Goal: Task Accomplishment & Management: Manage account settings

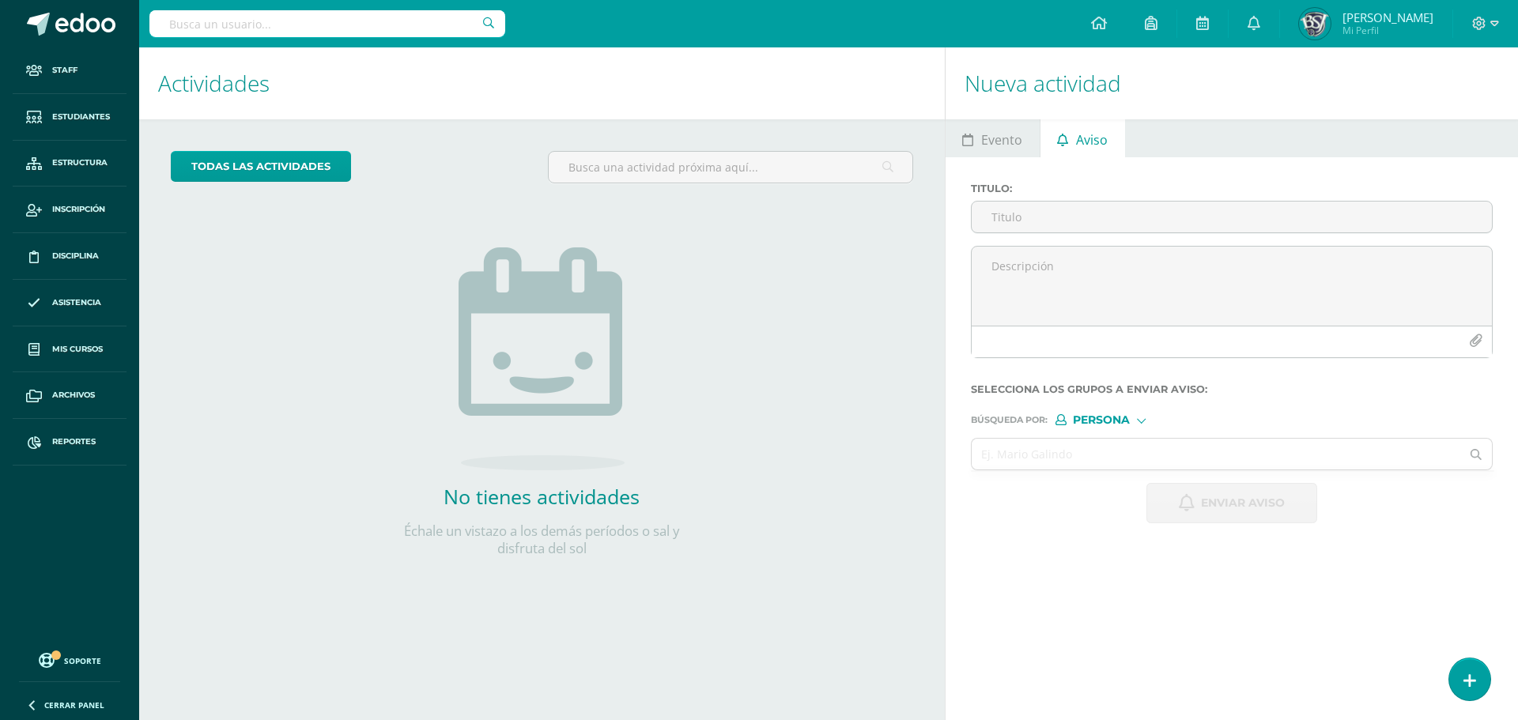
click at [1371, 564] on div "Nueva actividad Evento Aviso Título: Fecha: 2025-10-14 October, 2025 Mo Tu We T…" at bounding box center [1235, 383] width 580 height 673
click at [1459, 550] on div "Nueva actividad Evento Aviso Título: Fecha: 2025-10-14 October, 2025 Mo Tu We T…" at bounding box center [1235, 383] width 580 height 673
drag, startPoint x: 317, startPoint y: 40, endPoint x: 333, endPoint y: 25, distance: 21.8
click at [318, 40] on div at bounding box center [327, 23] width 356 height 47
click at [333, 25] on input "text" at bounding box center [327, 23] width 356 height 27
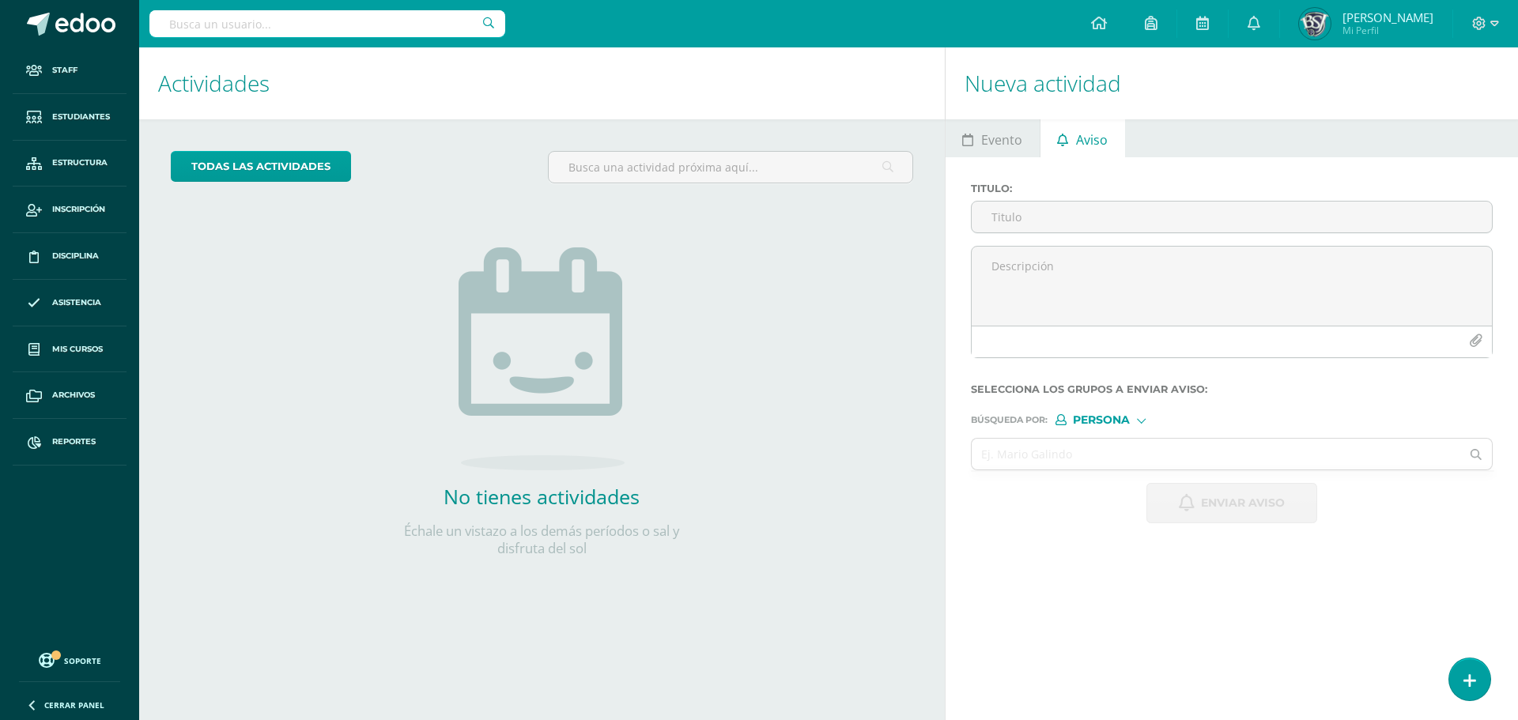
type input "r"
type input "erick ruiz"
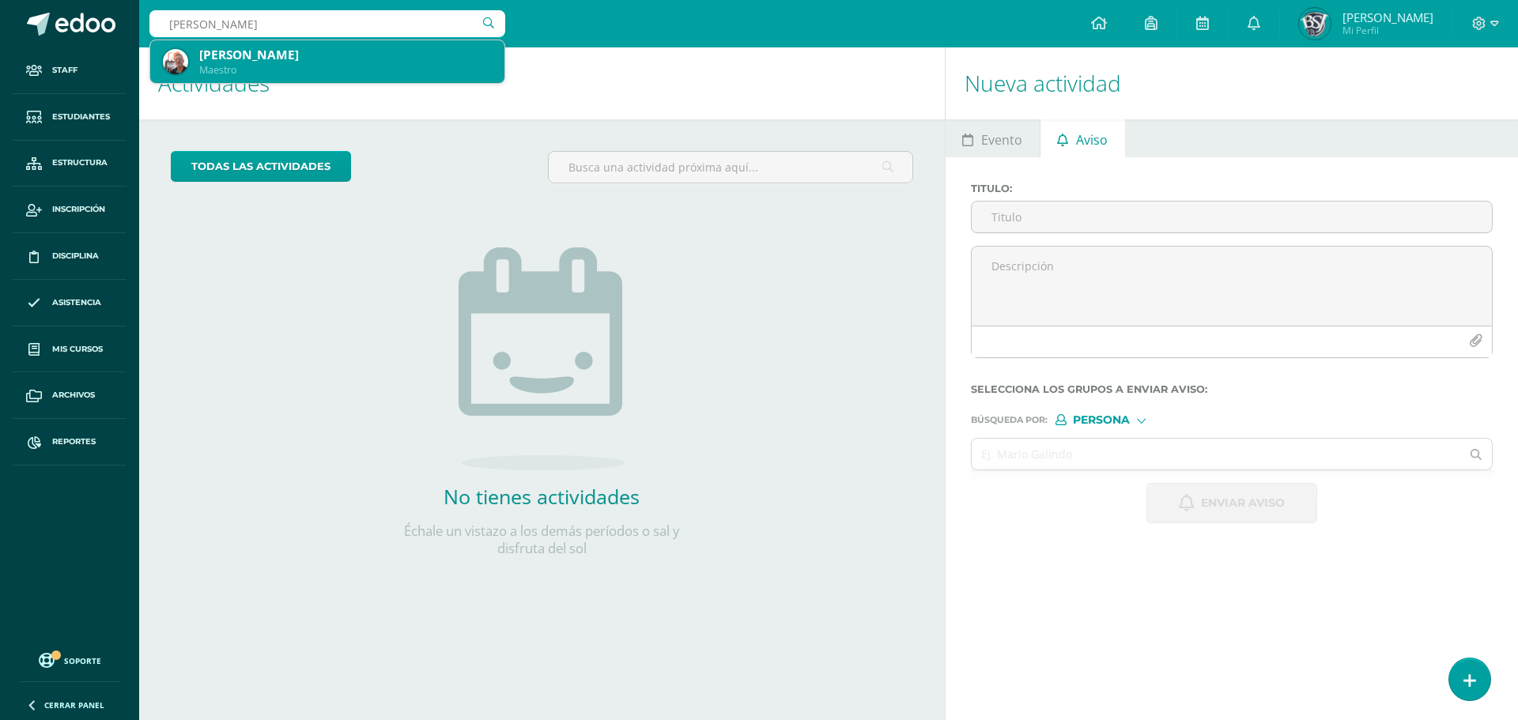
click at [302, 62] on div "Erick Ruiz" at bounding box center [345, 55] width 293 height 17
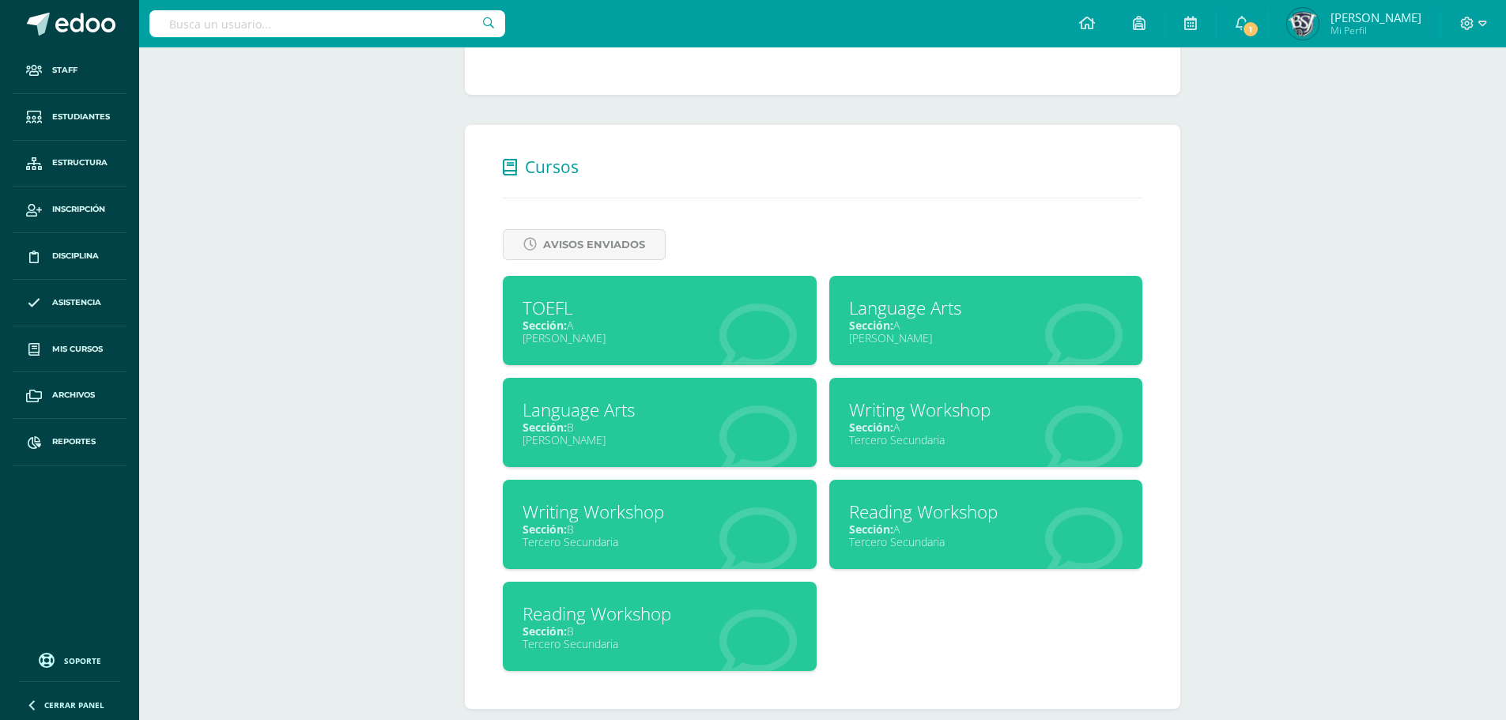
scroll to position [554, 0]
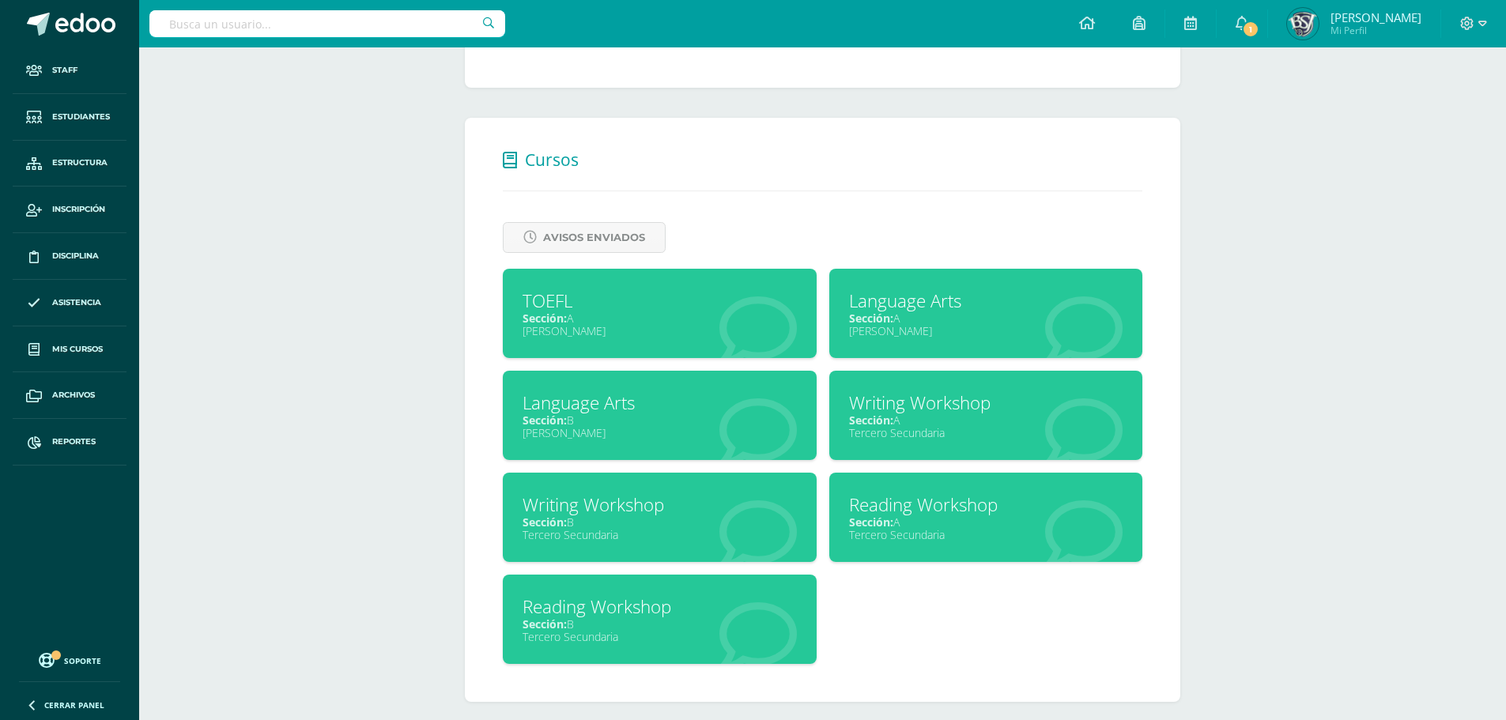
click at [678, 658] on div "Reading Workshop Sección: B Tercero Secundaria" at bounding box center [660, 619] width 314 height 89
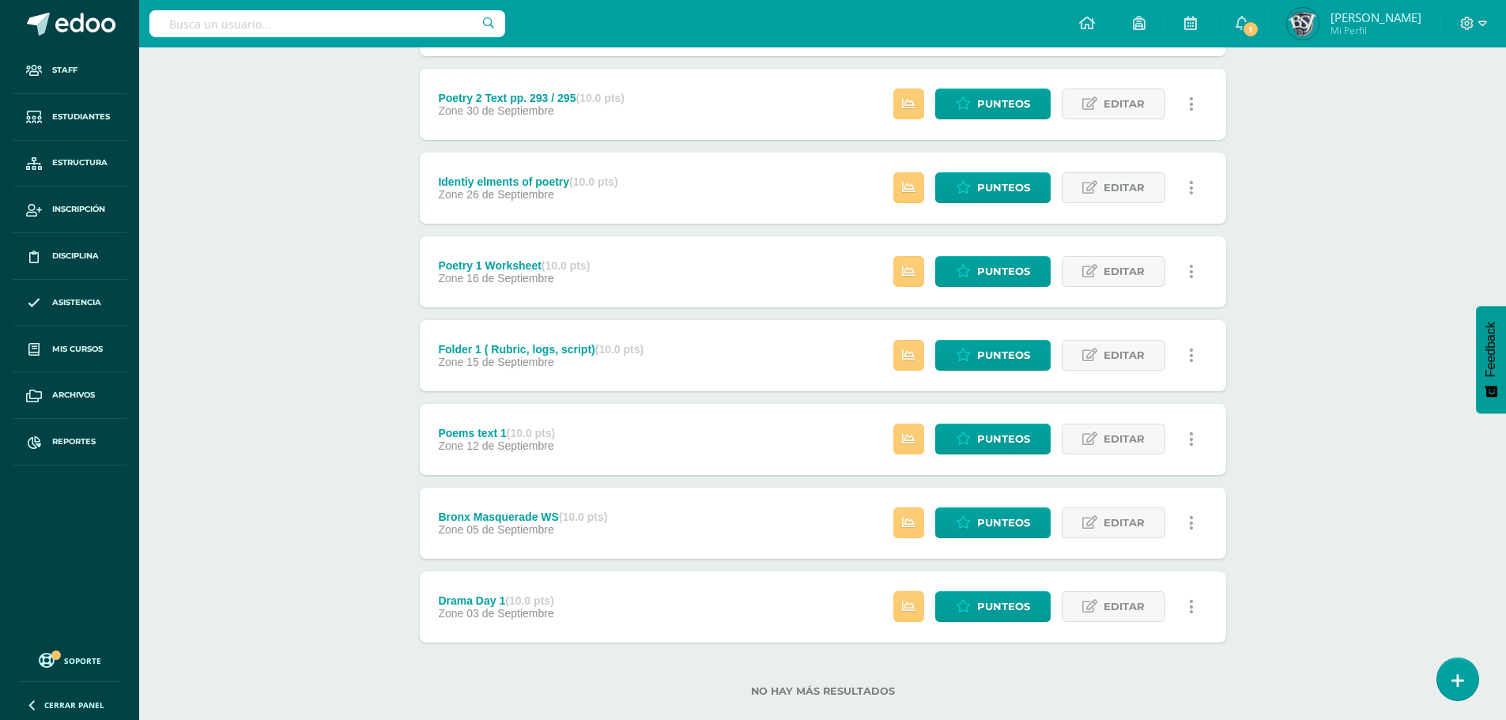
scroll to position [474, 0]
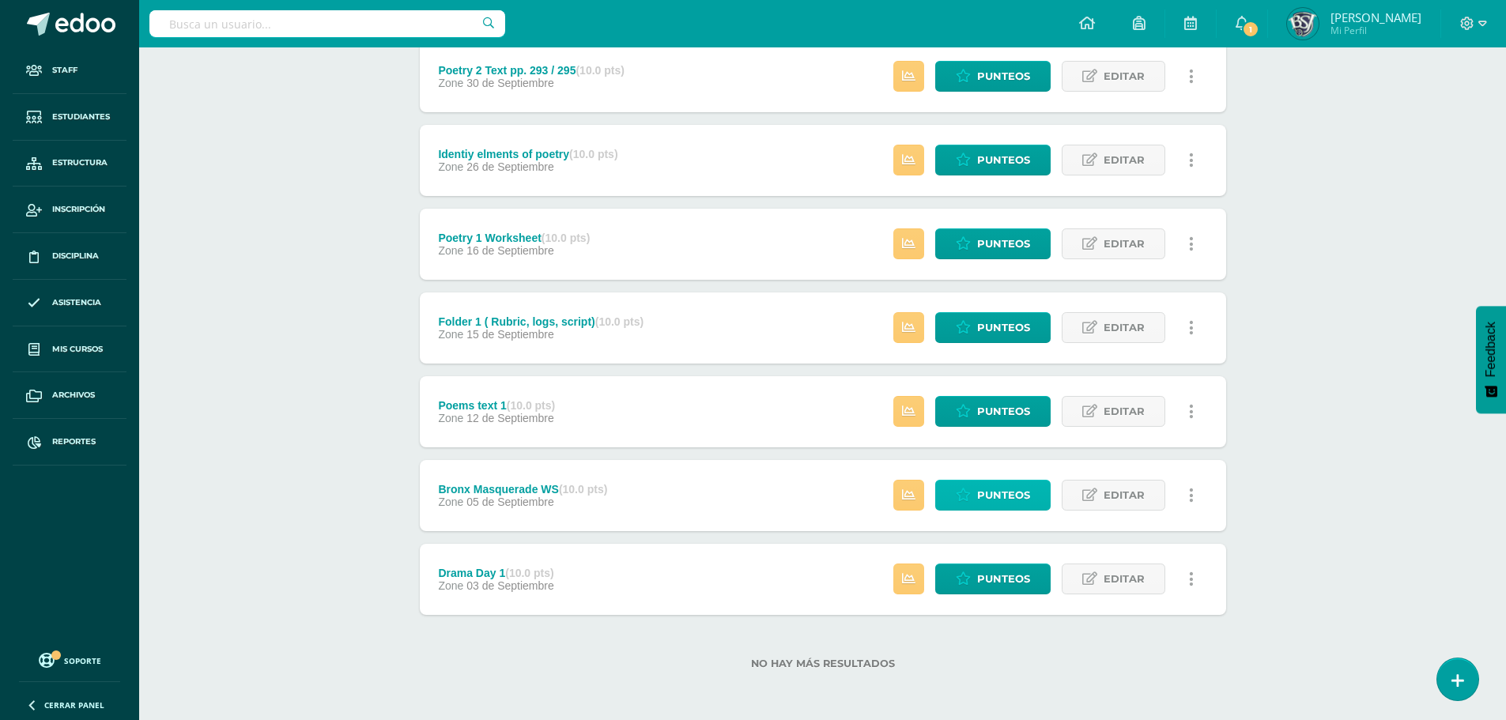
click at [996, 504] on span "Punteos" at bounding box center [1003, 495] width 53 height 29
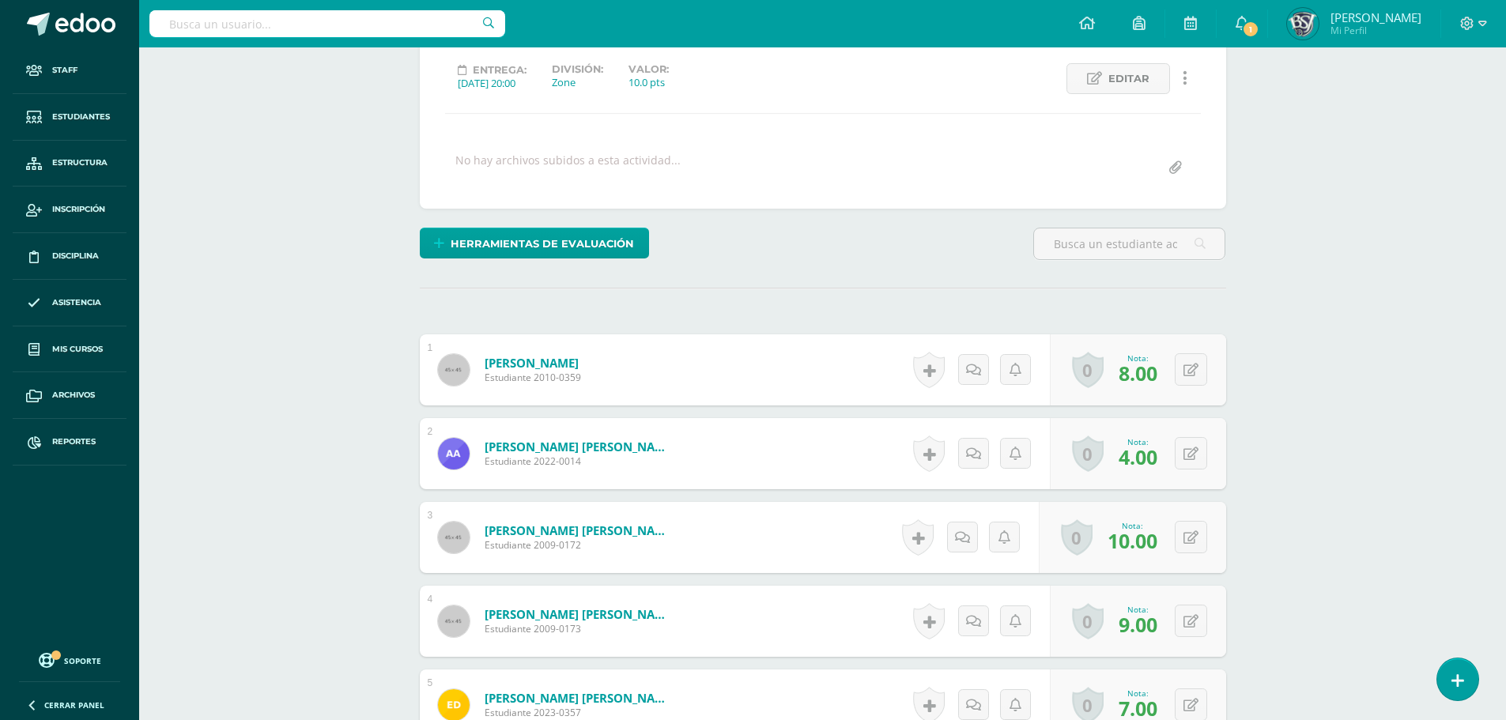
scroll to position [2, 0]
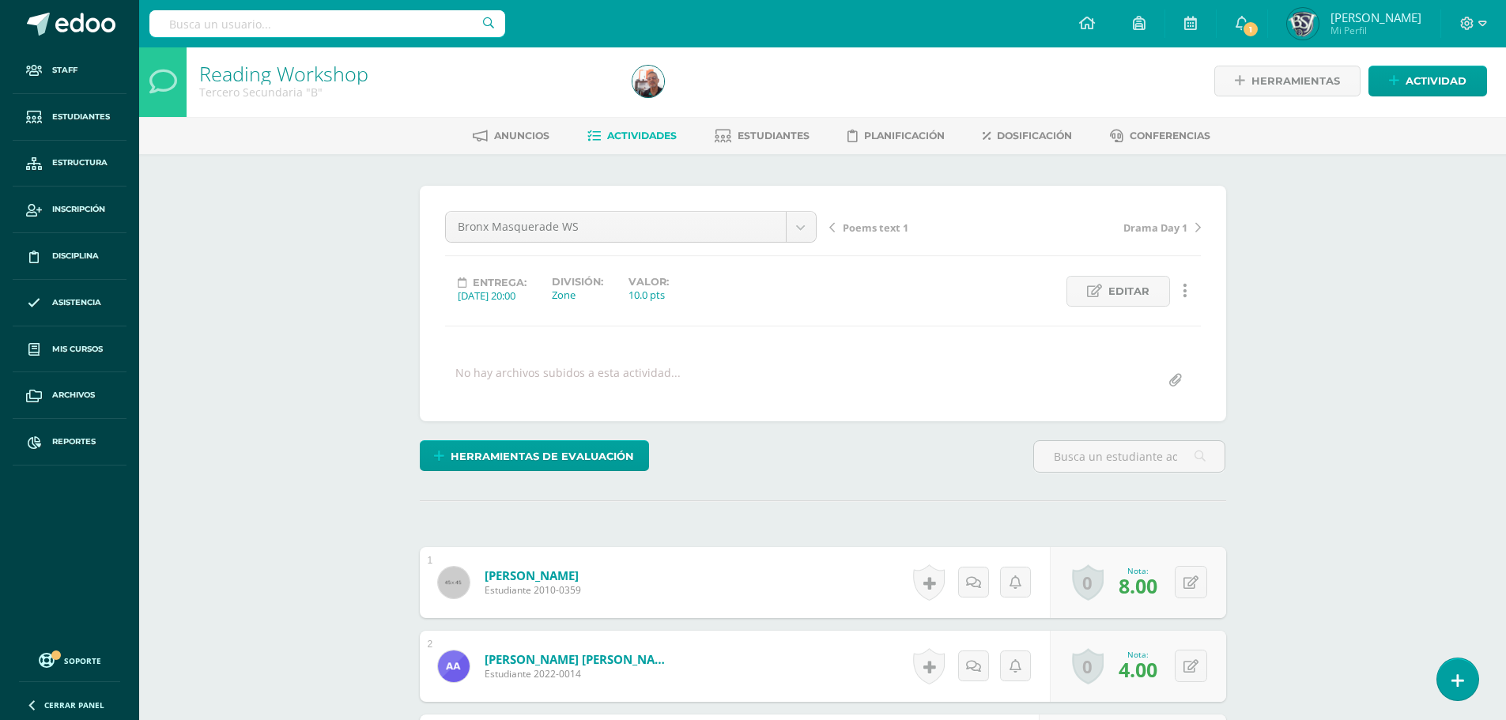
click at [1187, 285] on link at bounding box center [1185, 291] width 31 height 31
click at [1124, 338] on link "Historial de actividad" at bounding box center [1156, 343] width 162 height 25
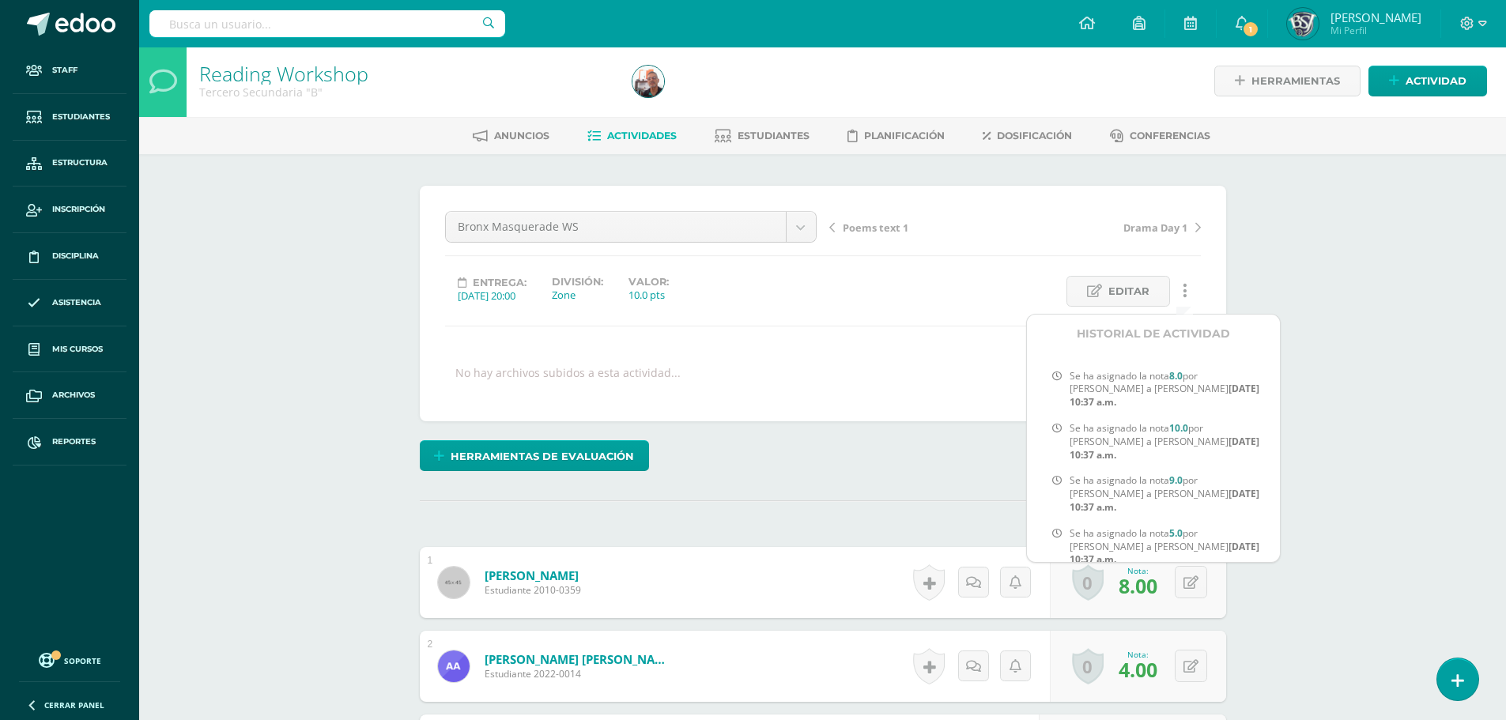
scroll to position [936, 0]
click at [912, 450] on div "Herramientas de evaluación Lista de cotejo Escala de valoración Puntos Extra Su…" at bounding box center [823, 462] width 819 height 45
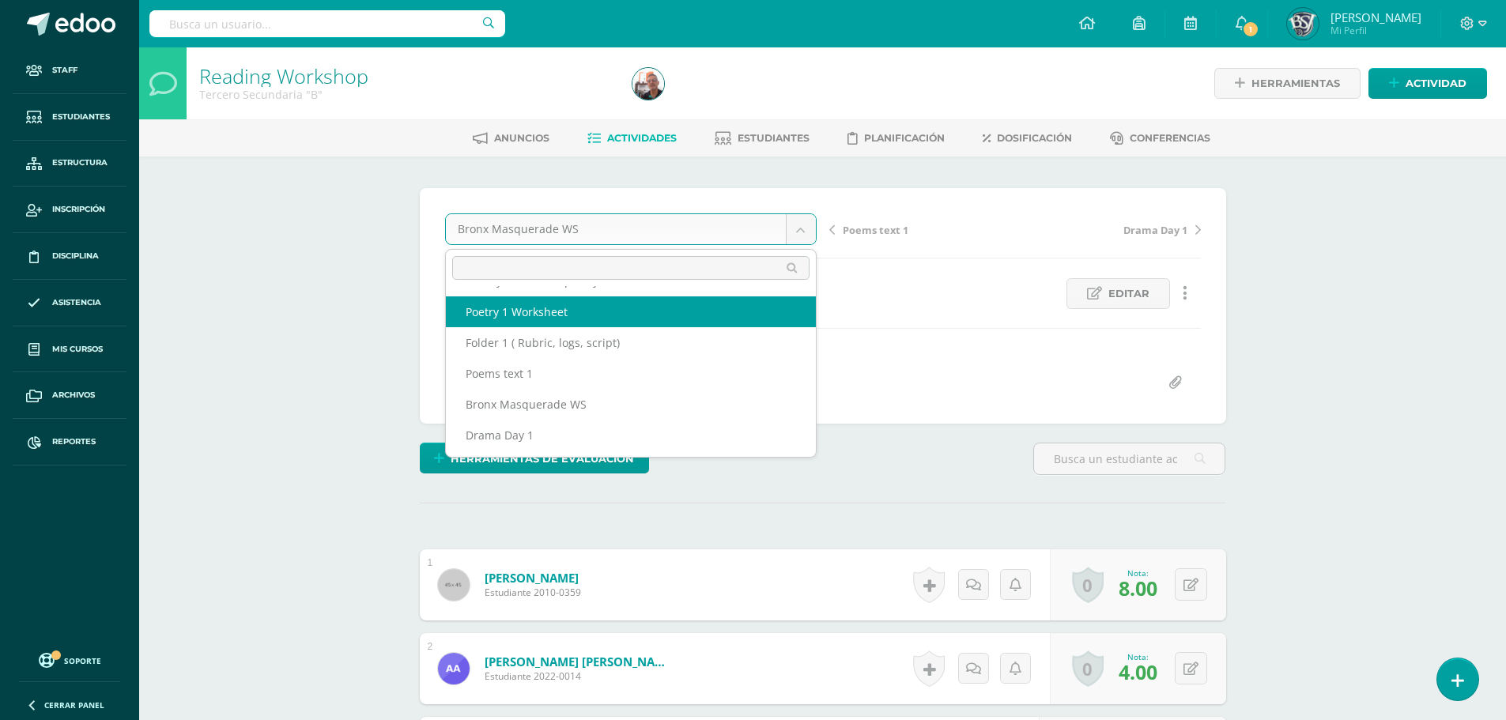
scroll to position [130, 0]
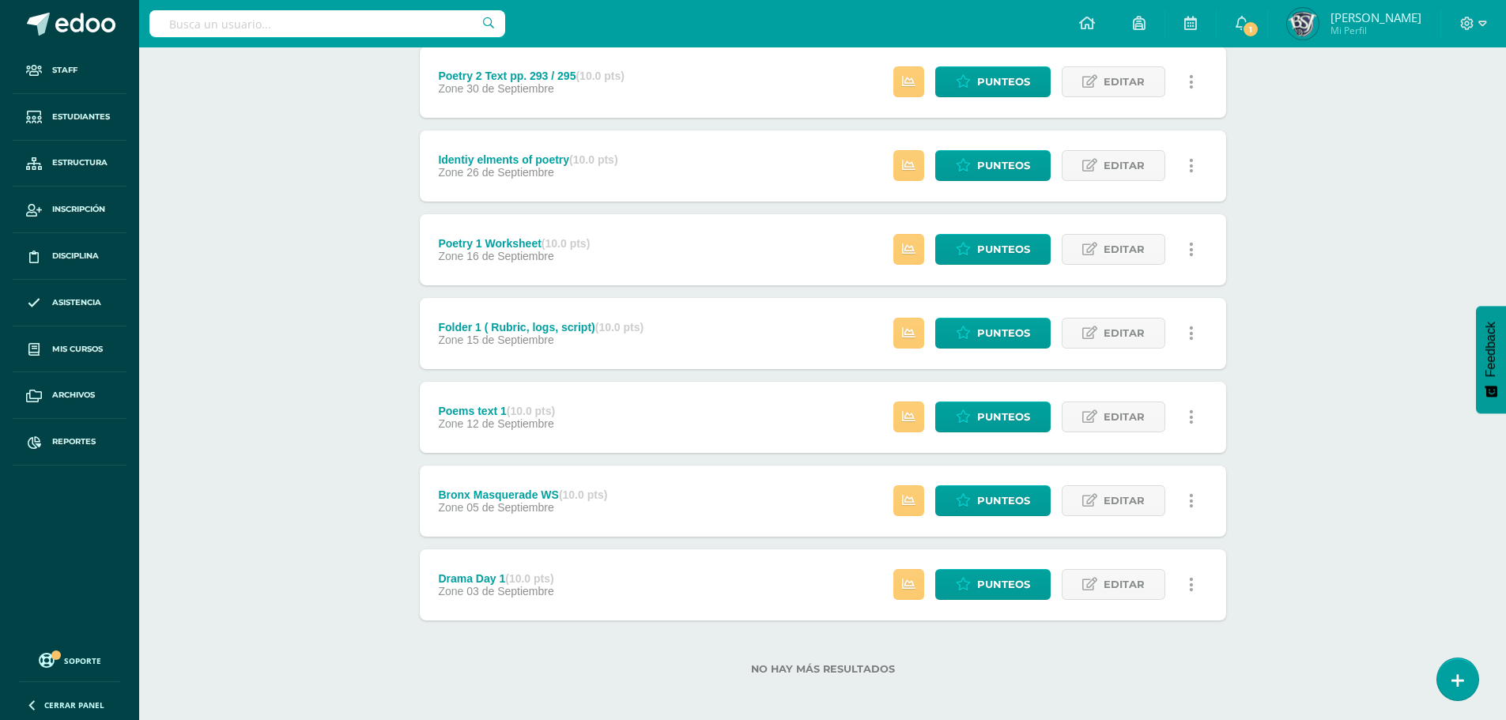
scroll to position [474, 0]
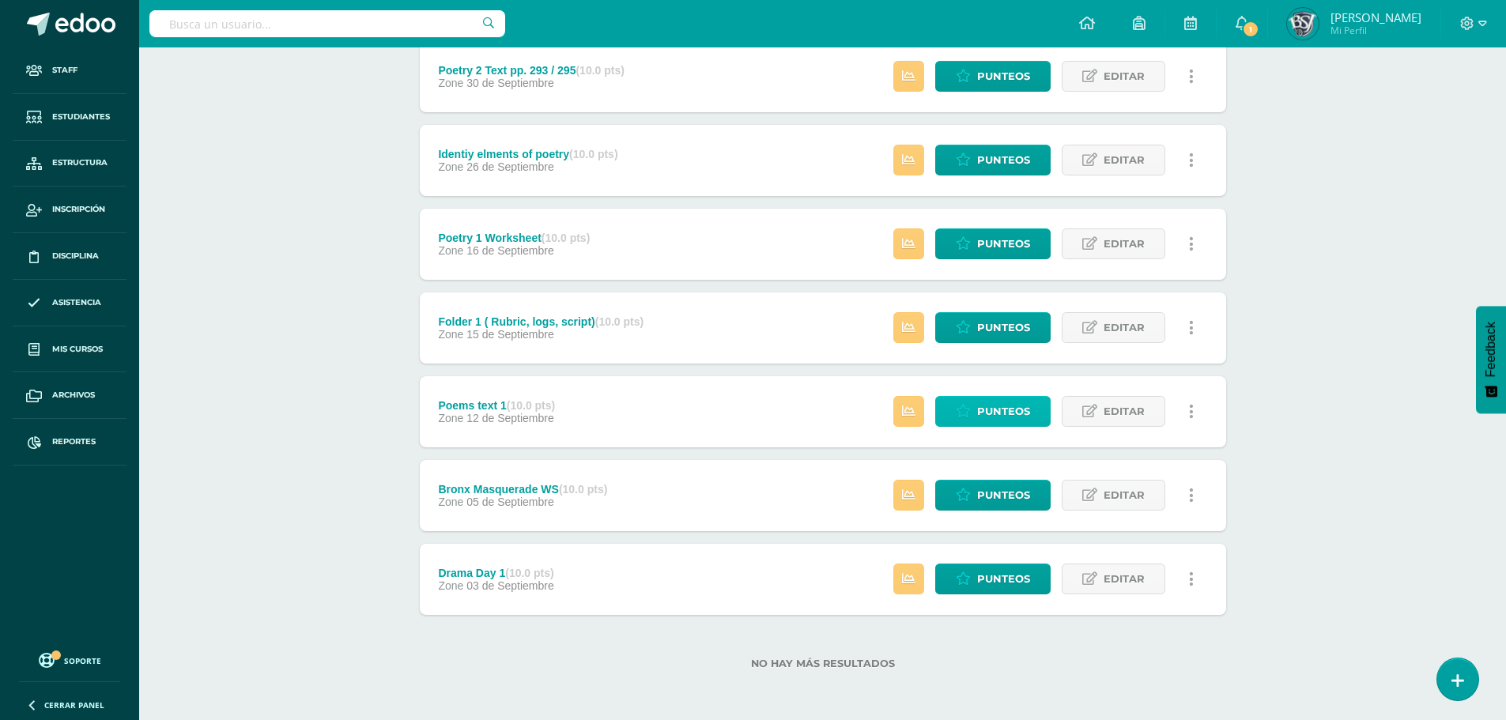
click at [1013, 418] on span "Punteos" at bounding box center [1003, 411] width 53 height 29
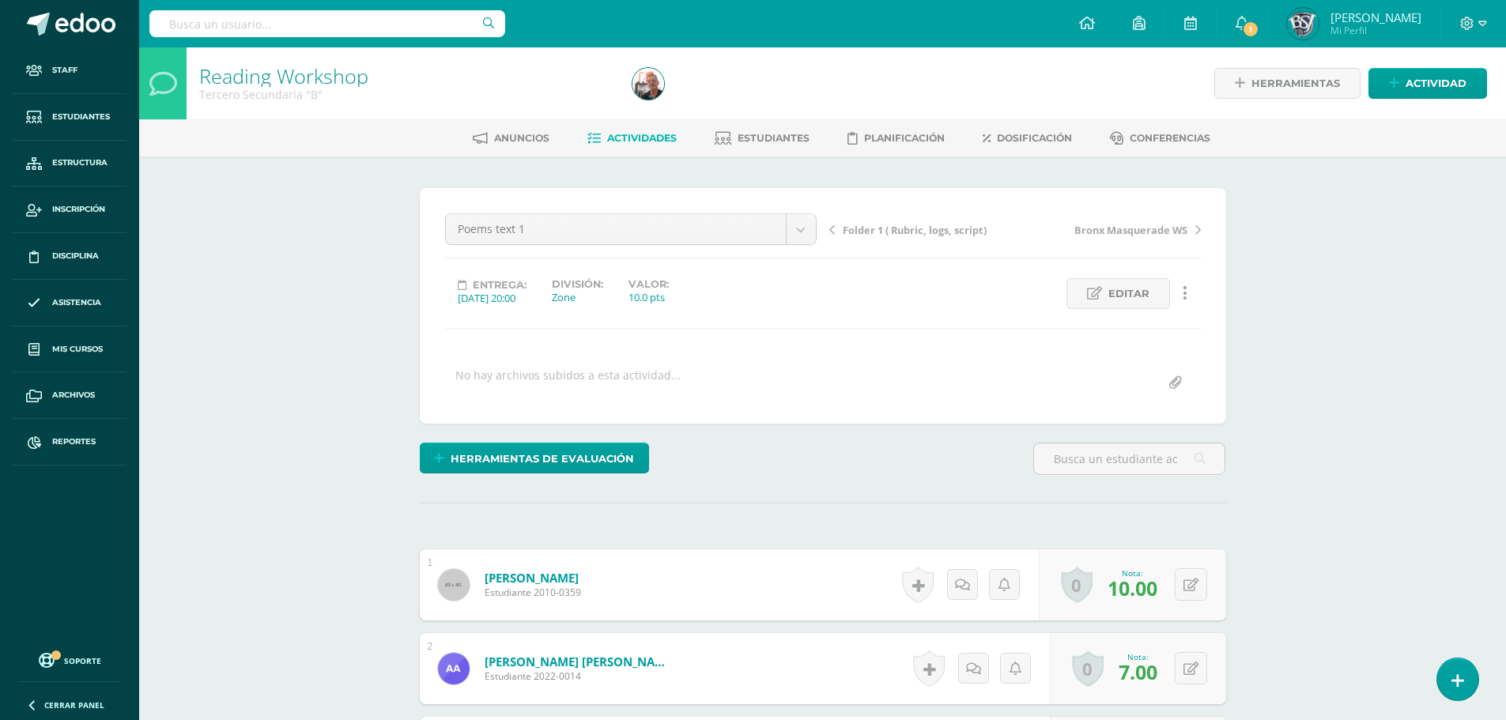
scroll to position [1, 0]
click at [1186, 293] on icon at bounding box center [1185, 292] width 5 height 17
click at [1138, 344] on link "Historial de actividad" at bounding box center [1156, 344] width 162 height 25
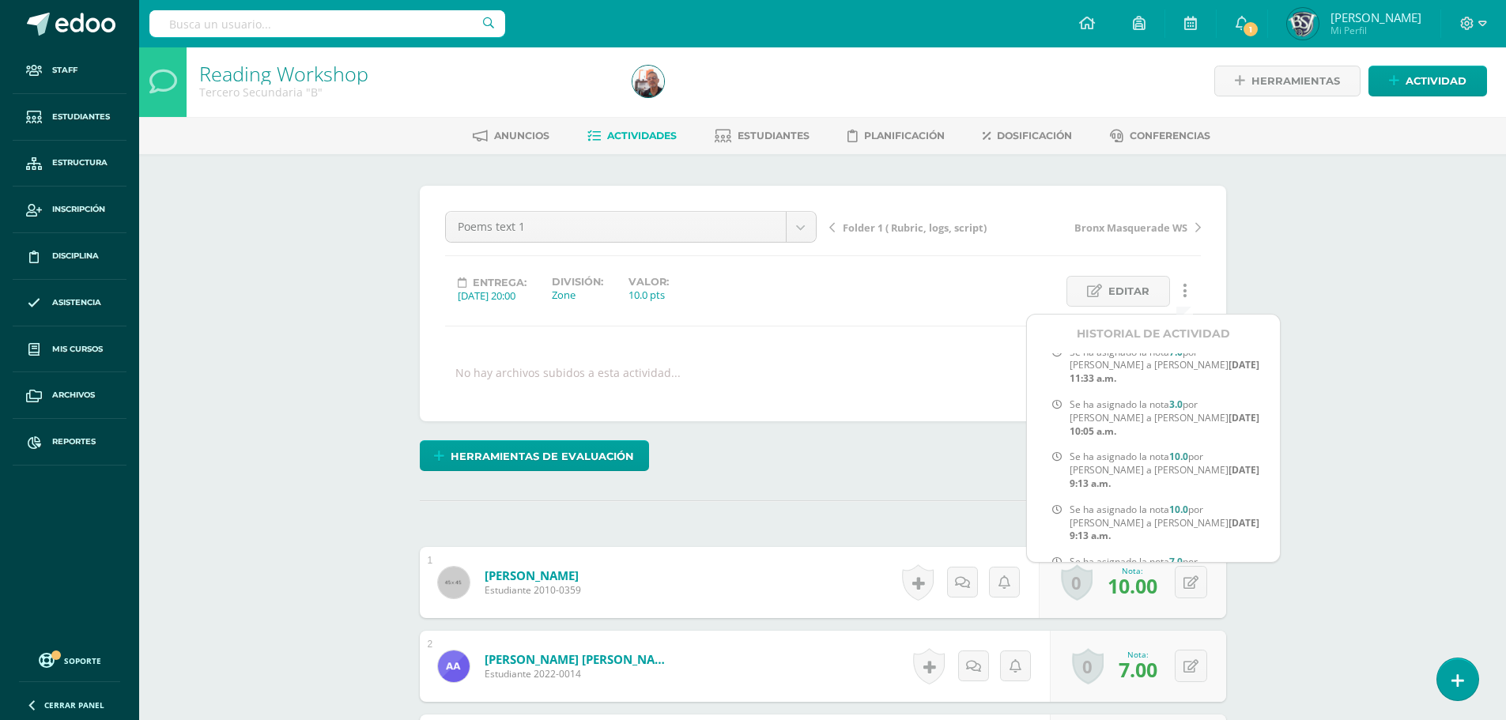
scroll to position [0, 0]
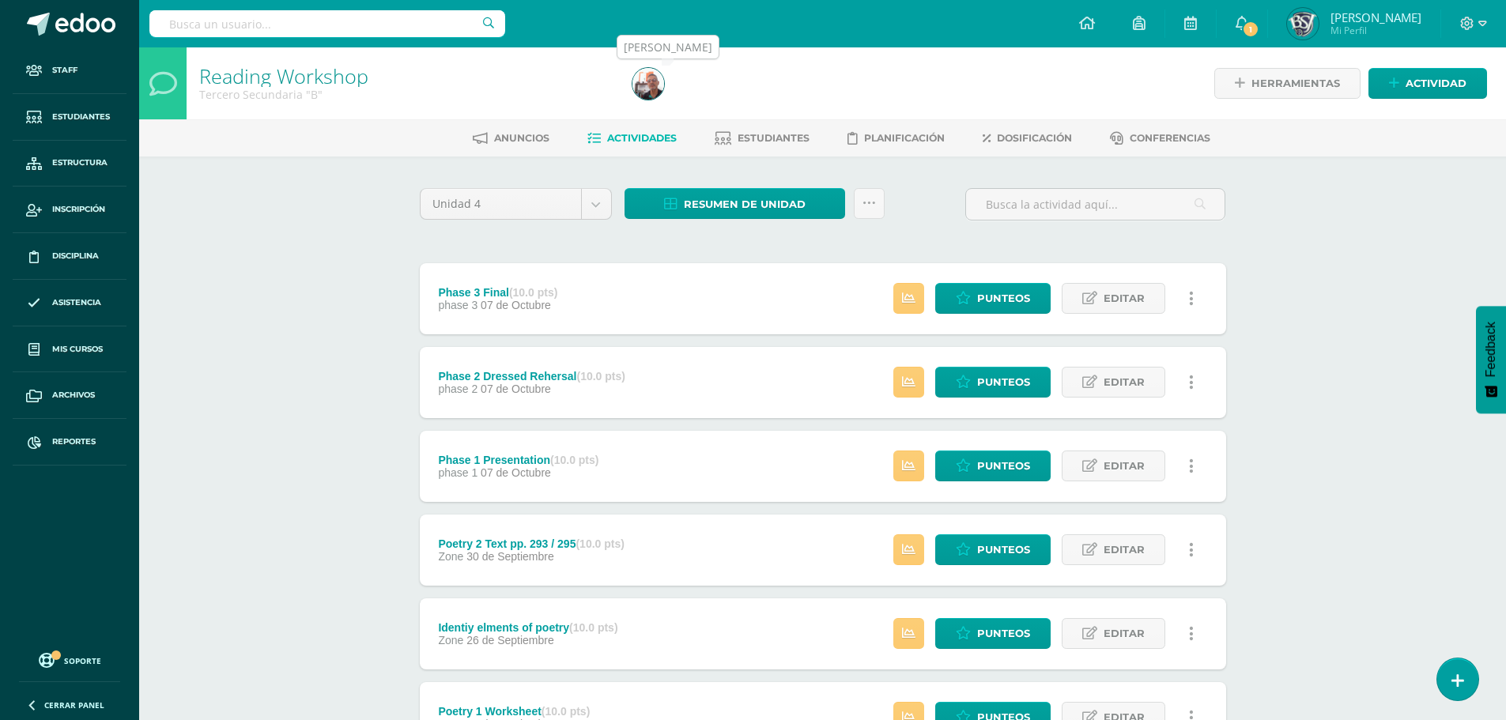
click at [656, 89] on img at bounding box center [649, 84] width 32 height 32
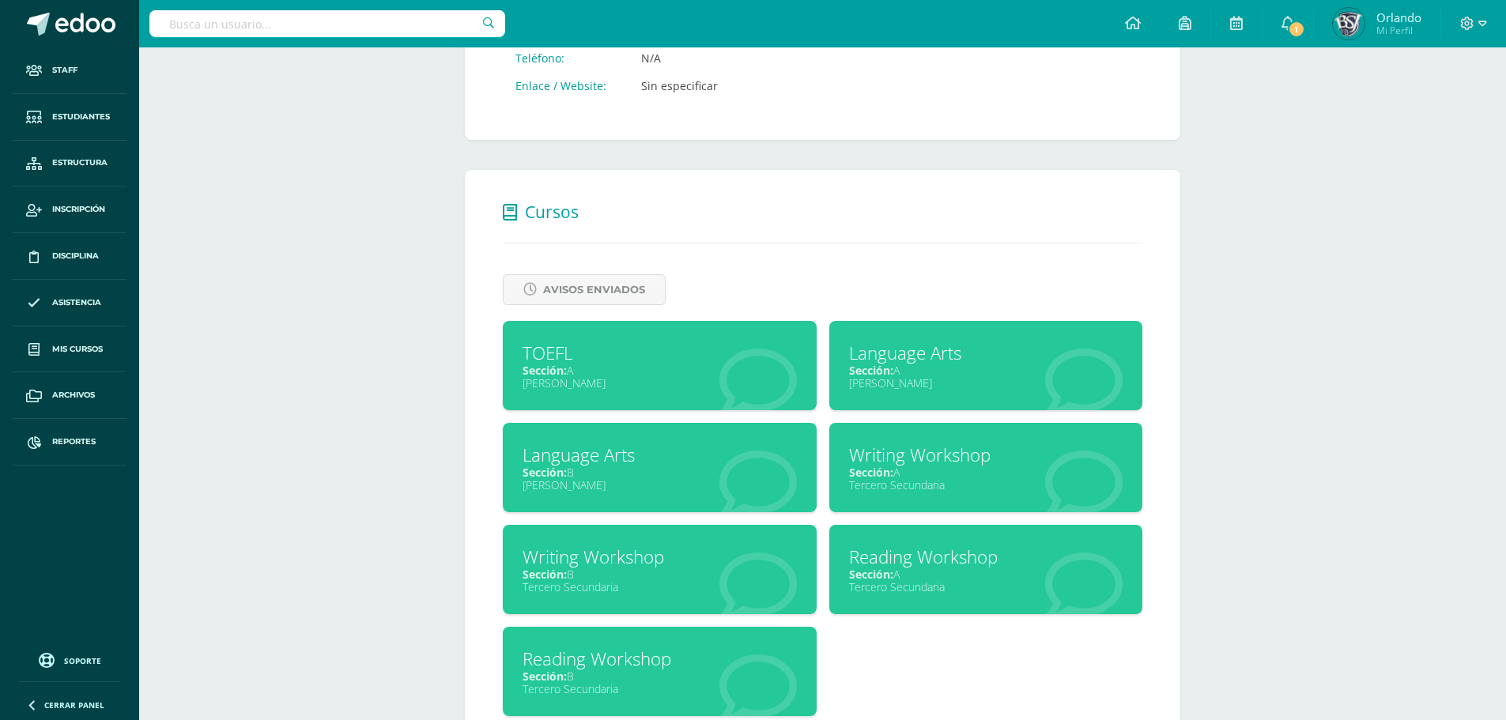
scroll to position [567, 0]
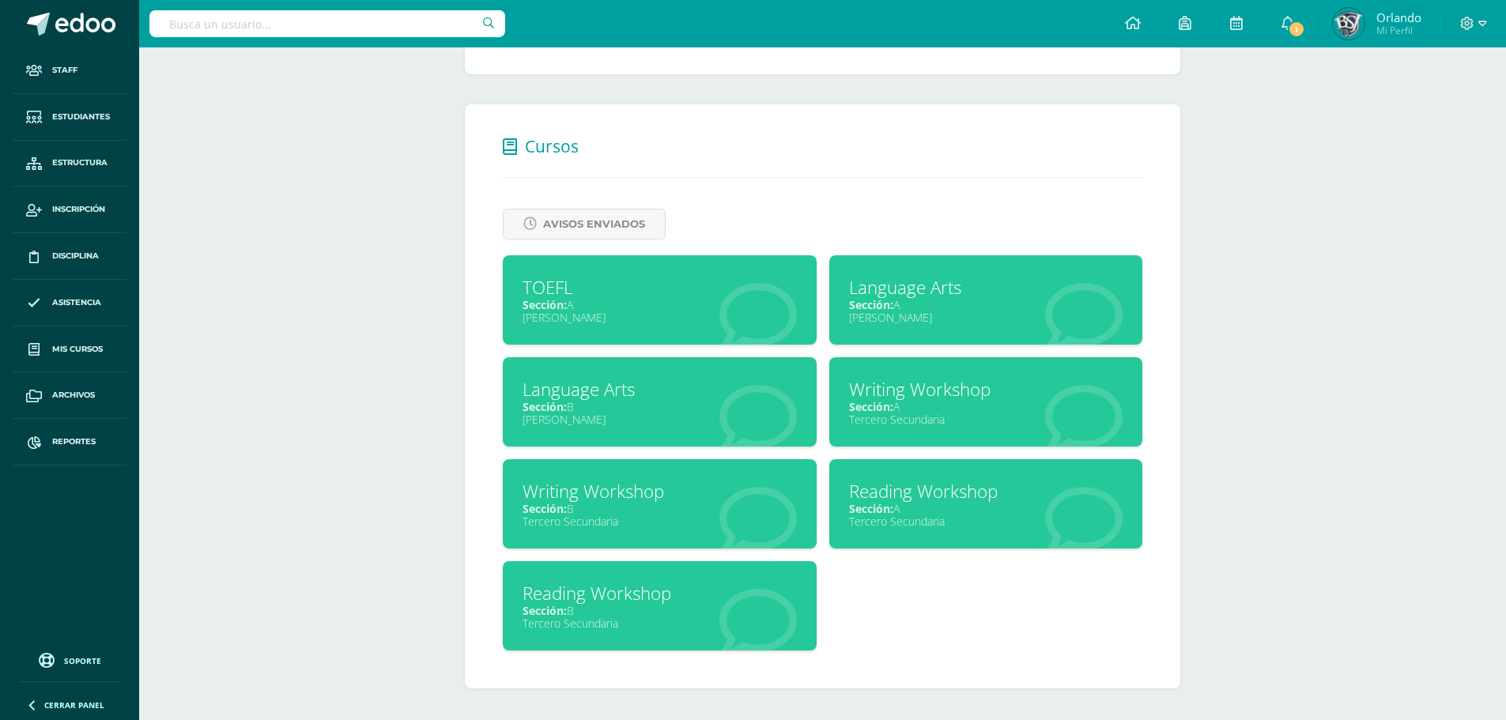
click at [621, 505] on div "Sección: B" at bounding box center [660, 508] width 274 height 15
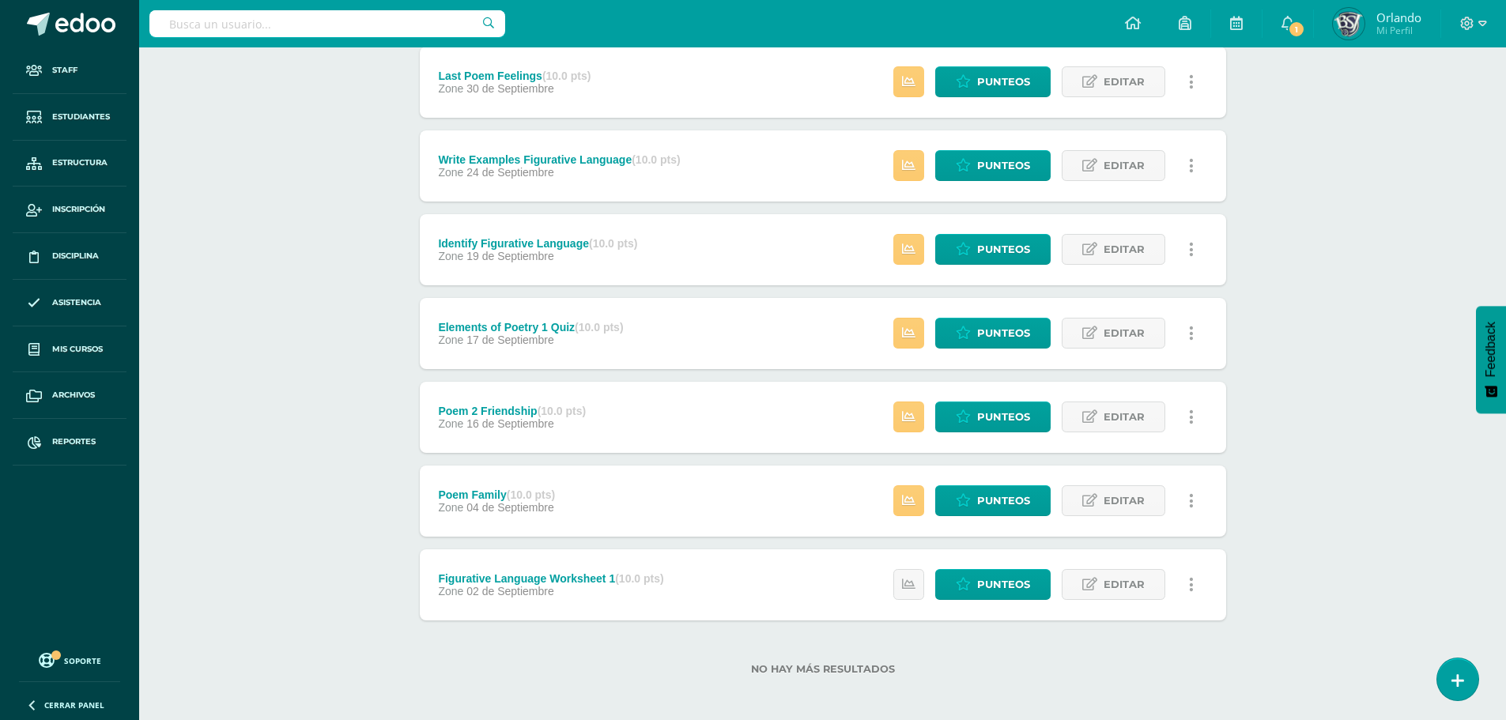
scroll to position [474, 0]
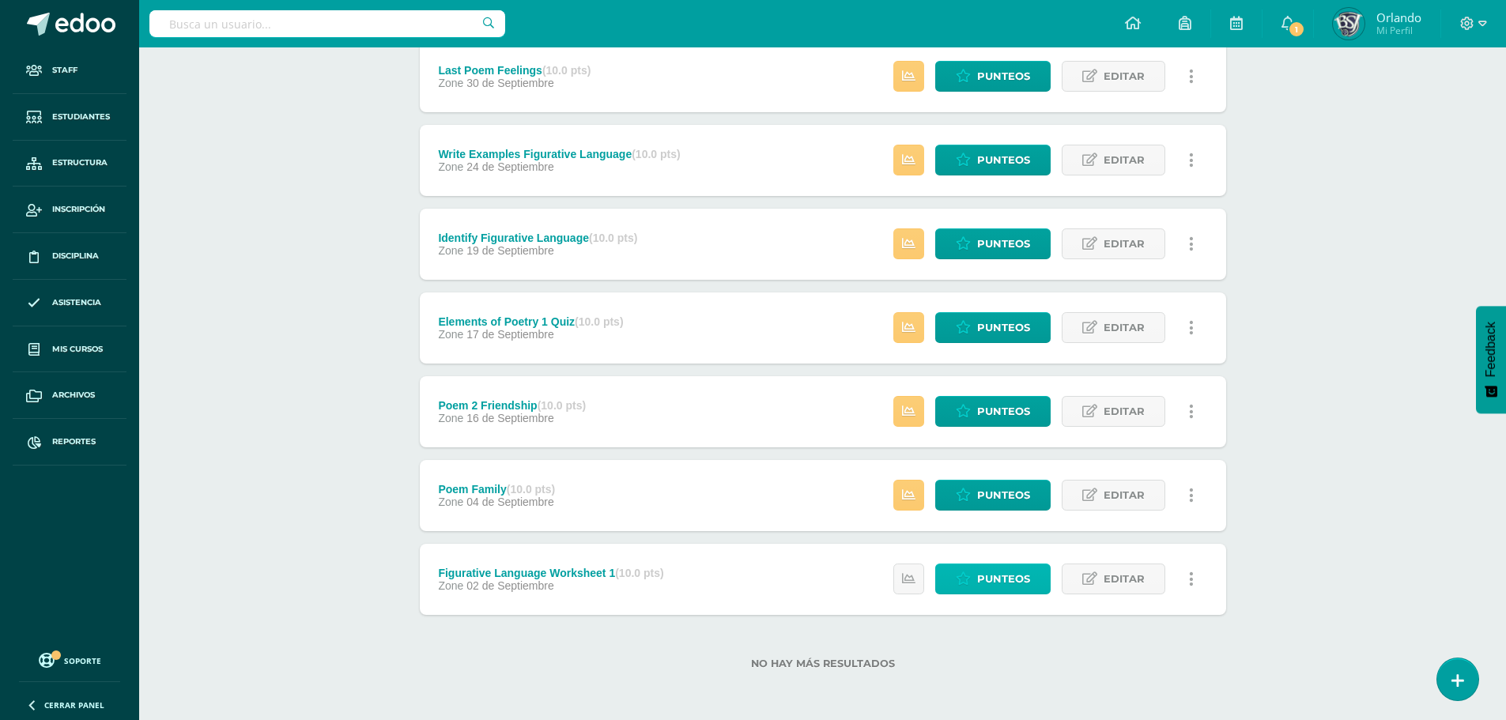
click at [1017, 583] on span "Punteos" at bounding box center [1003, 579] width 53 height 29
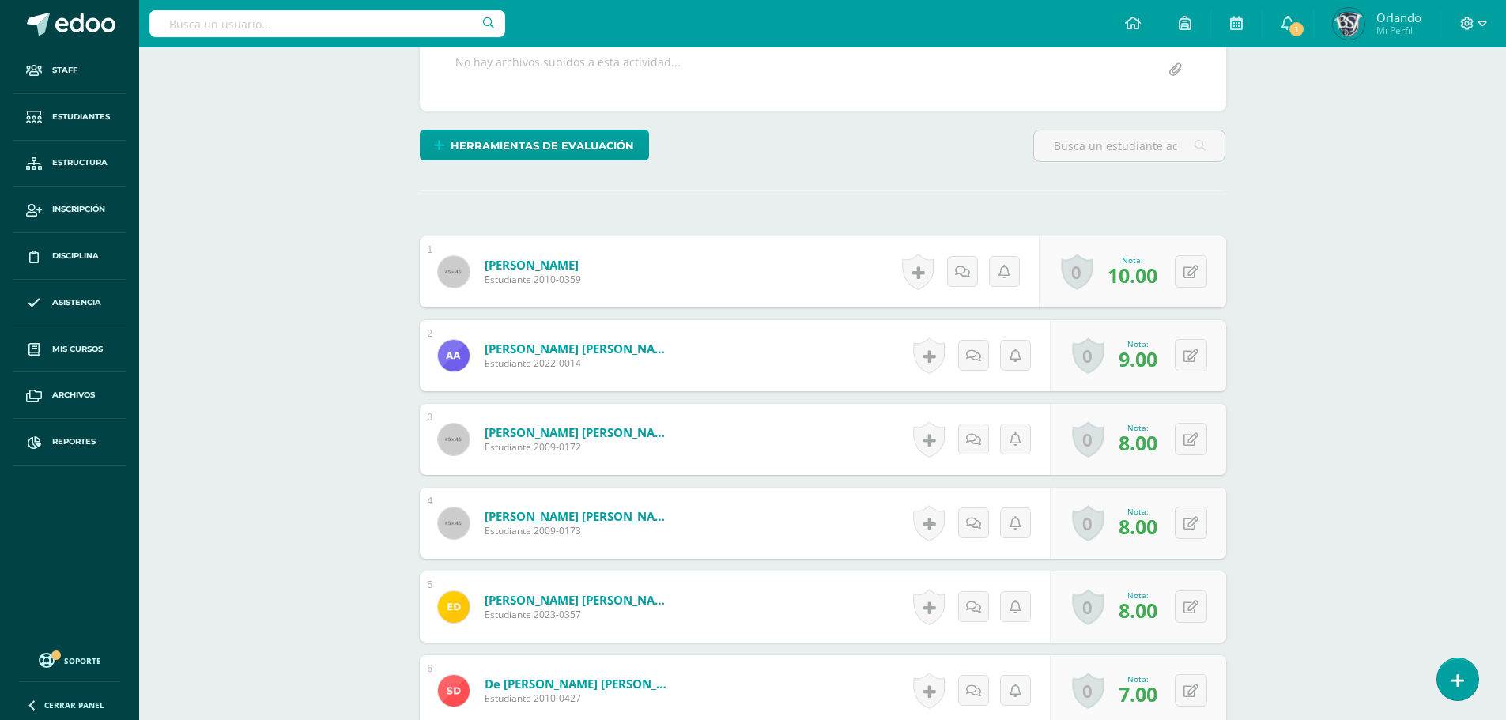
scroll to position [161, 0]
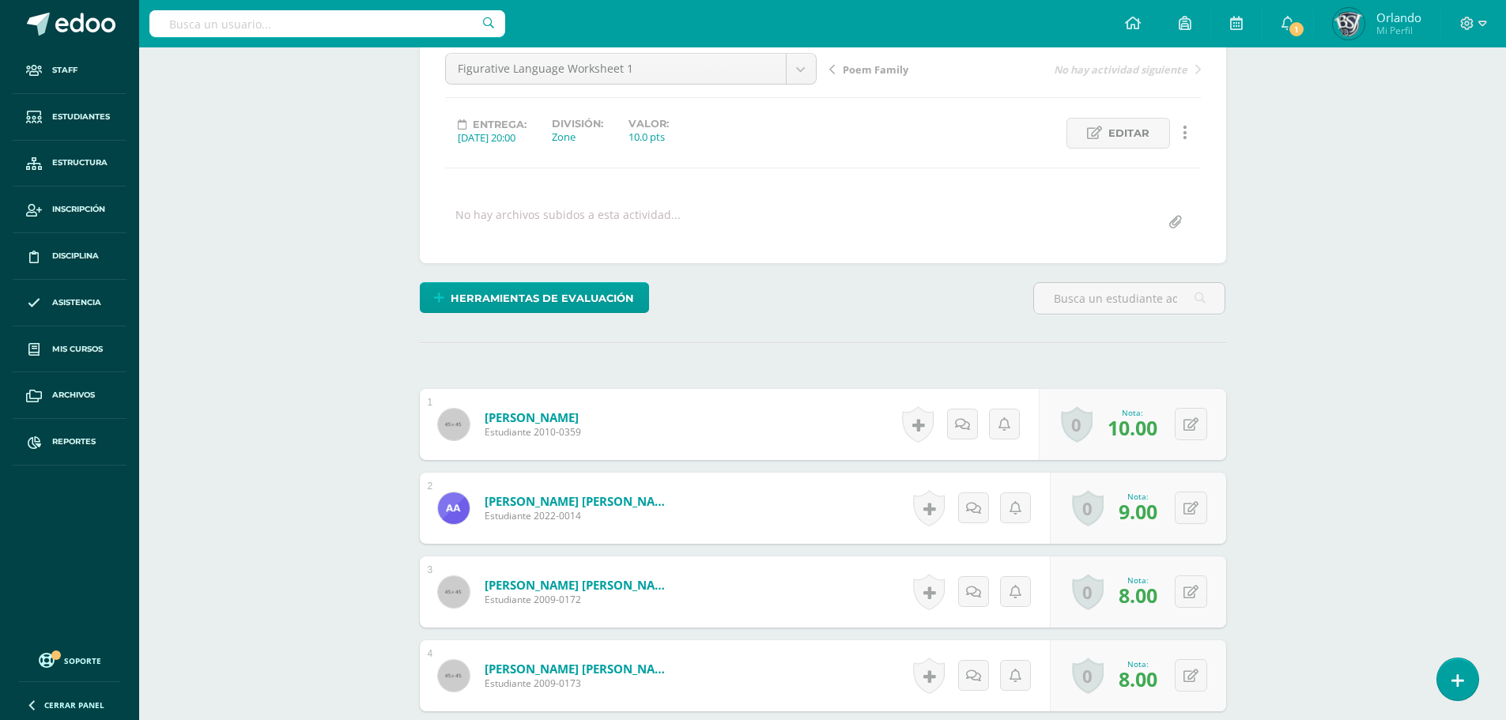
click at [1187, 142] on link at bounding box center [1185, 133] width 31 height 31
click at [1136, 179] on link "Historial de actividad" at bounding box center [1156, 184] width 162 height 25
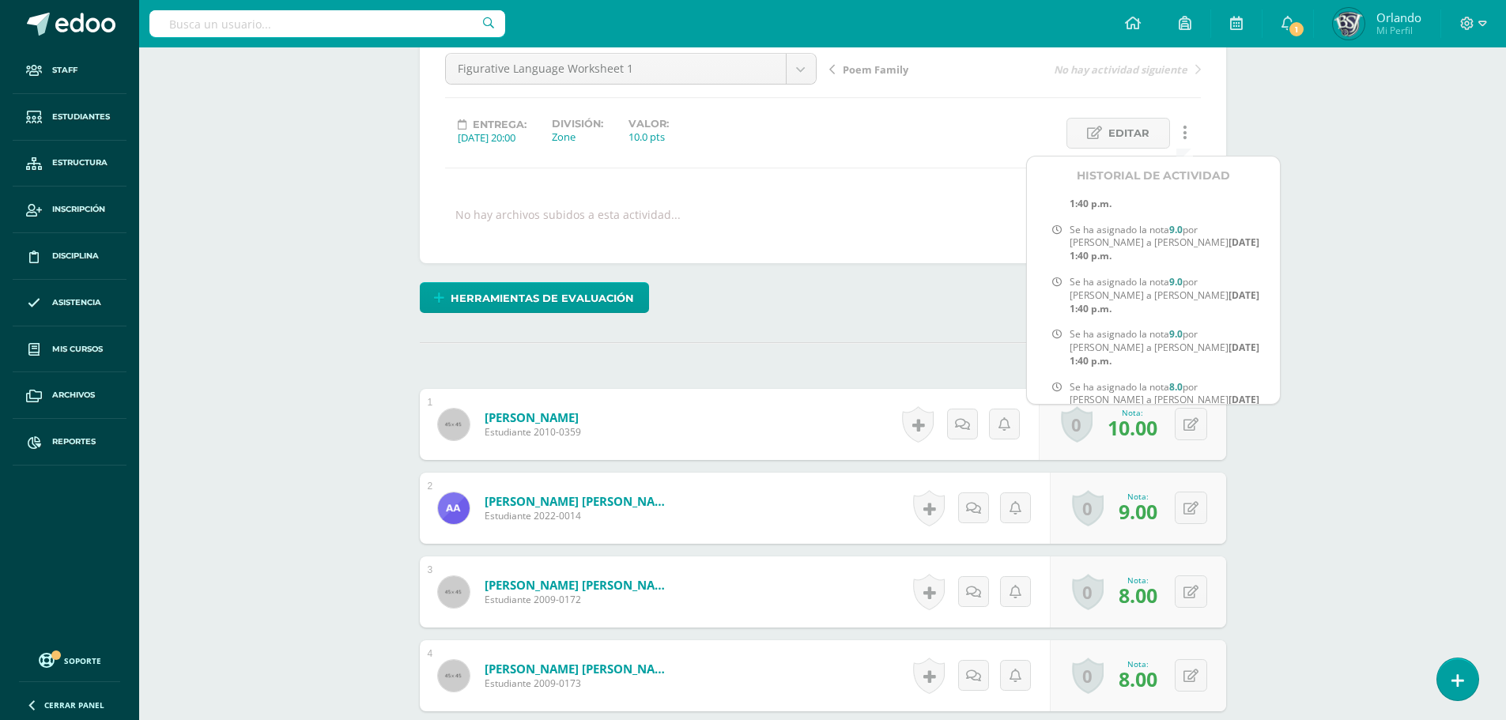
scroll to position [161, 0]
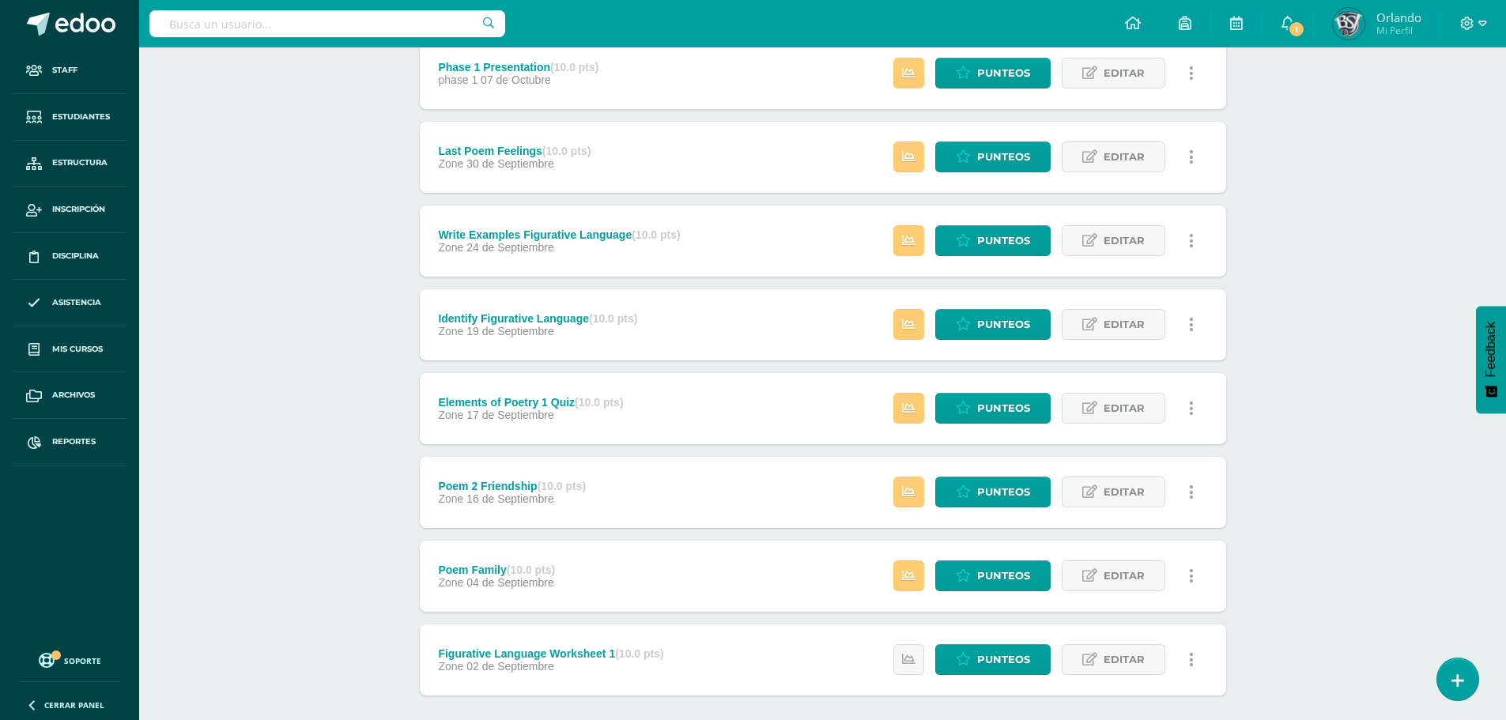
scroll to position [468, 0]
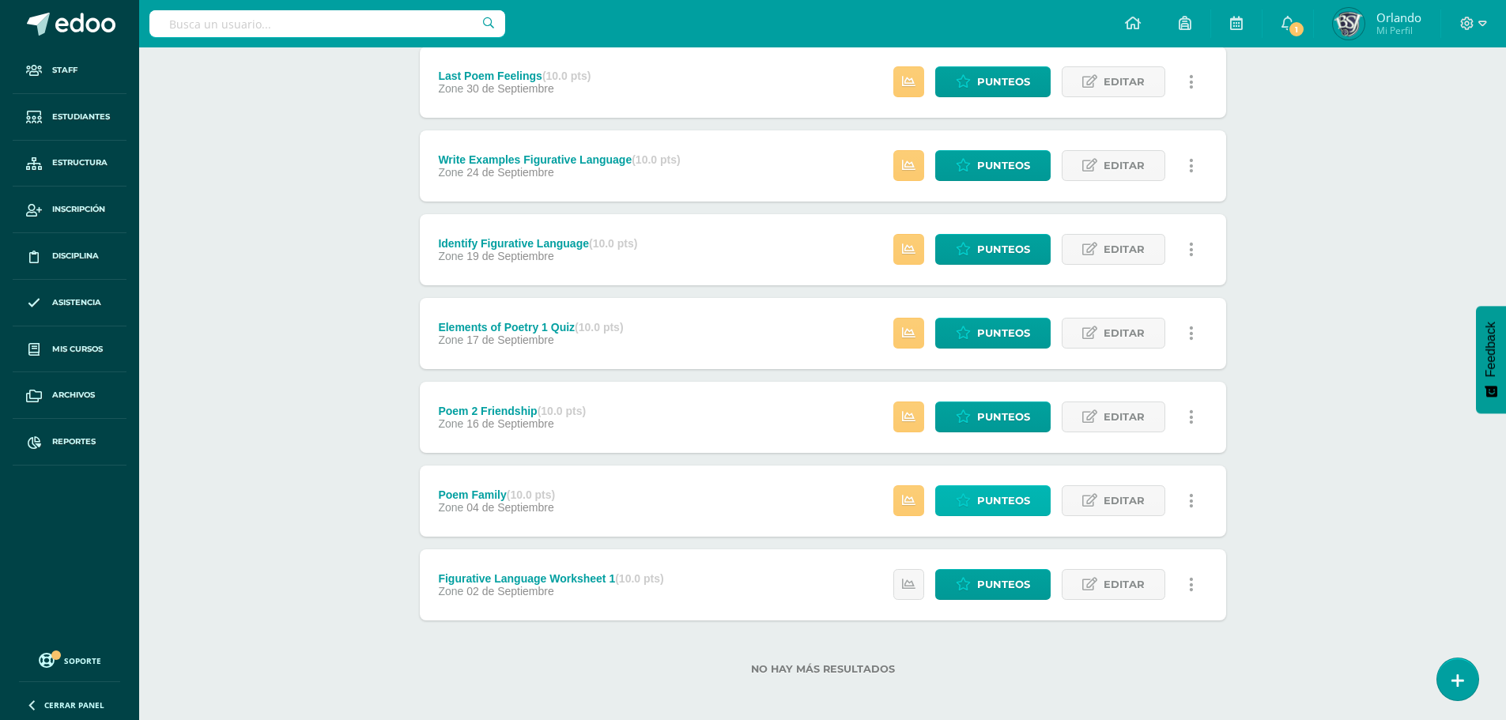
click at [995, 503] on span "Punteos" at bounding box center [1003, 500] width 53 height 29
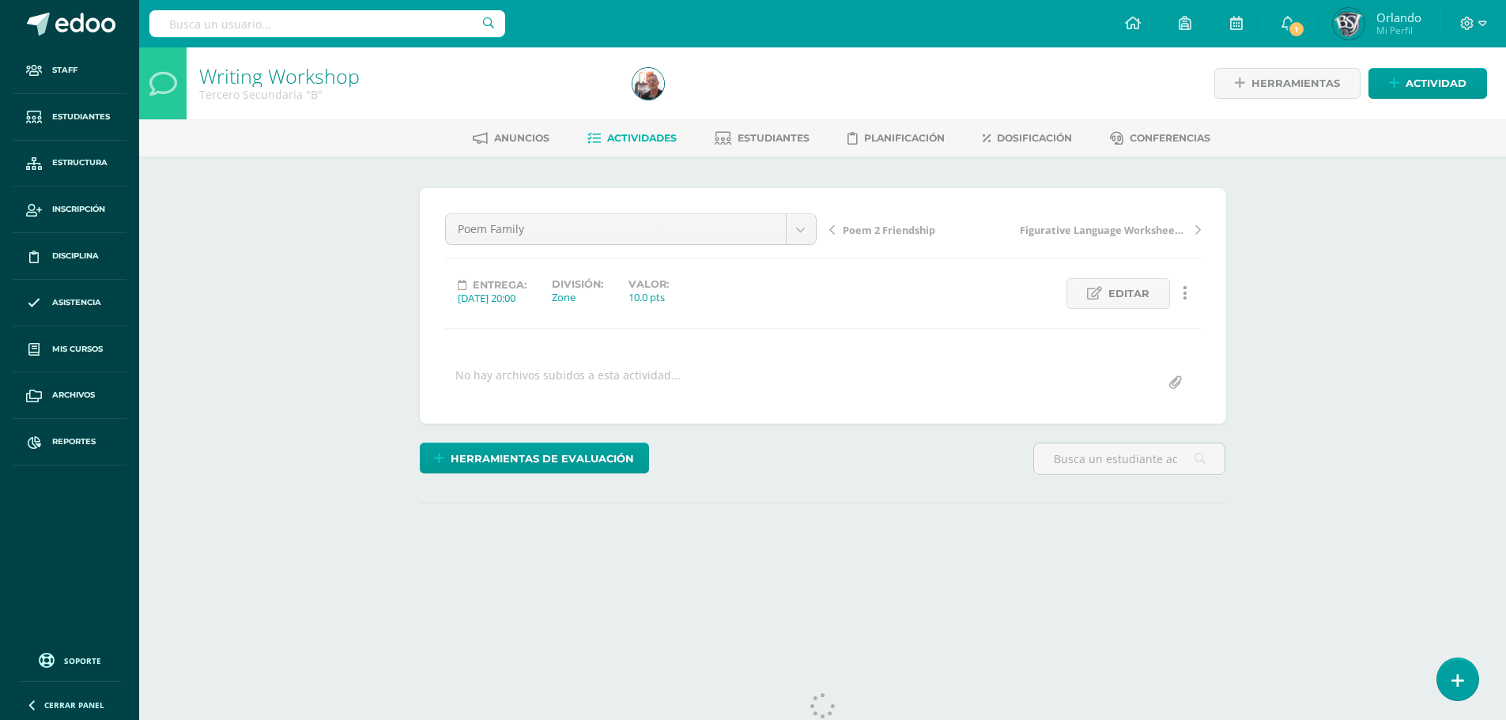
click at [1191, 300] on link at bounding box center [1185, 293] width 31 height 31
click at [1191, 298] on link at bounding box center [1185, 293] width 31 height 31
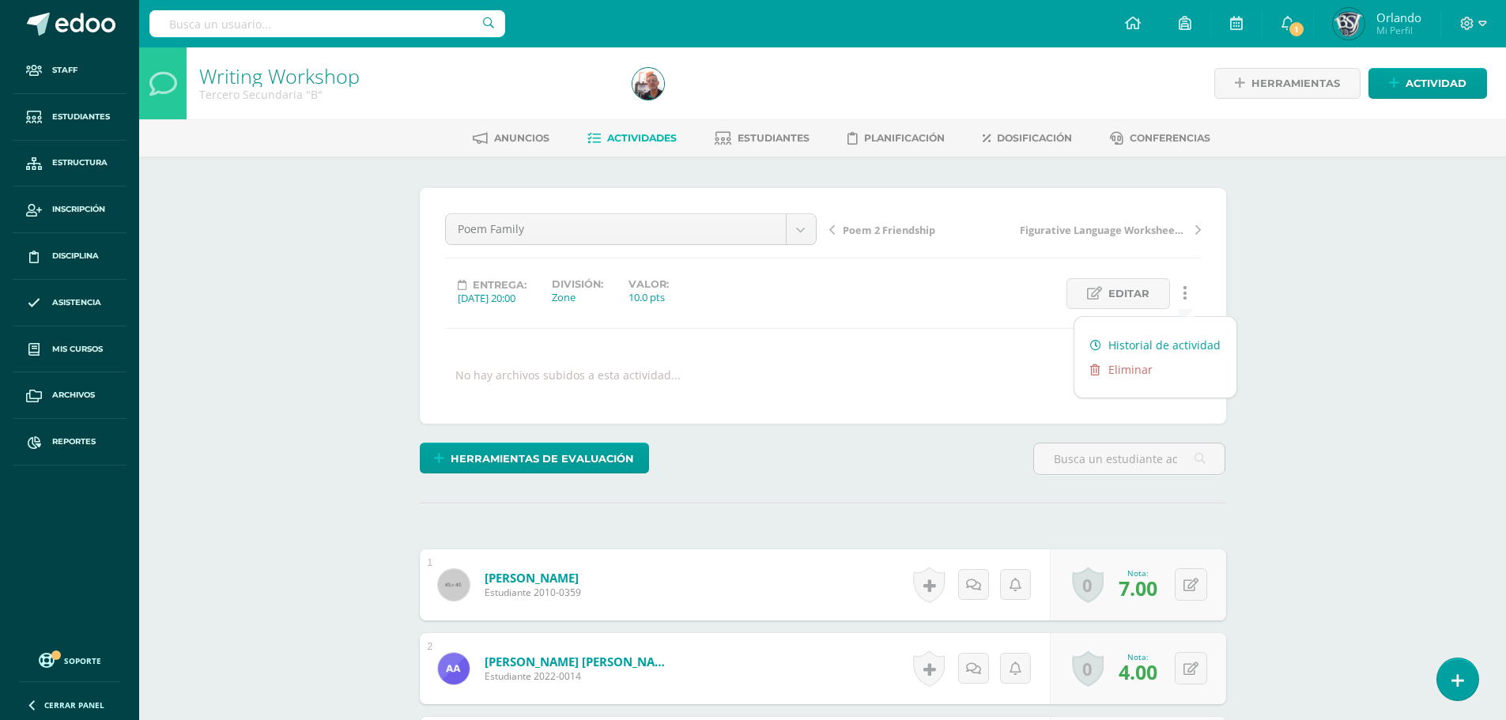
click at [1188, 339] on link "Historial de actividad" at bounding box center [1156, 345] width 162 height 25
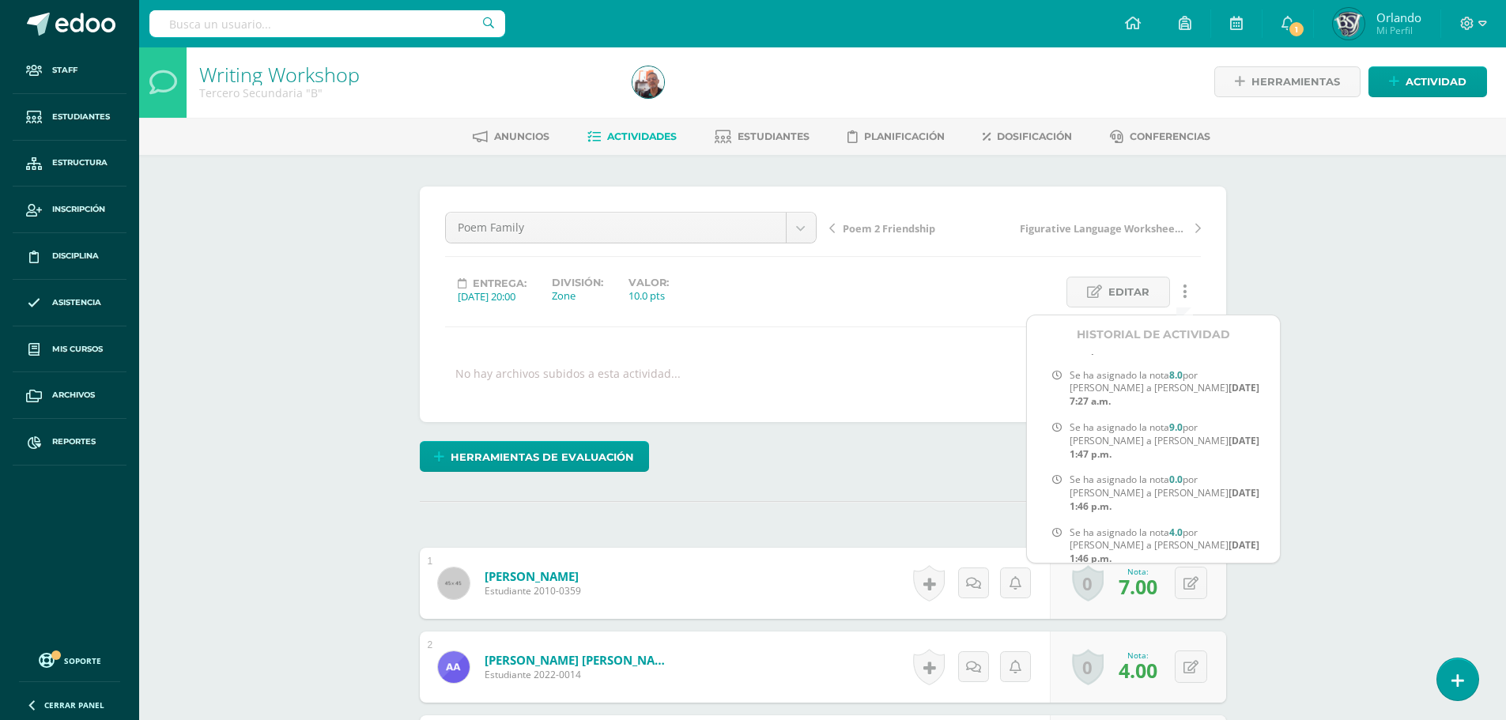
scroll to position [2, 0]
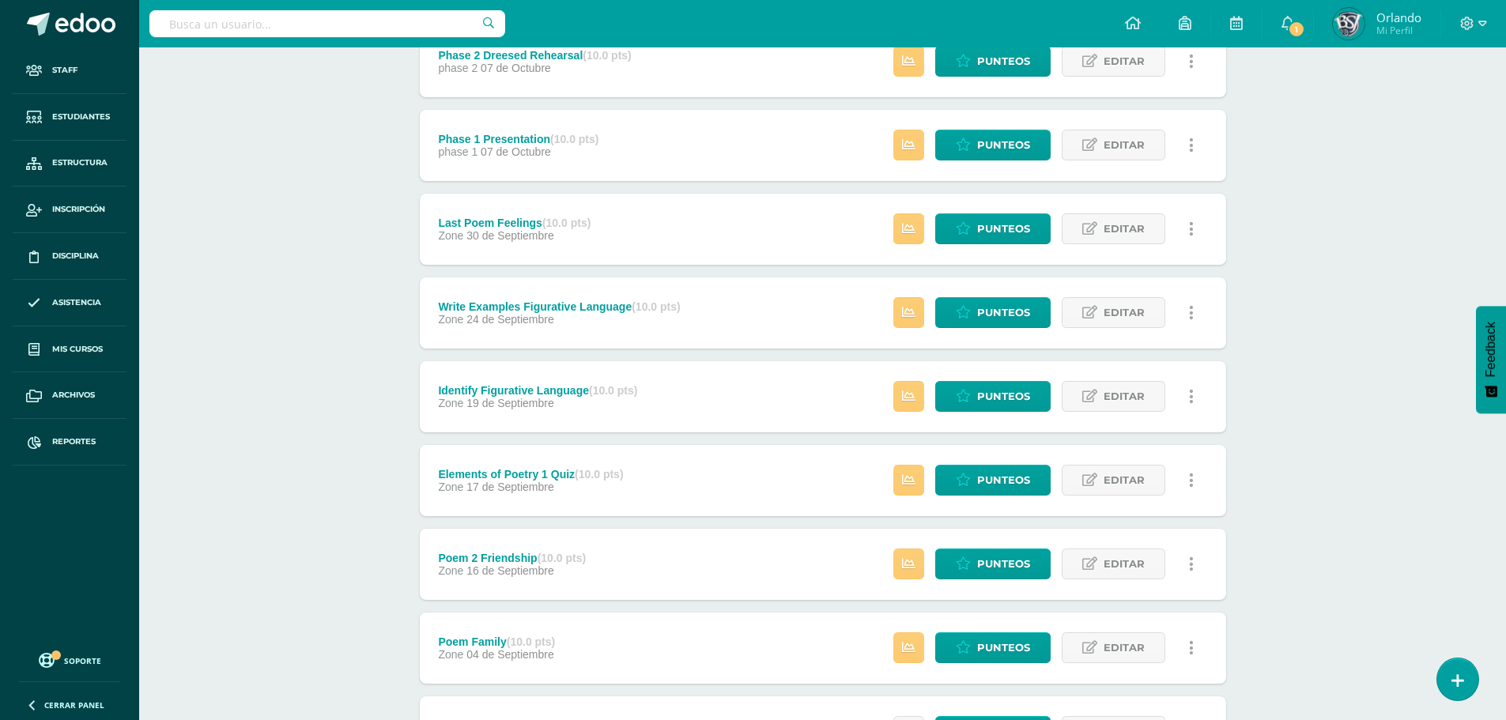
scroll to position [468, 0]
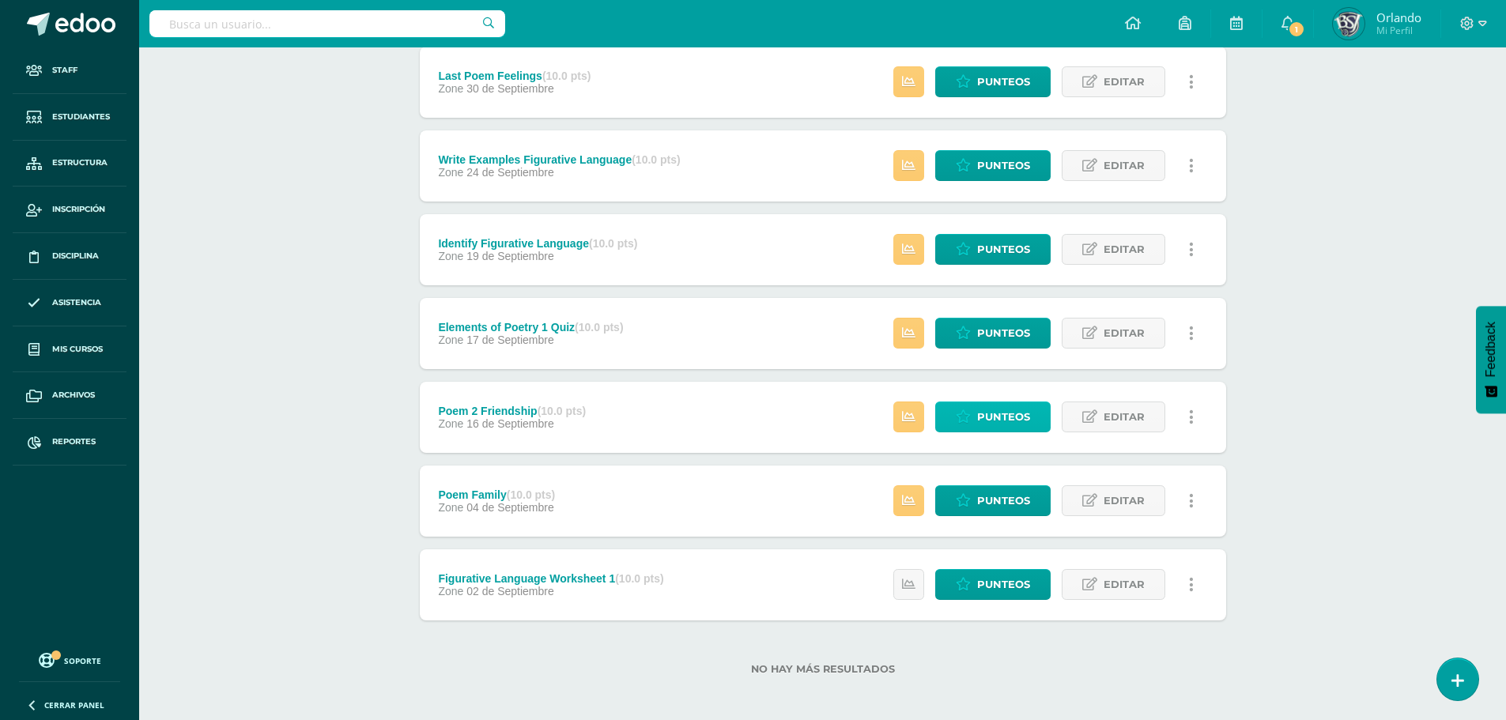
click at [988, 410] on span "Punteos" at bounding box center [1003, 417] width 53 height 29
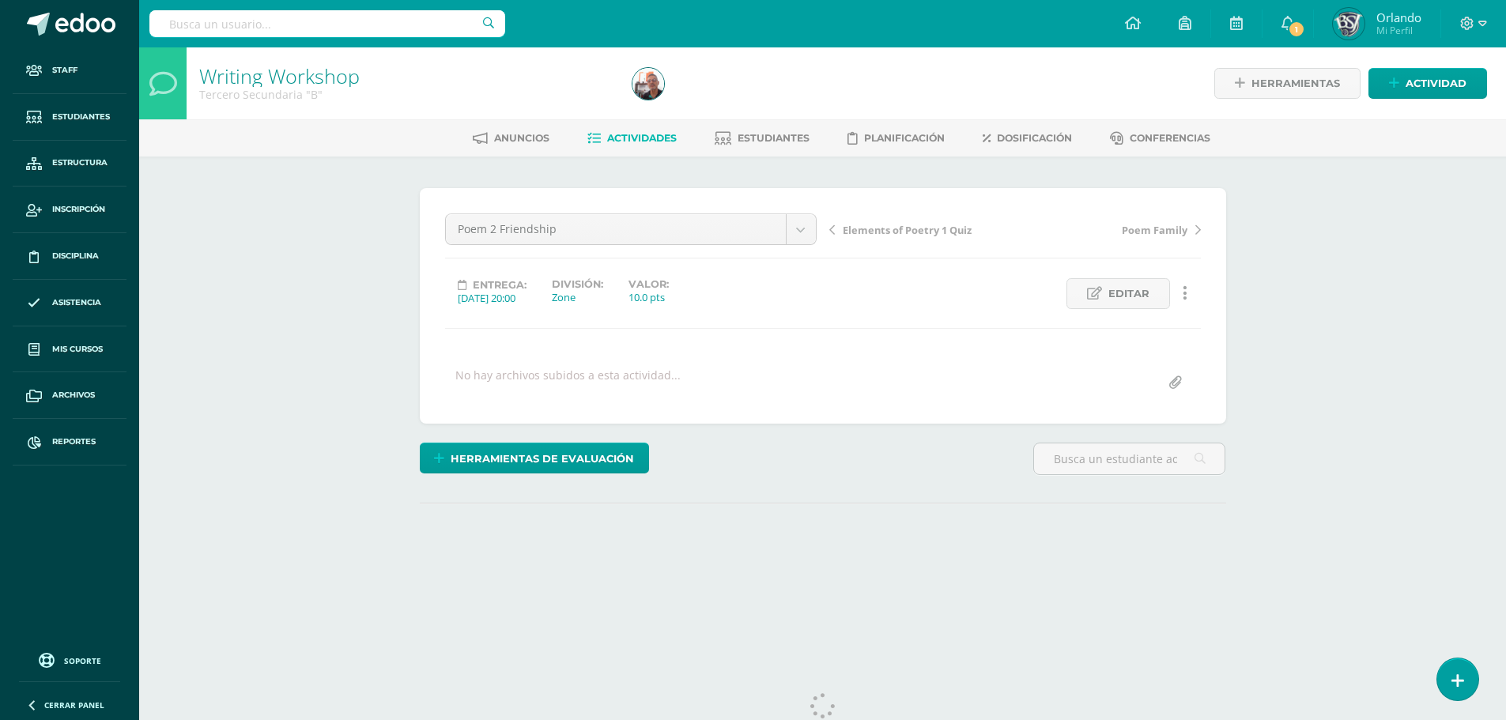
click at [1183, 288] on icon at bounding box center [1185, 293] width 5 height 17
click at [1156, 336] on link "Historial de actividad" at bounding box center [1156, 345] width 162 height 25
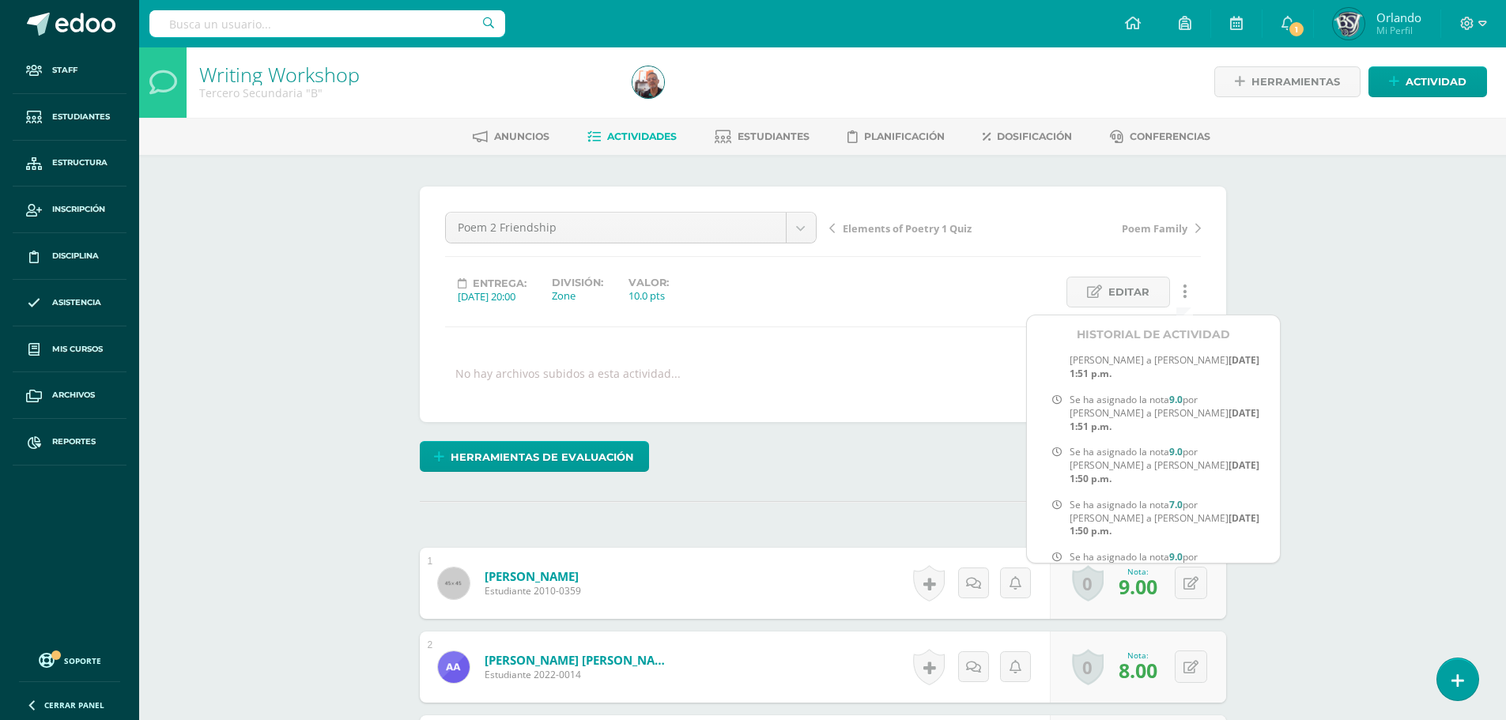
scroll to position [2, 0]
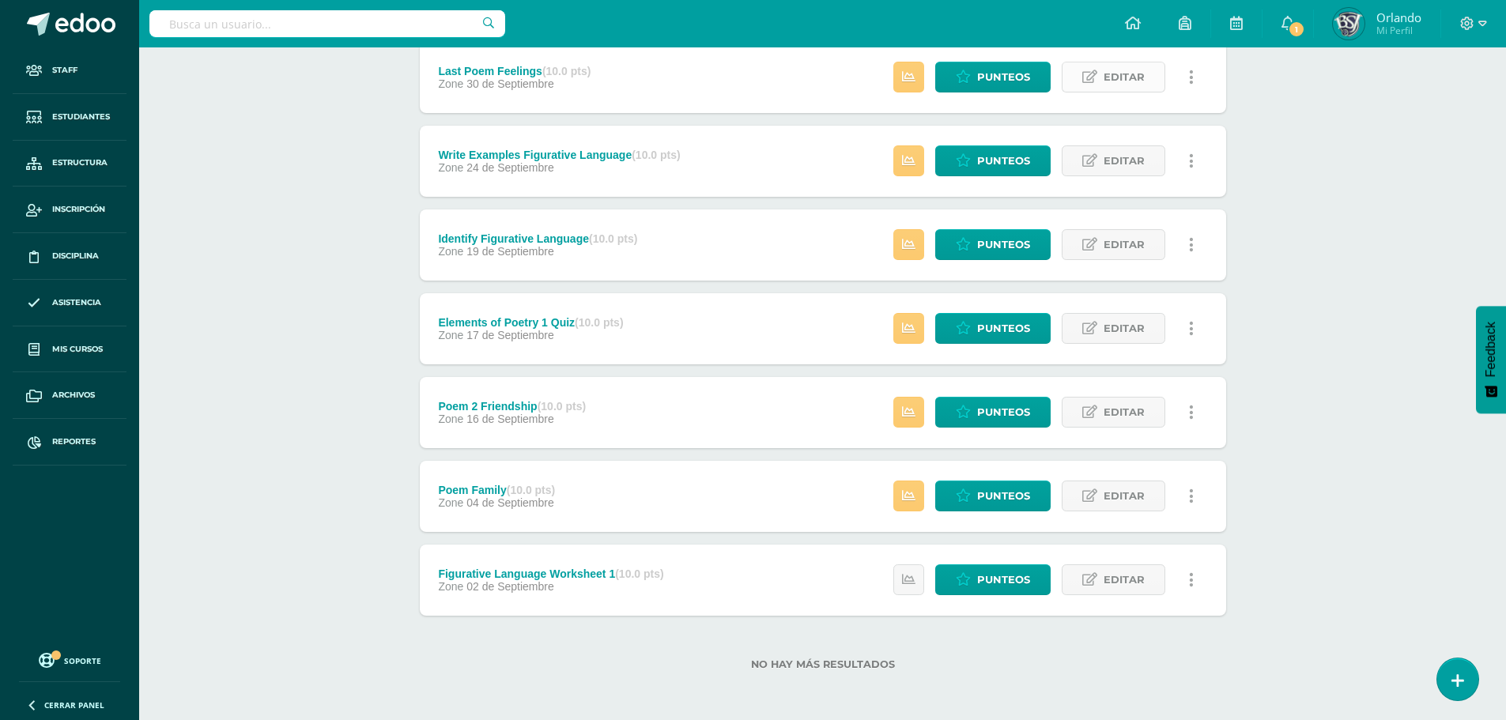
scroll to position [474, 0]
click at [991, 316] on span "Punteos" at bounding box center [1003, 327] width 53 height 29
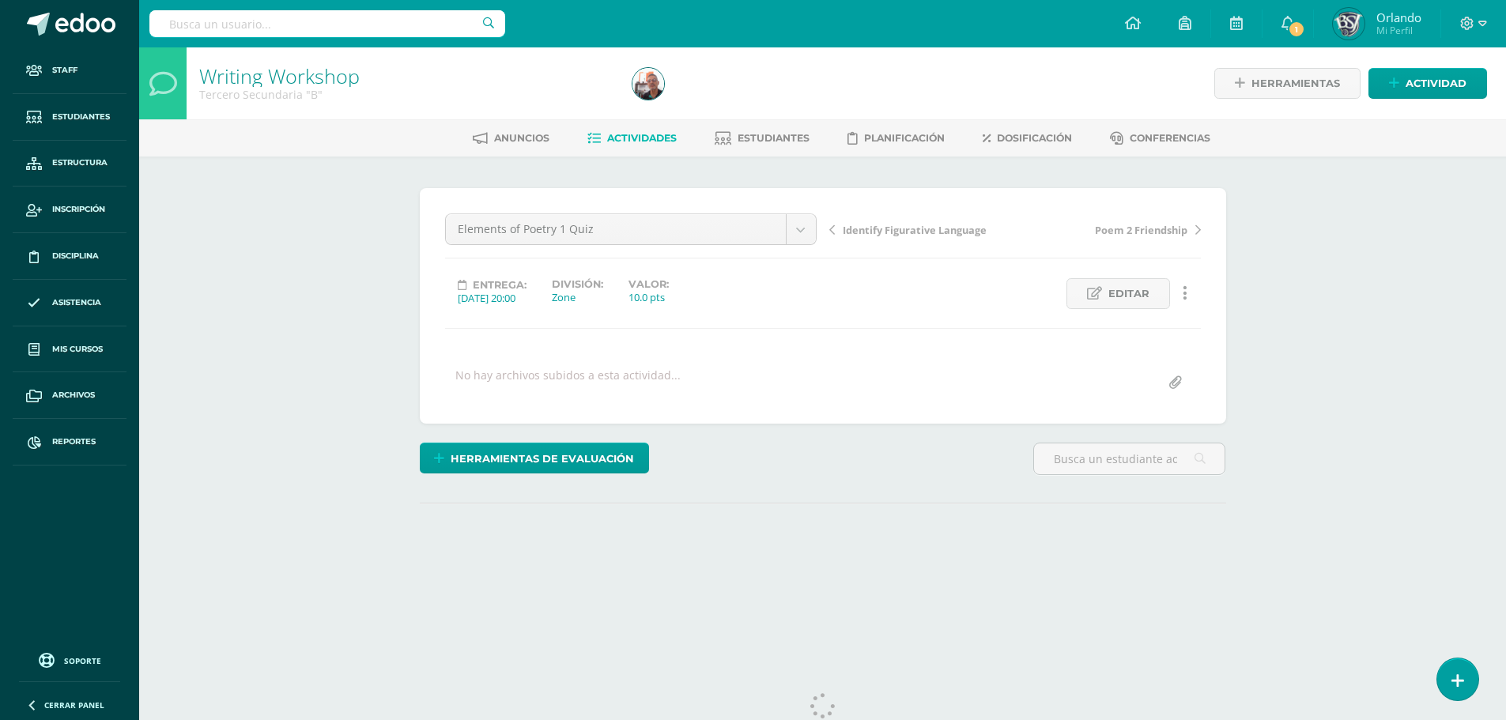
click at [1191, 288] on link at bounding box center [1185, 293] width 31 height 31
click at [1160, 338] on link "Historial de actividad" at bounding box center [1156, 345] width 162 height 25
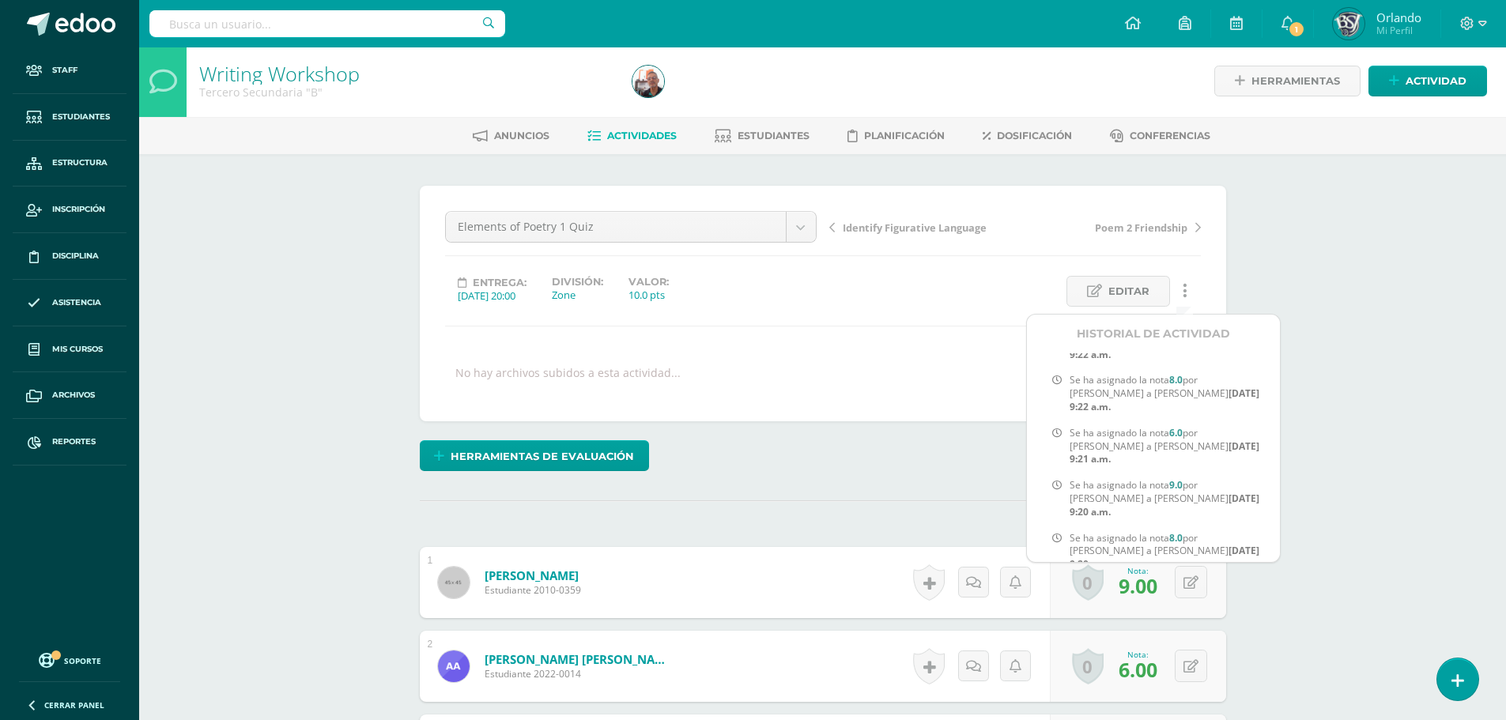
scroll to position [1055, 0]
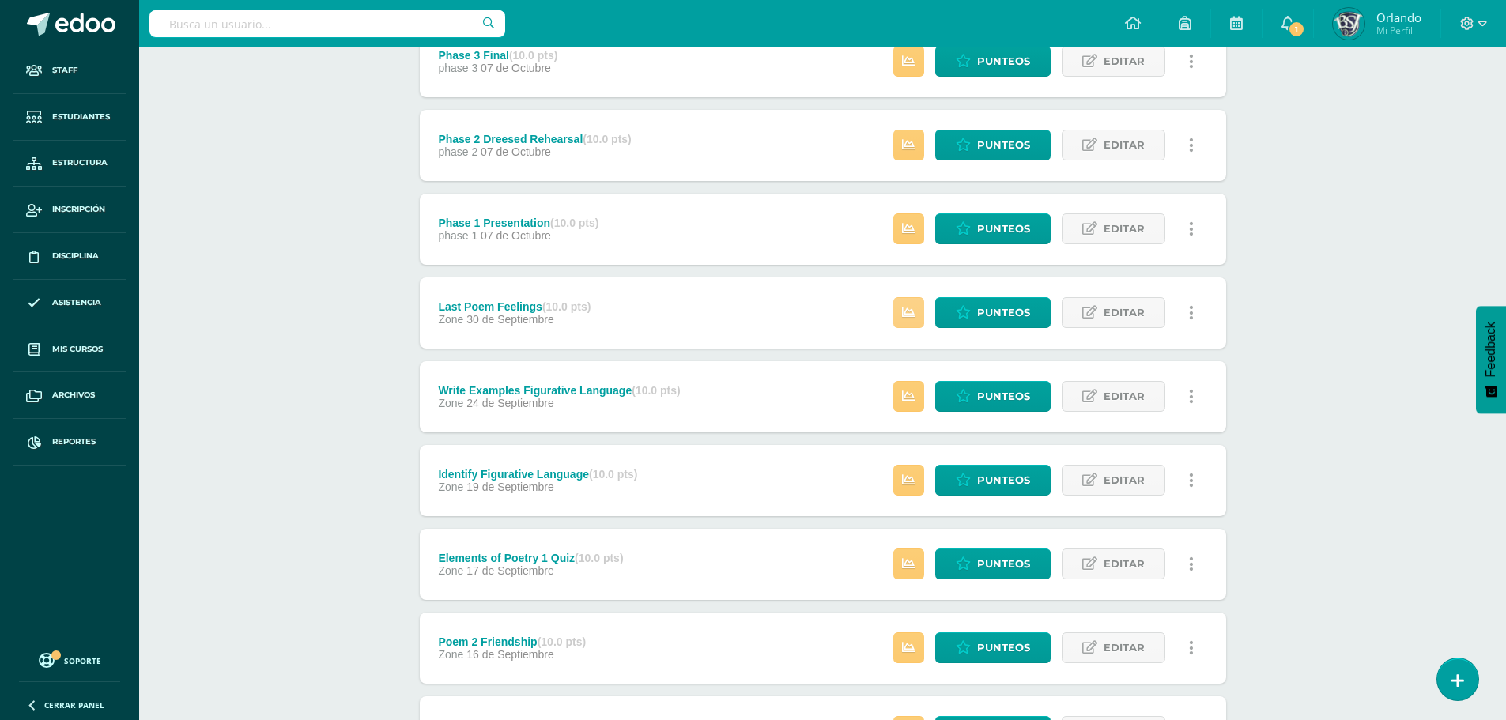
scroll to position [468, 0]
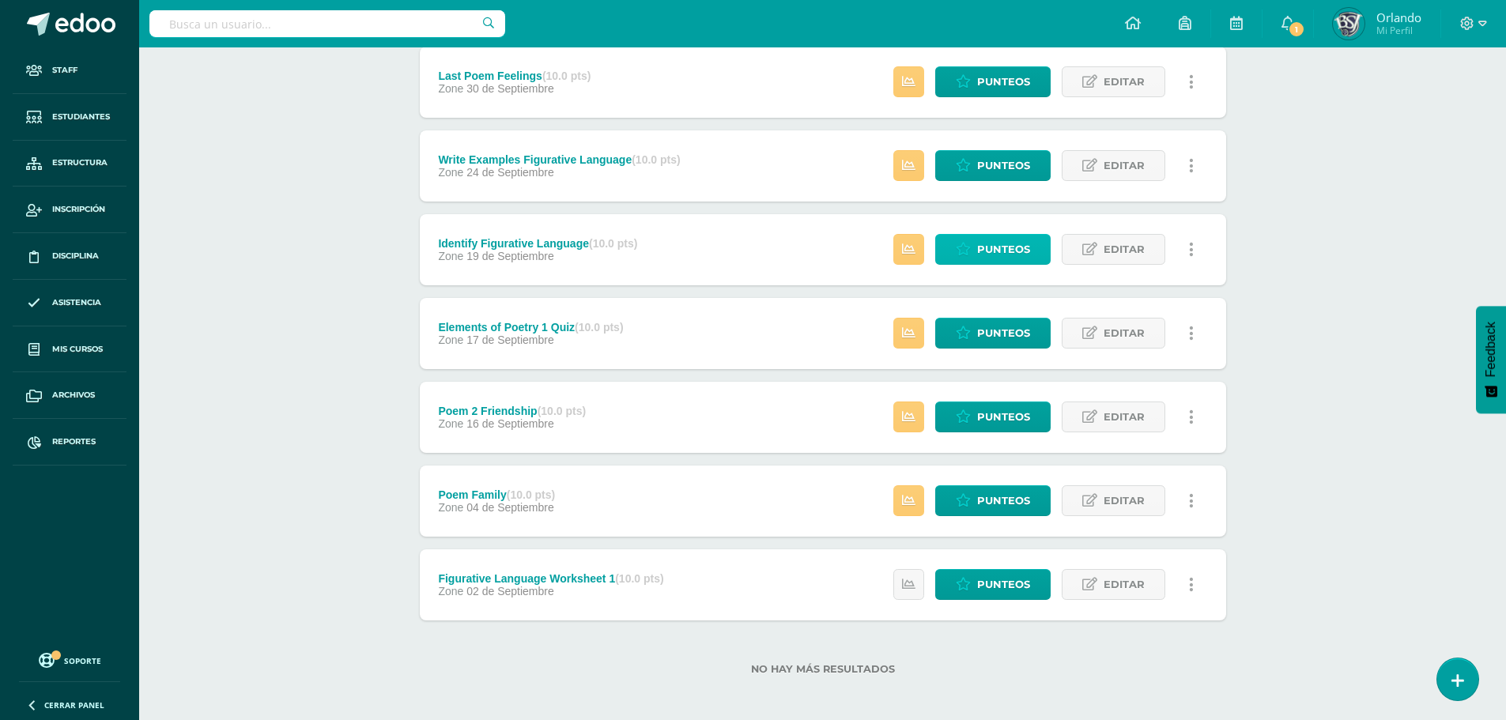
click at [981, 249] on span "Punteos" at bounding box center [1003, 249] width 53 height 29
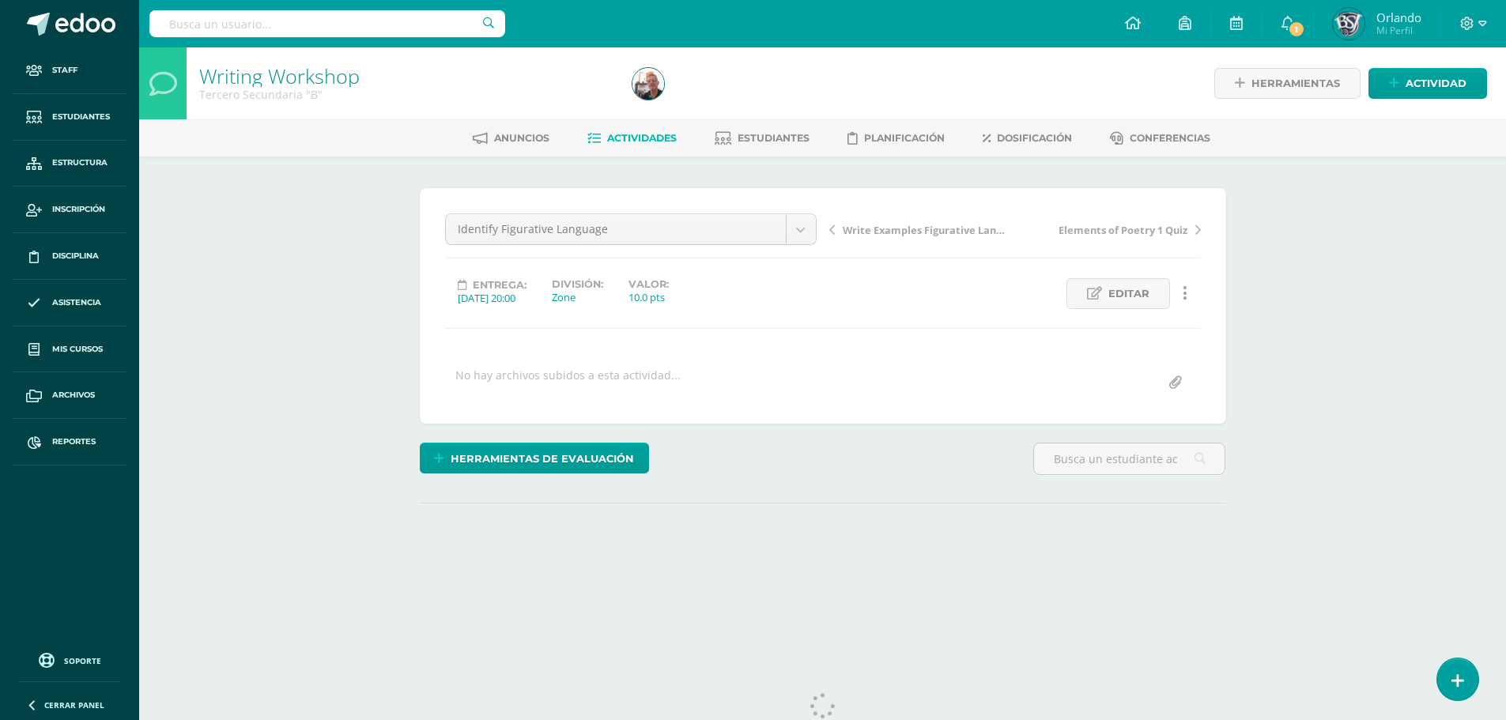
click at [1184, 285] on icon at bounding box center [1185, 293] width 5 height 17
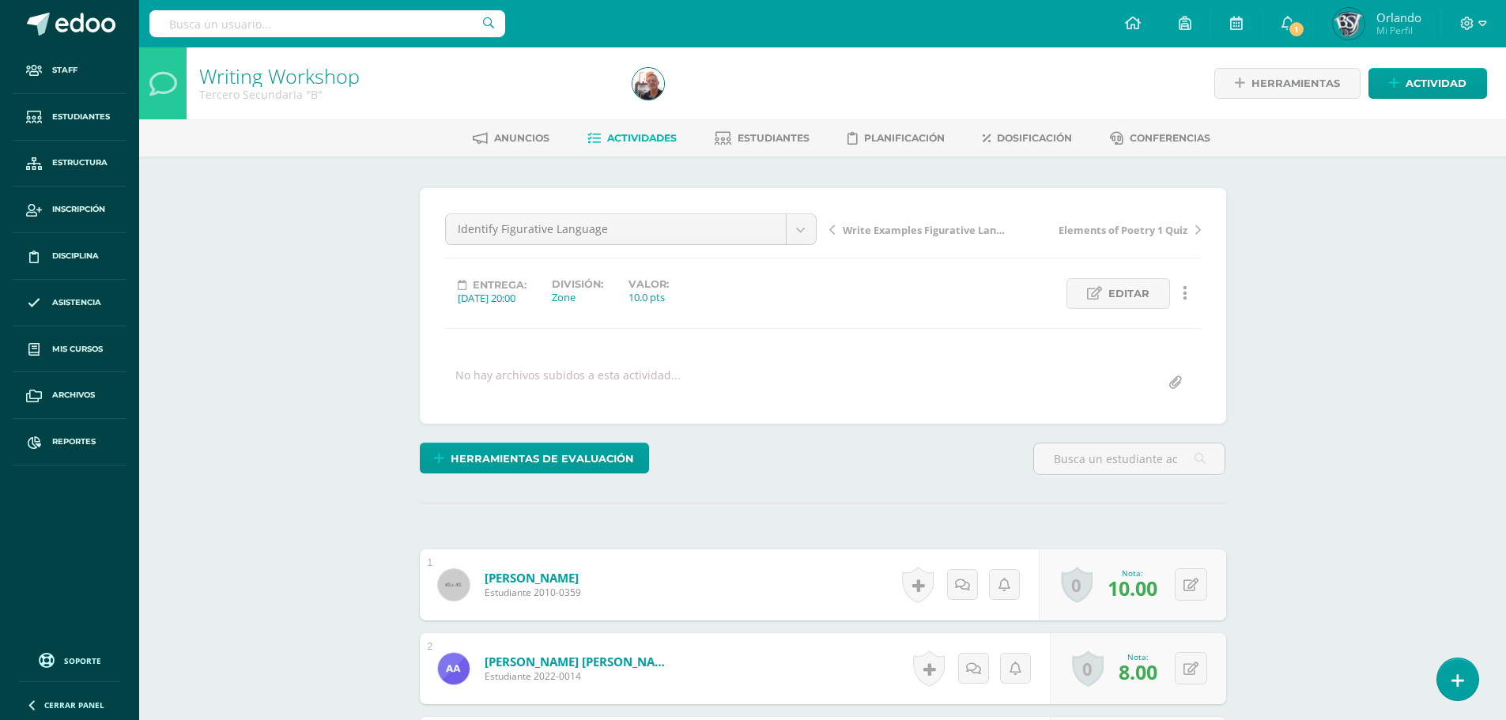
click at [1185, 294] on icon at bounding box center [1185, 293] width 5 height 17
click at [1162, 344] on link "Historial de actividad" at bounding box center [1156, 344] width 162 height 25
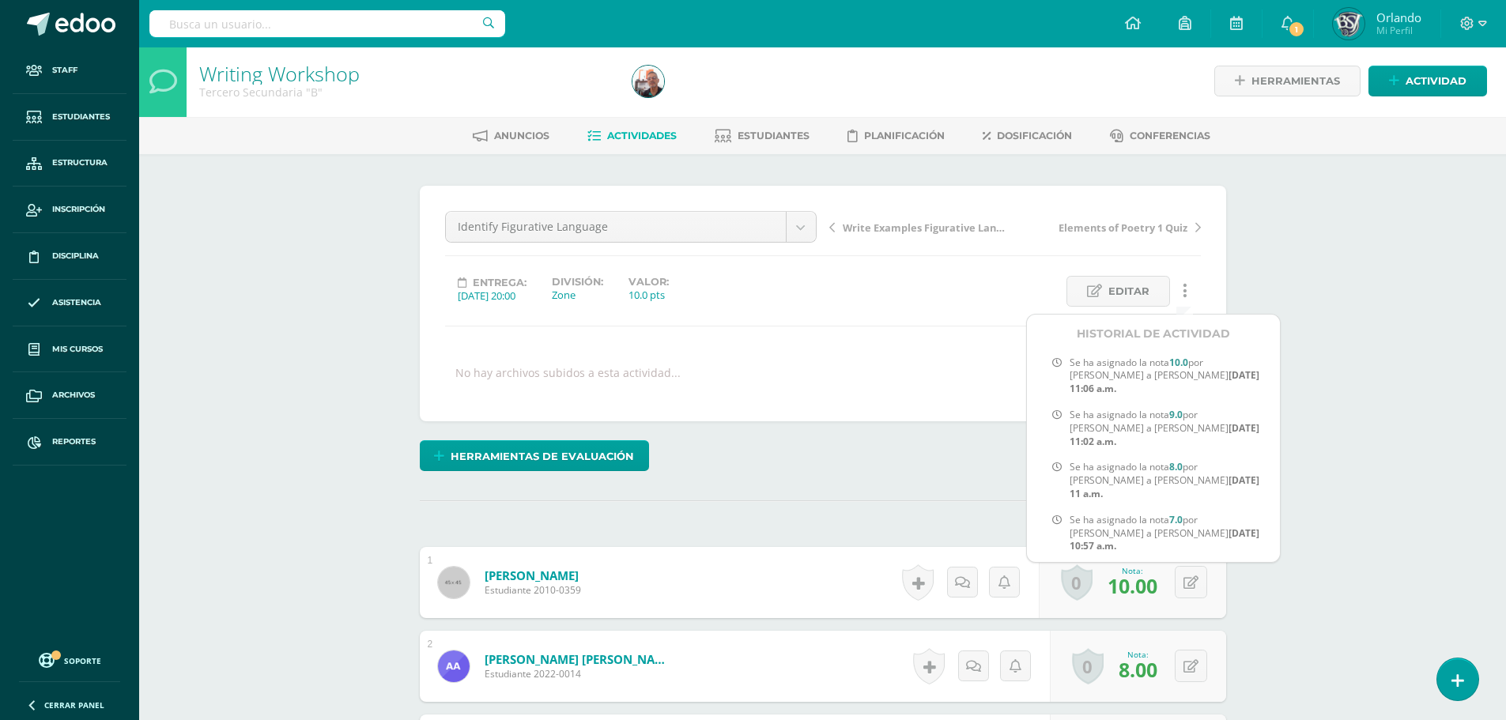
scroll to position [682, 0]
click at [804, 407] on div "Identify Figurative Language Phase 1 Presentation Phase 2 Dreesed Rehearsal Pha…" at bounding box center [823, 304] width 807 height 236
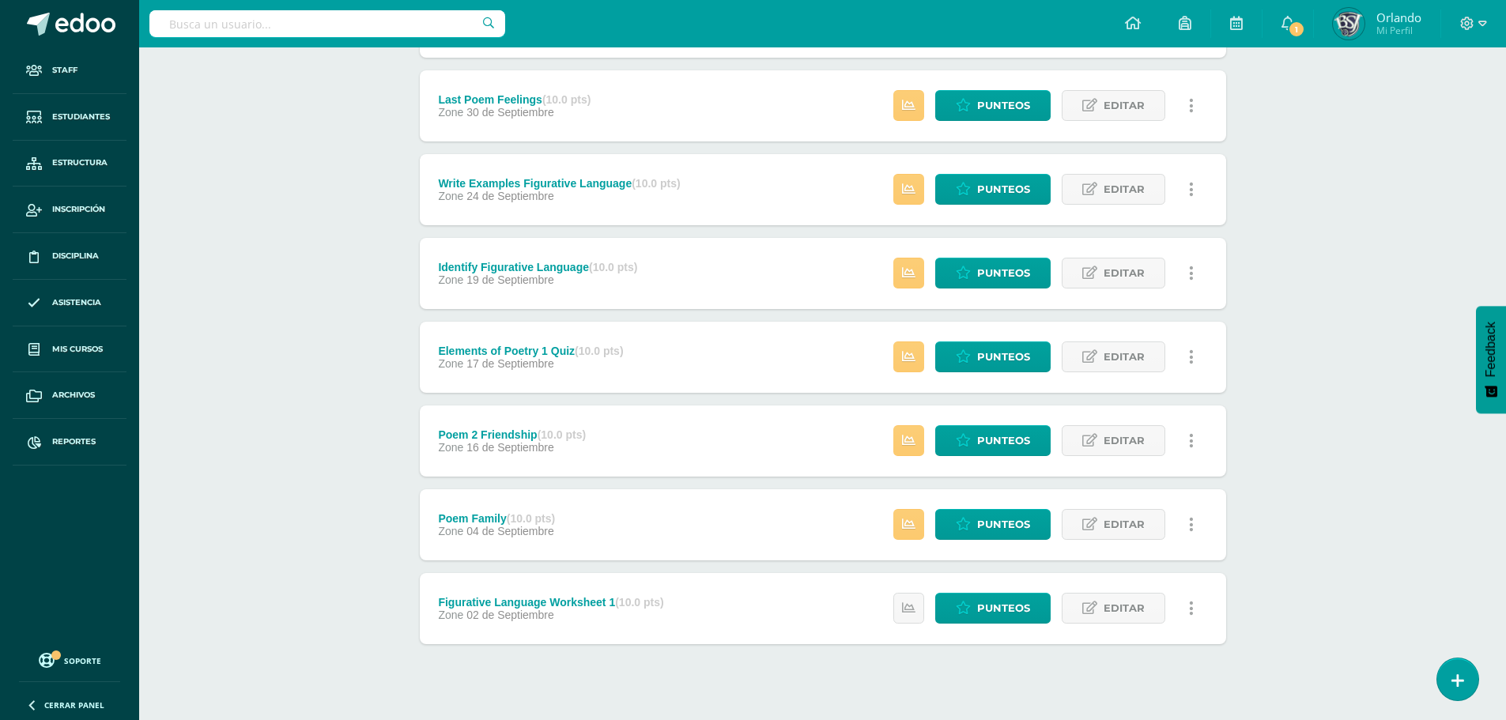
scroll to position [468, 0]
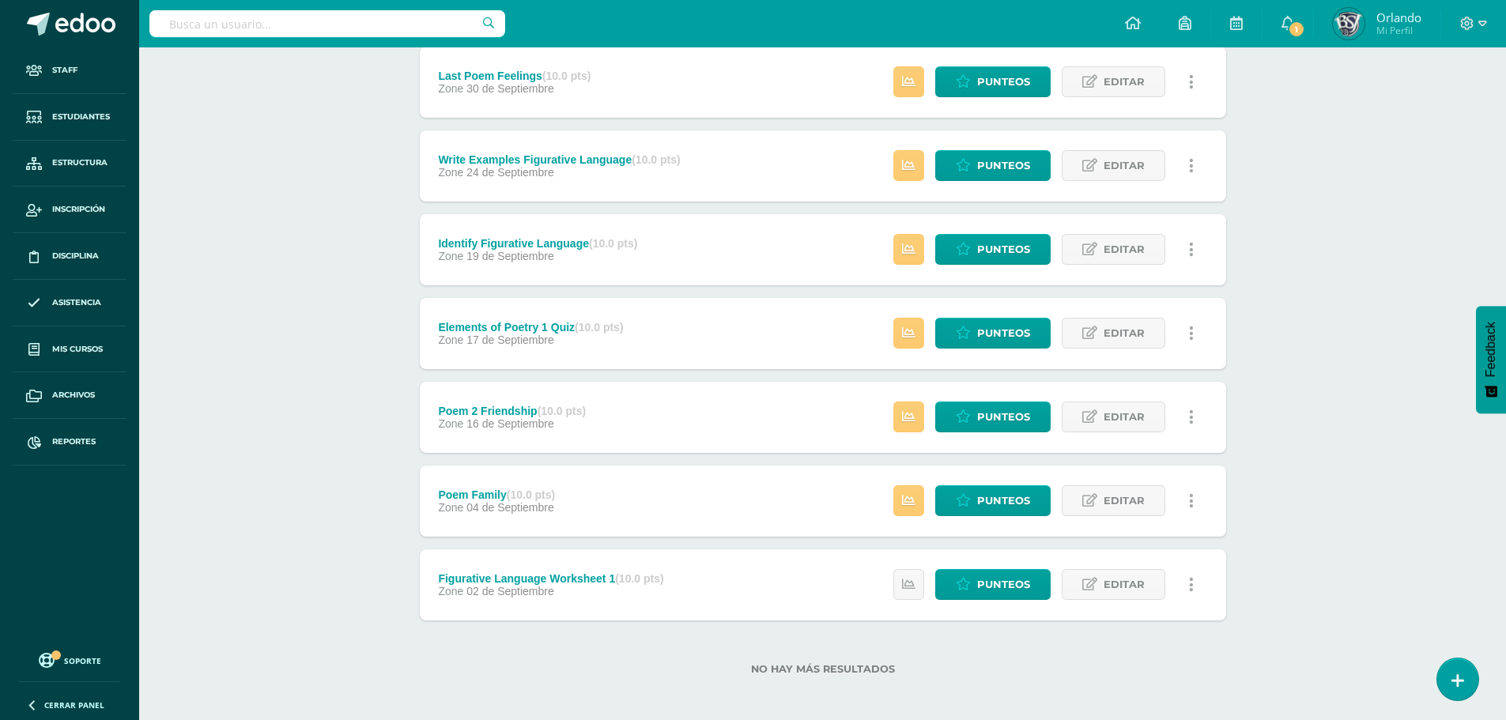
drag, startPoint x: 596, startPoint y: 261, endPoint x: 603, endPoint y: 234, distance: 27.8
click at [599, 249] on div "Identify Figurative Language (10.0 pts) Zone [DATE]" at bounding box center [537, 249] width 199 height 25
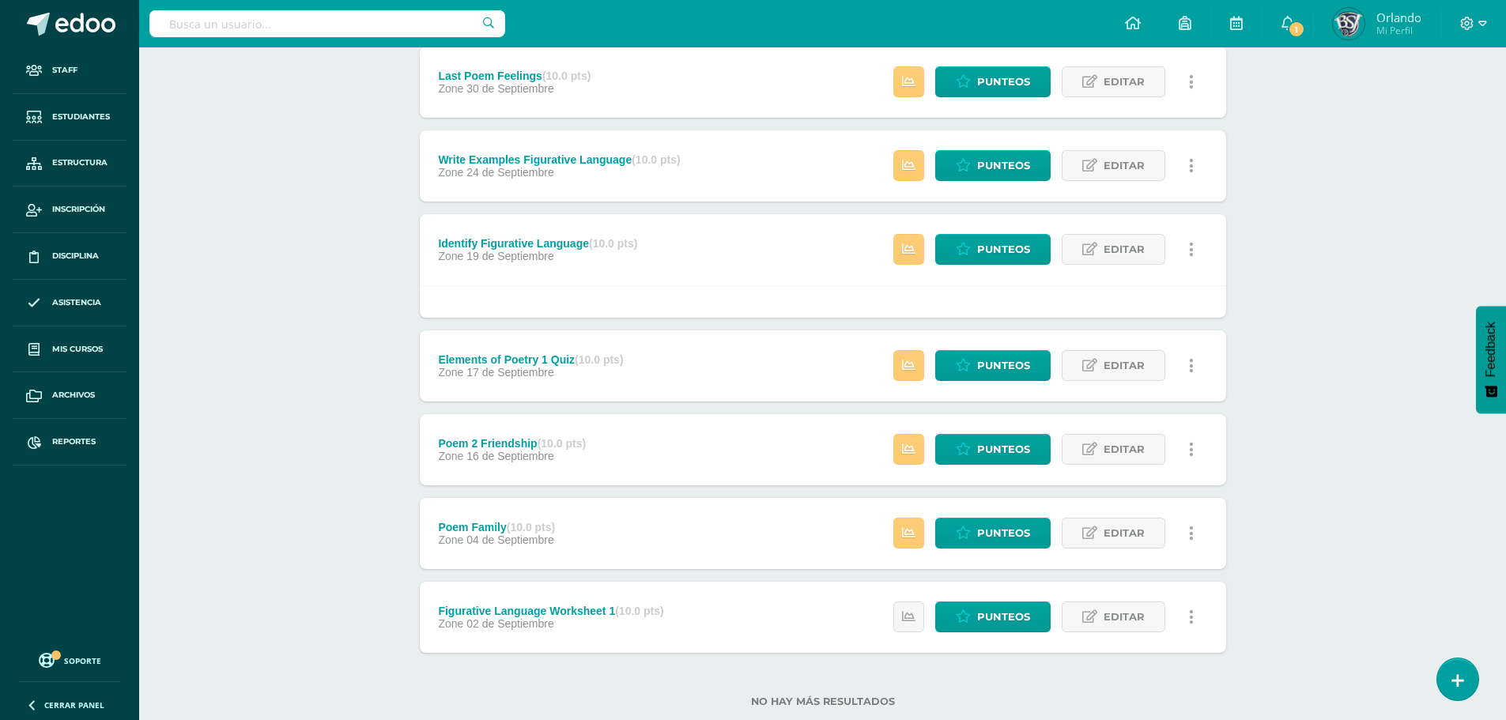
click at [670, 183] on div "Write Examples Figurative Language (10.0 pts) Zone 24 de Septiembre" at bounding box center [560, 165] width 280 height 71
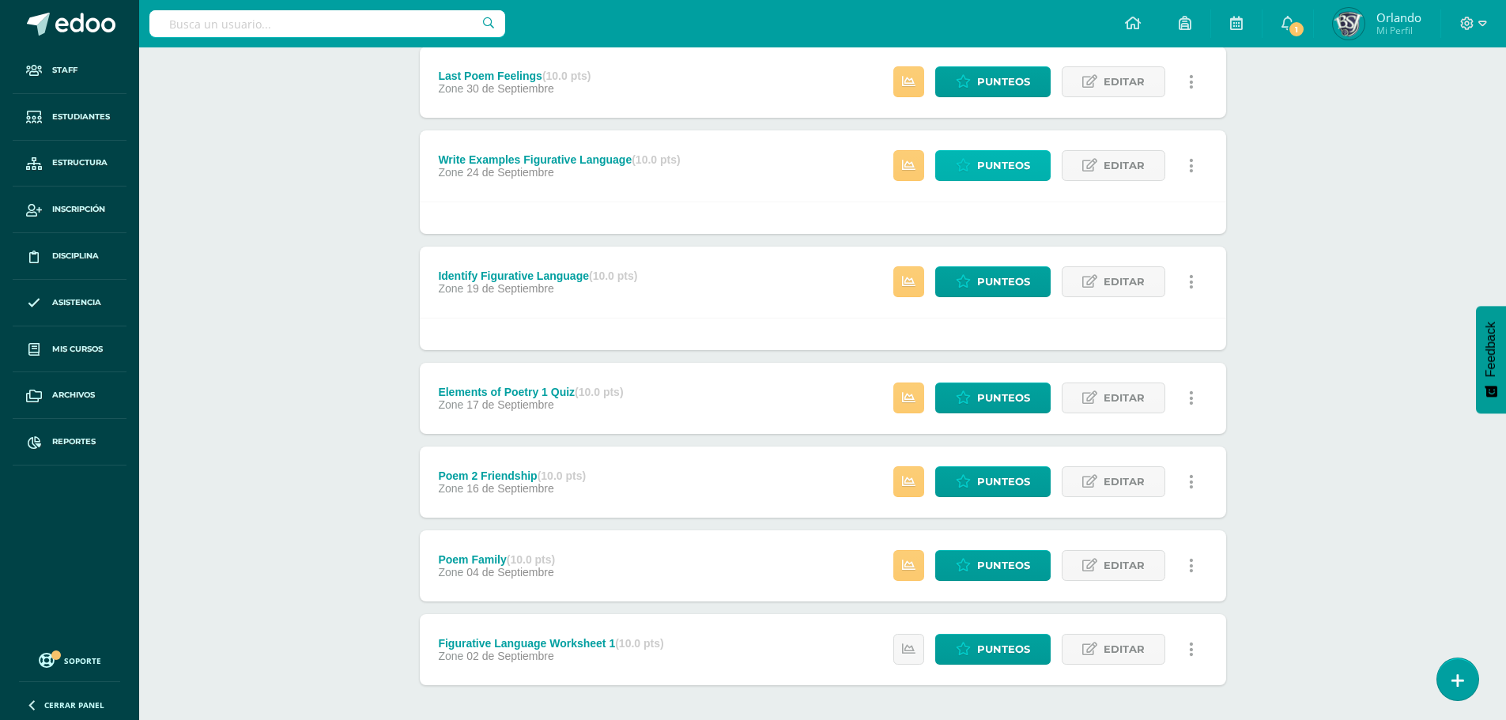
click at [973, 166] on link "Punteos" at bounding box center [992, 165] width 115 height 31
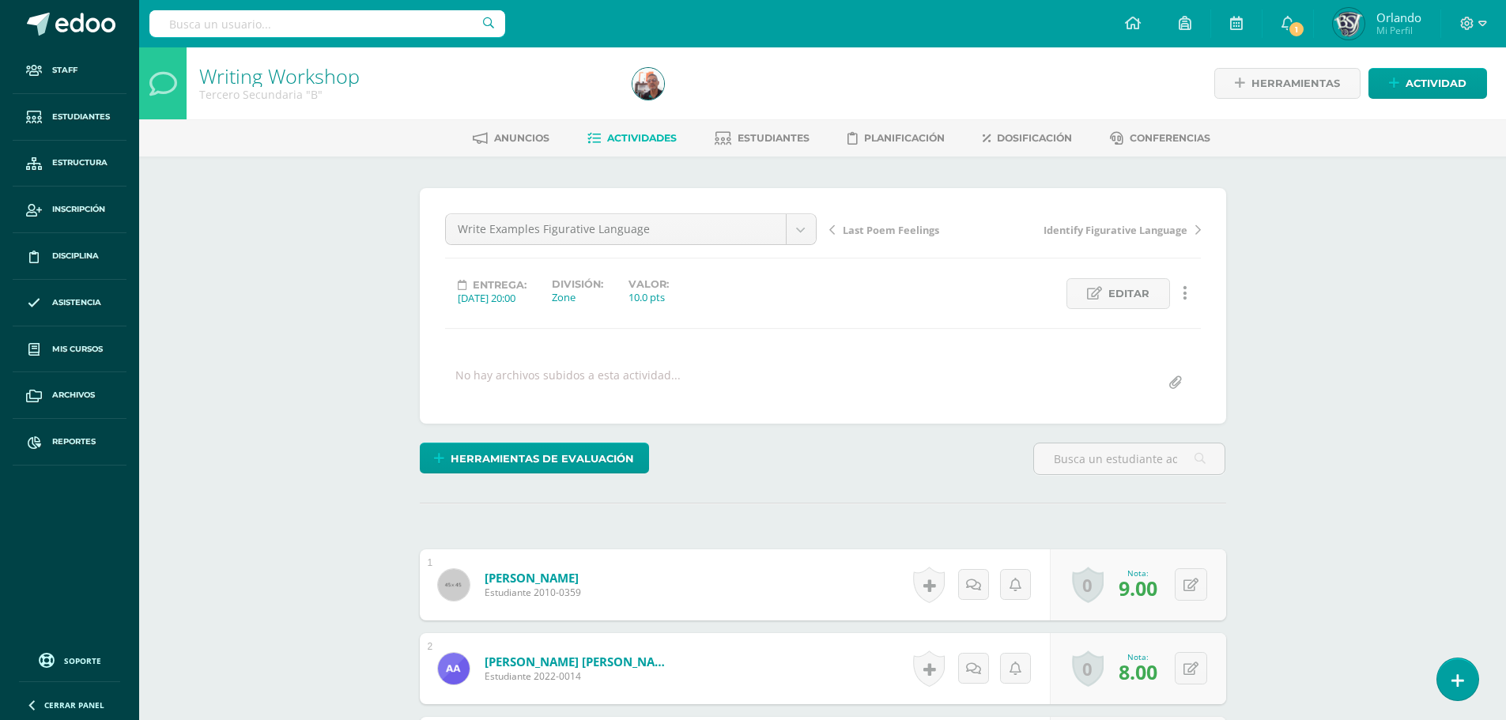
click at [1182, 287] on link at bounding box center [1185, 293] width 31 height 31
click at [1128, 339] on link "Historial de actividad" at bounding box center [1156, 345] width 162 height 25
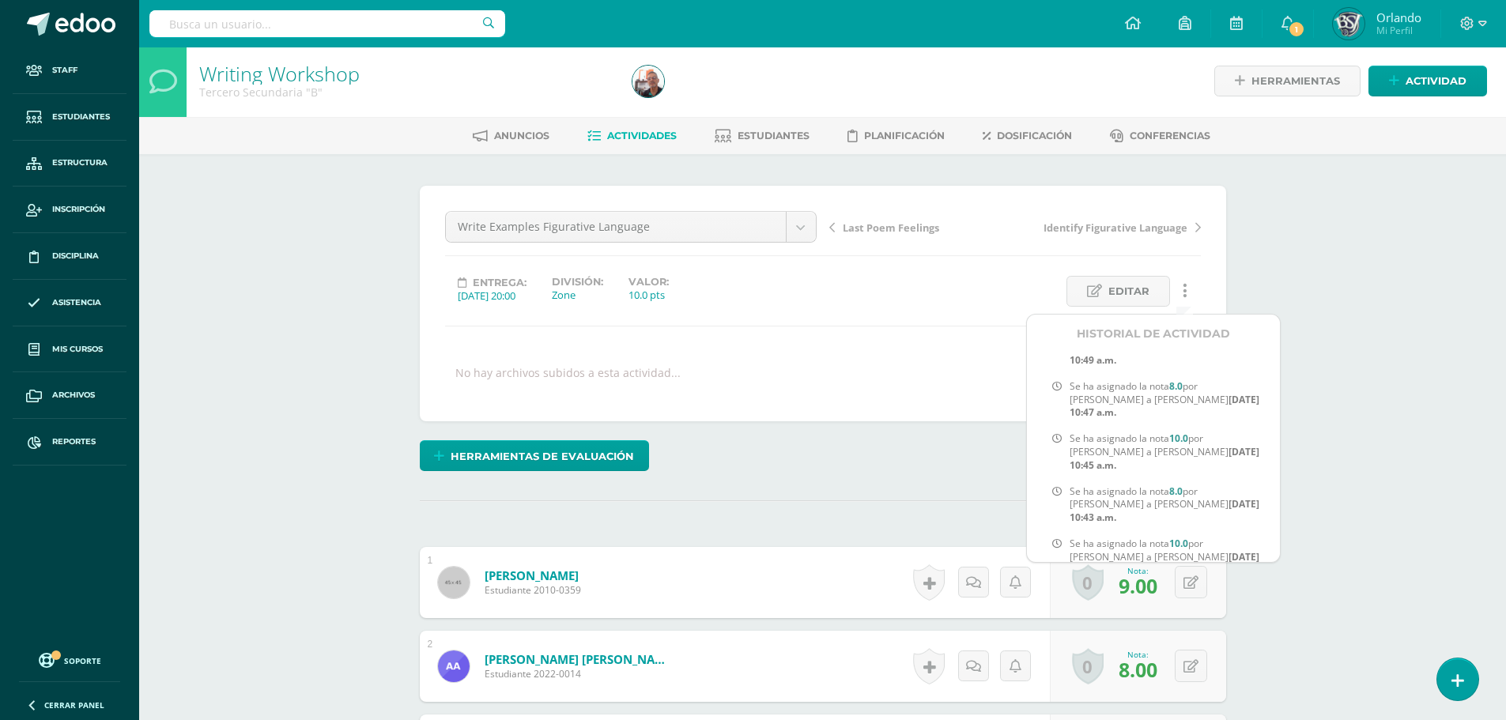
scroll to position [1108, 0]
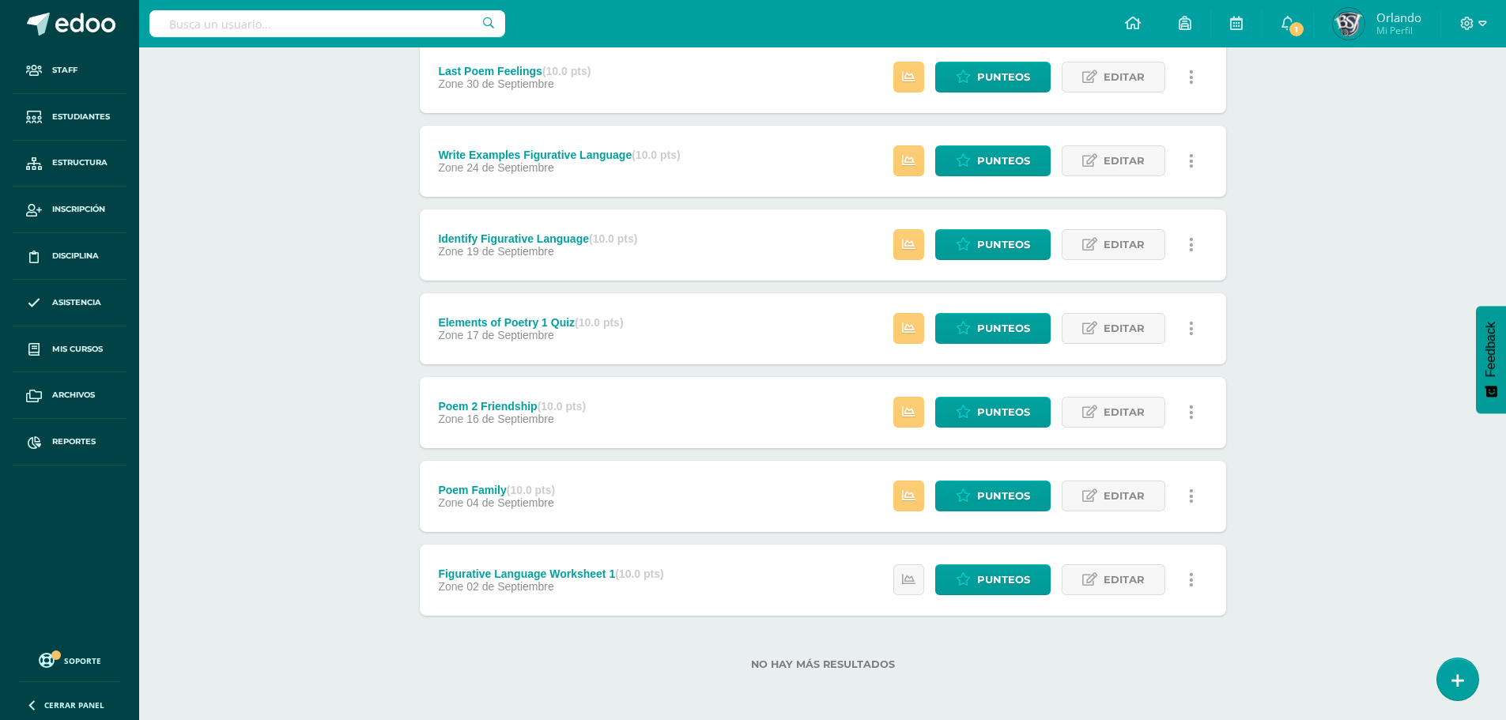
scroll to position [474, 0]
click at [977, 71] on link "Punteos" at bounding box center [992, 76] width 115 height 31
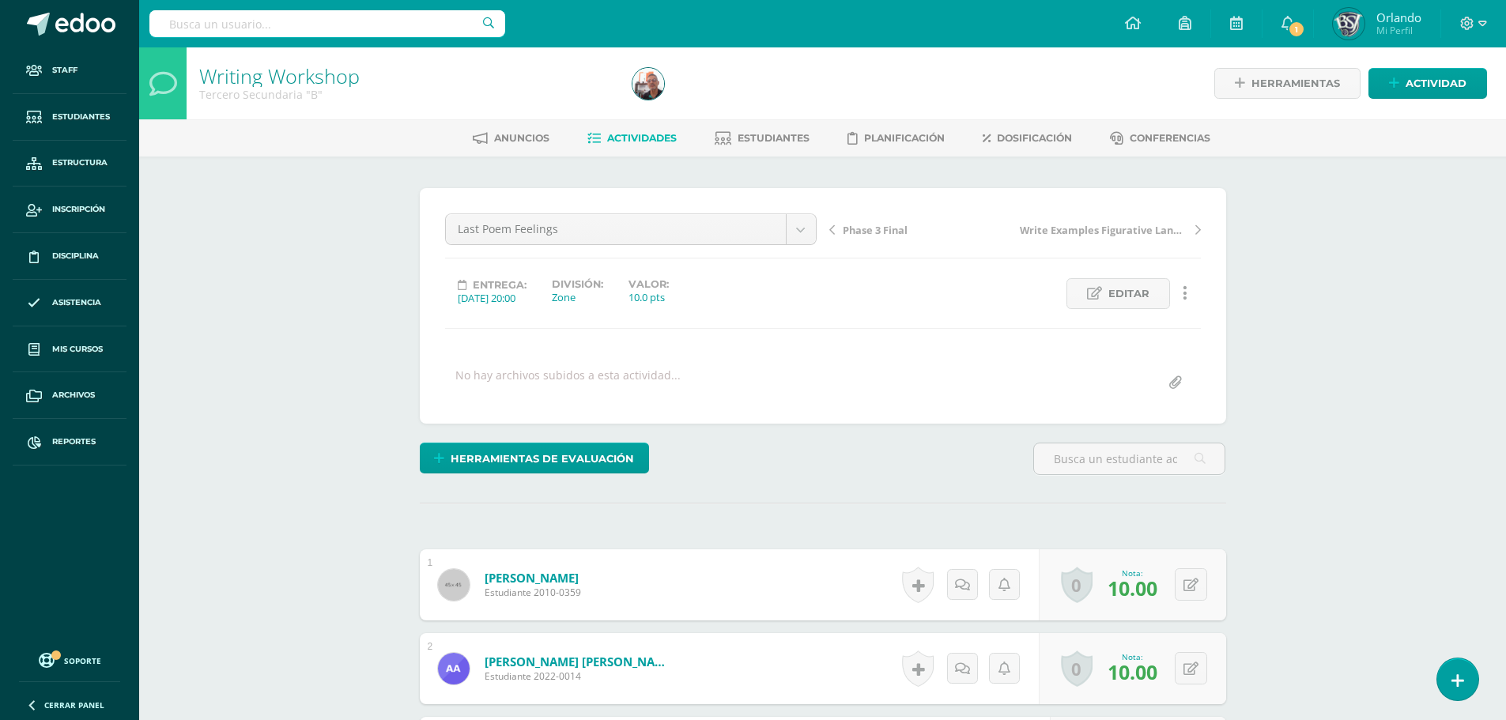
click at [1188, 298] on link at bounding box center [1185, 293] width 31 height 31
click at [1139, 347] on link "Historial de actividad" at bounding box center [1156, 345] width 162 height 25
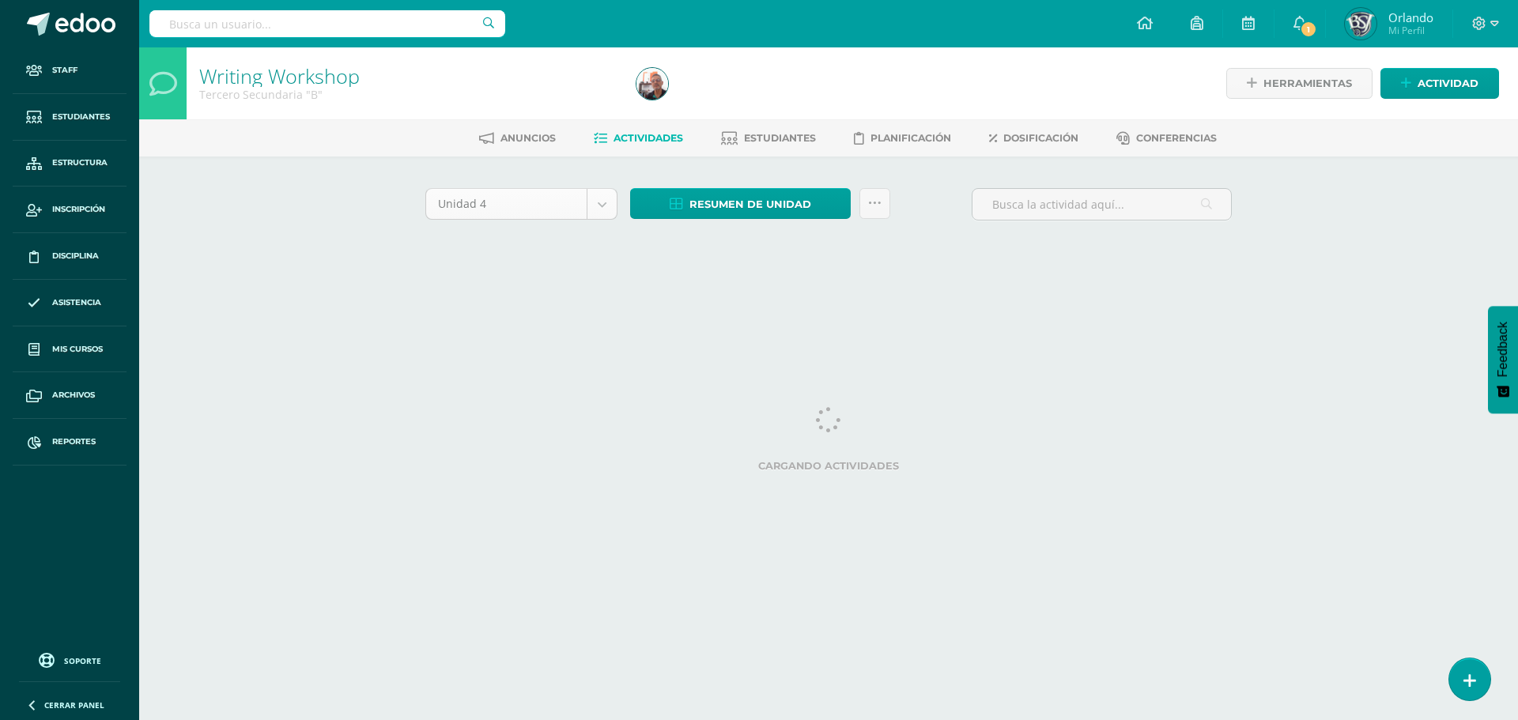
click at [600, 205] on body "Staff Estudiantes Estructura Inscripción Disciplina Asistencia Mis cursos Archi…" at bounding box center [759, 147] width 1518 height 295
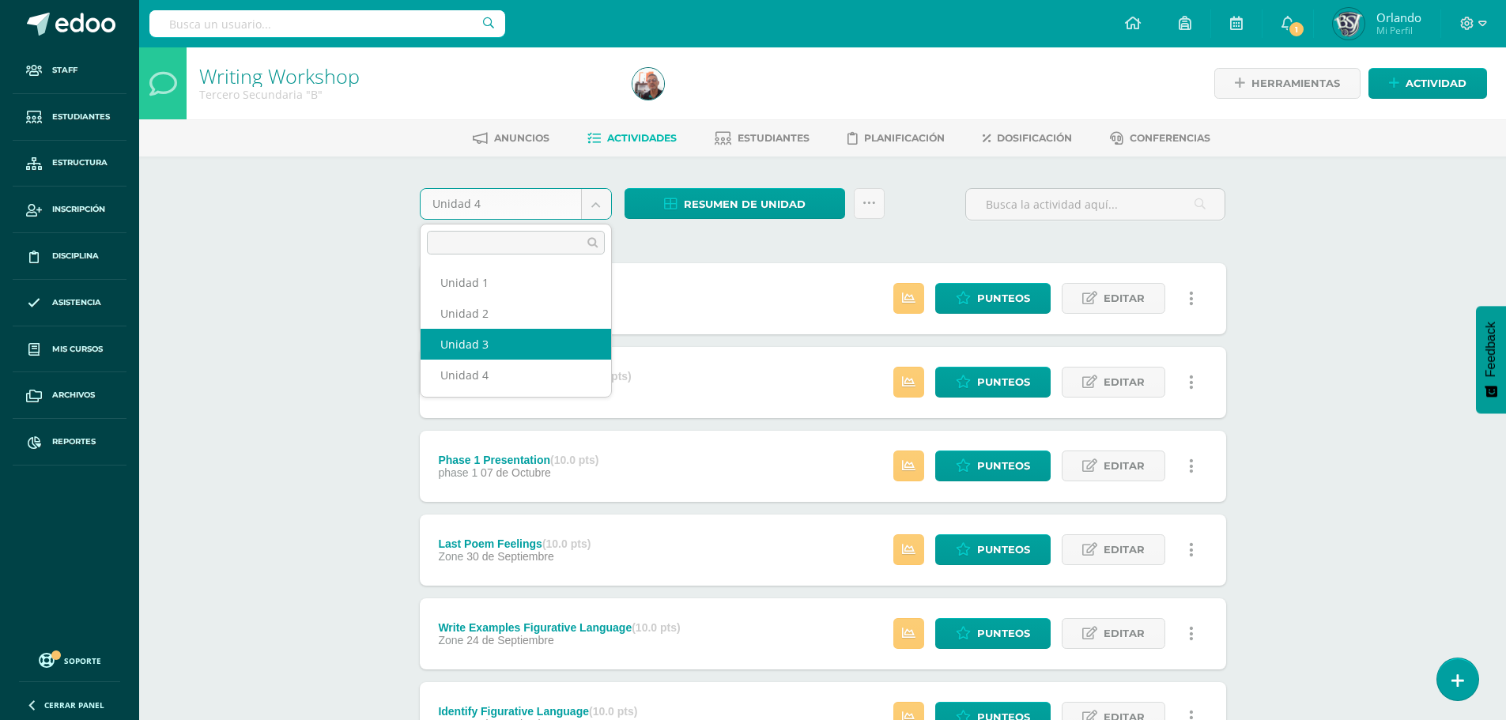
select select "Unidad 3"
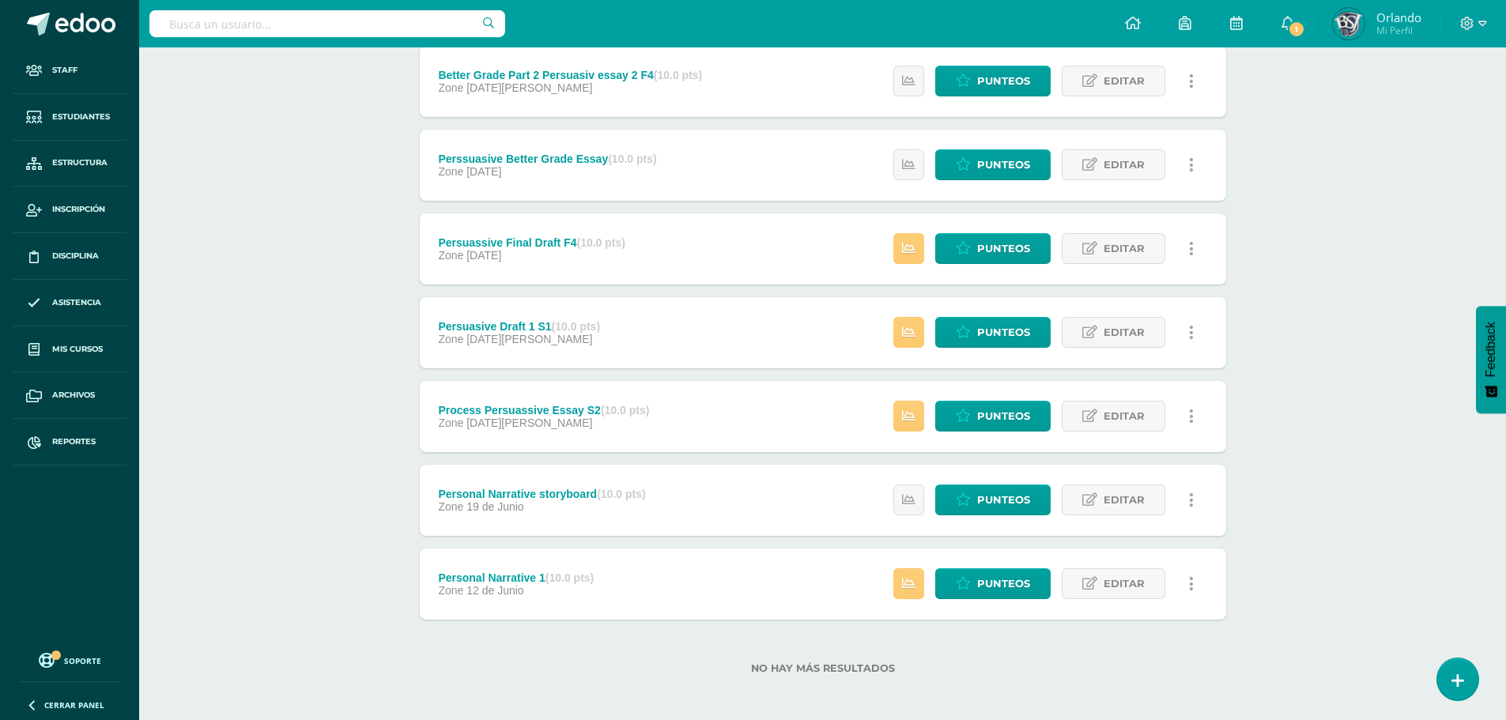
scroll to position [306, 0]
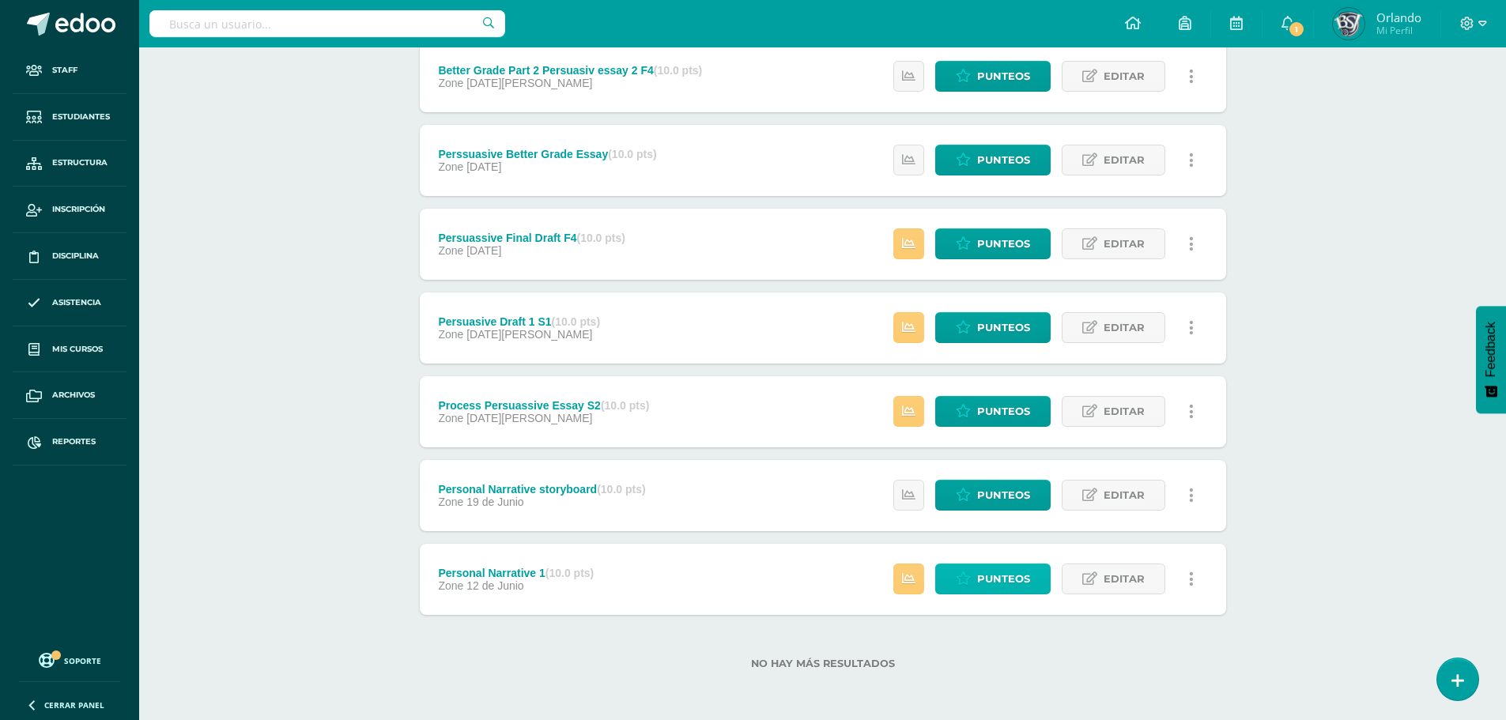
click at [1014, 584] on span "Punteos" at bounding box center [1003, 579] width 53 height 29
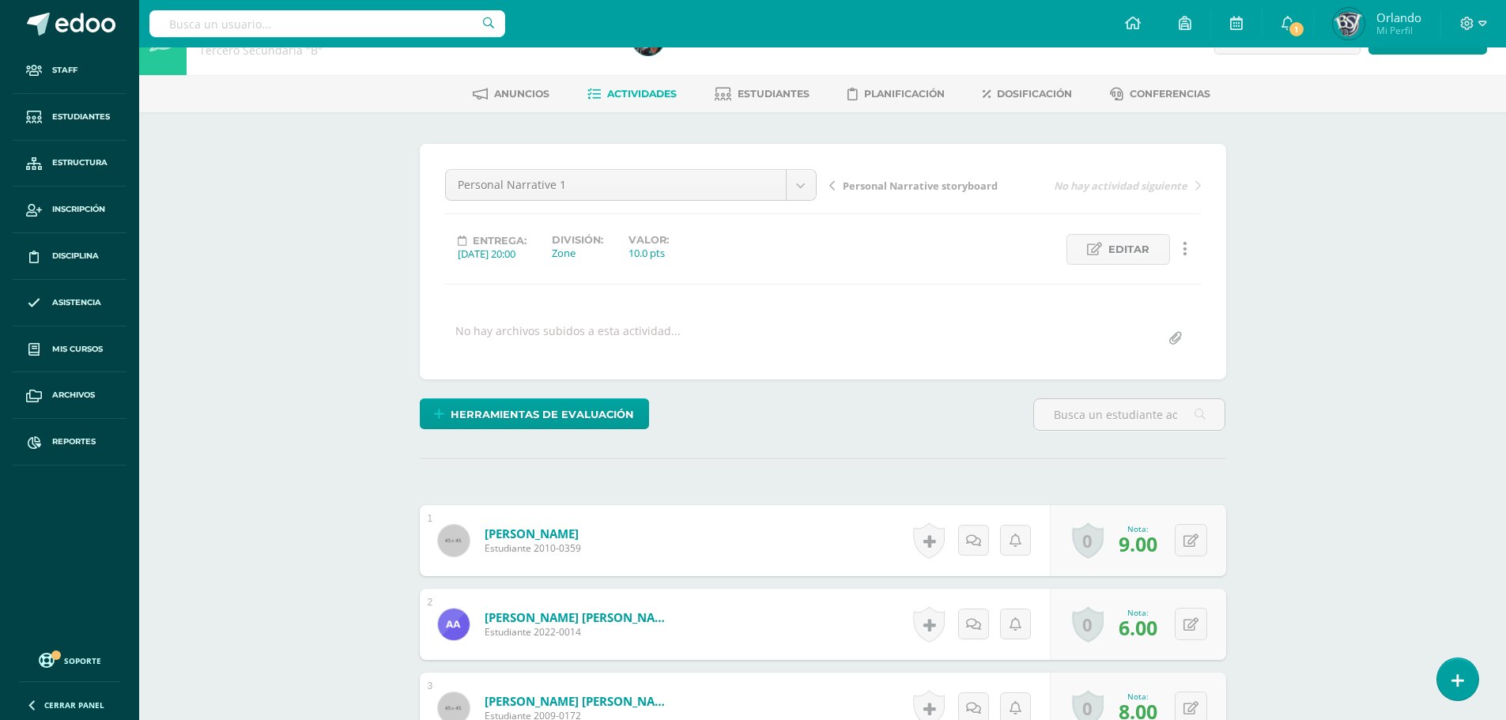
scroll to position [45, 0]
click at [1189, 256] on link at bounding box center [1185, 248] width 31 height 31
click at [1151, 295] on link "Historial de actividad" at bounding box center [1156, 300] width 162 height 25
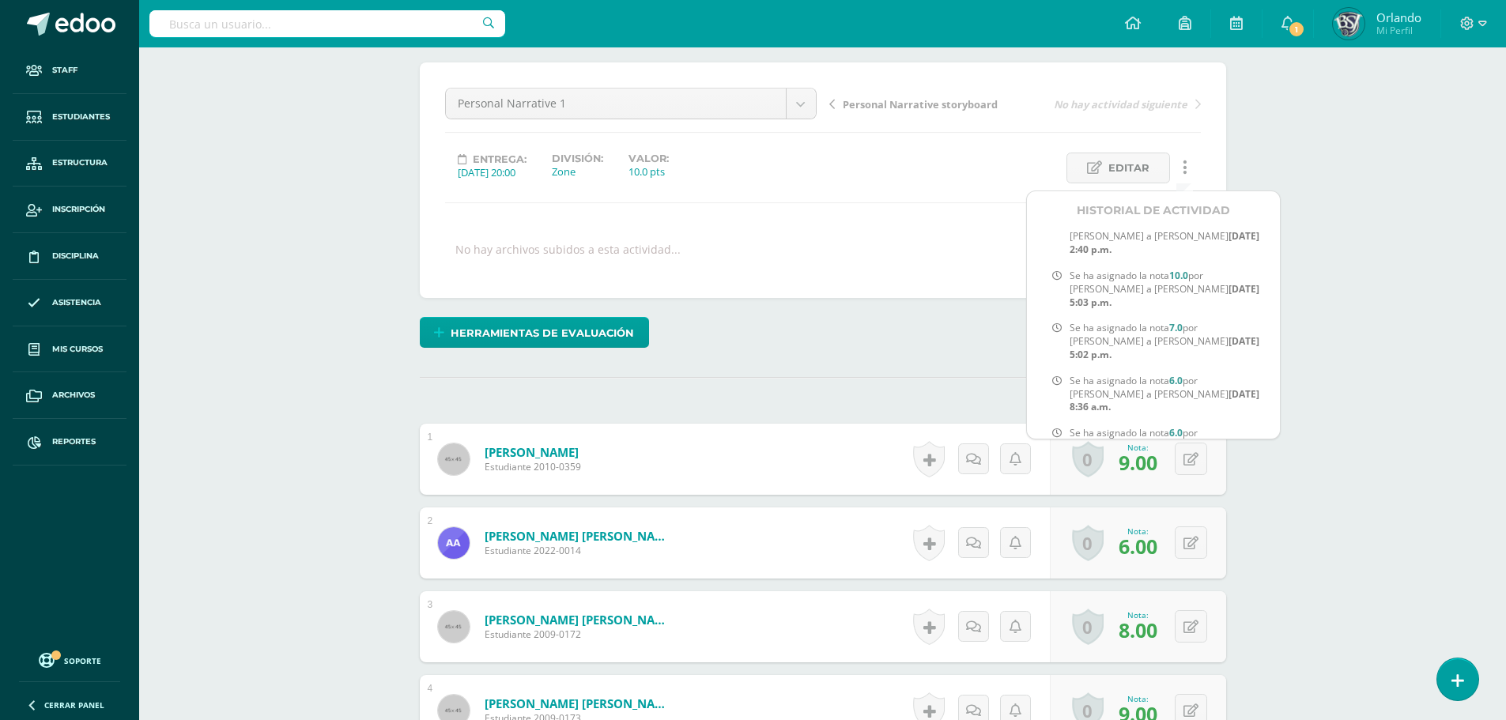
scroll to position [0, 0]
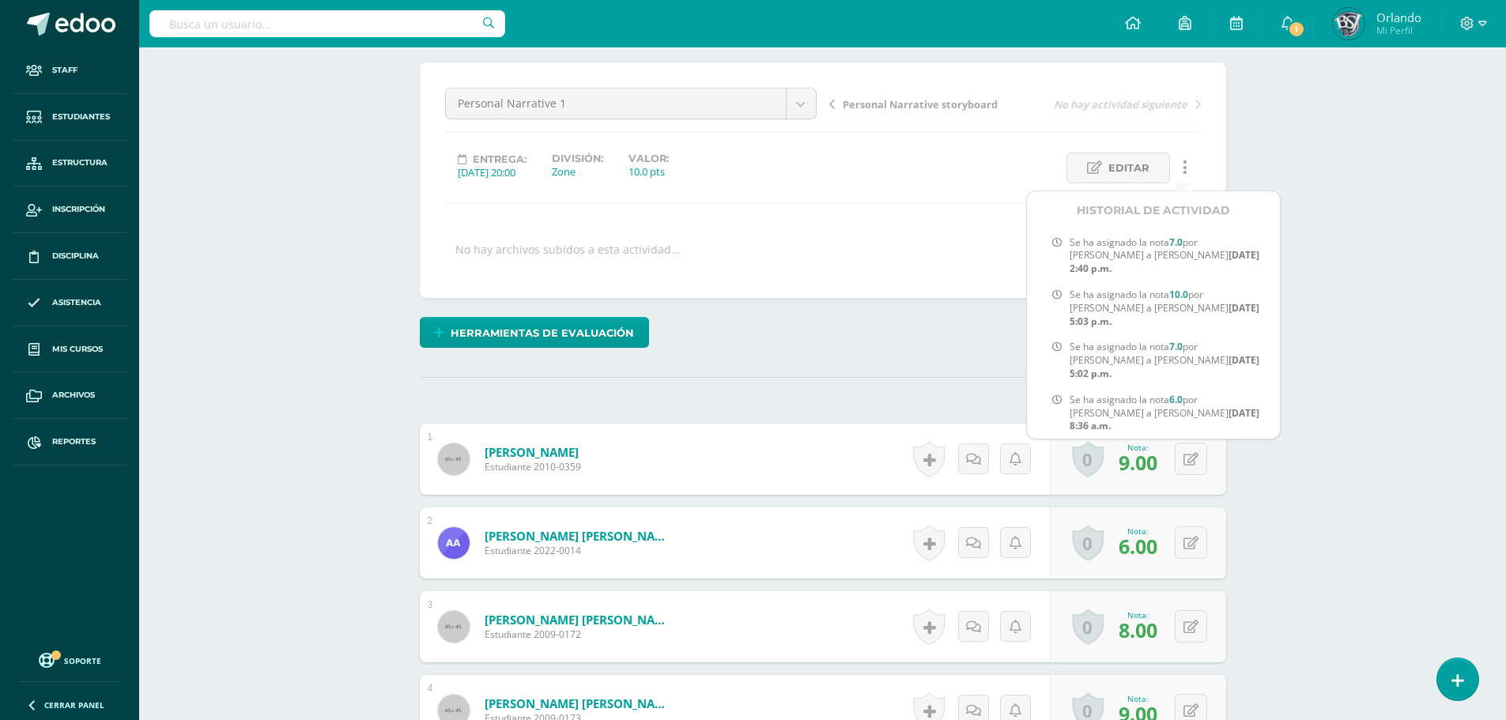
click at [896, 320] on div "Herramientas de evaluación Lista de cotejo Escala de valoración Puntos Extra Su…" at bounding box center [823, 339] width 819 height 45
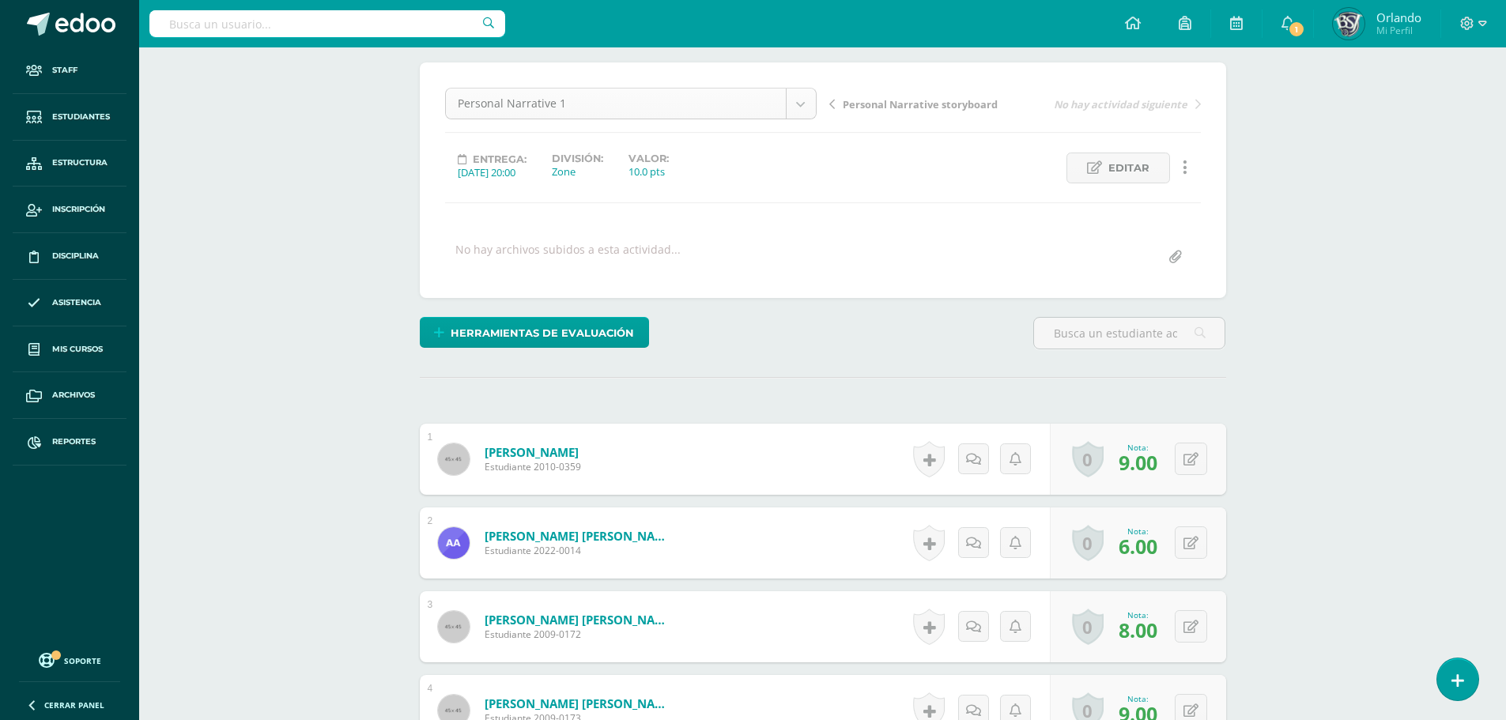
scroll to position [82, 0]
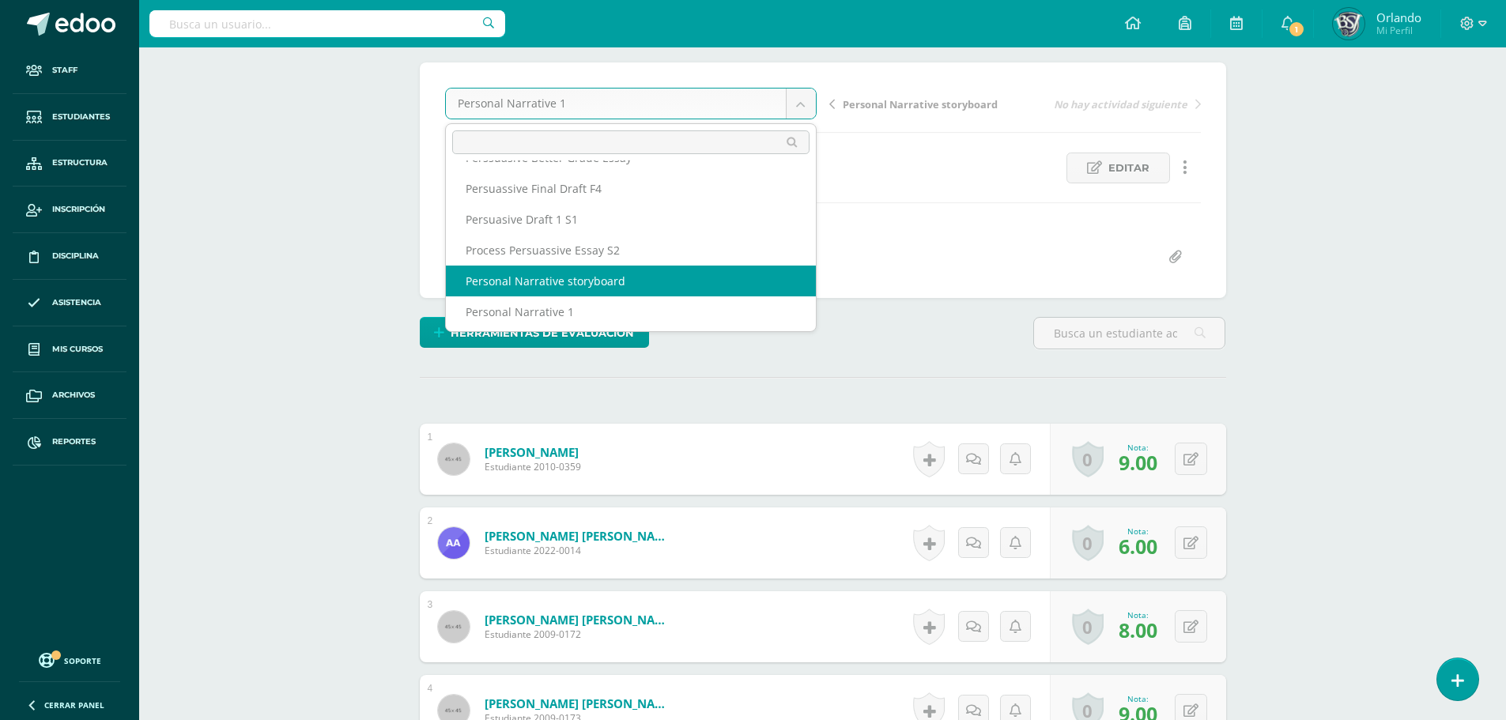
scroll to position [89, 0]
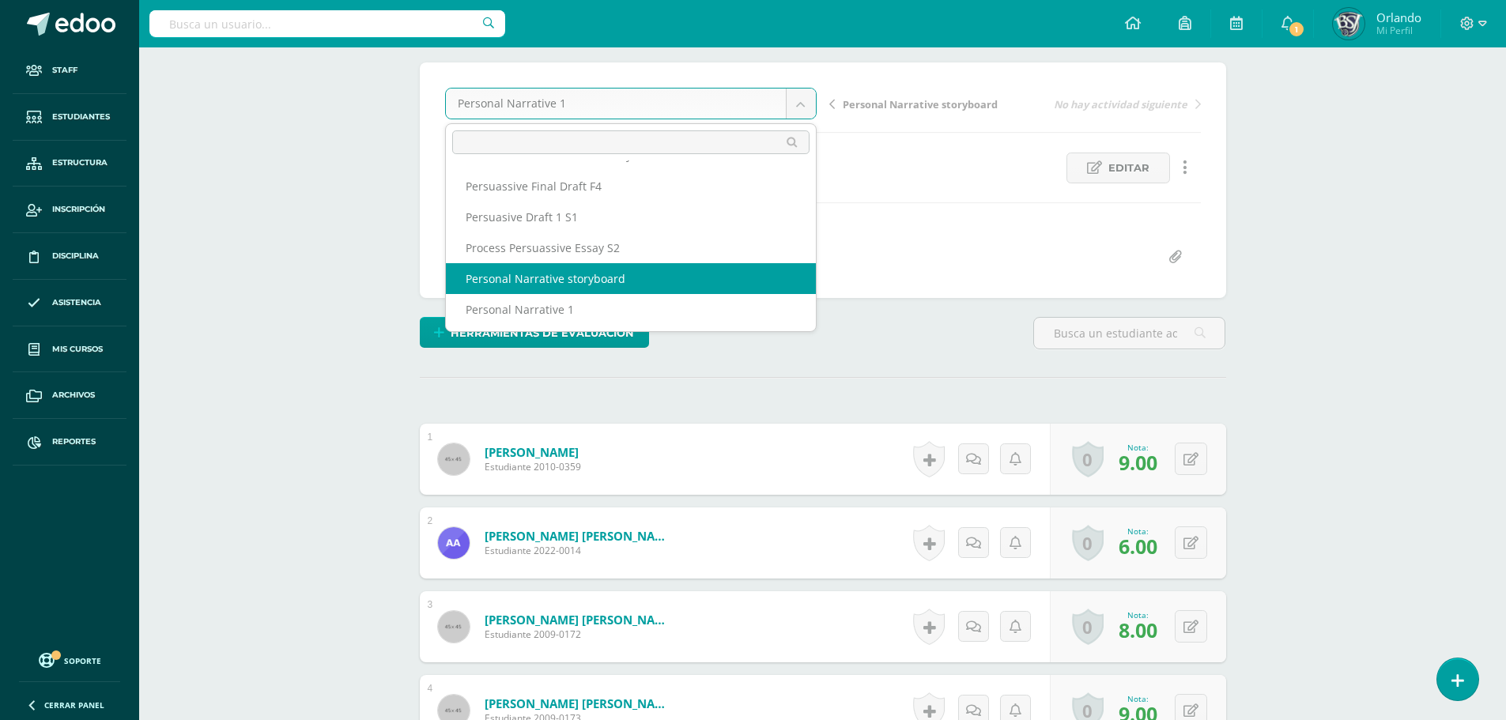
select select "/dashboard/teacher/grade-activity/41797/"
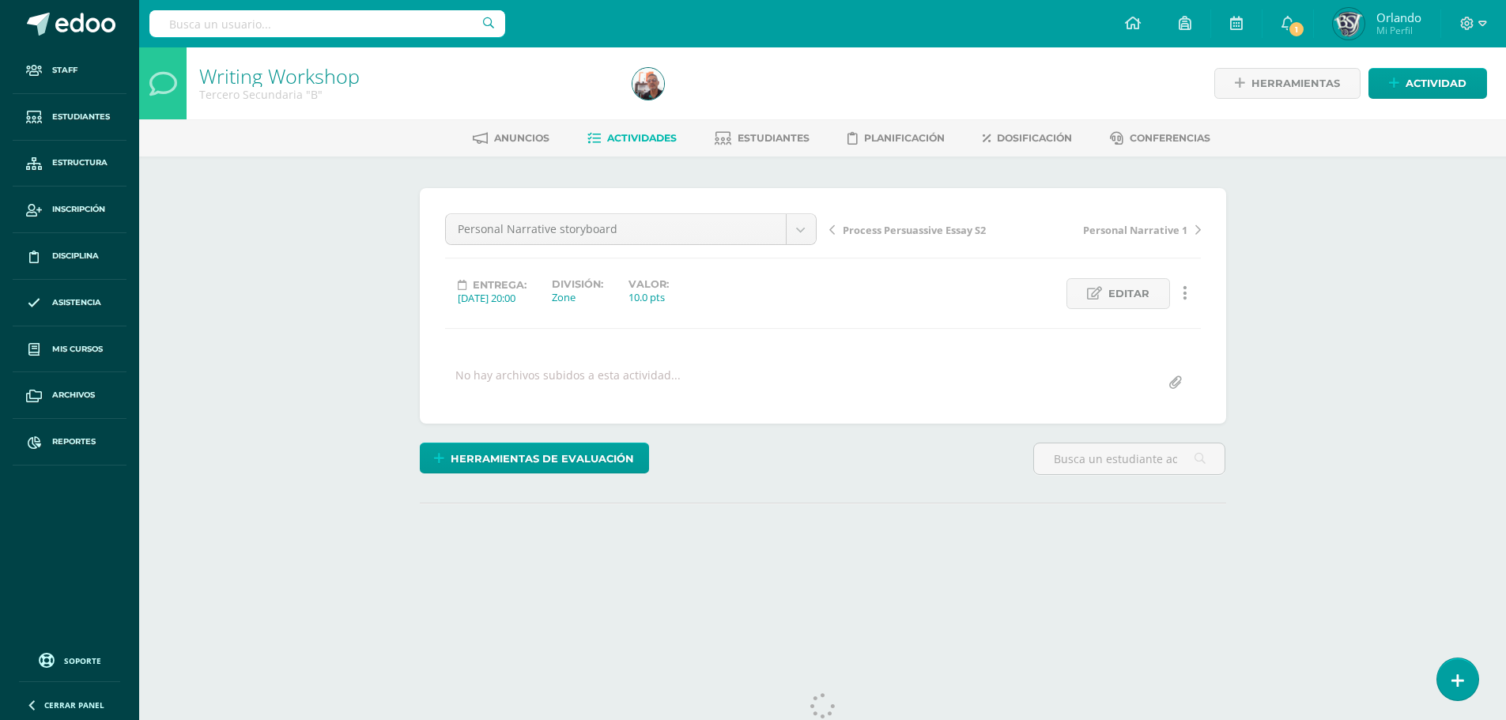
click at [1189, 285] on link at bounding box center [1185, 293] width 31 height 31
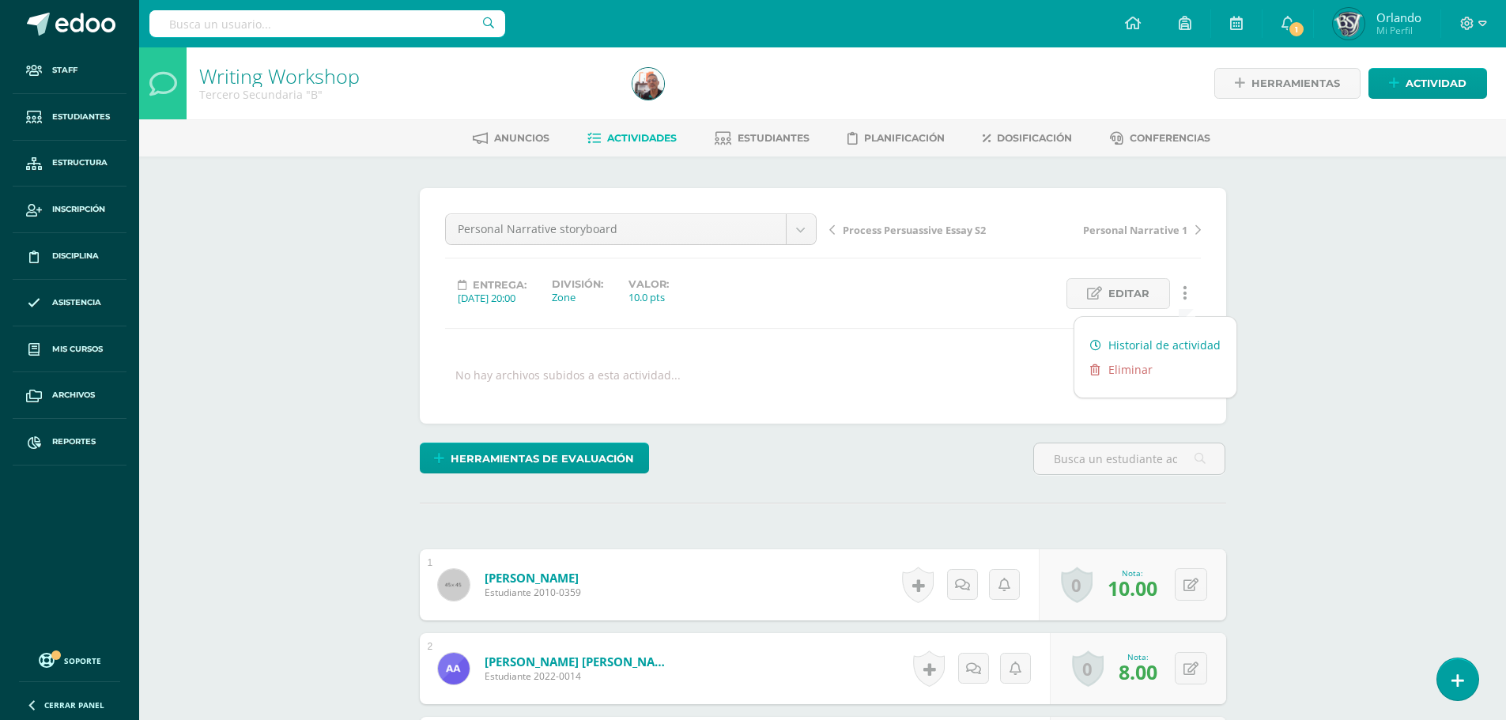
click at [1170, 338] on link "Historial de actividad" at bounding box center [1156, 345] width 162 height 25
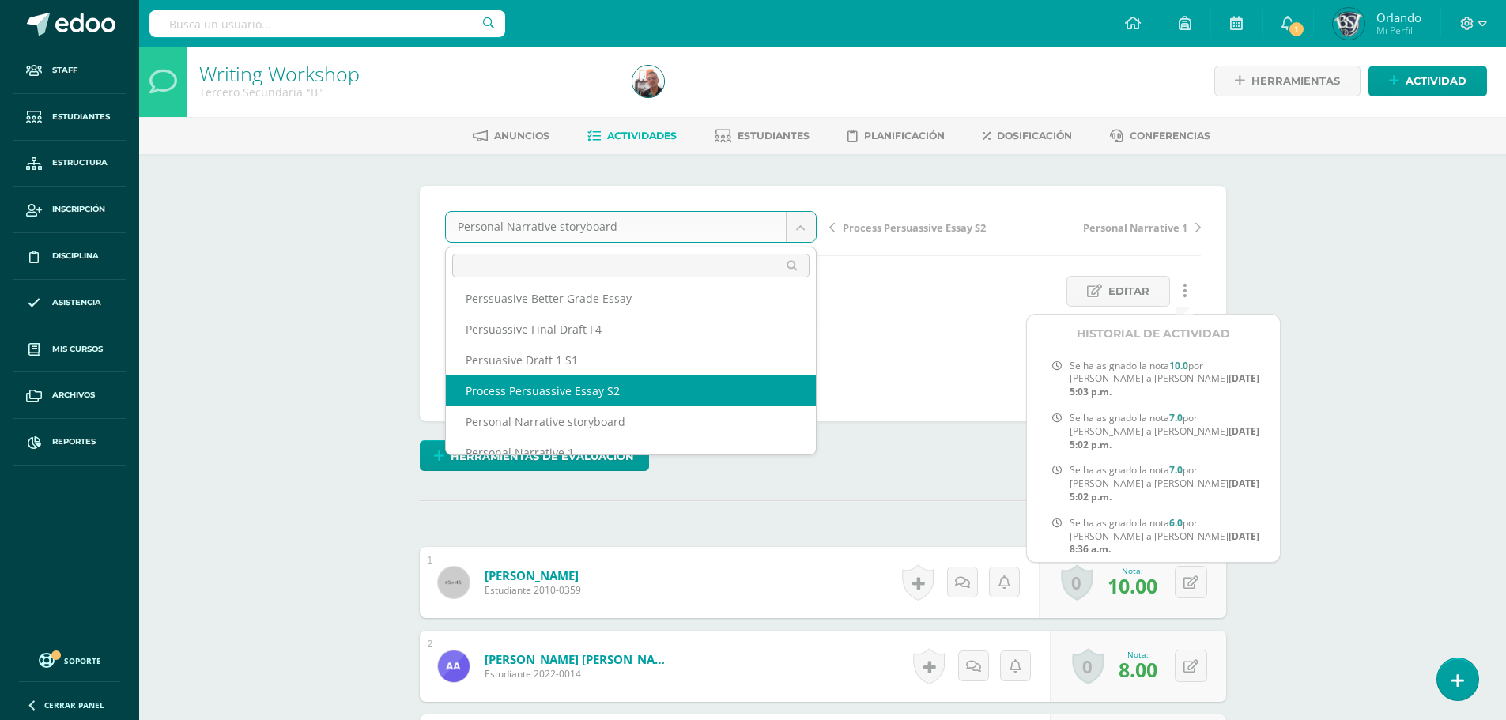
scroll to position [89, 0]
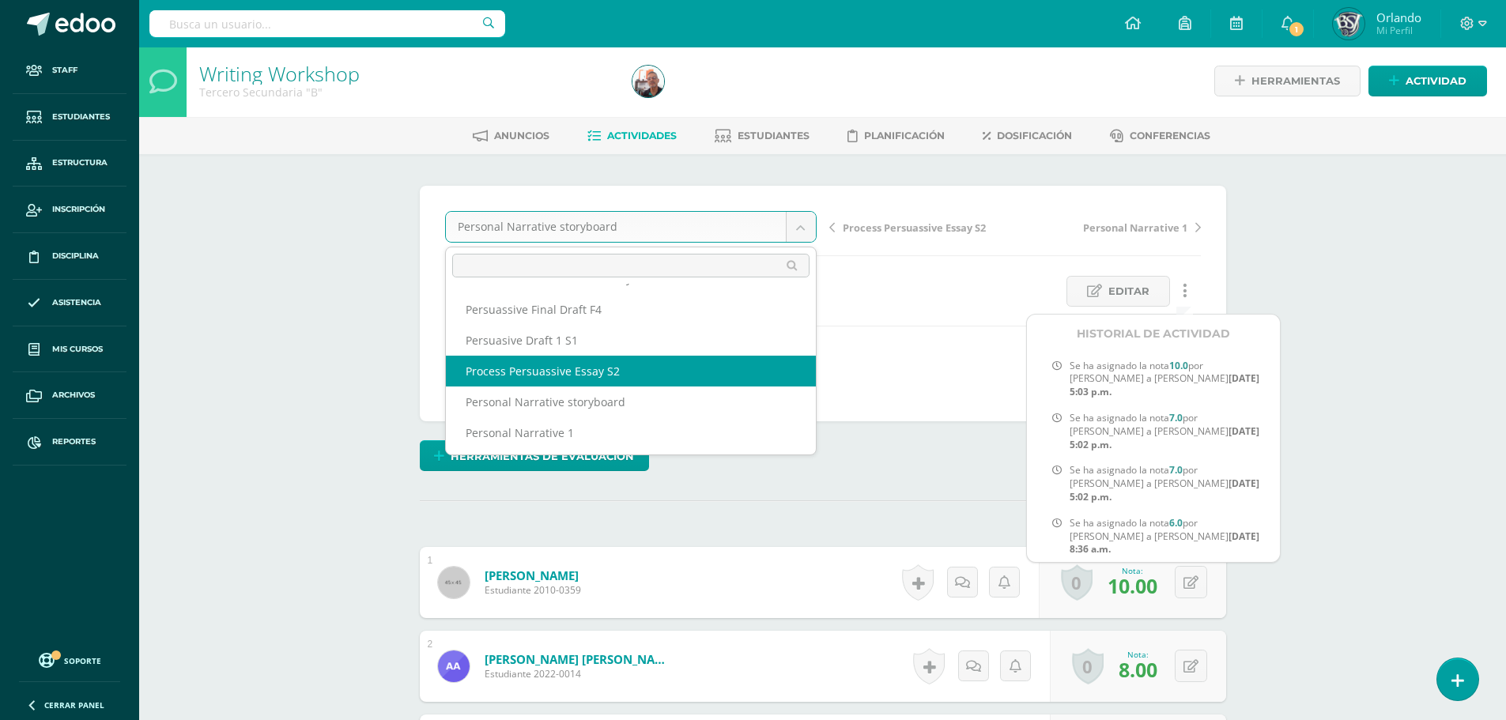
select select "/dashboard/teacher/grade-activity/41805/"
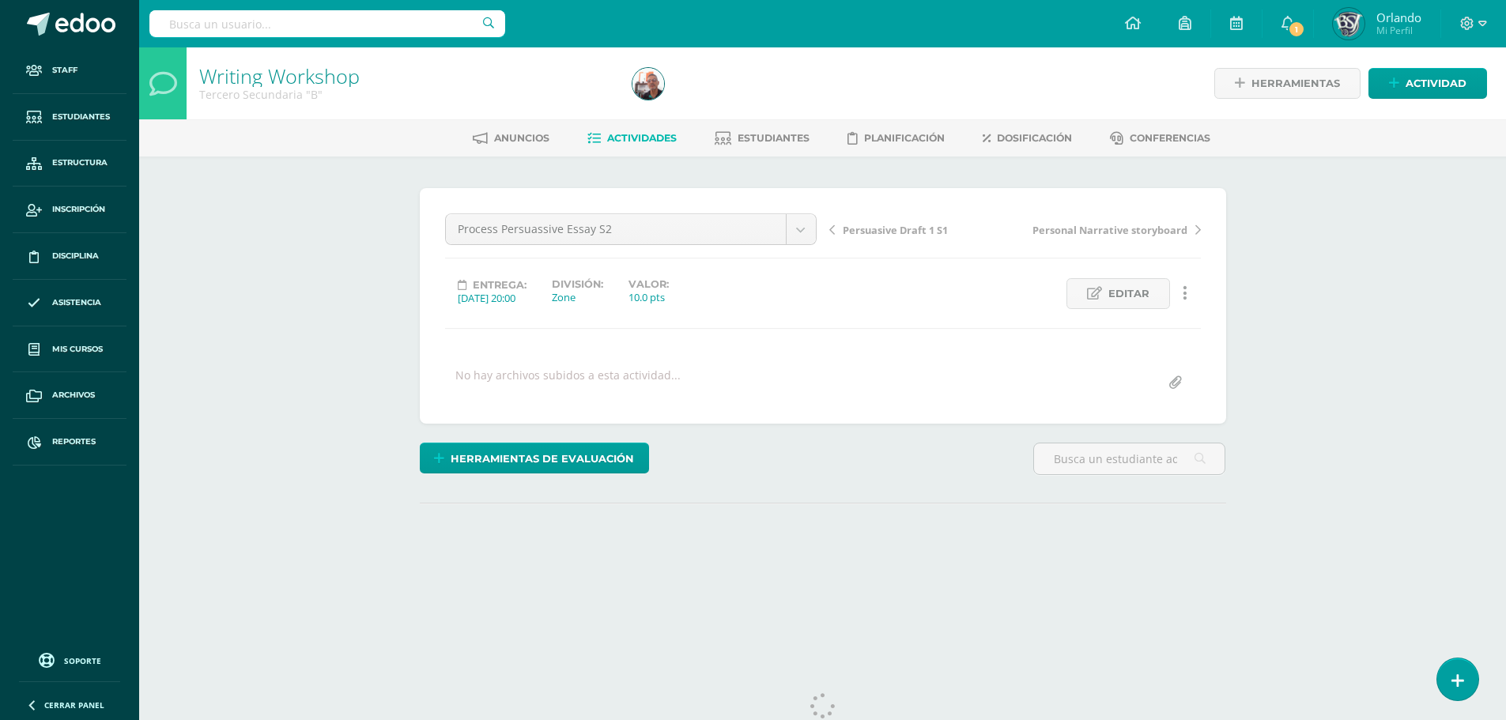
click at [1186, 292] on icon at bounding box center [1185, 293] width 5 height 17
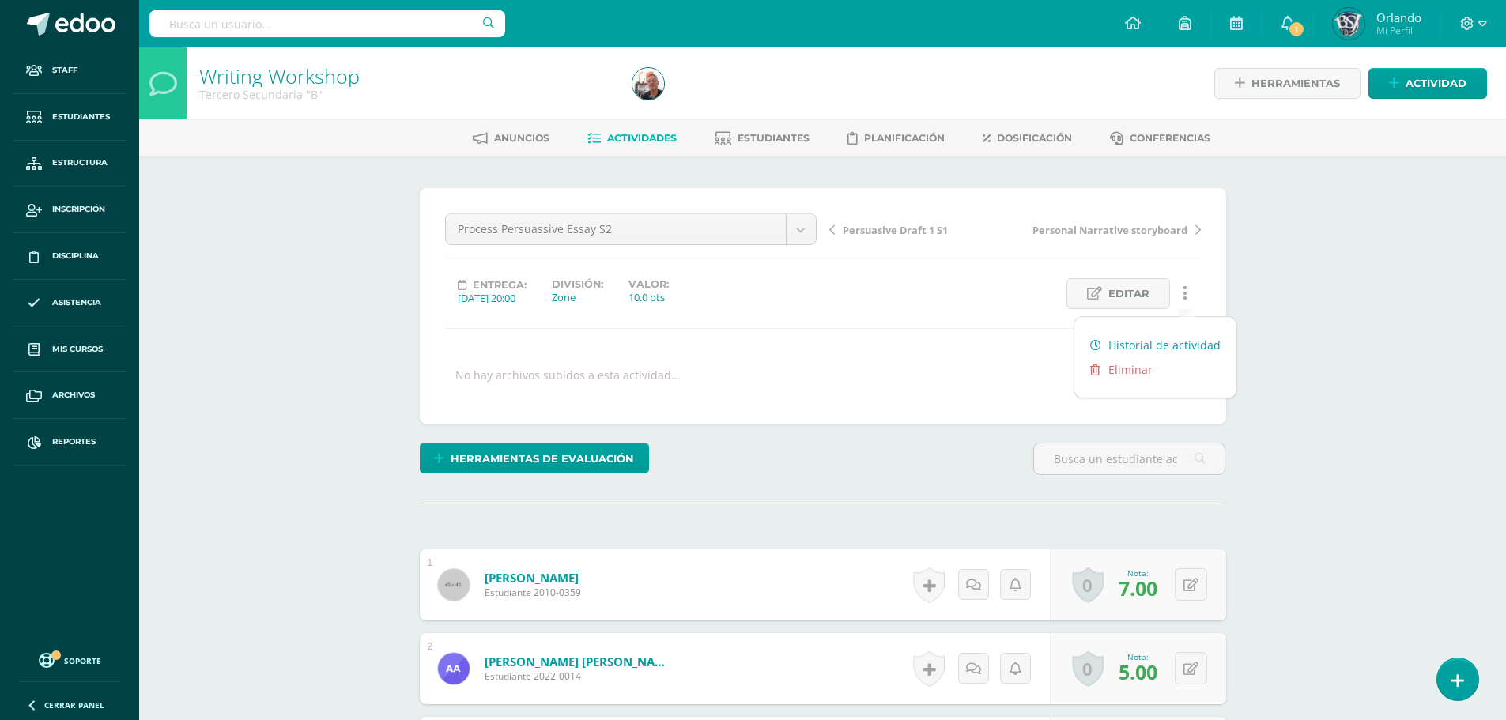
click at [1176, 342] on link "Historial de actividad" at bounding box center [1156, 345] width 162 height 25
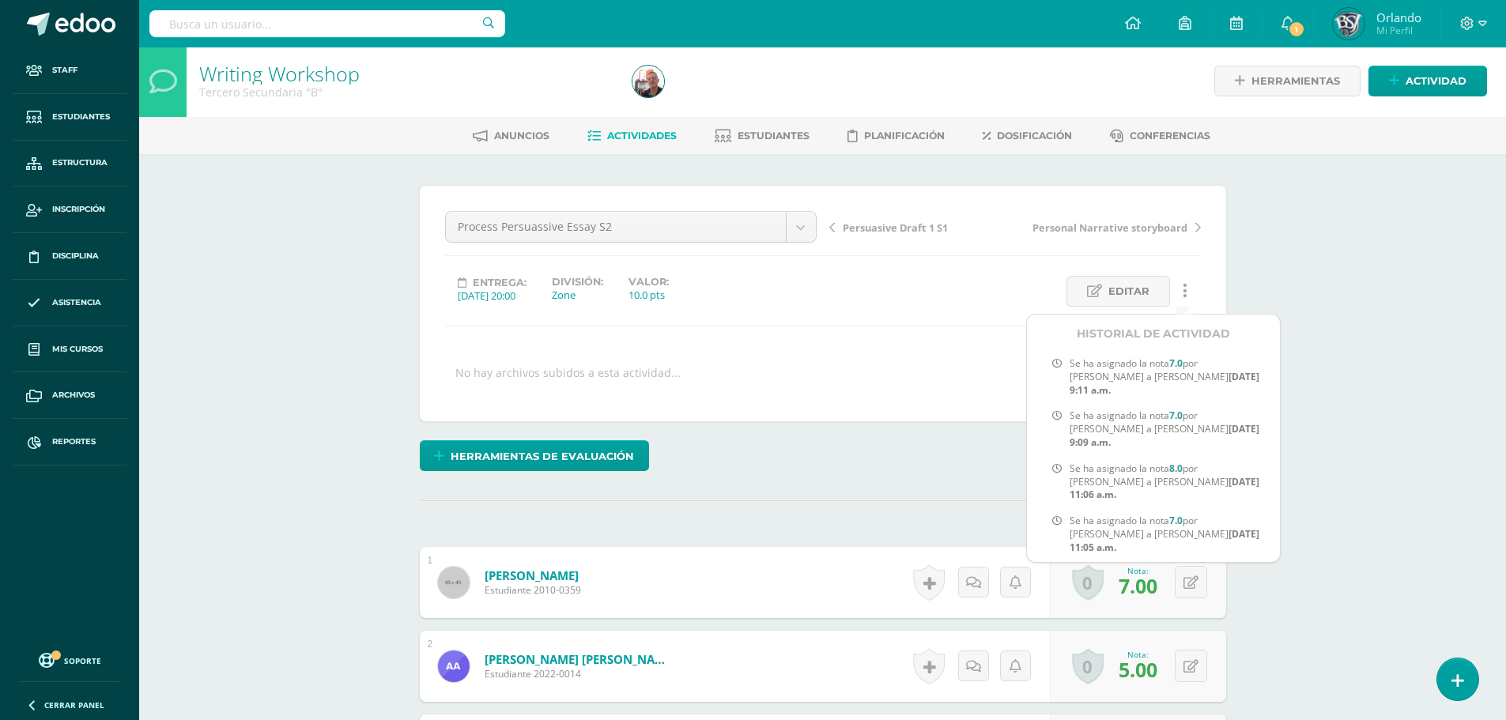
scroll to position [672, 0]
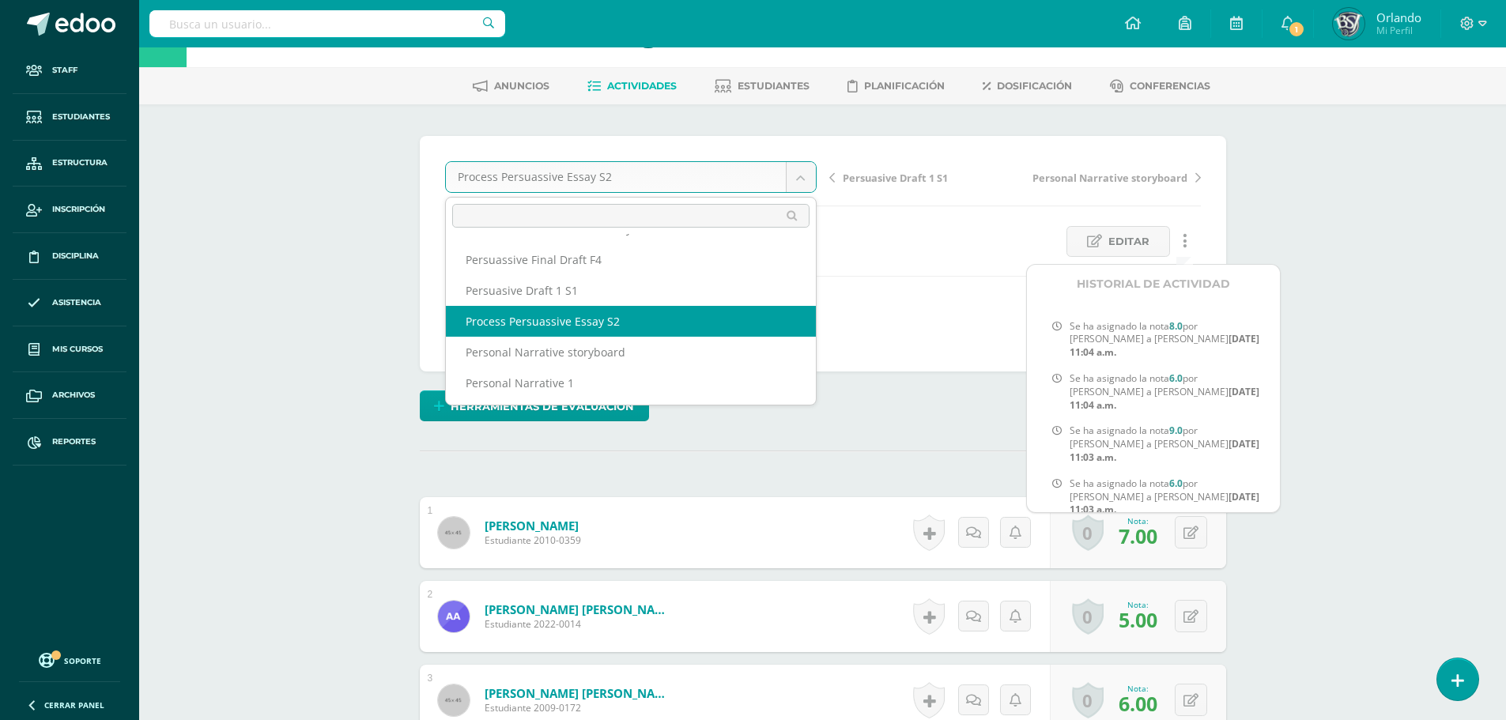
scroll to position [81, 0]
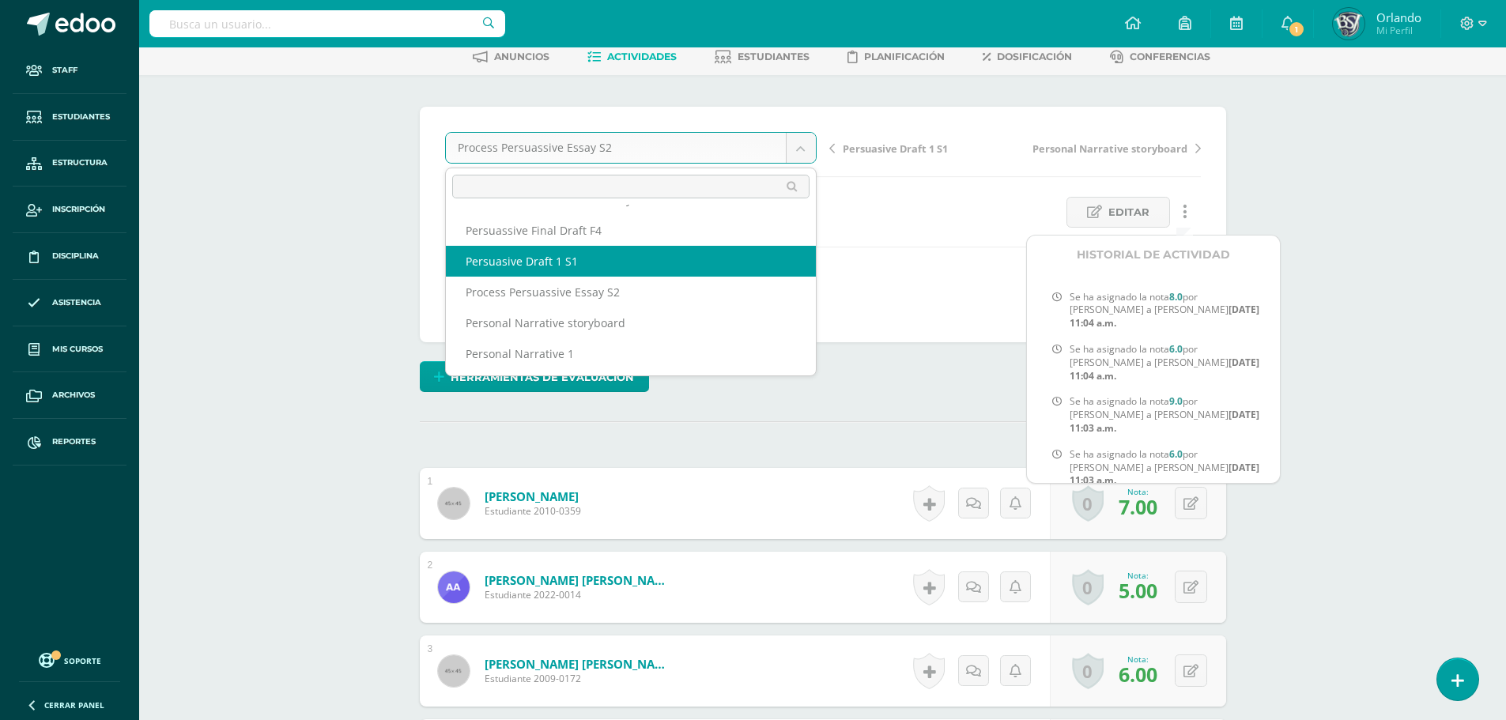
select select "/dashboard/teacher/grade-activity/41799/"
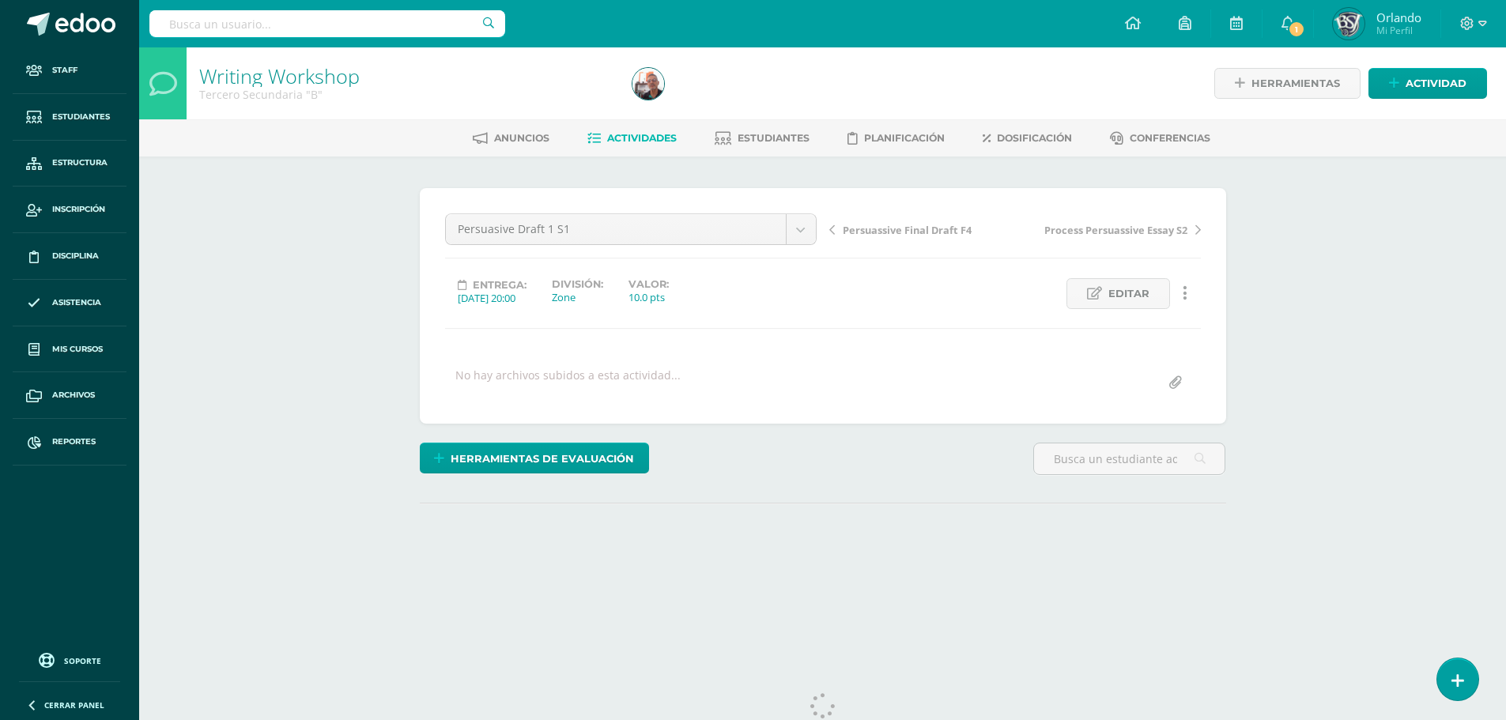
click at [1190, 291] on link at bounding box center [1185, 293] width 31 height 31
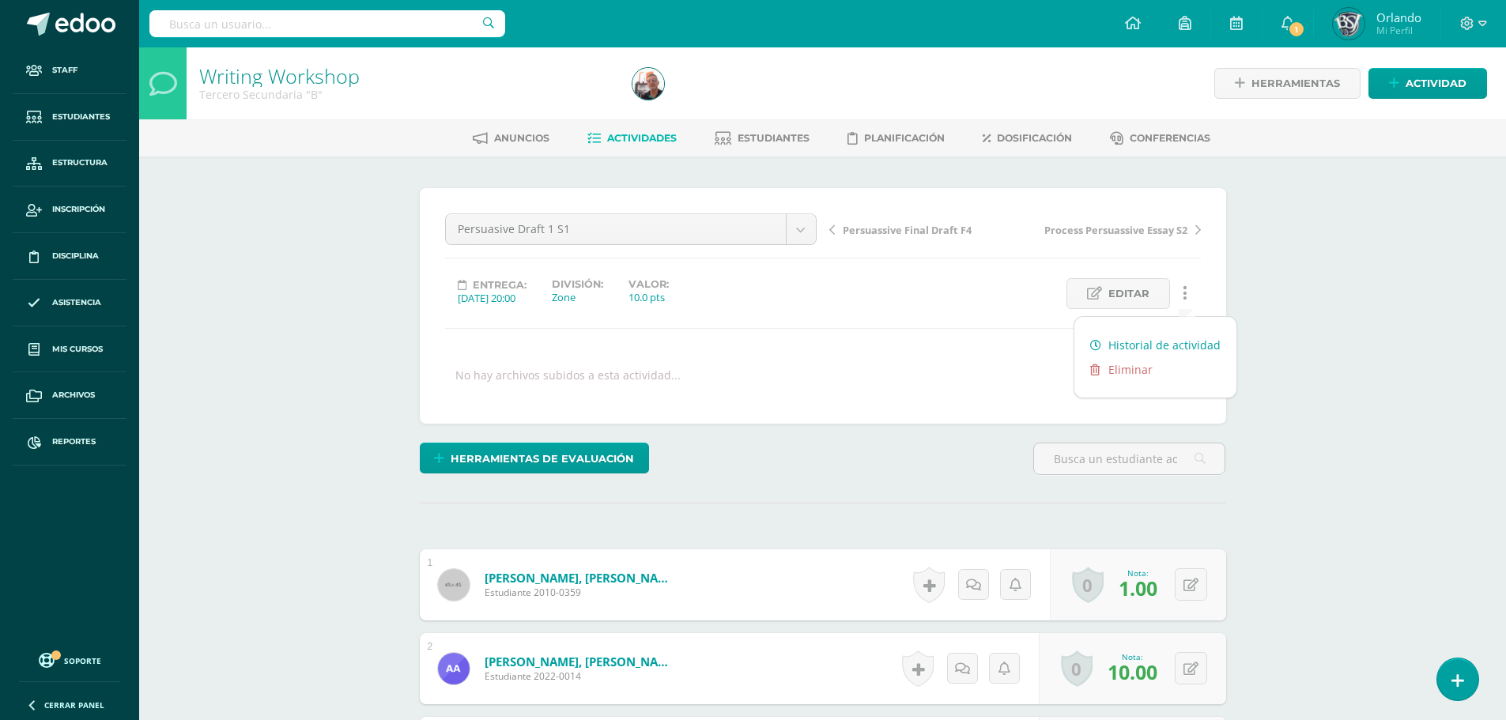
click at [1170, 346] on link "Historial de actividad" at bounding box center [1156, 345] width 162 height 25
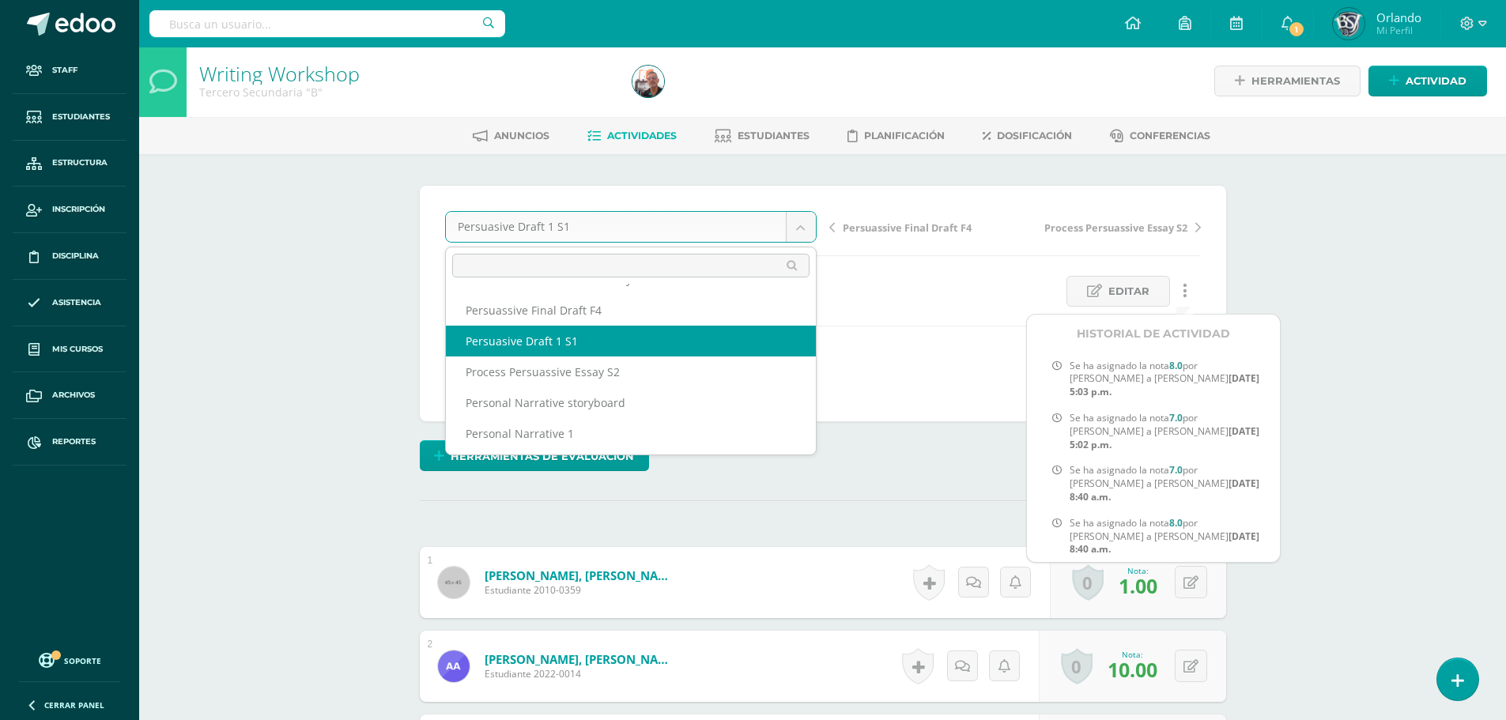
scroll to position [89, 0]
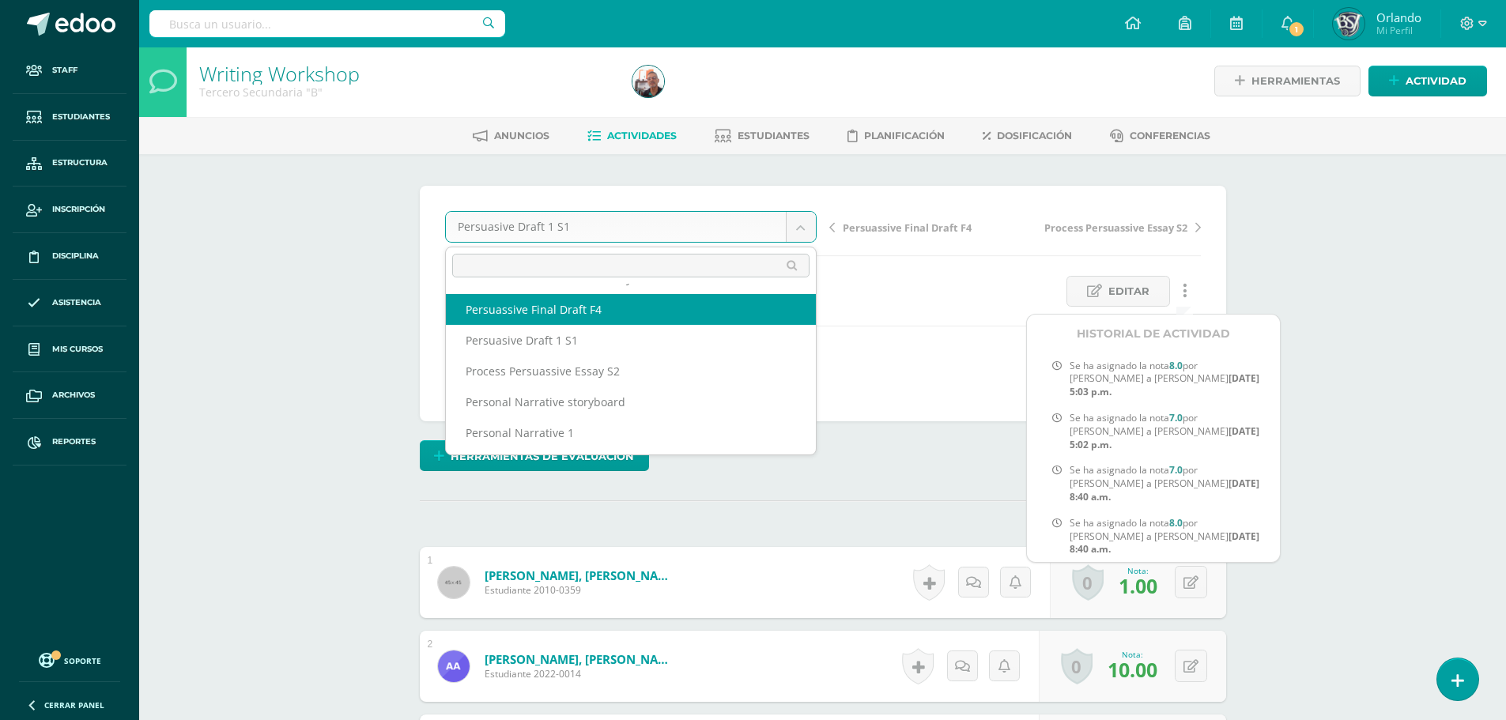
select select "/dashboard/teacher/grade-activity/41801/"
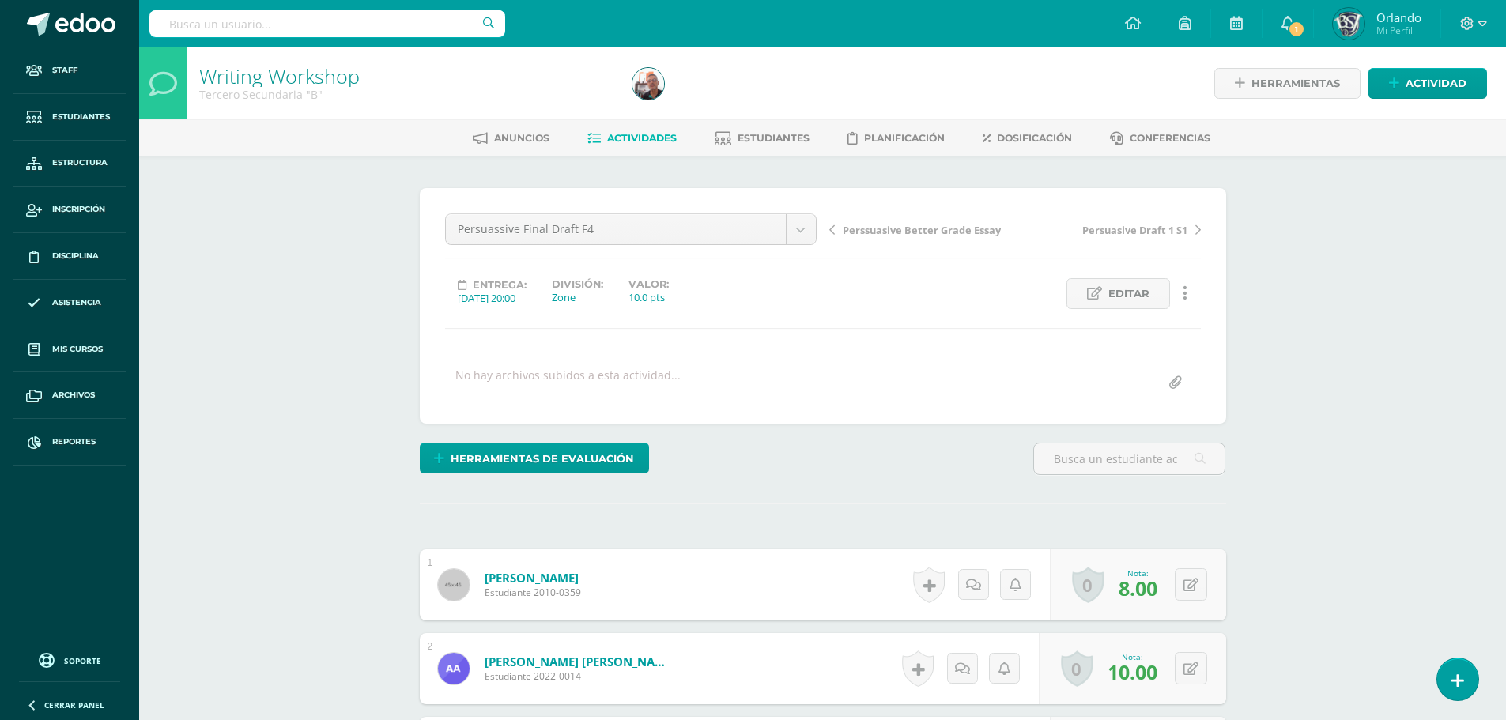
click at [1185, 293] on icon at bounding box center [1185, 293] width 5 height 17
click at [1162, 349] on link "Historial de actividad" at bounding box center [1156, 344] width 162 height 25
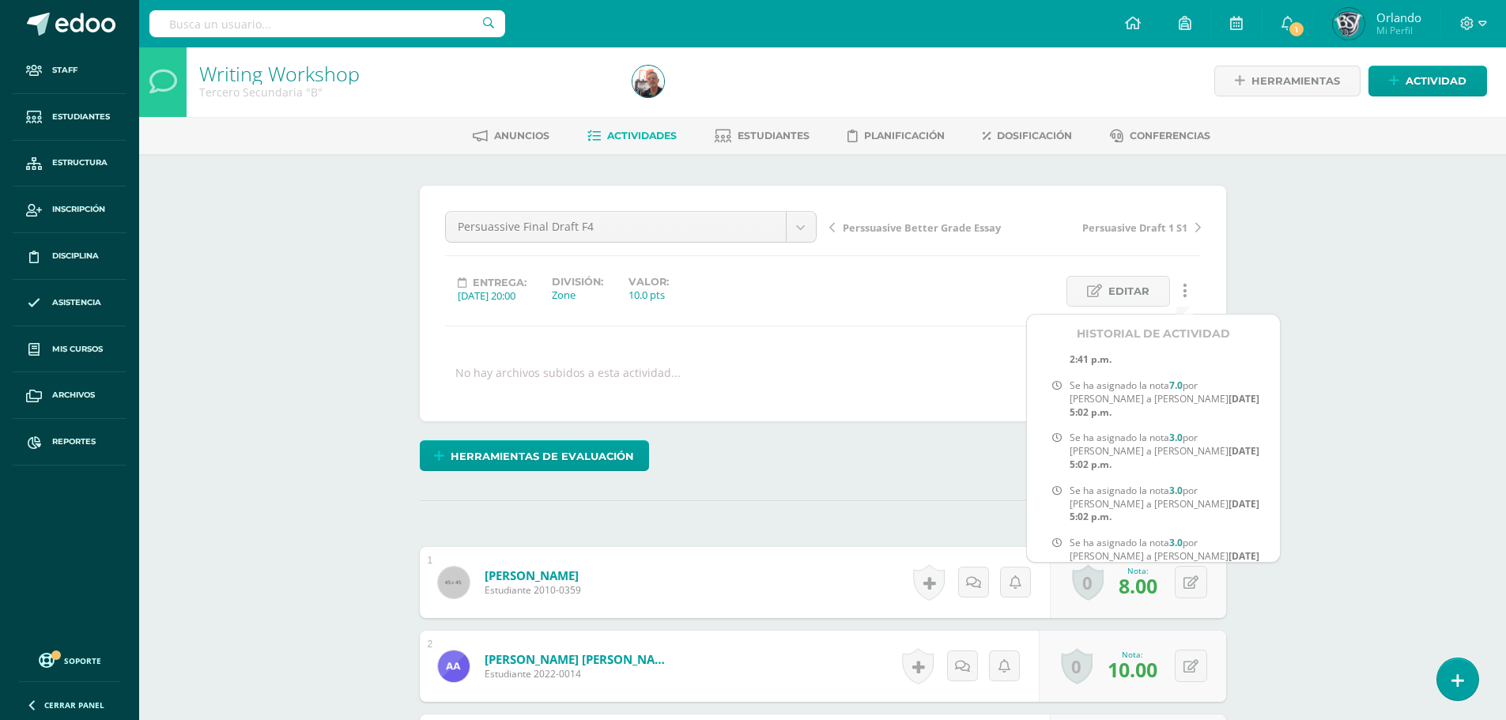
scroll to position [0, 0]
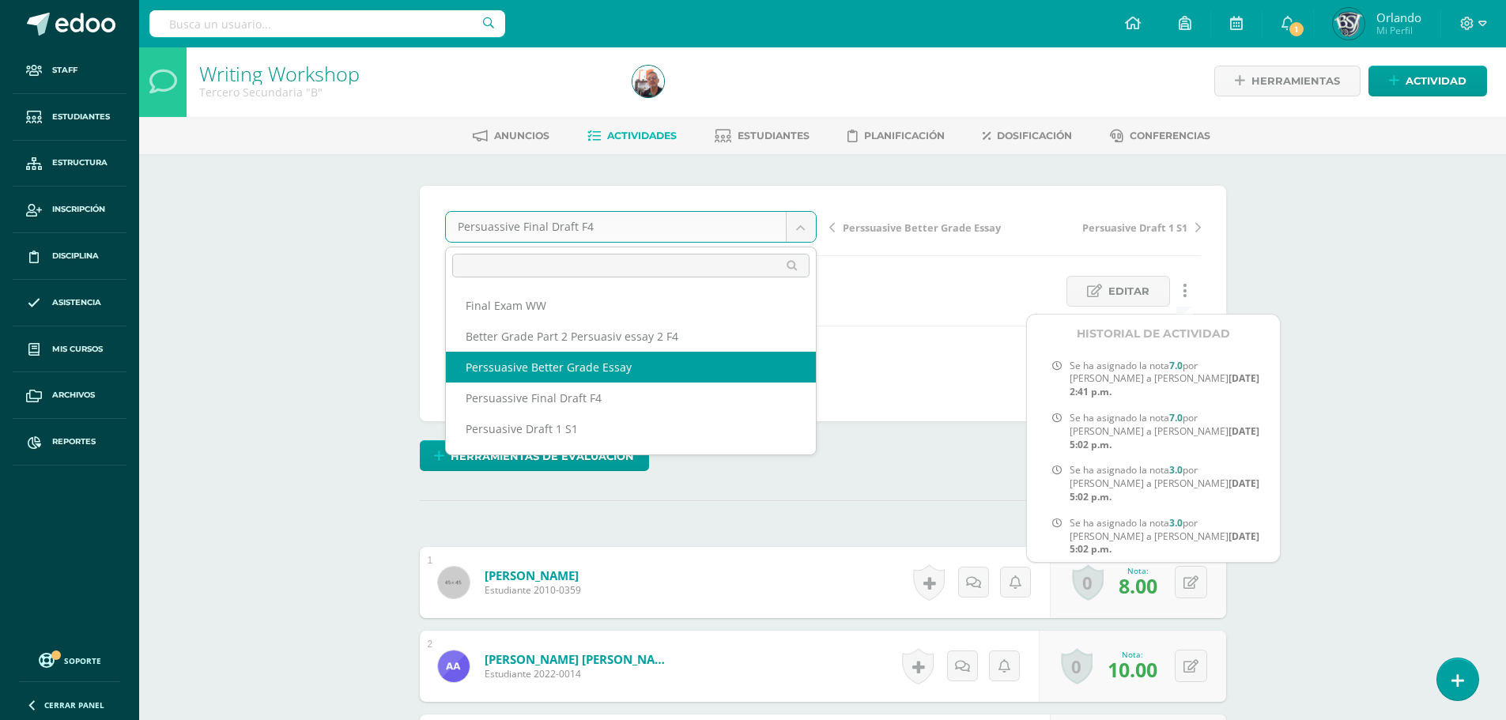
select select "/dashboard/teacher/grade-activity/41803/"
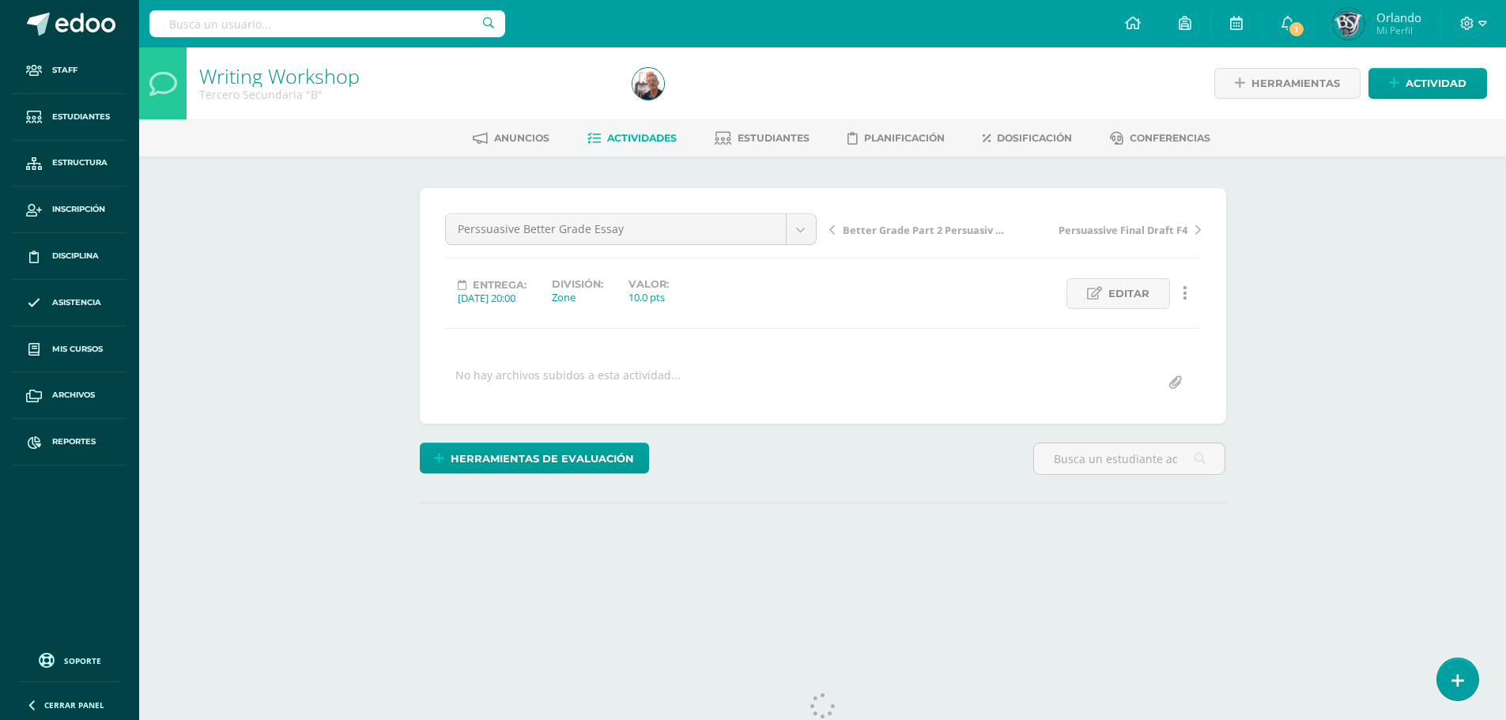
click at [1195, 297] on link at bounding box center [1185, 293] width 31 height 31
click at [1184, 293] on icon at bounding box center [1185, 293] width 5 height 17
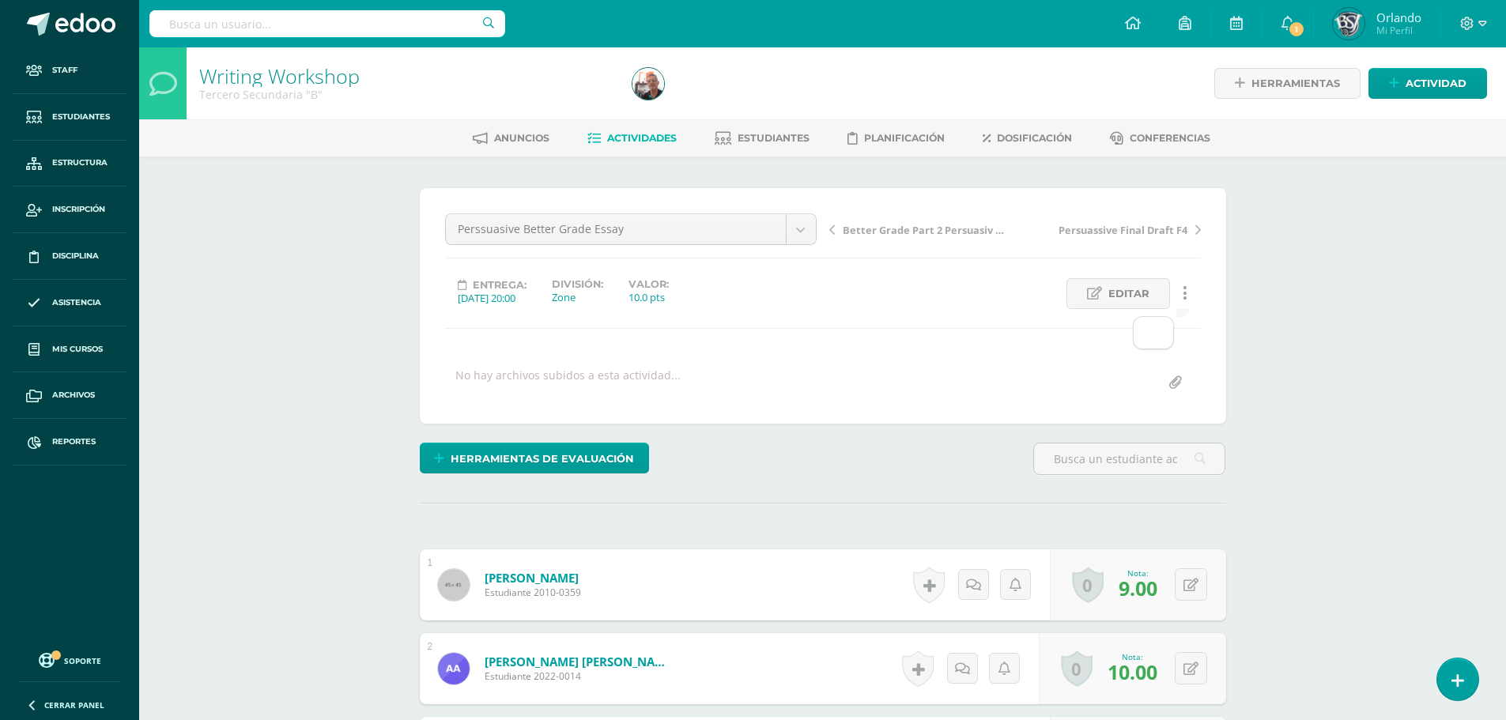
click at [1185, 304] on link at bounding box center [1185, 293] width 31 height 31
click at [1184, 296] on icon at bounding box center [1185, 292] width 5 height 17
click at [1186, 292] on icon at bounding box center [1185, 292] width 5 height 17
drag, startPoint x: 793, startPoint y: 398, endPoint x: 904, endPoint y: 388, distance: 111.1
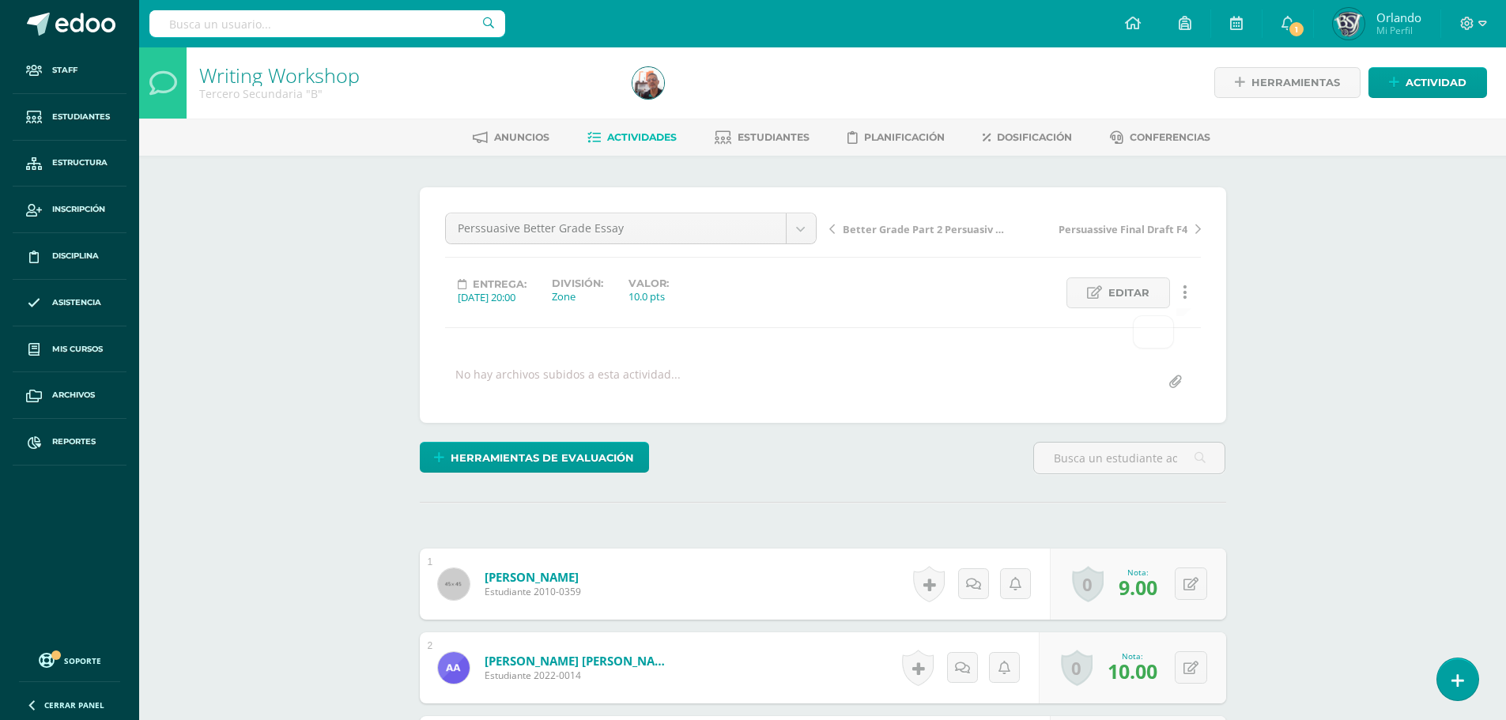
click at [807, 393] on div "Perssuasive Better Grade Essay Final Exam WW Better Grade Part 2 Persuasiv essa…" at bounding box center [823, 305] width 807 height 236
click at [1189, 284] on link at bounding box center [1185, 293] width 31 height 31
click at [1186, 295] on icon at bounding box center [1185, 292] width 5 height 17
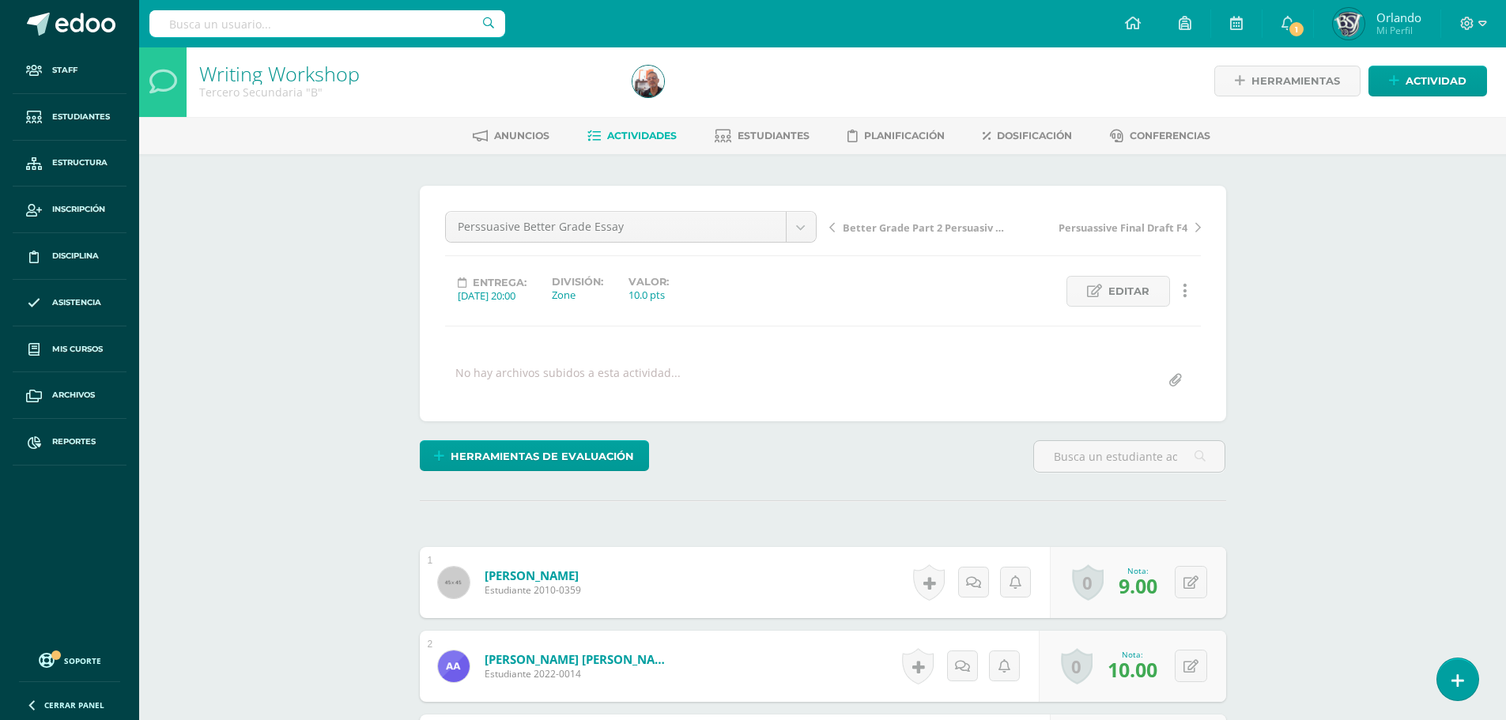
click at [1192, 293] on link at bounding box center [1185, 291] width 31 height 31
click at [1158, 342] on link "Historial de actividad" at bounding box center [1156, 342] width 162 height 25
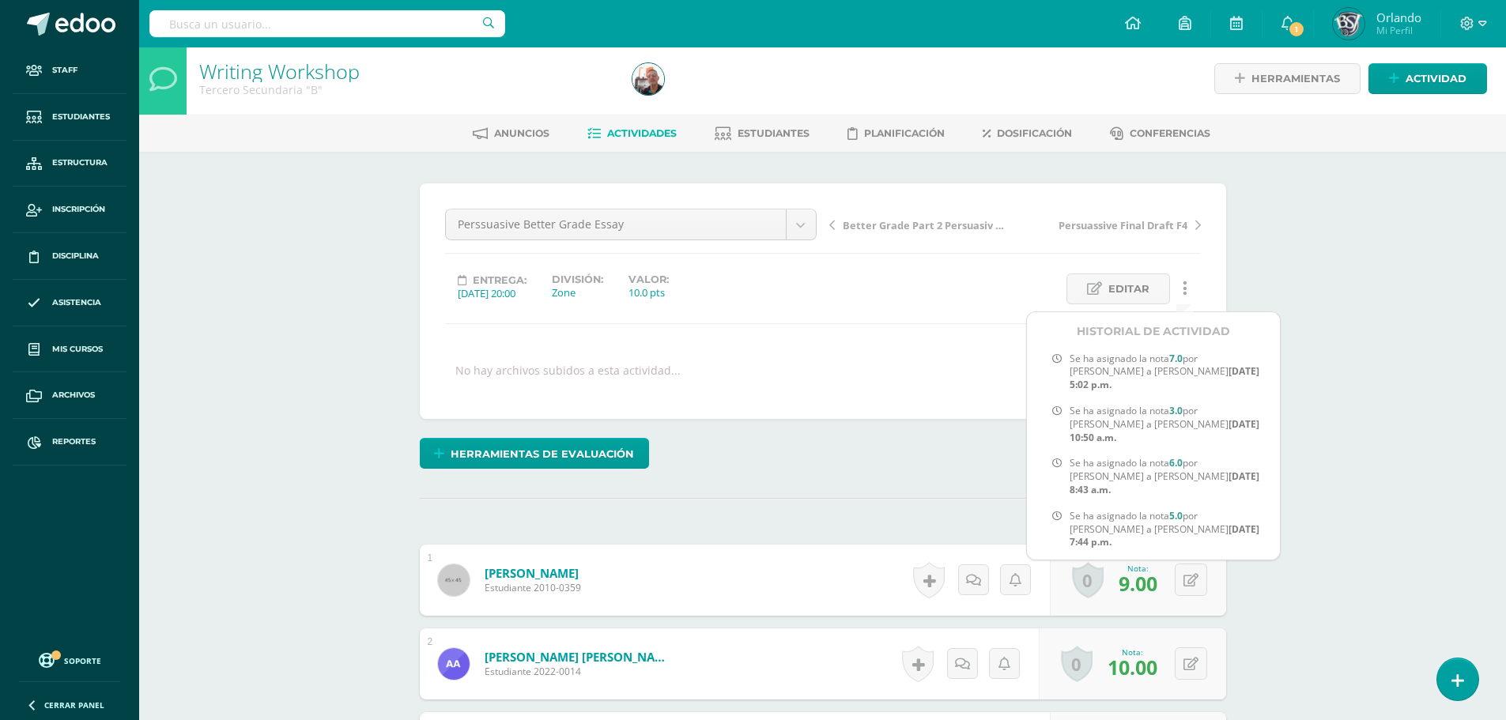
scroll to position [0, 0]
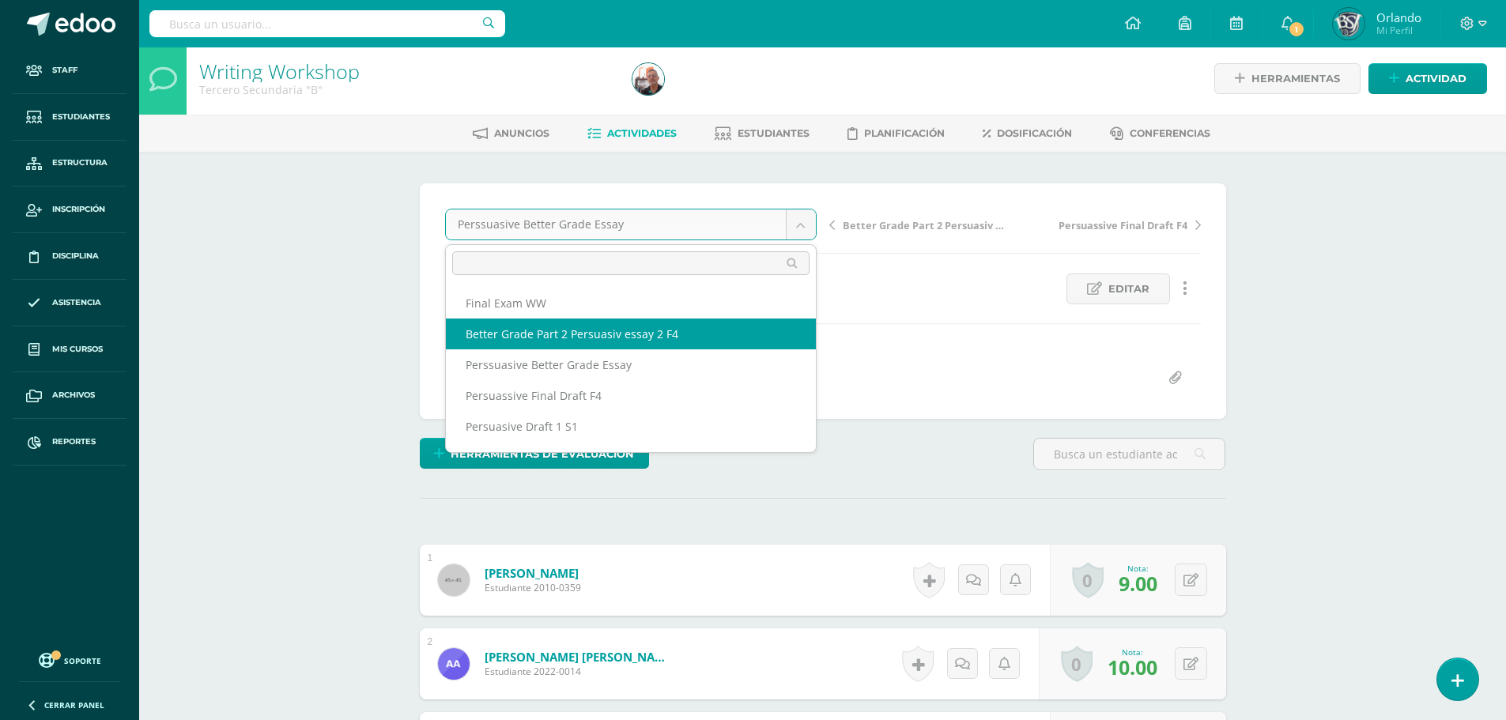
select select "/dashboard/teacher/grade-activity/41483/"
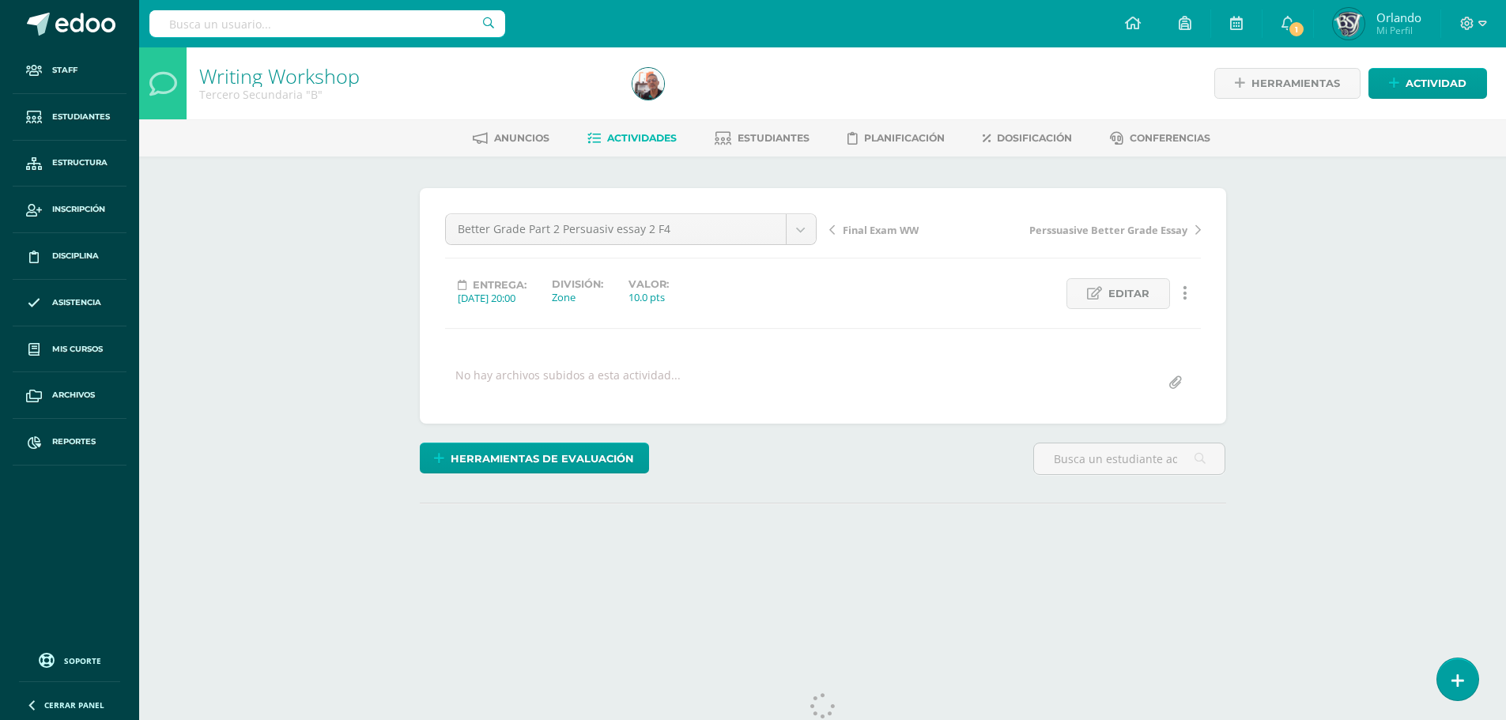
click at [1192, 292] on link at bounding box center [1185, 293] width 31 height 31
click at [1162, 337] on link "Historial de actividad" at bounding box center [1156, 345] width 162 height 25
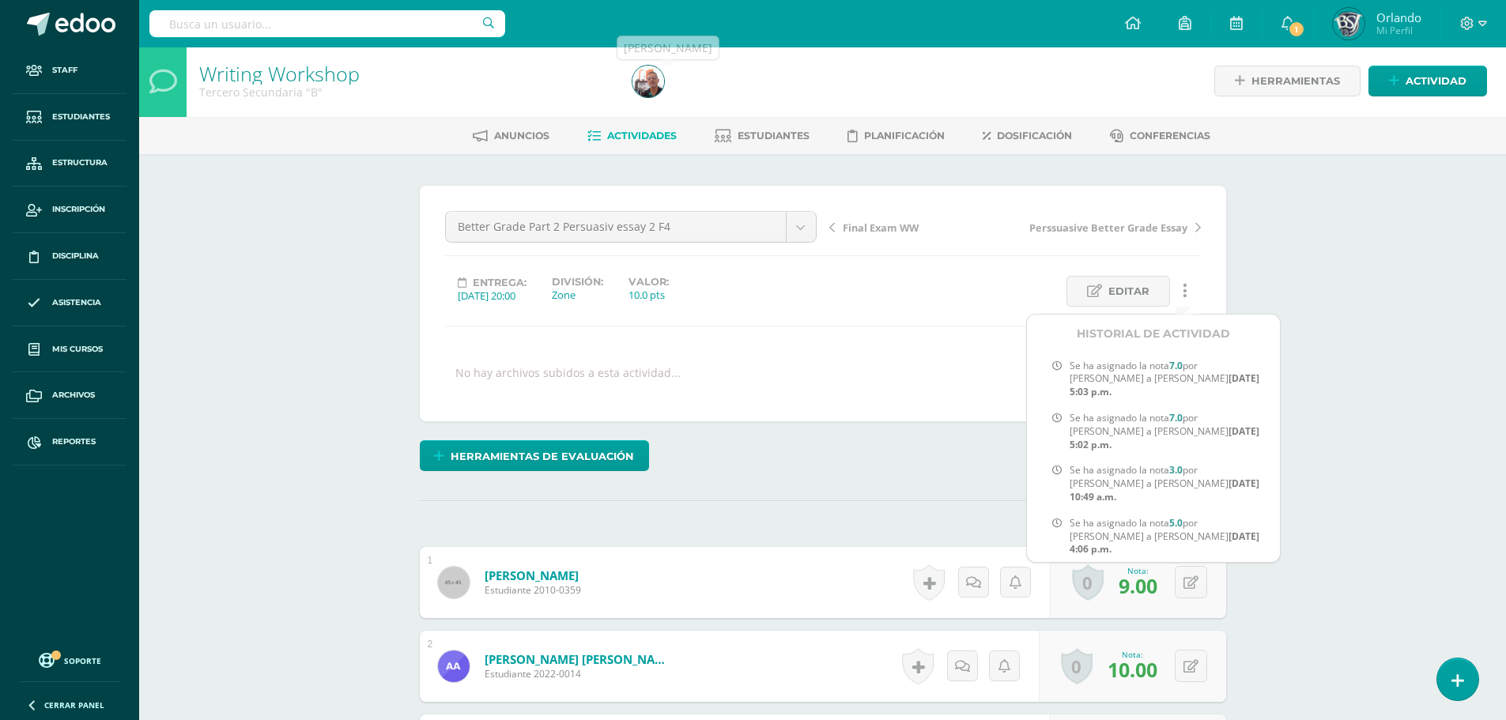
click at [663, 70] on link at bounding box center [649, 82] width 32 height 32
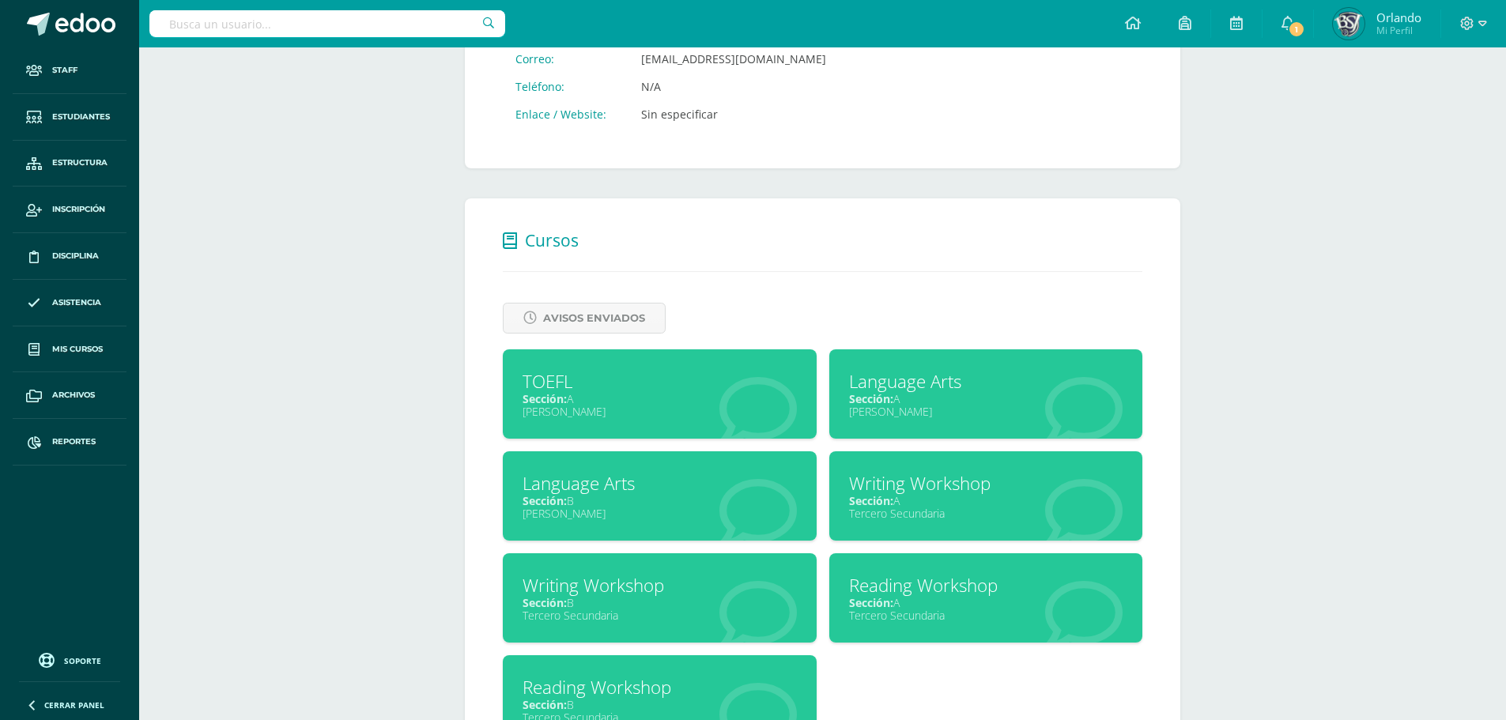
scroll to position [554, 0]
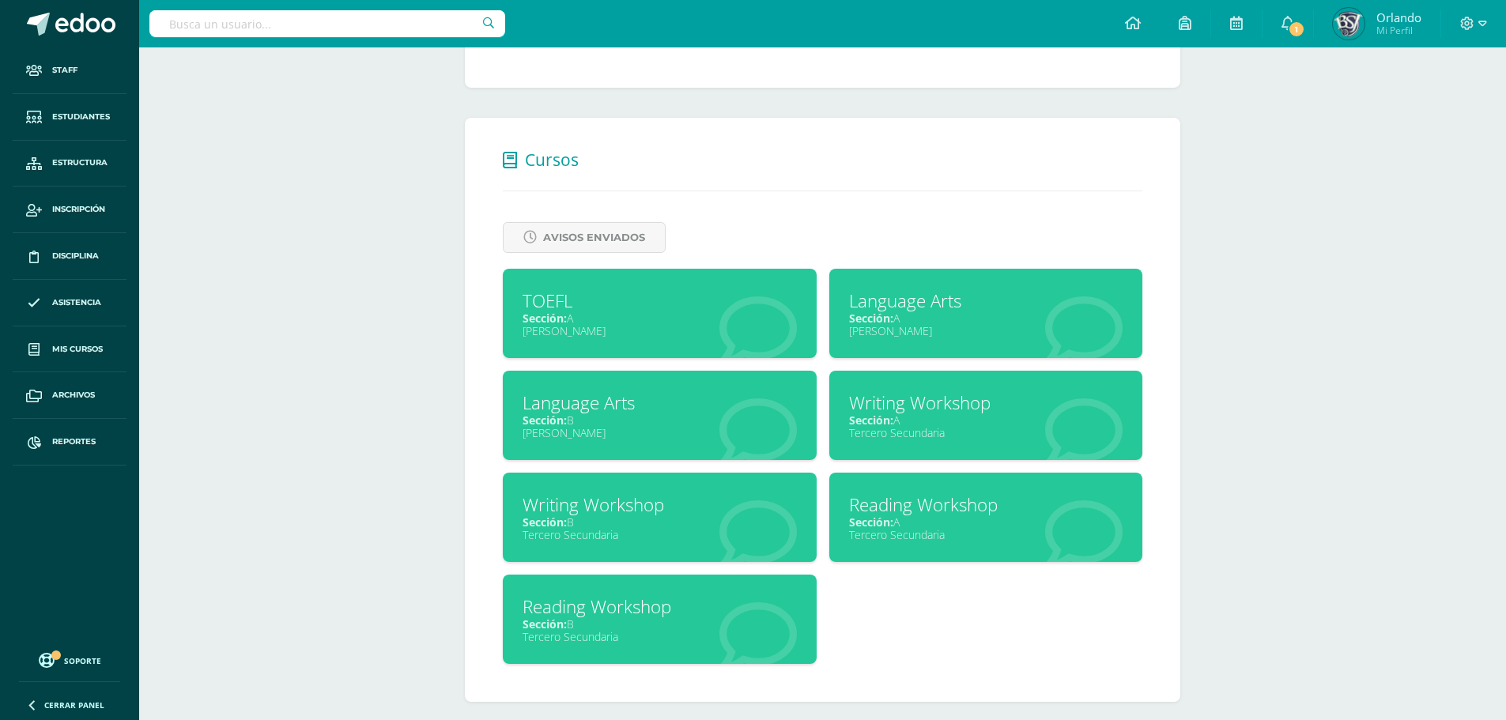
click at [665, 619] on div "Reading Workshop" at bounding box center [660, 607] width 274 height 25
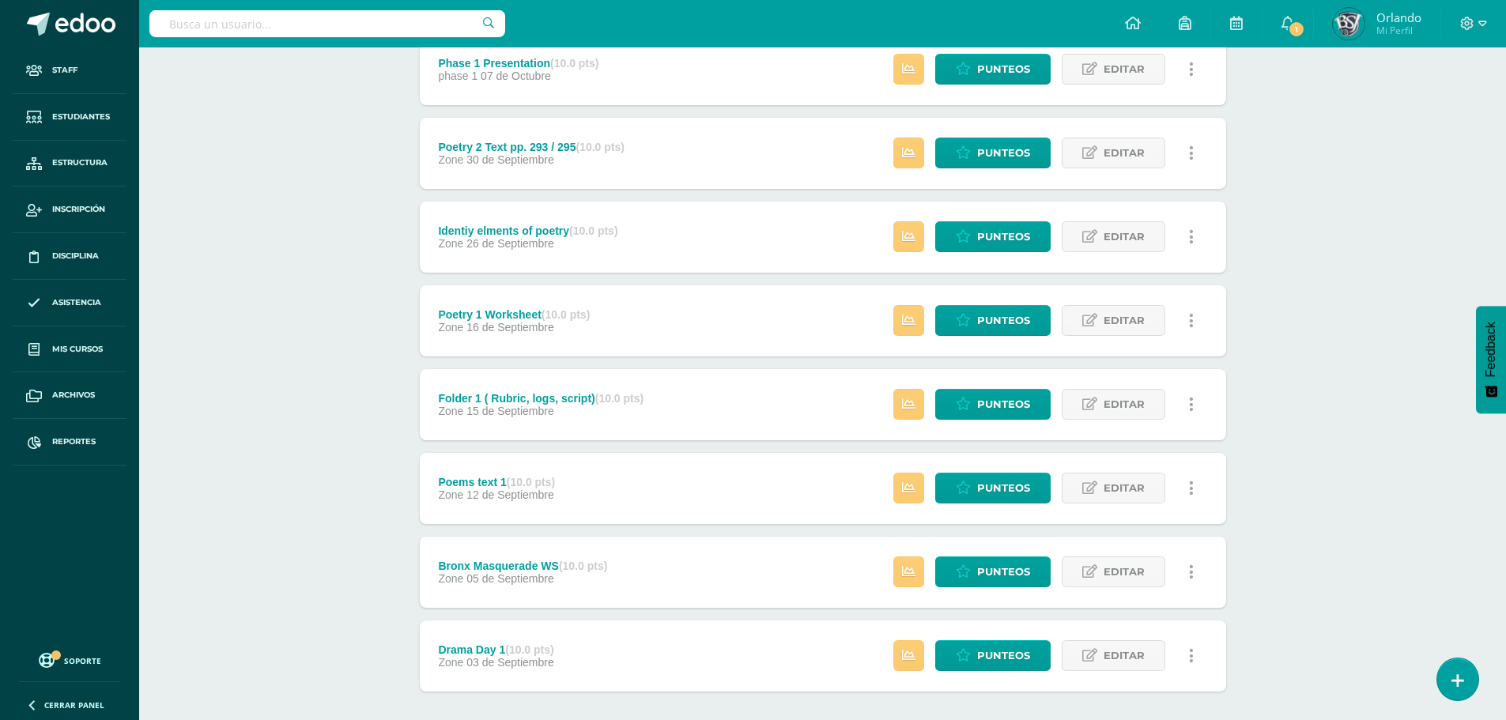
scroll to position [474, 0]
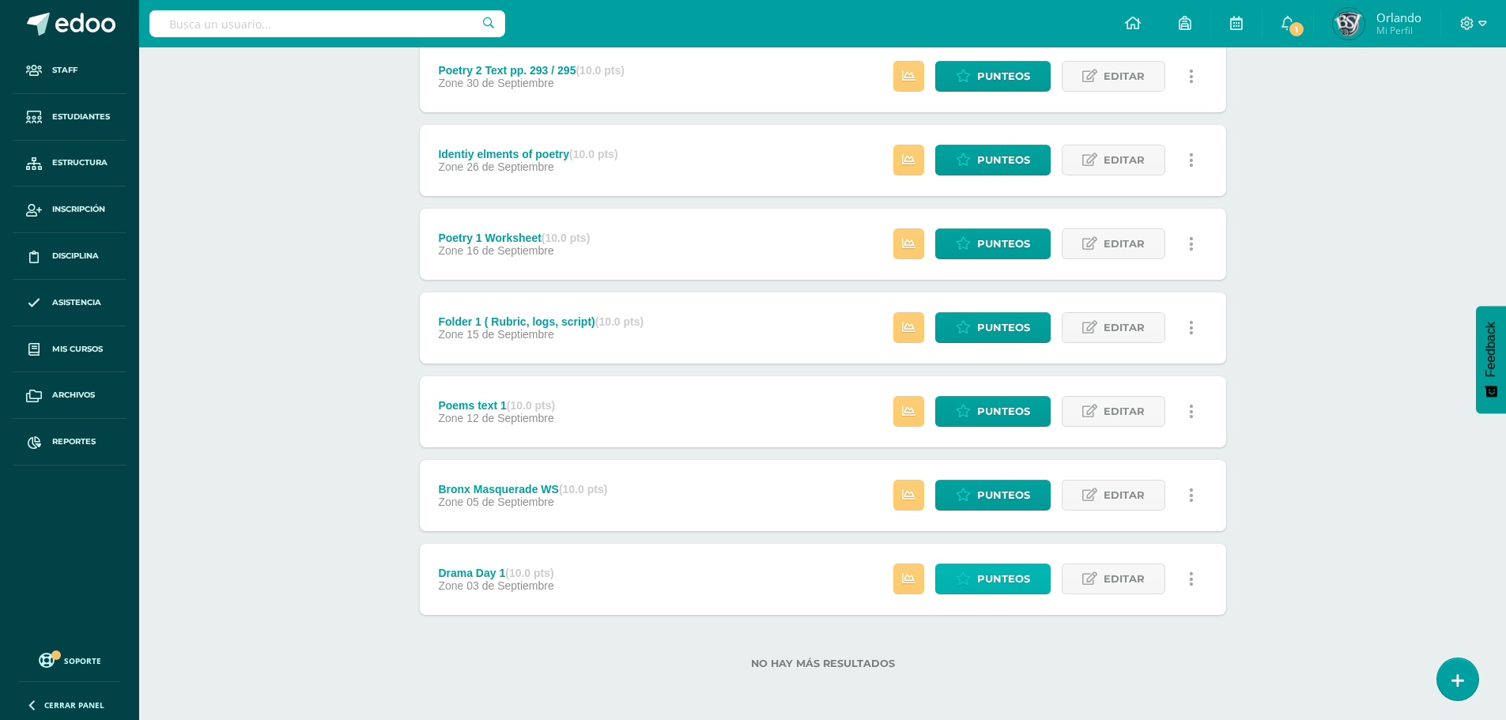
click at [992, 579] on span "Punteos" at bounding box center [1003, 579] width 53 height 29
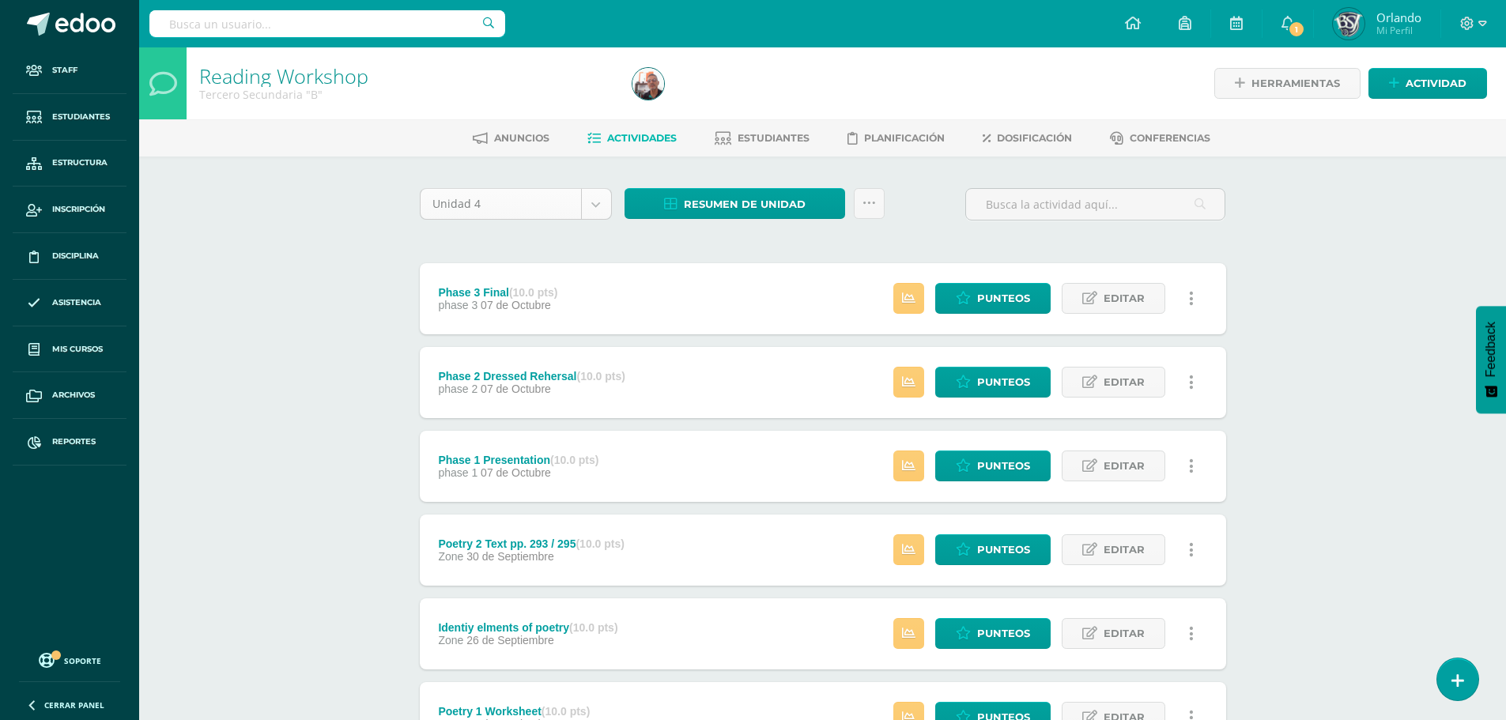
click at [591, 200] on body "Staff Estudiantes Estructura Inscripción Disciplina Asistencia Mis cursos Archi…" at bounding box center [753, 594] width 1506 height 1189
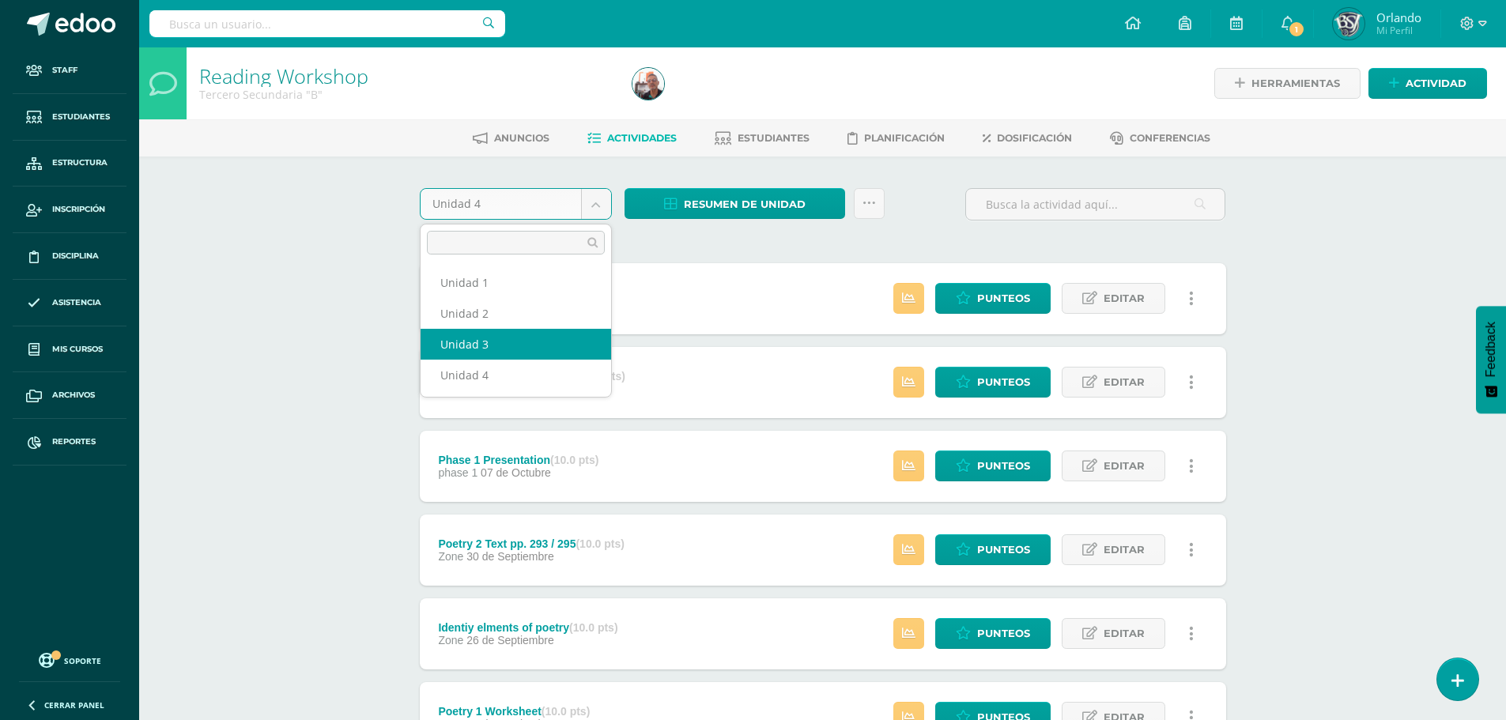
select select "Unidad 3"
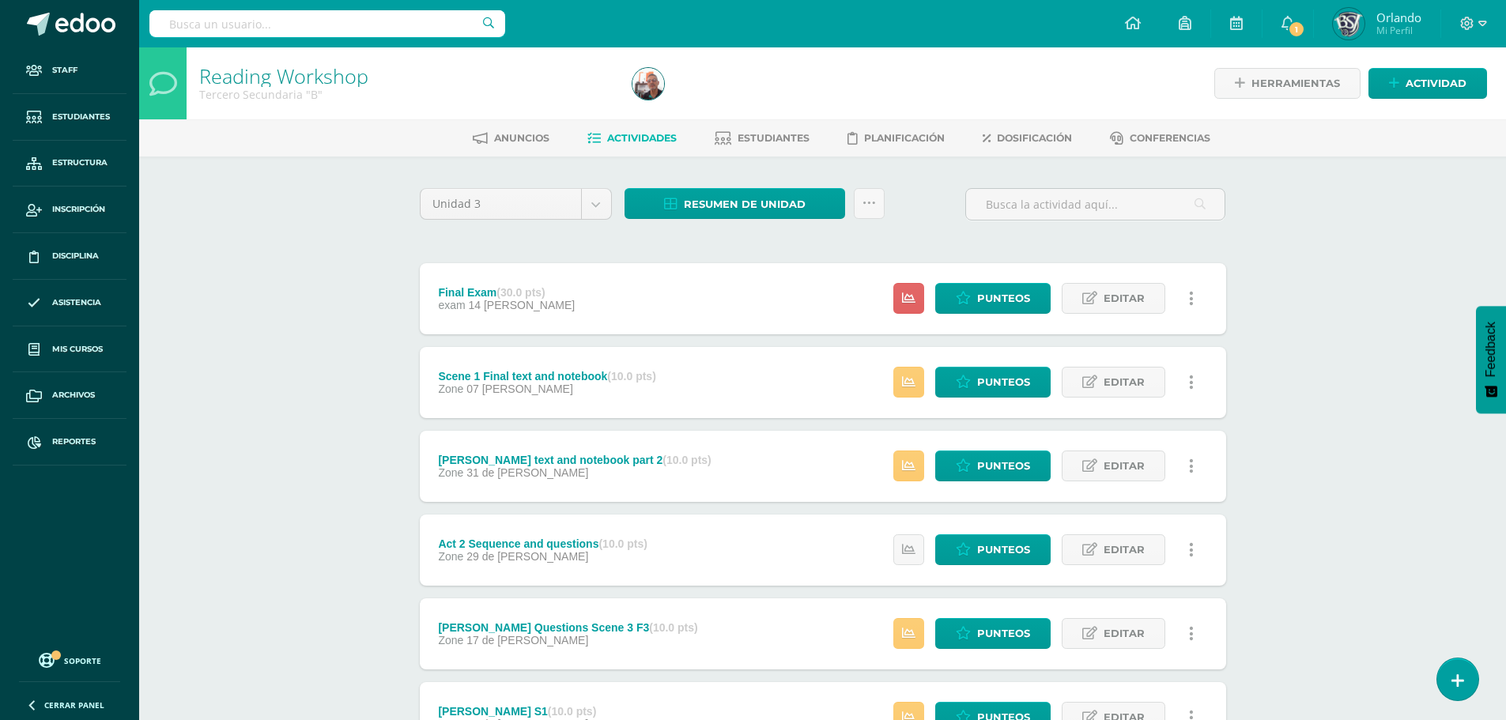
scroll to position [306, 0]
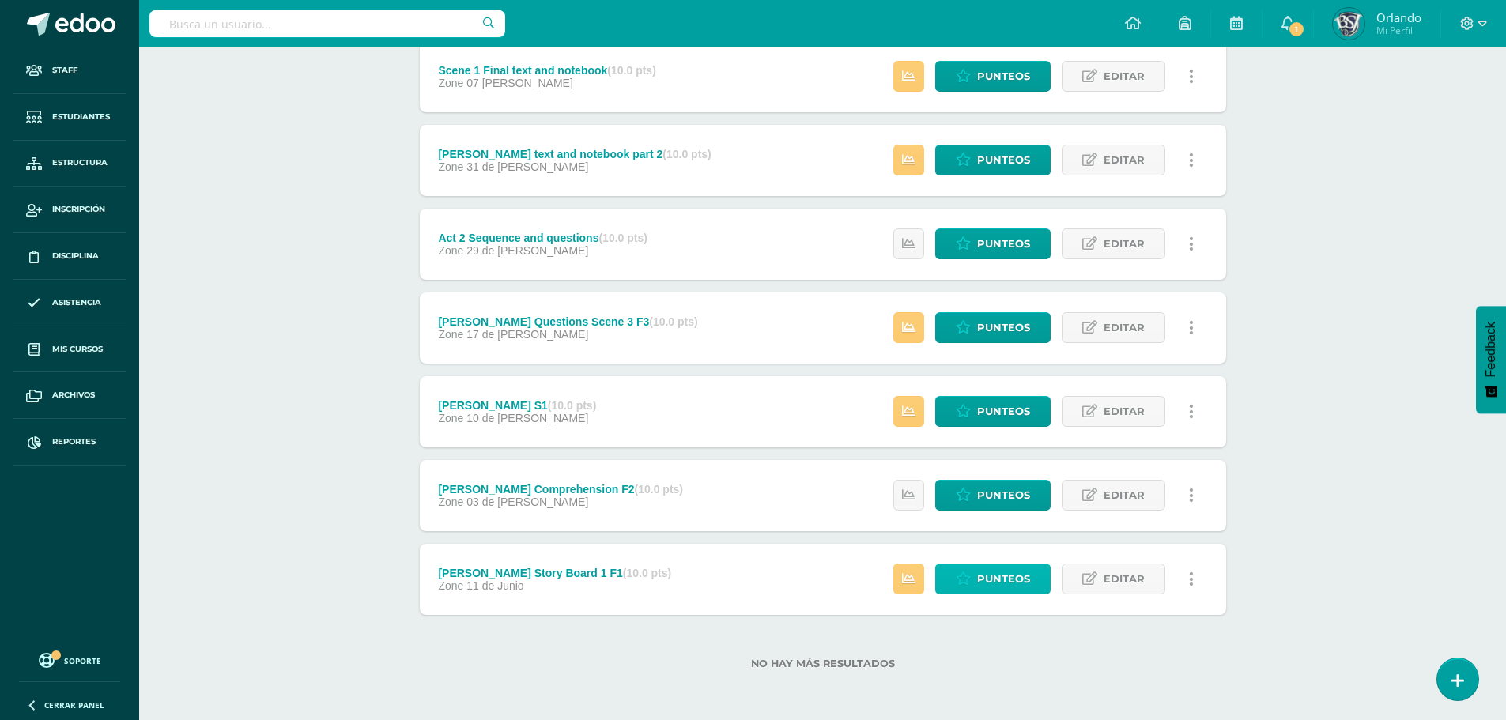
click at [1027, 583] on span "Punteos" at bounding box center [1003, 579] width 53 height 29
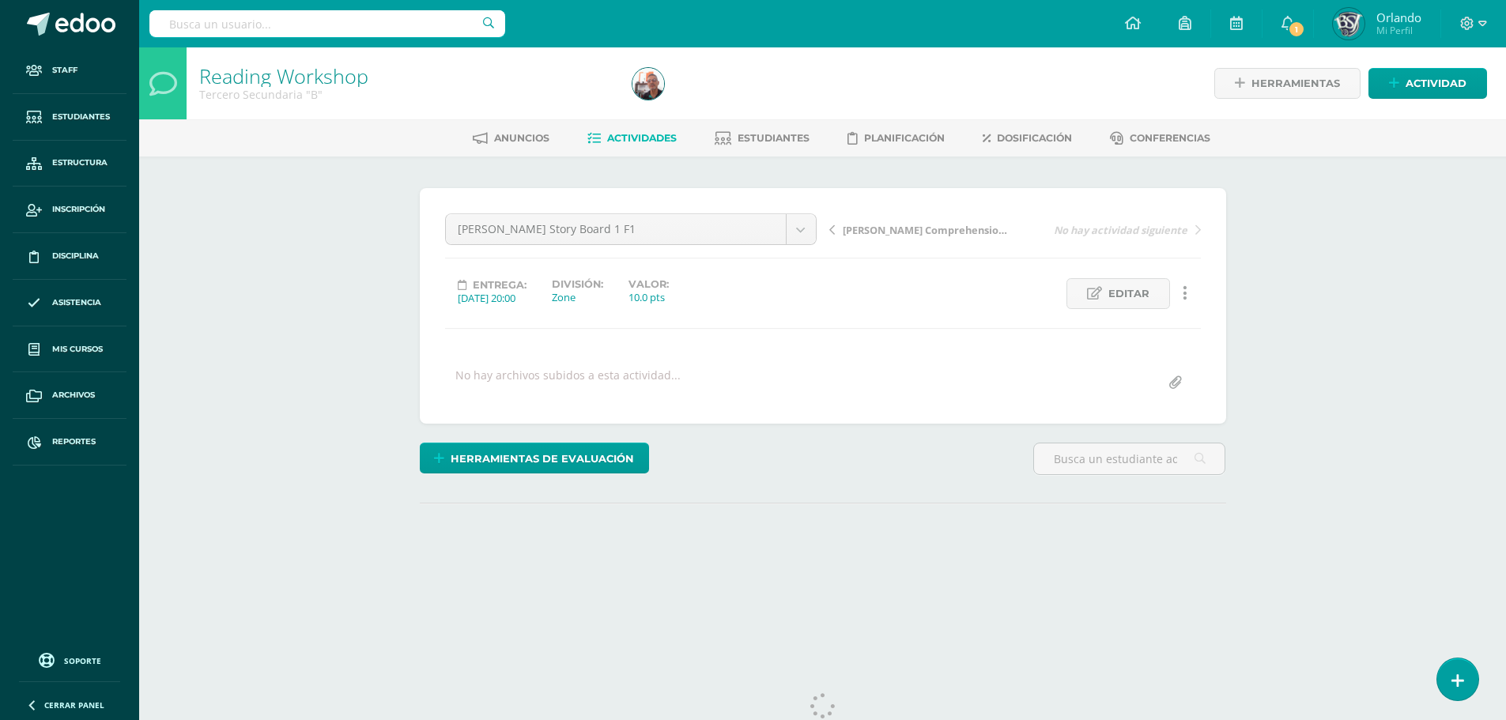
click at [1196, 301] on link at bounding box center [1185, 293] width 31 height 31
click at [1191, 295] on link at bounding box center [1185, 293] width 31 height 31
click at [1167, 344] on link "Historial de actividad" at bounding box center [1156, 345] width 162 height 25
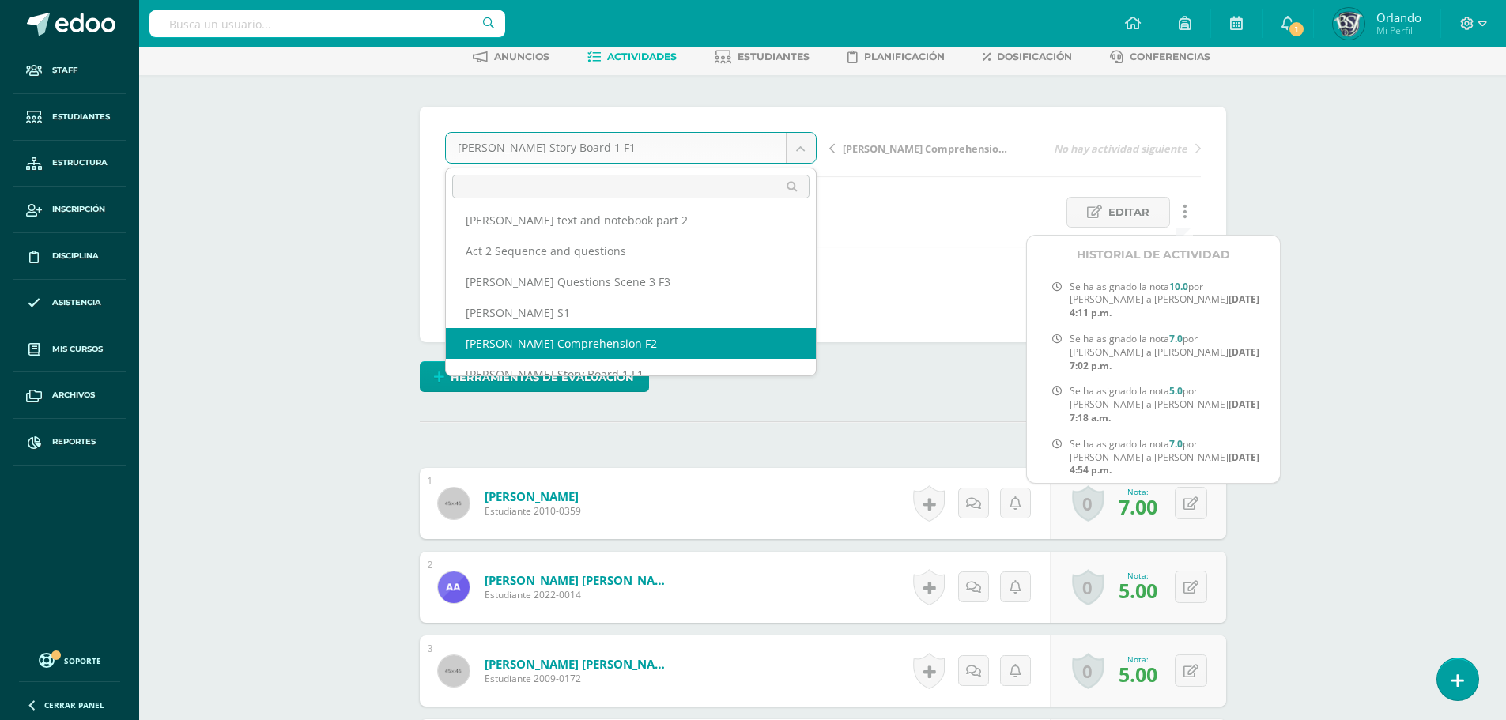
scroll to position [89, 0]
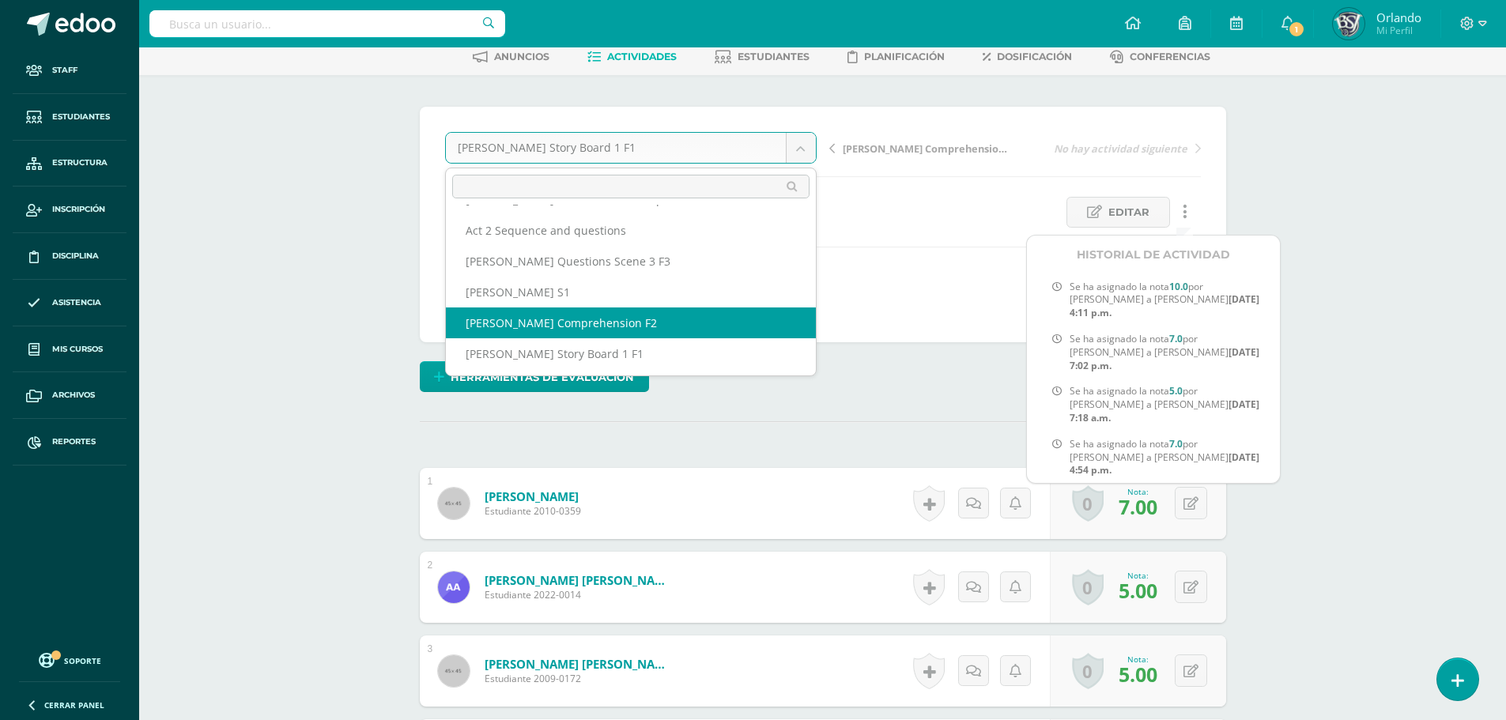
select select "/dashboard/teacher/grade-activity/41479/"
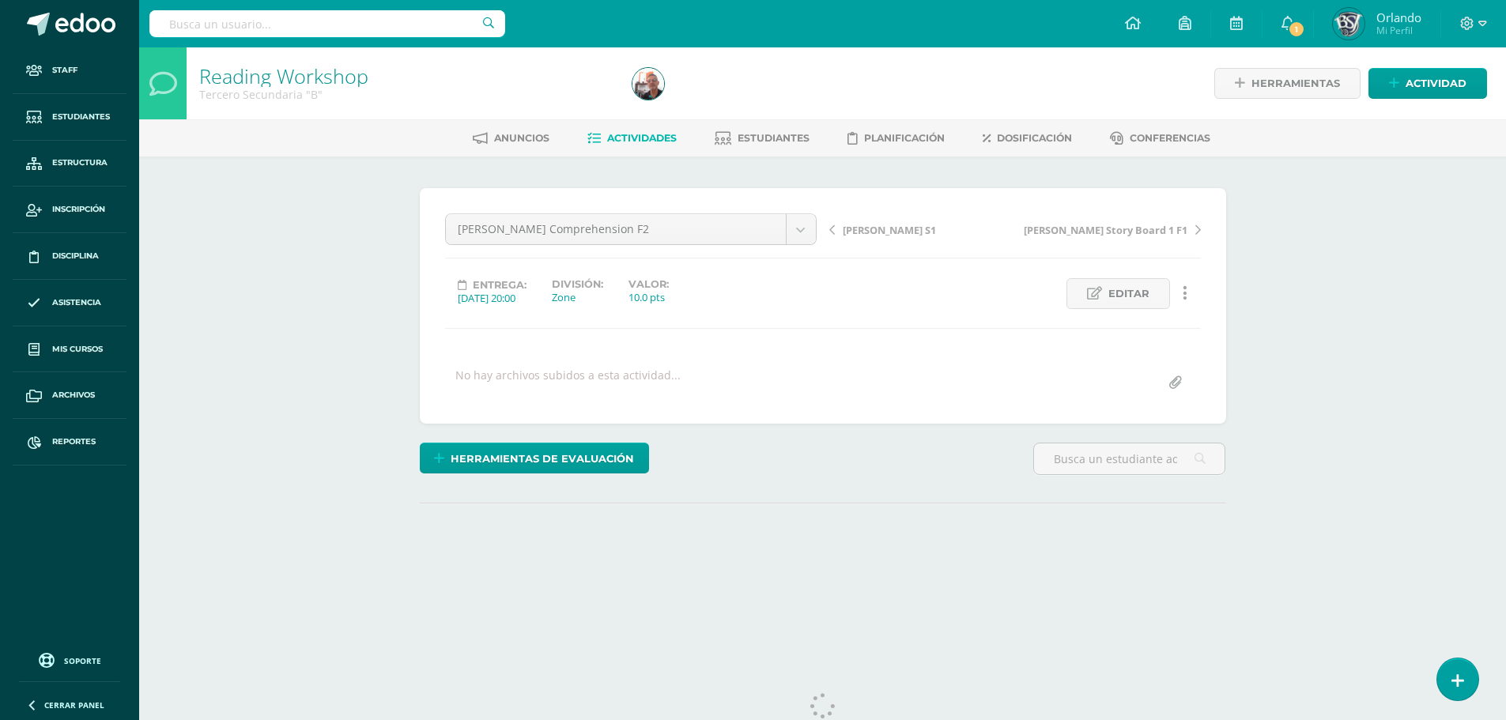
click at [1182, 293] on link at bounding box center [1185, 293] width 31 height 31
click at [1190, 294] on link at bounding box center [1185, 293] width 31 height 31
click at [1170, 338] on link "Historial de actividad" at bounding box center [1156, 345] width 162 height 25
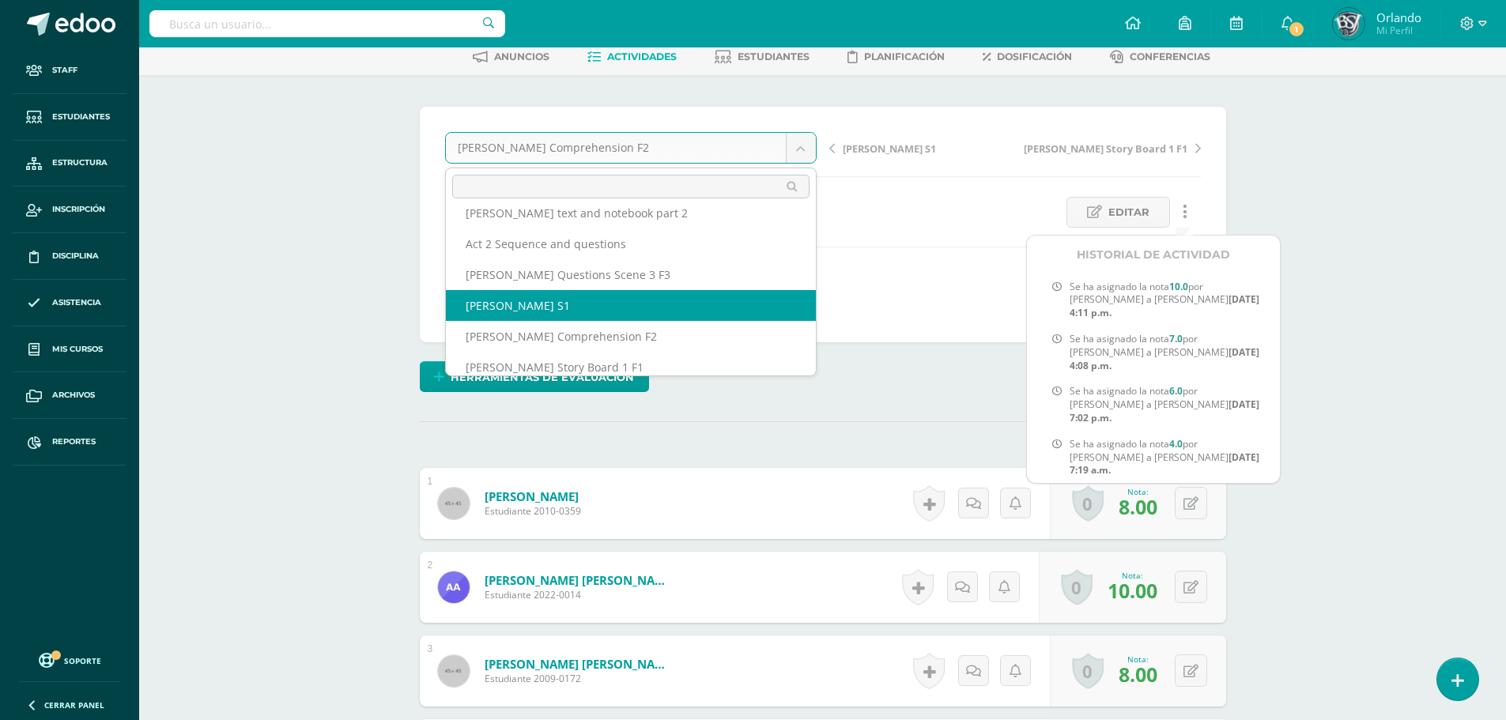
scroll to position [89, 0]
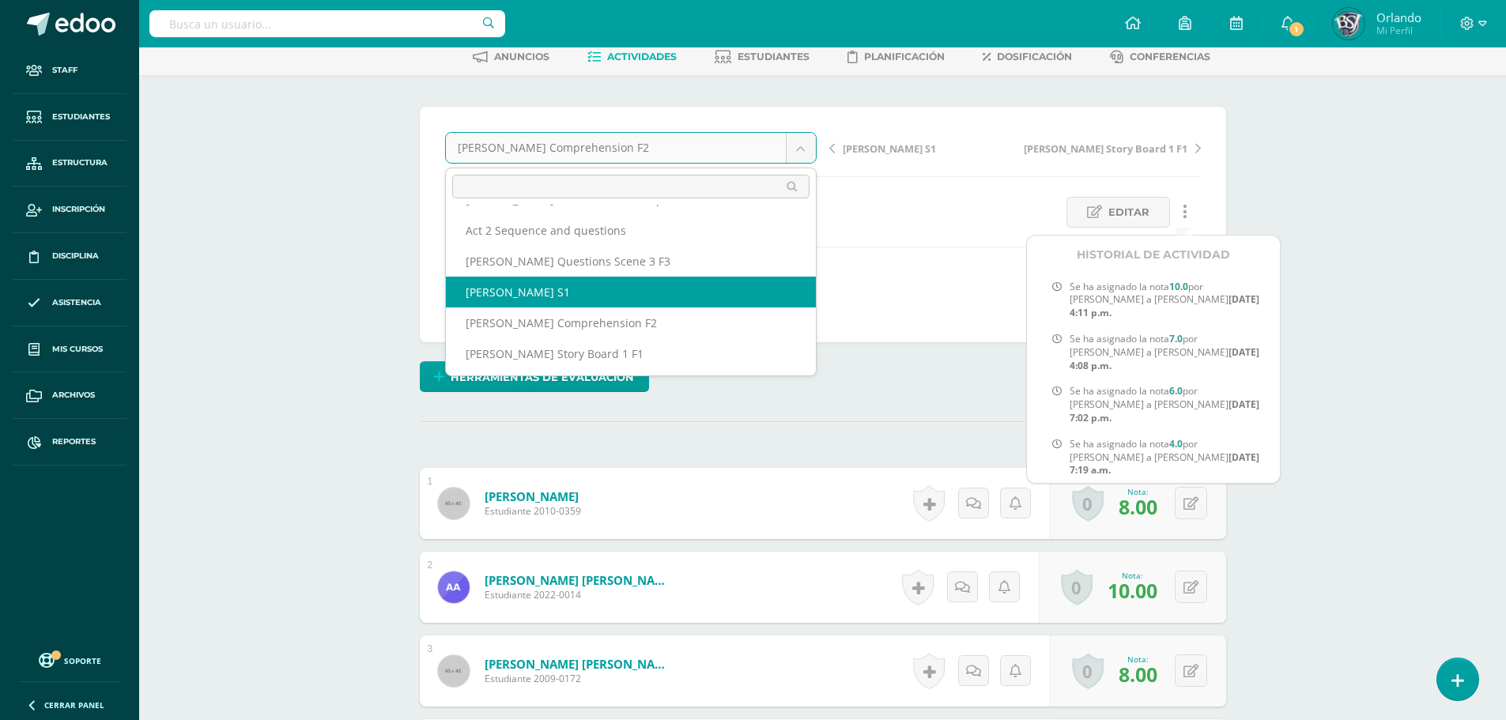
select select "/dashboard/teacher/grade-activity/41477/"
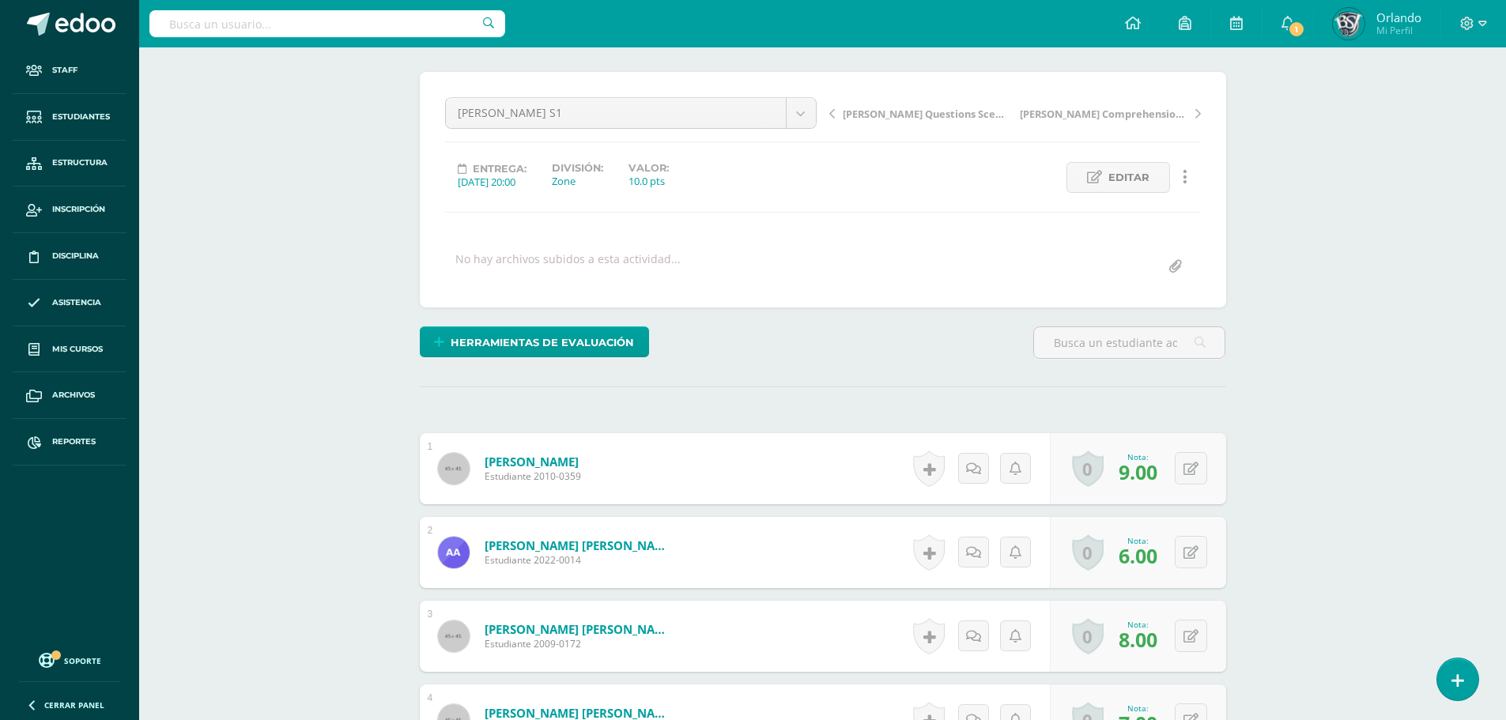
scroll to position [159, 0]
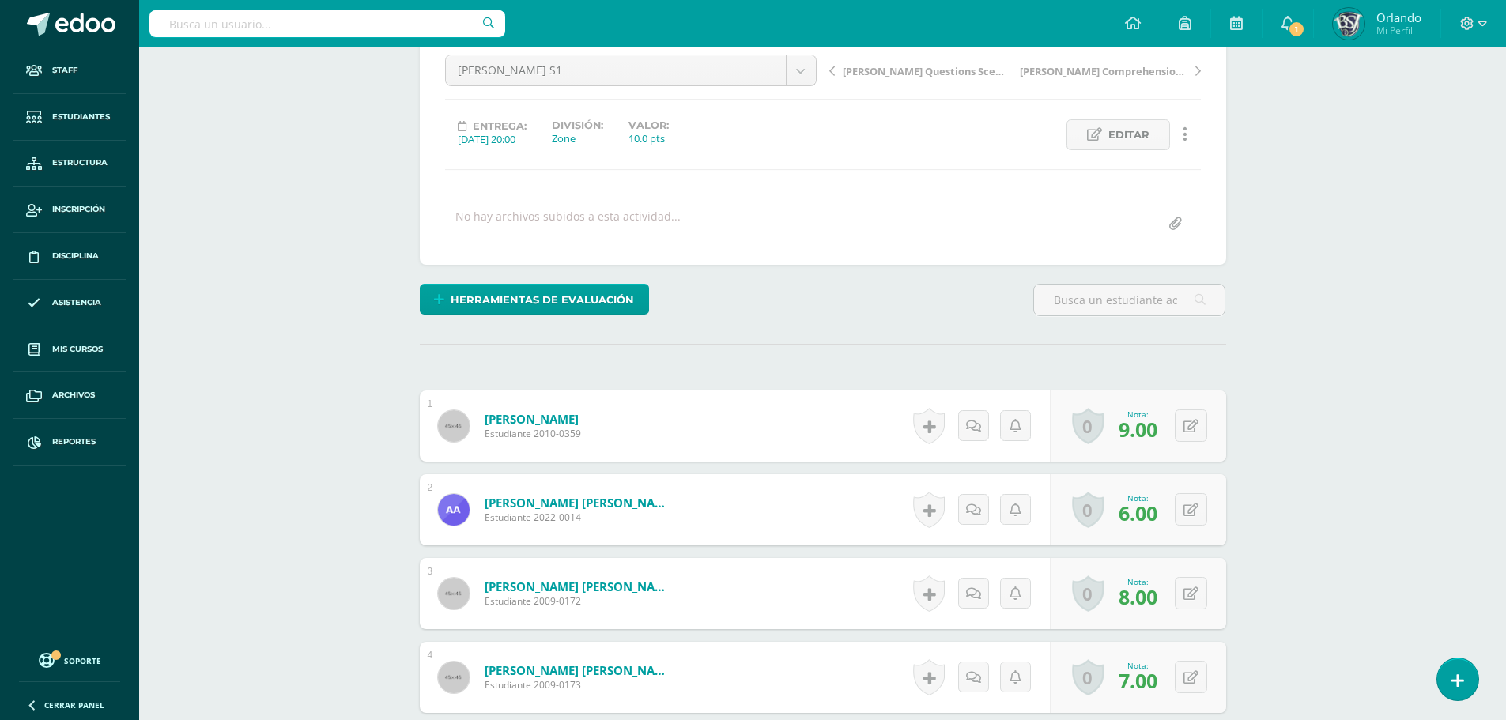
click at [1184, 141] on icon at bounding box center [1185, 134] width 5 height 17
click at [1144, 189] on link "Historial de actividad" at bounding box center [1156, 186] width 162 height 25
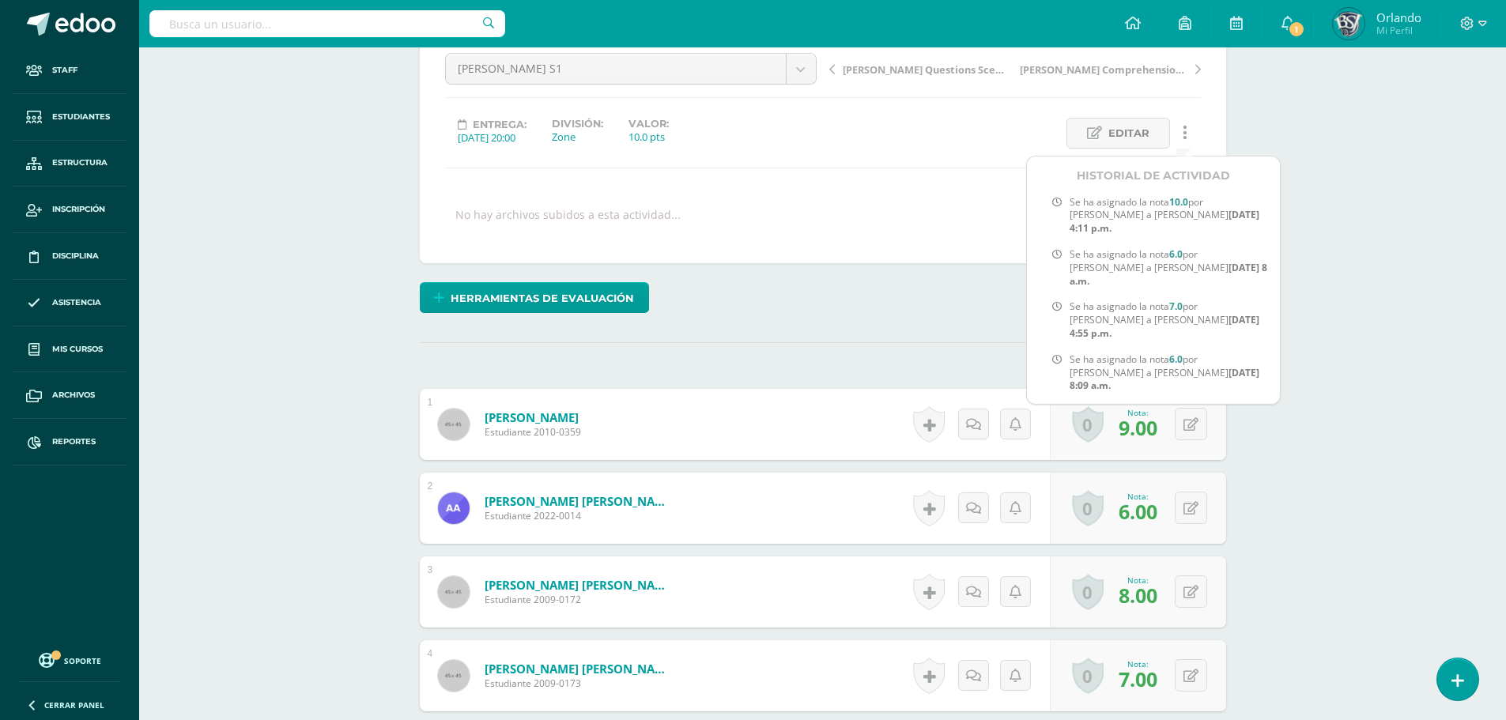
scroll to position [0, 0]
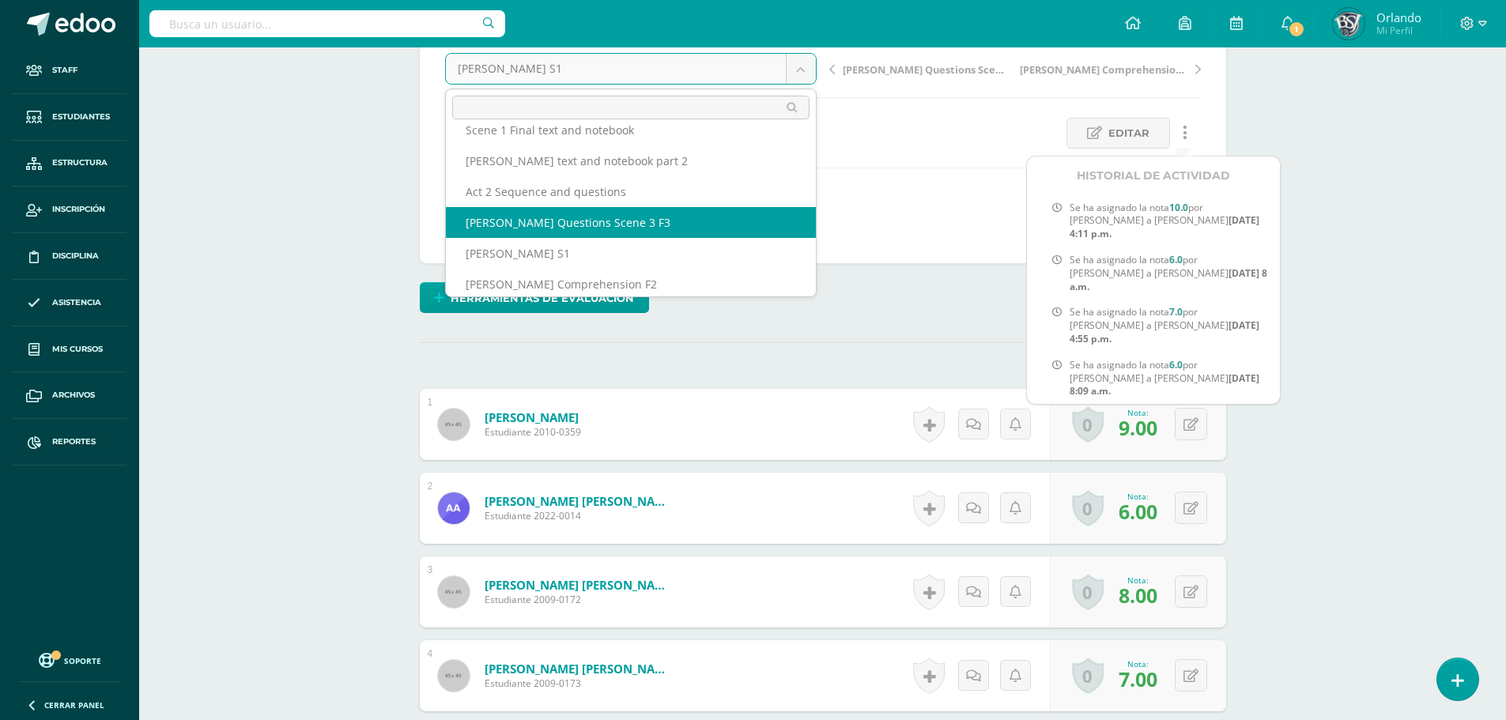
scroll to position [89, 0]
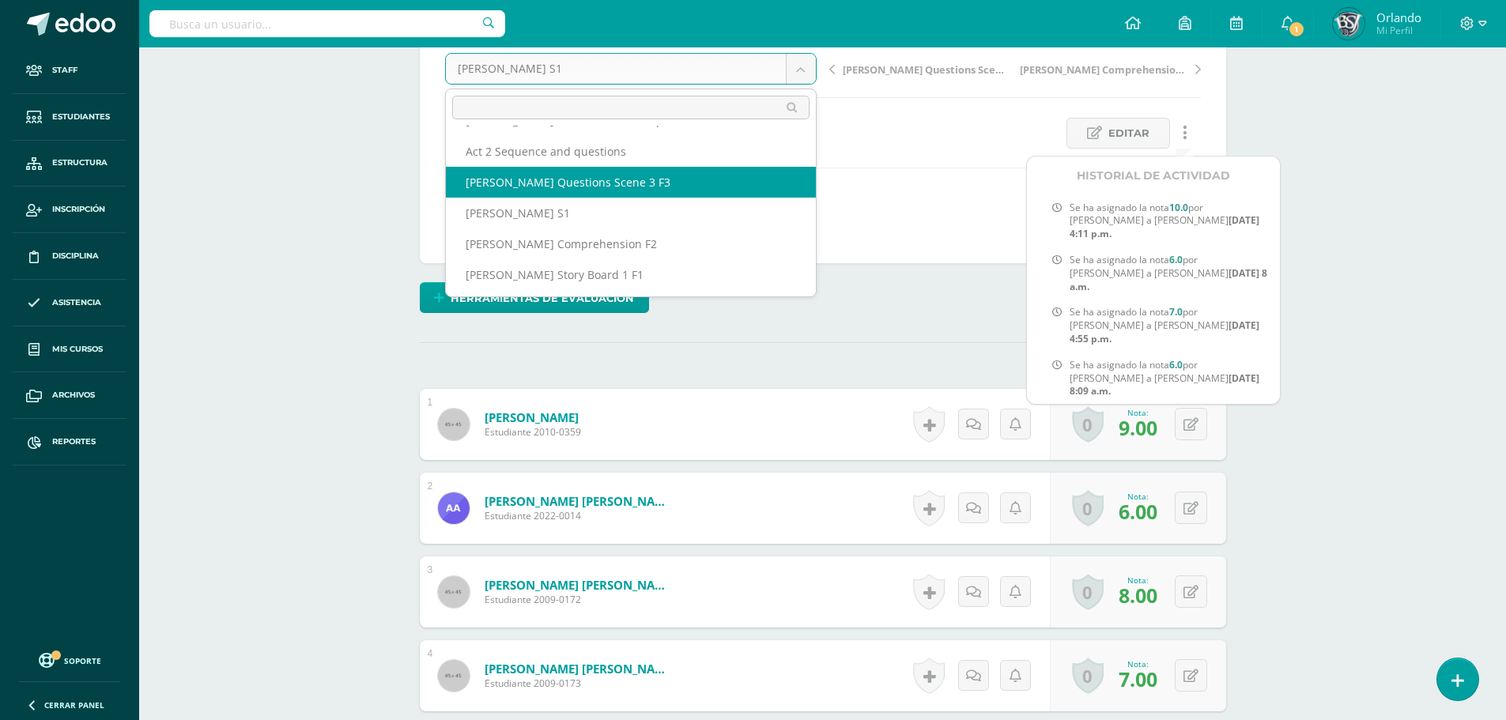
select select "/dashboard/teacher/grade-activity/41481/"
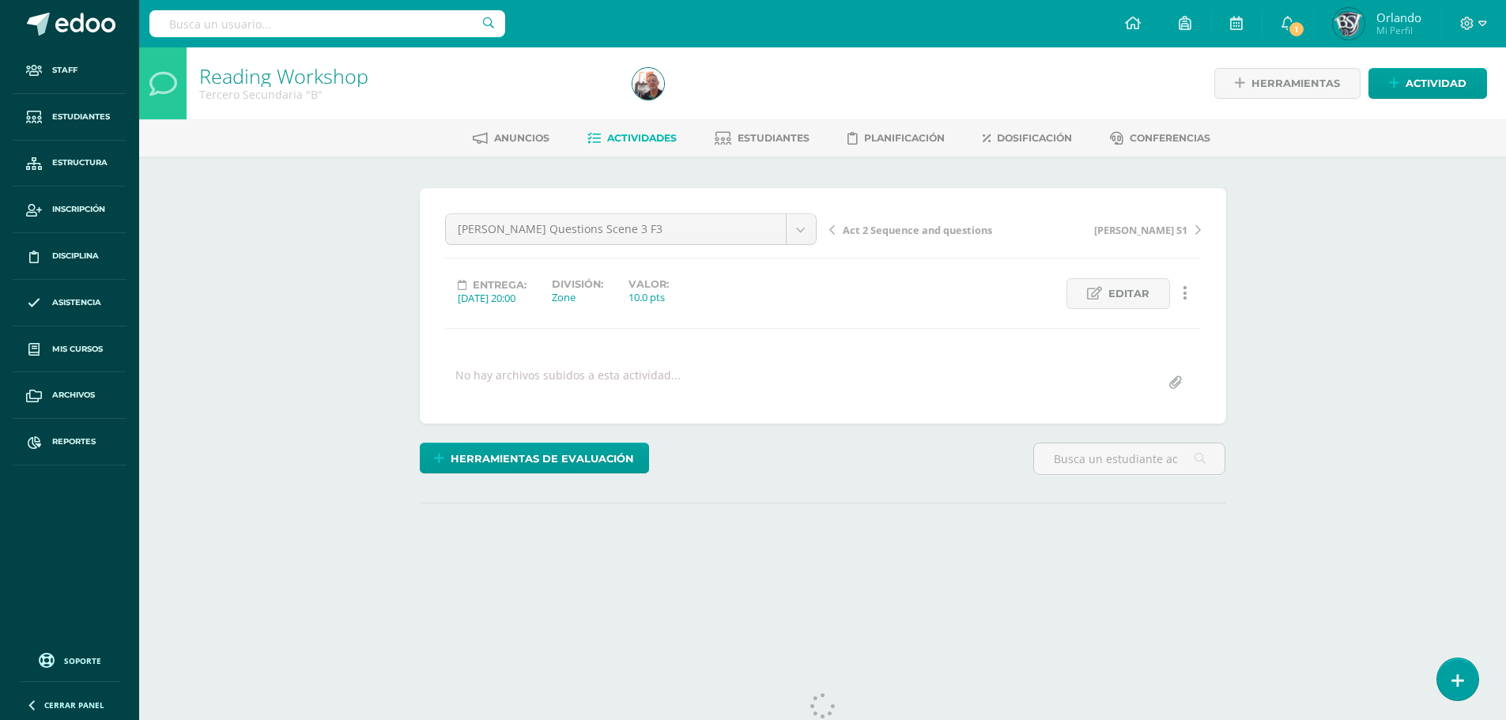
click at [1189, 292] on link at bounding box center [1185, 293] width 31 height 31
click at [1189, 289] on link at bounding box center [1185, 293] width 31 height 31
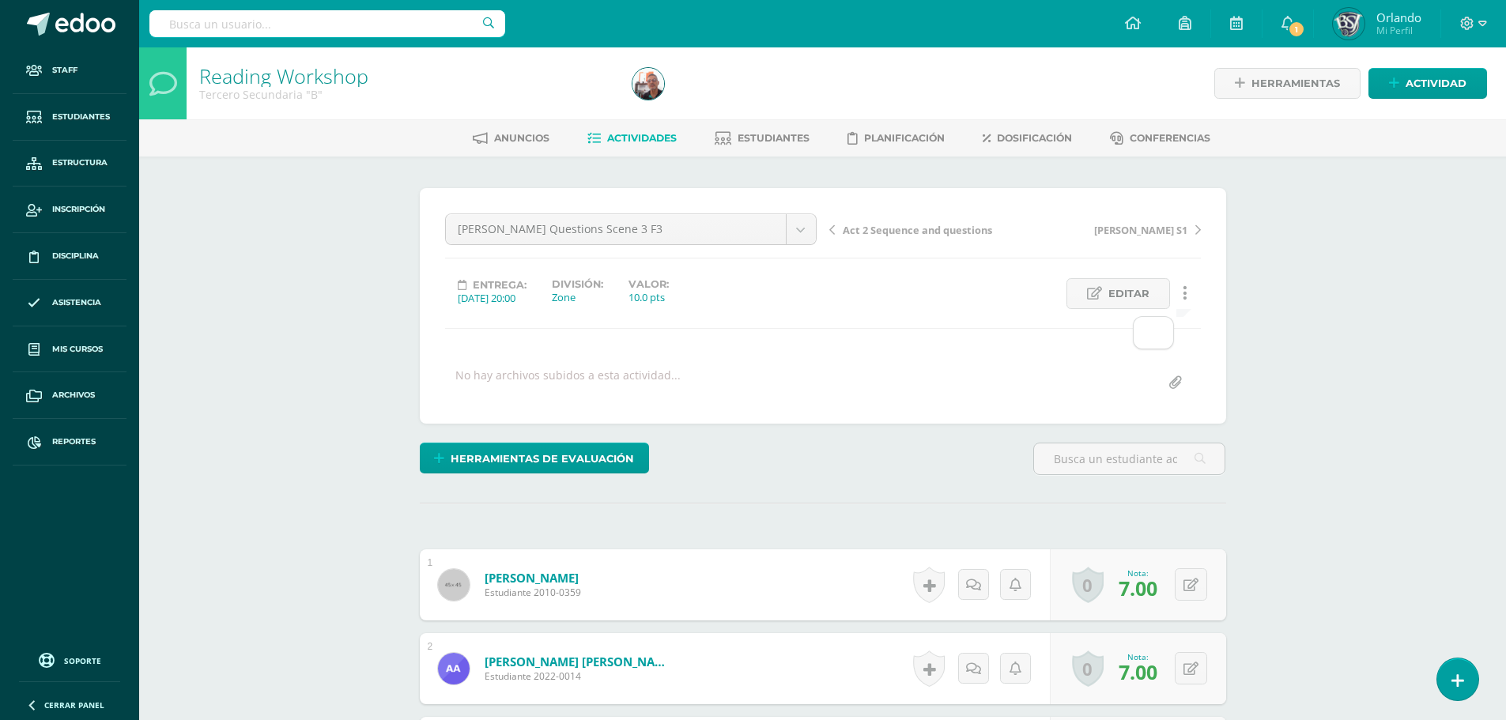
click at [1186, 302] on icon at bounding box center [1185, 293] width 5 height 17
click at [981, 365] on div "Anne Frank Questions Scene 3 F3 Final Exam Scene 1 Final text and notebook Anne…" at bounding box center [823, 306] width 756 height 185
click at [1193, 289] on link at bounding box center [1185, 293] width 31 height 31
click at [1181, 291] on link at bounding box center [1185, 293] width 31 height 31
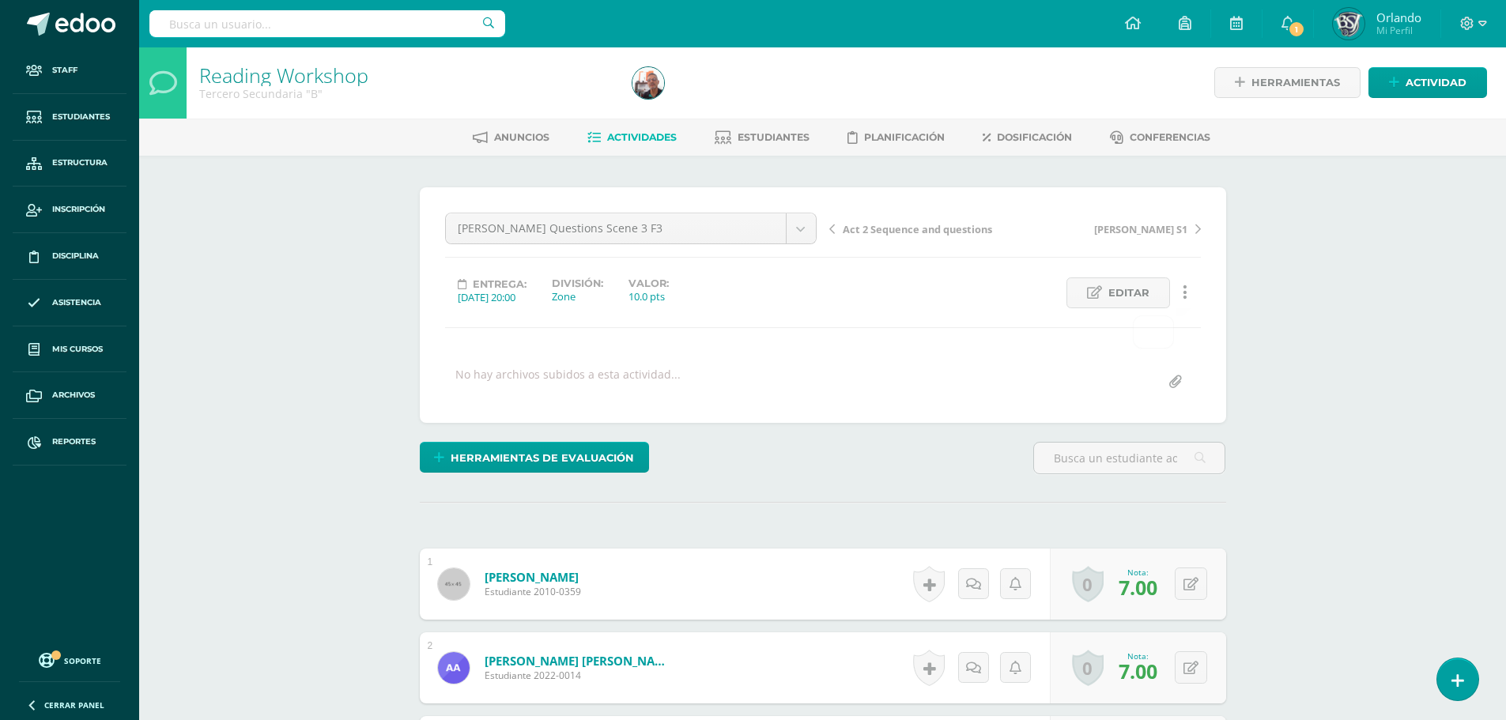
click at [812, 381] on div "No hay archivos subidos a esta actividad..." at bounding box center [823, 382] width 769 height 31
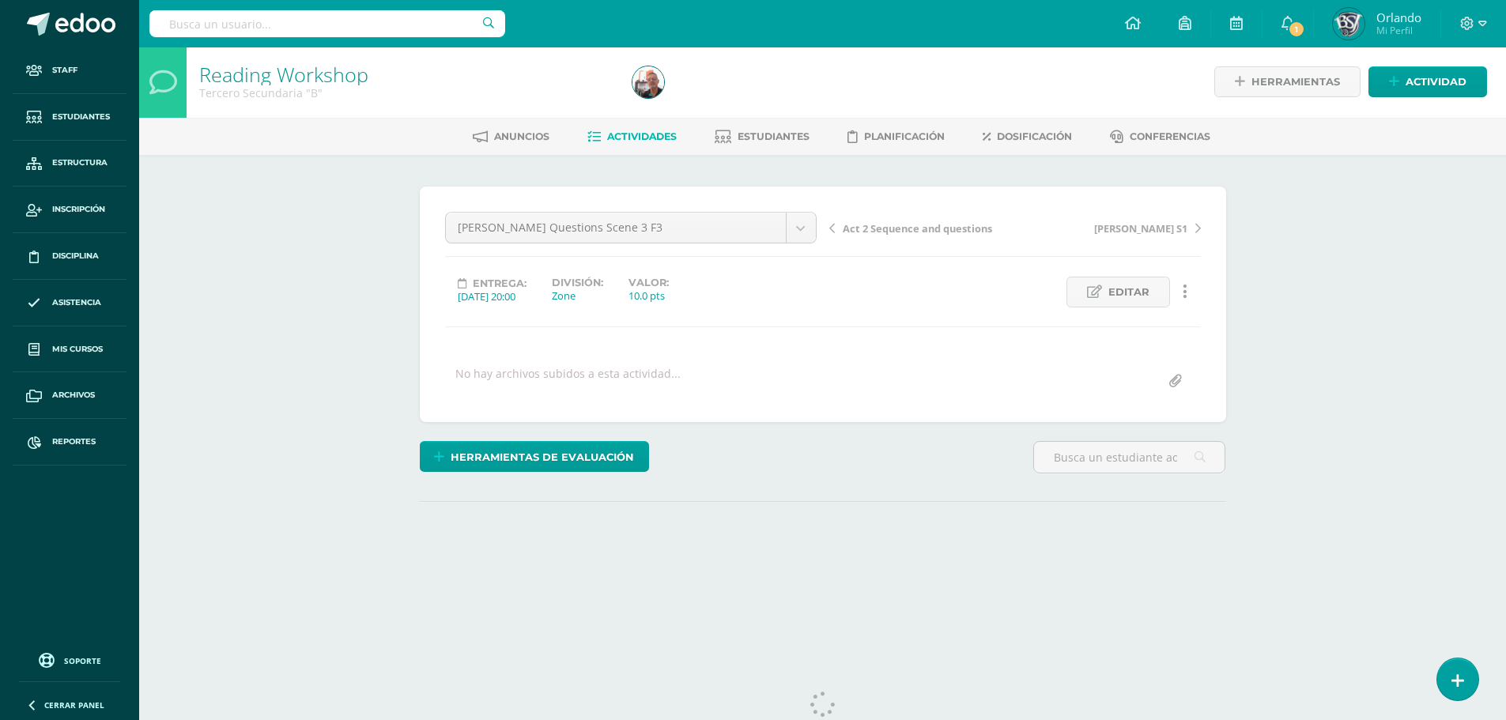
click at [1191, 284] on link at bounding box center [1185, 292] width 31 height 31
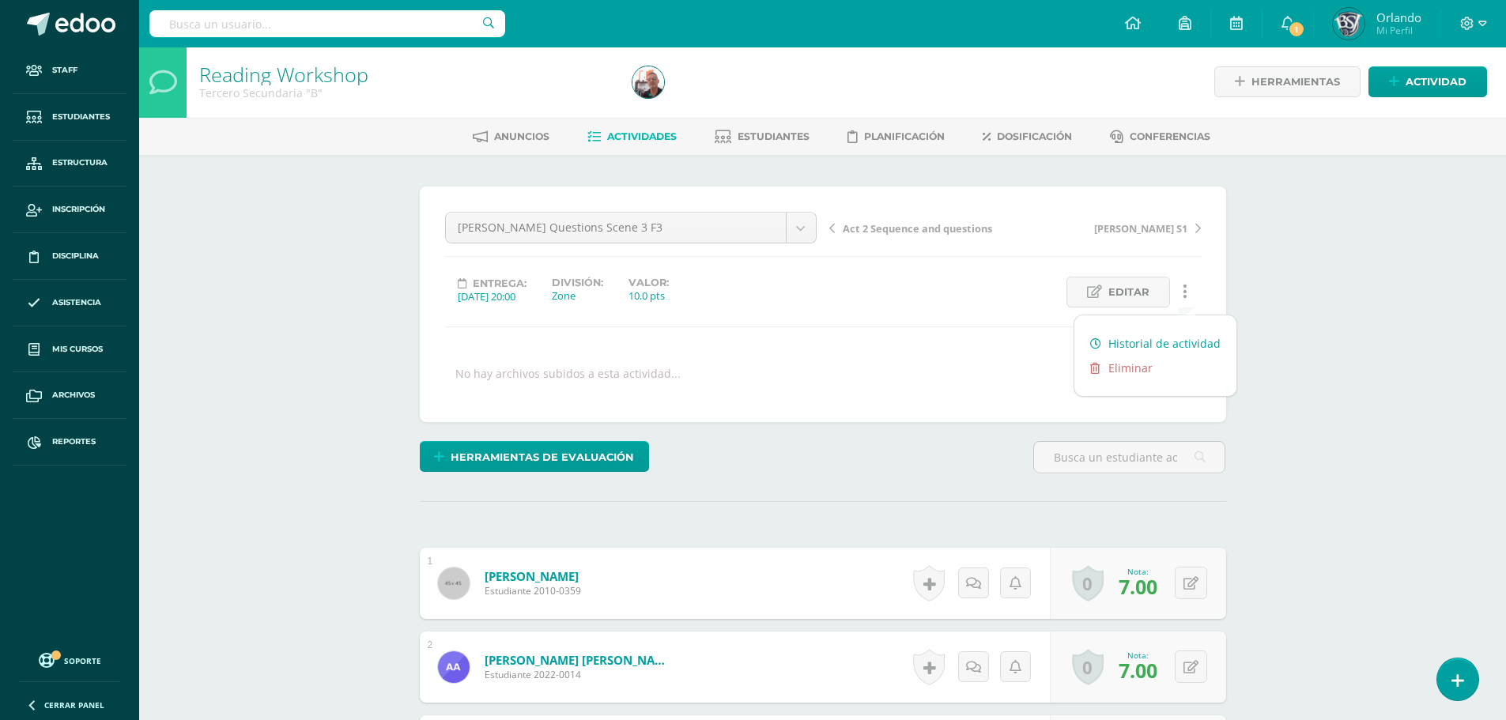
click at [1165, 338] on link "Historial de actividad" at bounding box center [1156, 343] width 162 height 25
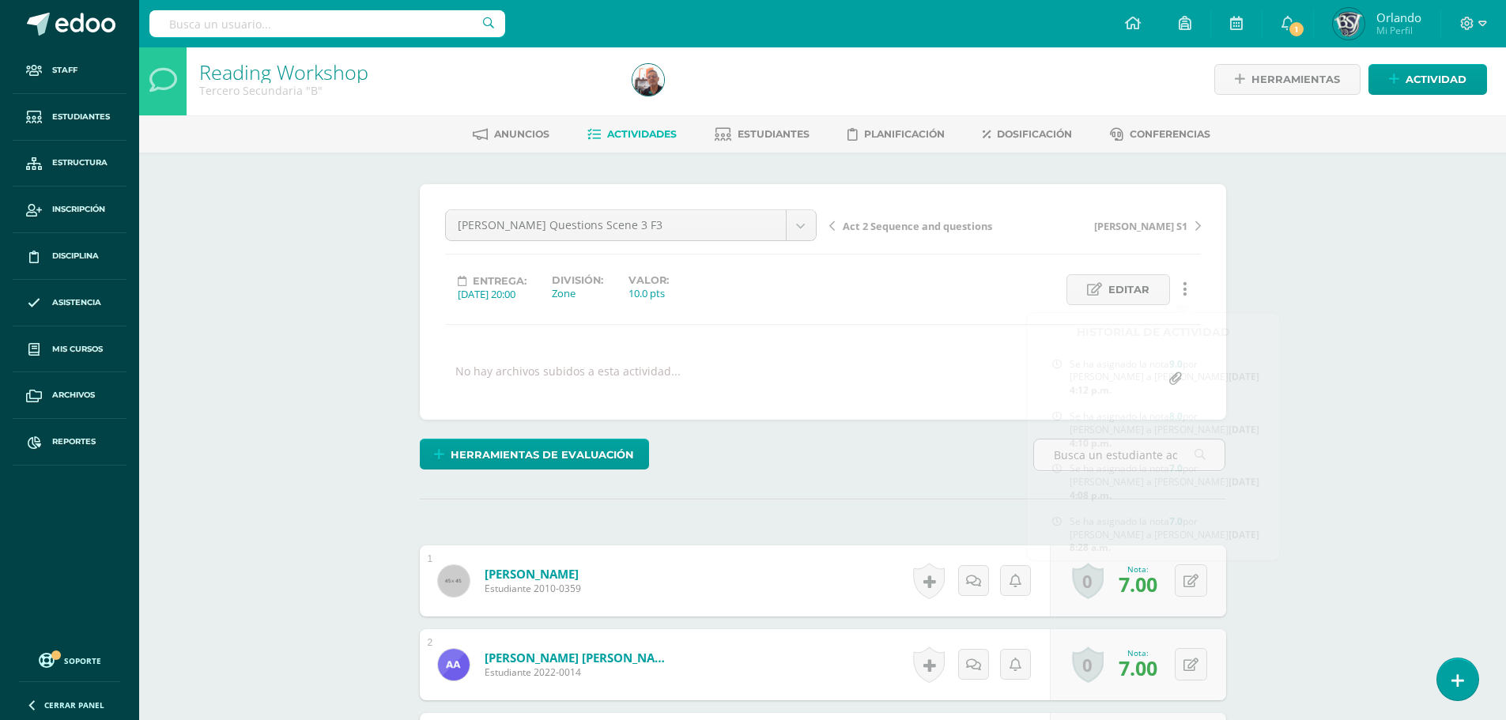
click at [924, 367] on div "No hay archivos subidos a esta actividad..." at bounding box center [823, 379] width 769 height 31
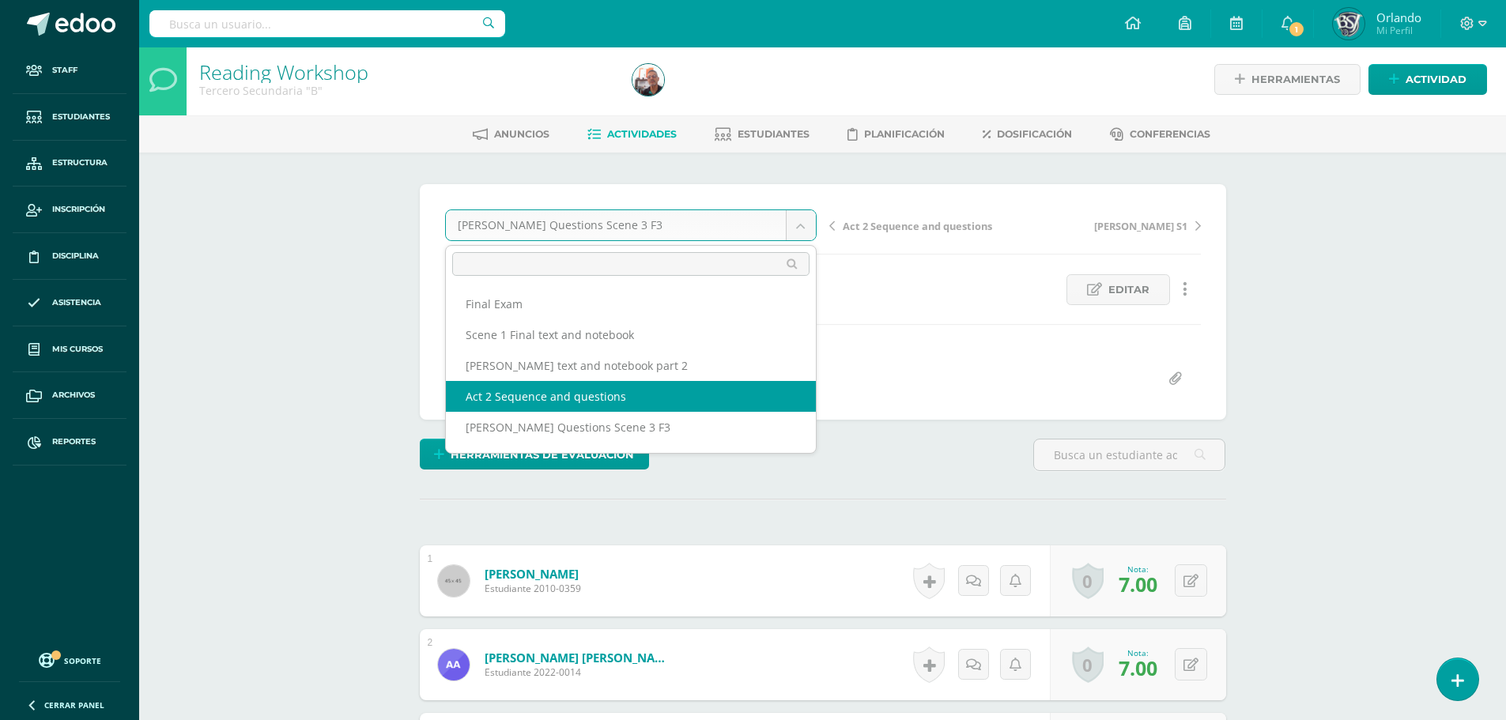
select select "/dashboard/teacher/grade-activity/45732/"
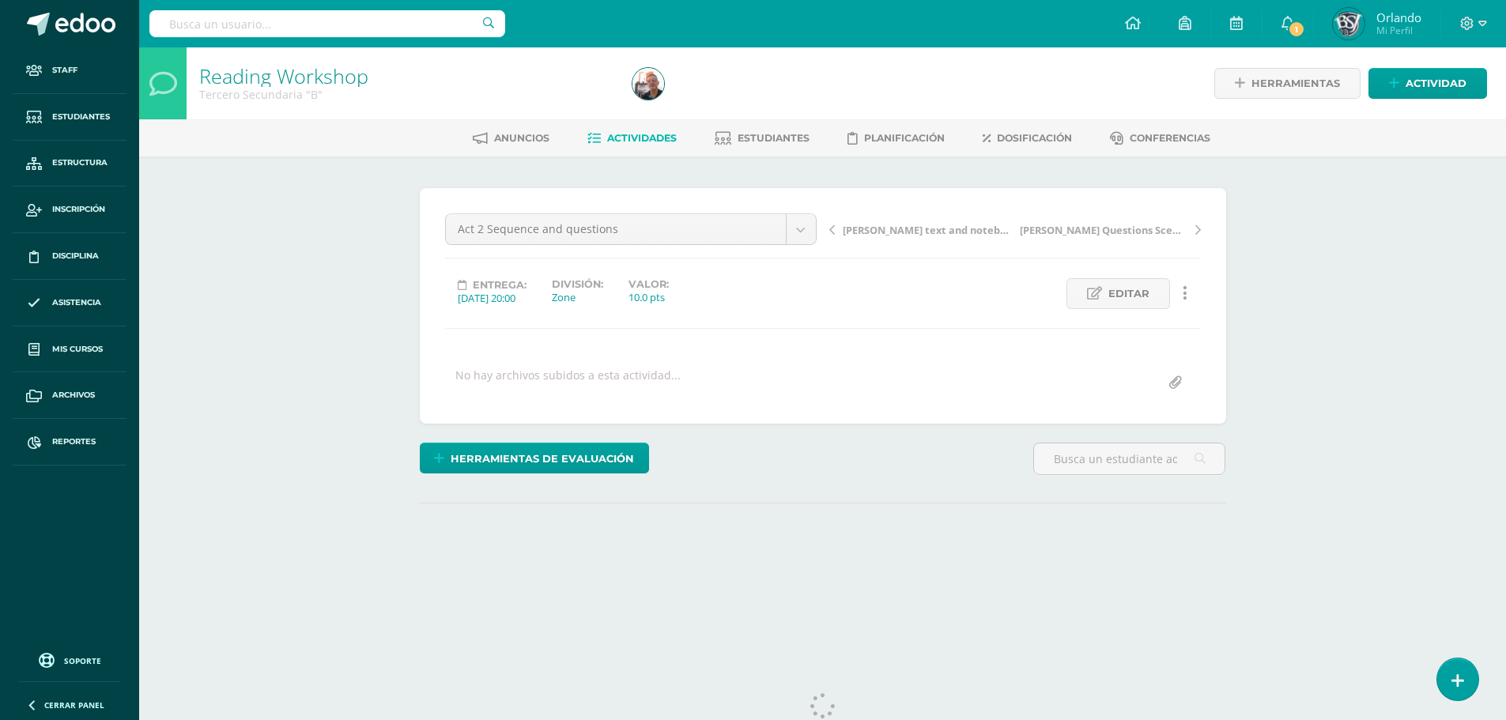
click at [1192, 293] on link at bounding box center [1185, 293] width 31 height 31
click at [1184, 278] on link at bounding box center [1185, 293] width 31 height 31
click at [1184, 285] on icon at bounding box center [1185, 293] width 5 height 17
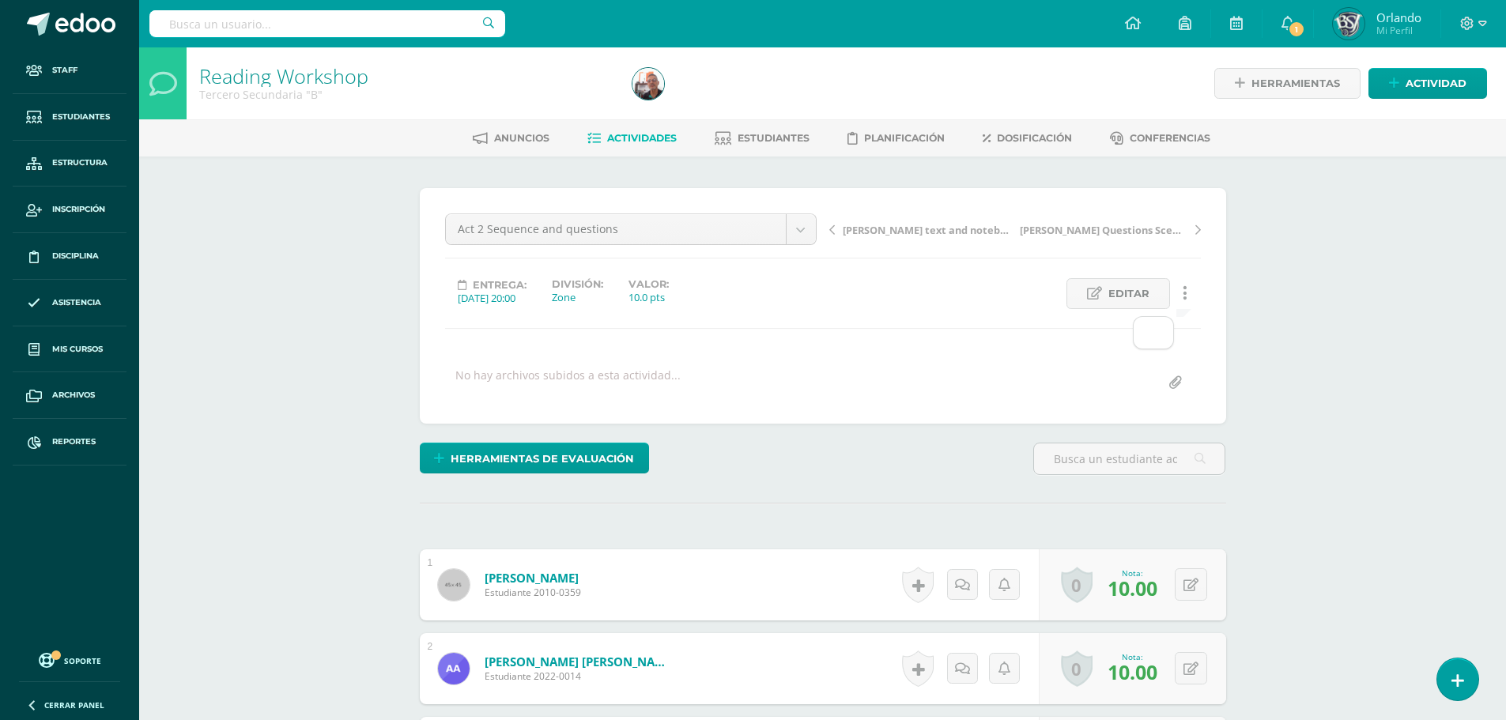
click at [1200, 270] on div "Act 2 Sequence and questions Final Exam Scene 1 Final text and notebook [PERSON…" at bounding box center [823, 306] width 756 height 185
click at [1189, 286] on link at bounding box center [1185, 293] width 31 height 31
click at [956, 352] on div "Act 2 Sequence and questions Final Exam Scene 1 Final text and notebook [PERSON…" at bounding box center [823, 305] width 756 height 185
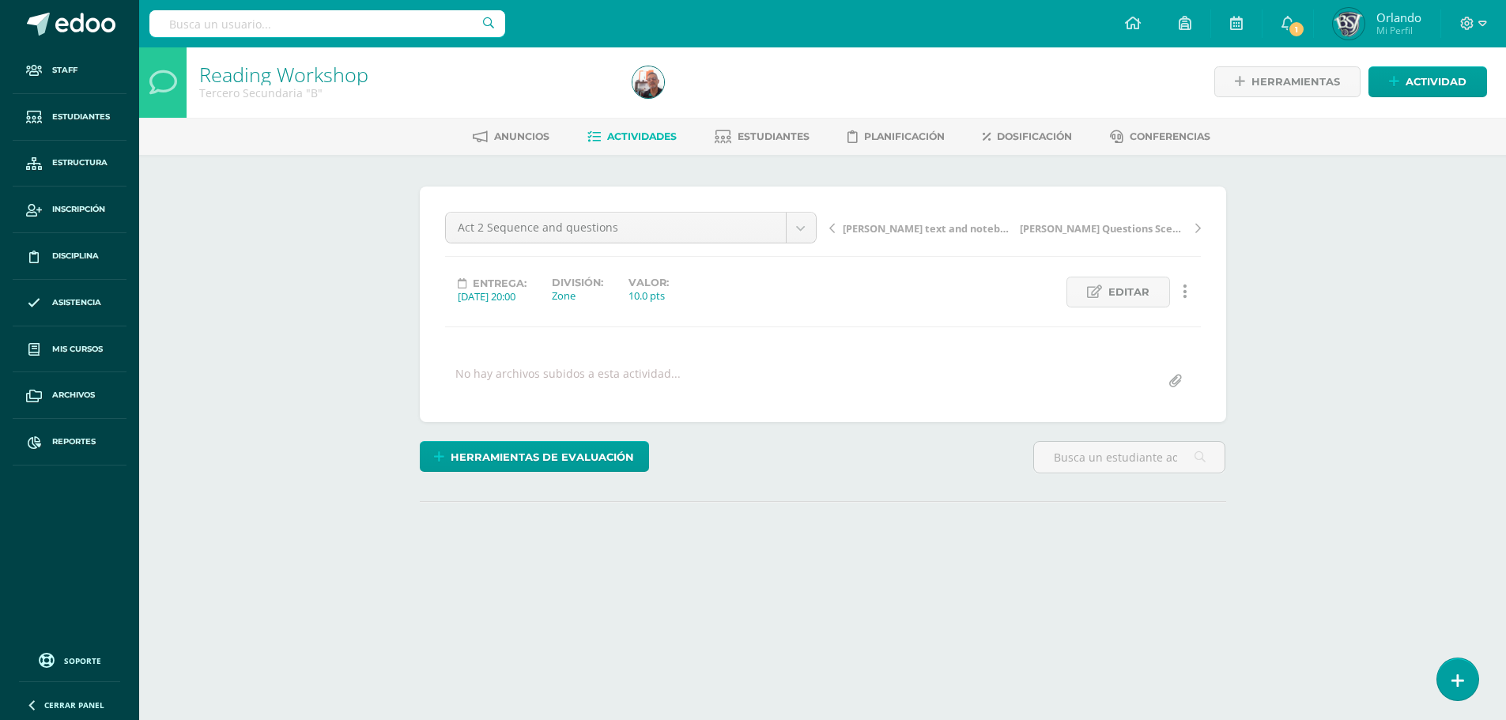
click at [1185, 298] on icon at bounding box center [1185, 291] width 5 height 17
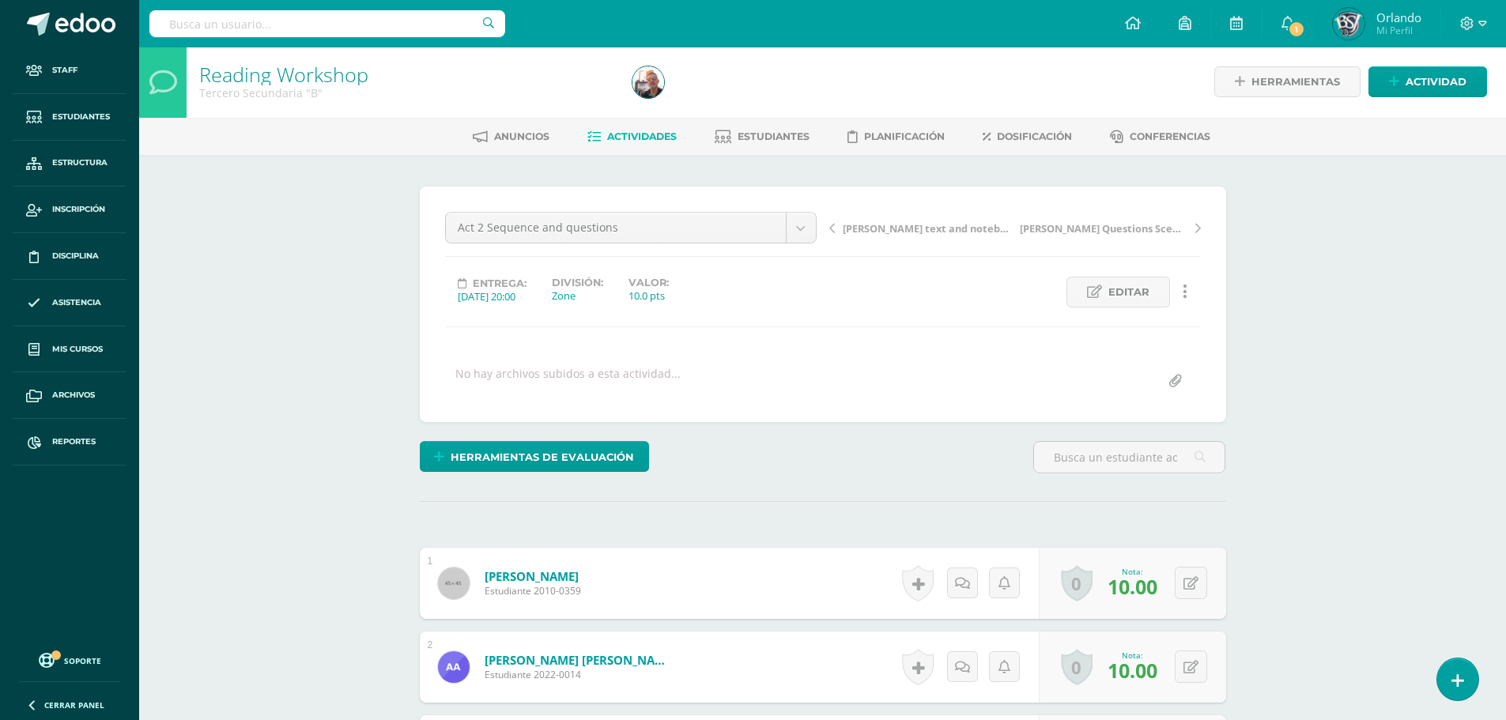
scroll to position [2, 0]
click at [1185, 285] on icon at bounding box center [1185, 290] width 5 height 17
click at [941, 401] on div "Act 2 Sequence and questions Final Exam Scene 1 Final text and notebook Anne Fr…" at bounding box center [823, 303] width 807 height 236
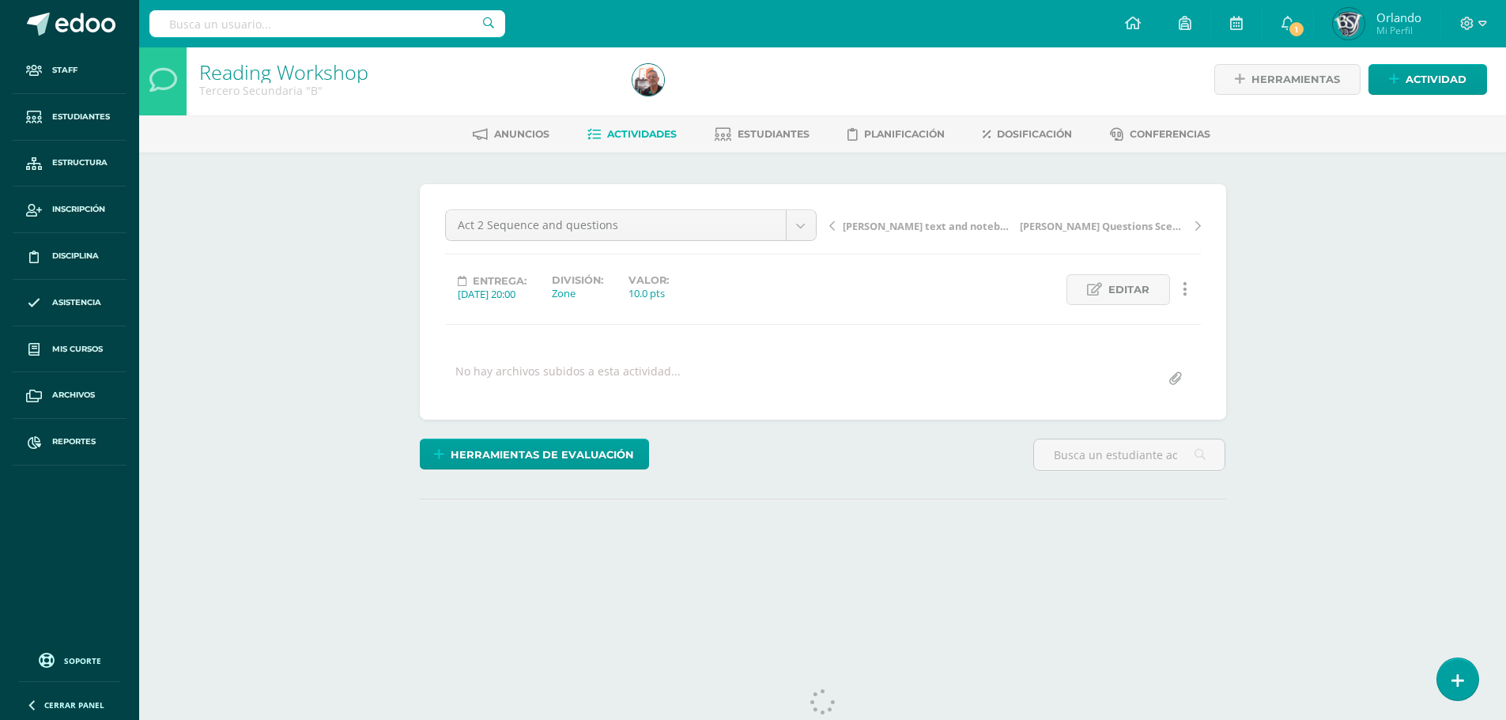
click at [1186, 294] on icon at bounding box center [1185, 289] width 5 height 17
click at [1164, 342] on link "Historial de actividad" at bounding box center [1156, 341] width 162 height 25
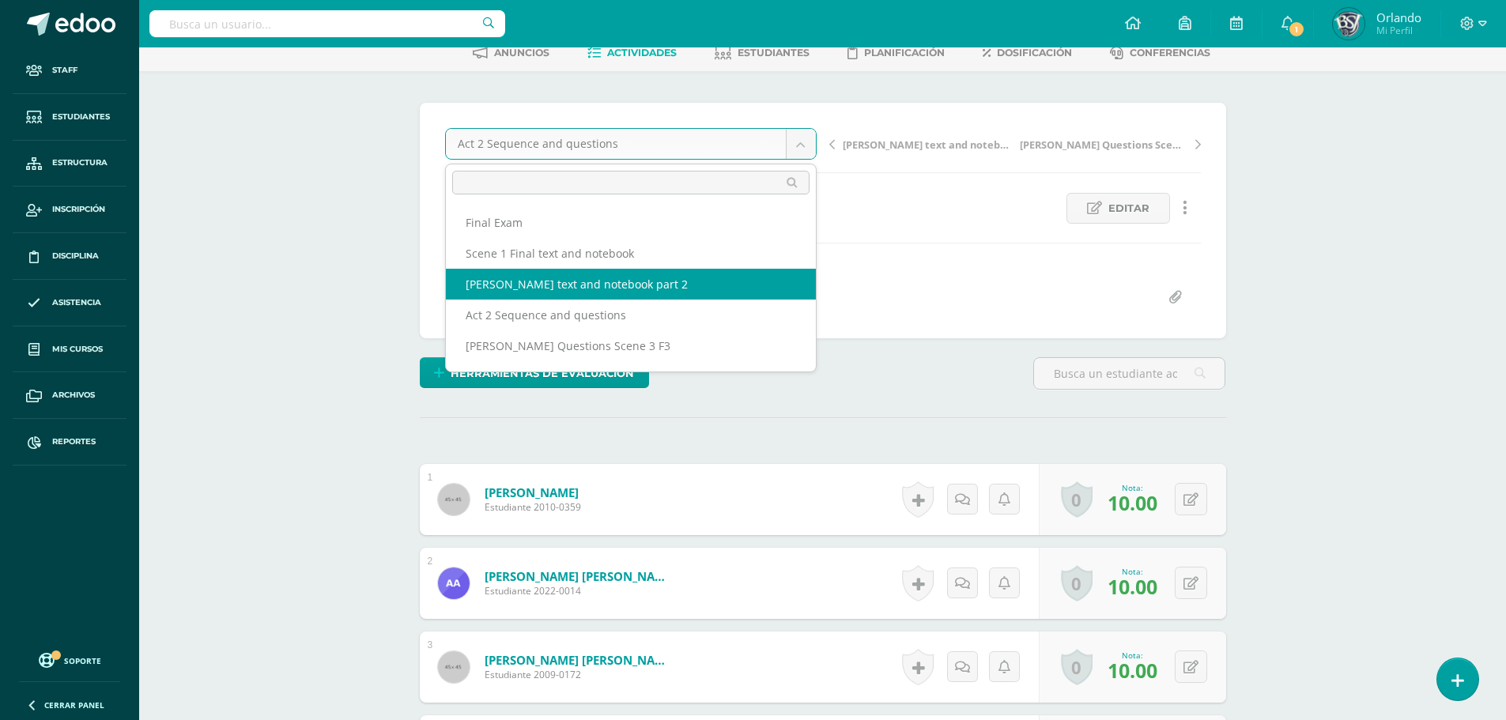
select select "/dashboard/teacher/grade-activity/41485/"
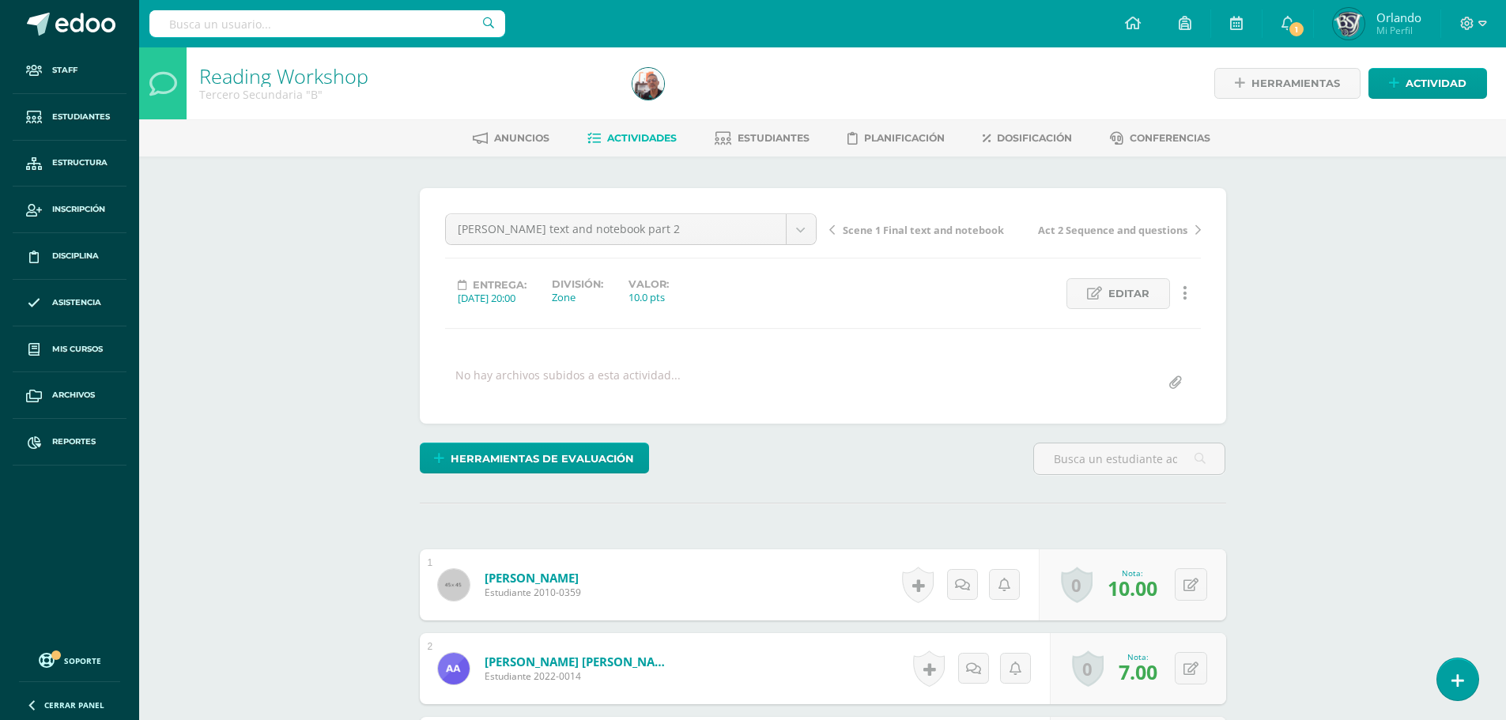
click at [1195, 287] on link at bounding box center [1185, 293] width 31 height 31
click at [1178, 342] on link "Historial de actividad" at bounding box center [1156, 344] width 162 height 25
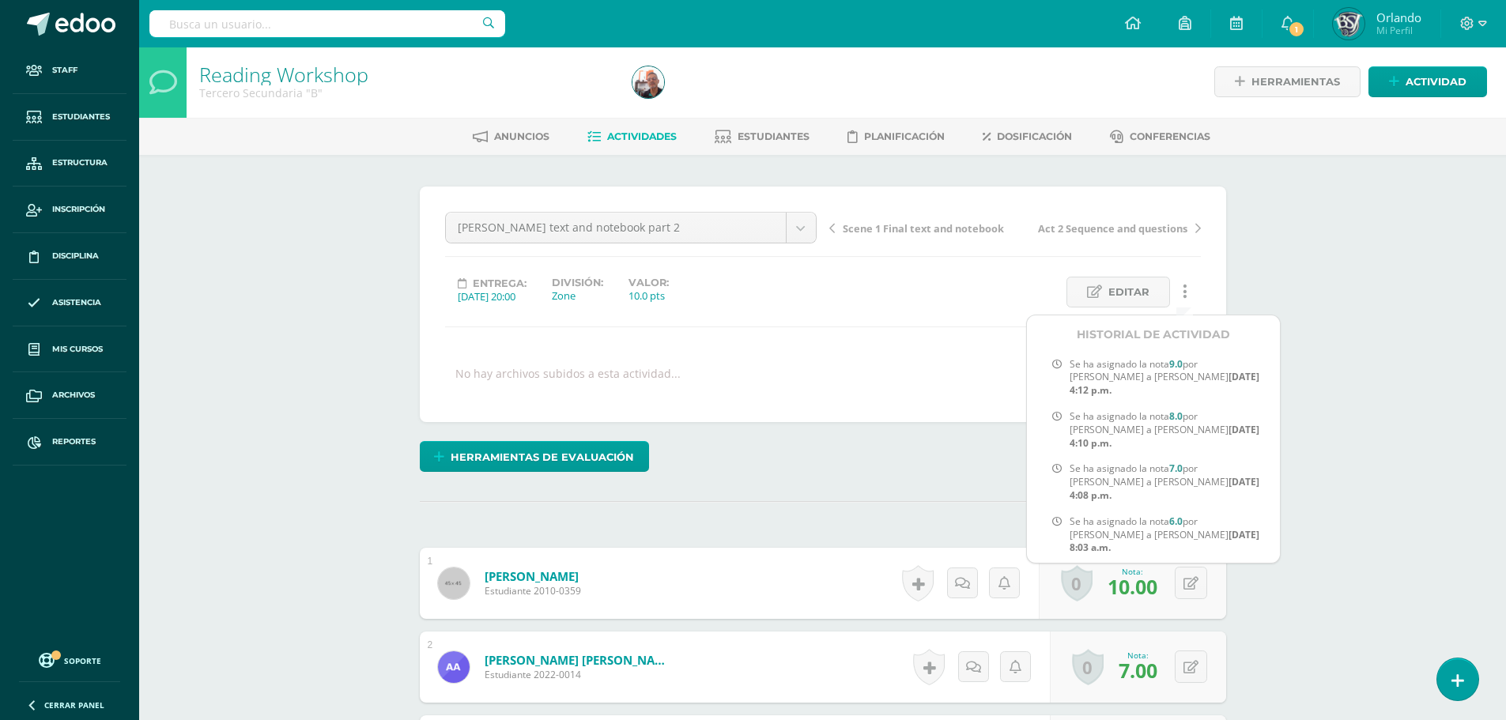
scroll to position [0, 0]
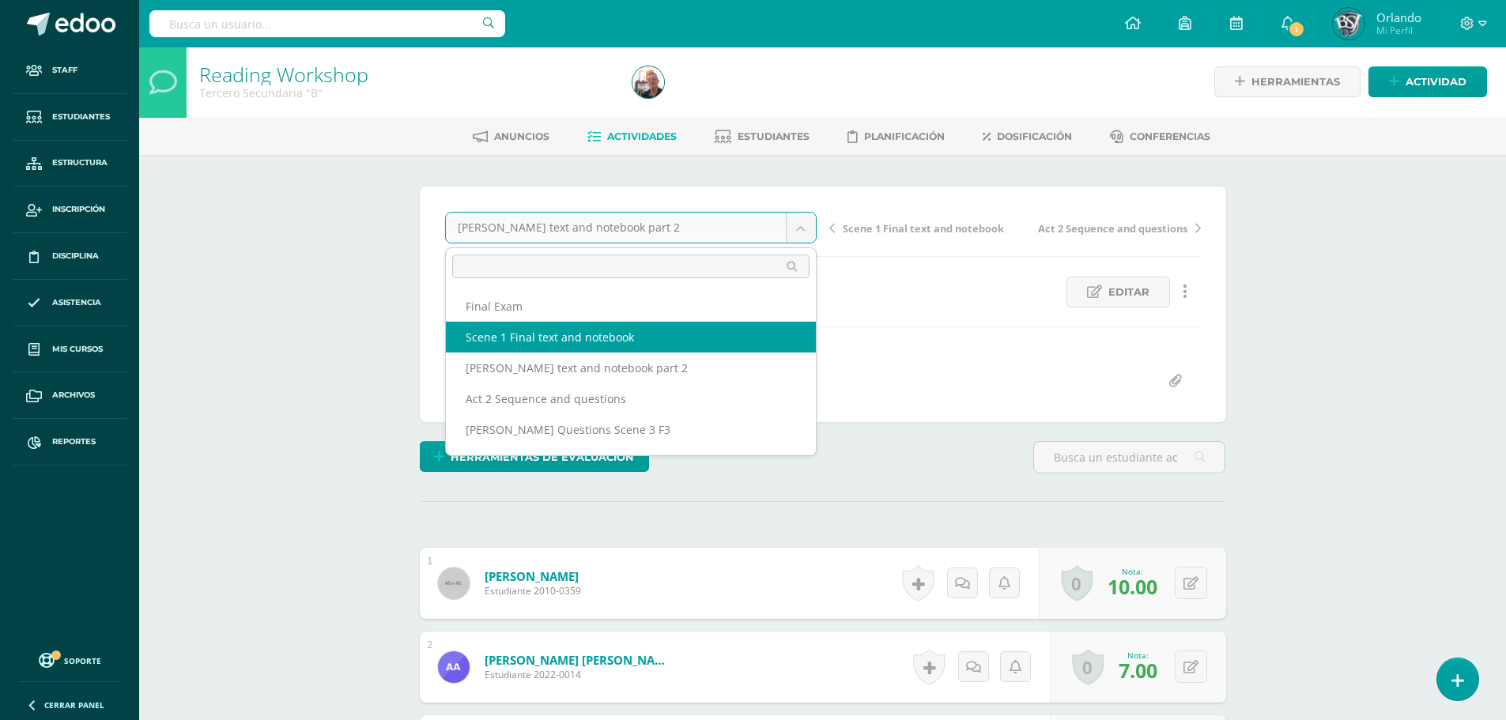
select select "/dashboard/teacher/grade-activity/41487/"
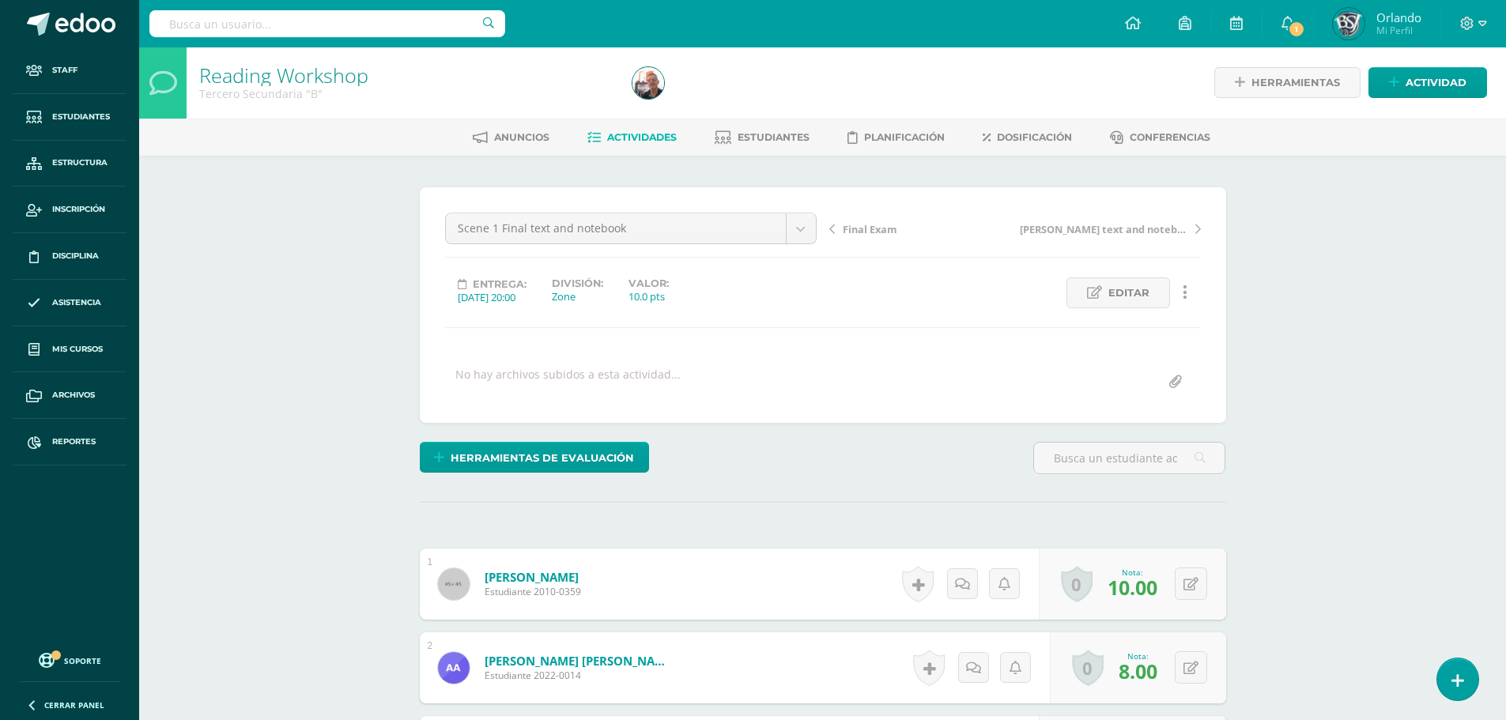
scroll to position [2, 0]
click at [1192, 297] on link at bounding box center [1185, 292] width 31 height 31
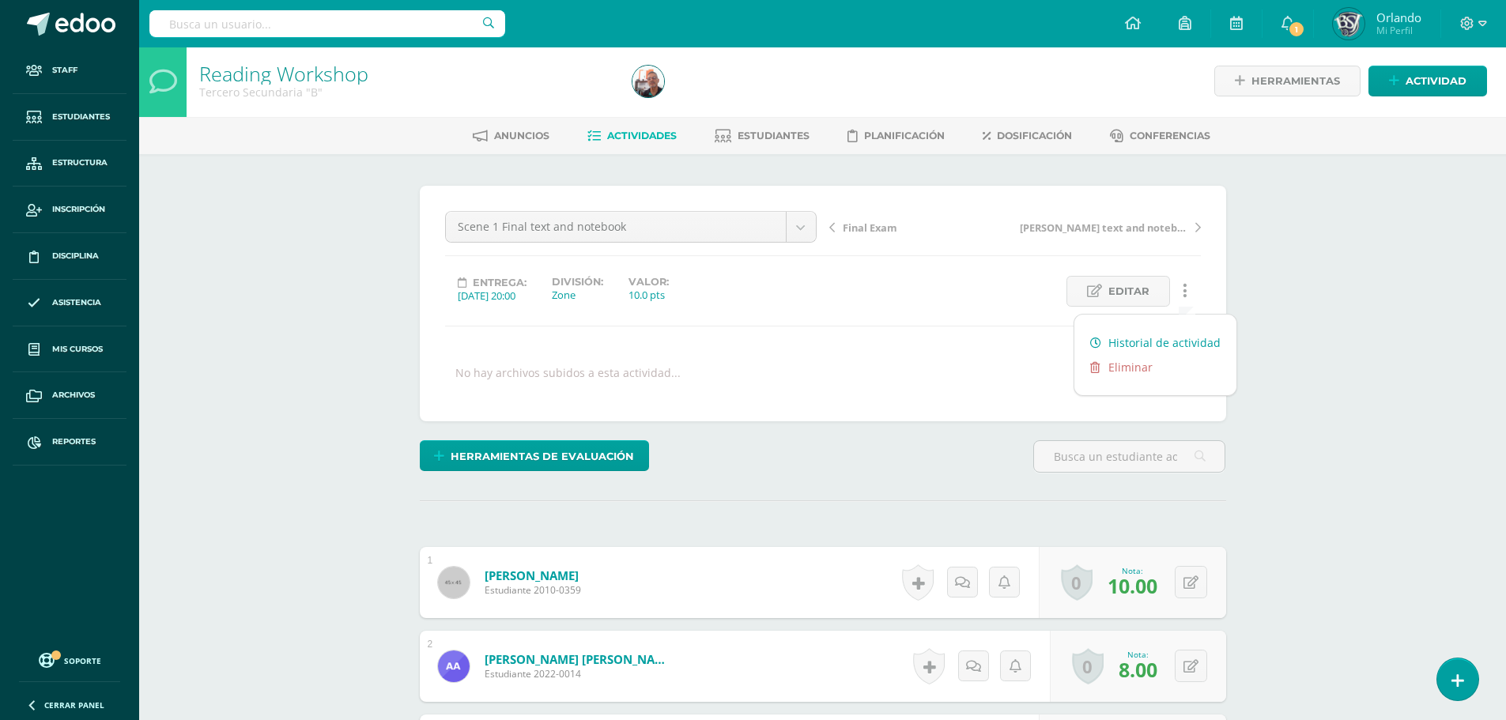
click at [1122, 339] on link "Historial de actividad" at bounding box center [1156, 343] width 162 height 25
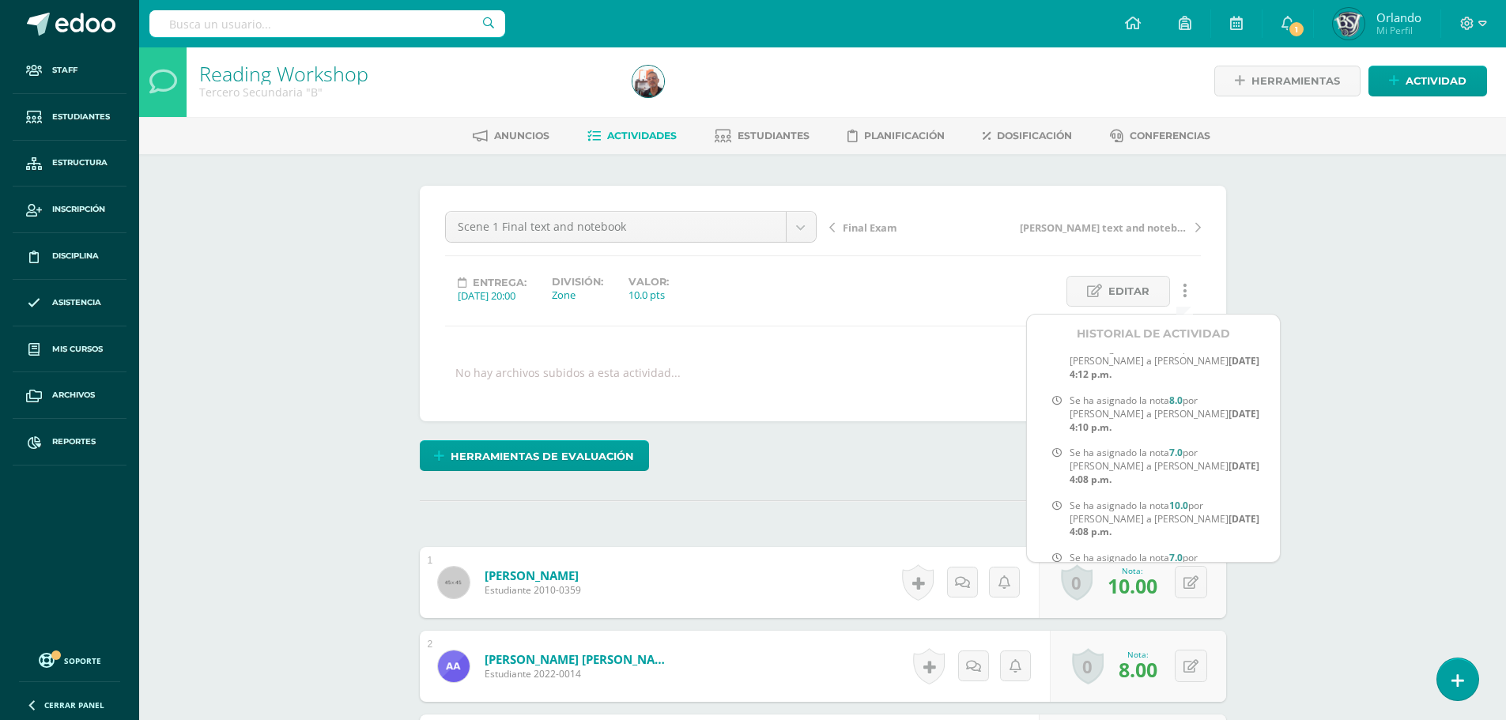
scroll to position [0, 0]
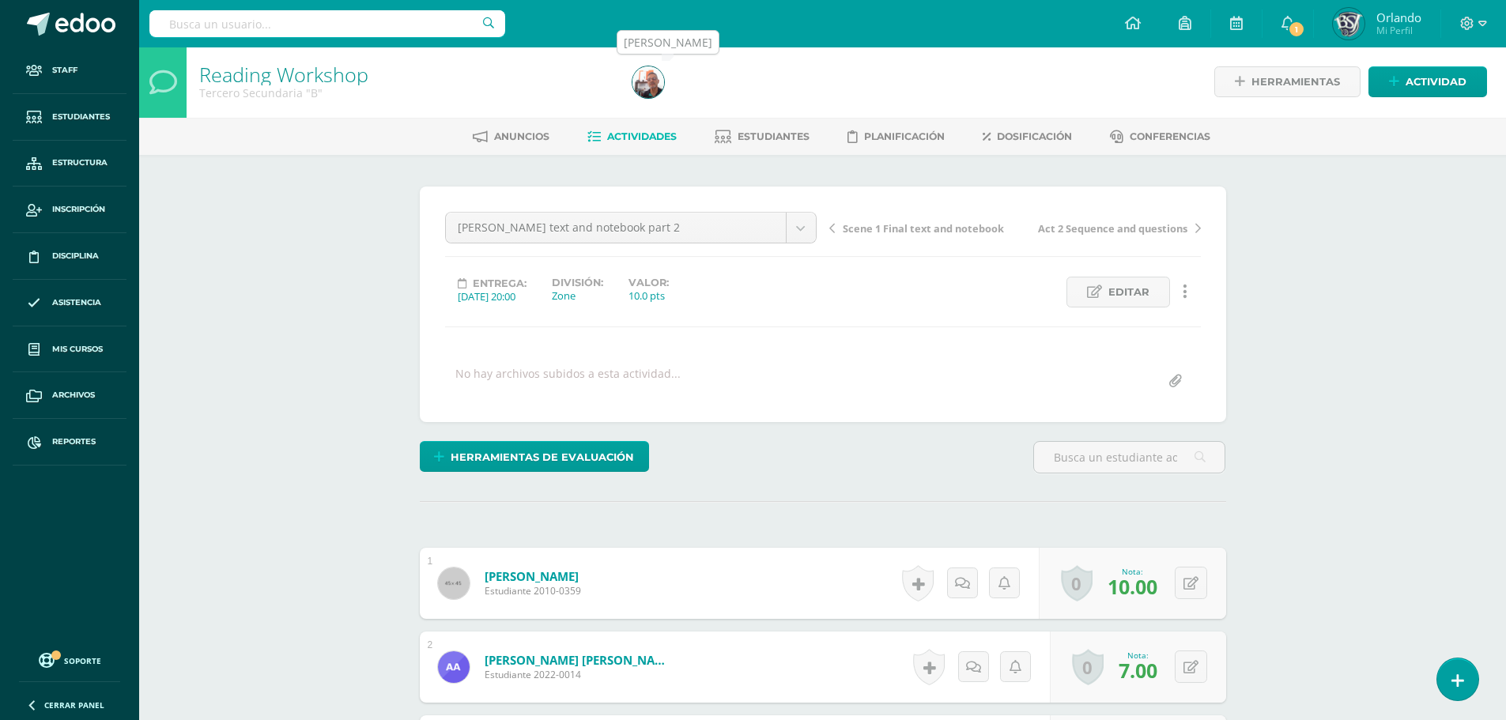
click at [656, 84] on img at bounding box center [649, 82] width 32 height 32
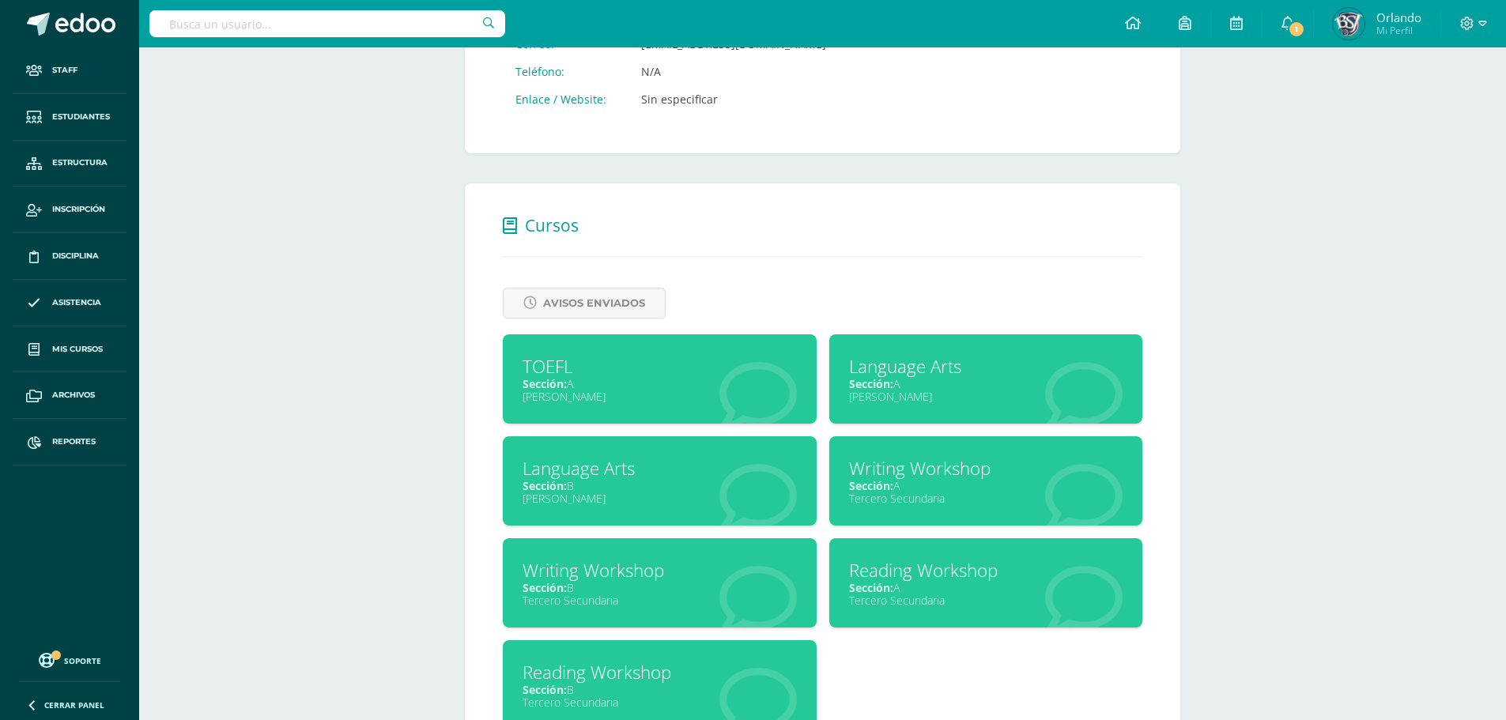
scroll to position [567, 0]
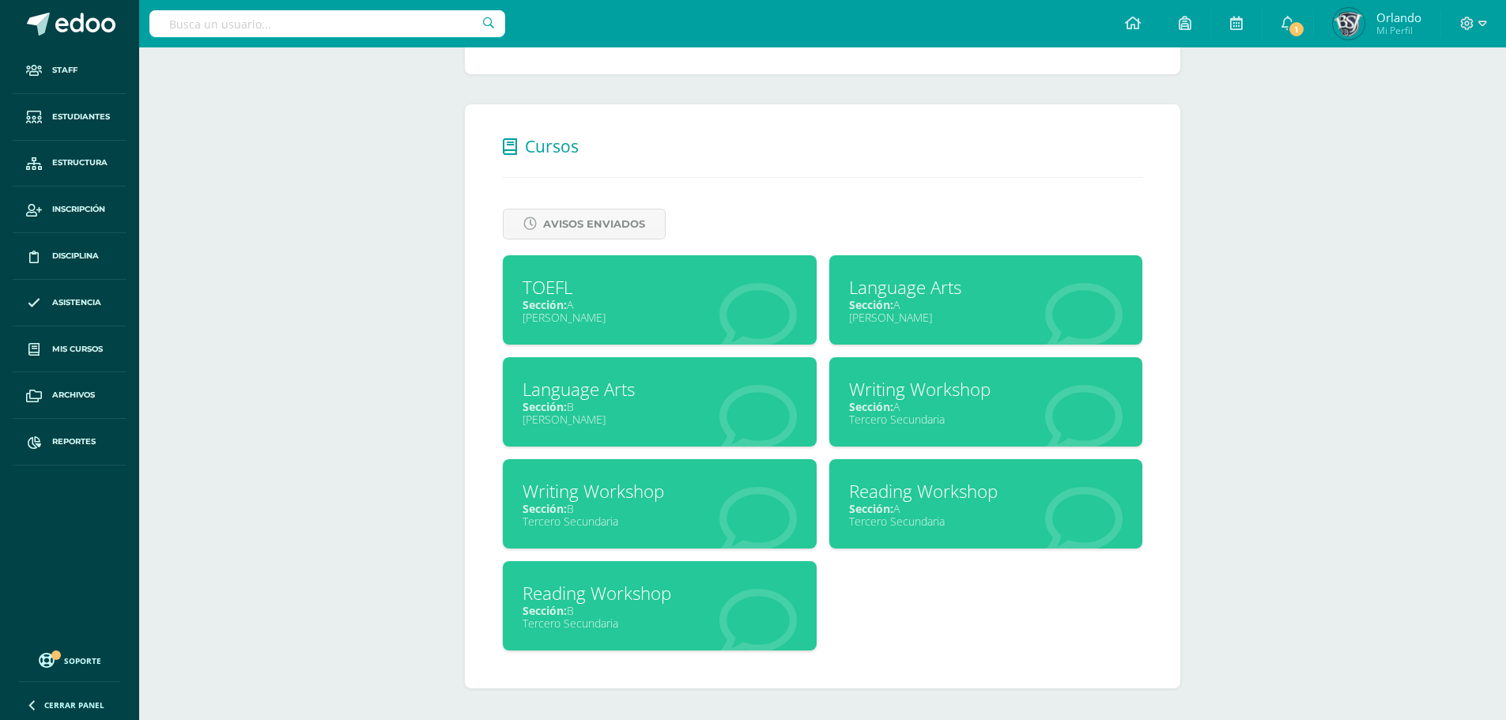
click at [618, 607] on div "Sección: B" at bounding box center [660, 610] width 274 height 15
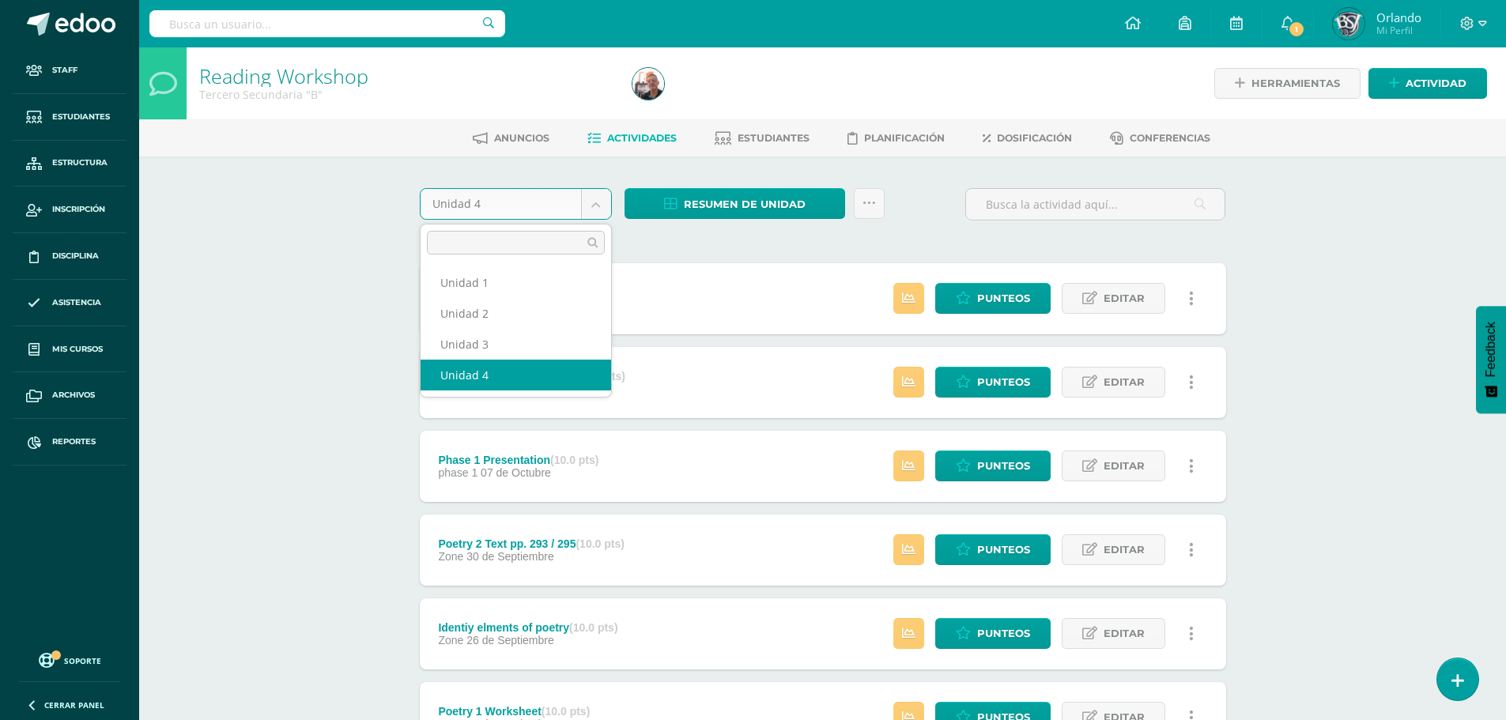
click at [610, 213] on body "Staff Estudiantes Estructura Inscripción Disciplina Asistencia Mis cursos Archi…" at bounding box center [753, 594] width 1506 height 1189
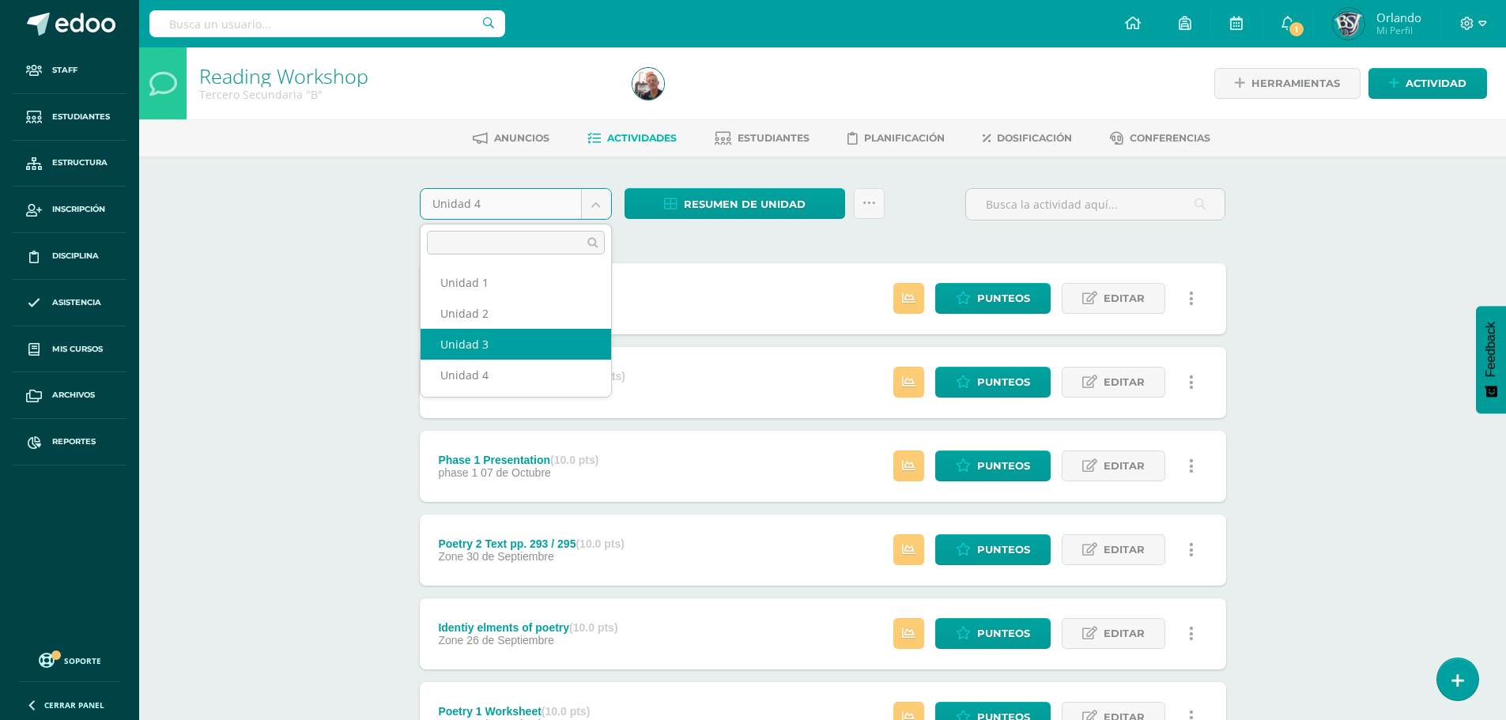
select select "Unidad 3"
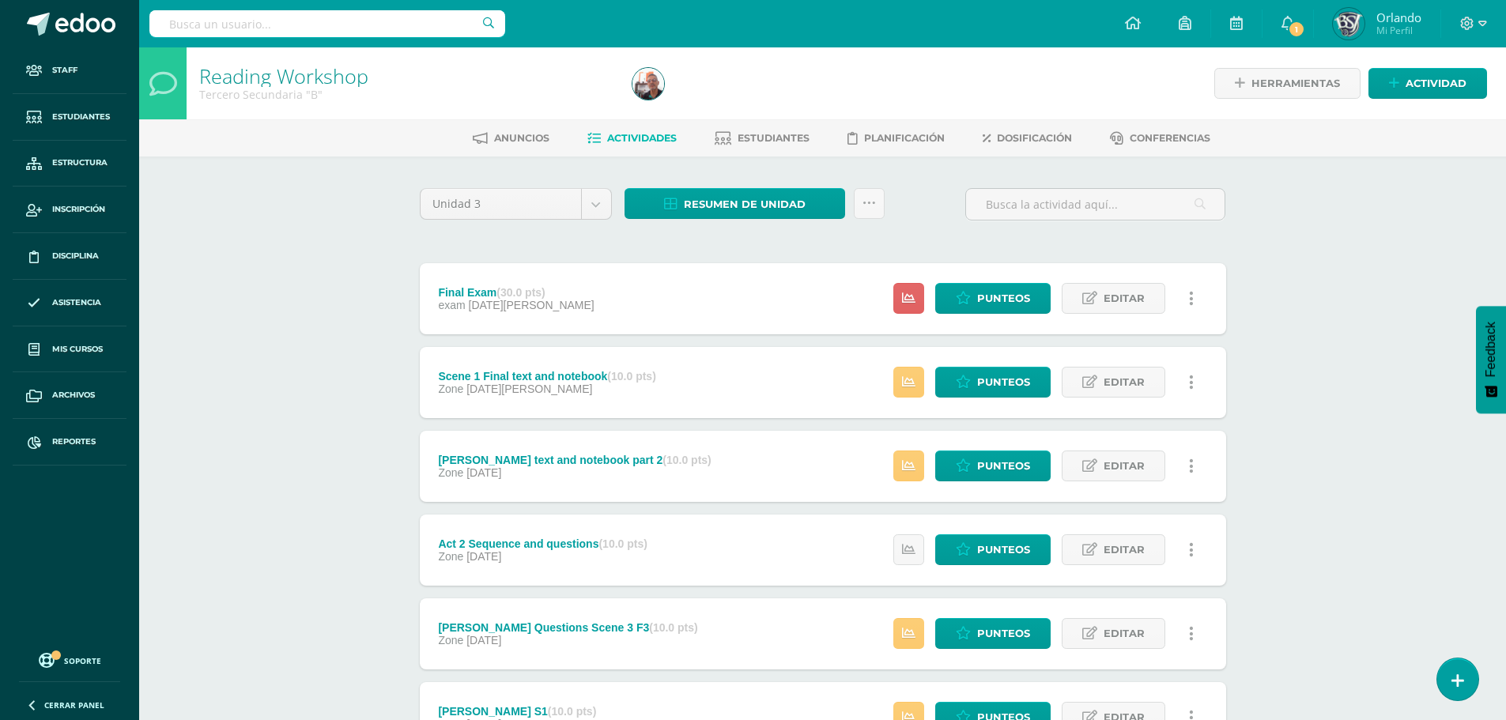
click at [1199, 302] on link at bounding box center [1192, 298] width 31 height 31
click at [1199, 348] on link "Historial de actividad" at bounding box center [1162, 350] width 162 height 25
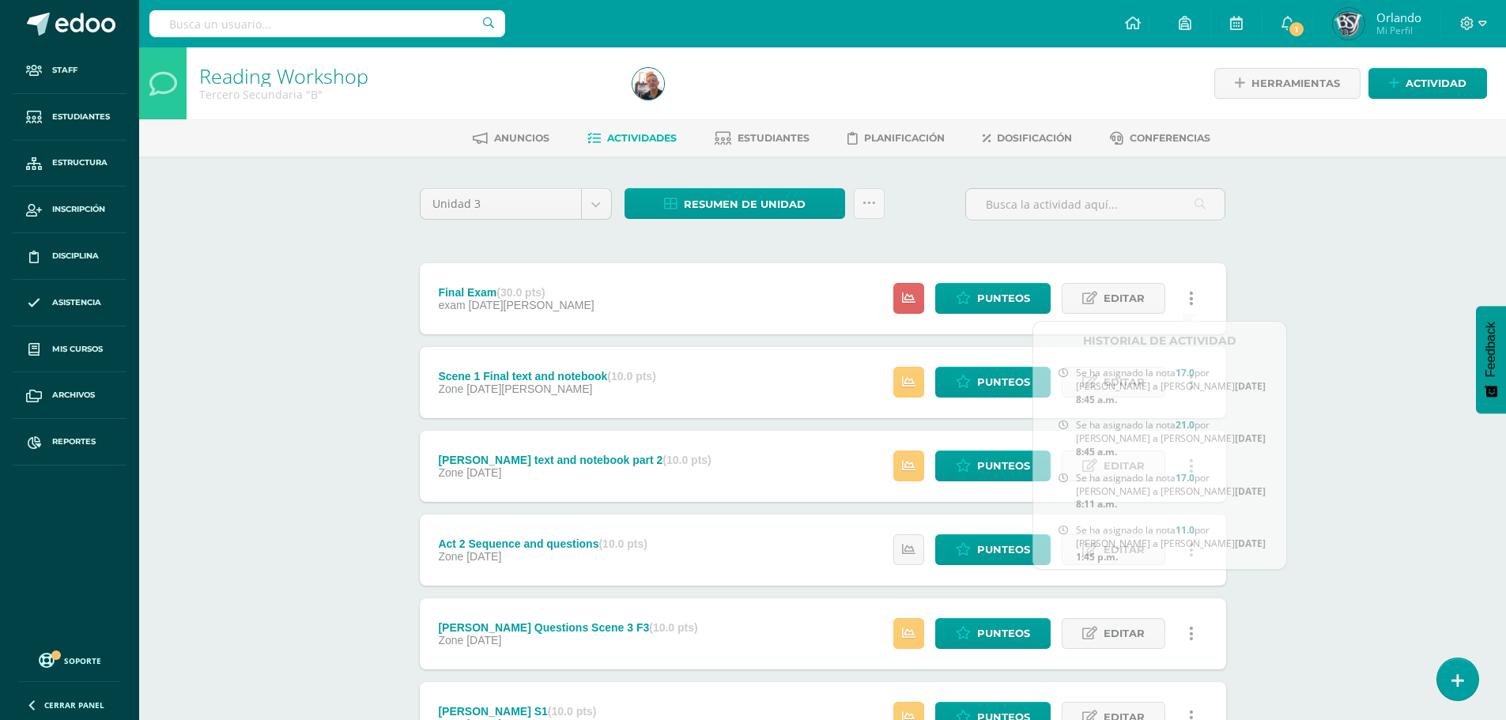
click at [1366, 385] on div "Reading Workshop Tercero Secundaria "B" Herramientas Detalle de asistencias Act…" at bounding box center [822, 536] width 1367 height 979
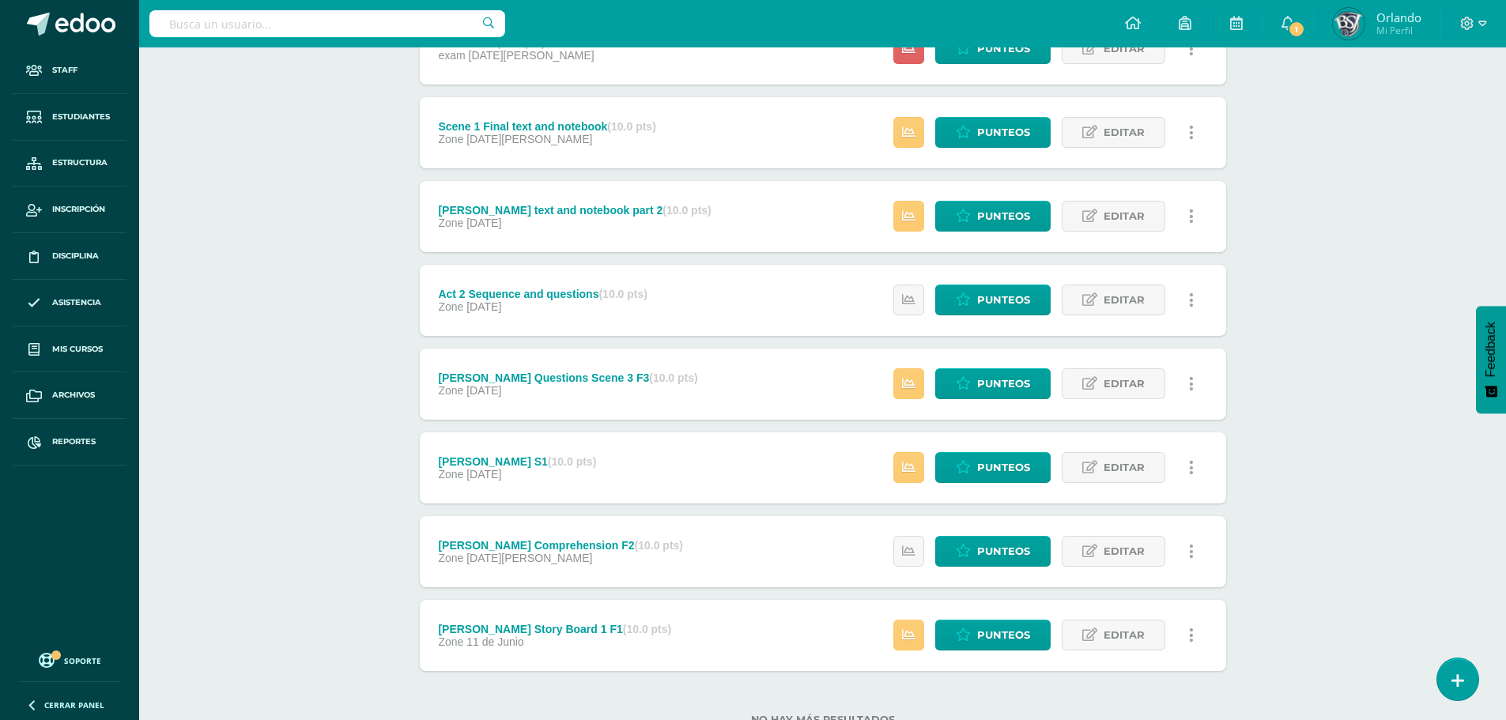
scroll to position [306, 0]
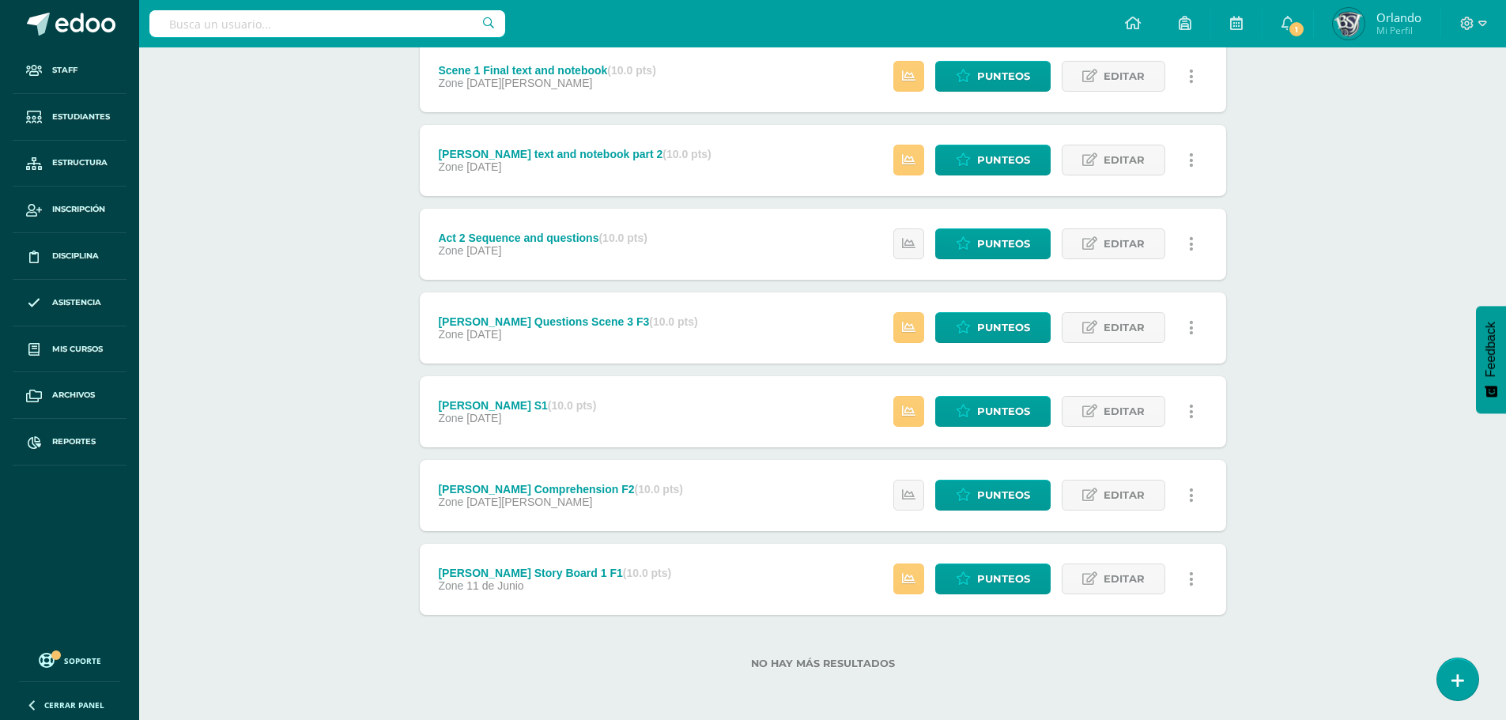
click at [1193, 578] on link at bounding box center [1192, 579] width 31 height 31
click at [1198, 622] on link "Historial de actividad" at bounding box center [1162, 630] width 162 height 25
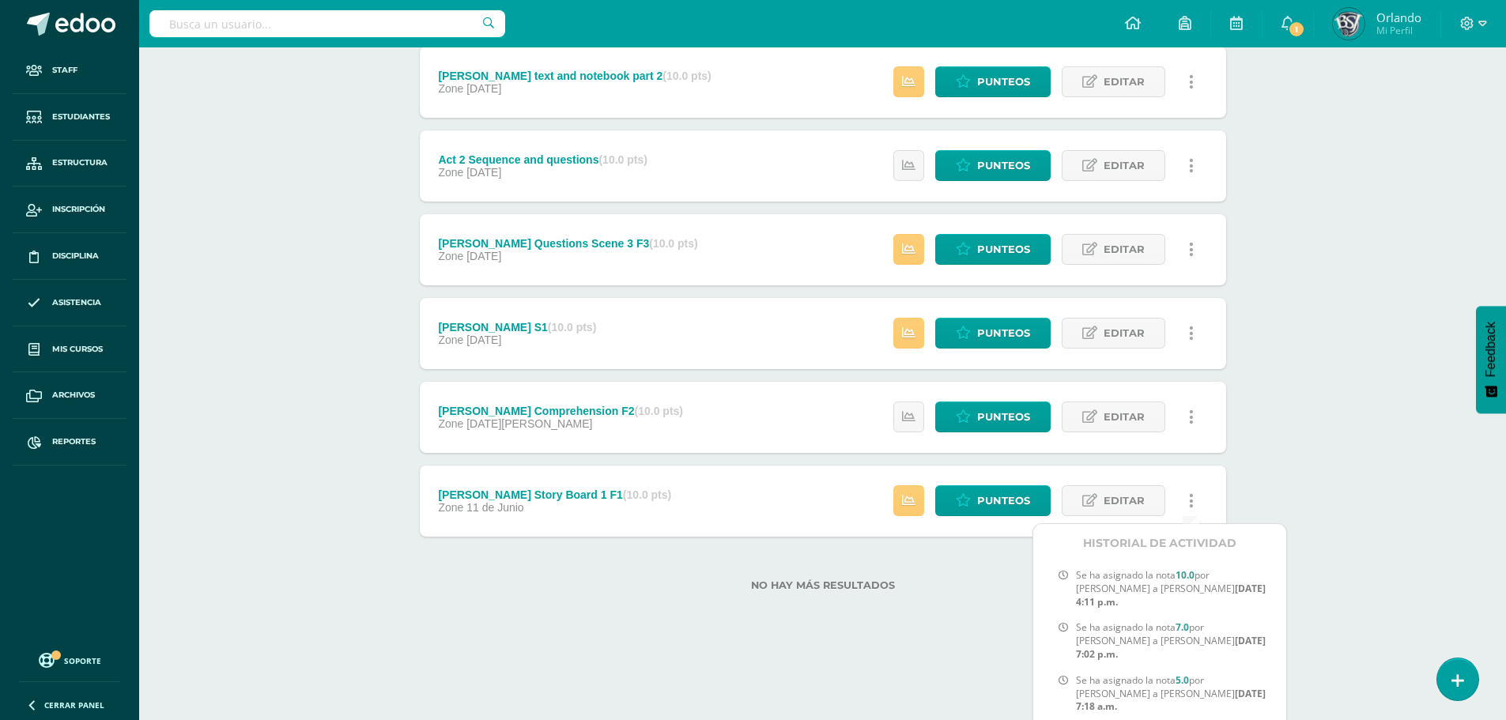
scroll to position [385, 0]
click at [1389, 433] on div "Reading Workshop Tercero Secundaria "B" Herramientas Detalle de asistencias Act…" at bounding box center [822, 151] width 1367 height 979
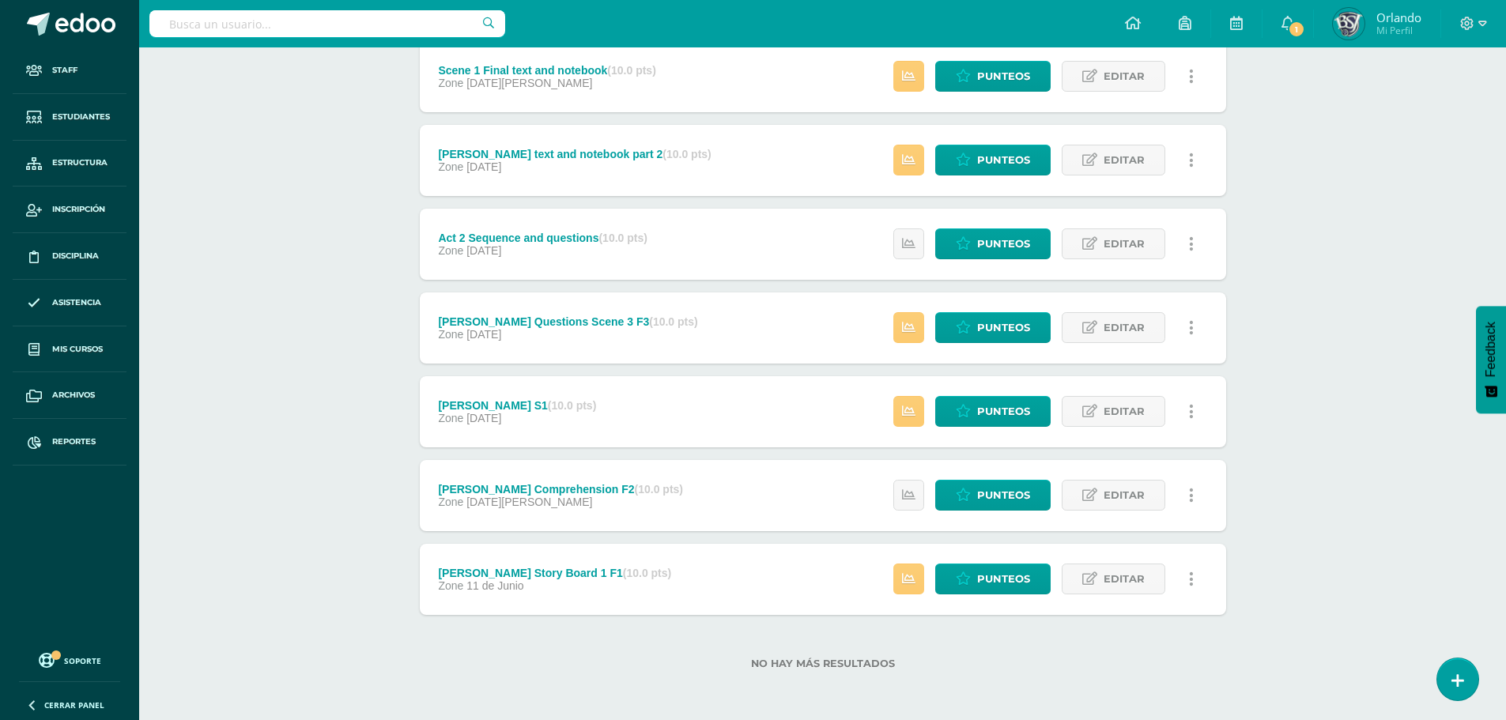
scroll to position [0, 0]
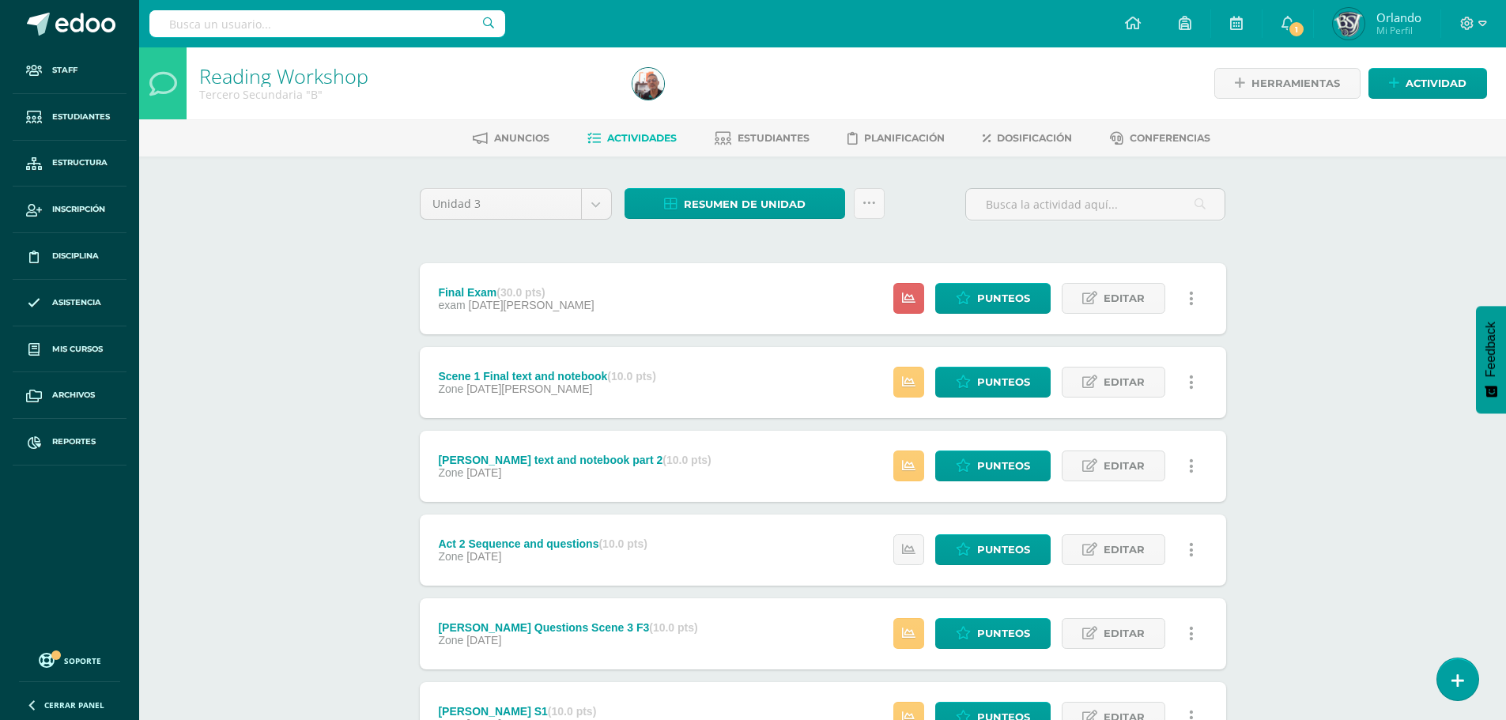
click at [333, 30] on input "text" at bounding box center [327, 23] width 356 height 27
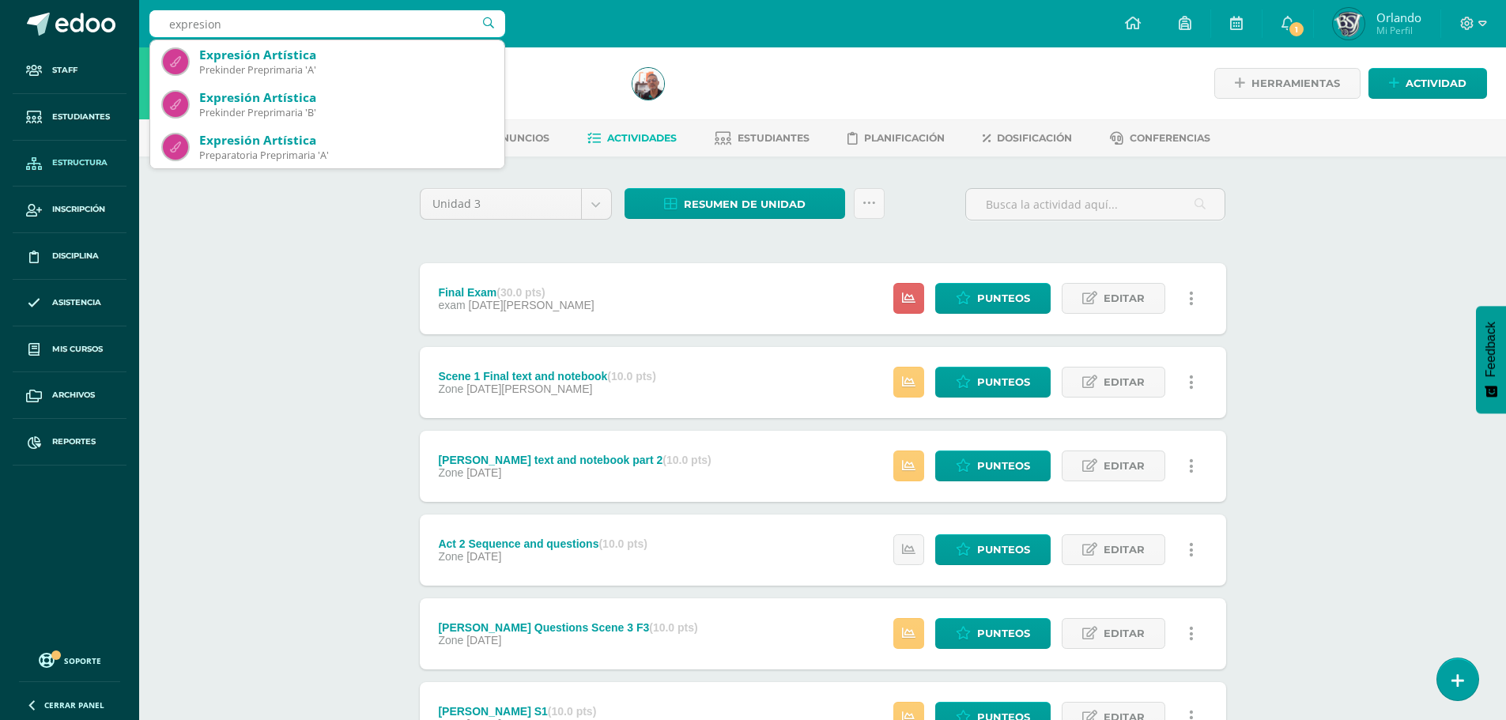
type input "expresion"
click at [67, 155] on link "Estructura" at bounding box center [70, 164] width 114 height 47
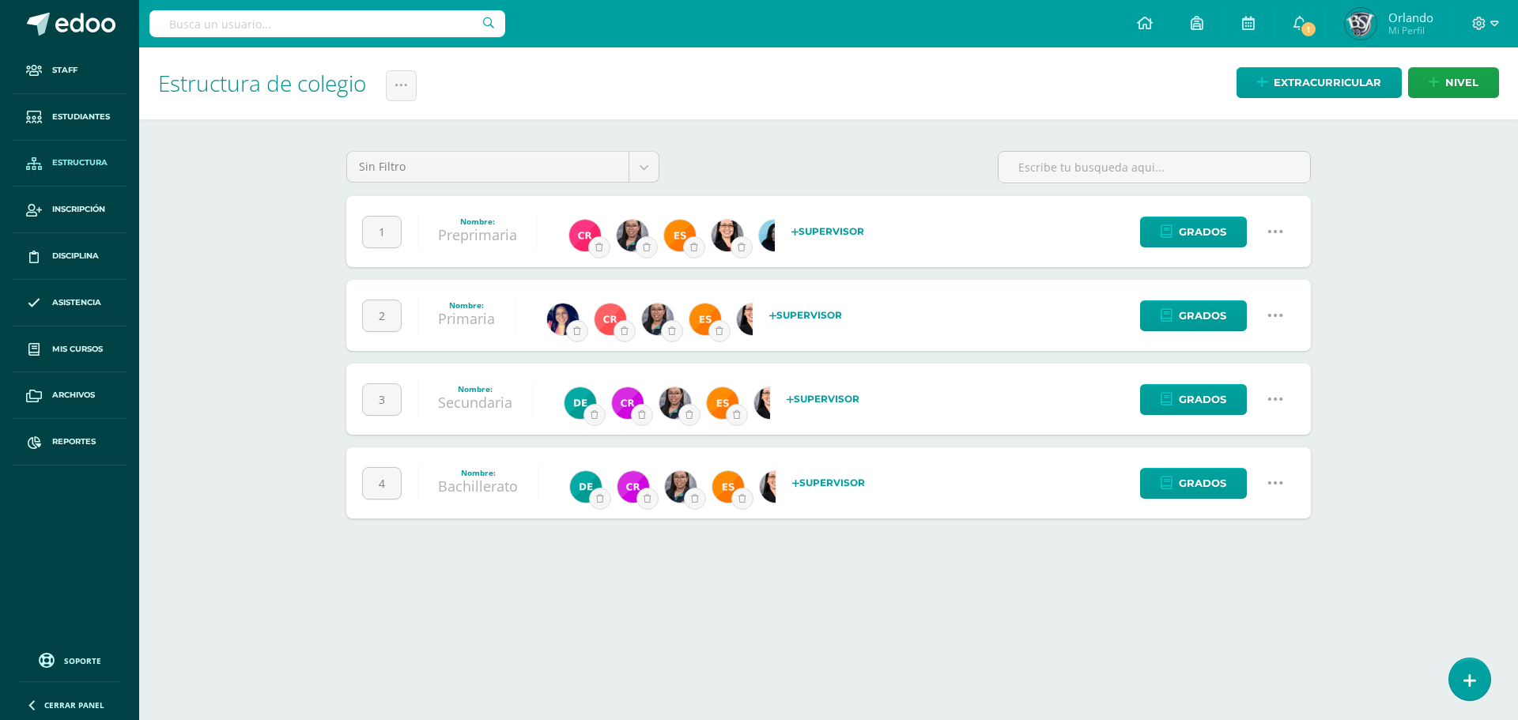
click at [1272, 399] on icon at bounding box center [1275, 399] width 17 height 17
click at [1075, 514] on div "4 Nombre: Bachillerato Selecciona un supervisor Es un nuevo usuario, ¡mándale u…" at bounding box center [828, 483] width 965 height 71
click at [1257, 482] on link at bounding box center [1275, 483] width 40 height 40
click at [1200, 556] on link "Configuración" at bounding box center [1245, 564] width 140 height 25
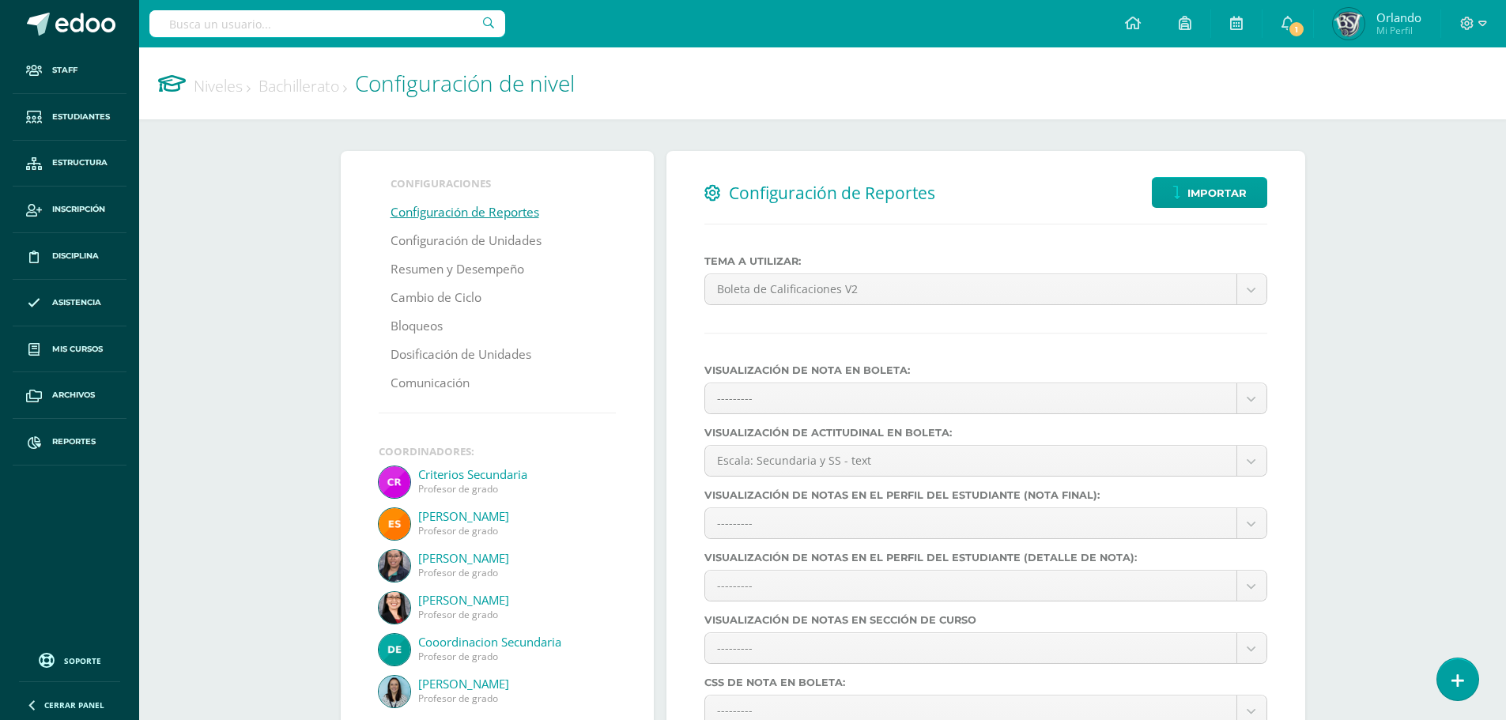
select select
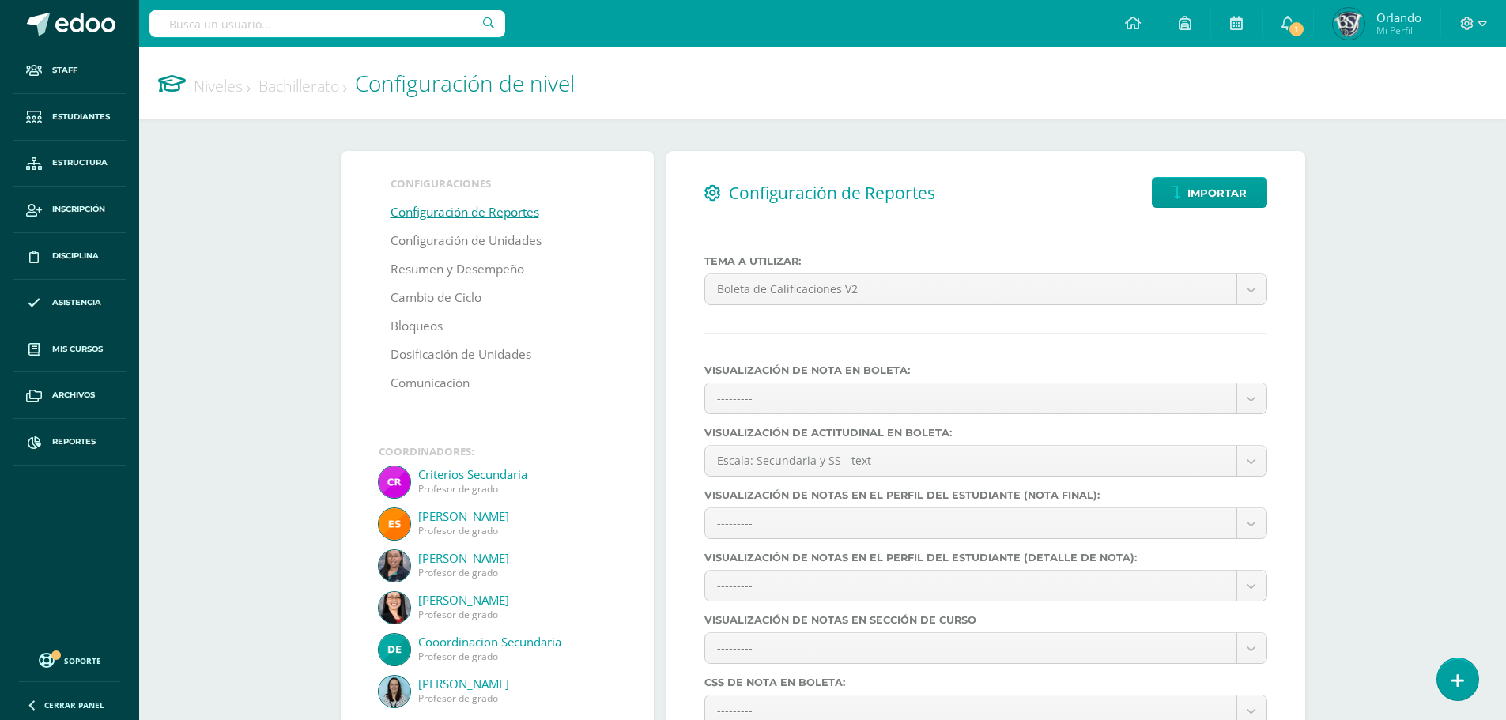
click at [232, 81] on link "Niveles" at bounding box center [222, 85] width 57 height 21
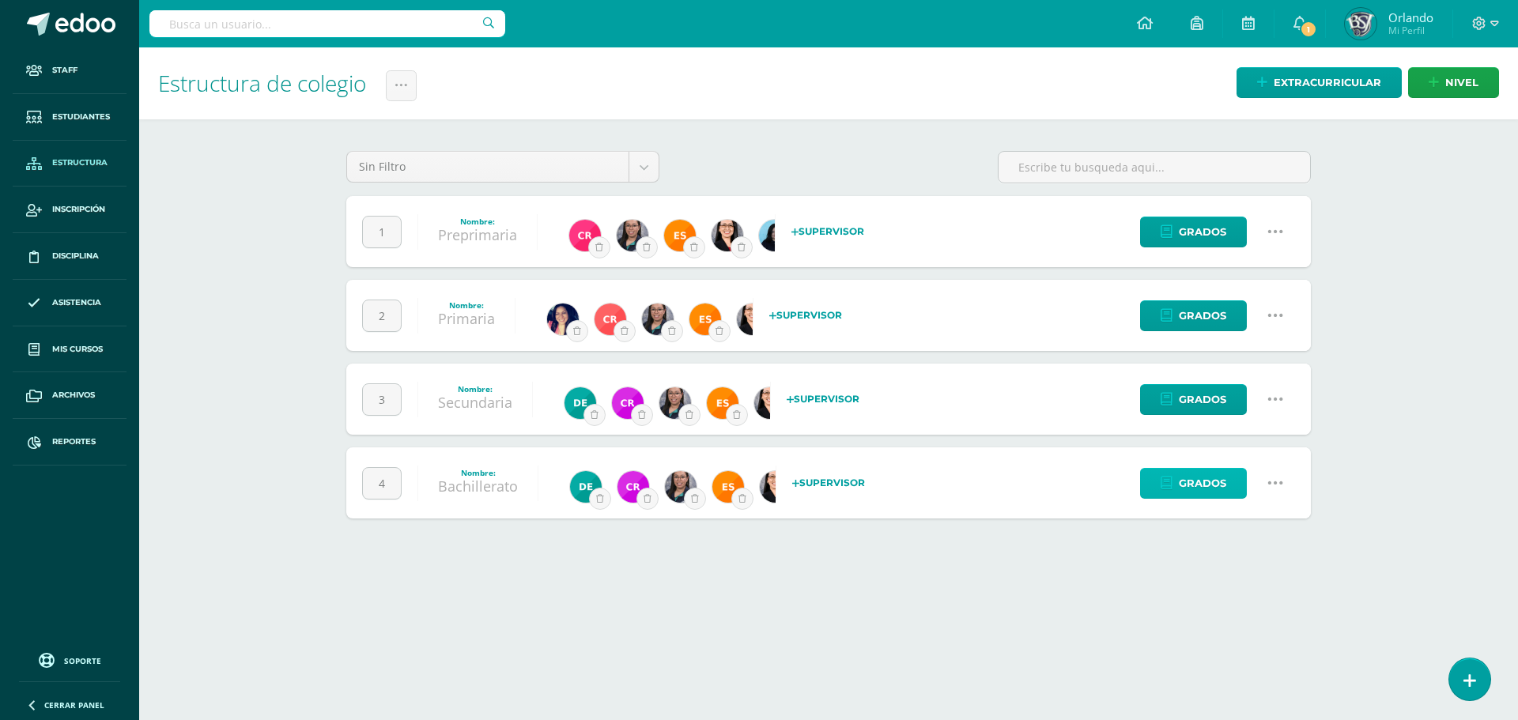
click at [1238, 484] on link "Grados" at bounding box center [1193, 483] width 107 height 31
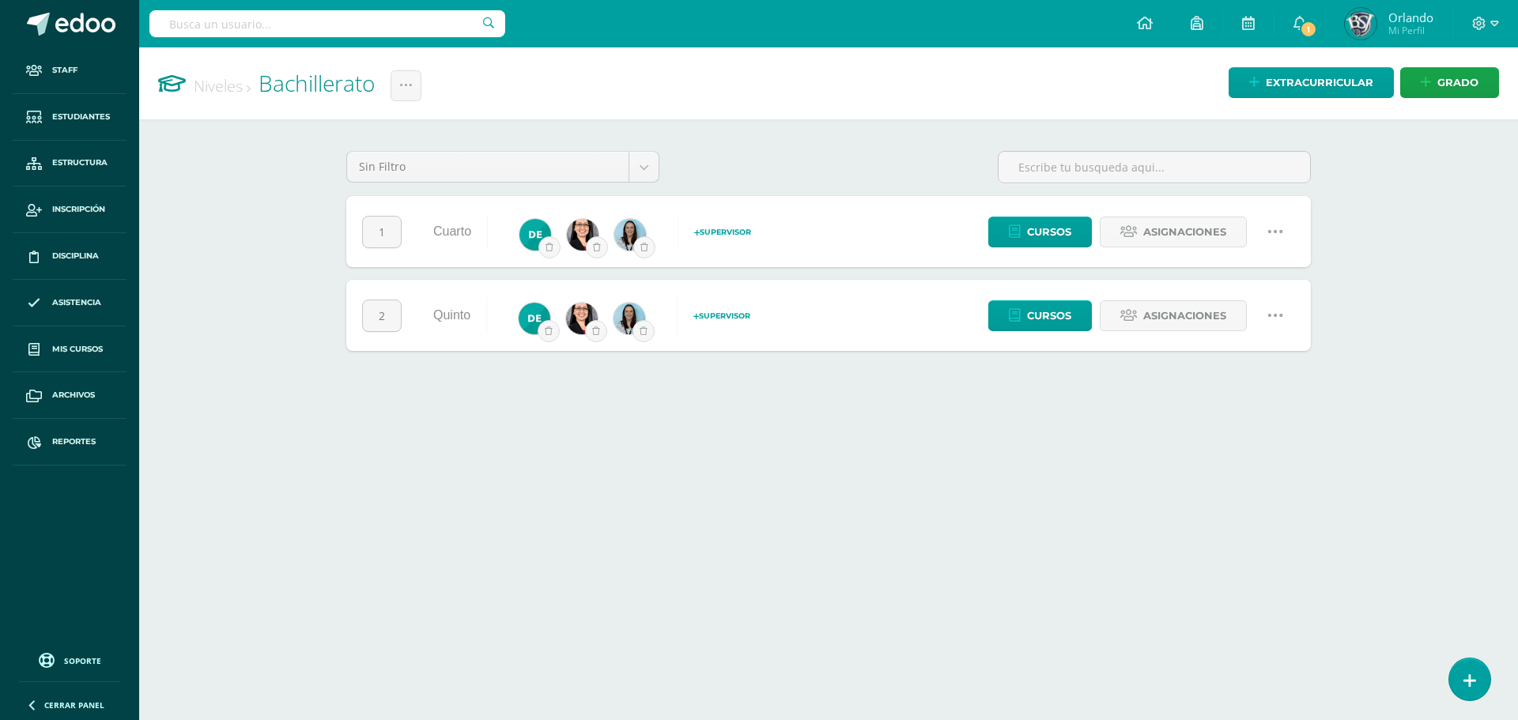
click at [1267, 233] on icon at bounding box center [1275, 231] width 17 height 17
click at [1237, 307] on link "Configuración" at bounding box center [1245, 312] width 140 height 25
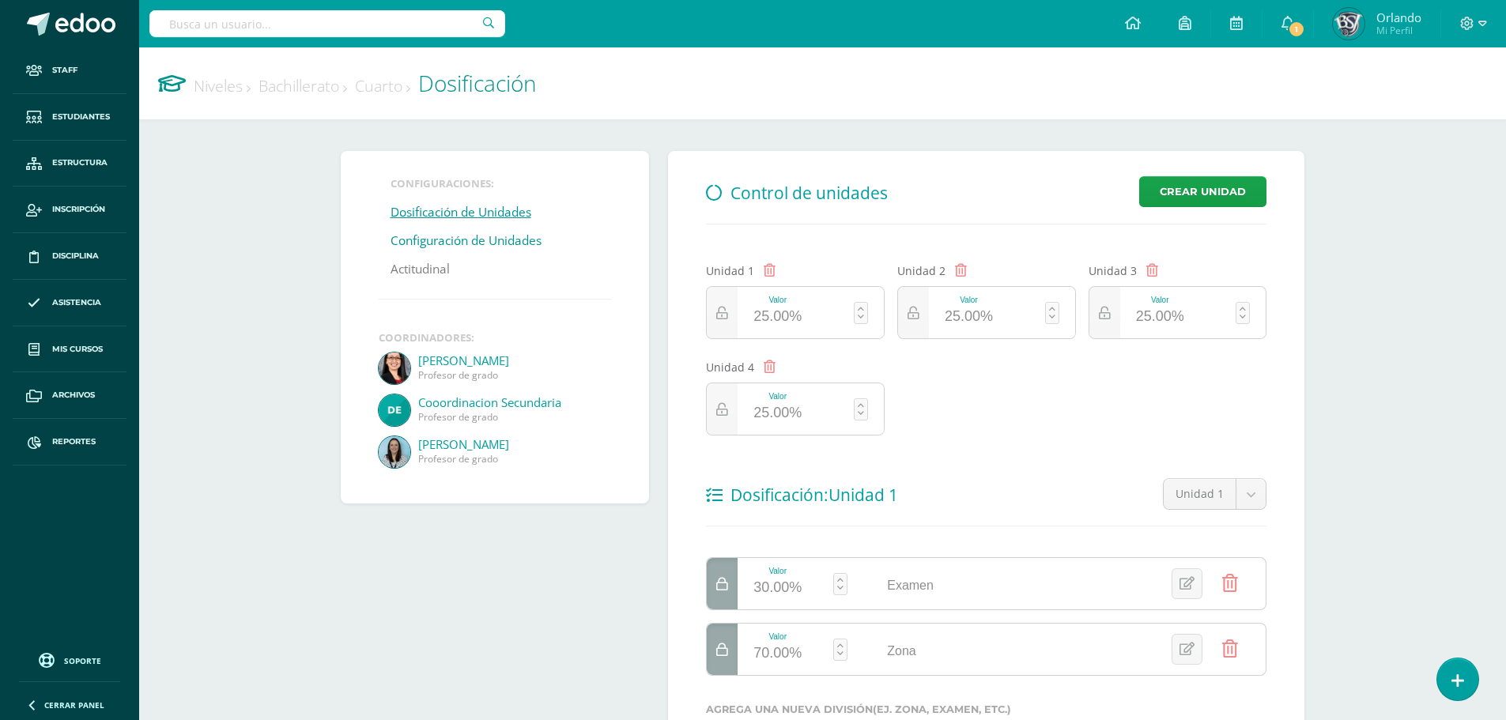
click at [463, 236] on link "Configuración de Unidades" at bounding box center [466, 241] width 151 height 28
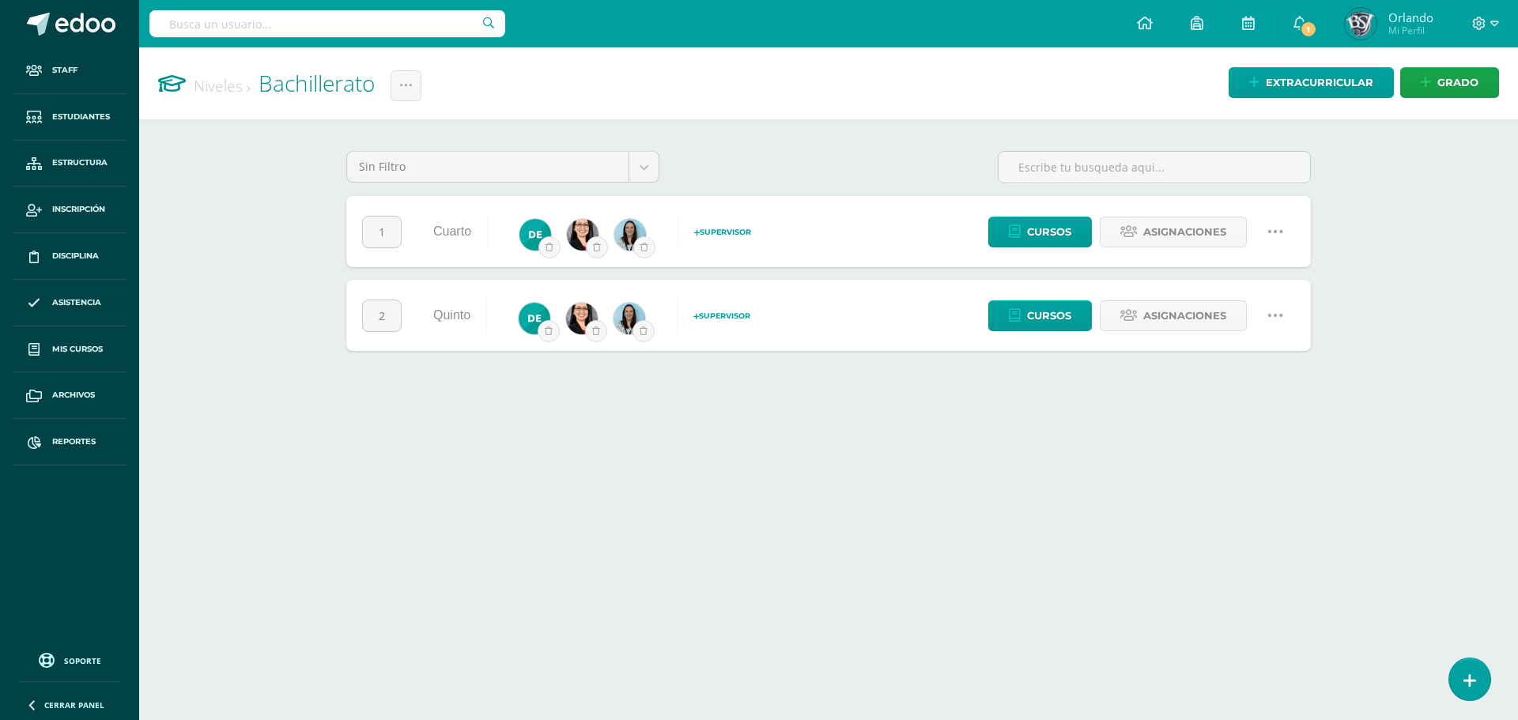
click at [1271, 226] on icon at bounding box center [1275, 231] width 17 height 17
click at [1056, 215] on div "Cursos Asignaciones" at bounding box center [1138, 231] width 346 height 71
click at [1054, 228] on span "Cursos" at bounding box center [1049, 231] width 44 height 29
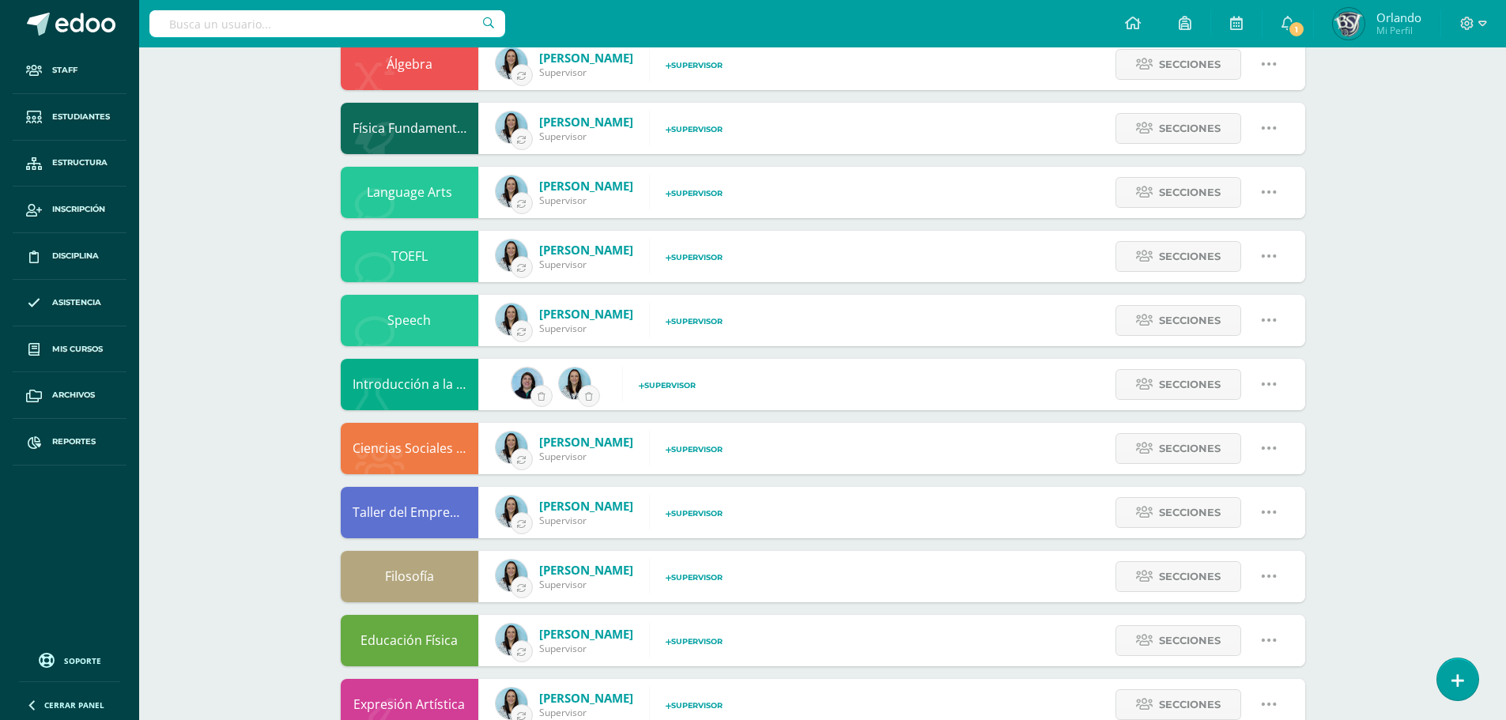
scroll to position [766, 0]
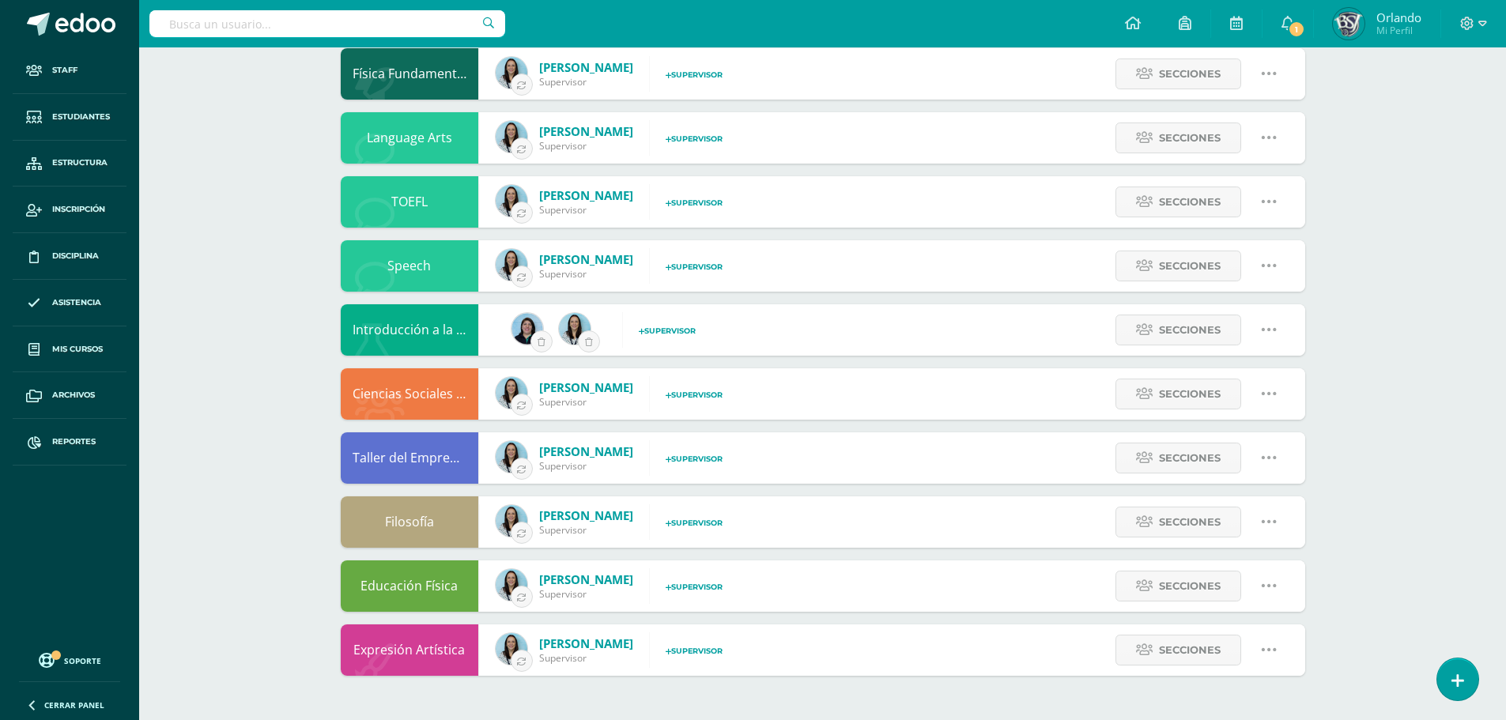
click at [1267, 660] on link at bounding box center [1269, 650] width 40 height 40
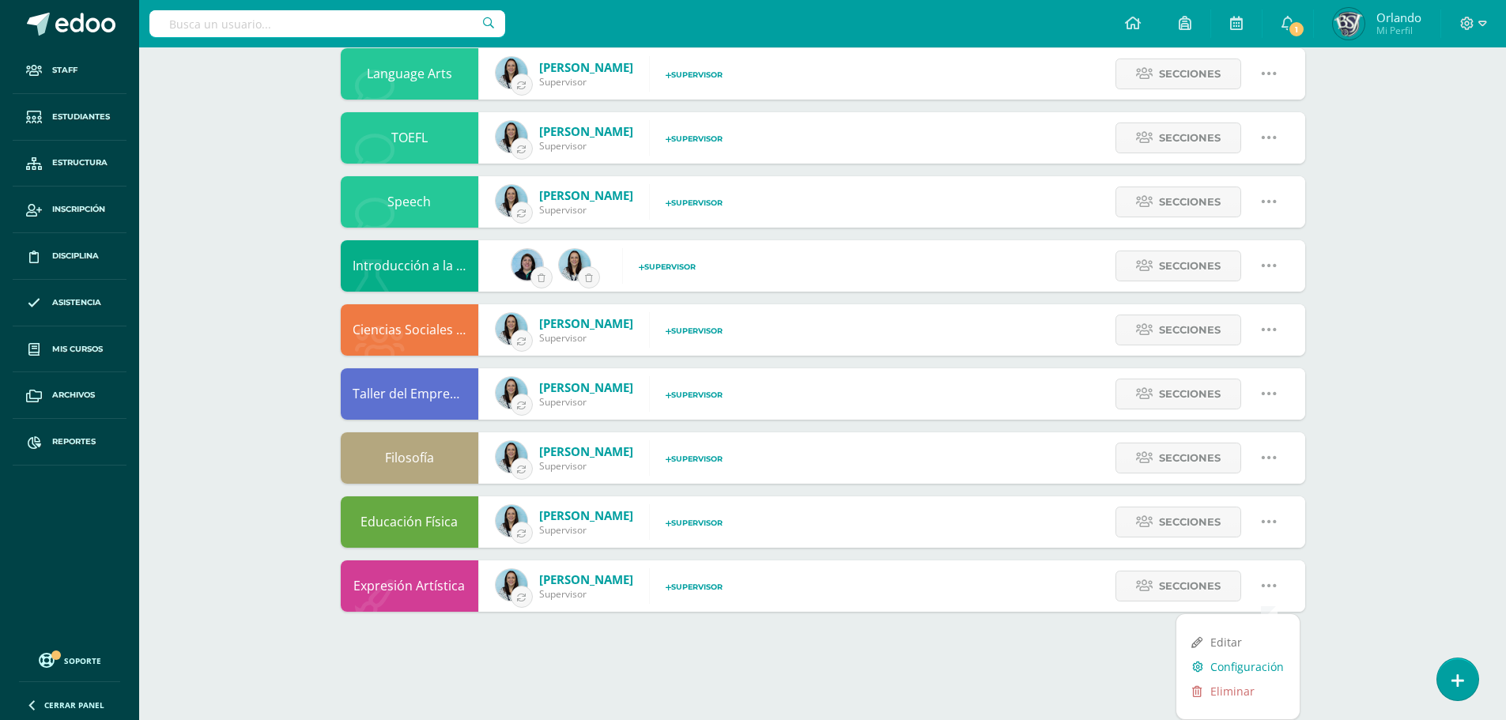
click at [1240, 674] on link "Configuración" at bounding box center [1238, 667] width 123 height 25
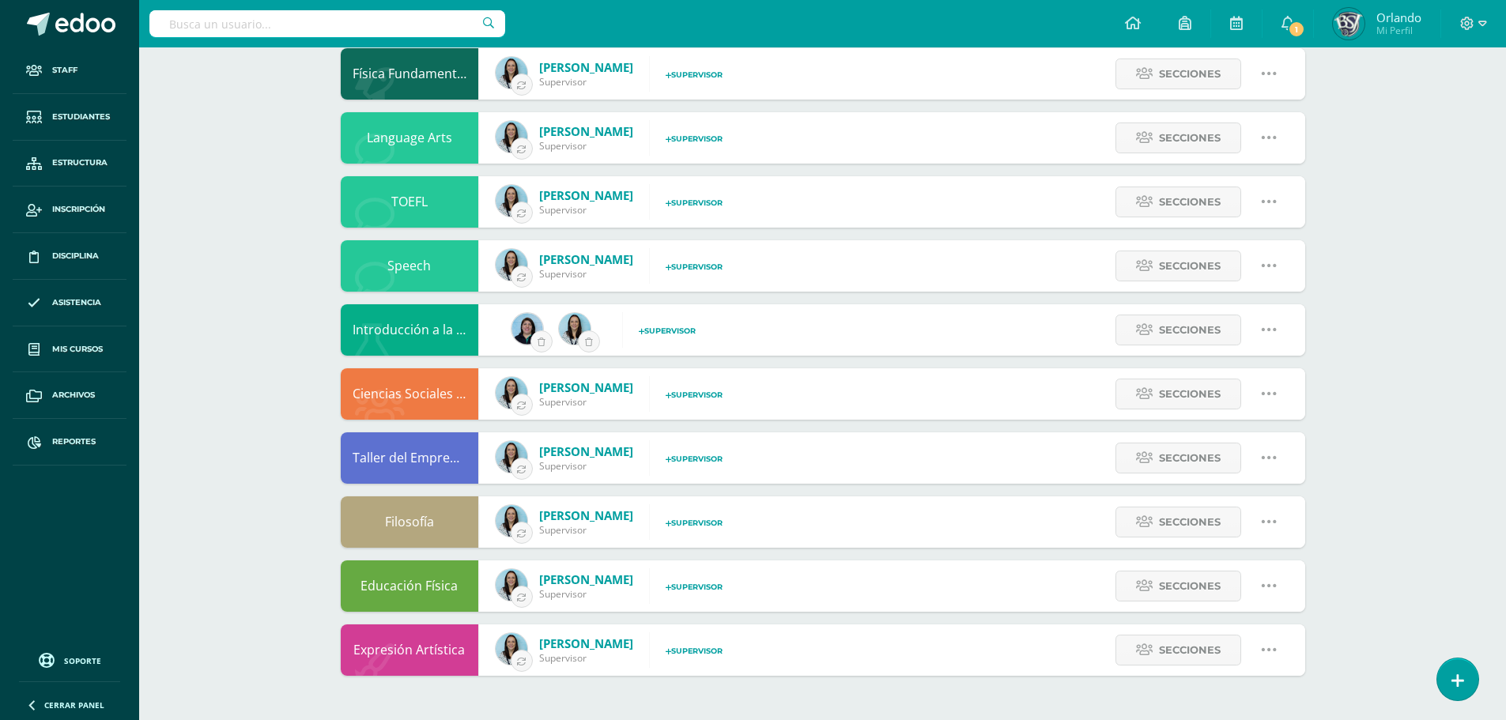
click at [1259, 641] on link at bounding box center [1269, 650] width 40 height 40
click at [1221, 697] on link "Editar" at bounding box center [1238, 706] width 123 height 25
type input "Expresión Artística"
type input "None"
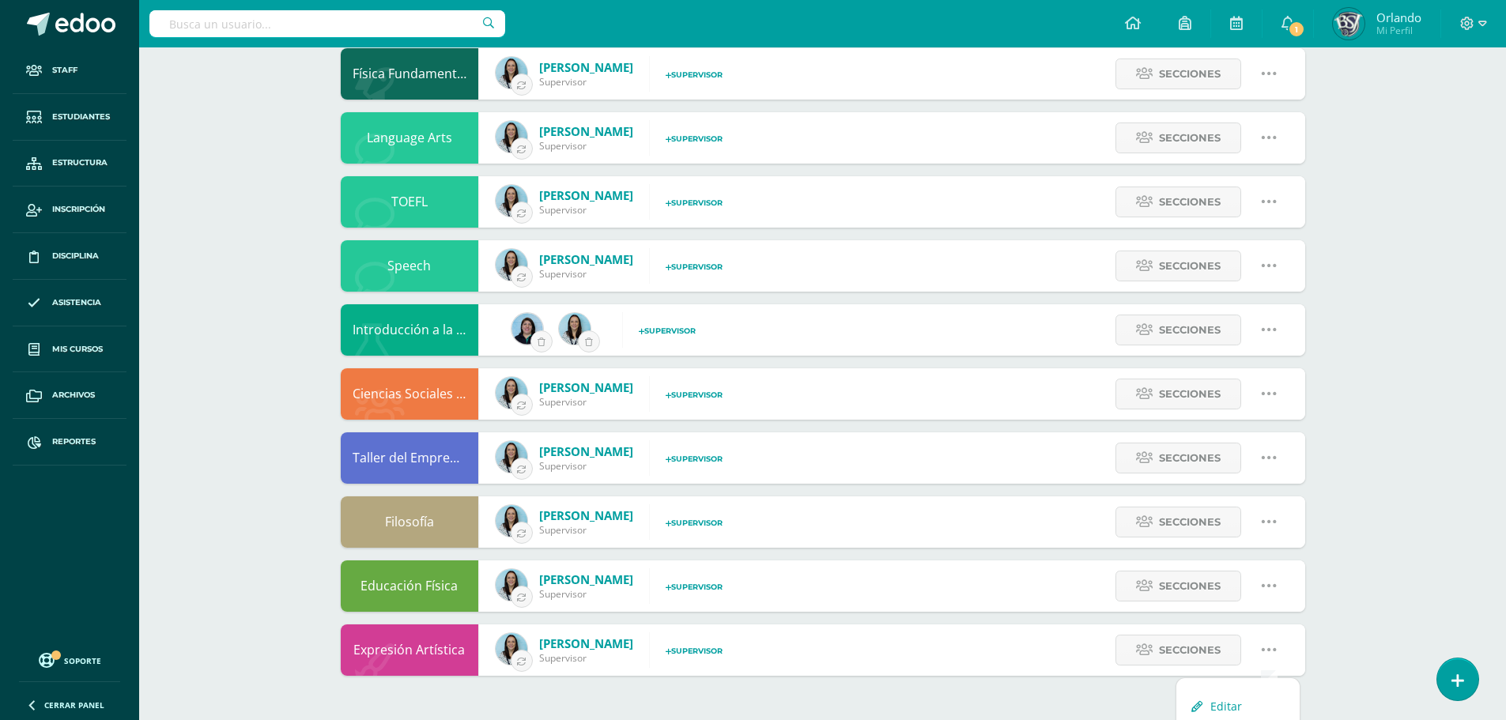
type input "18"
type input "None"
checkbox input "true"
select select "4"
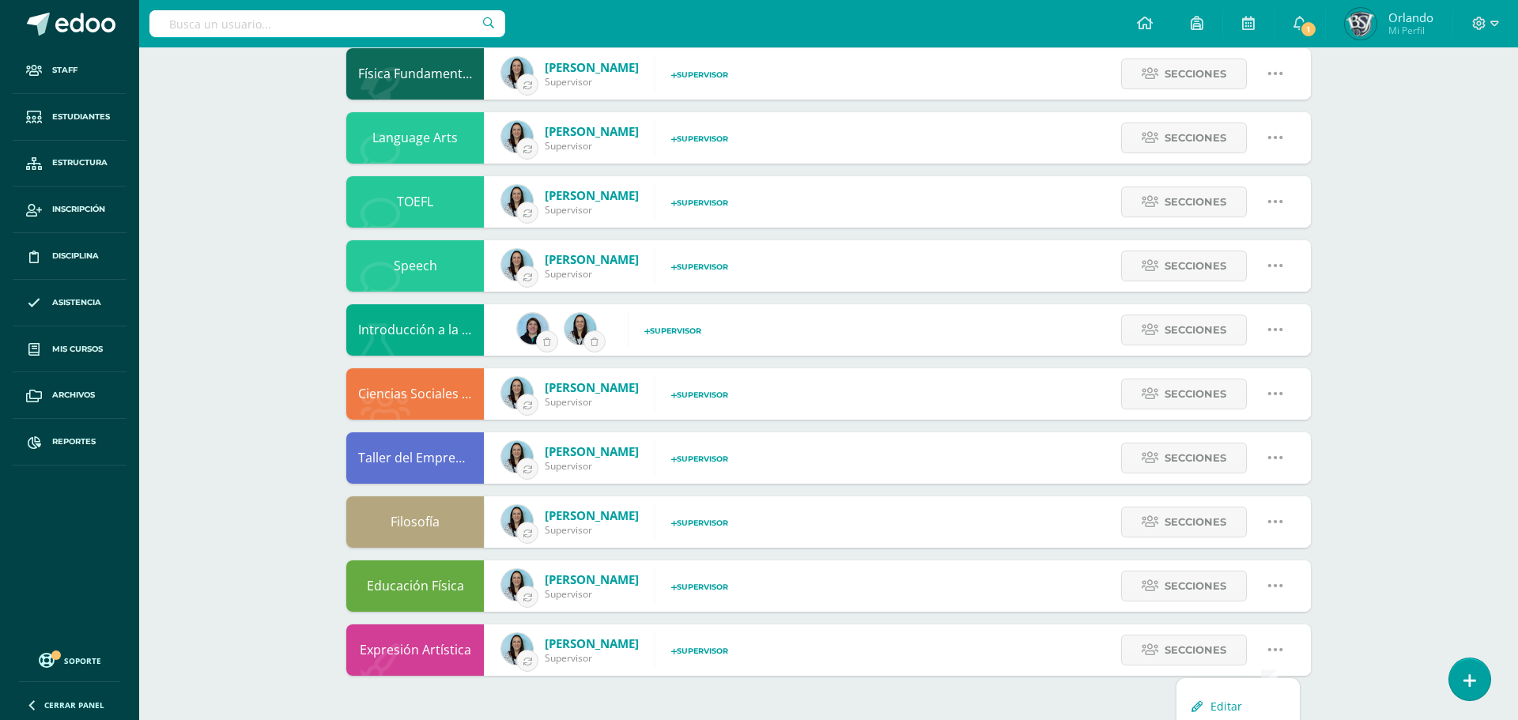
select select "4"
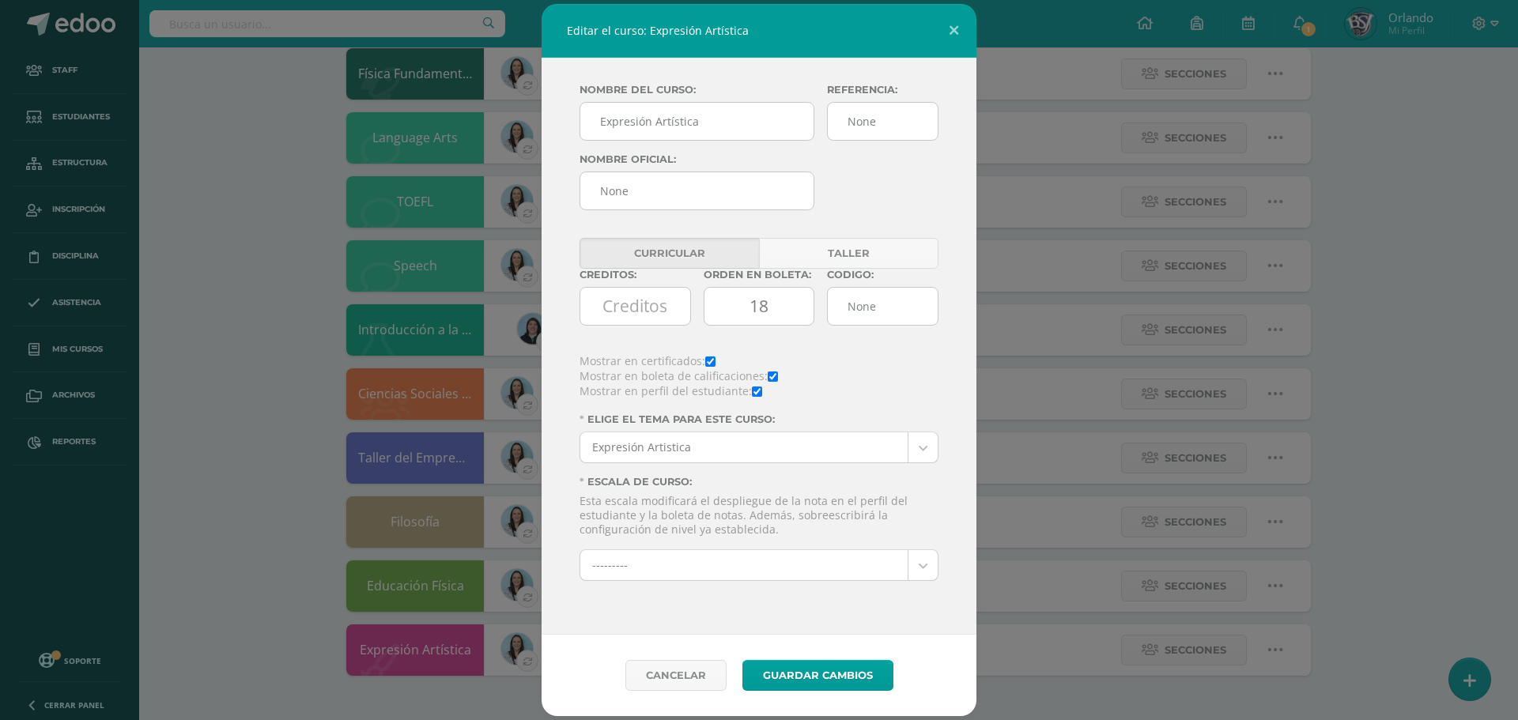
click at [947, 35] on button at bounding box center [954, 31] width 45 height 54
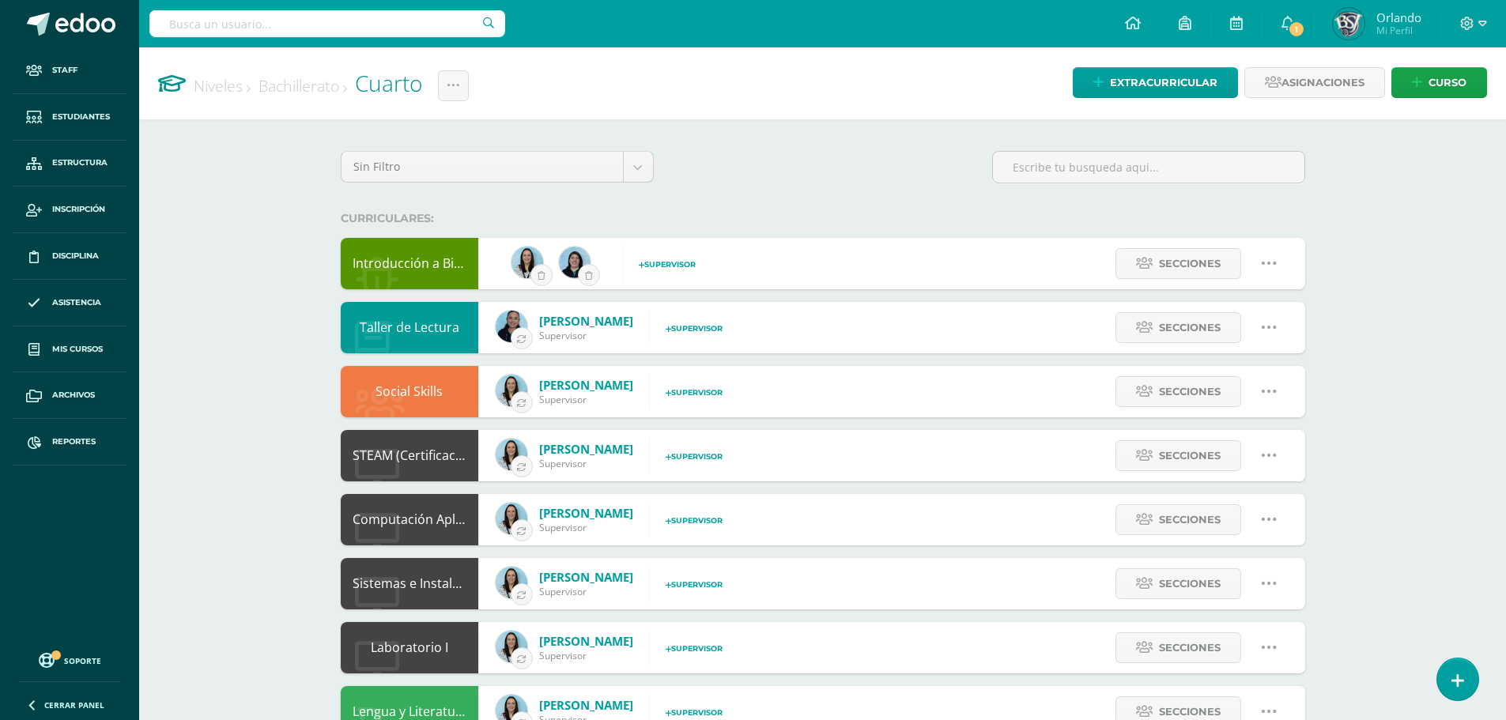
click at [259, 24] on input "text" at bounding box center [327, 23] width 356 height 27
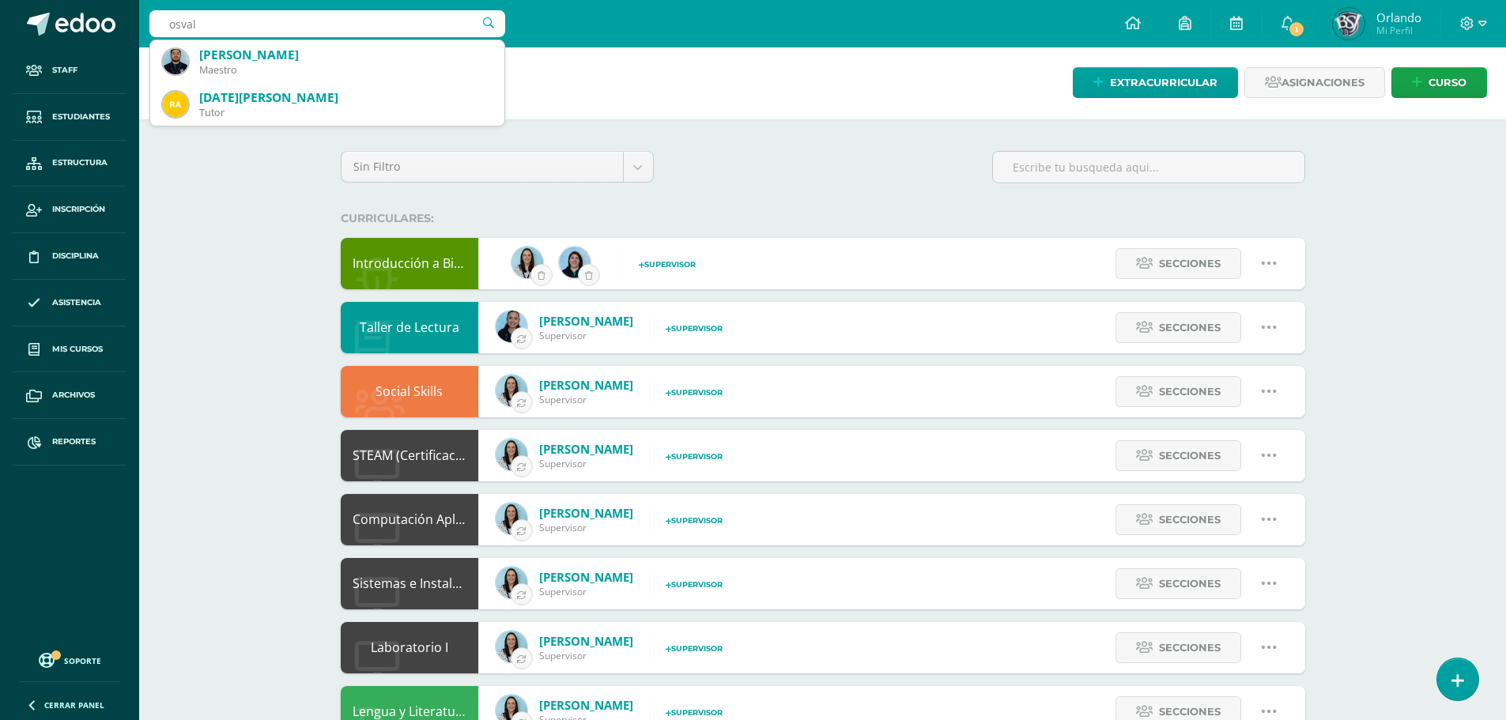
type input "osvald"
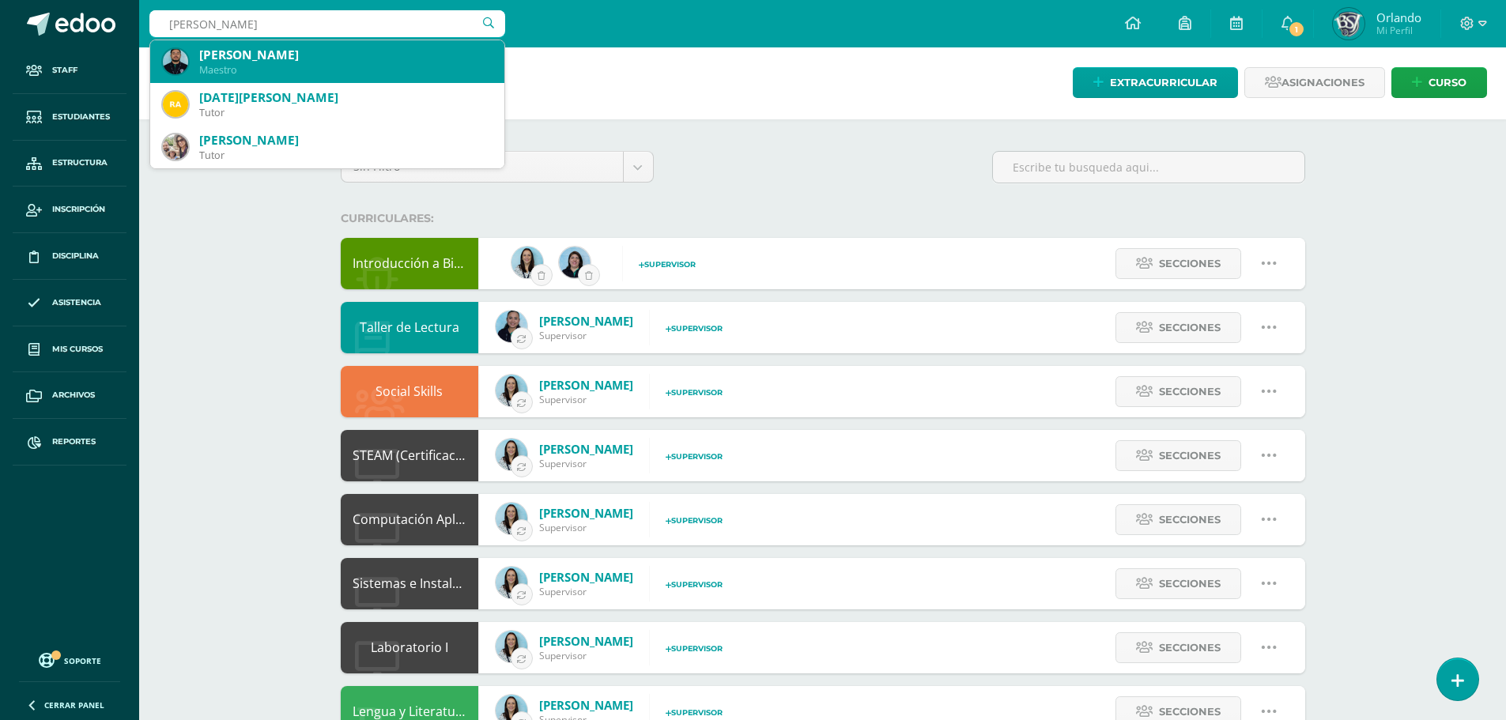
click at [347, 77] on div "Osvaldo Romero Maestro" at bounding box center [327, 61] width 329 height 43
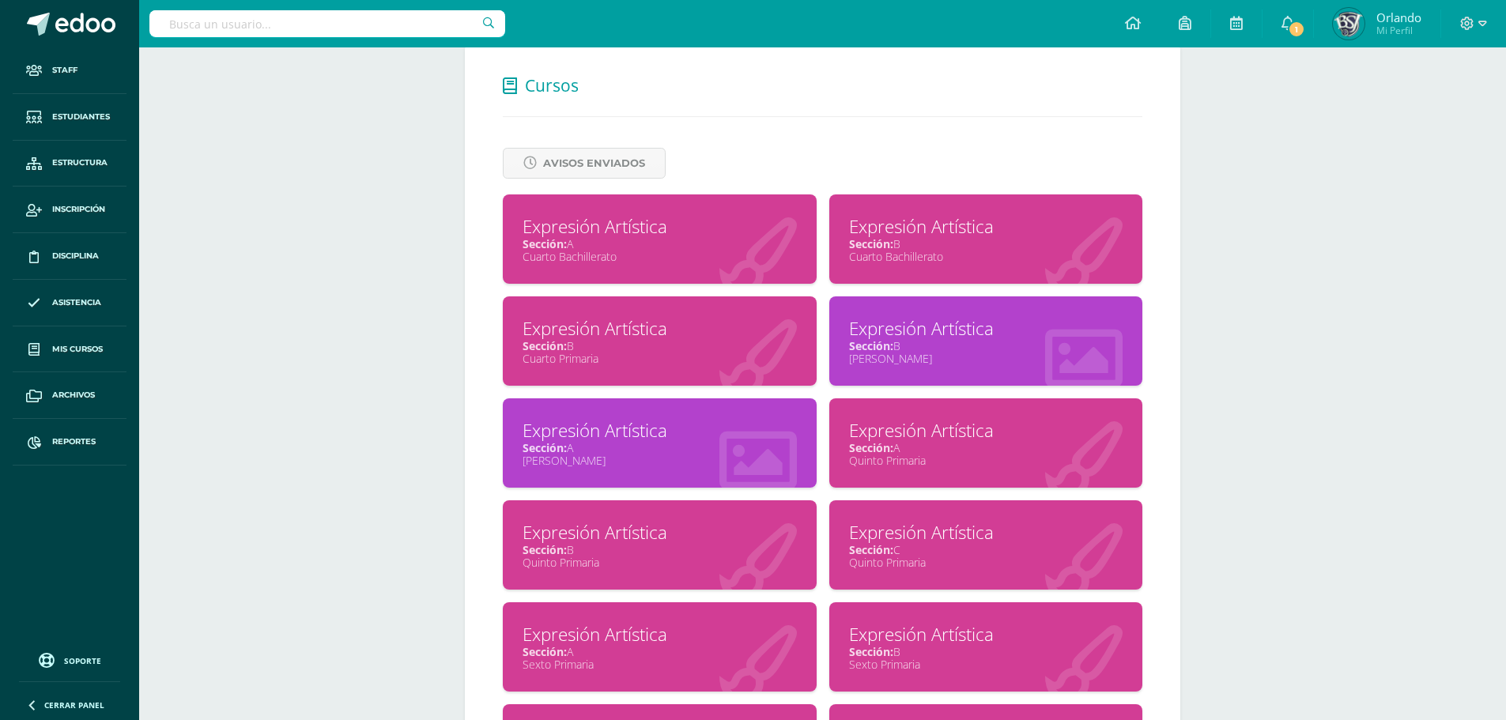
scroll to position [633, 0]
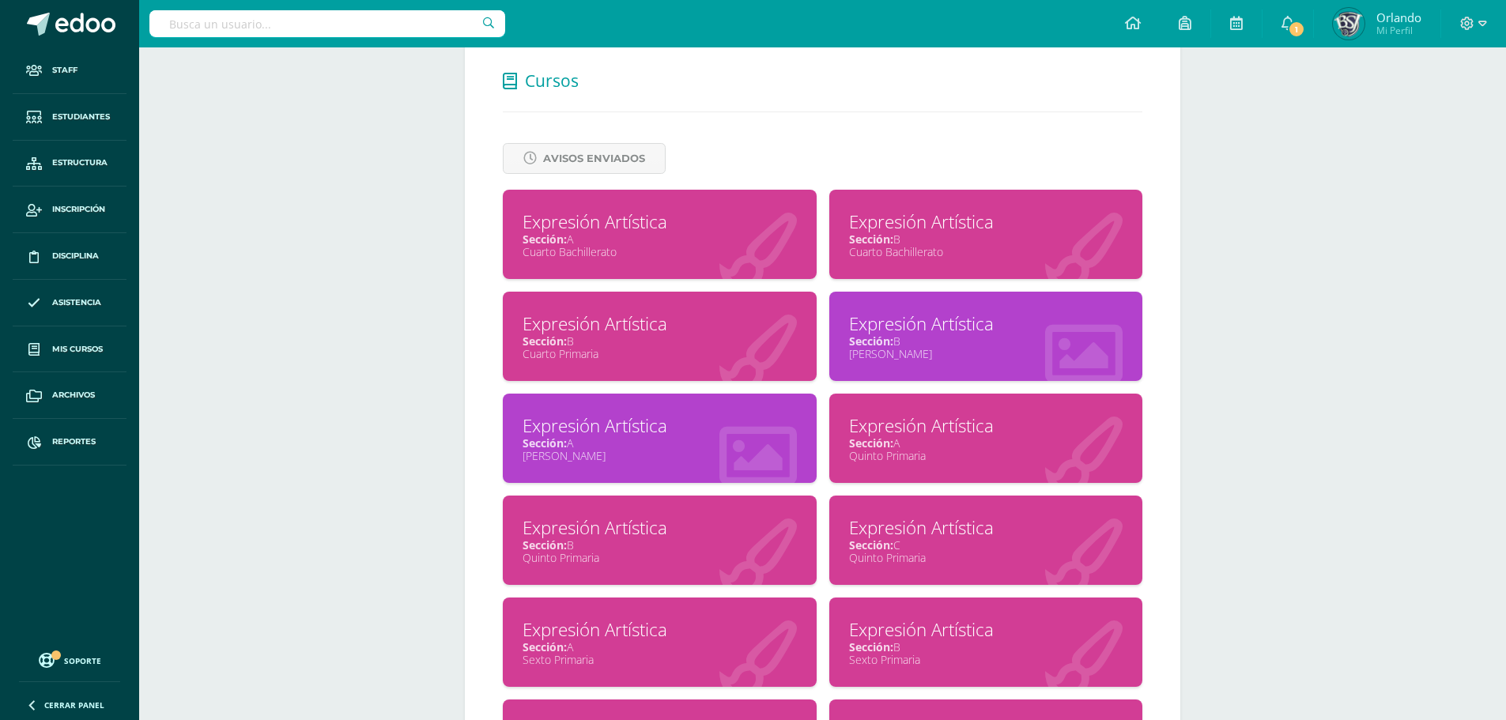
click at [614, 257] on div "Cuarto Bachillerato" at bounding box center [660, 251] width 274 height 15
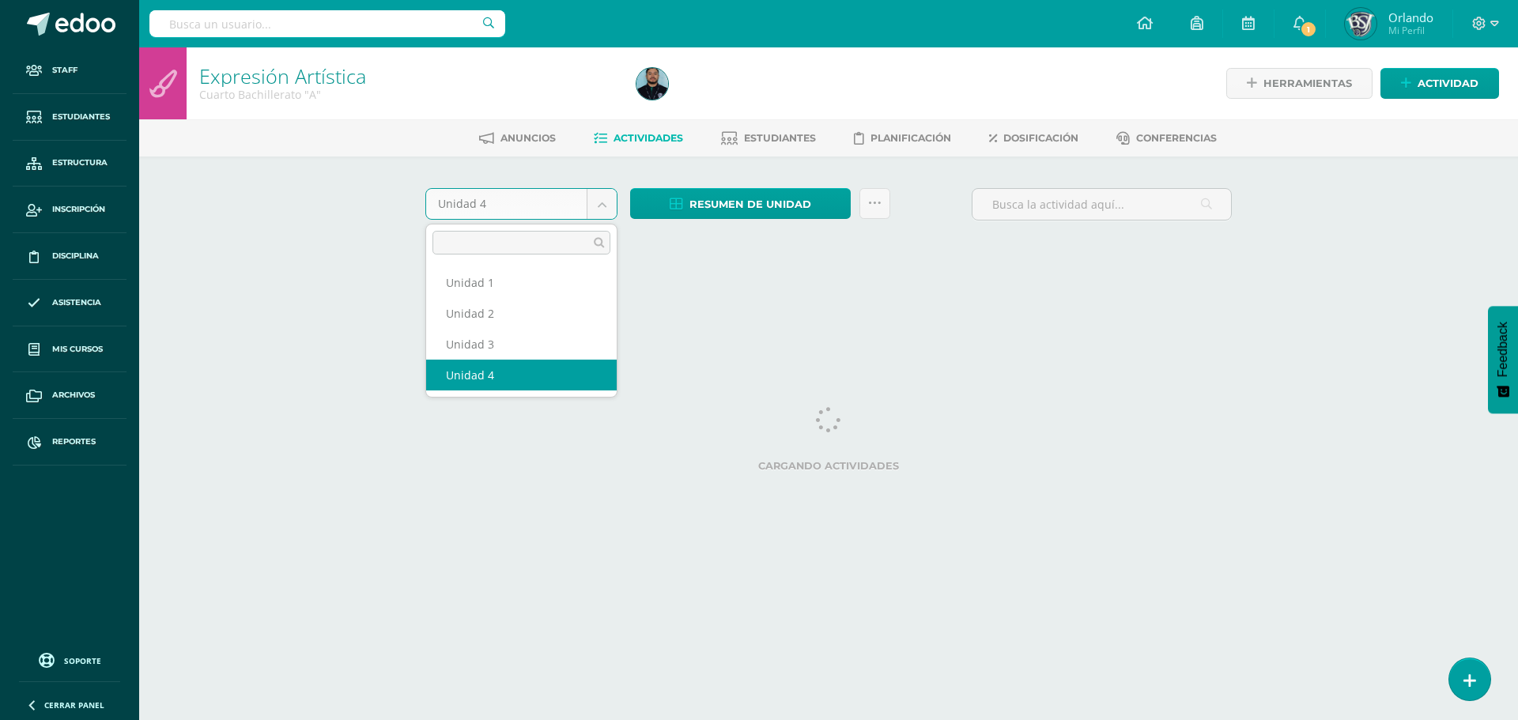
click at [598, 216] on body "Staff Estudiantes Estructura Inscripción Disciplina Asistencia Mis cursos Archi…" at bounding box center [759, 147] width 1518 height 295
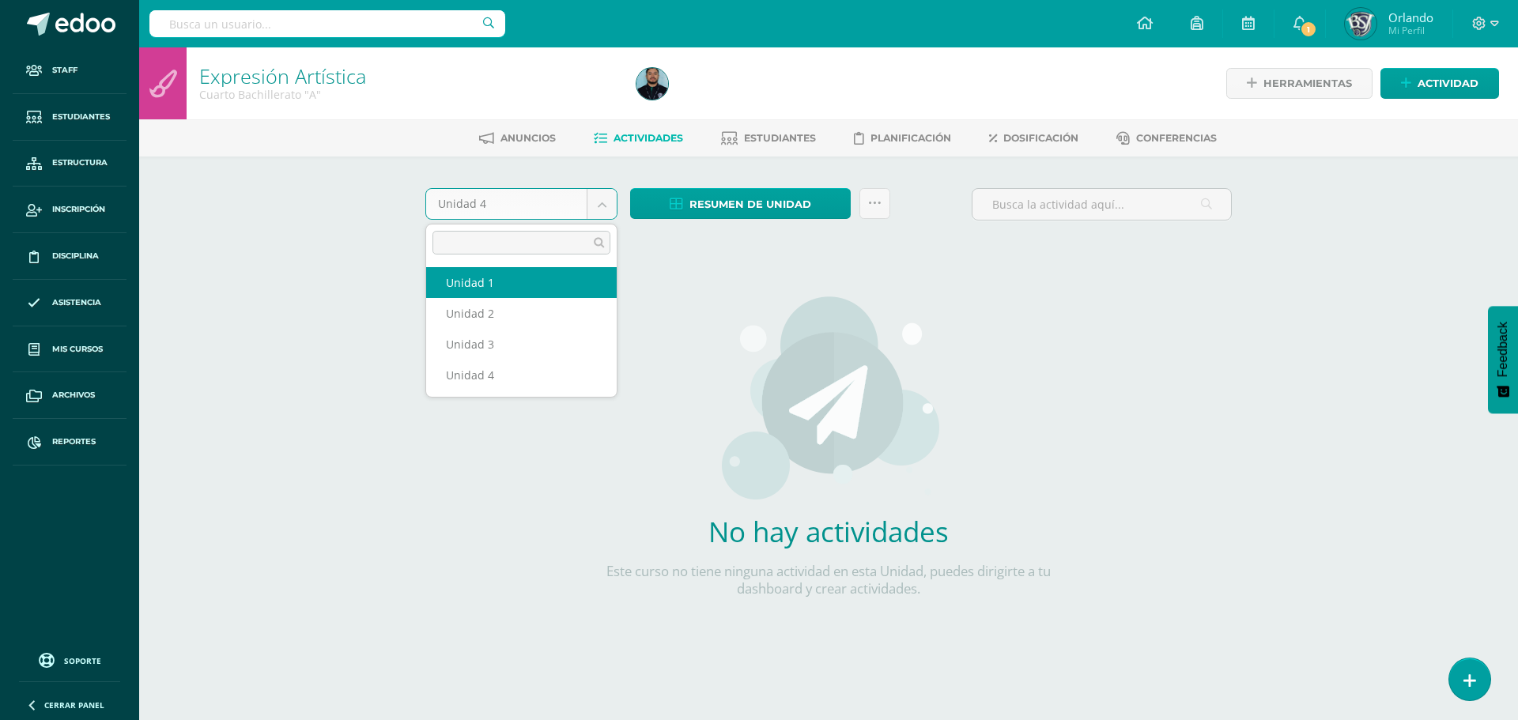
select select "Unidad 1"
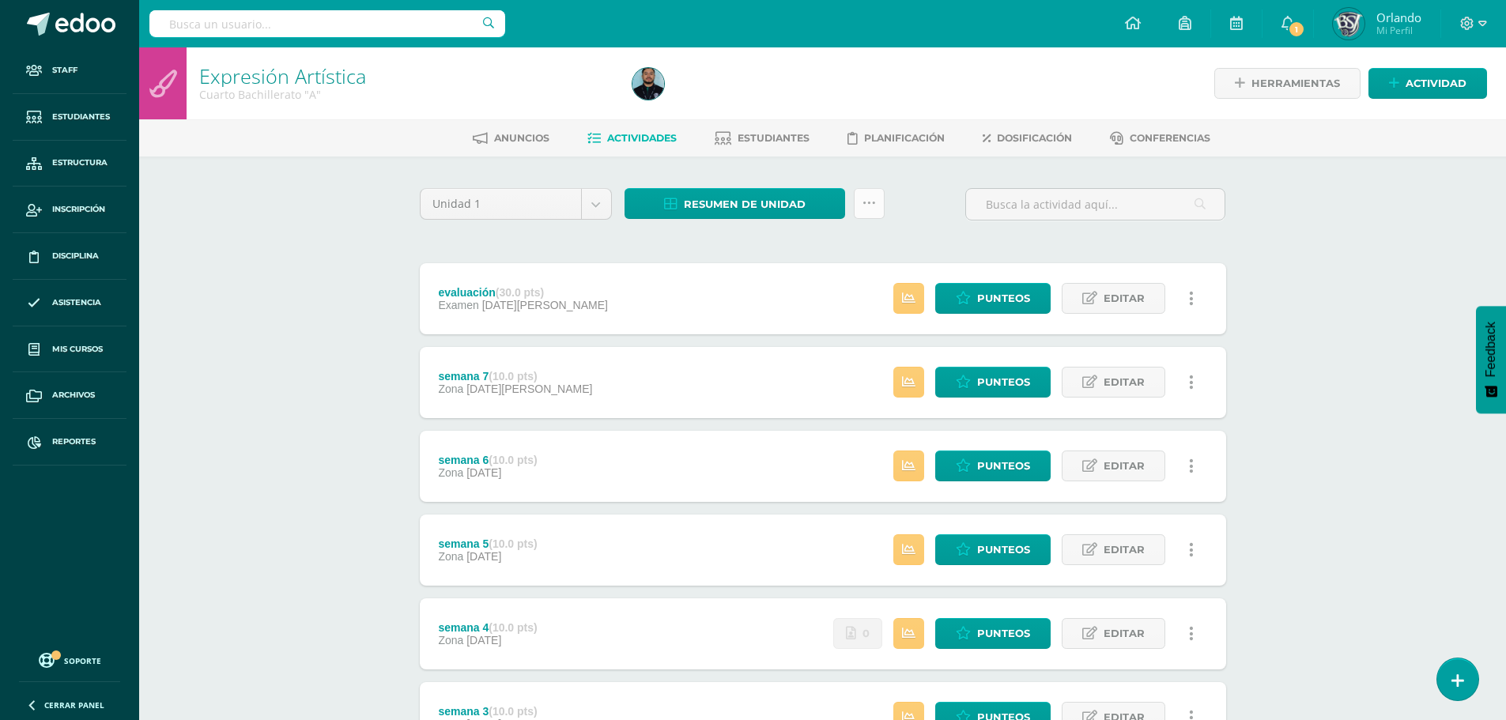
click at [863, 209] on icon at bounding box center [869, 203] width 13 height 13
click at [871, 324] on link "Historial de actividad" at bounding box center [830, 323] width 174 height 25
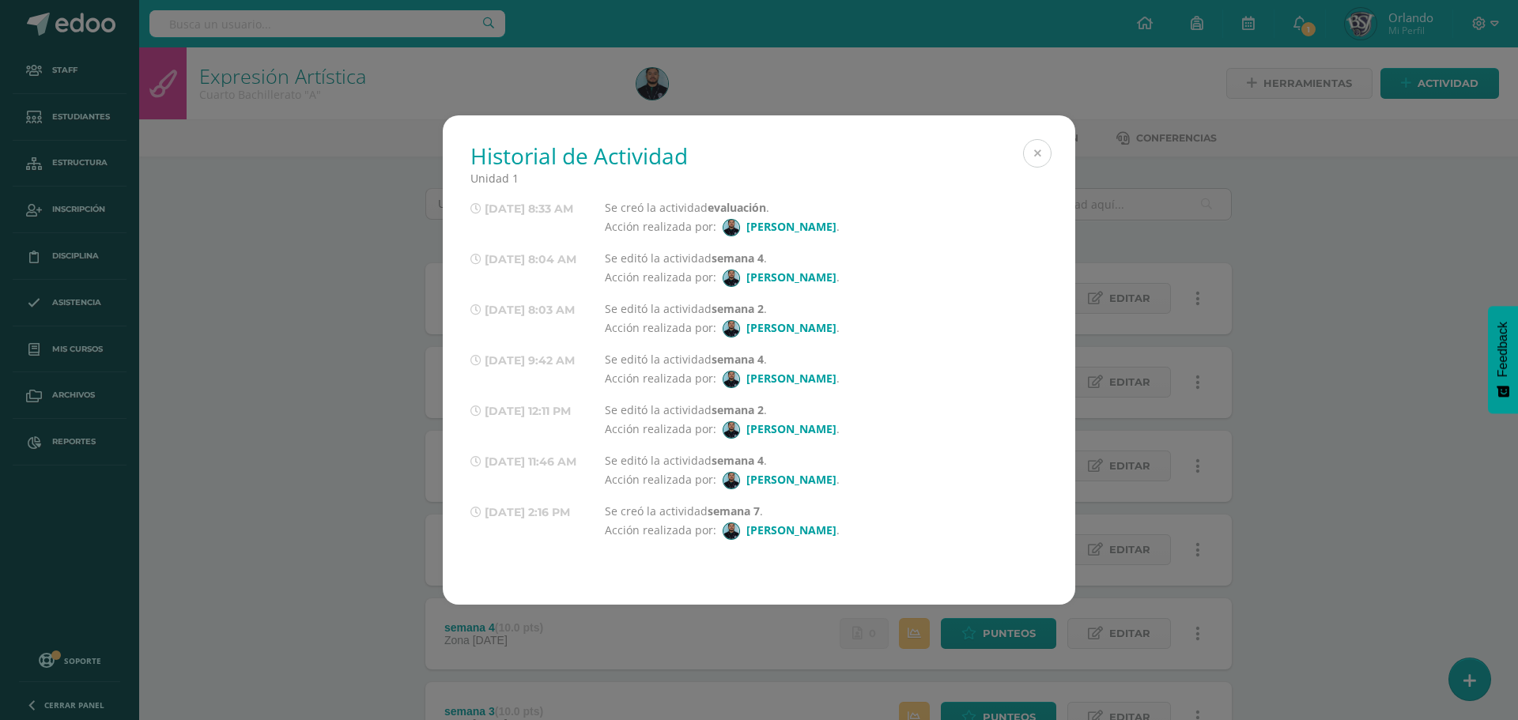
click at [1045, 149] on button at bounding box center [1037, 153] width 28 height 28
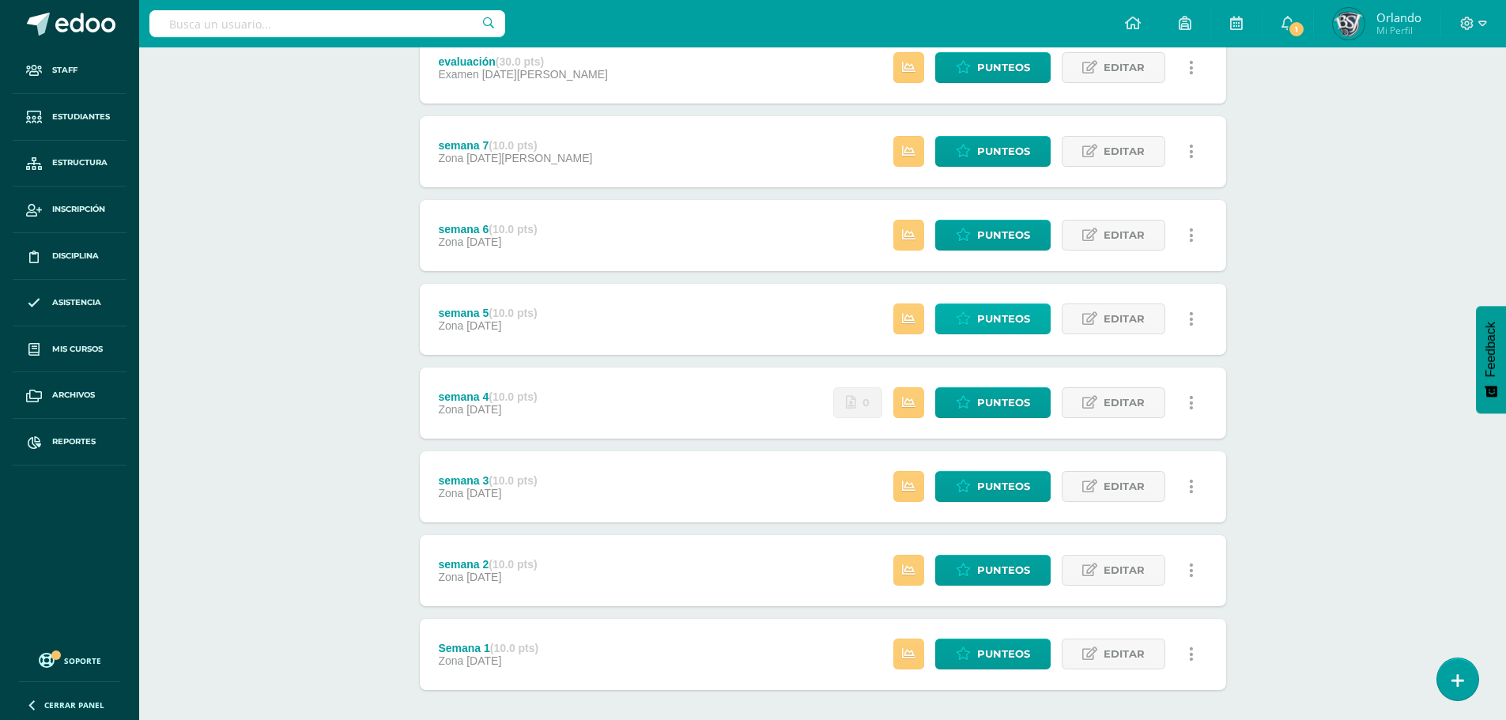
scroll to position [237, 0]
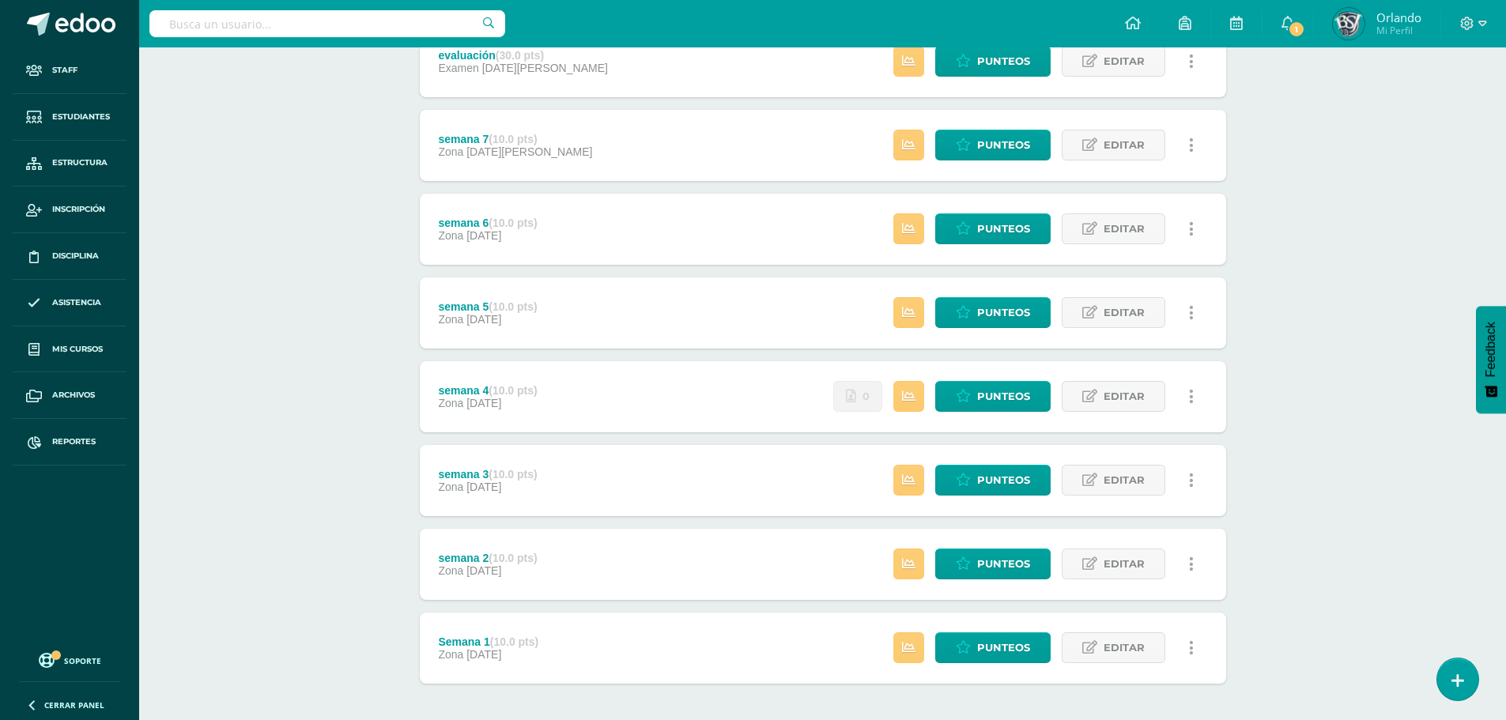
click at [1197, 561] on link at bounding box center [1192, 564] width 31 height 31
click at [1143, 609] on link "Historial de actividad" at bounding box center [1162, 615] width 162 height 25
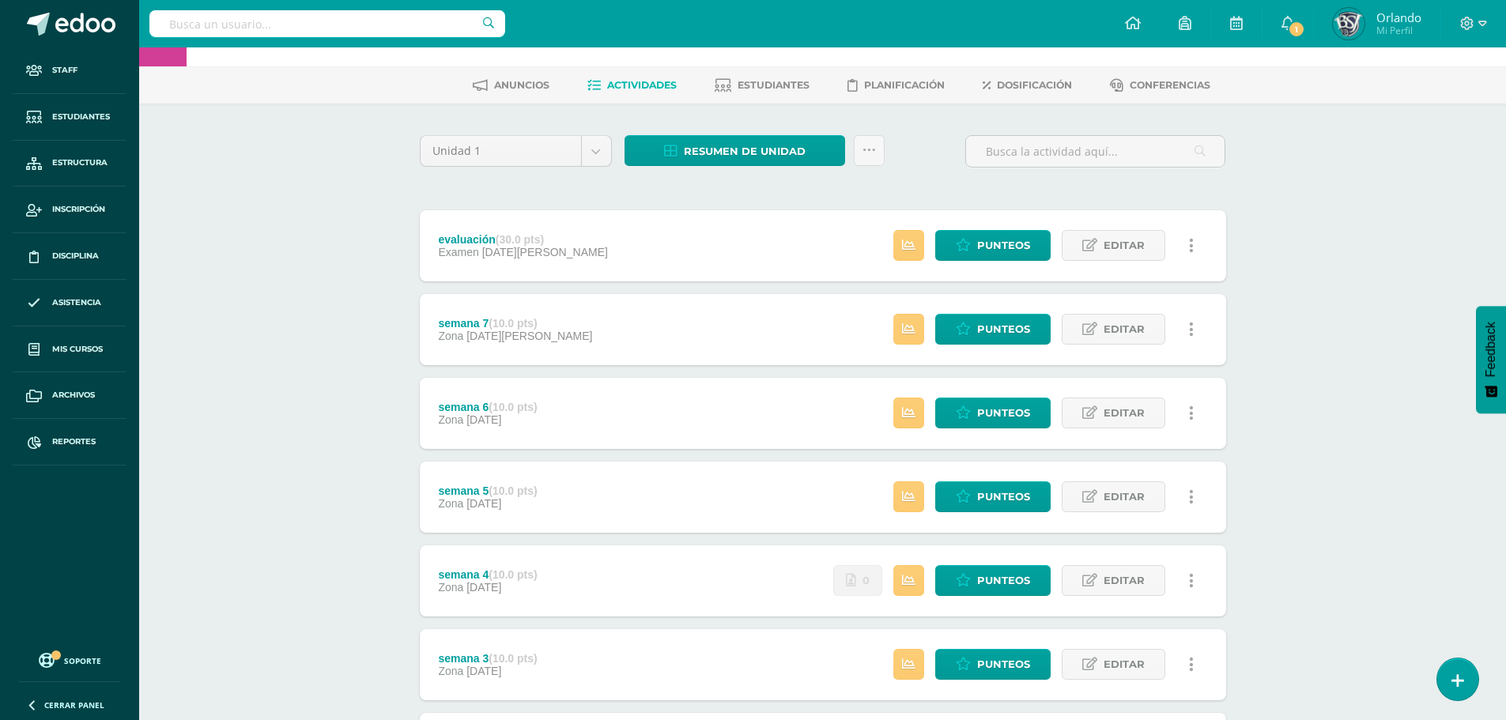
scroll to position [0, 0]
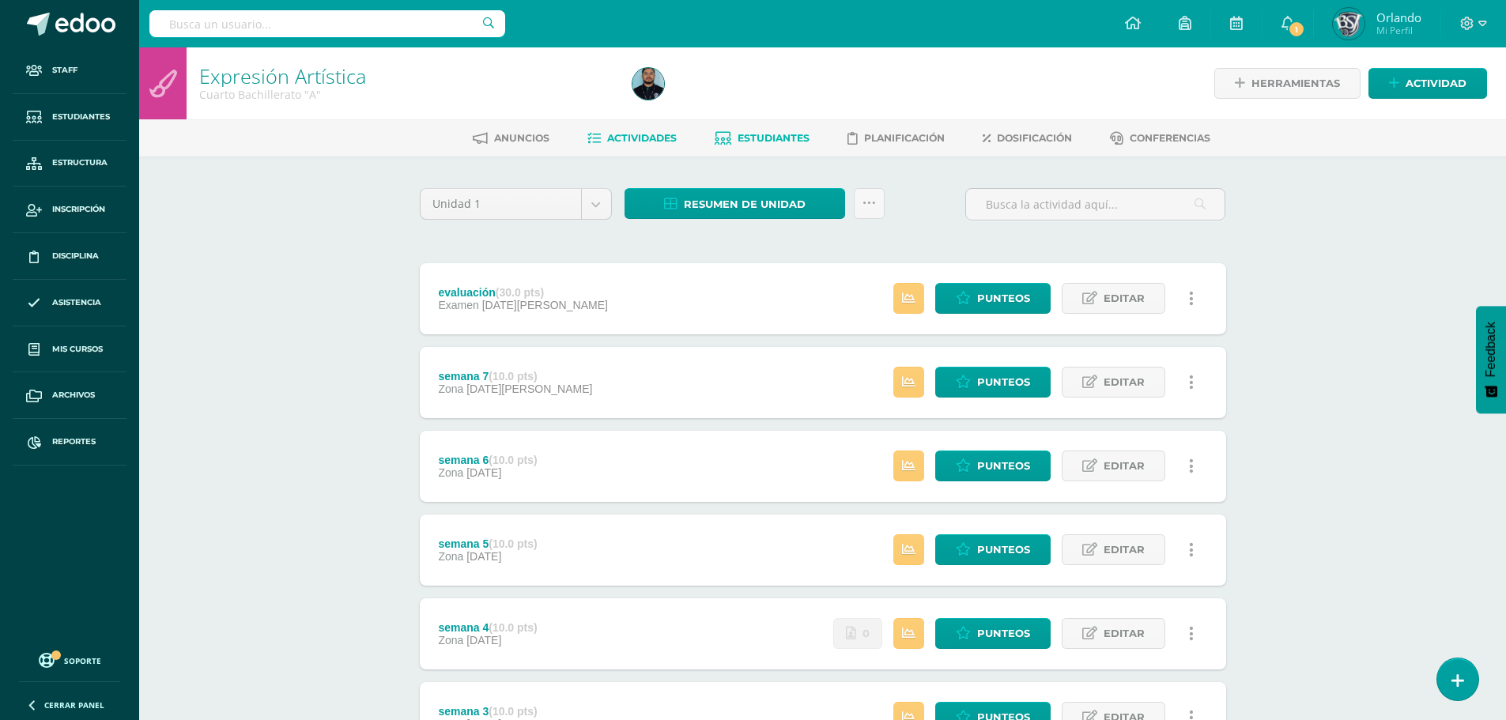
click at [733, 132] on link "Estudiantes" at bounding box center [762, 138] width 95 height 25
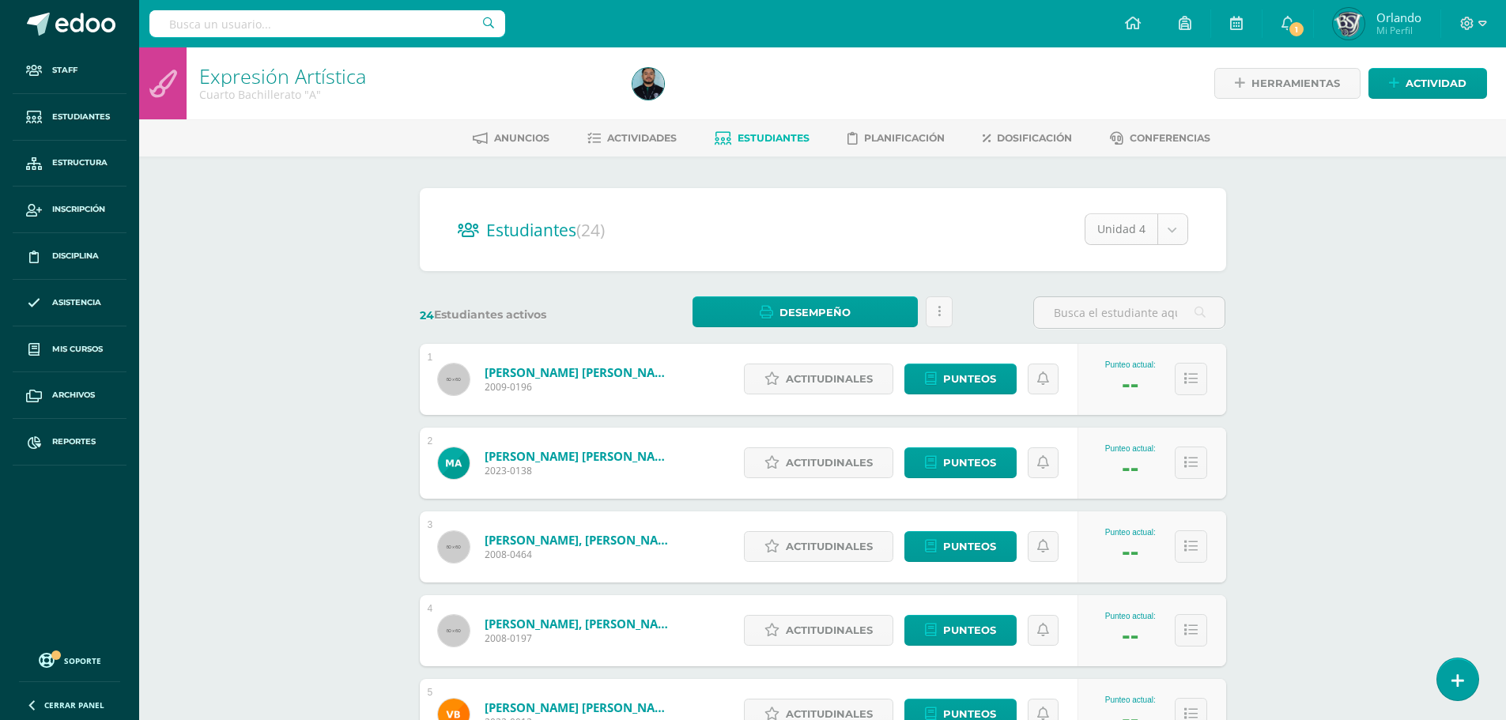
click at [1136, 244] on body "Staff Estudiantes Estructura Inscripción Disciplina Asistencia Mis cursos Archi…" at bounding box center [753, 634] width 1506 height 1269
select select "/dashboard/teacher/section/762/students/?unit=29995"
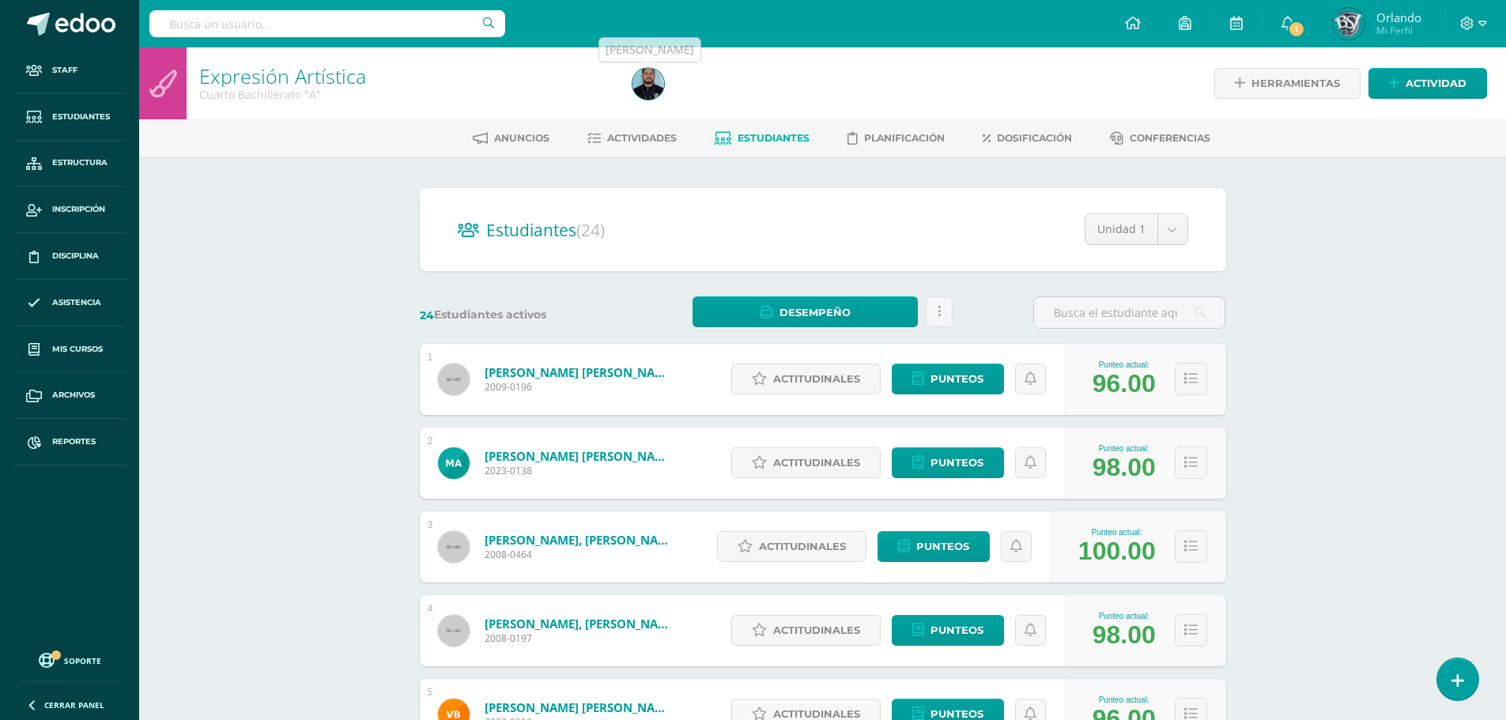
click at [641, 90] on img at bounding box center [649, 84] width 32 height 32
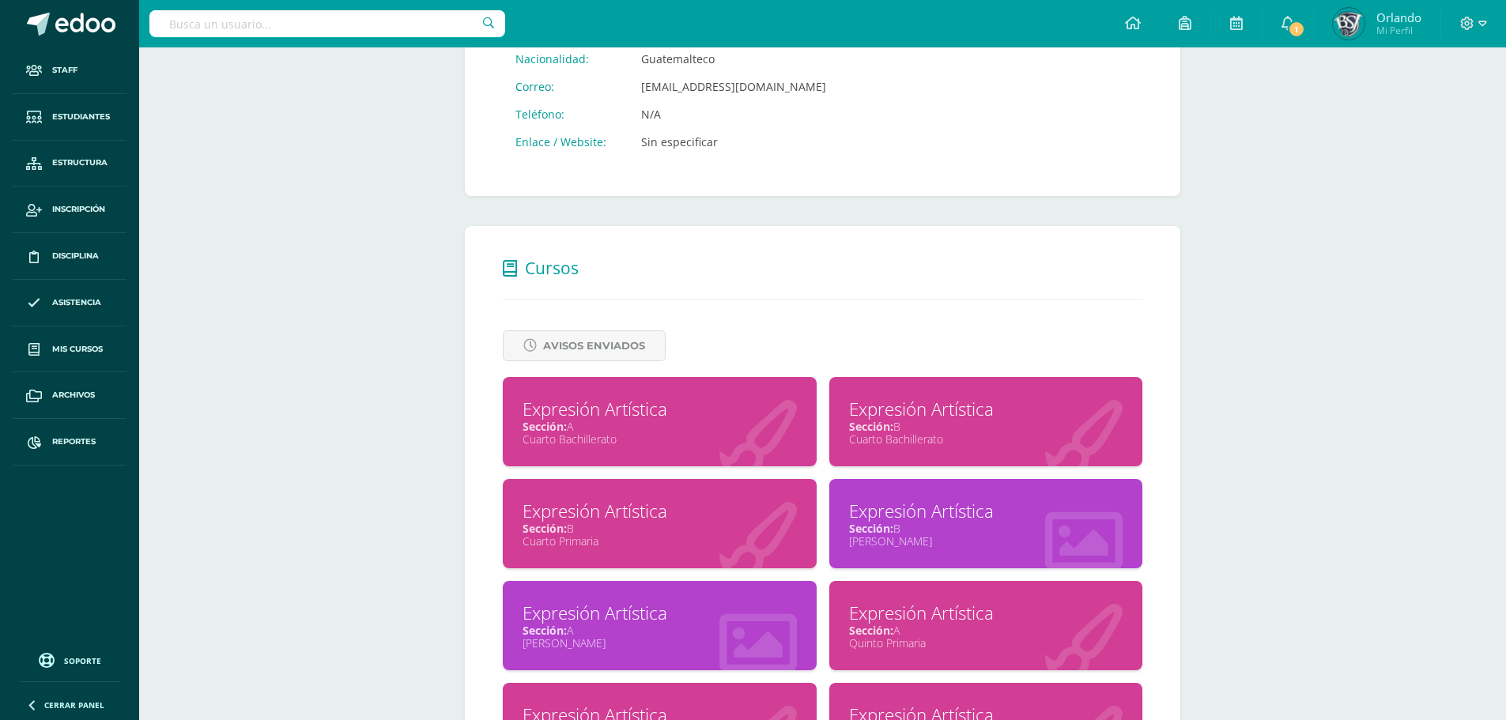
scroll to position [633, 0]
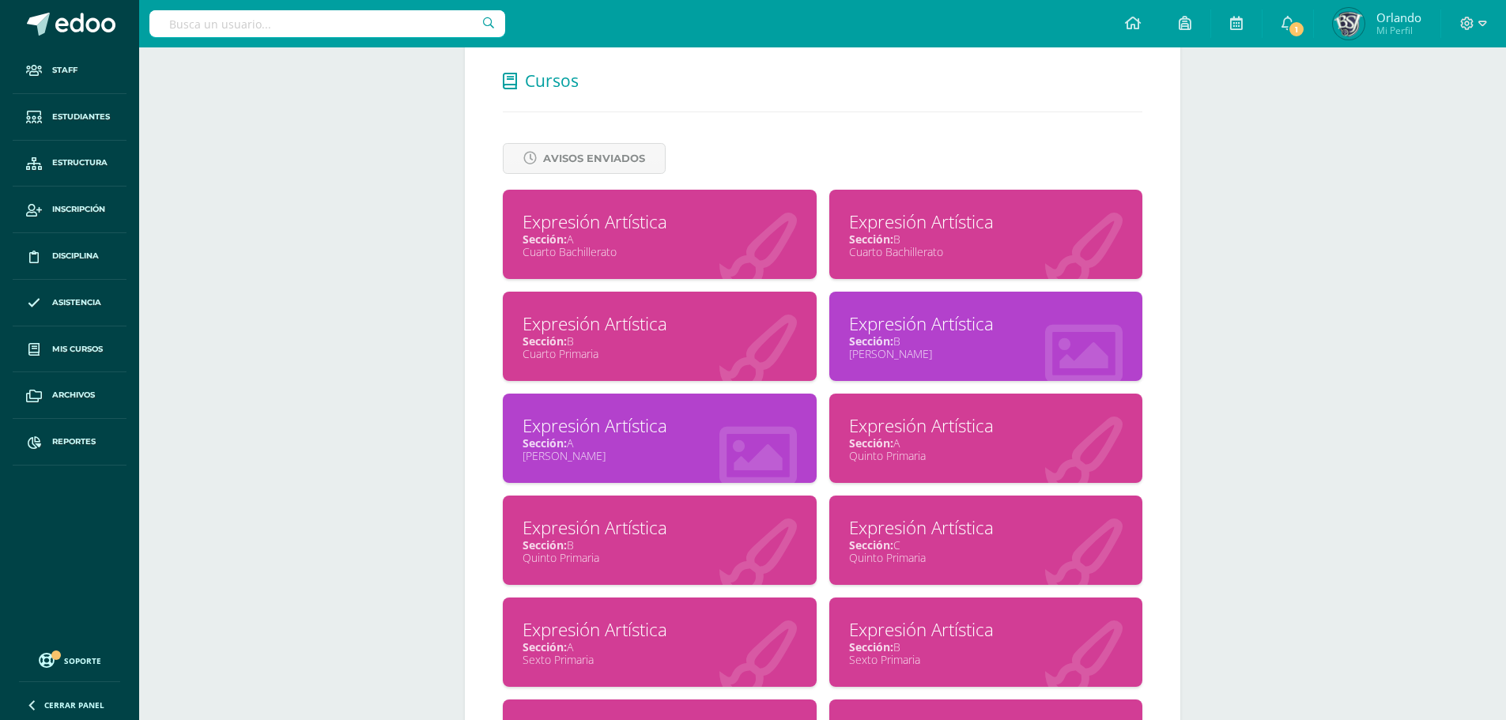
click at [973, 235] on div "Sección: B" at bounding box center [986, 239] width 274 height 15
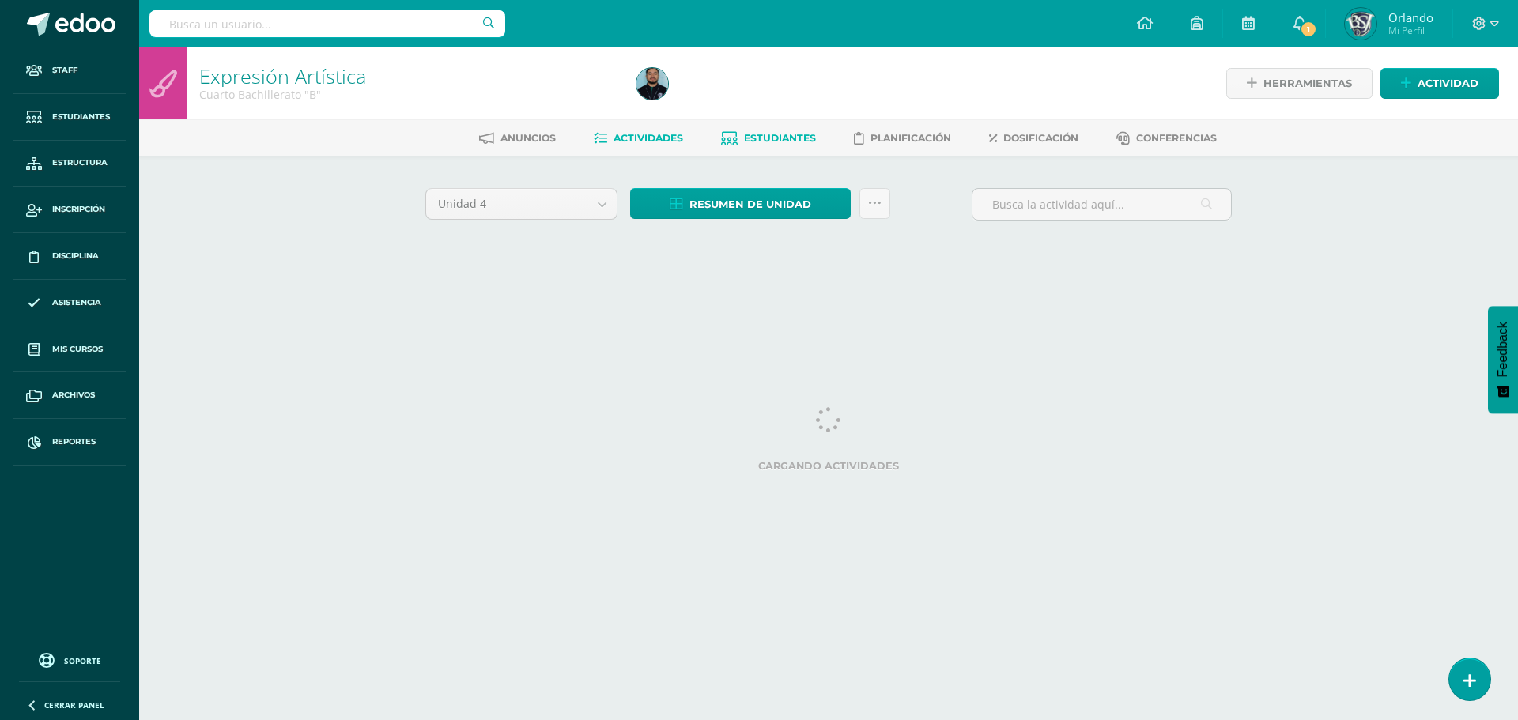
click at [785, 143] on span "Estudiantes" at bounding box center [780, 138] width 72 height 12
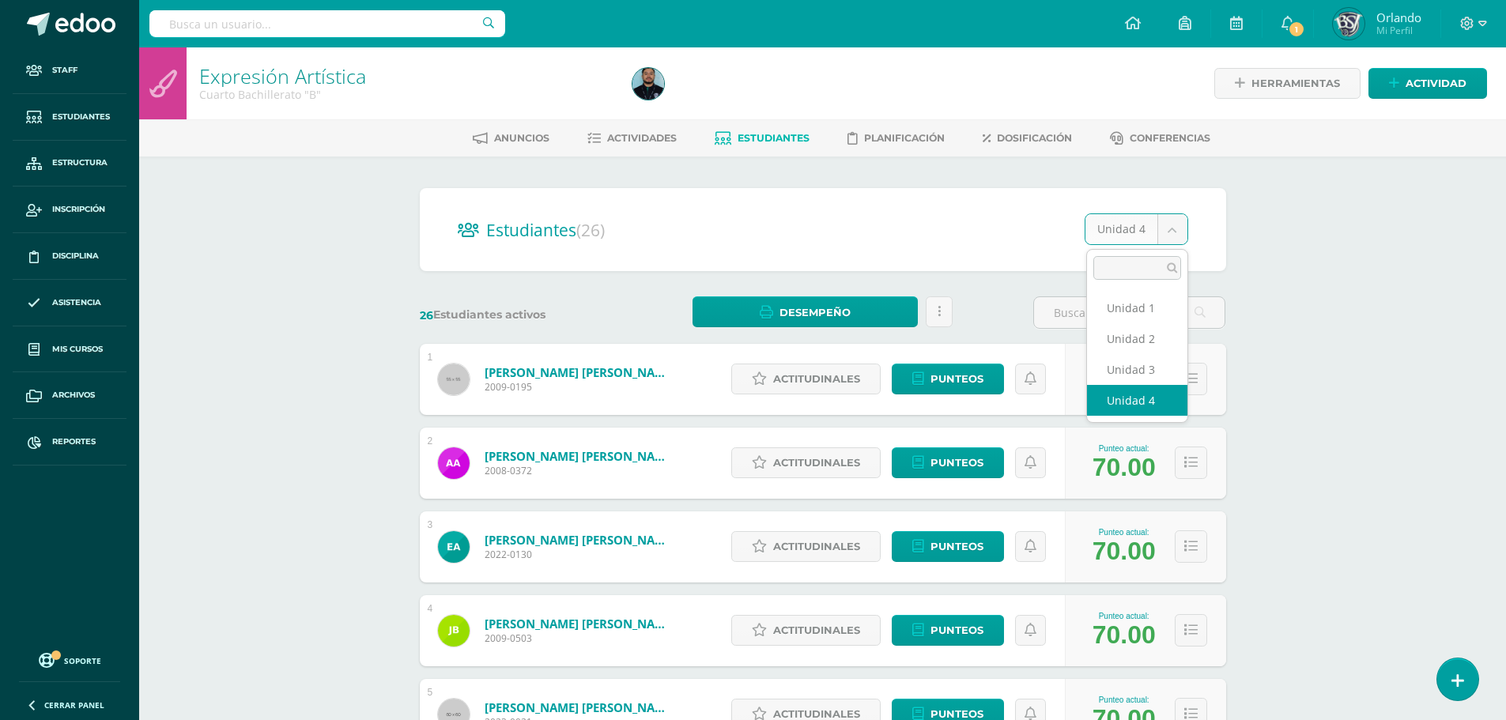
click at [1134, 229] on body "Staff Estudiantes Estructura Inscripción Disciplina Asistencia Mis cursos Archi…" at bounding box center [753, 634] width 1506 height 1269
select select "/dashboard/teacher/section/764/students/?unit=30011"
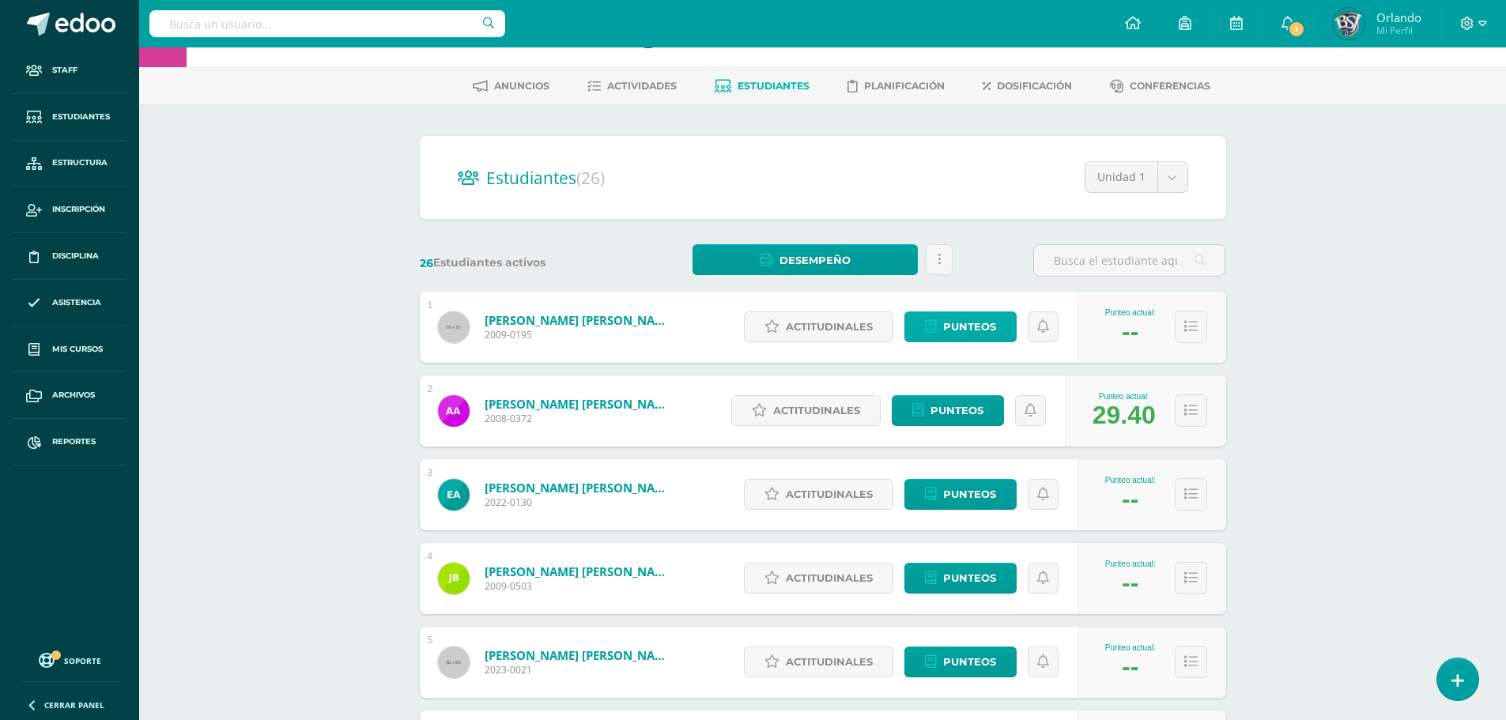
scroll to position [43, 0]
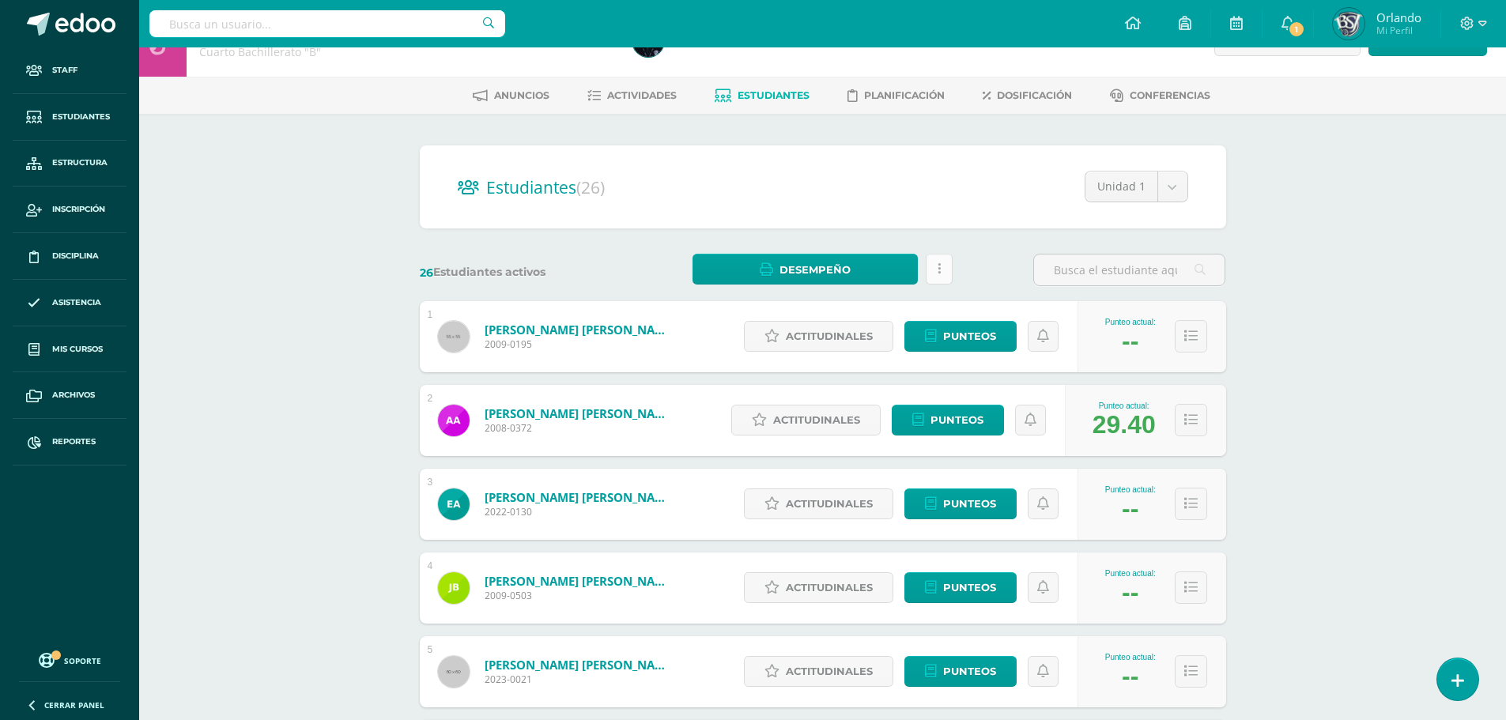
click at [943, 266] on link at bounding box center [939, 269] width 27 height 31
click at [945, 274] on link at bounding box center [939, 269] width 27 height 31
click at [607, 96] on span "Actividades" at bounding box center [642, 95] width 70 height 12
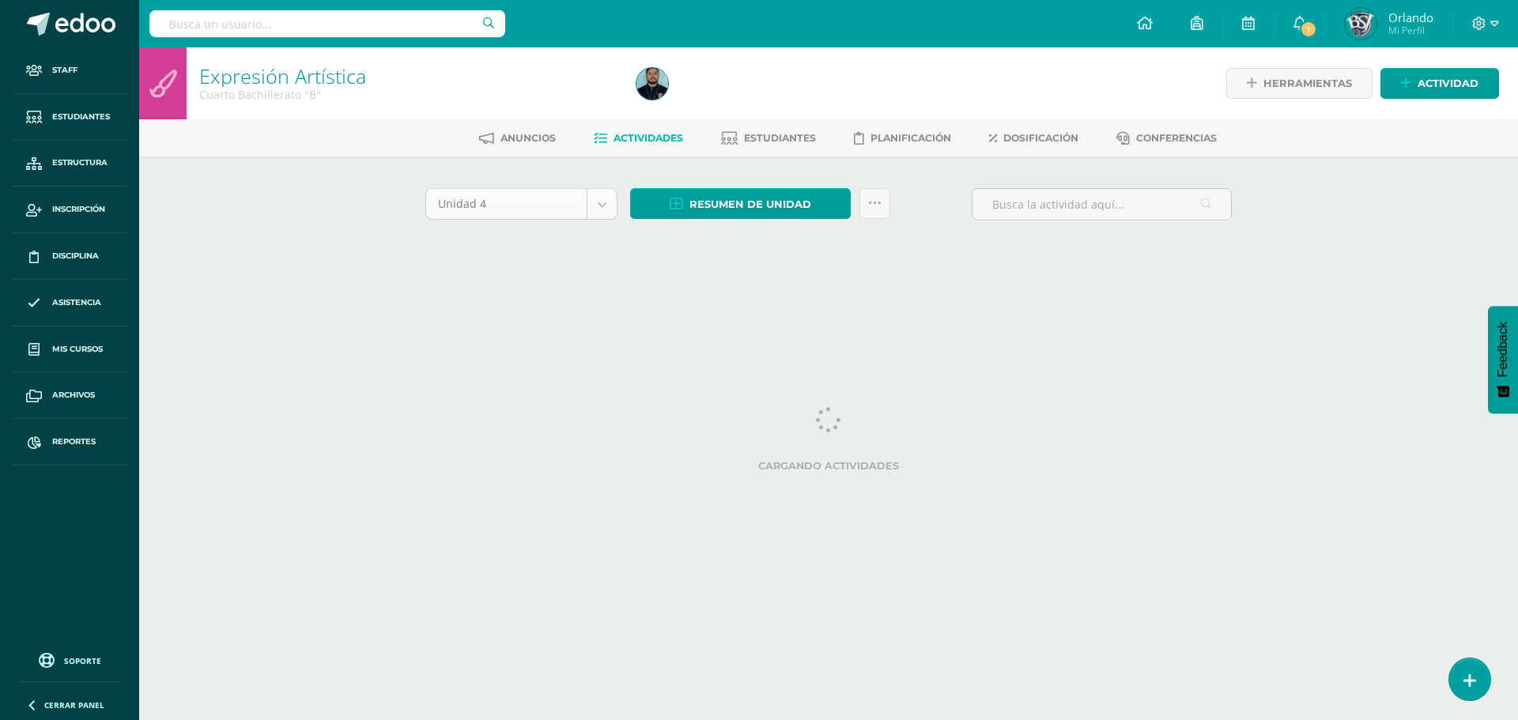
click at [609, 200] on body "Staff Estudiantes Estructura Inscripción Disciplina Asistencia Mis cursos Archi…" at bounding box center [759, 147] width 1518 height 295
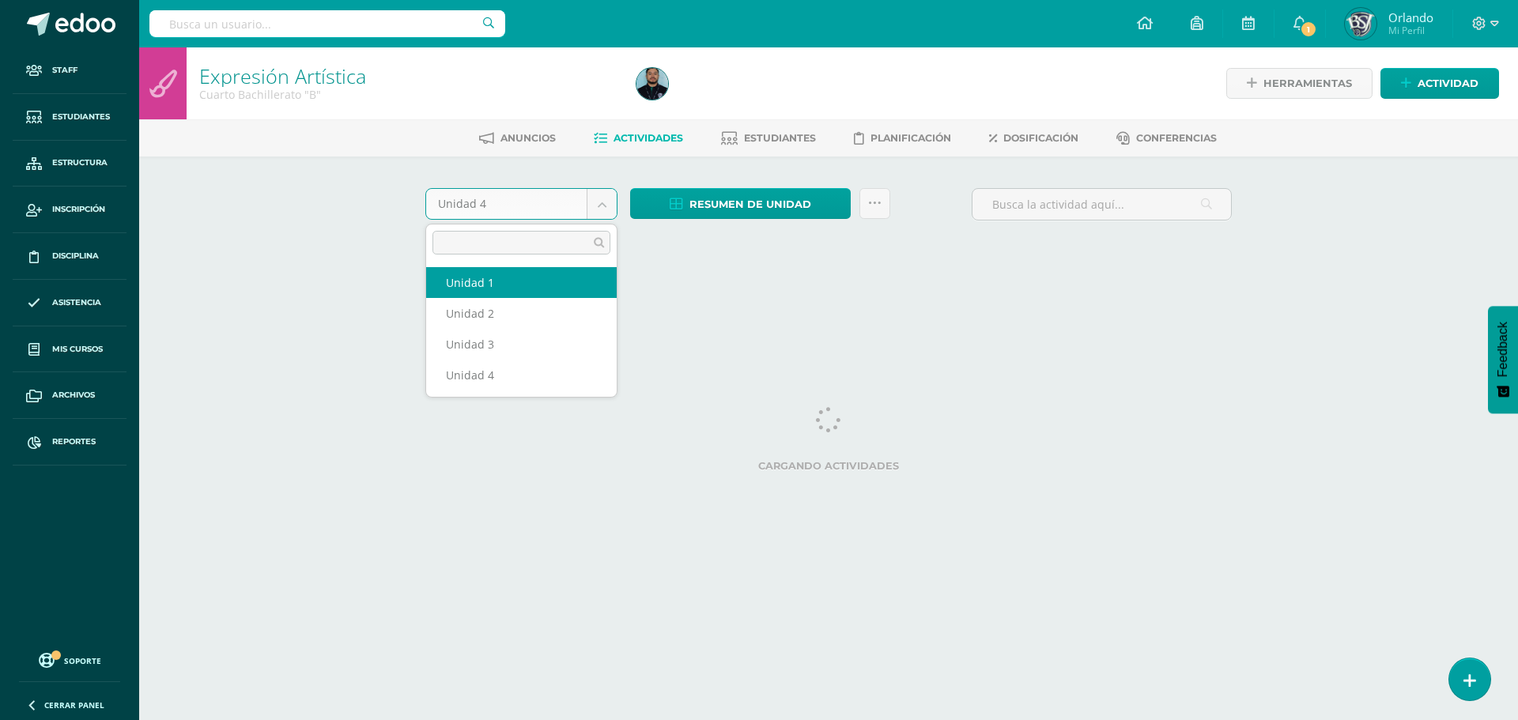
select select "Unidad 1"
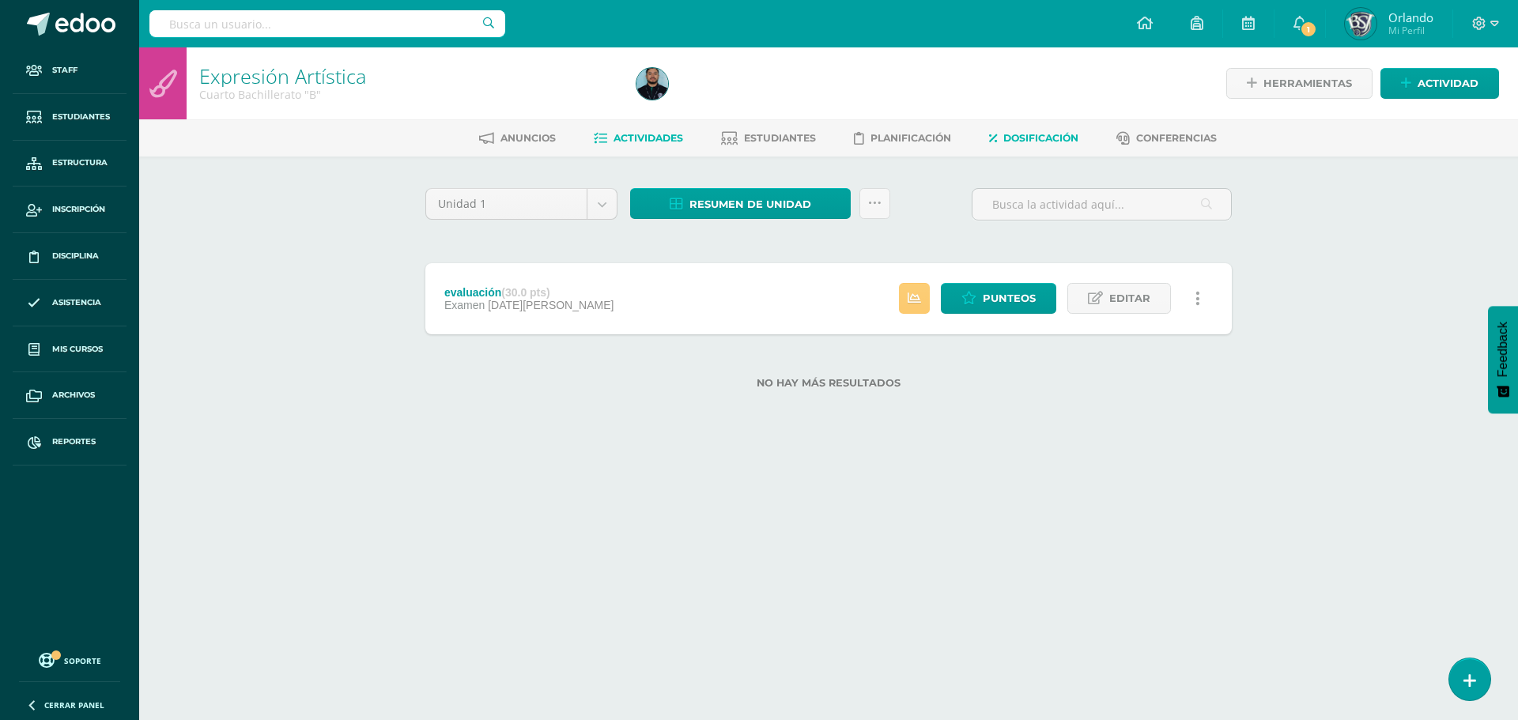
click at [1037, 130] on link "Dosificación" at bounding box center [1033, 138] width 89 height 25
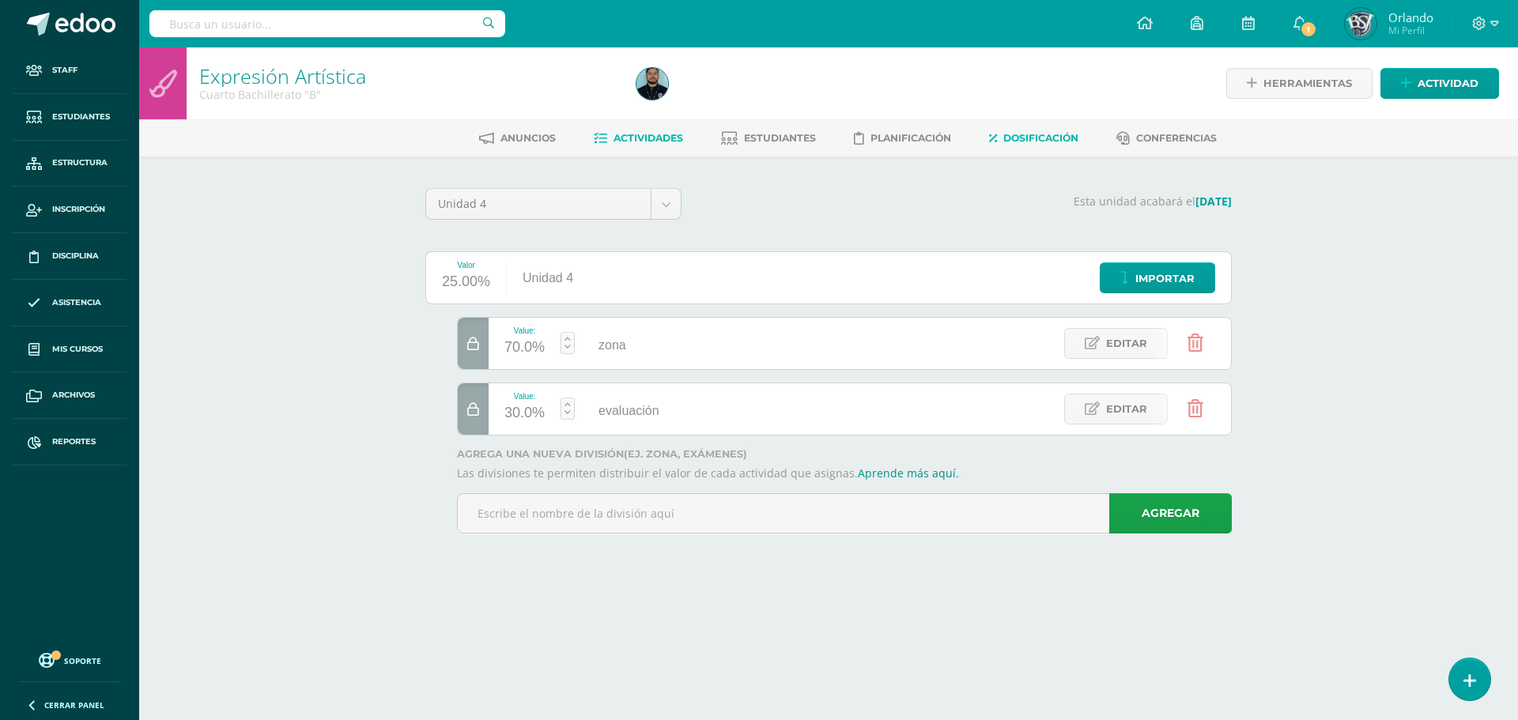
click at [651, 130] on link "Actividades" at bounding box center [638, 138] width 89 height 25
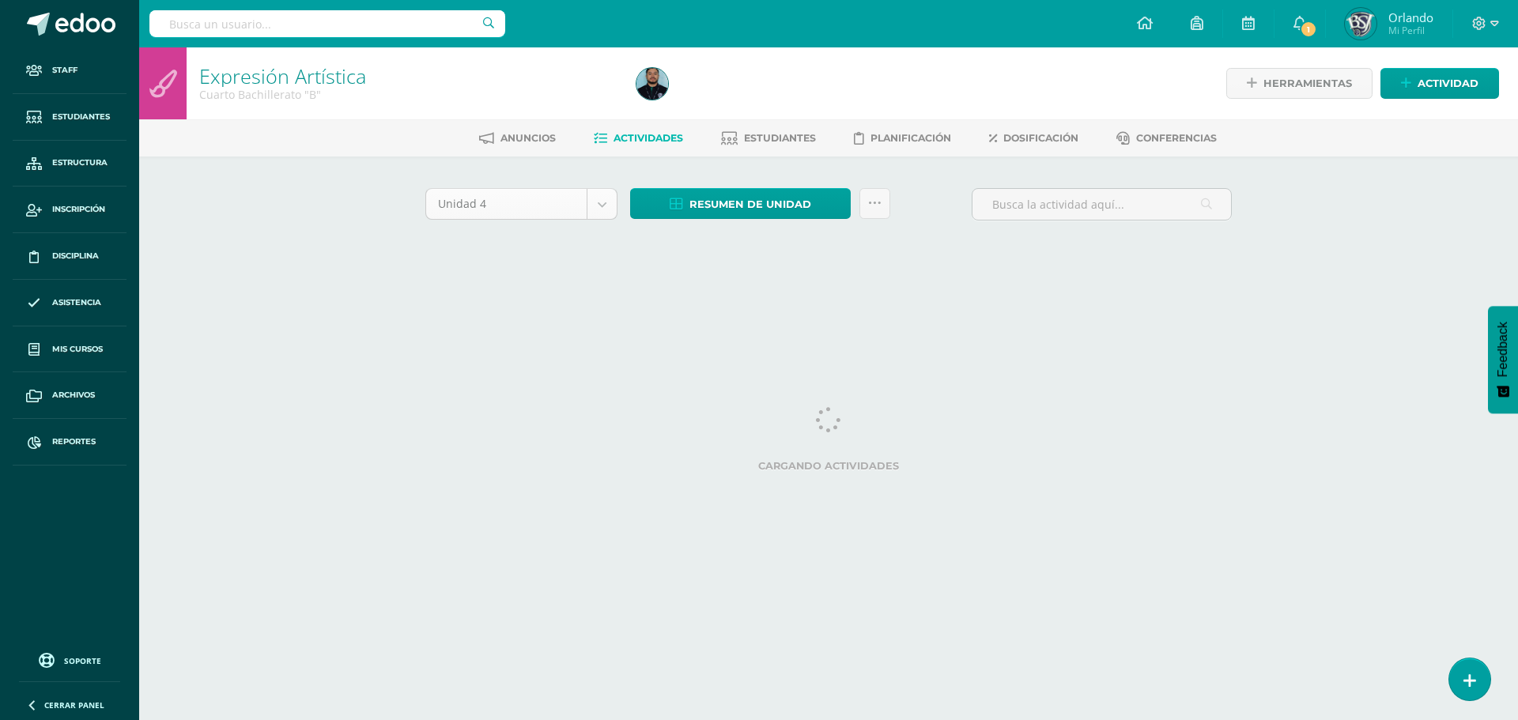
click at [603, 212] on body "Staff Estudiantes Estructura Inscripción Disciplina Asistencia Mis cursos Archi…" at bounding box center [759, 147] width 1518 height 295
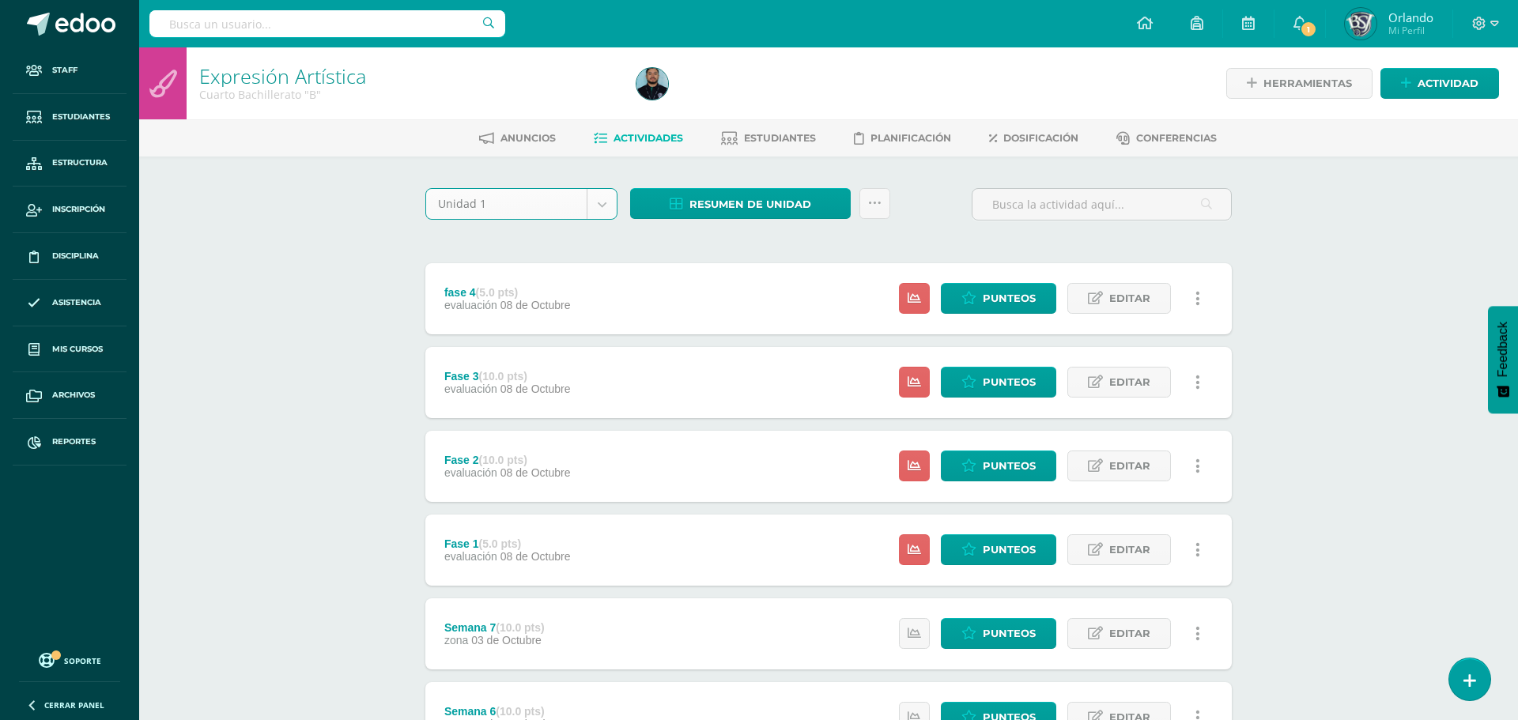
select select "Unidad 1"
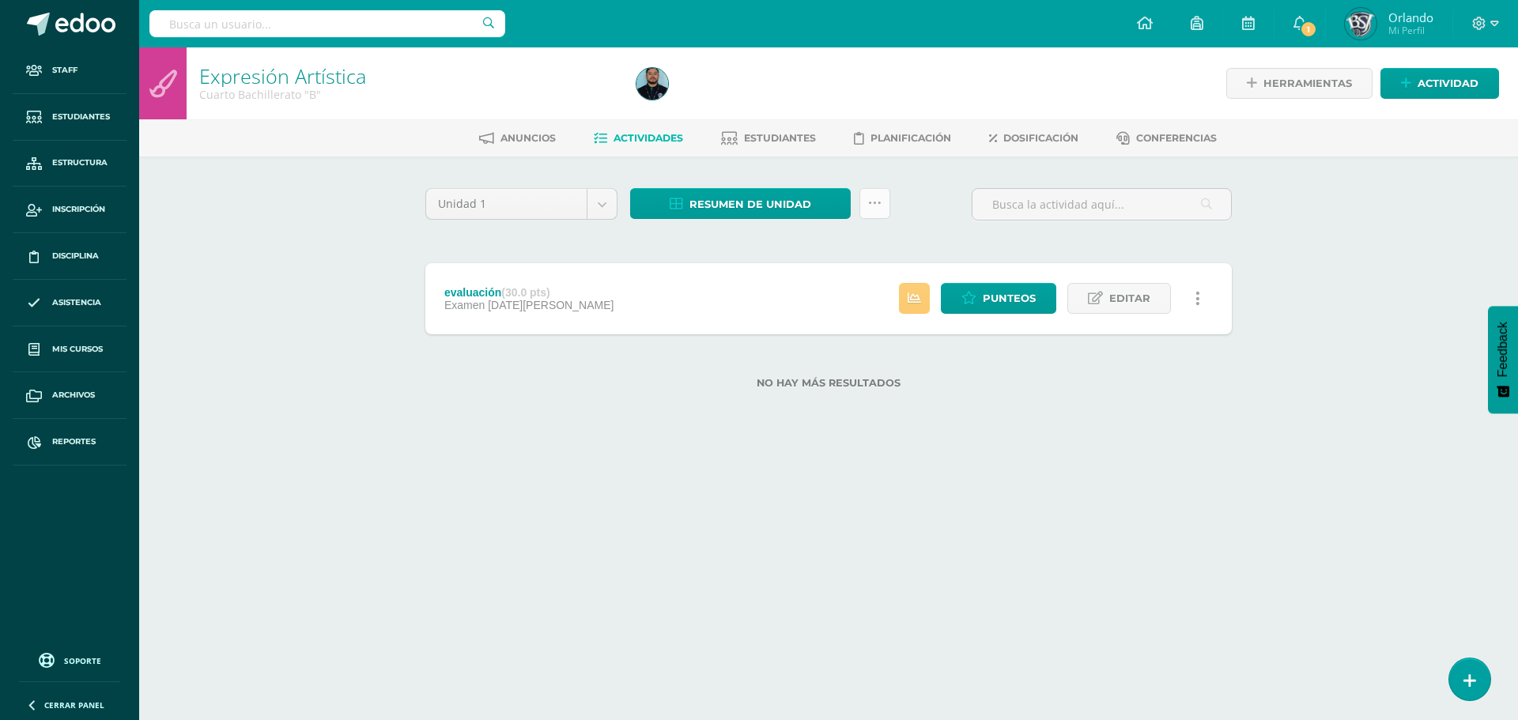
click at [877, 211] on link at bounding box center [875, 203] width 31 height 31
click at [832, 326] on link "Historial de actividad" at bounding box center [836, 323] width 174 height 25
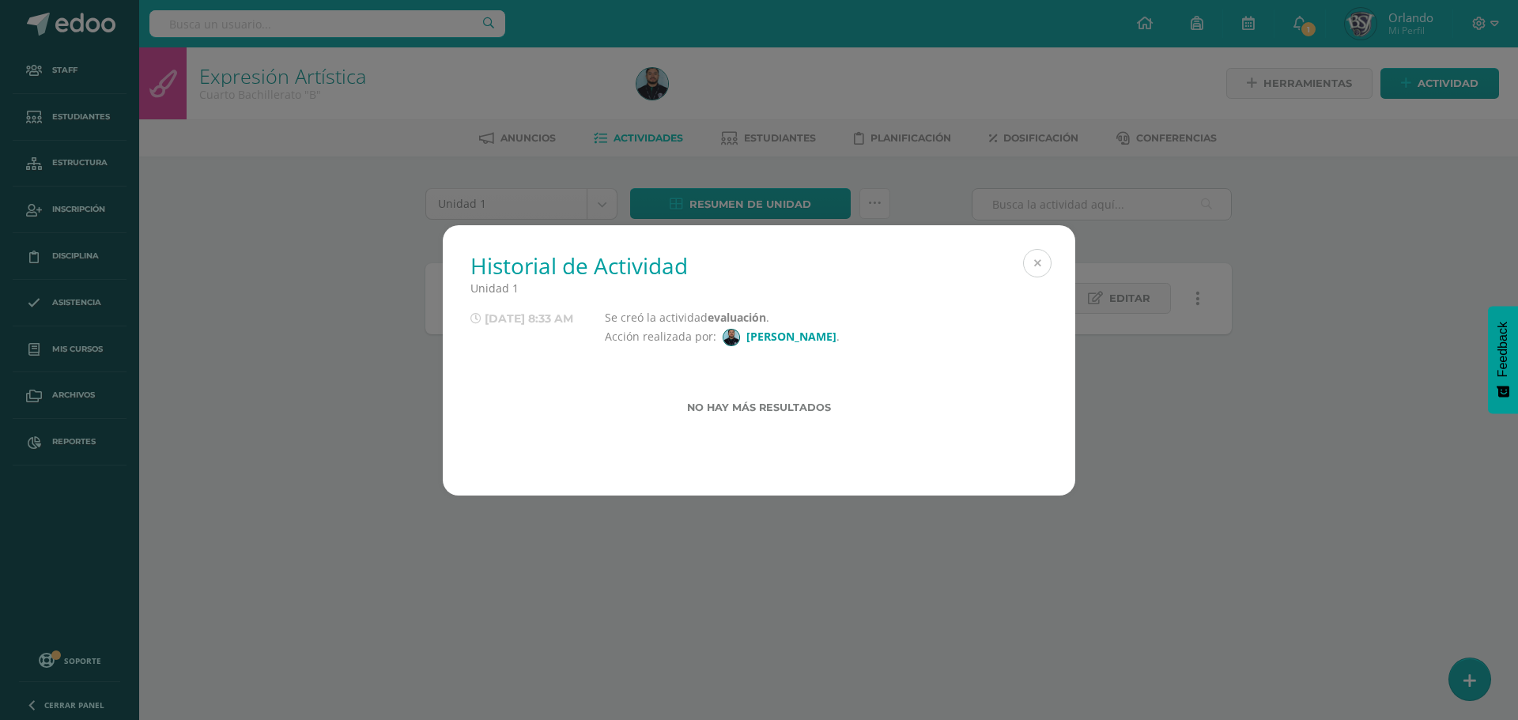
click at [1045, 262] on button at bounding box center [1037, 263] width 28 height 28
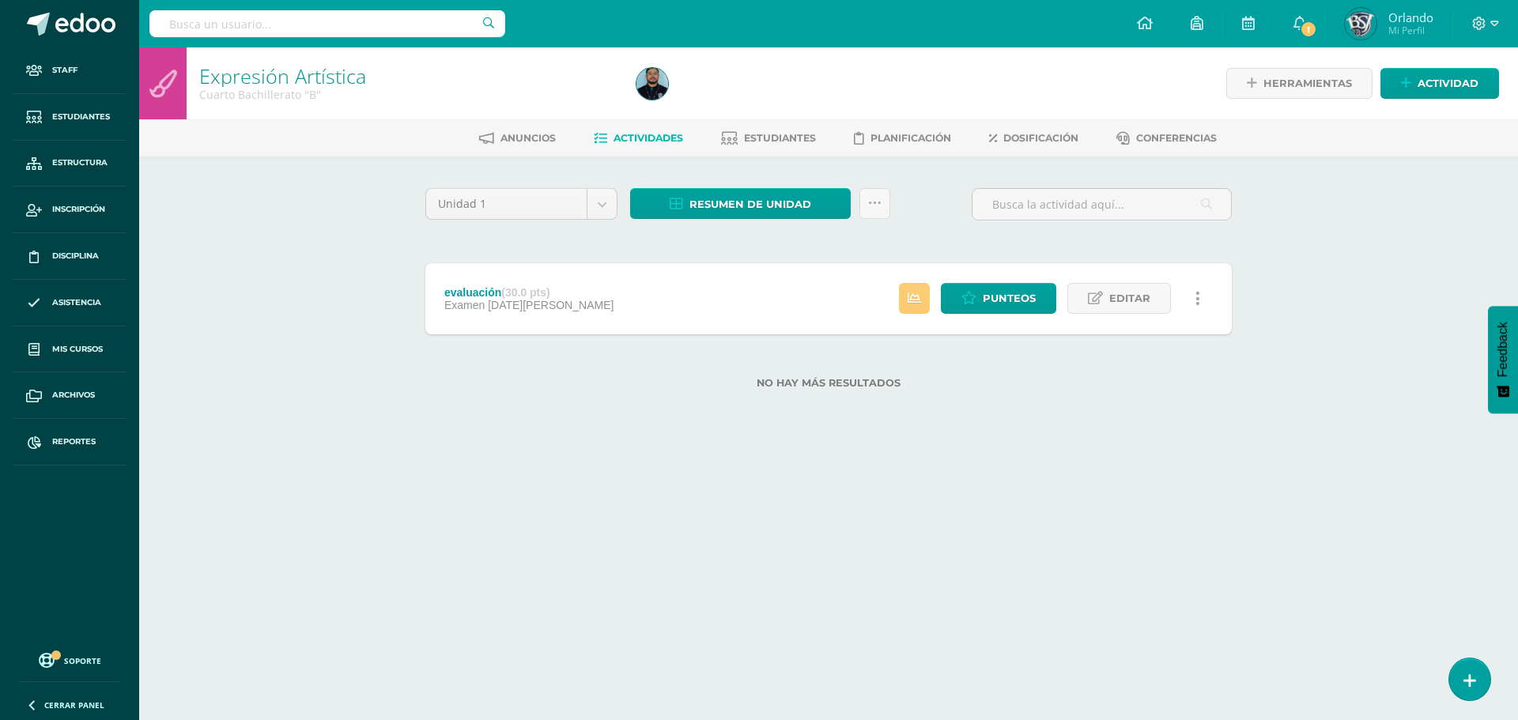
click at [1197, 304] on icon at bounding box center [1198, 298] width 5 height 17
click at [1171, 352] on link "Historial de actividad" at bounding box center [1168, 350] width 162 height 25
click at [967, 304] on icon at bounding box center [969, 298] width 15 height 13
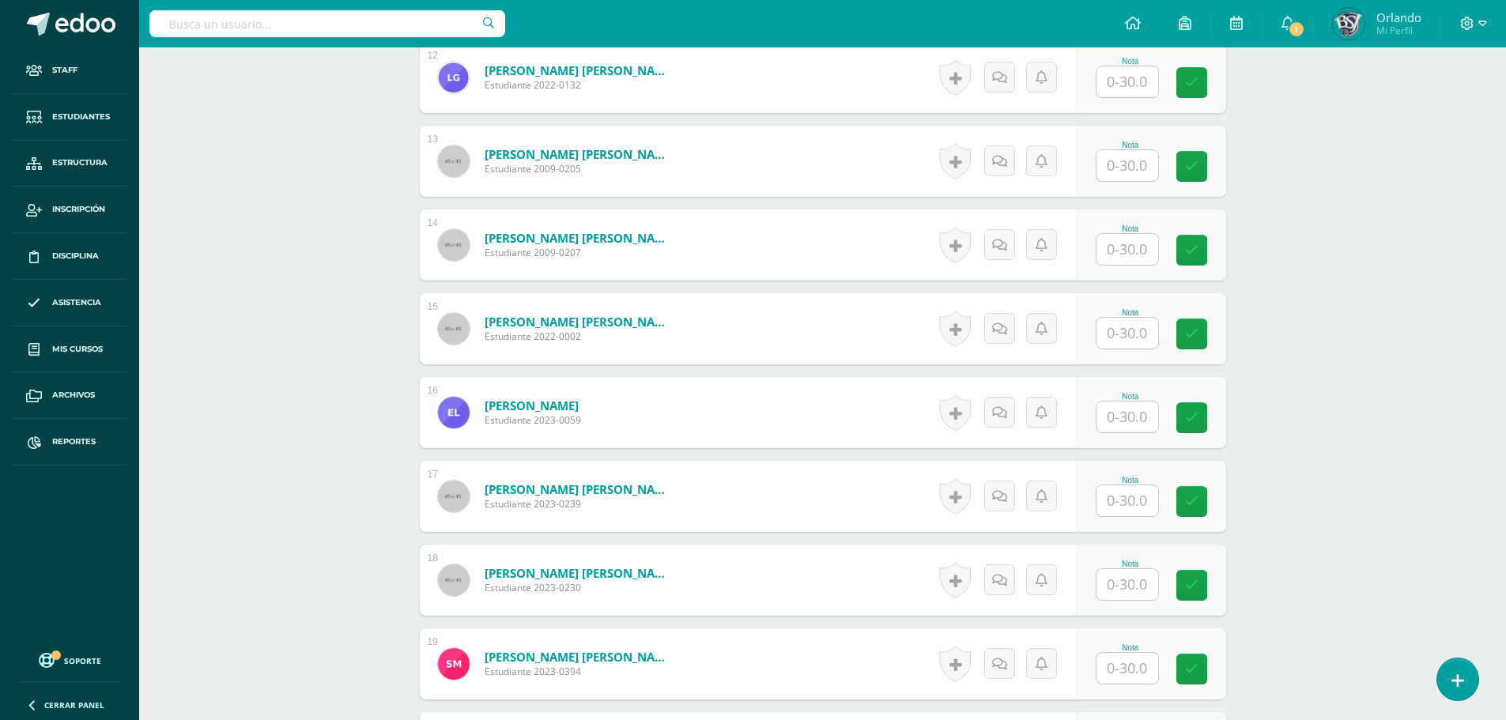
scroll to position [1368, 0]
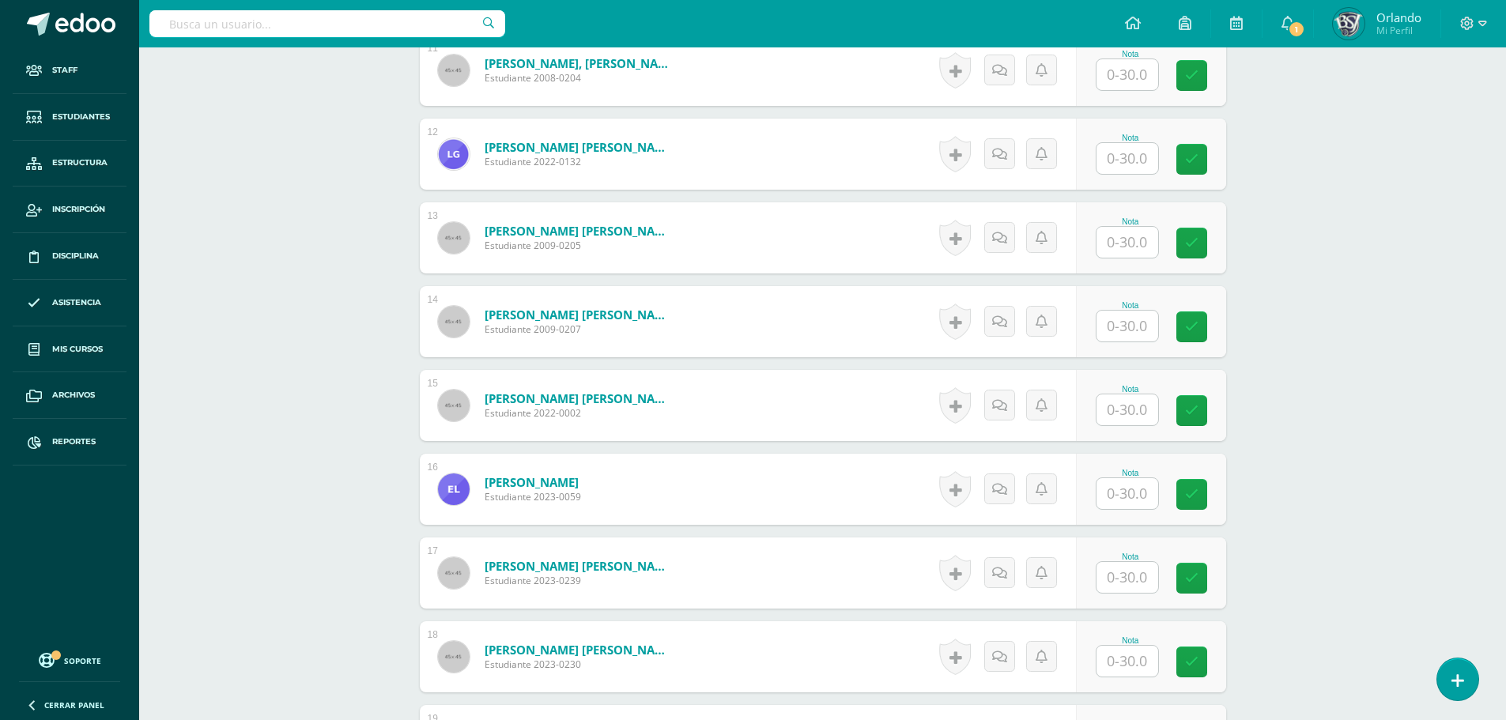
click at [336, 13] on input "text" at bounding box center [327, 23] width 356 height 27
type input "erick"
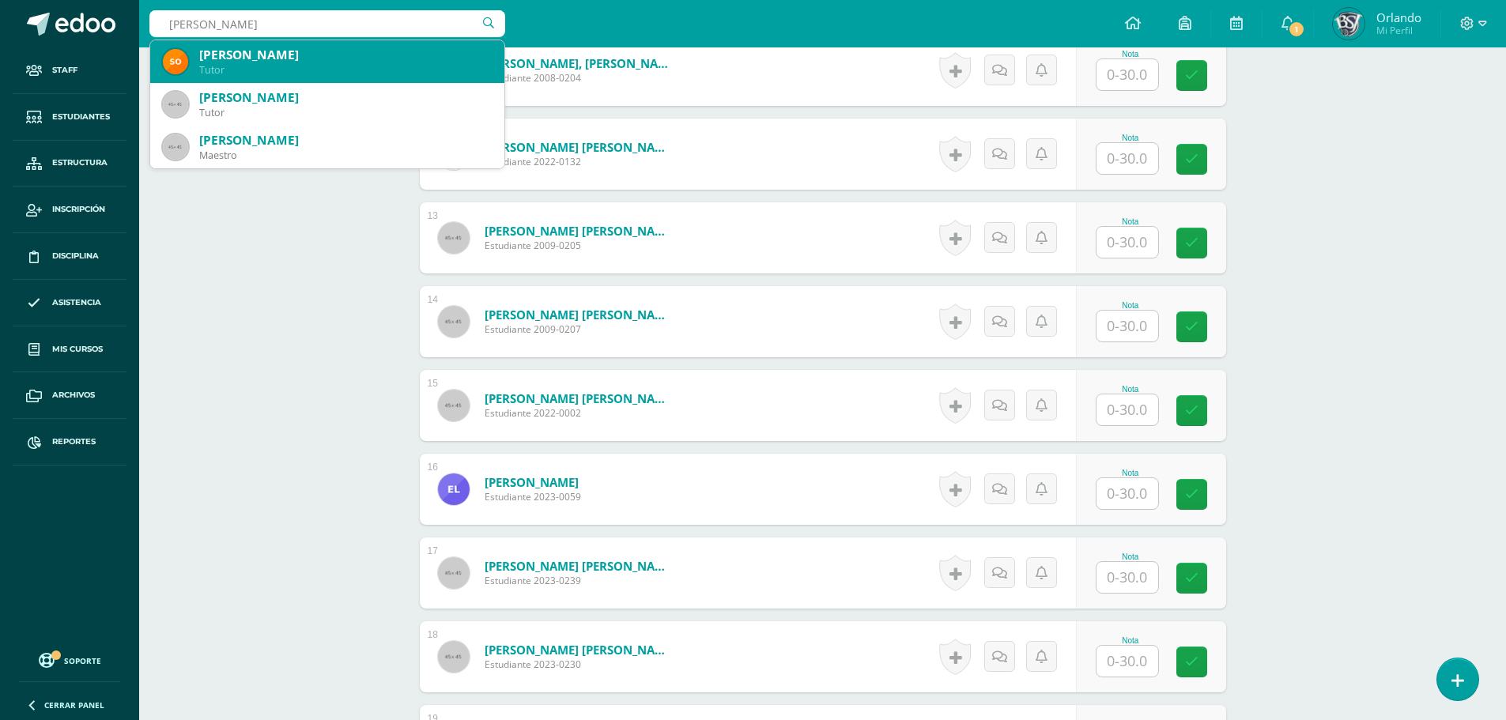
click at [259, 67] on div "Tutor" at bounding box center [345, 69] width 293 height 13
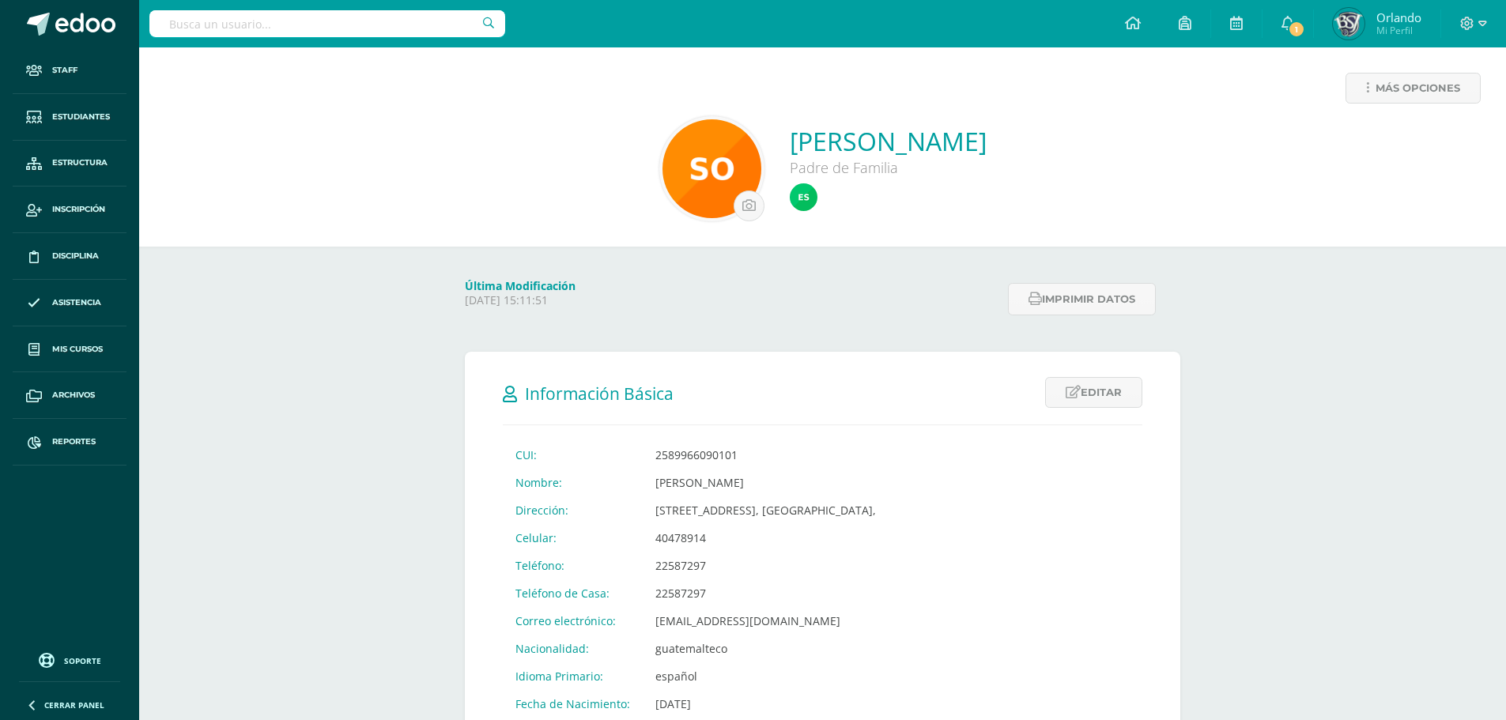
click at [282, 21] on input "text" at bounding box center [327, 23] width 356 height 27
click at [384, 28] on input "[PERSON_NAME]" at bounding box center [327, 23] width 356 height 27
type input "e"
type input "erick"
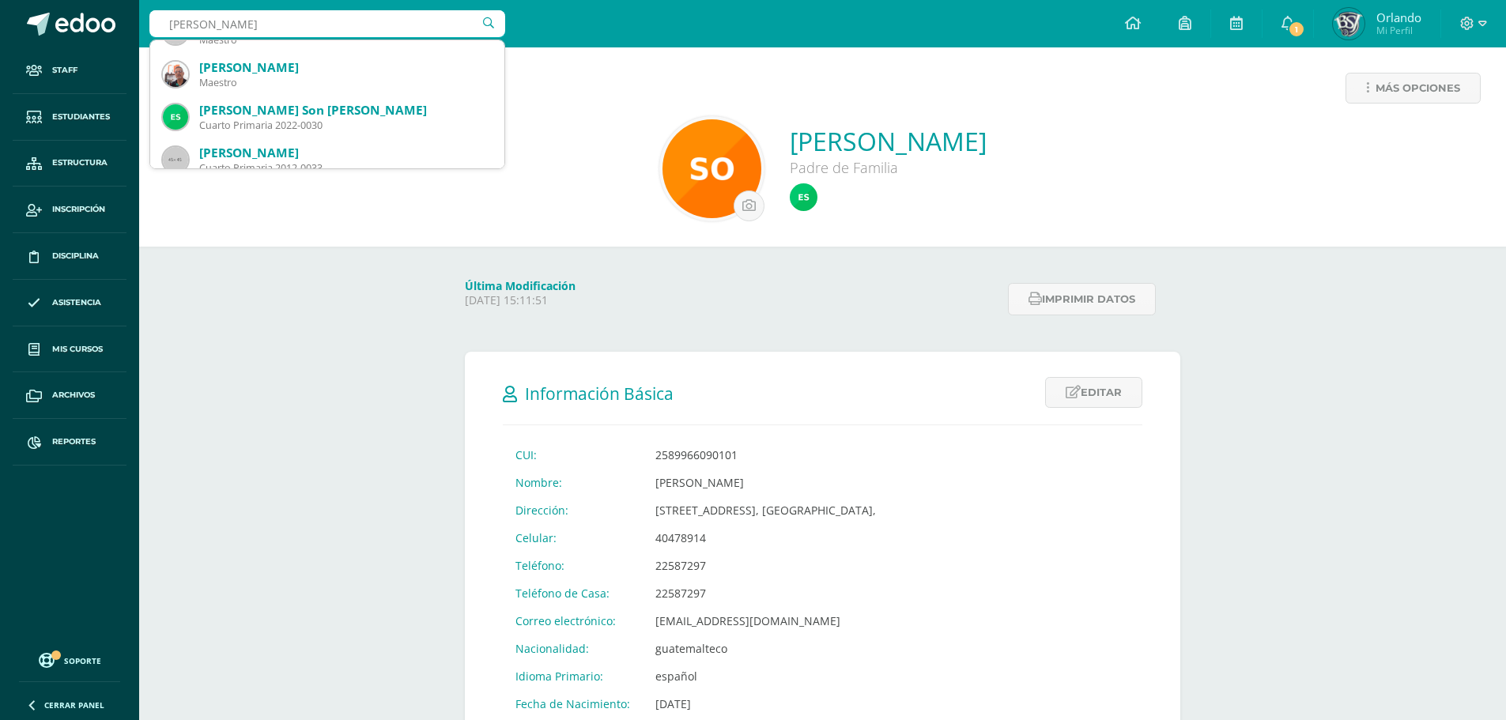
scroll to position [79, 0]
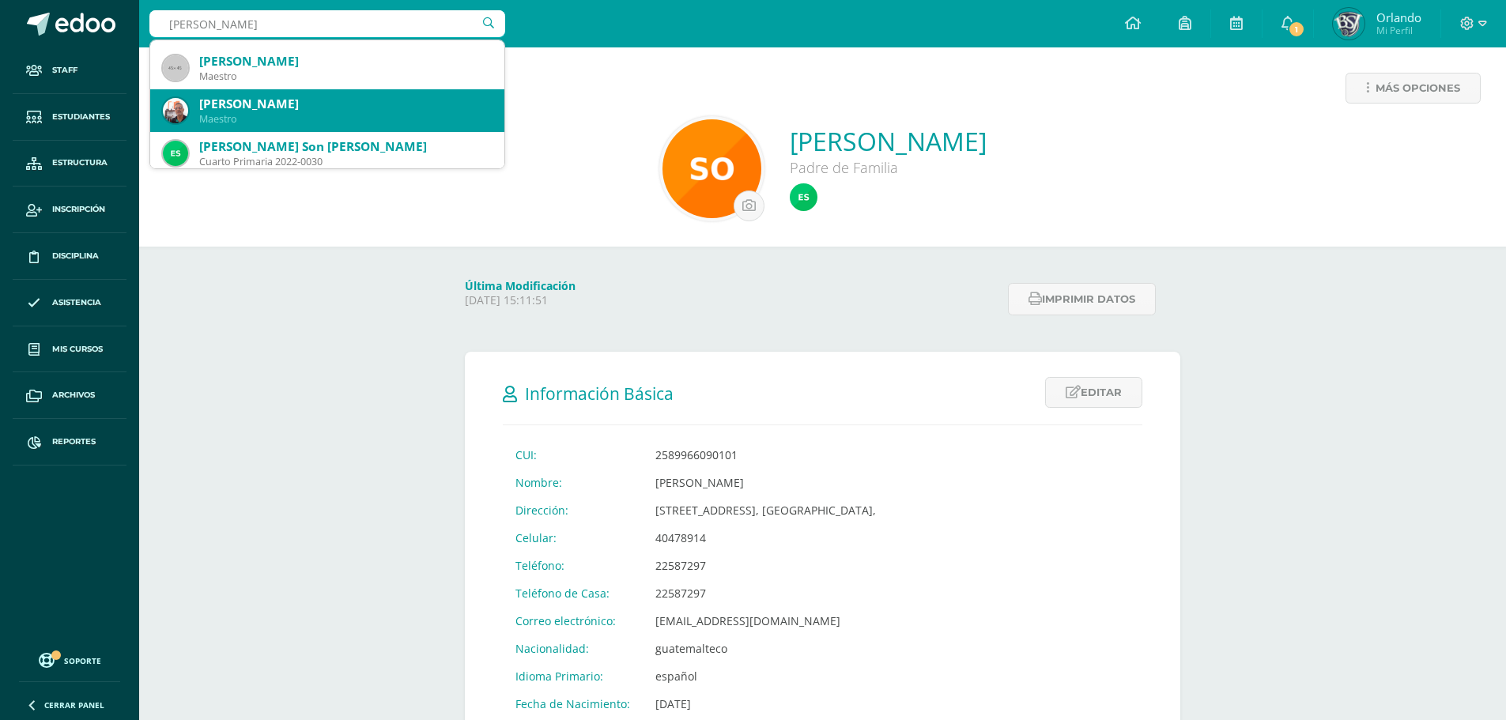
click at [326, 106] on div "[PERSON_NAME]" at bounding box center [345, 104] width 293 height 17
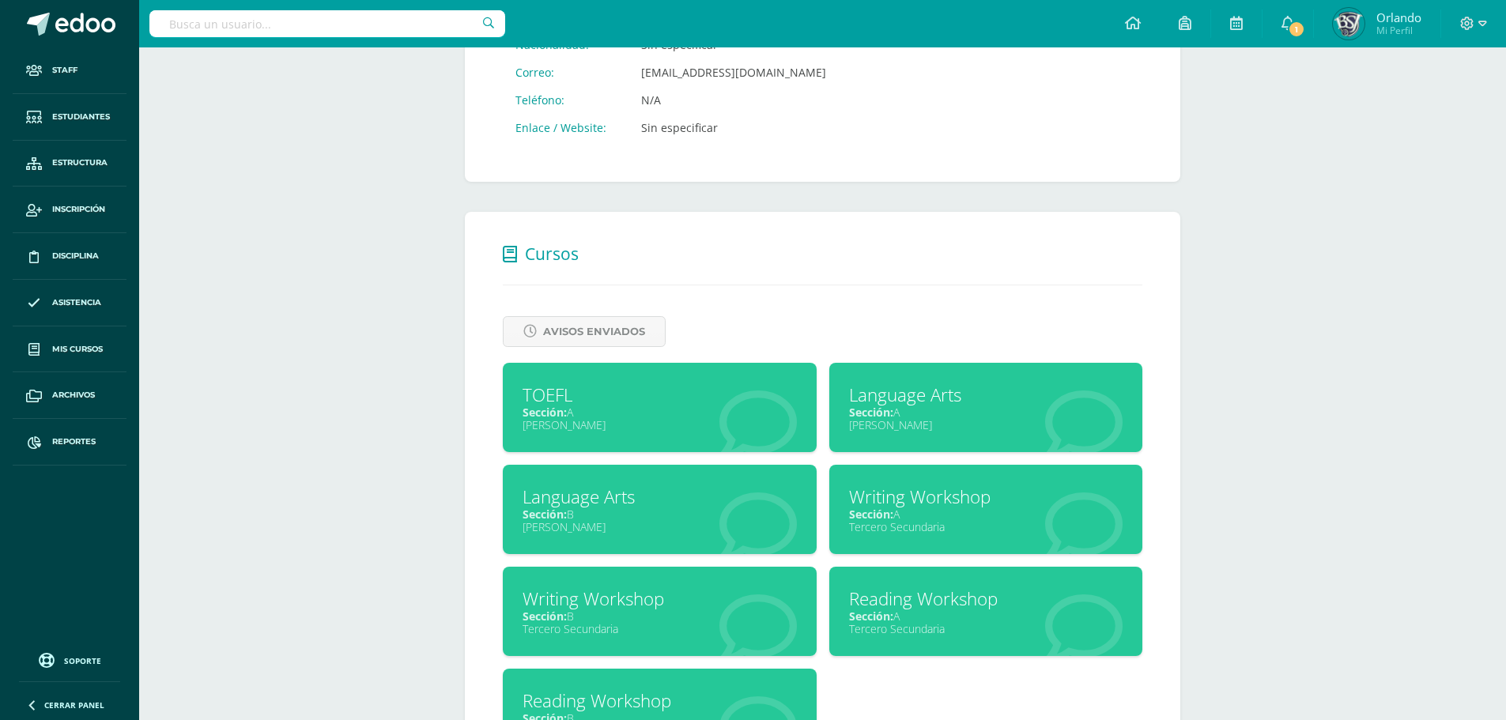
scroll to position [554, 0]
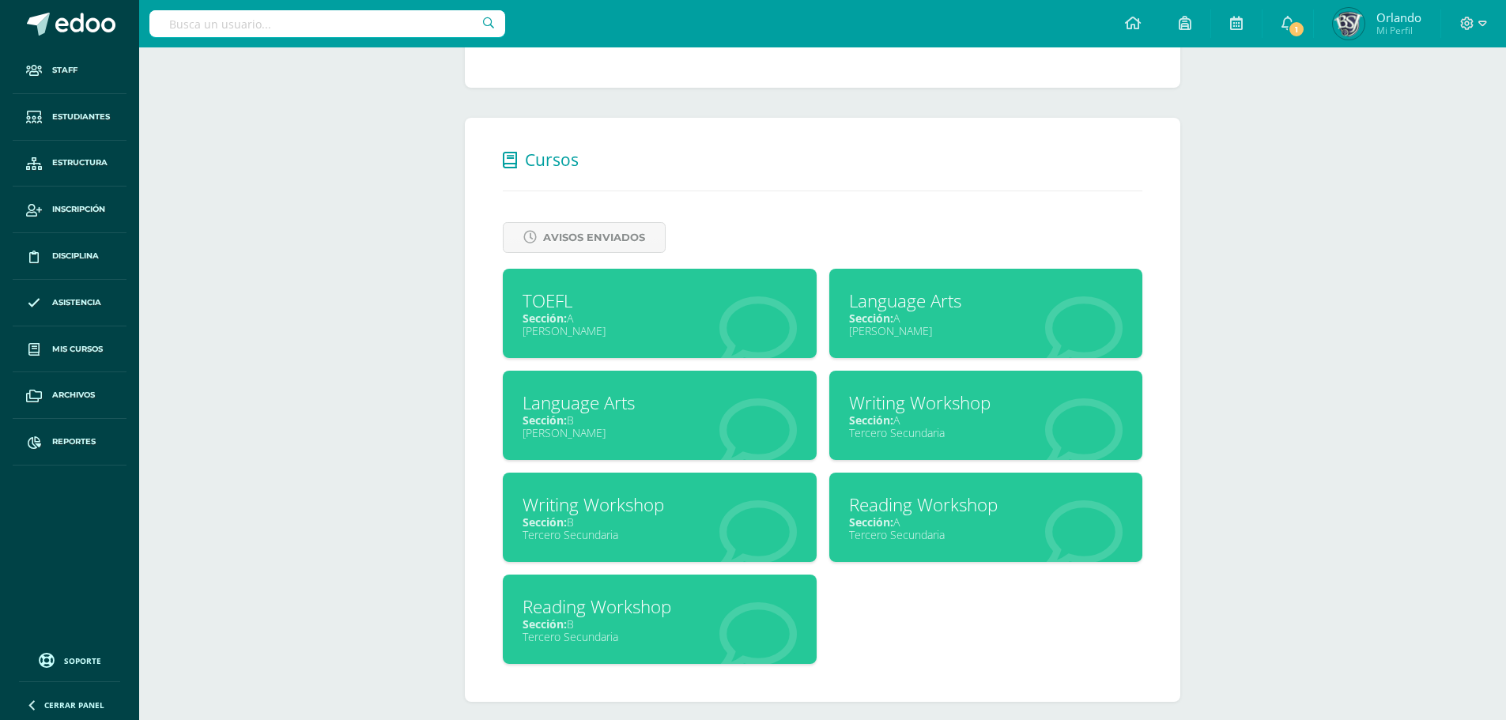
click at [675, 524] on div "Sección: B" at bounding box center [660, 522] width 274 height 15
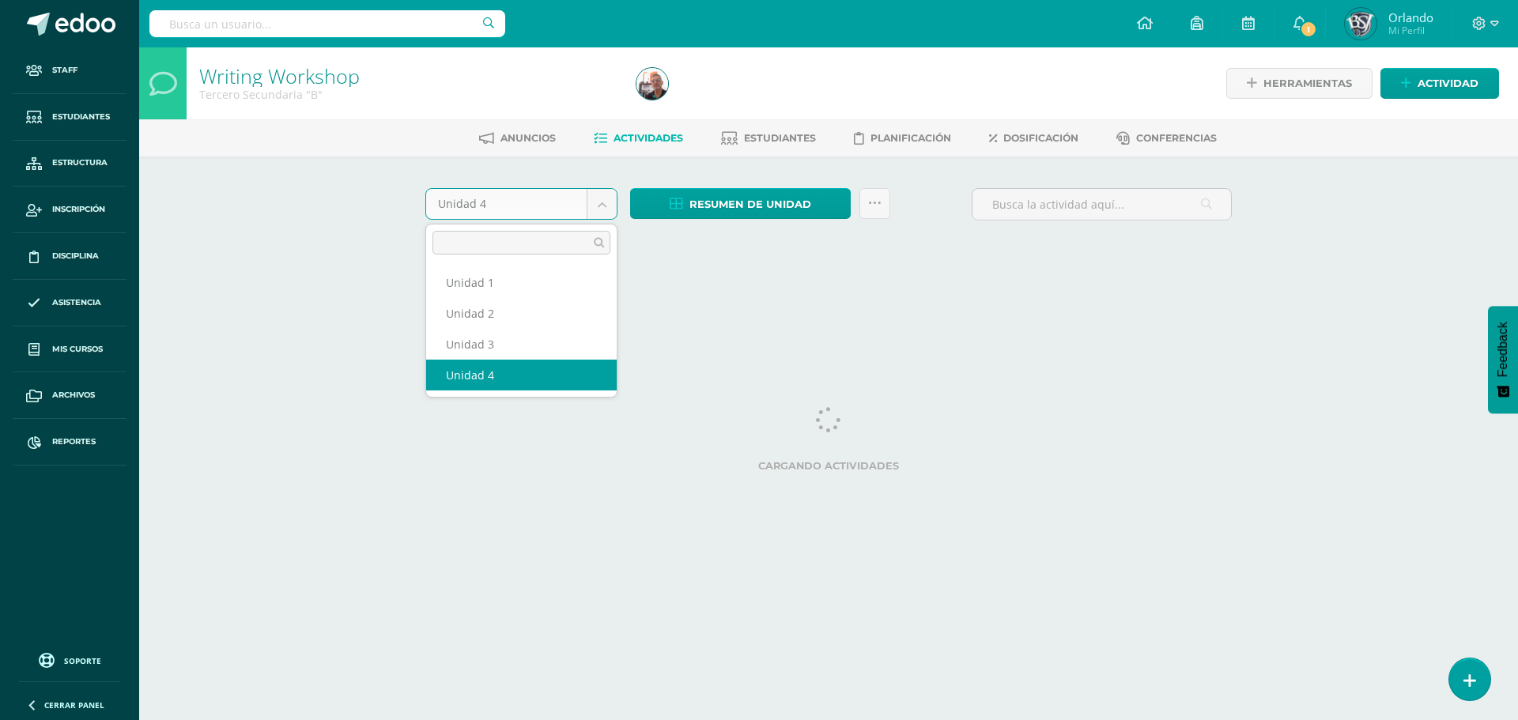
click at [596, 198] on body "Staff Estudiantes Estructura Inscripción Disciplina Asistencia Mis cursos Archi…" at bounding box center [759, 147] width 1518 height 295
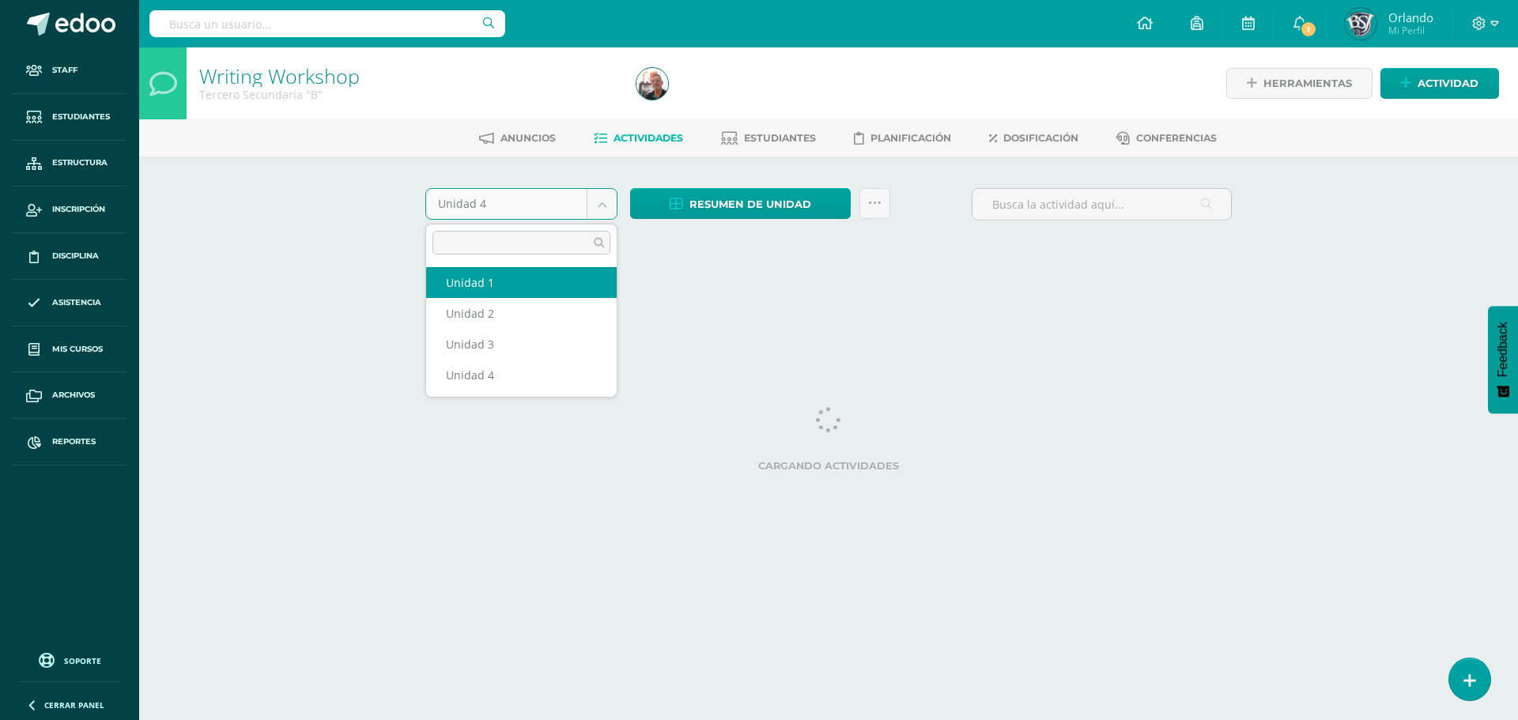
select select "Unidad 1"
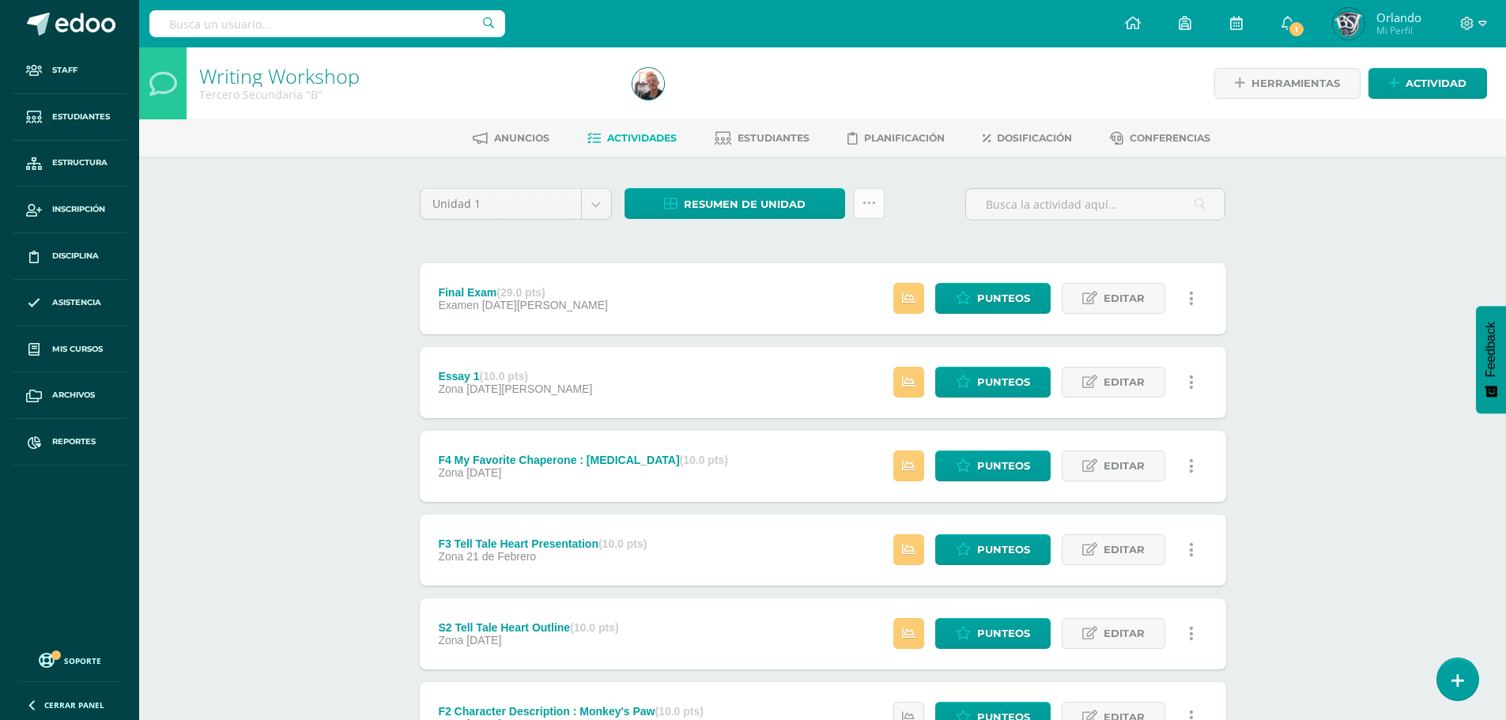
click at [864, 206] on icon at bounding box center [869, 203] width 13 height 13
click at [1072, 259] on div "Unidad 1 Unidad 1 Unidad 2 Unidad 3 Unidad 4 Resumen de unidad Descargar como H…" at bounding box center [823, 591] width 819 height 807
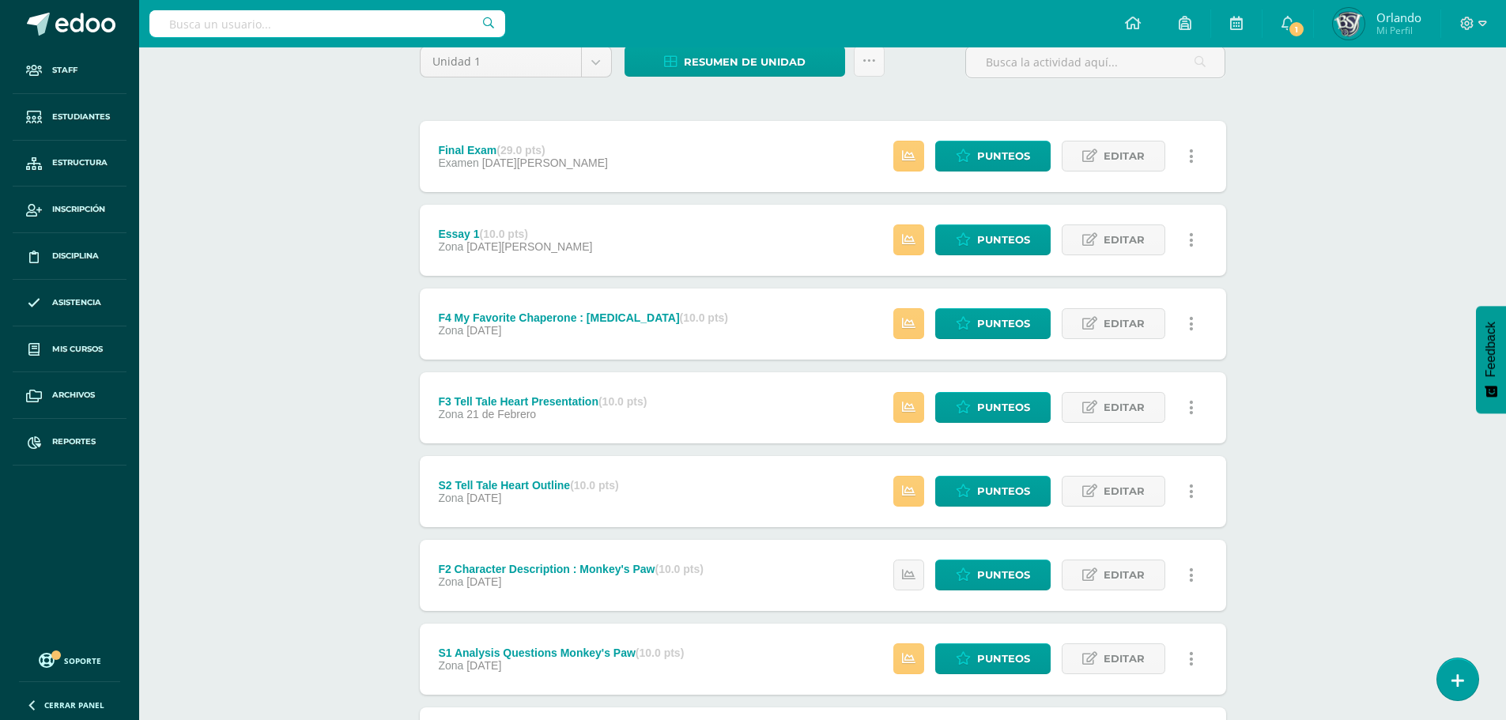
scroll to position [306, 0]
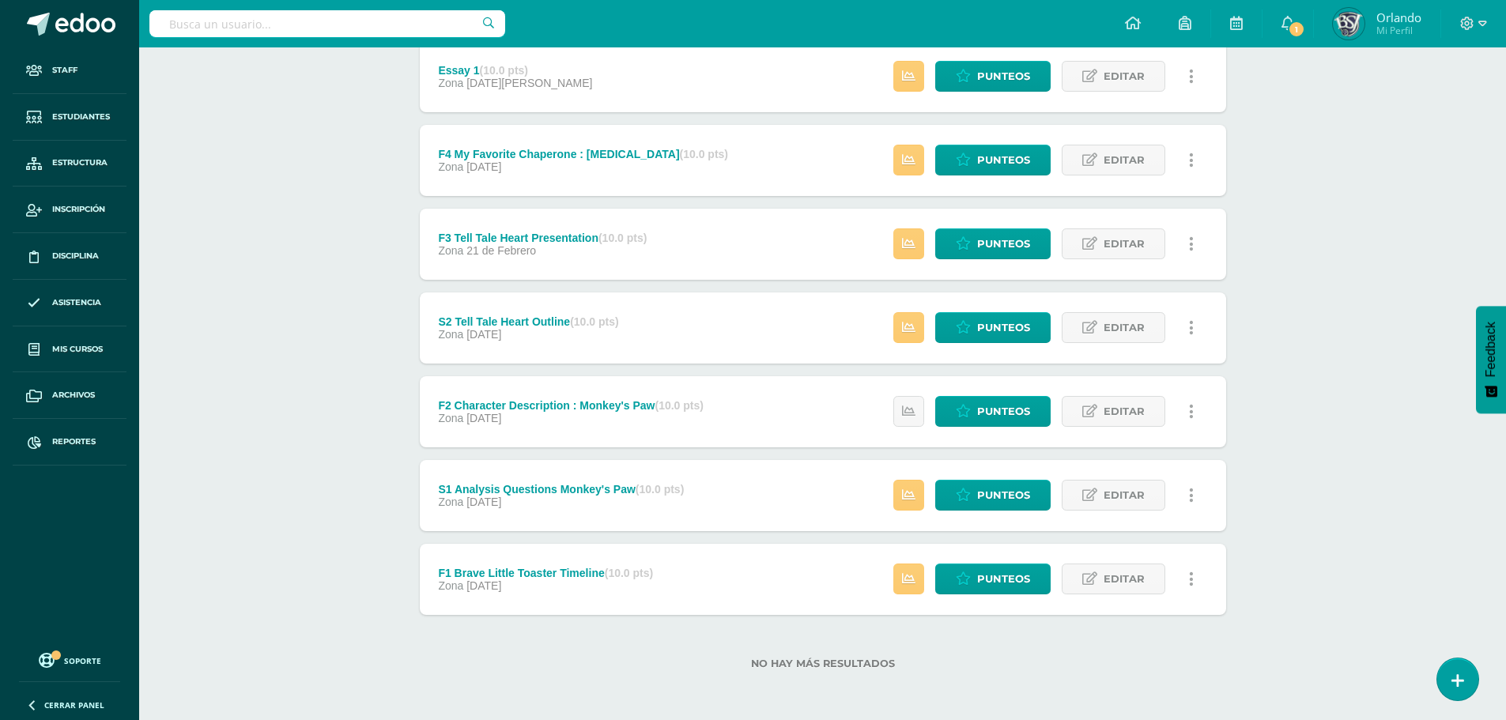
click at [1189, 578] on icon at bounding box center [1191, 579] width 5 height 17
click at [1143, 629] on link "Historial de actividad" at bounding box center [1162, 630] width 162 height 25
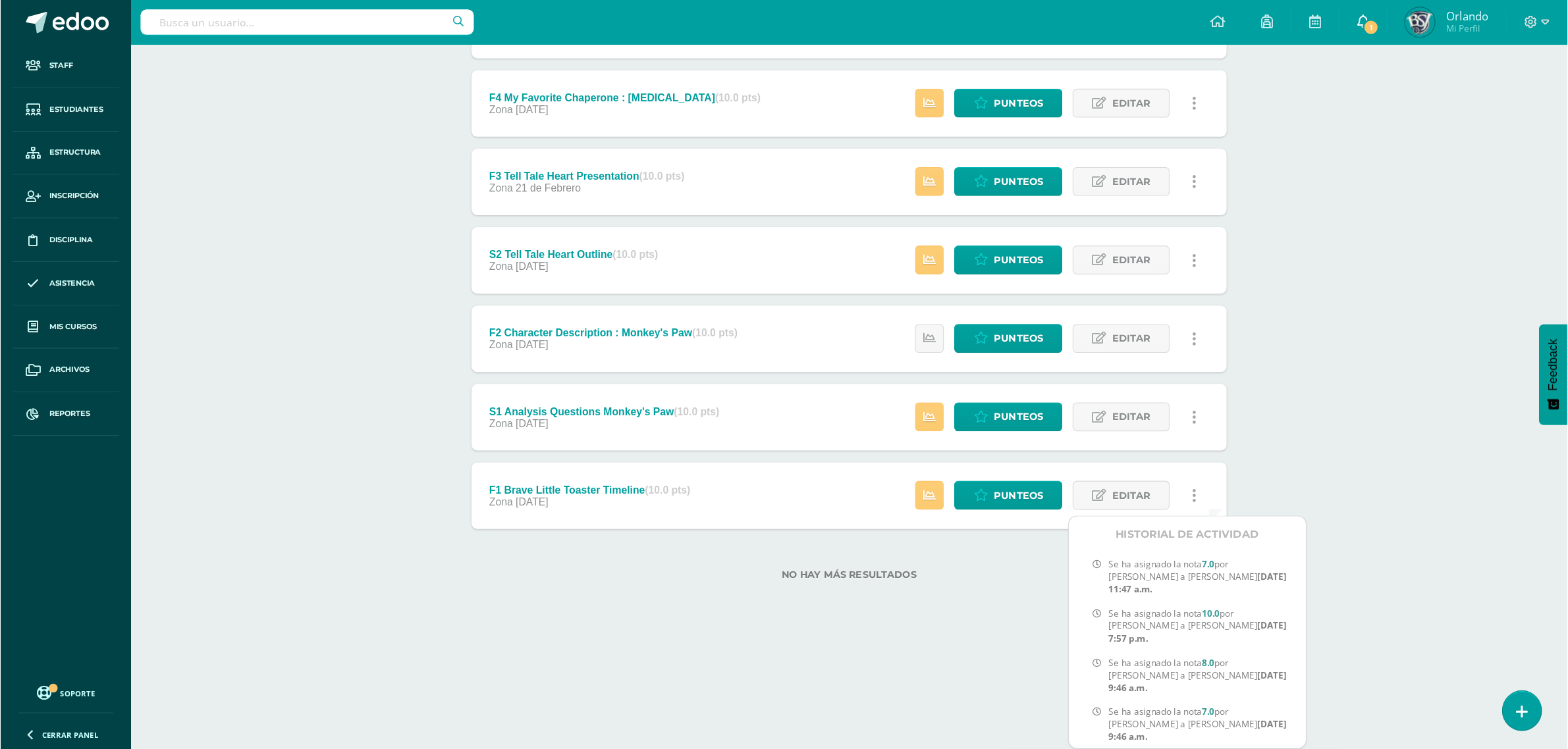
scroll to position [212, 0]
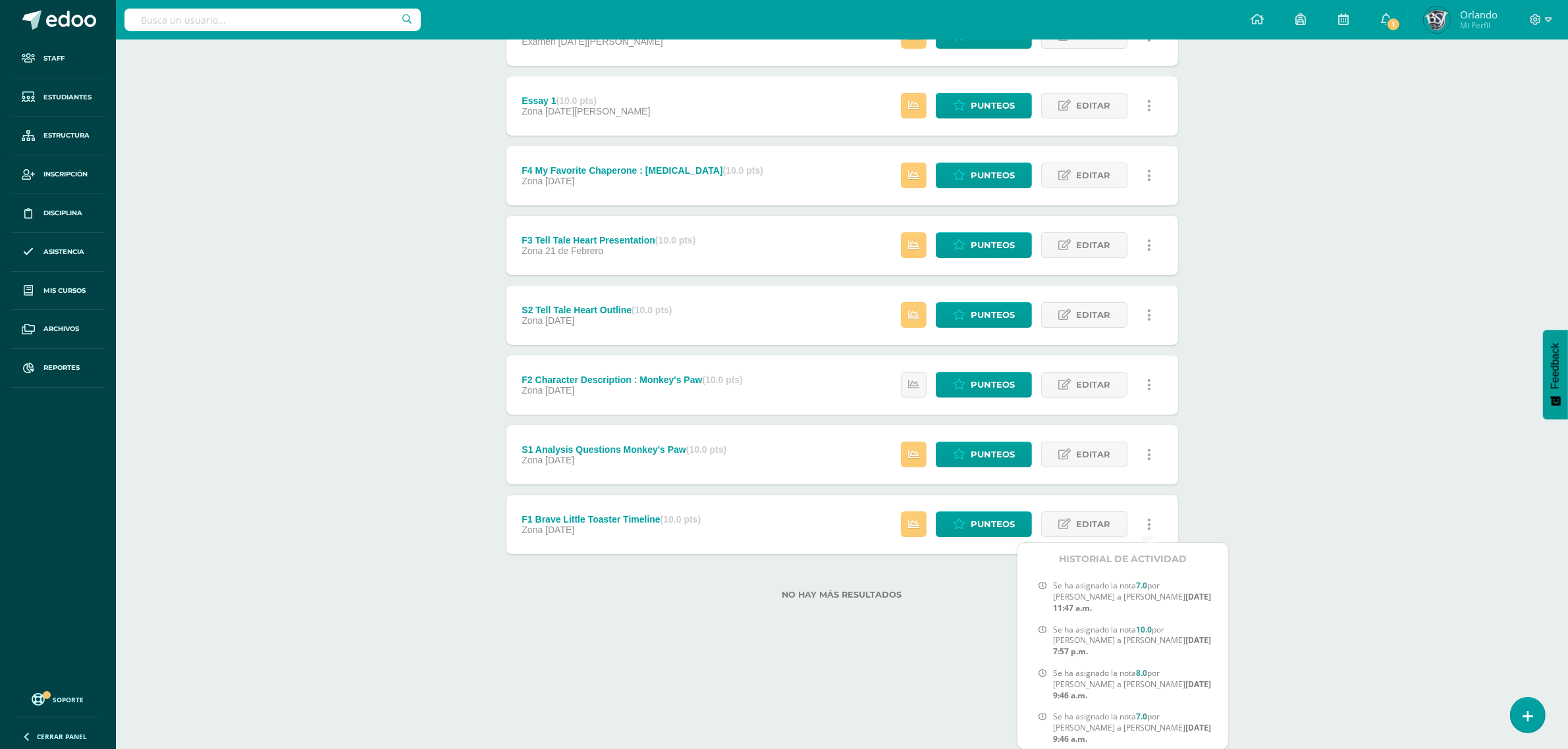
drag, startPoint x: 1093, startPoint y: 23, endPoint x: 1271, endPoint y: 623, distance: 625.8
click at [1263, 599] on div "Writing Workshop Tercero Secundaria "B" Herramientas Detalle de asistencias Act…" at bounding box center [842, 234] width 1452 height 815
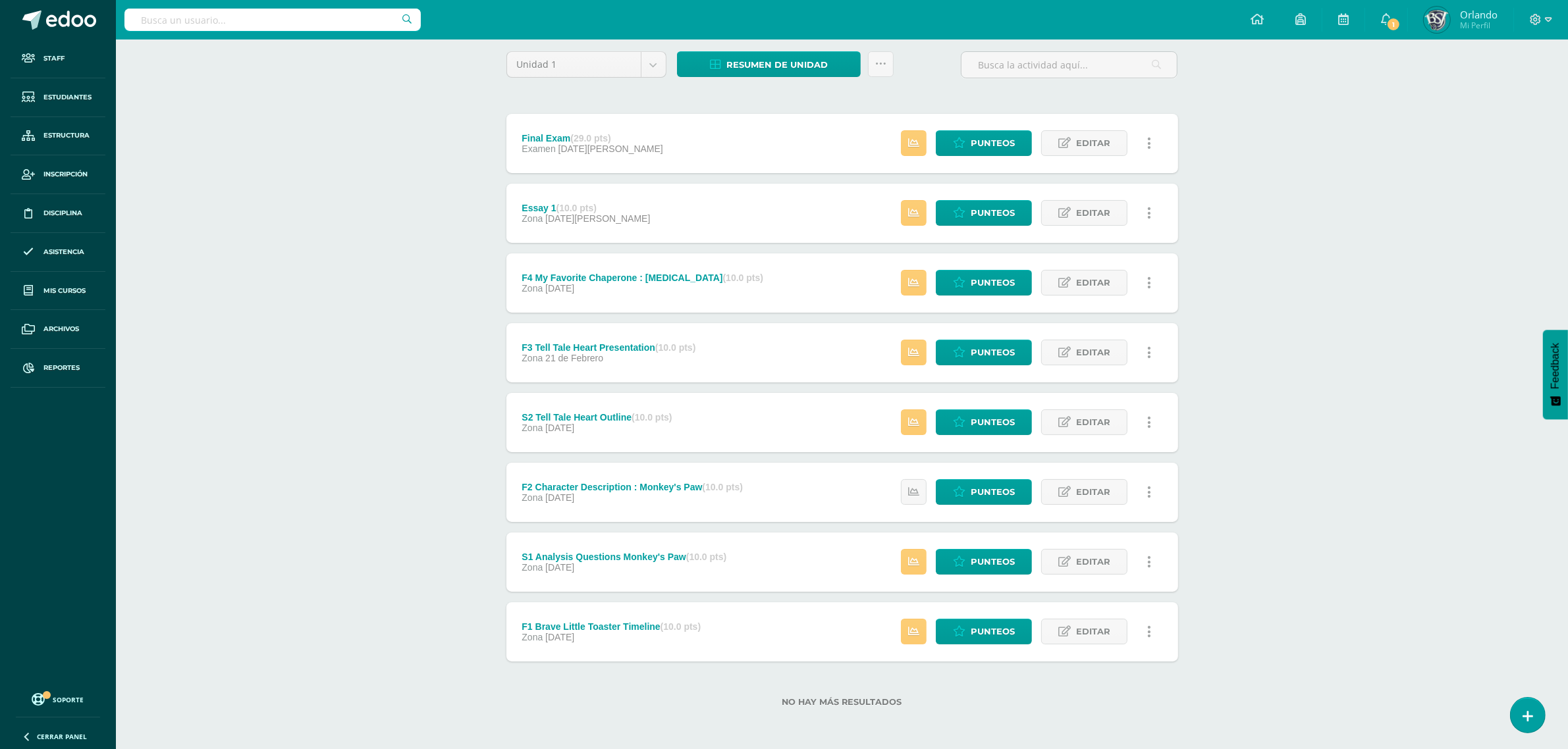
scroll to position [104, 0]
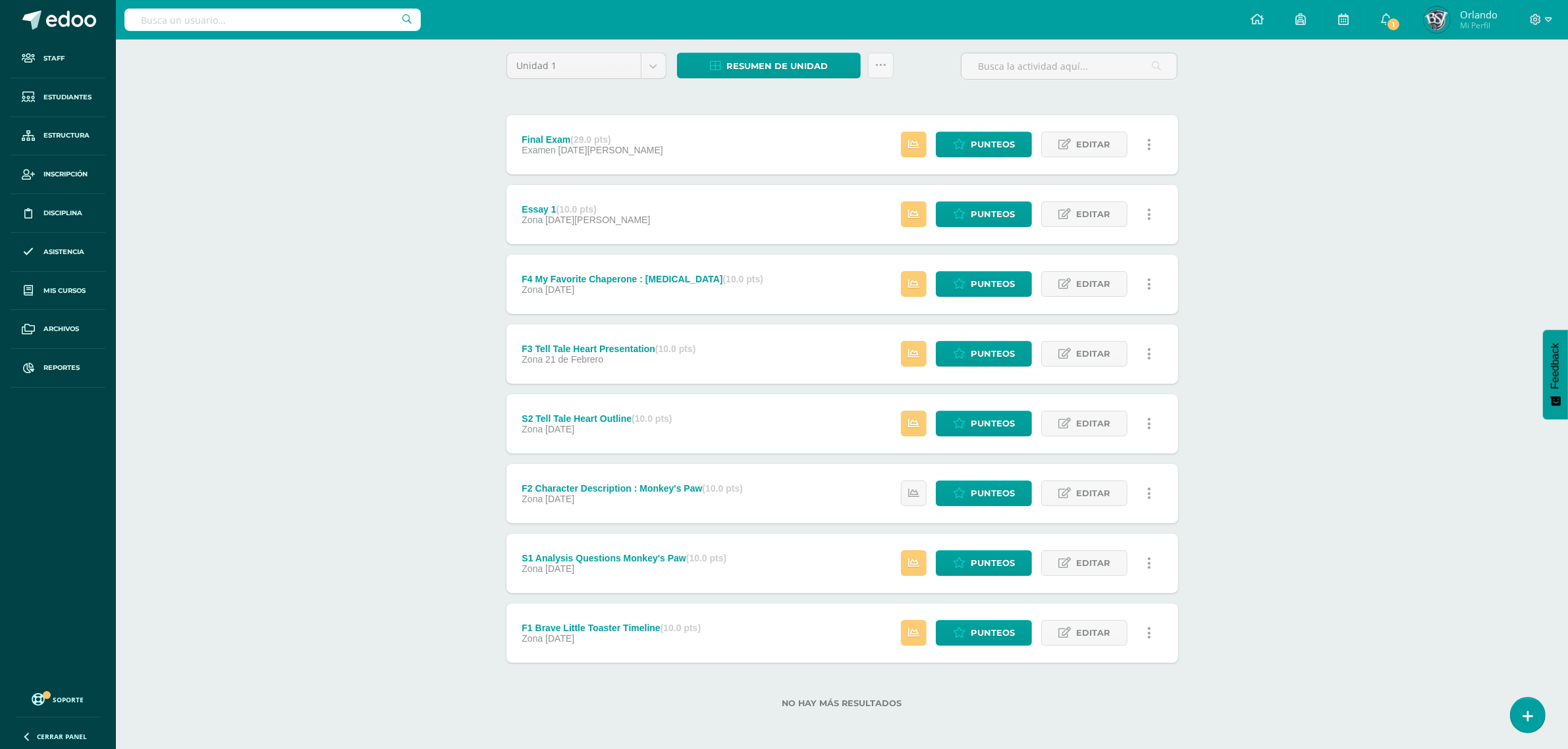
click at [1141, 599] on link at bounding box center [1149, 632] width 26 height 26
click at [1121, 599] on link "Historial de actividad" at bounding box center [1124, 675] width 135 height 21
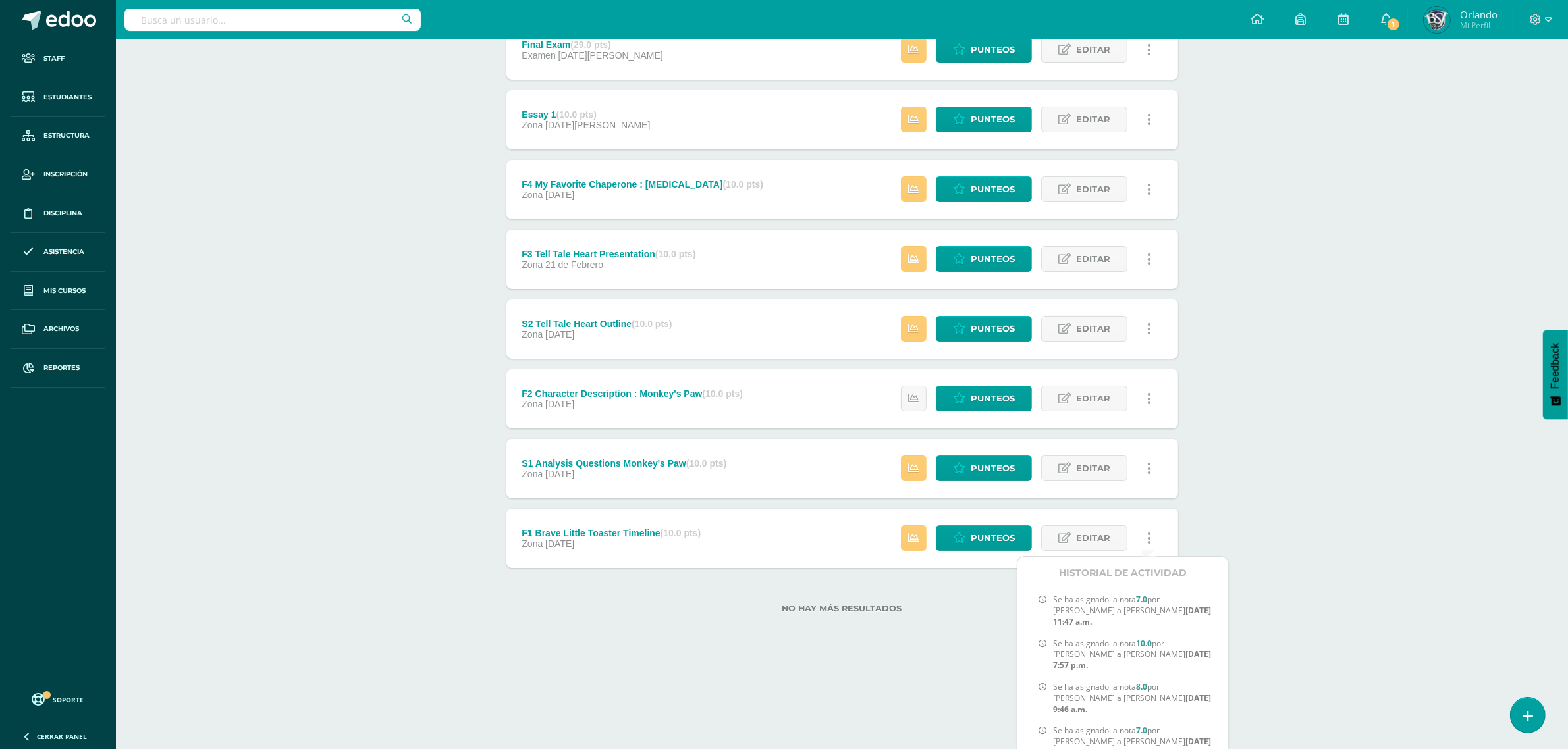
scroll to position [212, 0]
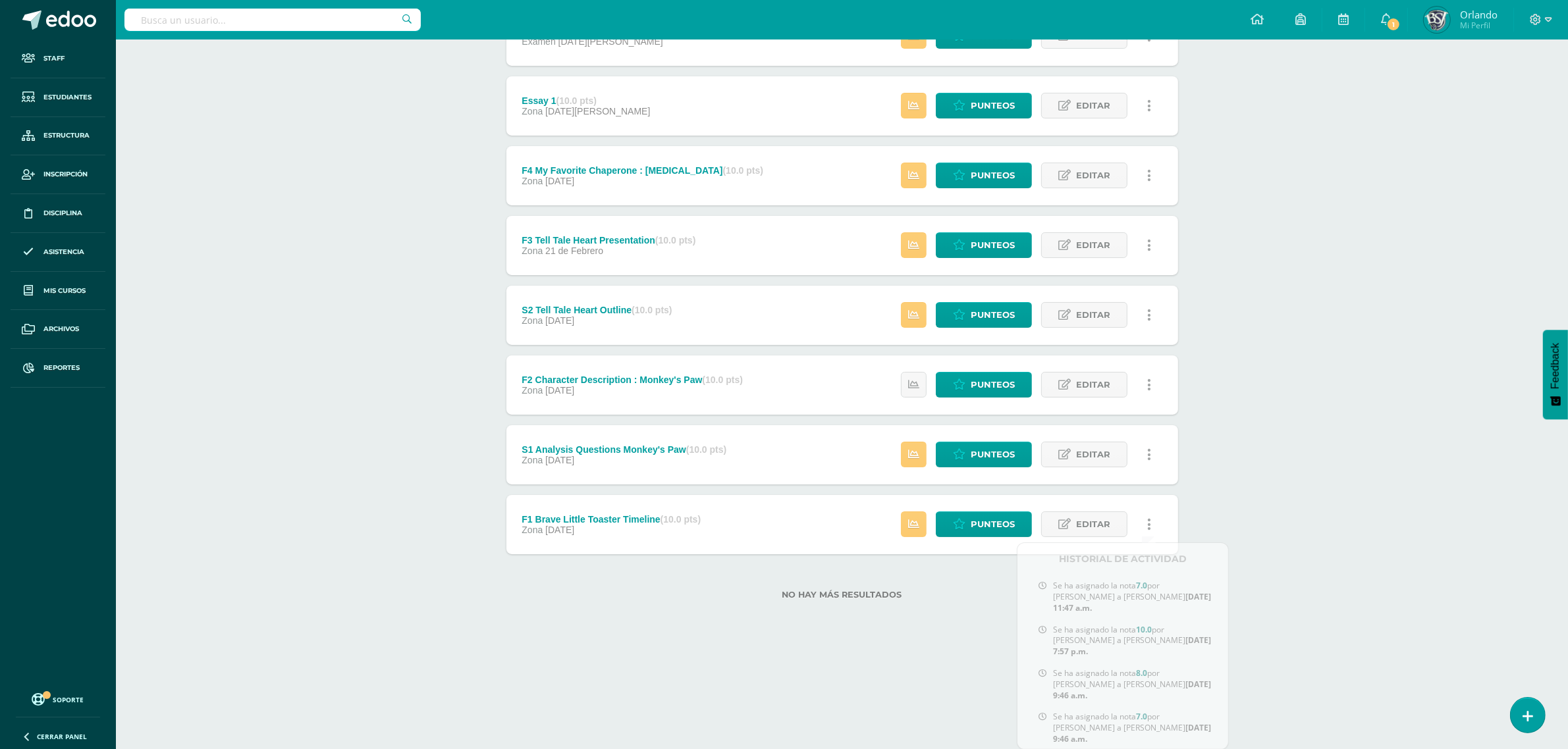
click at [1263, 379] on div "Writing Workshop Tercero Secundaria "B" Herramientas Detalle de asistencias Act…" at bounding box center [842, 234] width 1452 height 815
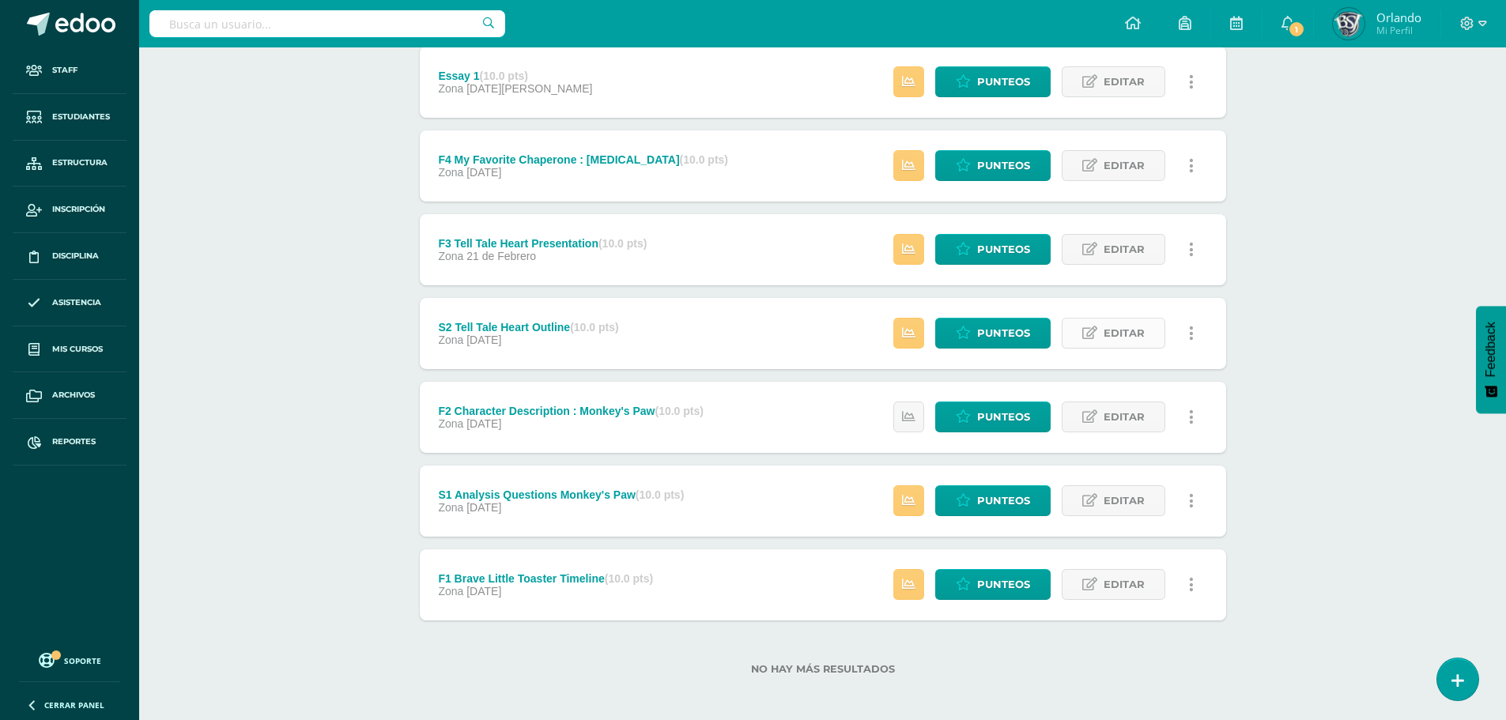
scroll to position [306, 0]
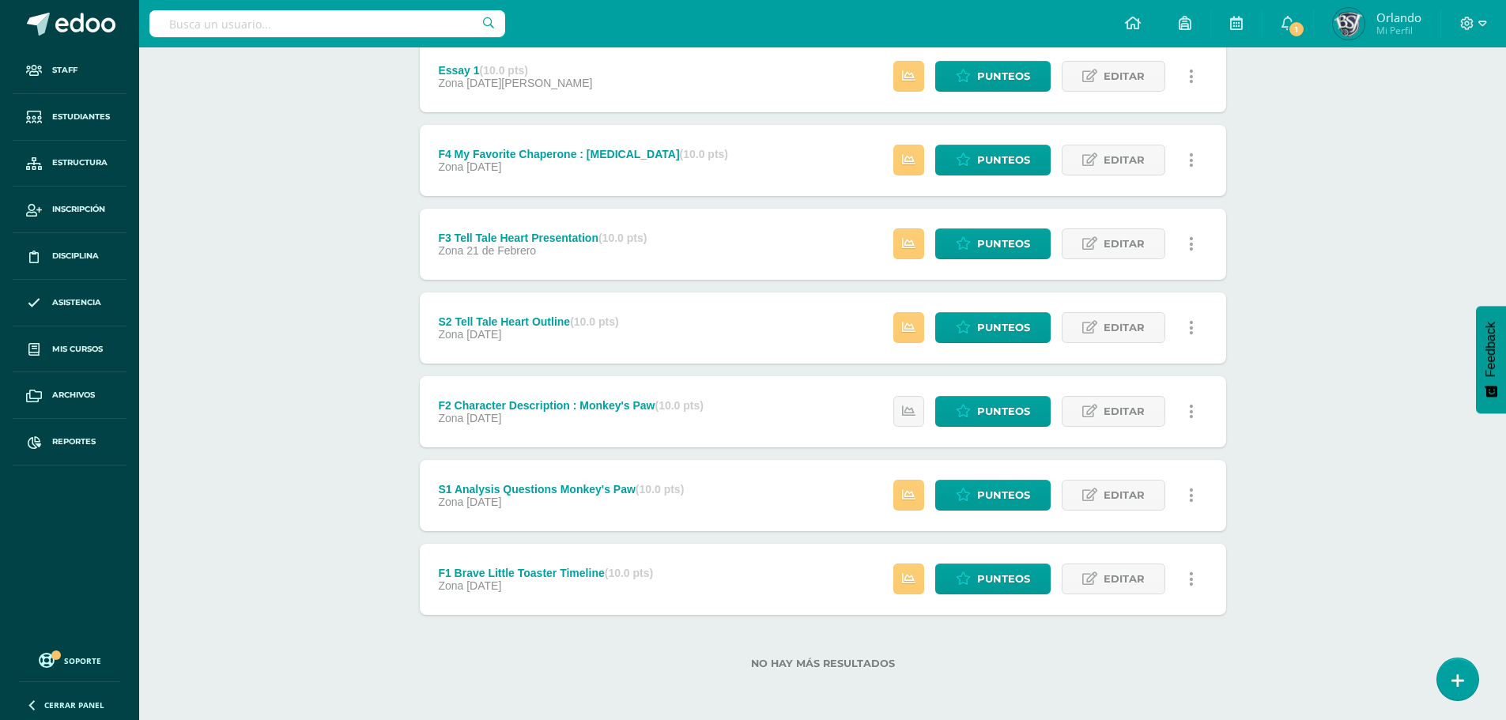
click at [1186, 568] on link at bounding box center [1192, 579] width 31 height 31
click at [1117, 633] on link "Historial de actividad" at bounding box center [1162, 630] width 162 height 25
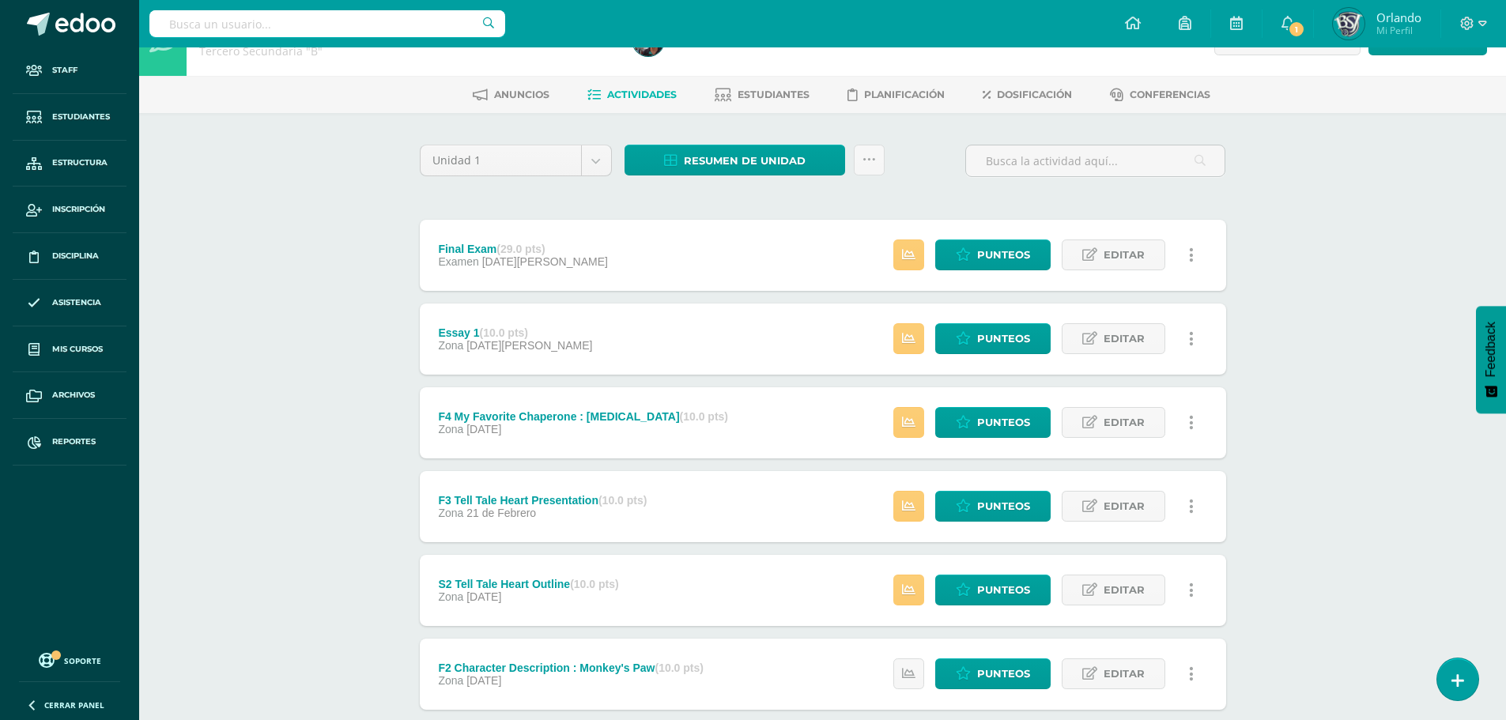
scroll to position [0, 0]
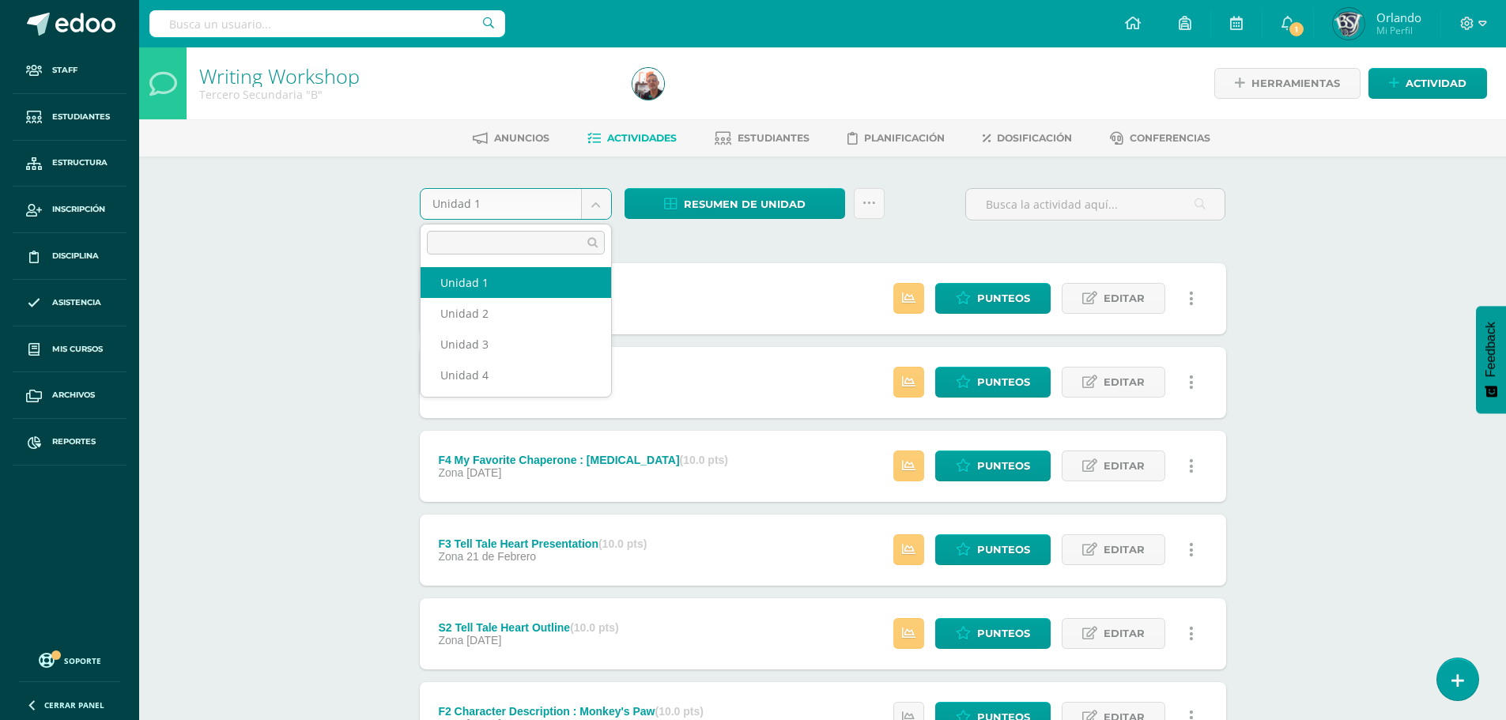
click at [547, 206] on body "Staff Estudiantes Estructura Inscripción Disciplina Asistencia Mis cursos Archi…" at bounding box center [753, 513] width 1506 height 1026
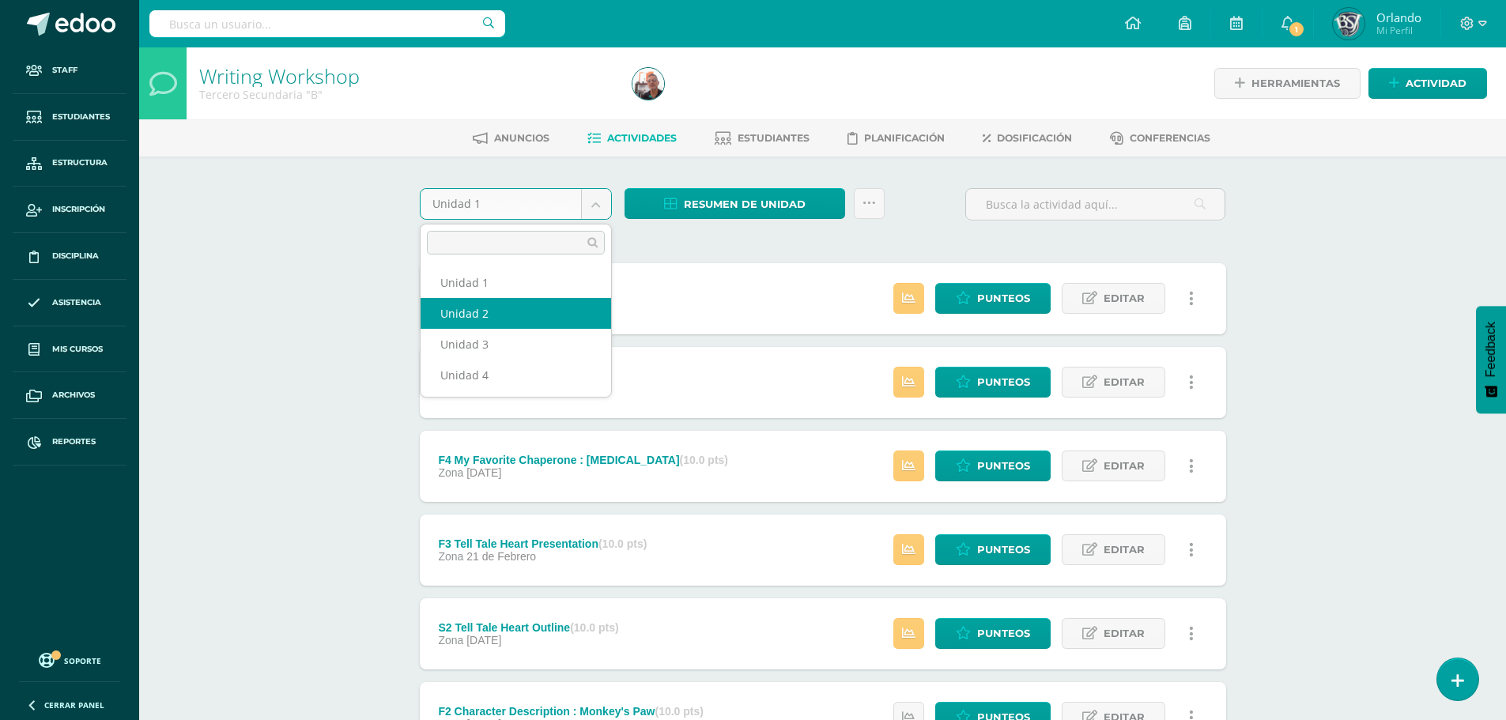
select select "Unidad 2"
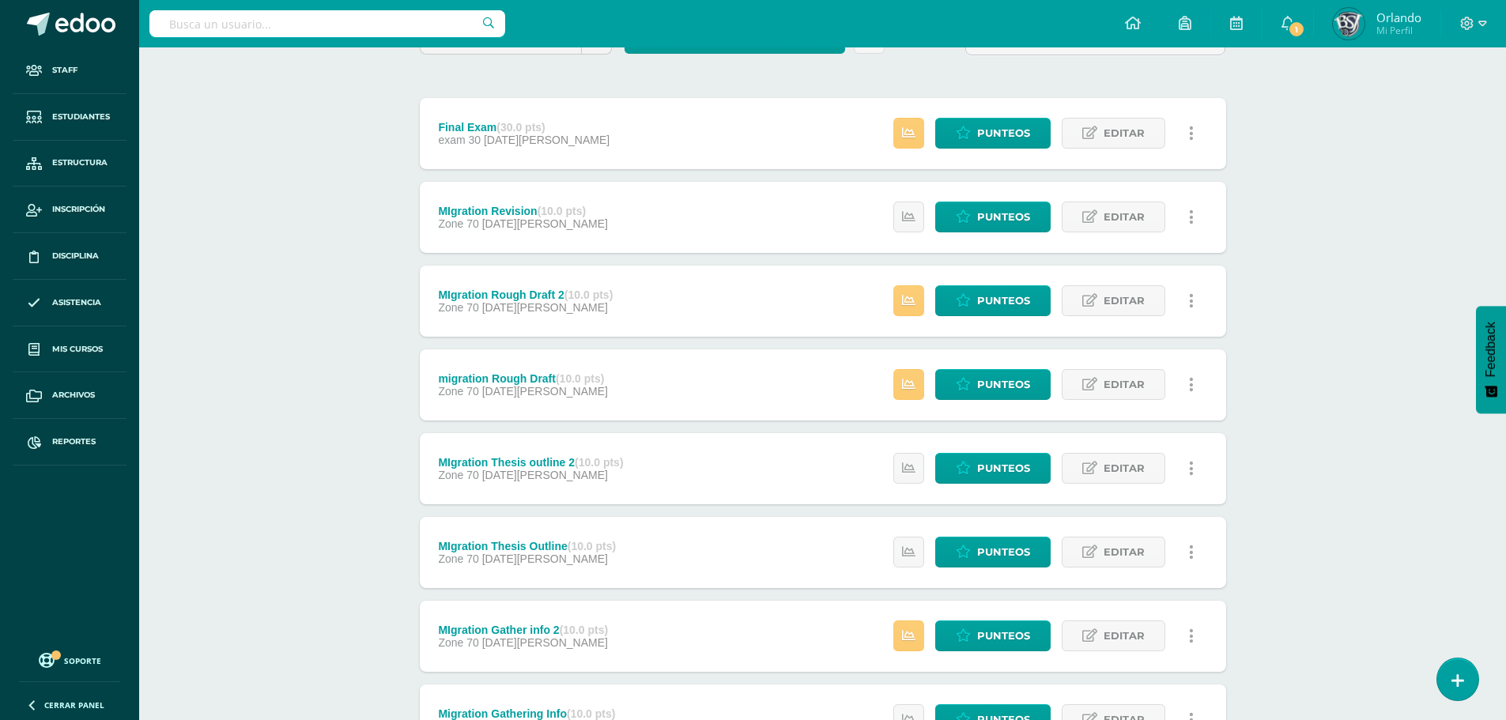
scroll to position [306, 0]
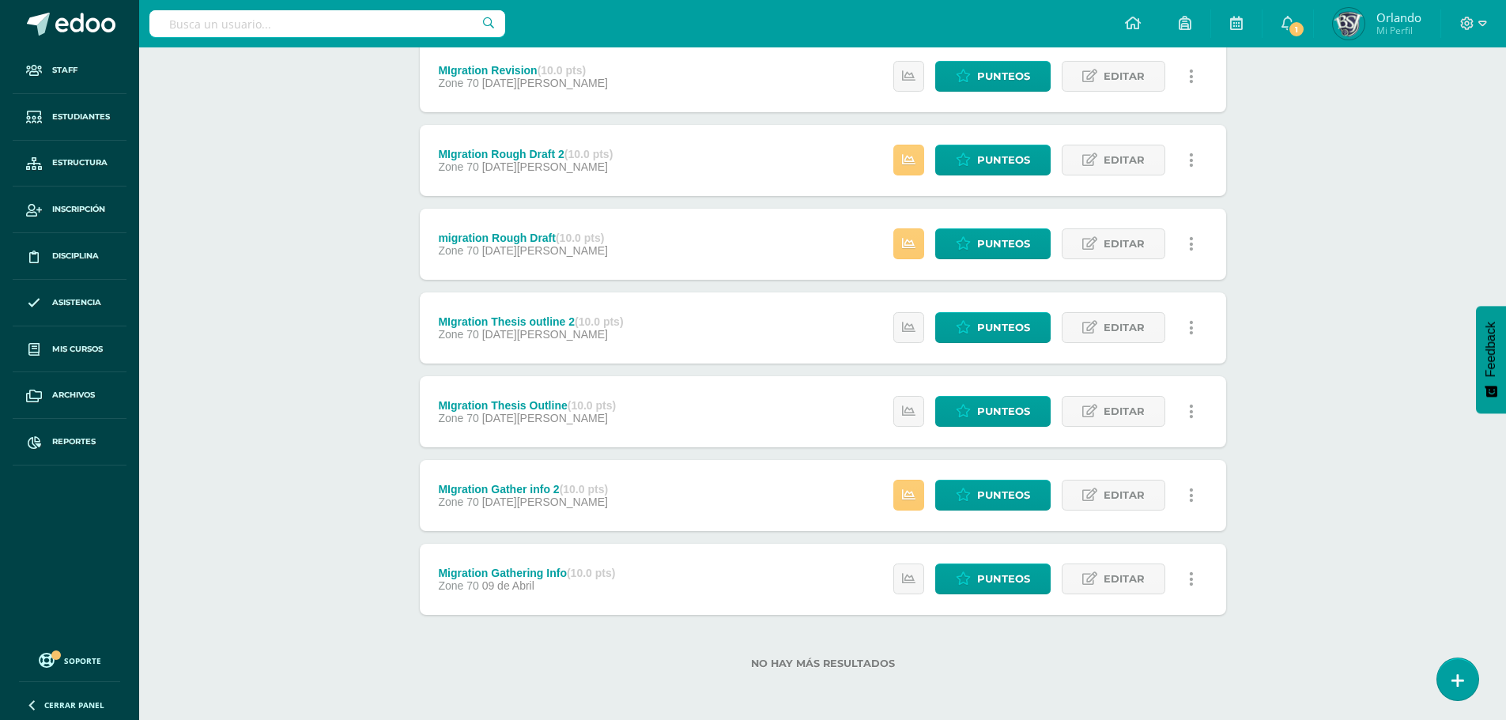
click at [1206, 569] on link at bounding box center [1192, 579] width 31 height 31
click at [1144, 625] on link "Historial de actividad" at bounding box center [1162, 630] width 162 height 25
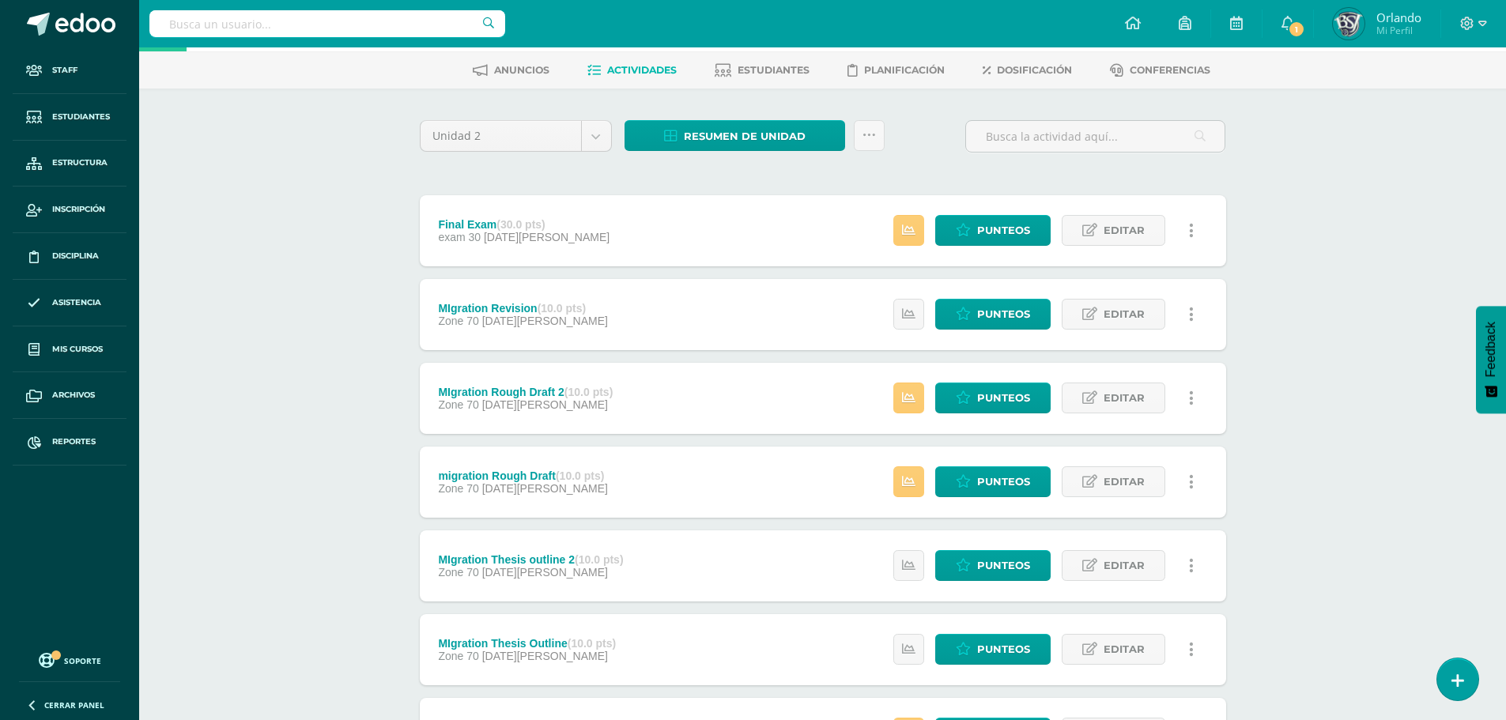
scroll to position [0, 0]
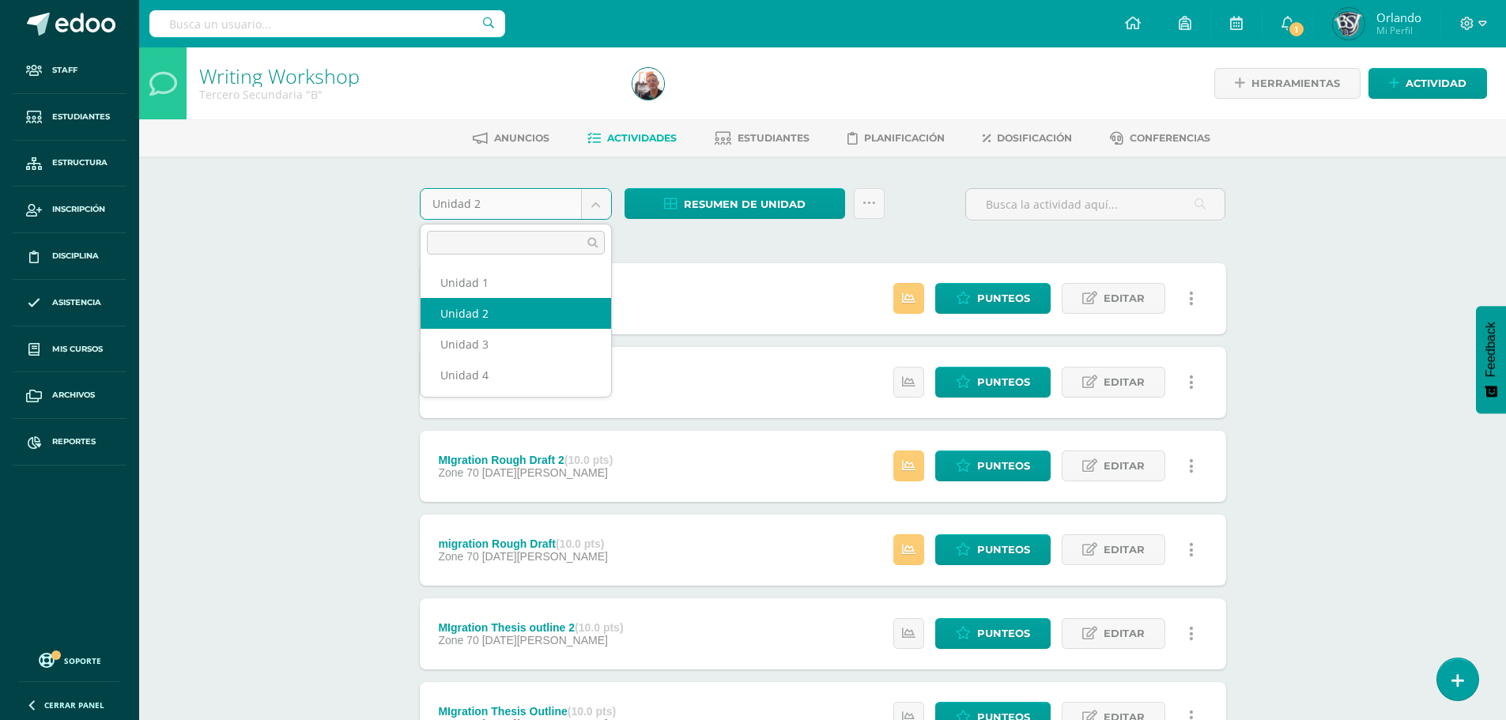
click at [600, 207] on body "Staff Estudiantes Estructura Inscripción Disciplina Asistencia Mis cursos Archi…" at bounding box center [753, 513] width 1506 height 1026
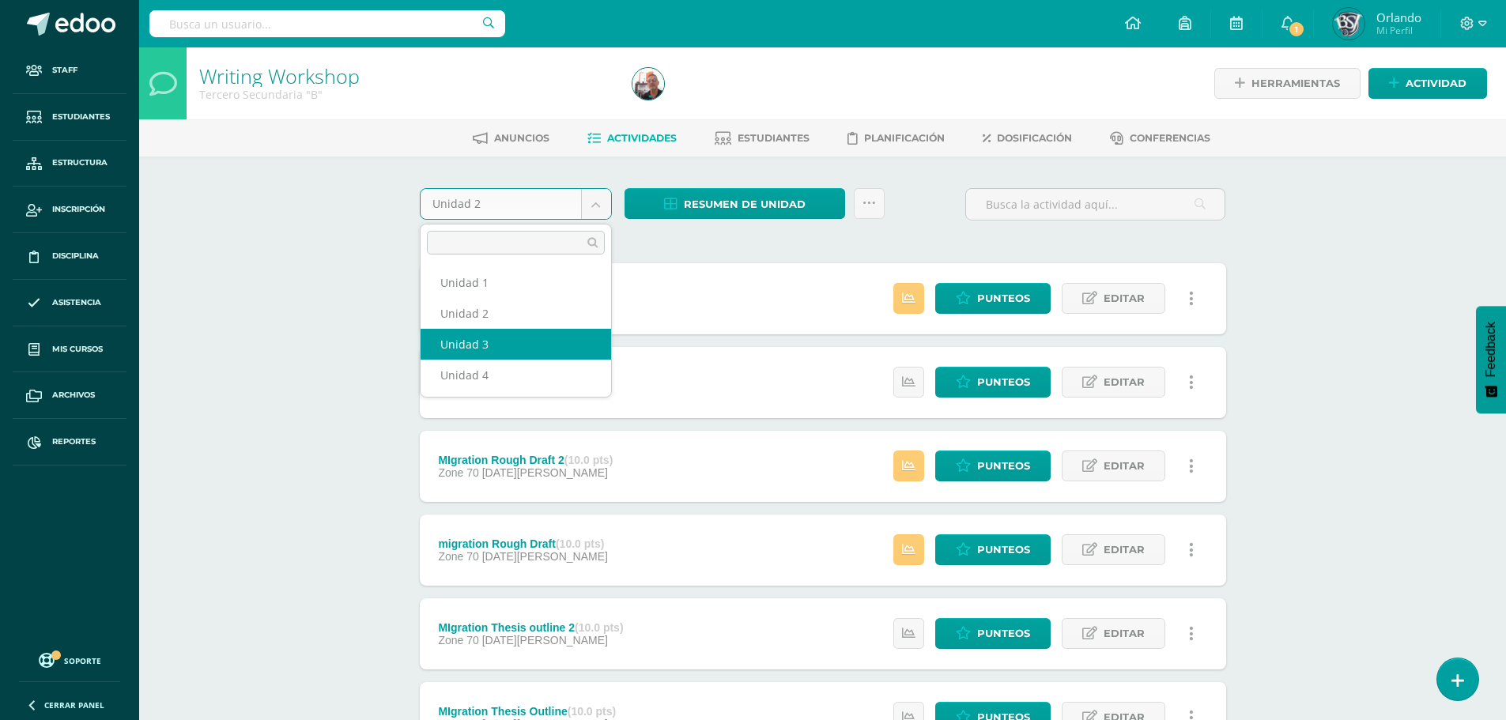
select select "Unidad 3"
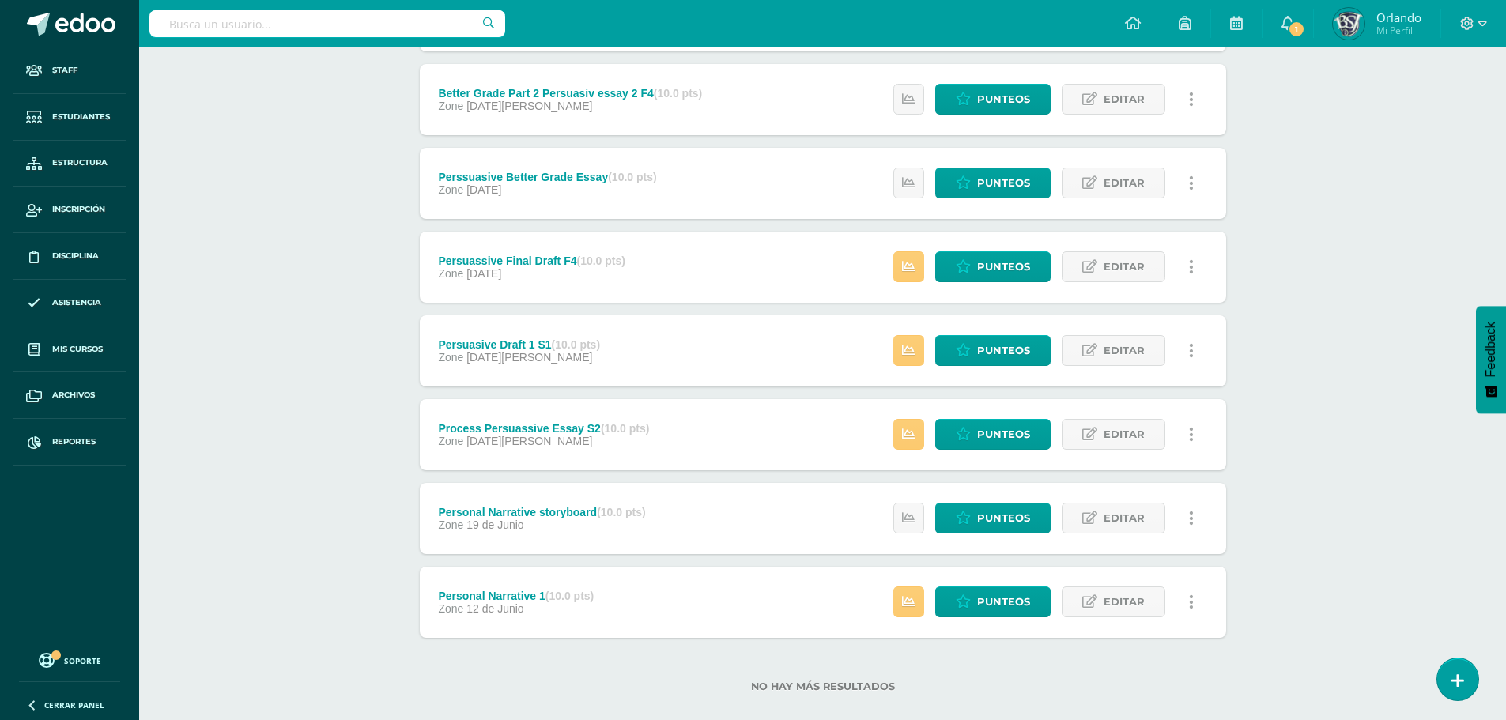
scroll to position [306, 0]
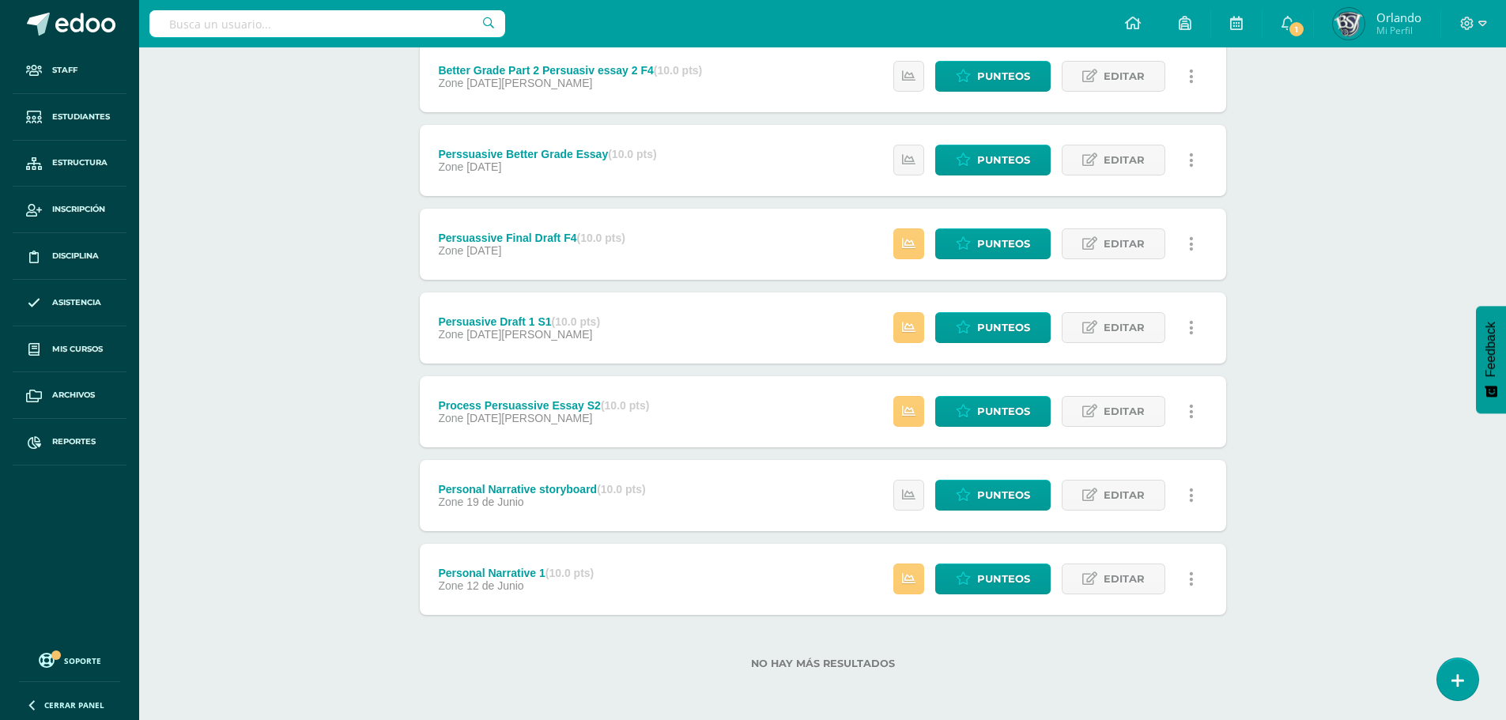
click at [1198, 578] on link at bounding box center [1192, 579] width 31 height 31
click at [1154, 627] on link "Historial de actividad" at bounding box center [1162, 630] width 162 height 25
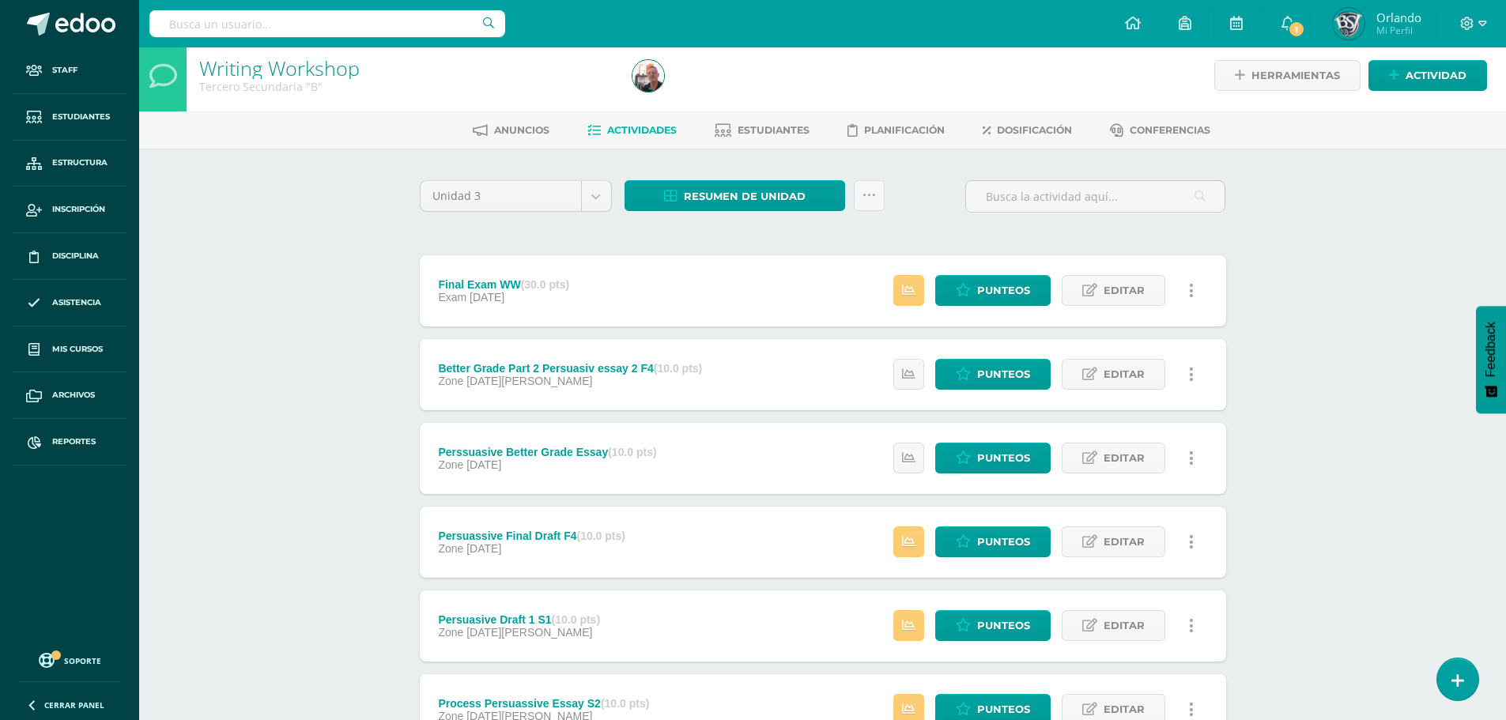
scroll to position [0, 0]
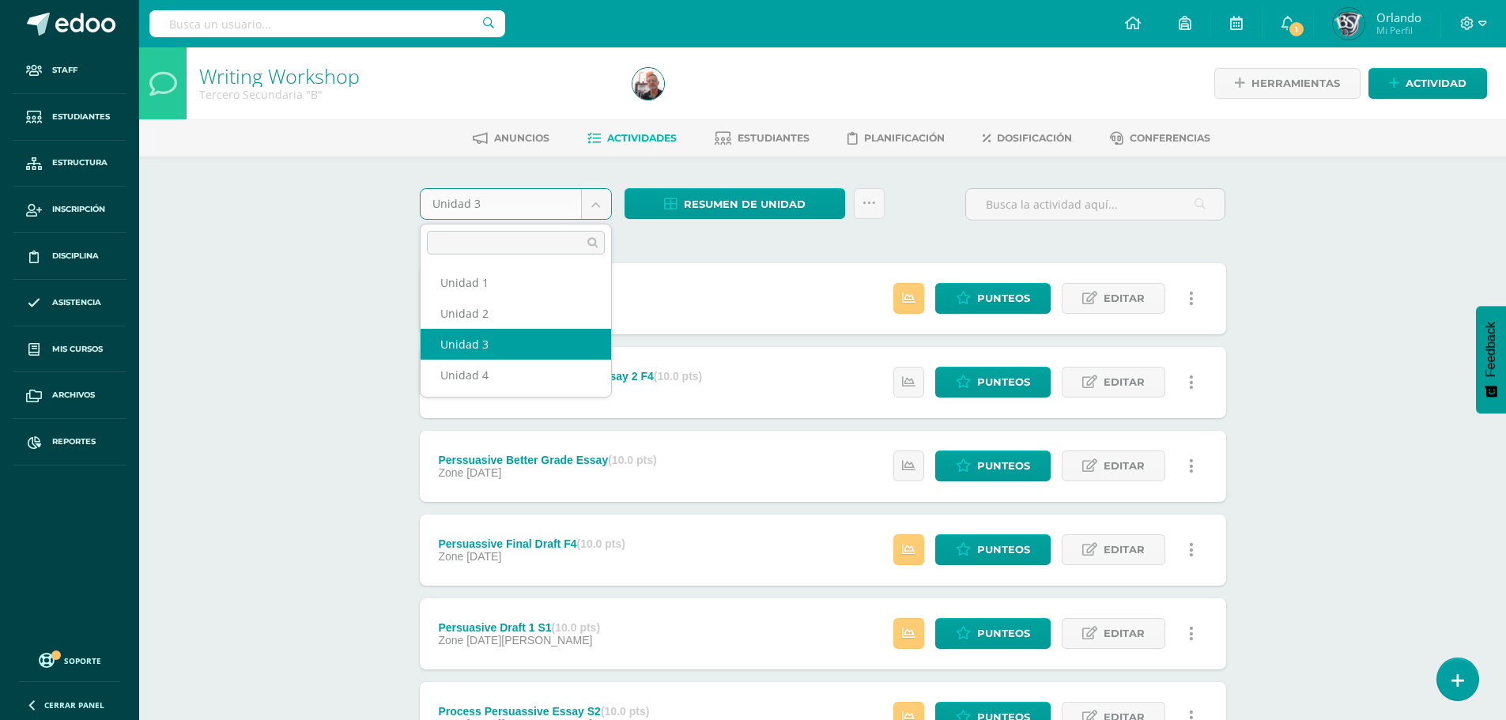
click at [604, 196] on body "Staff Estudiantes Estructura Inscripción Disciplina Asistencia Mis cursos Archi…" at bounding box center [753, 513] width 1506 height 1026
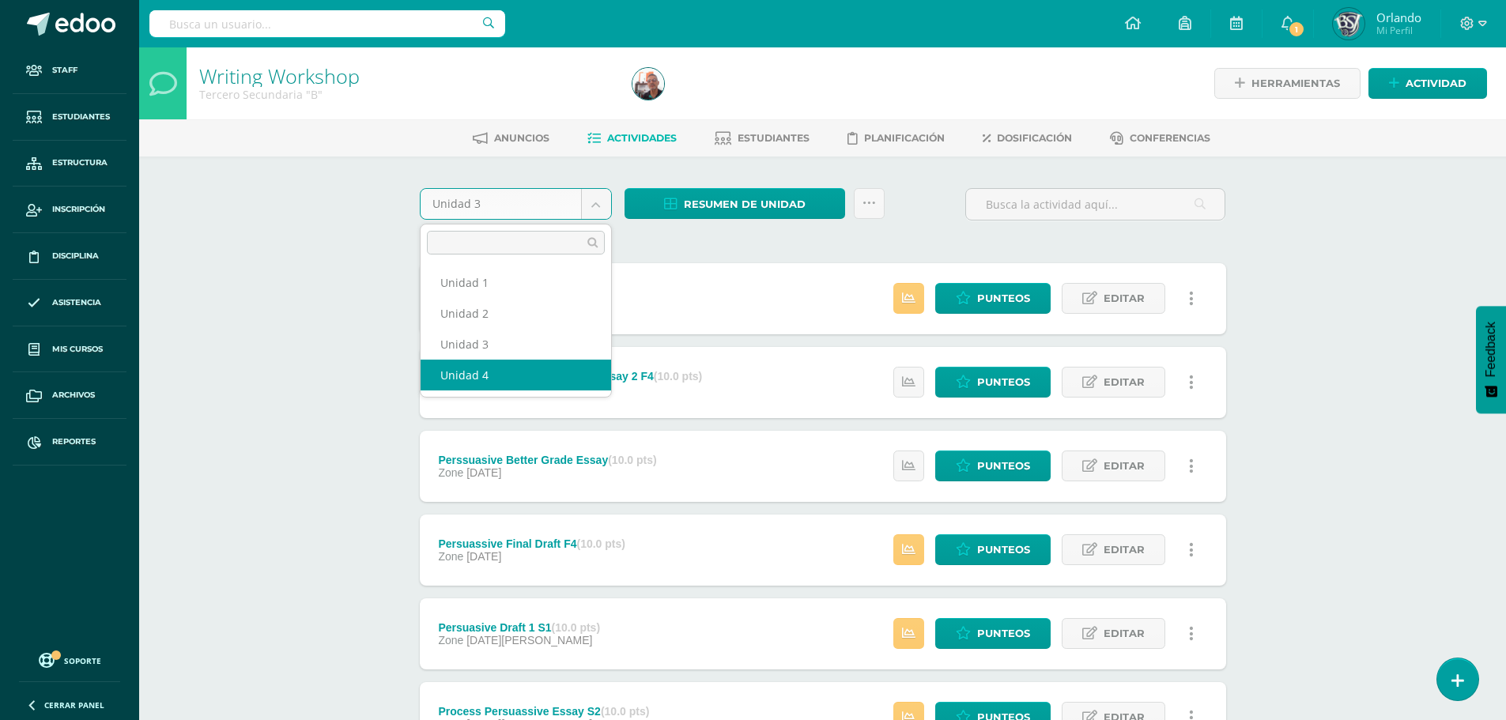
select select "Unidad 4"
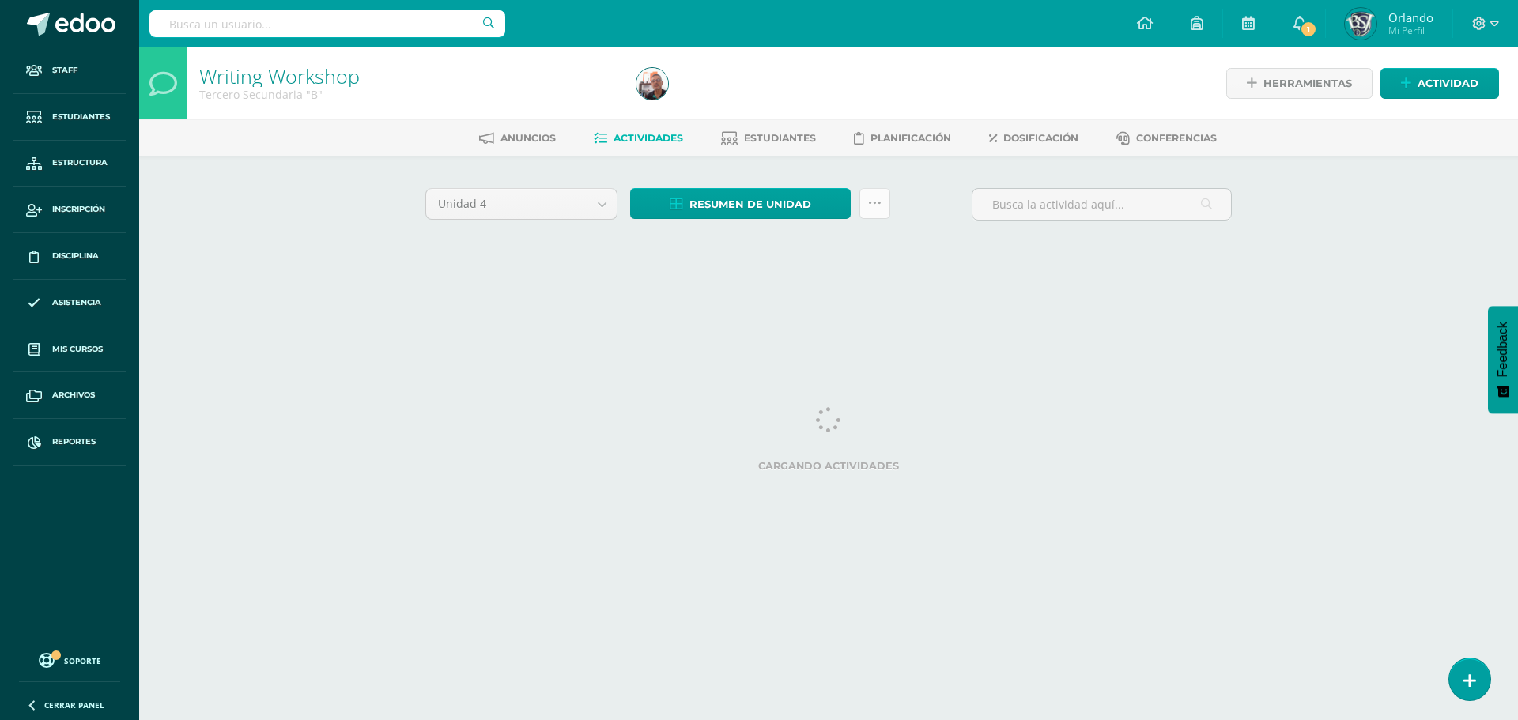
click at [869, 210] on icon at bounding box center [874, 203] width 13 height 13
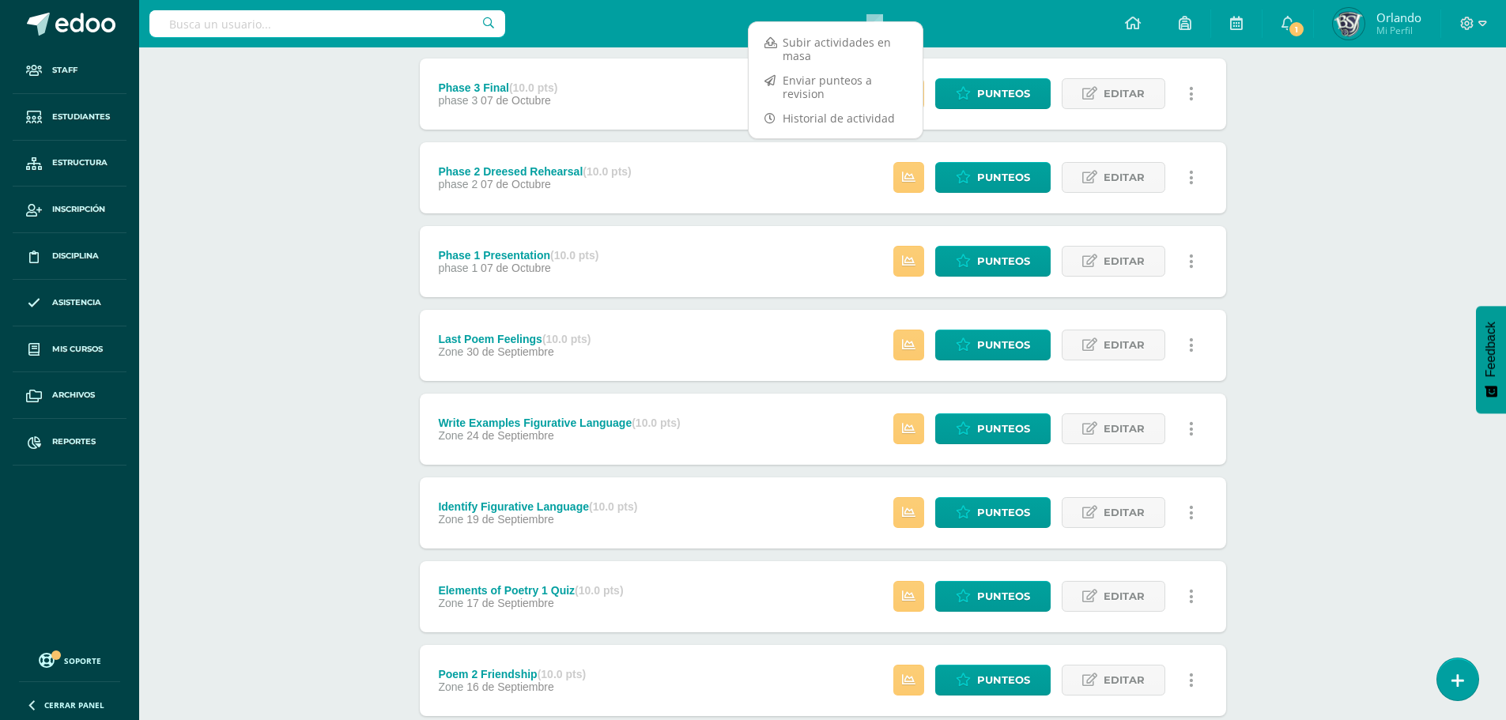
scroll to position [468, 0]
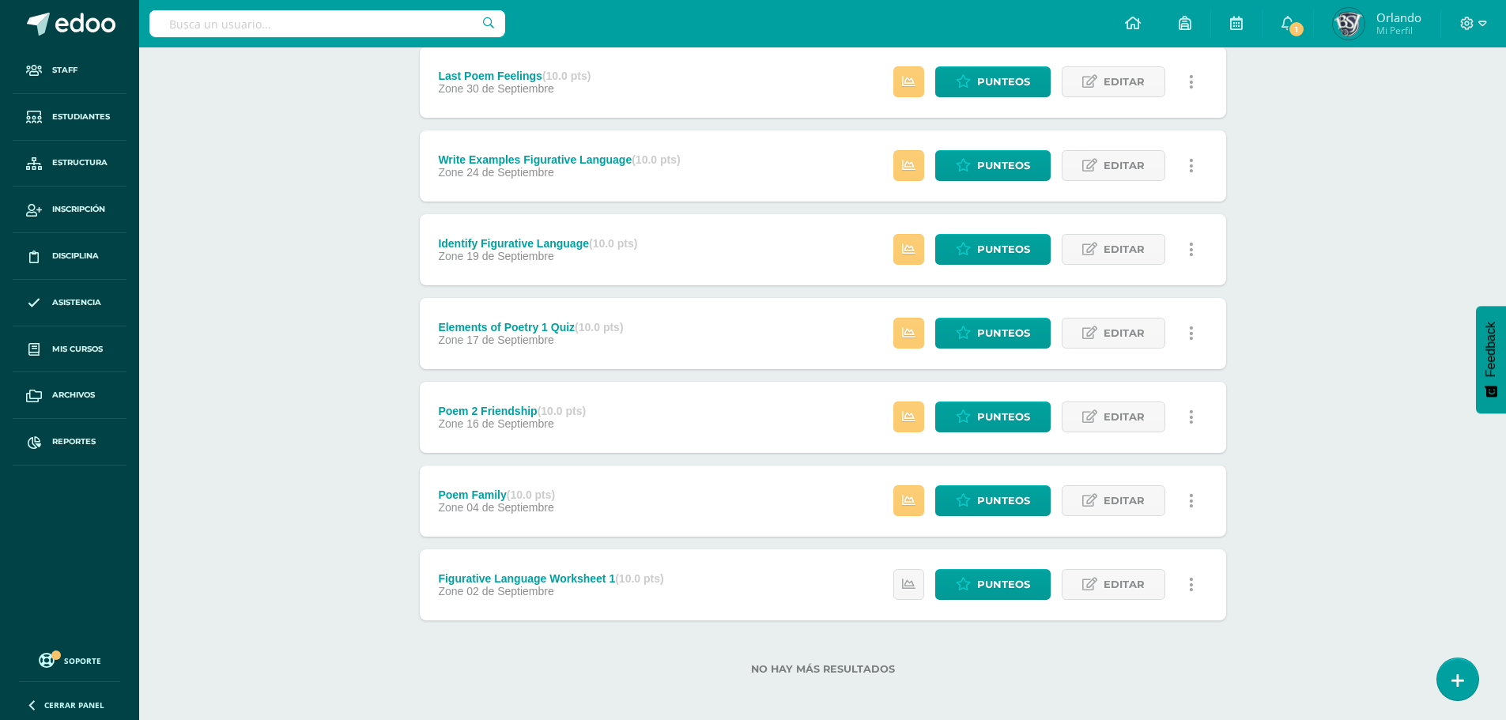
click at [1196, 588] on link at bounding box center [1192, 584] width 31 height 31
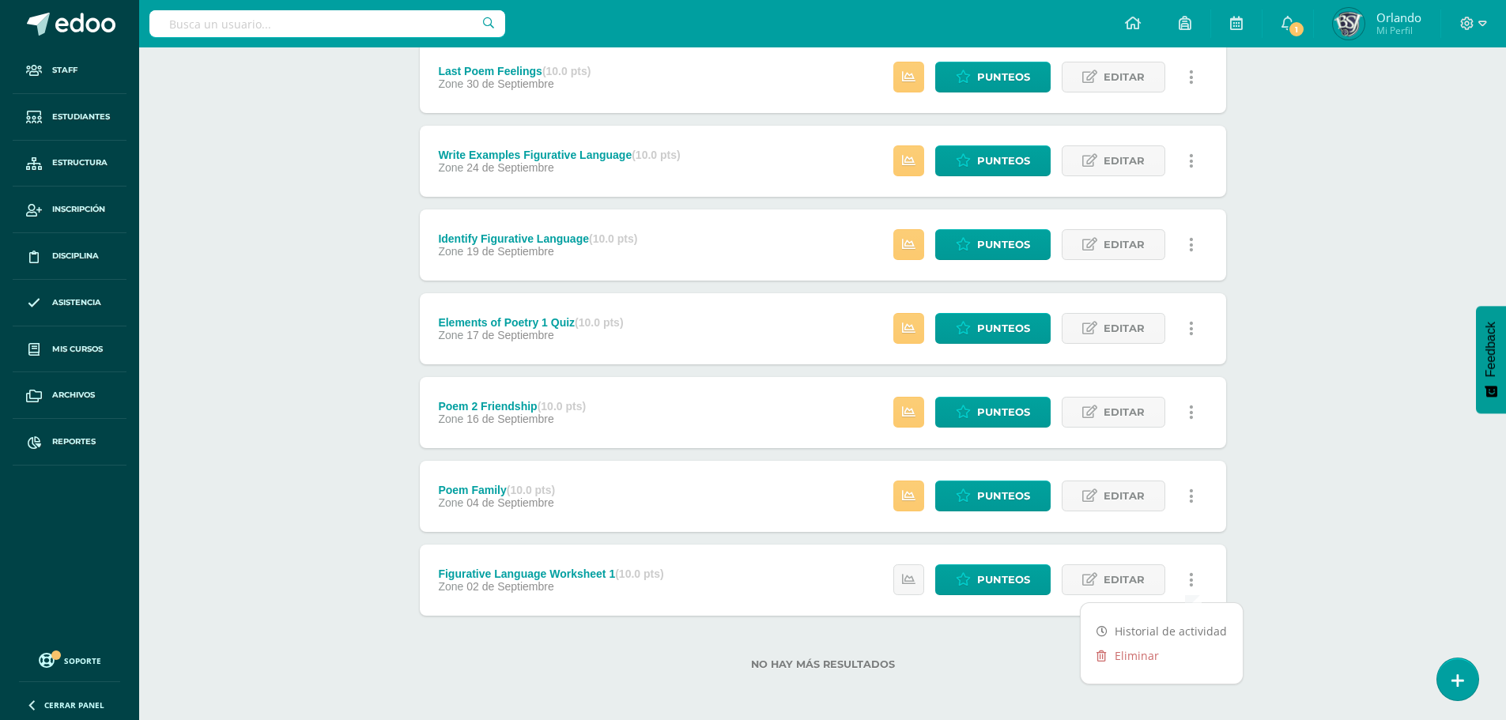
scroll to position [474, 0]
click at [1157, 628] on link "Historial de actividad" at bounding box center [1162, 630] width 162 height 25
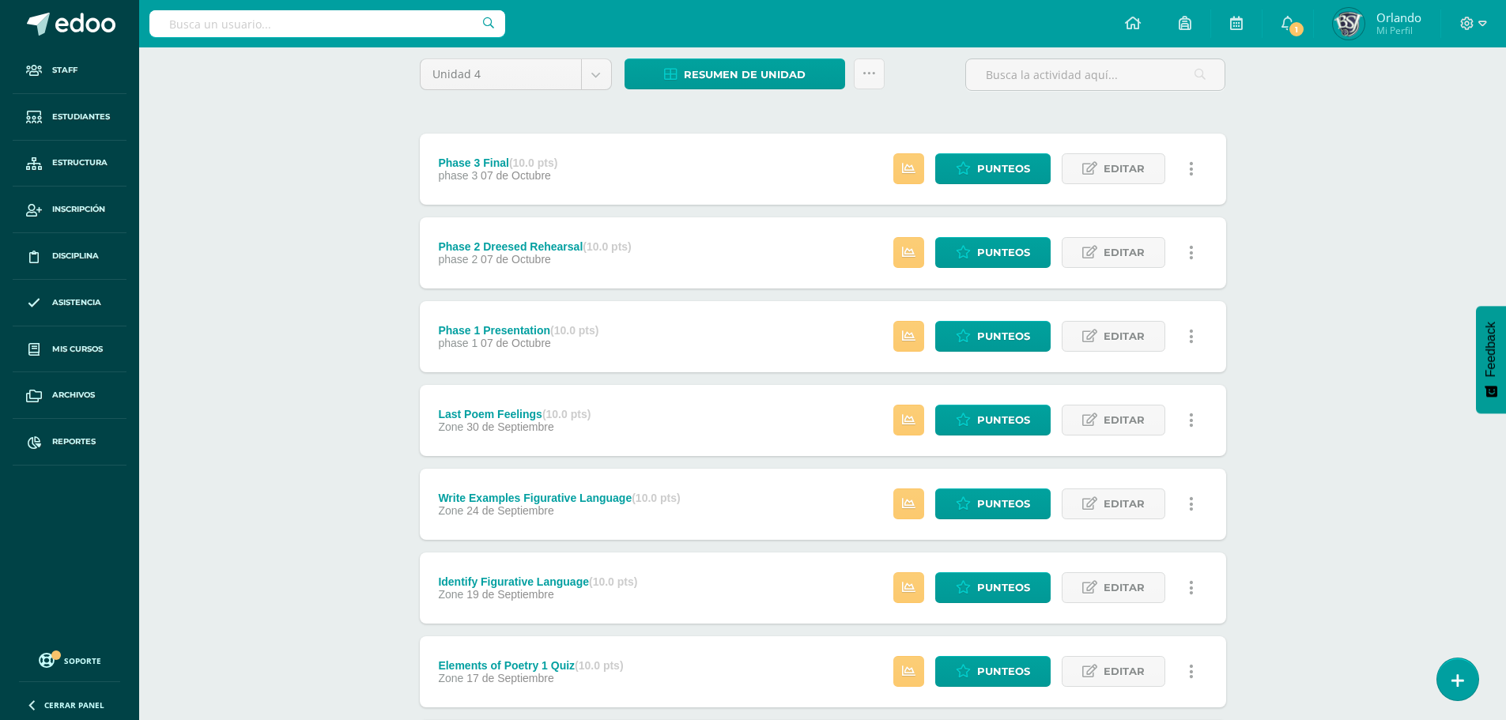
scroll to position [0, 0]
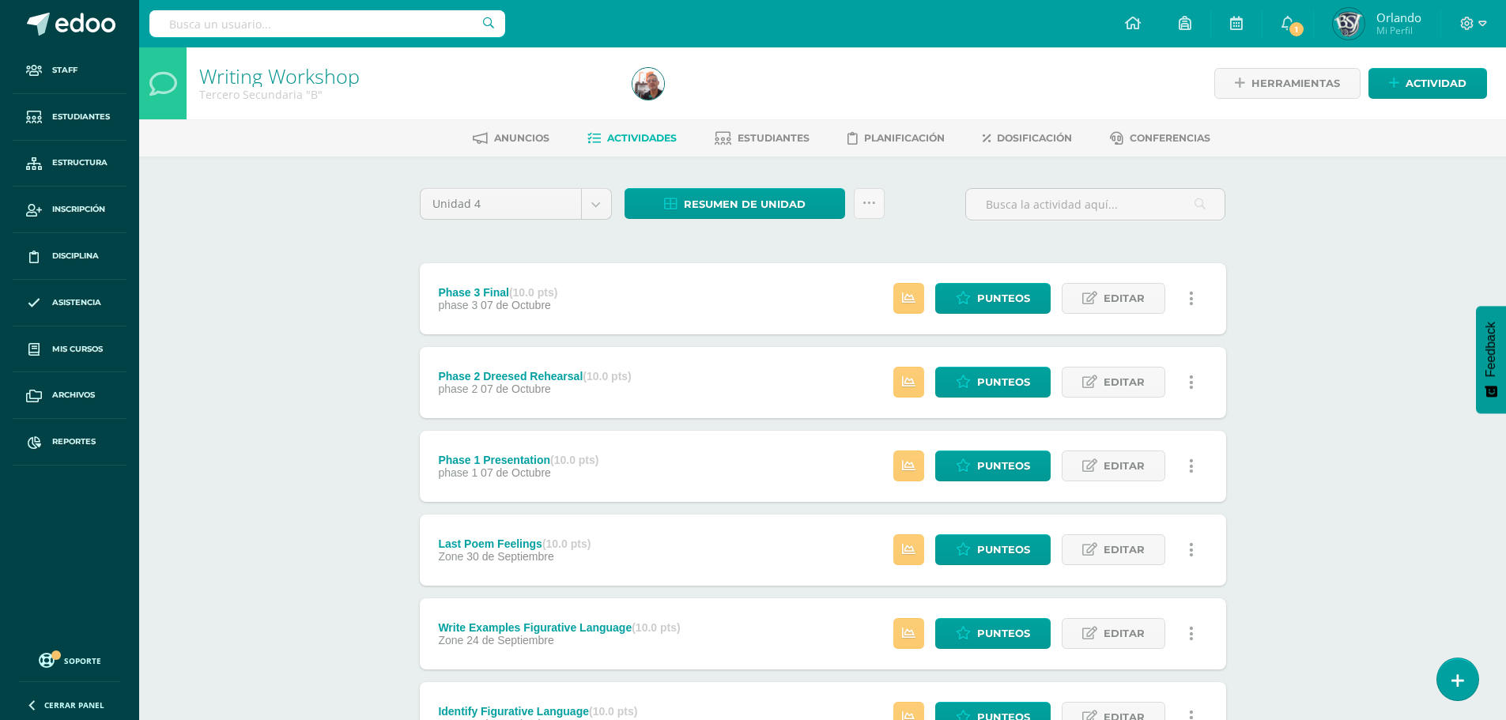
click at [233, 214] on div "Writing Workshop Tercero Secundaria "B" Herramientas Detalle de asistencias Act…" at bounding box center [822, 620] width 1367 height 1147
click at [270, 32] on input "text" at bounding box center [327, 23] width 356 height 27
type input "osvaldo"
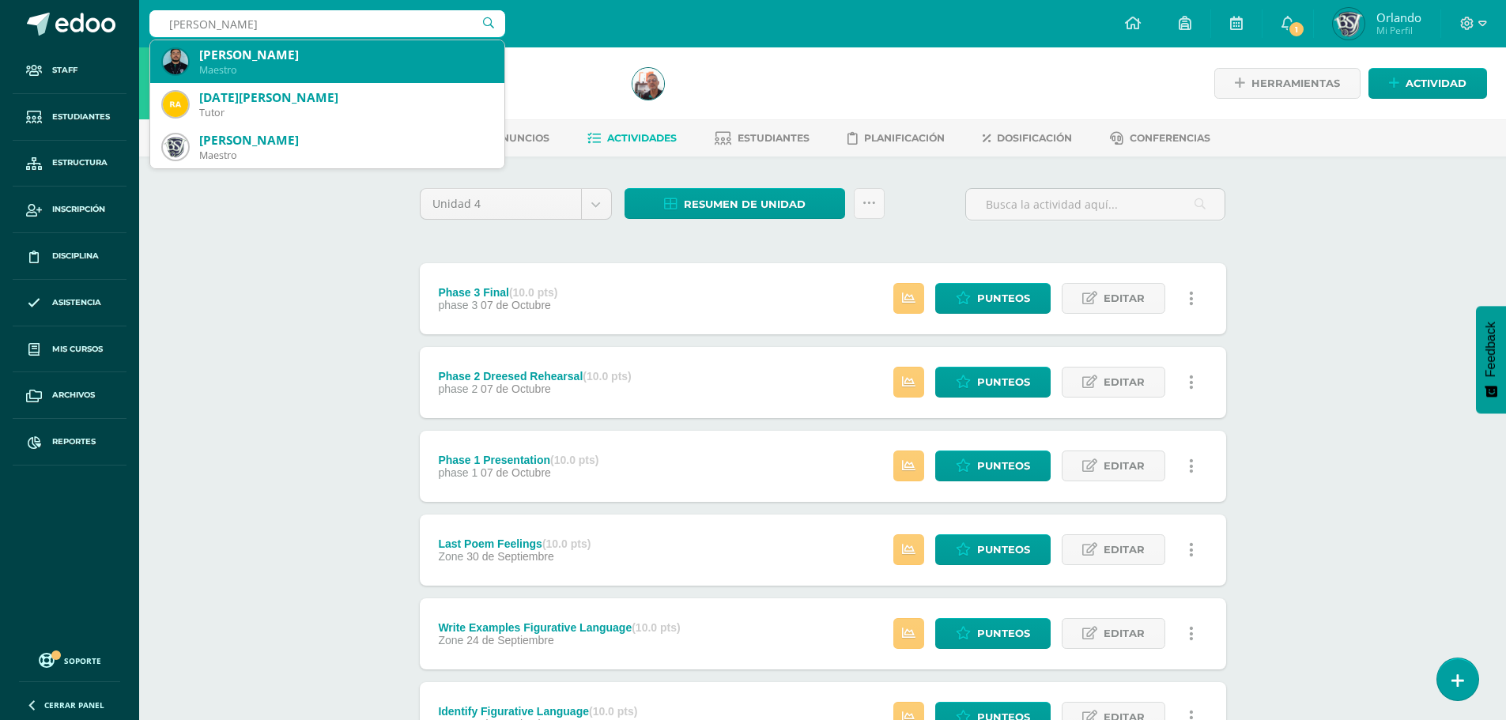
click at [249, 75] on div "Maestro" at bounding box center [345, 69] width 293 height 13
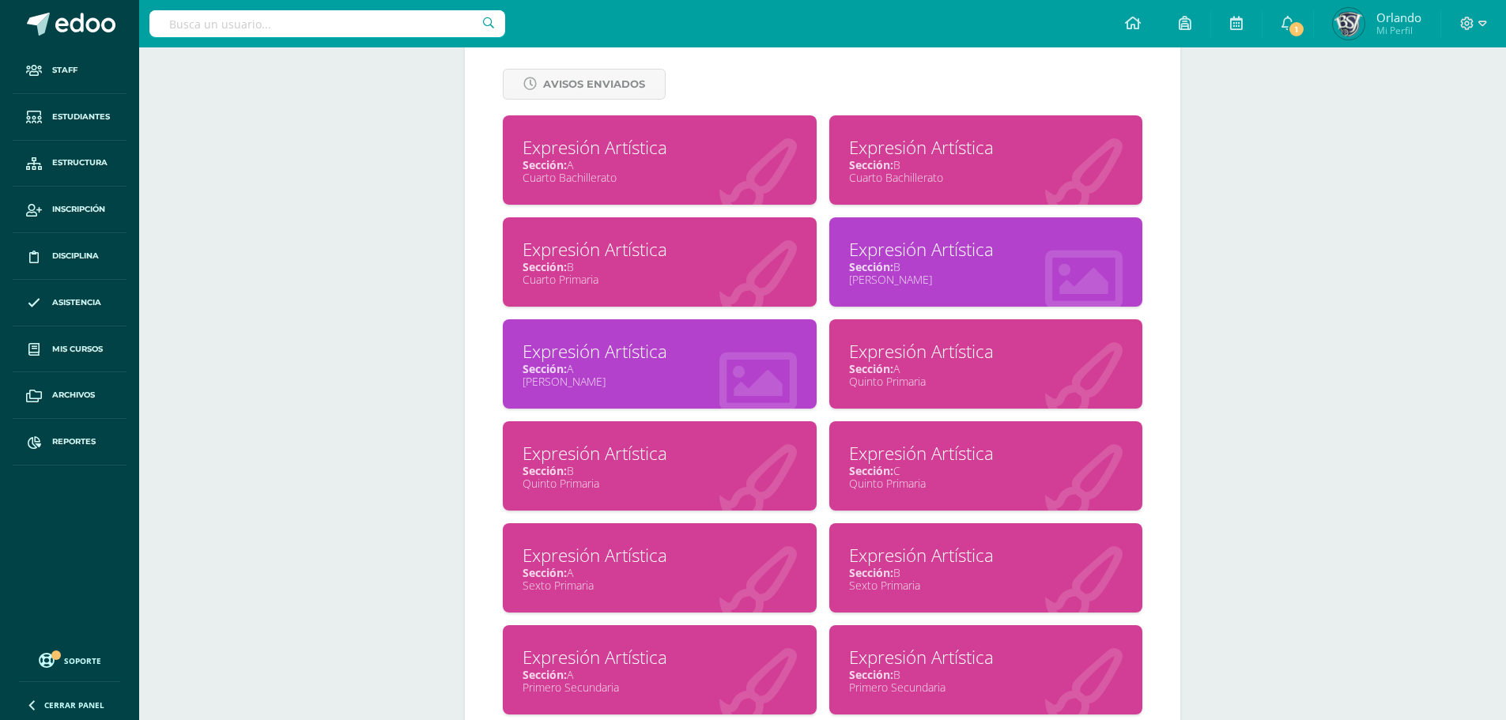
scroll to position [712, 0]
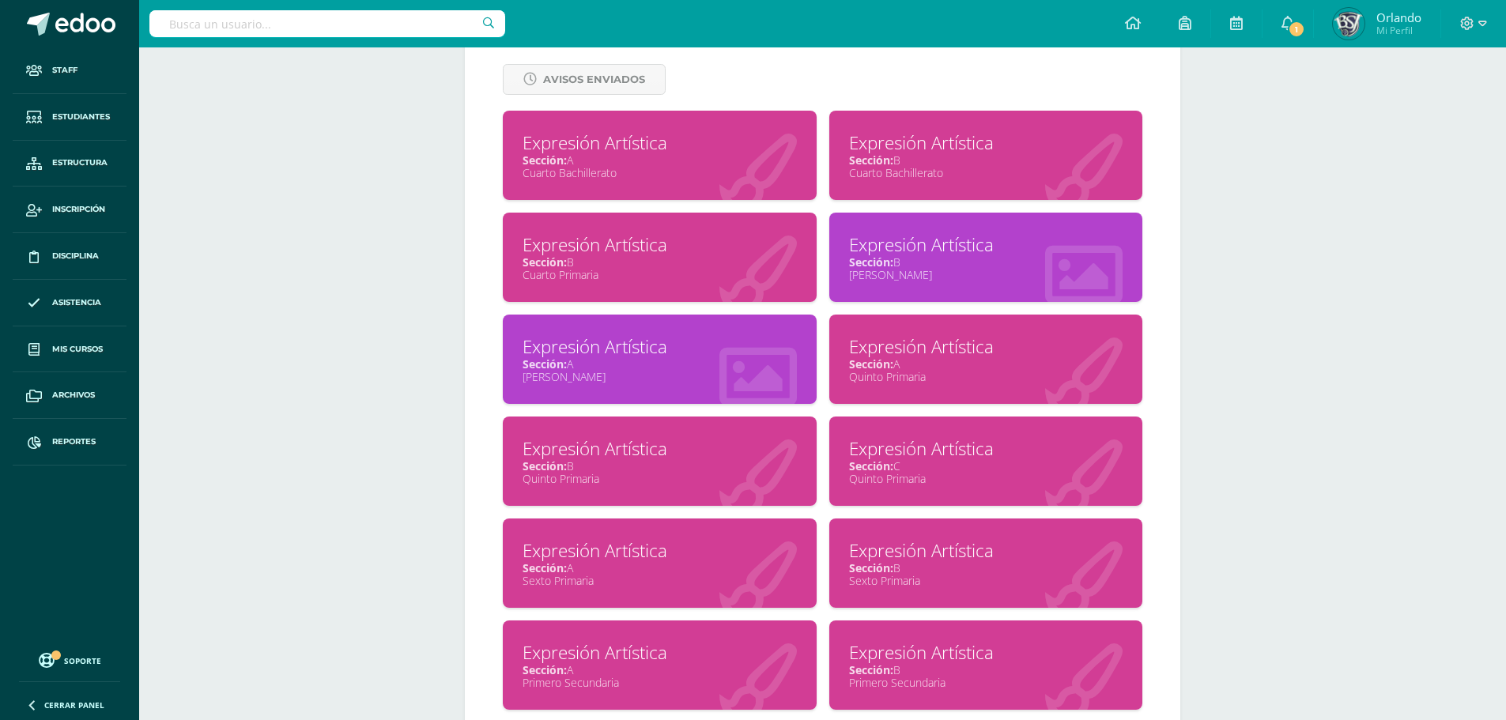
click at [888, 169] on div "Cuarto Bachillerato" at bounding box center [986, 172] width 274 height 15
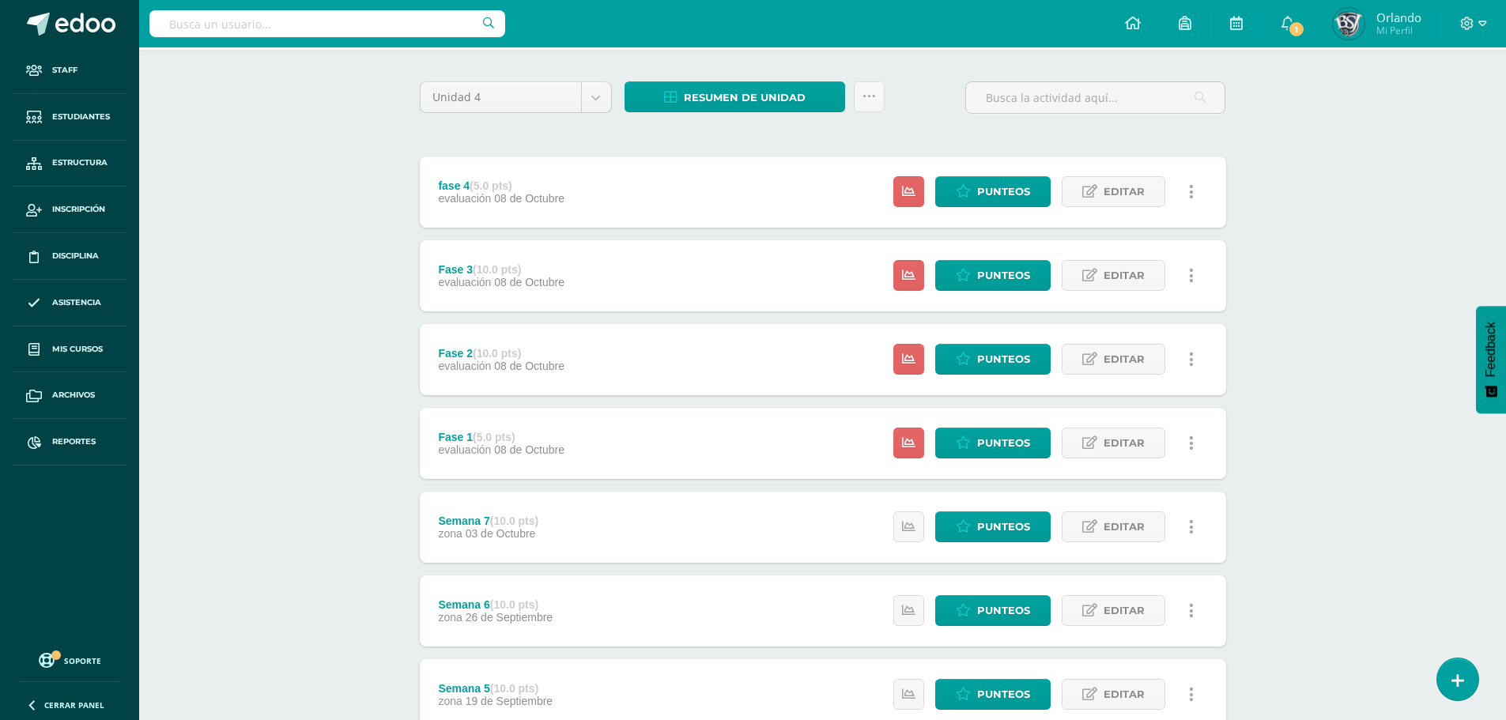
scroll to position [79, 0]
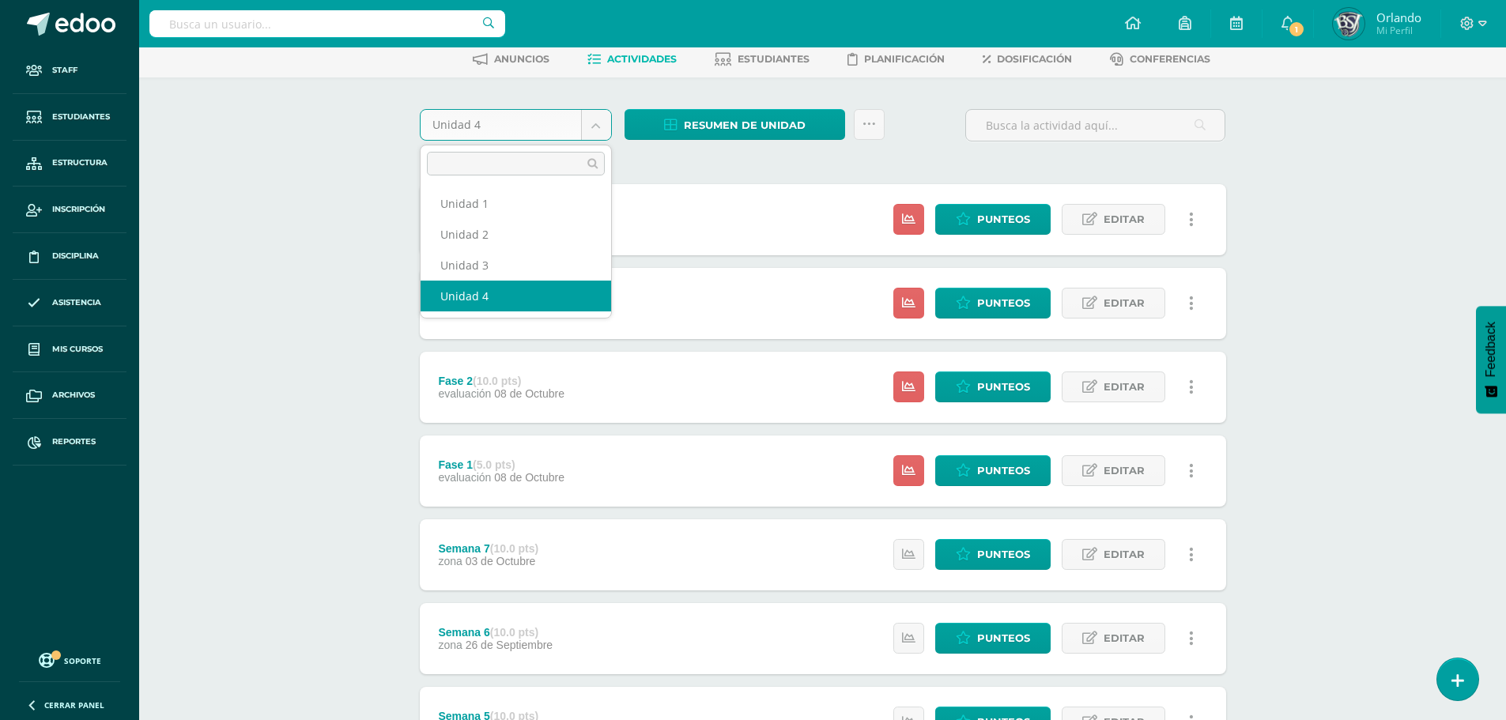
click at [593, 119] on body "Staff Estudiantes Estructura Inscripción Disciplina Asistencia Mis cursos Archi…" at bounding box center [753, 560] width 1506 height 1278
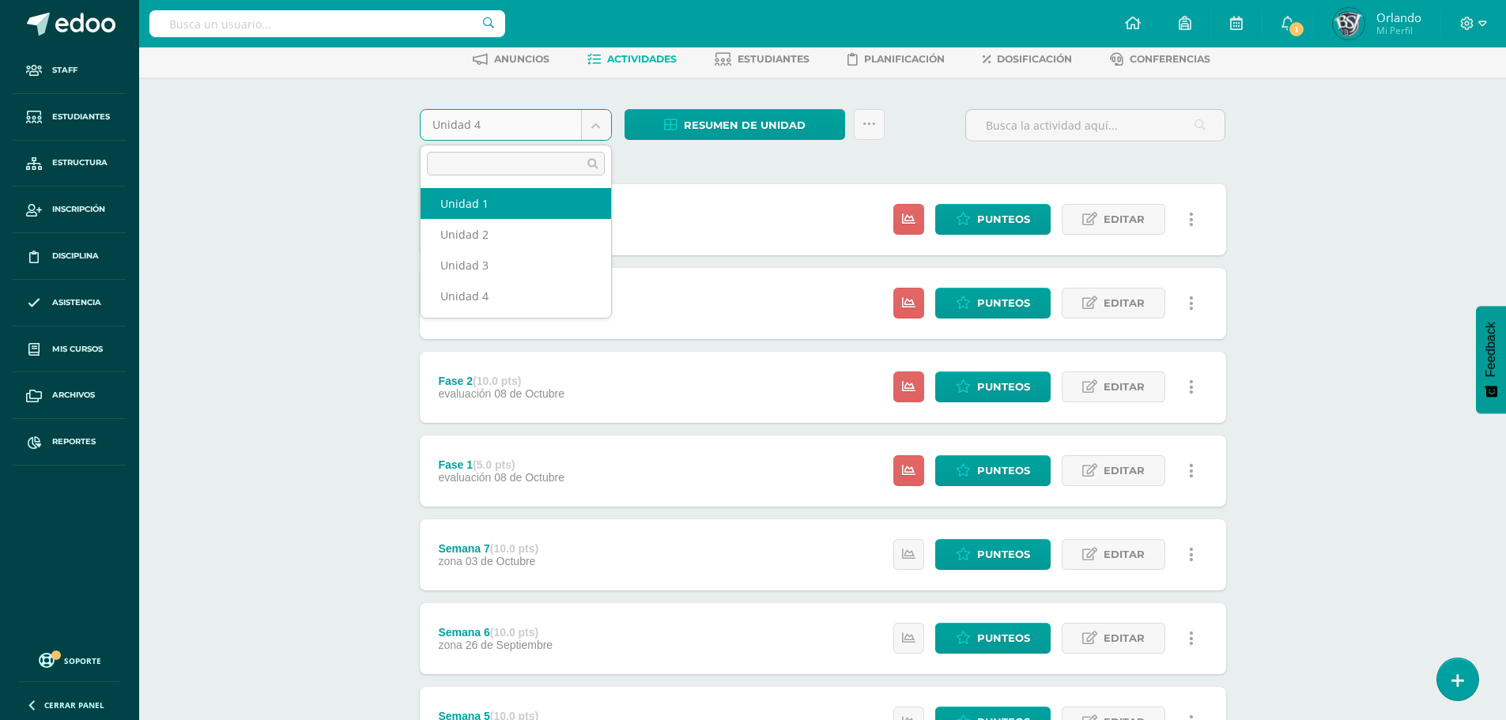
select select "Unidad 1"
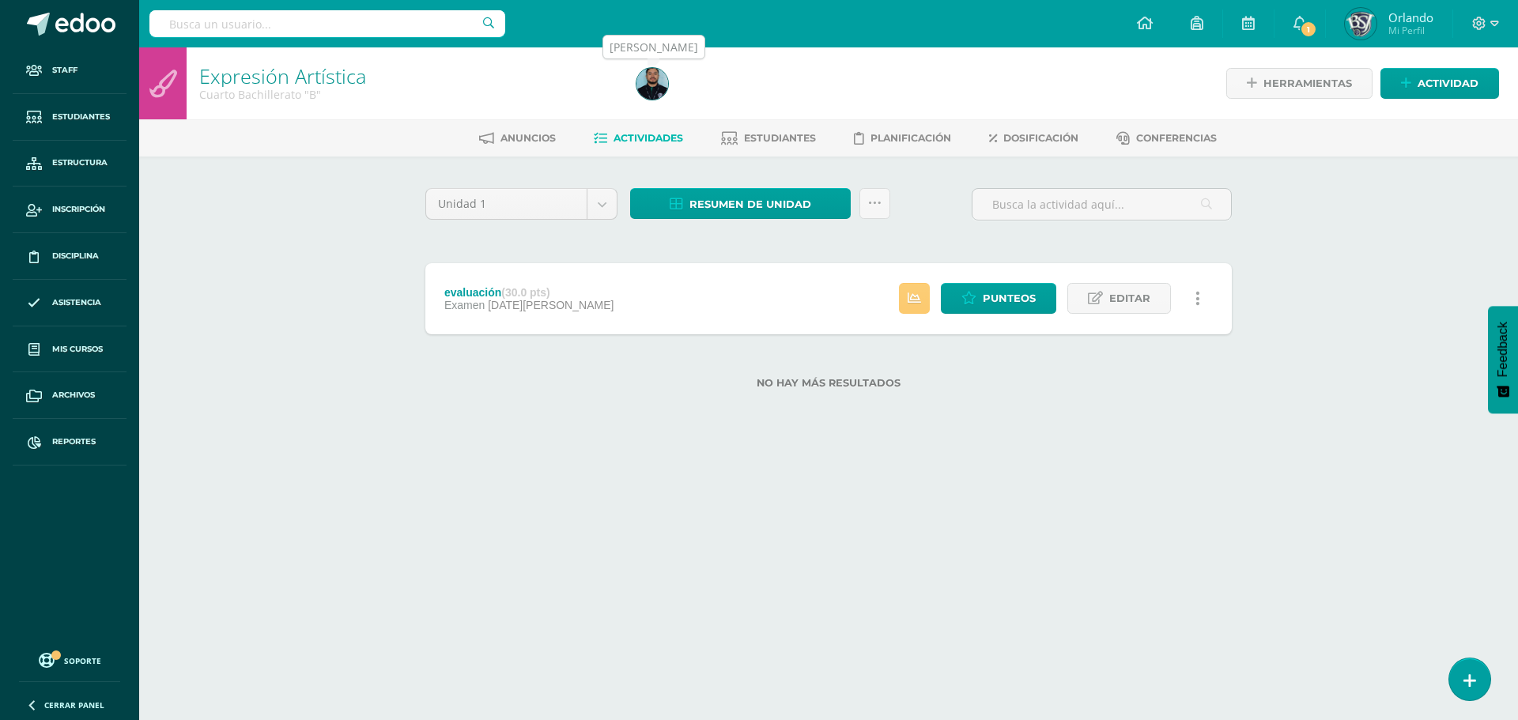
click at [660, 88] on img at bounding box center [653, 84] width 32 height 32
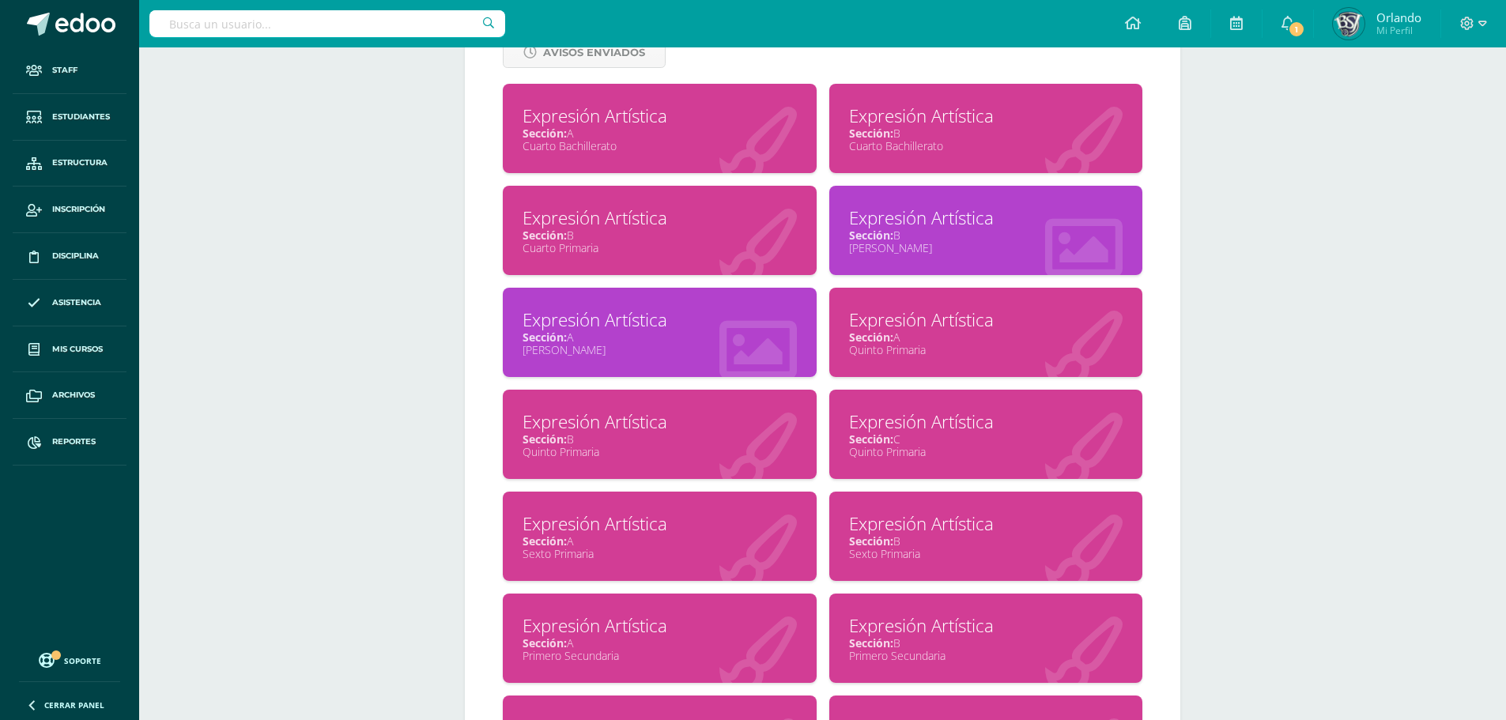
scroll to position [659, 0]
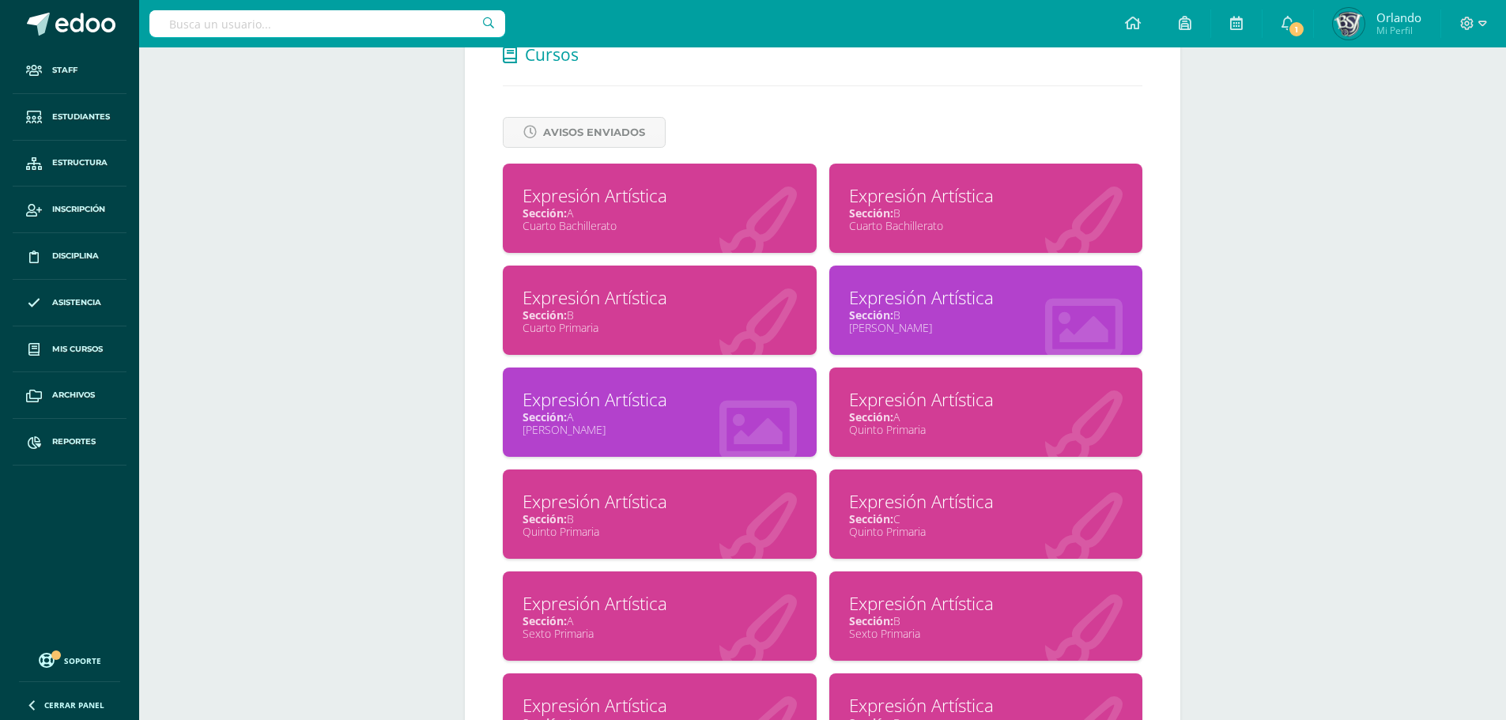
click at [713, 206] on div "Sección: A" at bounding box center [660, 213] width 274 height 15
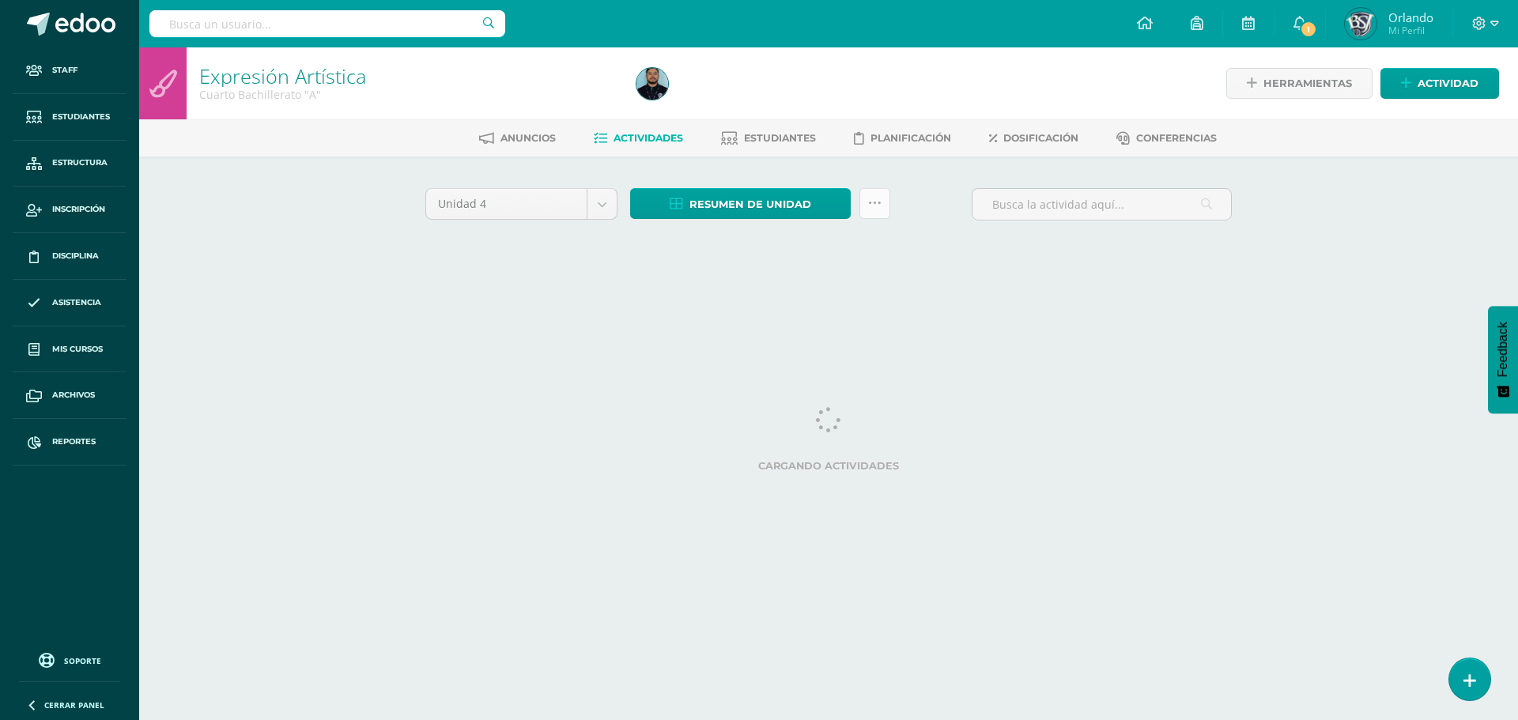
click at [879, 202] on icon at bounding box center [874, 203] width 13 height 13
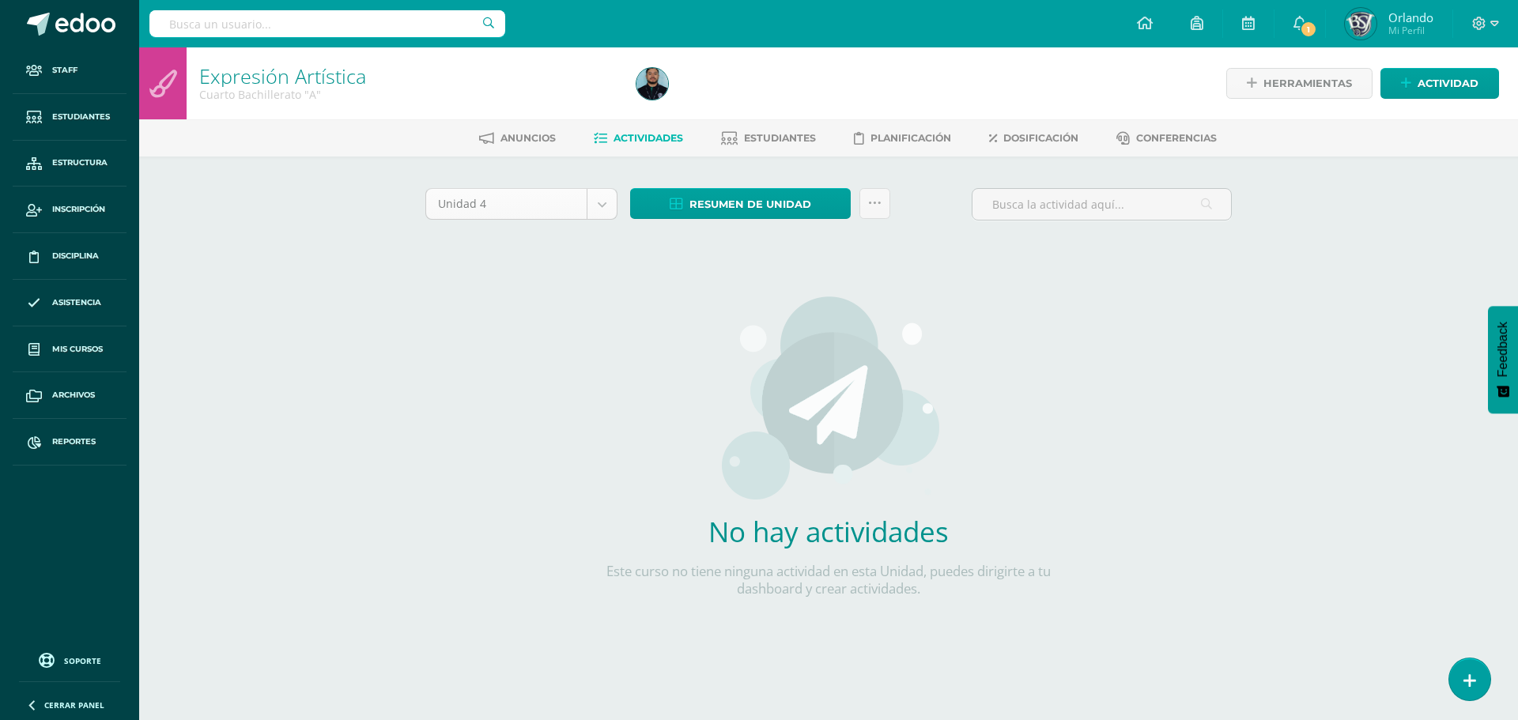
click at [610, 195] on body "Staff Estudiantes Estructura Inscripción Disciplina Asistencia Mis cursos Archi…" at bounding box center [759, 339] width 1518 height 679
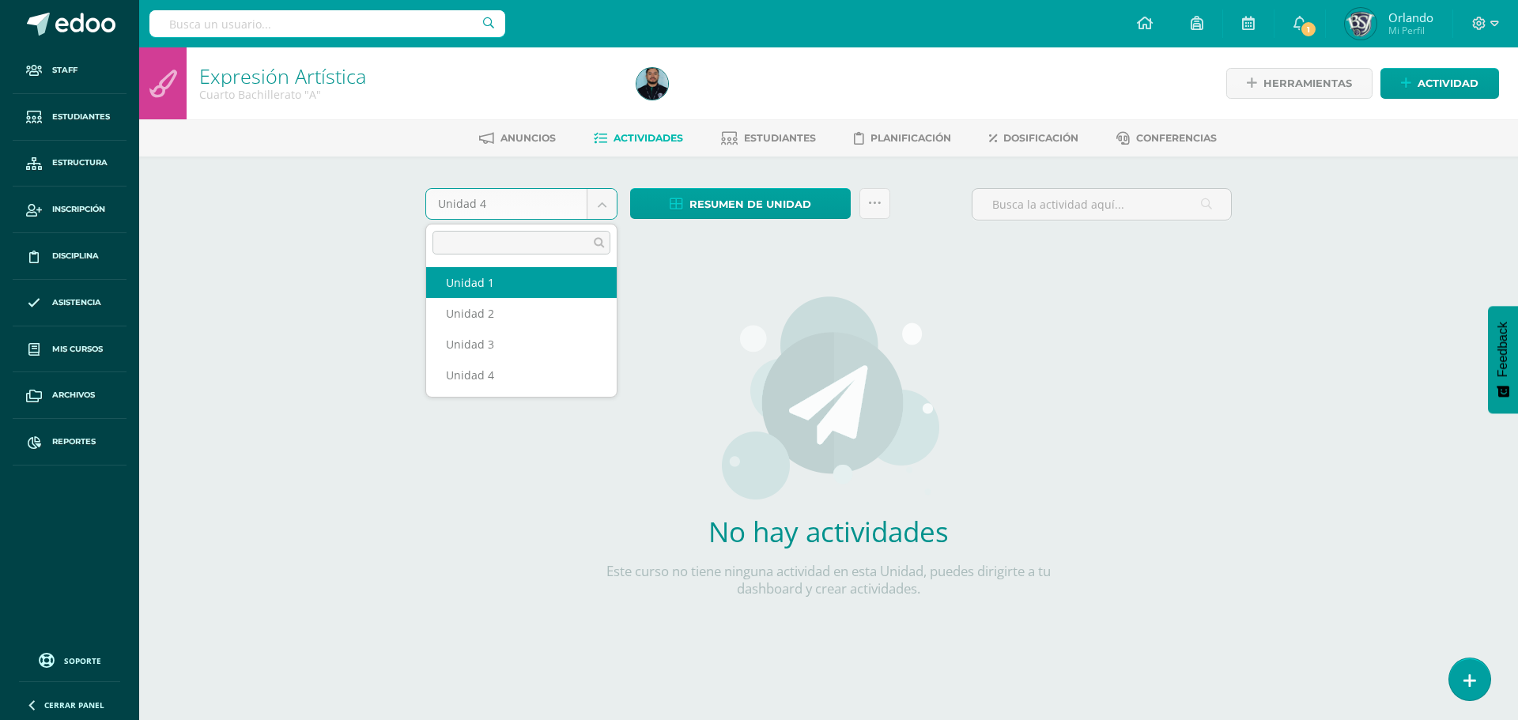
select select "Unidad 1"
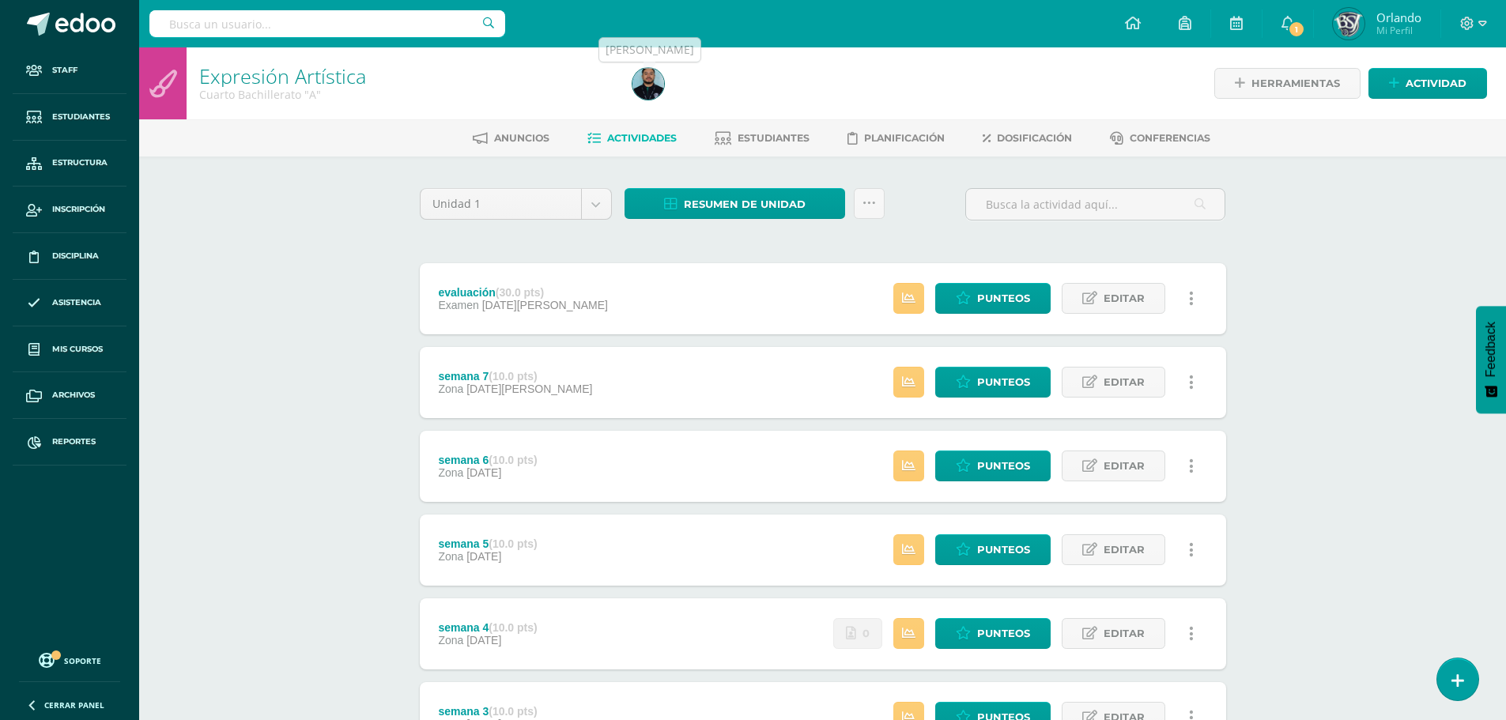
click at [641, 79] on img at bounding box center [649, 84] width 32 height 32
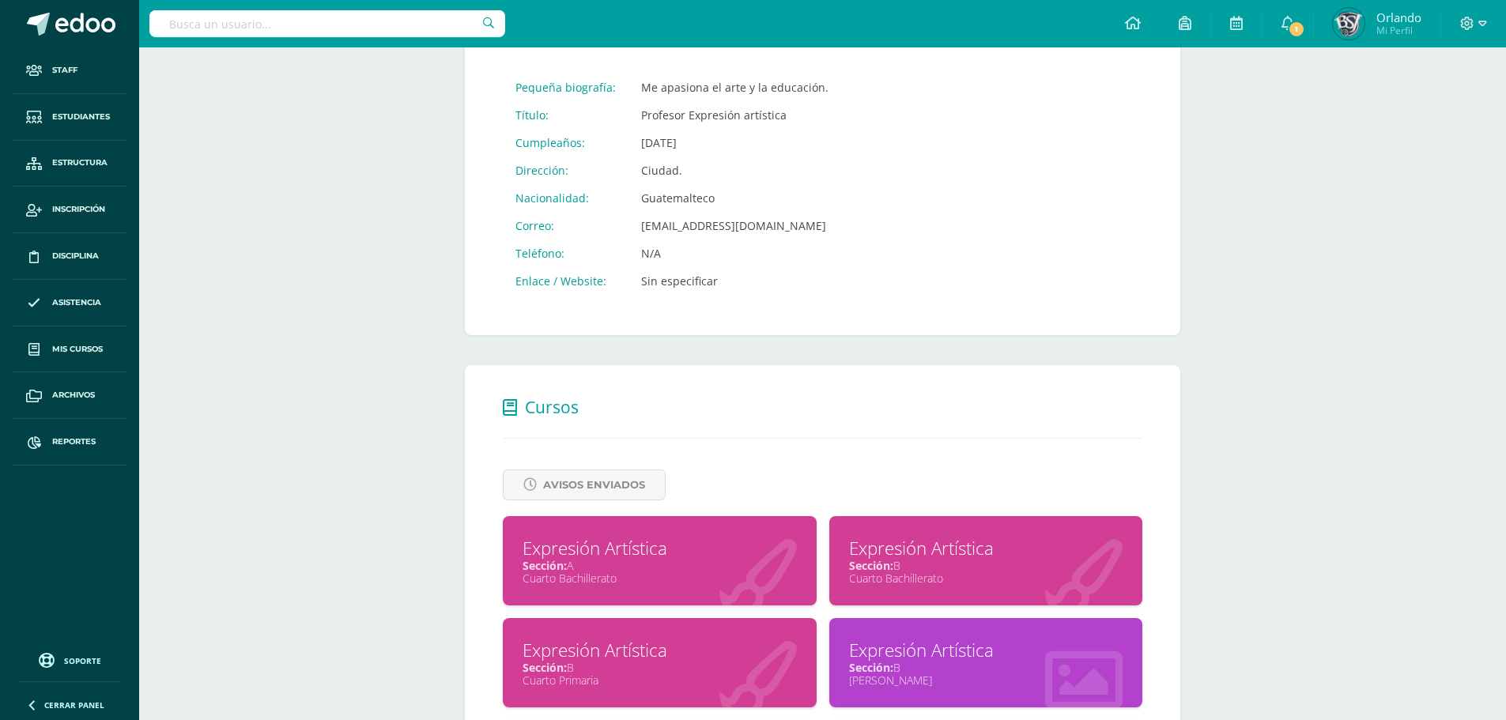
scroll to position [395, 0]
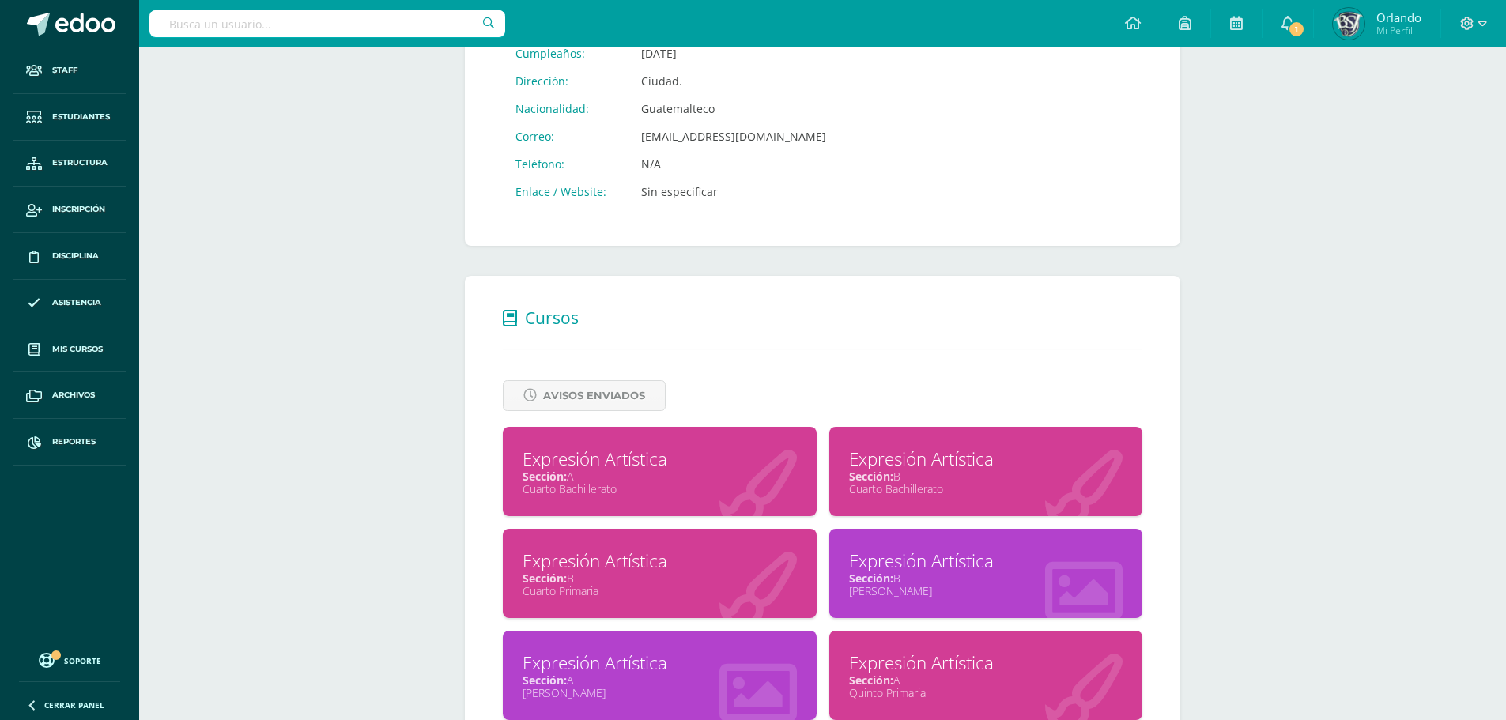
click at [950, 502] on div "Expresión Artística Sección: B Cuarto Bachillerato" at bounding box center [987, 471] width 314 height 89
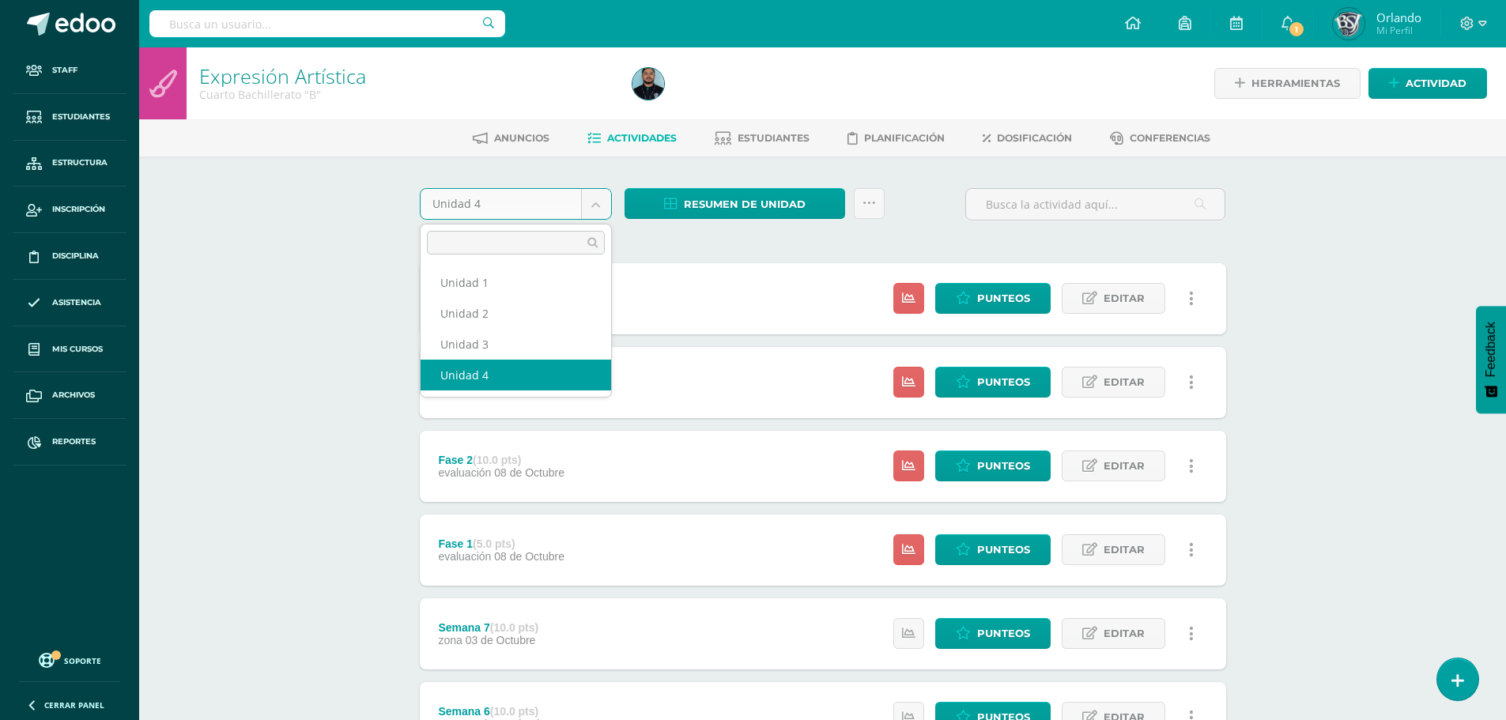
click at [604, 197] on body "Staff Estudiantes Estructura Inscripción Disciplina Asistencia Mis cursos Archi…" at bounding box center [753, 594] width 1506 height 1189
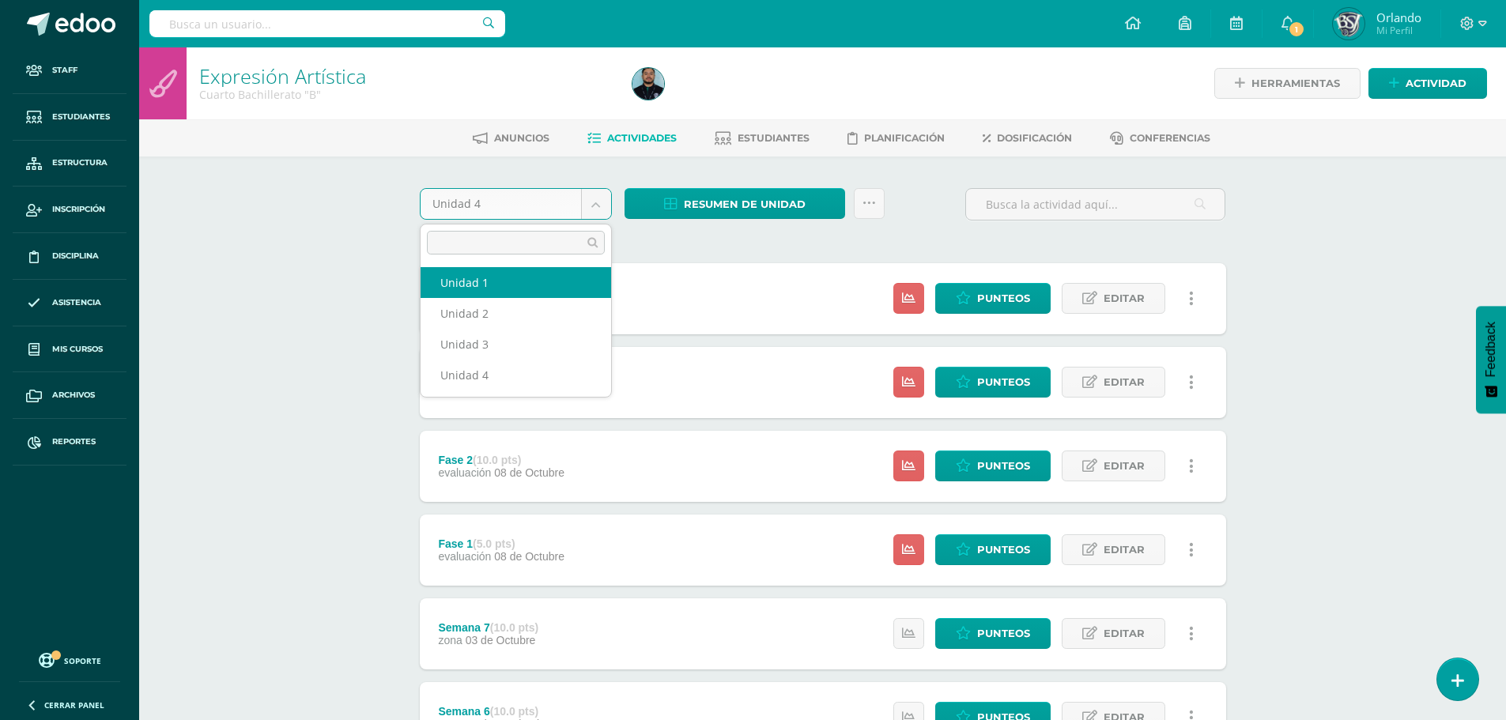
select select "Unidad 1"
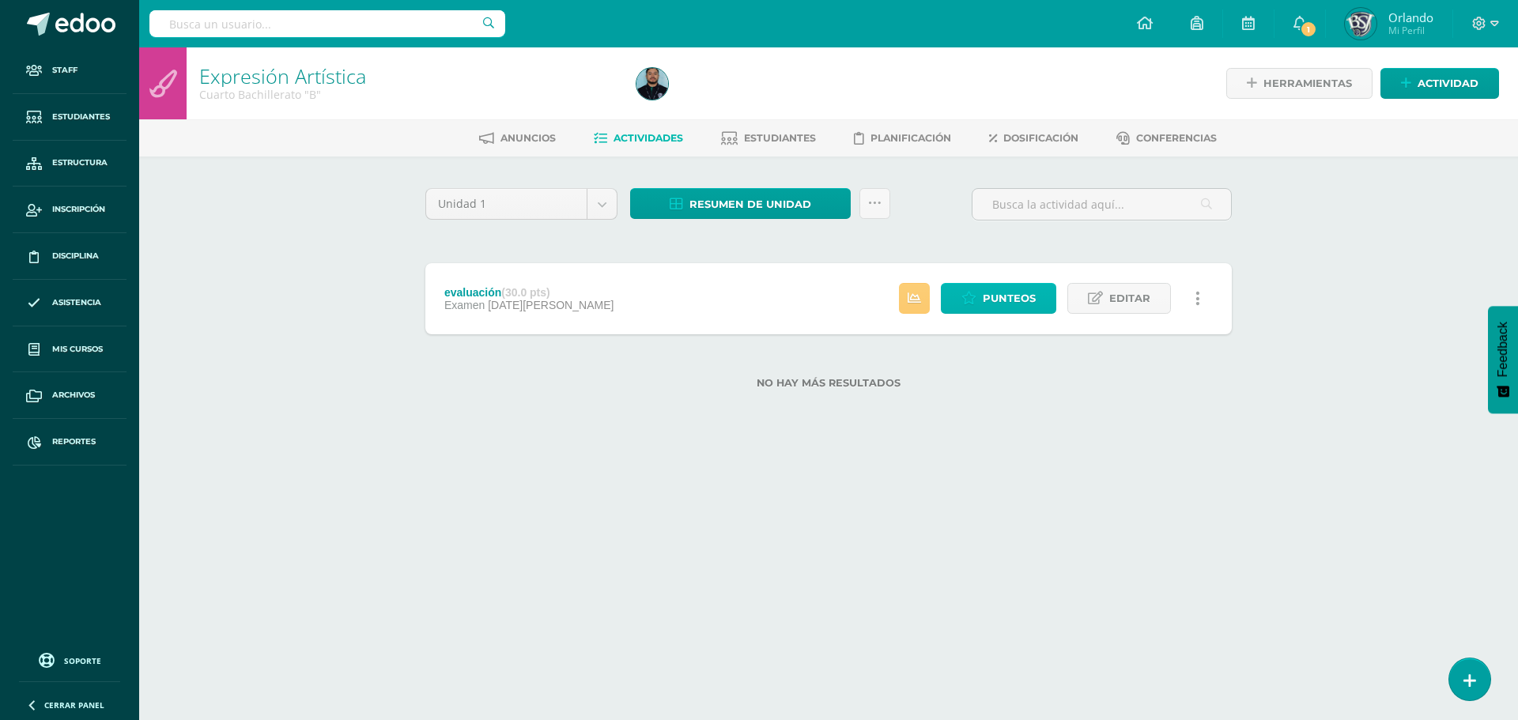
click at [1004, 301] on span "Punteos" at bounding box center [1009, 298] width 53 height 29
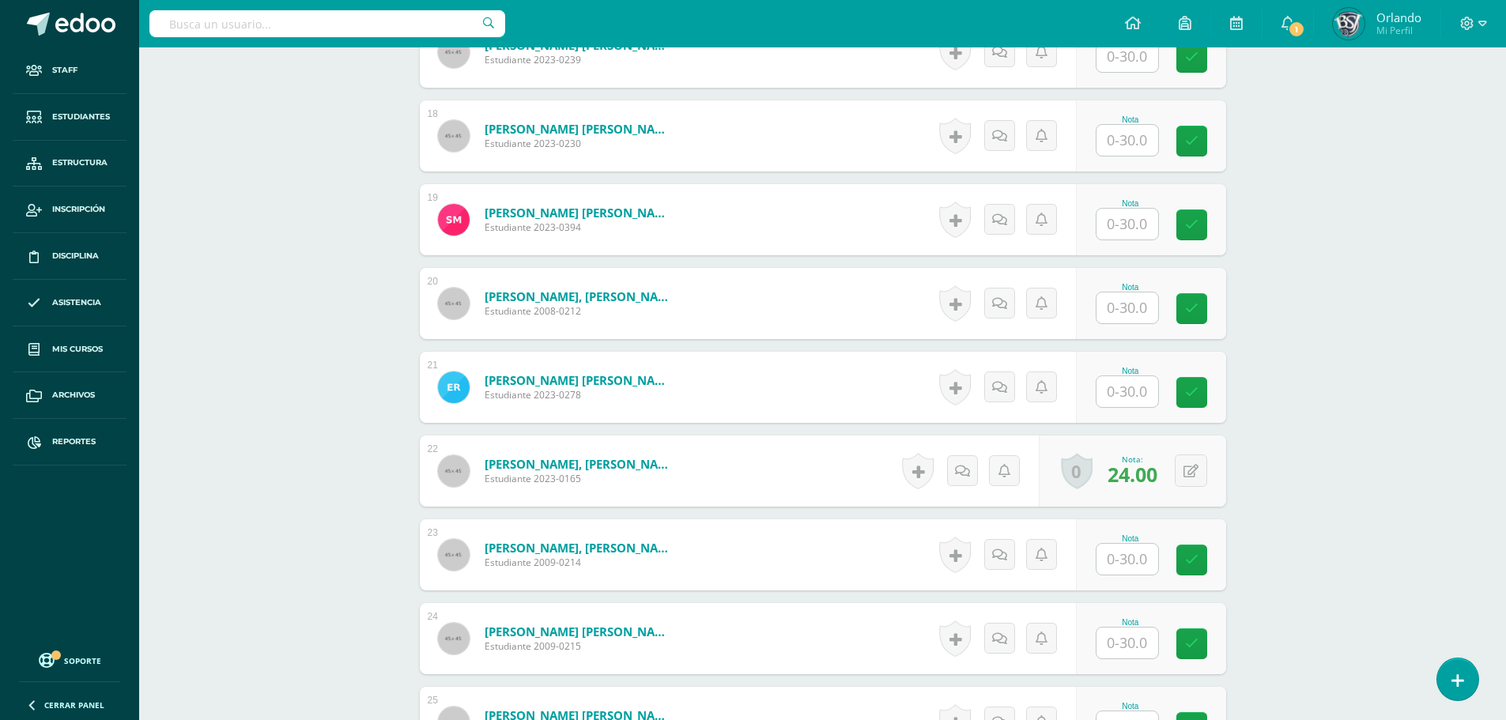
scroll to position [2050, 0]
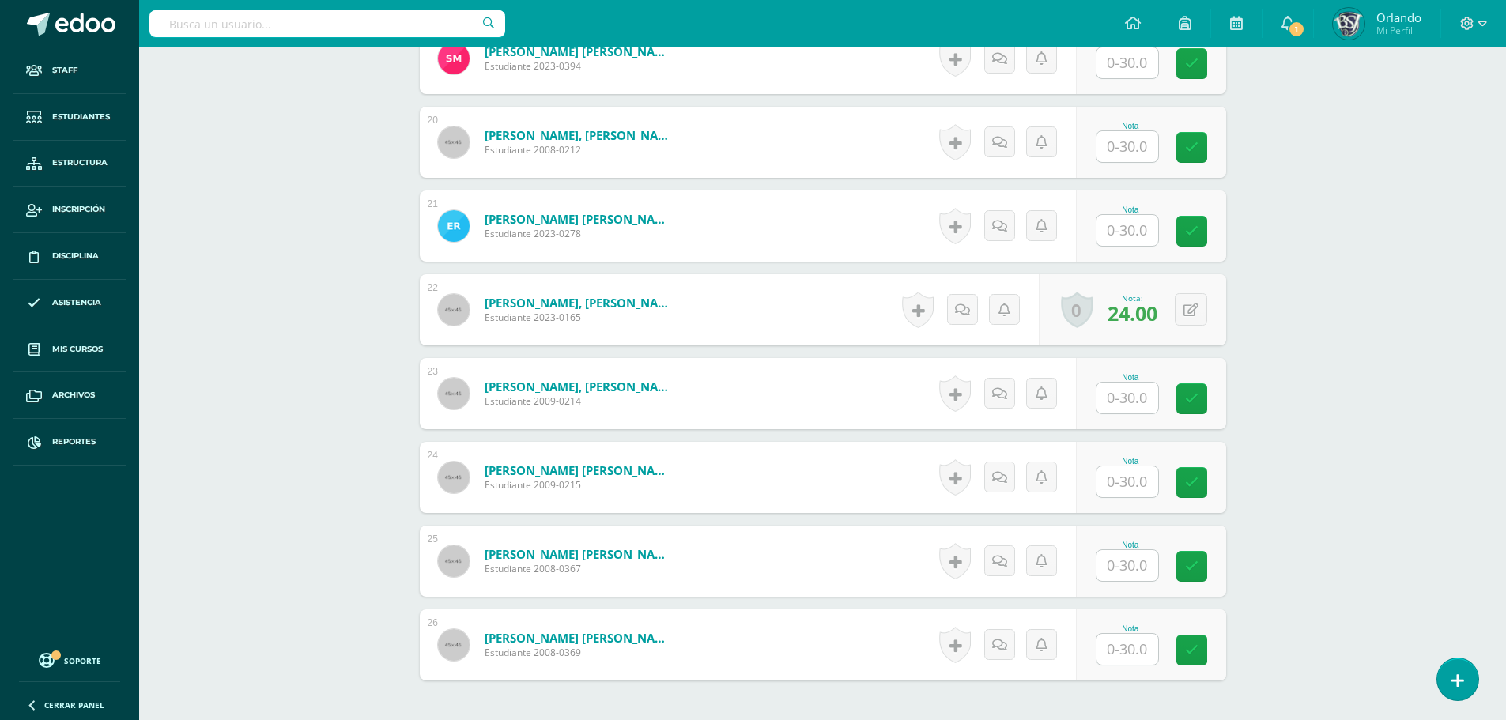
click at [276, 37] on div at bounding box center [327, 23] width 356 height 47
drag, startPoint x: 253, startPoint y: 54, endPoint x: 266, endPoint y: 28, distance: 28.3
click at [266, 28] on input "text" at bounding box center [327, 23] width 356 height 27
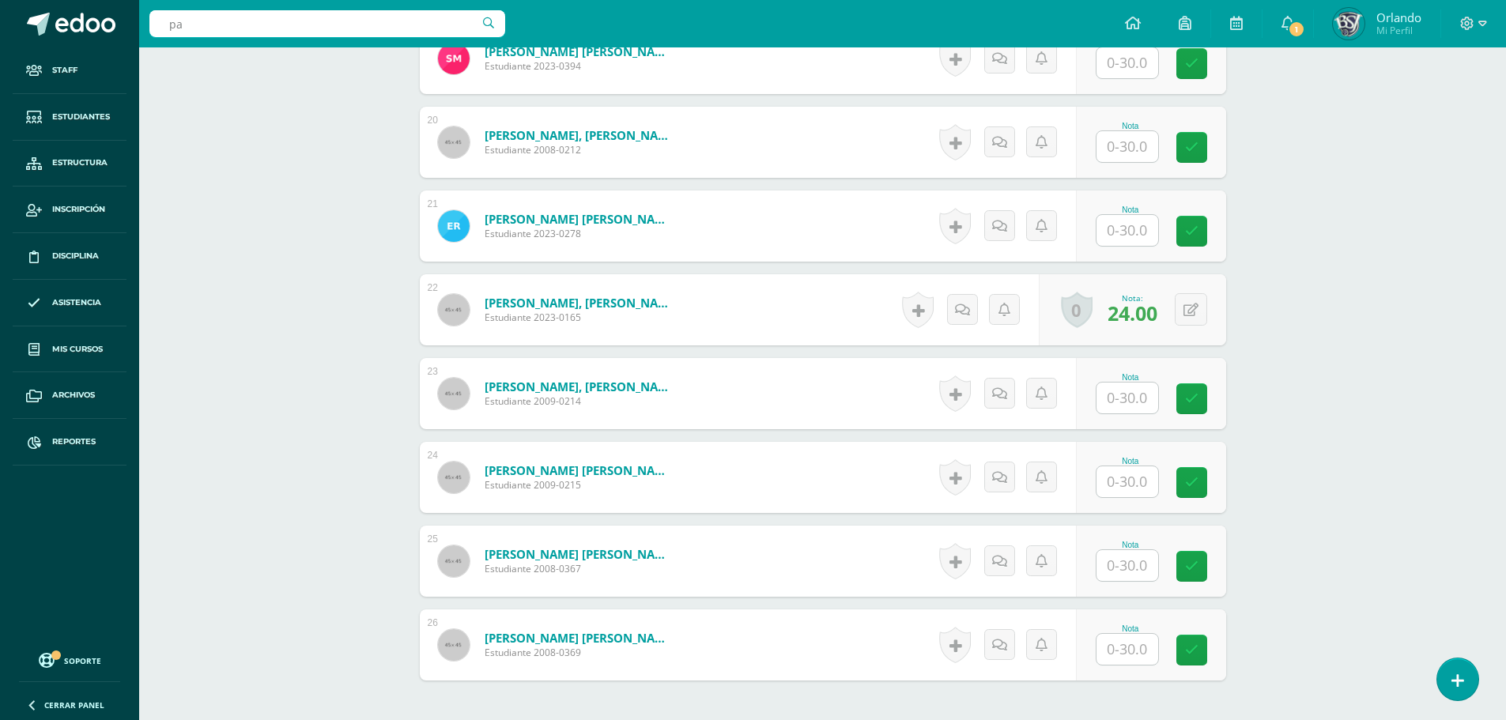
type input "pau"
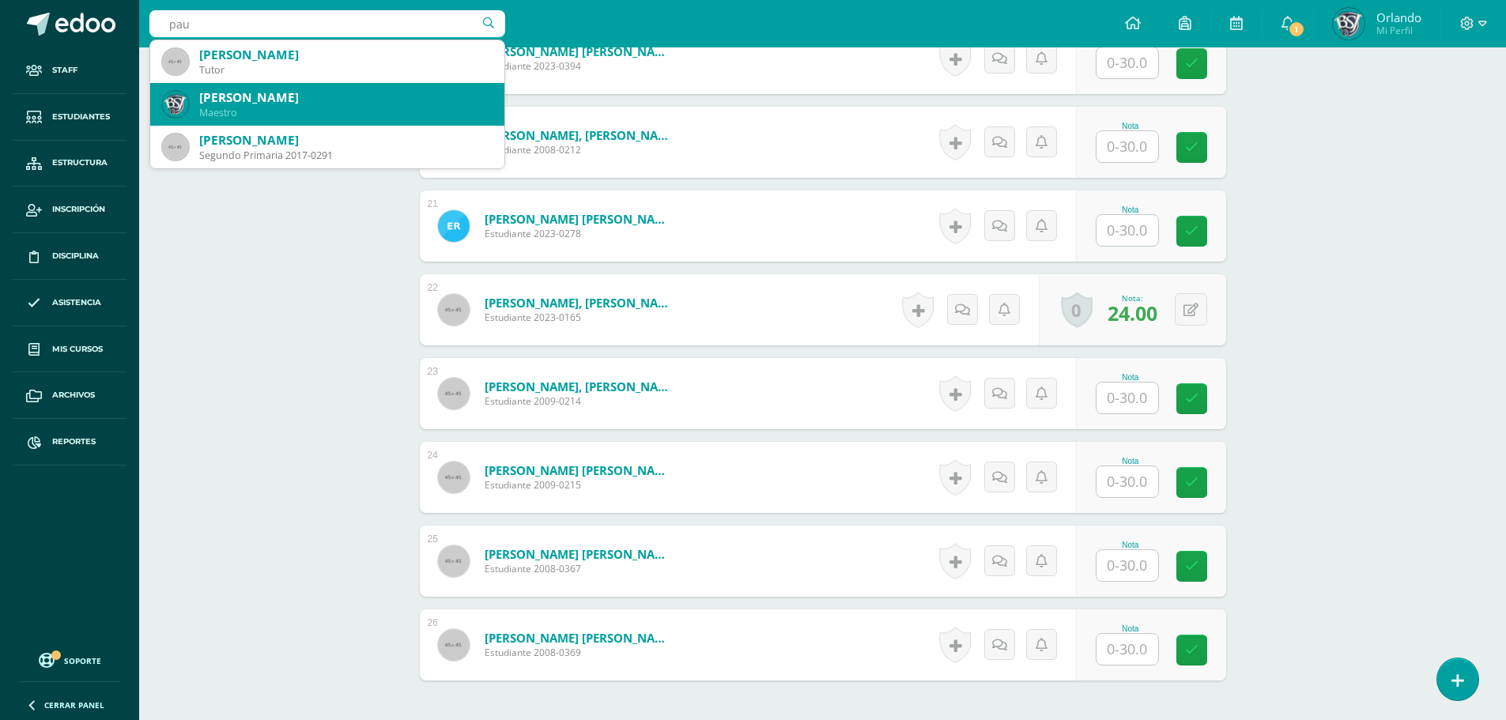
click at [201, 113] on div "Maestro" at bounding box center [345, 112] width 293 height 13
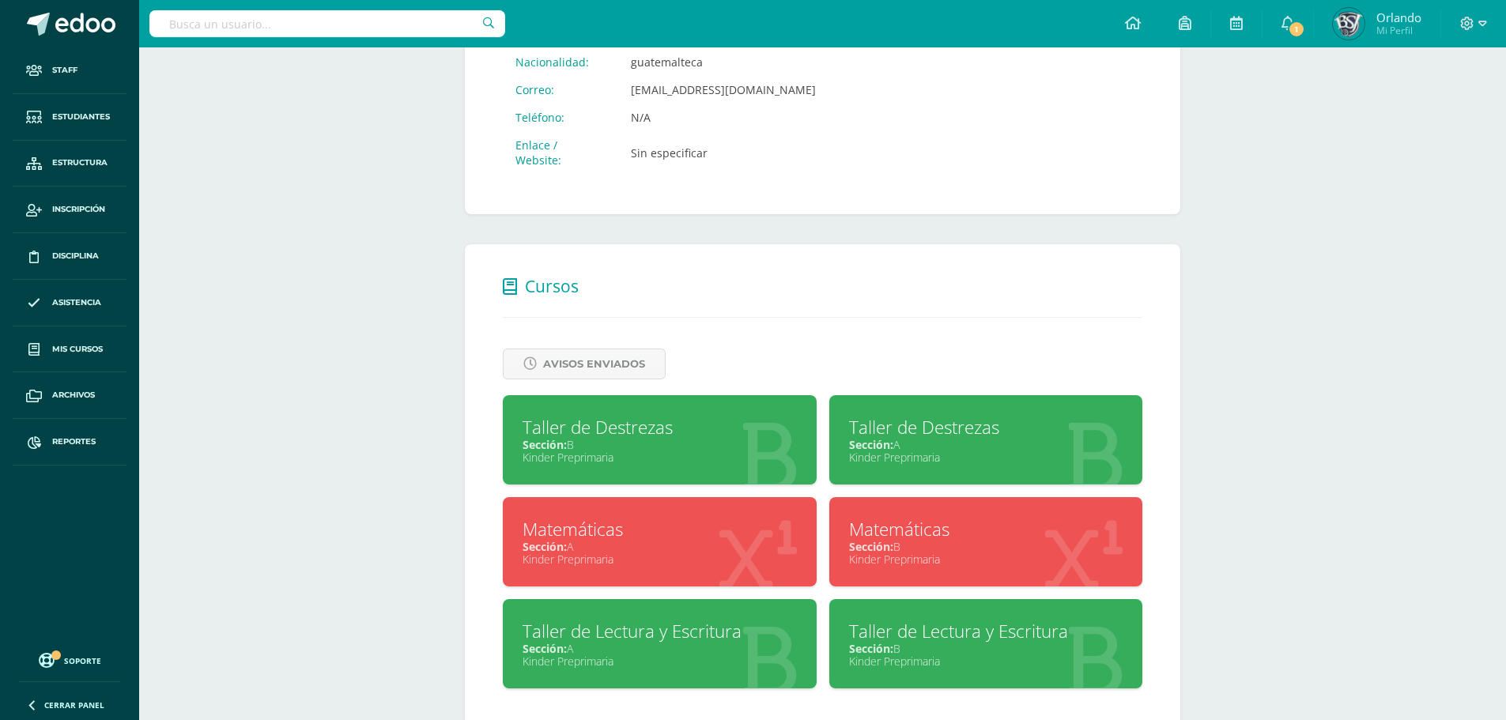
scroll to position [474, 0]
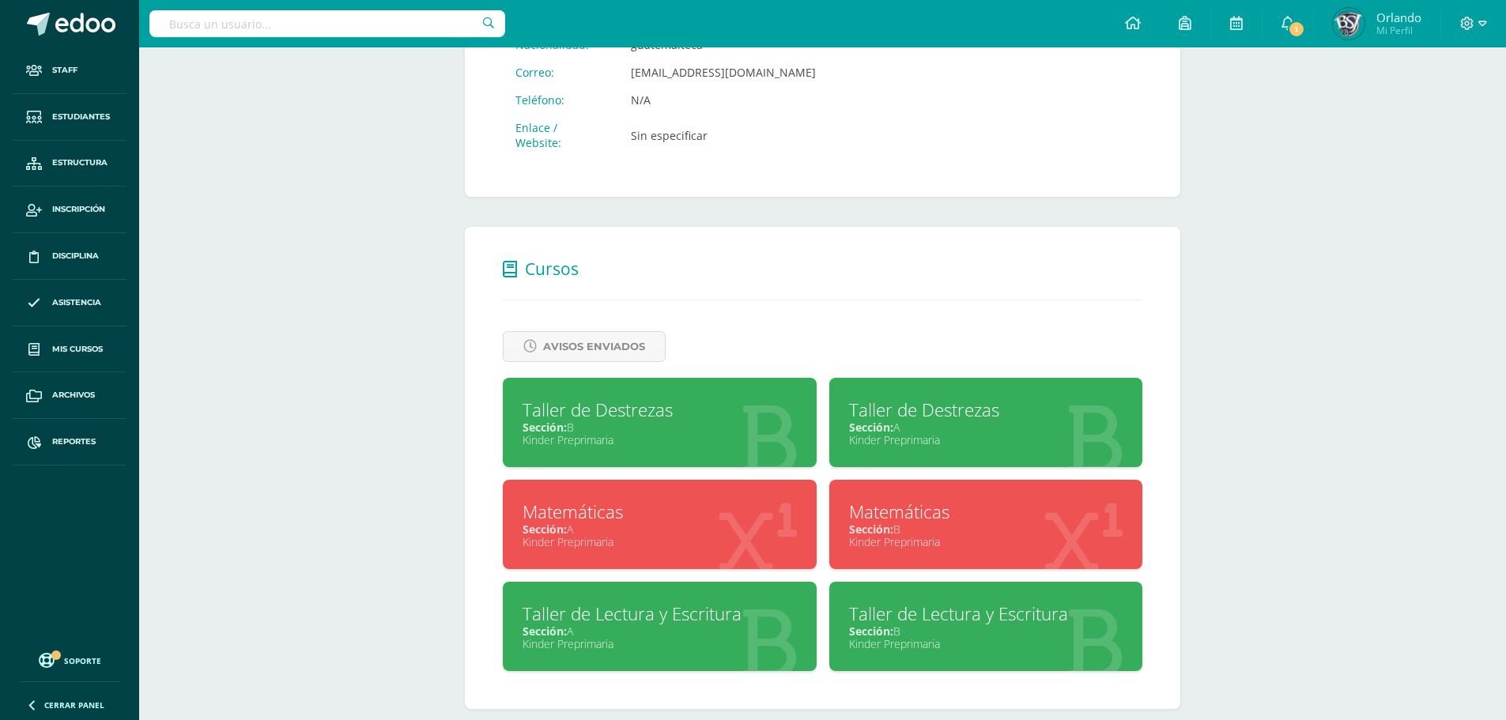
click at [688, 640] on div "Kinder Preprimaria" at bounding box center [660, 644] width 274 height 15
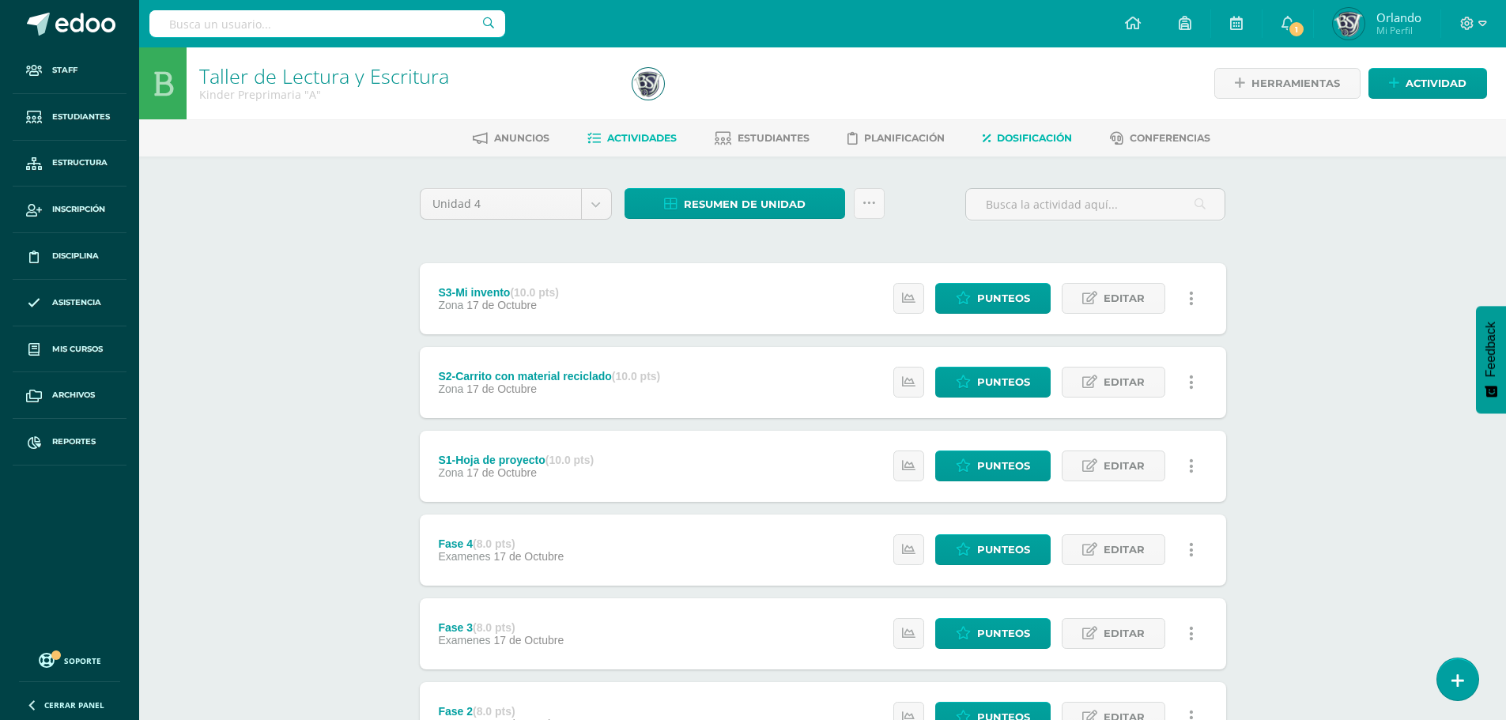
click at [1020, 149] on link "Dosificación" at bounding box center [1027, 138] width 89 height 25
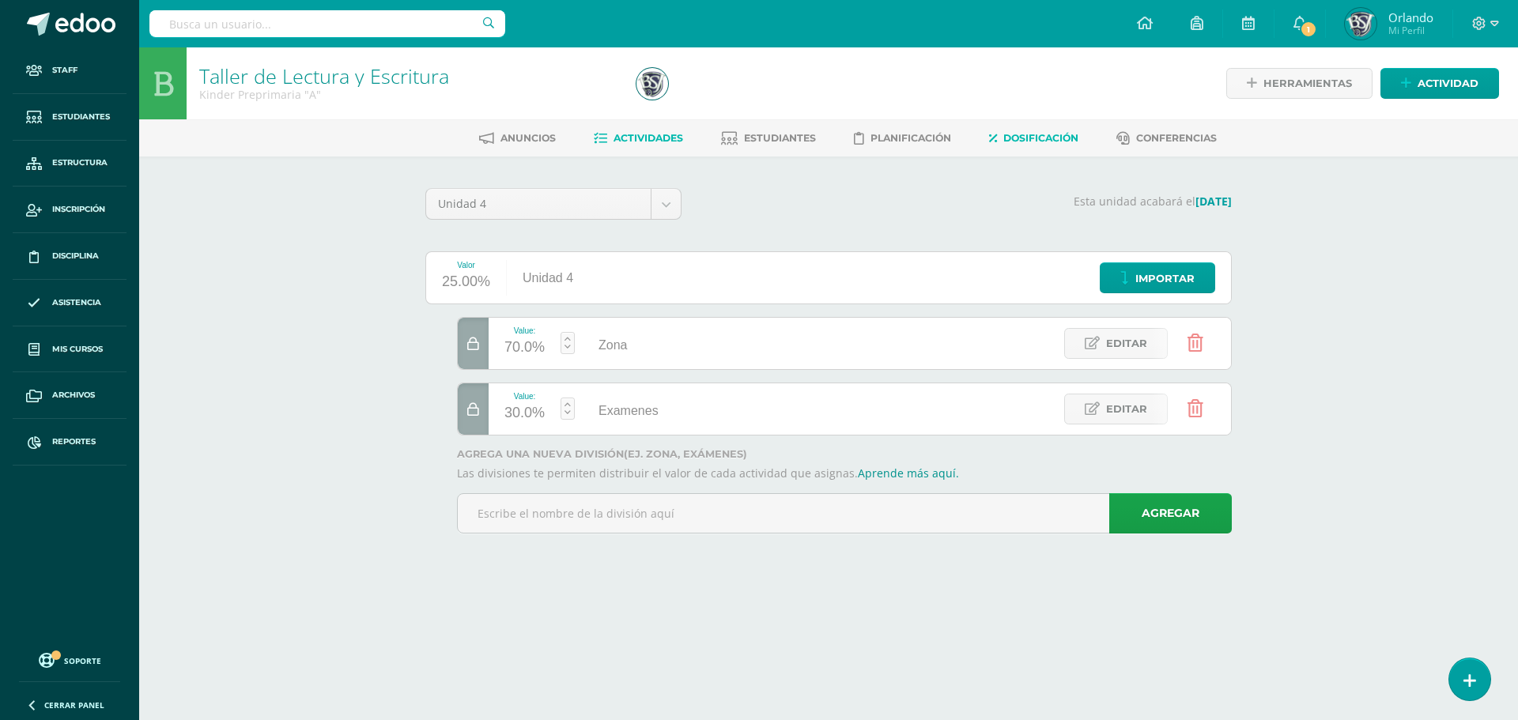
click at [674, 137] on span "Actividades" at bounding box center [649, 138] width 70 height 12
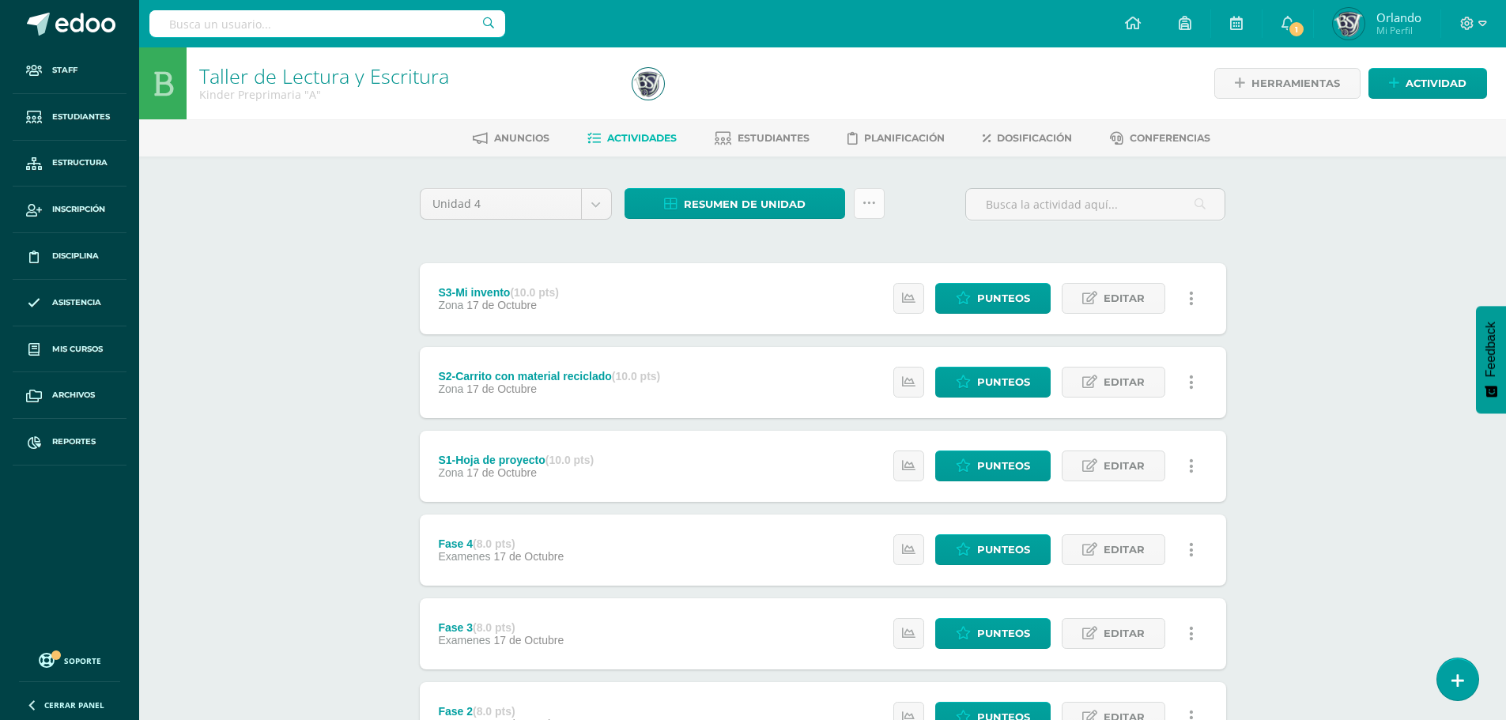
click at [882, 210] on link at bounding box center [869, 203] width 31 height 31
click at [830, 244] on link "Subir actividades en masa" at bounding box center [830, 254] width 174 height 38
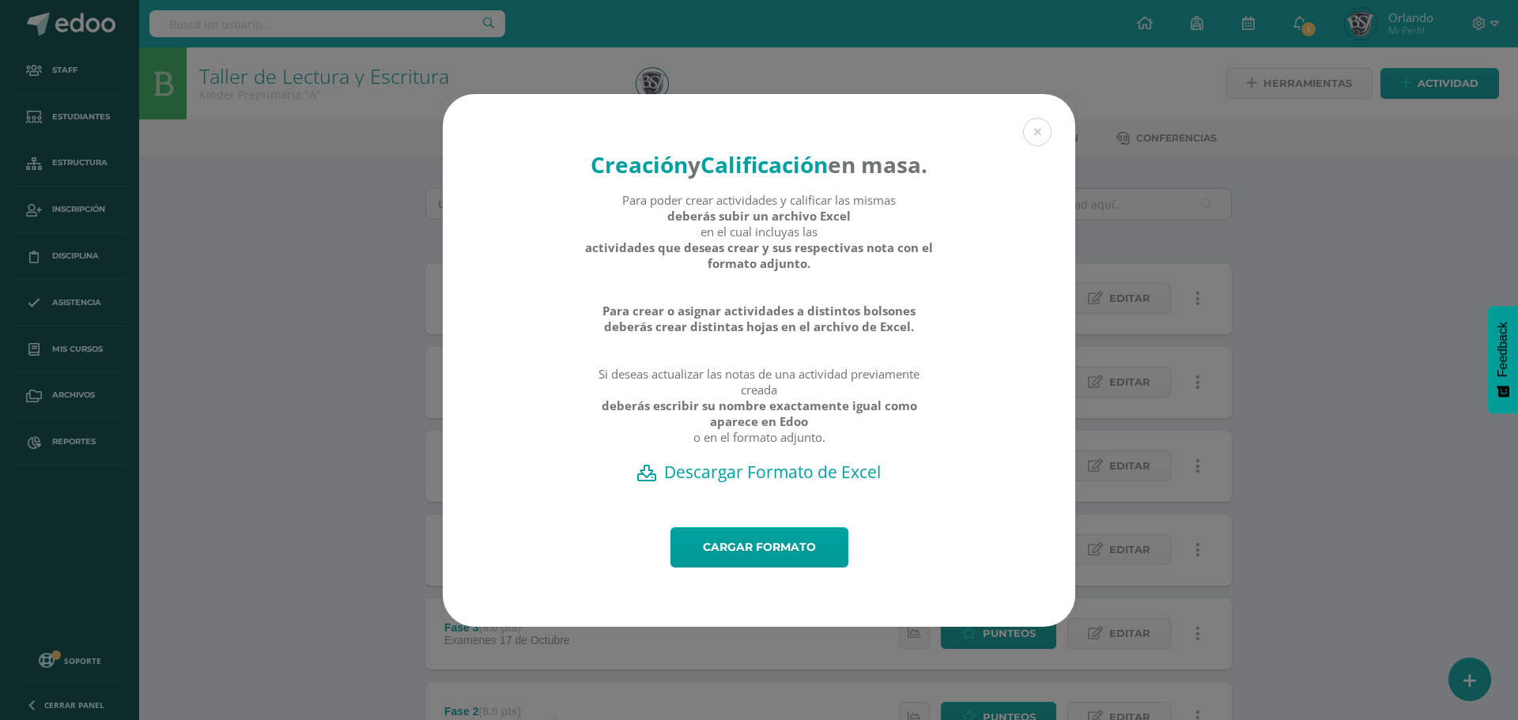
click at [800, 483] on h2 "Descargar Formato de Excel" at bounding box center [759, 472] width 577 height 22
click at [1031, 118] on button at bounding box center [1037, 132] width 28 height 28
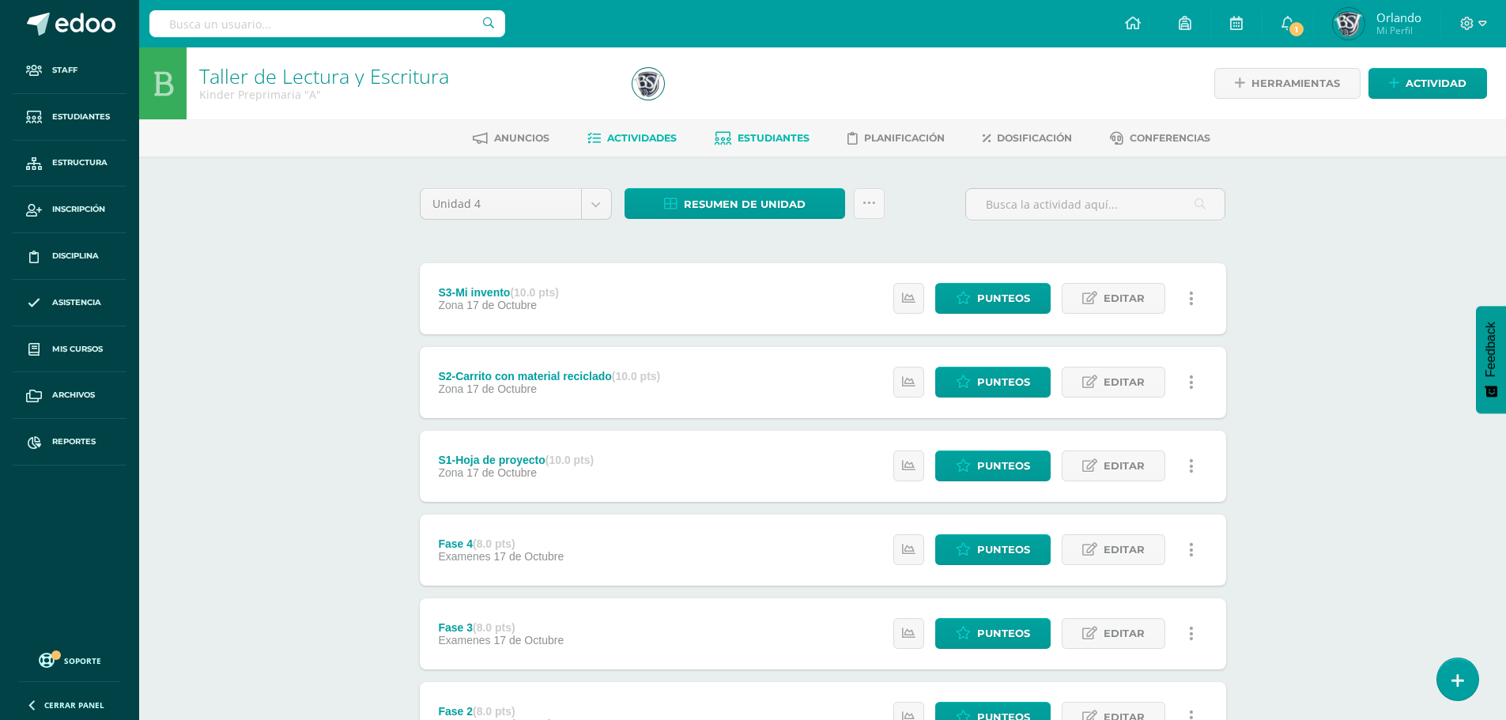
click at [771, 149] on link "Estudiantes" at bounding box center [762, 138] width 95 height 25
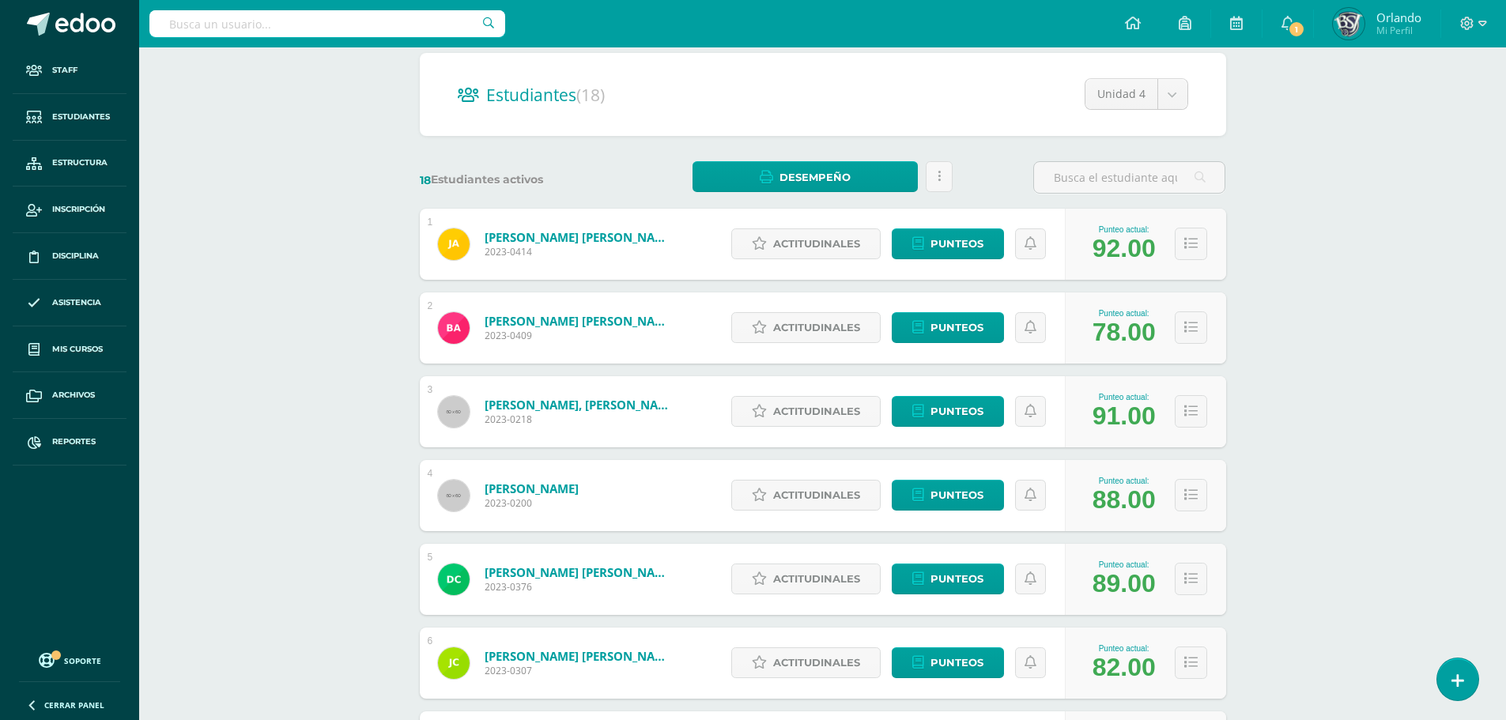
scroll to position [158, 0]
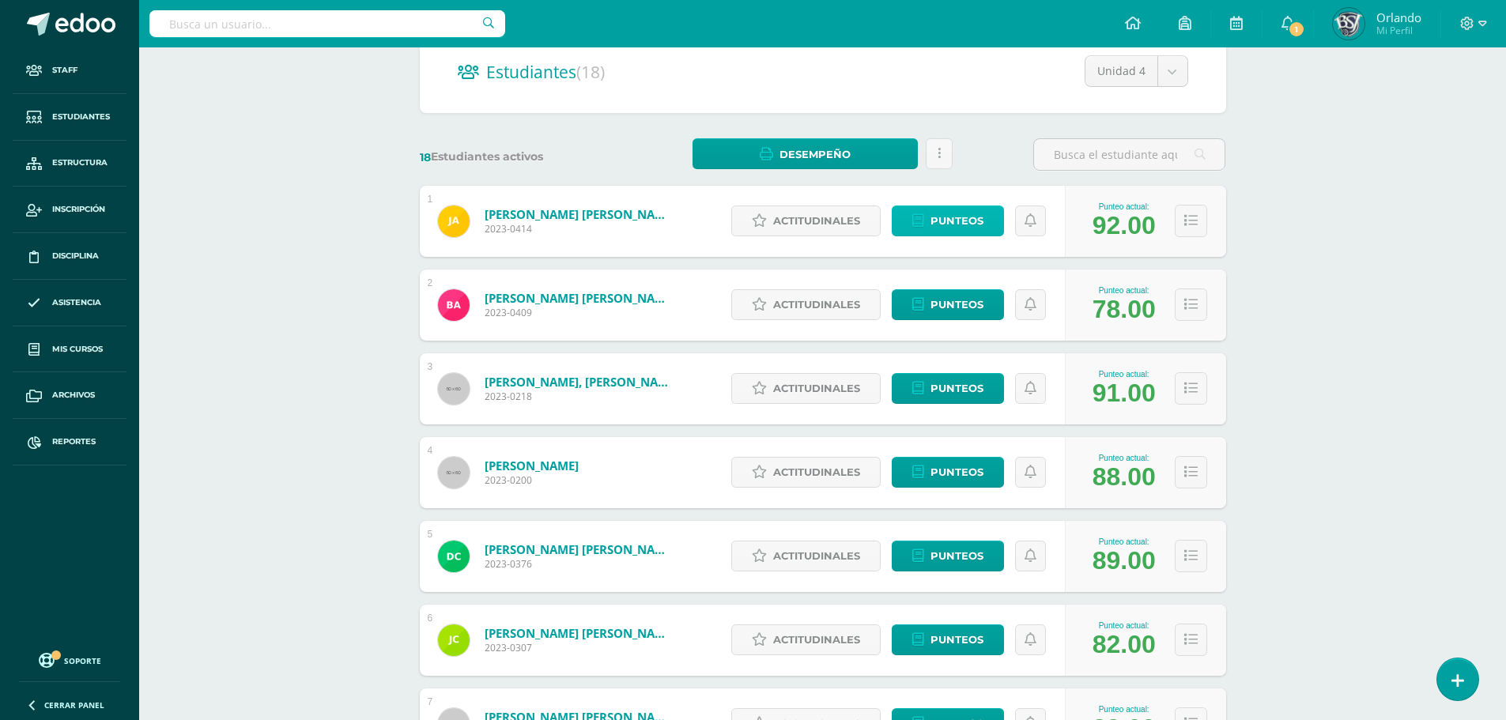
click at [946, 217] on span "Punteos" at bounding box center [957, 220] width 53 height 29
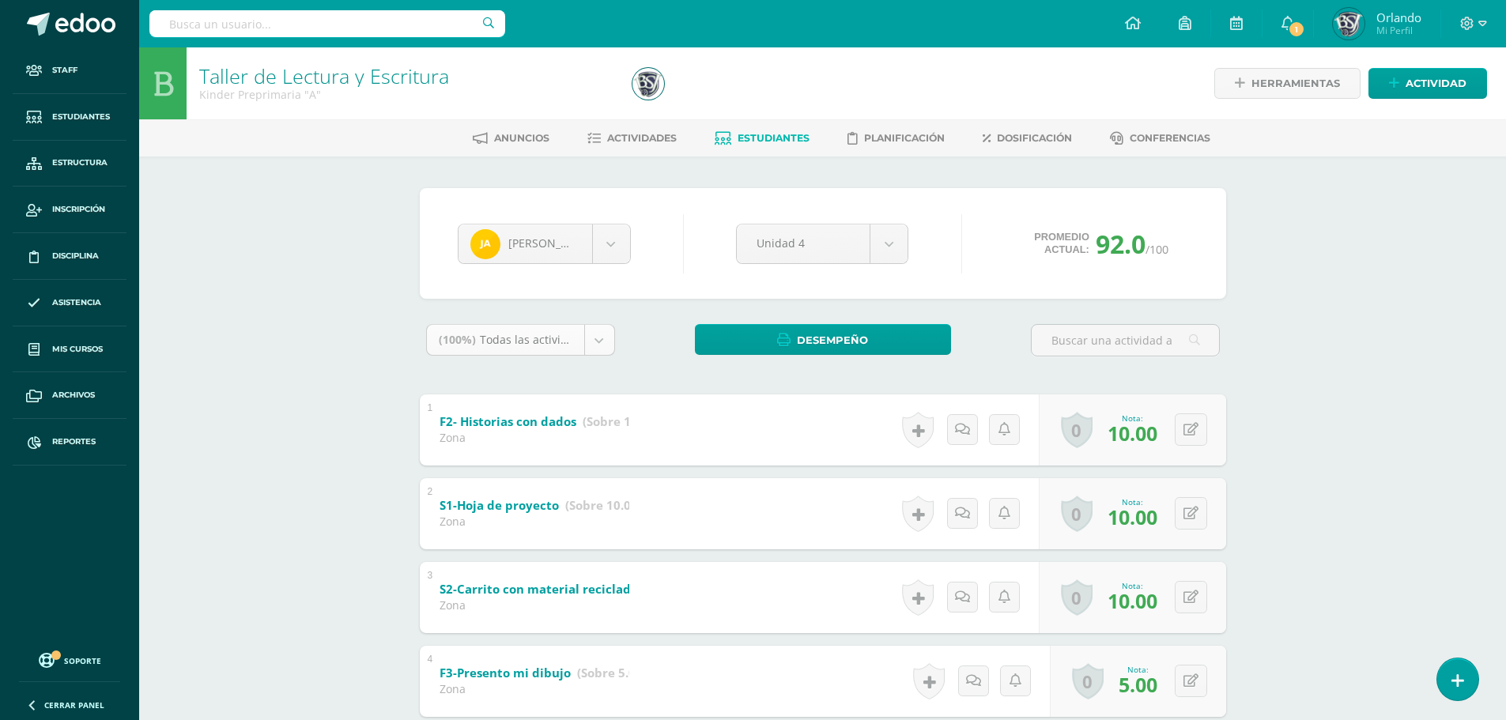
click at [588, 342] on body "Staff Estudiantes Estructura Inscripción Disciplina Asistencia Mis cursos Archi…" at bounding box center [753, 660] width 1506 height 1320
click at [589, 342] on body "Staff Estudiantes Estructura Inscripción Disciplina Asistencia Mis cursos Archi…" at bounding box center [753, 660] width 1506 height 1320
click at [648, 83] on img at bounding box center [649, 84] width 32 height 32
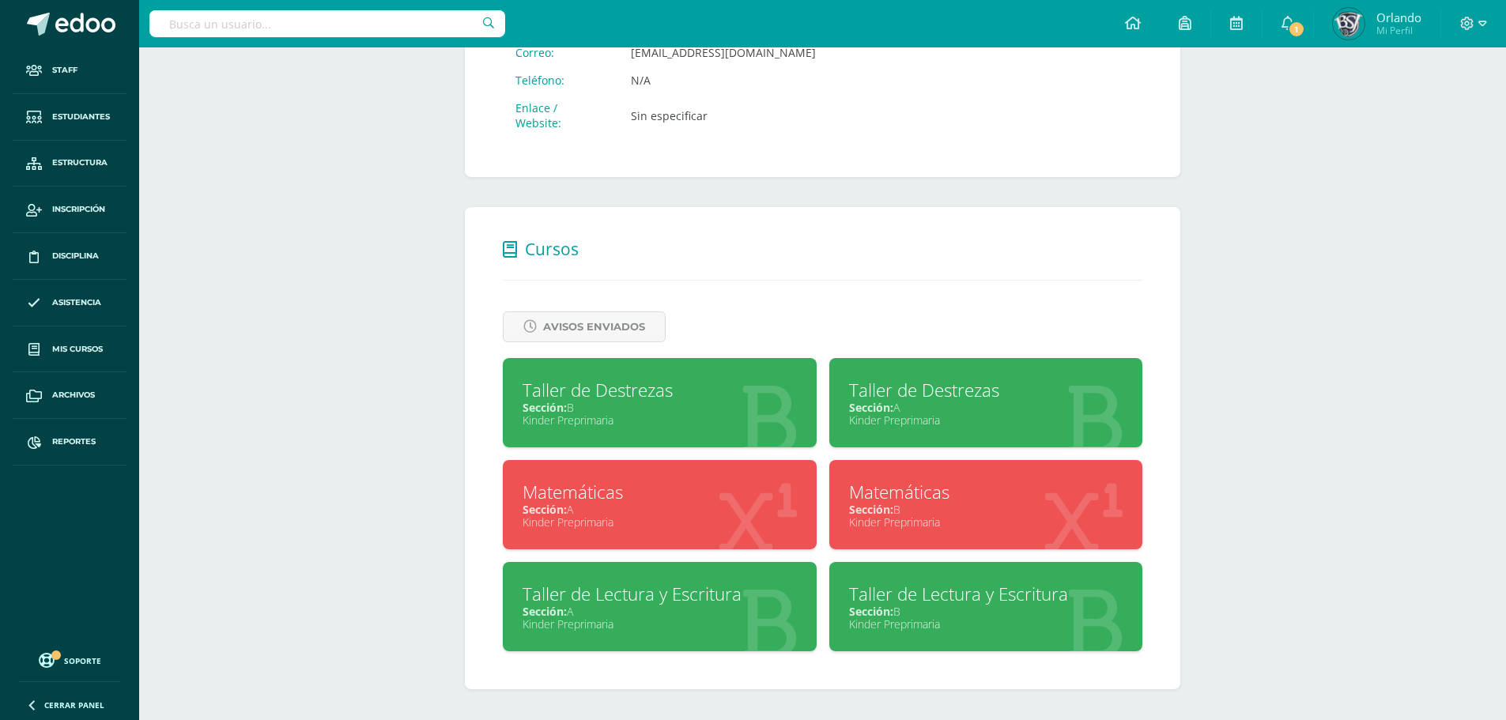
scroll to position [495, 0]
click at [740, 622] on div "Kinder Preprimaria" at bounding box center [660, 623] width 274 height 15
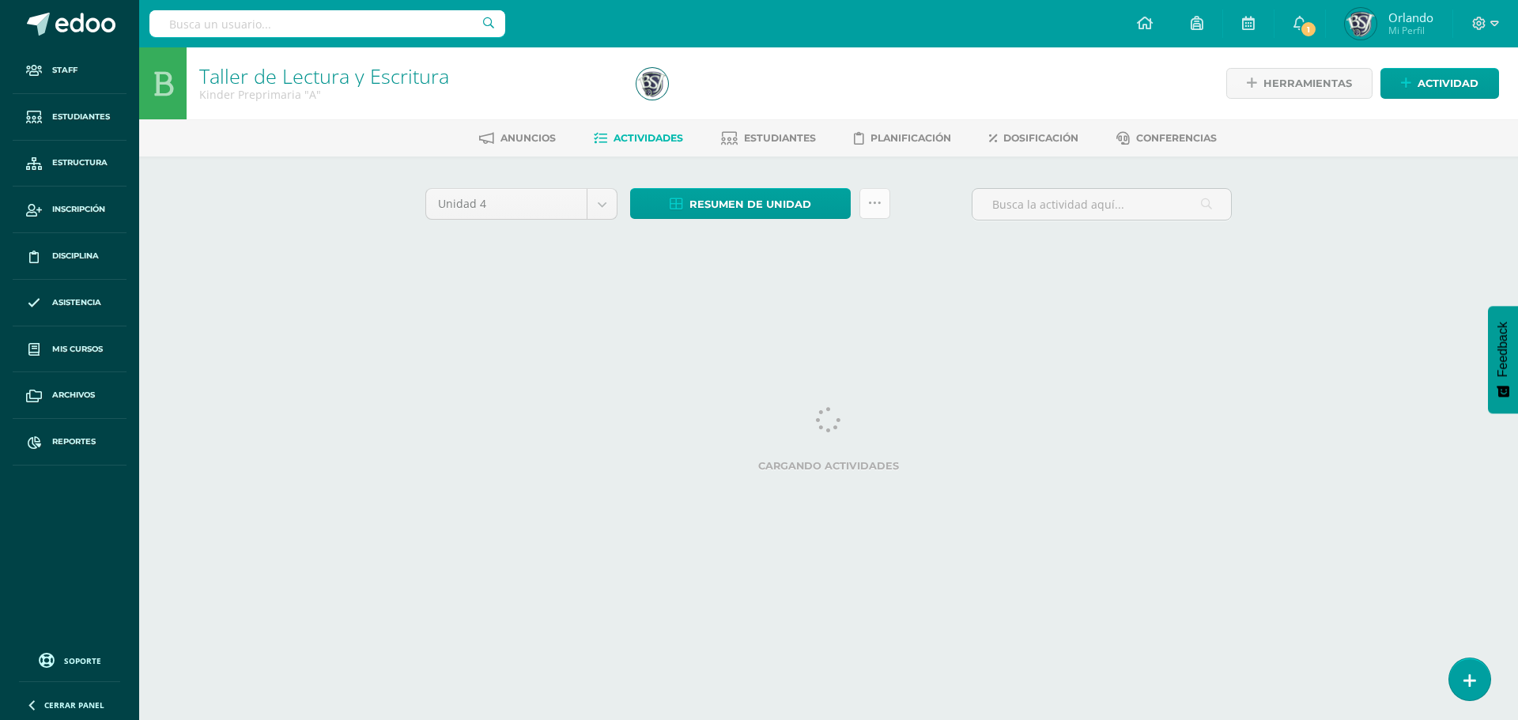
click at [871, 210] on link at bounding box center [875, 203] width 31 height 31
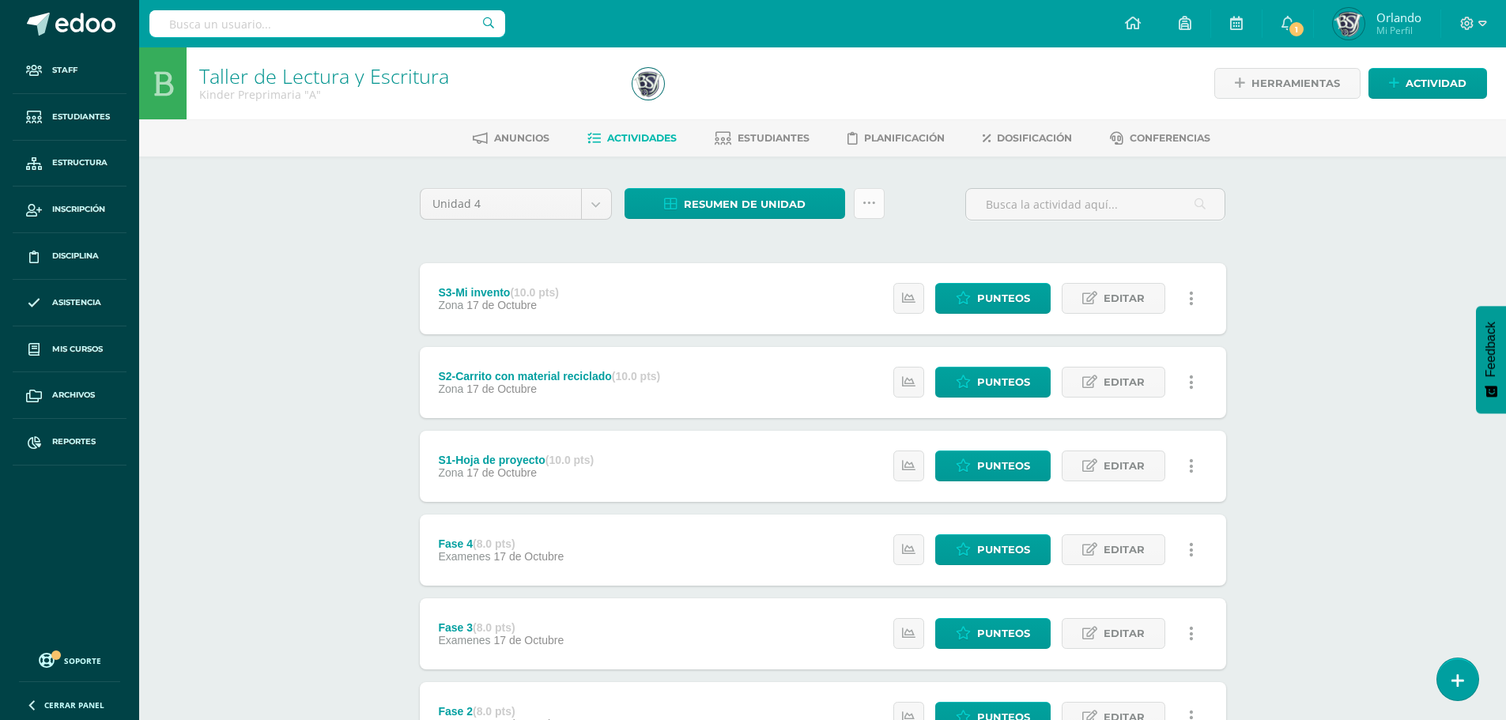
click at [871, 210] on link at bounding box center [869, 203] width 31 height 31
click at [841, 248] on link "Subir actividades en masa" at bounding box center [830, 254] width 174 height 38
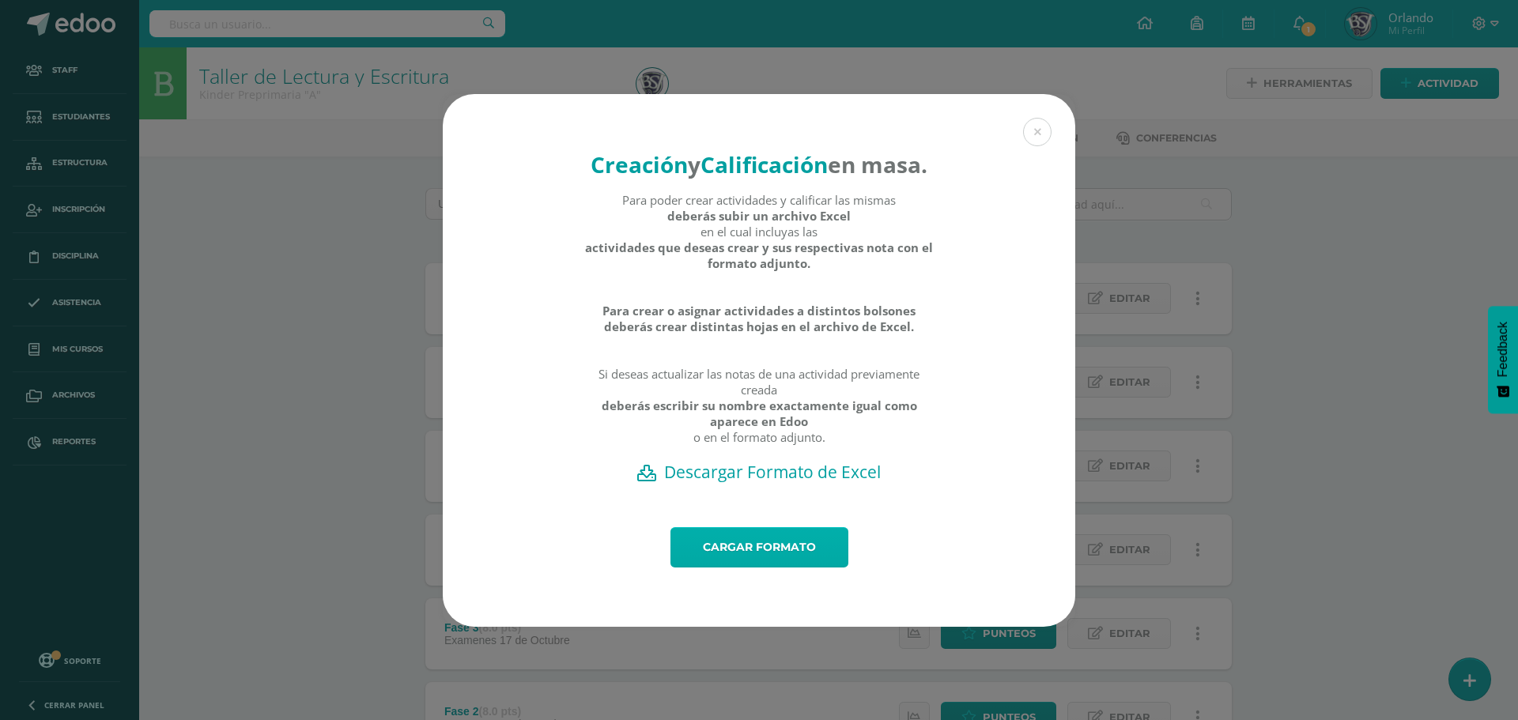
click at [723, 555] on link "Cargar formato" at bounding box center [760, 547] width 178 height 40
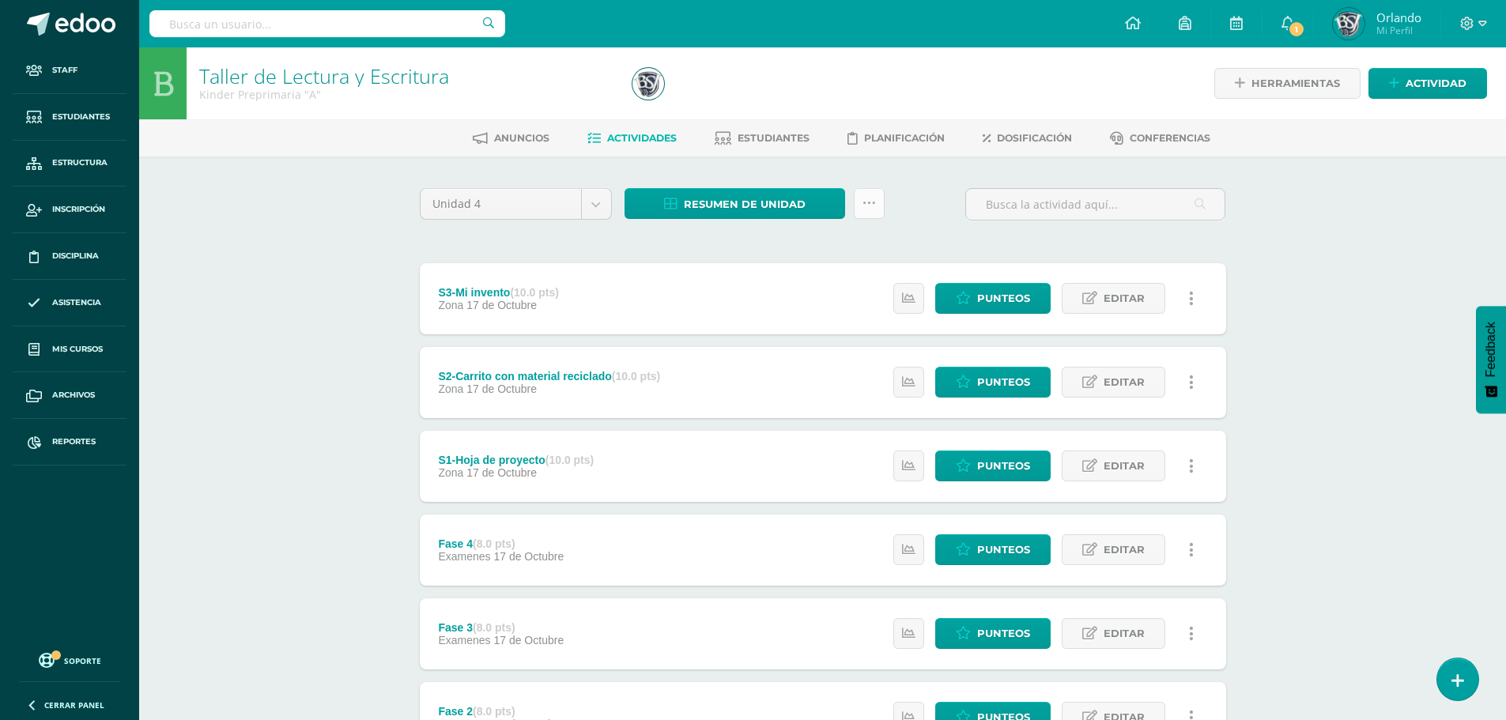
click at [863, 208] on icon at bounding box center [869, 203] width 13 height 13
click at [825, 247] on link "Subir actividades en masa" at bounding box center [830, 254] width 174 height 38
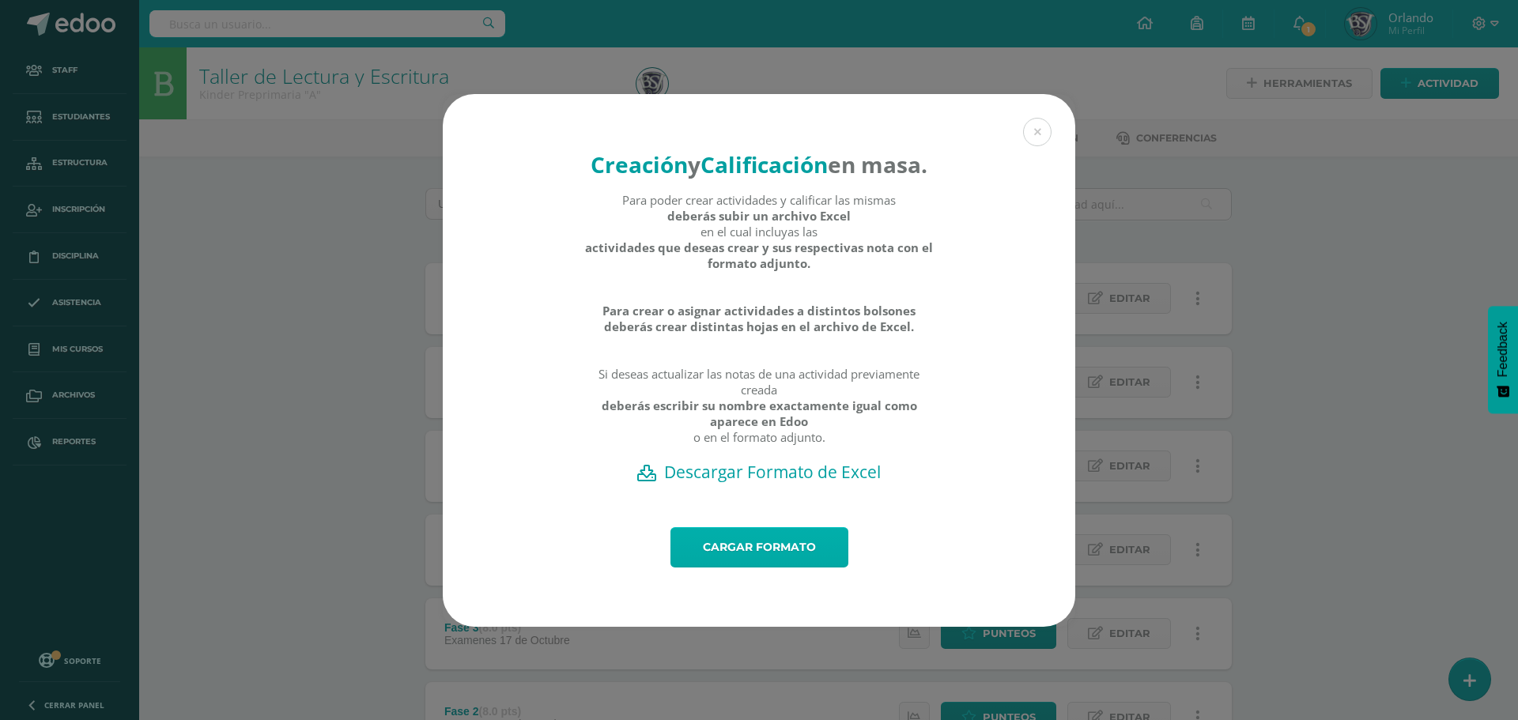
click at [734, 561] on link "Cargar formato" at bounding box center [760, 547] width 178 height 40
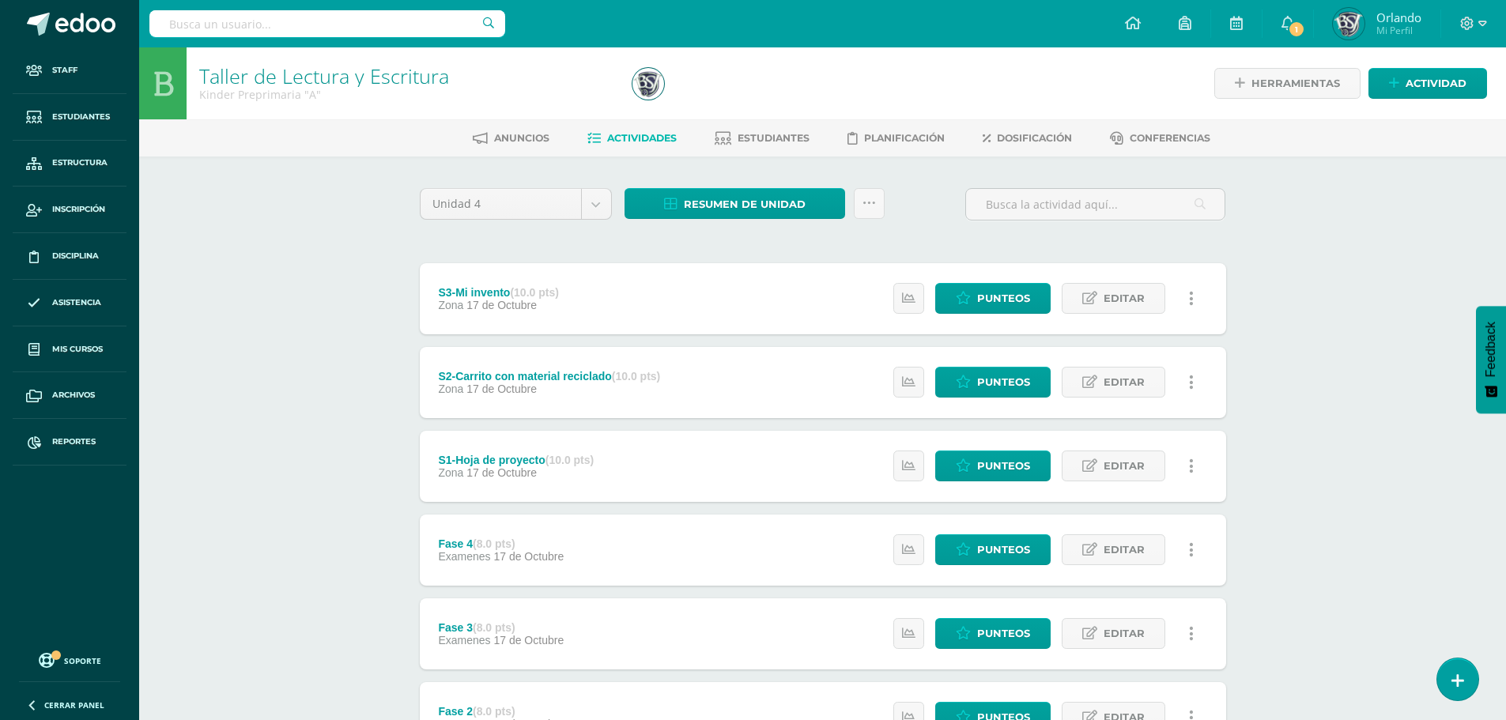
click at [1202, 303] on link at bounding box center [1192, 298] width 31 height 31
click at [1128, 369] on link "Eliminar" at bounding box center [1162, 374] width 162 height 25
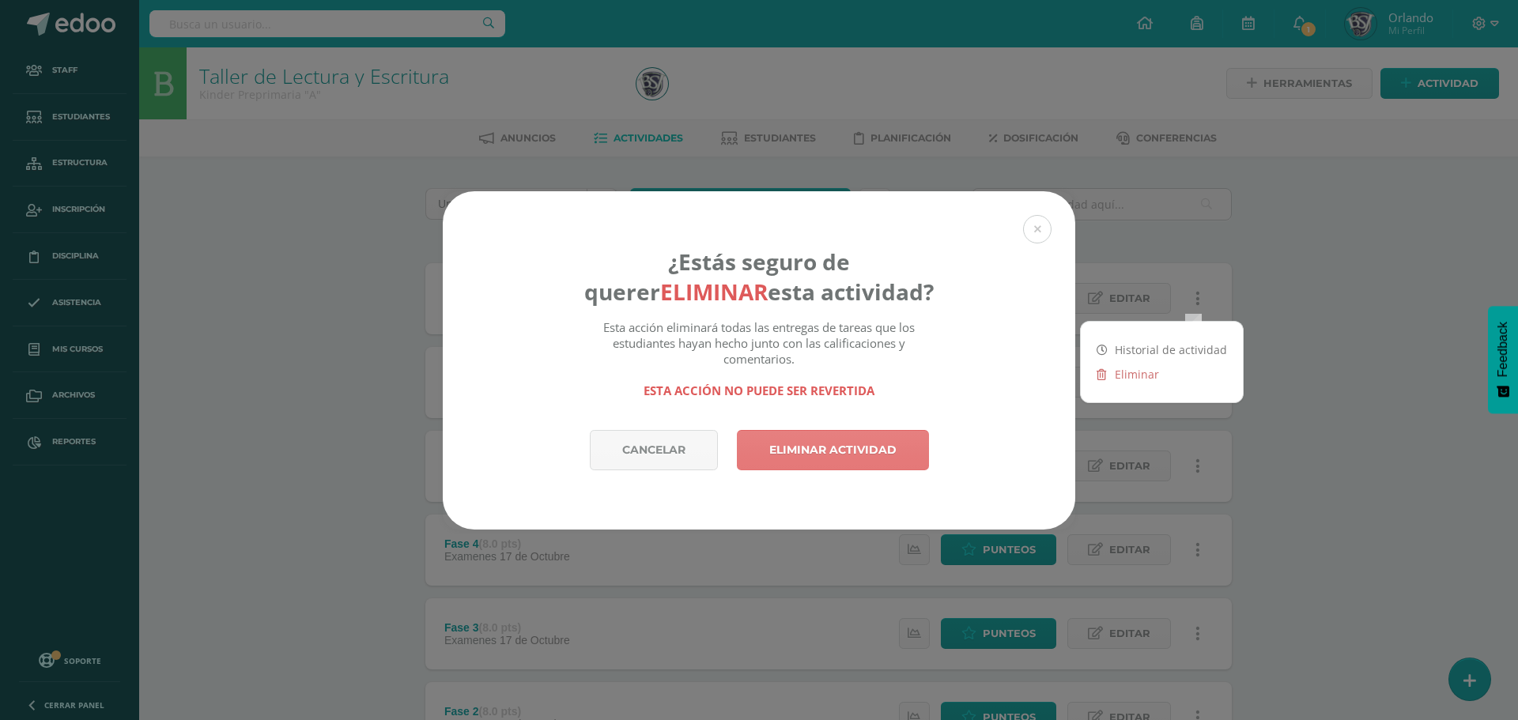
click at [891, 456] on link "Eliminar actividad" at bounding box center [833, 450] width 192 height 40
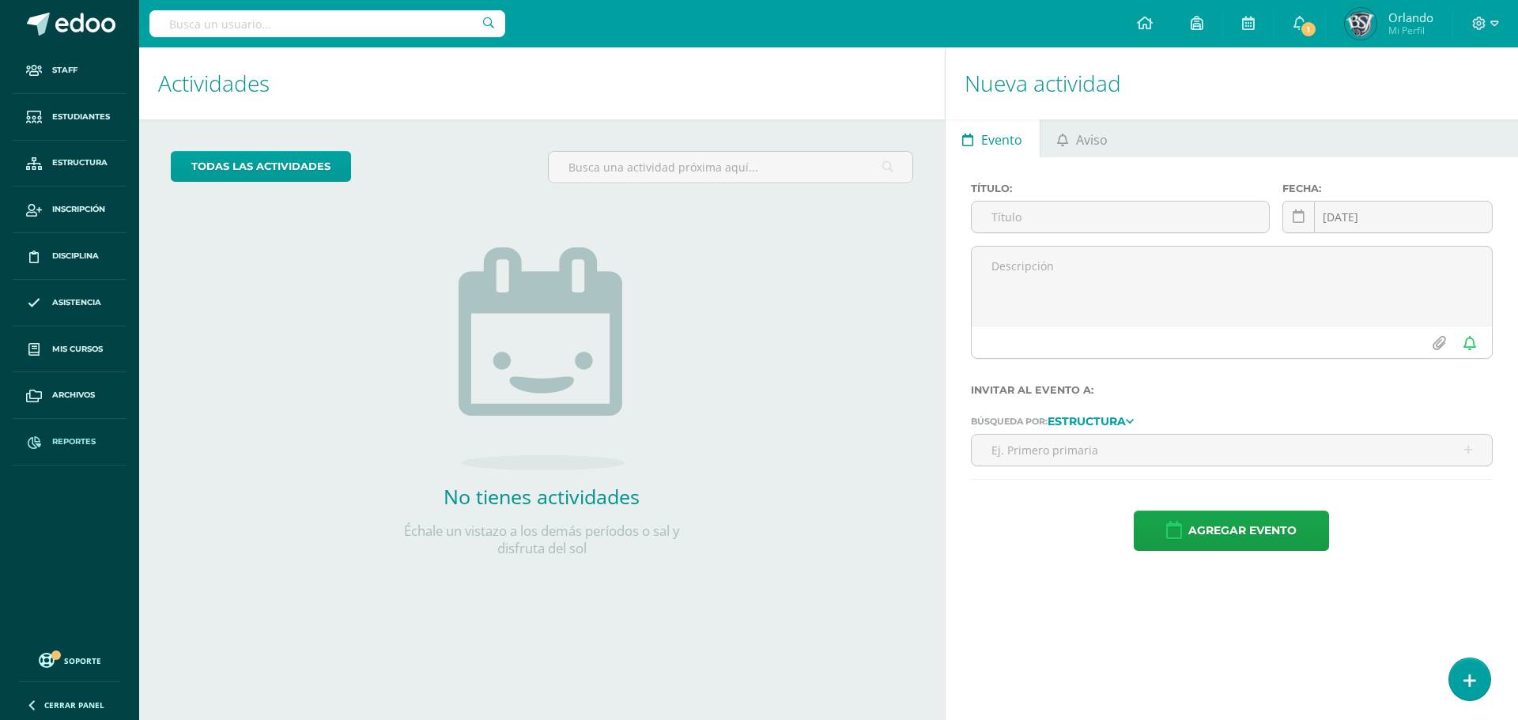
click at [61, 427] on link "Reportes" at bounding box center [70, 442] width 114 height 47
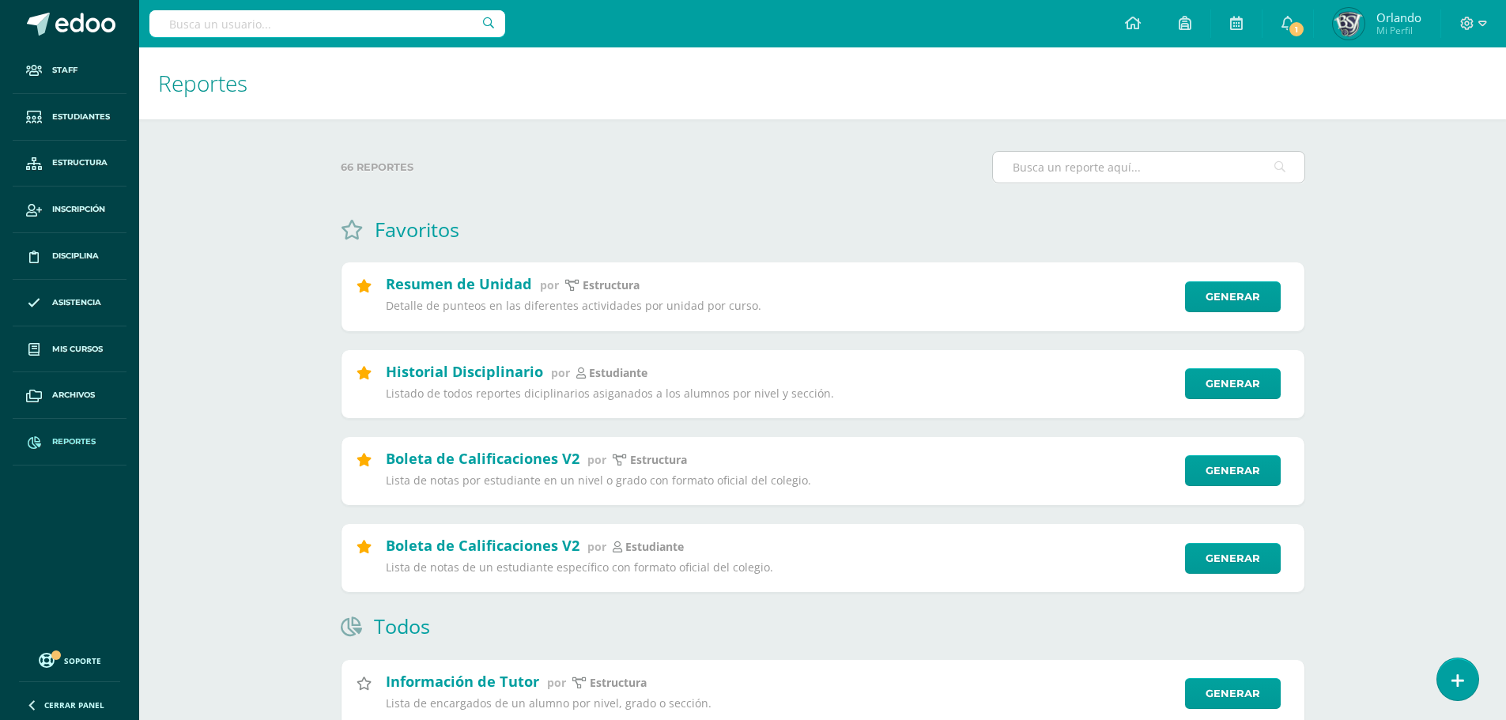
click at [1034, 177] on input "text" at bounding box center [1149, 167] width 312 height 31
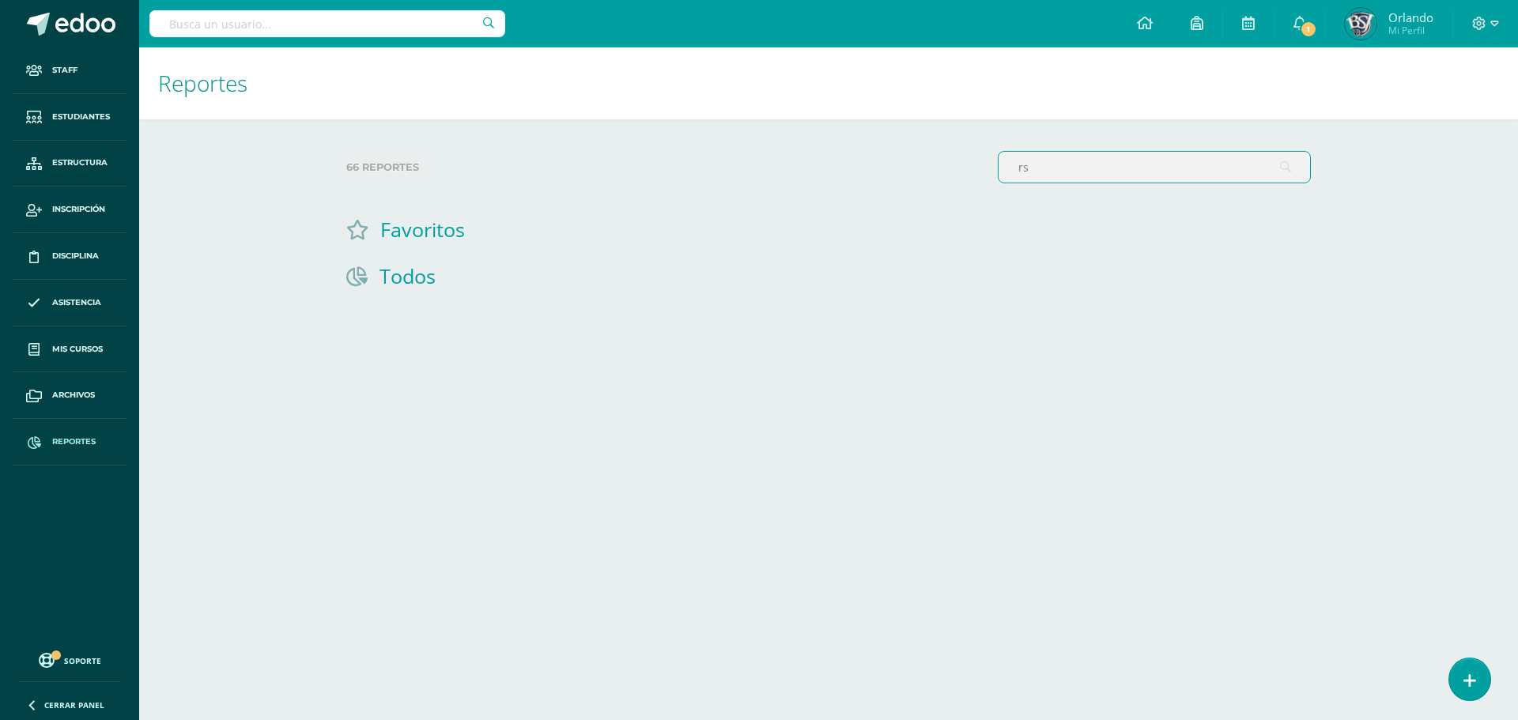
type input "r"
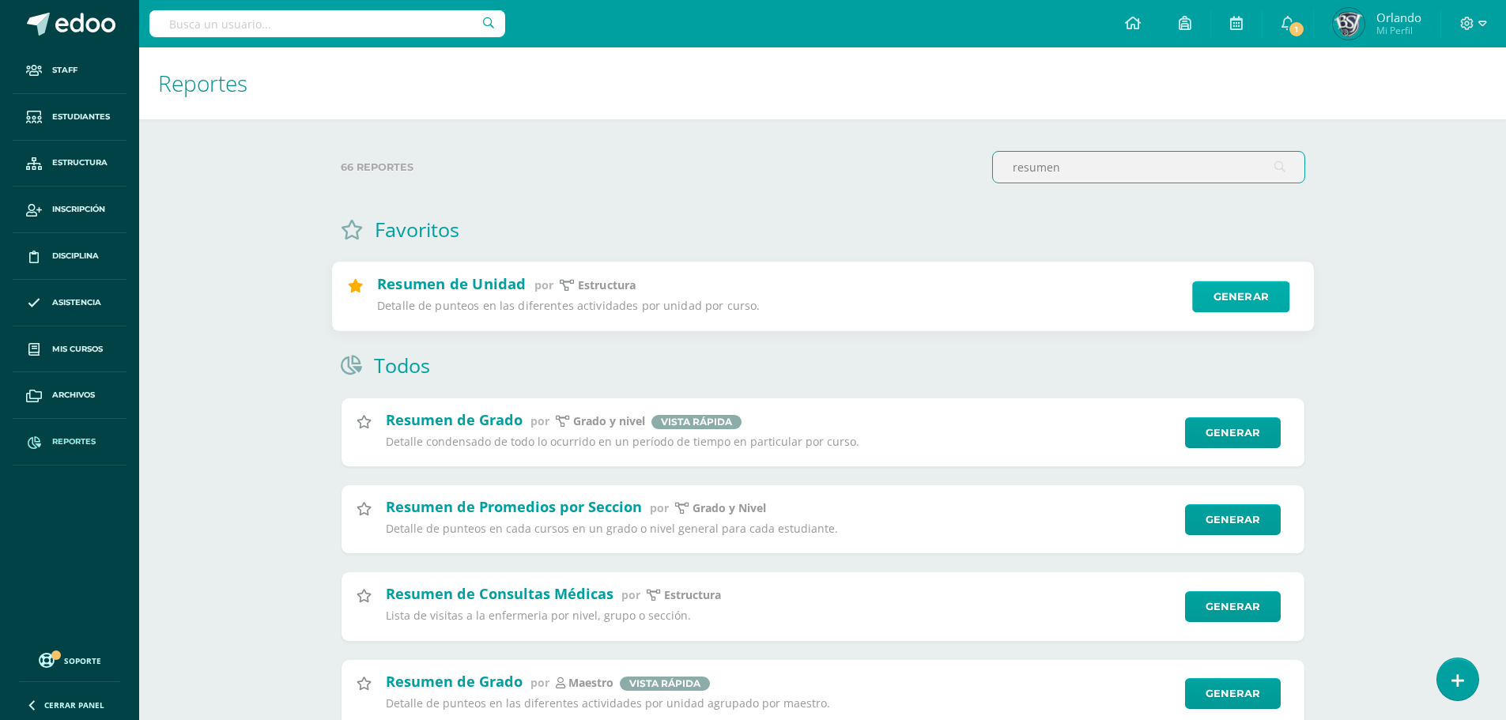
type input "resumen"
click at [1210, 296] on link "Generar" at bounding box center [1240, 298] width 97 height 32
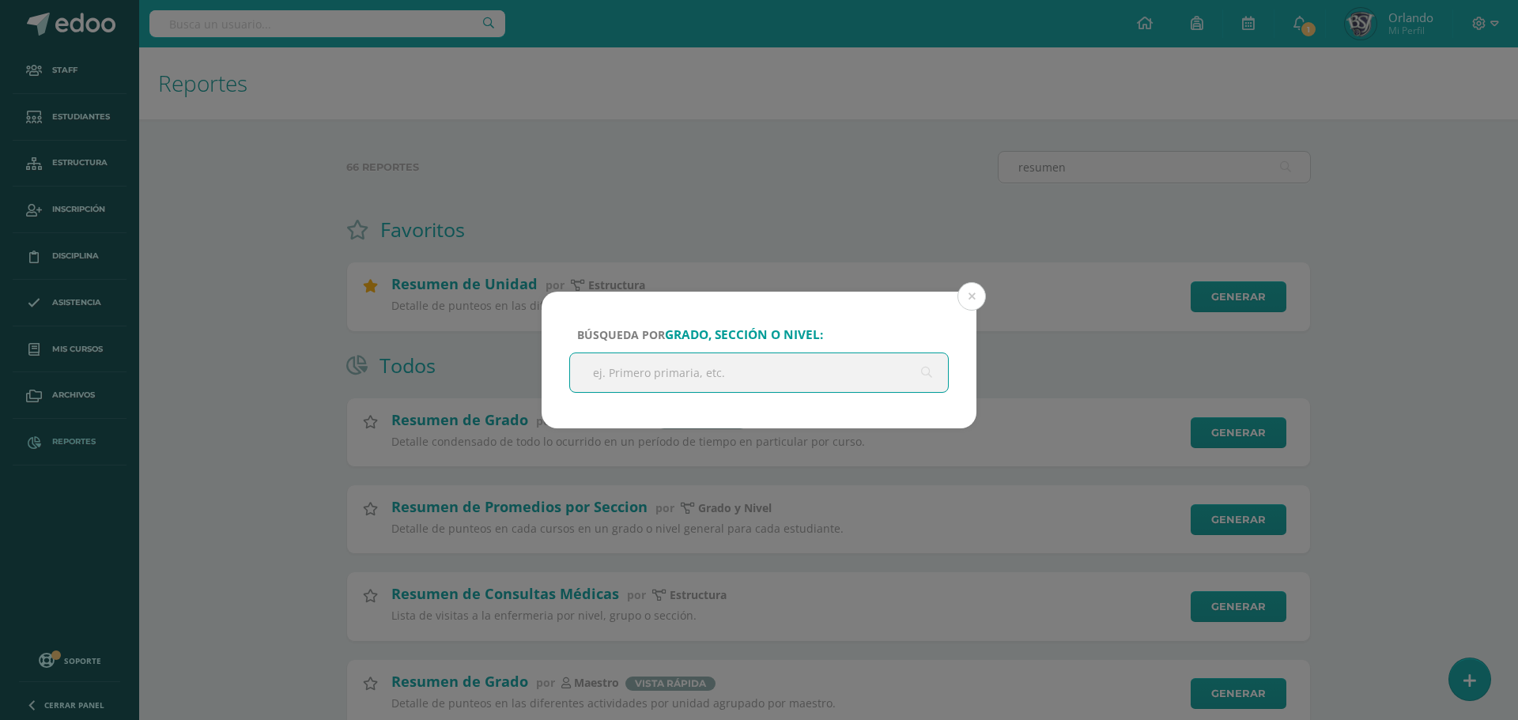
click at [704, 390] on input "text" at bounding box center [759, 372] width 378 height 39
click at [709, 384] on input "text" at bounding box center [759, 372] width 378 height 39
type input "kinder a"
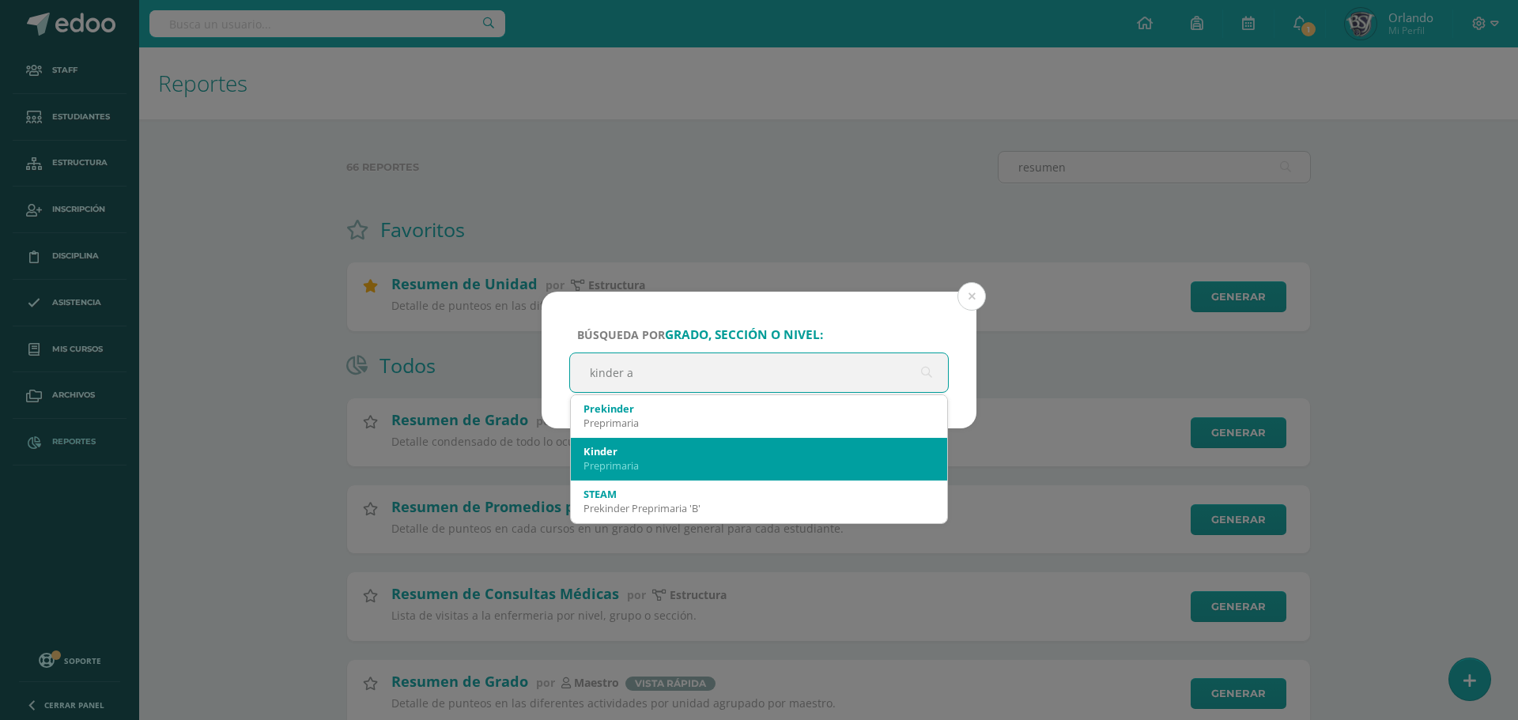
click at [671, 451] on div "Kinder" at bounding box center [759, 451] width 351 height 14
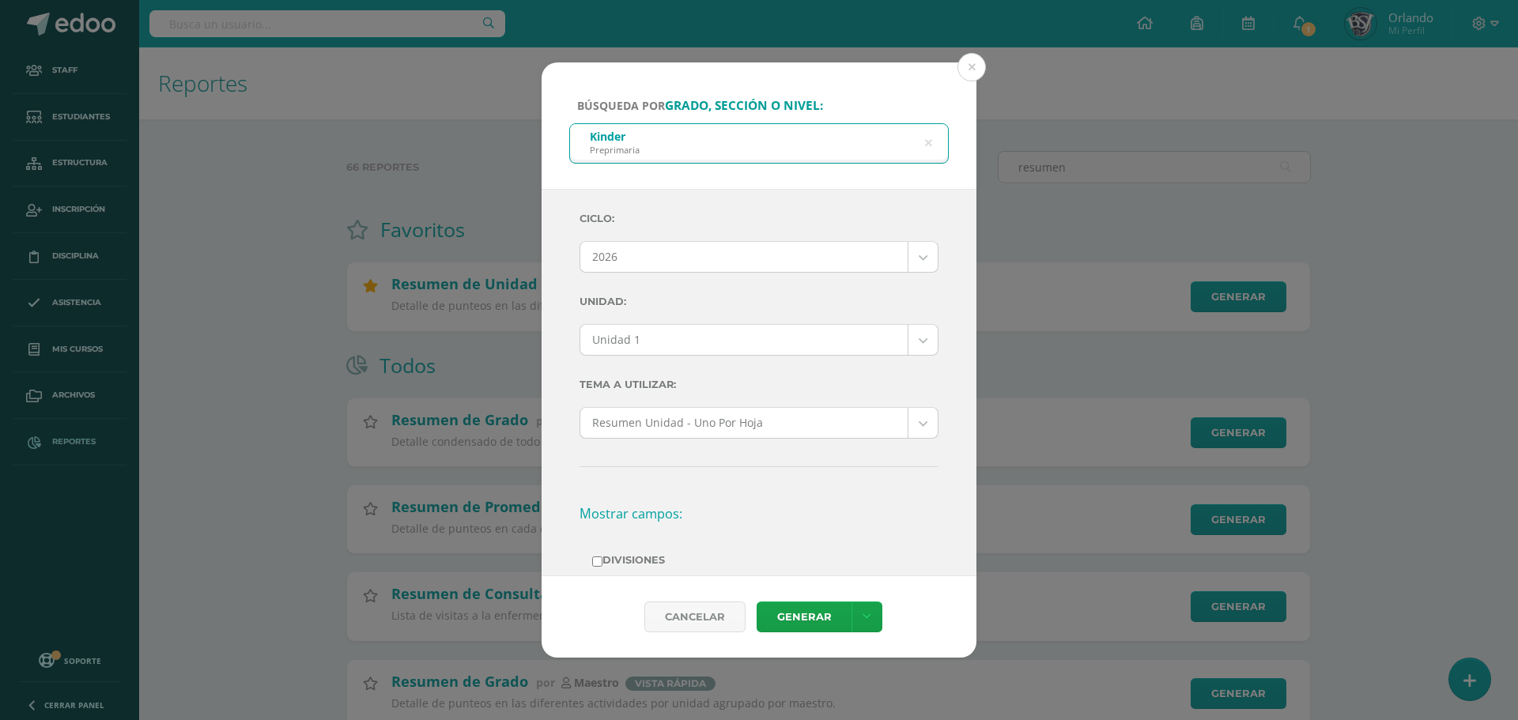
click at [716, 346] on body "Búsqueda por grado, sección o nivel: Kinder Preprimaria kinder a Ciclo: 2026 20…" at bounding box center [759, 651] width 1518 height 1302
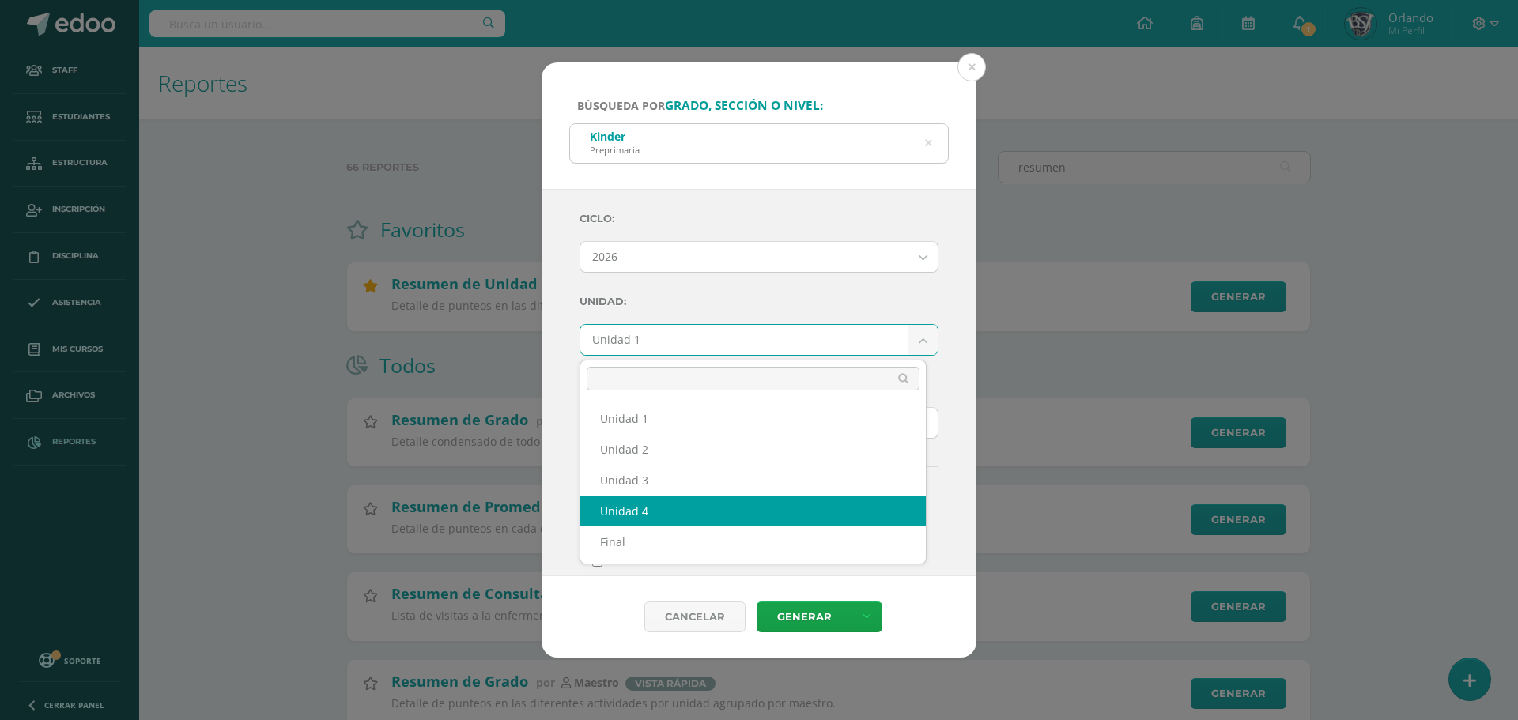
select select "Unidad 4"
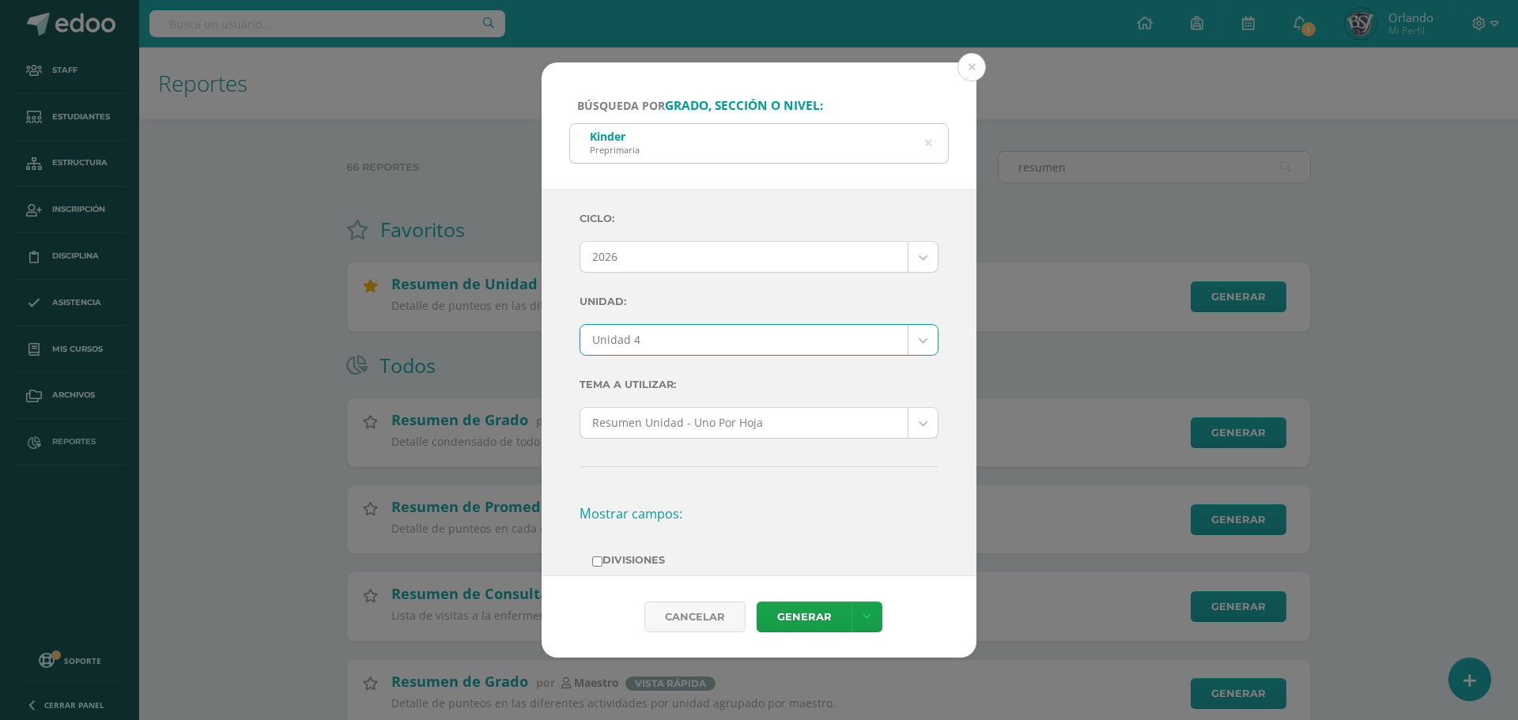
click at [754, 431] on body "Búsqueda por grado, sección o nivel: Kinder Preprimaria kinder a Ciclo: 2026 20…" at bounding box center [759, 651] width 1518 height 1302
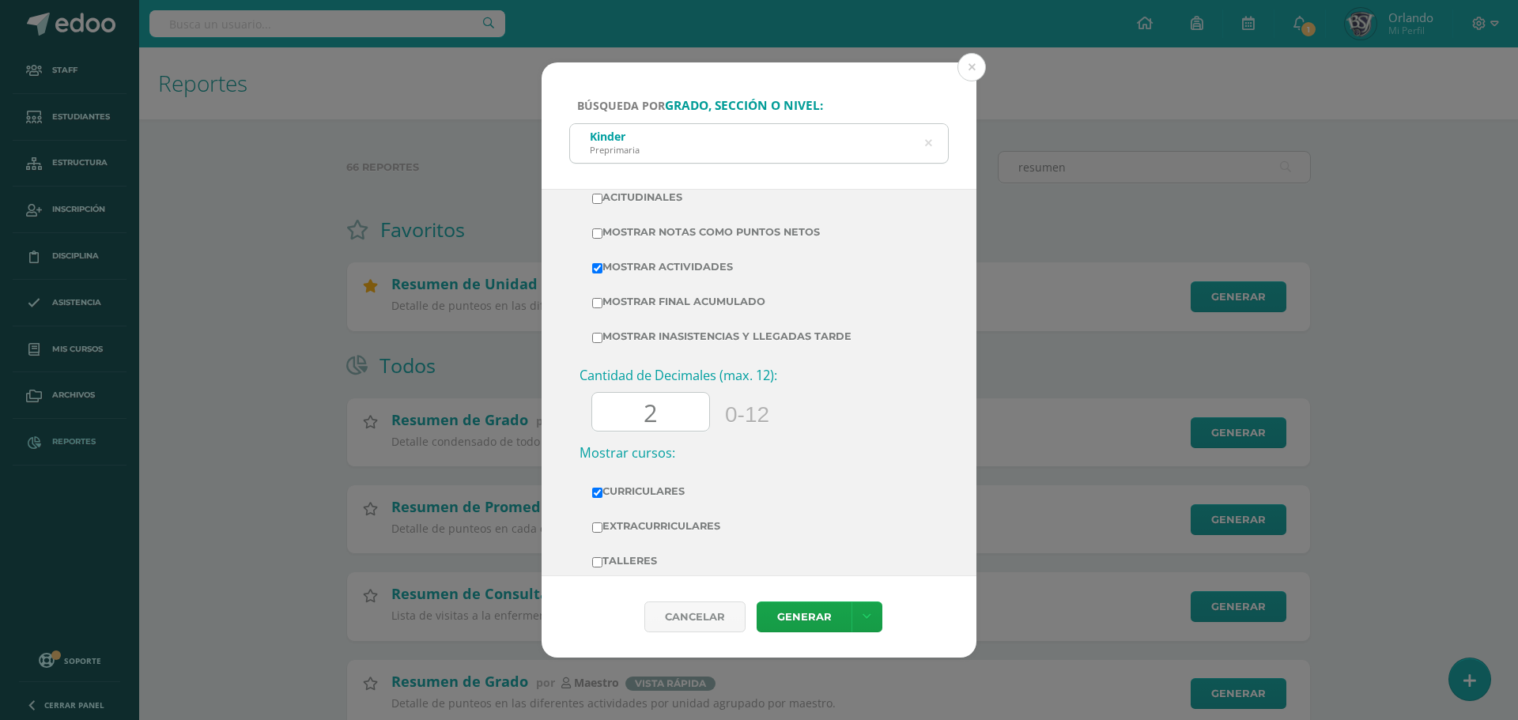
scroll to position [496, 0]
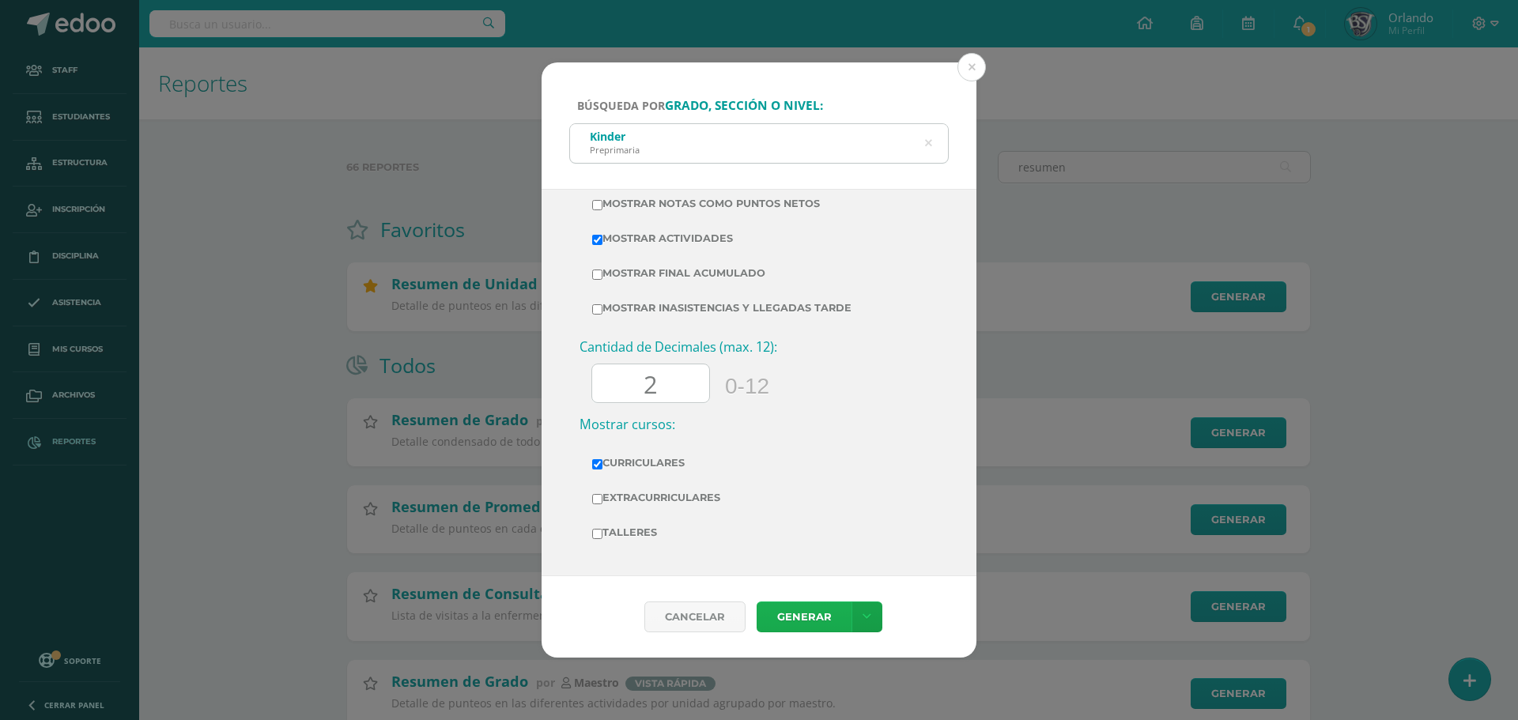
click at [818, 610] on link "Generar" at bounding box center [804, 617] width 95 height 31
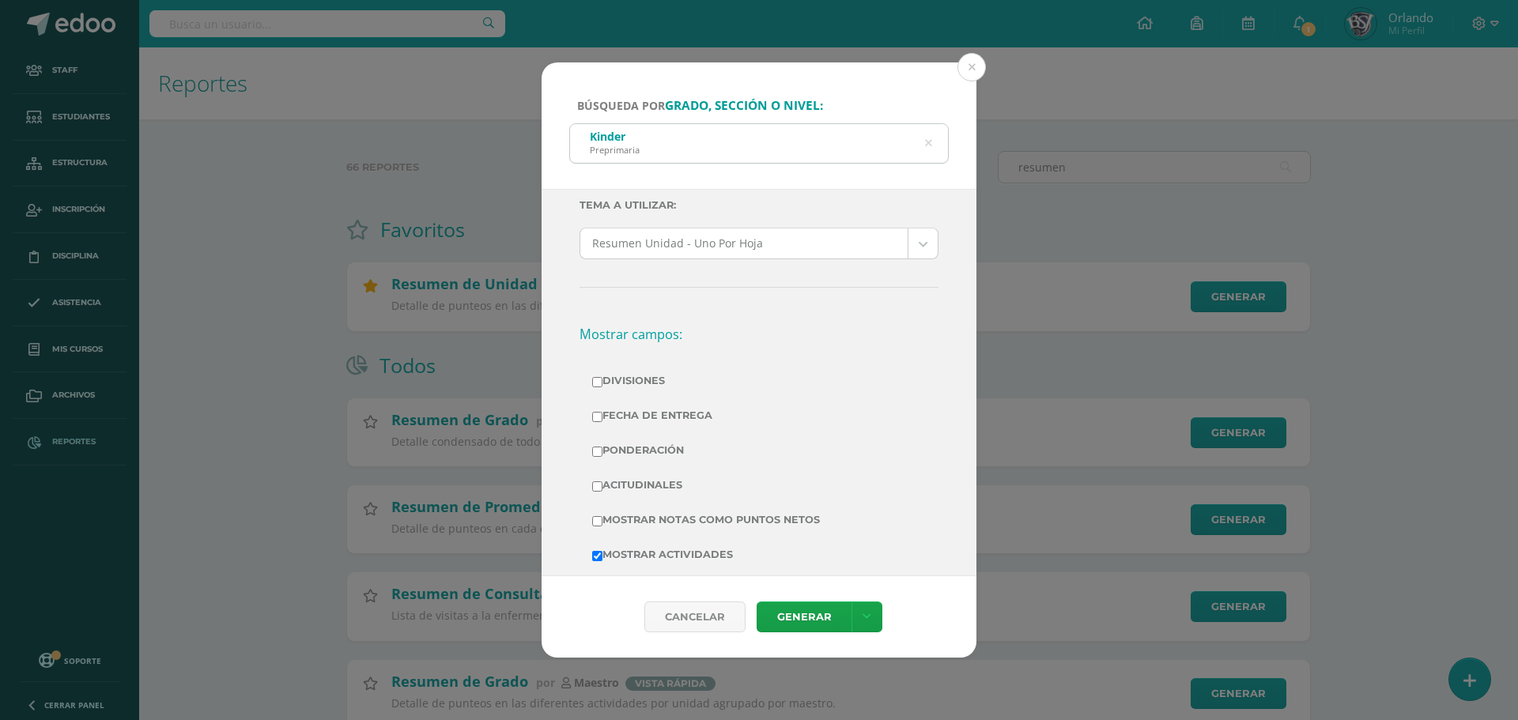
scroll to position [21, 0]
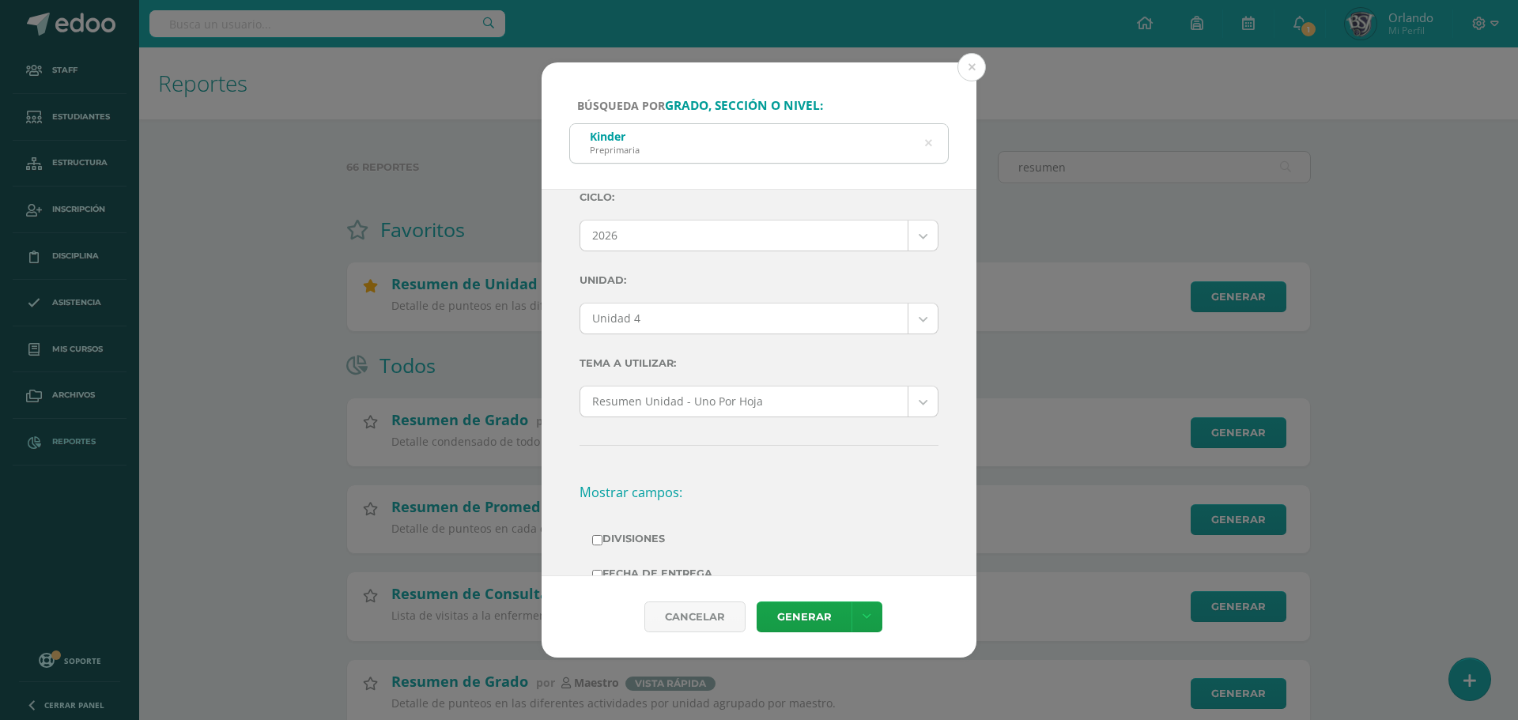
click at [752, 243] on body "Búsqueda por grado, sección o nivel: Kinder Preprimaria kinder a Ciclo: 2026 20…" at bounding box center [759, 651] width 1518 height 1302
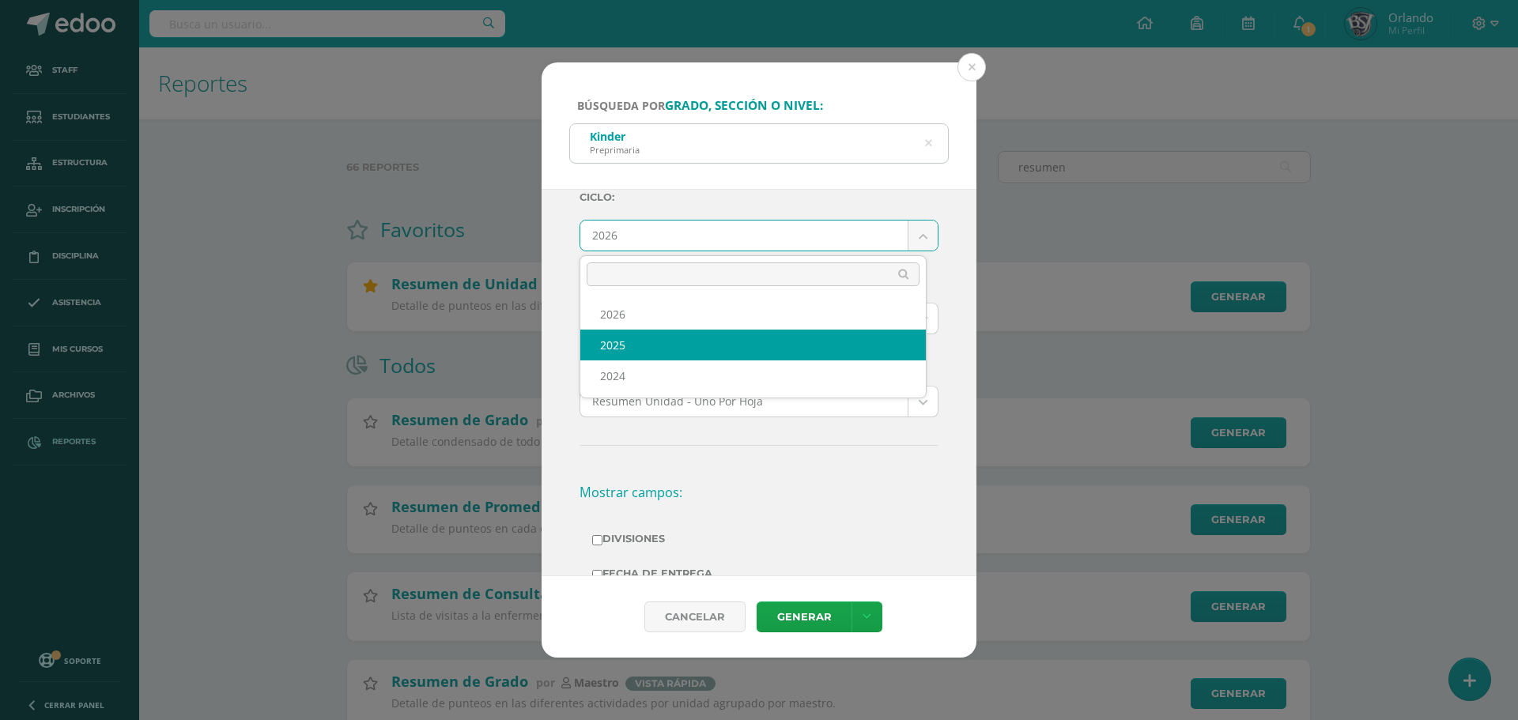
select select "2"
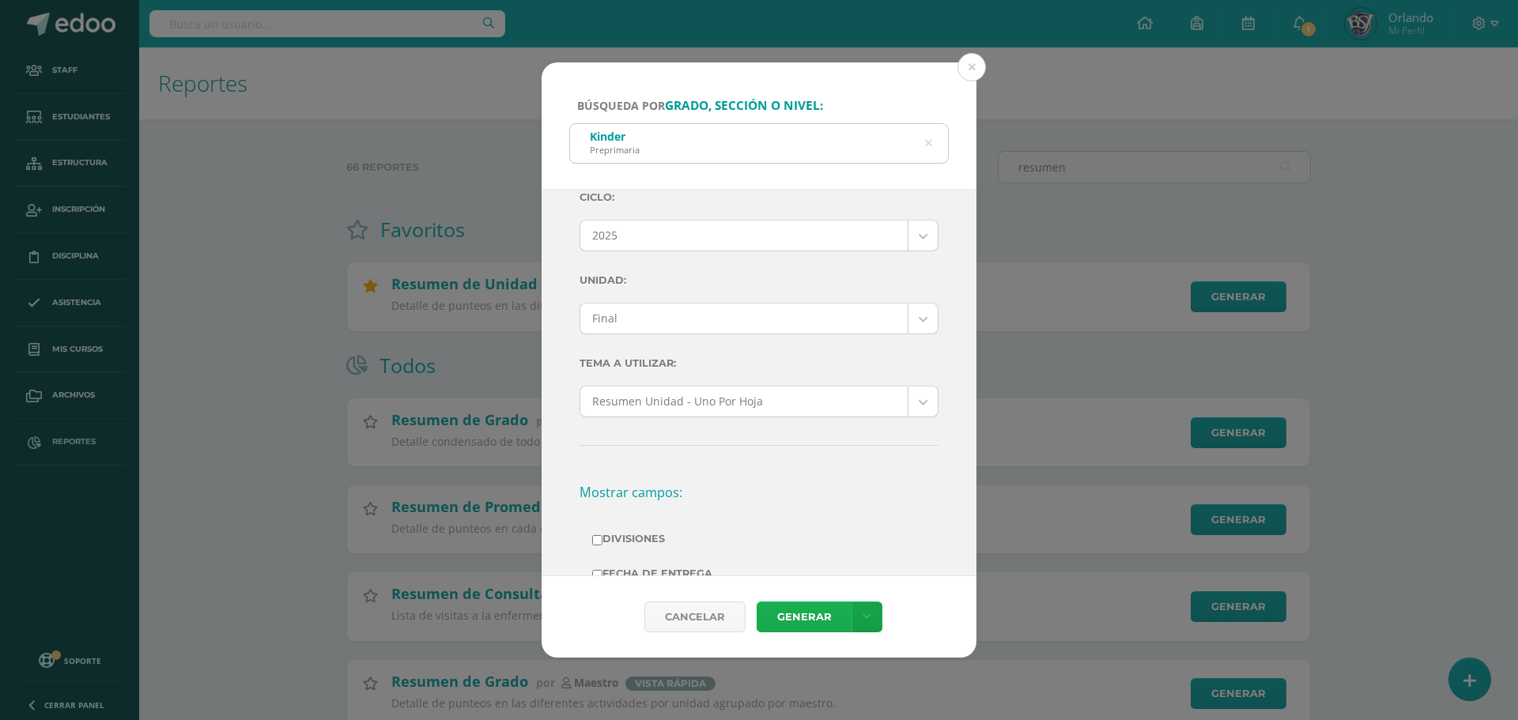
click at [794, 603] on link "Generar" at bounding box center [804, 617] width 95 height 31
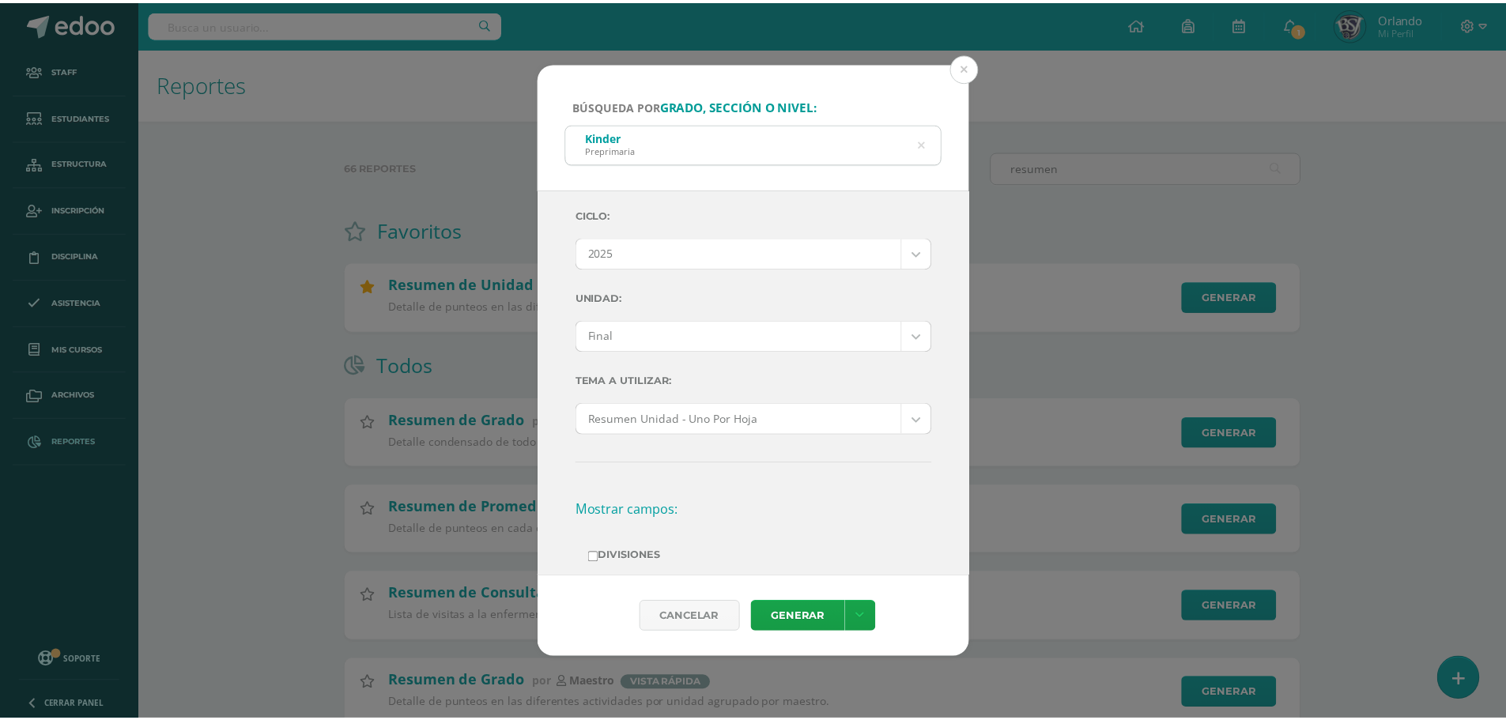
scroll to position [0, 0]
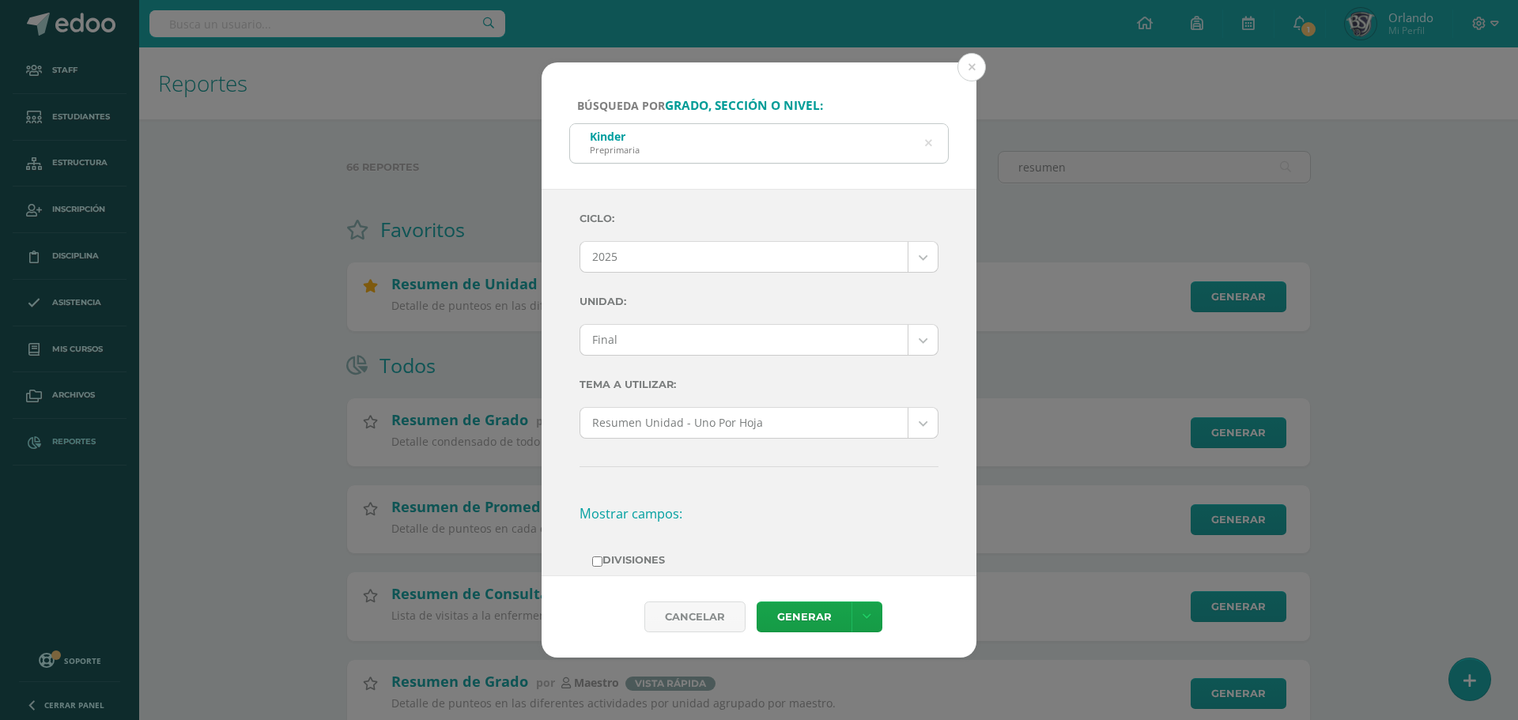
click at [762, 328] on body "Búsqueda por grado, sección o nivel: Kinder Preprimaria kinder a Ciclo: 2025 20…" at bounding box center [759, 651] width 1518 height 1302
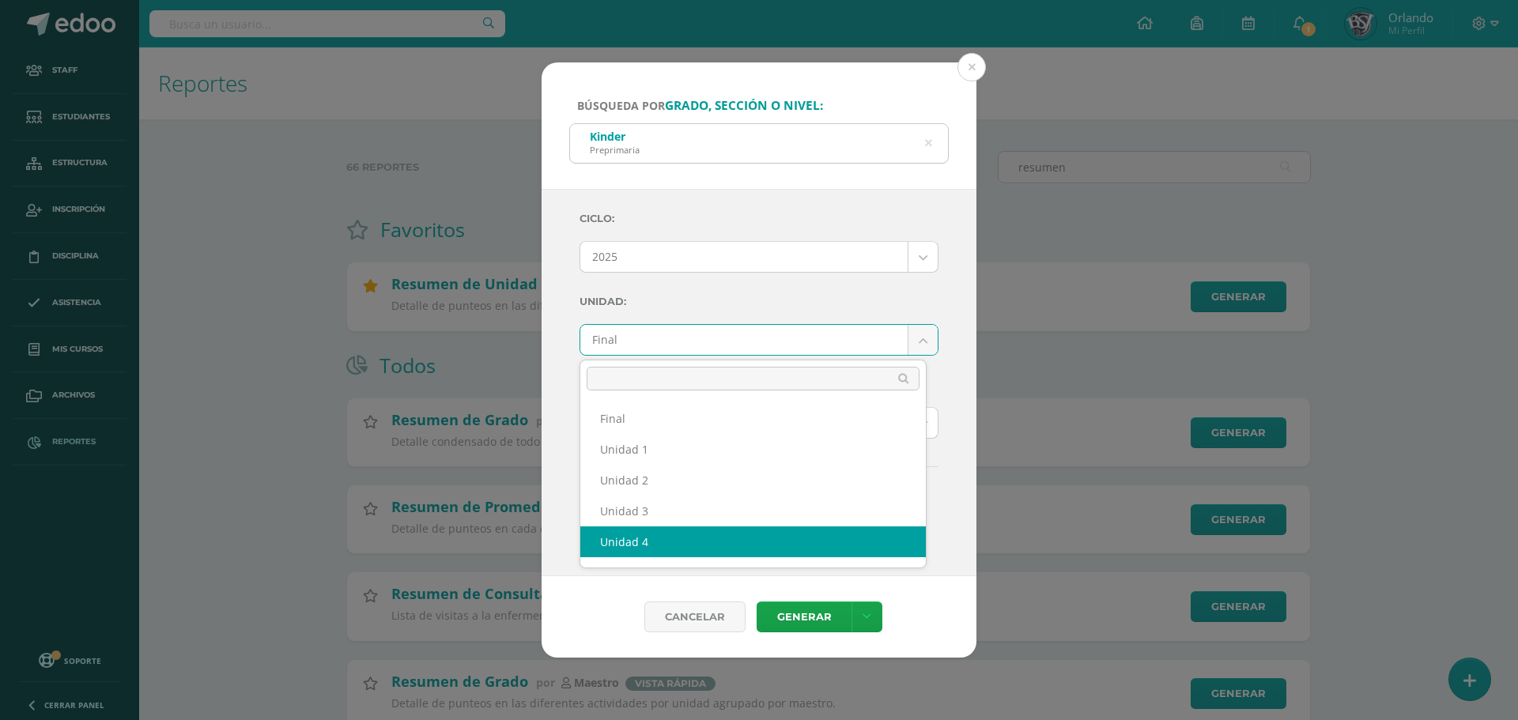
select select "Unidad 4"
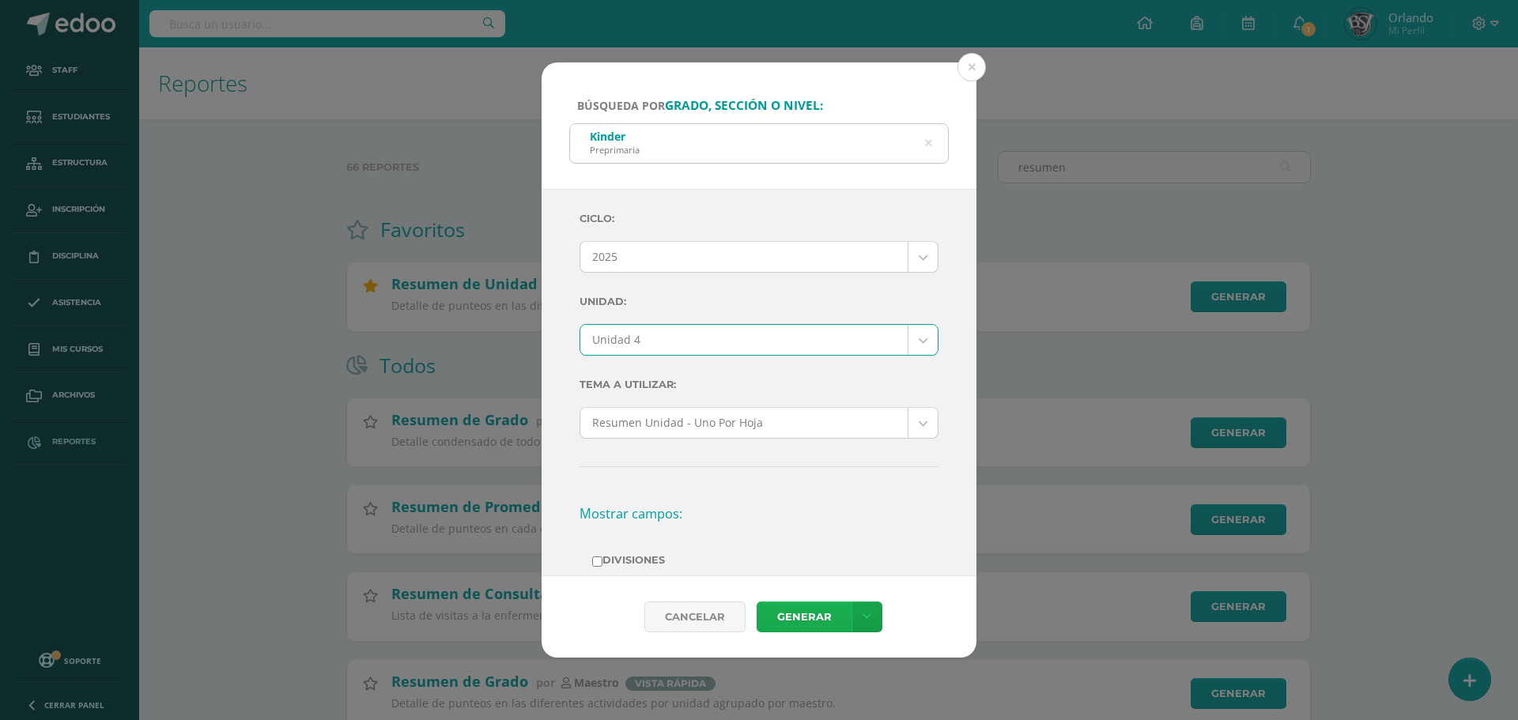
click at [792, 612] on link "Generar" at bounding box center [804, 617] width 95 height 31
click at [723, 250] on body "Búsqueda por grado, sección o nivel: Kinder Preprimaria kinder a Ciclo: 2025 20…" at bounding box center [759, 651] width 1518 height 1302
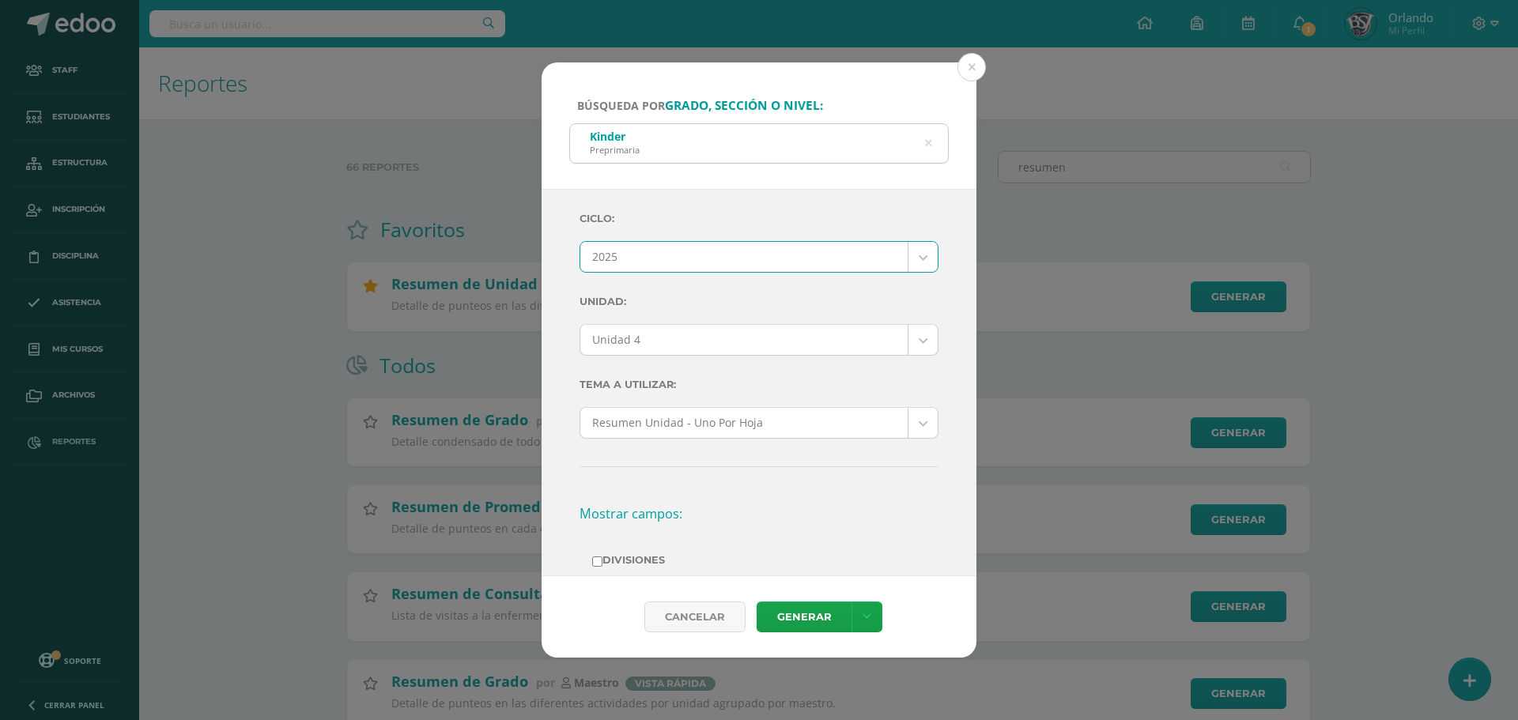
click at [669, 343] on body "Búsqueda por grado, sección o nivel: Kinder Preprimaria kinder a Ciclo: 2025 20…" at bounding box center [759, 651] width 1518 height 1302
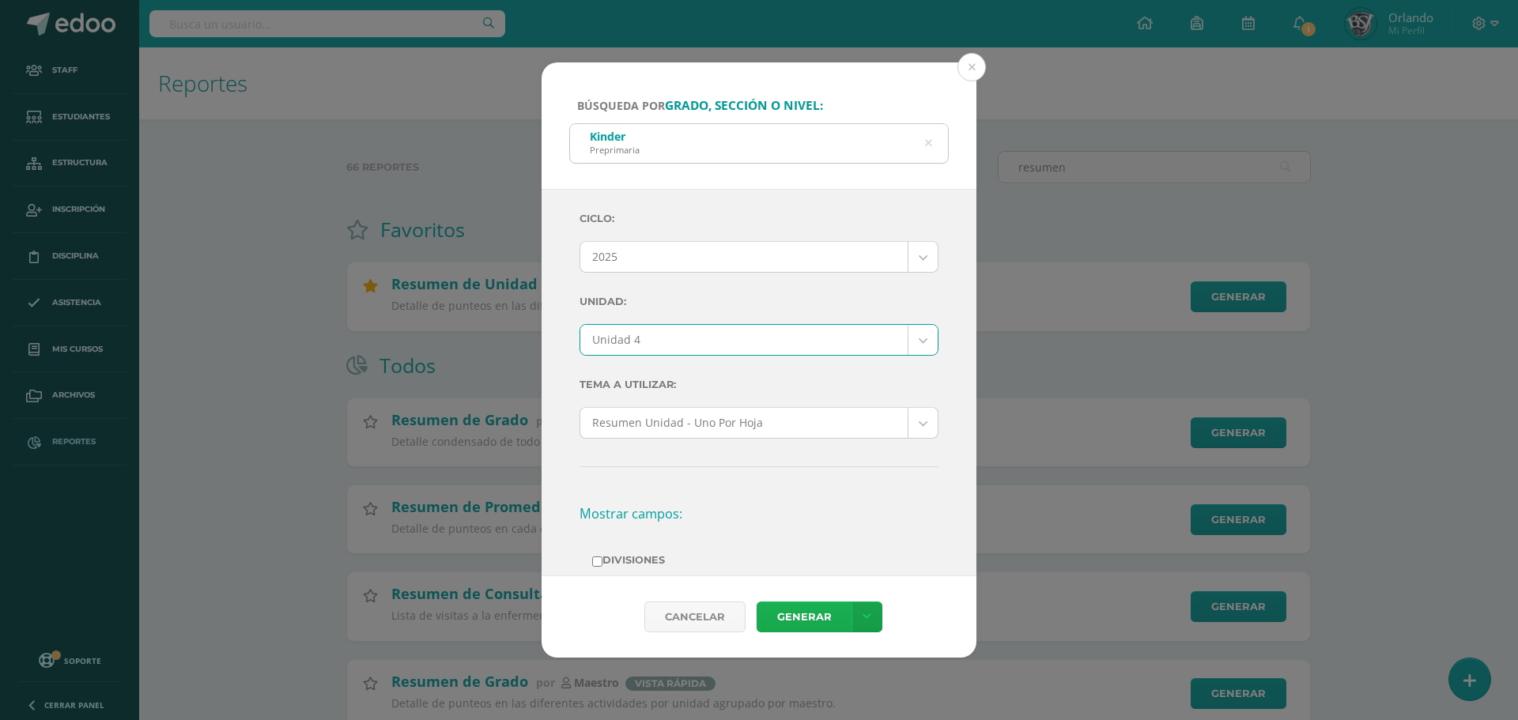
click at [791, 608] on link "Generar" at bounding box center [804, 617] width 95 height 31
click at [977, 77] on button at bounding box center [972, 67] width 28 height 28
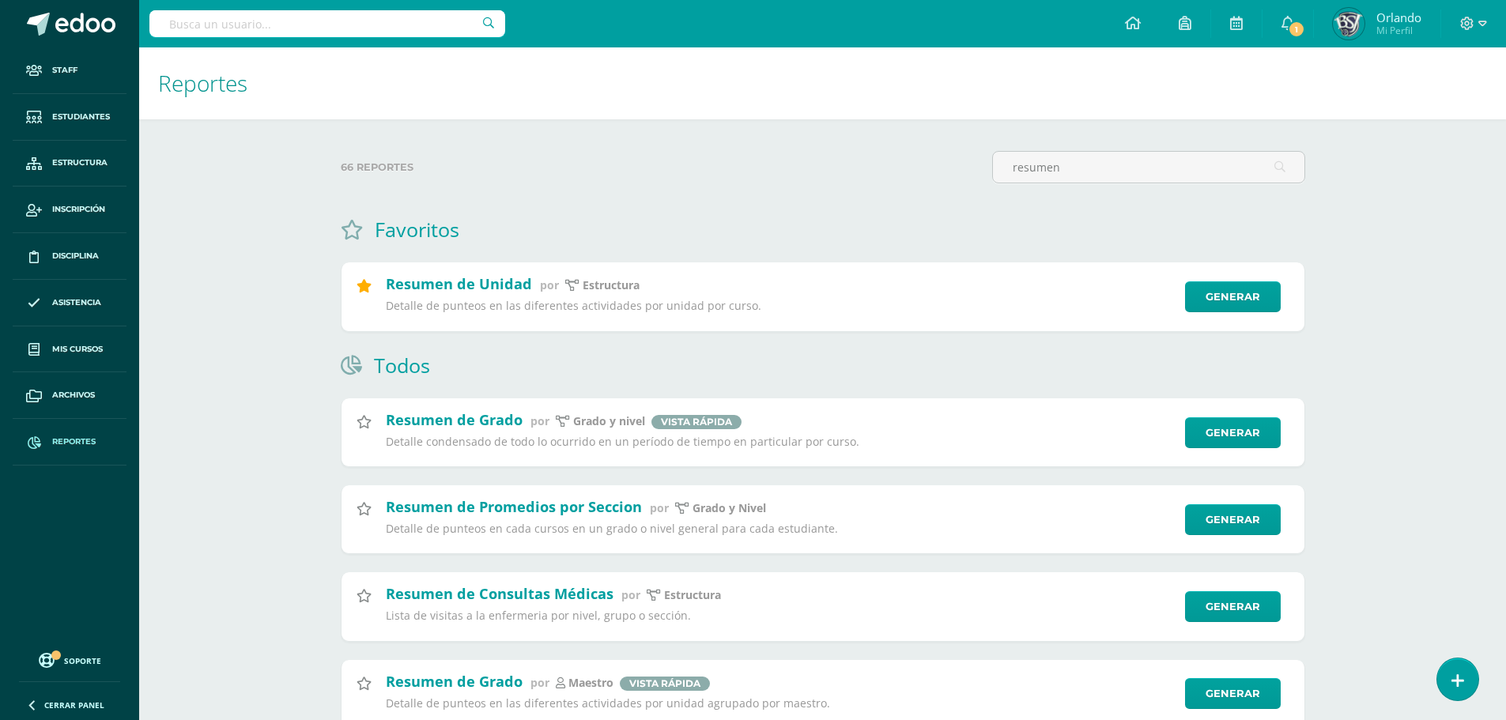
click at [70, 437] on span "Reportes" at bounding box center [73, 442] width 43 height 13
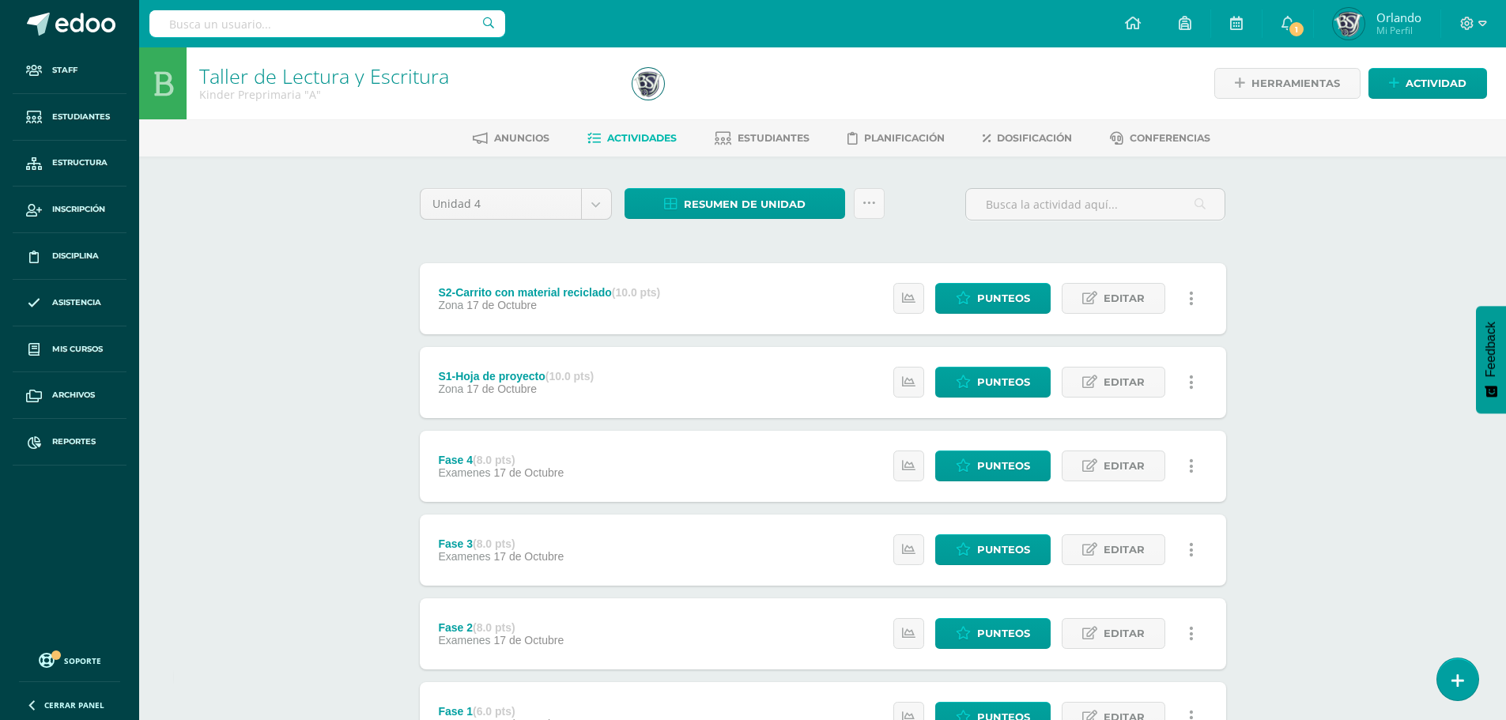
click at [1192, 300] on icon at bounding box center [1191, 298] width 5 height 17
click at [1136, 380] on link "Eliminar" at bounding box center [1162, 374] width 162 height 25
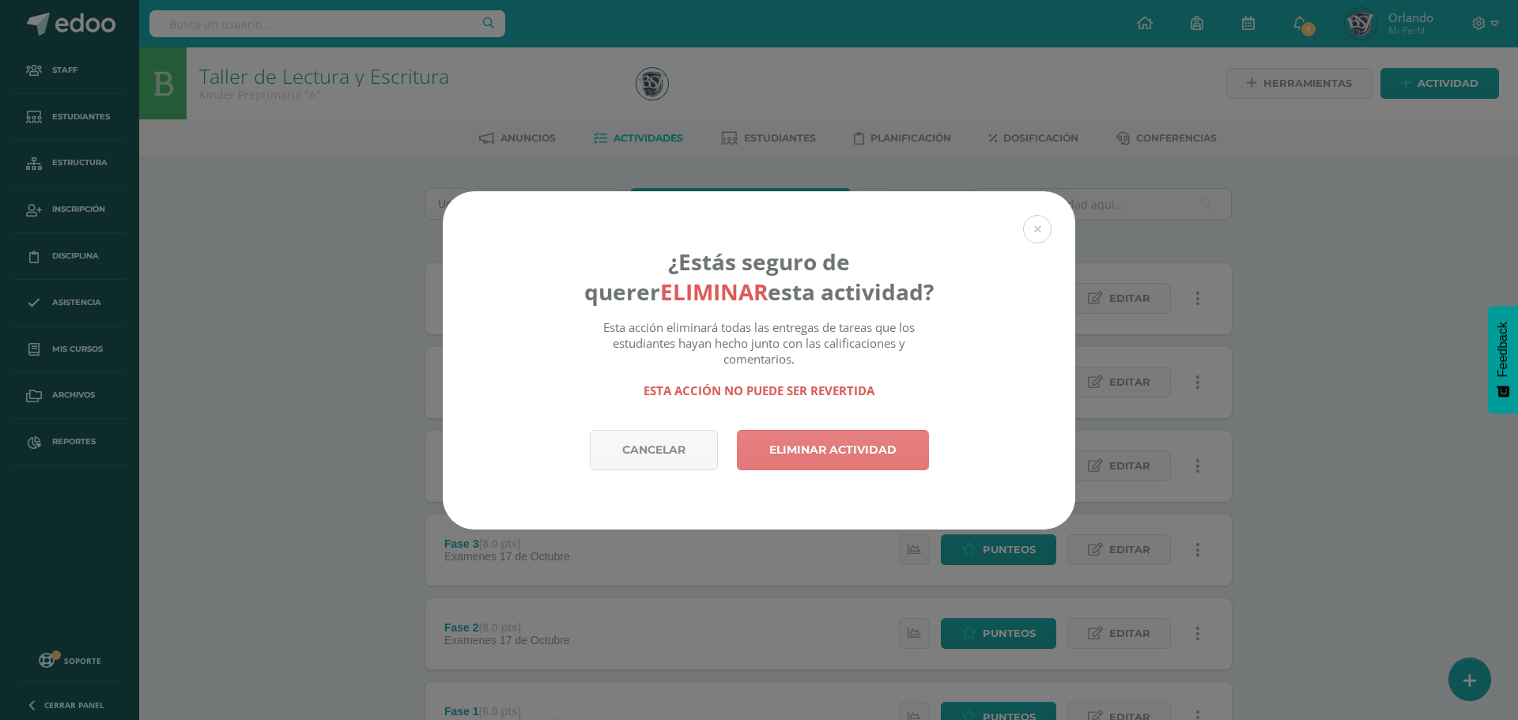
click at [849, 456] on link "Eliminar actividad" at bounding box center [833, 450] width 192 height 40
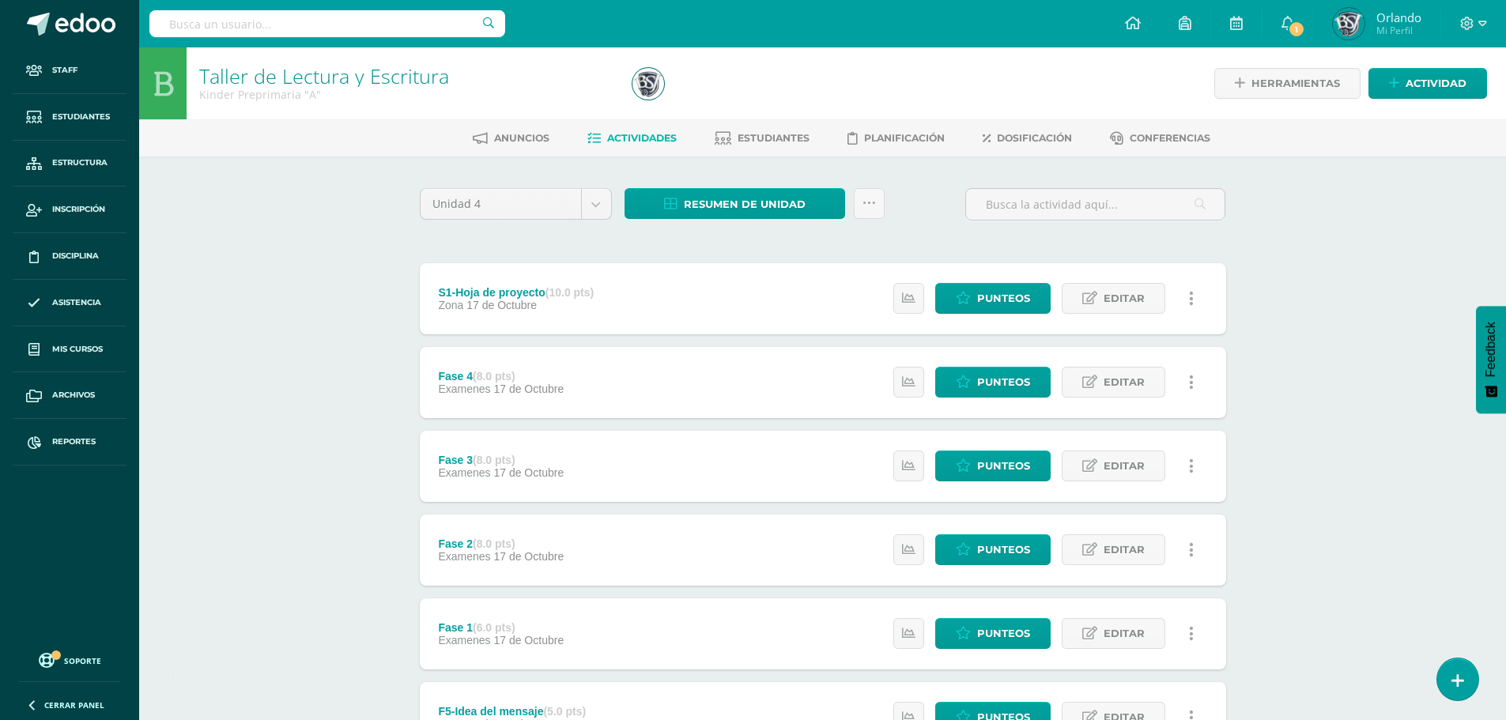
click at [1185, 298] on link at bounding box center [1192, 298] width 31 height 31
click at [1099, 382] on link "Eliminar" at bounding box center [1162, 374] width 162 height 25
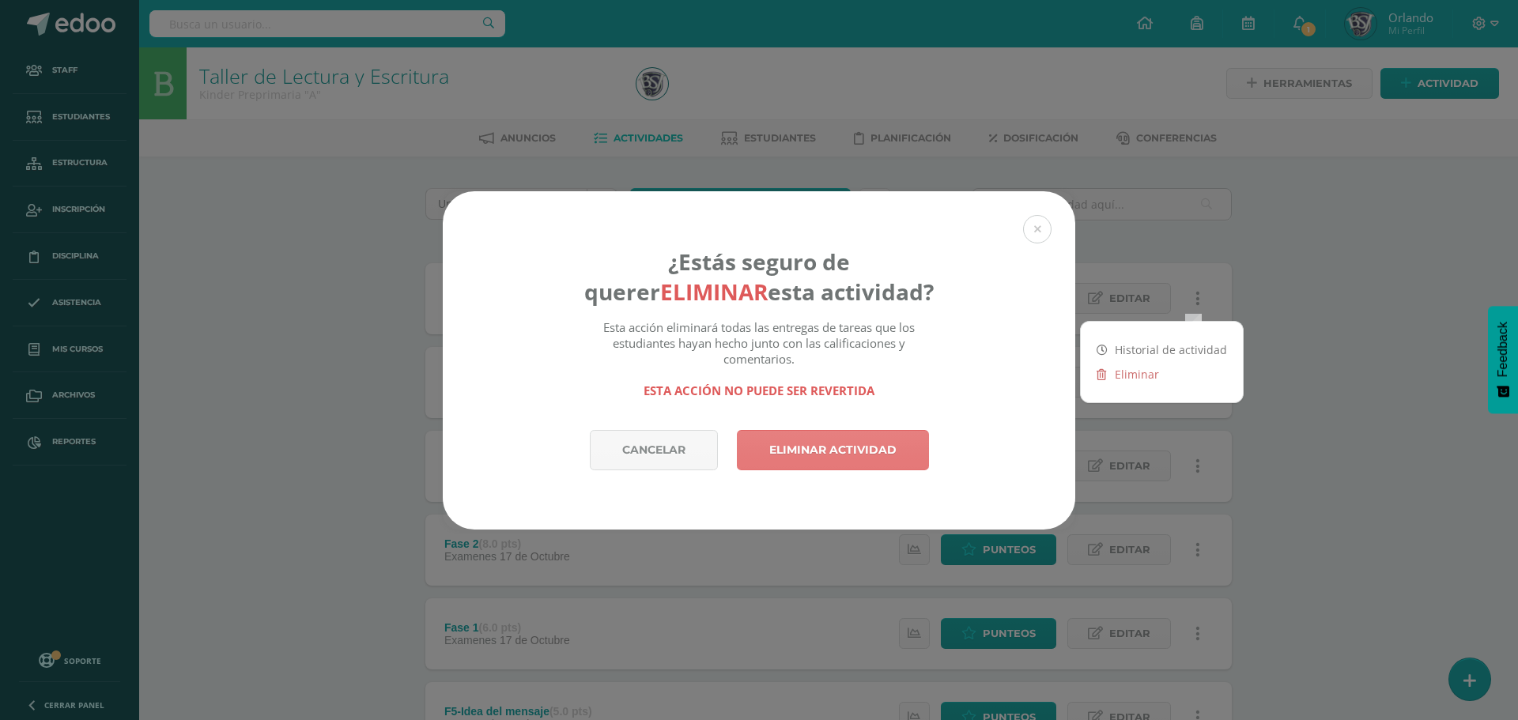
click at [781, 455] on link "Eliminar actividad" at bounding box center [833, 450] width 192 height 40
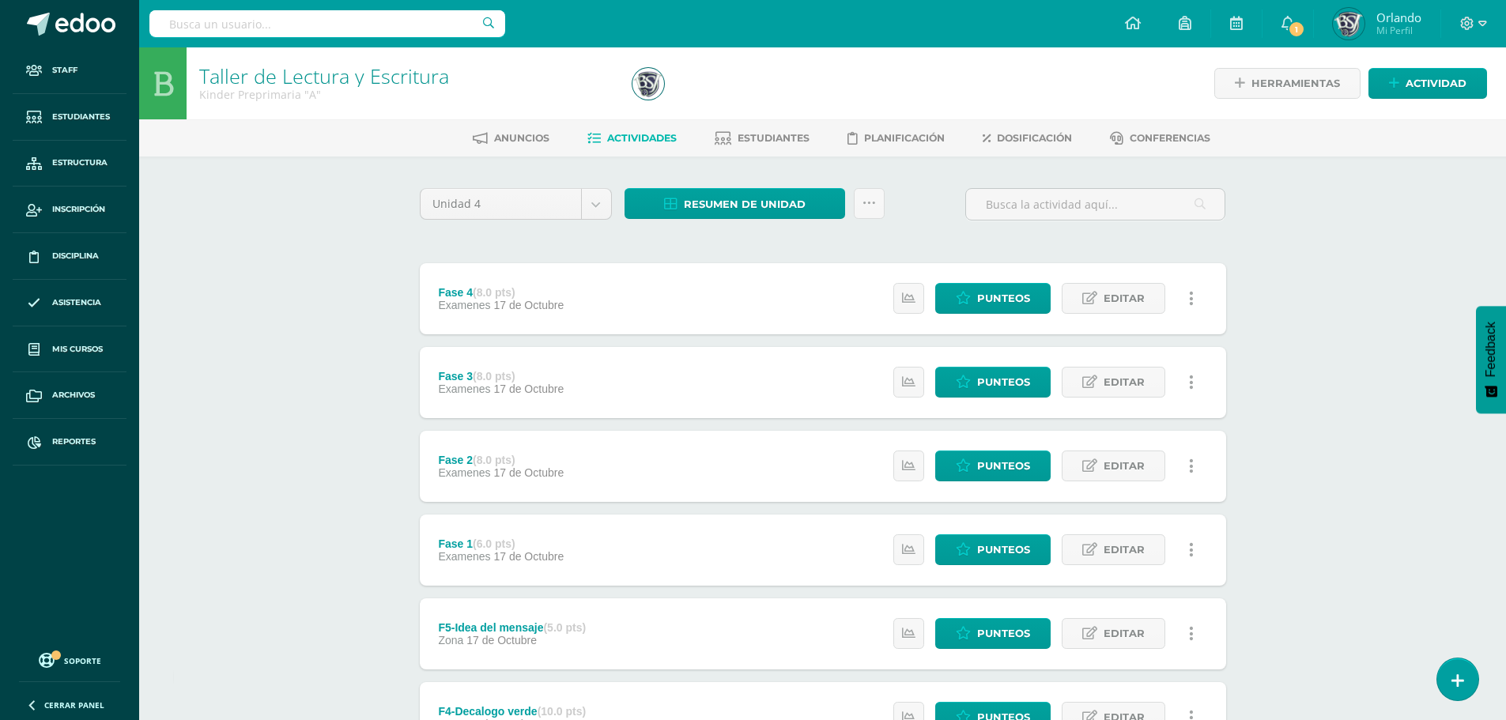
click at [1192, 299] on icon at bounding box center [1191, 298] width 5 height 17
click at [1136, 395] on link "Eliminar" at bounding box center [1162, 399] width 162 height 25
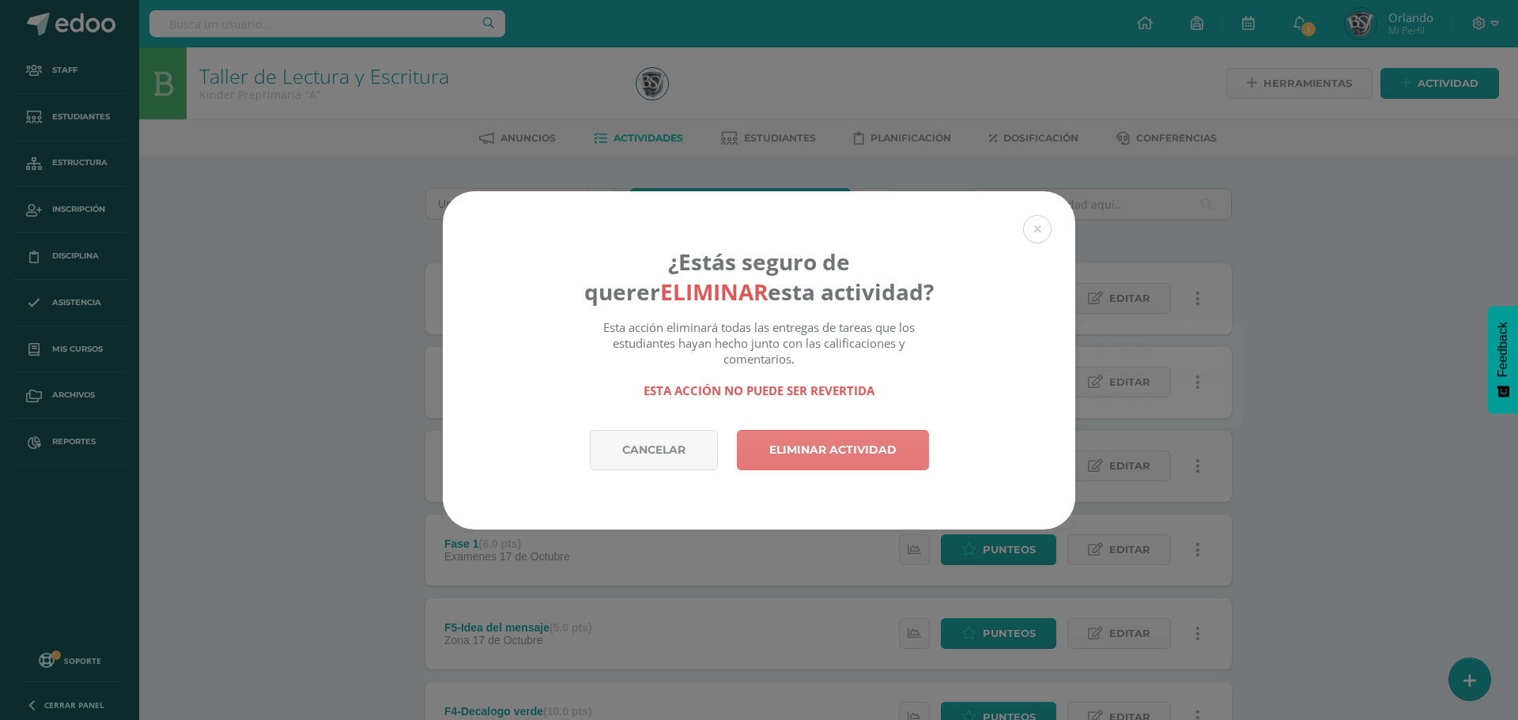
click at [901, 452] on link "Eliminar actividad" at bounding box center [833, 450] width 192 height 40
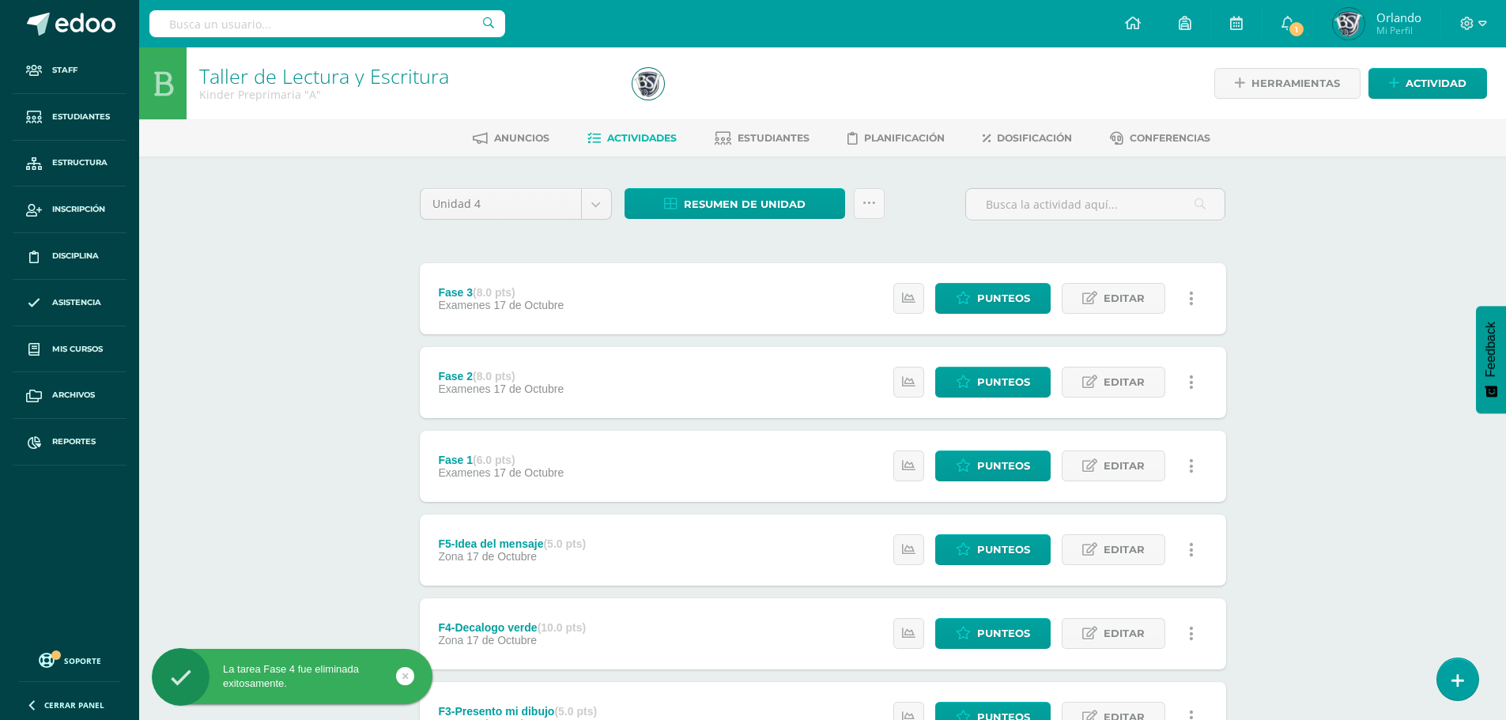
click at [1196, 298] on link at bounding box center [1192, 298] width 31 height 31
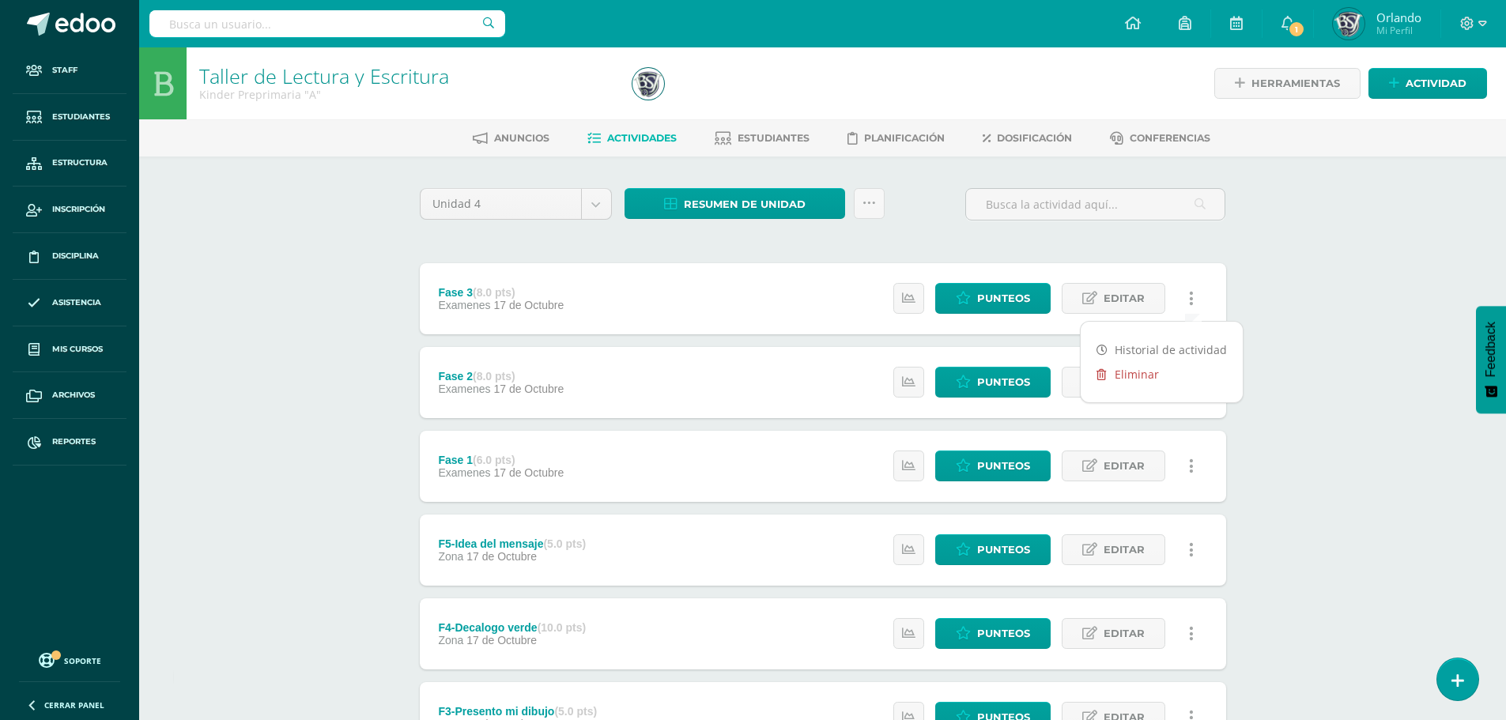
click at [1158, 368] on link "Eliminar" at bounding box center [1162, 374] width 162 height 25
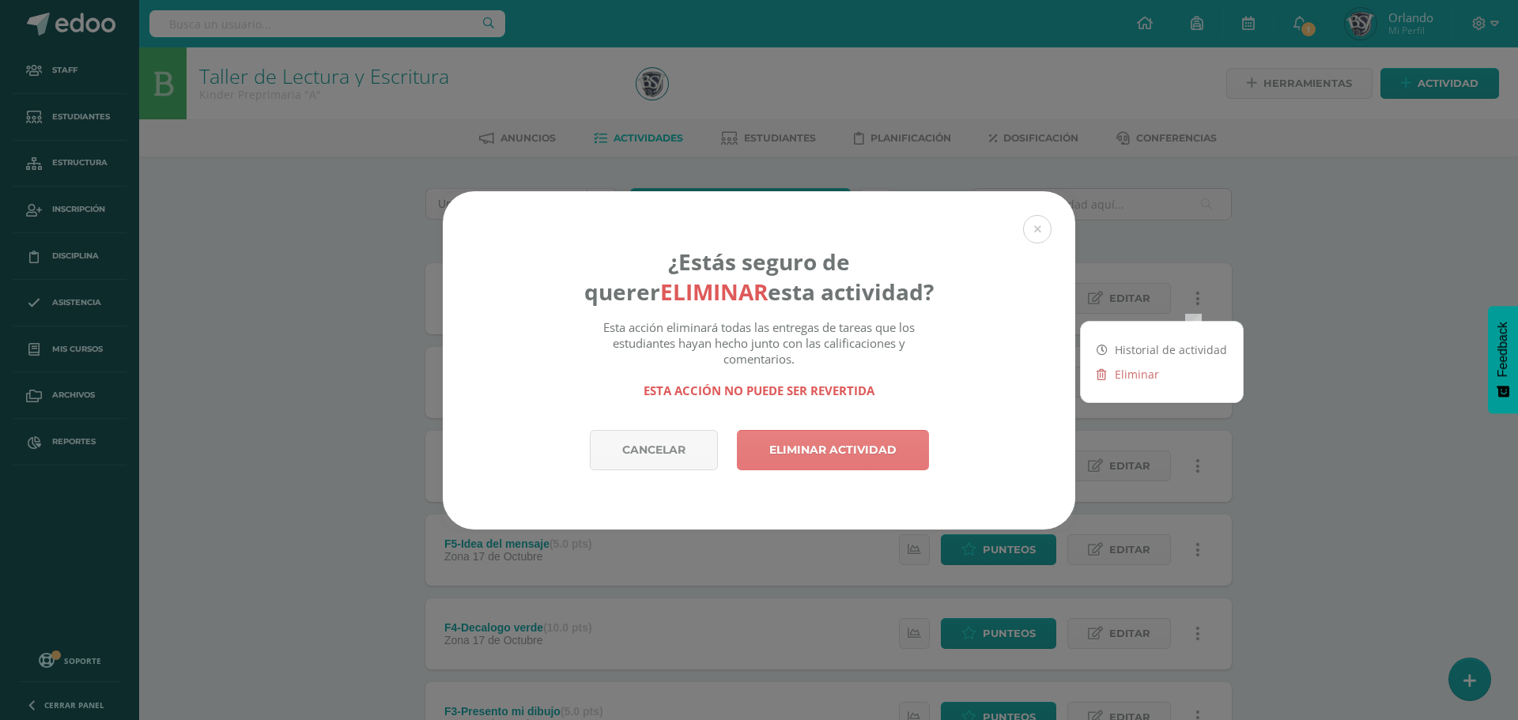
click at [891, 441] on link "Eliminar actividad" at bounding box center [833, 450] width 192 height 40
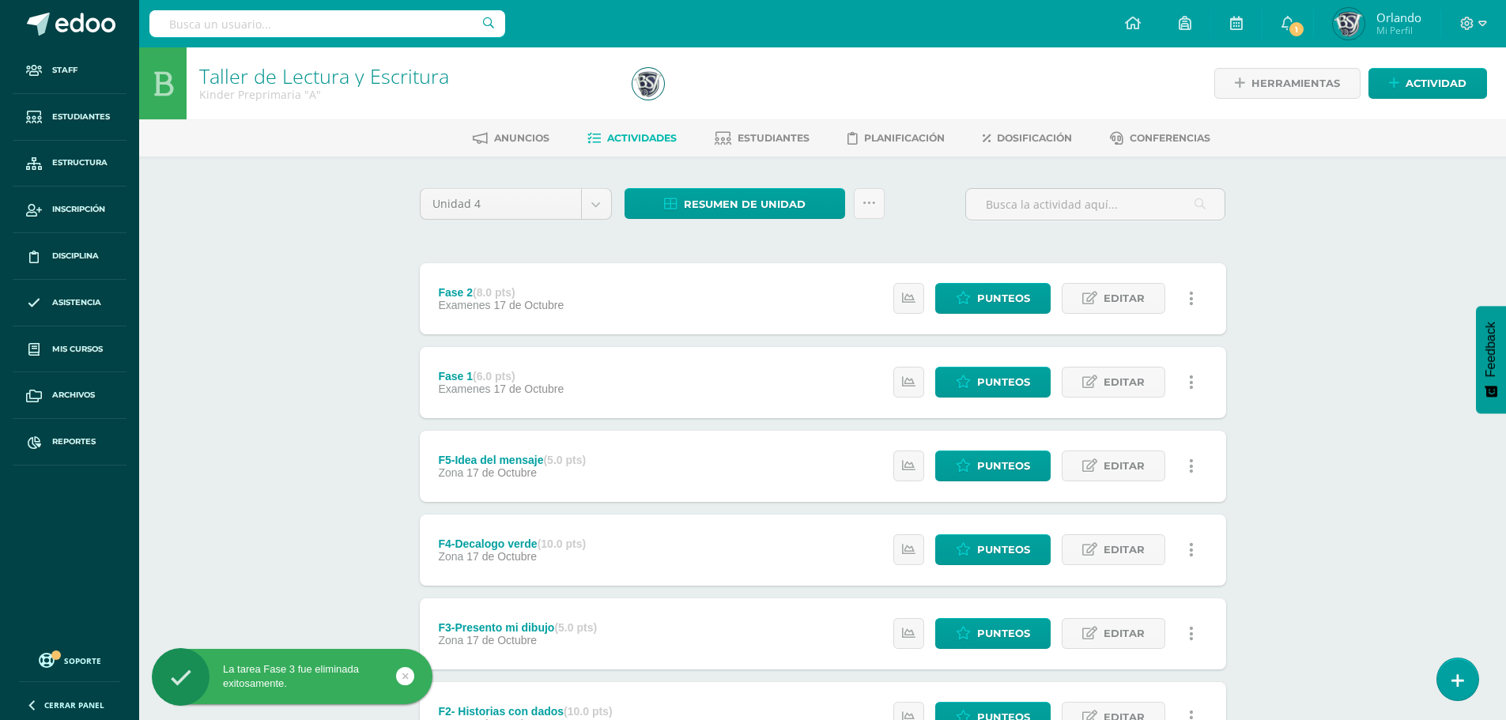
click at [1196, 296] on link at bounding box center [1192, 298] width 31 height 31
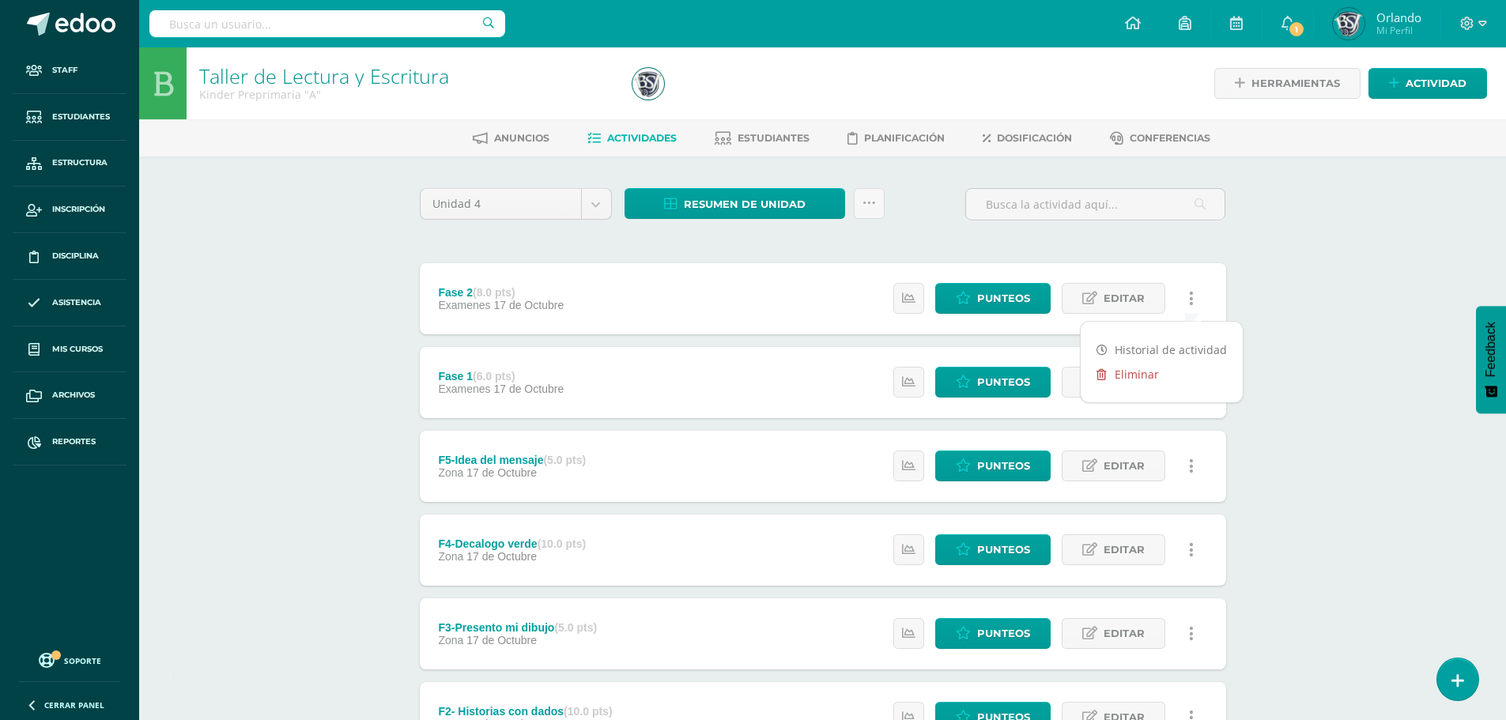
click at [1131, 376] on link "Eliminar" at bounding box center [1162, 374] width 162 height 25
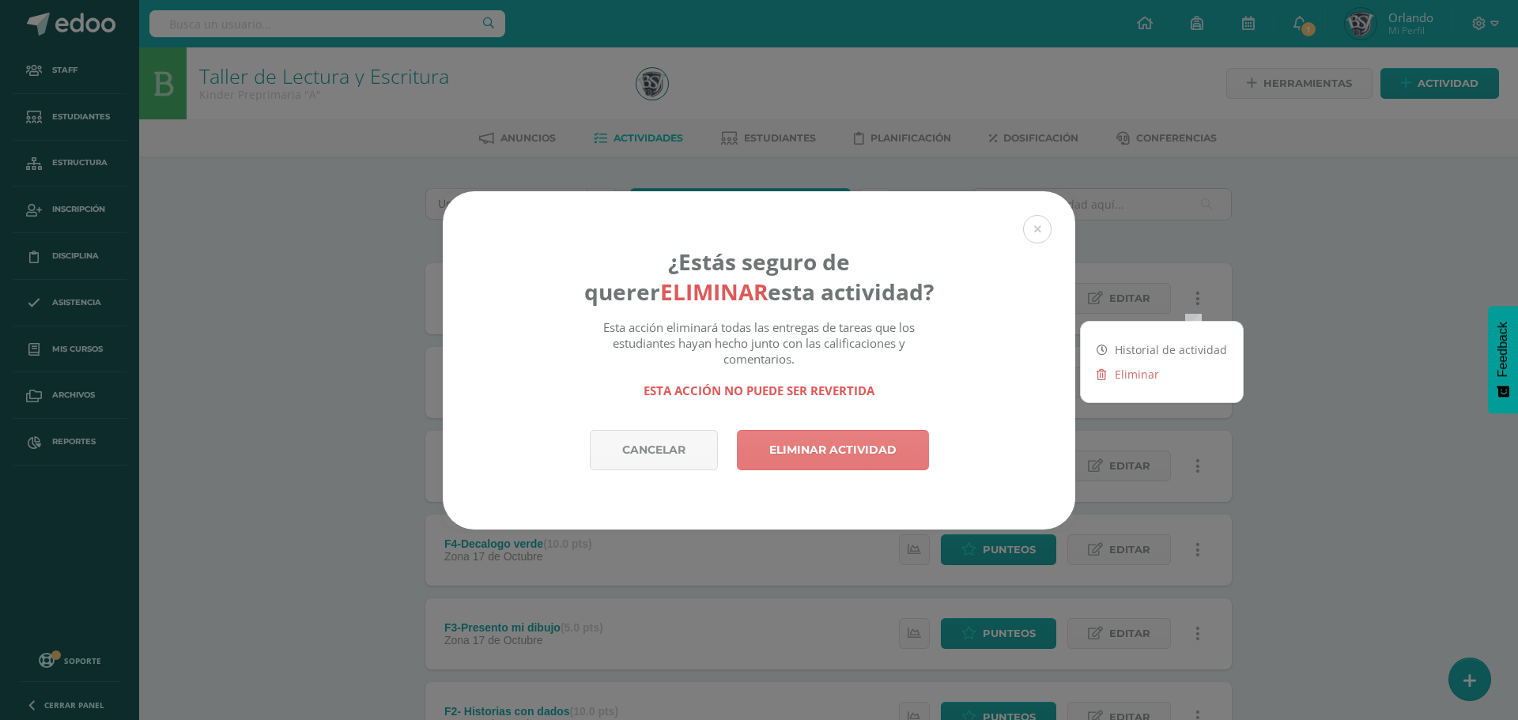
click at [882, 445] on link "Eliminar actividad" at bounding box center [833, 450] width 192 height 40
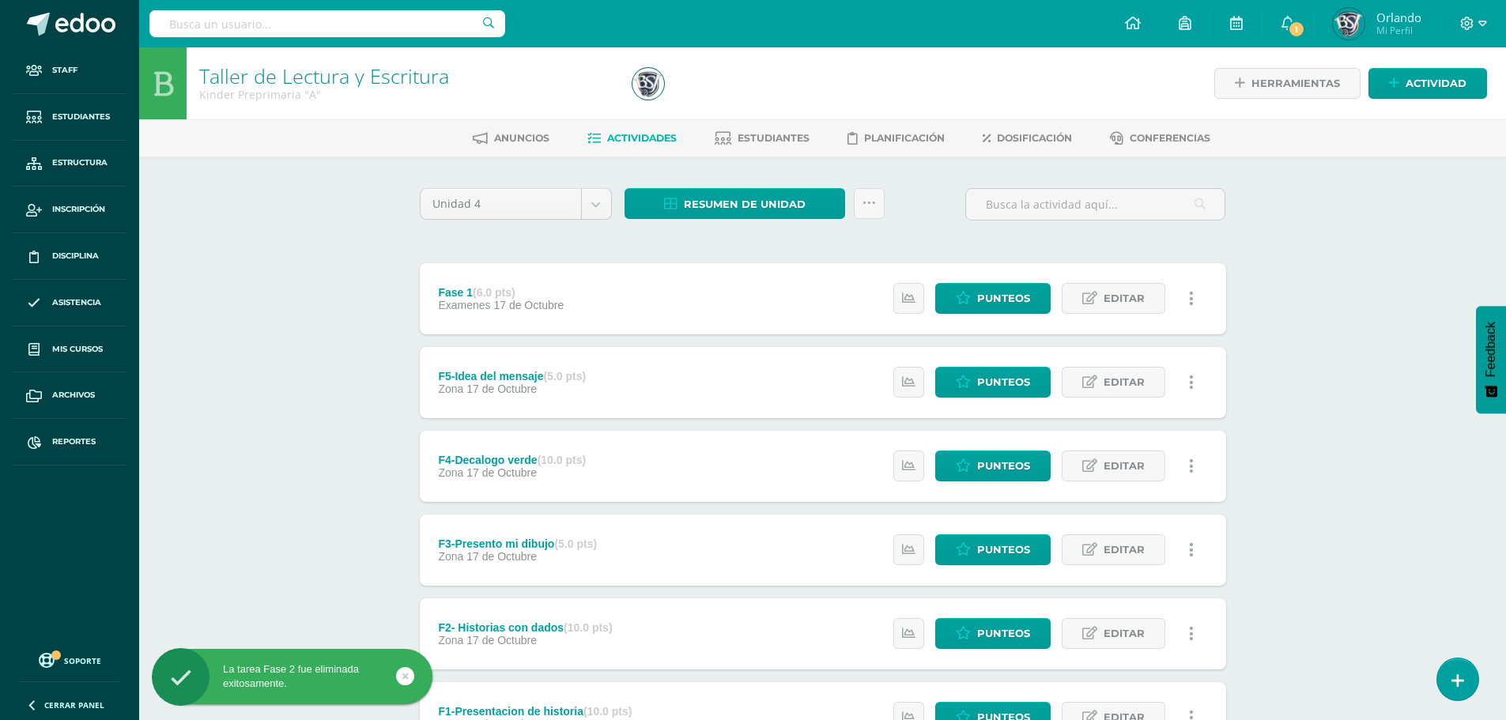
click at [1189, 300] on link at bounding box center [1192, 298] width 31 height 31
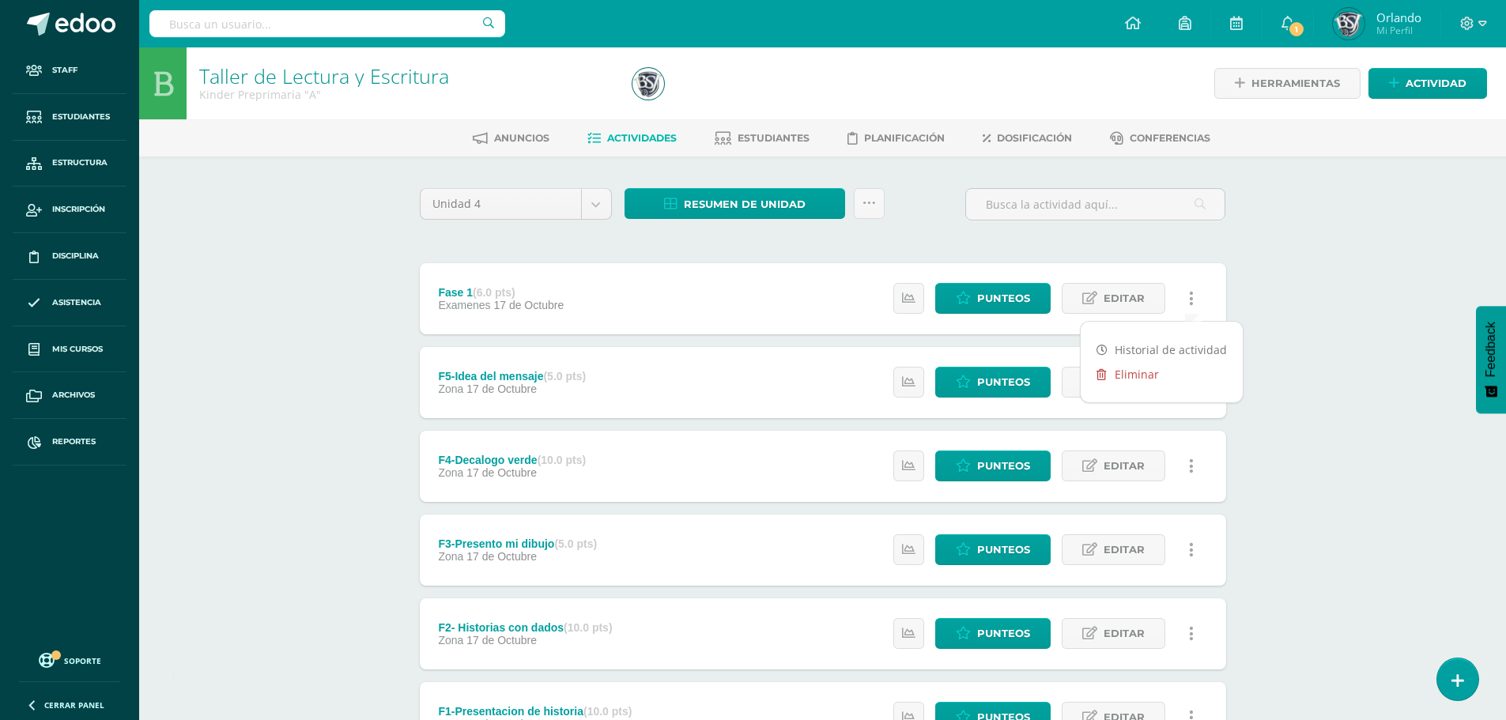
click at [1129, 369] on link "Eliminar" at bounding box center [1162, 374] width 162 height 25
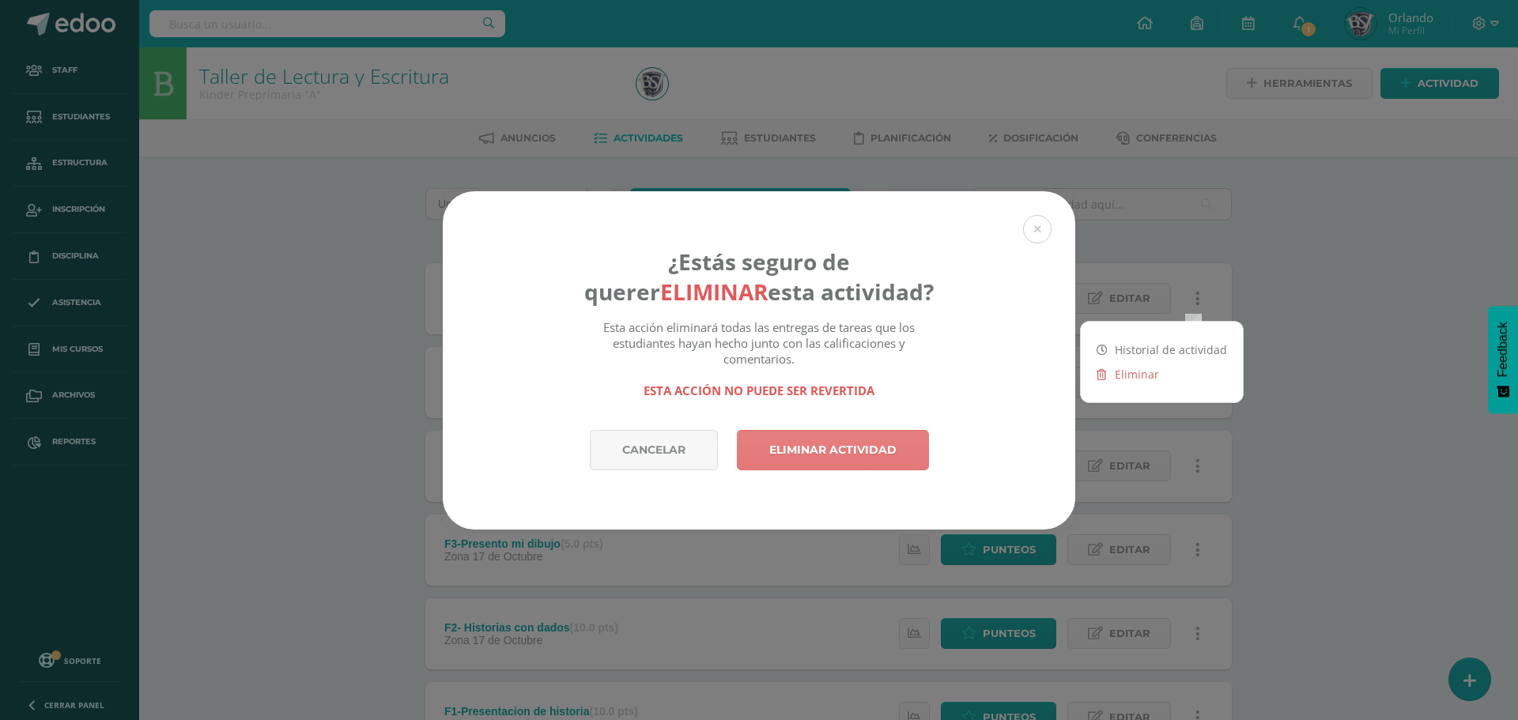
click at [763, 450] on link "Eliminar actividad" at bounding box center [833, 450] width 192 height 40
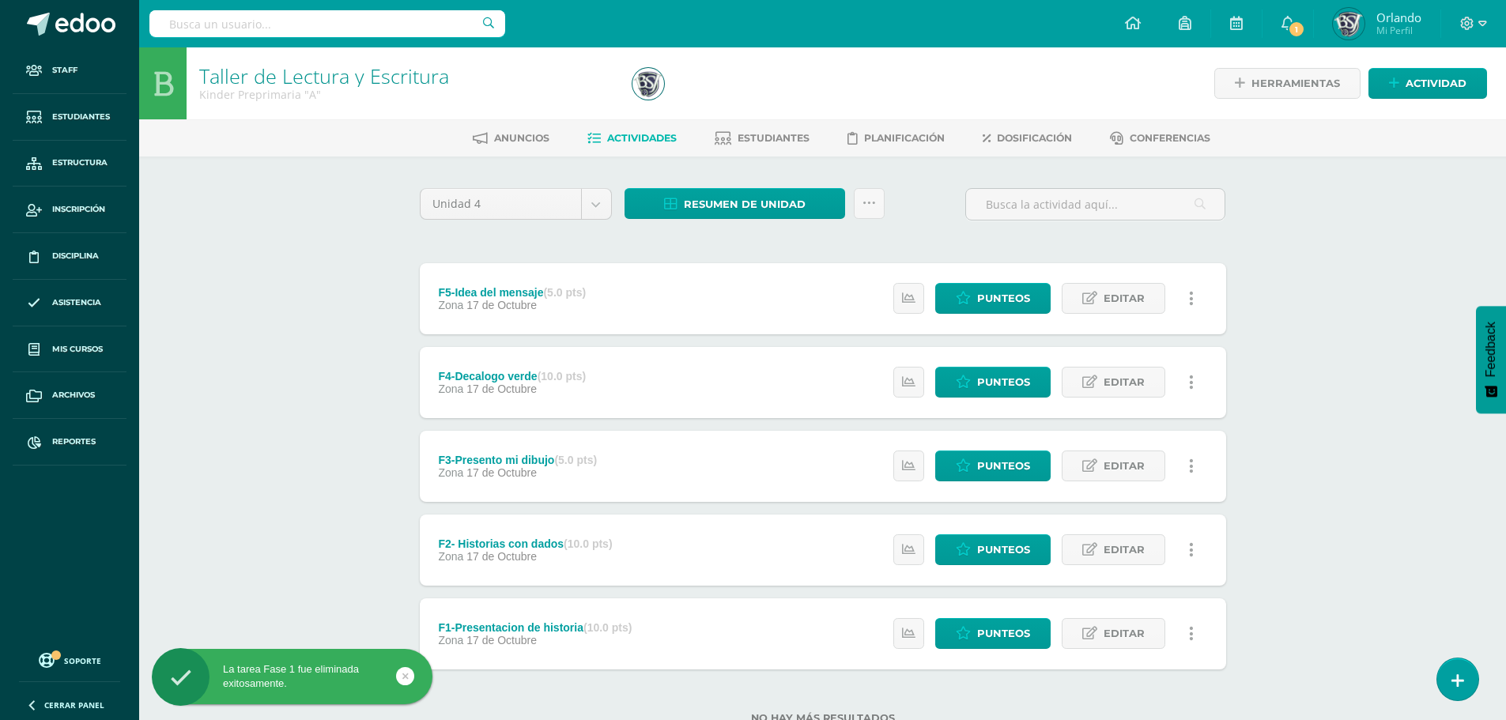
click at [1199, 297] on link at bounding box center [1192, 298] width 31 height 31
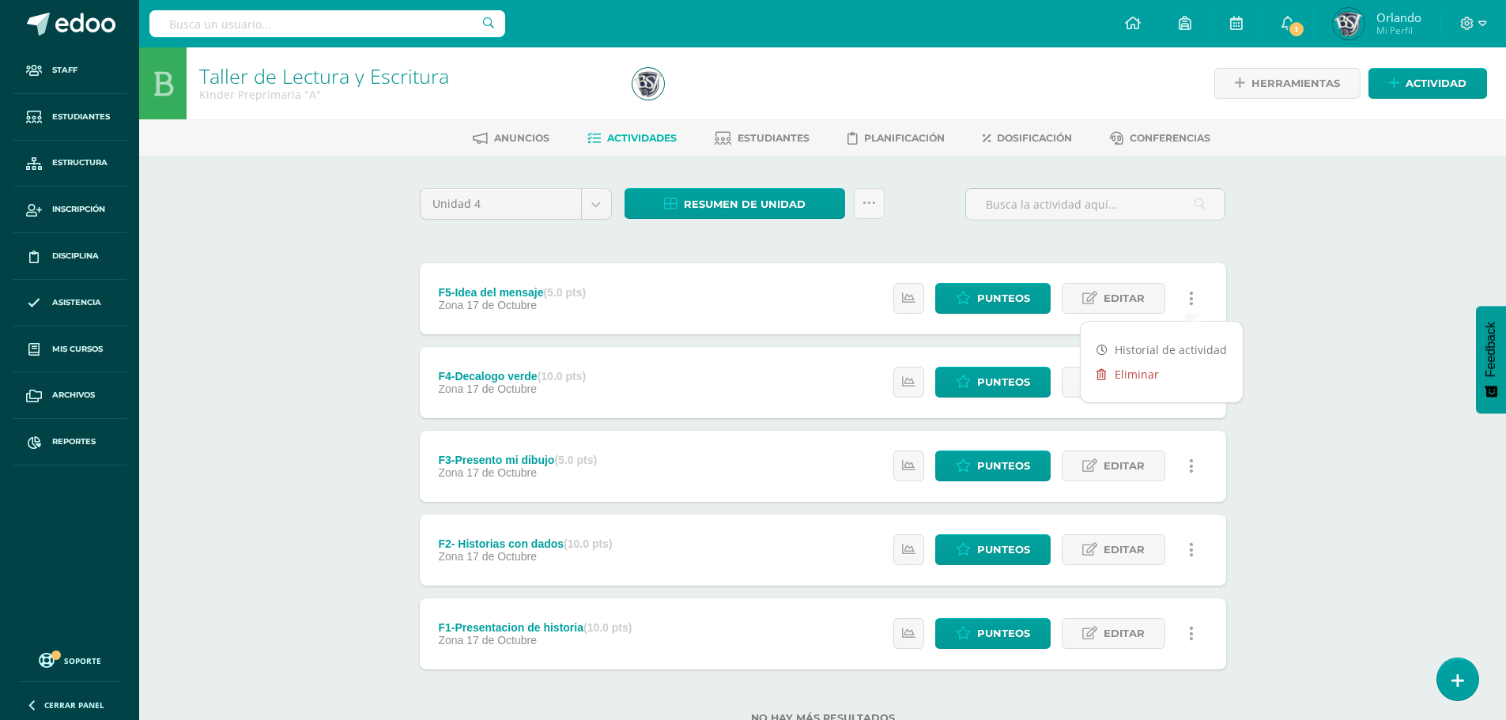
click at [1158, 366] on link "Eliminar" at bounding box center [1162, 374] width 162 height 25
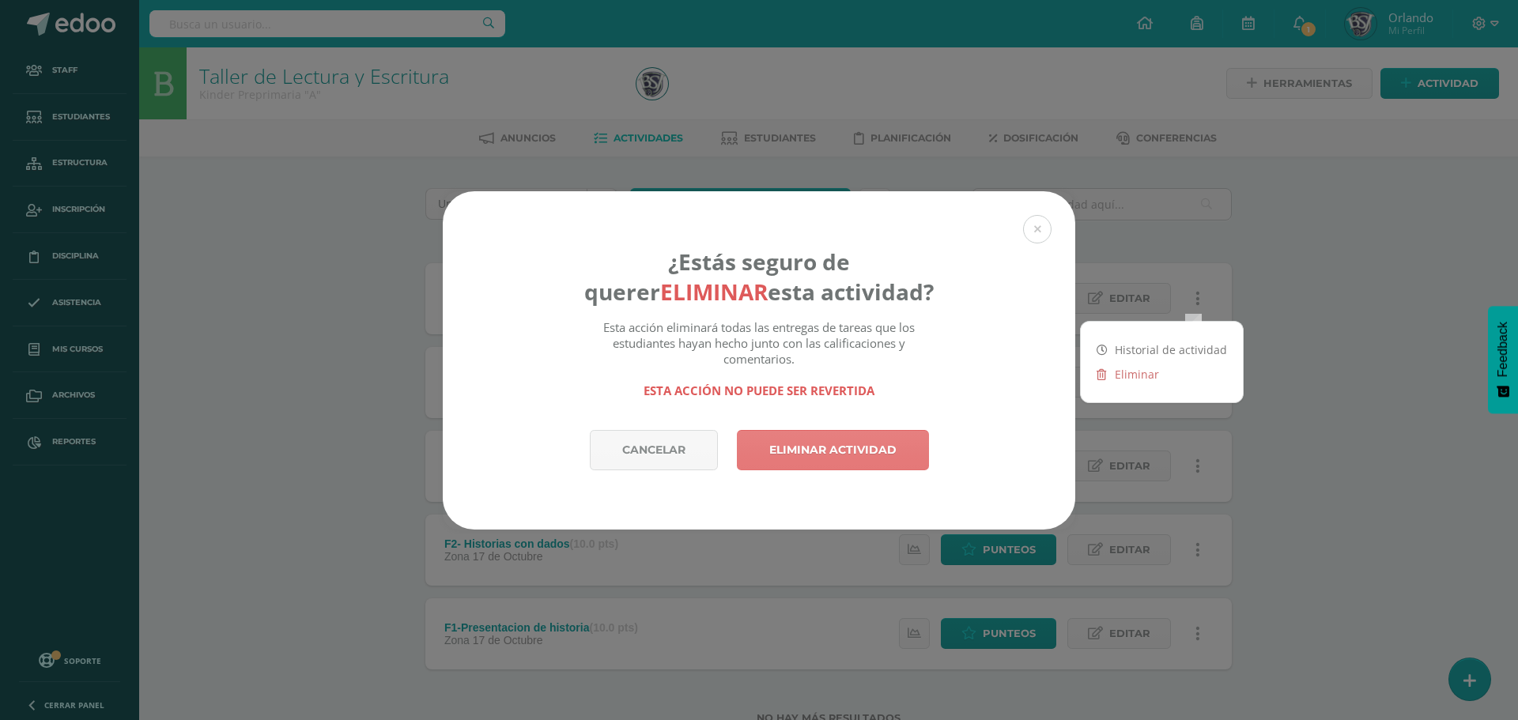
click at [837, 451] on link "Eliminar actividad" at bounding box center [833, 450] width 192 height 40
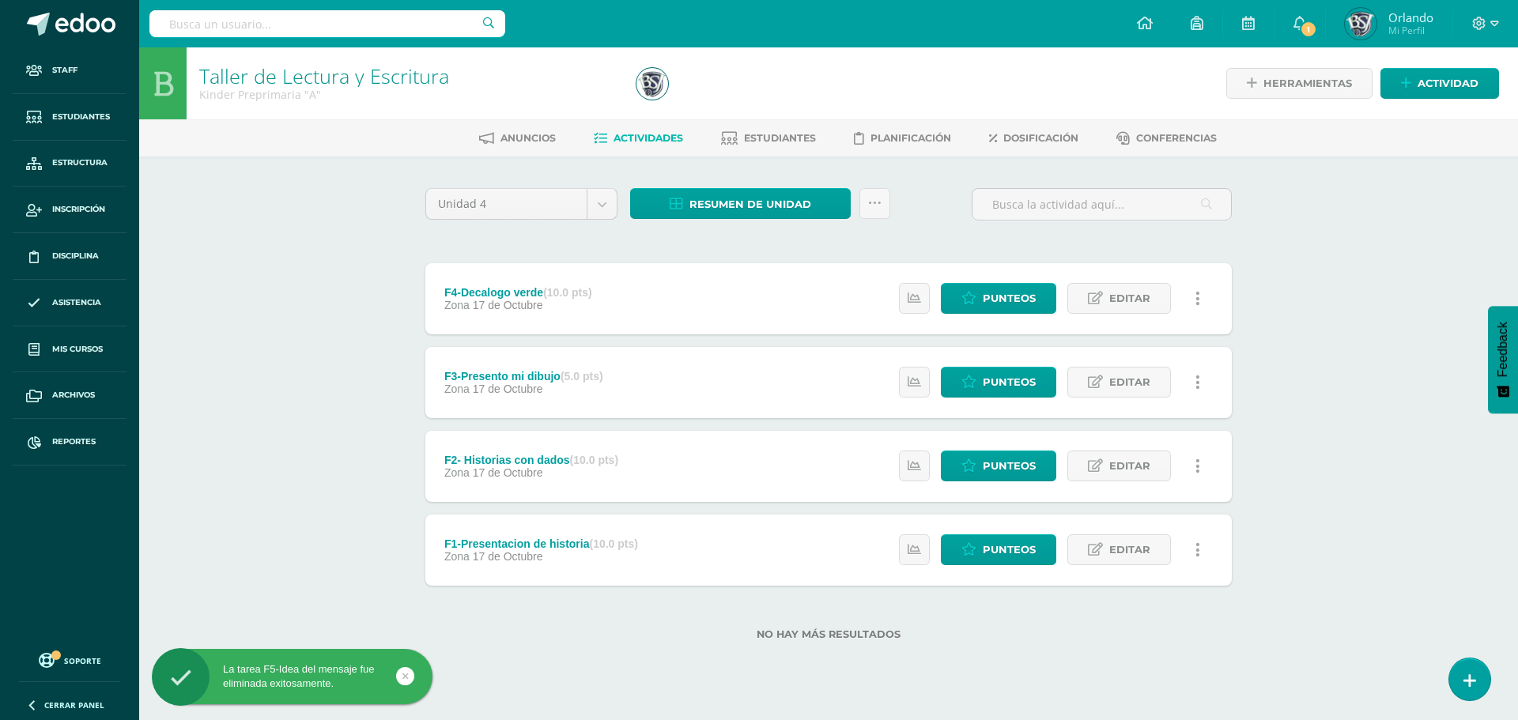
click at [1196, 294] on icon at bounding box center [1198, 298] width 5 height 17
click at [1129, 372] on link "Eliminar" at bounding box center [1168, 374] width 162 height 25
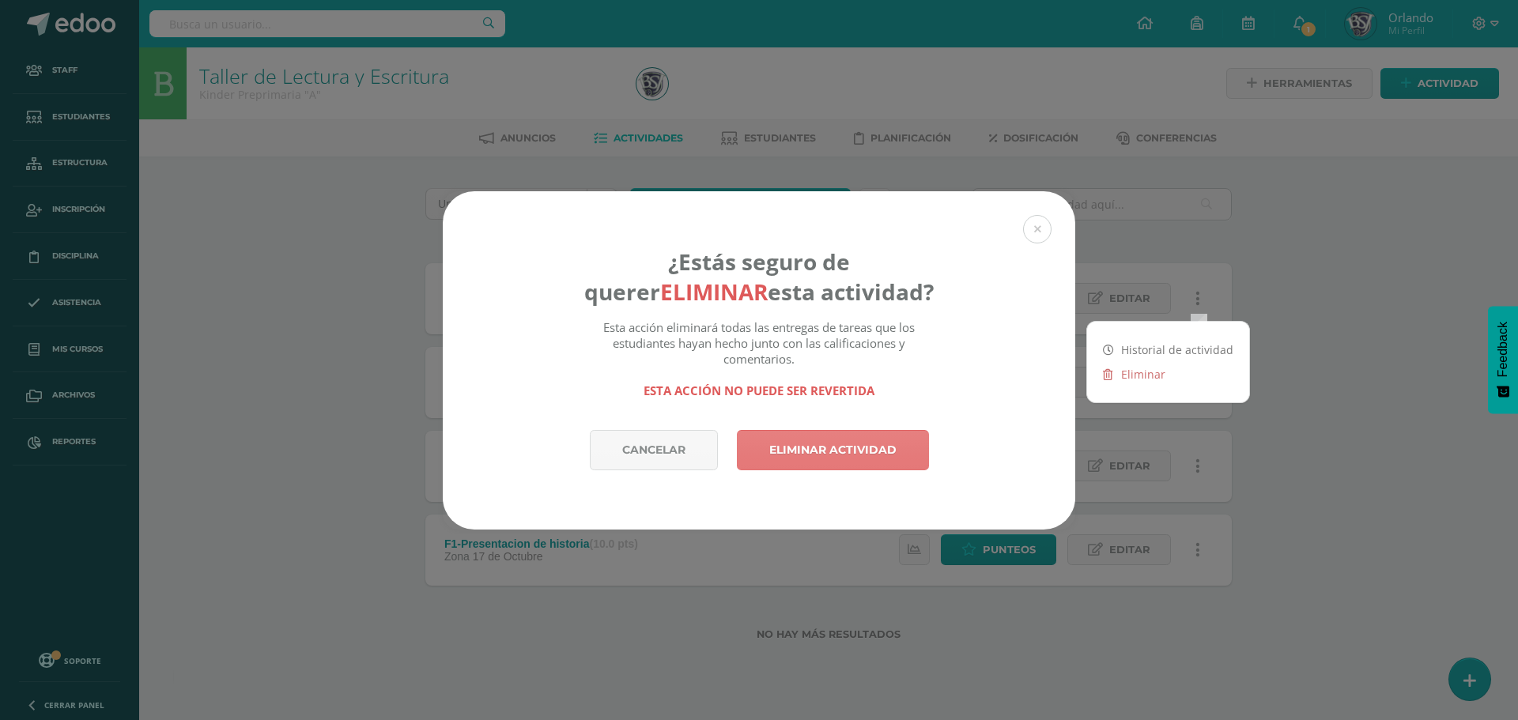
click at [867, 445] on link "Eliminar actividad" at bounding box center [833, 450] width 192 height 40
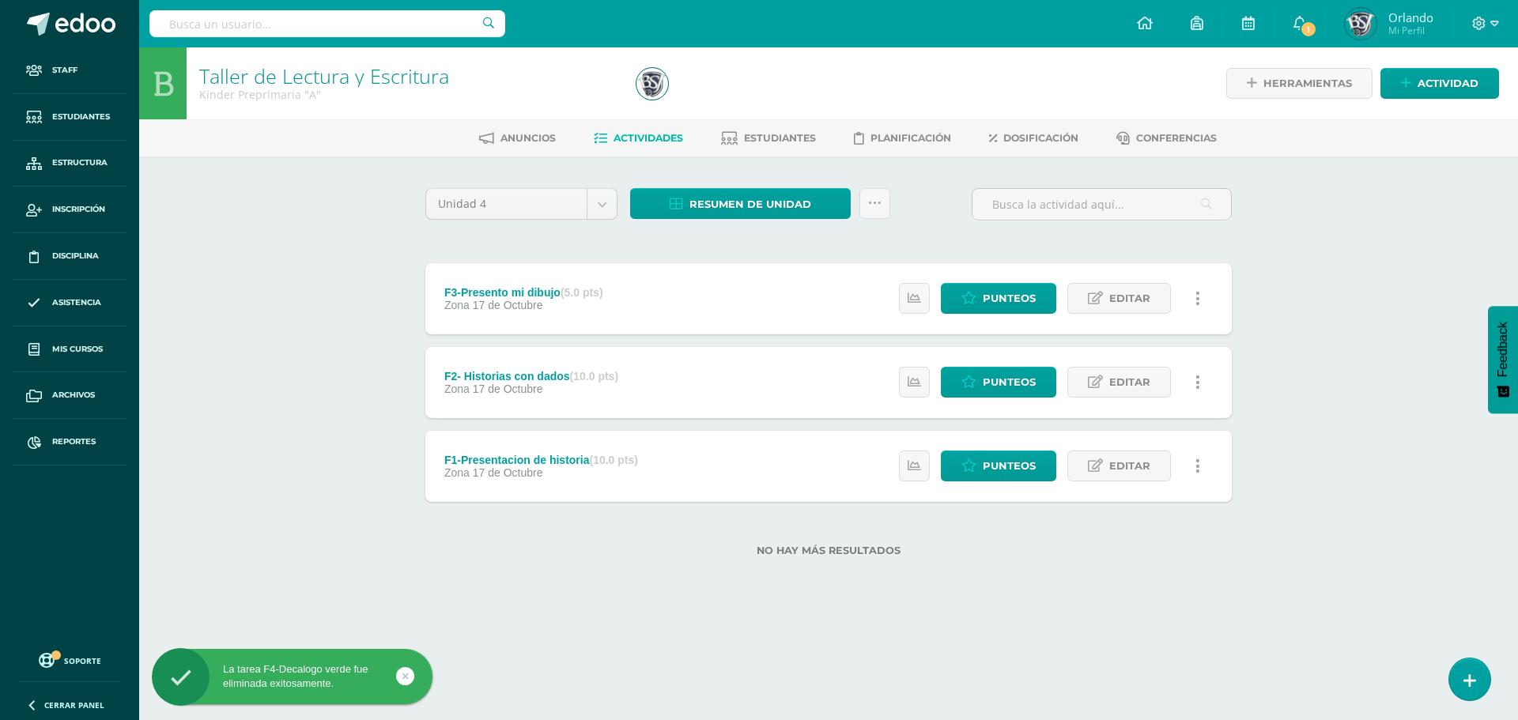
click at [1201, 294] on link at bounding box center [1197, 298] width 31 height 31
click at [1142, 378] on link "Eliminar" at bounding box center [1168, 374] width 162 height 25
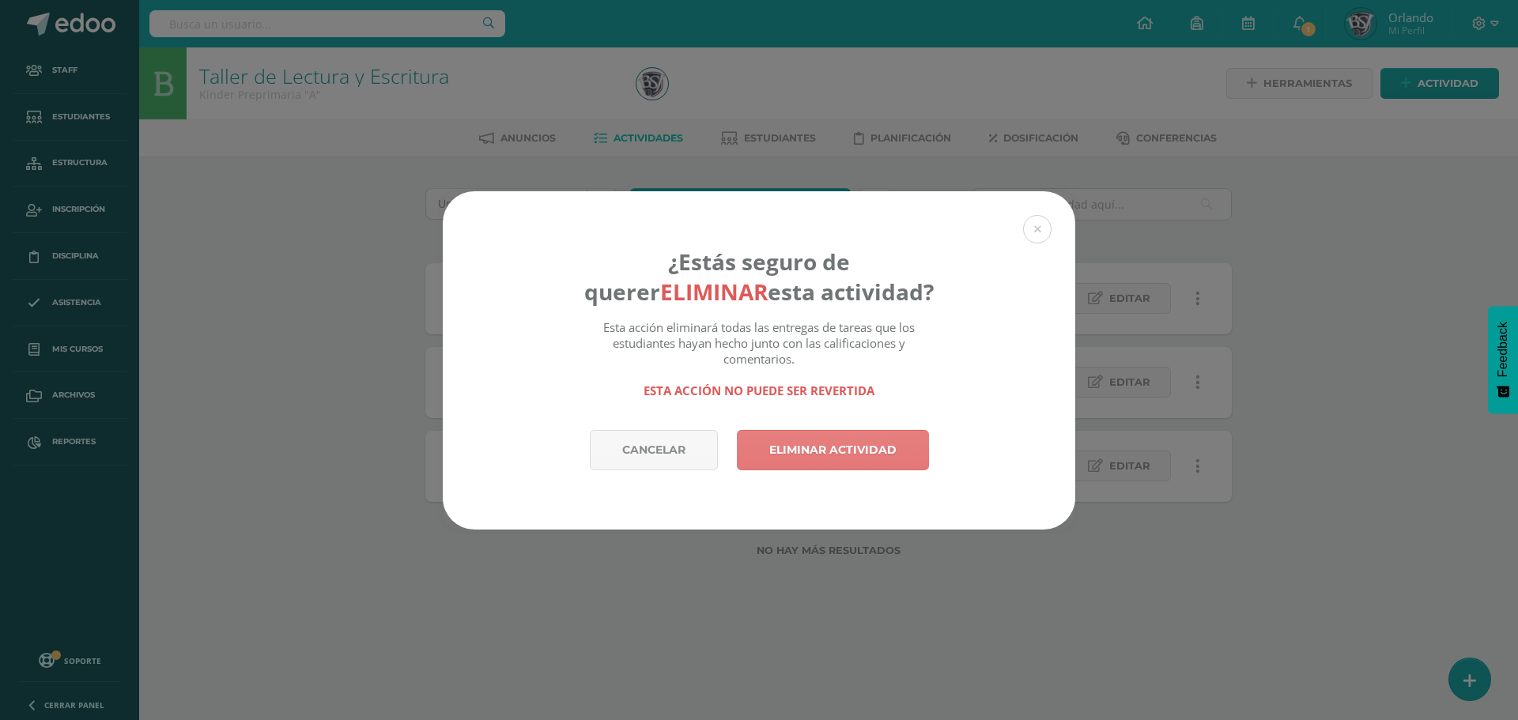
click at [878, 450] on link "Eliminar actividad" at bounding box center [833, 450] width 192 height 40
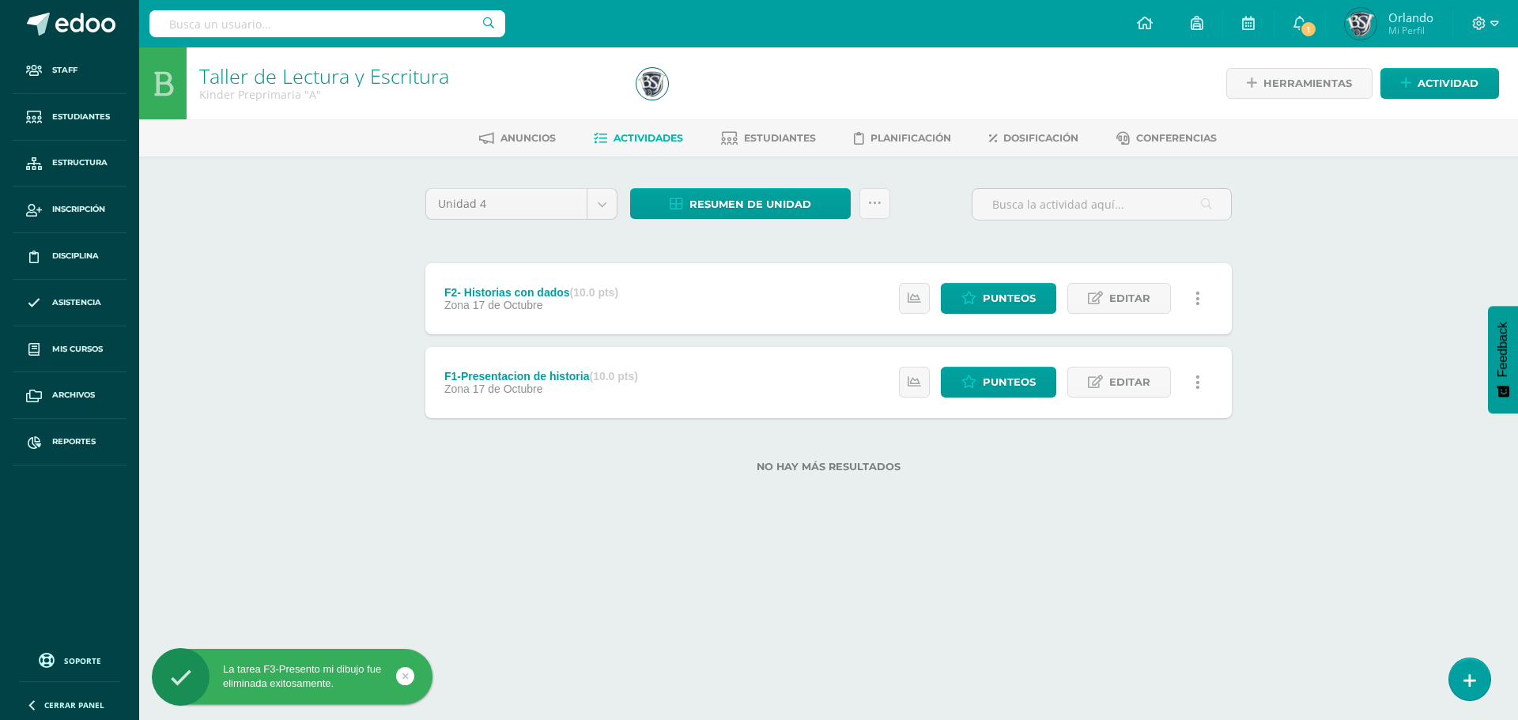
click at [1200, 303] on link at bounding box center [1197, 298] width 31 height 31
click at [1124, 380] on link "Eliminar" at bounding box center [1168, 374] width 162 height 25
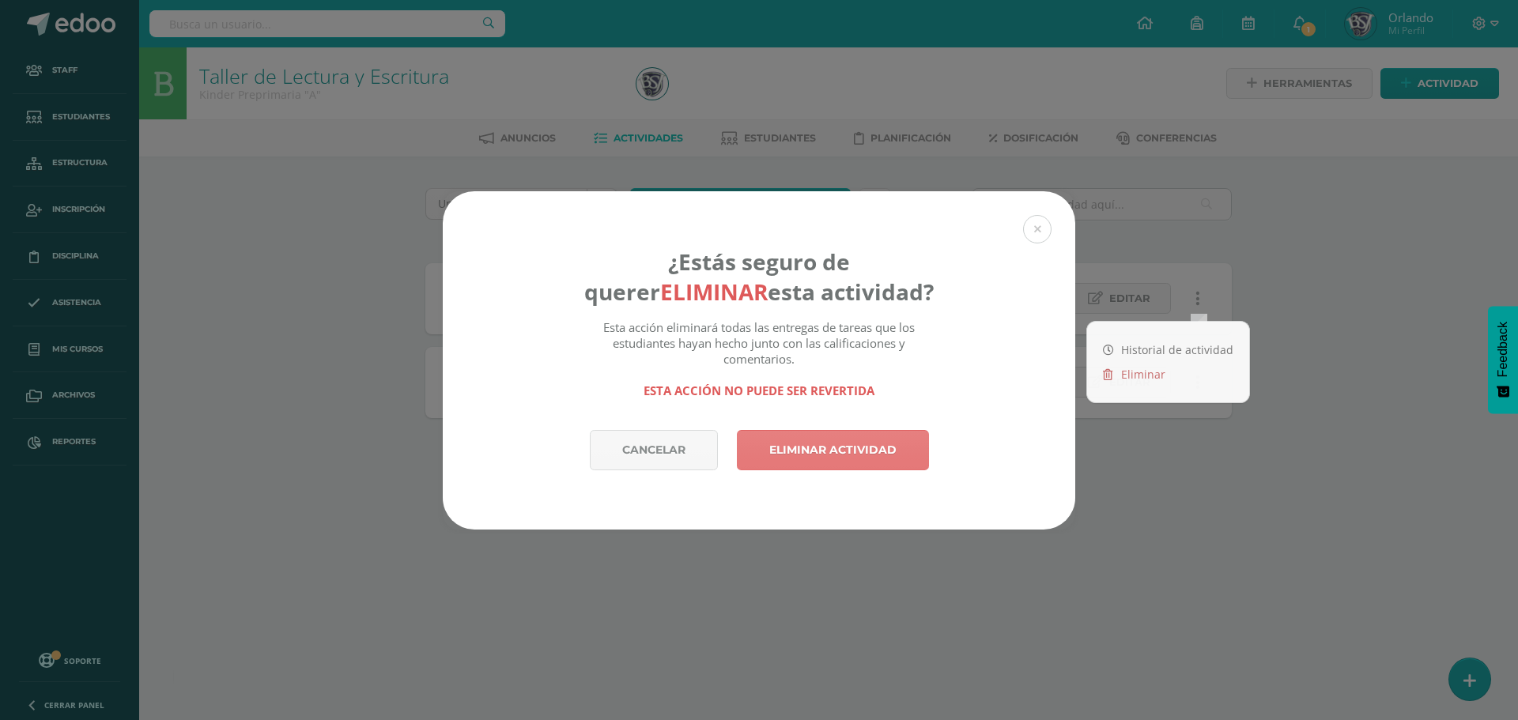
click at [864, 448] on link "Eliminar actividad" at bounding box center [833, 450] width 192 height 40
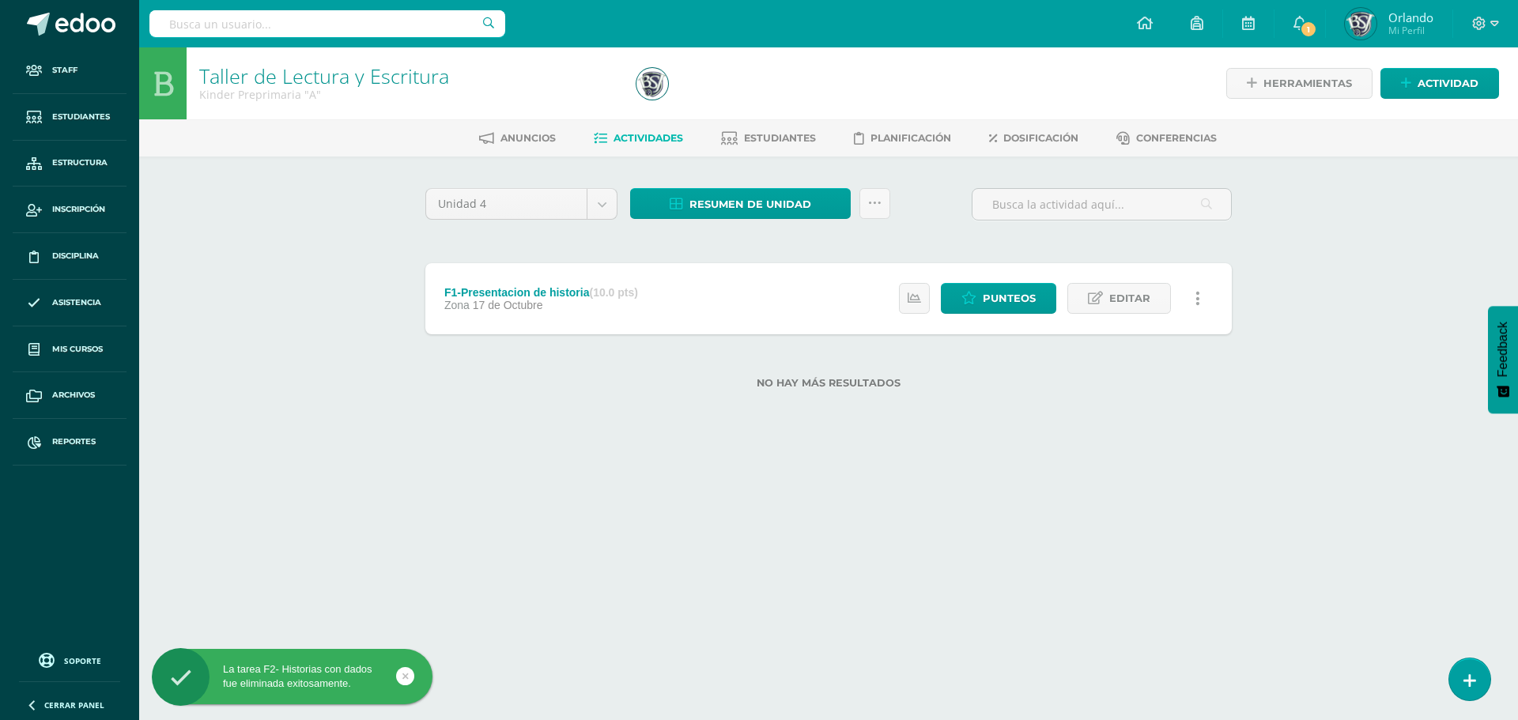
click at [1191, 302] on link at bounding box center [1197, 298] width 31 height 31
click at [1149, 372] on link "Eliminar" at bounding box center [1168, 374] width 162 height 25
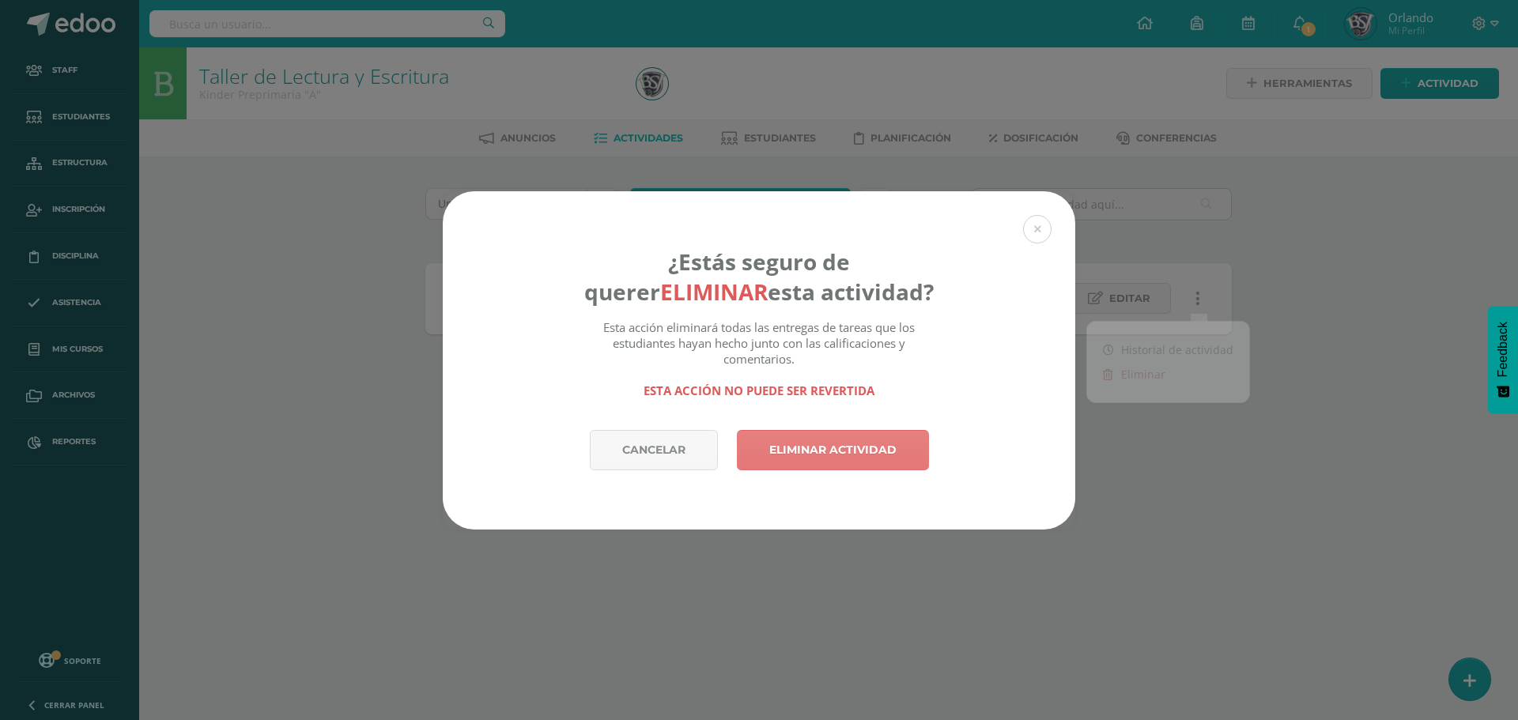
click at [784, 443] on link "Eliminar actividad" at bounding box center [833, 450] width 192 height 40
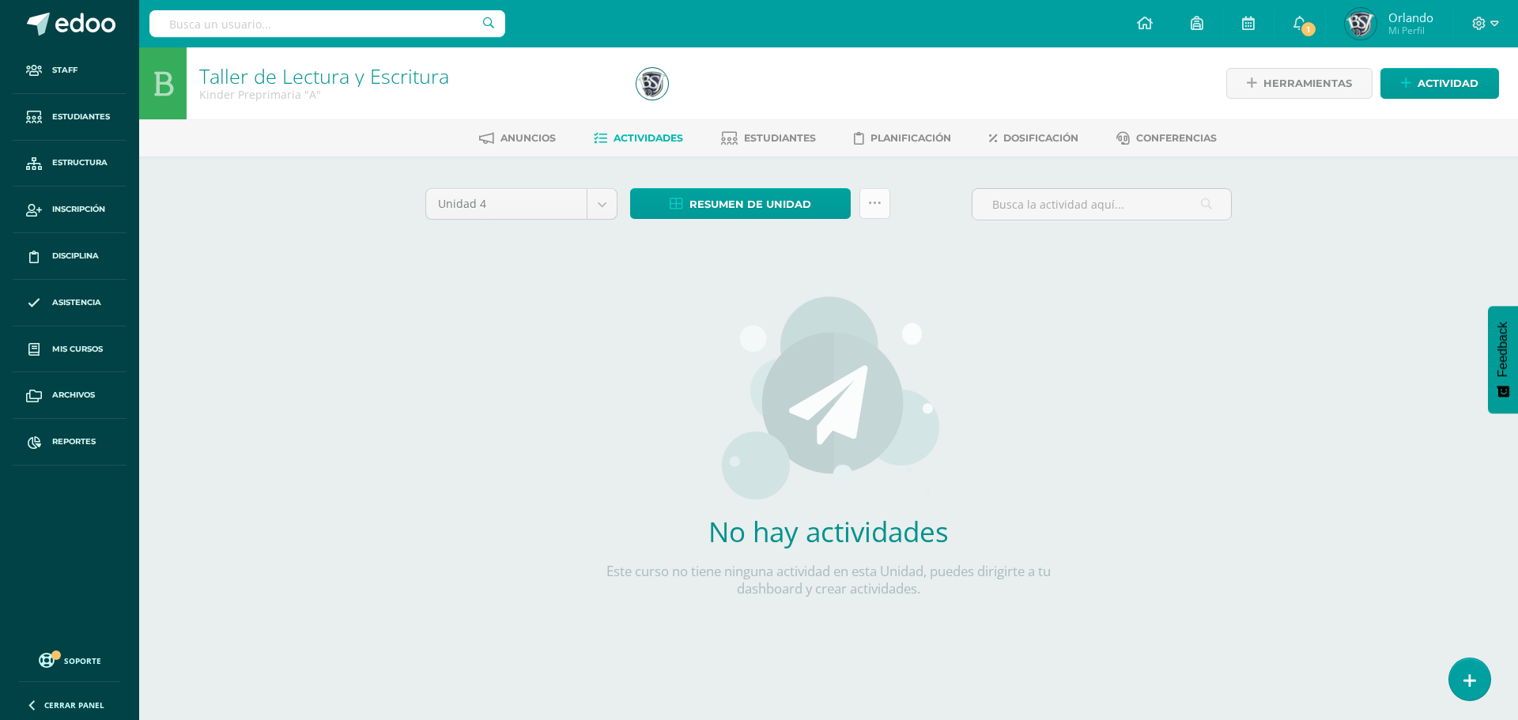
click at [882, 212] on link at bounding box center [875, 203] width 31 height 31
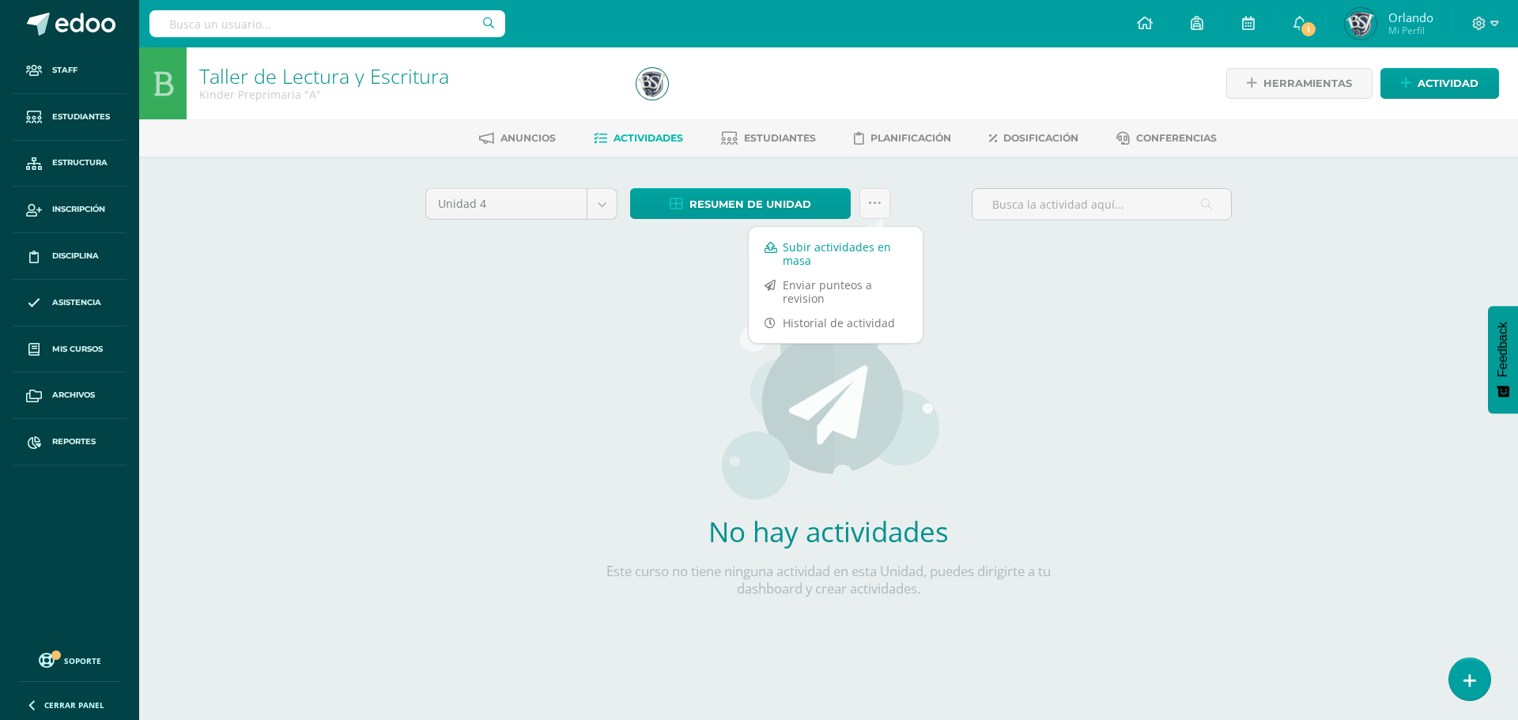
click at [800, 244] on link "Subir actividades en masa" at bounding box center [836, 254] width 174 height 38
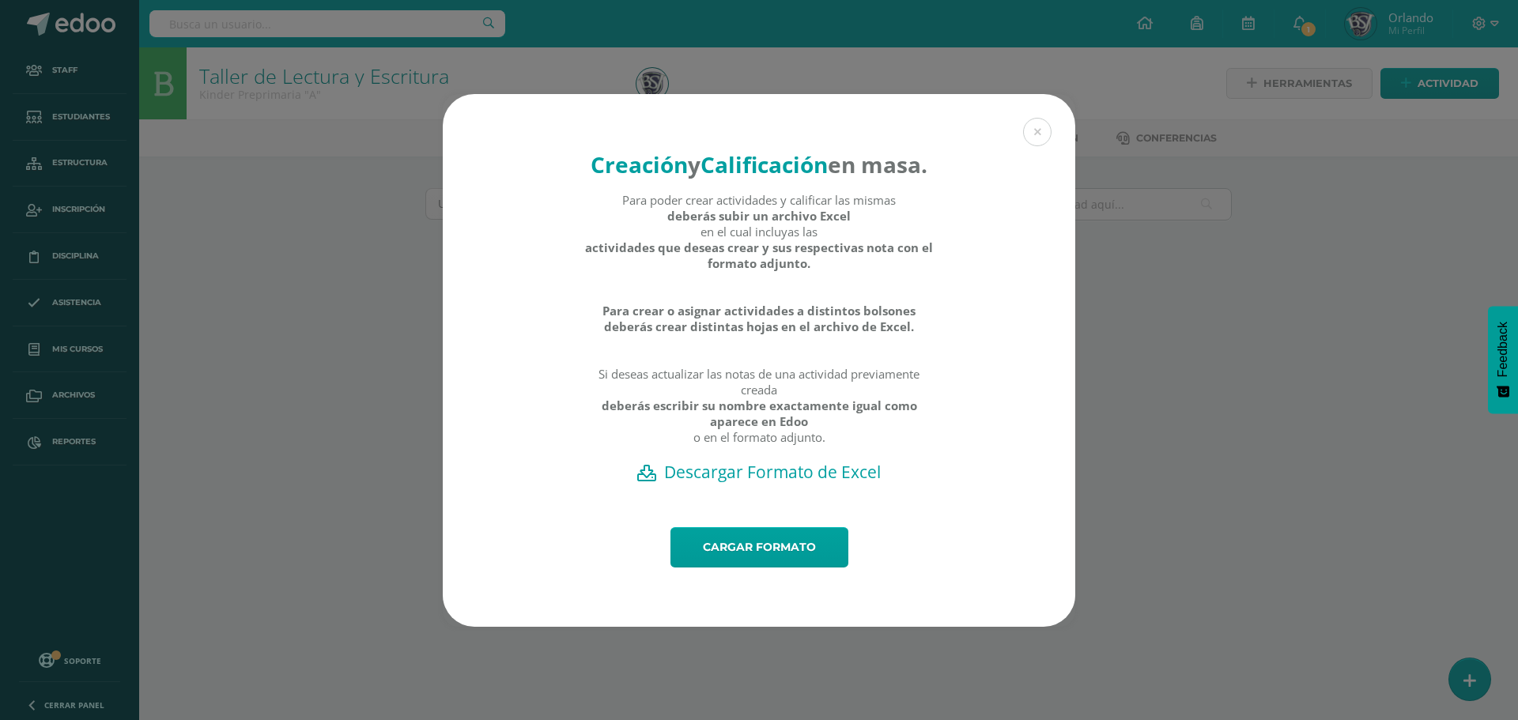
click at [836, 483] on h2 "Descargar Formato de Excel" at bounding box center [759, 472] width 577 height 22
click at [758, 568] on link "Cargar formato" at bounding box center [760, 547] width 178 height 40
click at [678, 483] on h2 "Descargar Formato de Excel" at bounding box center [759, 472] width 577 height 22
click at [759, 568] on link "Cargar formato" at bounding box center [760, 547] width 178 height 40
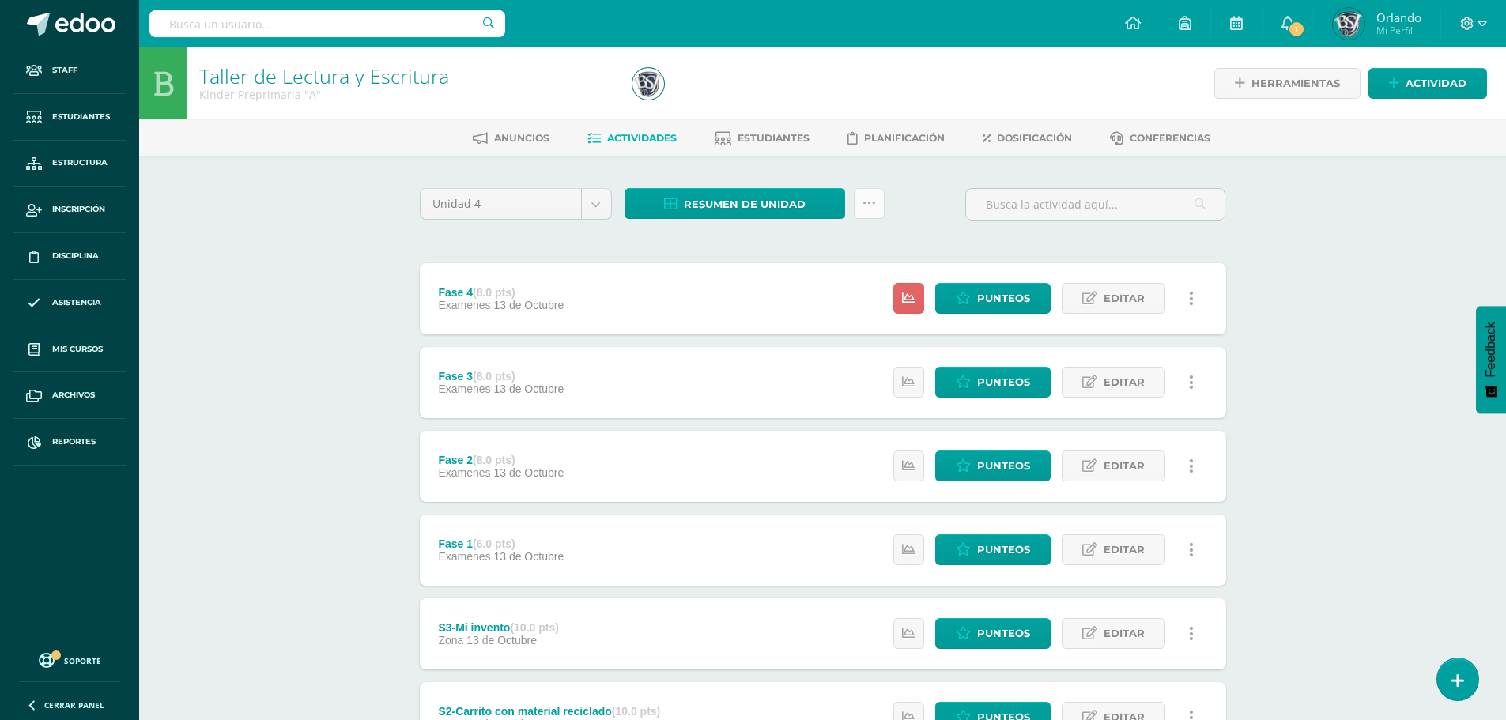
click at [872, 208] on icon at bounding box center [869, 203] width 13 height 13
click at [821, 255] on link "Subir actividades en masa" at bounding box center [830, 254] width 174 height 38
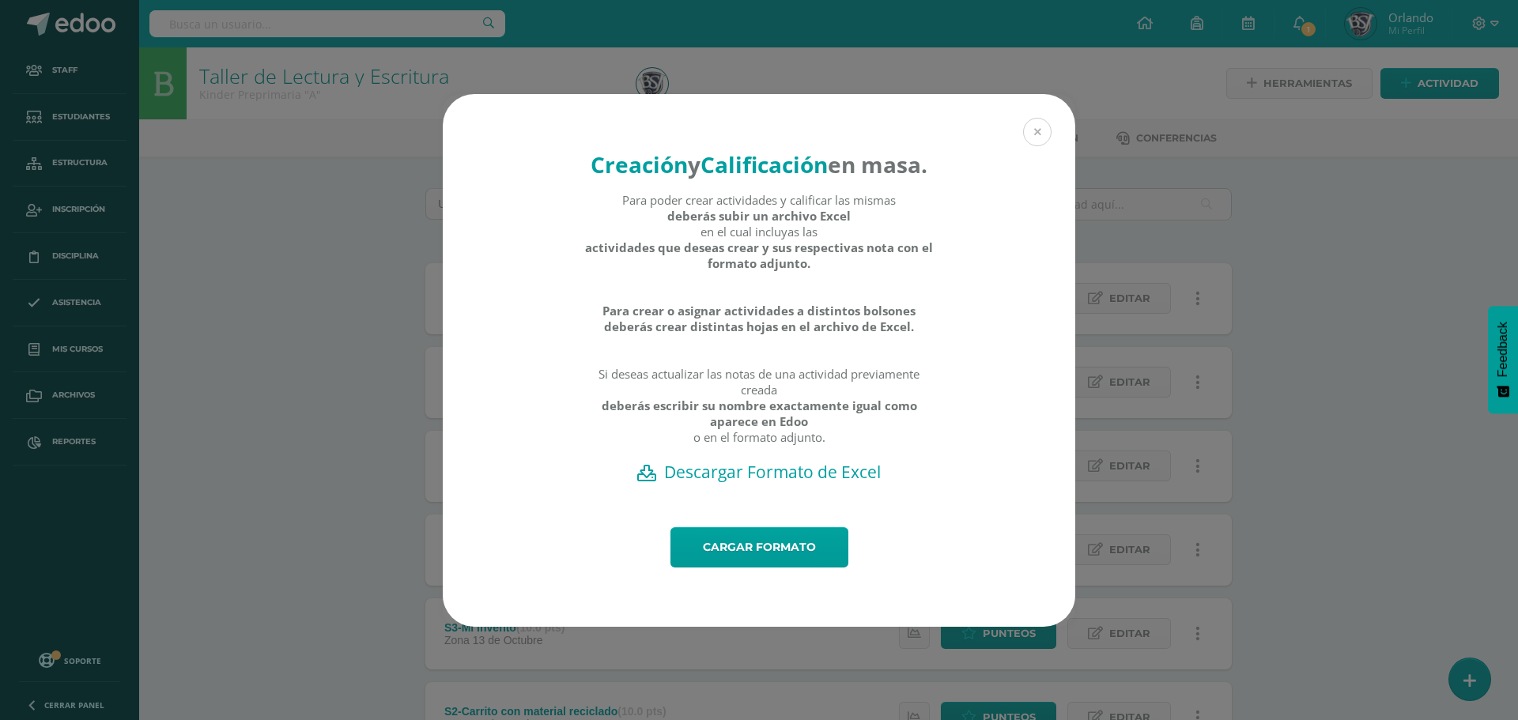
click at [1030, 119] on button at bounding box center [1037, 132] width 28 height 28
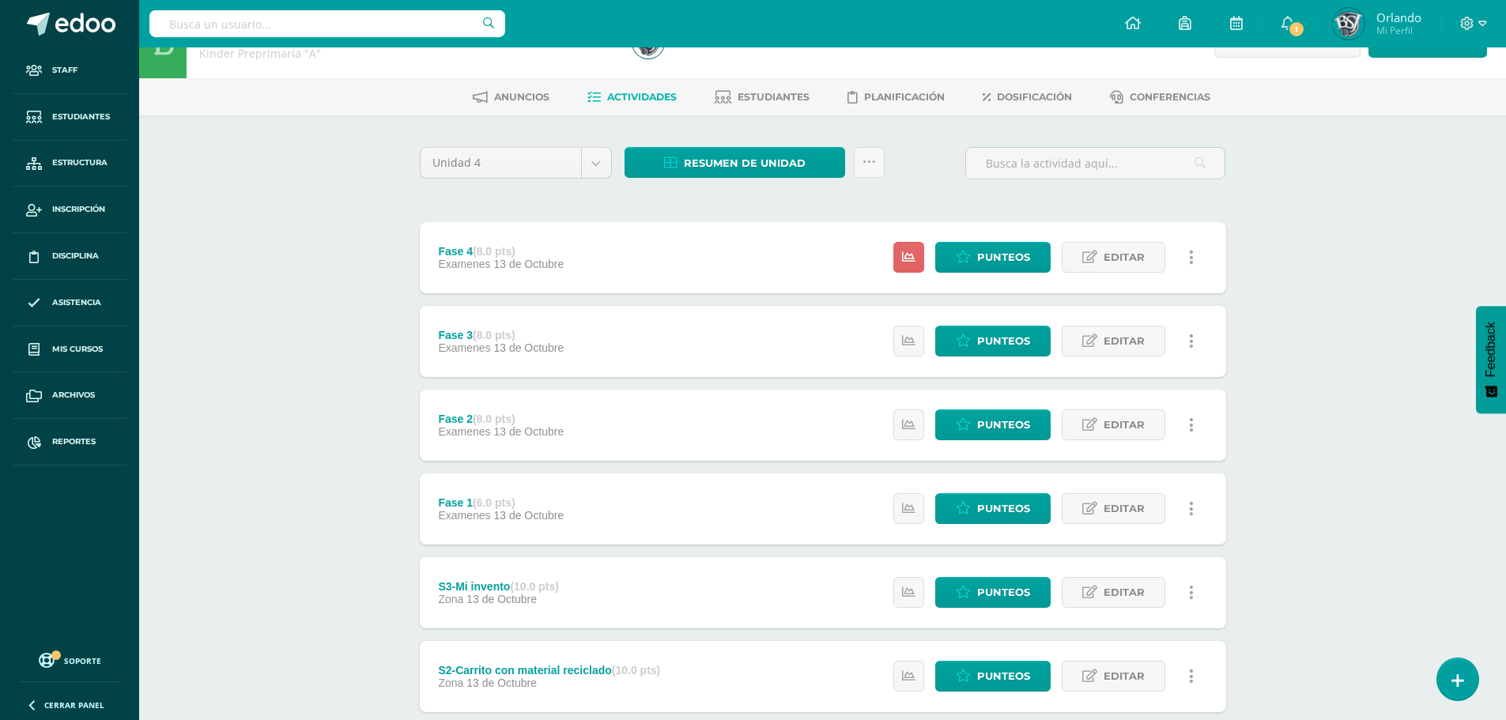
scroll to position [9, 0]
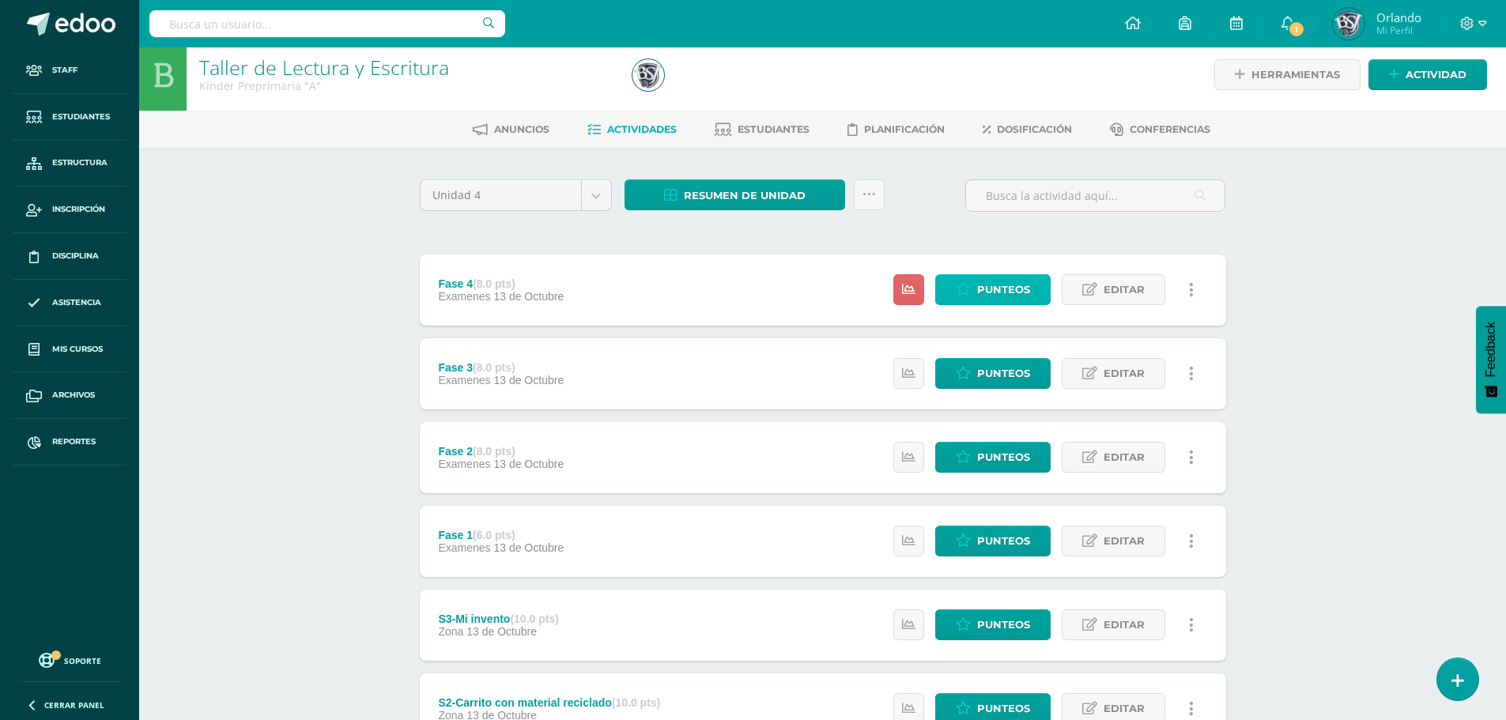
click at [1027, 285] on span "Punteos" at bounding box center [1003, 289] width 53 height 29
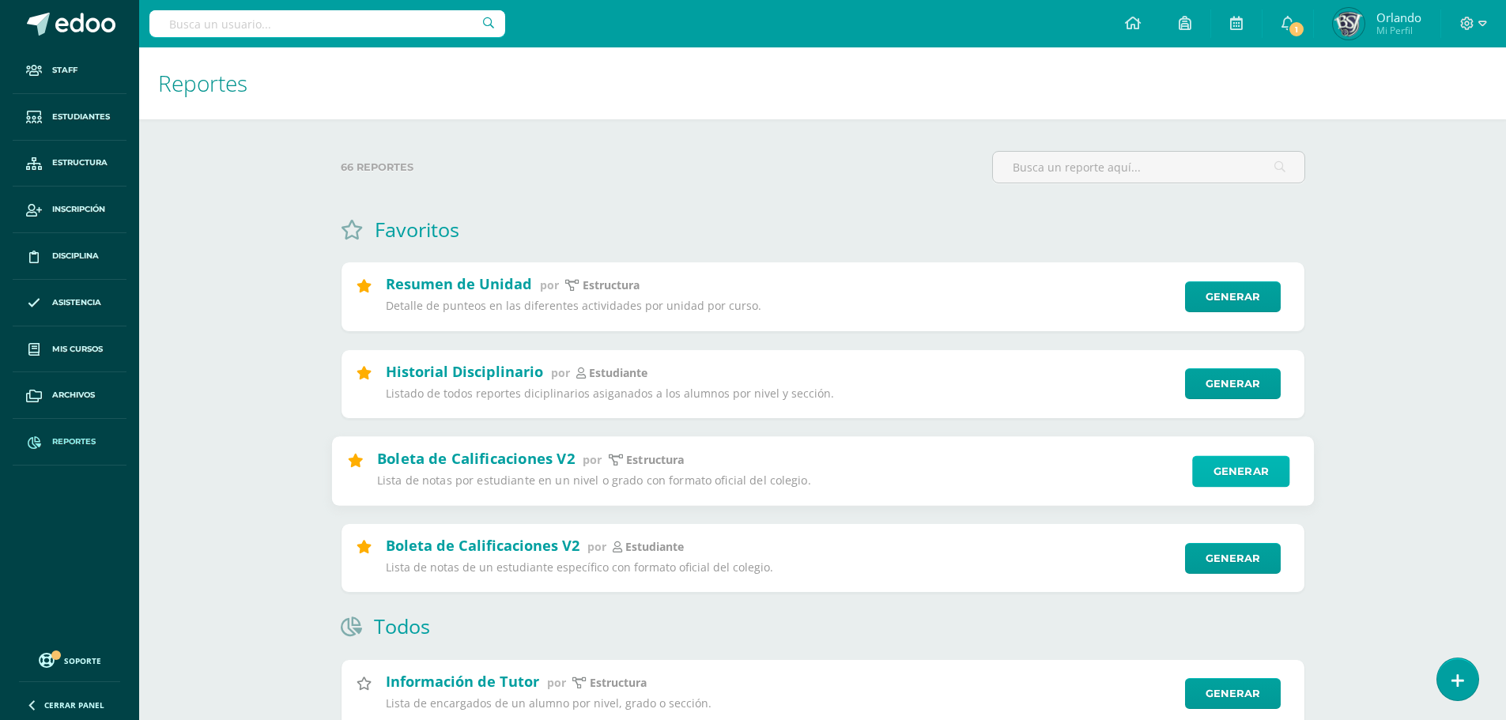
click at [1219, 479] on link "Generar" at bounding box center [1240, 471] width 97 height 32
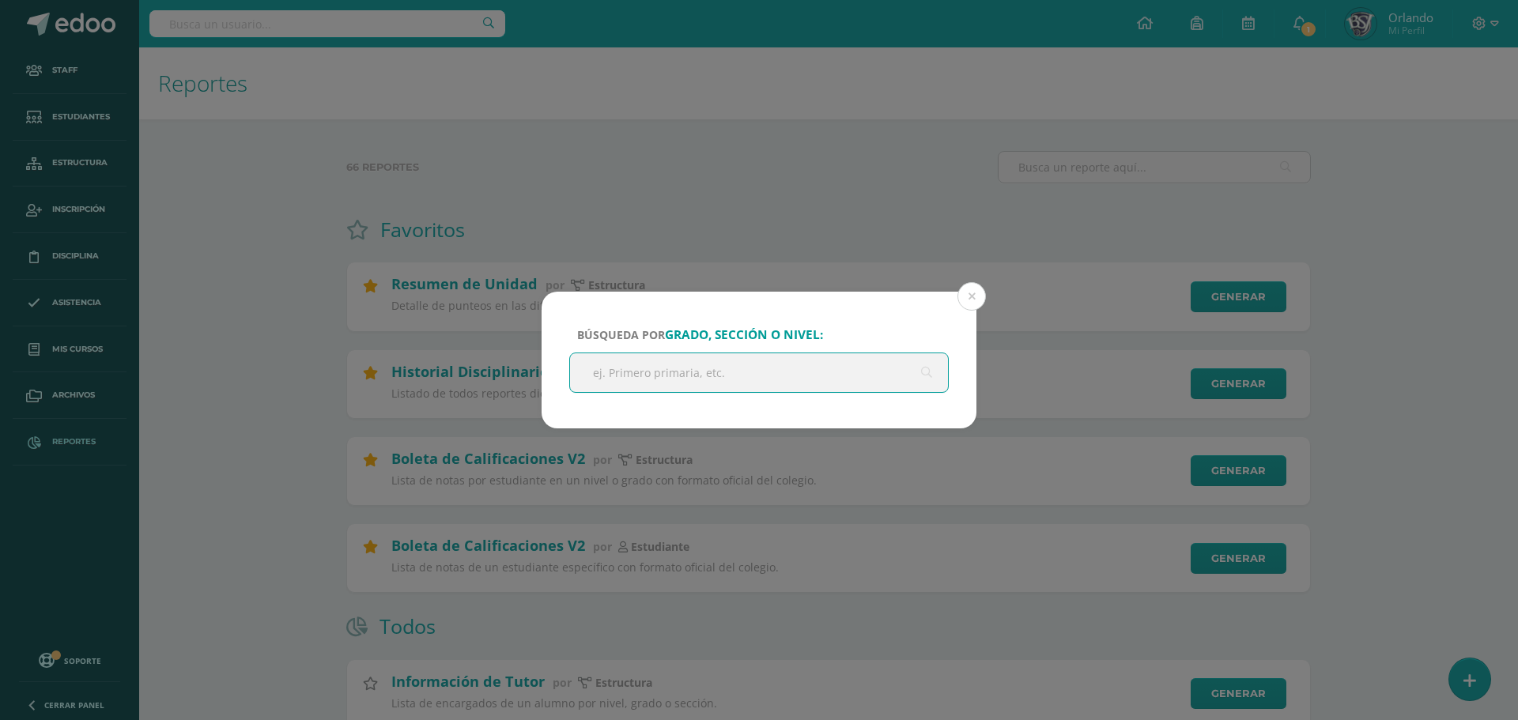
click at [697, 382] on input "text" at bounding box center [759, 372] width 378 height 39
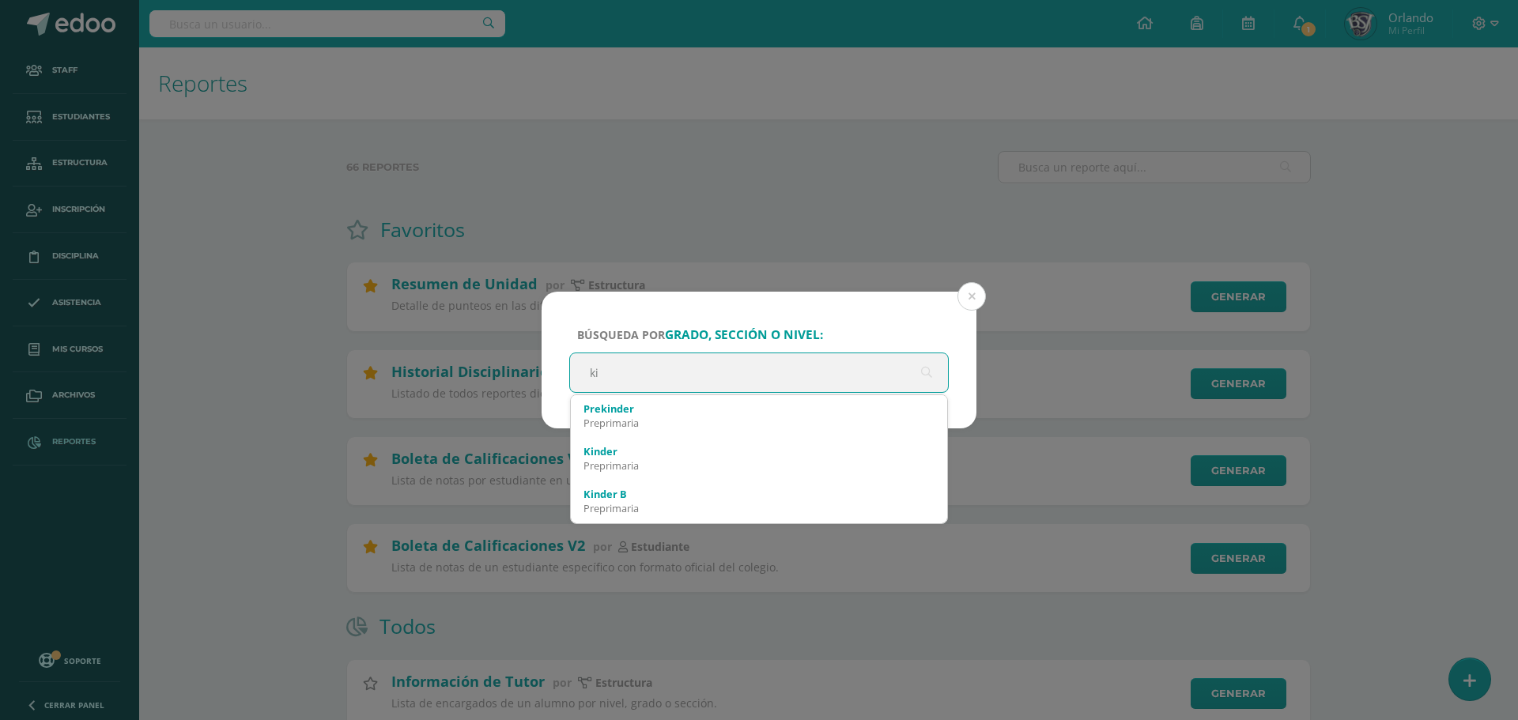
type input "k"
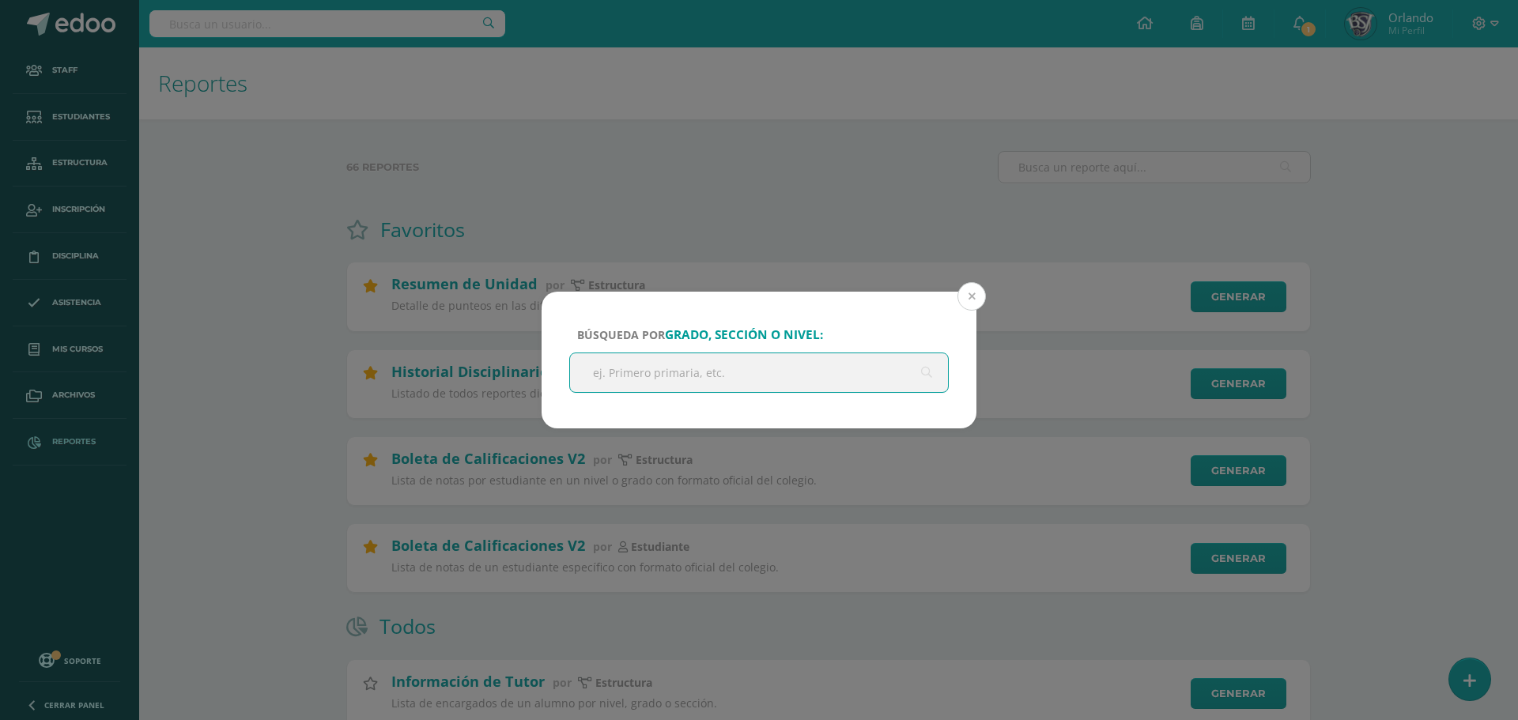
click at [963, 300] on button at bounding box center [972, 296] width 28 height 28
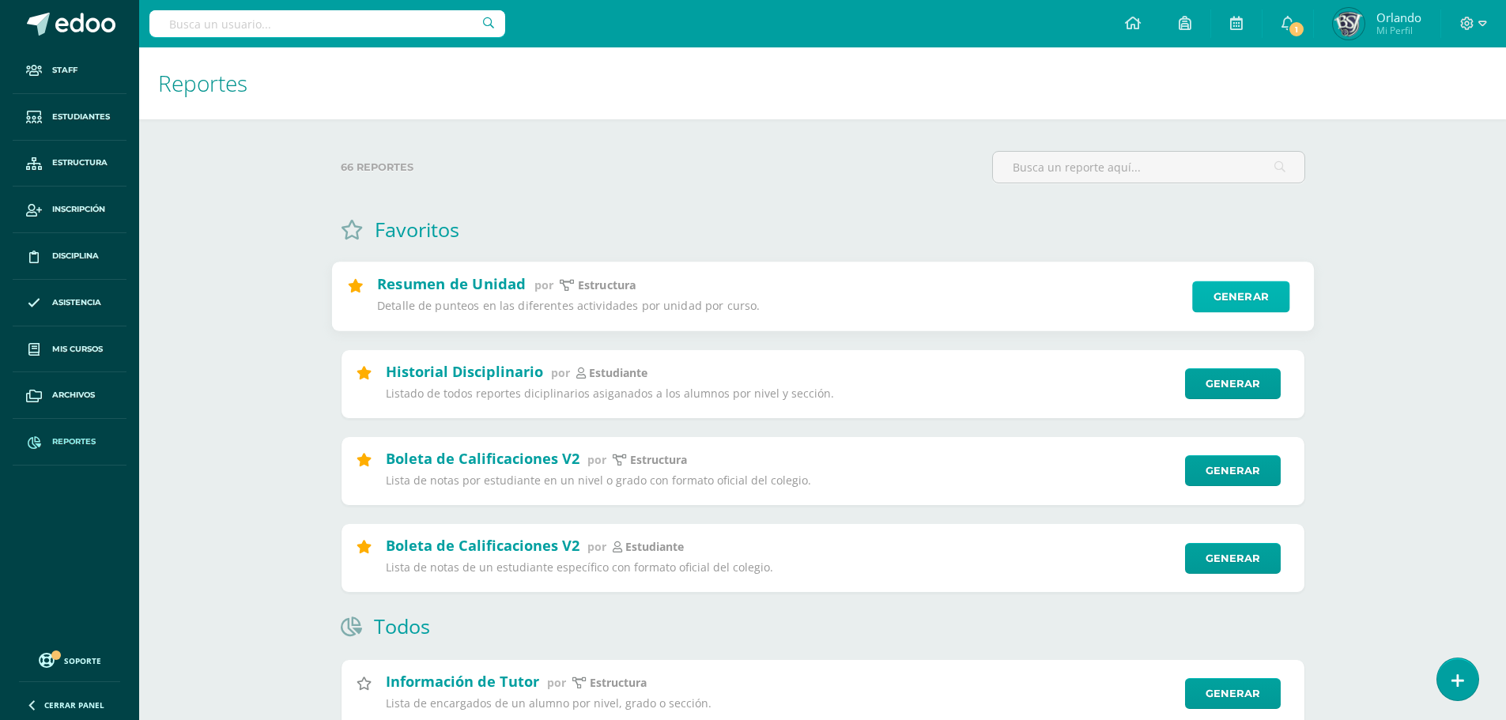
click at [1230, 291] on link "Generar" at bounding box center [1240, 298] width 97 height 32
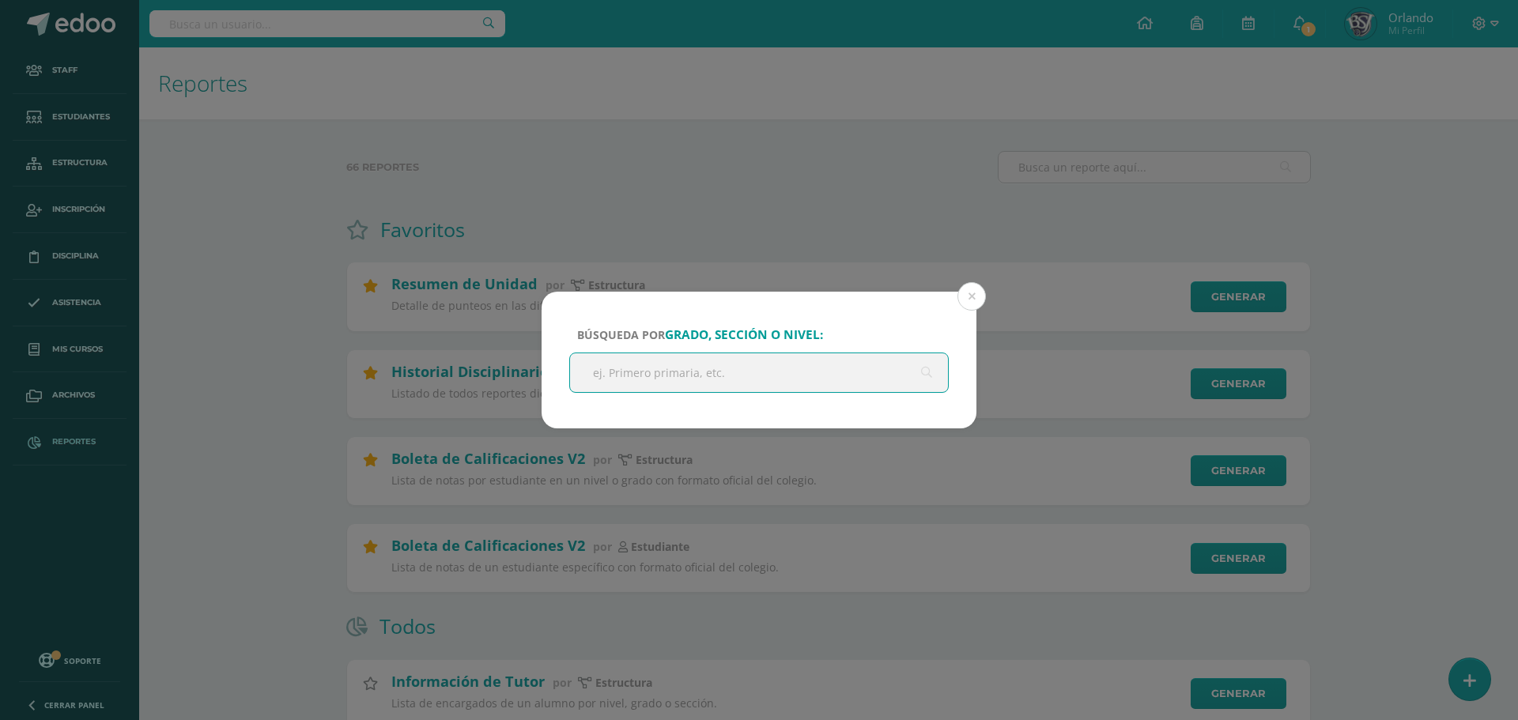
click at [742, 359] on input "text" at bounding box center [759, 372] width 378 height 39
type input "kinder"
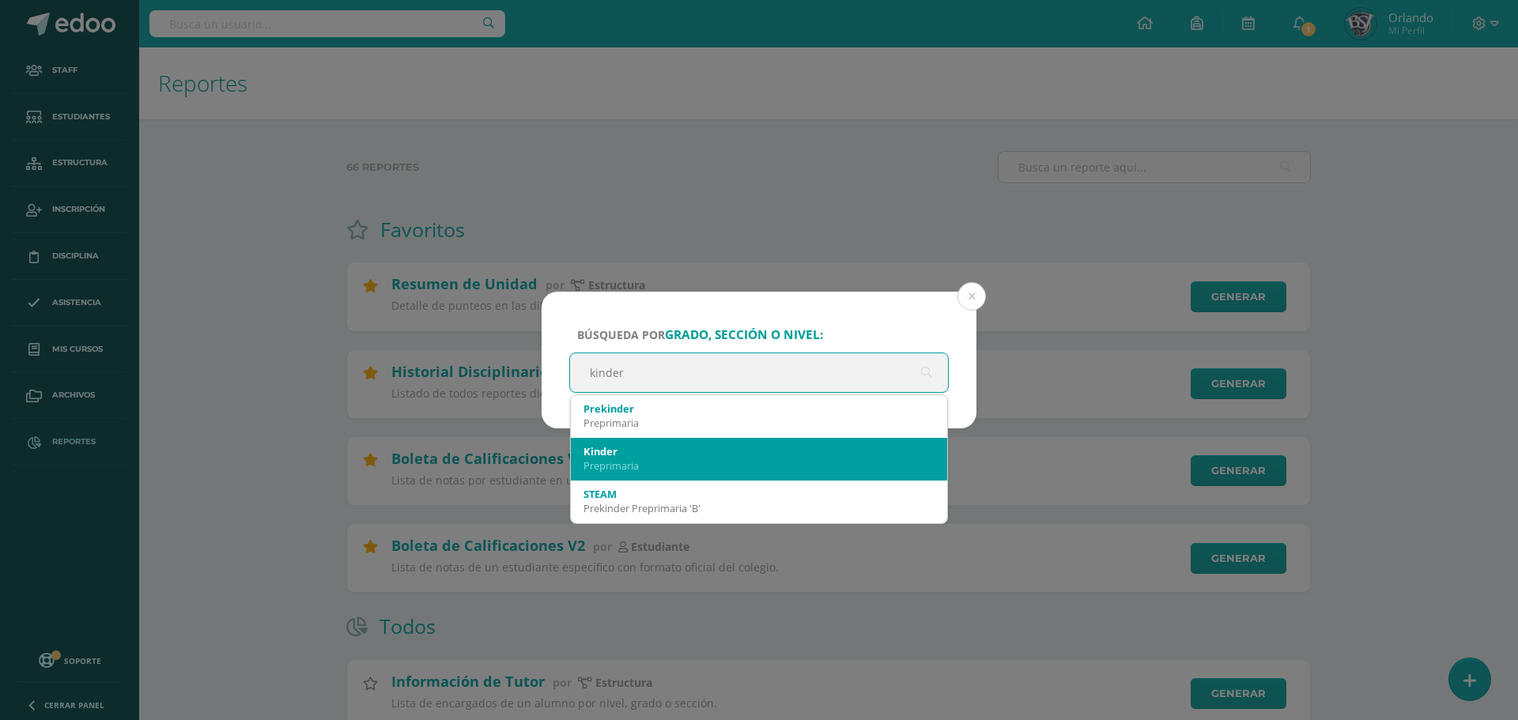
click at [694, 455] on div "Kinder" at bounding box center [759, 451] width 351 height 14
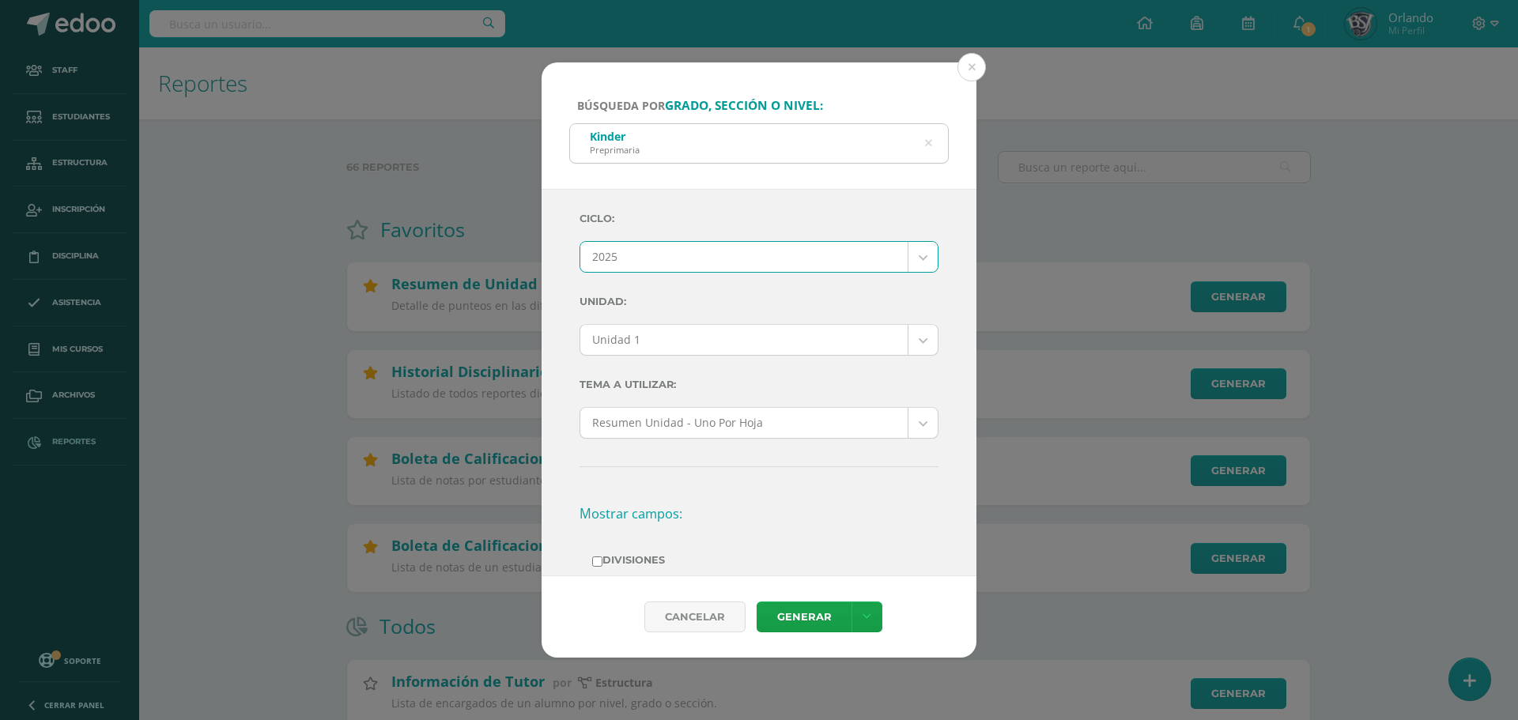
select select "2"
click at [694, 323] on div "Ciclo: 2025 2026 2025 2024 Unidad: Final Final Unidad 1 Unidad 2 Unidad 3 Unida…" at bounding box center [759, 624] width 359 height 844
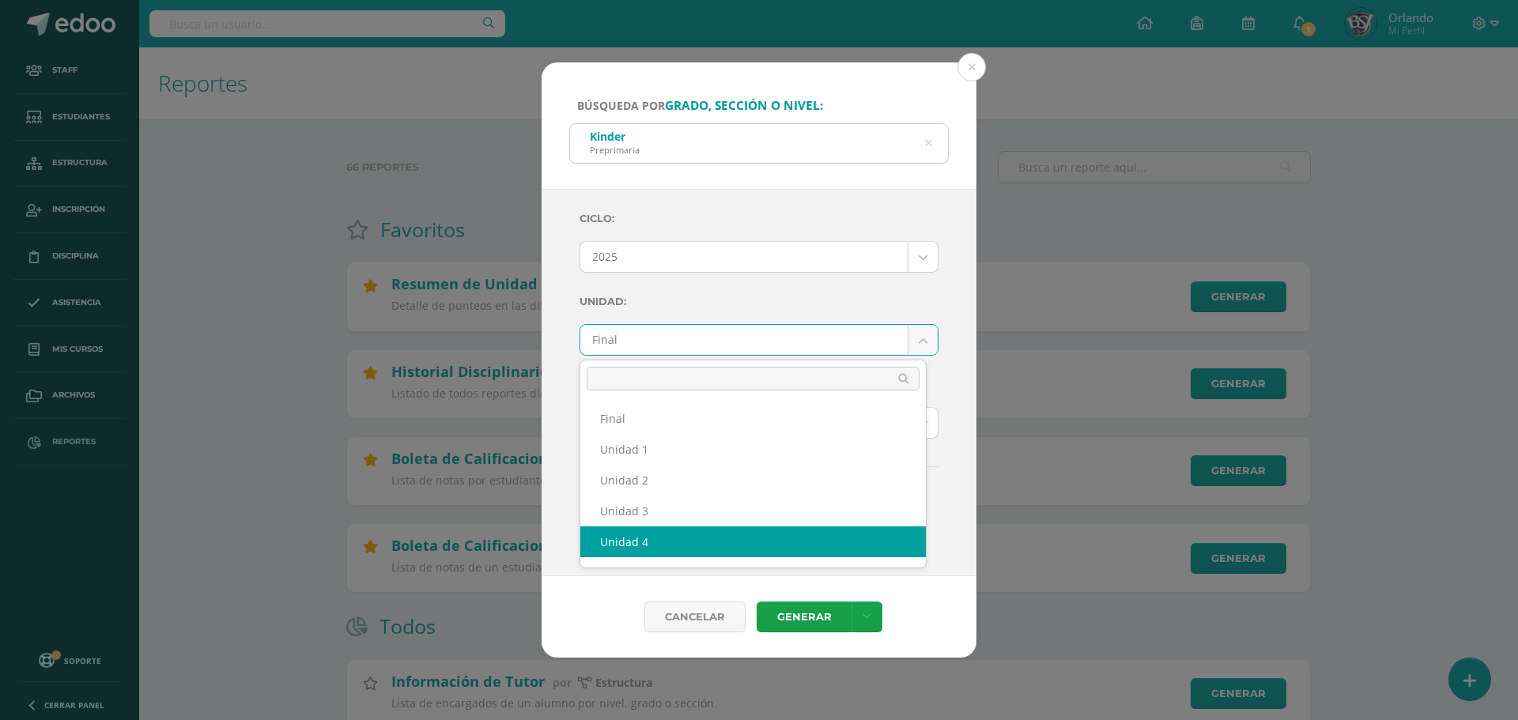
select select "Unidad 4"
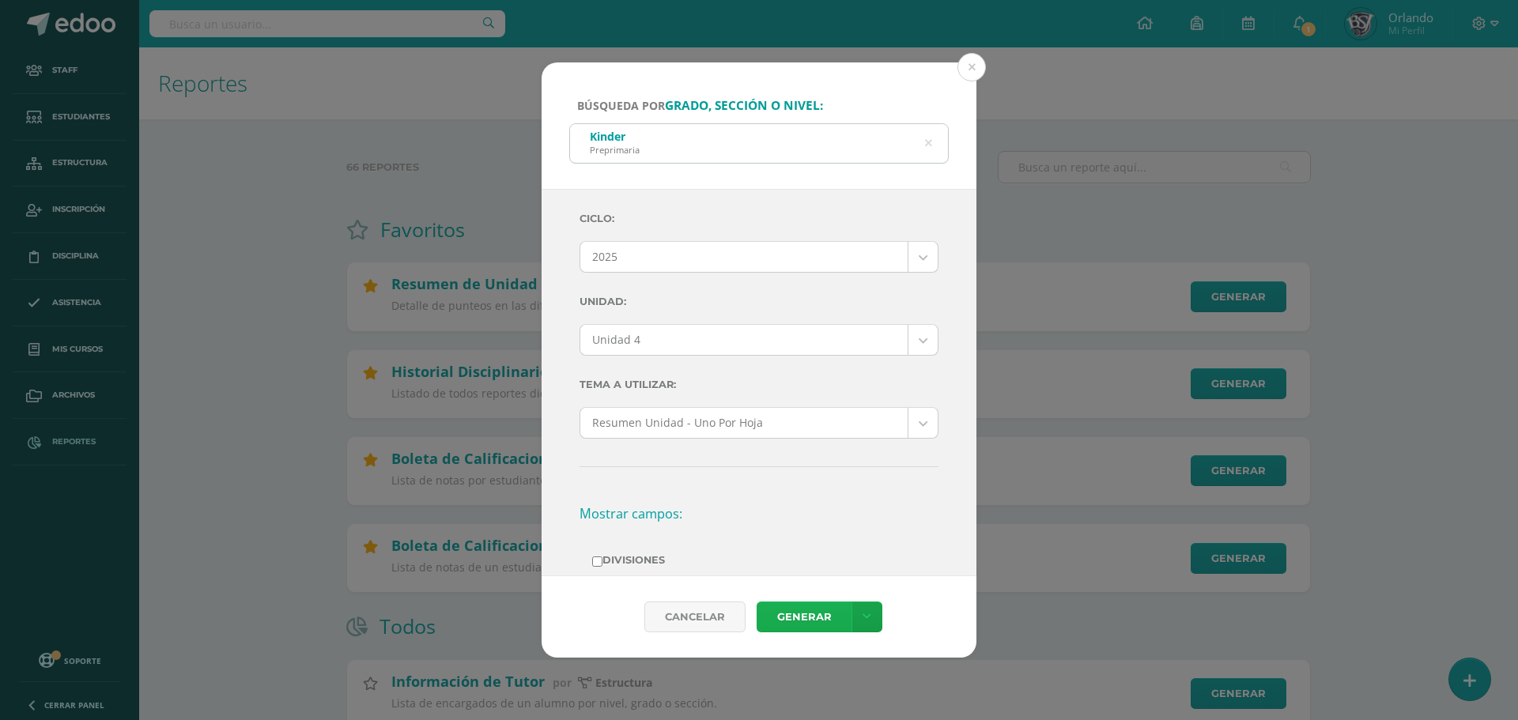
click at [808, 620] on link "Generar" at bounding box center [804, 617] width 95 height 31
click at [968, 80] on button at bounding box center [972, 67] width 28 height 28
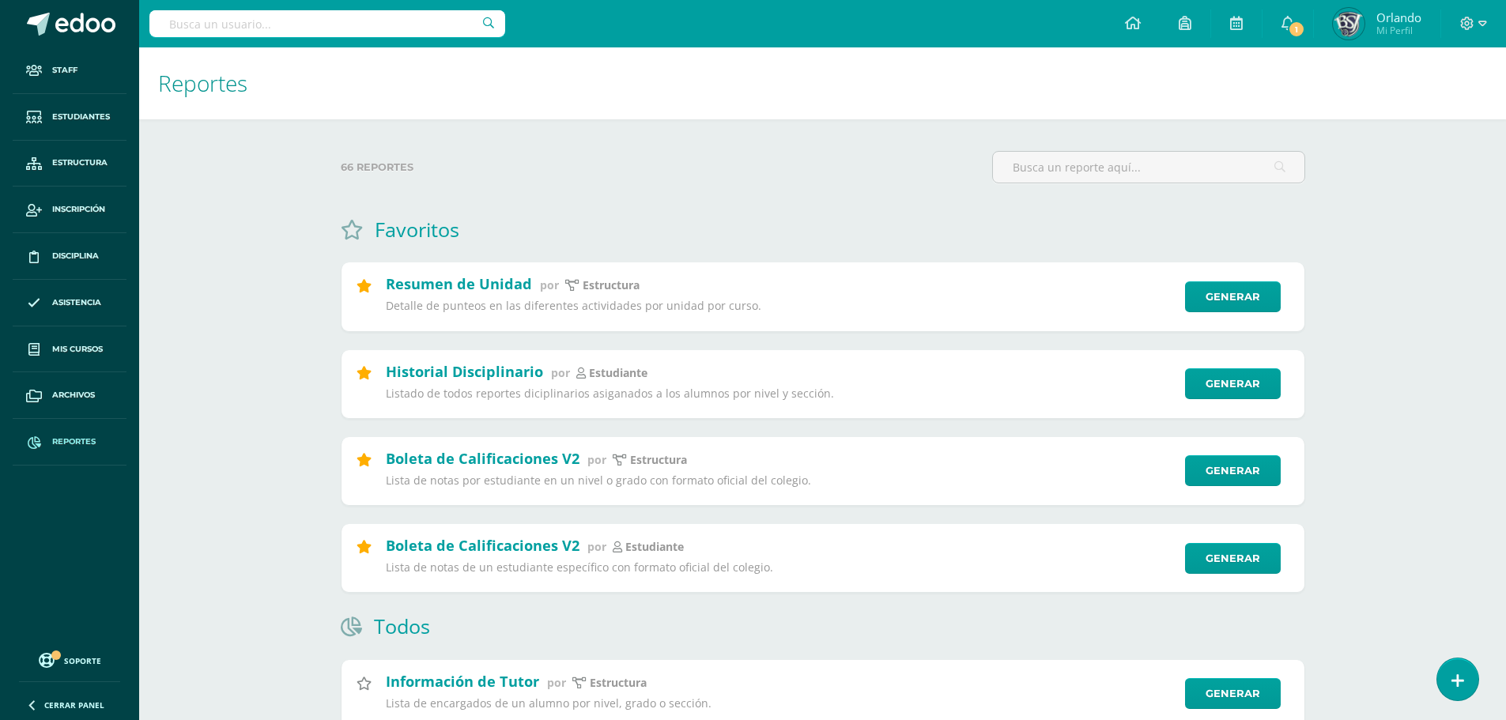
click at [393, 28] on input "text" at bounding box center [327, 23] width 356 height 27
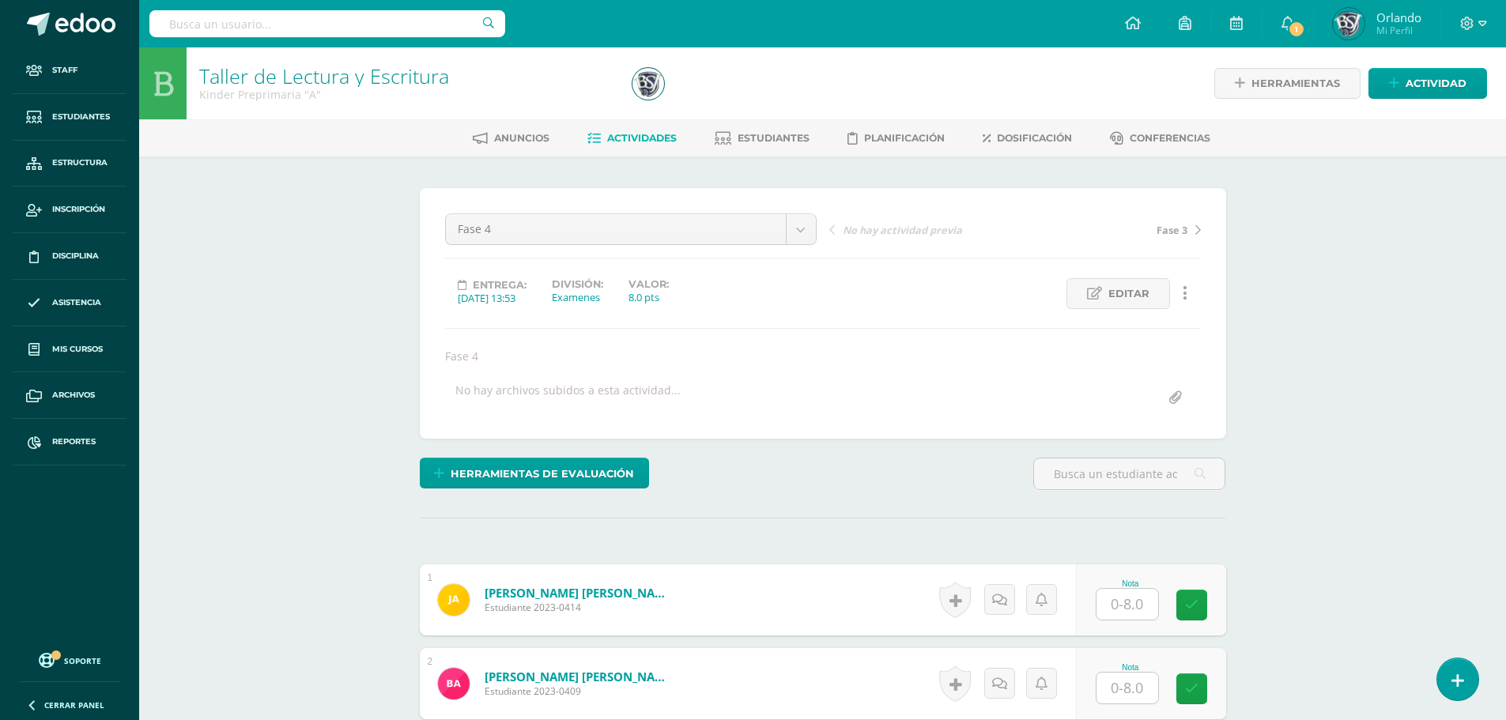
scroll to position [1, 0]
click at [1037, 141] on span "Dosificación" at bounding box center [1034, 137] width 75 height 12
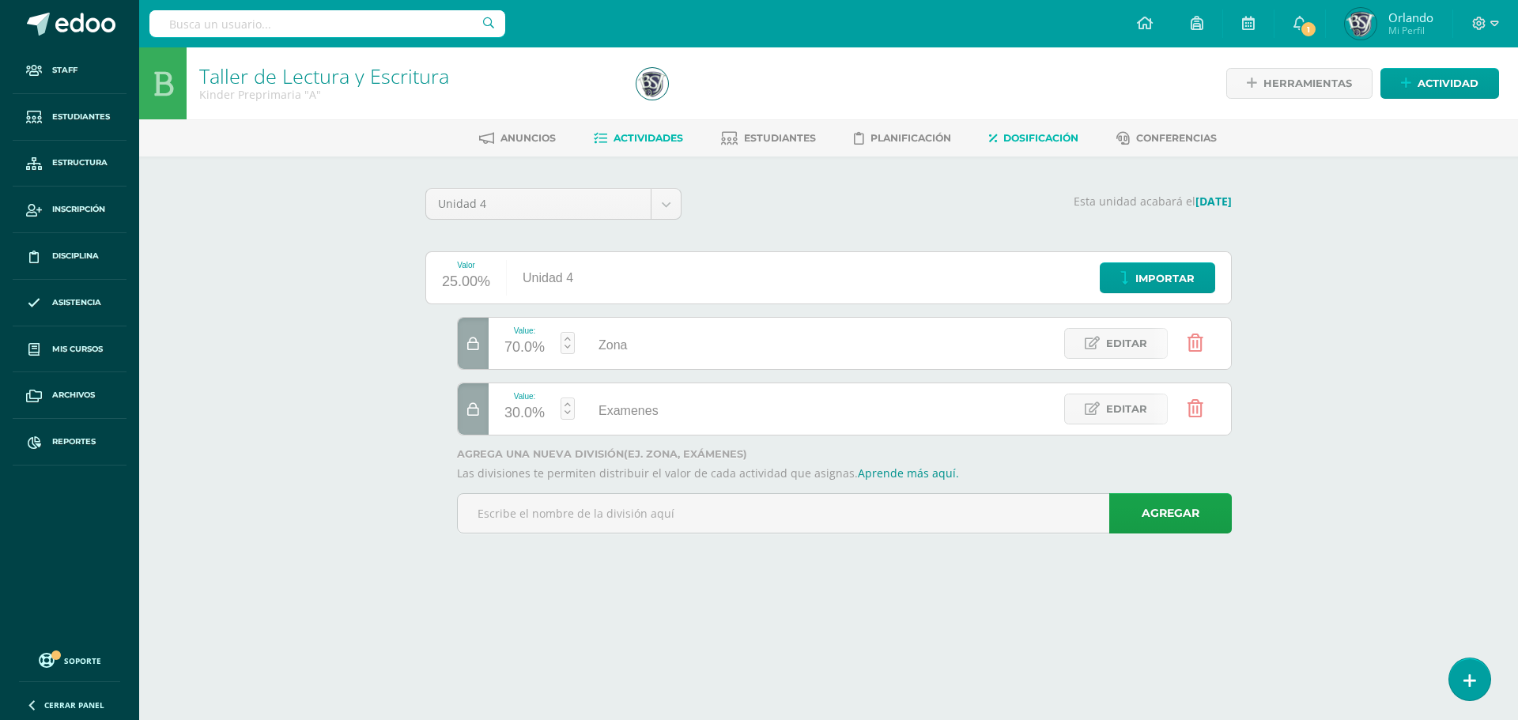
click at [675, 140] on span "Actividades" at bounding box center [649, 138] width 70 height 12
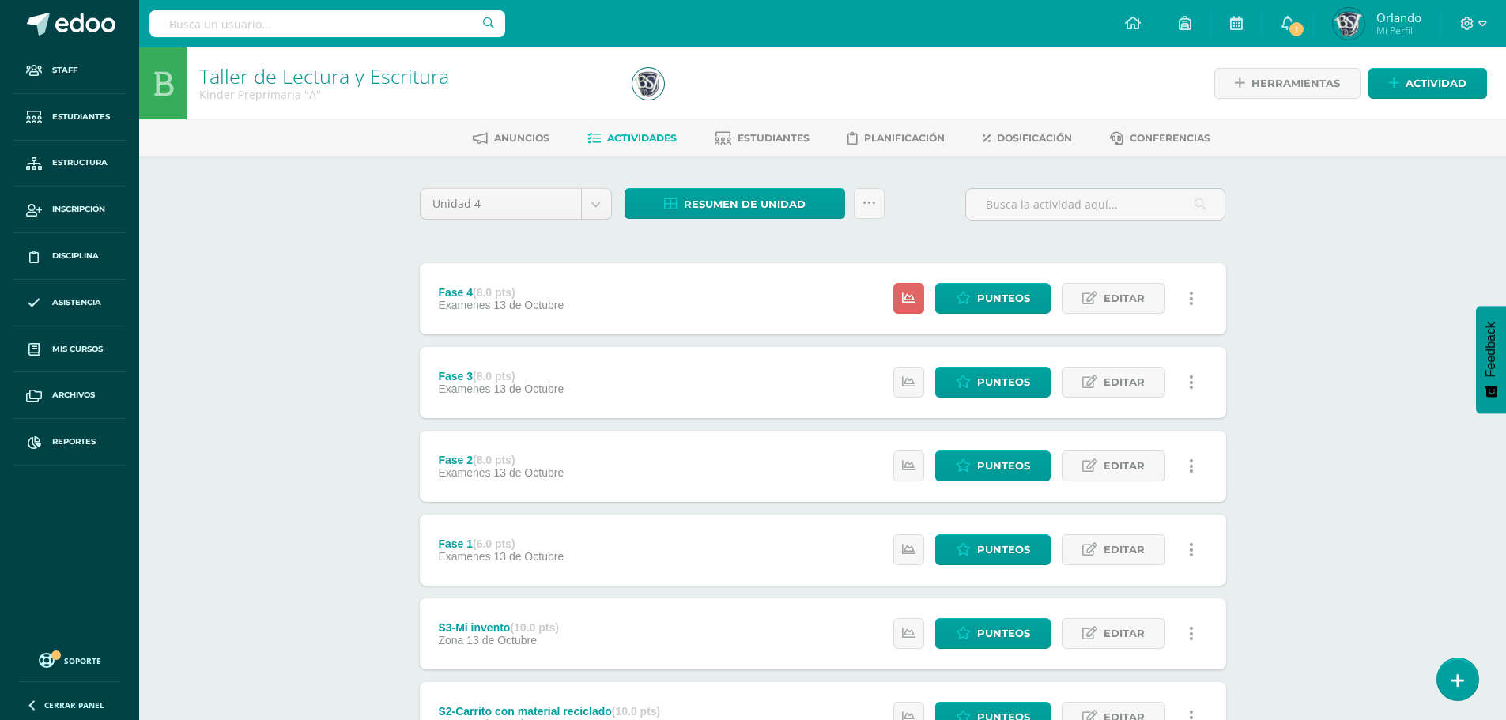
click at [1192, 295] on icon at bounding box center [1191, 298] width 5 height 17
click at [1121, 405] on link "Eliminar" at bounding box center [1162, 399] width 162 height 25
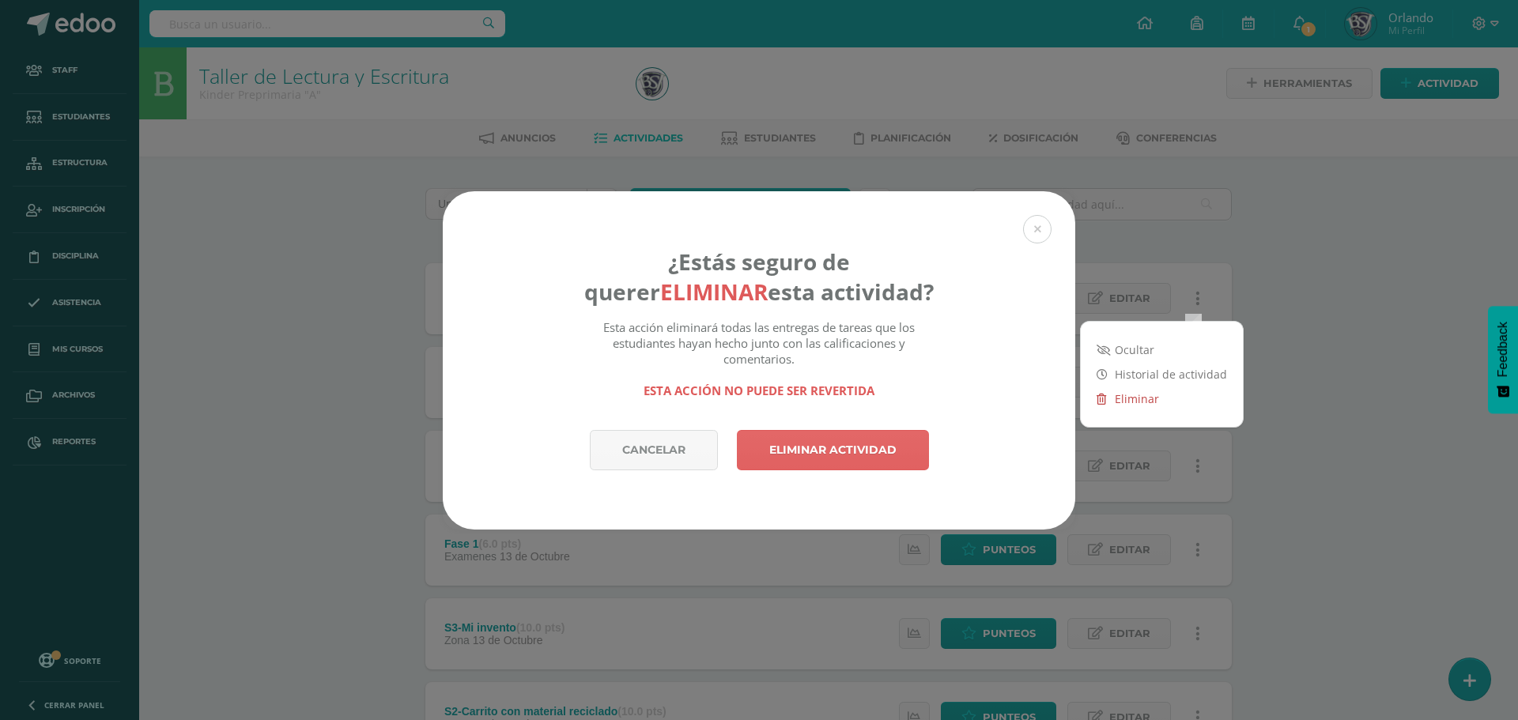
click at [1137, 393] on link "Eliminar" at bounding box center [1162, 399] width 162 height 25
click at [1137, 395] on link "Eliminar" at bounding box center [1162, 399] width 162 height 25
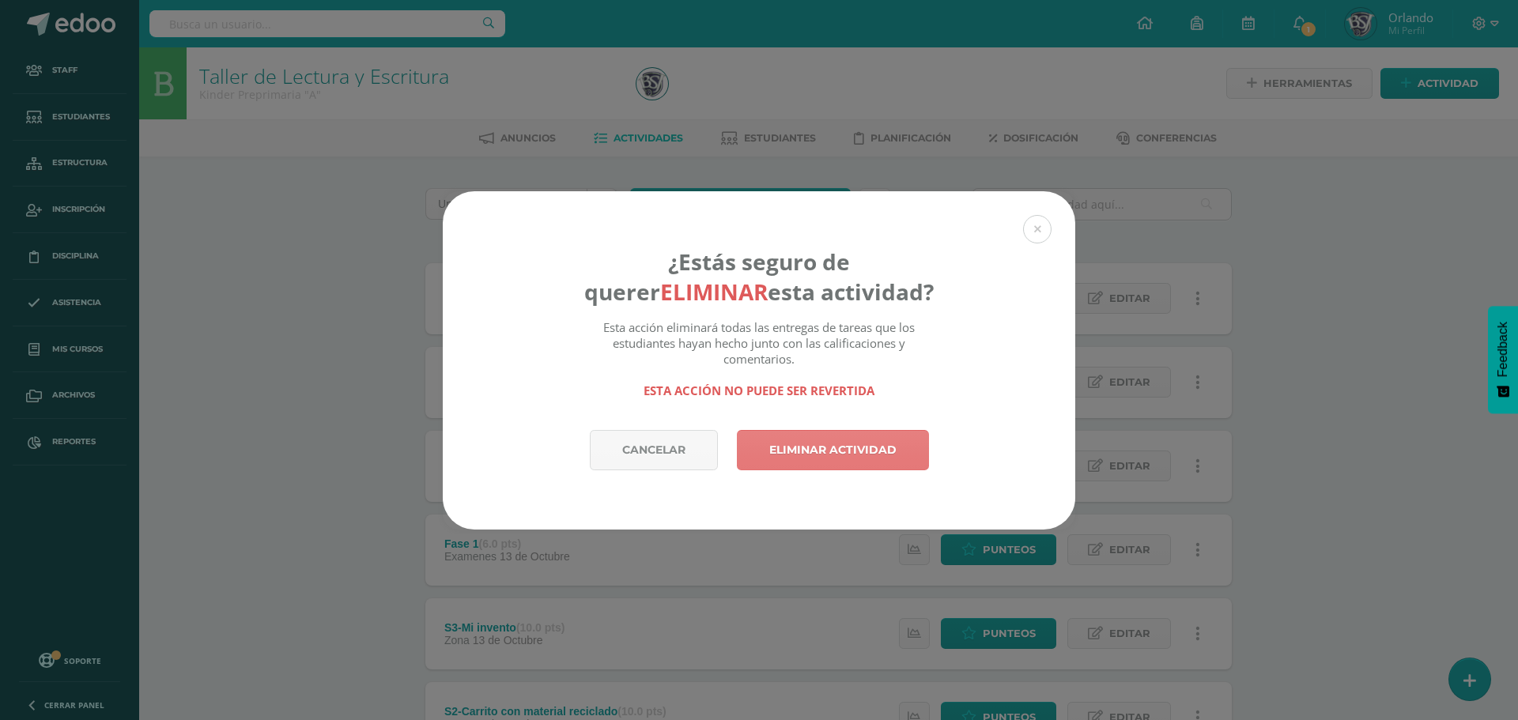
click at [883, 468] on link "Eliminar actividad" at bounding box center [833, 450] width 192 height 40
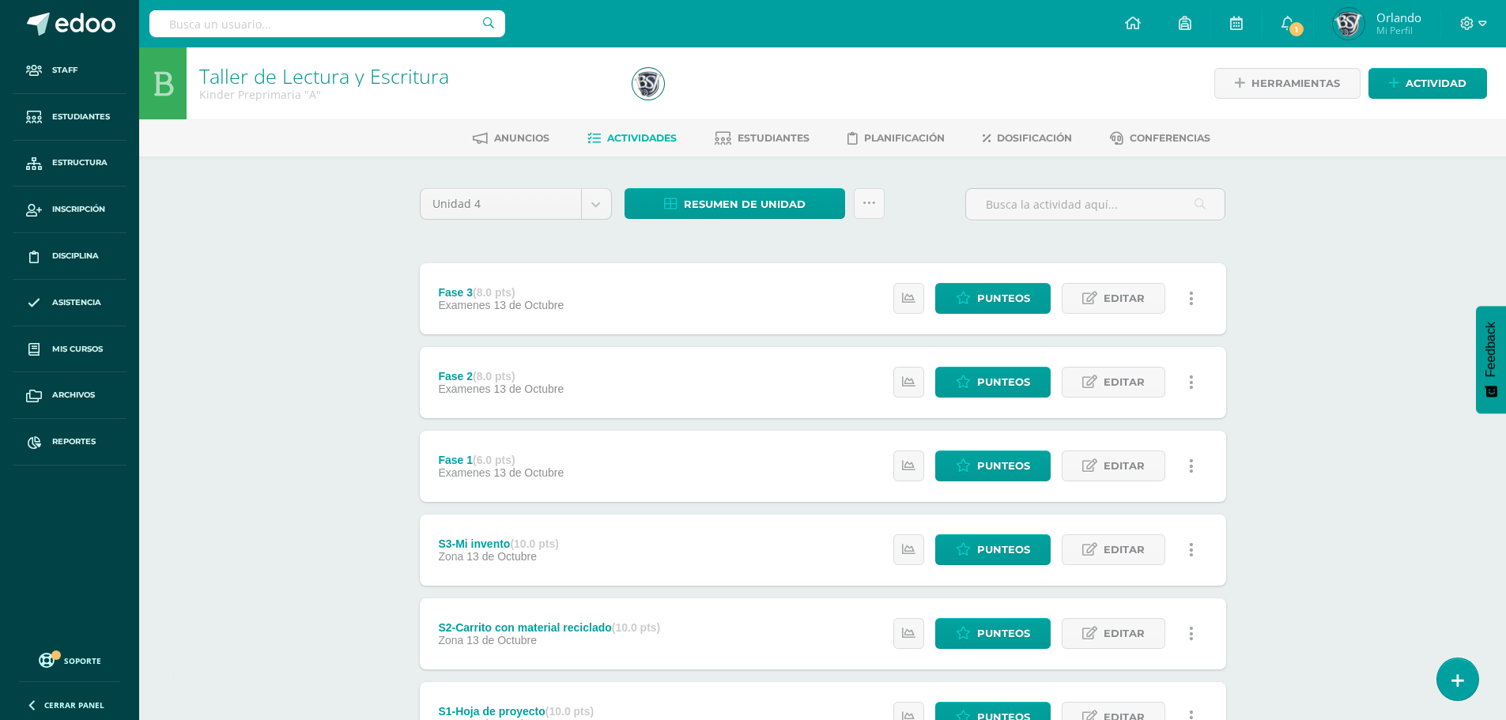
click at [1192, 303] on icon at bounding box center [1191, 298] width 5 height 17
click at [1094, 384] on link "Eliminar" at bounding box center [1162, 374] width 162 height 25
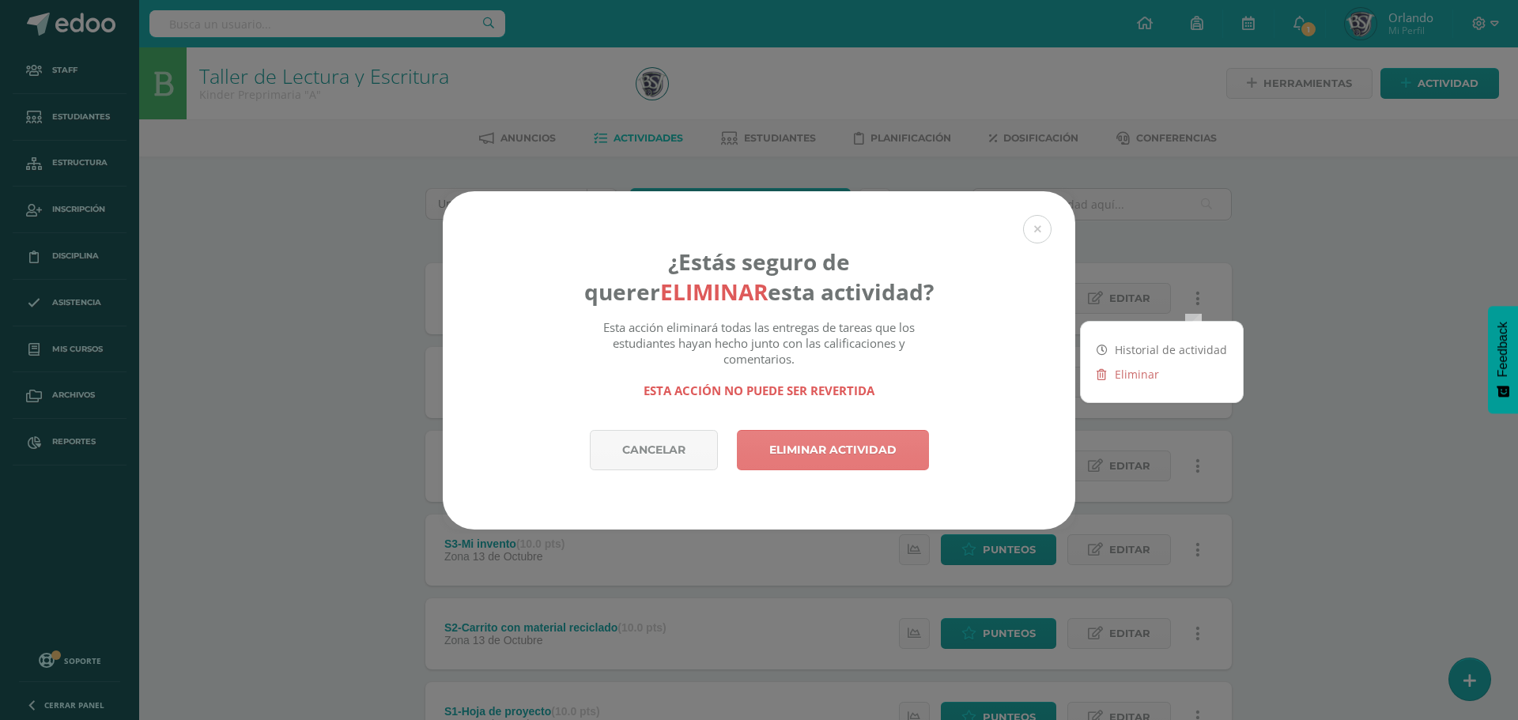
click at [862, 455] on link "Eliminar actividad" at bounding box center [833, 450] width 192 height 40
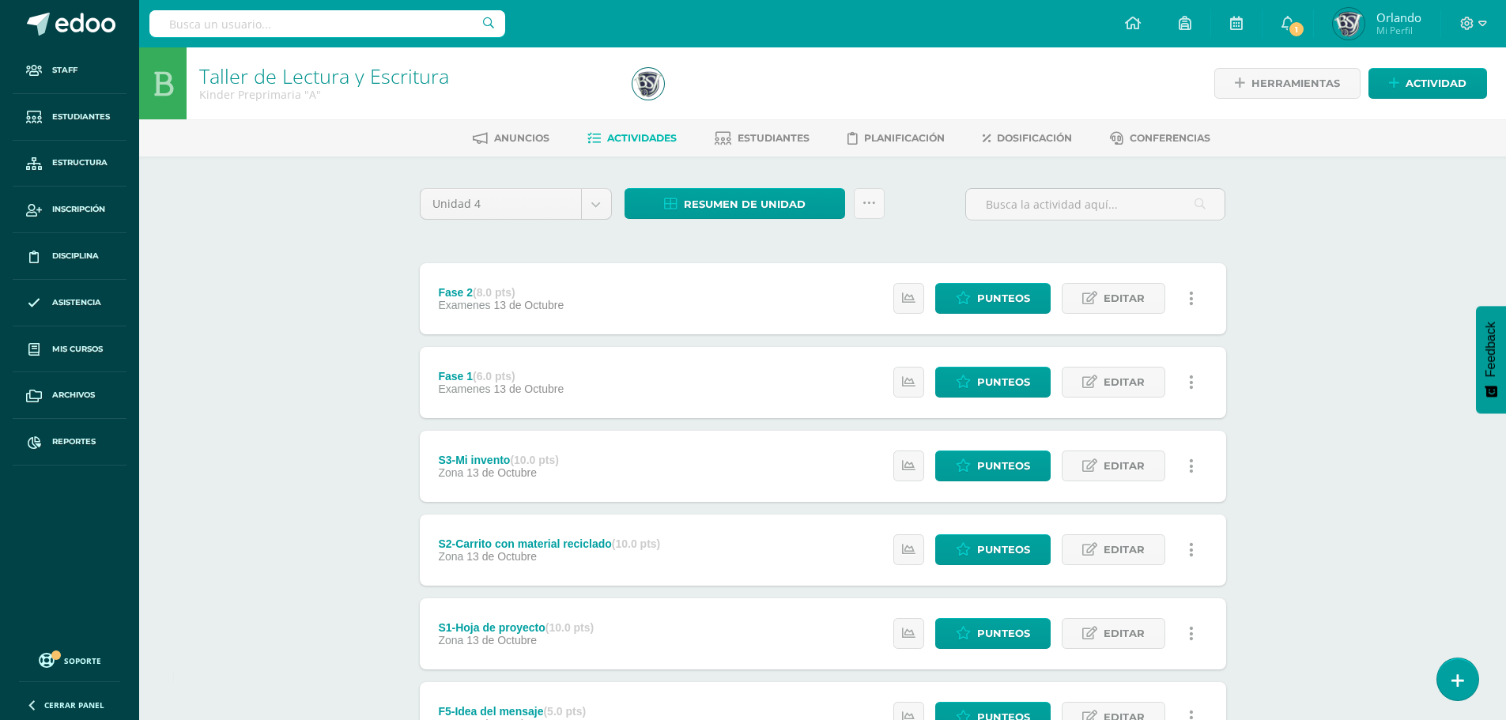
click at [1197, 303] on link at bounding box center [1192, 298] width 31 height 31
click at [1144, 384] on link "Eliminar" at bounding box center [1162, 374] width 162 height 25
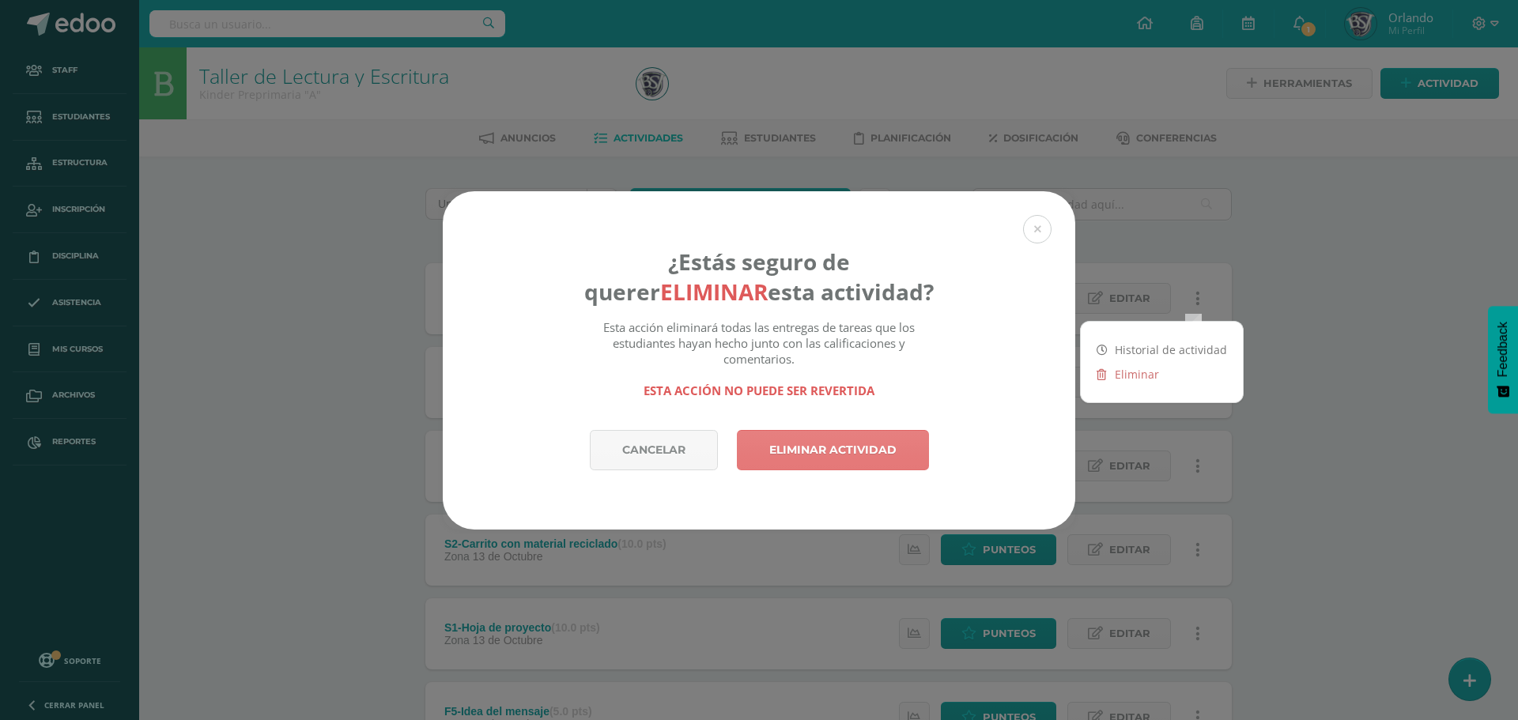
click at [895, 440] on link "Eliminar actividad" at bounding box center [833, 450] width 192 height 40
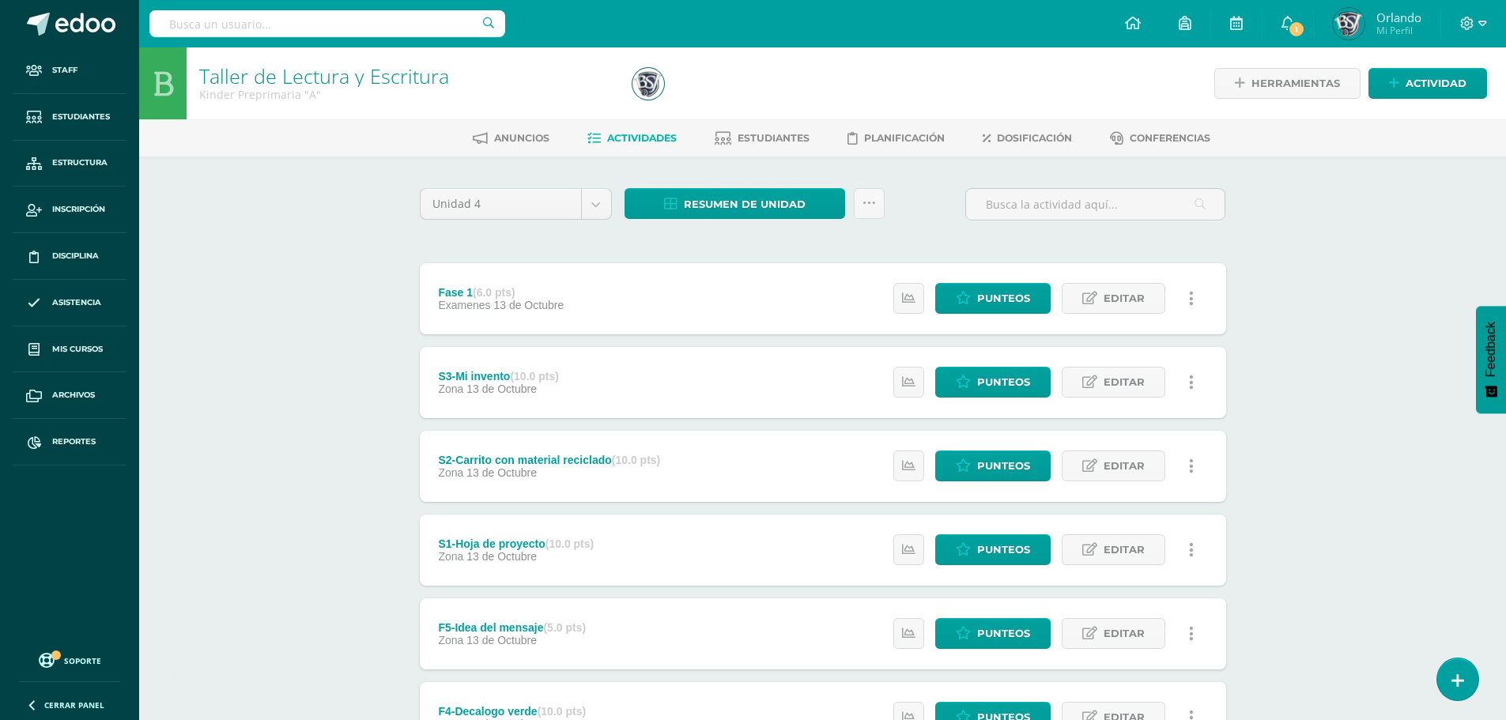
click at [1192, 305] on icon at bounding box center [1191, 298] width 5 height 17
click at [1124, 379] on link "Eliminar" at bounding box center [1162, 374] width 162 height 25
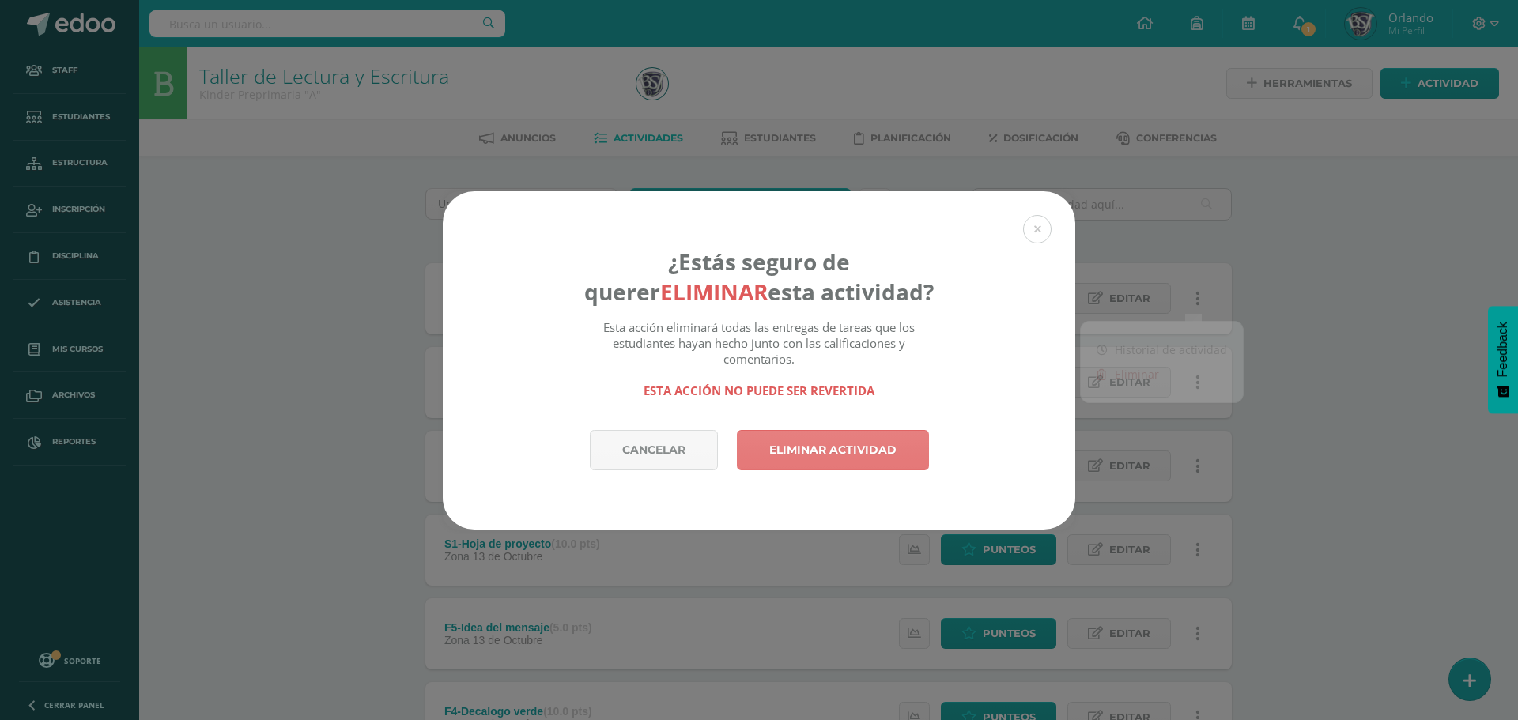
click at [783, 463] on link "Eliminar actividad" at bounding box center [833, 450] width 192 height 40
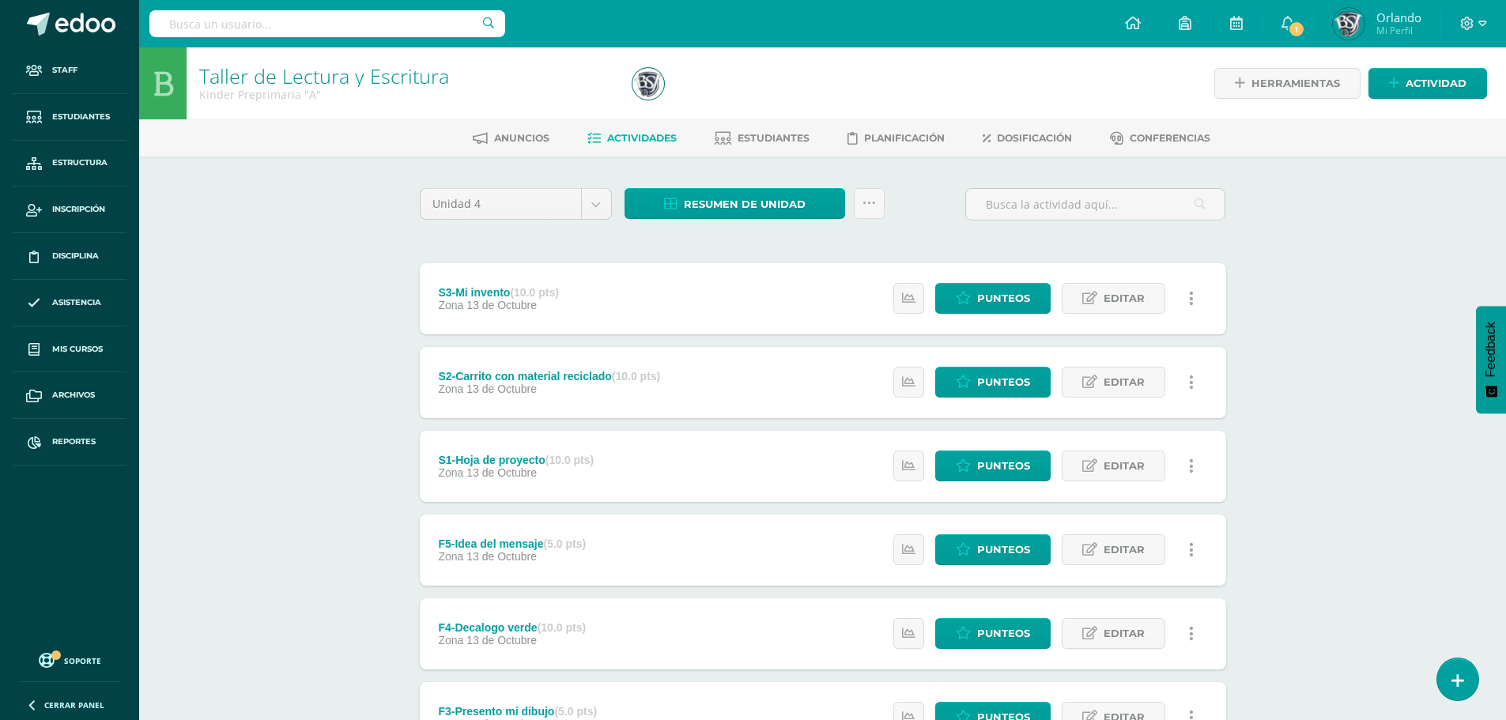
click at [1188, 300] on link at bounding box center [1192, 298] width 31 height 31
click at [1107, 384] on link "Eliminar" at bounding box center [1162, 374] width 162 height 25
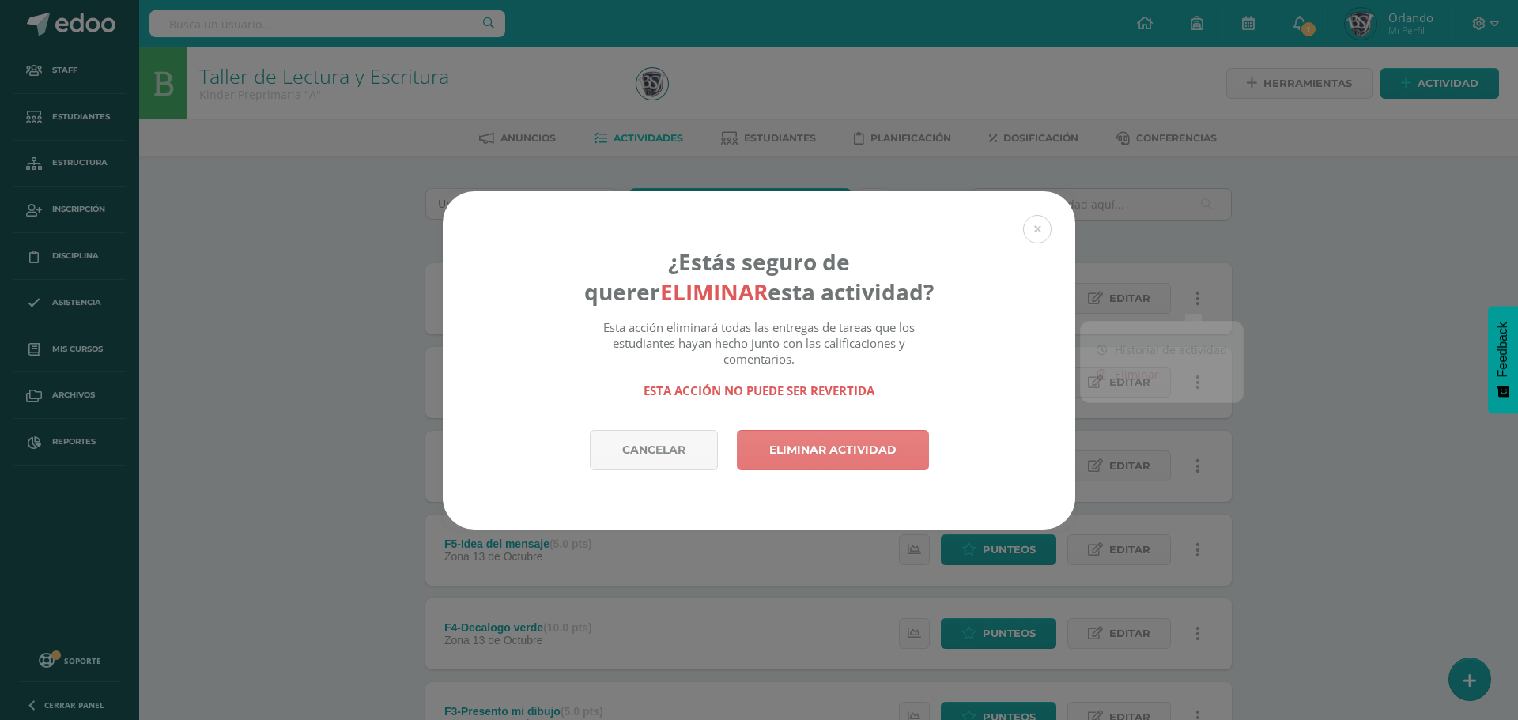
click at [850, 460] on link "Eliminar actividad" at bounding box center [833, 450] width 192 height 40
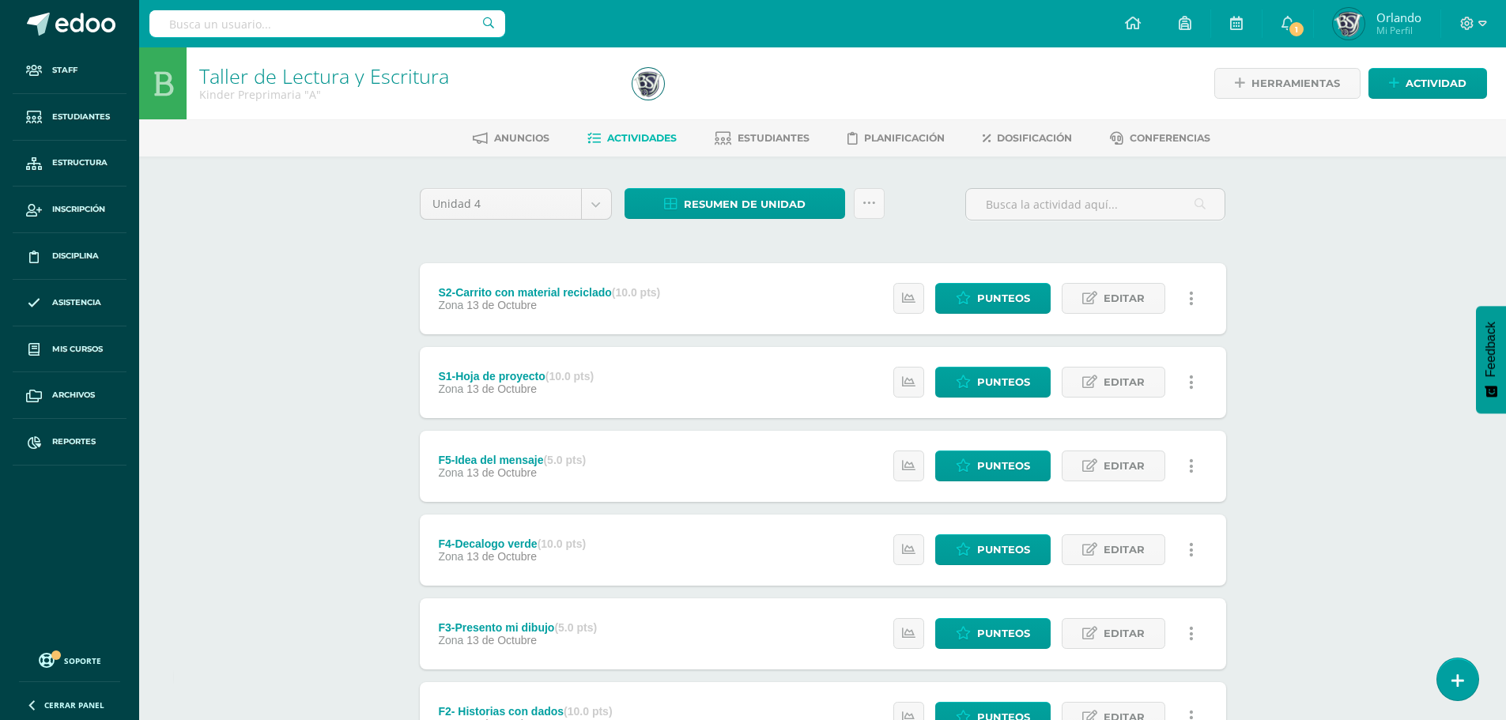
click at [1193, 297] on link at bounding box center [1192, 298] width 31 height 31
click at [1132, 372] on link "Eliminar" at bounding box center [1162, 374] width 162 height 25
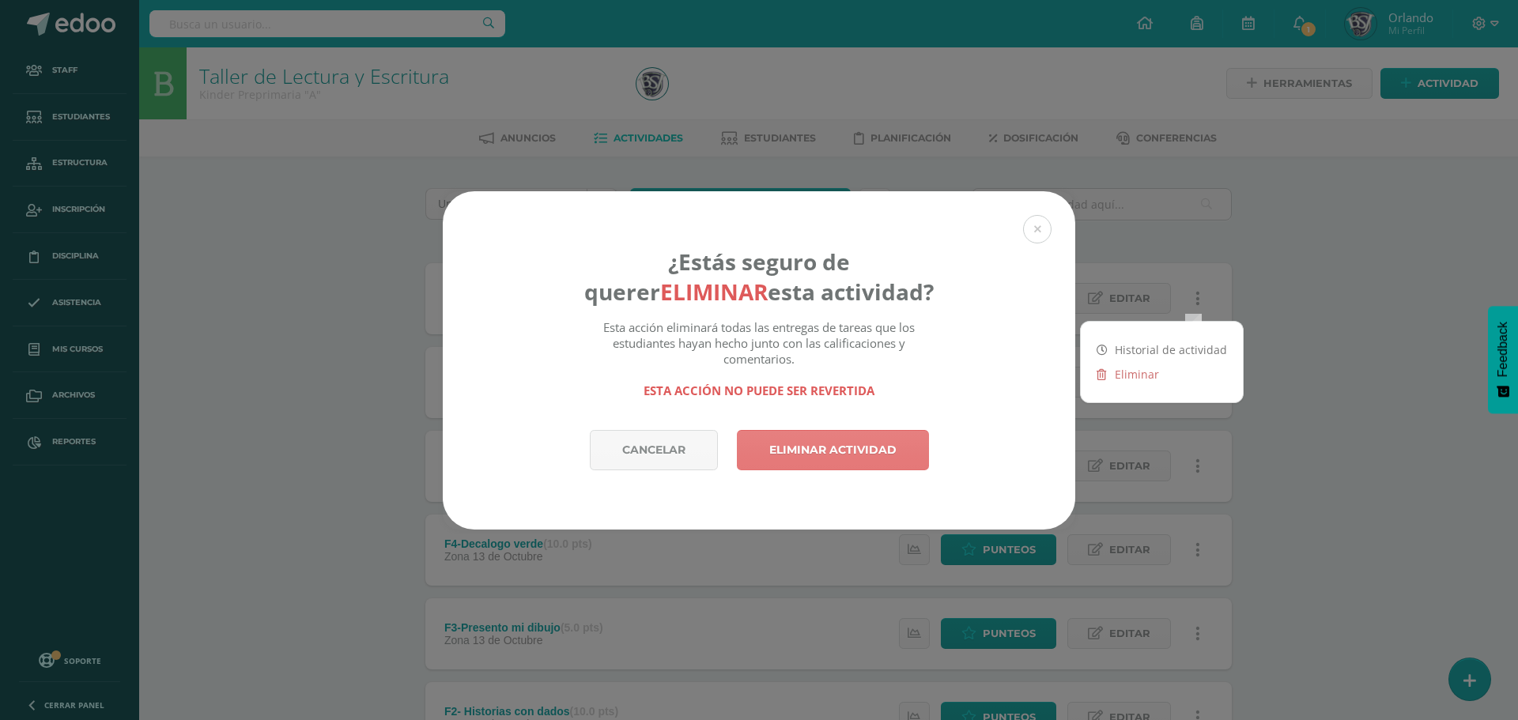
click at [879, 431] on link "Eliminar actividad" at bounding box center [833, 450] width 192 height 40
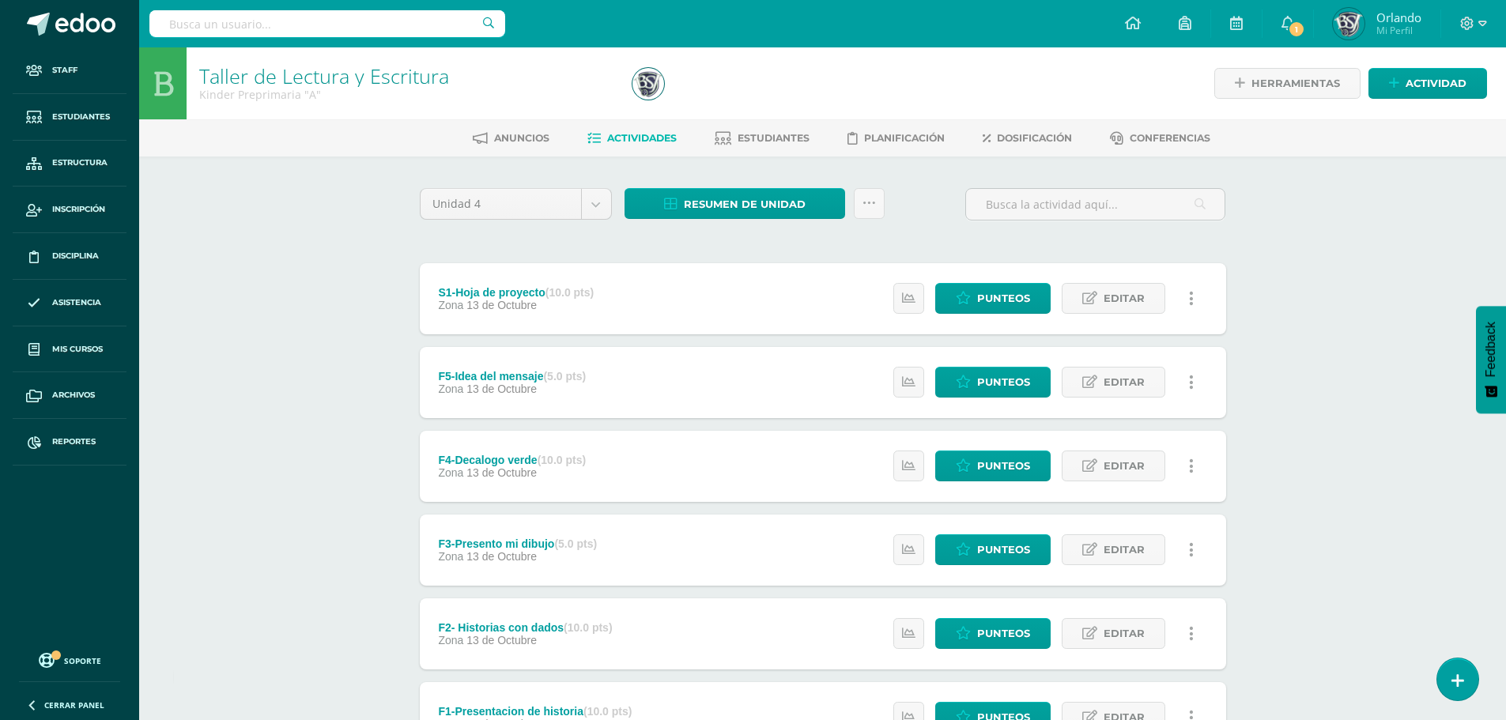
click at [1187, 299] on link at bounding box center [1192, 298] width 31 height 31
click at [1107, 382] on link "Eliminar" at bounding box center [1162, 374] width 162 height 25
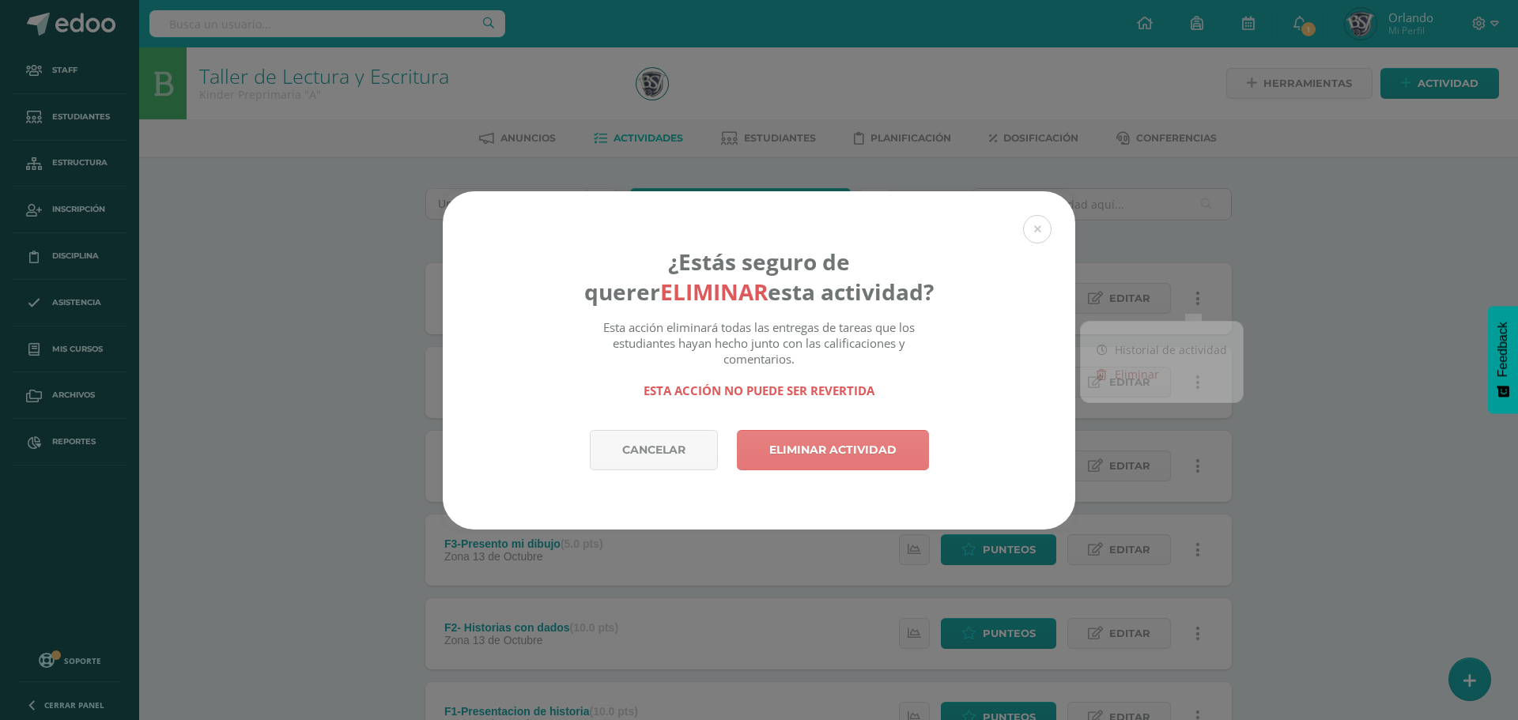
click at [889, 444] on link "Eliminar actividad" at bounding box center [833, 450] width 192 height 40
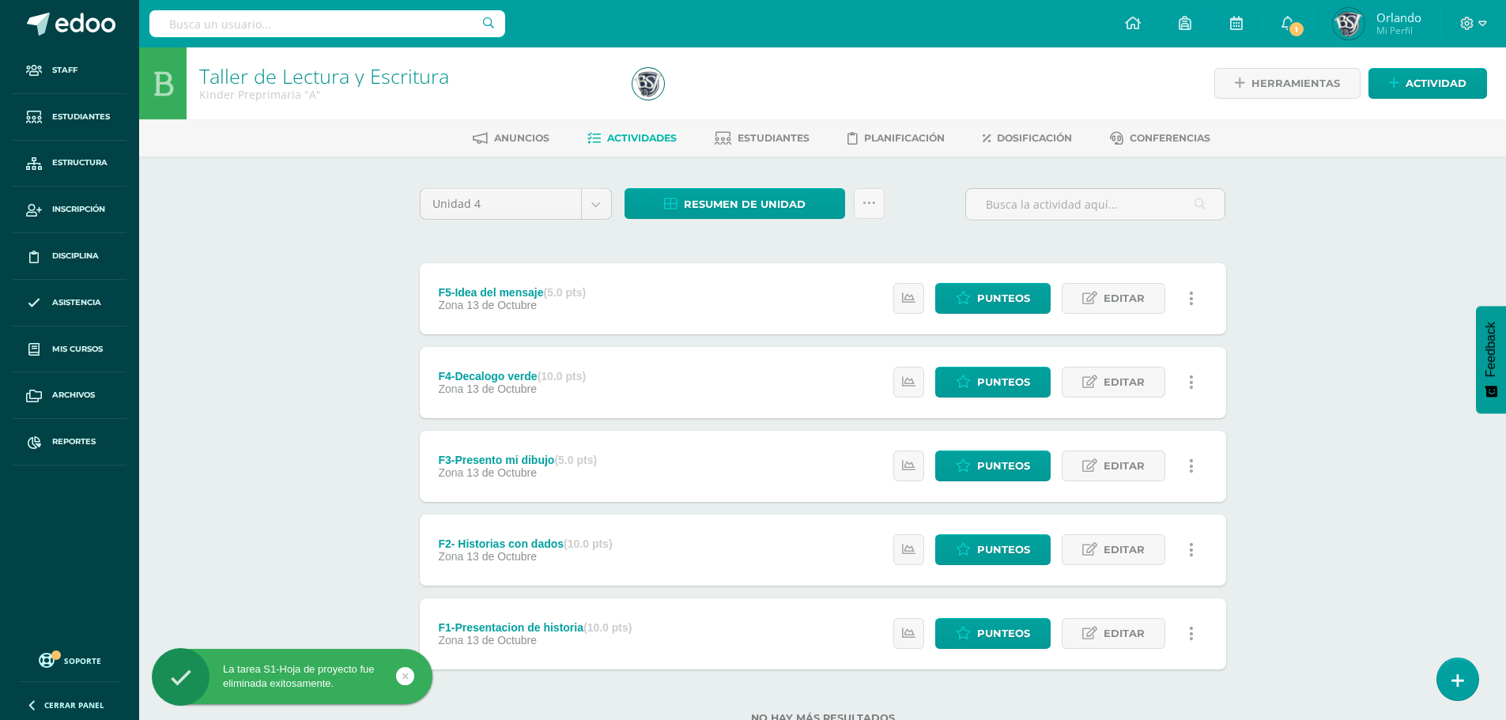
click at [1196, 295] on link at bounding box center [1192, 298] width 31 height 31
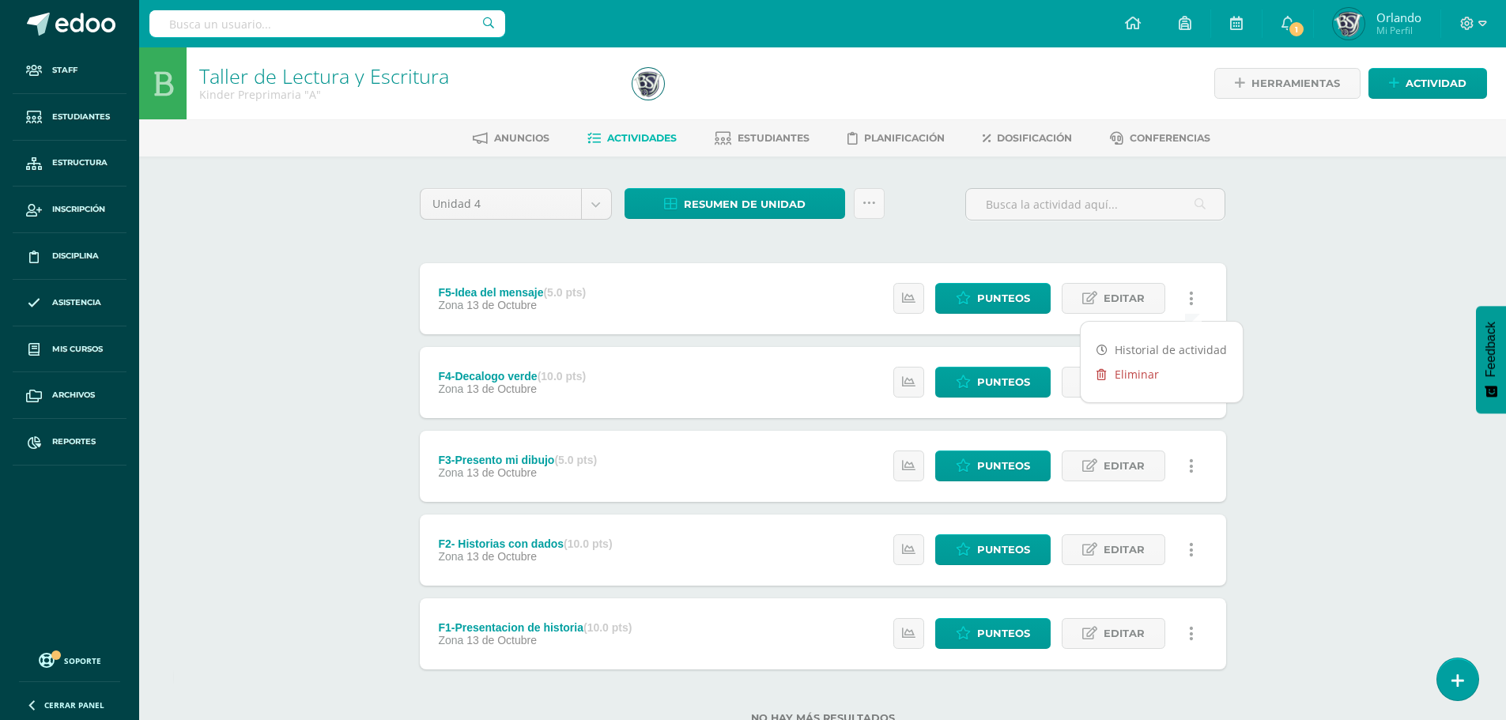
click at [1102, 379] on icon at bounding box center [1101, 374] width 9 height 11
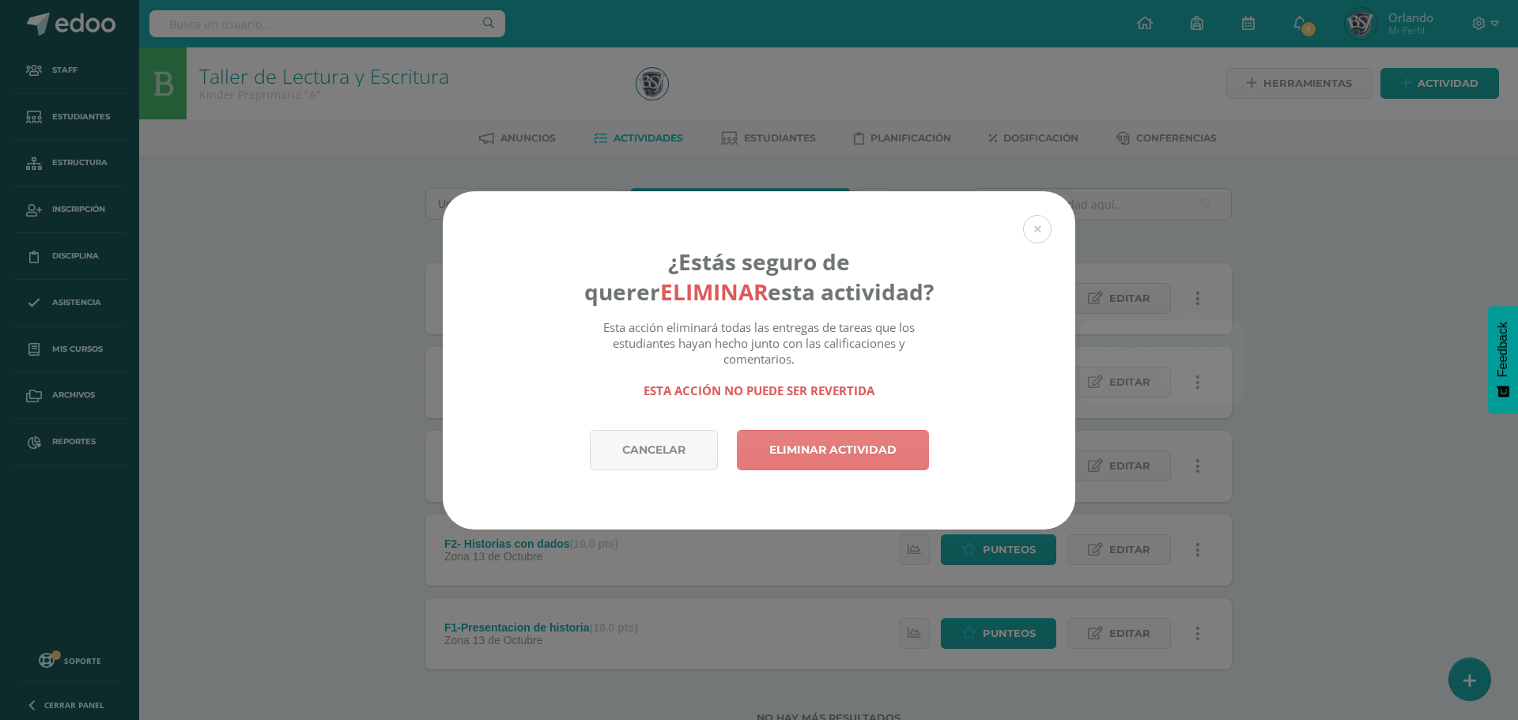
click at [888, 440] on link "Eliminar actividad" at bounding box center [833, 450] width 192 height 40
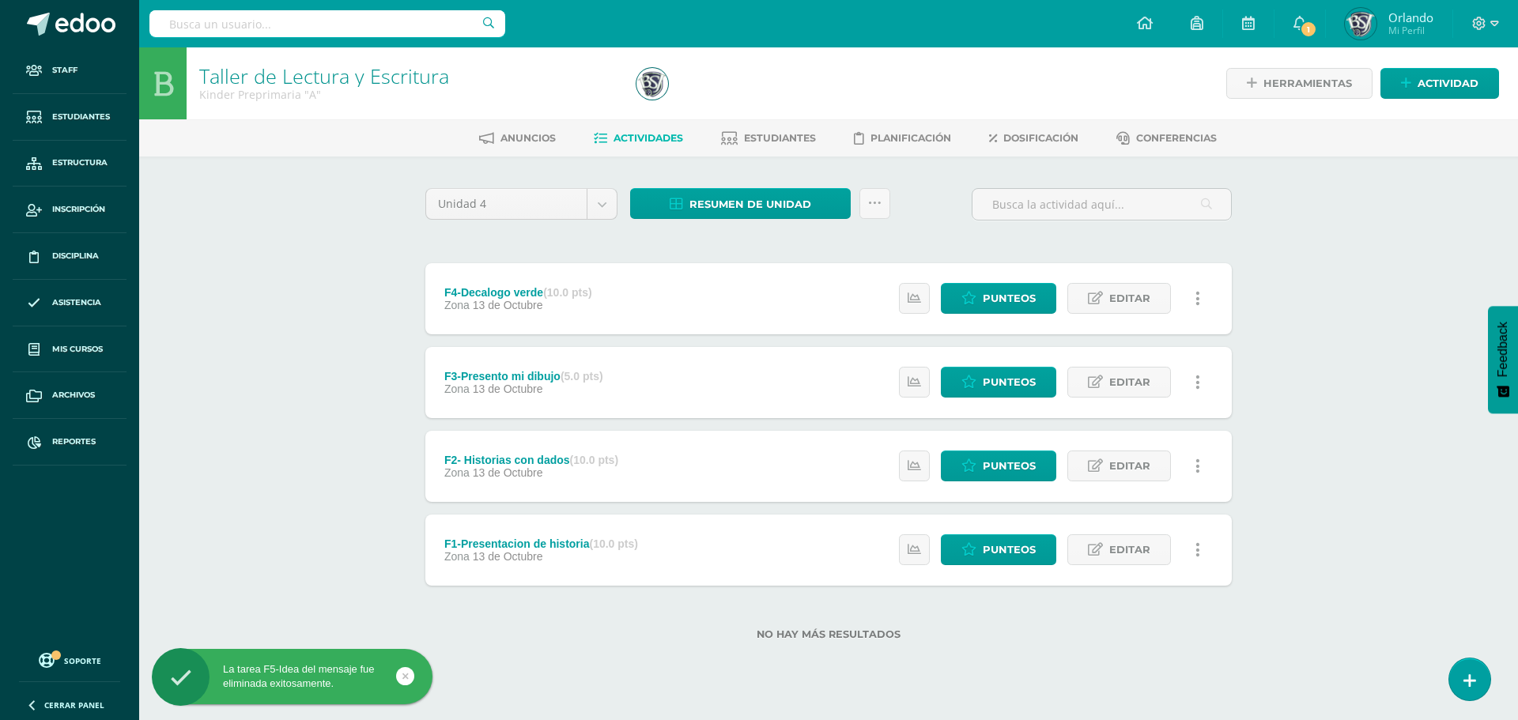
click at [1202, 289] on link at bounding box center [1197, 298] width 31 height 31
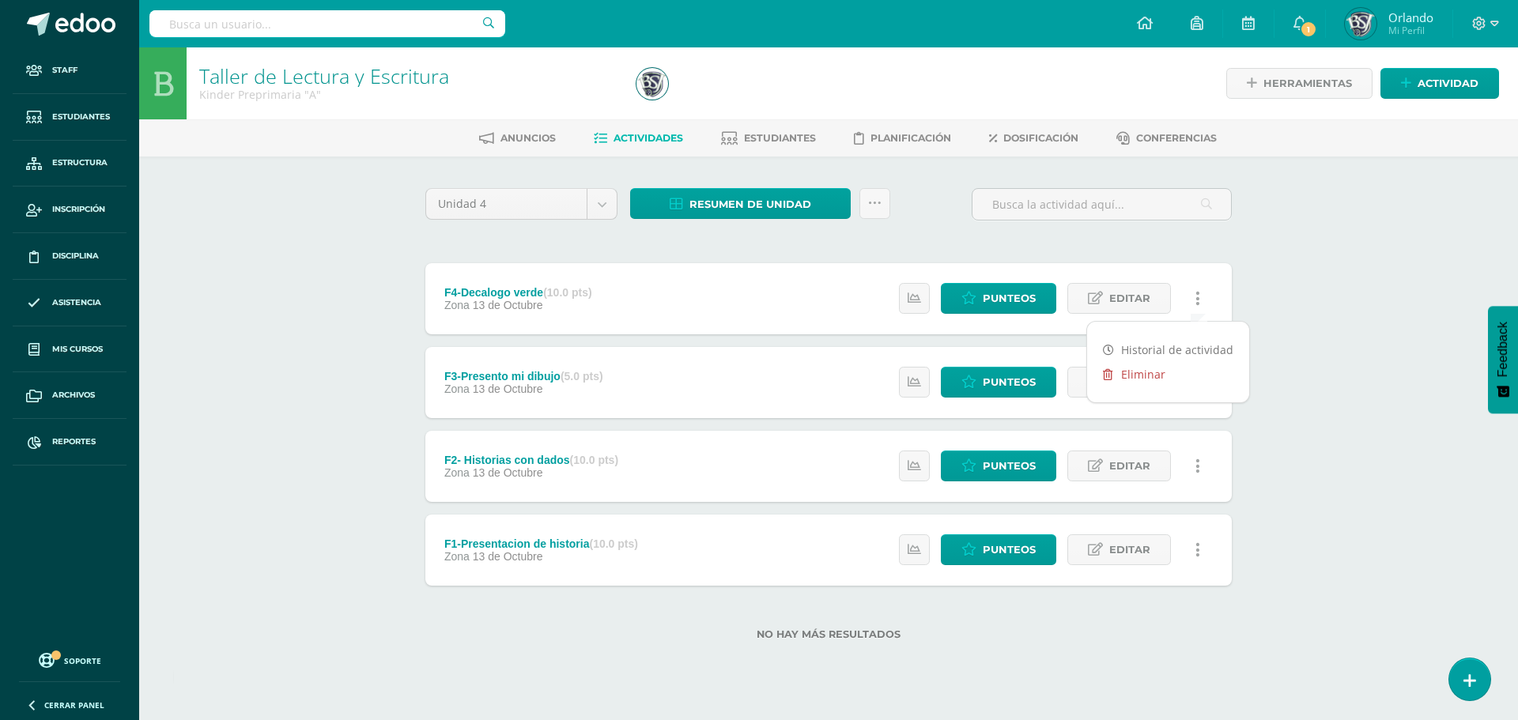
click at [1098, 372] on link "Eliminar" at bounding box center [1168, 374] width 162 height 25
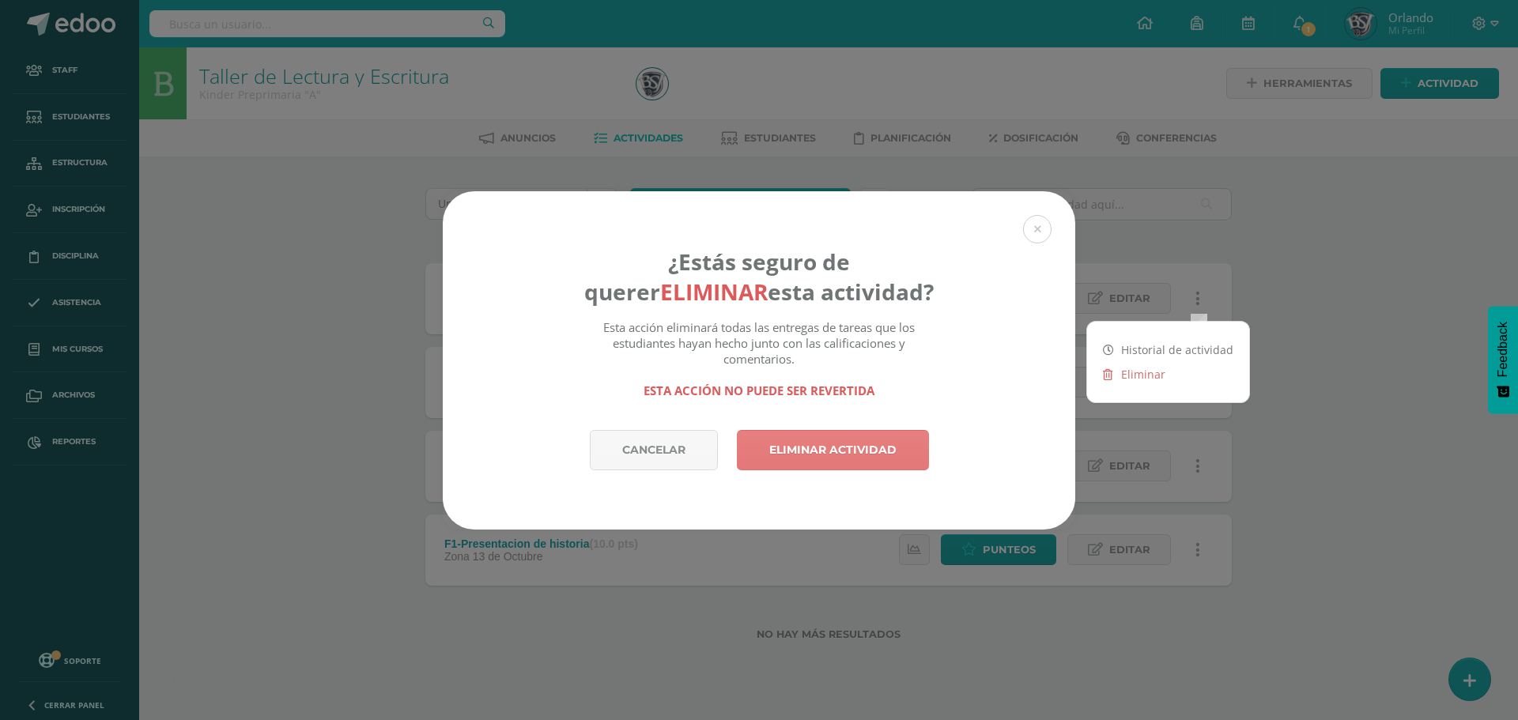
click at [893, 457] on link "Eliminar actividad" at bounding box center [833, 450] width 192 height 40
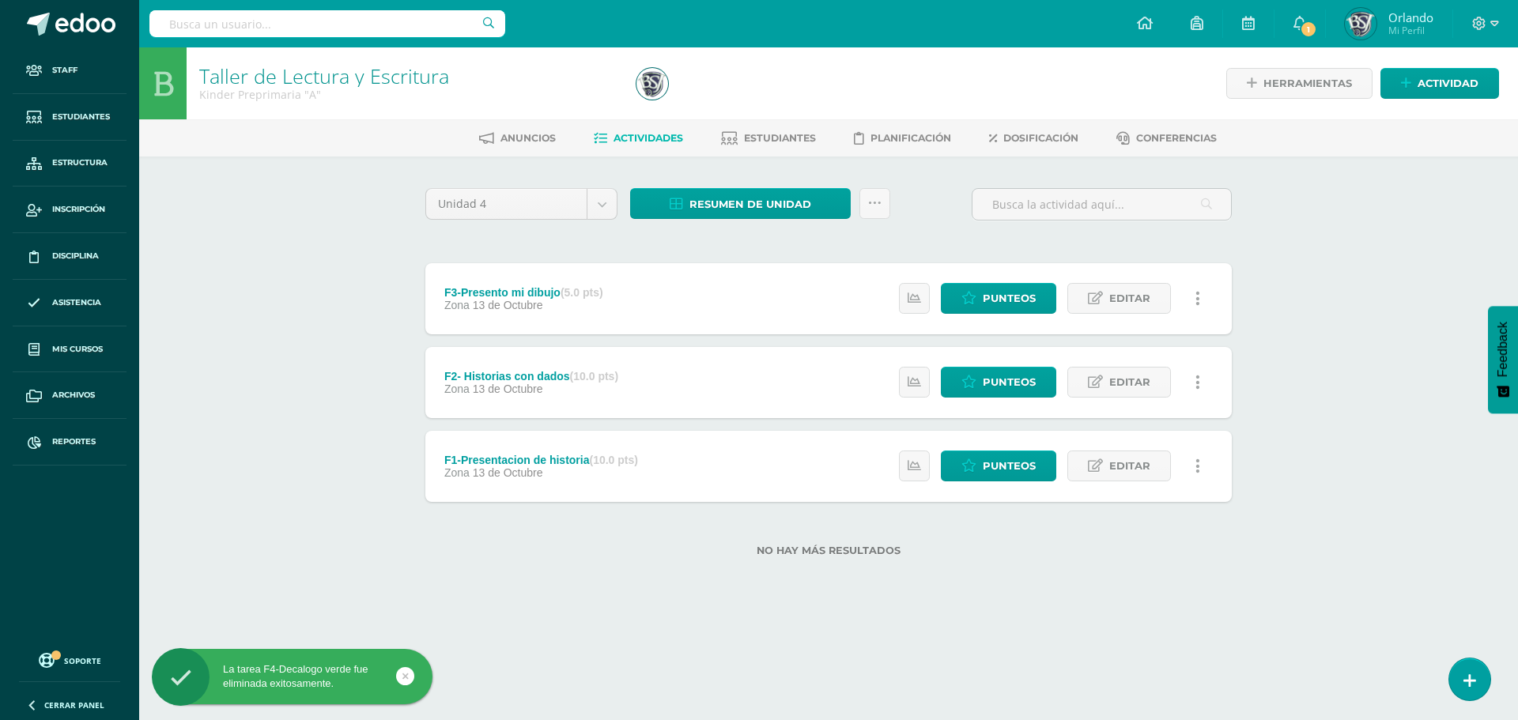
click at [1194, 292] on link at bounding box center [1197, 298] width 31 height 31
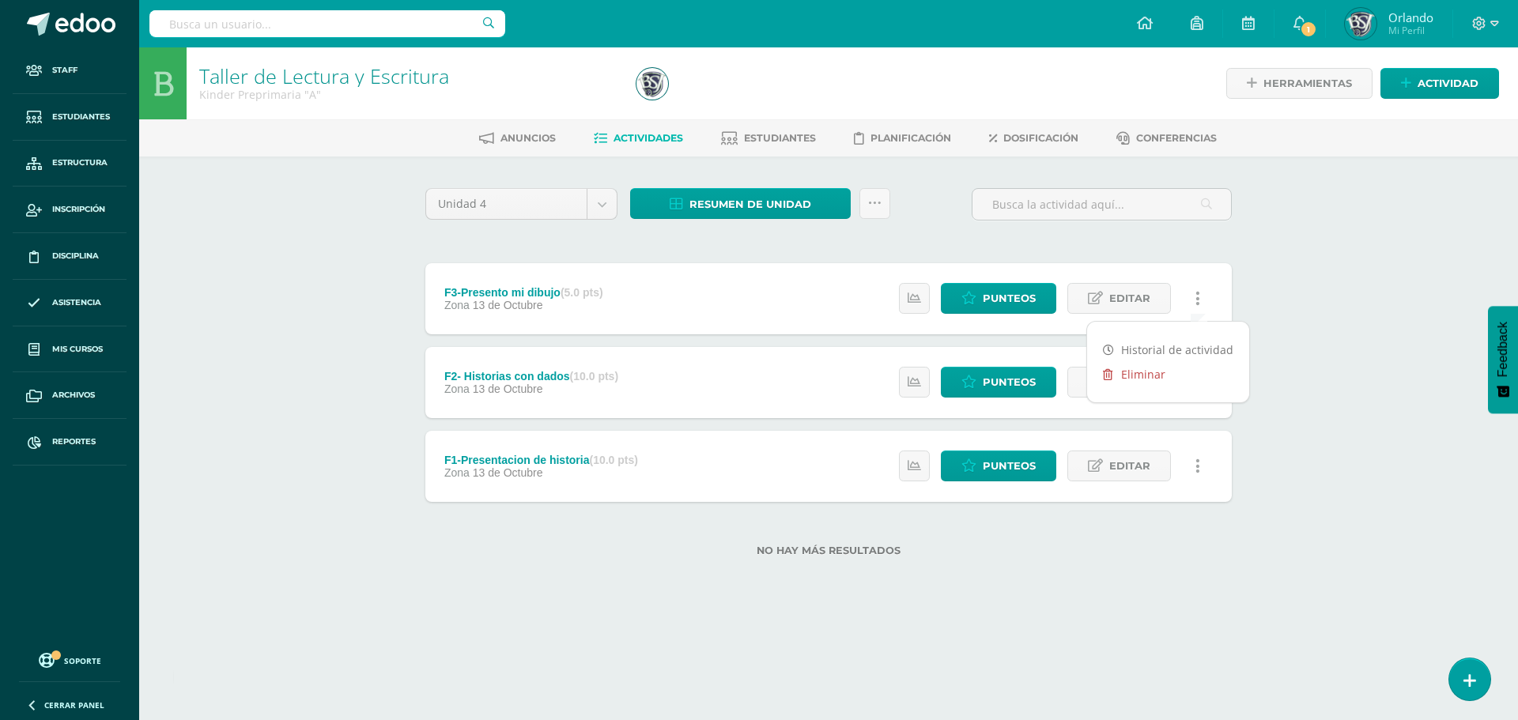
click at [1142, 371] on link "Eliminar" at bounding box center [1168, 374] width 162 height 25
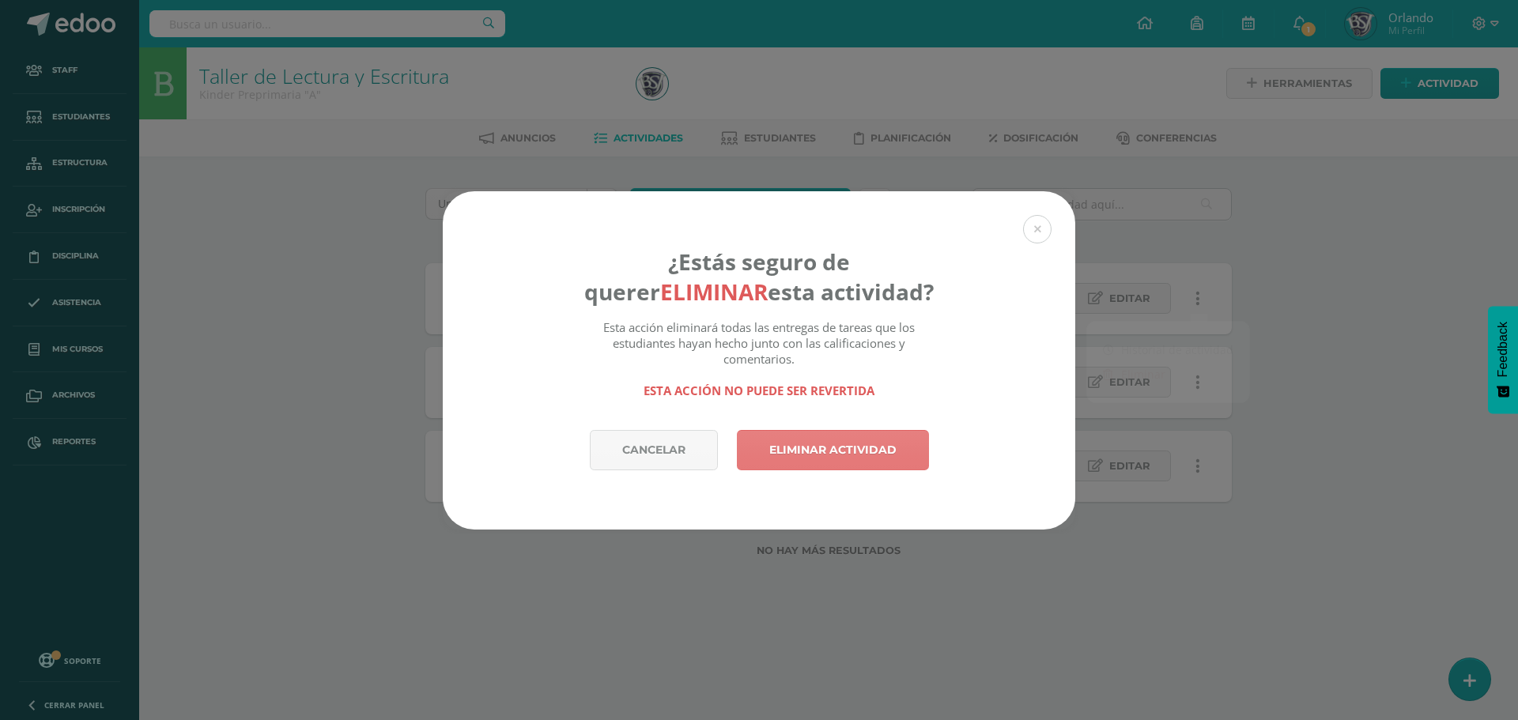
click at [876, 448] on link "Eliminar actividad" at bounding box center [833, 450] width 192 height 40
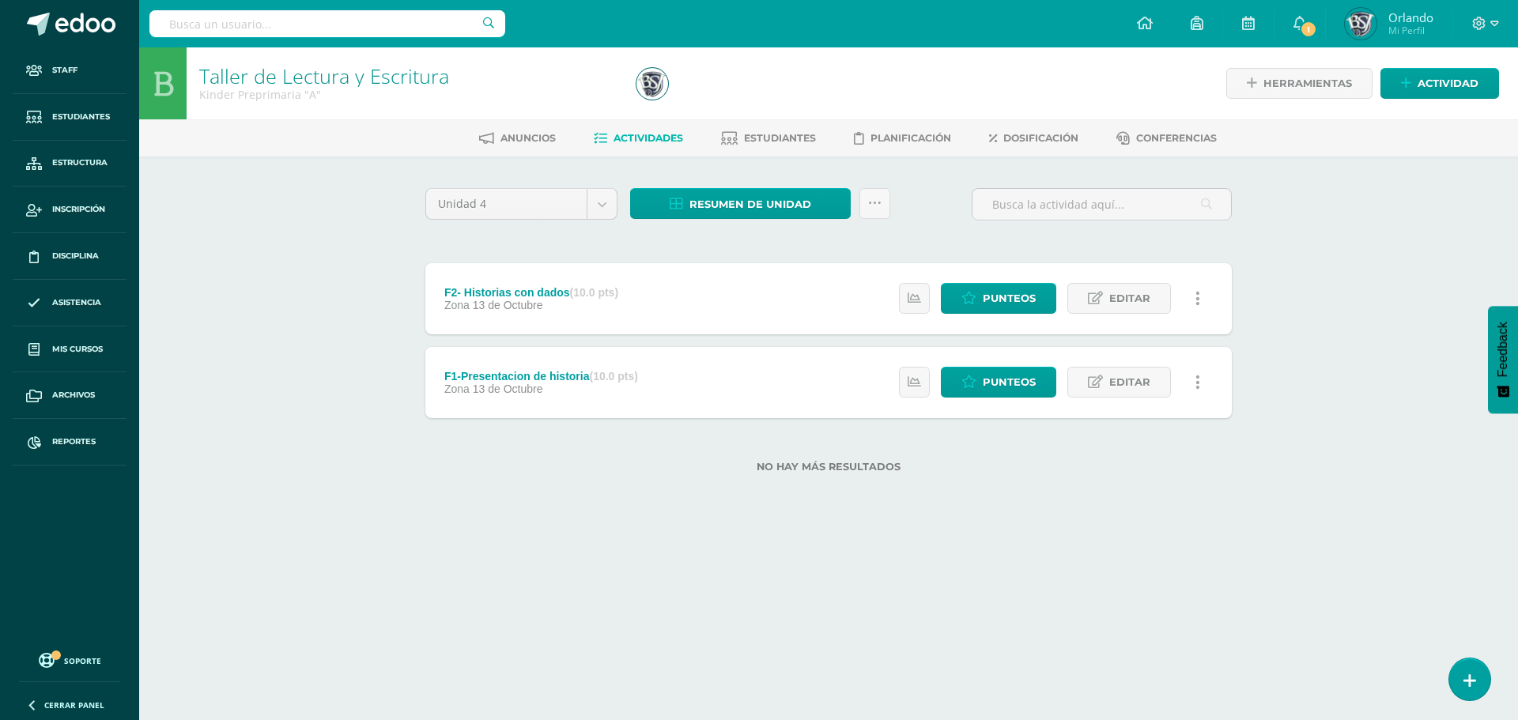
click at [1199, 300] on icon at bounding box center [1198, 298] width 5 height 17
click at [1096, 374] on link "Eliminar" at bounding box center [1168, 374] width 162 height 25
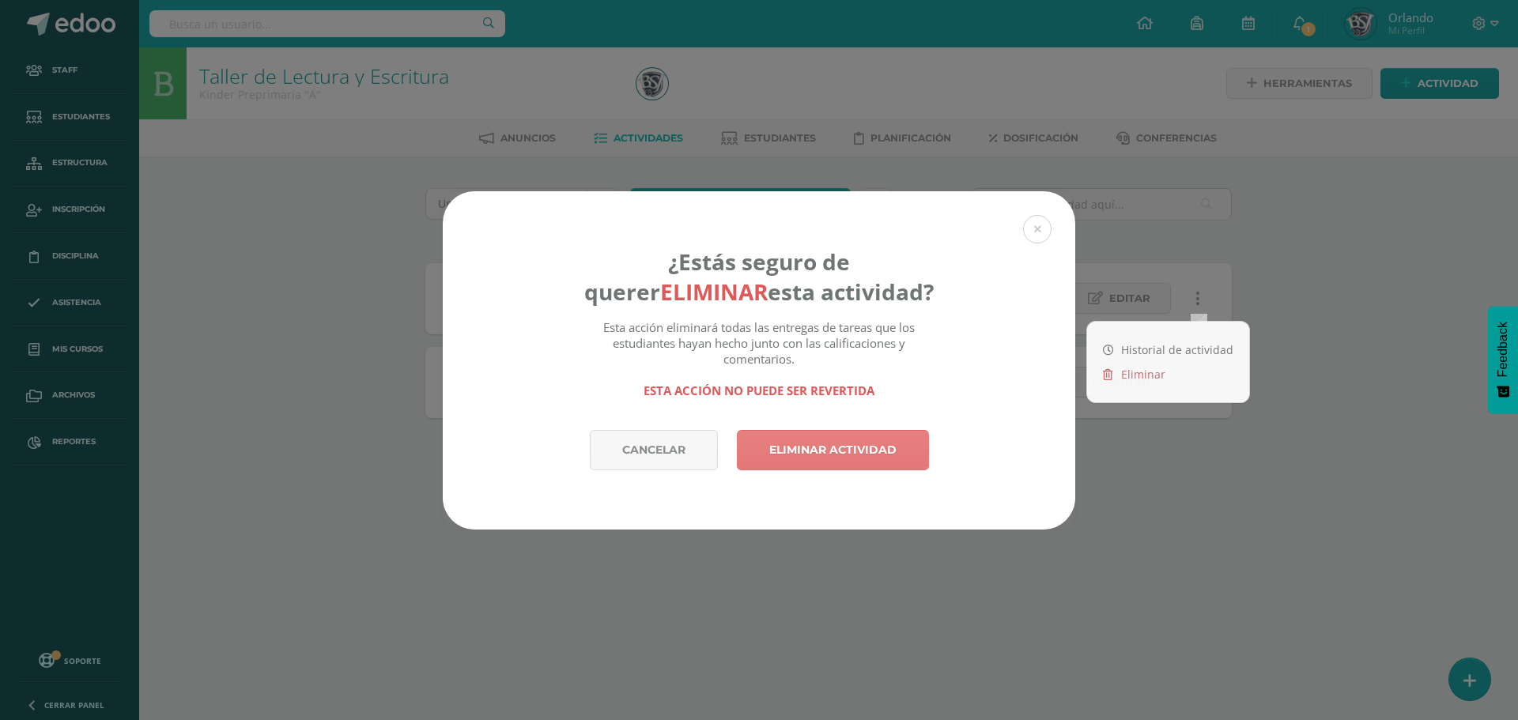
click at [863, 456] on link "Eliminar actividad" at bounding box center [833, 450] width 192 height 40
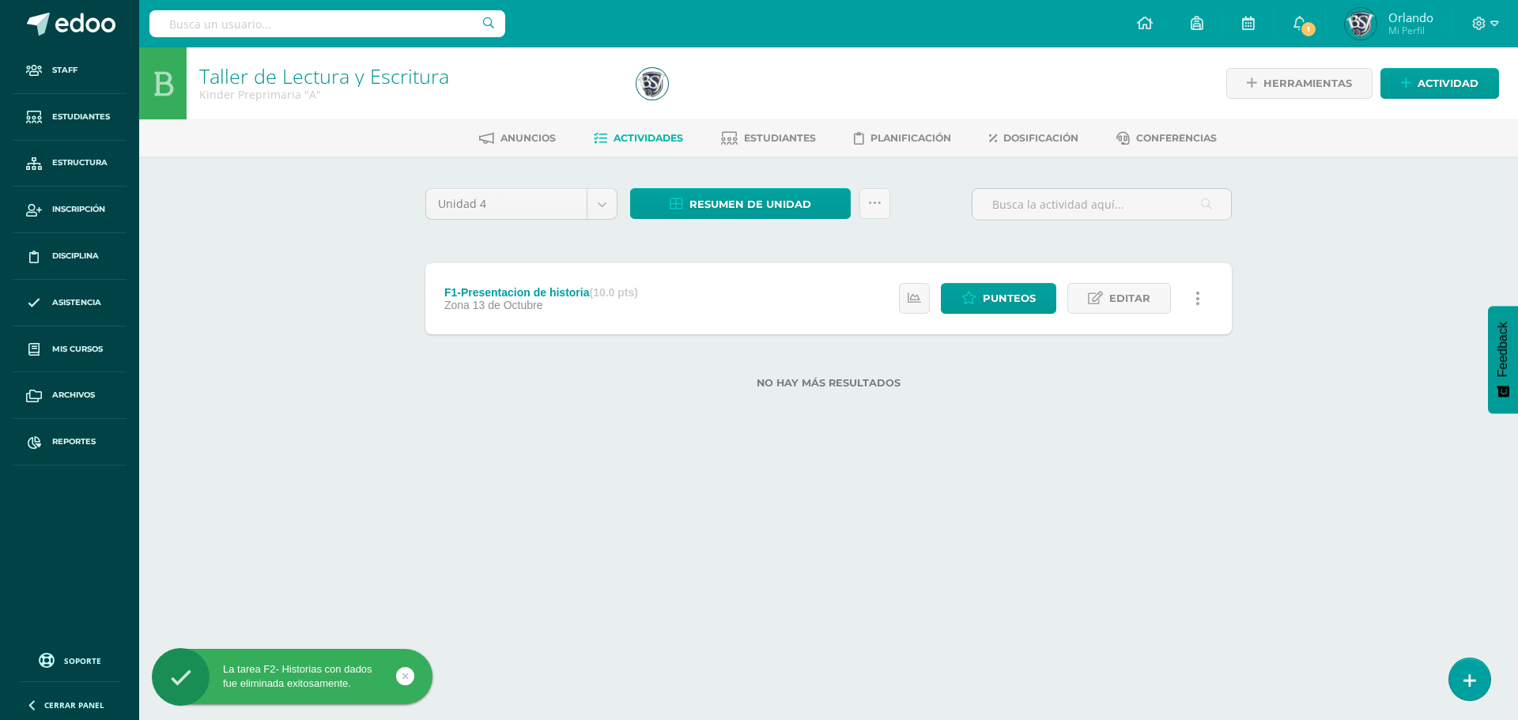
click at [1221, 297] on div "Estatus de Actividad: 0 Estudiantes sin calificar 0 Estudiantes con cero Media …" at bounding box center [1053, 298] width 357 height 71
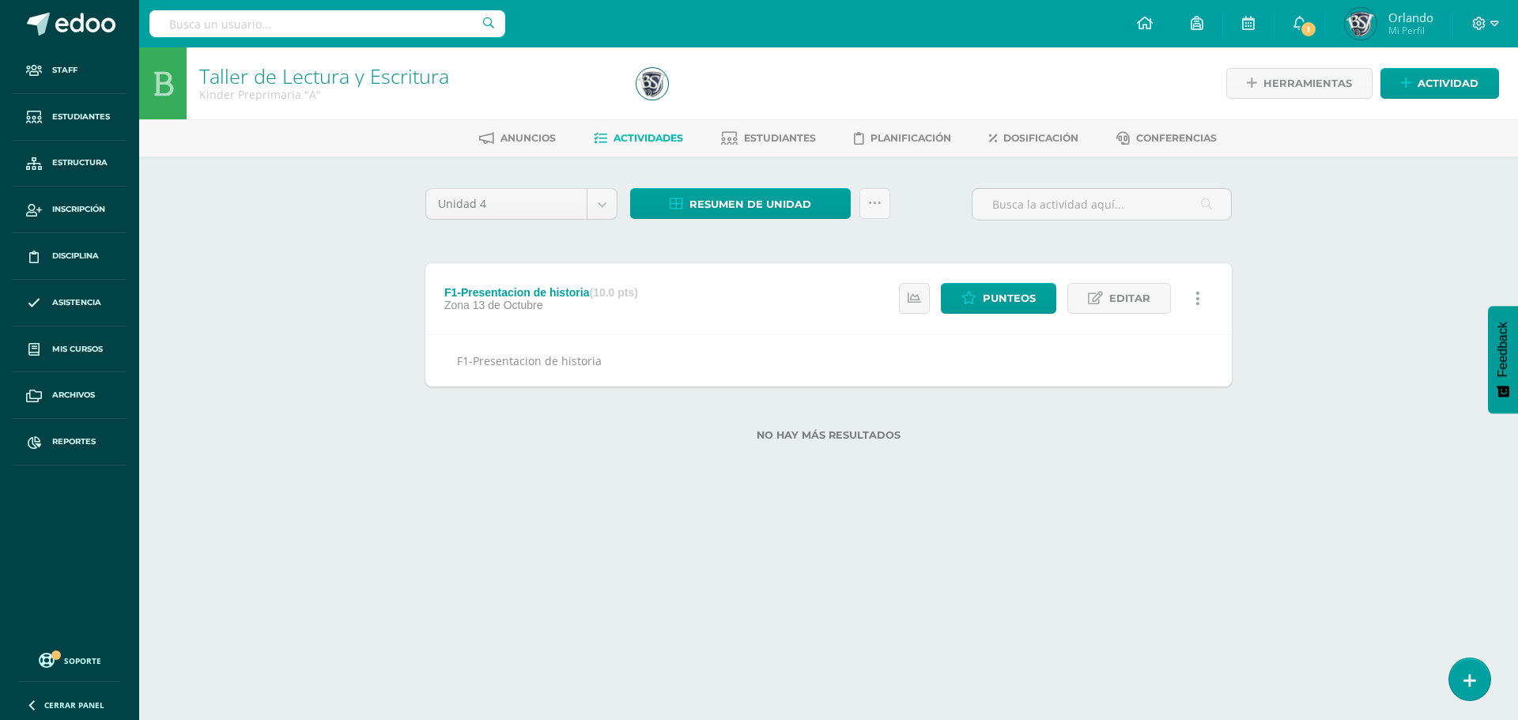
click at [1202, 305] on link at bounding box center [1197, 298] width 31 height 31
click at [1142, 375] on link "Eliminar" at bounding box center [1168, 374] width 162 height 25
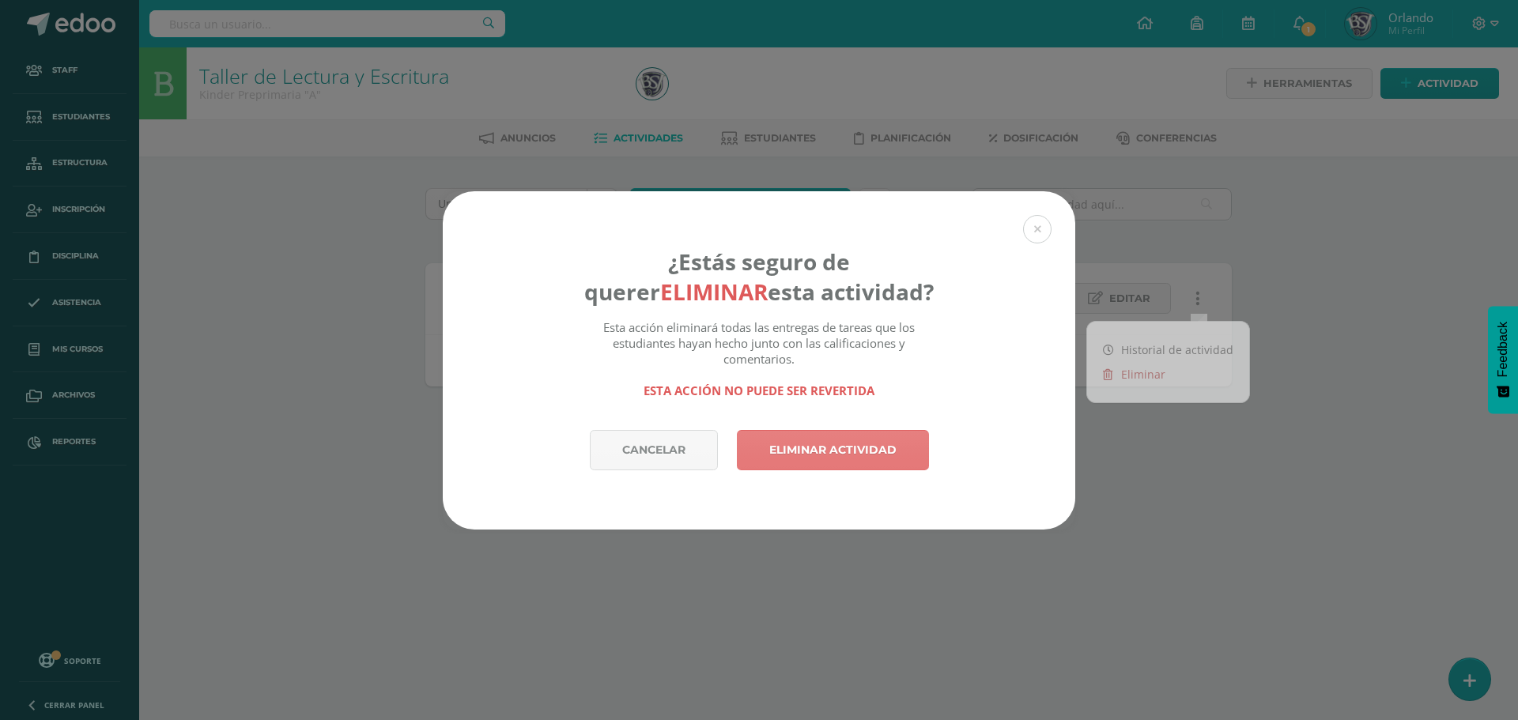
click at [805, 462] on link "Eliminar actividad" at bounding box center [833, 450] width 192 height 40
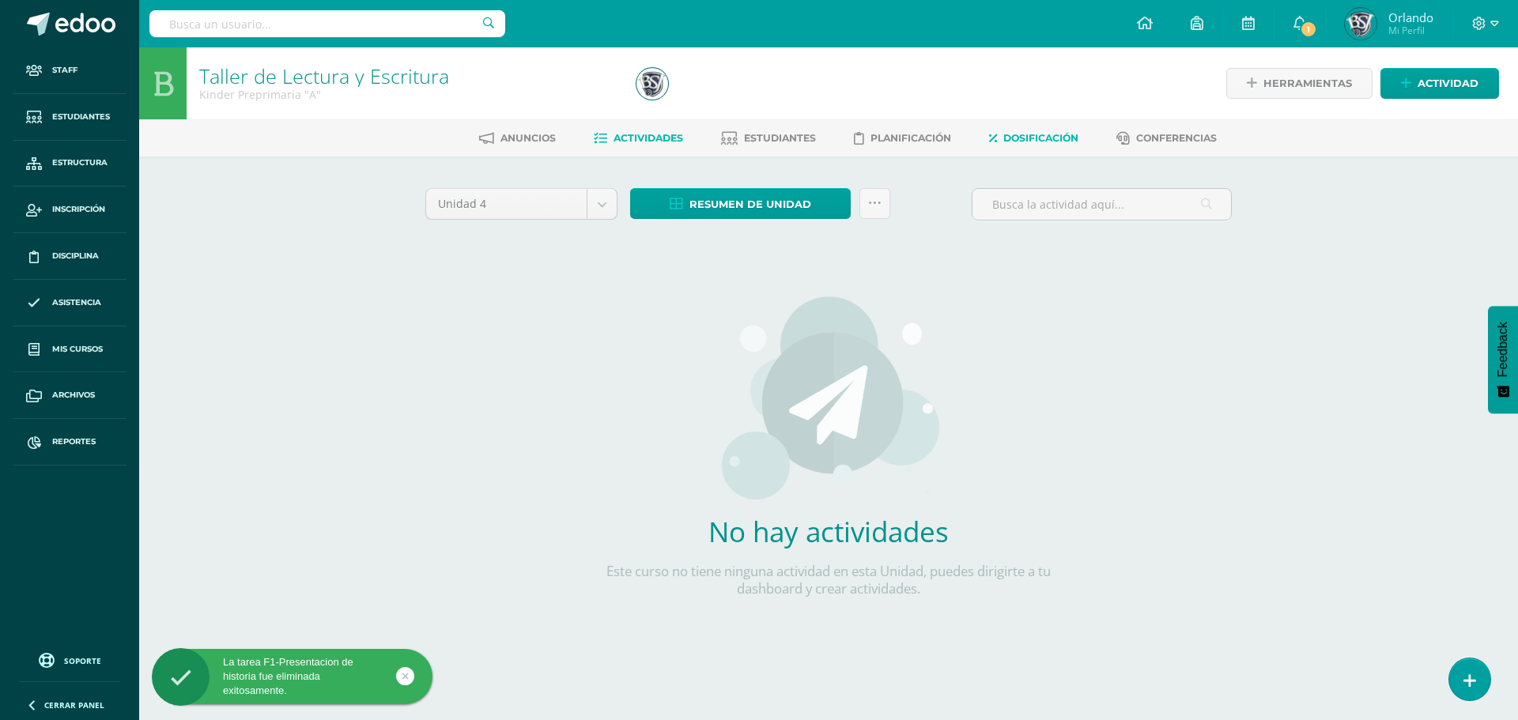
click at [1007, 143] on span "Dosificación" at bounding box center [1040, 138] width 75 height 12
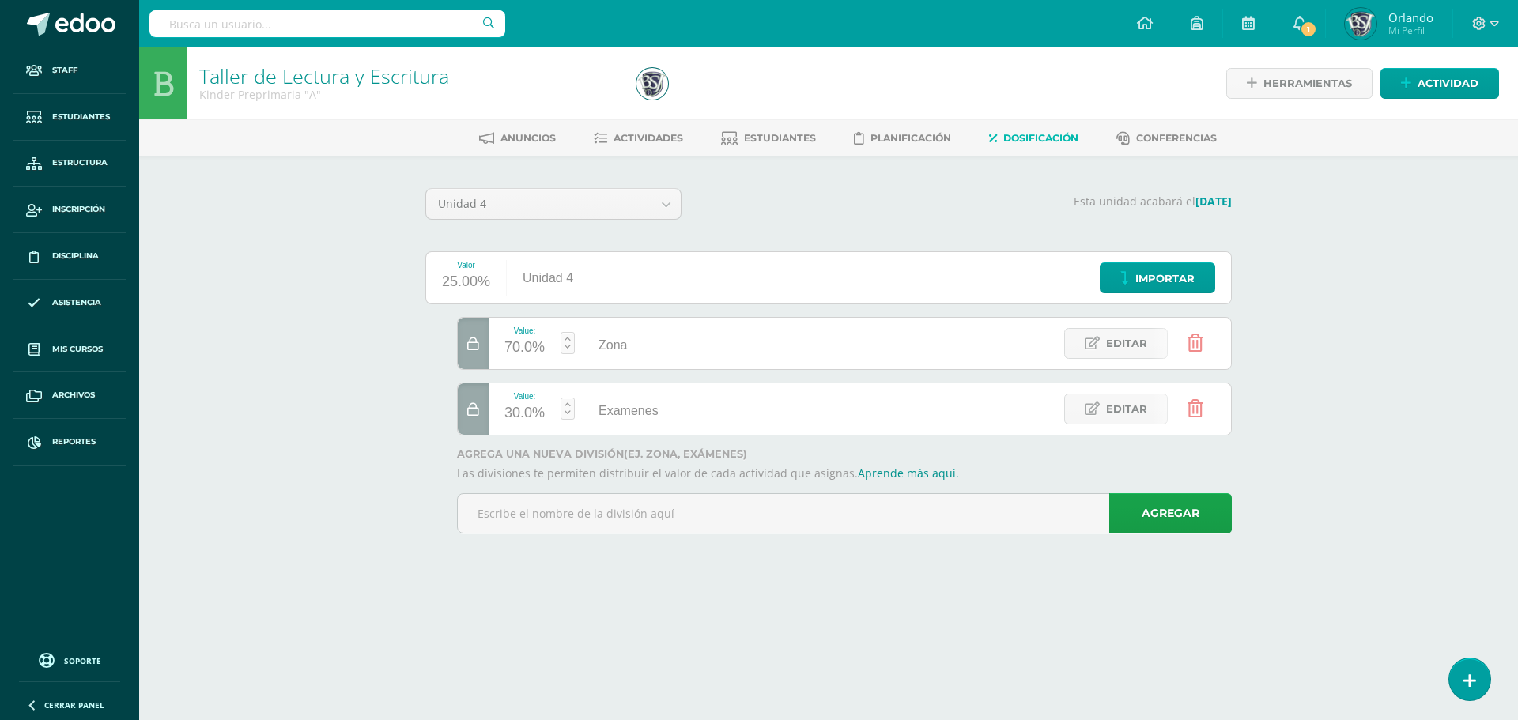
click at [1193, 336] on icon at bounding box center [1196, 342] width 16 height 17
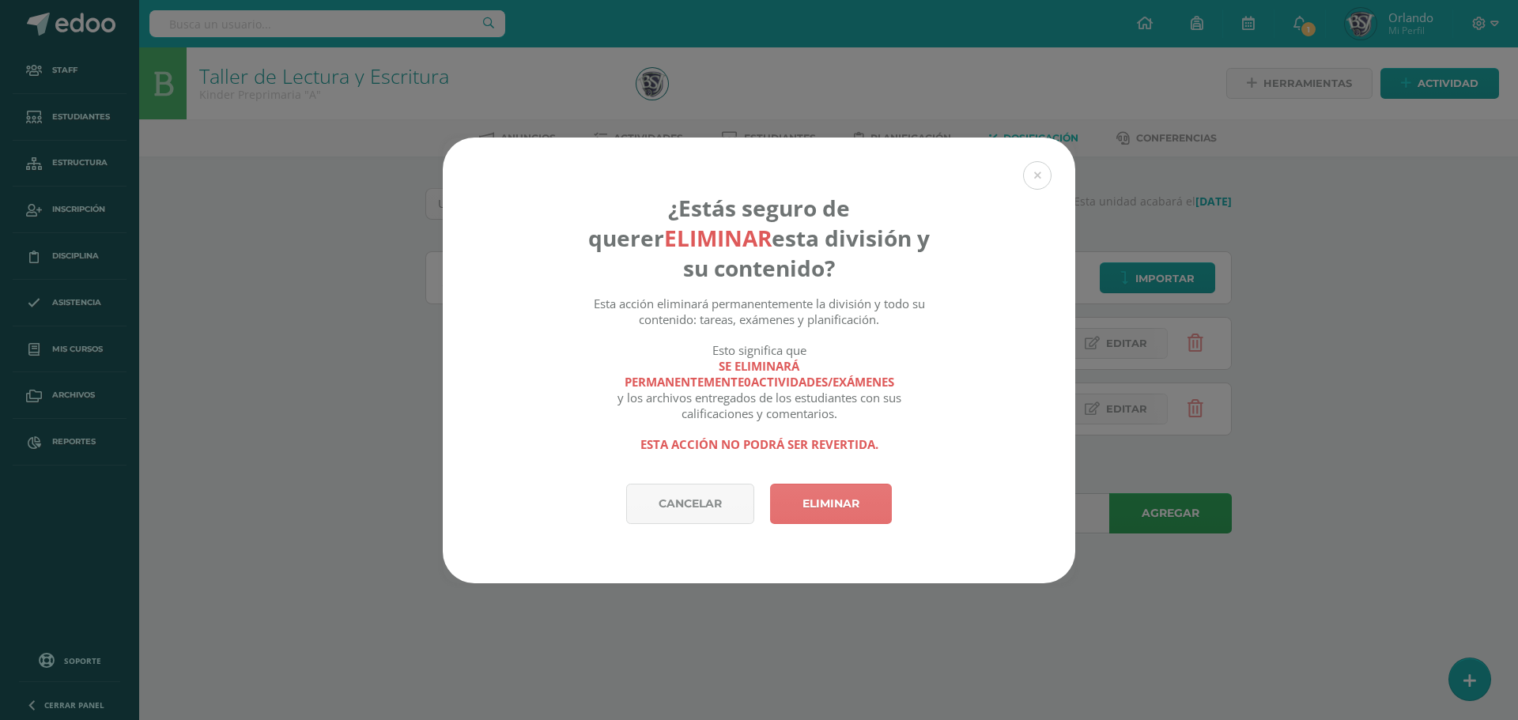
click at [824, 500] on link "Eliminar" at bounding box center [831, 504] width 122 height 40
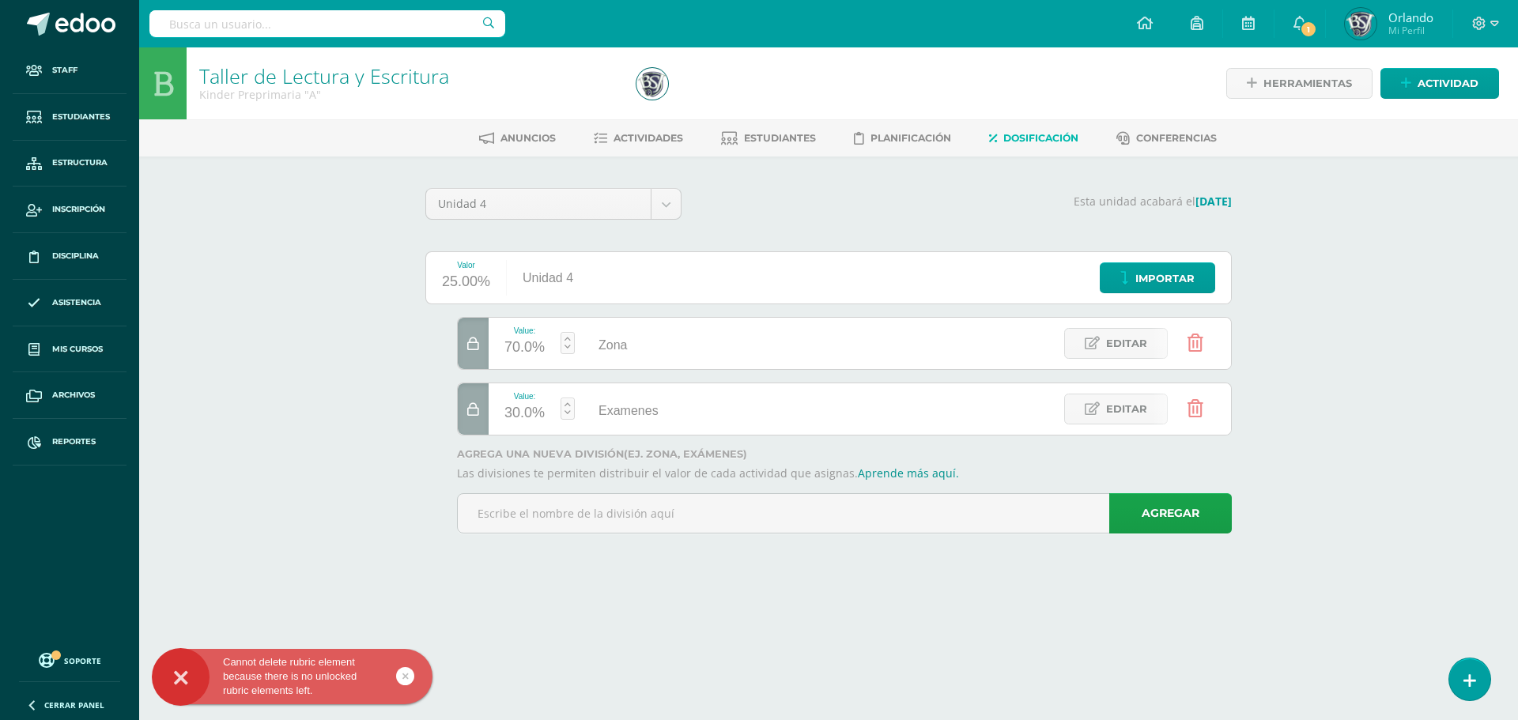
click at [1197, 405] on icon at bounding box center [1196, 408] width 16 height 17
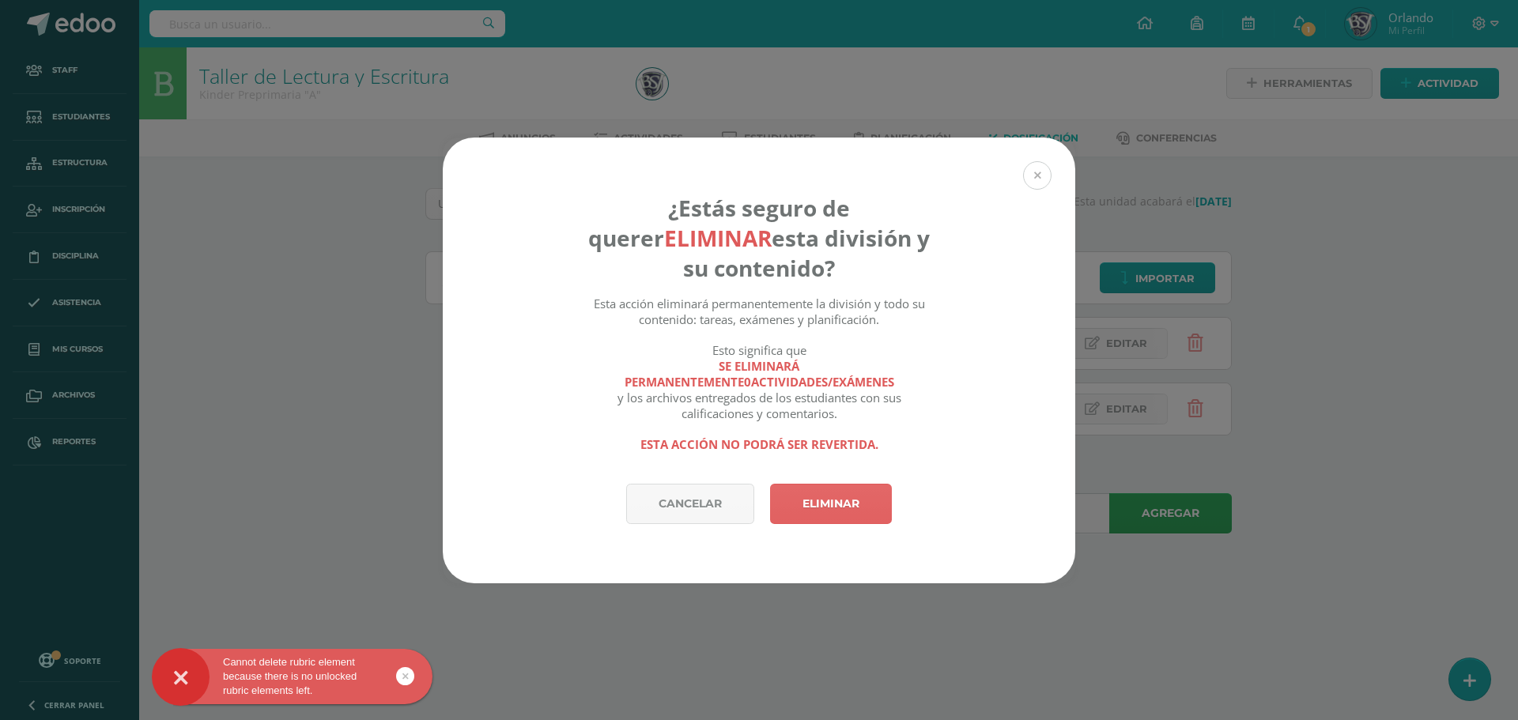
click at [1043, 168] on button at bounding box center [1037, 175] width 28 height 28
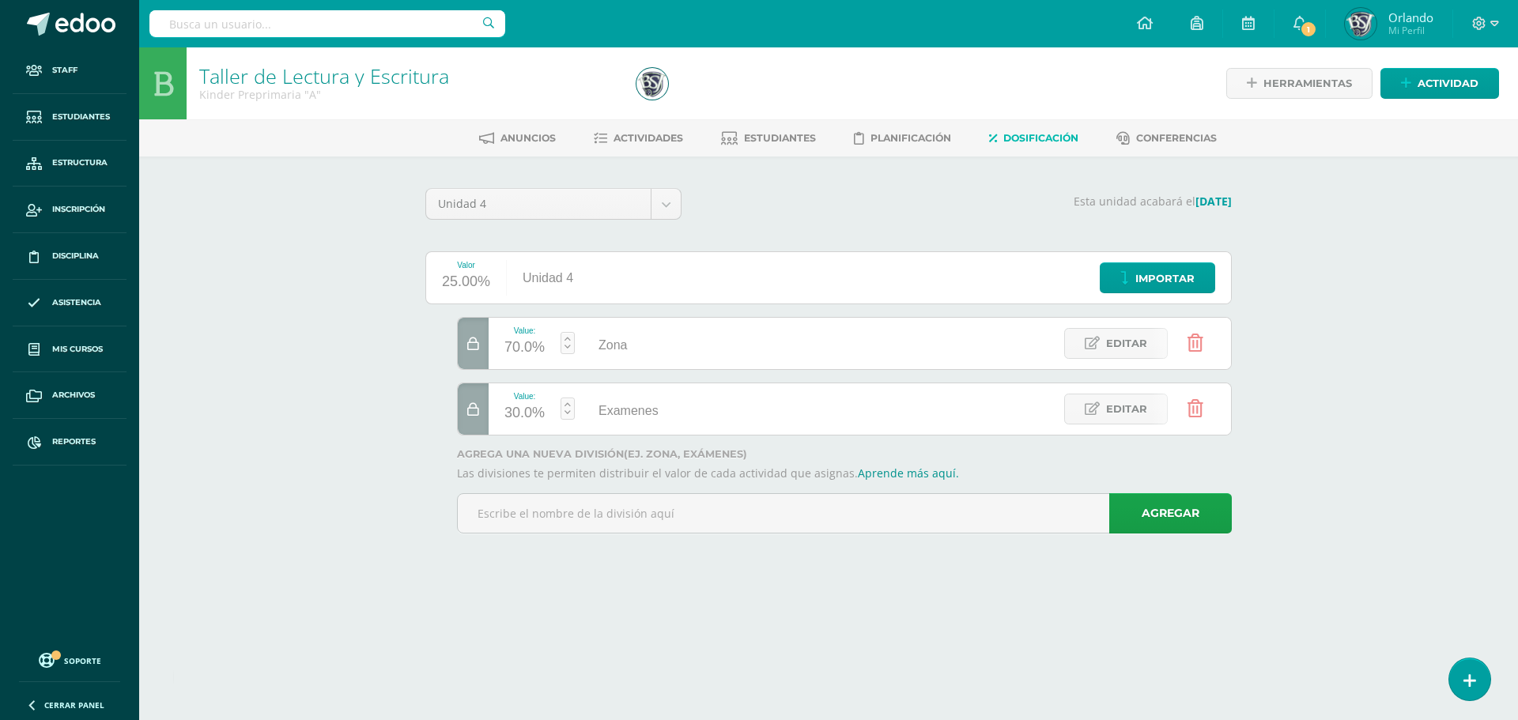
click at [476, 346] on icon at bounding box center [473, 344] width 12 height 13
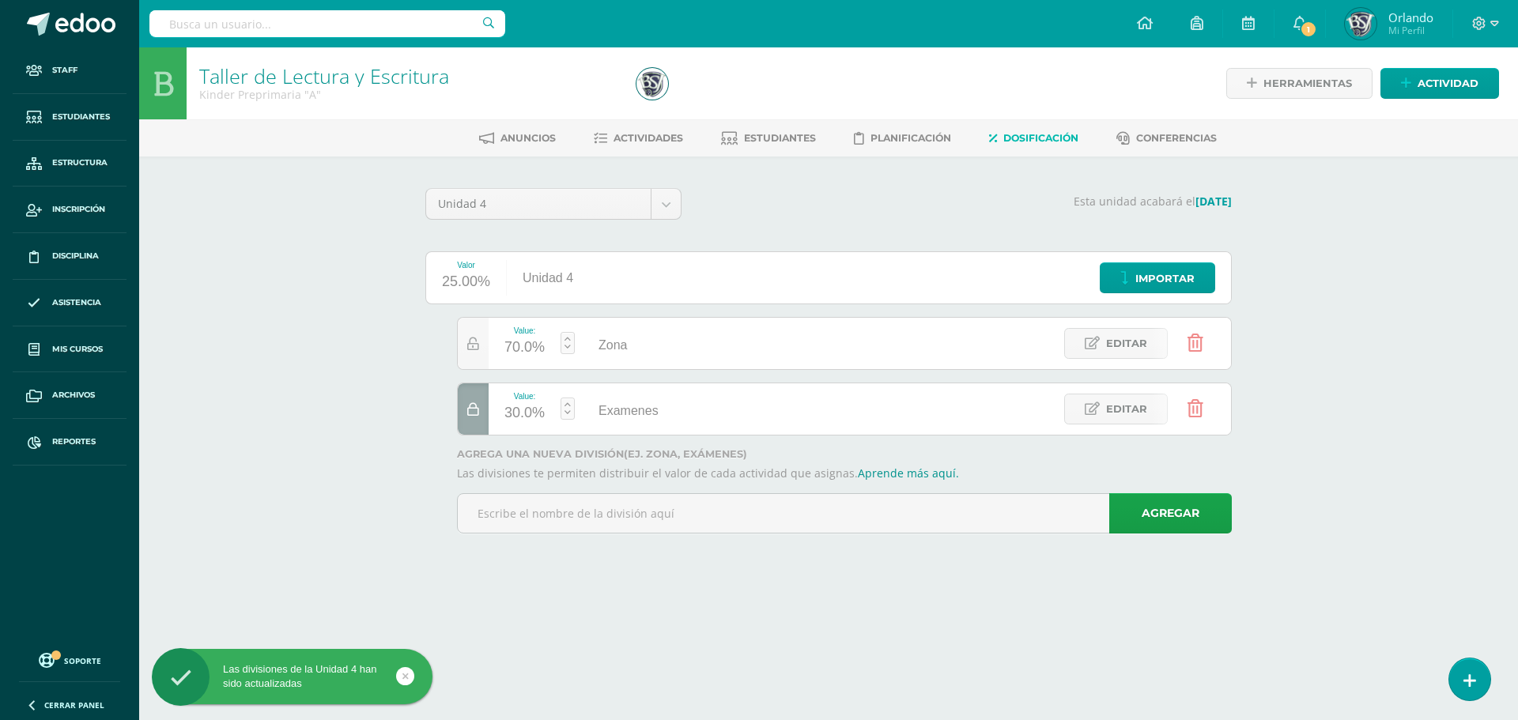
click at [1193, 346] on icon at bounding box center [1196, 342] width 16 height 17
click at [1189, 323] on link at bounding box center [1195, 343] width 40 height 40
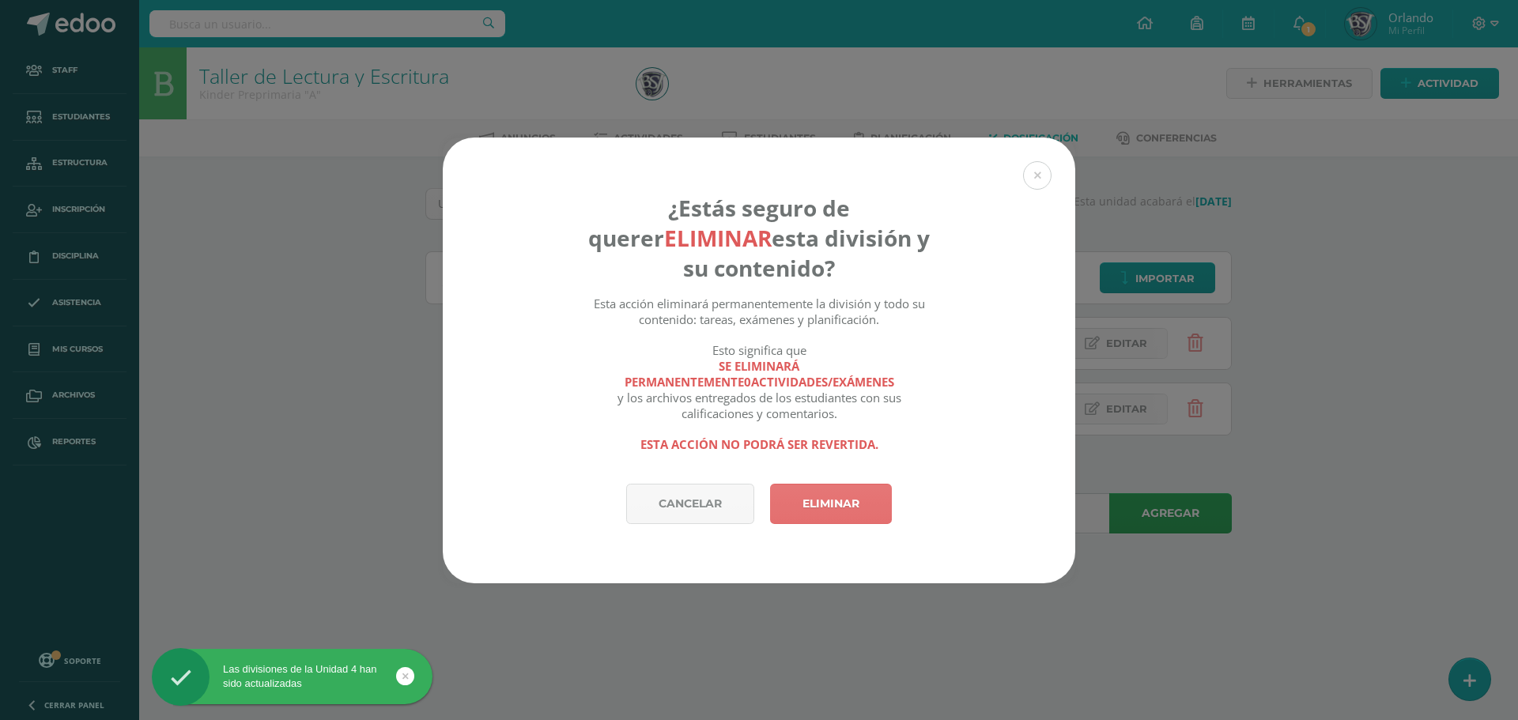
click at [864, 507] on link "Eliminar" at bounding box center [831, 504] width 122 height 40
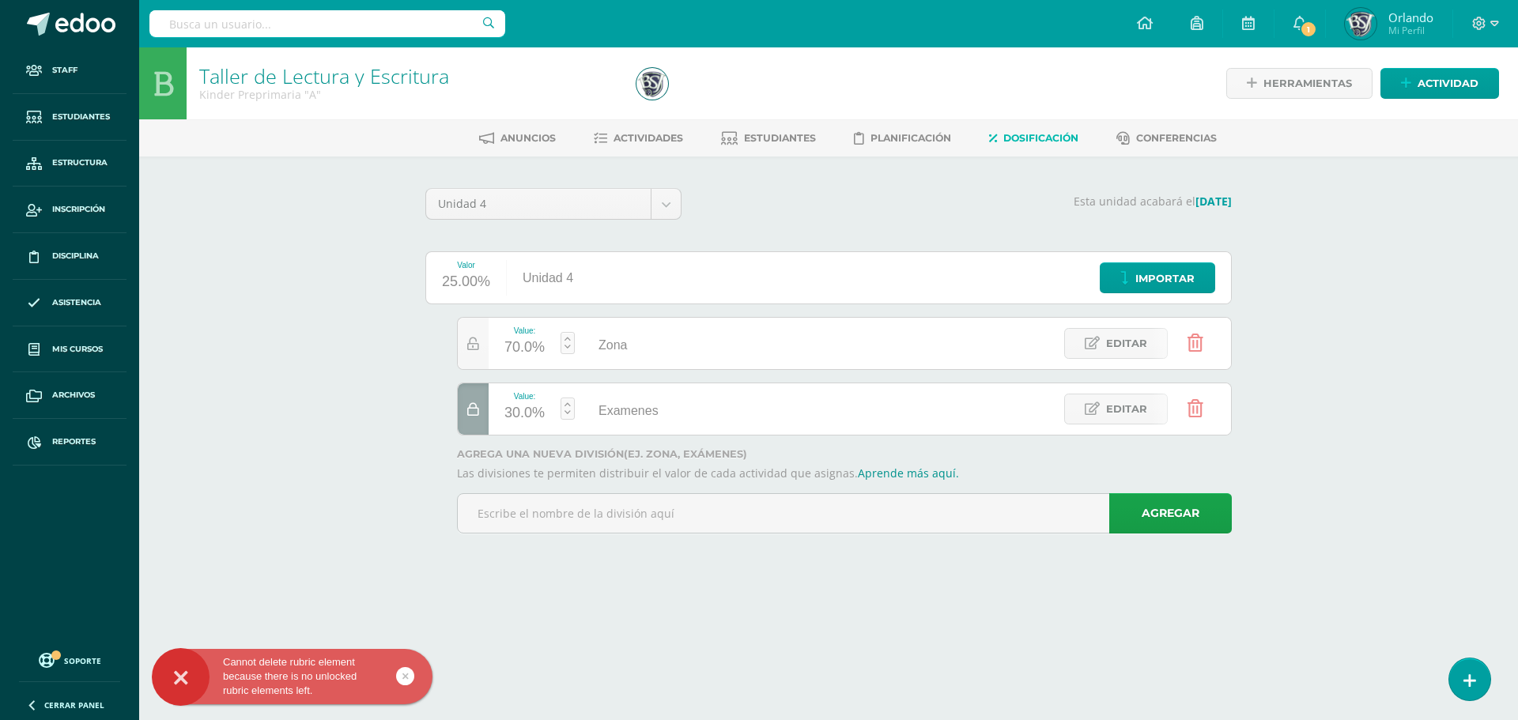
click at [476, 420] on div at bounding box center [473, 409] width 31 height 51
click at [1205, 402] on link at bounding box center [1195, 409] width 40 height 40
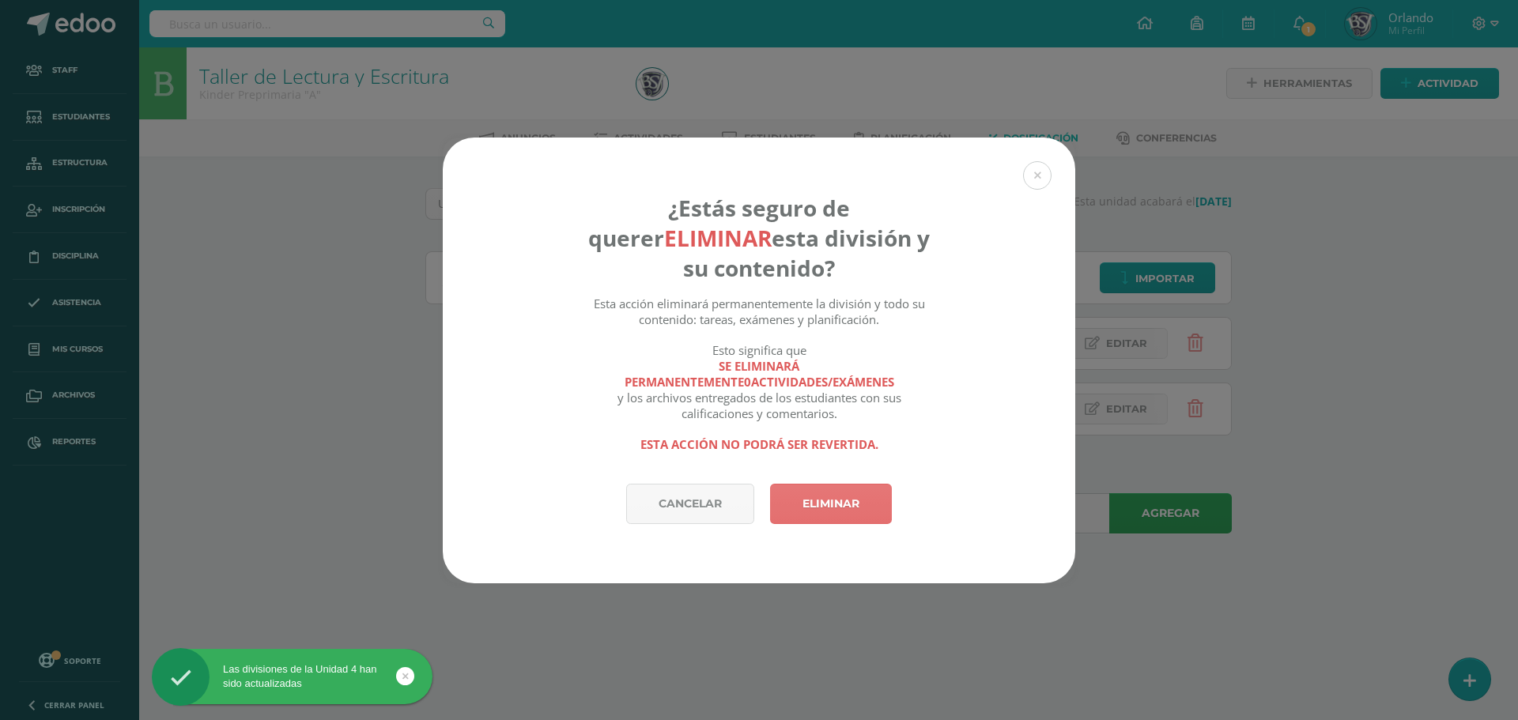
click at [820, 509] on link "Eliminar" at bounding box center [831, 504] width 122 height 40
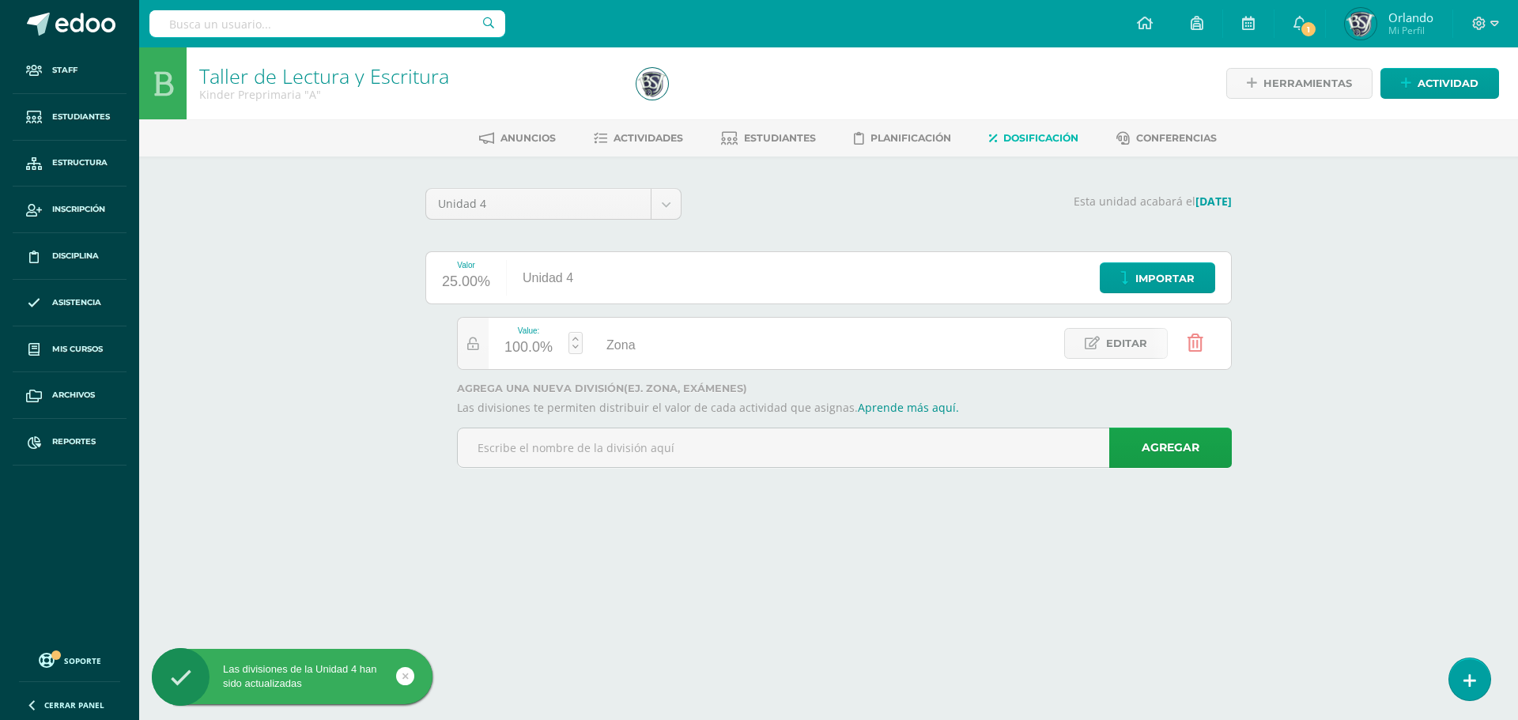
click at [1196, 346] on icon at bounding box center [1196, 342] width 16 height 17
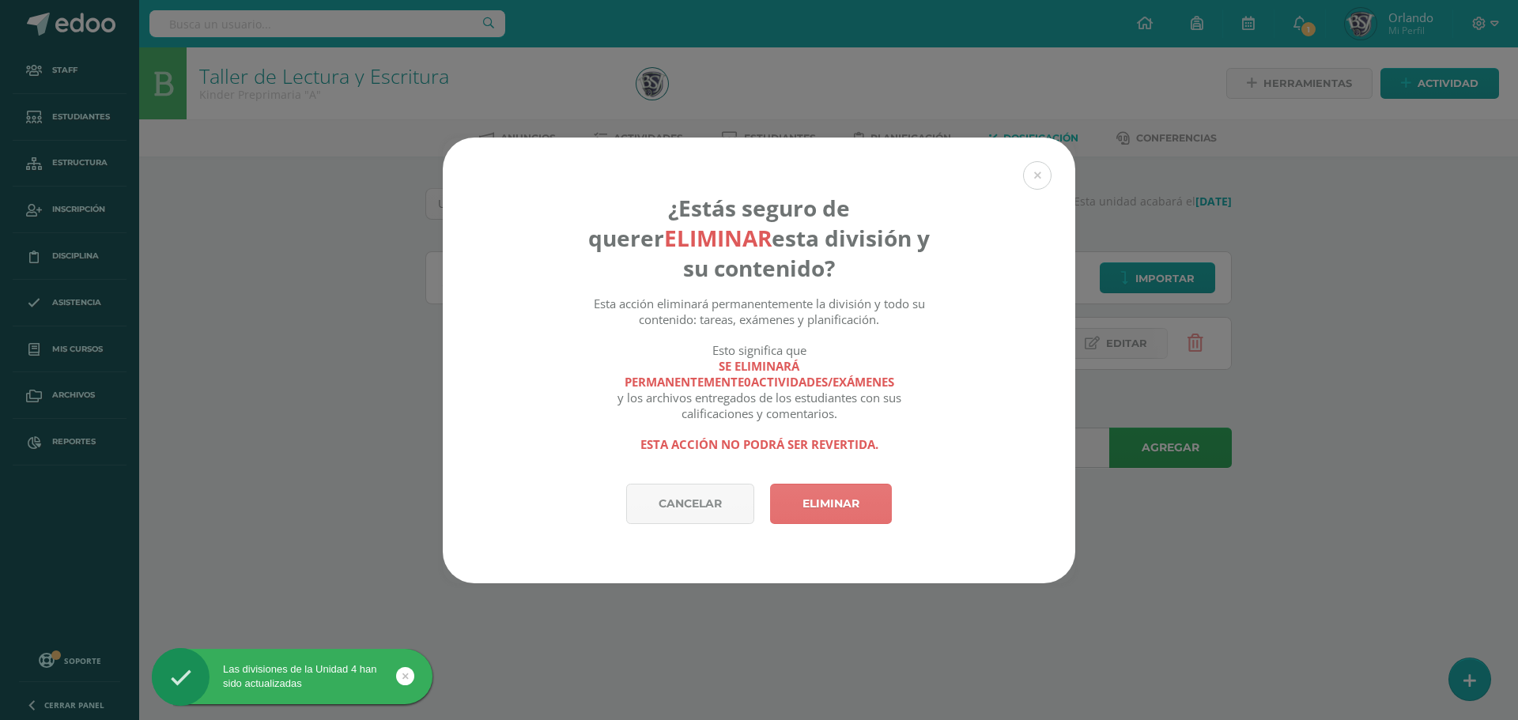
click at [829, 502] on link "Eliminar" at bounding box center [831, 504] width 122 height 40
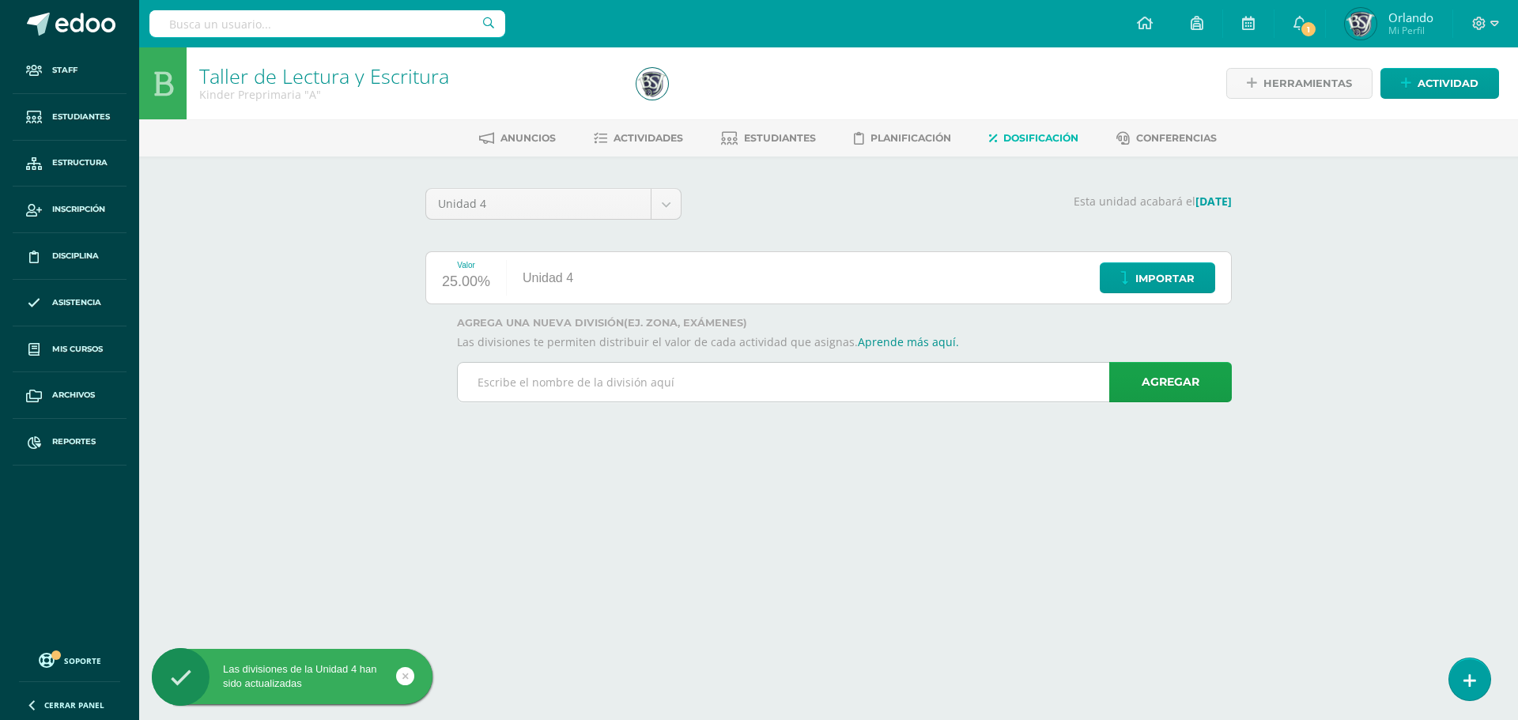
click at [881, 380] on input "text" at bounding box center [844, 382] width 773 height 39
click at [648, 341] on p "Las divisiones te permiten distribuir el valor de cada actividad que asignas. A…" at bounding box center [844, 342] width 775 height 14
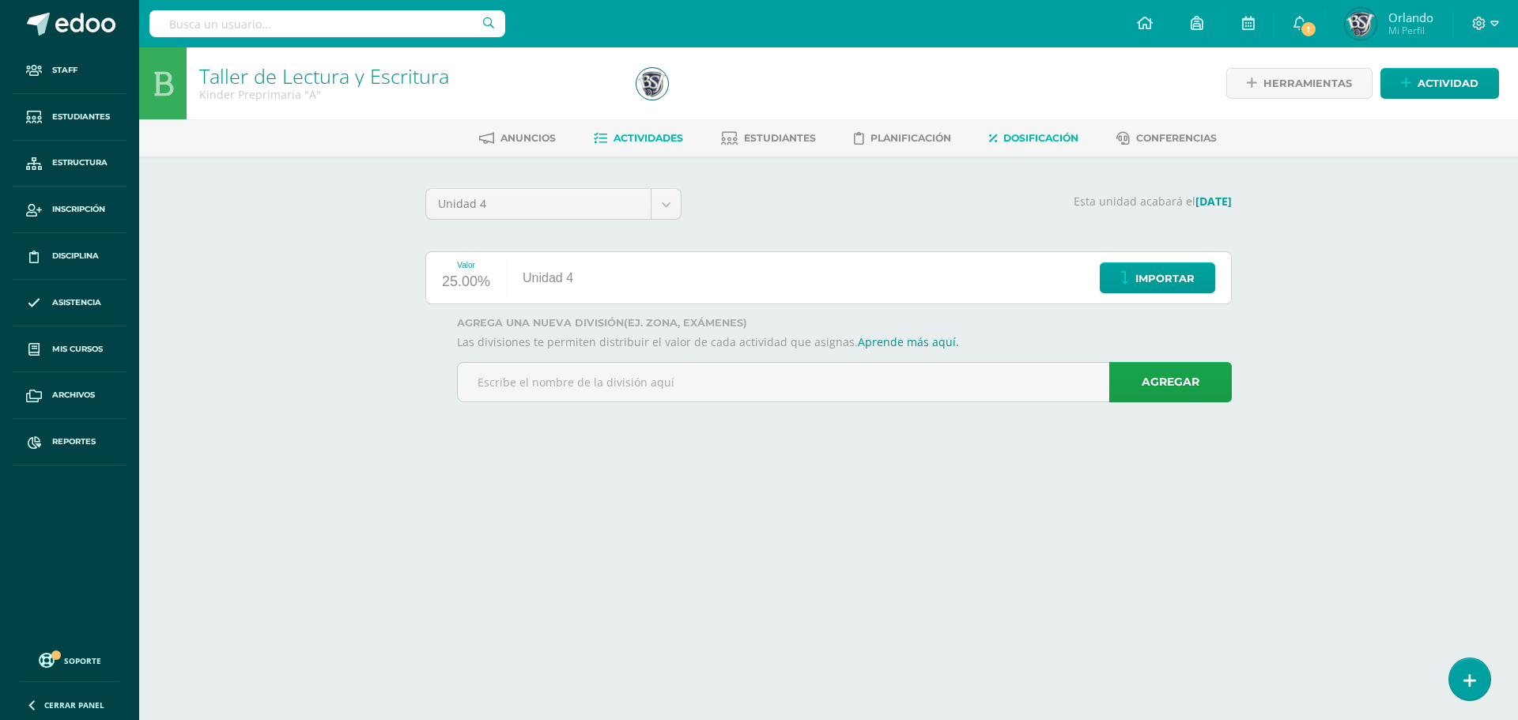
click at [650, 142] on span "Actividades" at bounding box center [649, 138] width 70 height 12
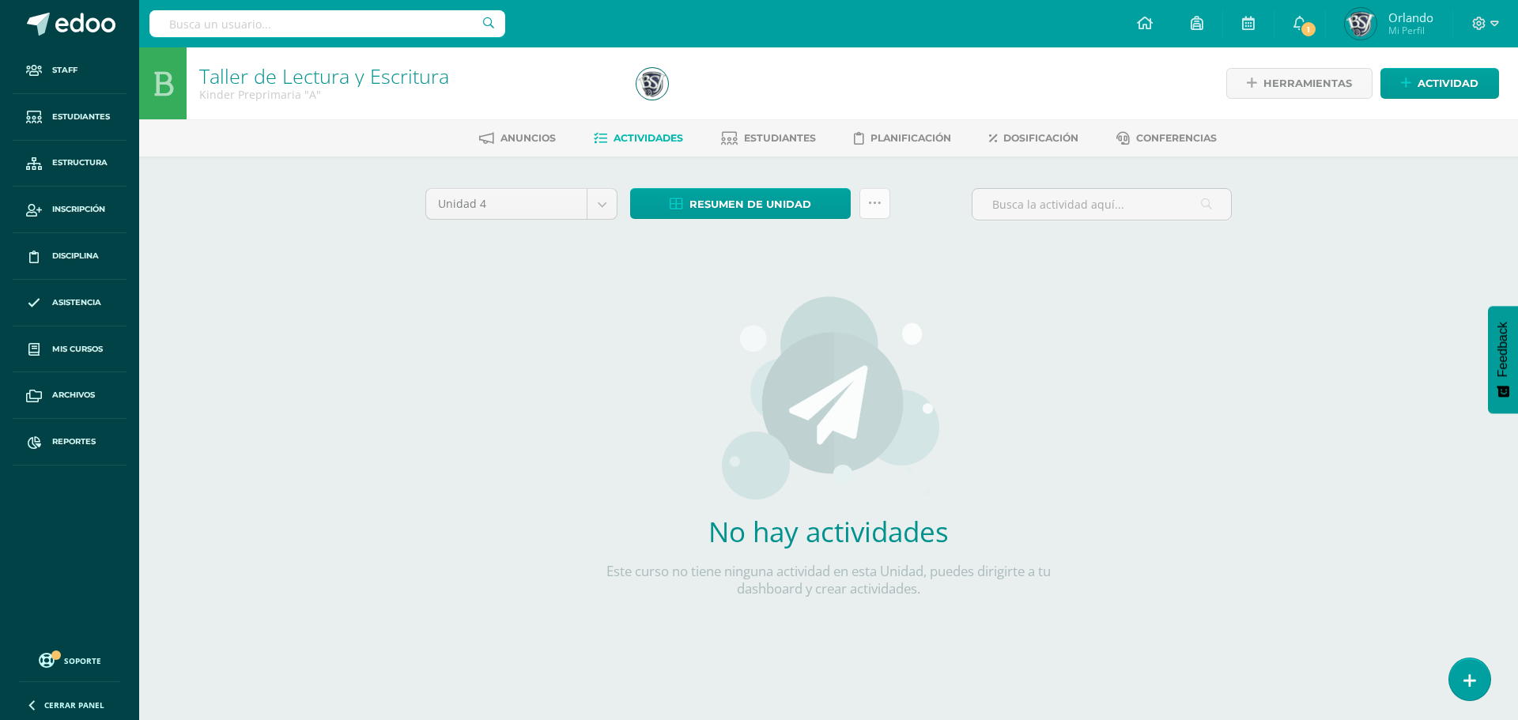
click at [865, 214] on link at bounding box center [875, 203] width 31 height 31
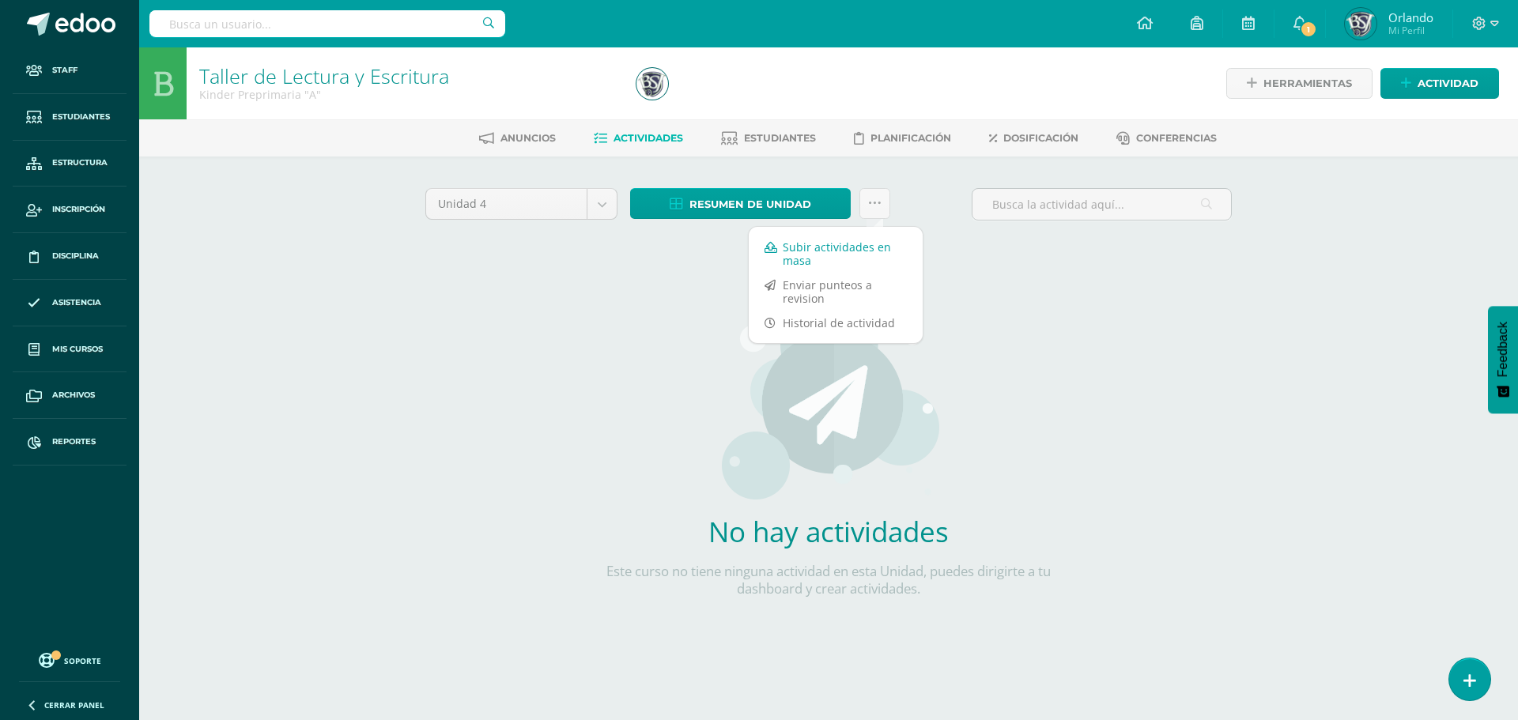
click at [845, 256] on link "Subir actividades en masa" at bounding box center [836, 254] width 174 height 38
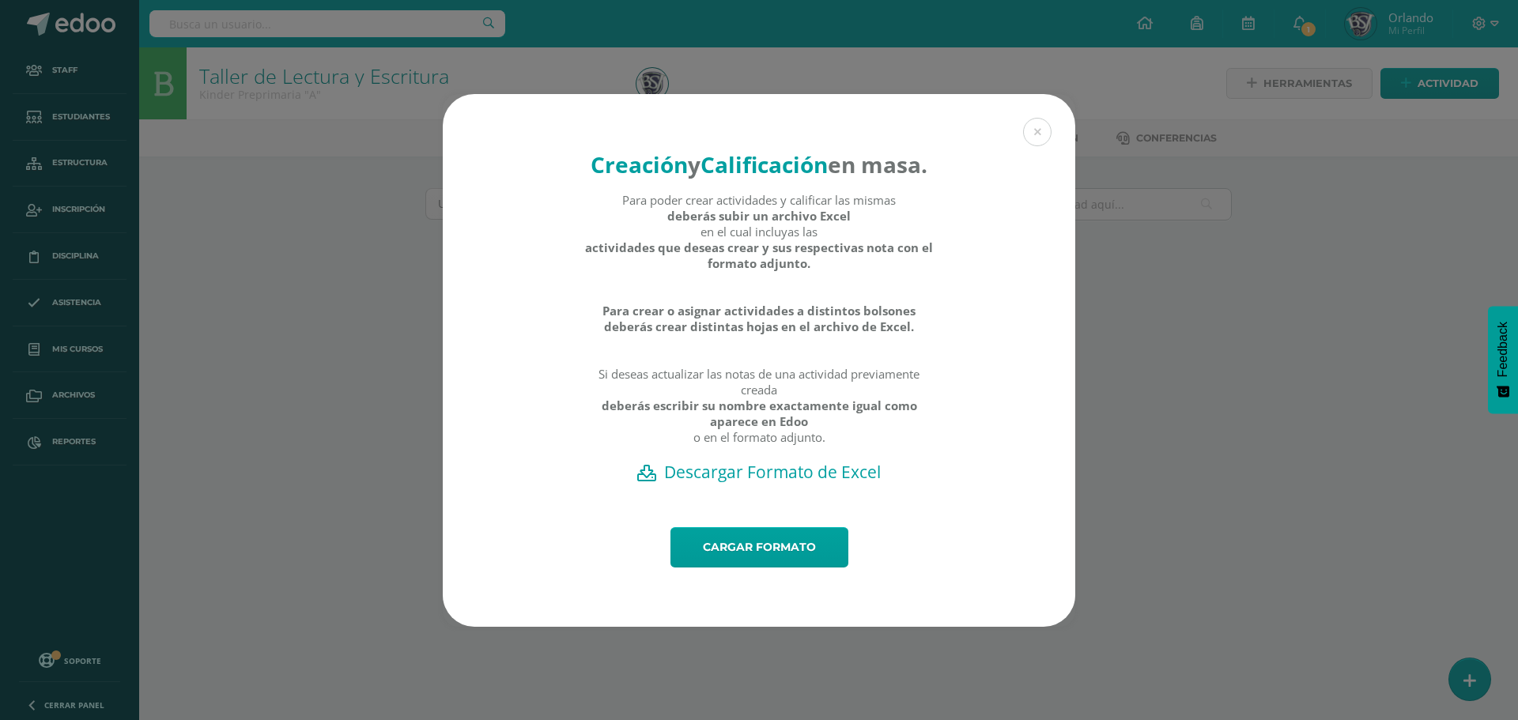
click at [774, 483] on h2 "Descargar Formato de Excel" at bounding box center [759, 472] width 577 height 22
click at [1039, 118] on button at bounding box center [1037, 132] width 28 height 28
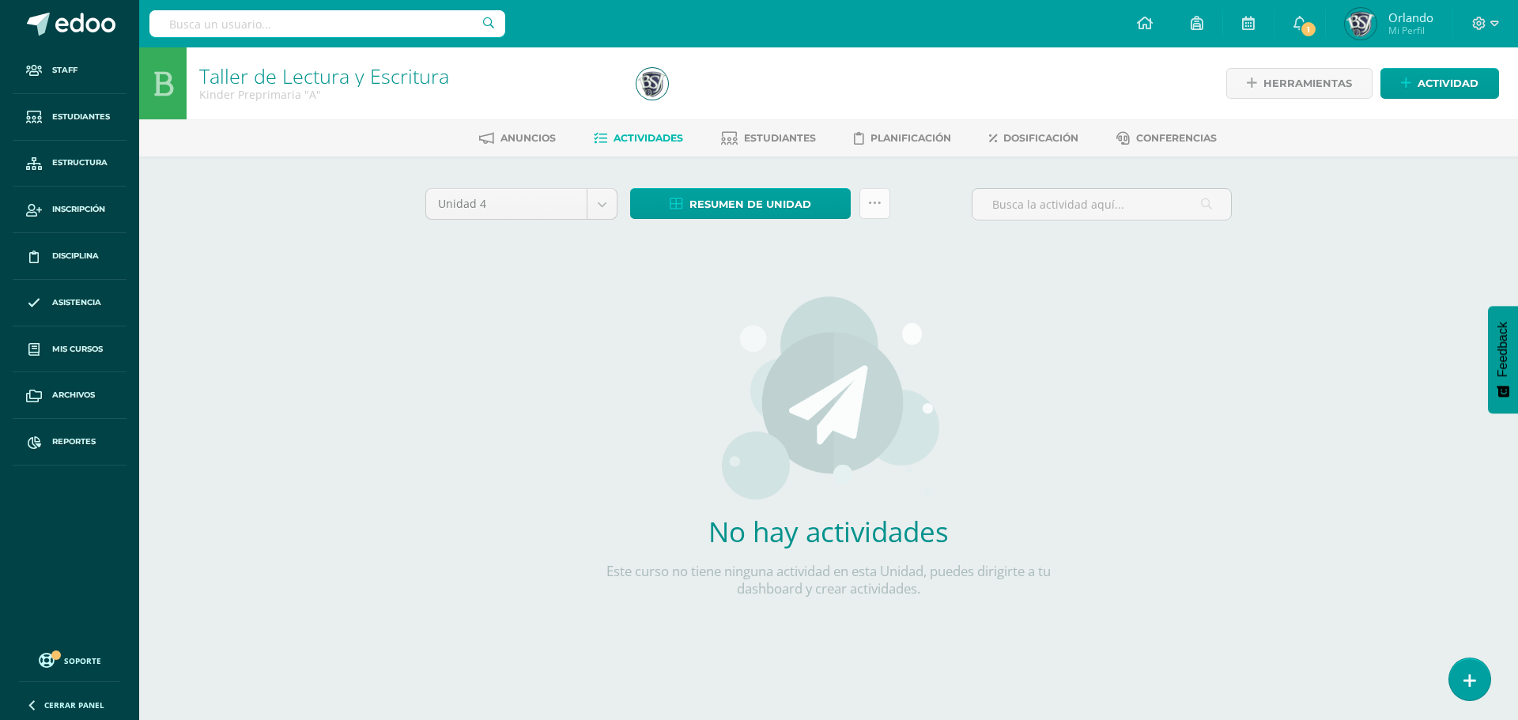
click at [883, 206] on link at bounding box center [875, 203] width 31 height 31
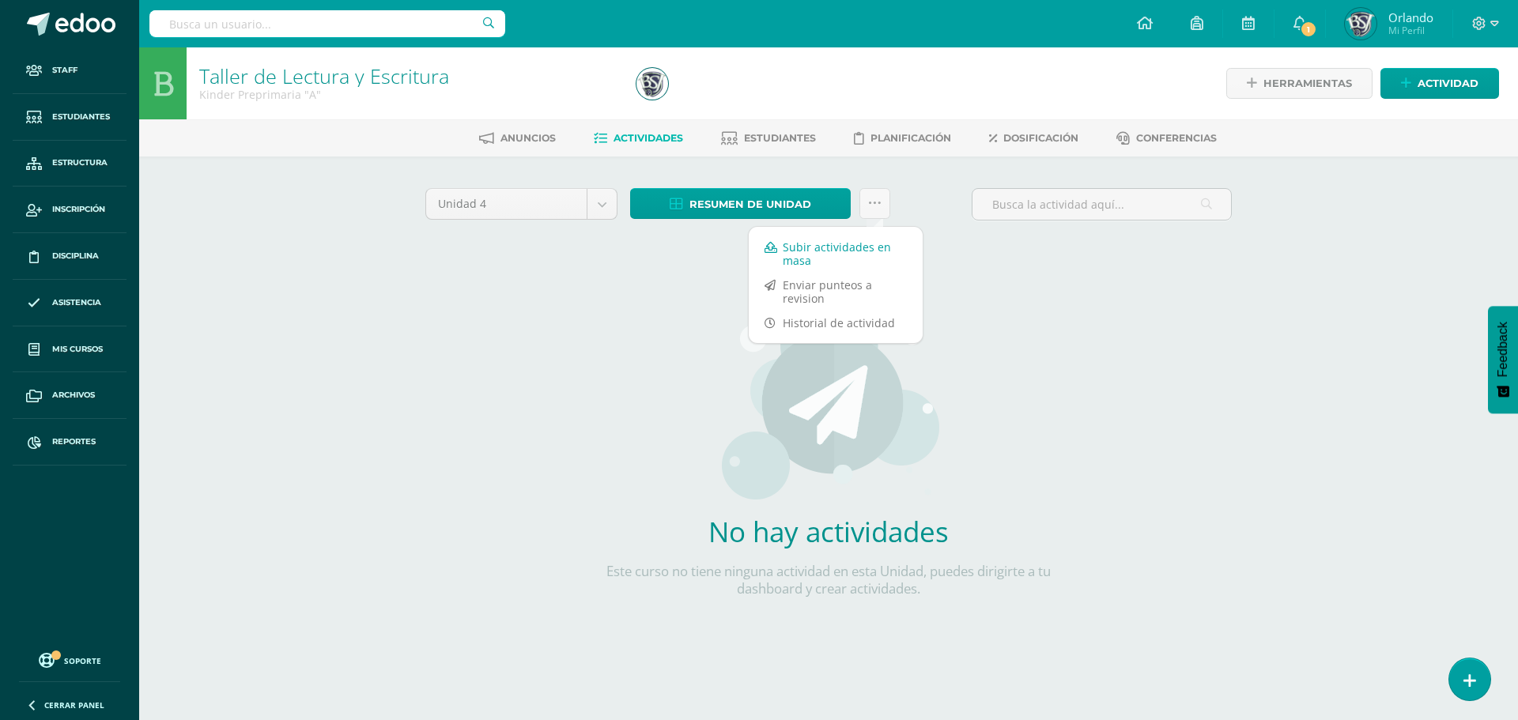
click at [809, 257] on link "Subir actividades en masa" at bounding box center [836, 254] width 174 height 38
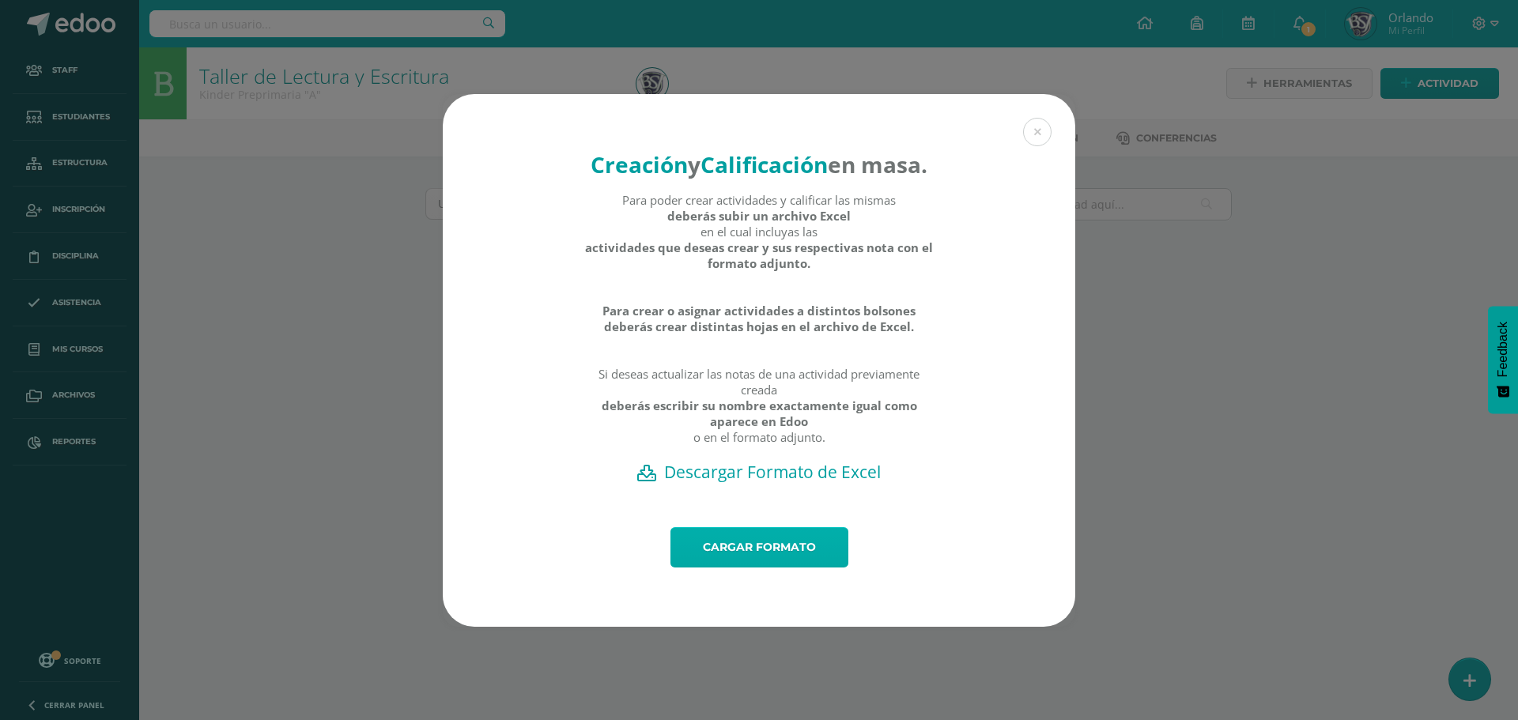
click at [754, 555] on link "Cargar formato" at bounding box center [760, 547] width 178 height 40
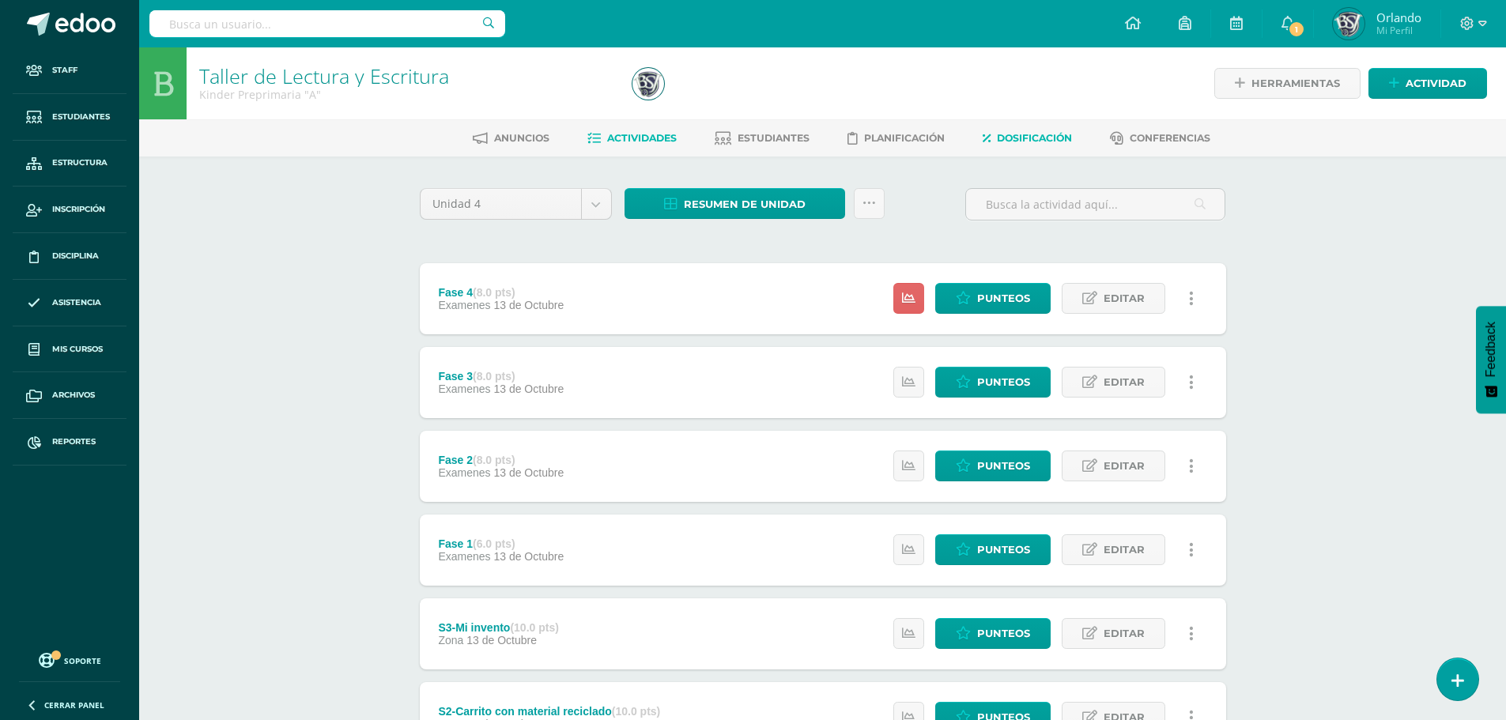
click at [1040, 141] on span "Dosificación" at bounding box center [1034, 138] width 75 height 12
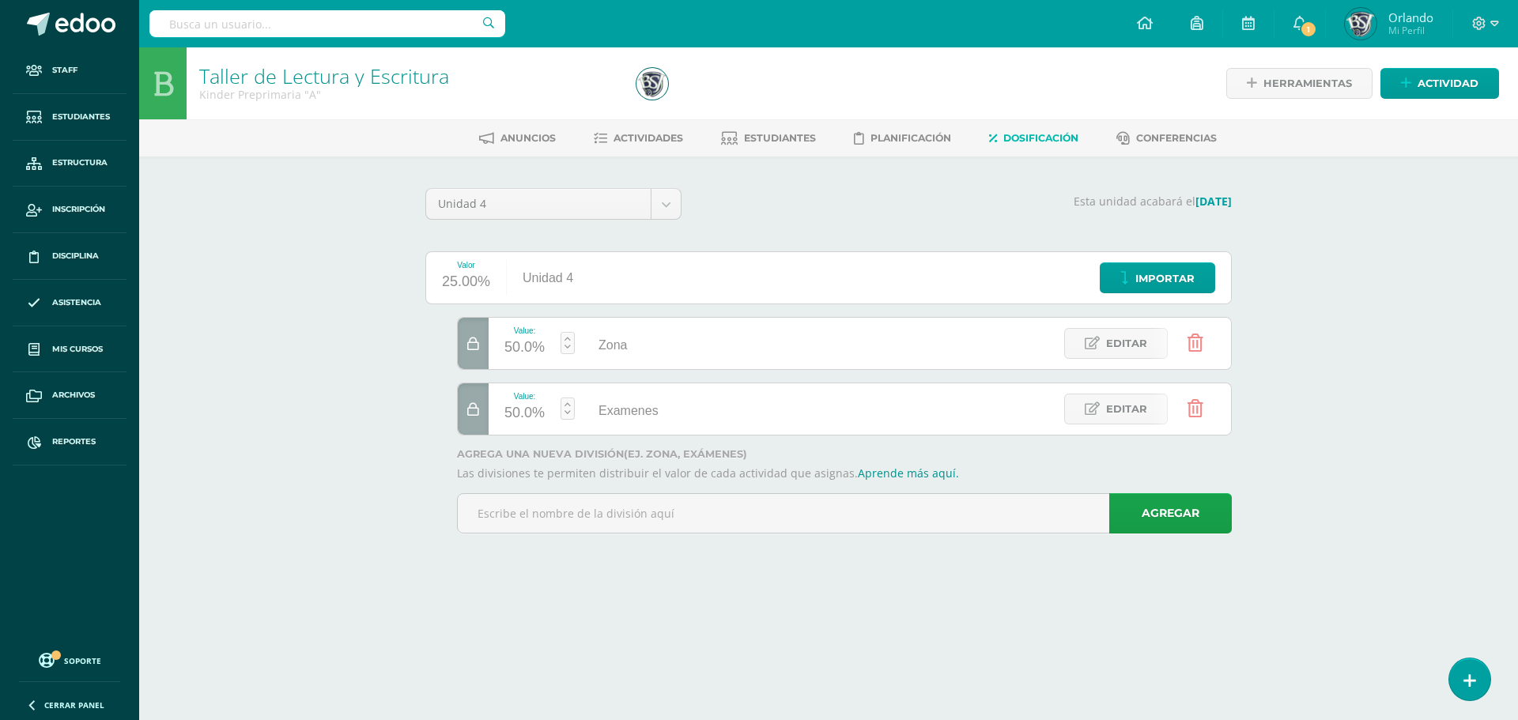
click at [476, 420] on div at bounding box center [473, 409] width 31 height 51
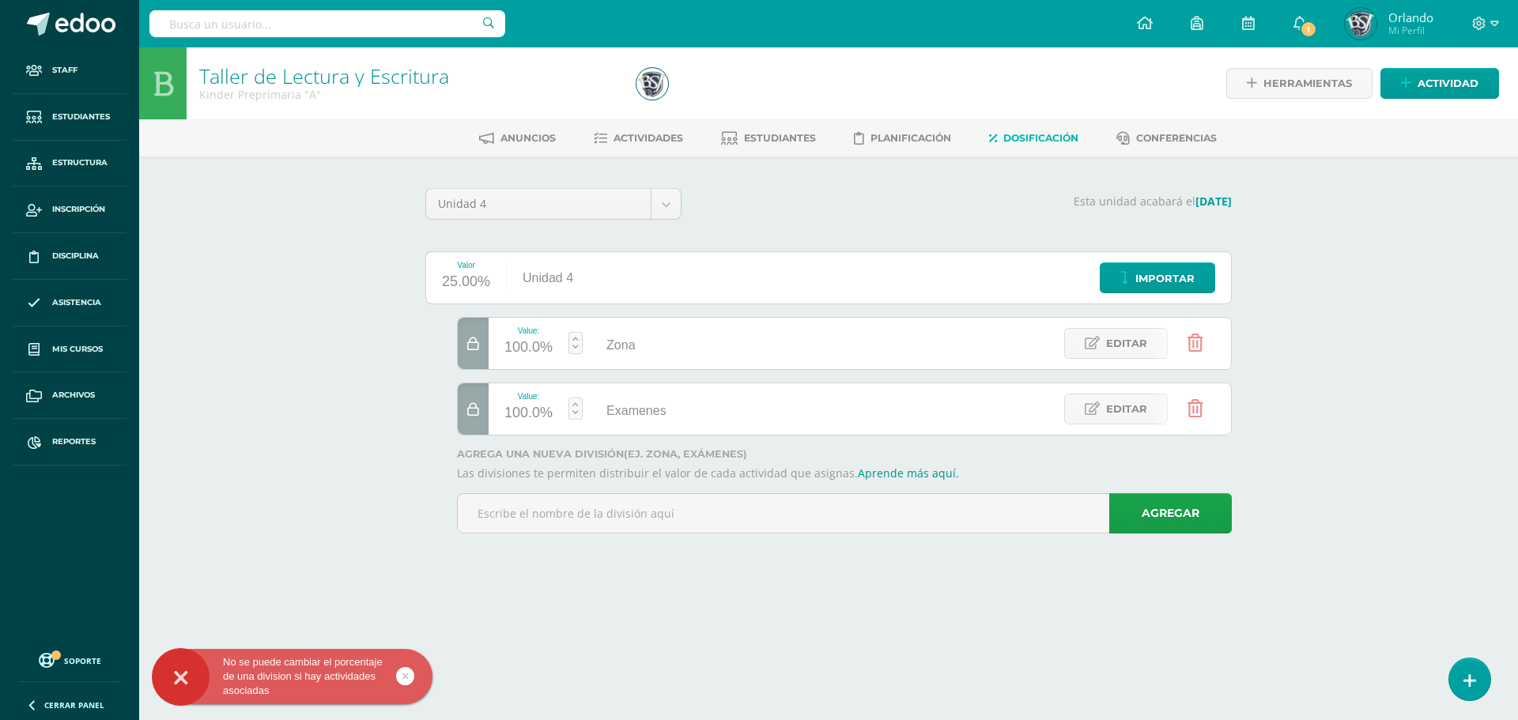
click at [463, 340] on div at bounding box center [473, 343] width 31 height 51
click at [483, 375] on div at bounding box center [860, 376] width 807 height 119
click at [486, 414] on div at bounding box center [473, 409] width 31 height 51
click at [477, 418] on div at bounding box center [473, 409] width 31 height 51
click at [476, 343] on icon at bounding box center [473, 344] width 12 height 13
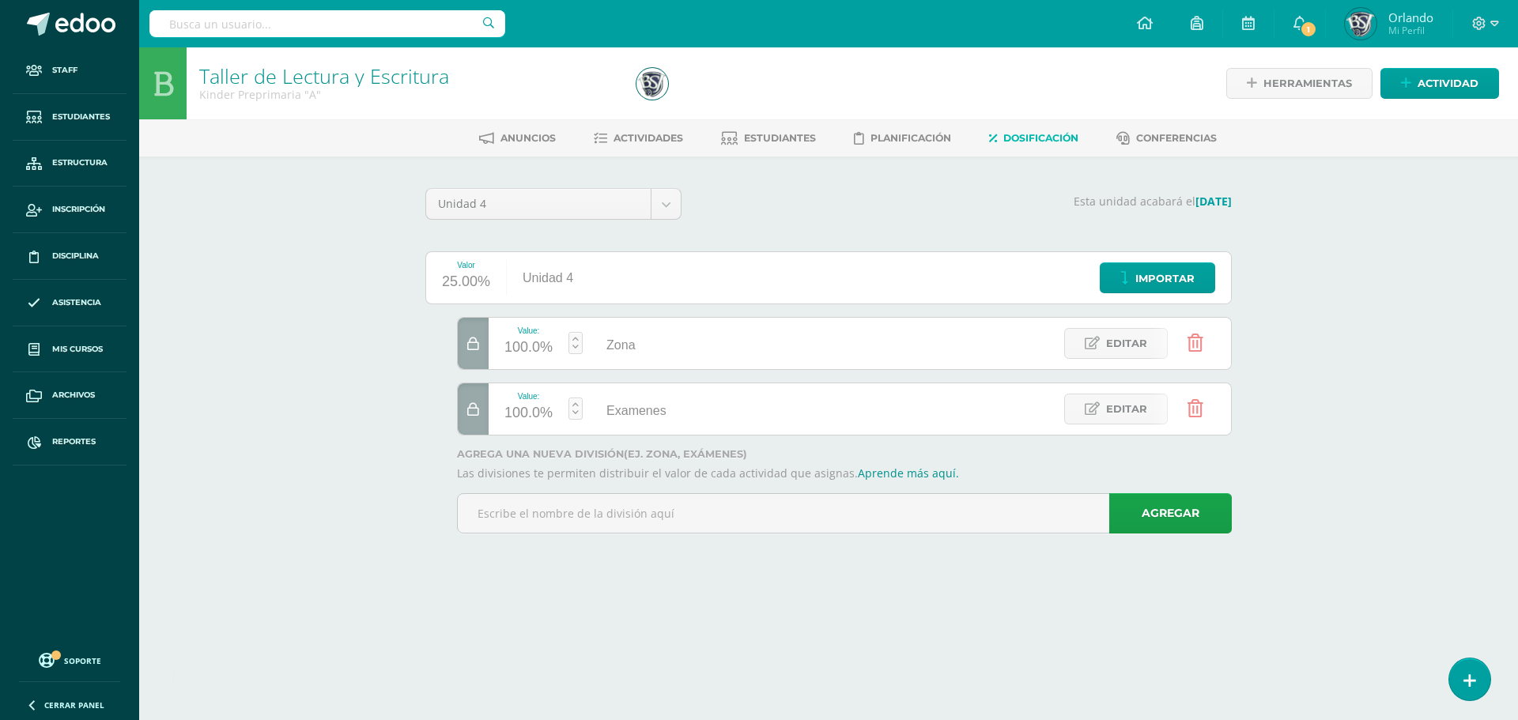
drag, startPoint x: 449, startPoint y: 404, endPoint x: 462, endPoint y: 406, distance: 12.9
click at [454, 405] on div "Value: 100.0% Zona Zona Editar Value: 100.0% Examenes Examenes Editar" at bounding box center [828, 376] width 807 height 119
click at [472, 407] on icon at bounding box center [473, 409] width 12 height 13
click at [467, 336] on div at bounding box center [473, 343] width 31 height 51
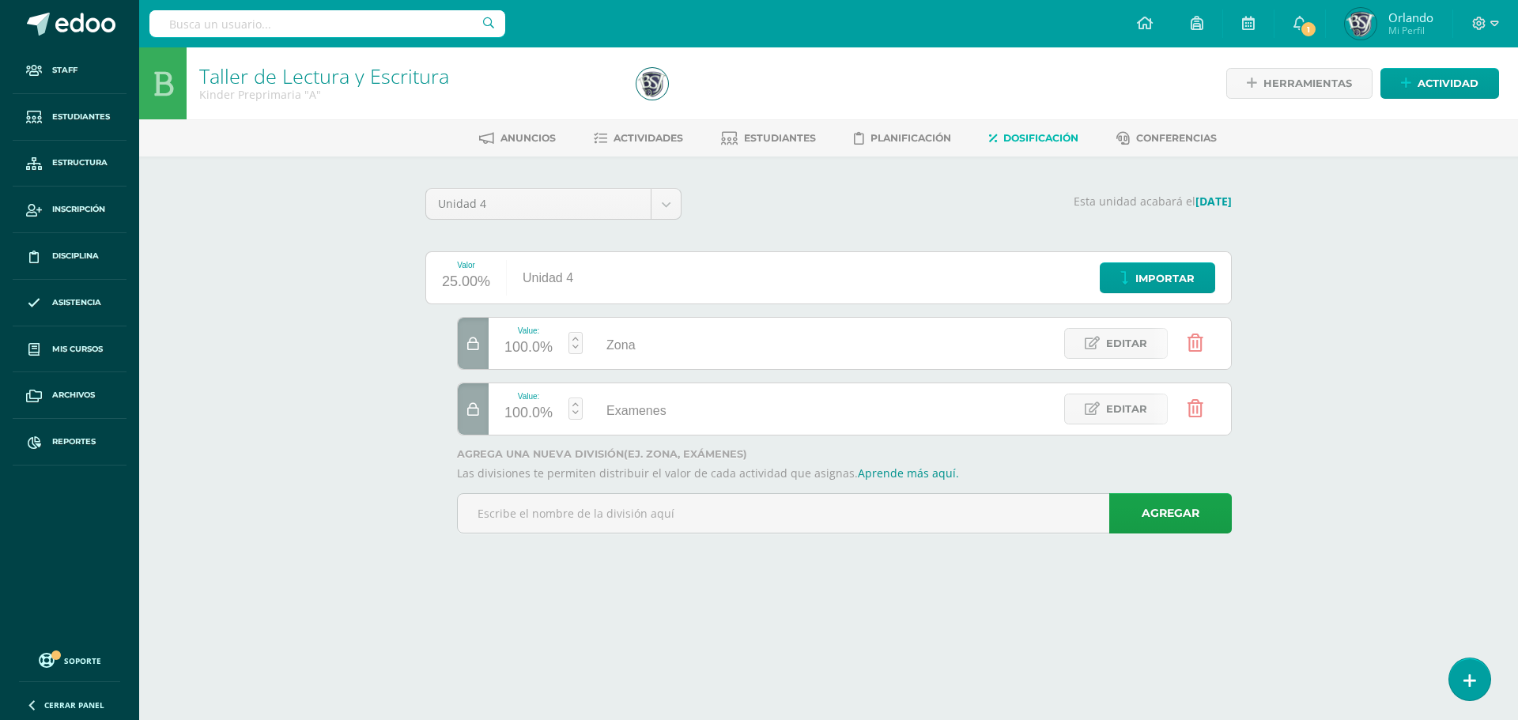
click at [468, 336] on div at bounding box center [473, 343] width 31 height 51
click at [481, 359] on div at bounding box center [473, 343] width 31 height 51
click at [569, 346] on link at bounding box center [576, 343] width 14 height 22
click at [580, 353] on link at bounding box center [576, 343] width 14 height 22
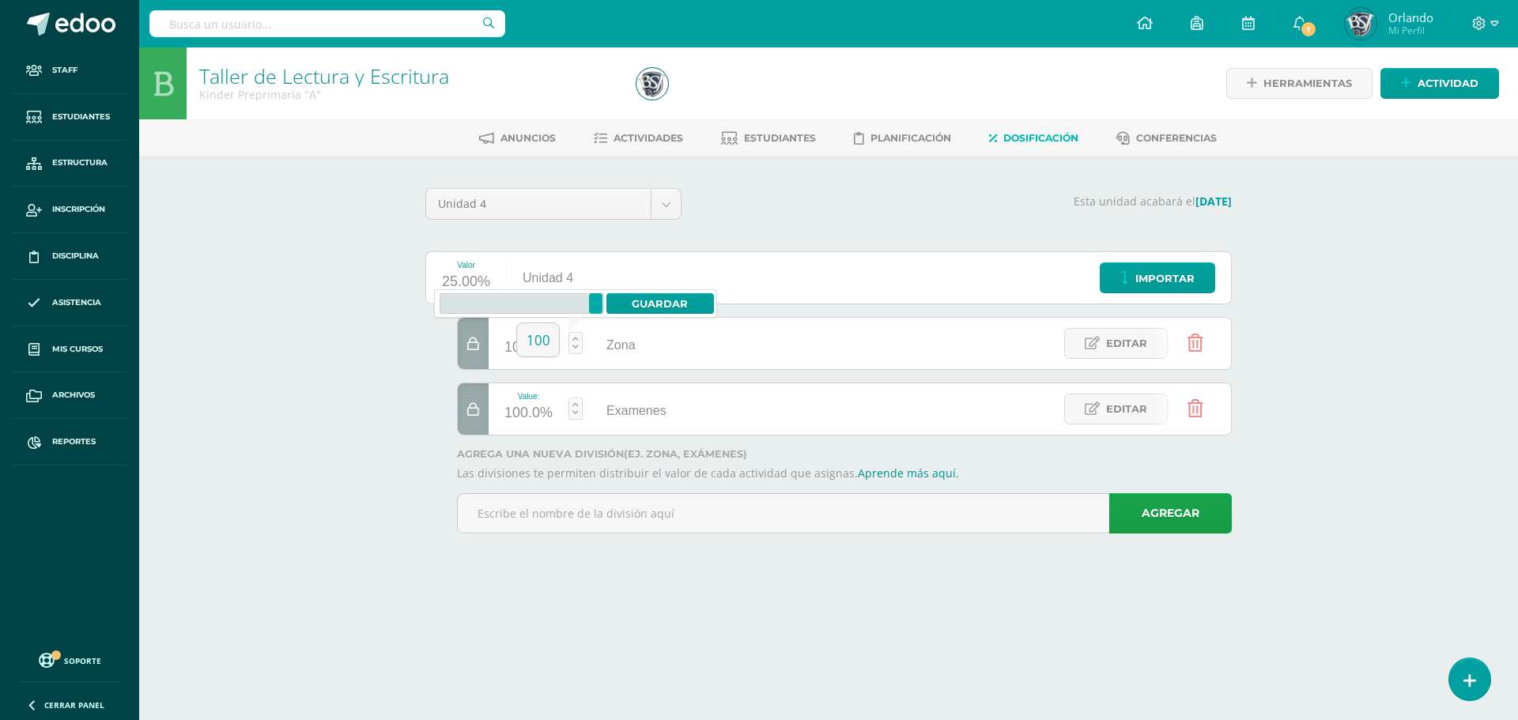
drag, startPoint x: 700, startPoint y: 376, endPoint x: 712, endPoint y: 375, distance: 12.8
click at [701, 376] on div at bounding box center [860, 376] width 807 height 119
click at [478, 421] on div at bounding box center [473, 409] width 31 height 51
click at [477, 421] on div at bounding box center [473, 409] width 31 height 51
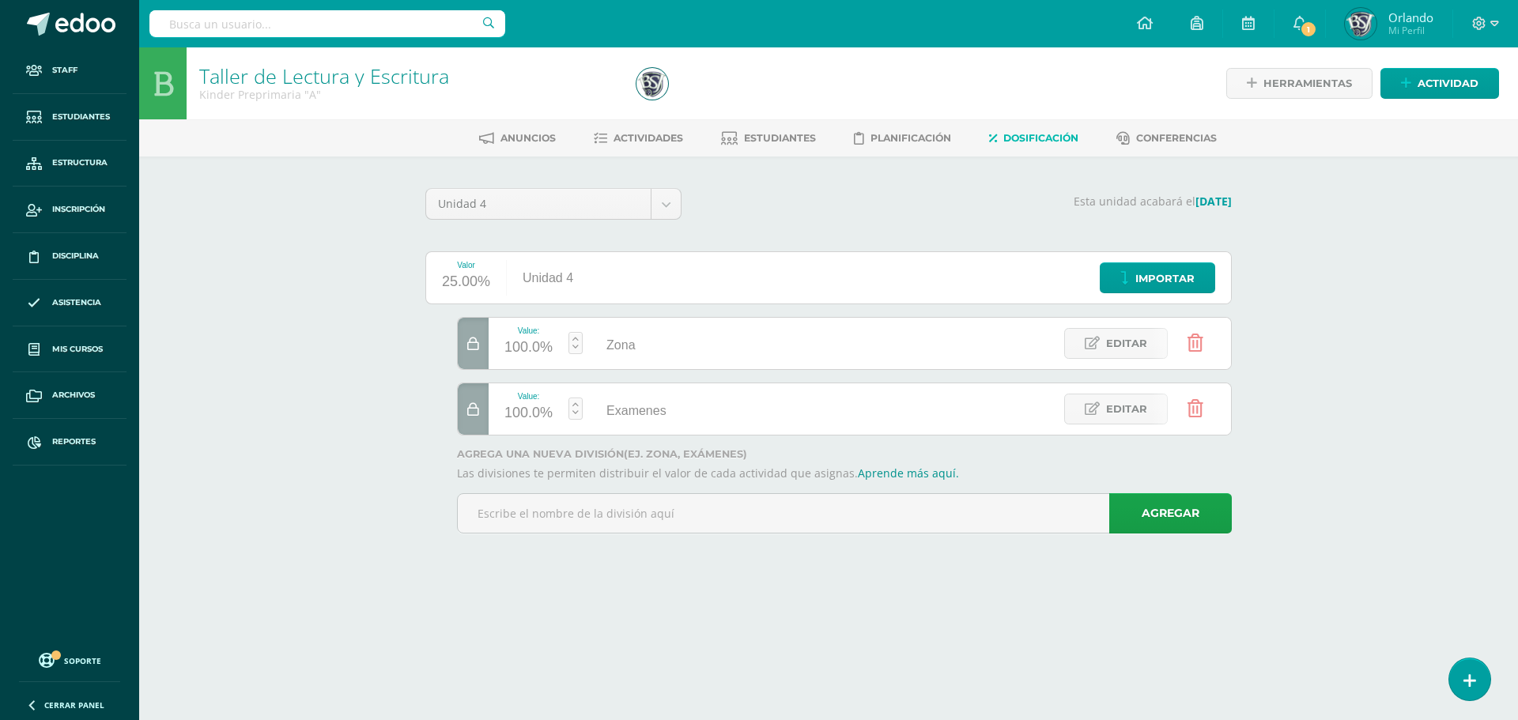
click at [477, 421] on div at bounding box center [473, 409] width 31 height 51
click at [467, 350] on div at bounding box center [473, 343] width 31 height 51
click at [467, 350] on icon at bounding box center [473, 344] width 12 height 13
click at [469, 343] on icon at bounding box center [473, 344] width 12 height 13
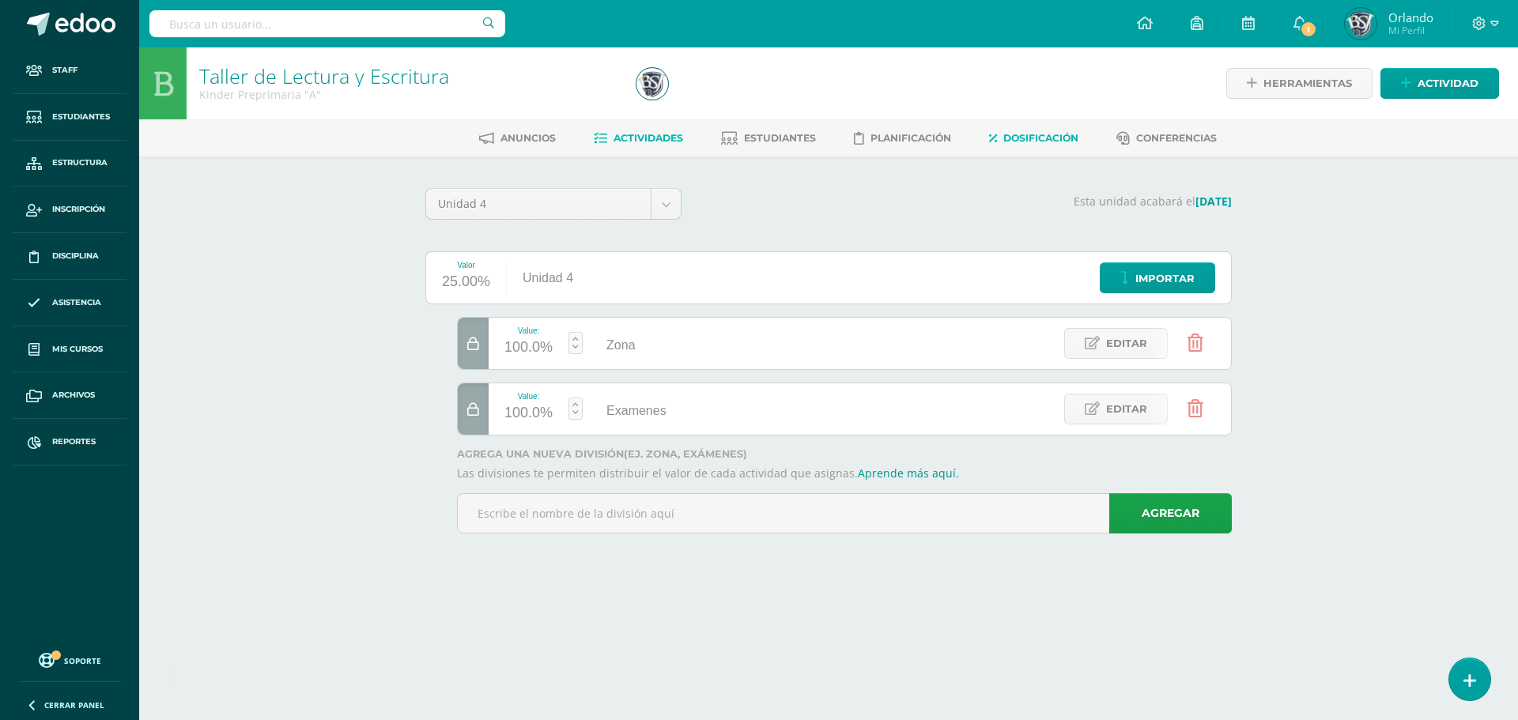
click at [661, 134] on span "Actividades" at bounding box center [649, 138] width 70 height 12
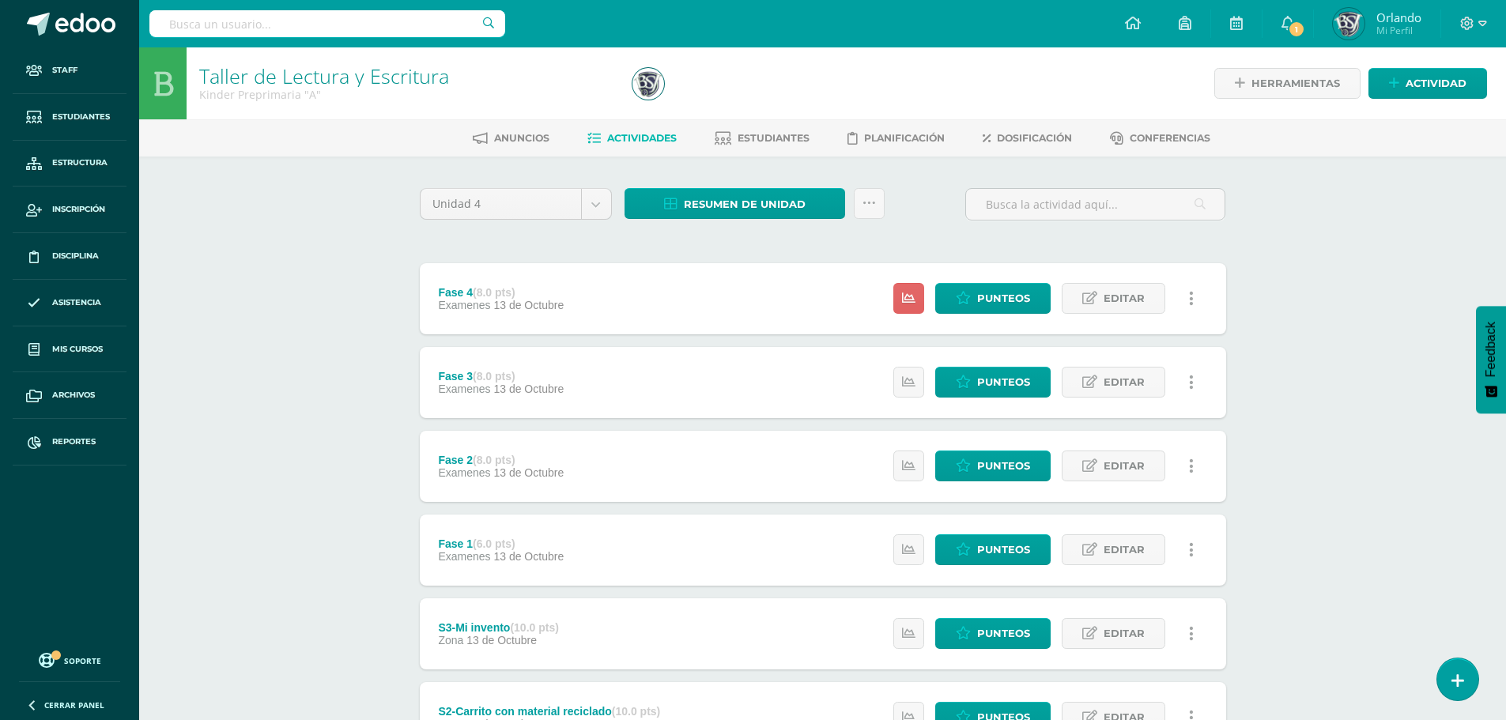
click at [1197, 303] on link at bounding box center [1192, 298] width 31 height 31
click at [1140, 394] on link "Eliminar" at bounding box center [1162, 399] width 162 height 25
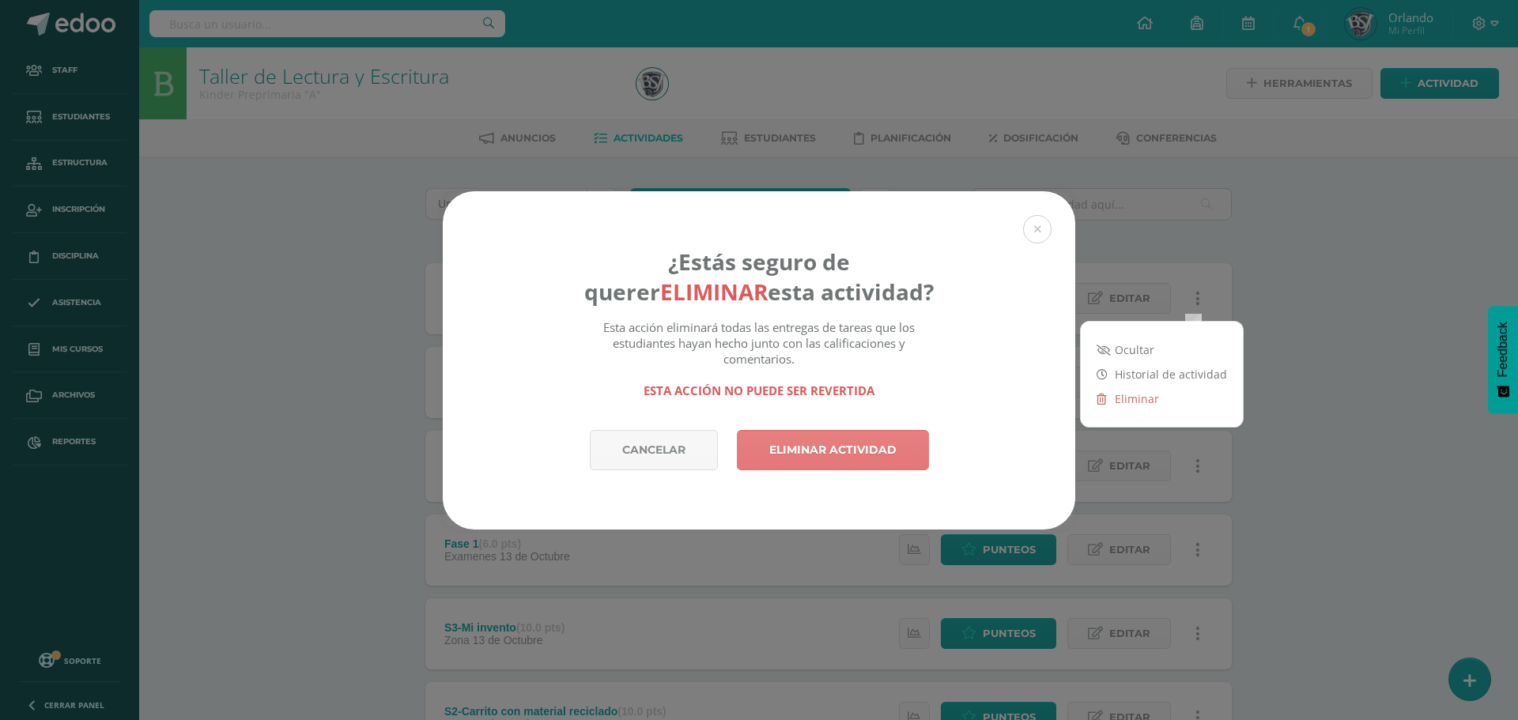
click at [875, 443] on link "Eliminar actividad" at bounding box center [833, 450] width 192 height 40
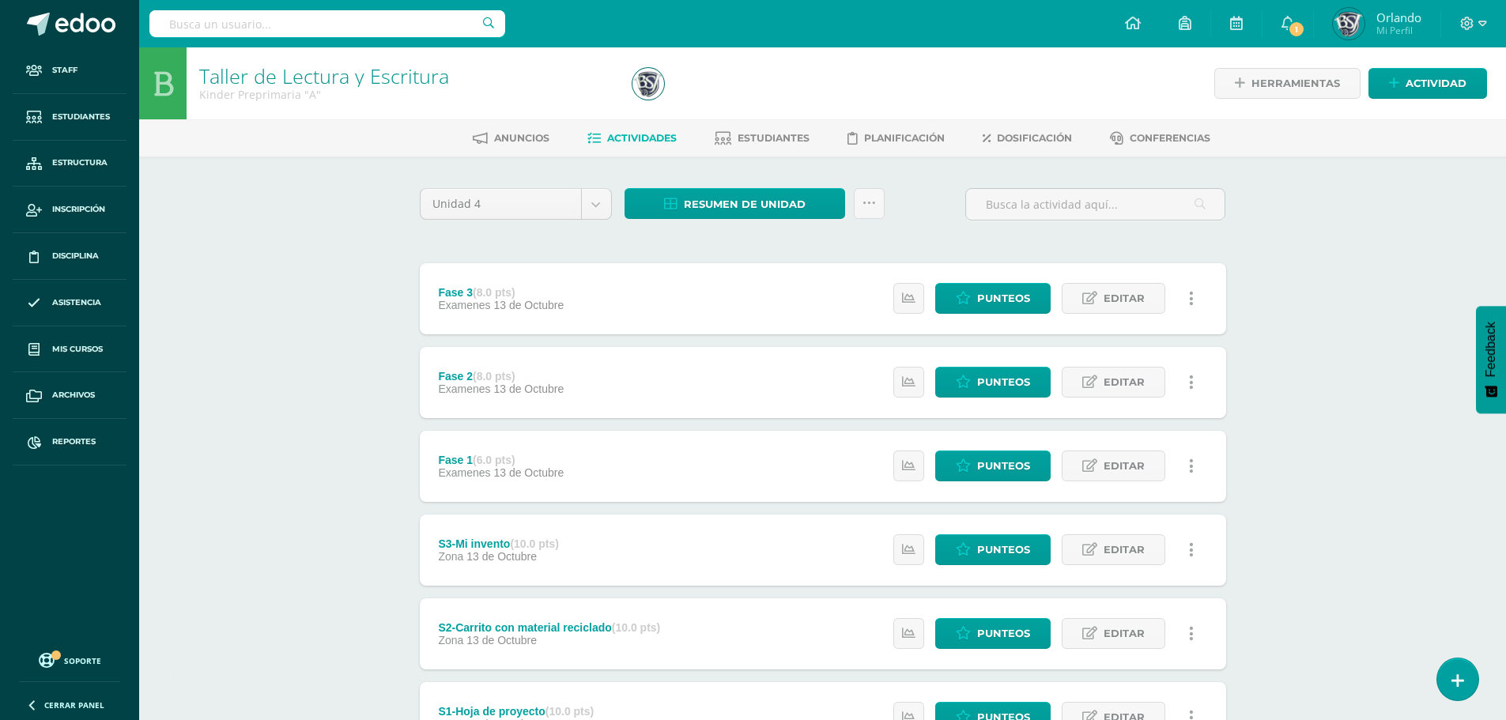
click at [1188, 299] on link at bounding box center [1192, 298] width 31 height 31
click at [1104, 383] on link "Eliminar" at bounding box center [1162, 374] width 162 height 25
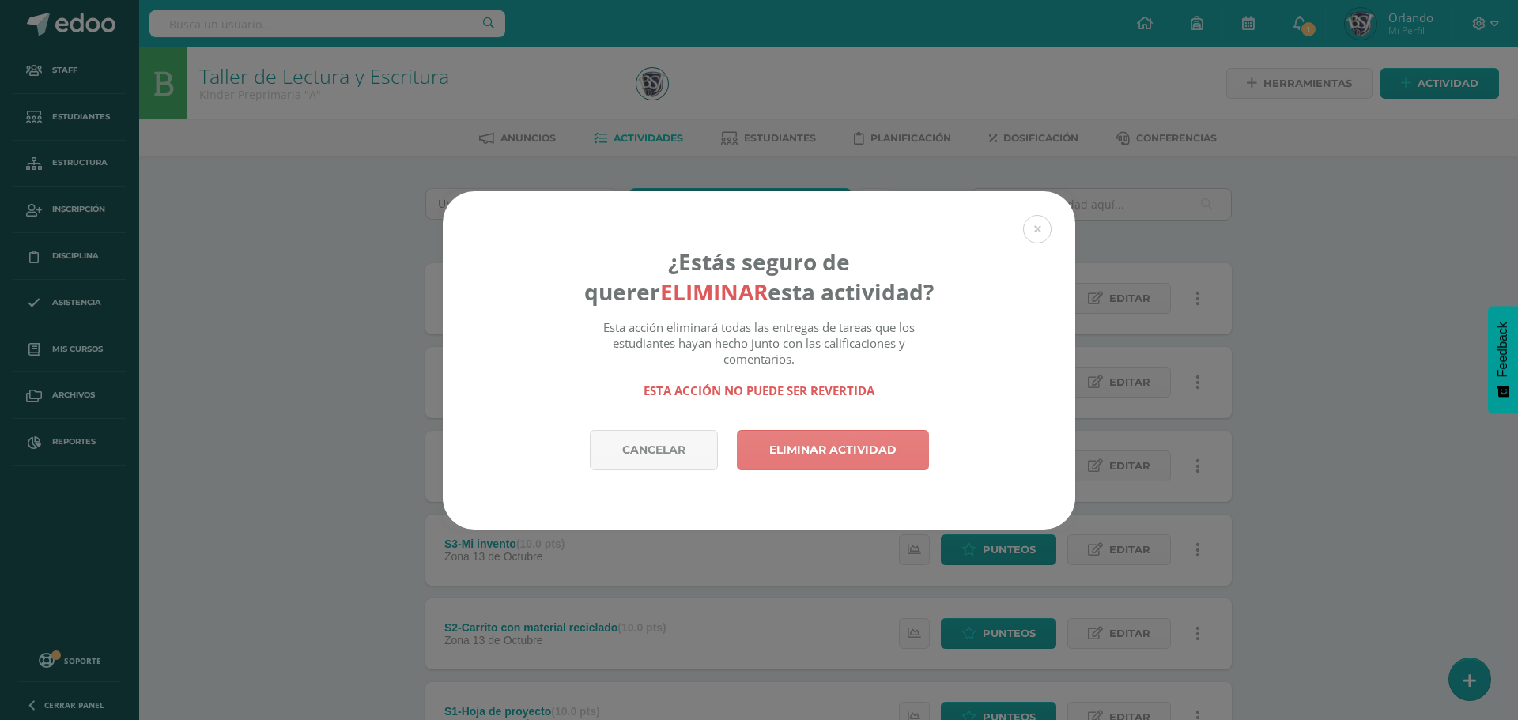
click at [856, 431] on link "Eliminar actividad" at bounding box center [833, 450] width 192 height 40
click at [867, 452] on link "Eliminar actividad" at bounding box center [833, 450] width 192 height 40
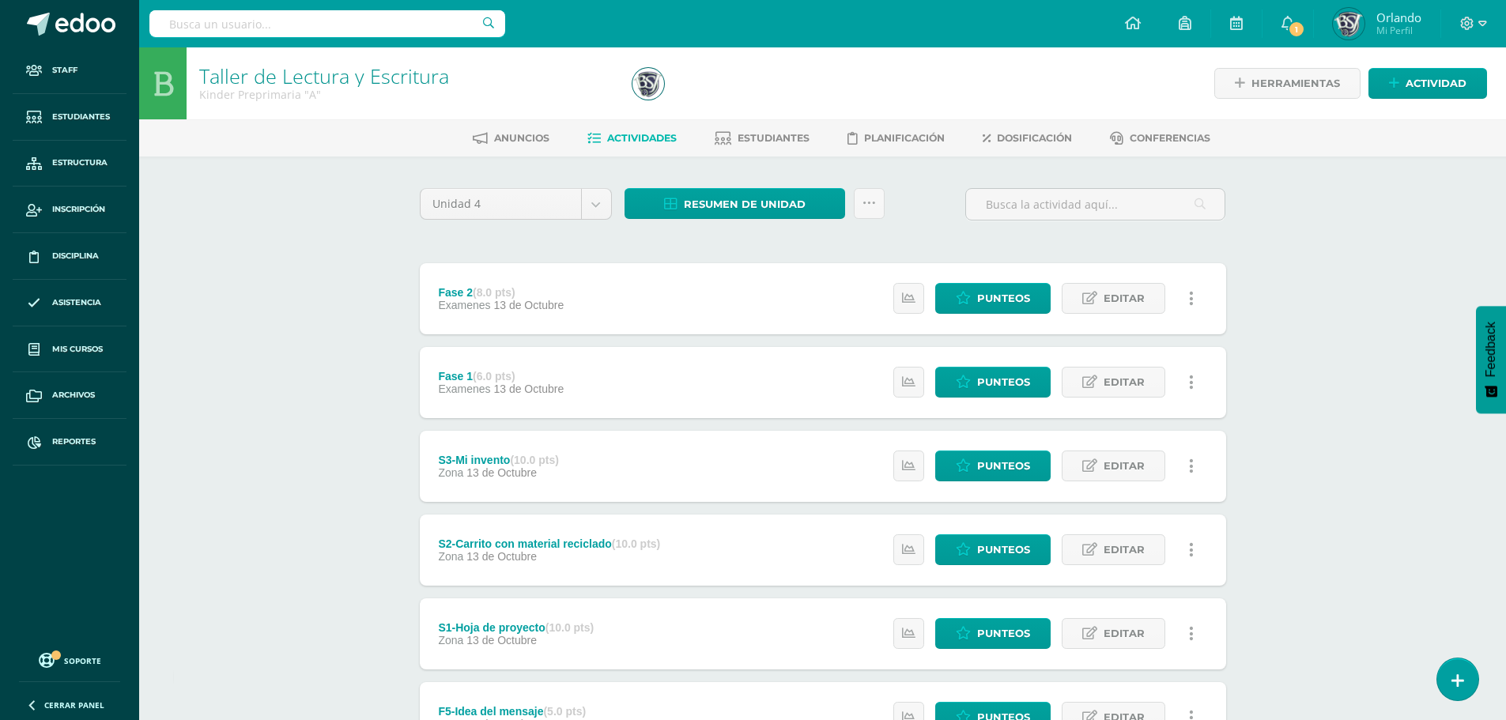
click at [1196, 304] on link at bounding box center [1192, 298] width 31 height 31
click at [1118, 376] on link "Eliminar" at bounding box center [1162, 374] width 162 height 25
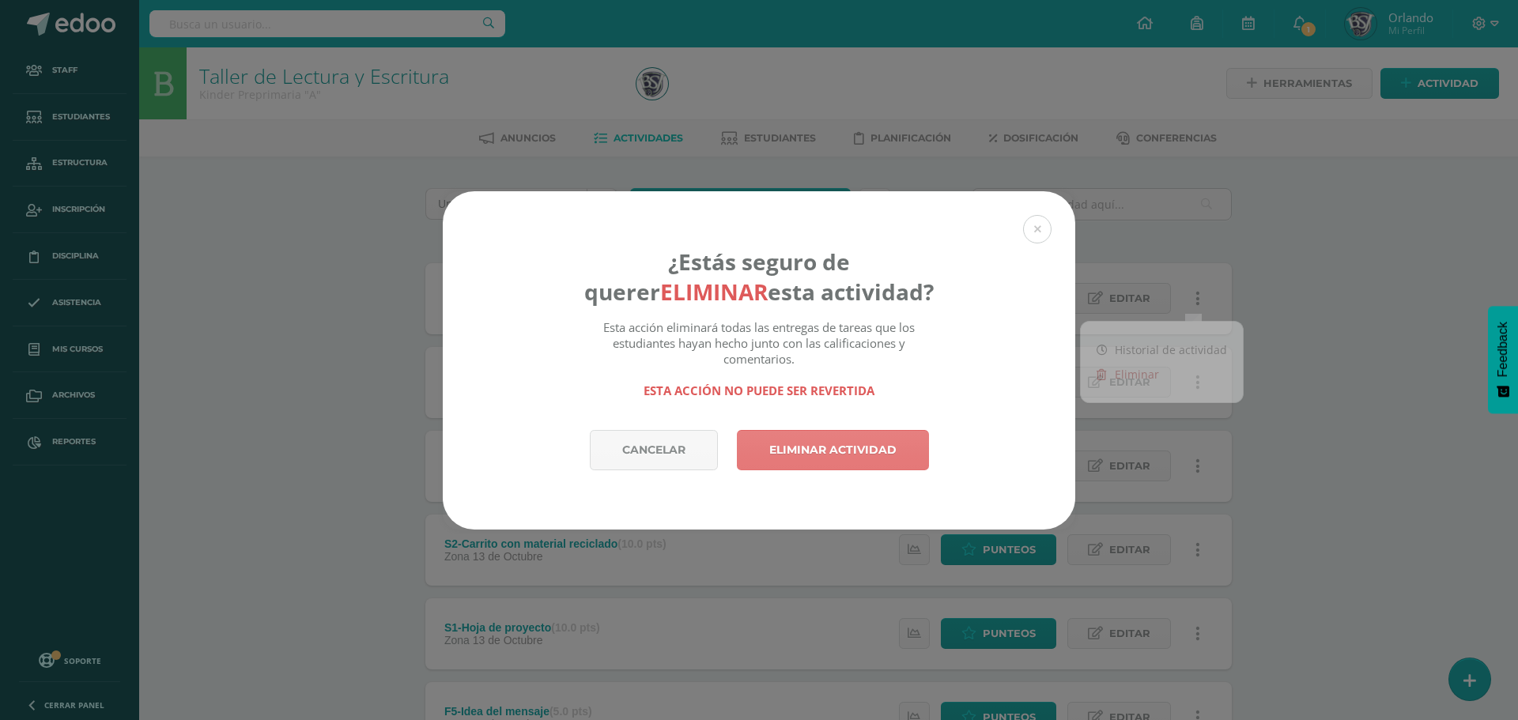
click at [917, 444] on link "Eliminar actividad" at bounding box center [833, 450] width 192 height 40
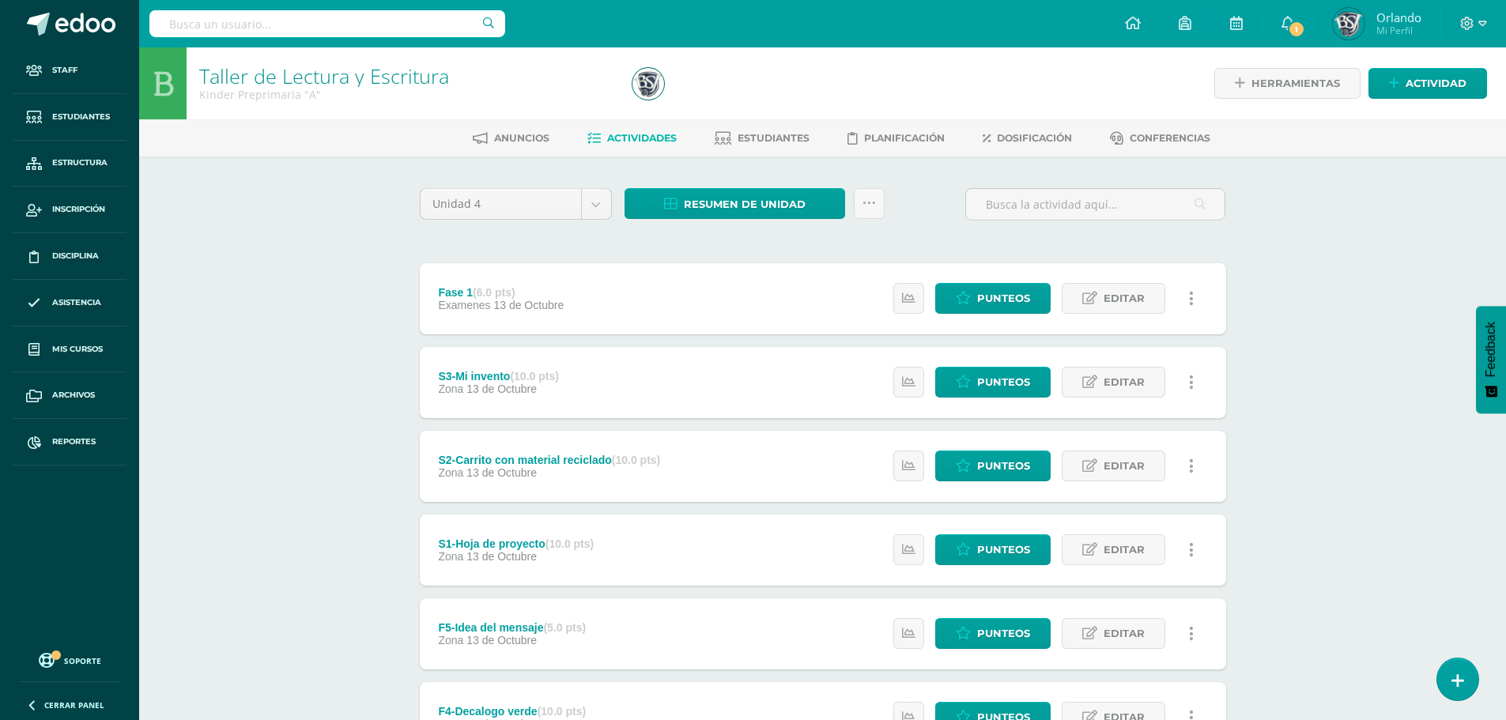
click at [1185, 292] on link at bounding box center [1192, 298] width 31 height 31
click at [1142, 378] on link "Eliminar" at bounding box center [1162, 374] width 162 height 25
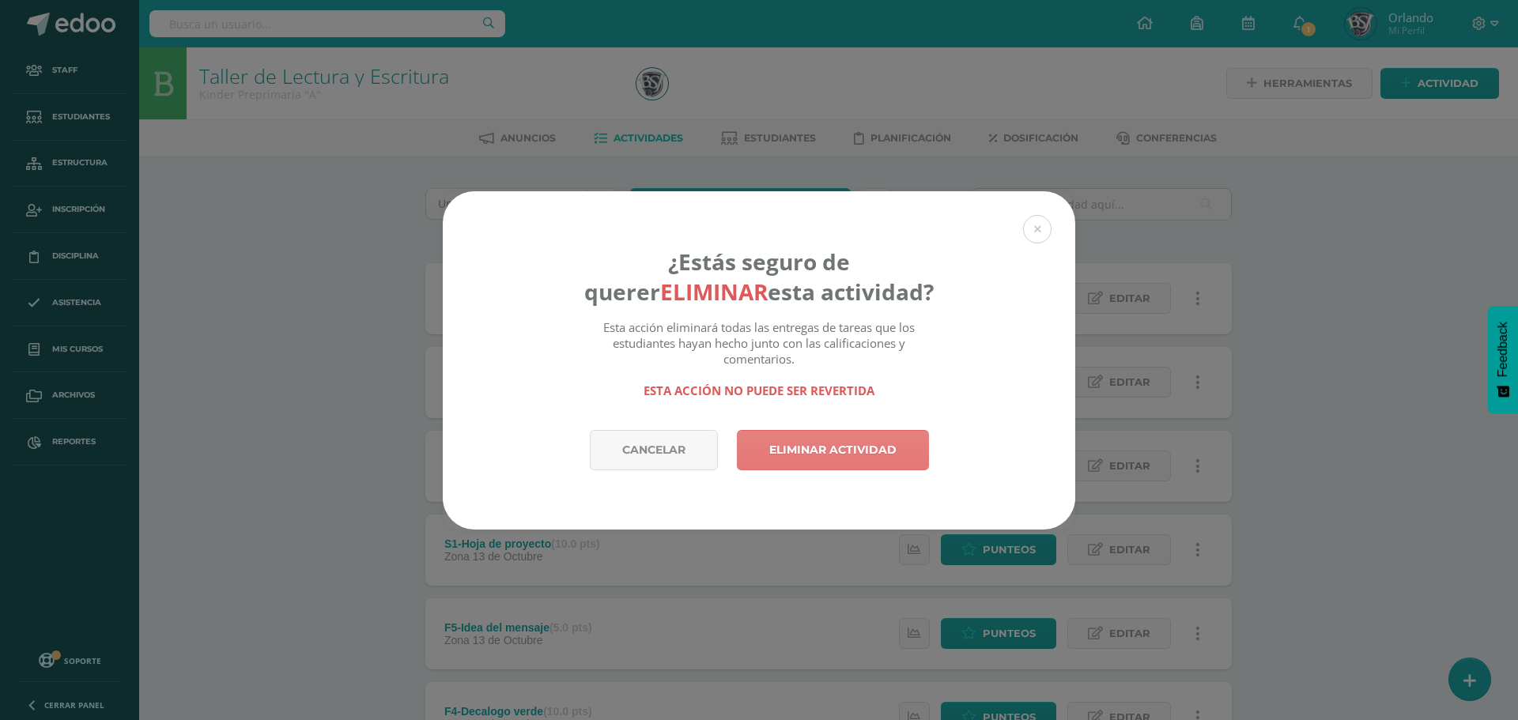
click at [852, 446] on link "Eliminar actividad" at bounding box center [833, 450] width 192 height 40
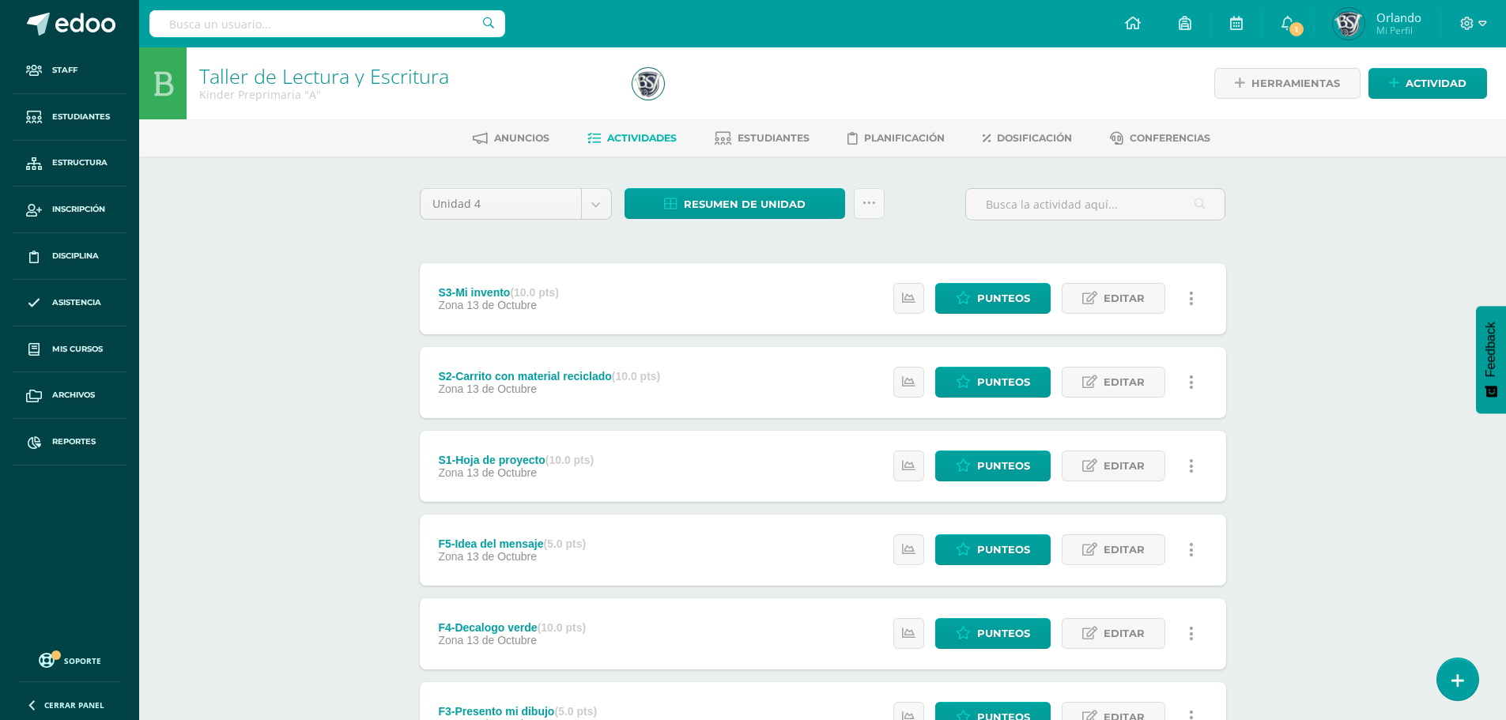
click at [1194, 299] on link at bounding box center [1192, 298] width 31 height 31
click at [1106, 372] on icon at bounding box center [1101, 374] width 9 height 11
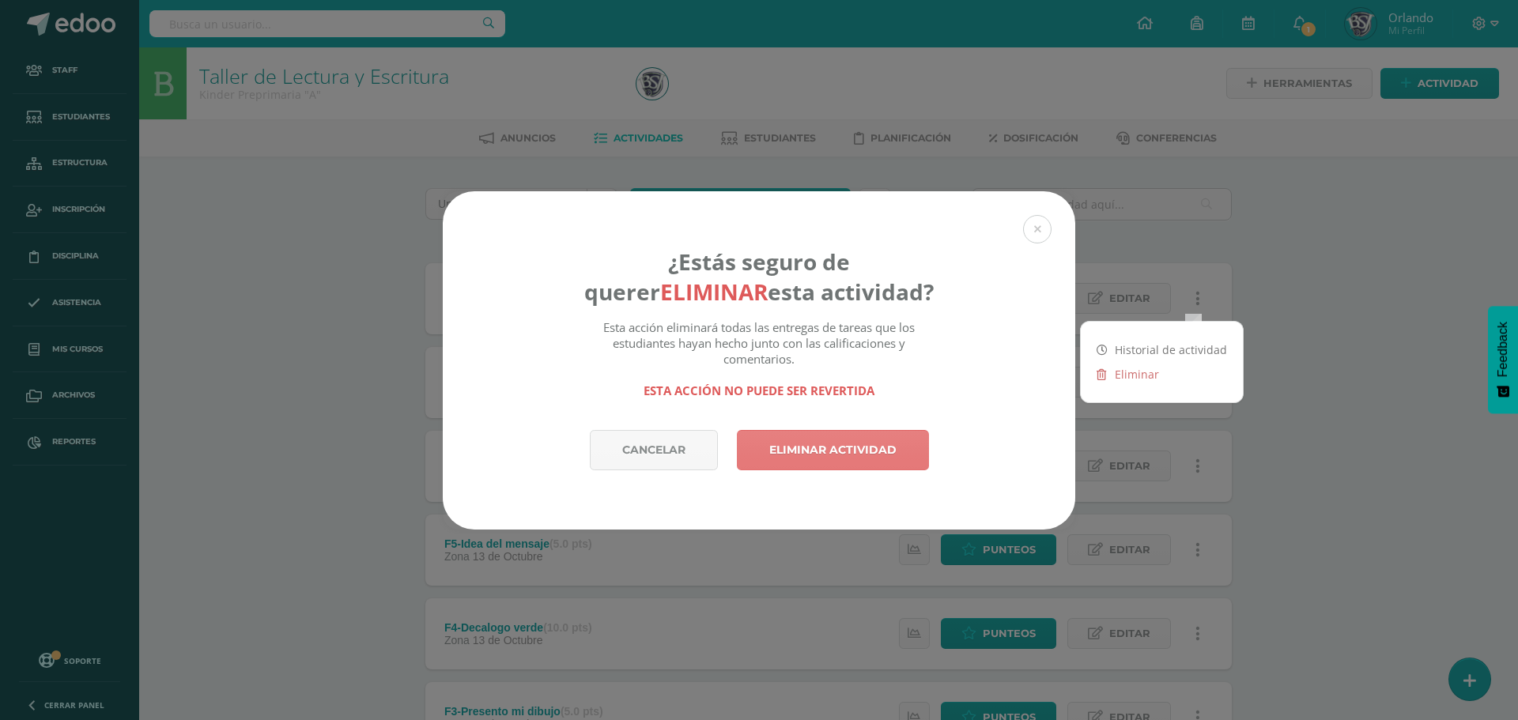
click at [881, 450] on link "Eliminar actividad" at bounding box center [833, 450] width 192 height 40
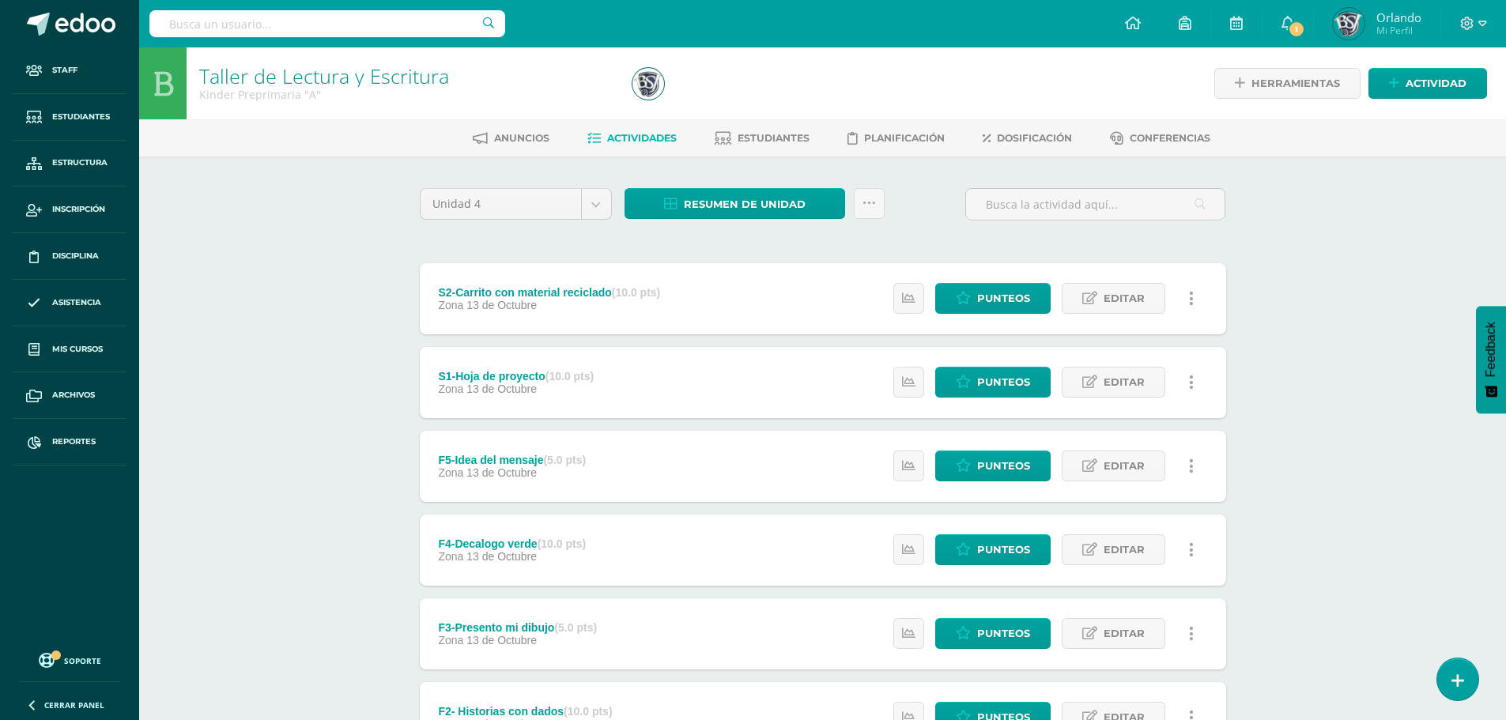
click at [1191, 298] on icon at bounding box center [1191, 298] width 5 height 17
click at [1121, 370] on link "Eliminar" at bounding box center [1162, 374] width 162 height 25
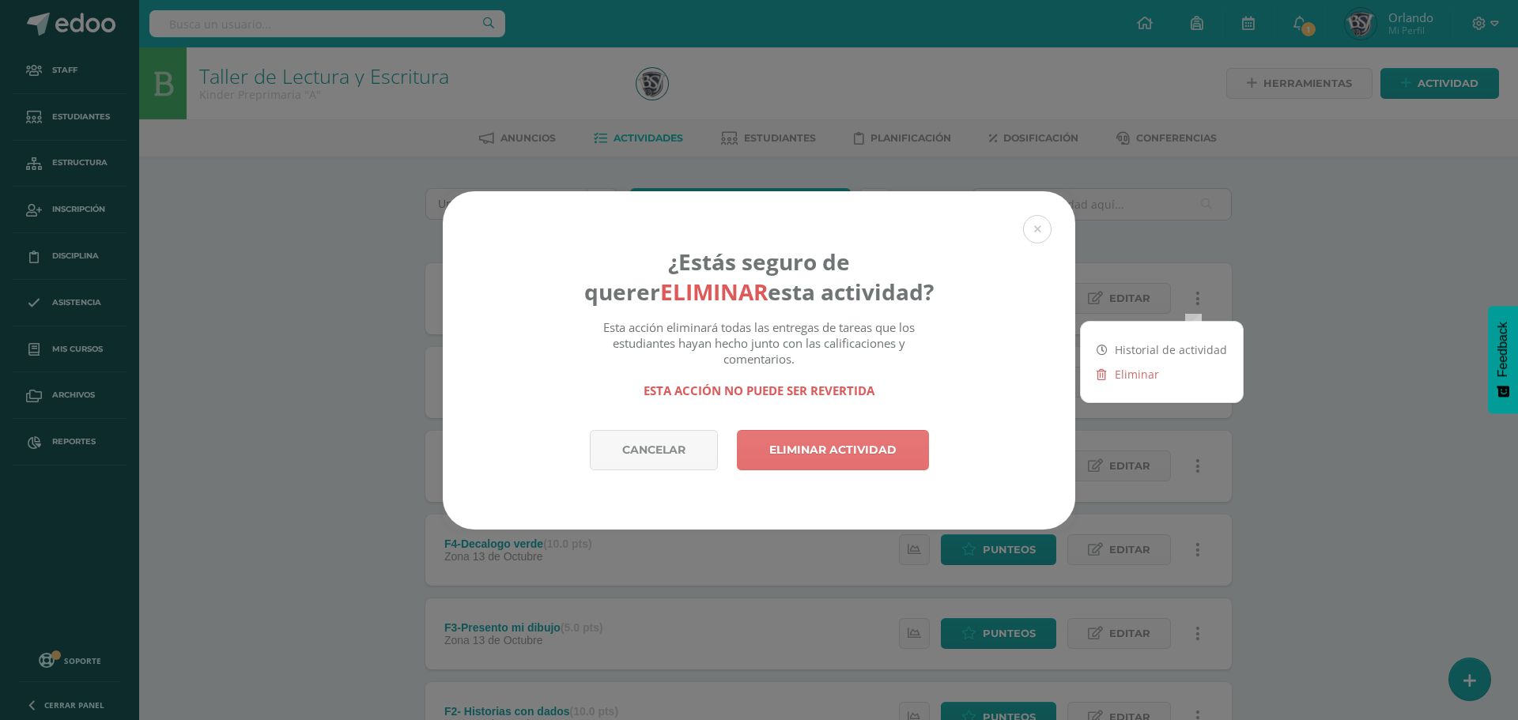
click at [878, 477] on div "Cancelar Eliminar actividad" at bounding box center [759, 480] width 633 height 100
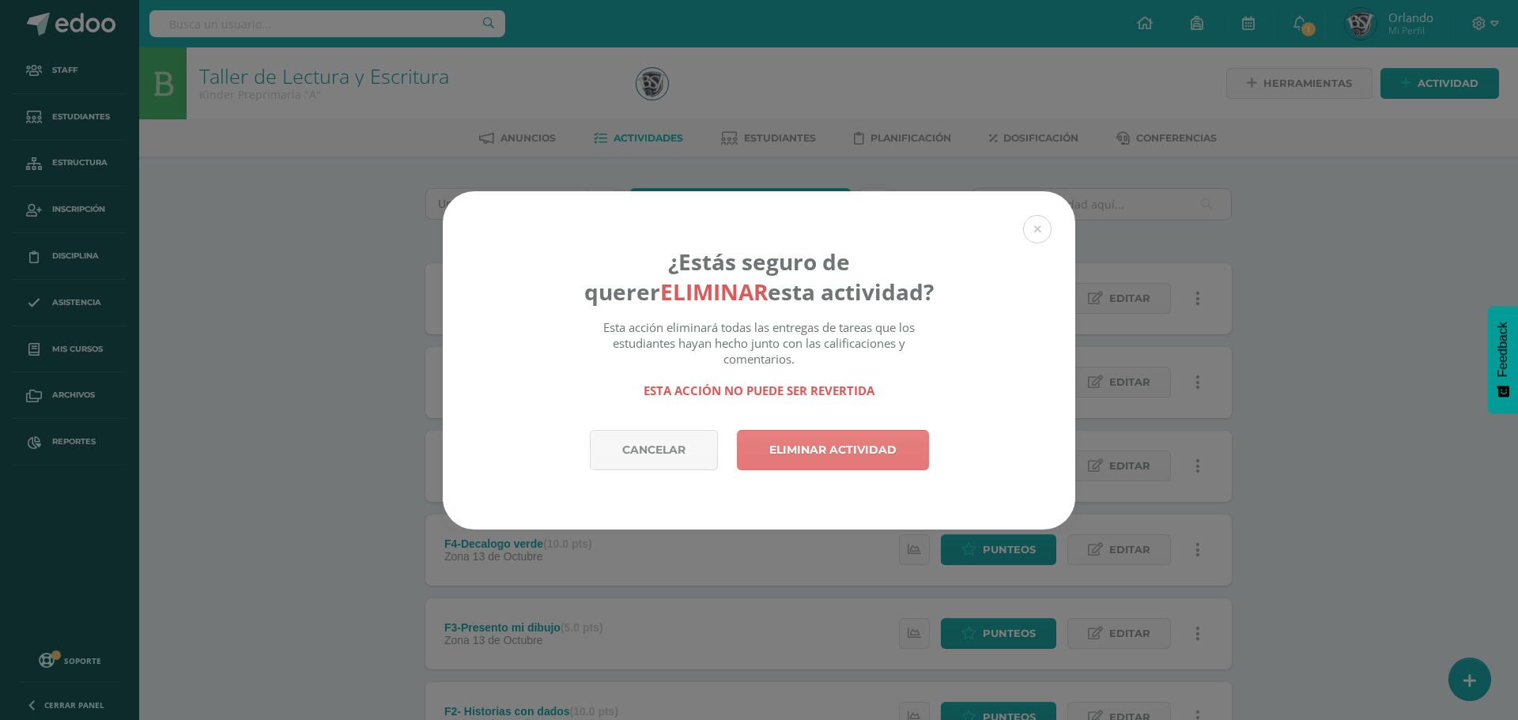
click at [877, 459] on link "Eliminar actividad" at bounding box center [833, 450] width 192 height 40
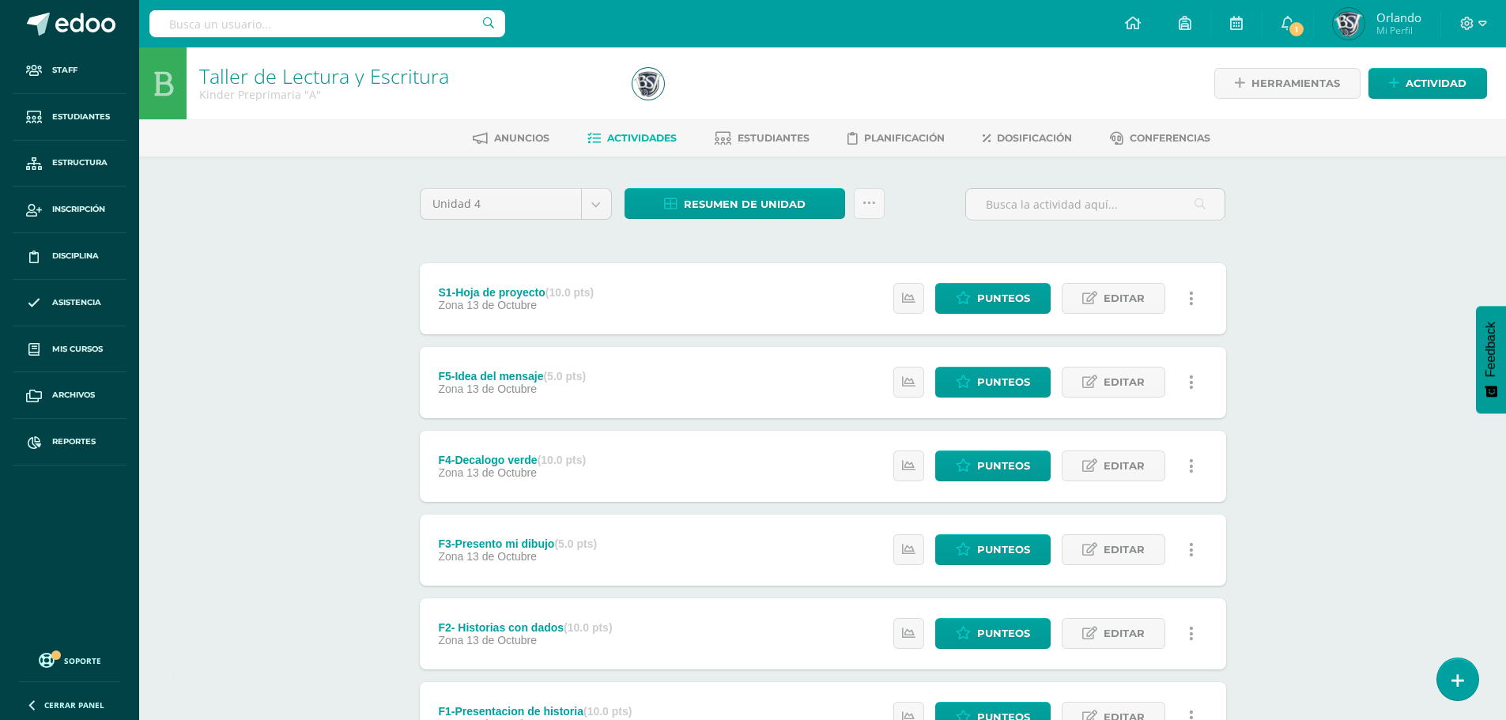
click at [1186, 293] on link at bounding box center [1192, 298] width 31 height 31
click at [1126, 372] on link "Eliminar" at bounding box center [1162, 374] width 162 height 25
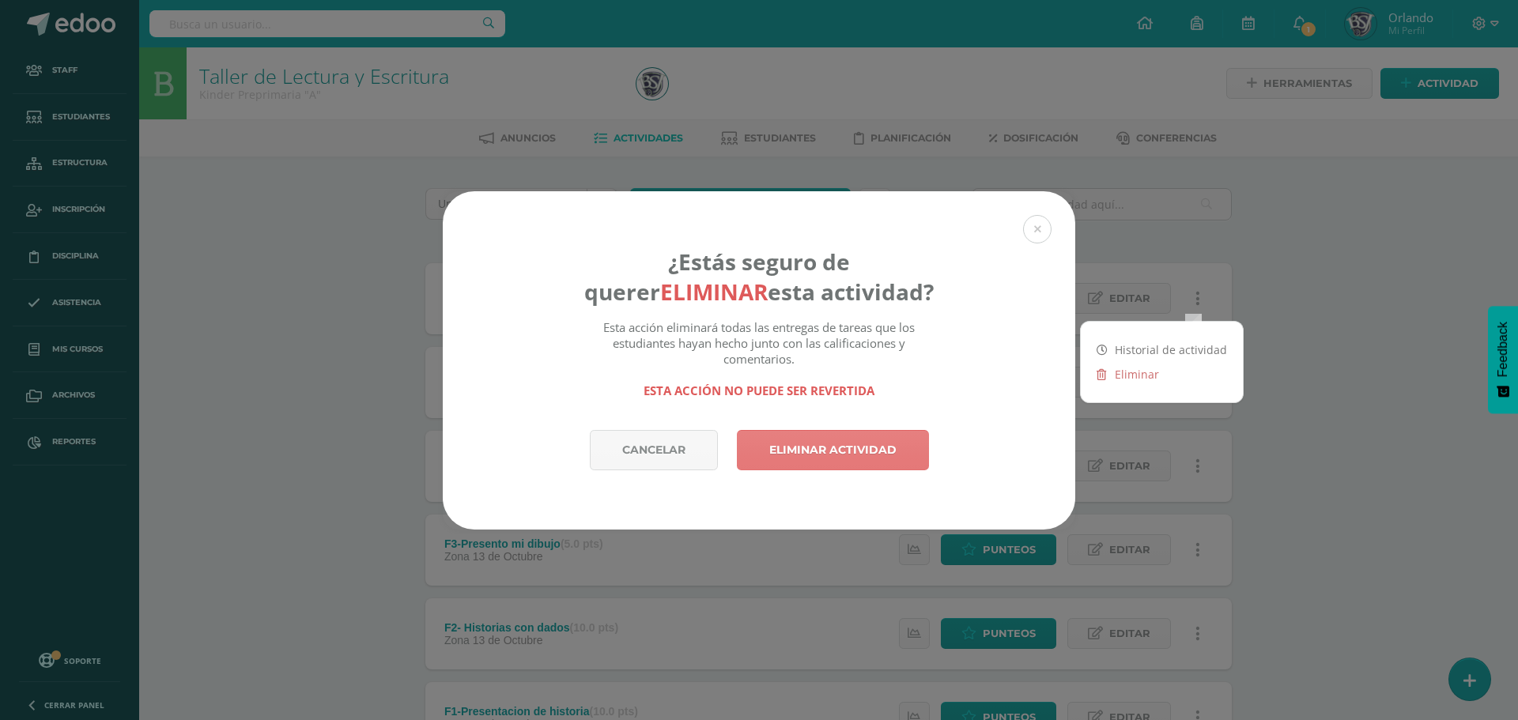
click at [898, 437] on link "Eliminar actividad" at bounding box center [833, 450] width 192 height 40
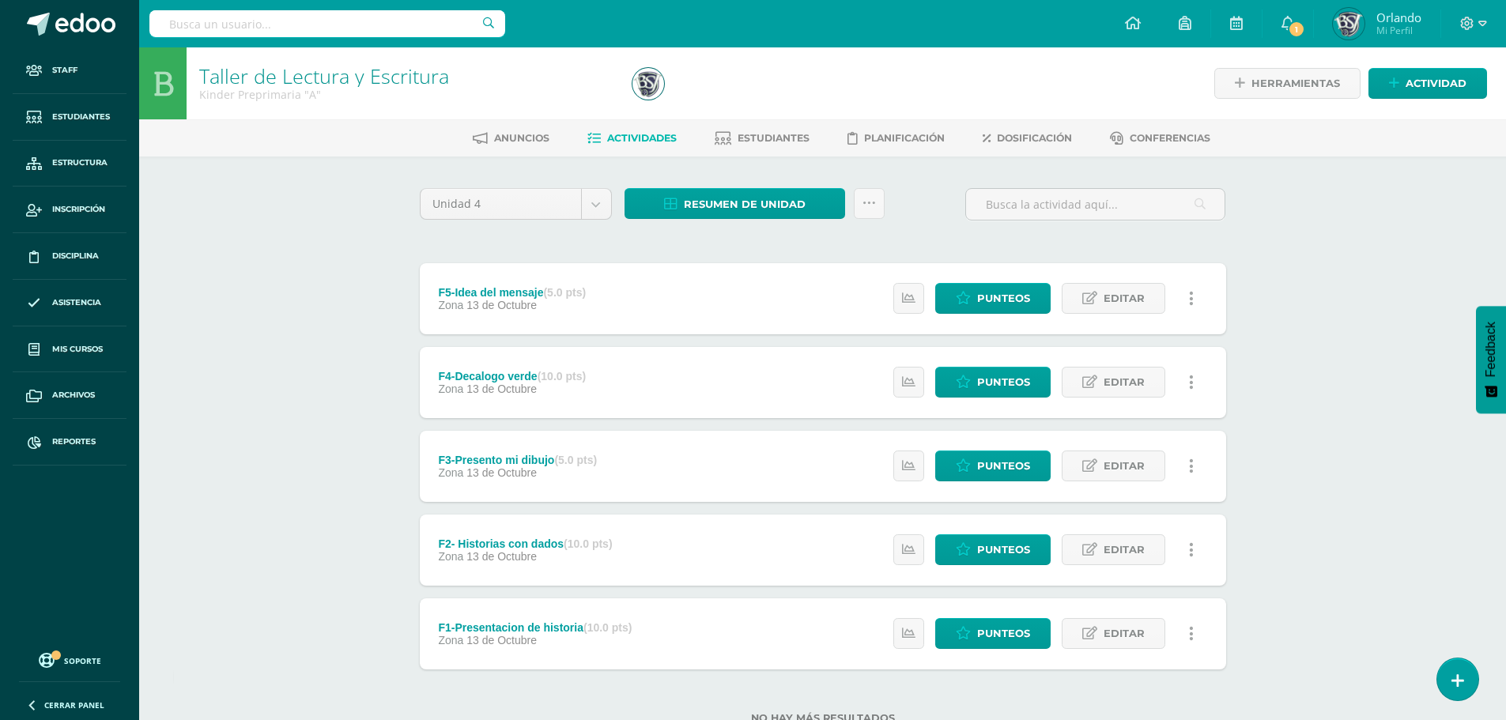
click at [1191, 307] on icon at bounding box center [1191, 298] width 5 height 17
click at [1141, 370] on link "Eliminar" at bounding box center [1162, 374] width 162 height 25
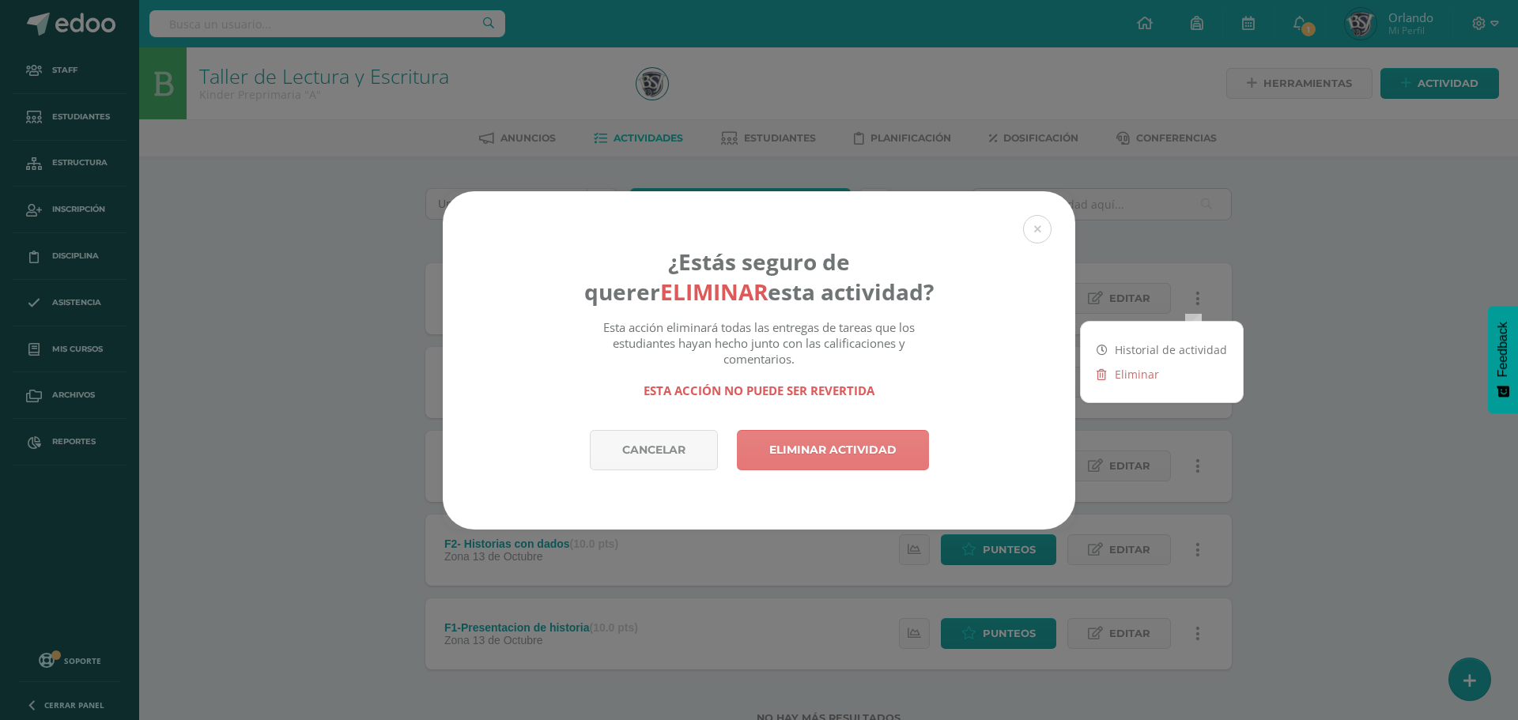
click at [802, 444] on link "Eliminar actividad" at bounding box center [833, 450] width 192 height 40
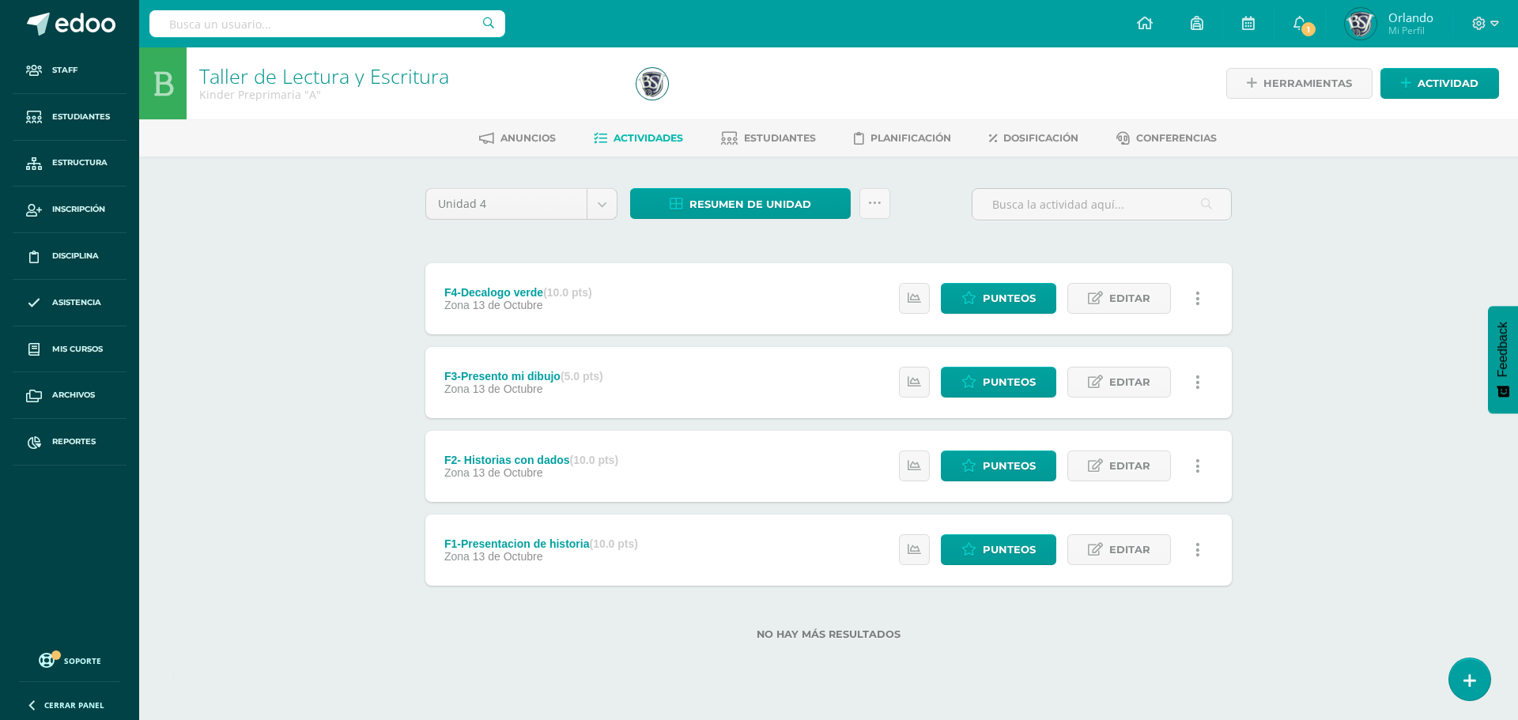
click at [1204, 306] on link at bounding box center [1197, 298] width 31 height 31
click at [1140, 381] on link "Eliminar" at bounding box center [1168, 374] width 162 height 25
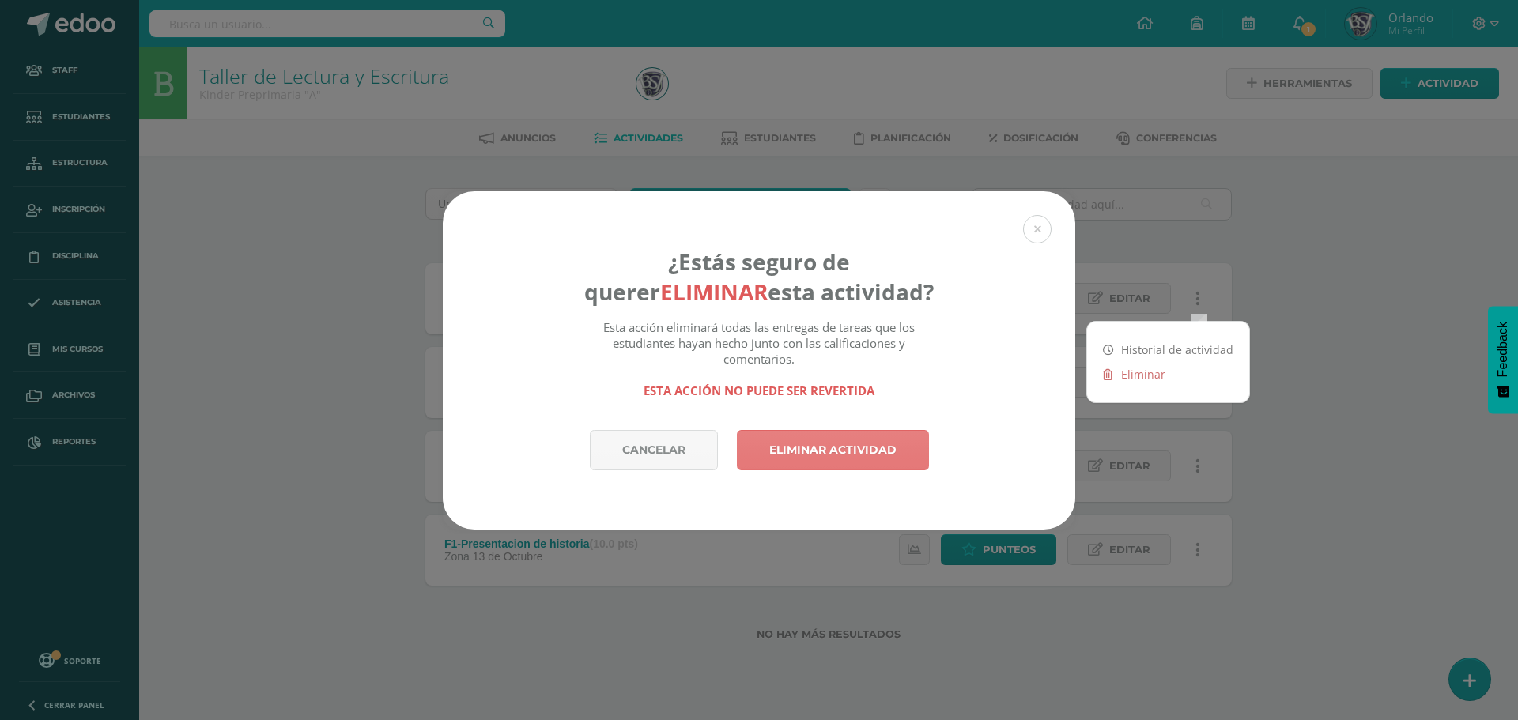
click at [831, 447] on link "Eliminar actividad" at bounding box center [833, 450] width 192 height 40
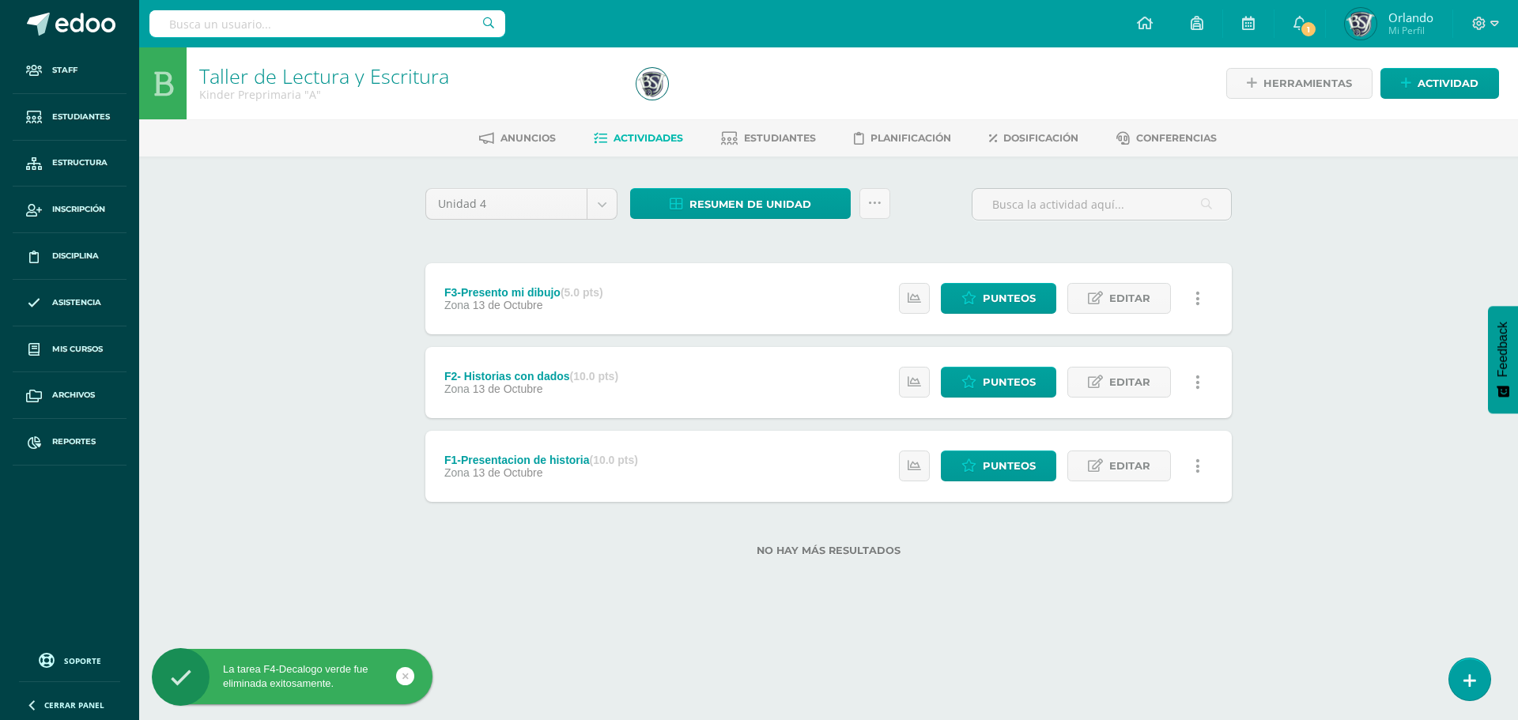
click at [1206, 293] on link at bounding box center [1197, 298] width 31 height 31
click at [1161, 377] on link "Eliminar" at bounding box center [1168, 374] width 162 height 25
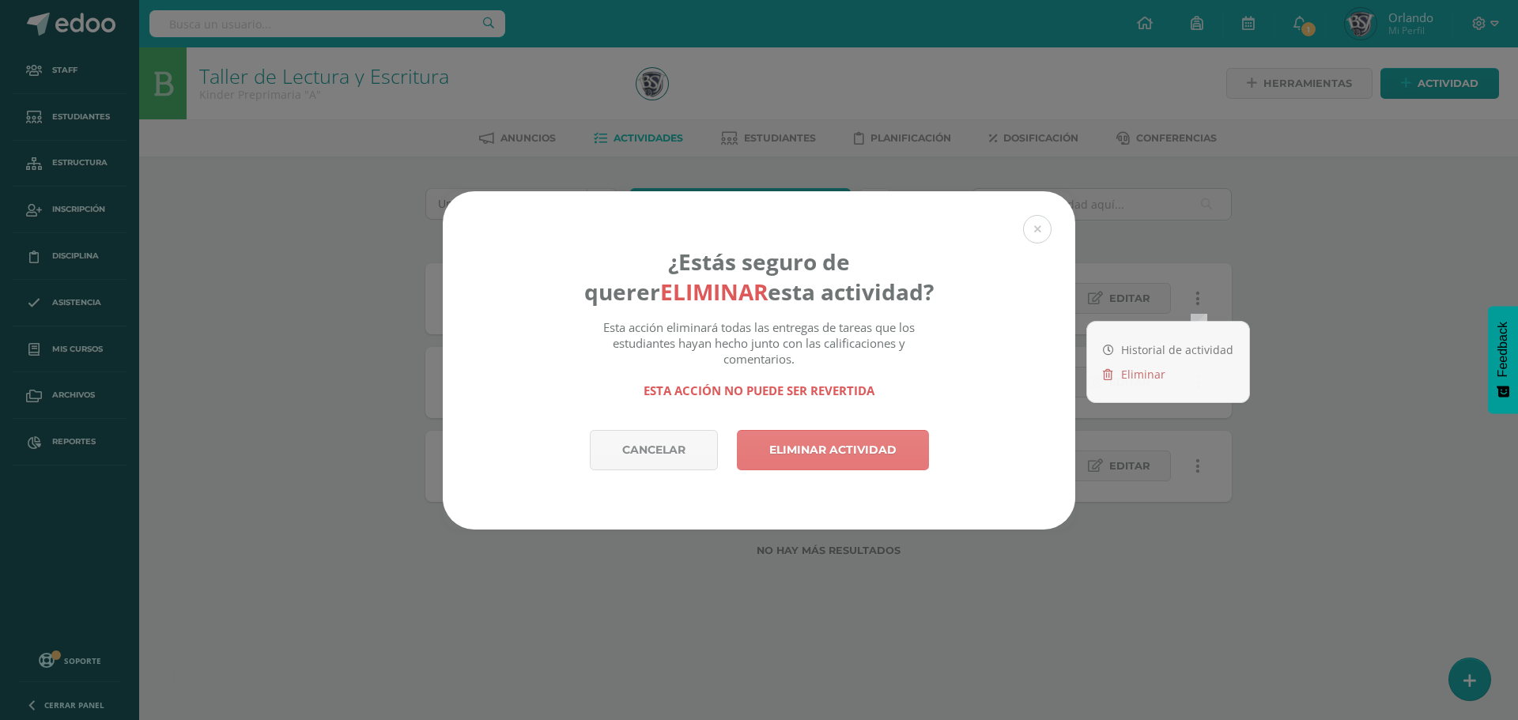
click at [814, 459] on link "Eliminar actividad" at bounding box center [833, 450] width 192 height 40
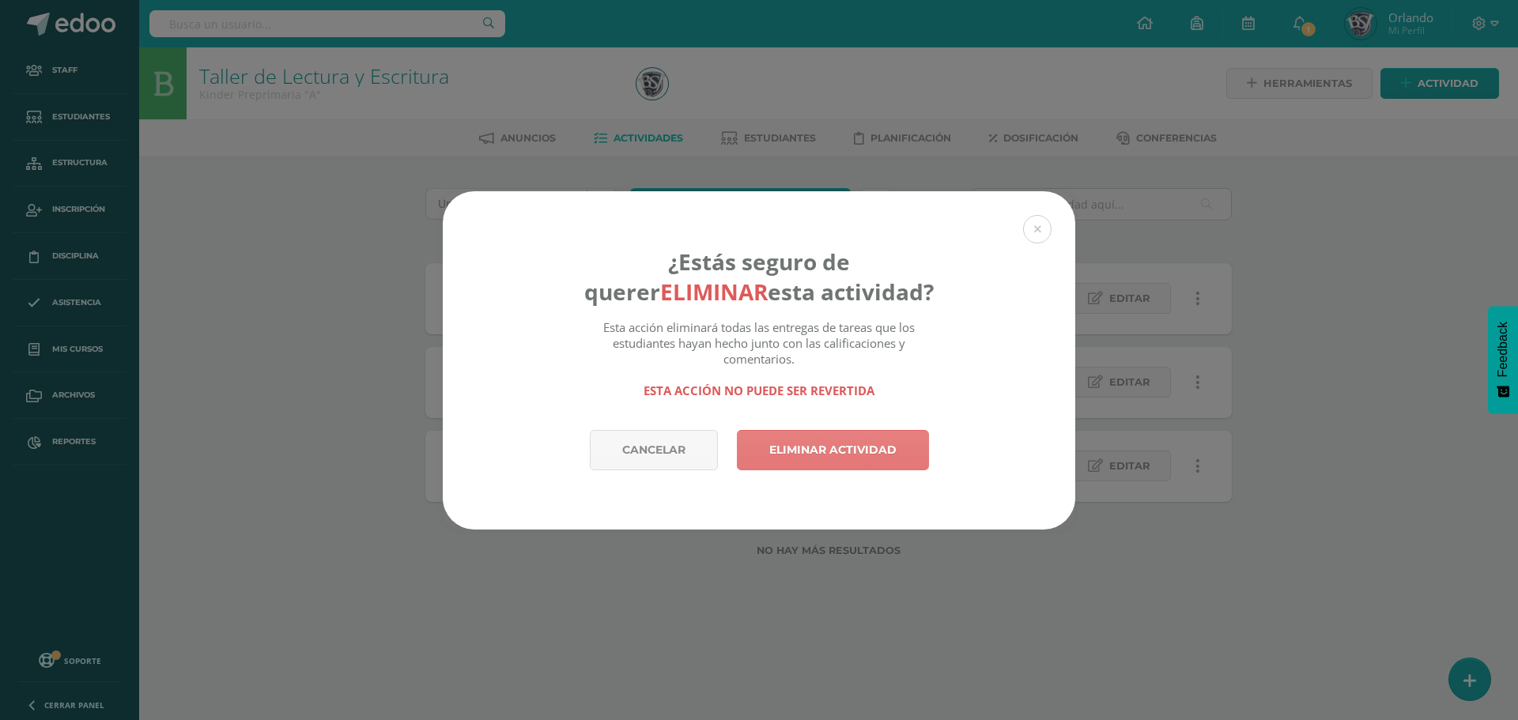
click at [822, 444] on link "Eliminar actividad" at bounding box center [833, 450] width 192 height 40
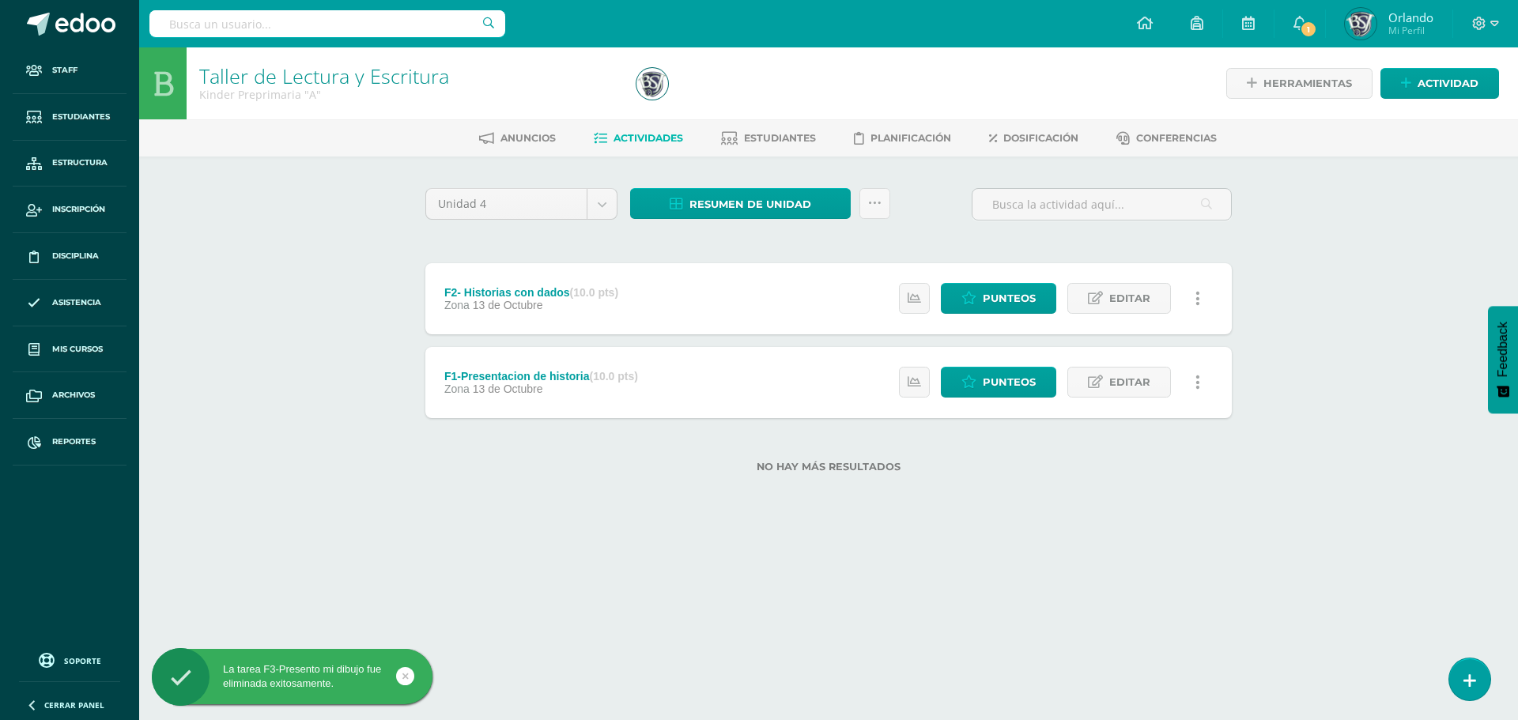
click at [1194, 296] on link at bounding box center [1197, 298] width 31 height 31
click at [1094, 372] on link "Eliminar" at bounding box center [1168, 374] width 162 height 25
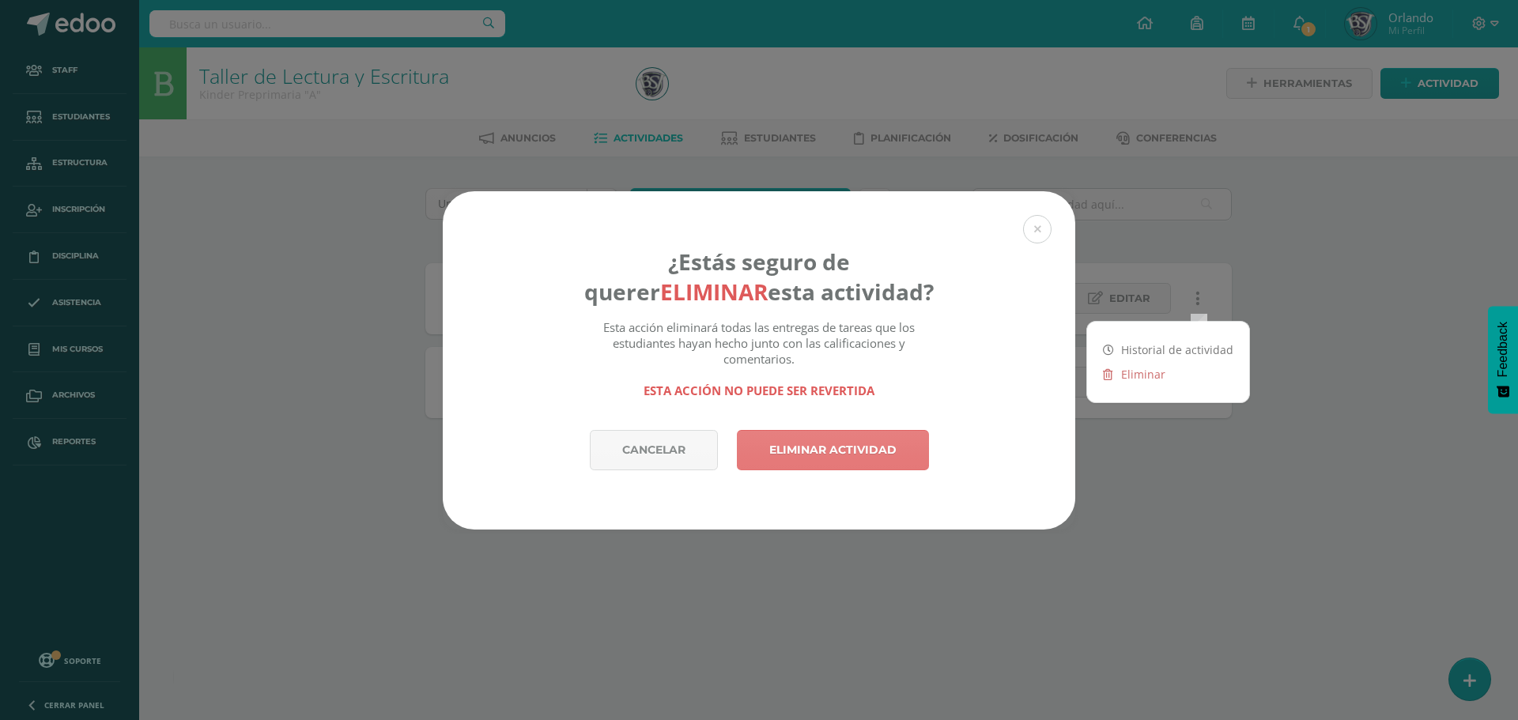
click at [854, 448] on link "Eliminar actividad" at bounding box center [833, 450] width 192 height 40
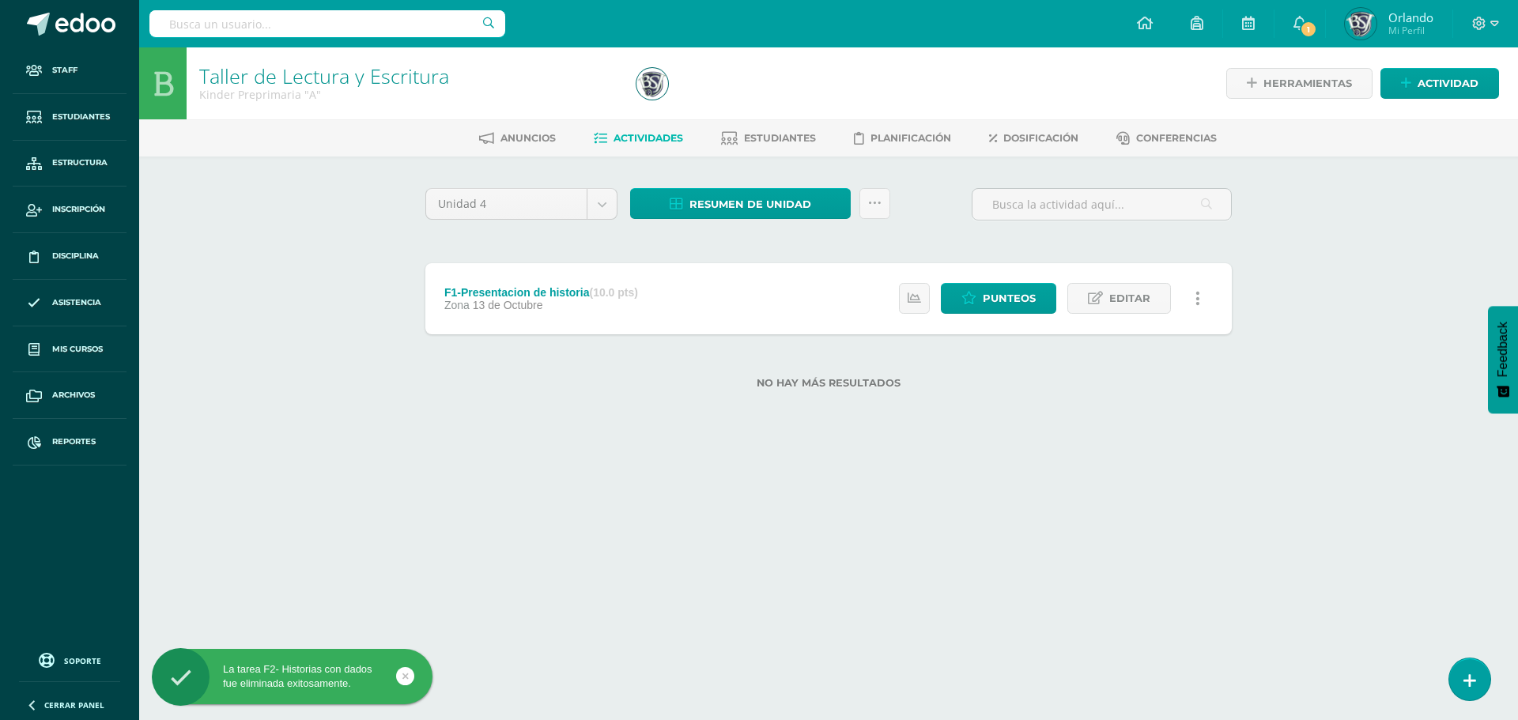
click at [1196, 294] on icon at bounding box center [1198, 298] width 5 height 17
click at [1093, 376] on link "Eliminar" at bounding box center [1168, 374] width 162 height 25
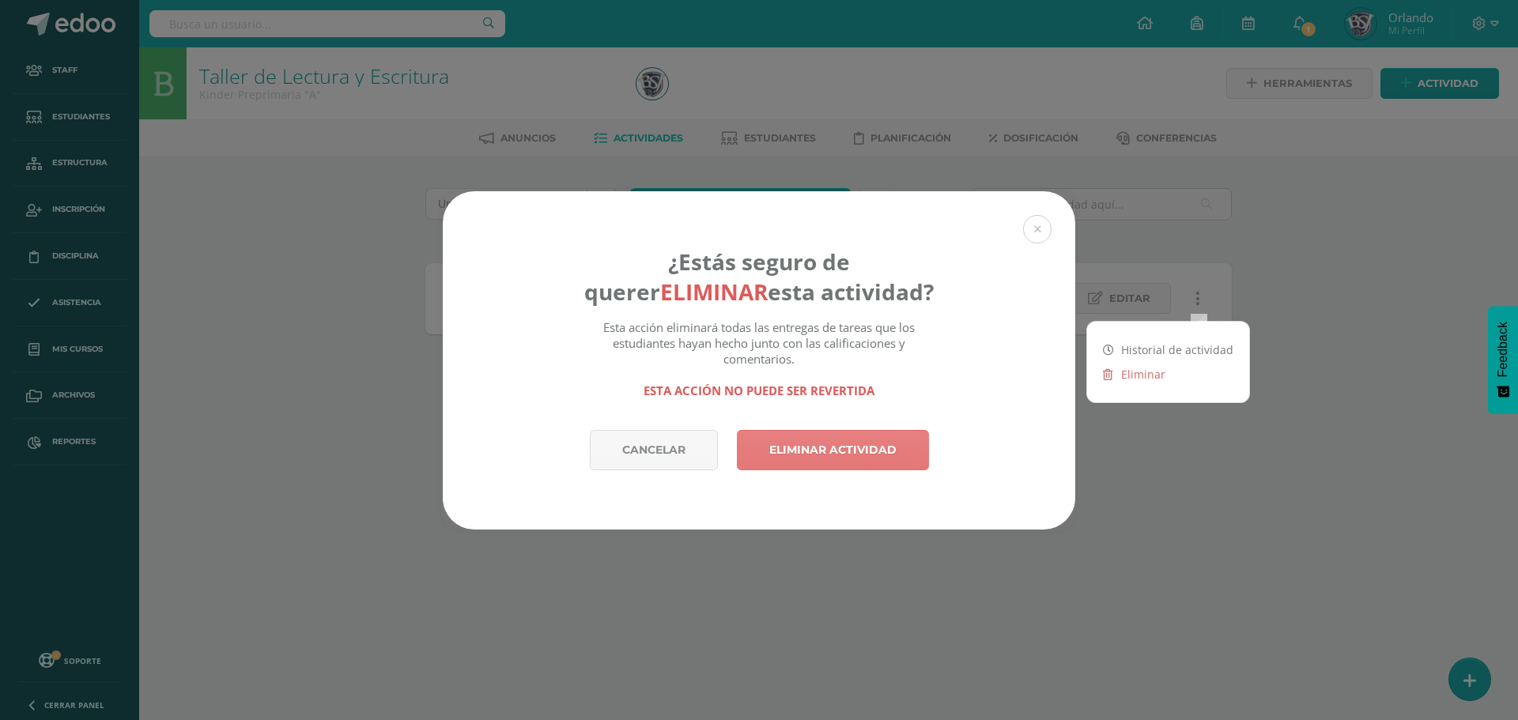
click at [864, 453] on link "Eliminar actividad" at bounding box center [833, 450] width 192 height 40
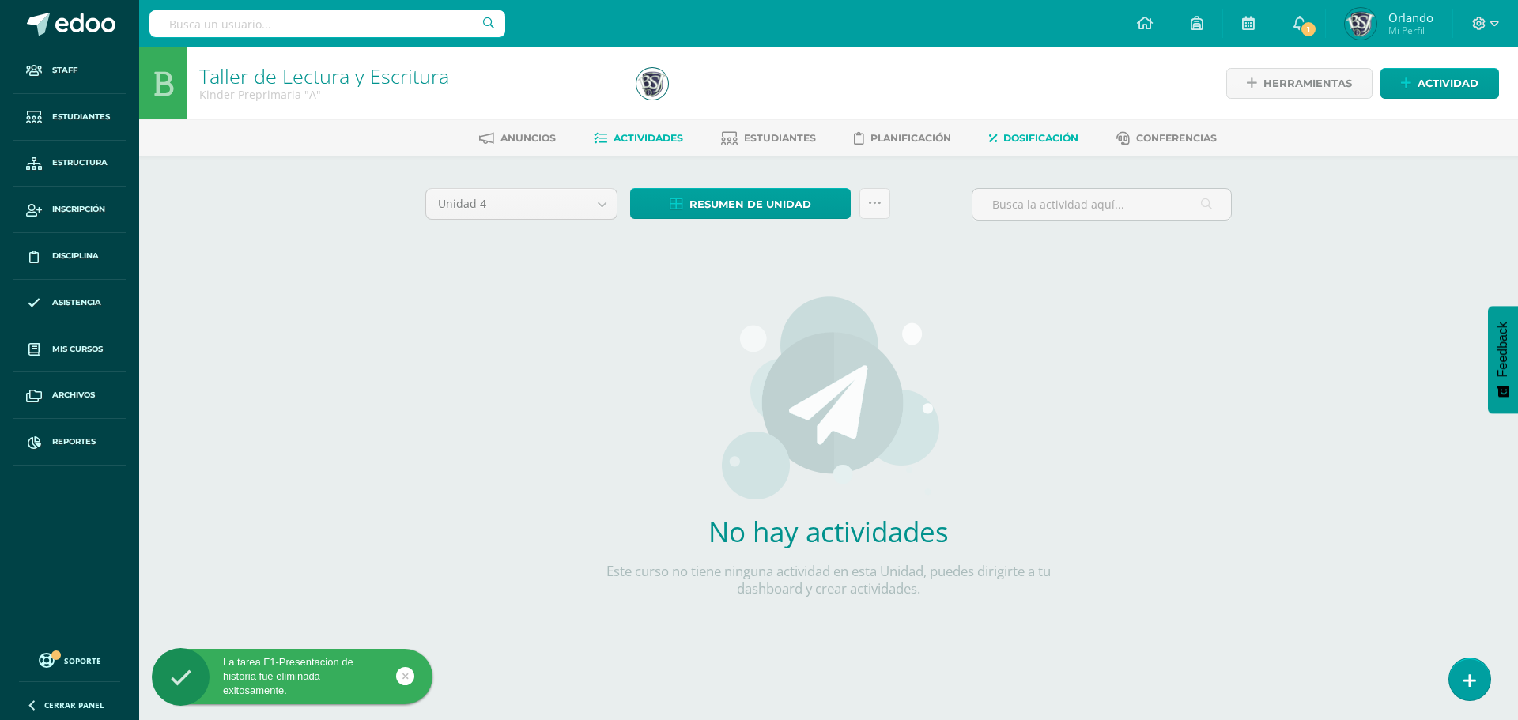
click at [1025, 136] on span "Dosificación" at bounding box center [1040, 138] width 75 height 12
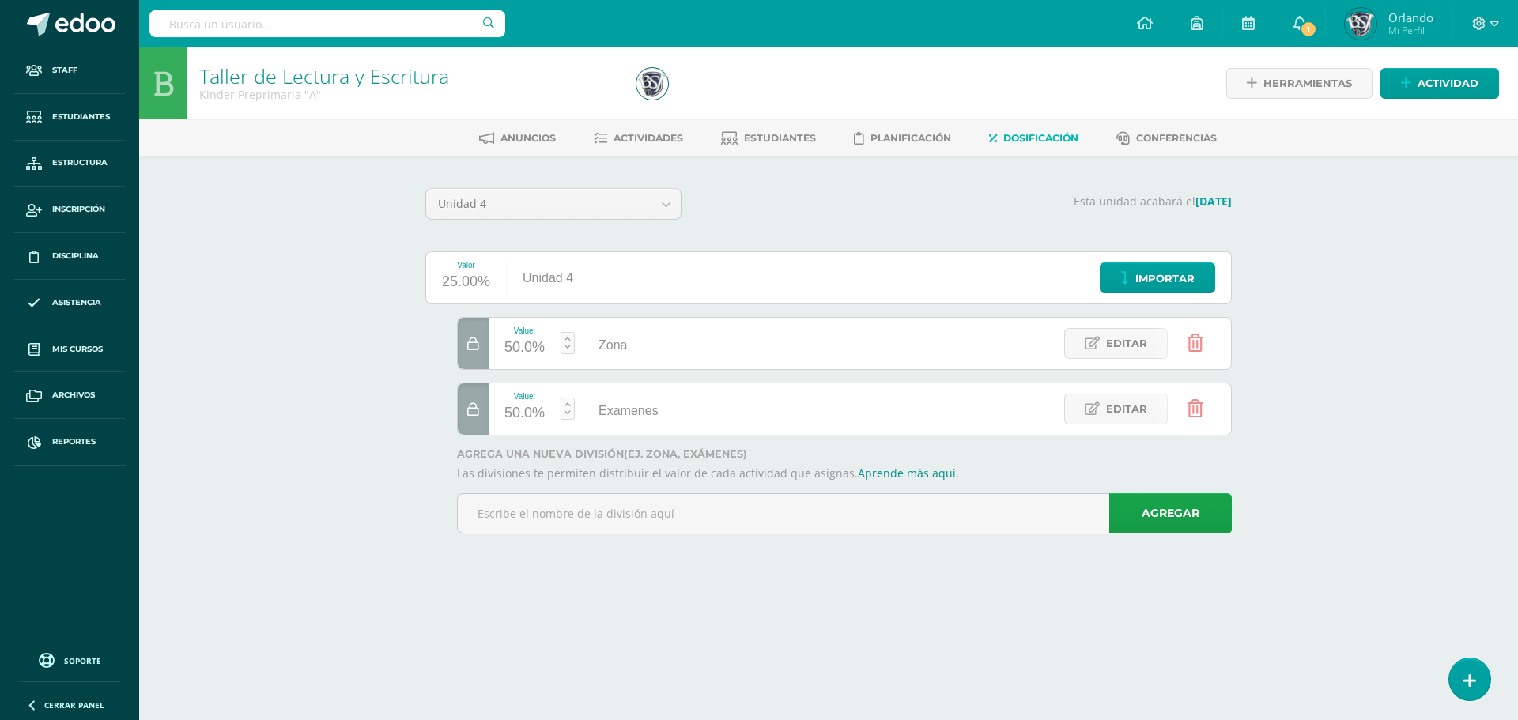
click at [477, 350] on icon at bounding box center [473, 344] width 12 height 13
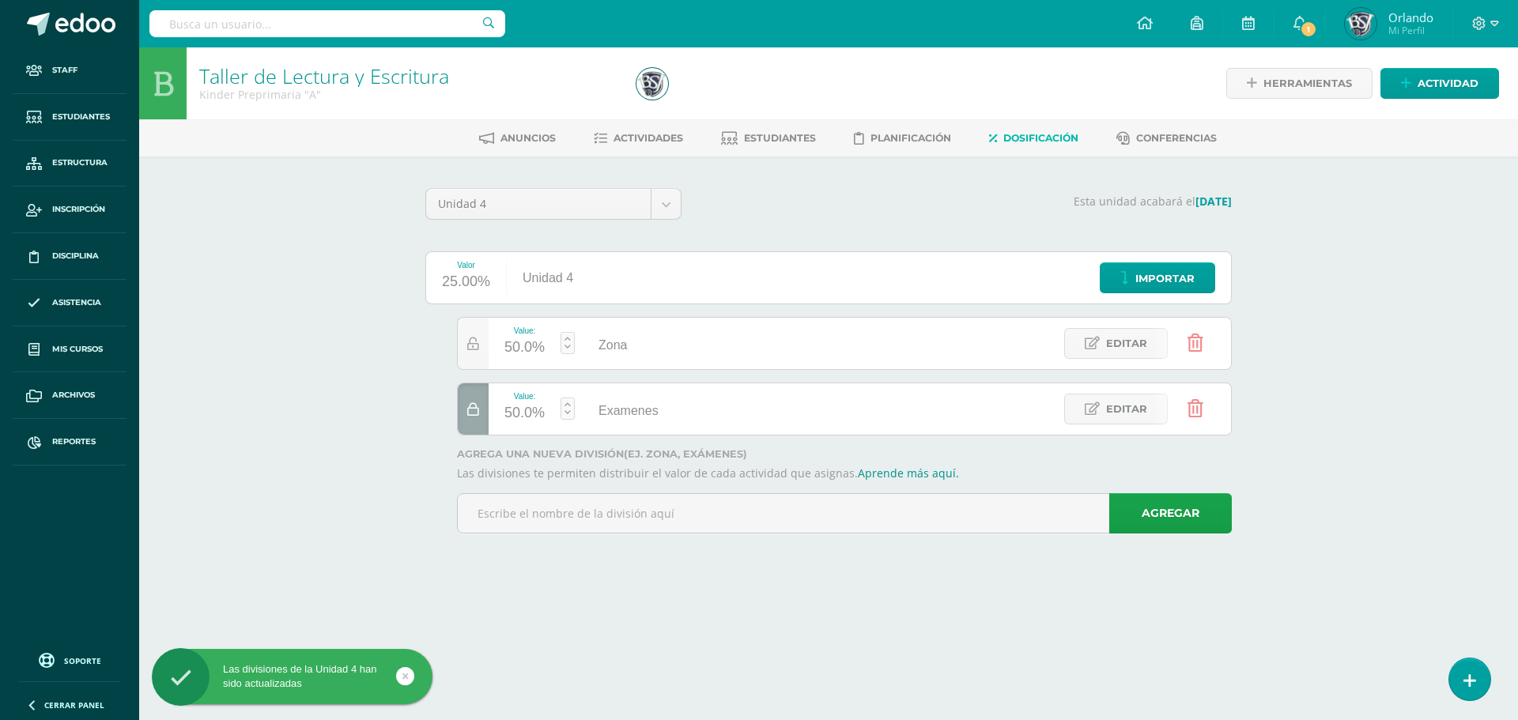
click at [1213, 331] on link at bounding box center [1195, 343] width 40 height 40
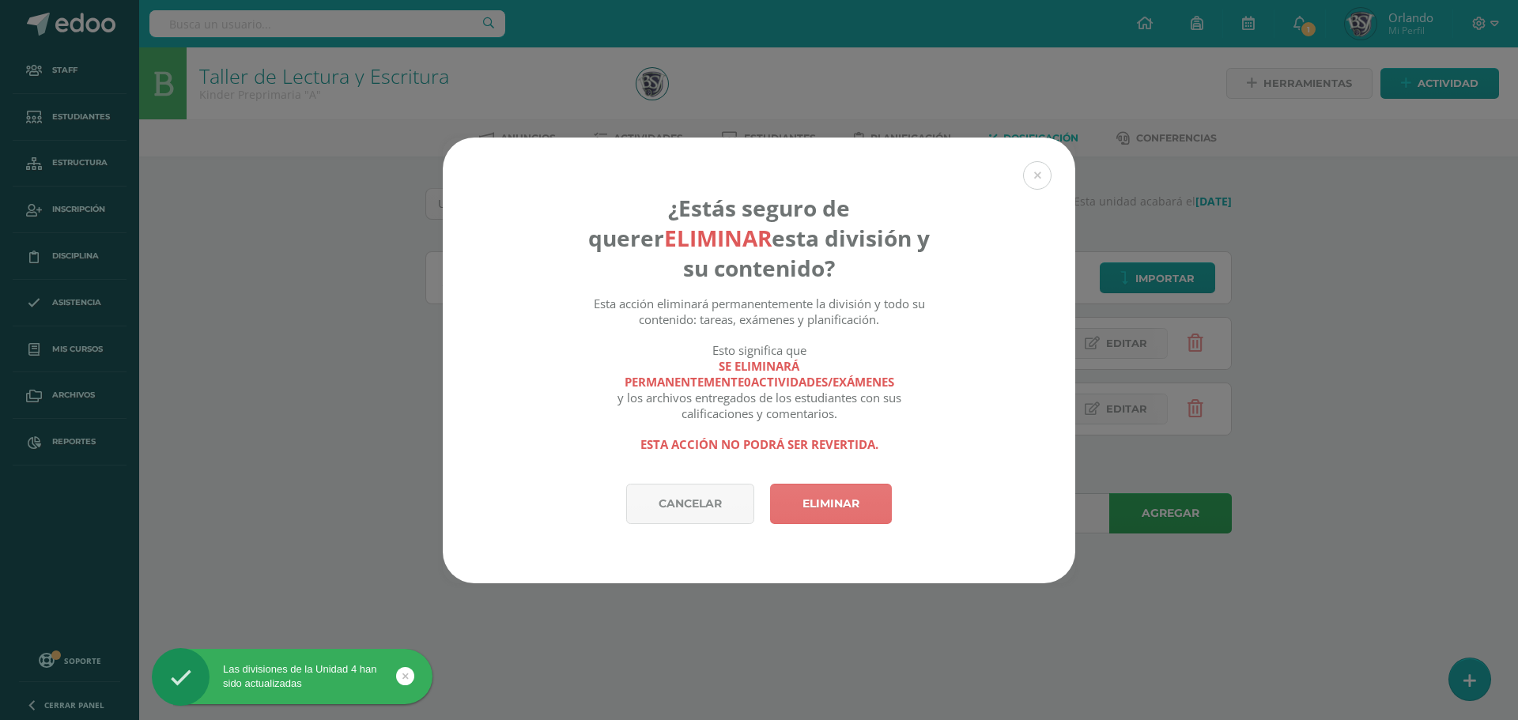
click at [796, 501] on link "Eliminar" at bounding box center [831, 504] width 122 height 40
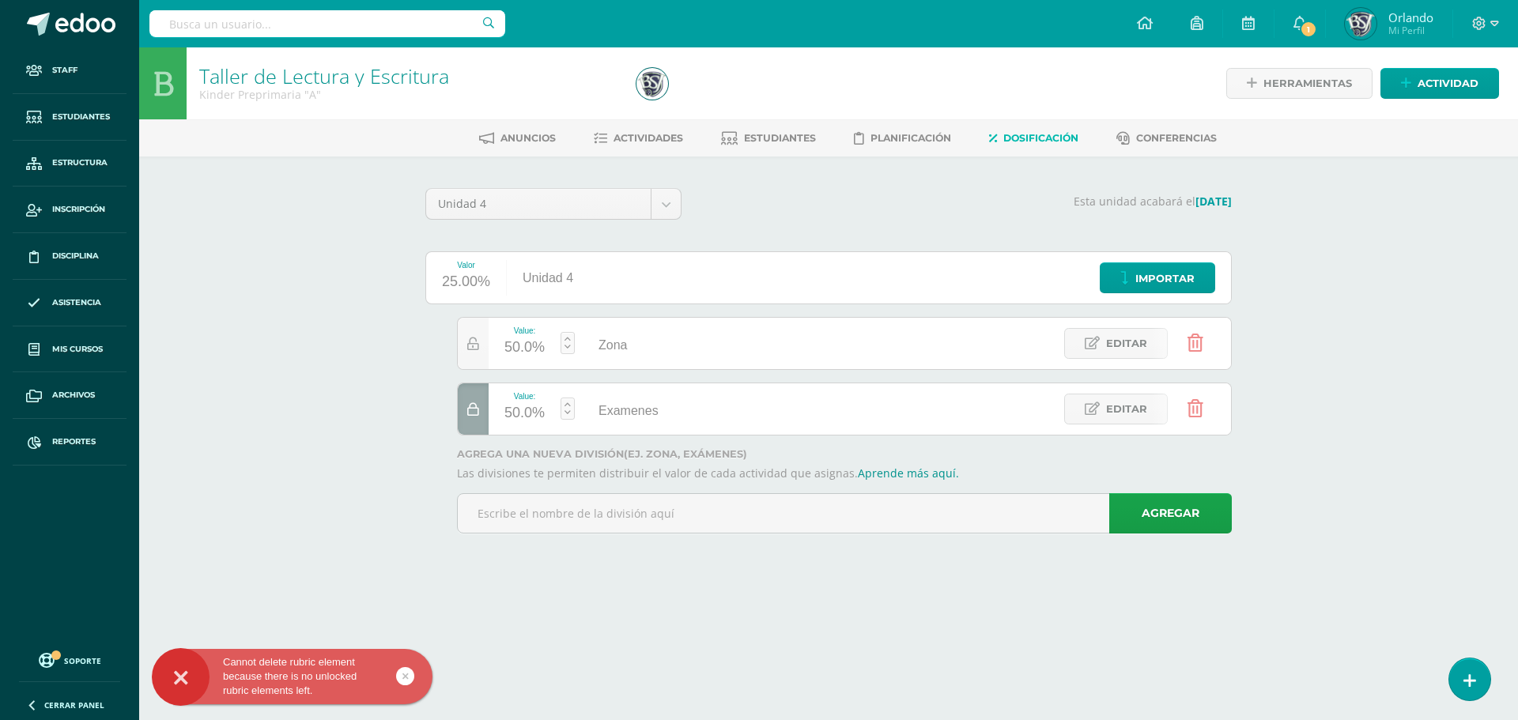
click at [478, 413] on icon at bounding box center [473, 409] width 12 height 13
click at [1214, 410] on link at bounding box center [1195, 409] width 40 height 40
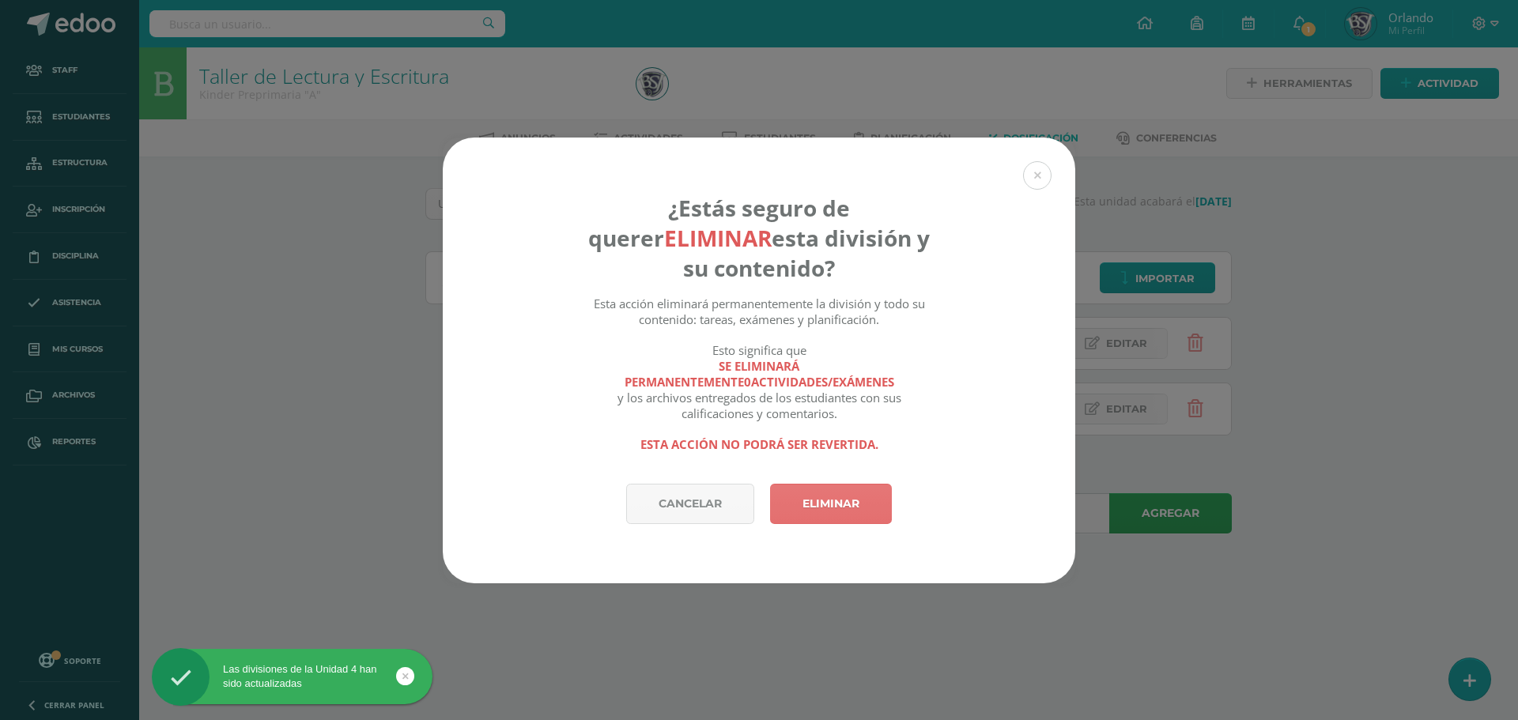
click at [824, 516] on link "Eliminar" at bounding box center [831, 504] width 122 height 40
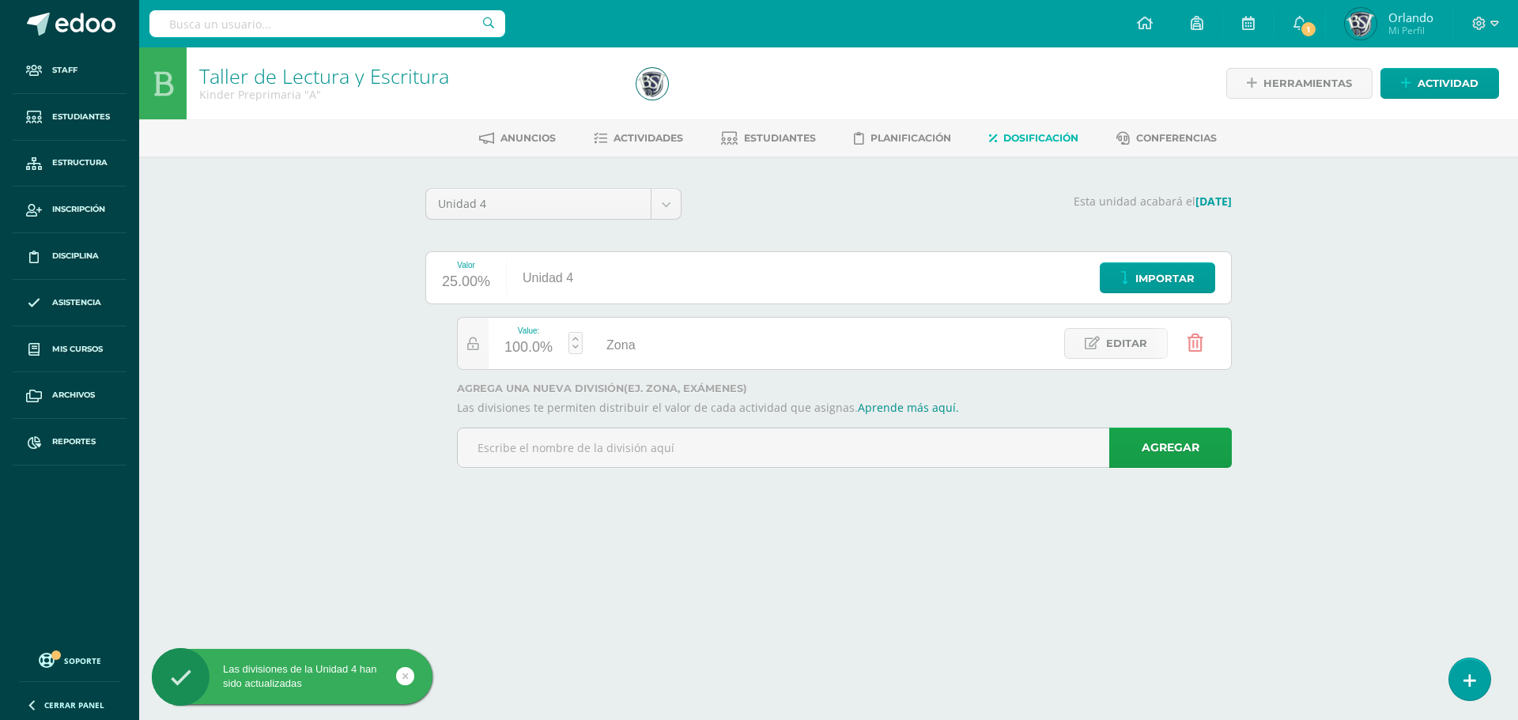
click at [1200, 346] on icon at bounding box center [1196, 342] width 16 height 17
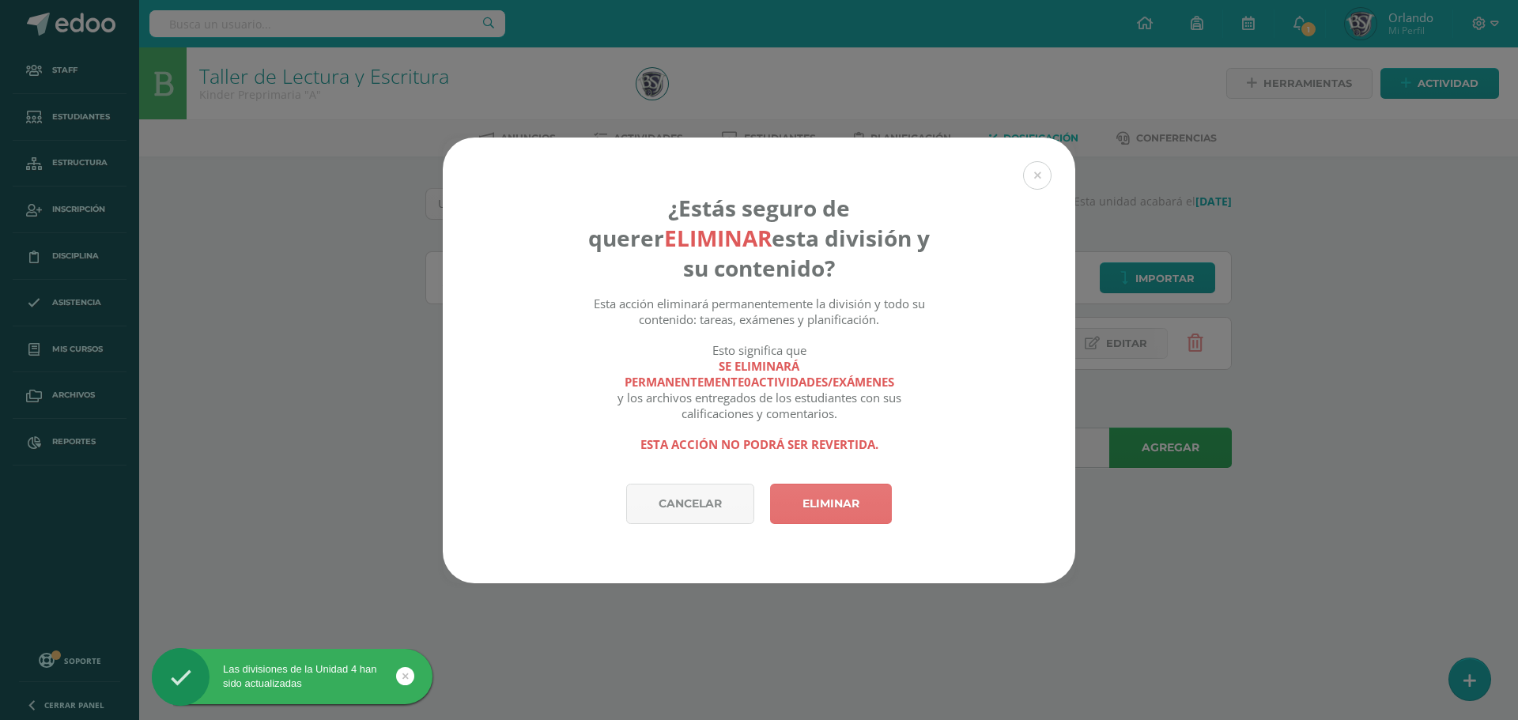
click at [824, 518] on link "Eliminar" at bounding box center [831, 504] width 122 height 40
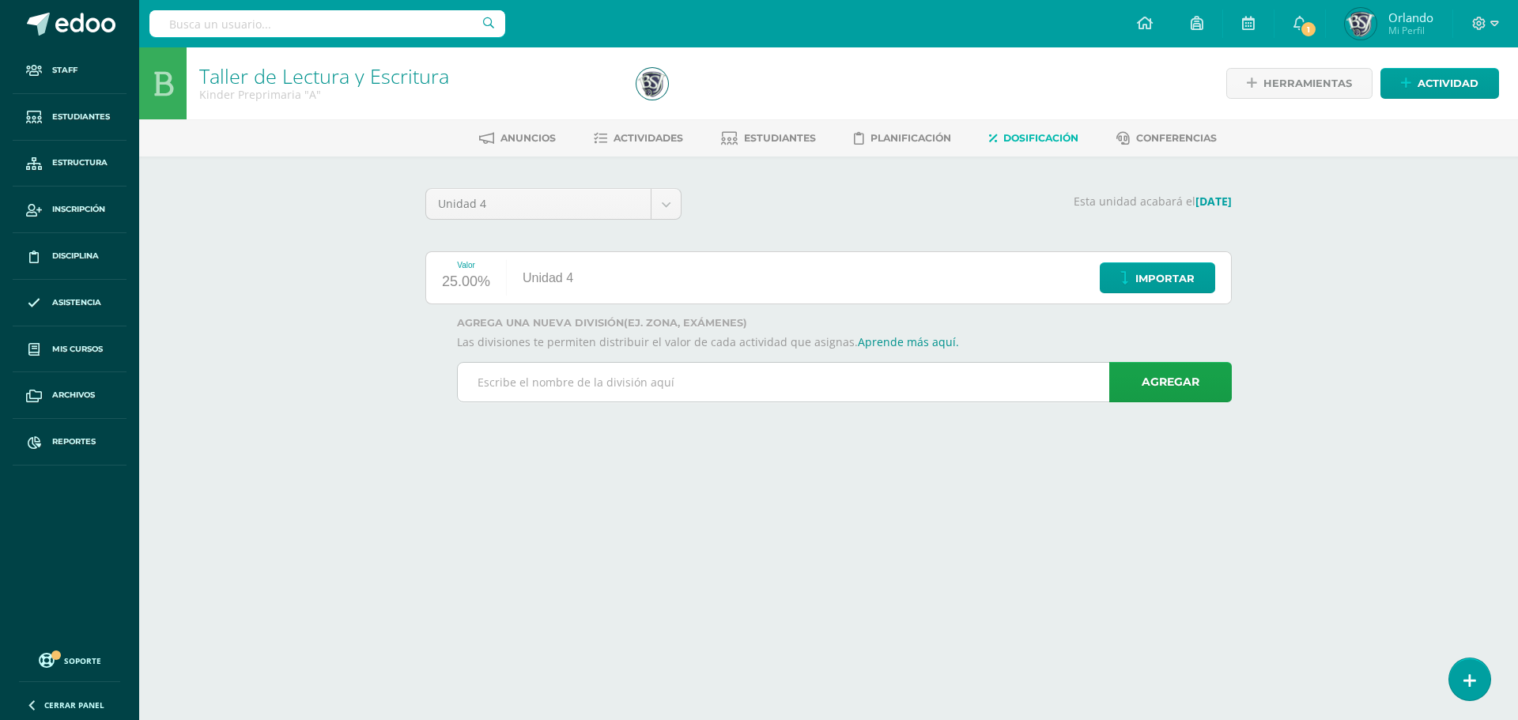
click at [848, 368] on input "text" at bounding box center [844, 382] width 773 height 39
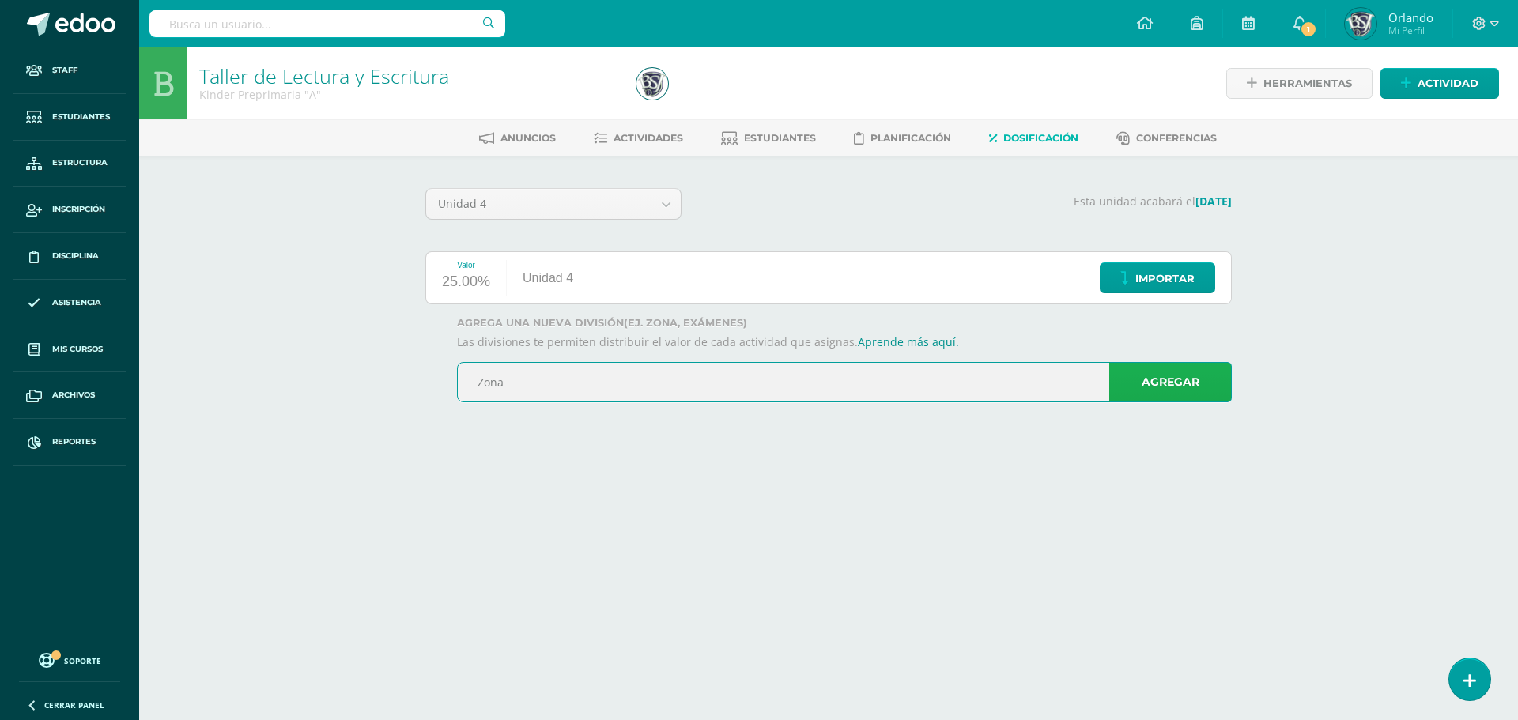
type input "Zona"
click at [1140, 387] on link "Agregar" at bounding box center [1170, 382] width 123 height 40
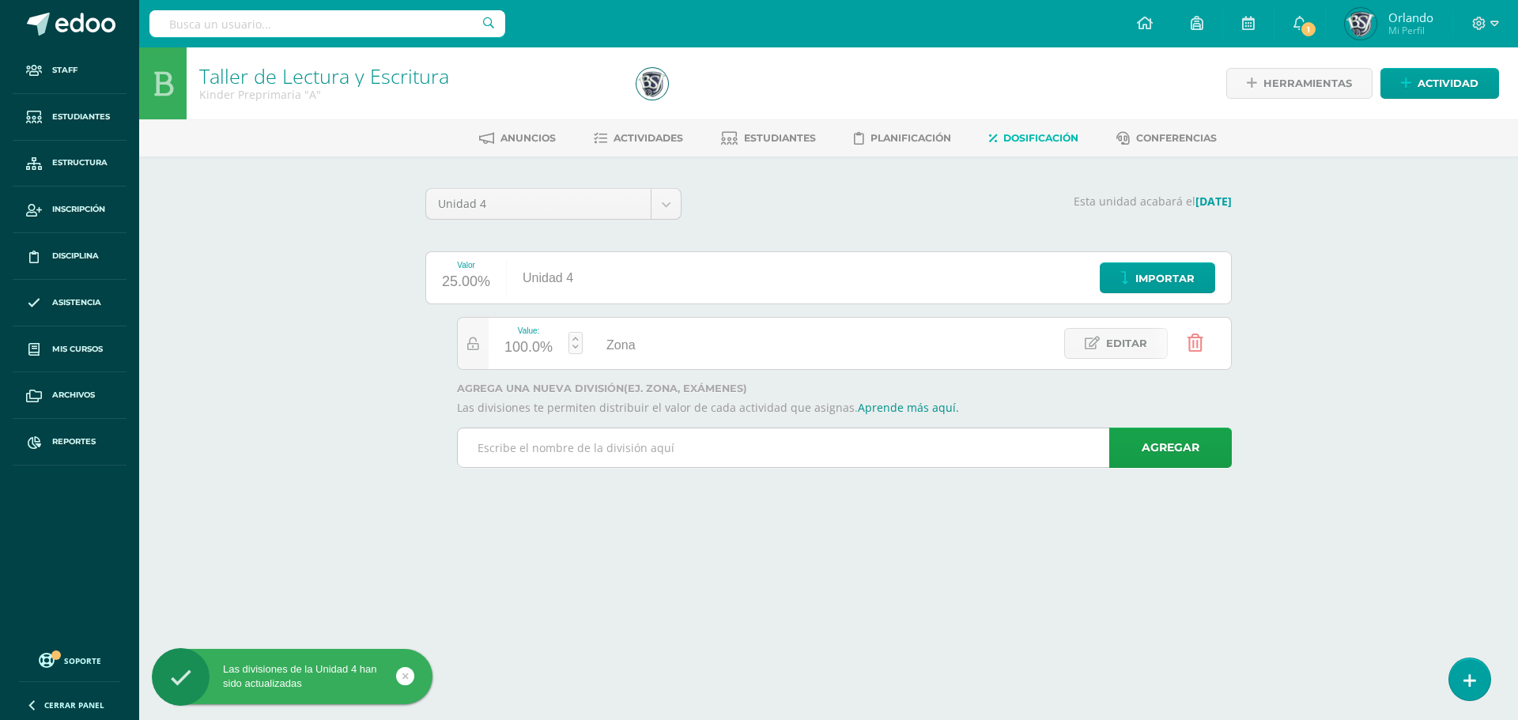
click at [740, 456] on input "text" at bounding box center [844, 448] width 773 height 39
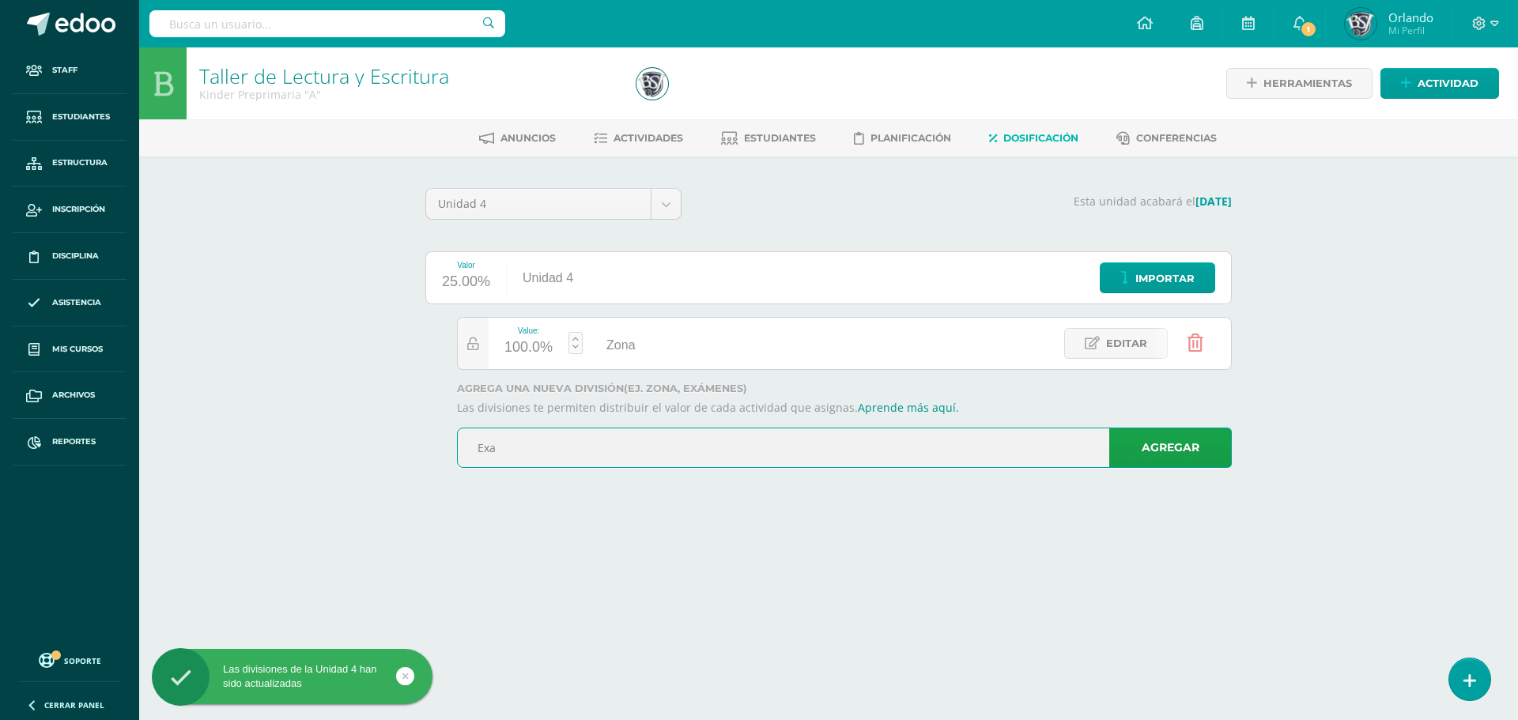
type input "Examen"
click at [1143, 465] on link "Agregar" at bounding box center [1170, 448] width 123 height 40
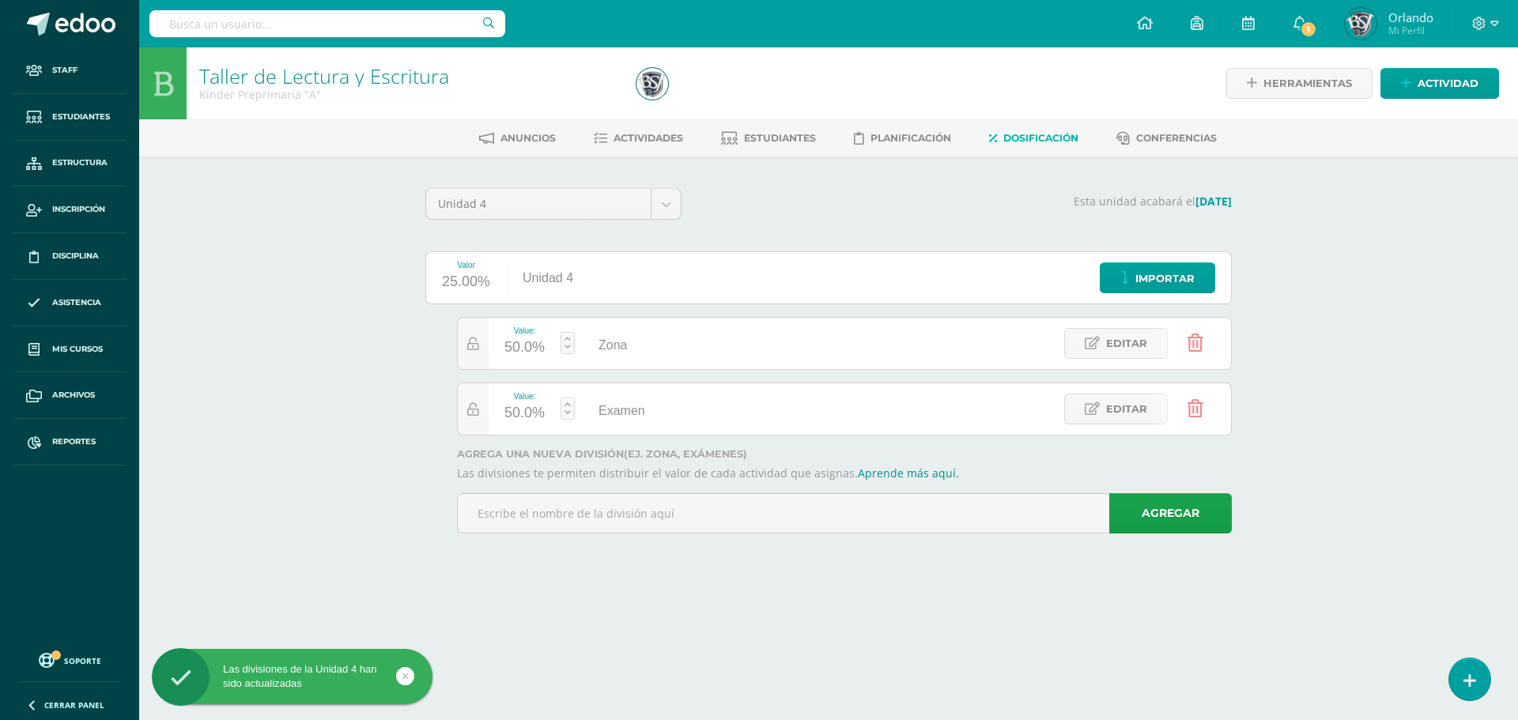
click at [523, 346] on div "50.0%" at bounding box center [525, 347] width 40 height 25
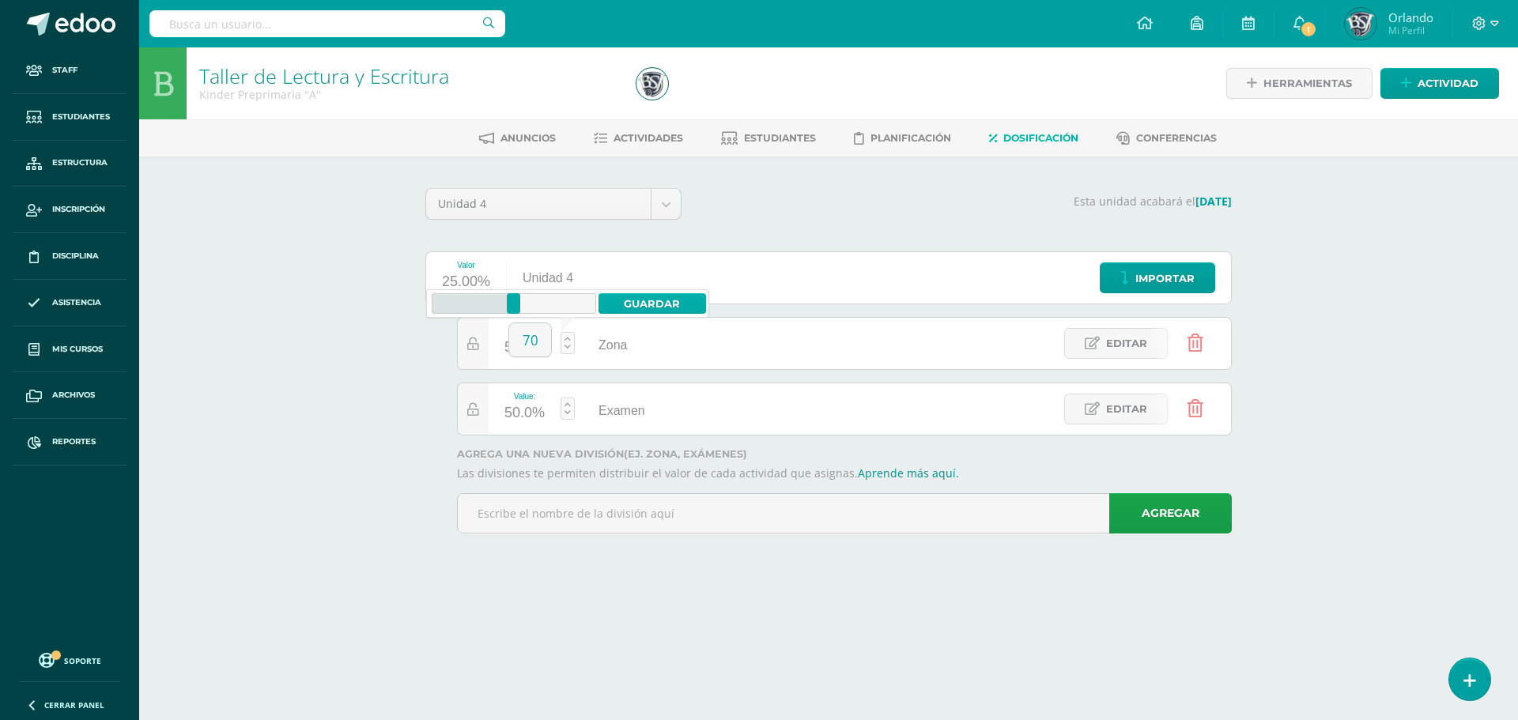
click at [637, 308] on link "Guardar" at bounding box center [653, 303] width 108 height 21
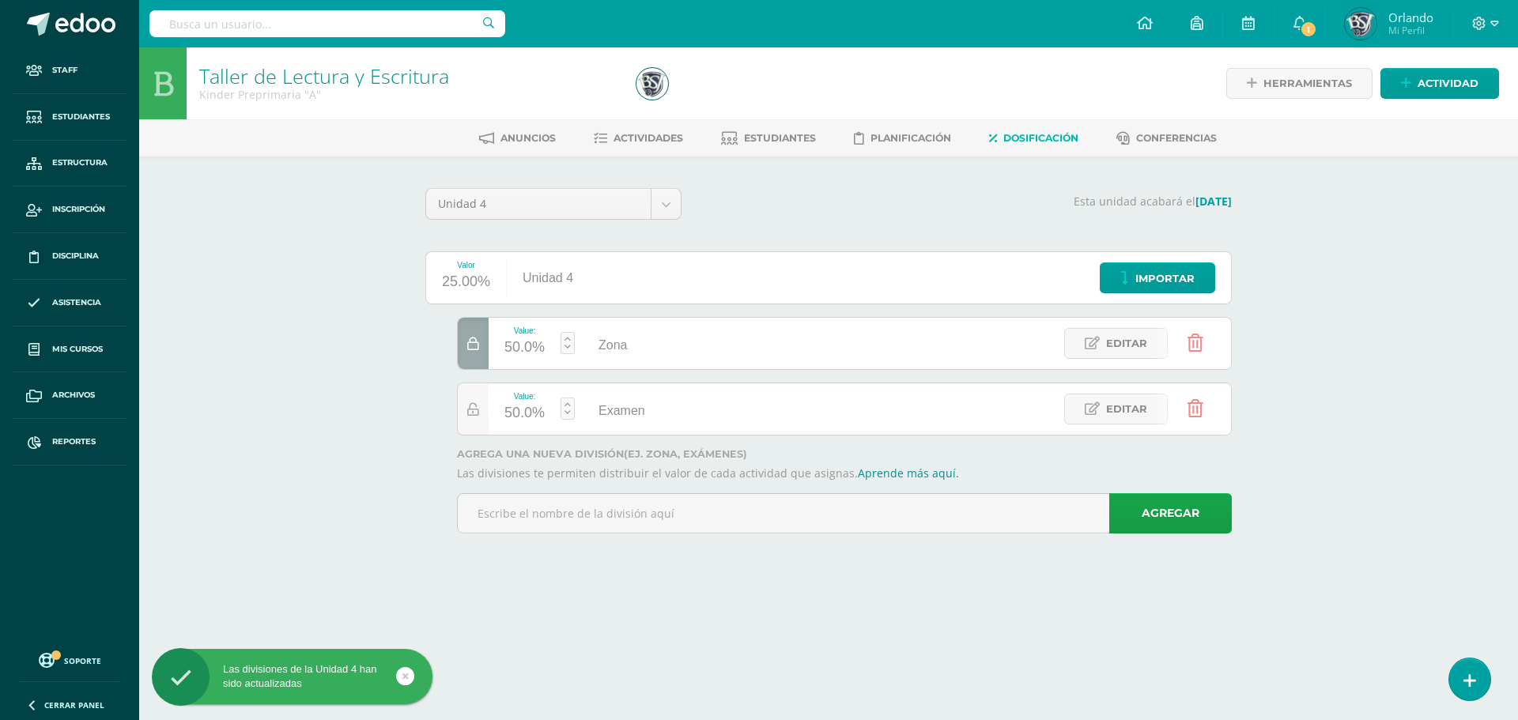
click at [565, 348] on link at bounding box center [568, 343] width 14 height 22
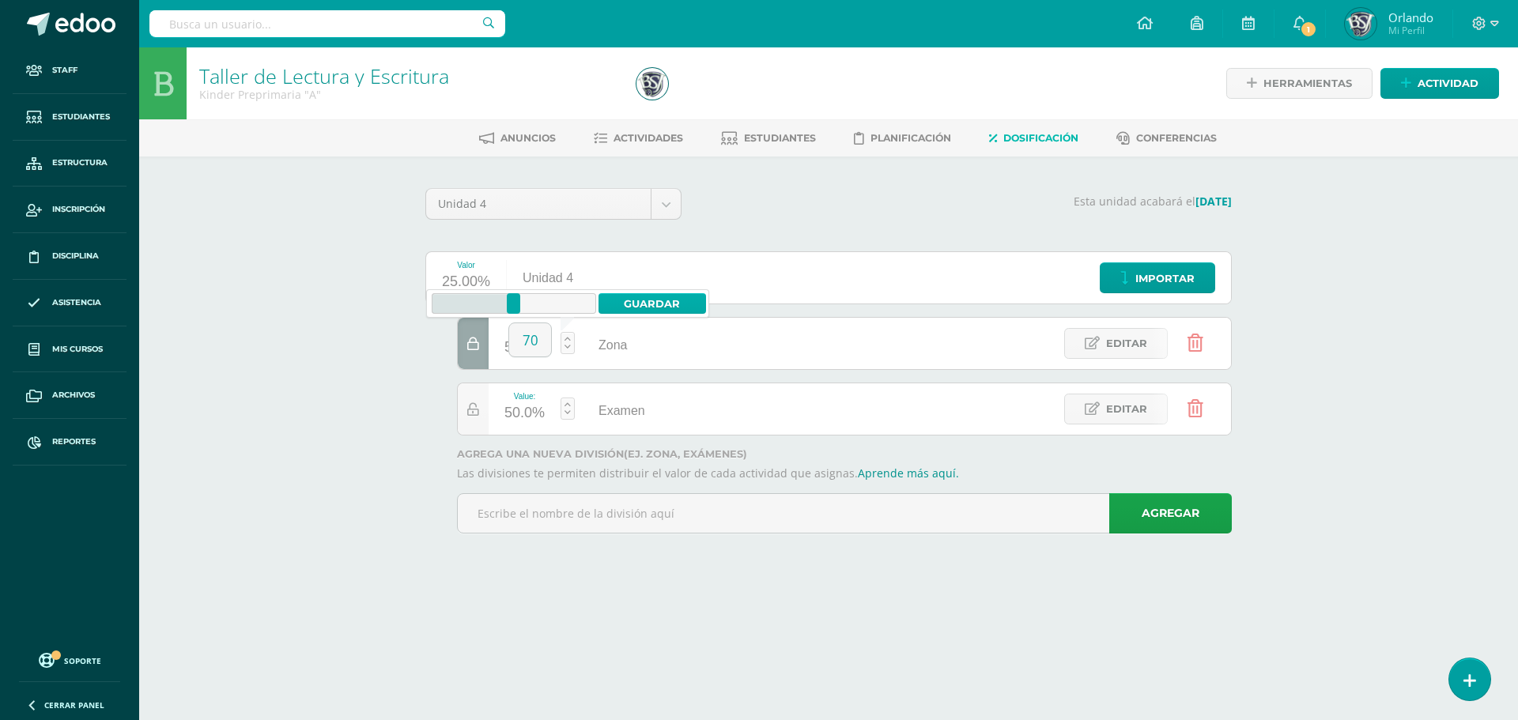
click at [639, 297] on link "Guardar" at bounding box center [653, 303] width 108 height 21
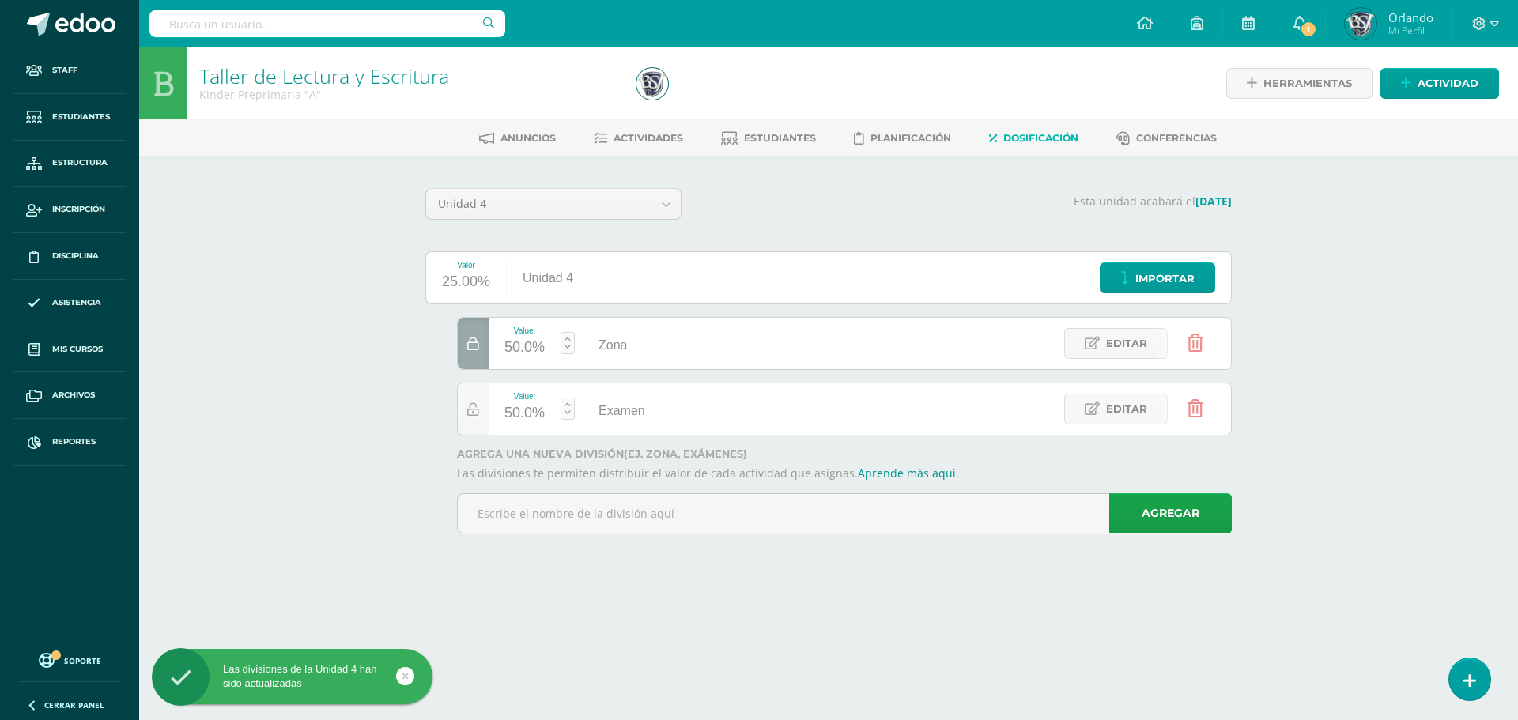
click at [467, 356] on div at bounding box center [473, 343] width 31 height 51
click at [565, 342] on link at bounding box center [568, 343] width 14 height 22
click at [565, 338] on link at bounding box center [568, 343] width 14 height 22
click at [540, 334] on input "50" at bounding box center [530, 339] width 42 height 33
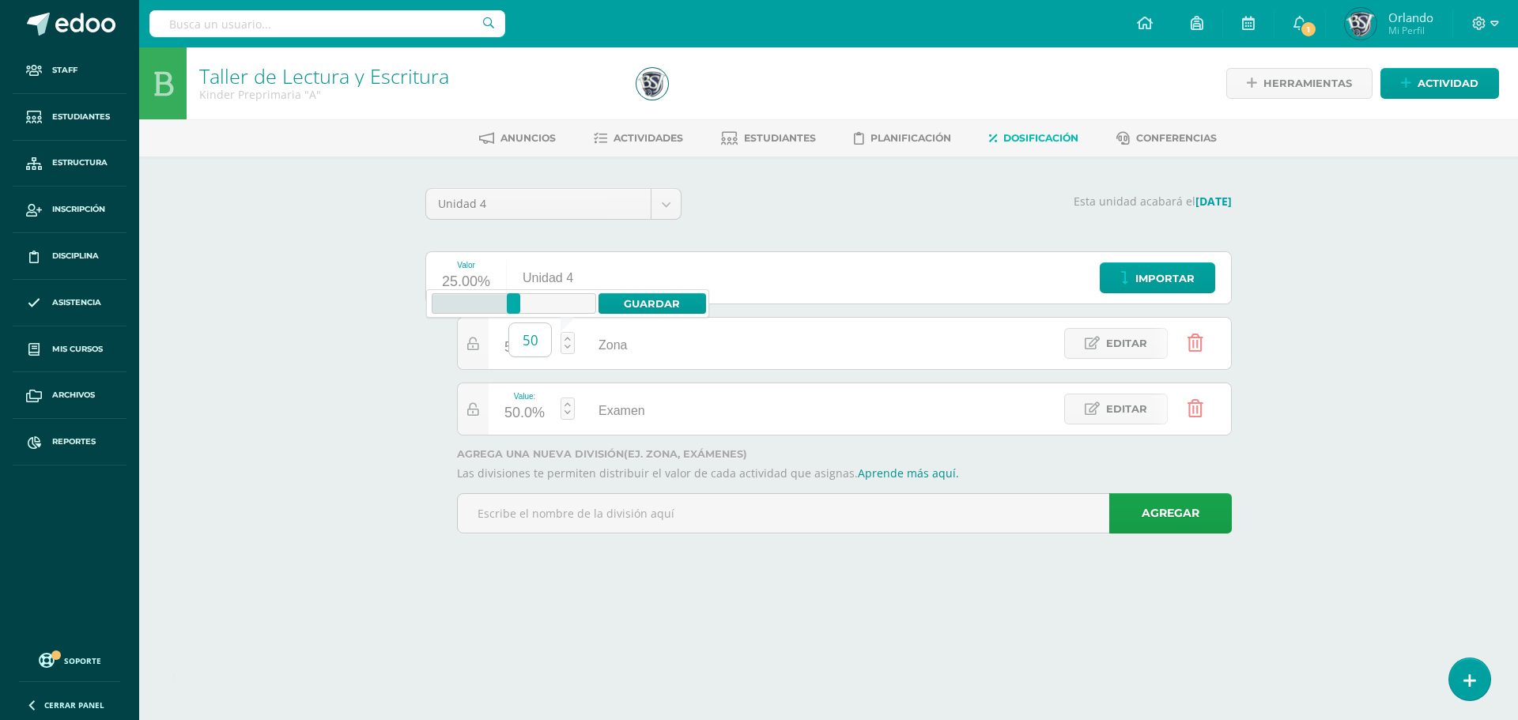
type input "5"
click at [655, 306] on link "Guardar" at bounding box center [653, 303] width 108 height 21
type input "70"
click at [657, 142] on span "Actividades" at bounding box center [649, 138] width 70 height 12
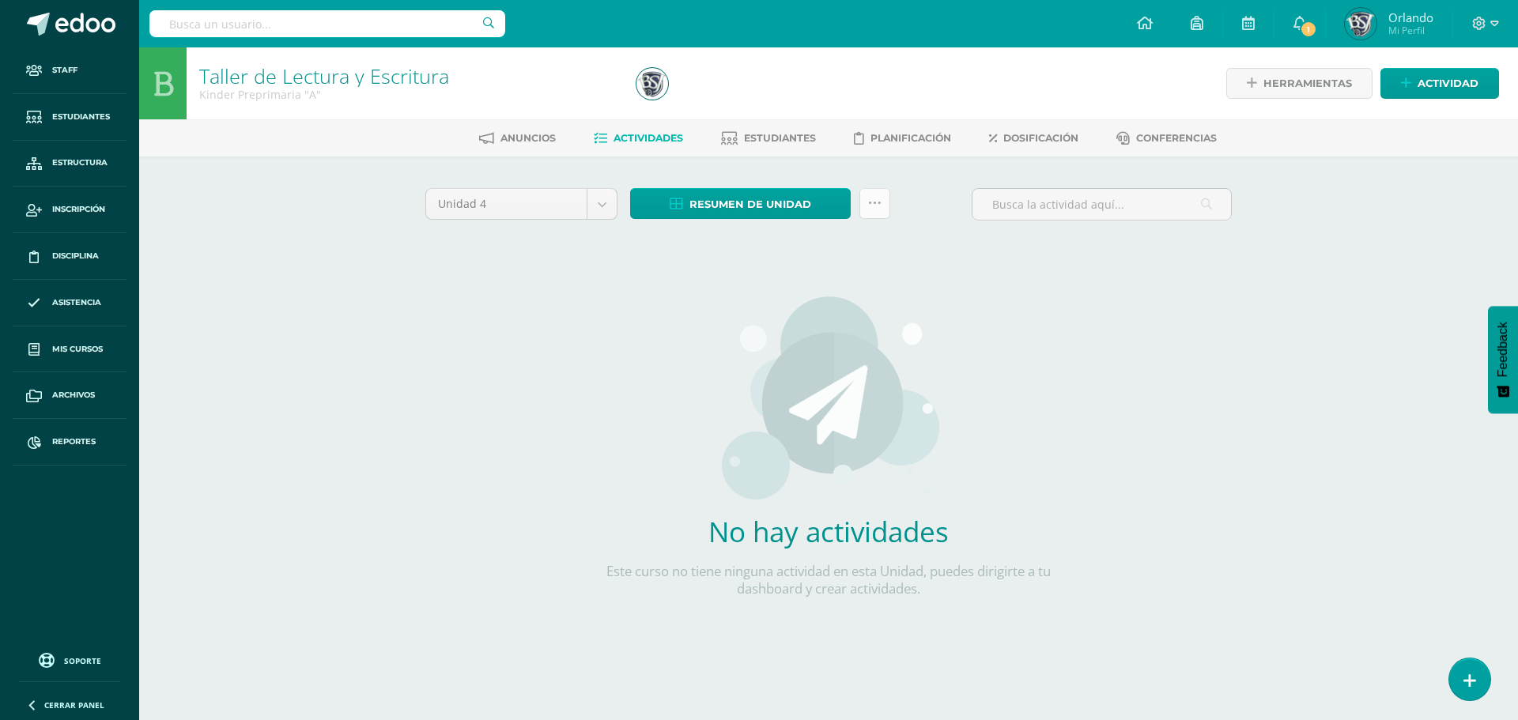
click at [875, 207] on icon at bounding box center [874, 203] width 13 height 13
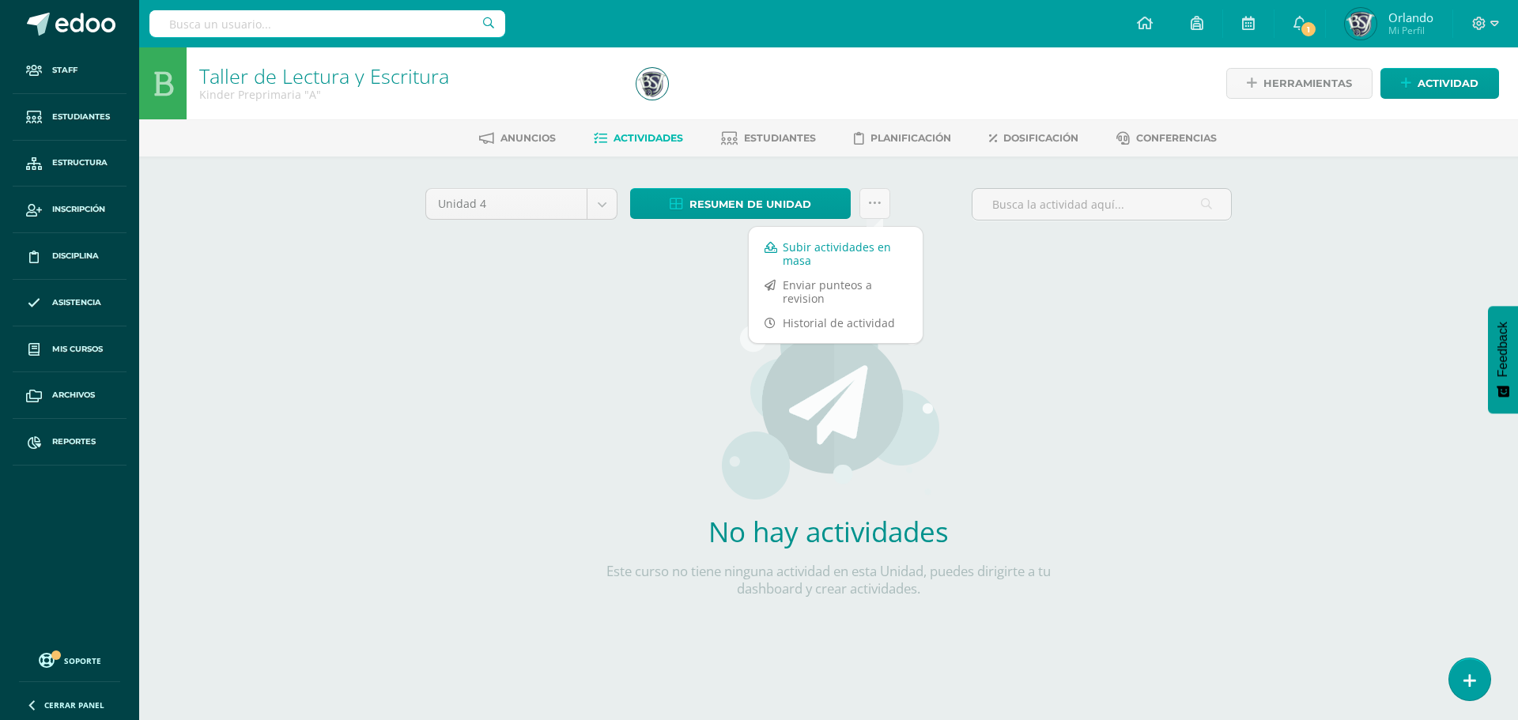
click at [846, 258] on link "Subir actividades en masa" at bounding box center [836, 254] width 174 height 38
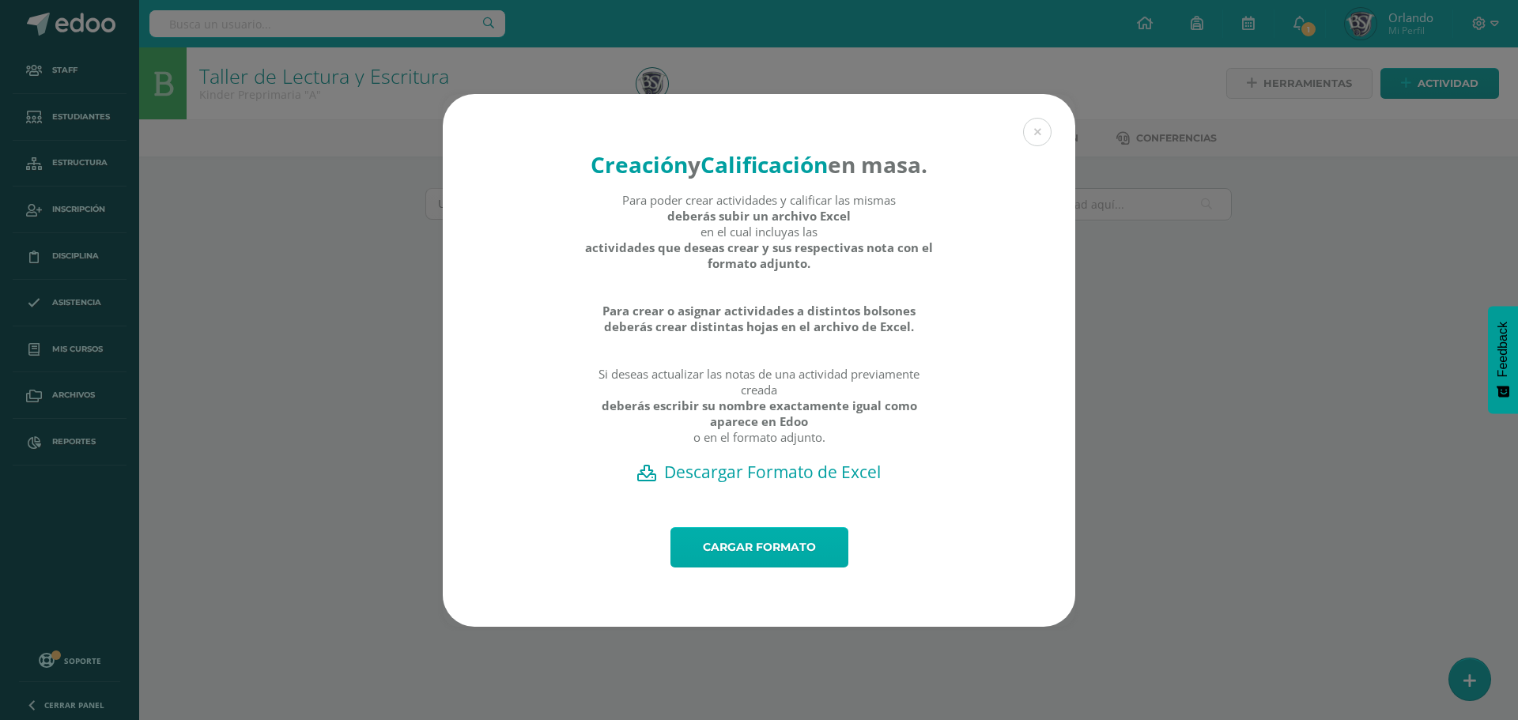
click at [716, 559] on link "Cargar formato" at bounding box center [760, 547] width 178 height 40
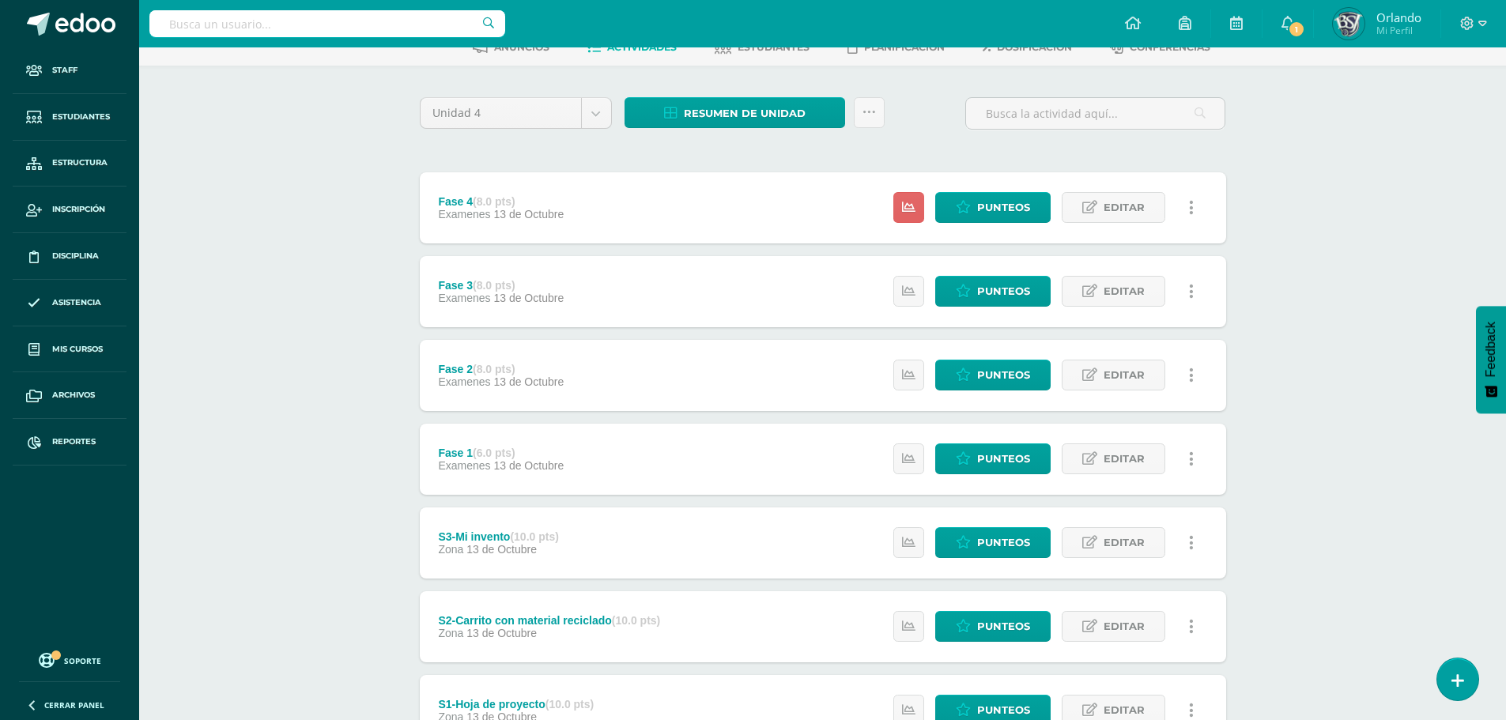
scroll to position [9, 0]
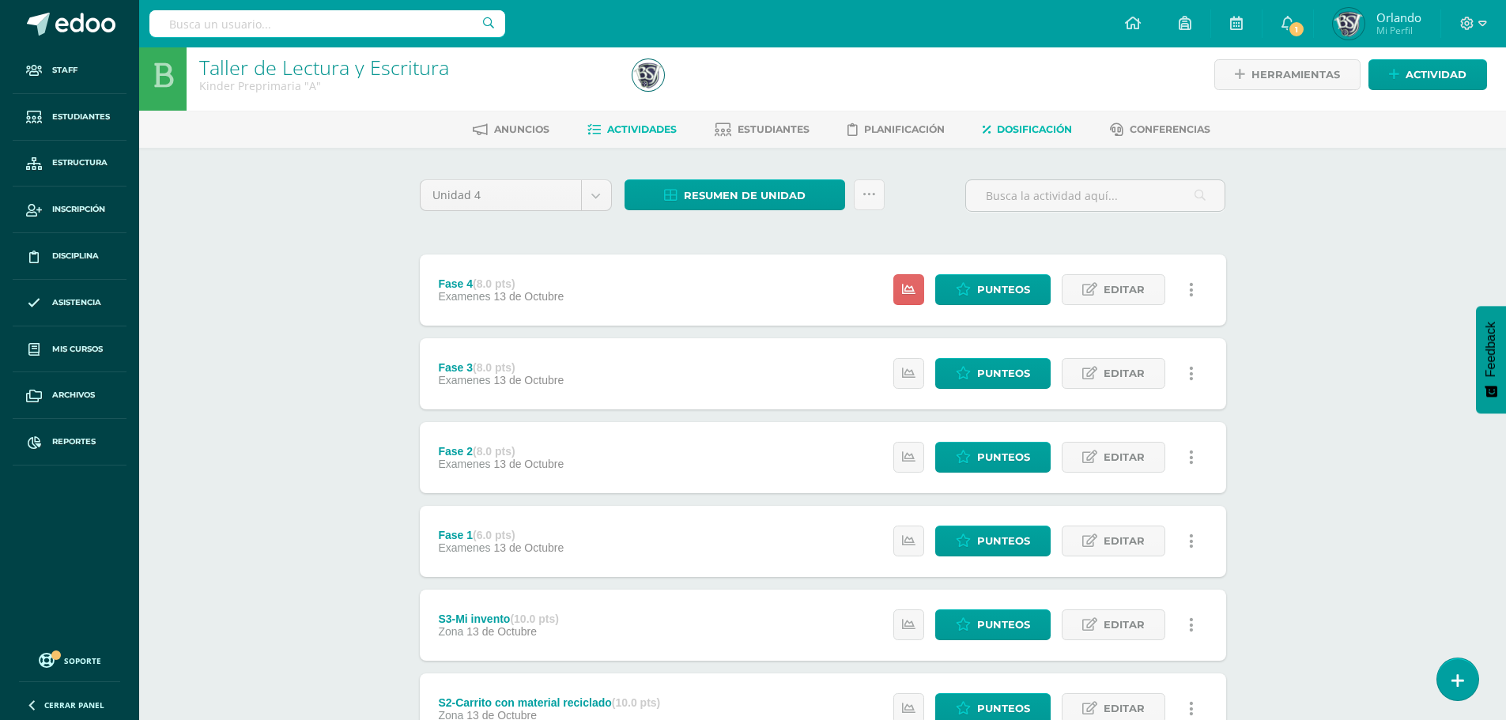
click at [1051, 128] on span "Dosificación" at bounding box center [1034, 129] width 75 height 12
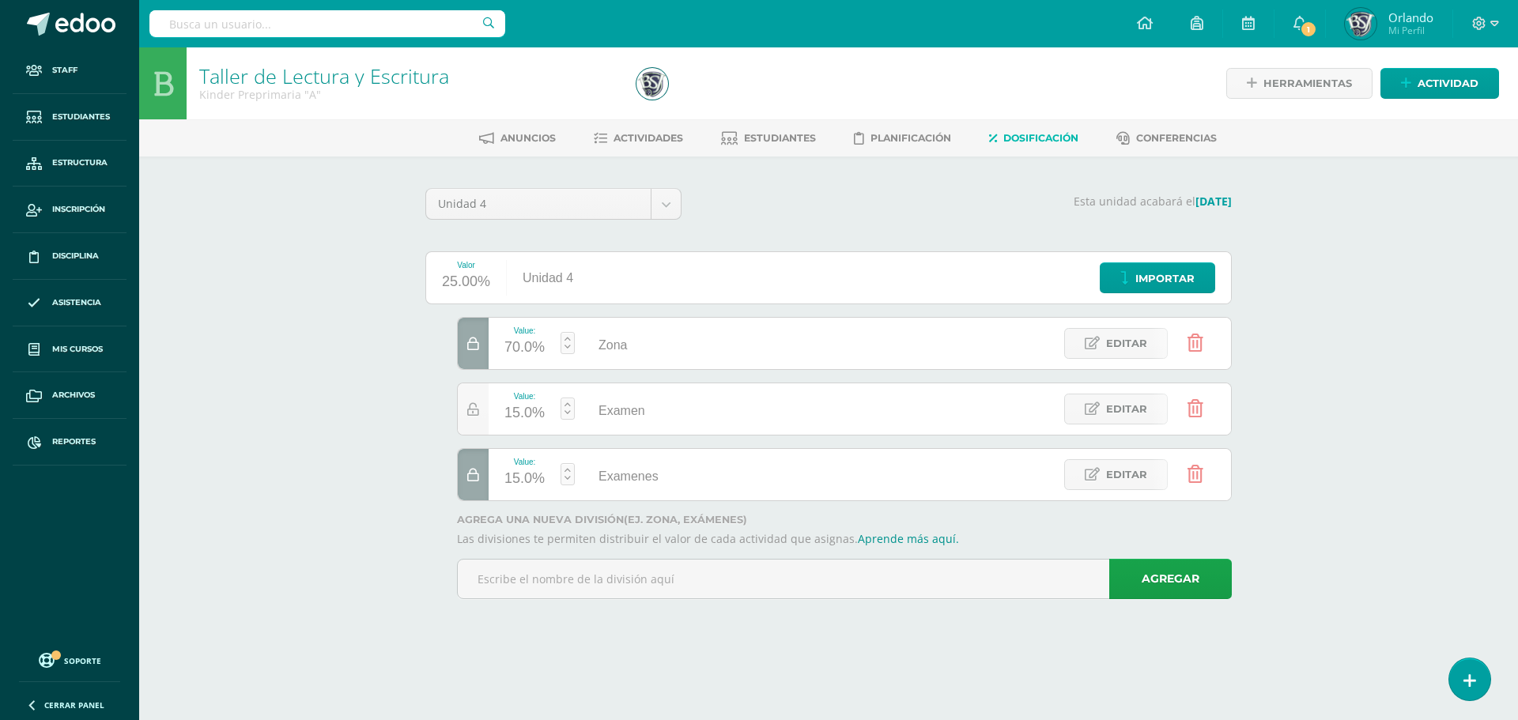
click at [759, 433] on div "Examen" at bounding box center [769, 408] width 185 height 51
click at [1195, 410] on icon at bounding box center [1196, 408] width 16 height 17
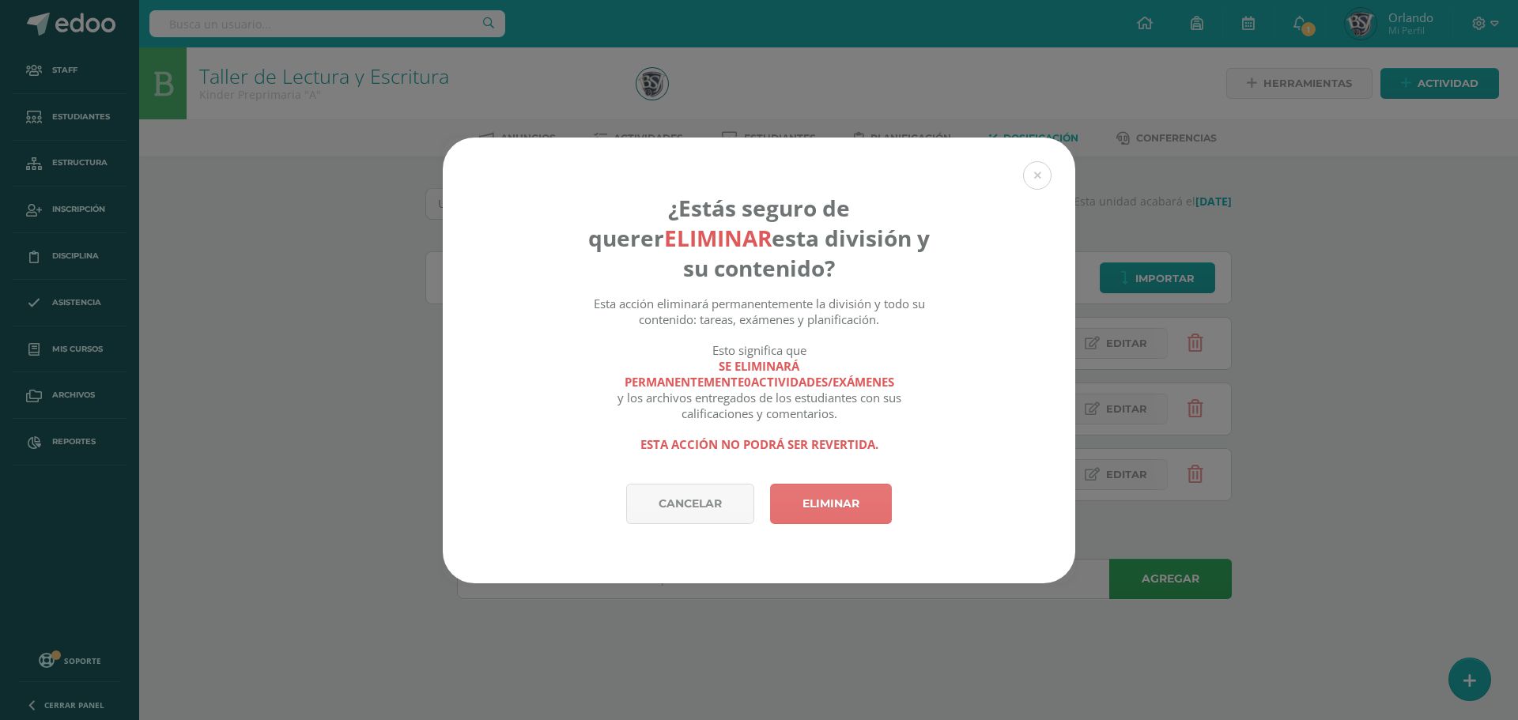
click at [826, 499] on link "Eliminar" at bounding box center [831, 504] width 122 height 40
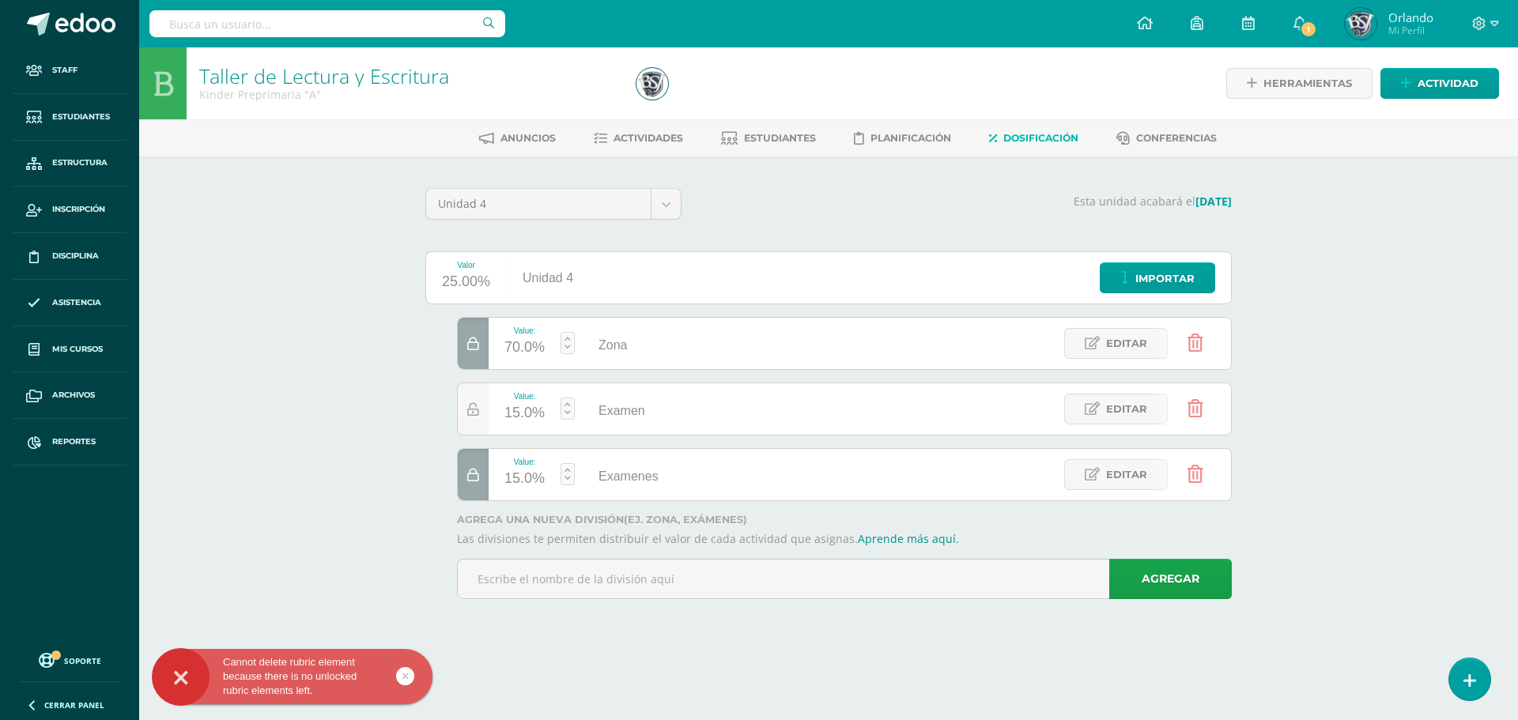
click at [477, 469] on icon at bounding box center [473, 475] width 12 height 13
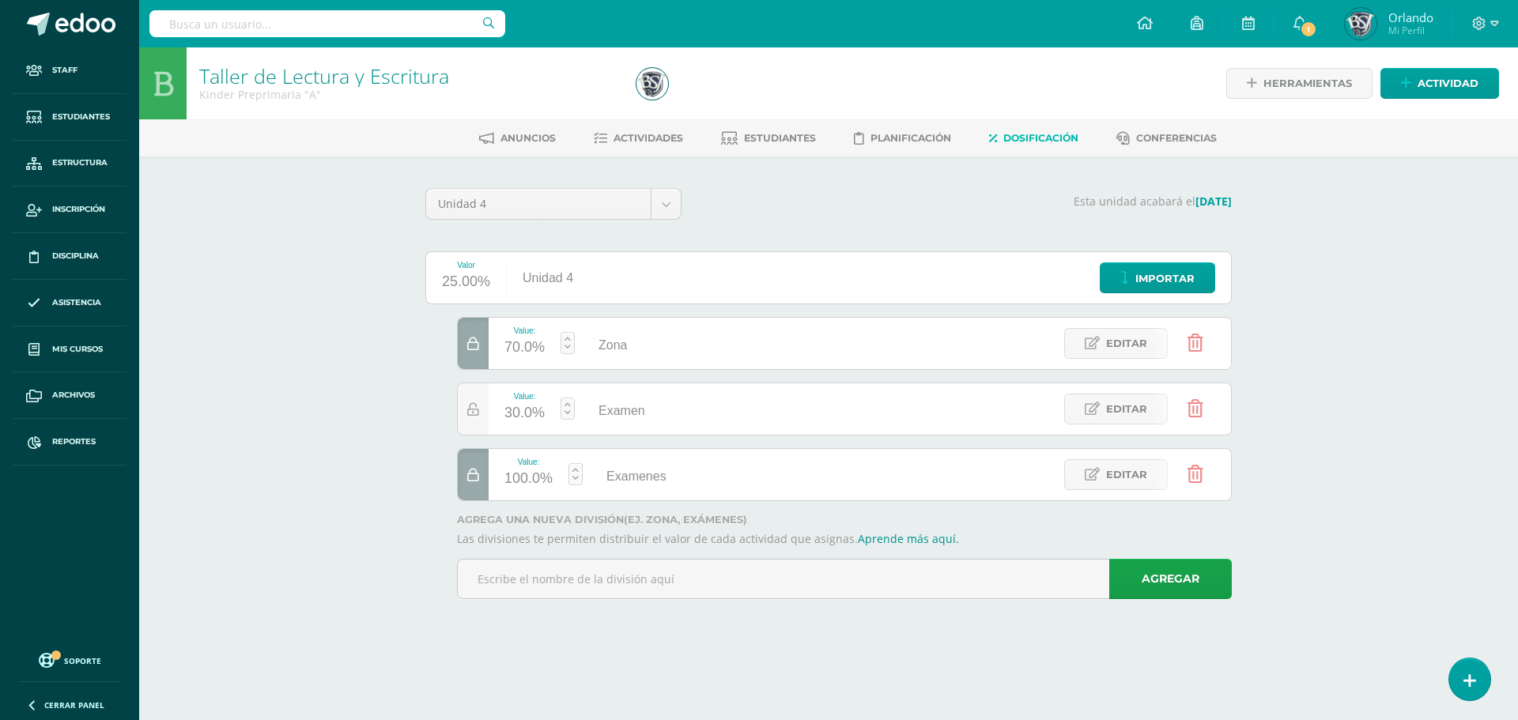
click at [1202, 406] on icon at bounding box center [1196, 408] width 16 height 17
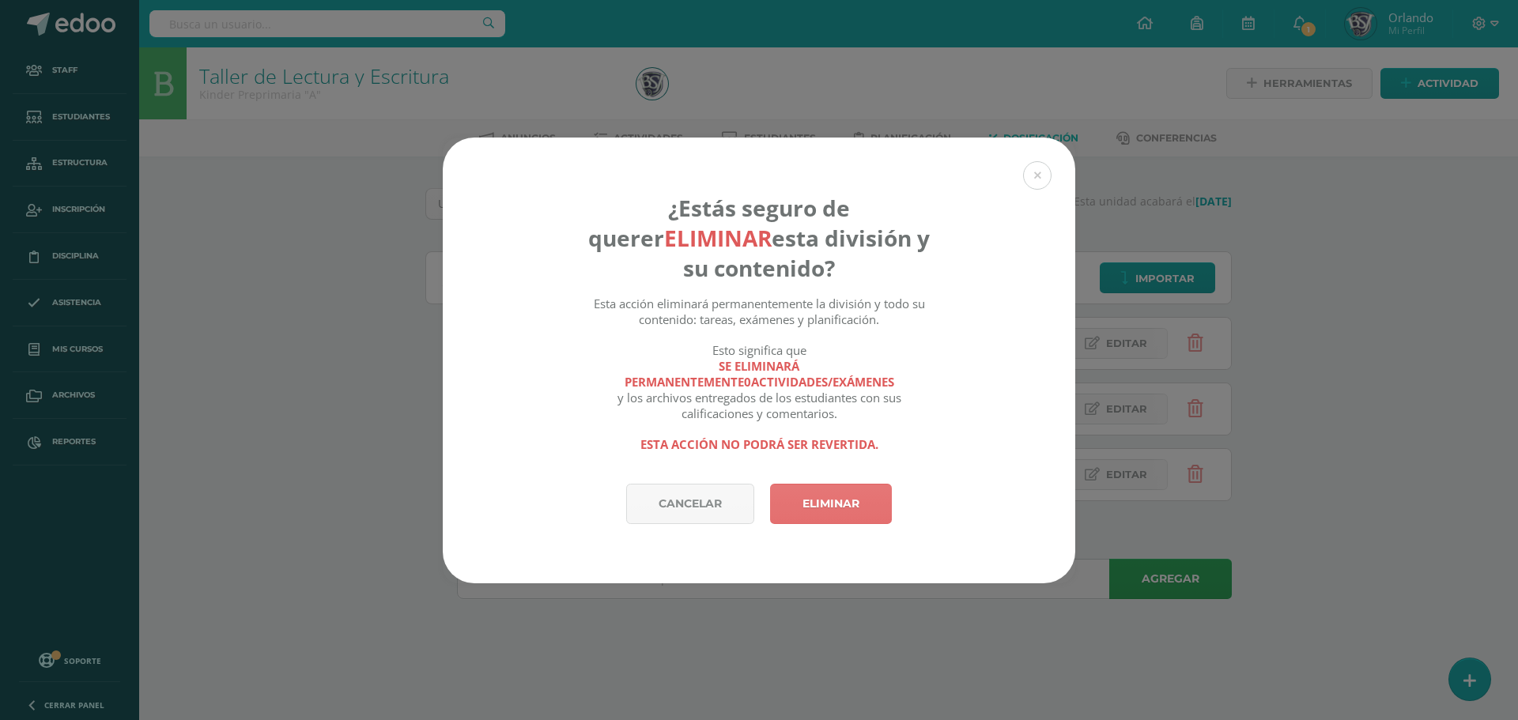
click at [840, 500] on link "Eliminar" at bounding box center [831, 504] width 122 height 40
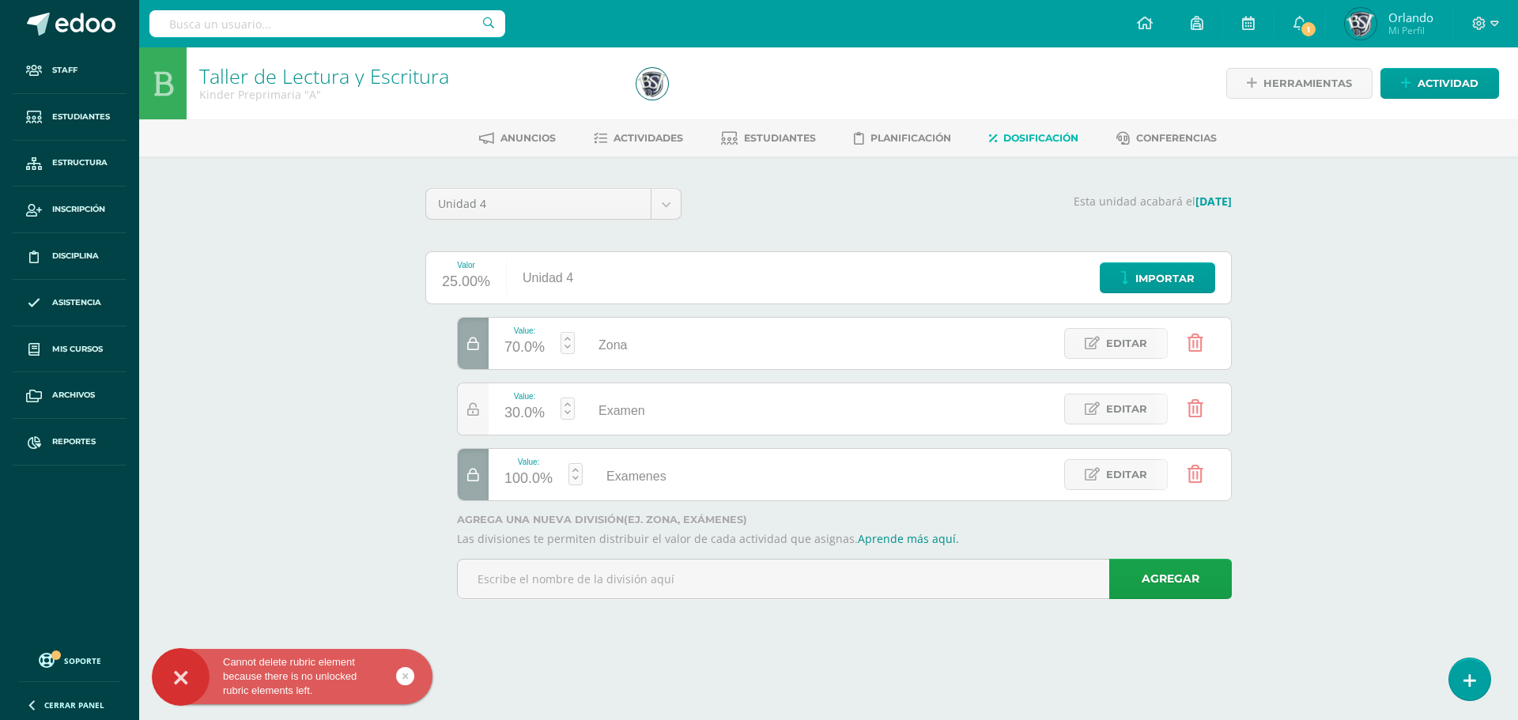
click at [1192, 403] on icon at bounding box center [1196, 408] width 16 height 17
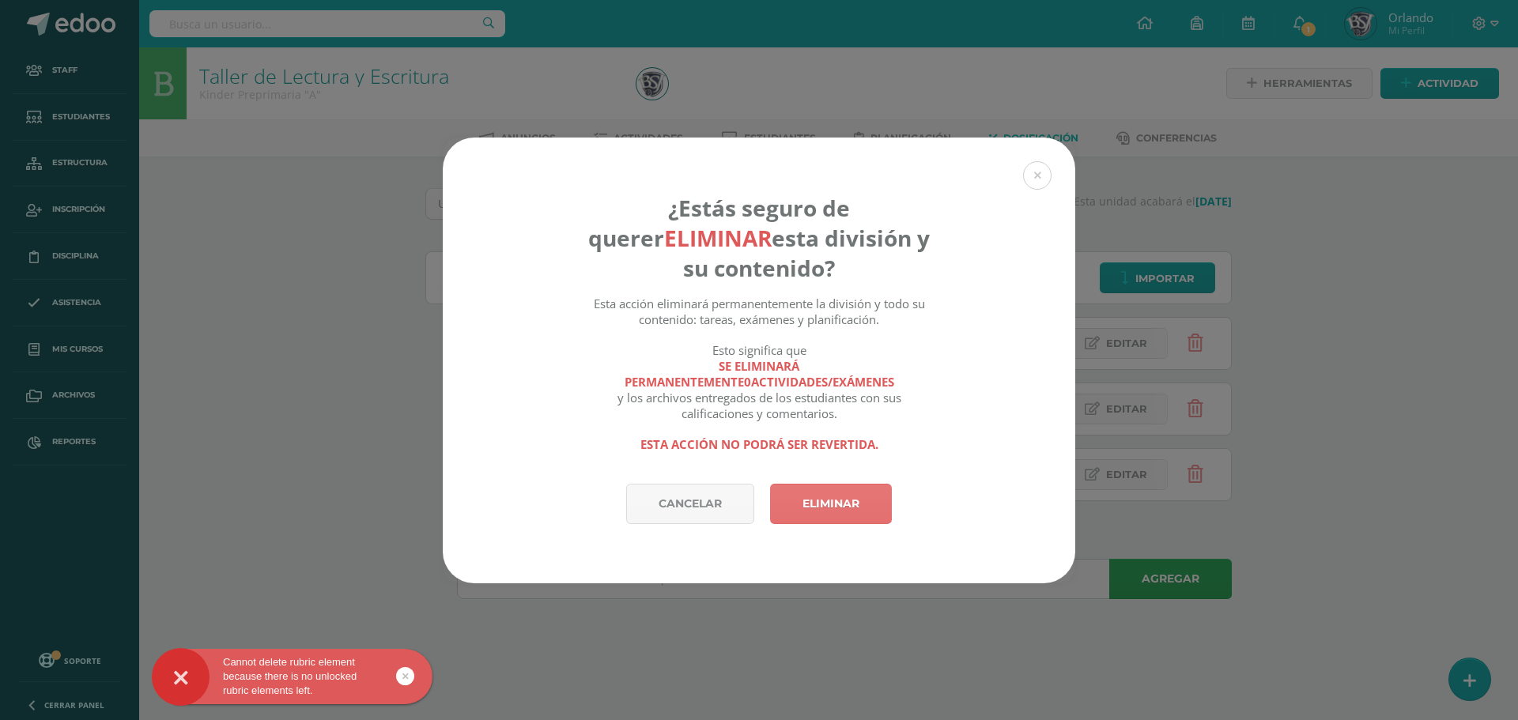
click at [825, 506] on link "Eliminar" at bounding box center [831, 504] width 122 height 40
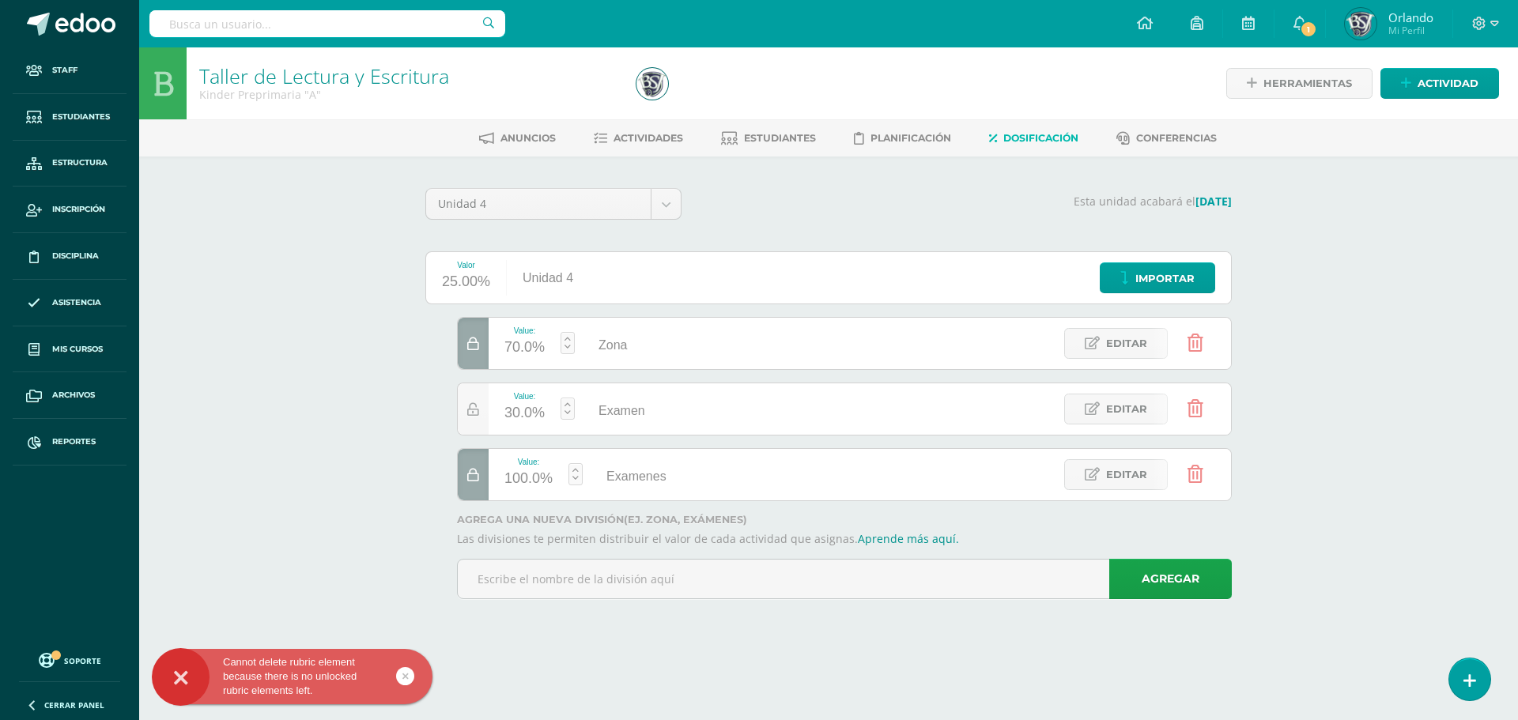
drag, startPoint x: 554, startPoint y: 411, endPoint x: 545, endPoint y: 410, distance: 8.8
click at [553, 411] on div "Value: 30.0%" at bounding box center [525, 409] width 72 height 51
click at [467, 403] on icon at bounding box center [473, 409] width 12 height 13
click at [474, 460] on div at bounding box center [473, 474] width 31 height 51
click at [1198, 337] on icon at bounding box center [1196, 342] width 16 height 17
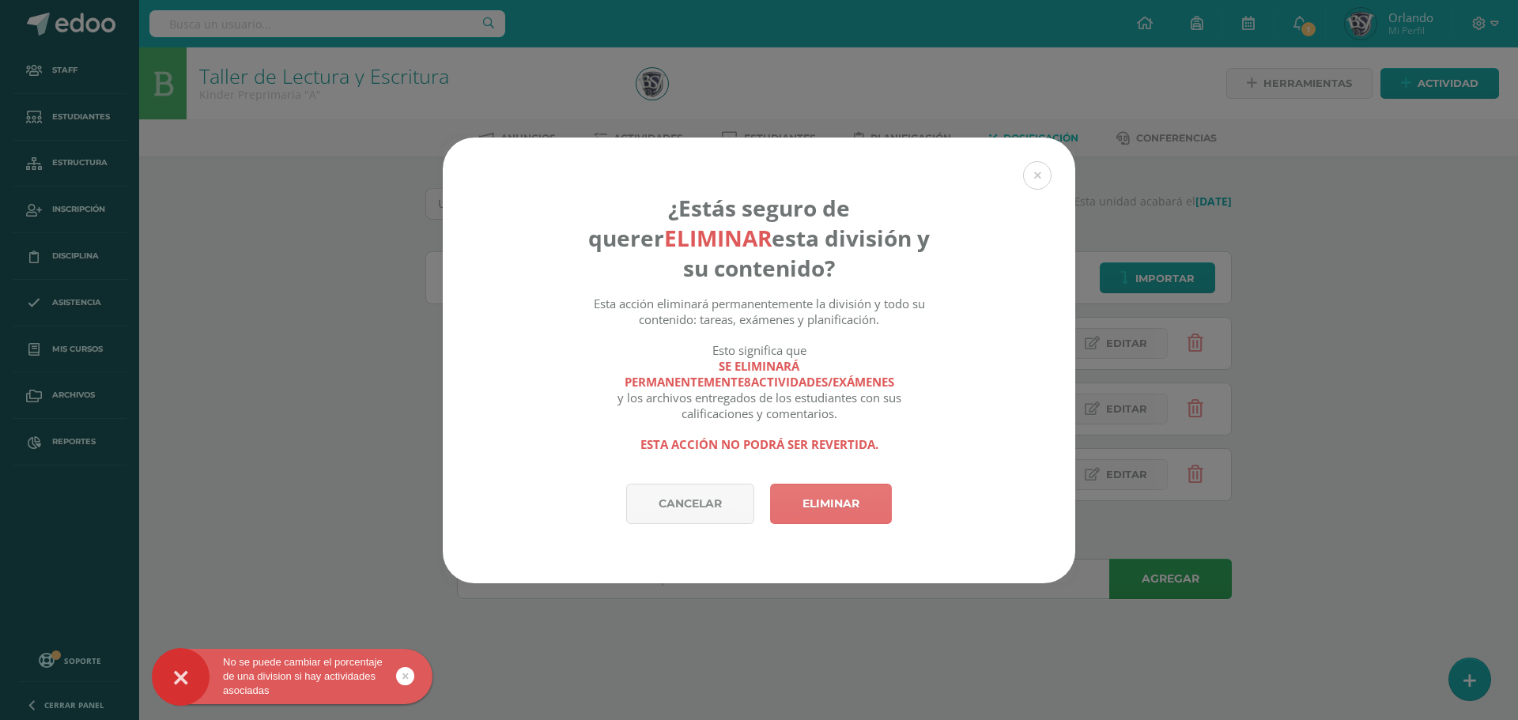
click at [831, 503] on link "Eliminar" at bounding box center [831, 504] width 122 height 40
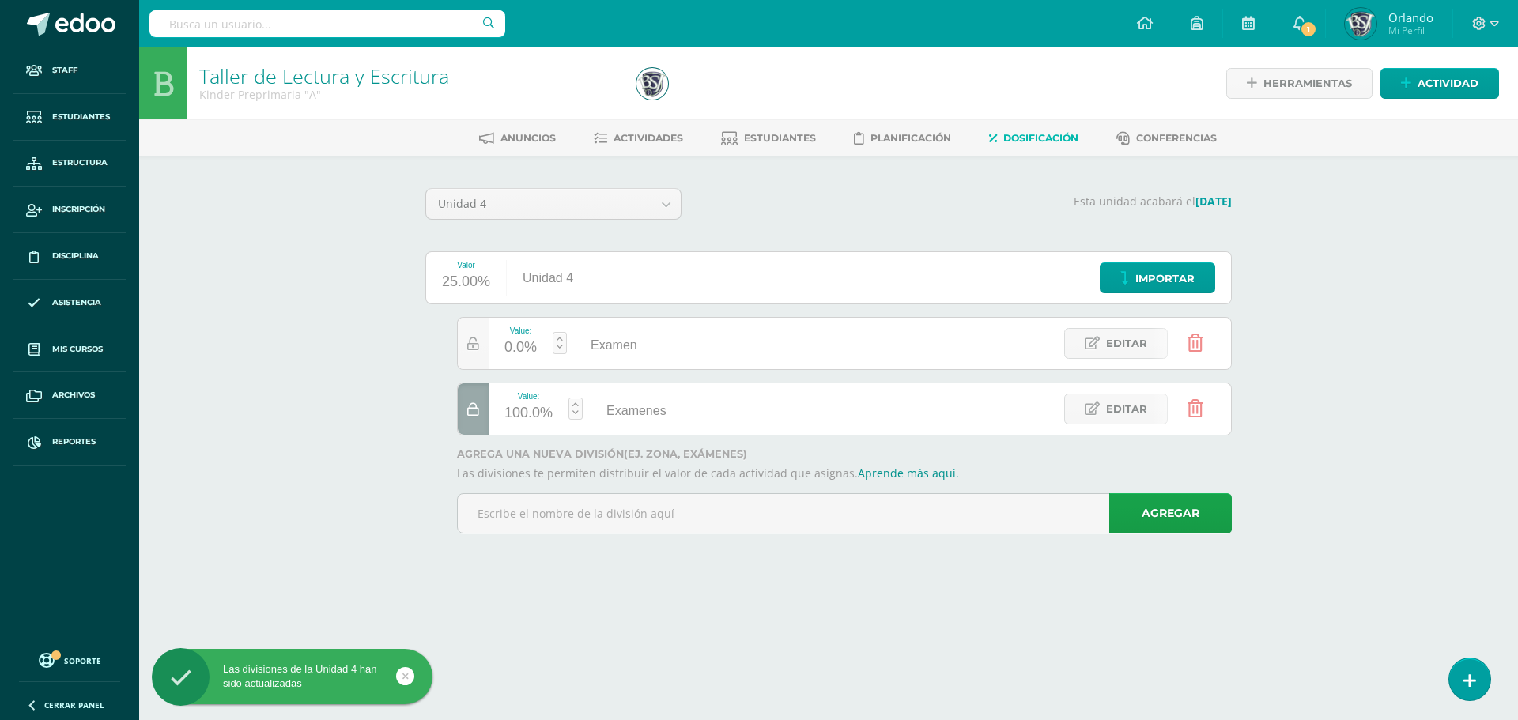
click at [1195, 341] on icon at bounding box center [1196, 342] width 16 height 17
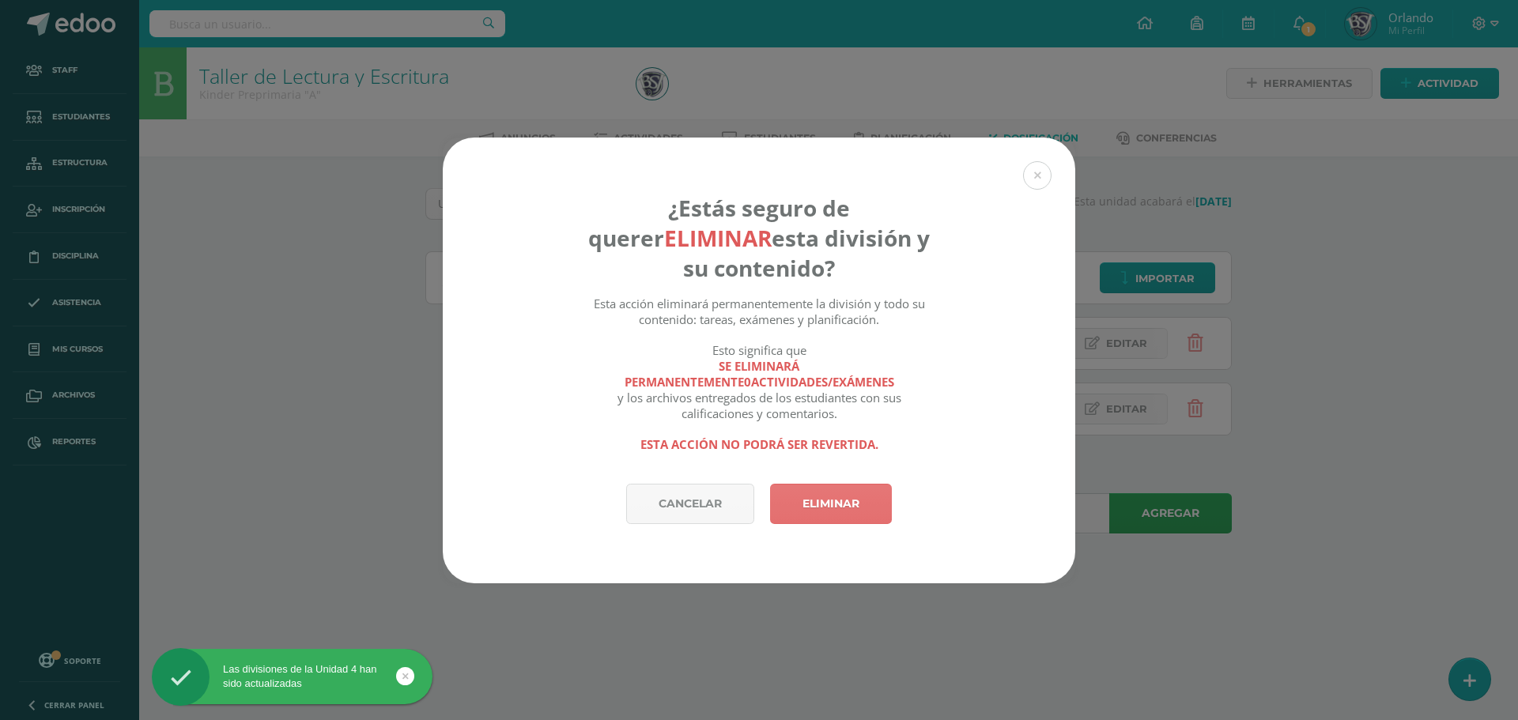
click at [818, 497] on link "Eliminar" at bounding box center [831, 504] width 122 height 40
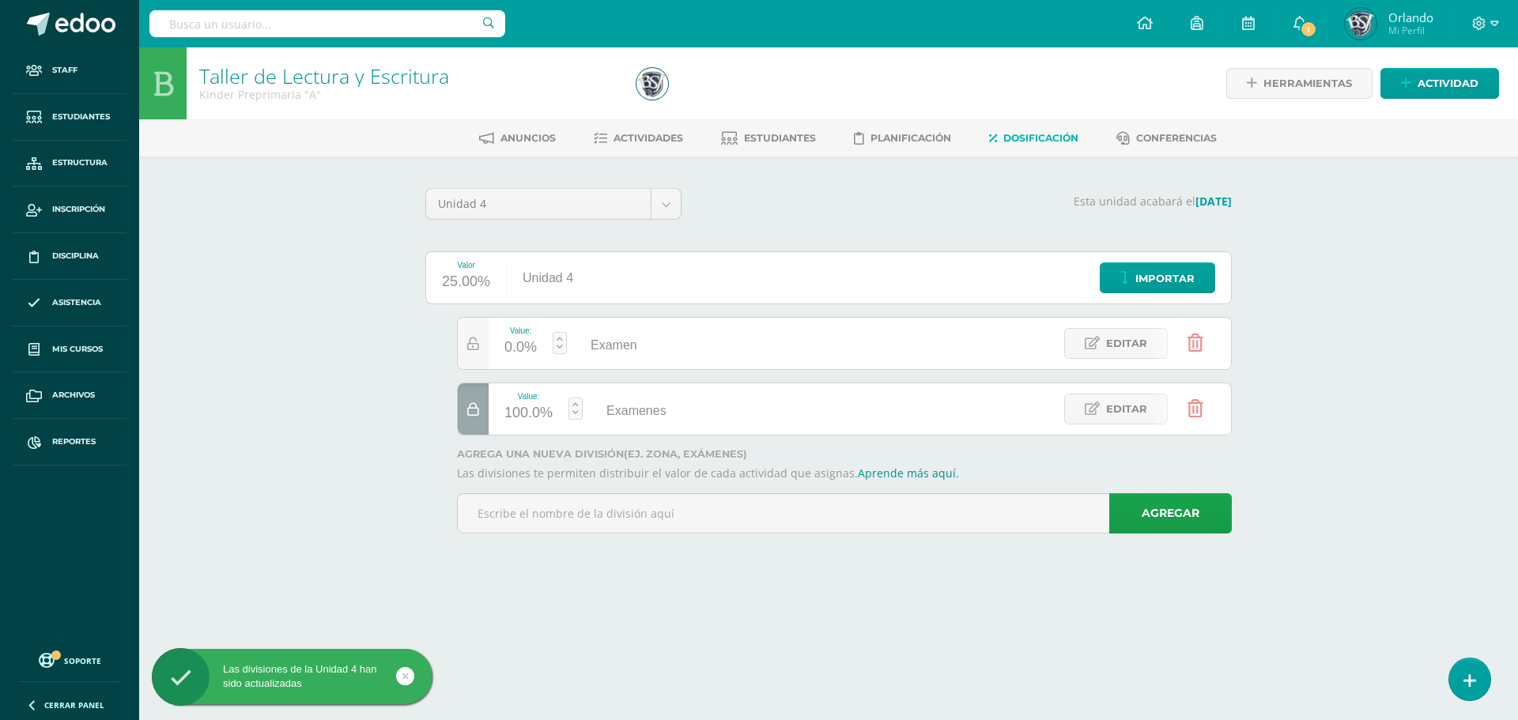
click at [1206, 345] on link at bounding box center [1195, 343] width 40 height 40
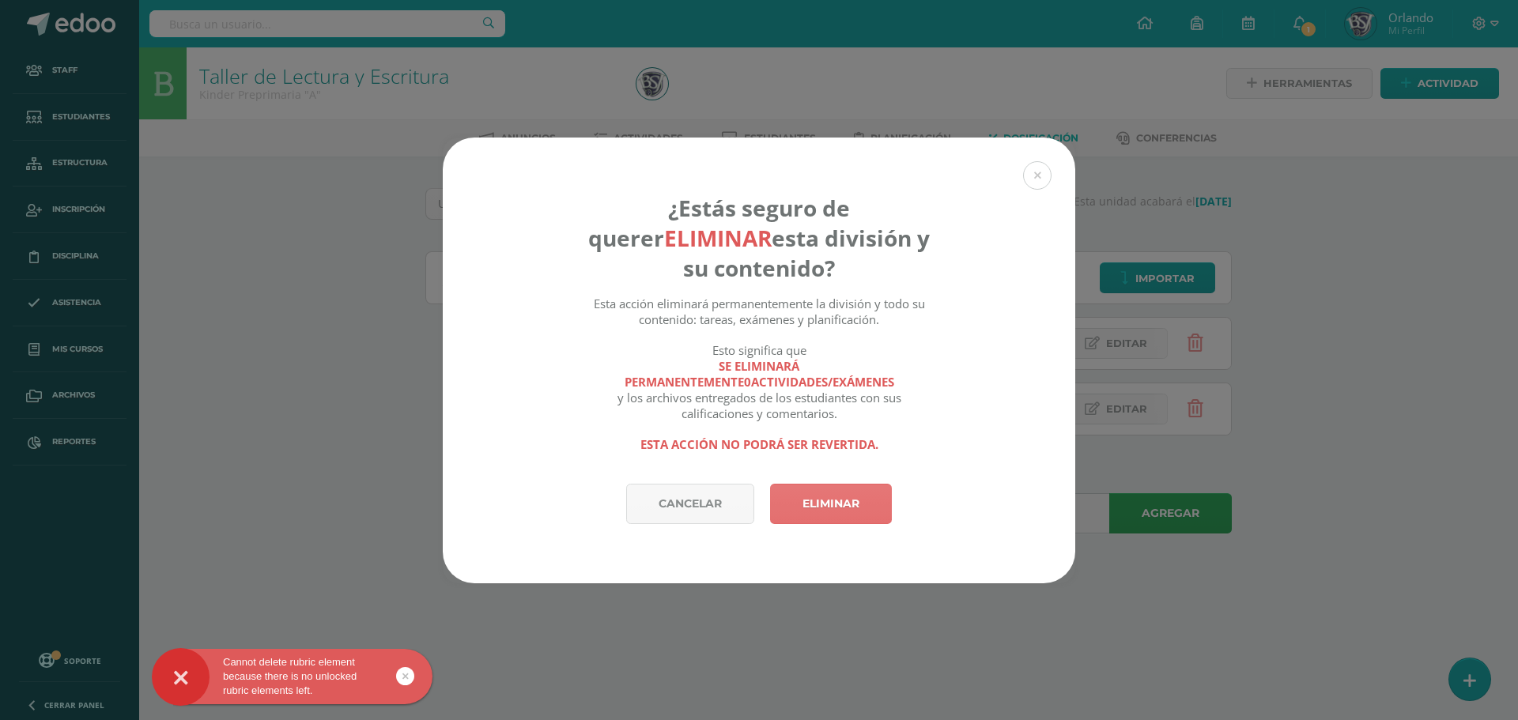
click at [881, 501] on link "Eliminar" at bounding box center [831, 504] width 122 height 40
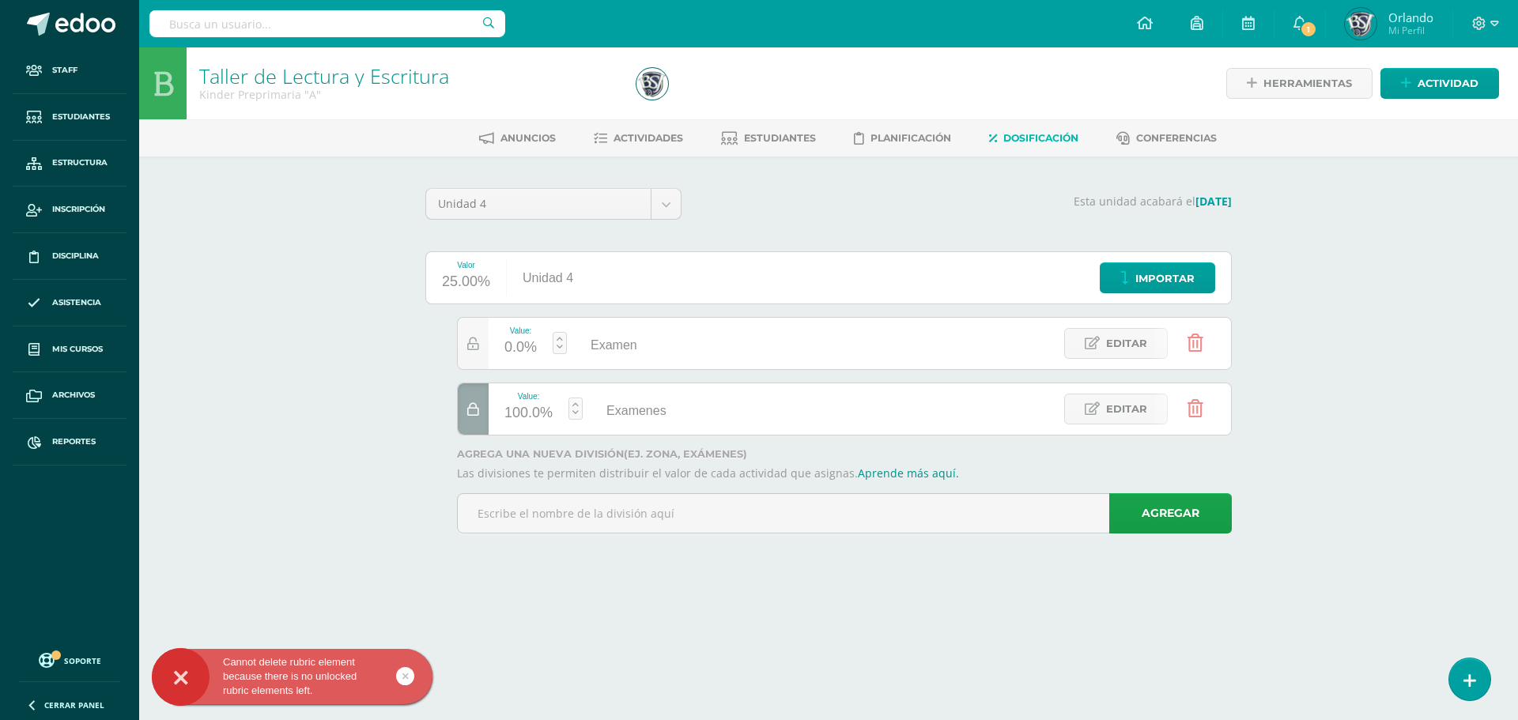
click at [1189, 409] on icon at bounding box center [1196, 408] width 16 height 17
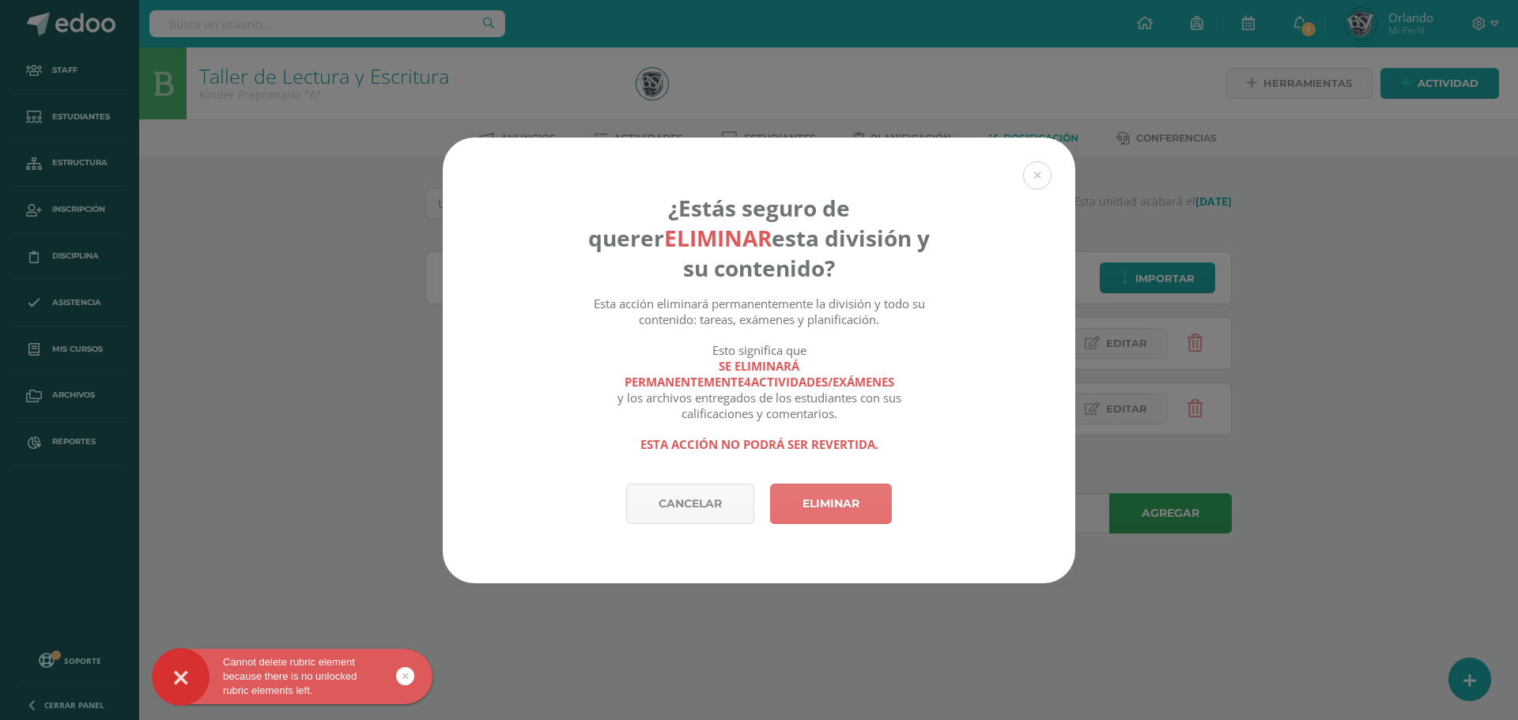
click at [819, 497] on link "Eliminar" at bounding box center [831, 504] width 122 height 40
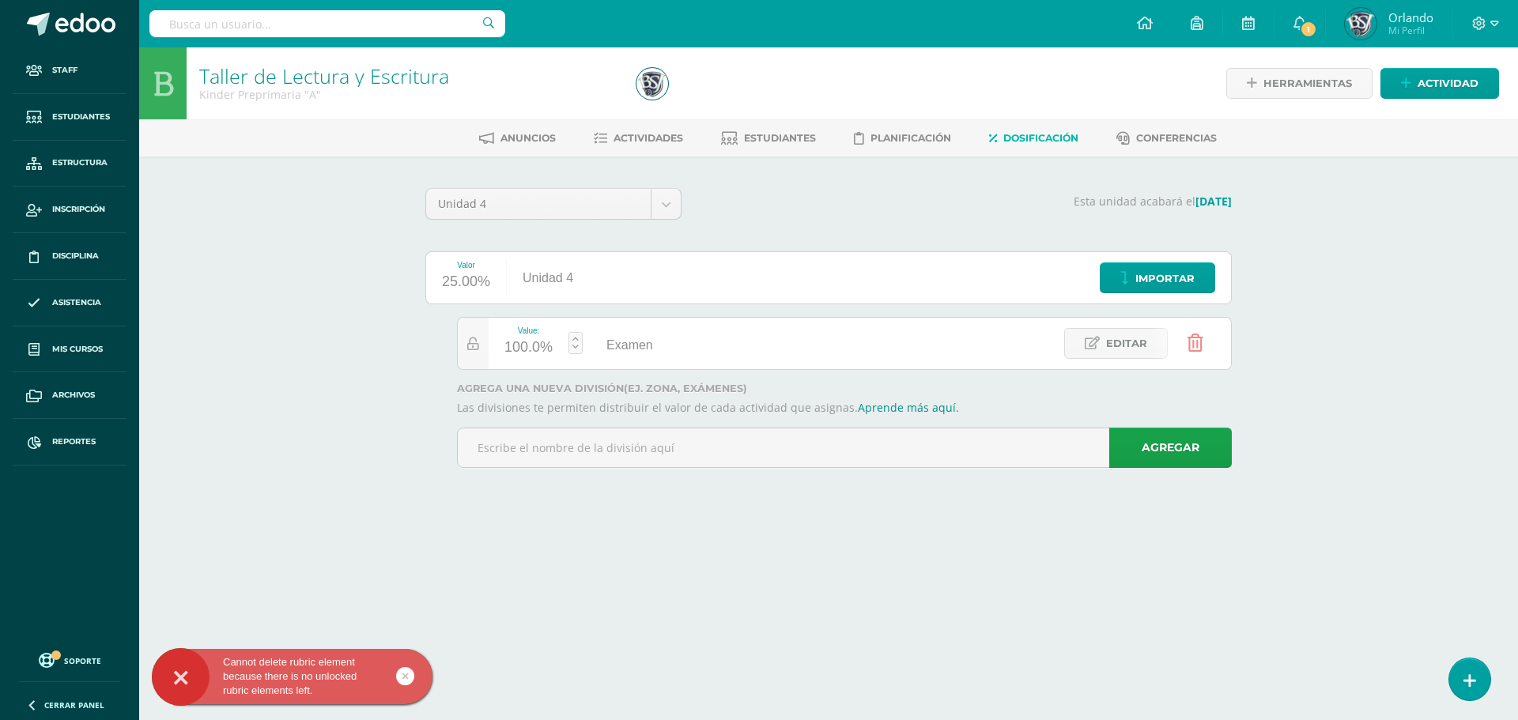
click at [1203, 345] on link at bounding box center [1195, 343] width 40 height 40
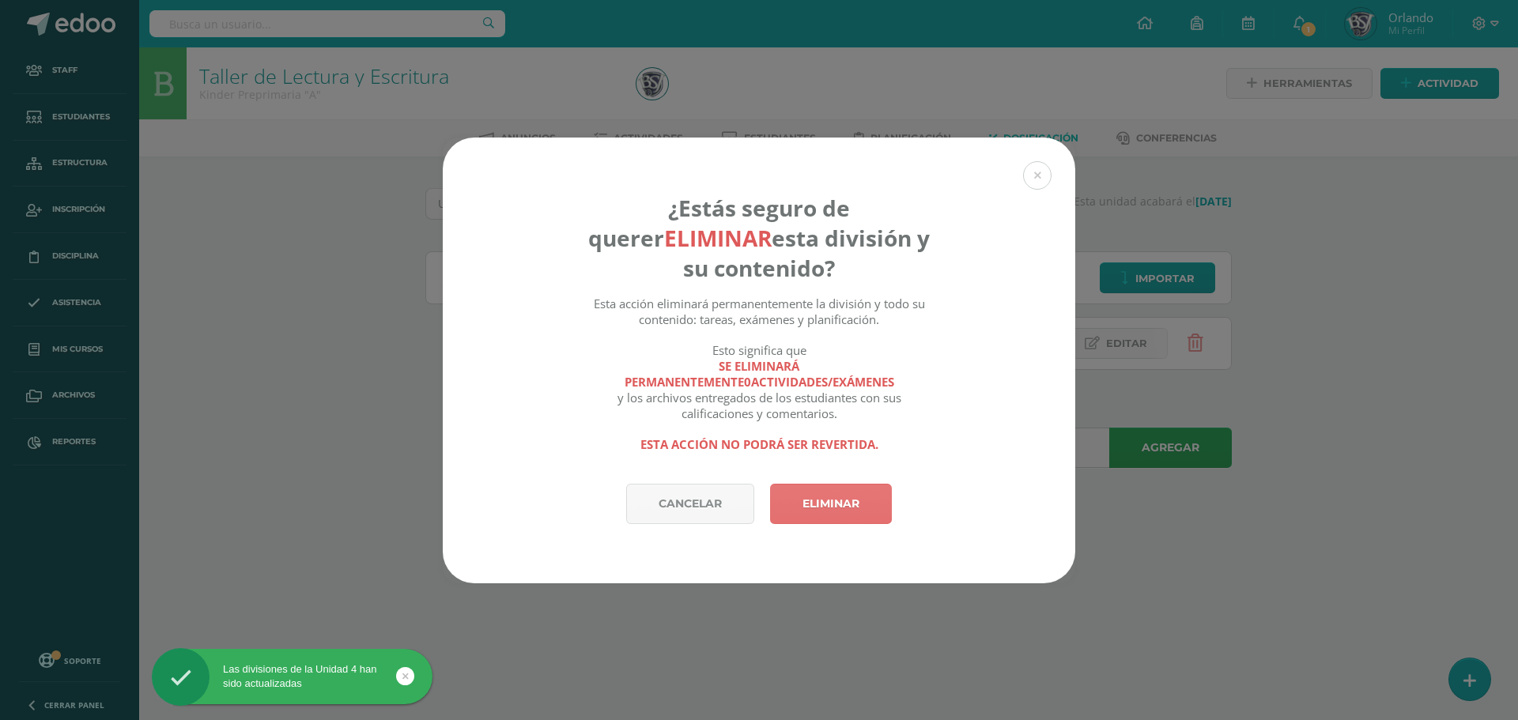
click at [849, 504] on link "Eliminar" at bounding box center [831, 504] width 122 height 40
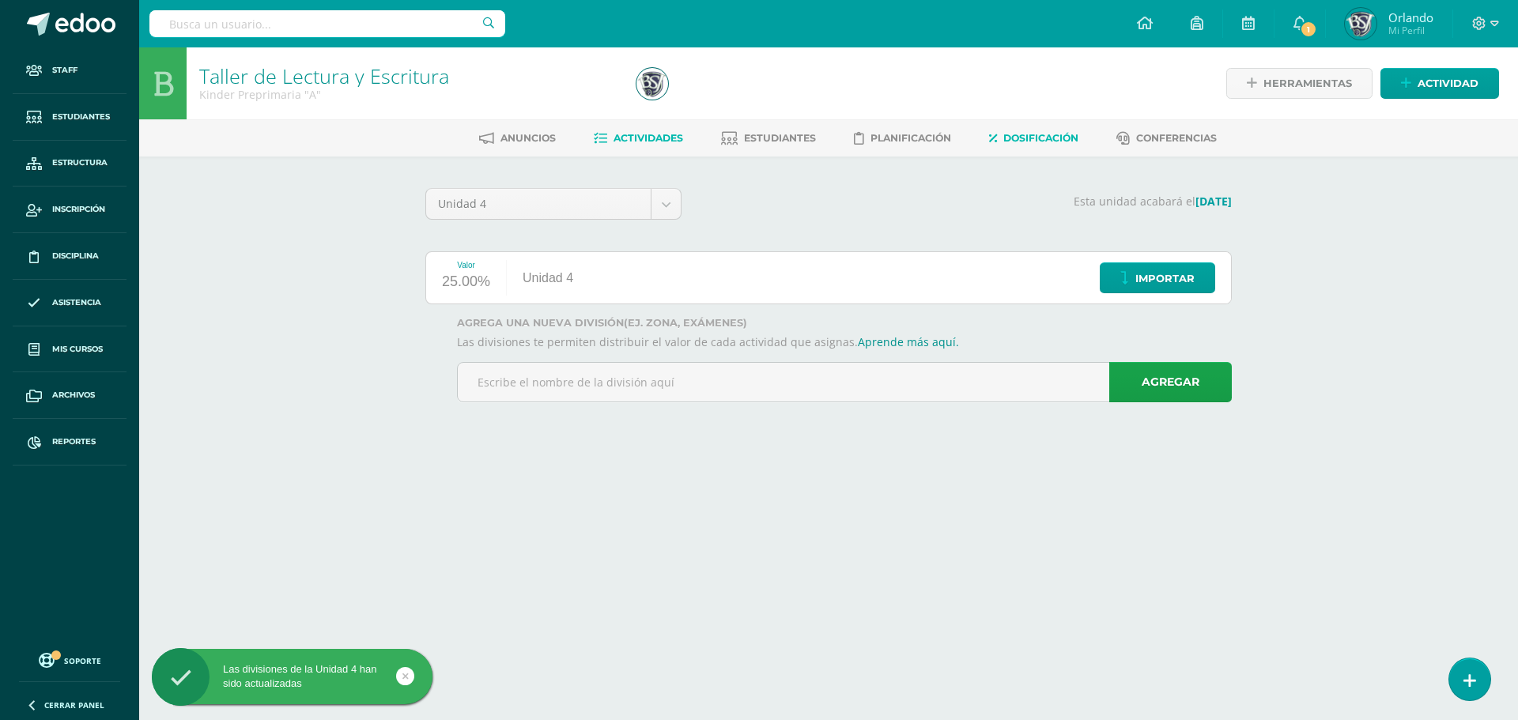
click at [649, 137] on span "Actividades" at bounding box center [649, 138] width 70 height 12
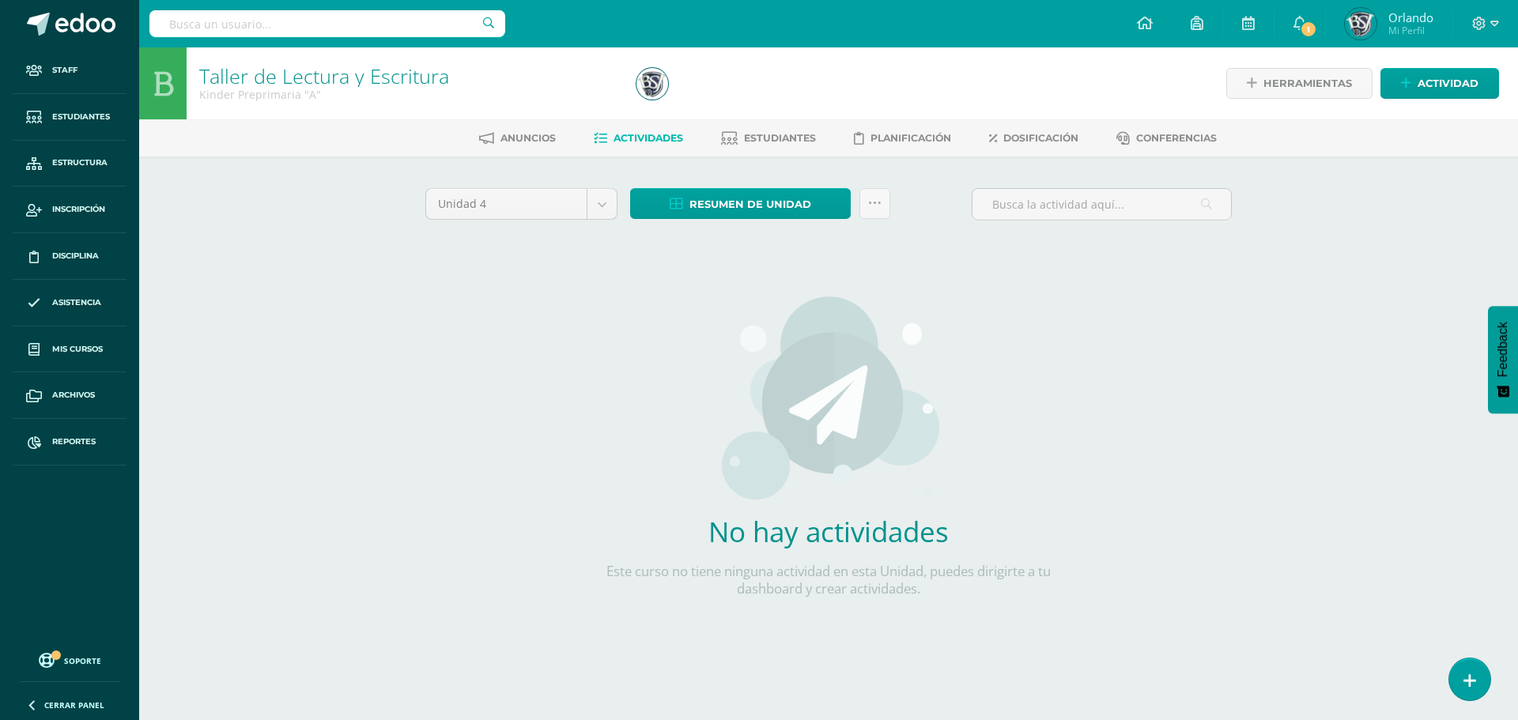
click at [891, 199] on div "Resumen de unidad Descargar como HTML Descargar como PDF Descargar como XLS Sub…" at bounding box center [760, 210] width 273 height 45
click at [886, 199] on link at bounding box center [875, 203] width 31 height 31
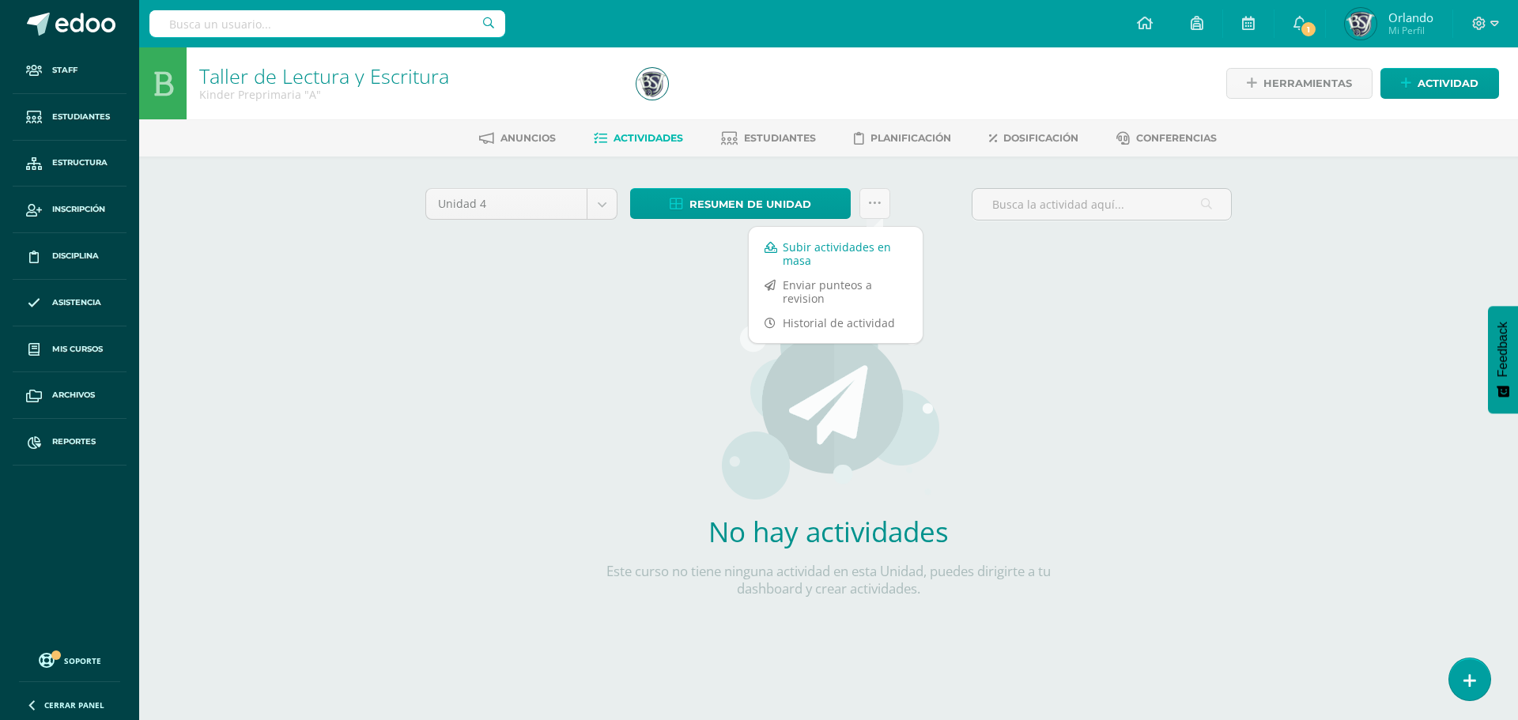
click at [841, 251] on link "Subir actividades en masa" at bounding box center [836, 254] width 174 height 38
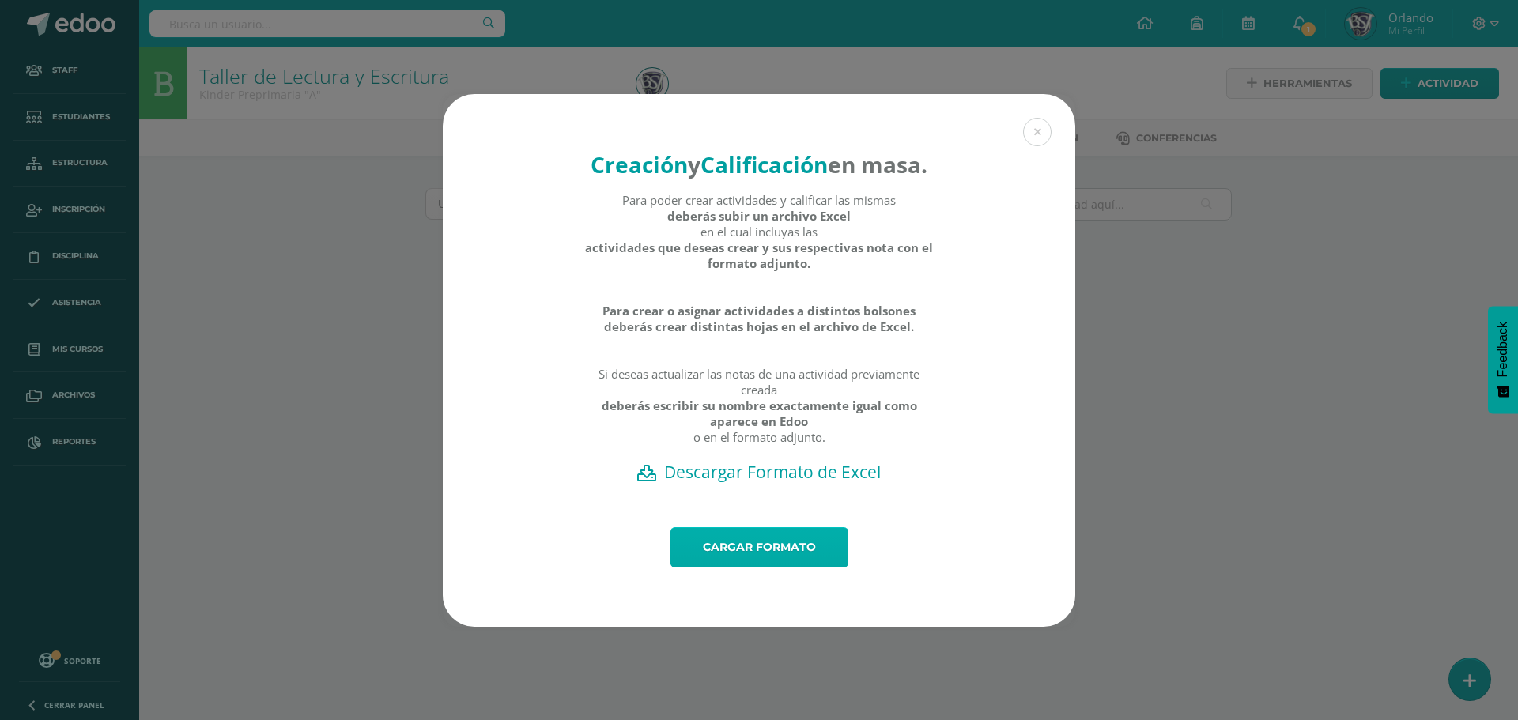
click at [791, 561] on link "Cargar formato" at bounding box center [760, 547] width 178 height 40
click at [792, 550] on link "Cargar formato" at bounding box center [760, 547] width 178 height 40
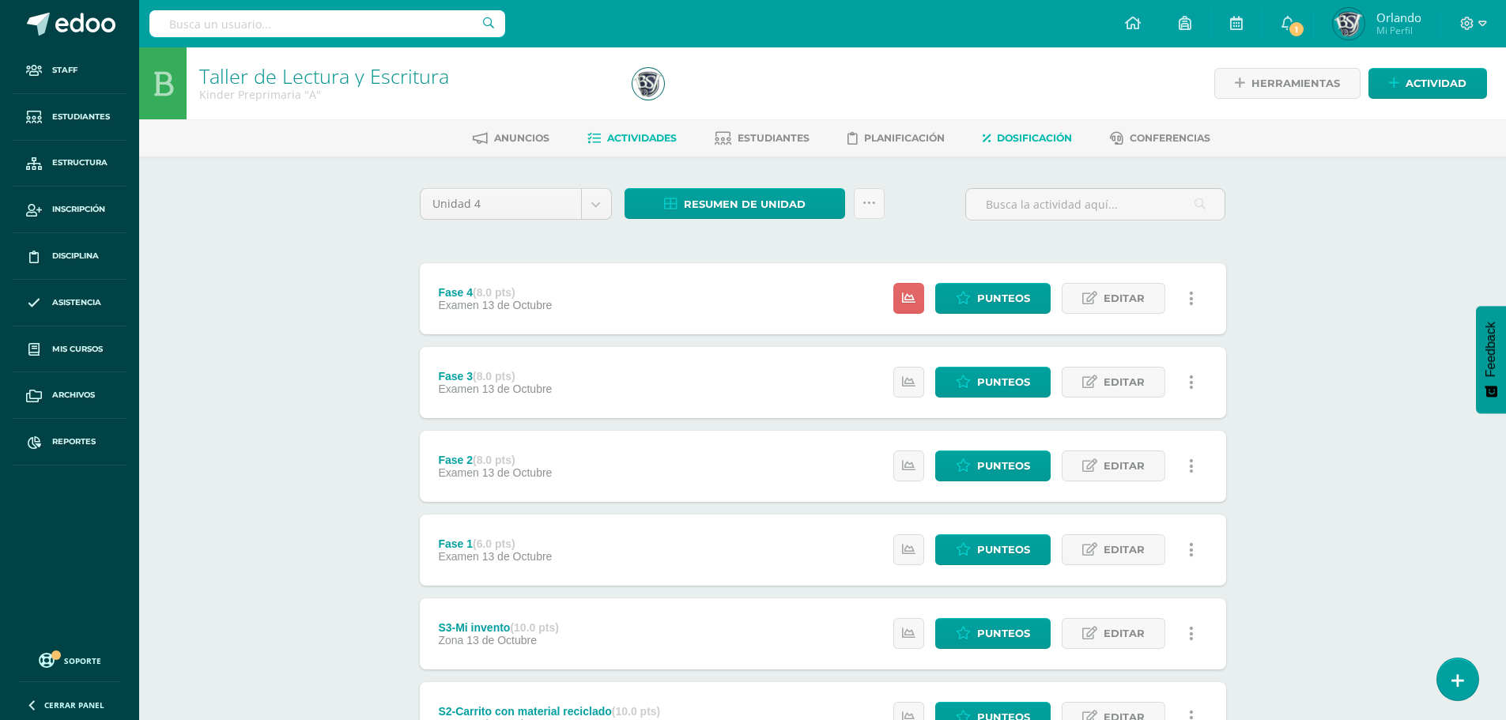
click at [1004, 134] on span "Dosificación" at bounding box center [1034, 138] width 75 height 12
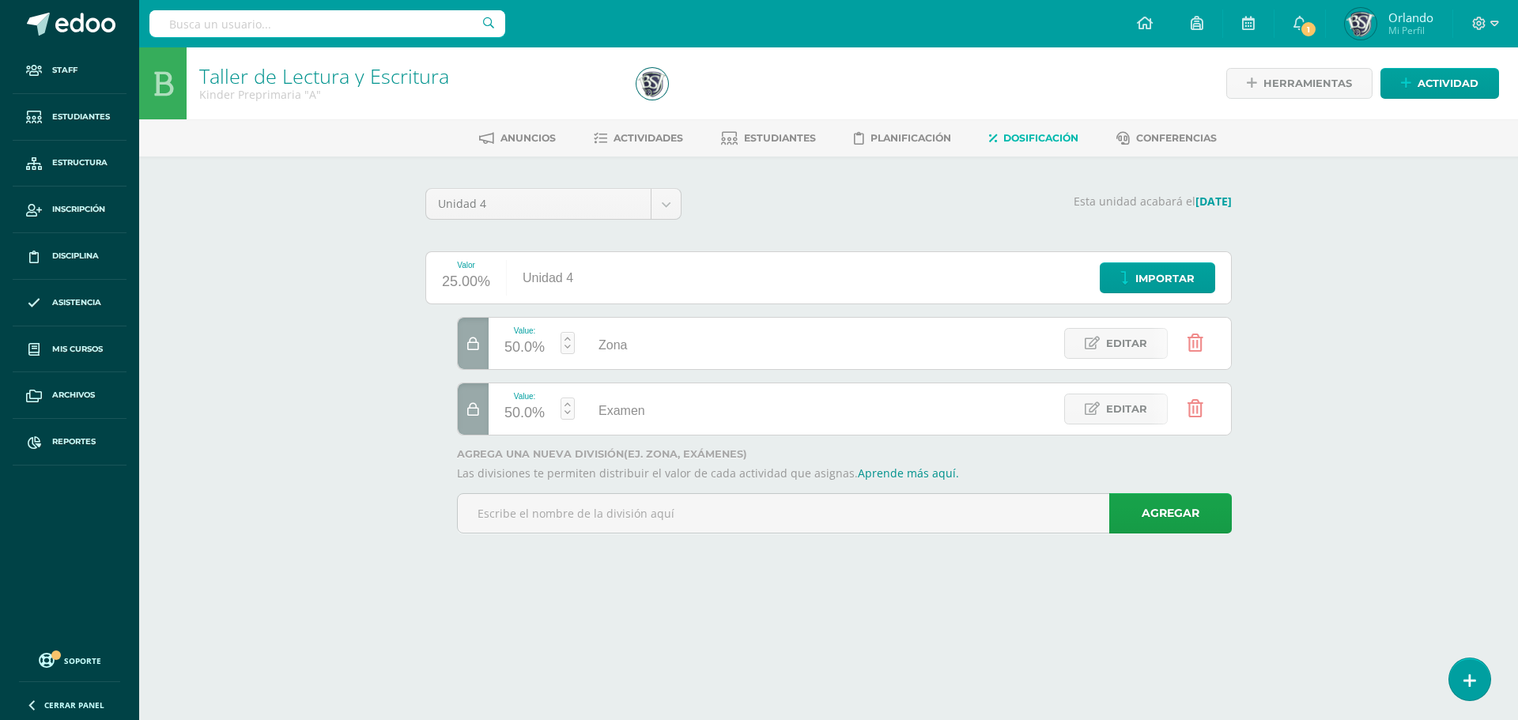
click at [478, 338] on icon at bounding box center [473, 344] width 12 height 13
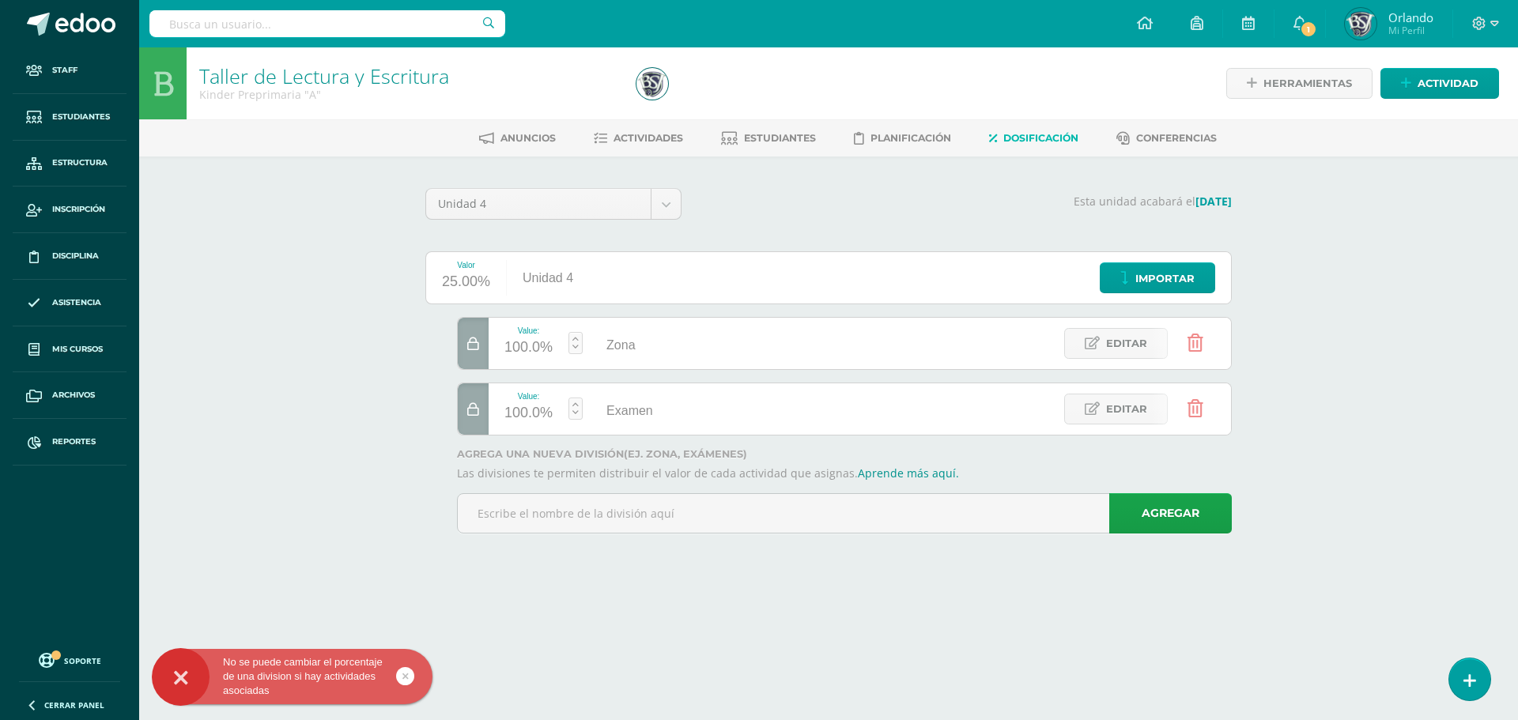
click at [476, 413] on icon at bounding box center [473, 409] width 12 height 13
click at [479, 375] on div at bounding box center [860, 376] width 807 height 119
click at [475, 344] on icon at bounding box center [473, 344] width 12 height 13
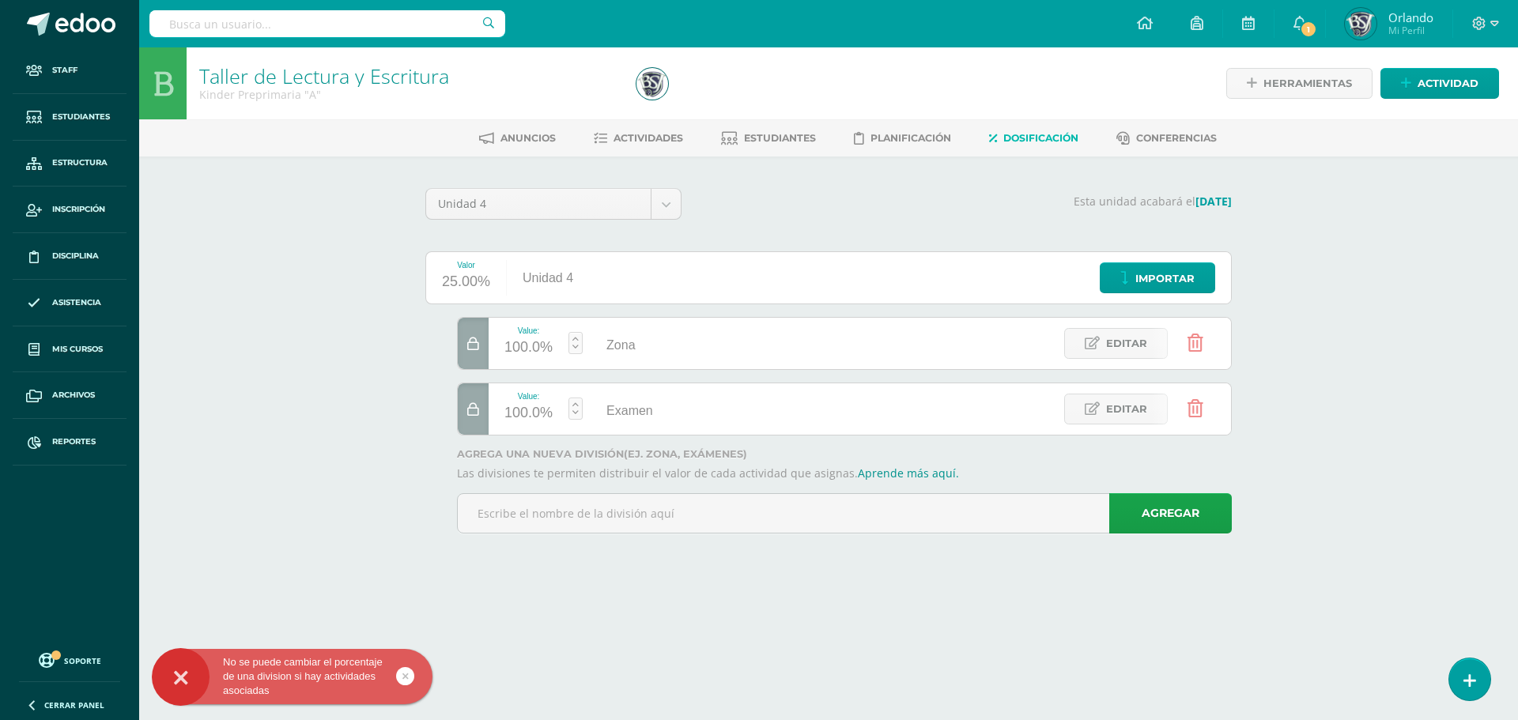
click at [475, 344] on icon at bounding box center [473, 344] width 12 height 13
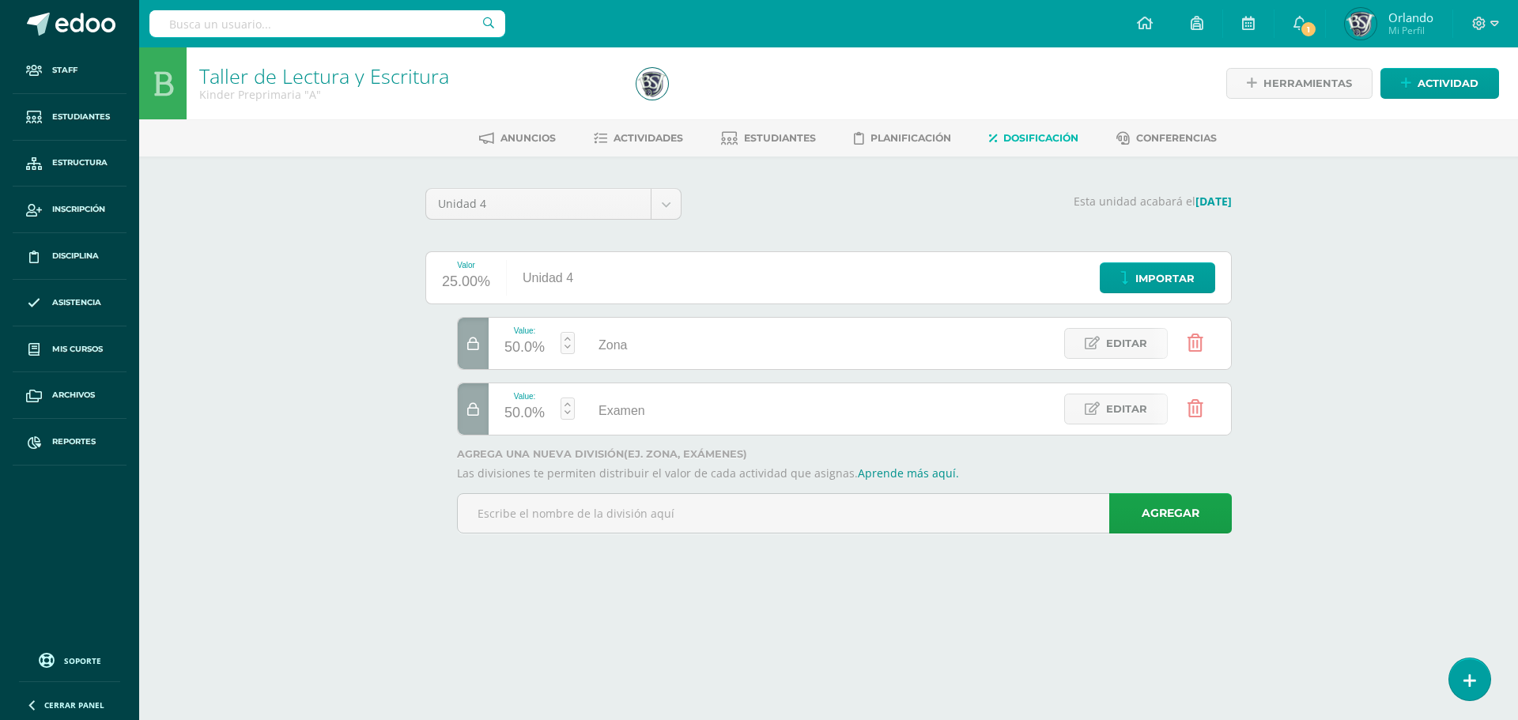
click at [466, 341] on div at bounding box center [473, 343] width 31 height 51
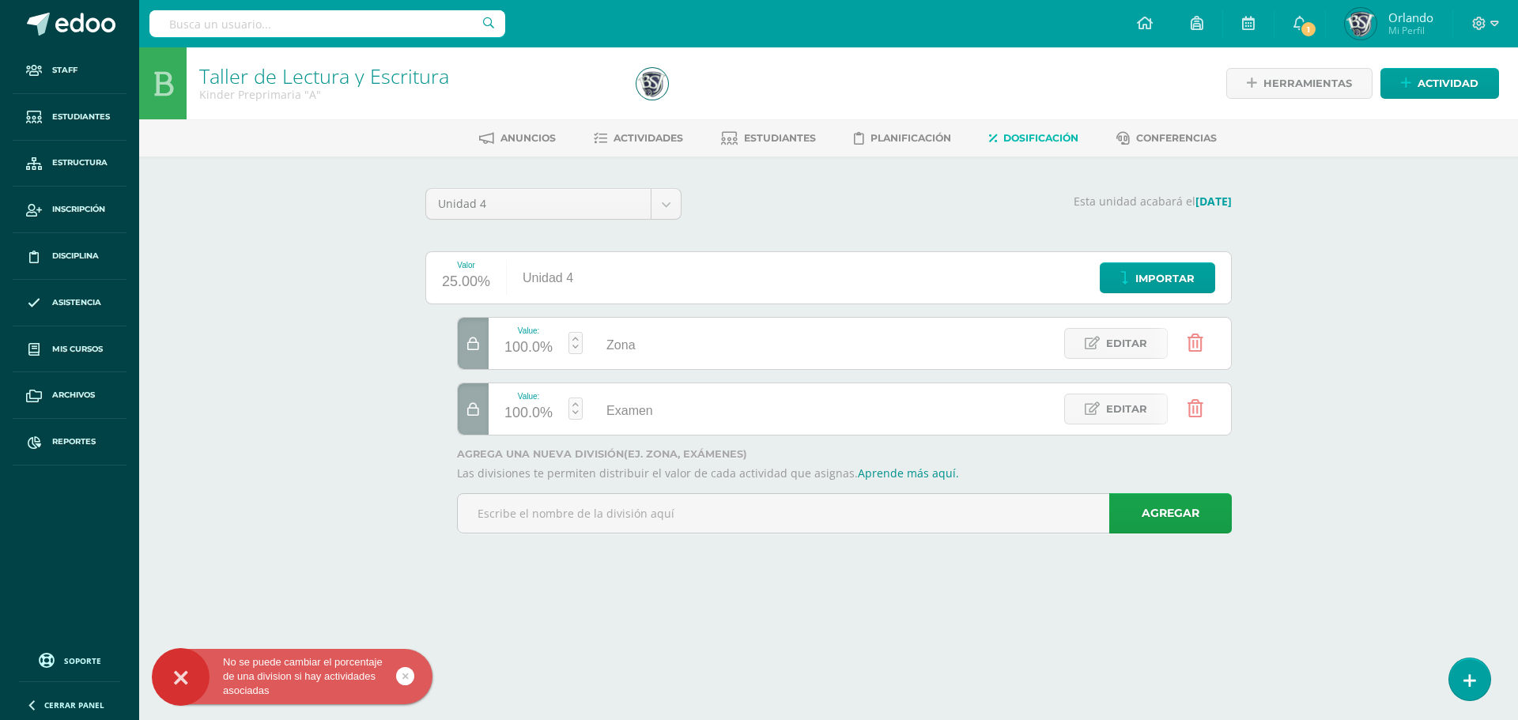
click at [482, 403] on div at bounding box center [473, 409] width 31 height 51
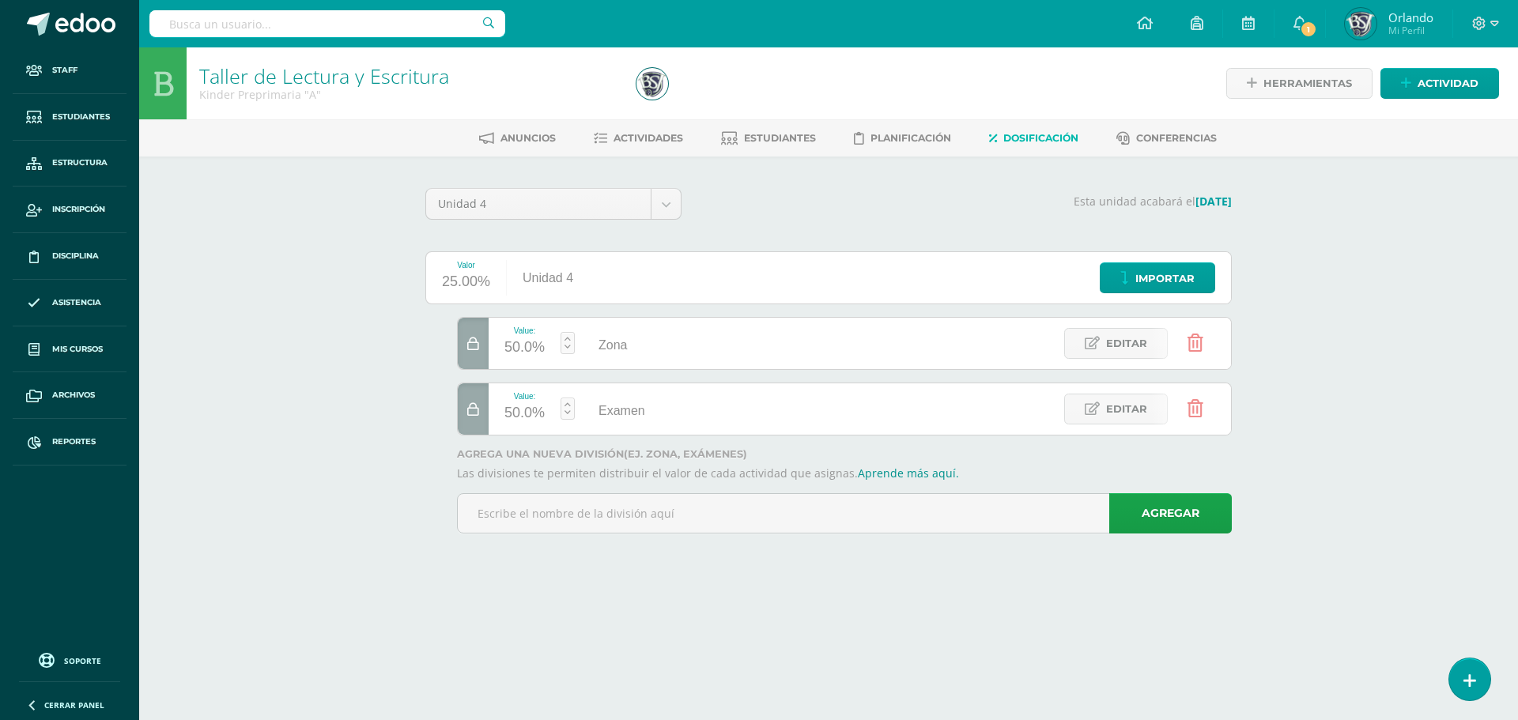
click at [478, 404] on icon at bounding box center [473, 409] width 12 height 13
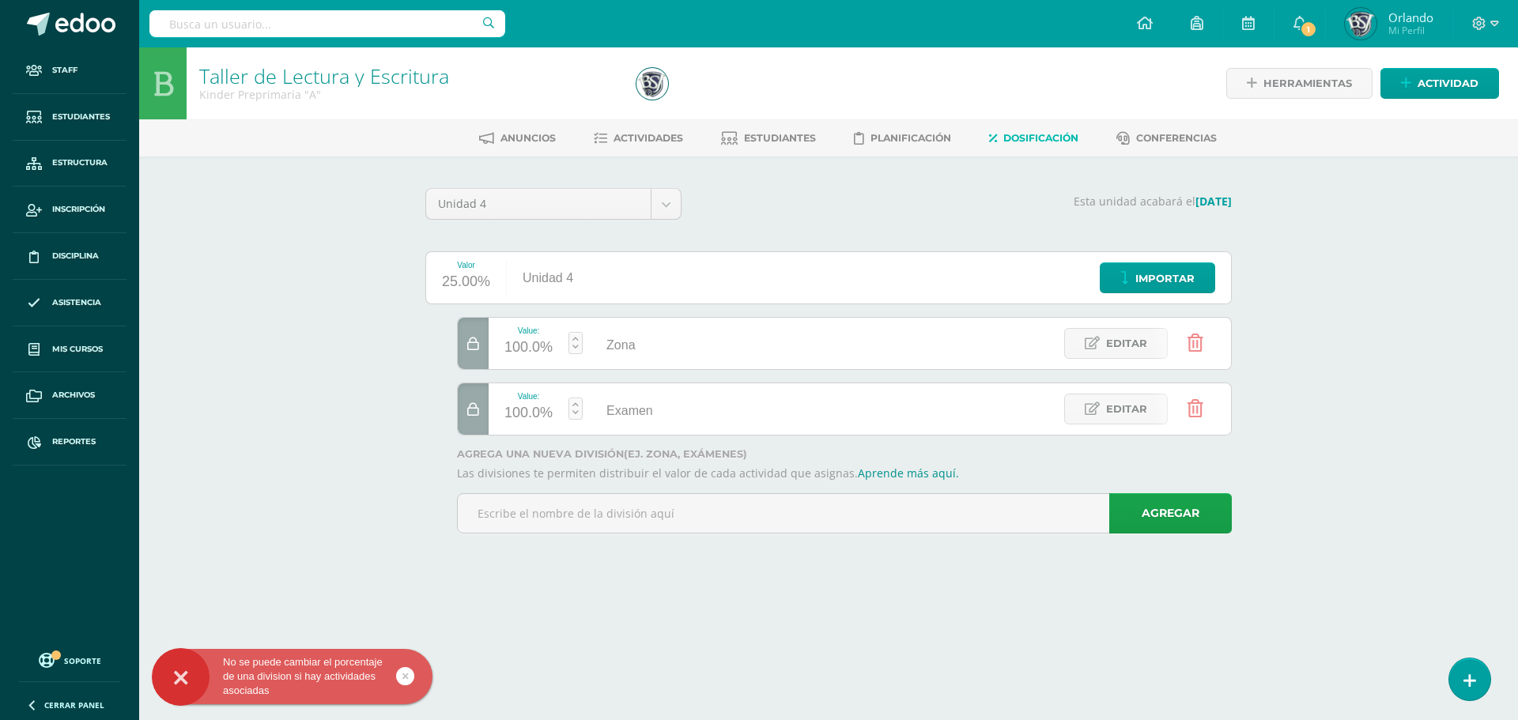
click at [581, 401] on link at bounding box center [576, 409] width 14 height 22
click at [577, 403] on link at bounding box center [576, 409] width 14 height 22
click at [539, 407] on input "100" at bounding box center [538, 405] width 42 height 33
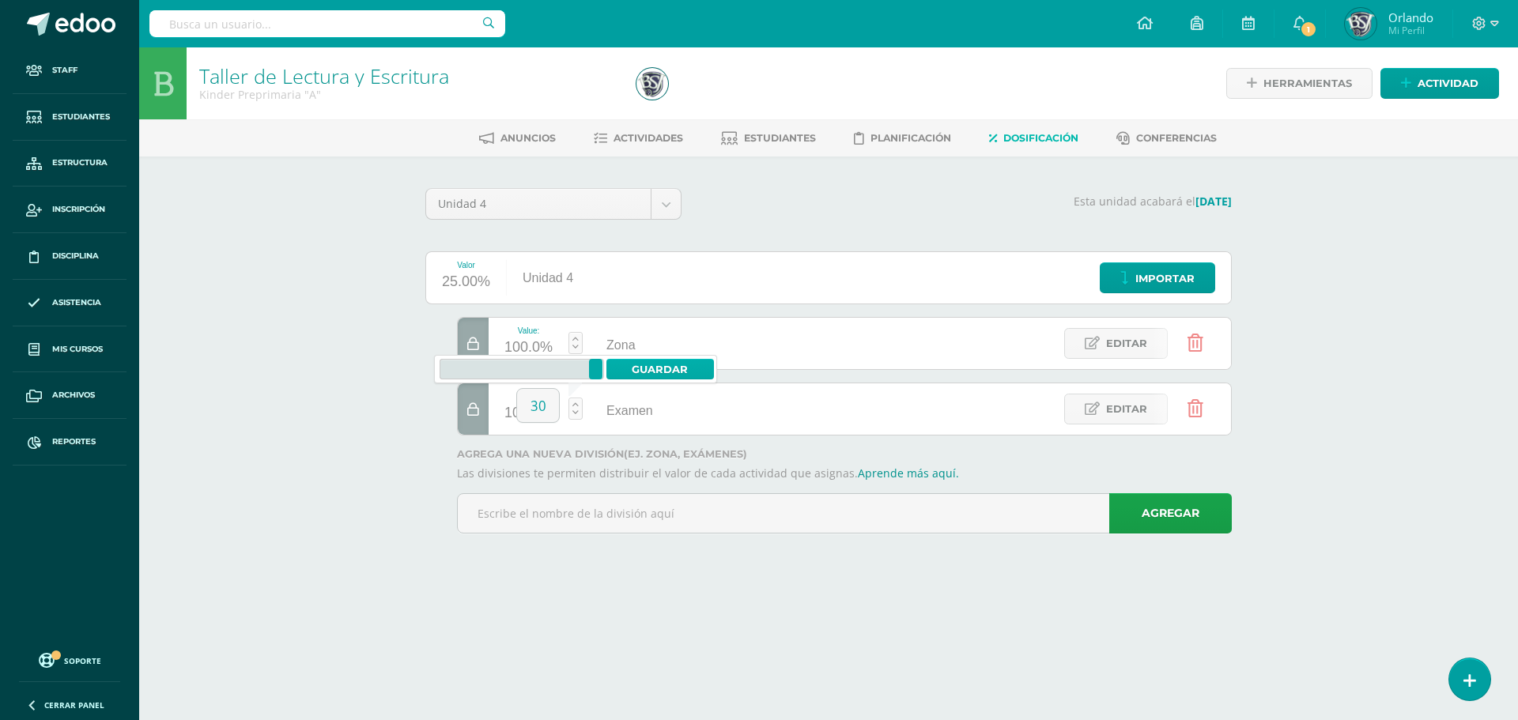
click at [640, 372] on link "Guardar" at bounding box center [661, 369] width 108 height 21
type input "100"
click at [1075, 342] on link "Editar" at bounding box center [1116, 343] width 104 height 31
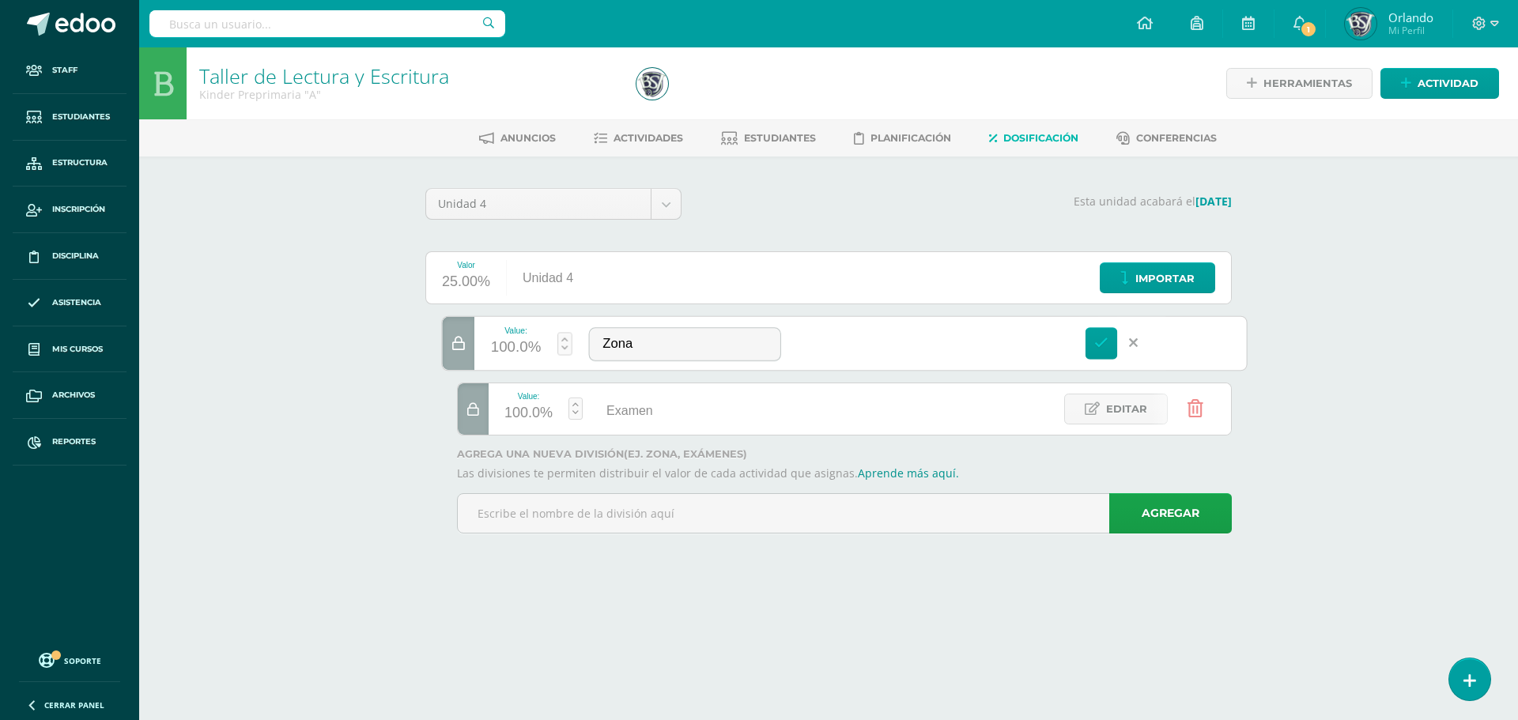
click at [534, 346] on div "100.0%" at bounding box center [516, 348] width 51 height 26
click at [515, 349] on input "100" at bounding box center [527, 339] width 42 height 33
click at [534, 347] on input "100" at bounding box center [527, 339] width 42 height 33
click at [653, 300] on link "Guardar" at bounding box center [649, 303] width 108 height 21
type input "100"
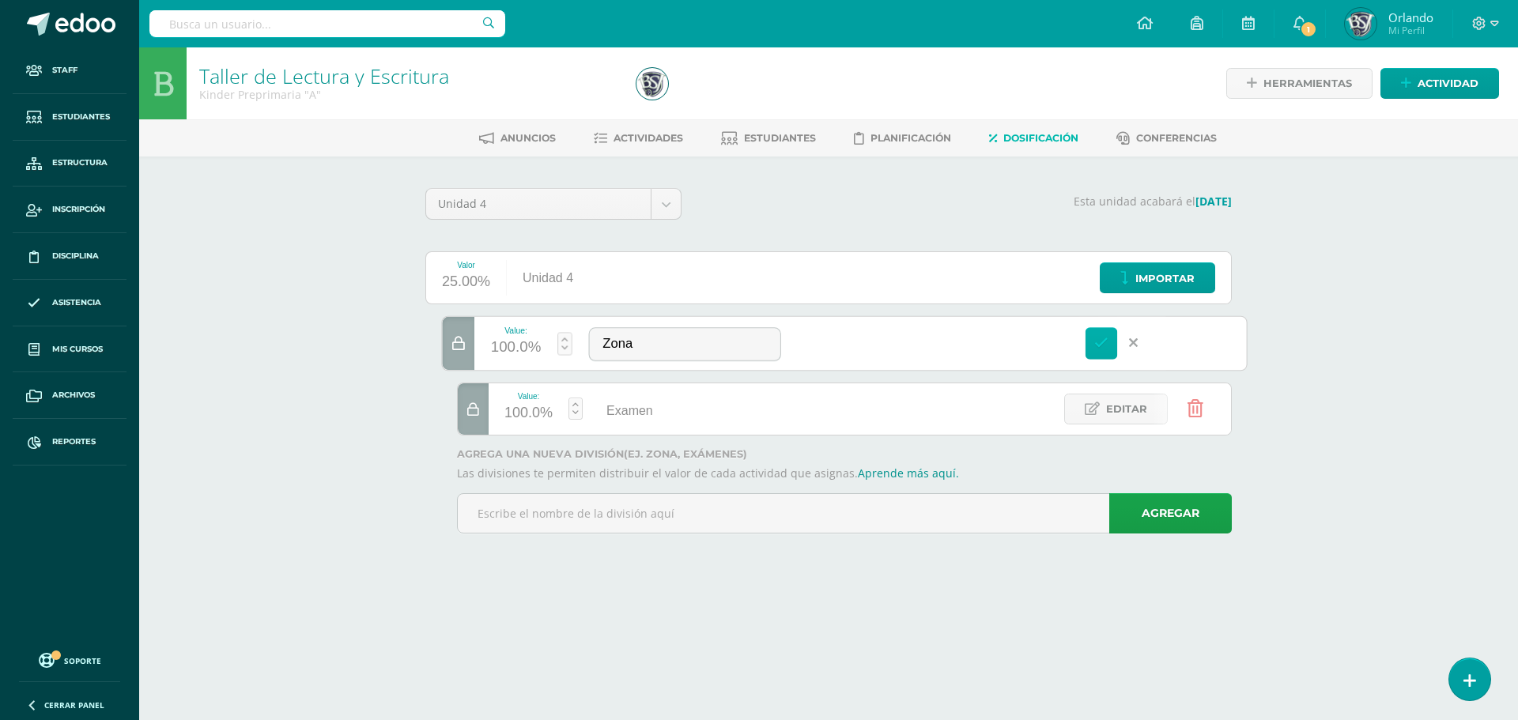
click at [1096, 342] on icon at bounding box center [1101, 343] width 14 height 14
click at [459, 333] on div at bounding box center [473, 343] width 31 height 51
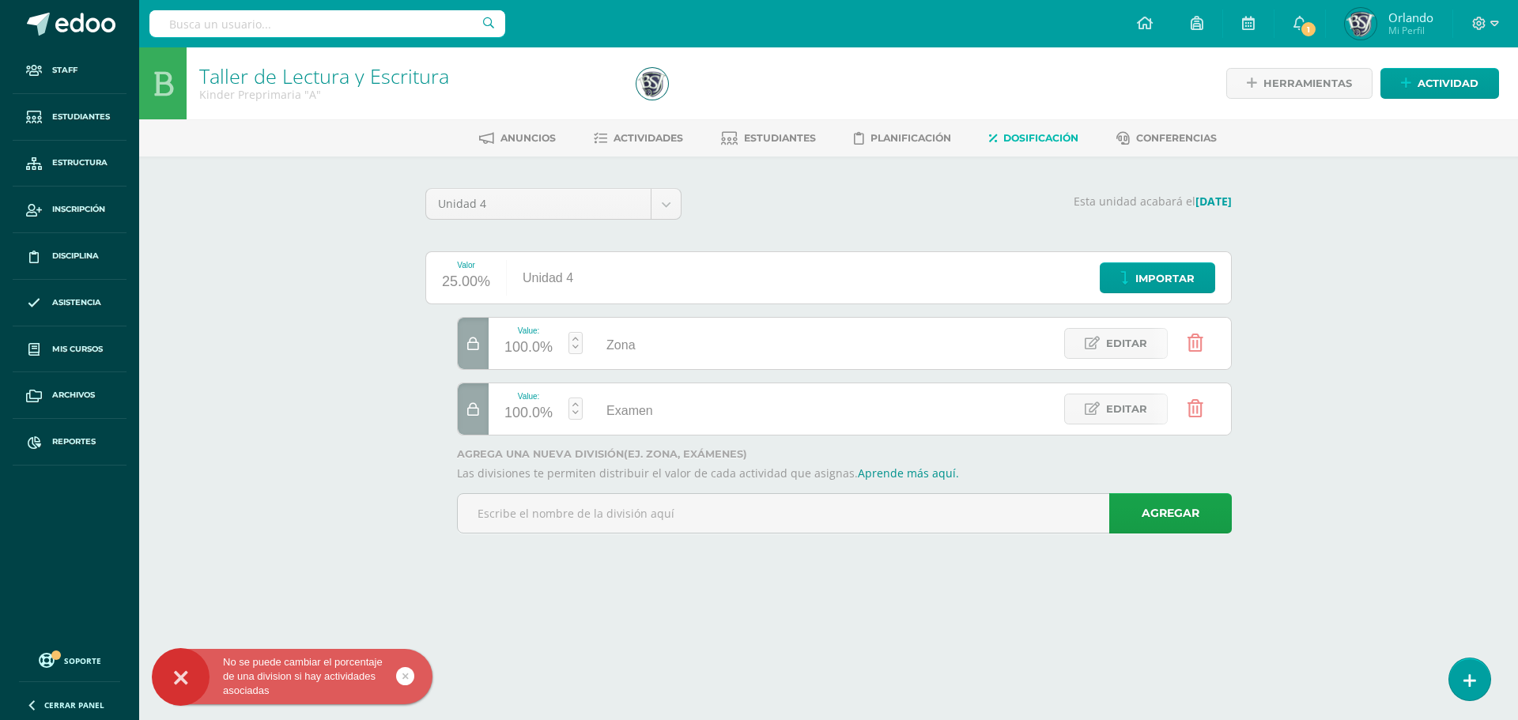
click at [476, 414] on icon at bounding box center [473, 409] width 12 height 13
click at [1186, 350] on link at bounding box center [1195, 343] width 40 height 40
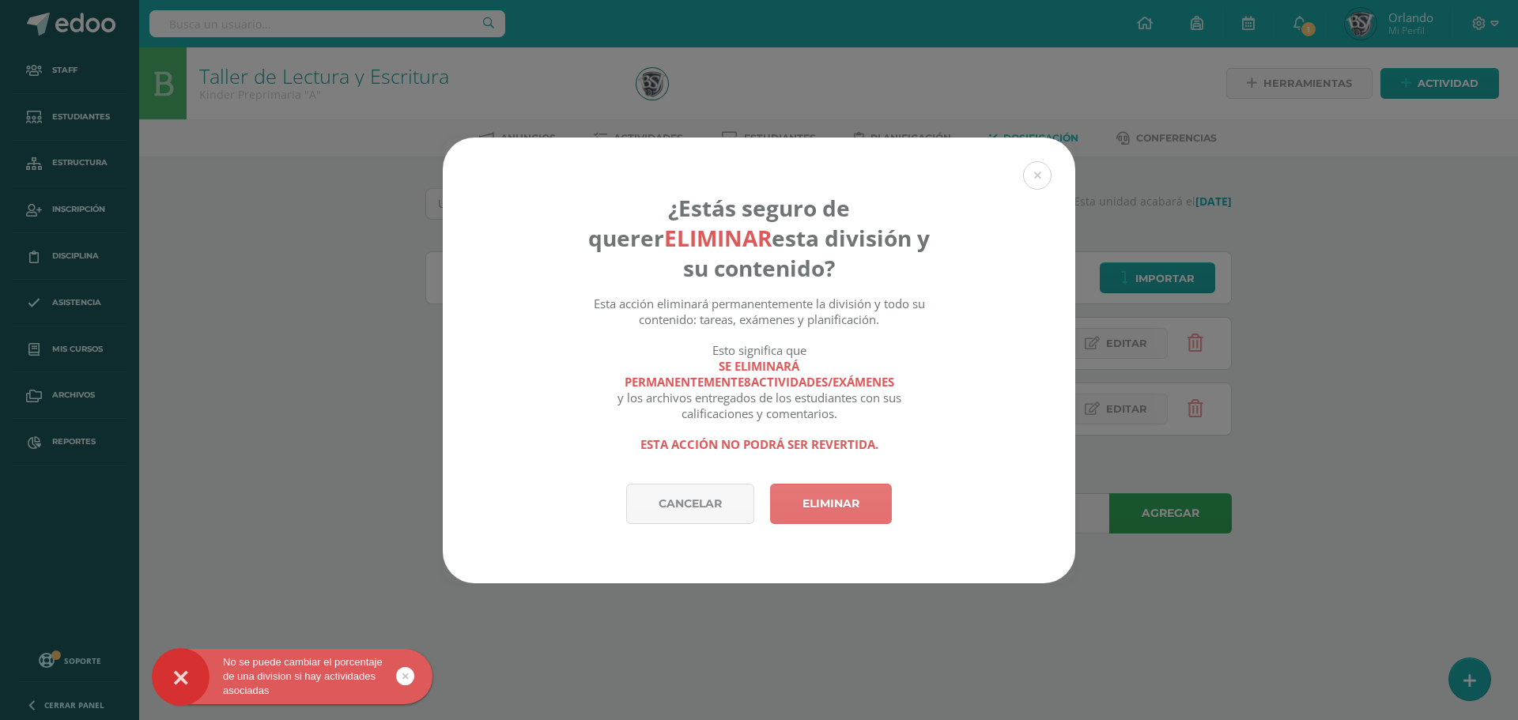
click at [814, 505] on link "Eliminar" at bounding box center [831, 504] width 122 height 40
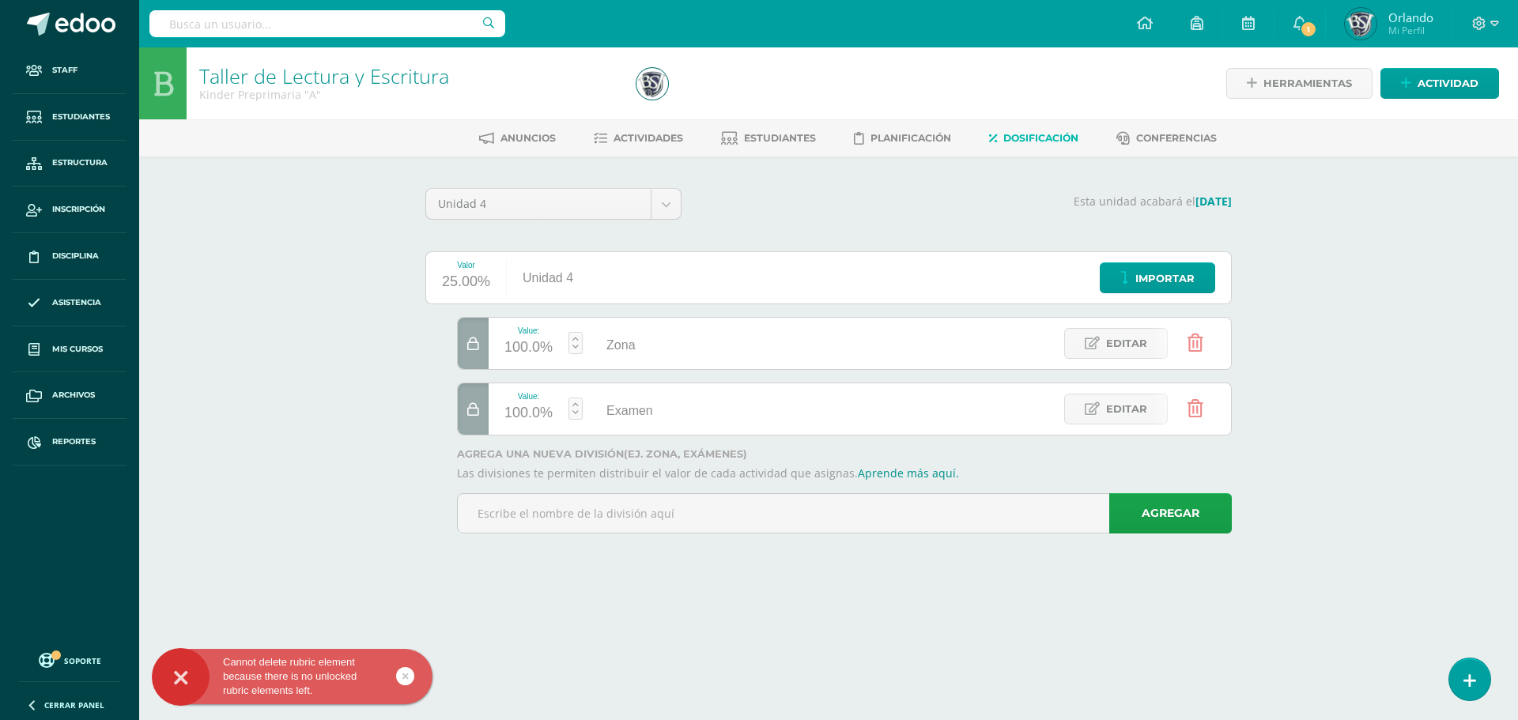
click at [1199, 397] on link at bounding box center [1195, 409] width 40 height 40
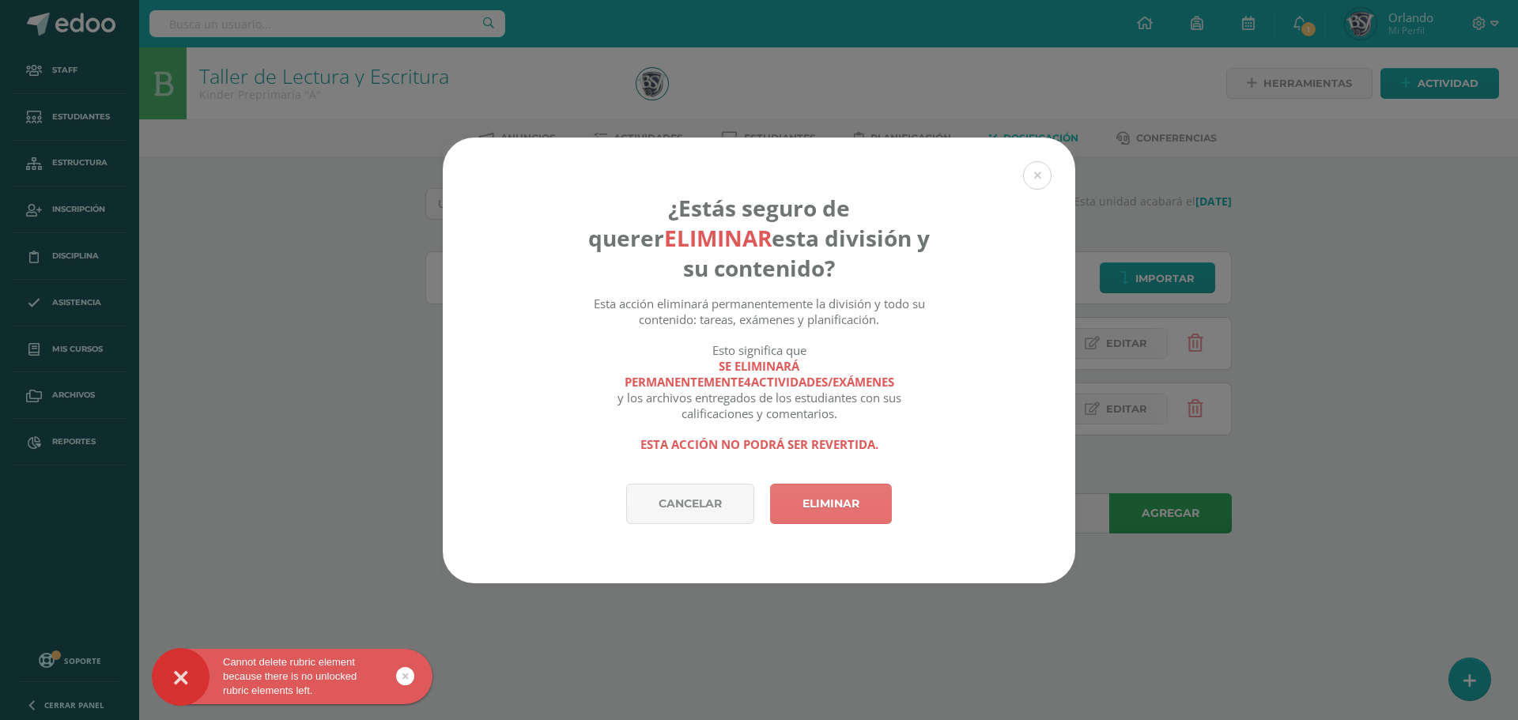
click at [865, 508] on link "Eliminar" at bounding box center [831, 504] width 122 height 40
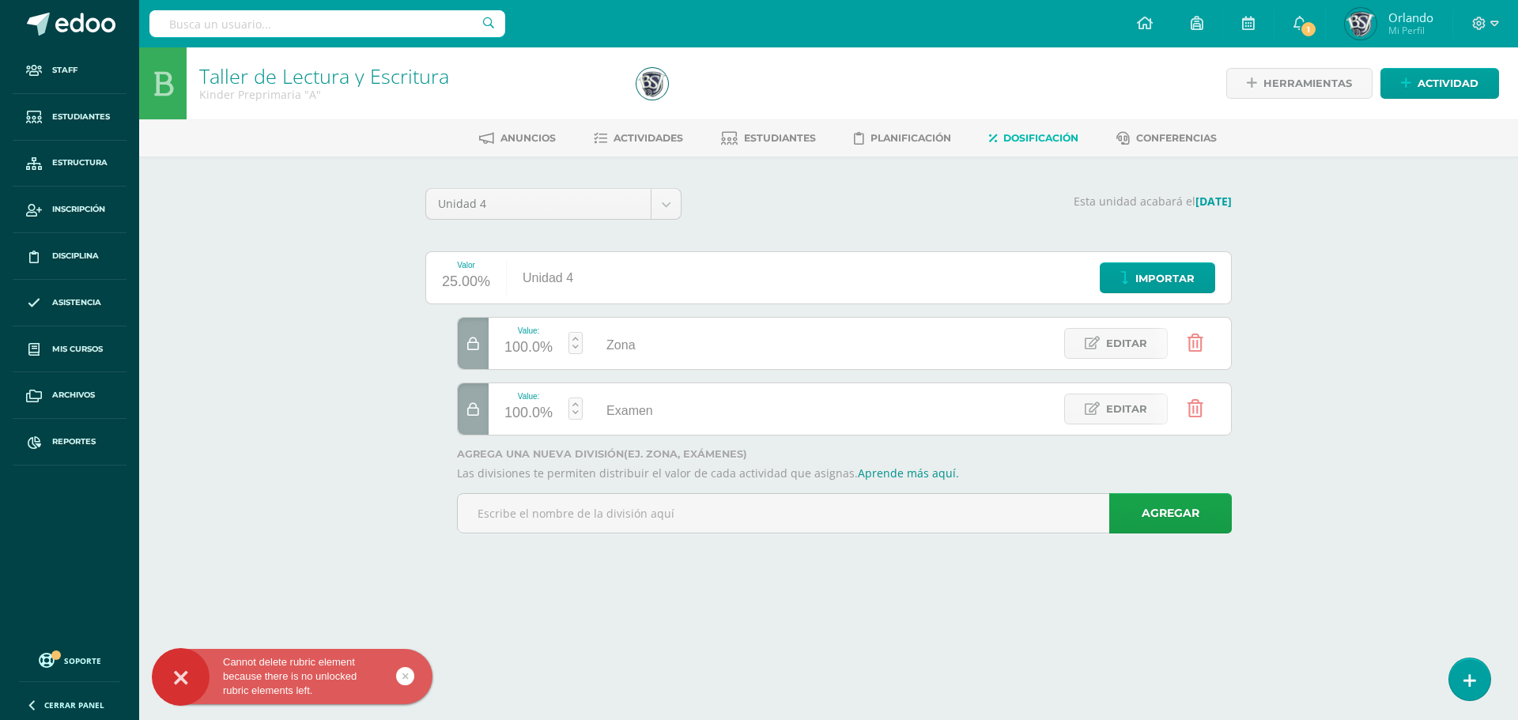
click at [1208, 410] on link at bounding box center [1195, 409] width 40 height 40
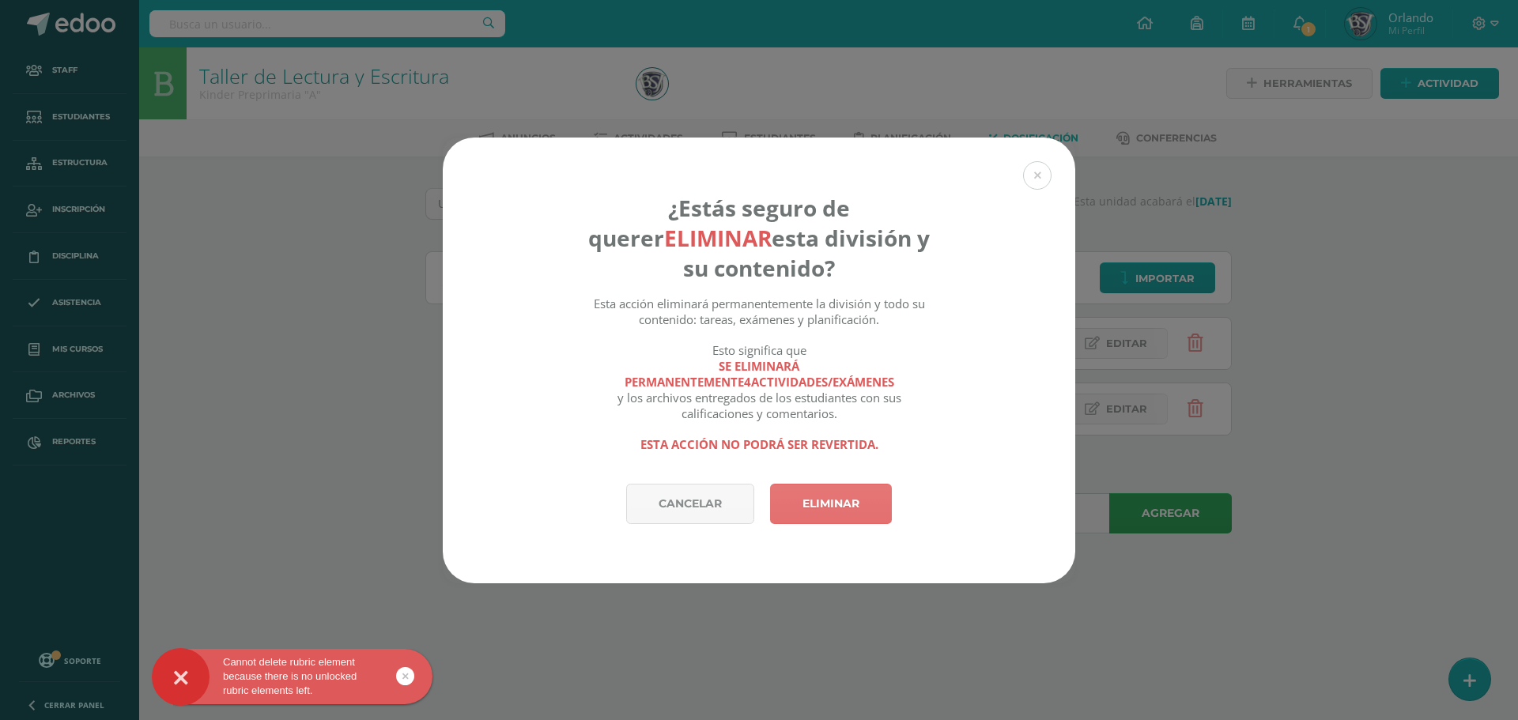
click at [864, 512] on link "Eliminar" at bounding box center [831, 504] width 122 height 40
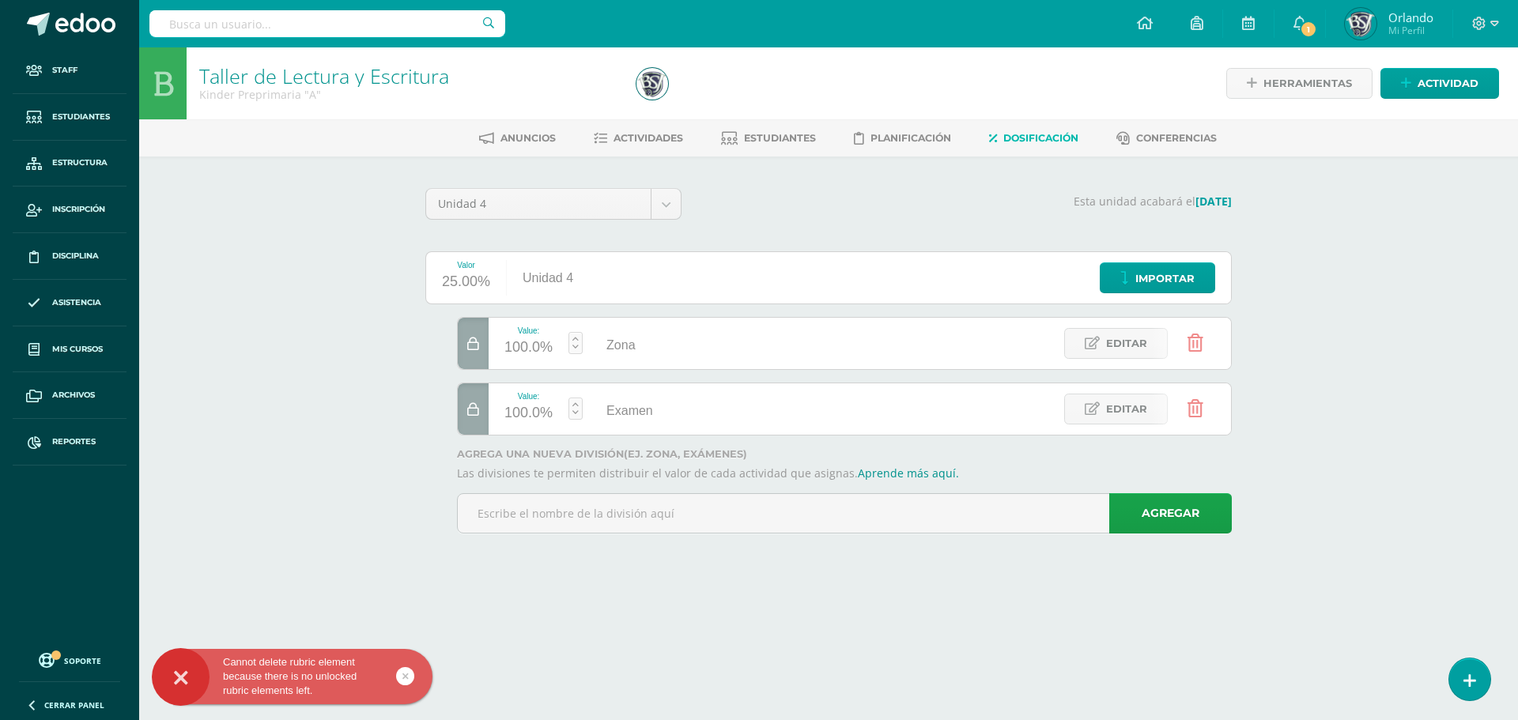
click at [1186, 334] on link at bounding box center [1195, 343] width 40 height 40
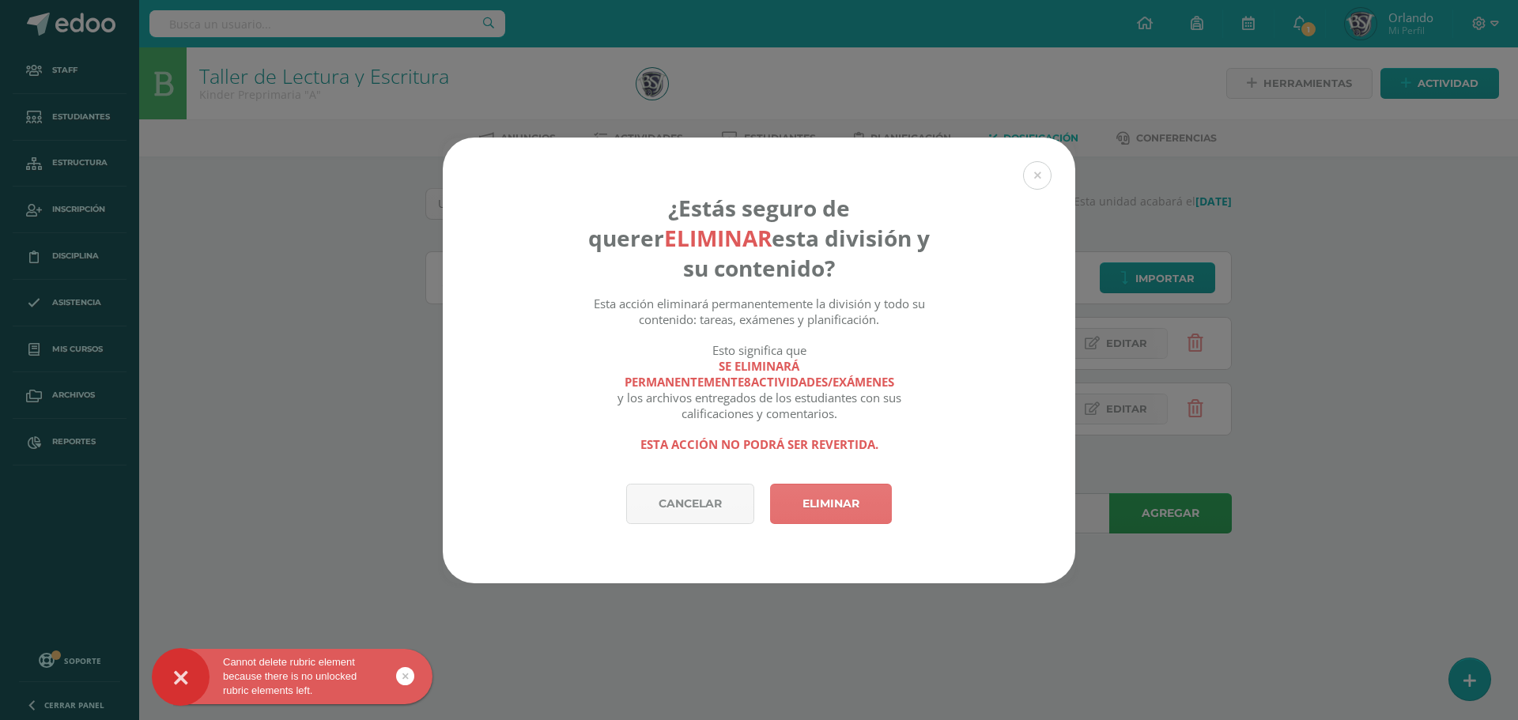
click at [854, 512] on link "Eliminar" at bounding box center [831, 504] width 122 height 40
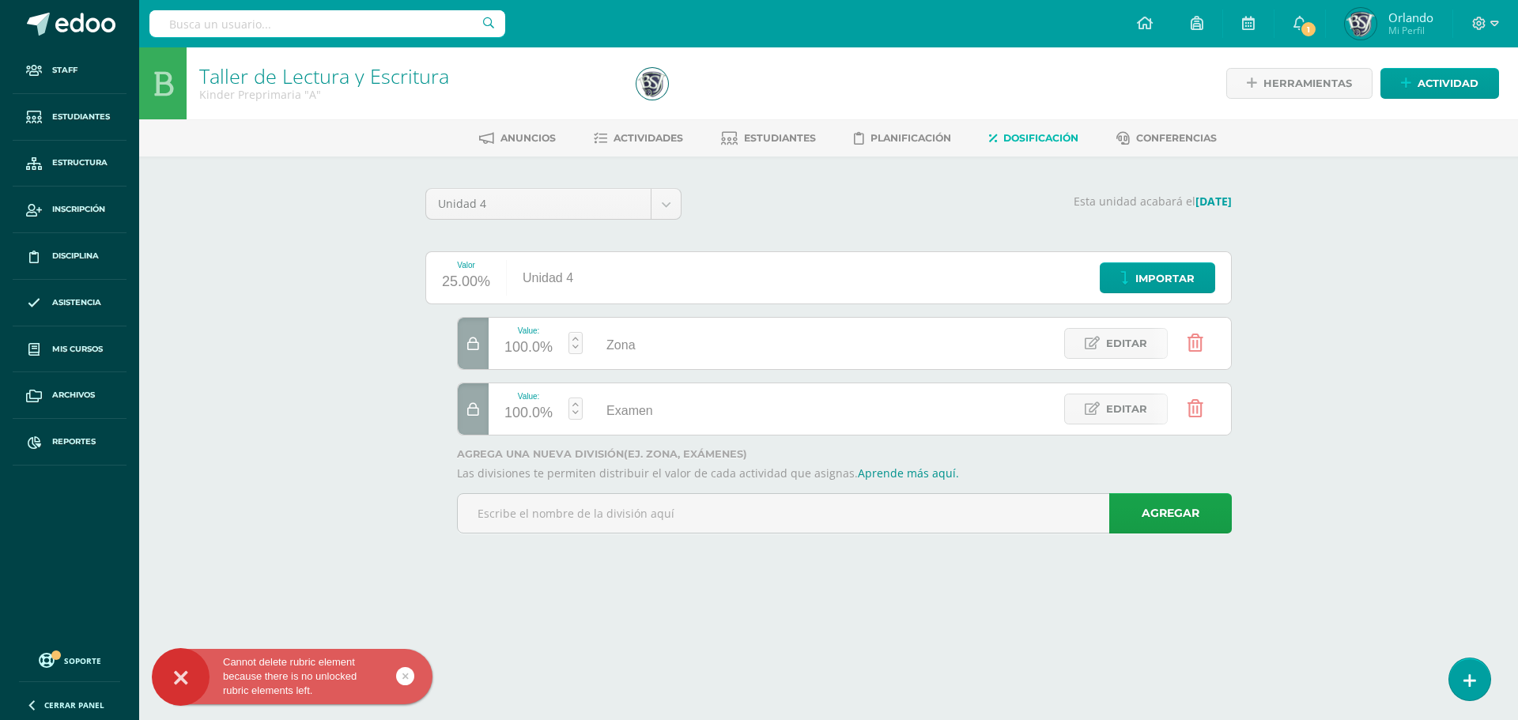
click at [1190, 346] on icon at bounding box center [1196, 342] width 16 height 17
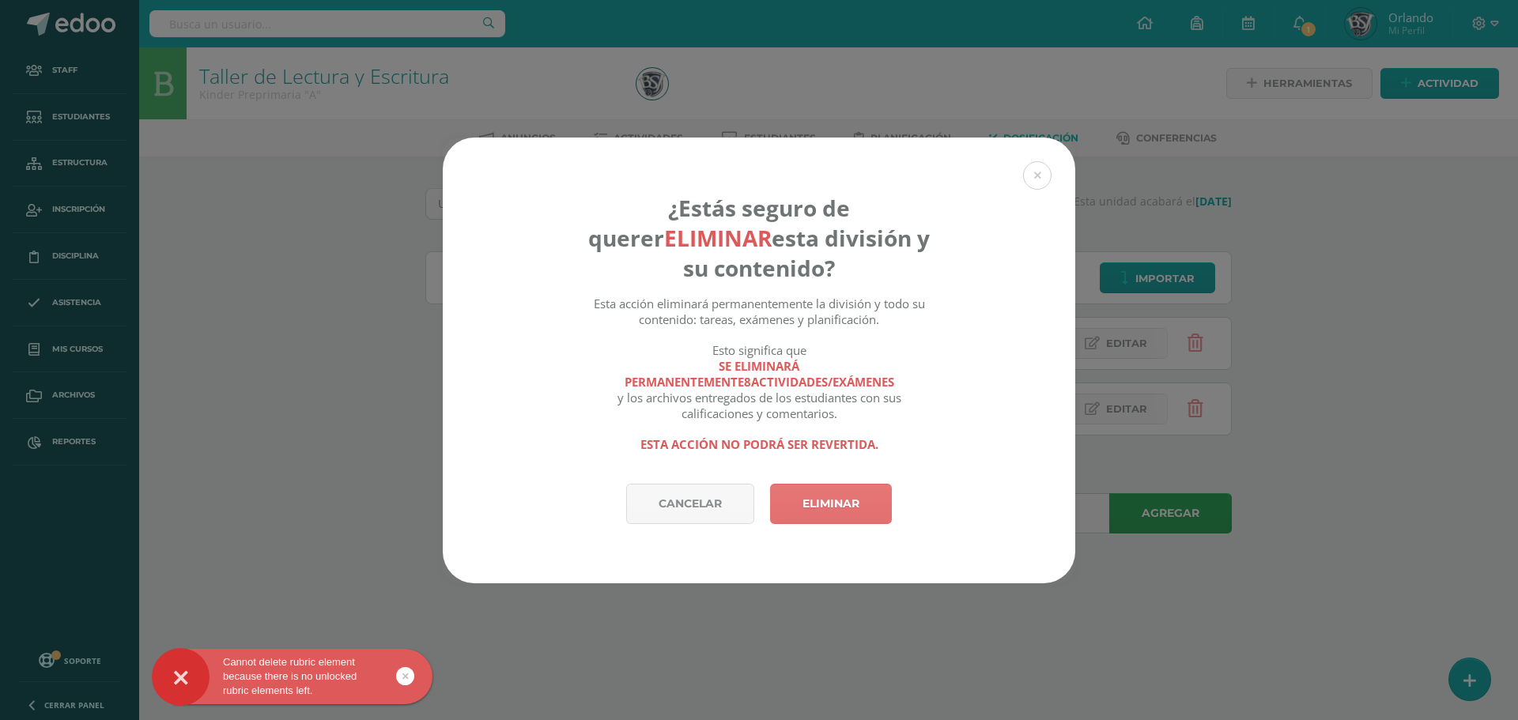
click at [860, 516] on link "Eliminar" at bounding box center [831, 504] width 122 height 40
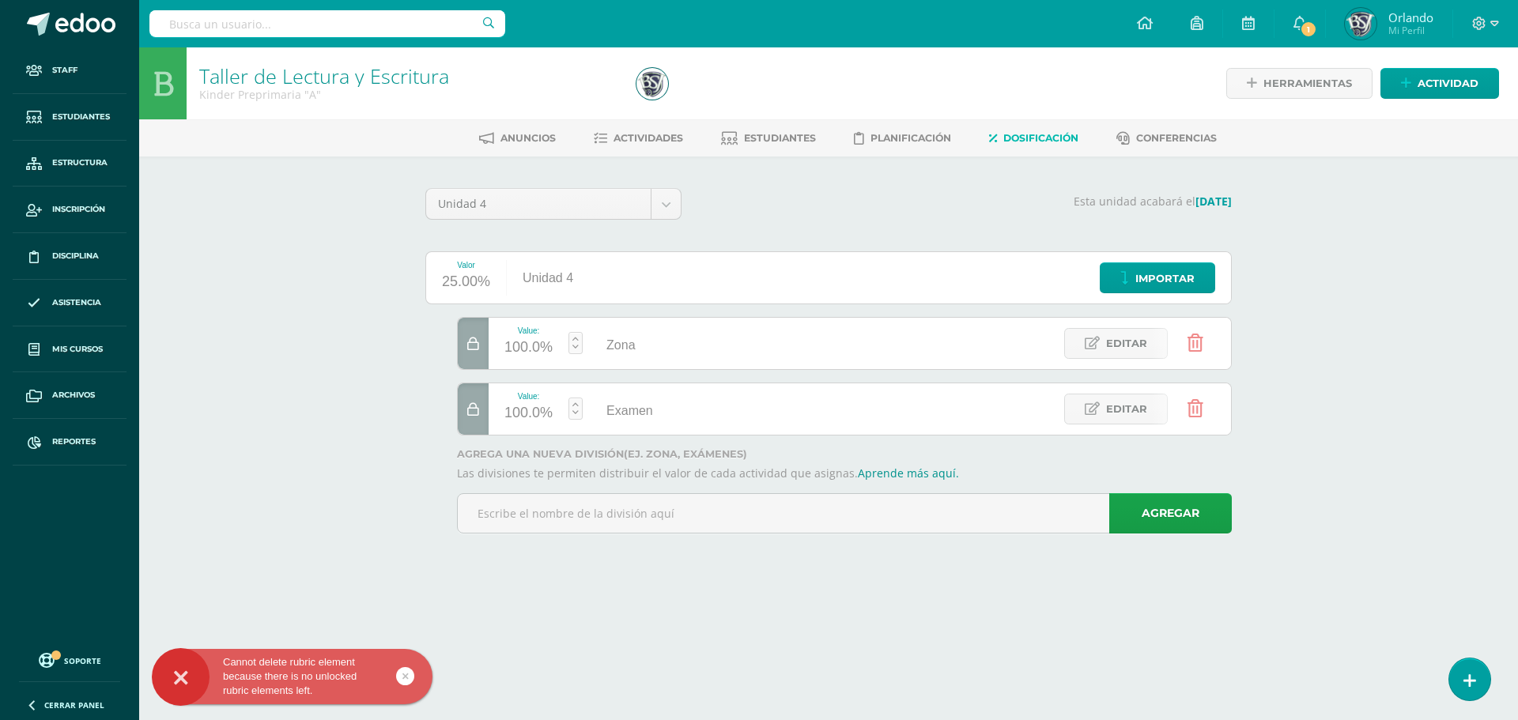
click at [478, 357] on div at bounding box center [473, 343] width 31 height 51
click at [61, 652] on link "Soporte" at bounding box center [69, 659] width 101 height 21
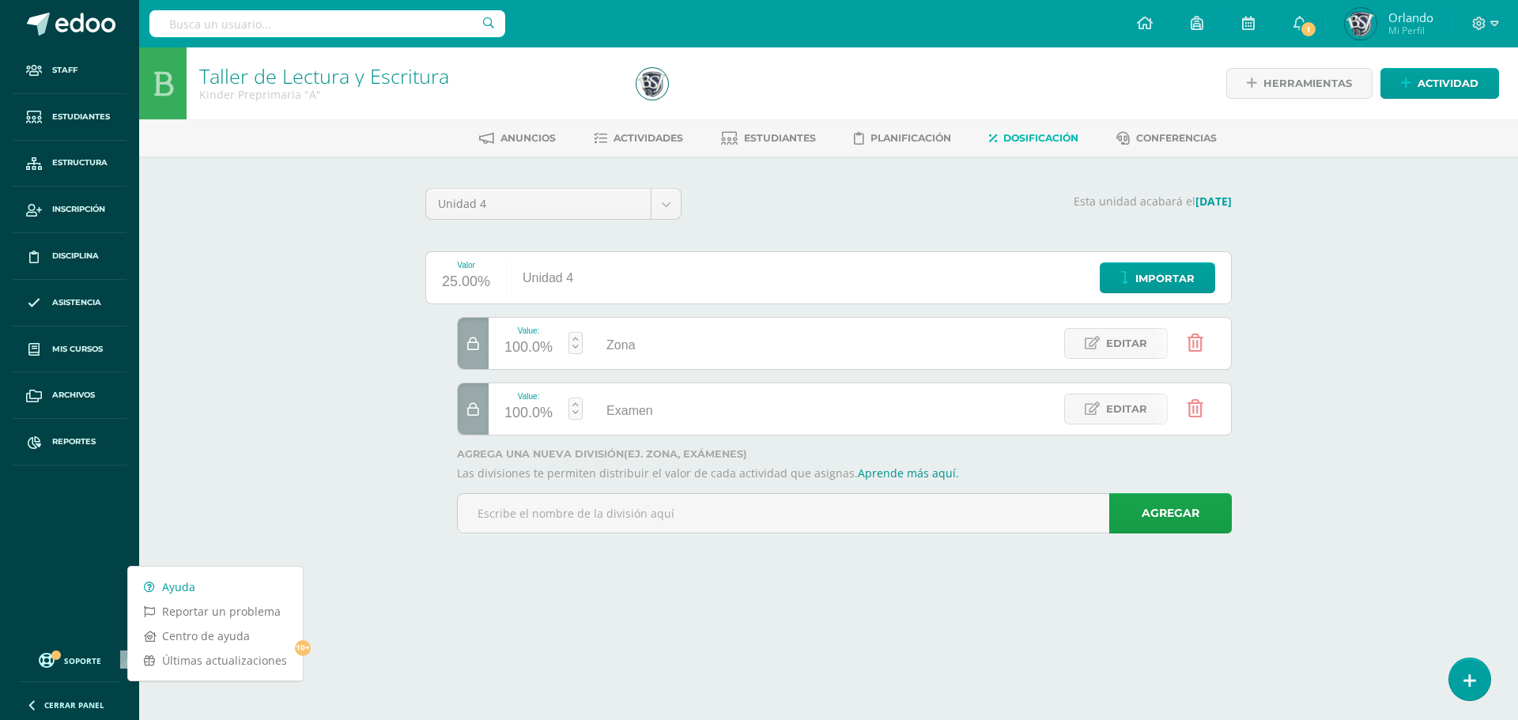
click at [183, 594] on link "Ayuda" at bounding box center [215, 587] width 175 height 25
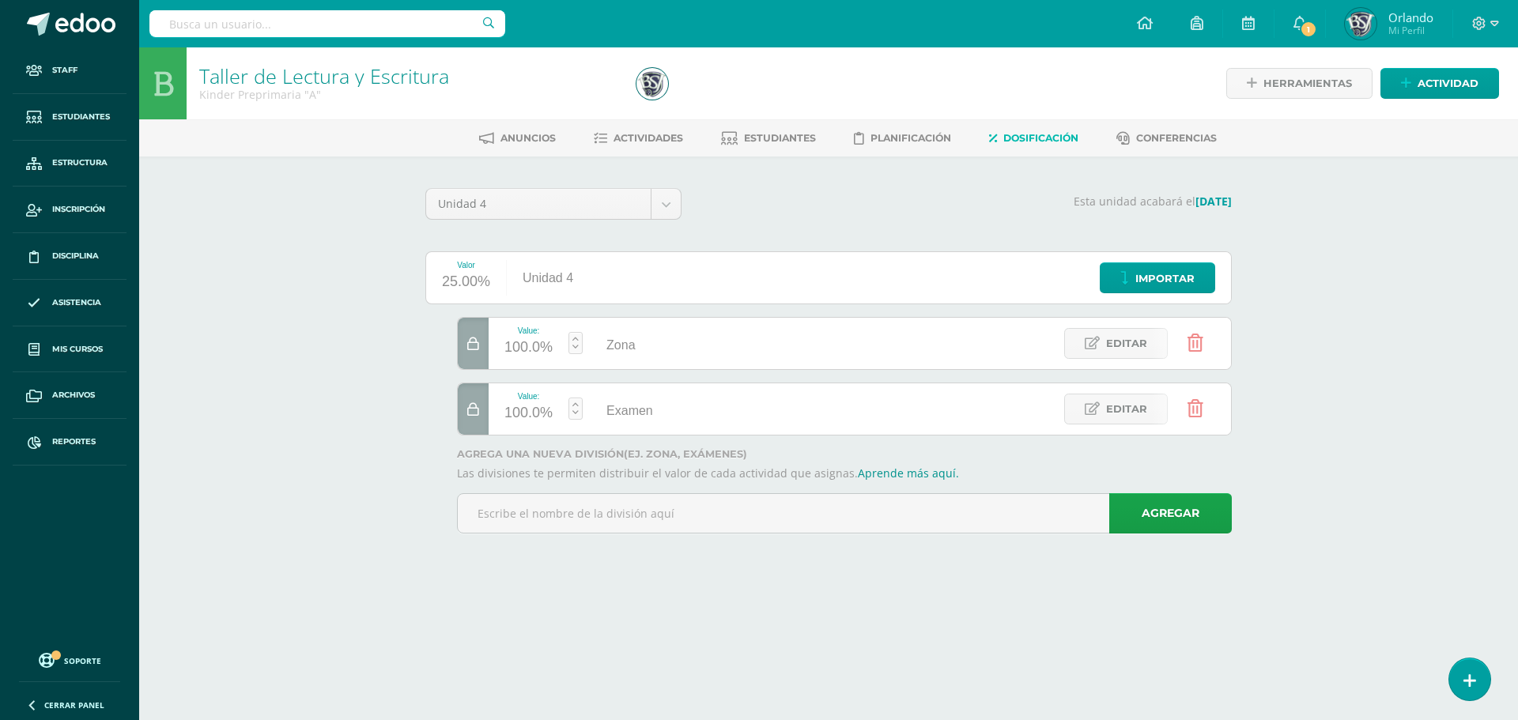
click at [486, 366] on div at bounding box center [473, 343] width 31 height 51
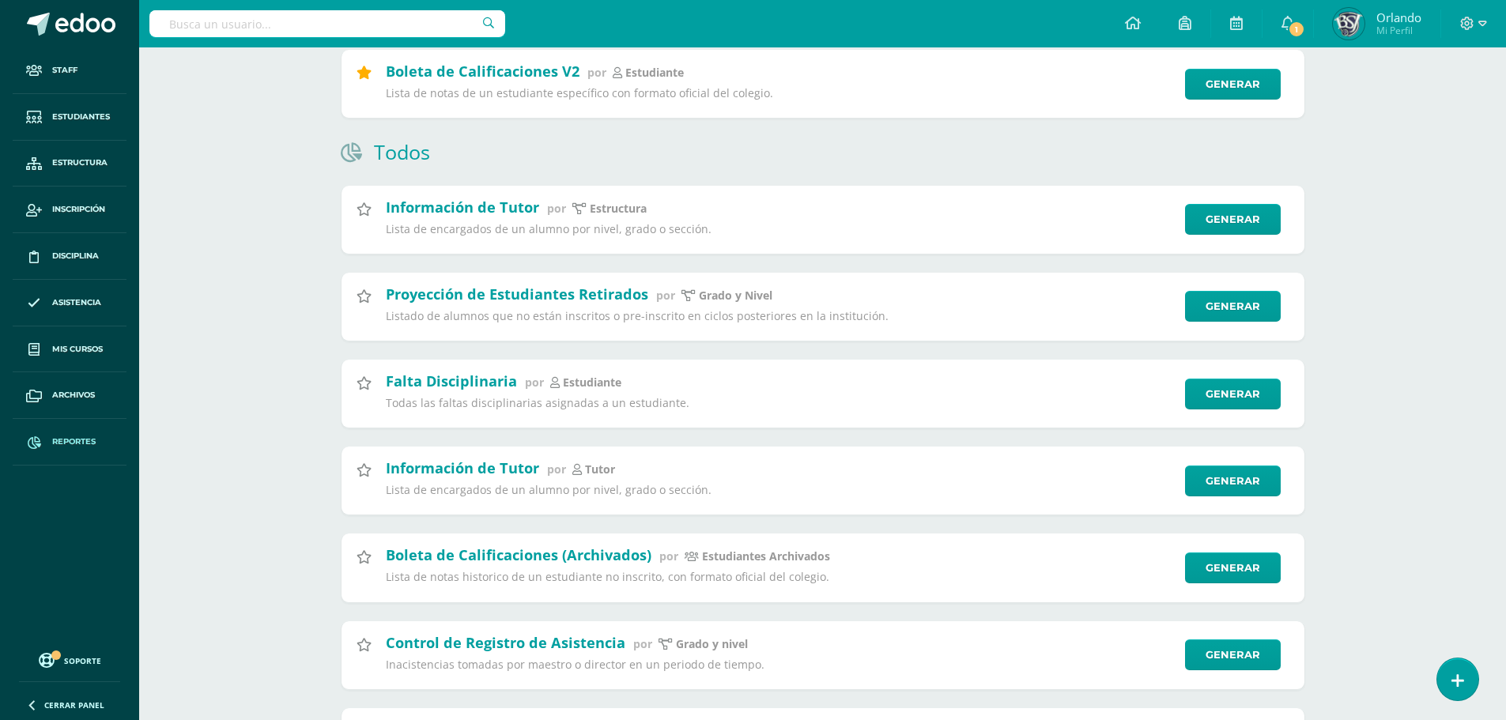
scroll to position [316, 0]
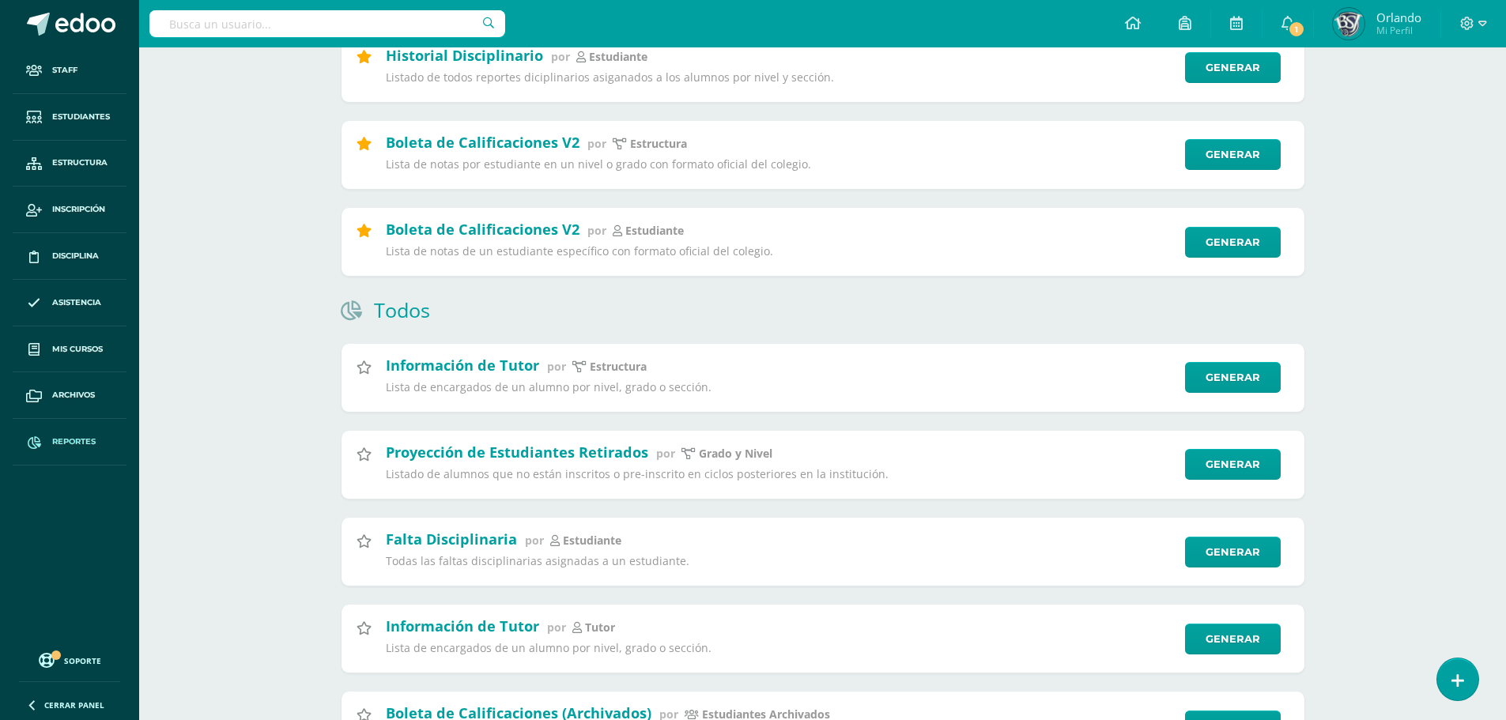
click at [192, 28] on input "text" at bounding box center [327, 23] width 356 height 27
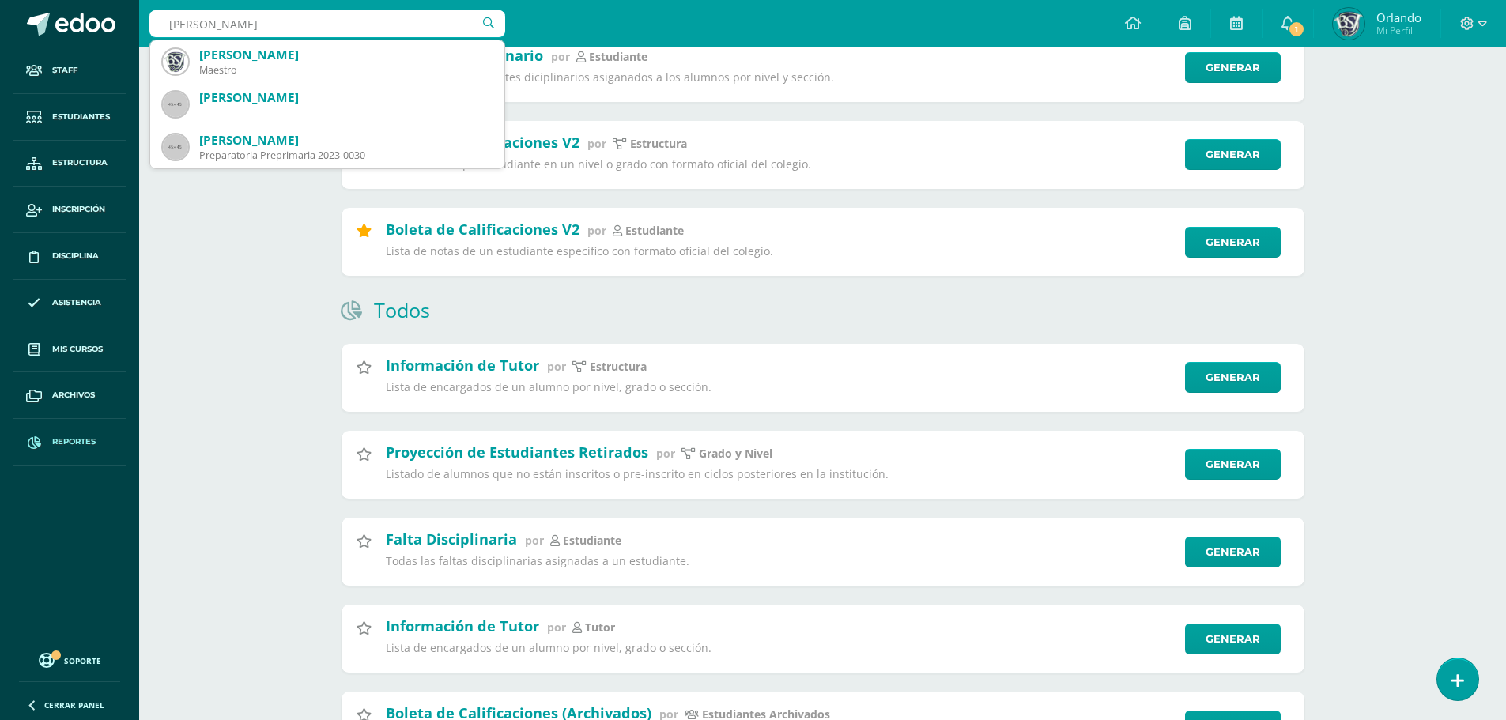
type input "[PERSON_NAME]"
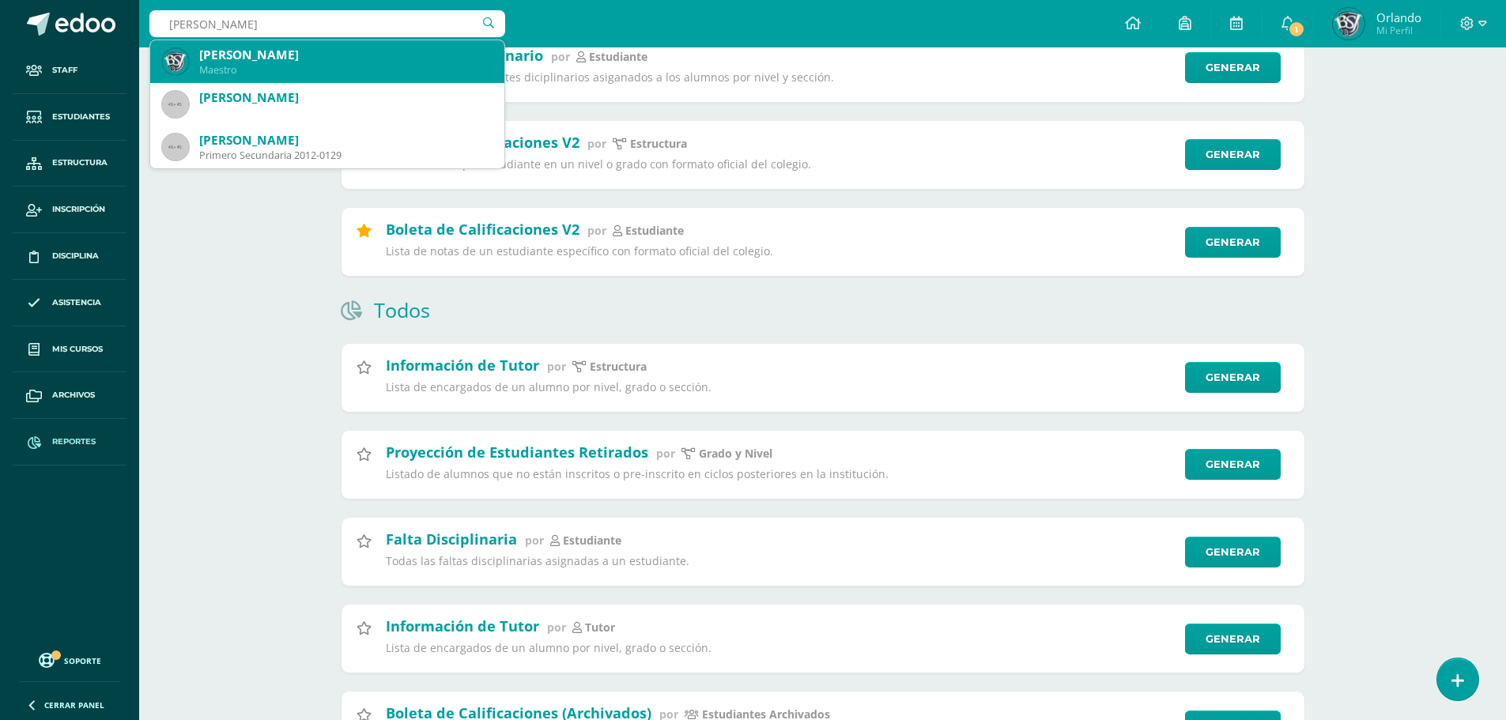
click at [210, 66] on div "Maestro" at bounding box center [345, 69] width 293 height 13
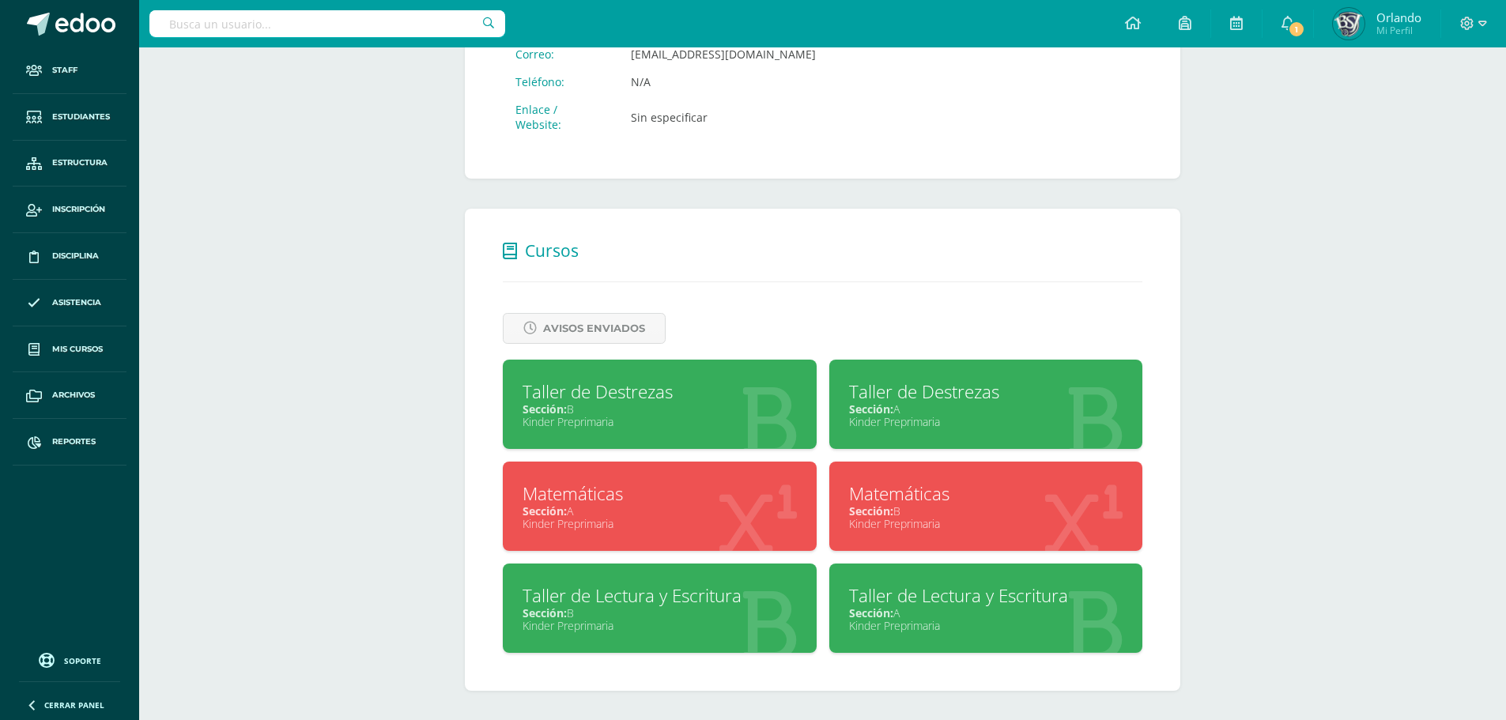
scroll to position [495, 0]
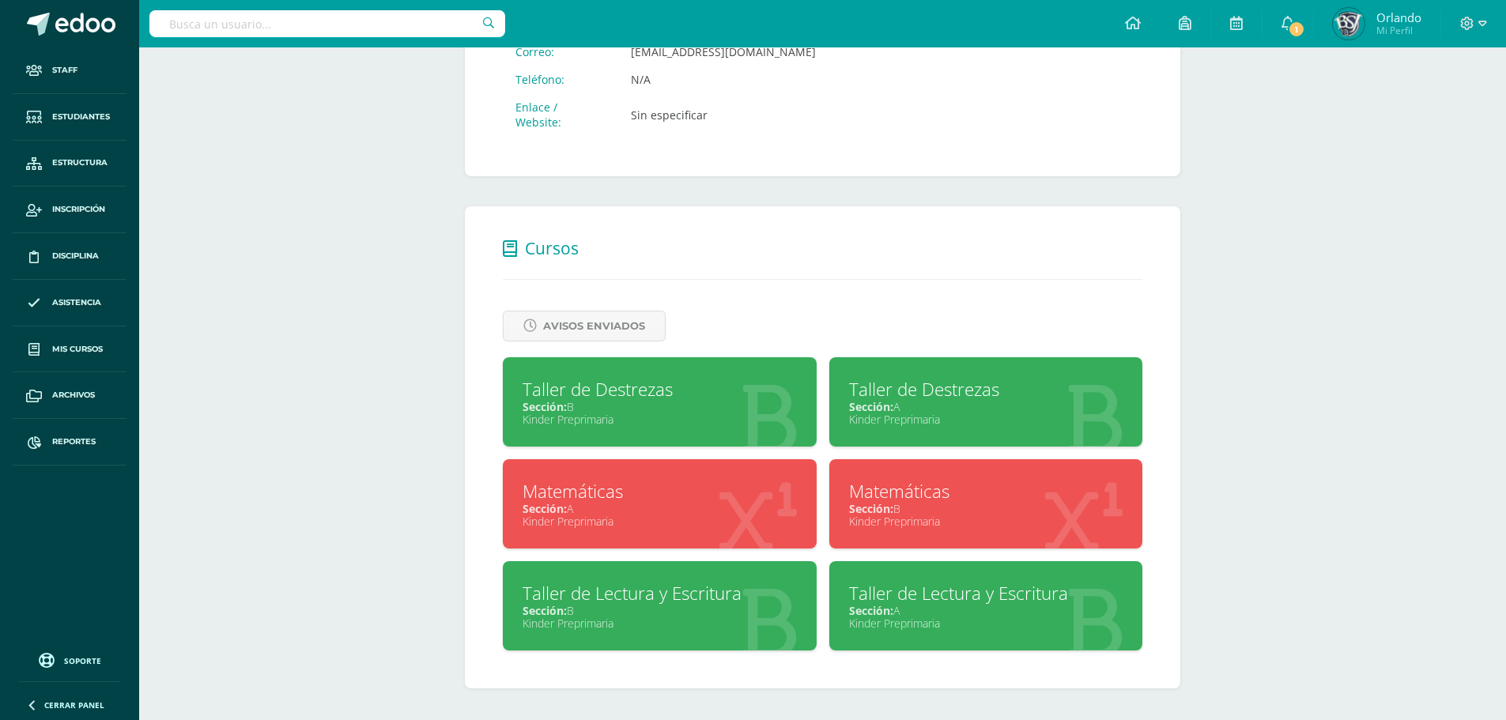
click at [910, 596] on div "Taller de Lectura y Escritura" at bounding box center [986, 593] width 274 height 25
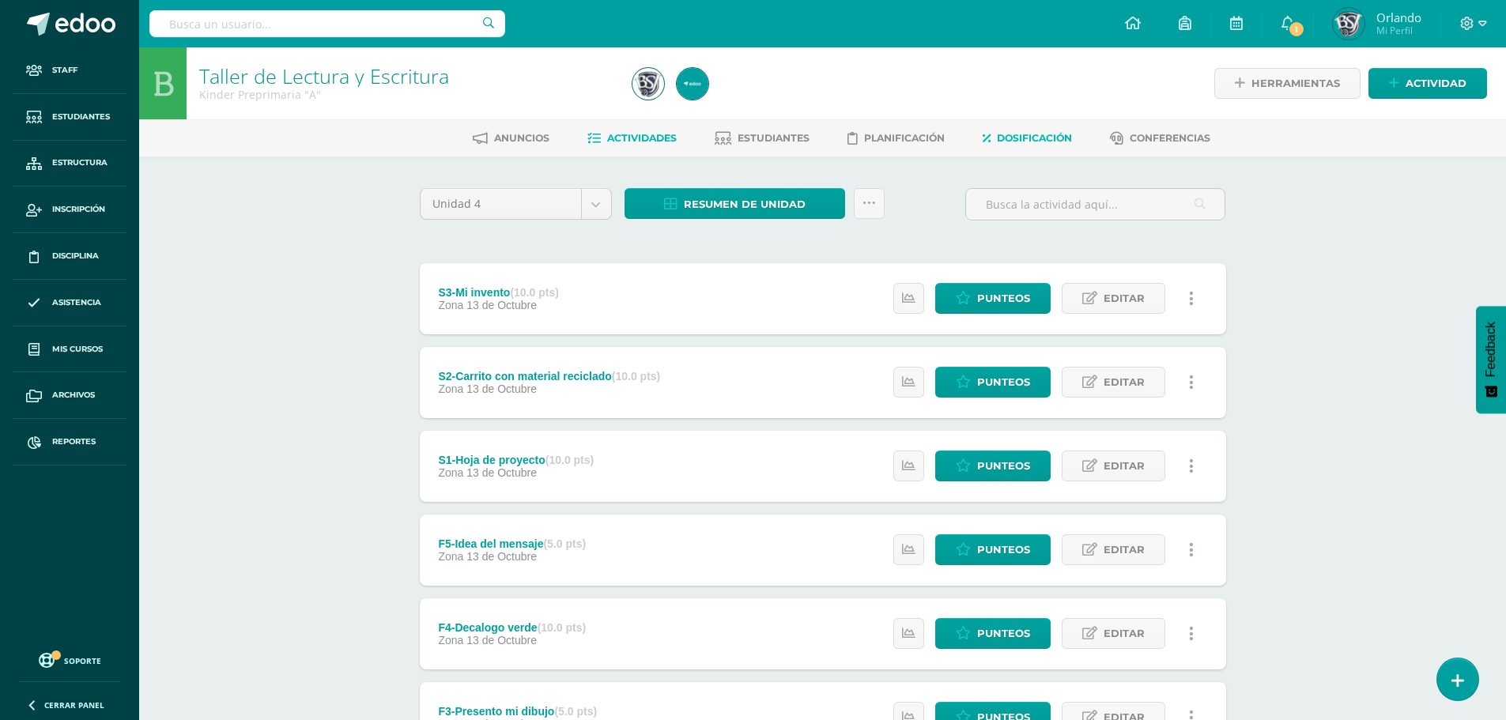
click at [1019, 140] on span "Dosificación" at bounding box center [1034, 138] width 75 height 12
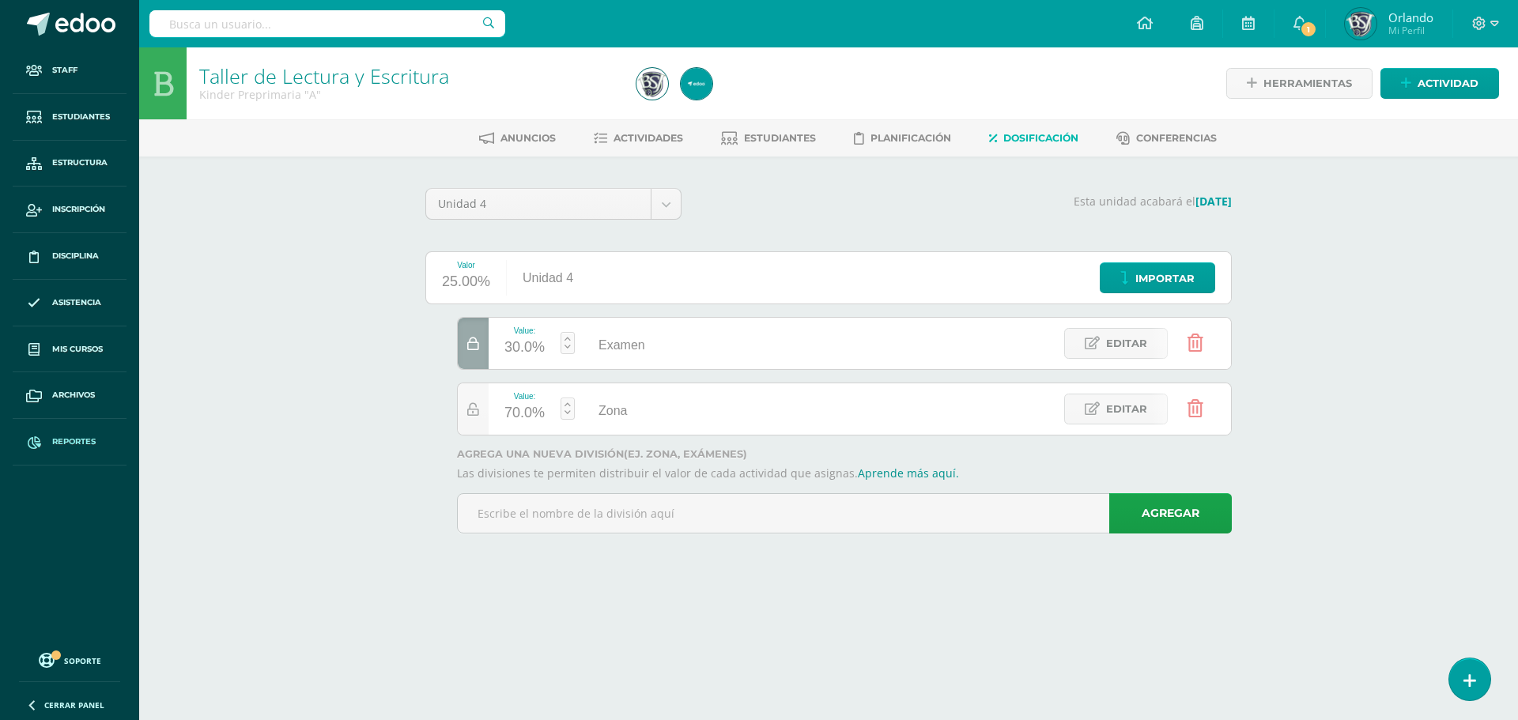
click at [100, 438] on link "Reportes" at bounding box center [70, 442] width 114 height 47
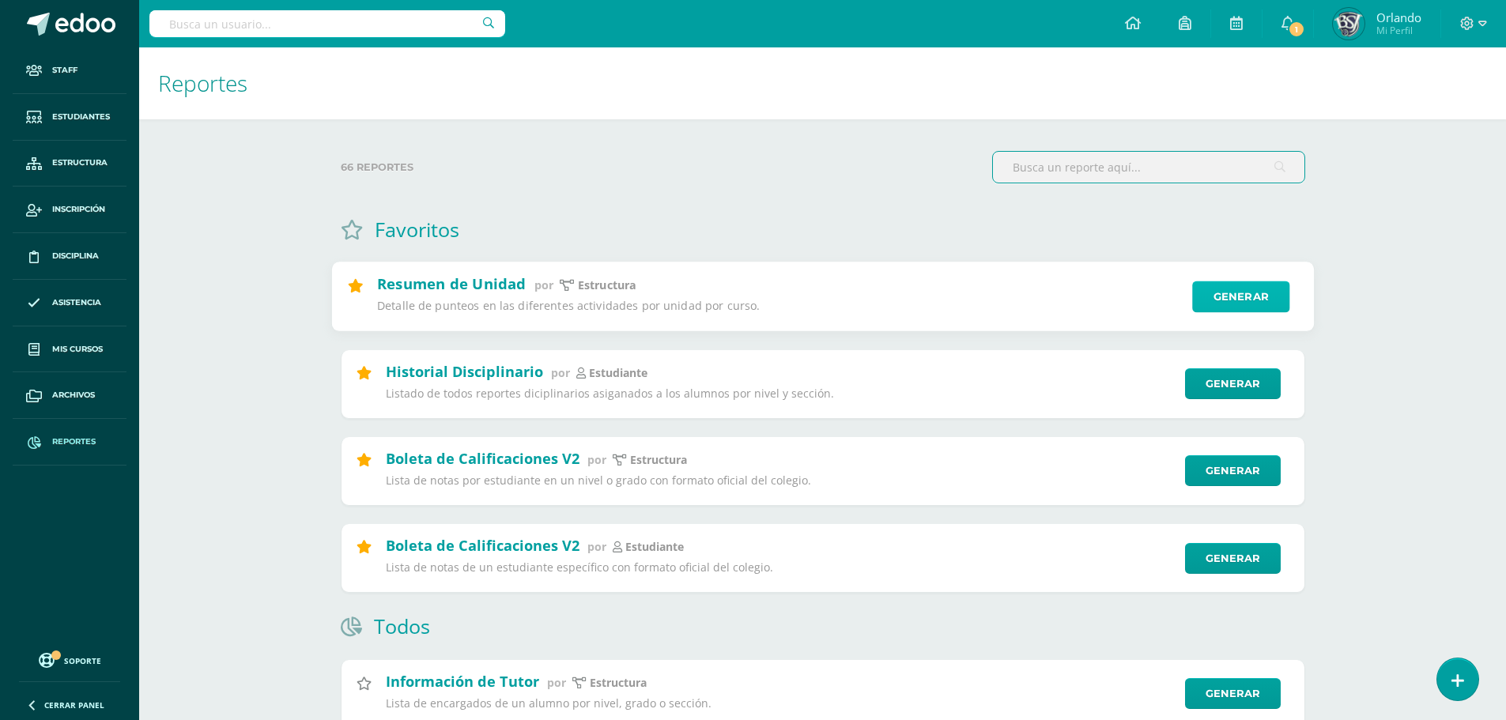
click at [1225, 308] on link "Generar" at bounding box center [1240, 298] width 97 height 32
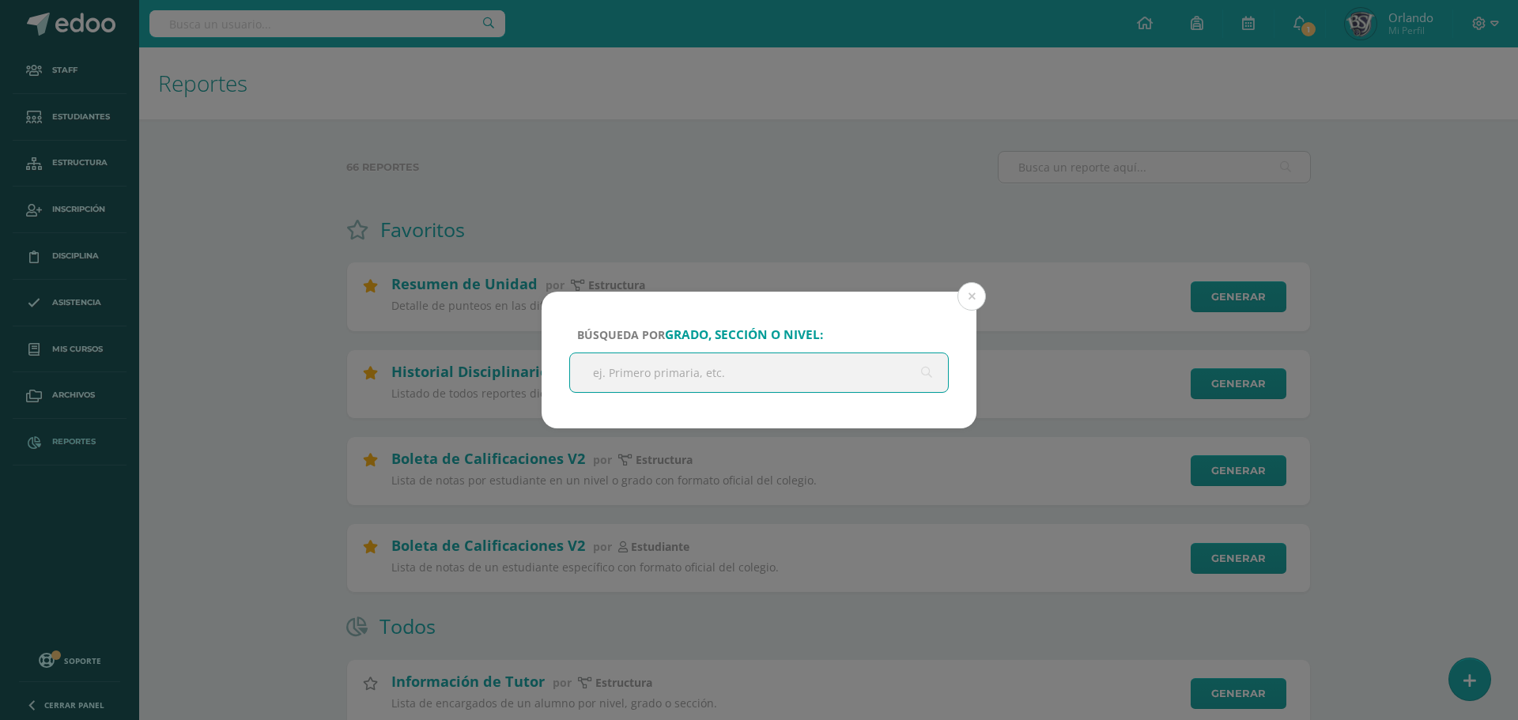
click at [837, 369] on input "text" at bounding box center [759, 372] width 378 height 39
type input "kinder"
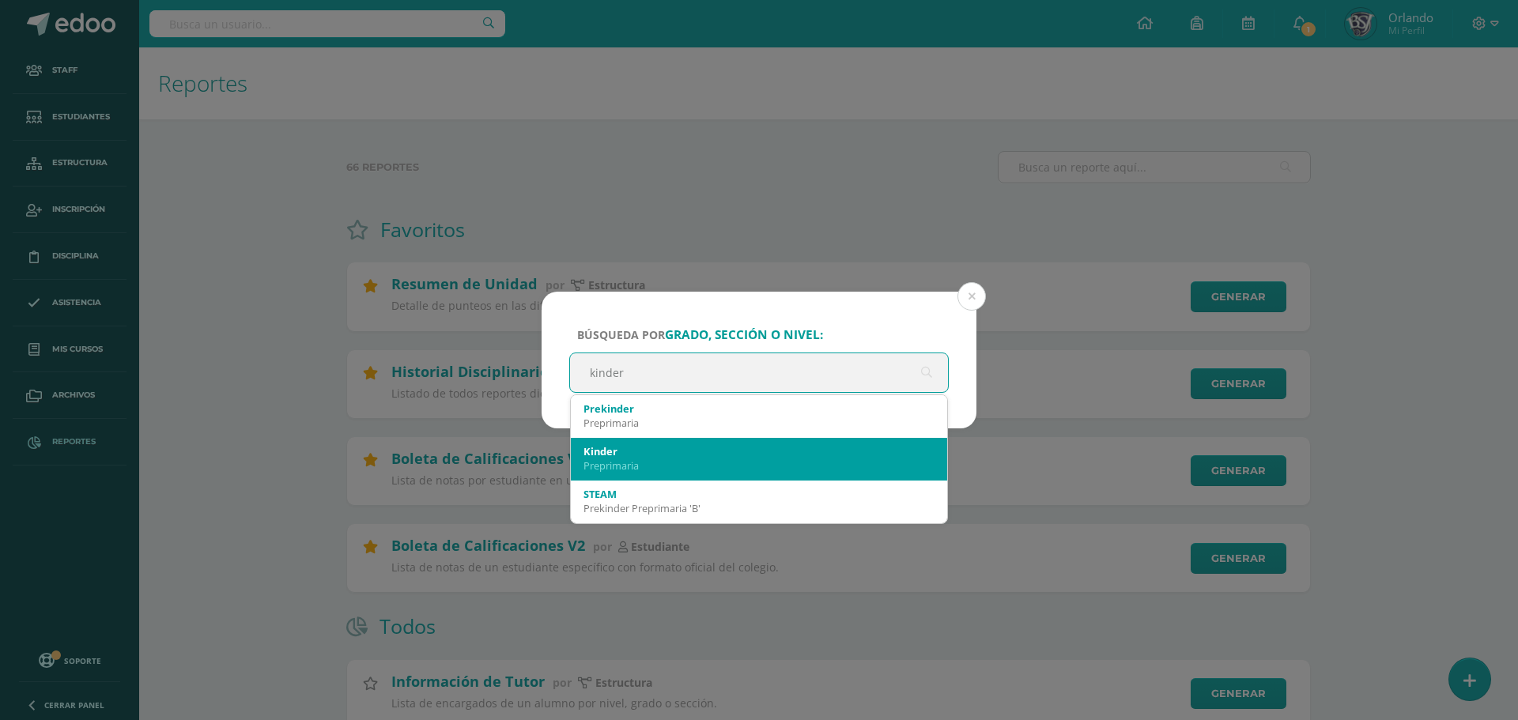
click at [678, 456] on div "Kinder" at bounding box center [759, 451] width 351 height 14
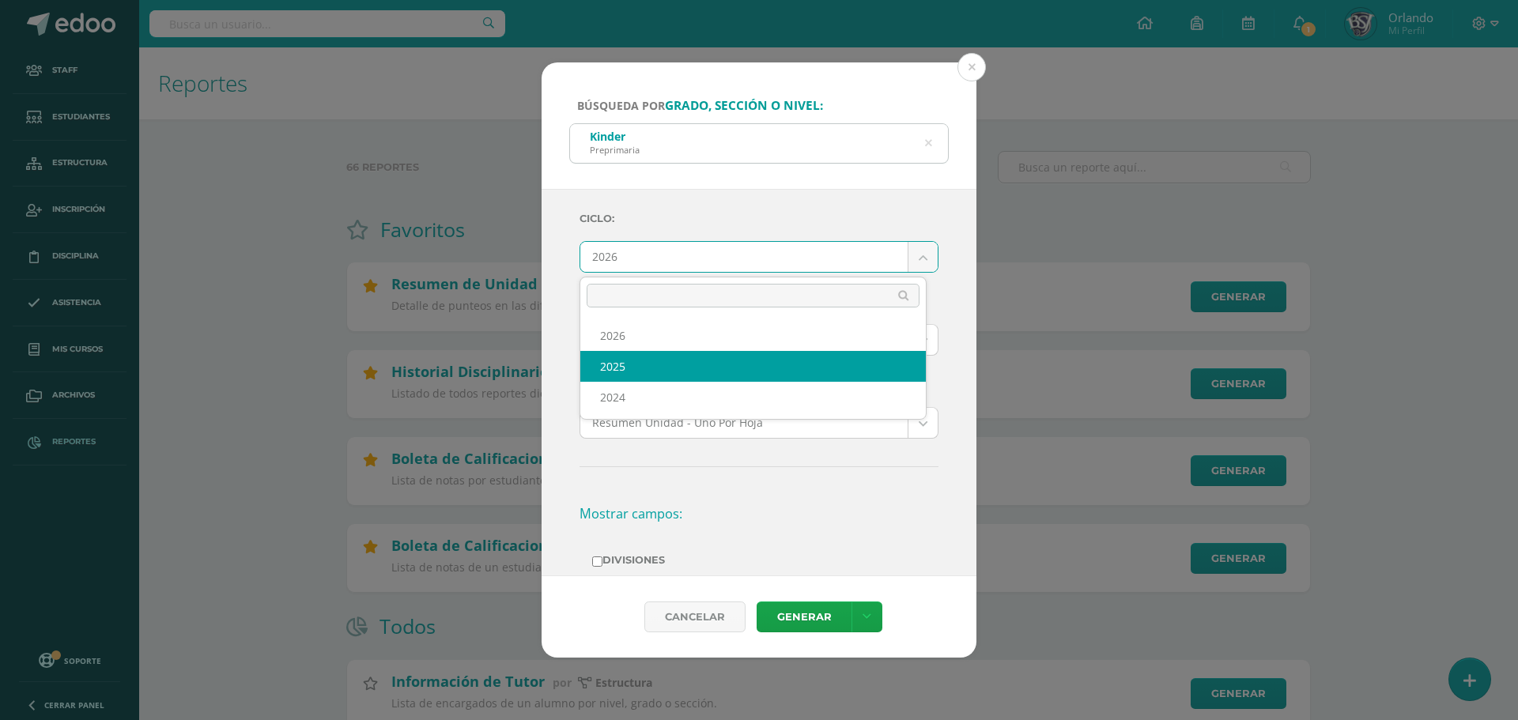
select select "2"
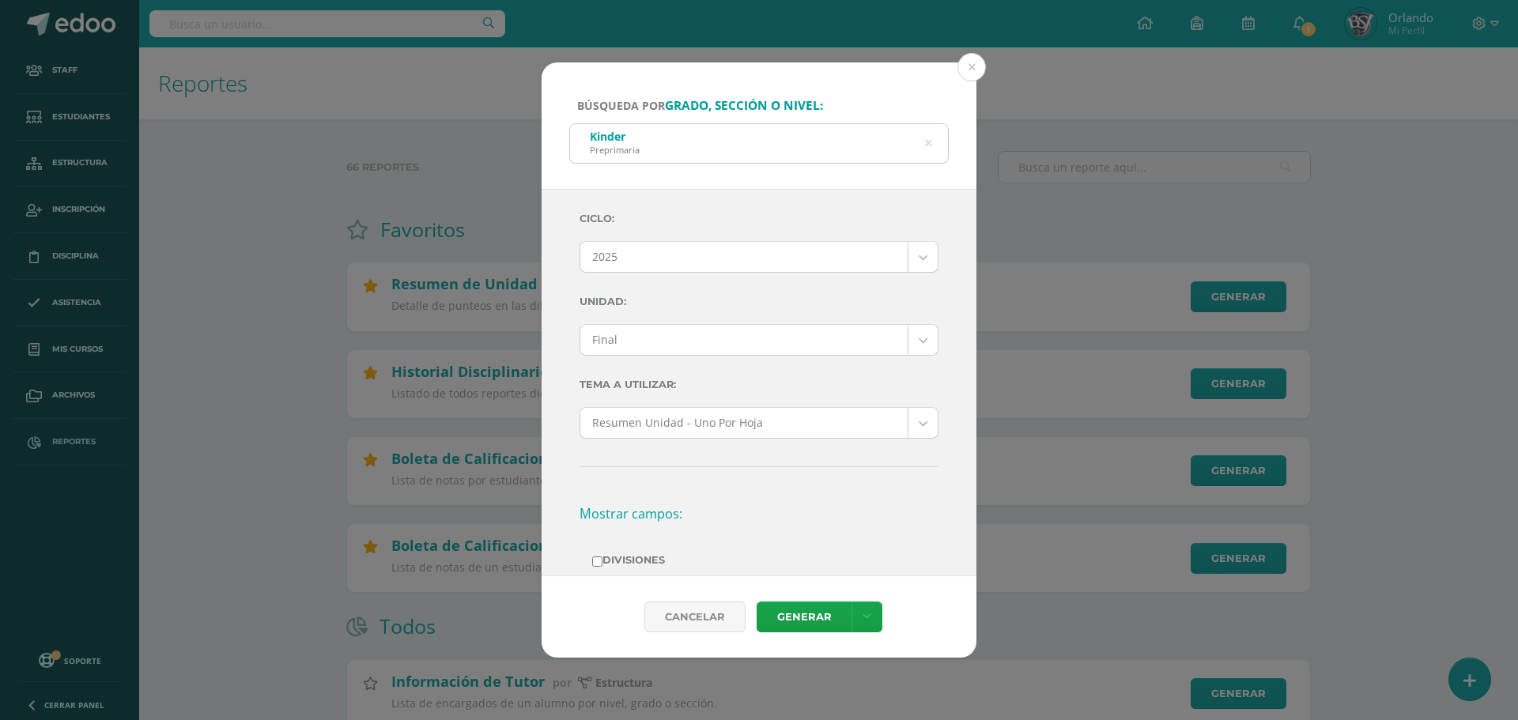
click at [716, 324] on div "Final" at bounding box center [759, 340] width 359 height 32
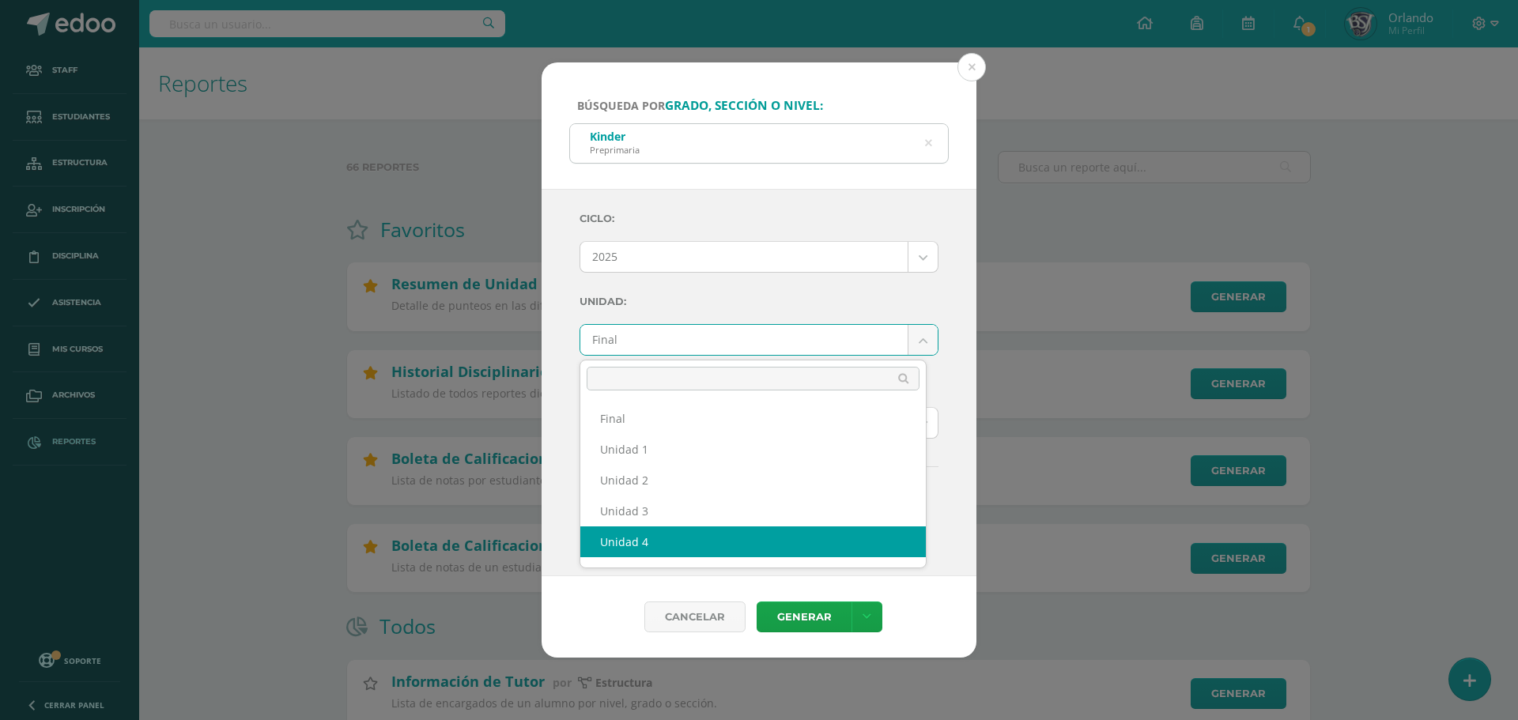
select select "Unidad 4"
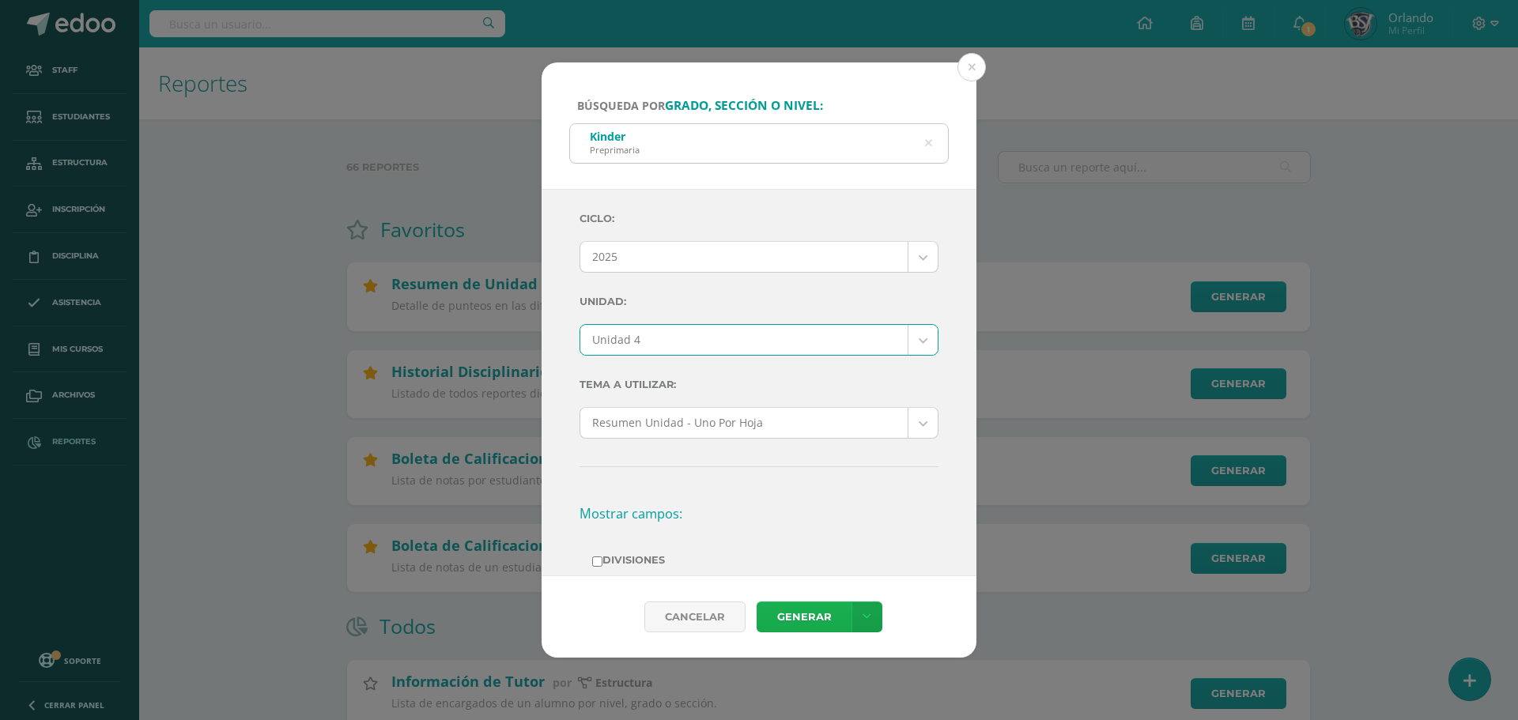
click at [799, 618] on link "Generar" at bounding box center [804, 617] width 95 height 31
click at [973, 58] on button at bounding box center [972, 67] width 28 height 28
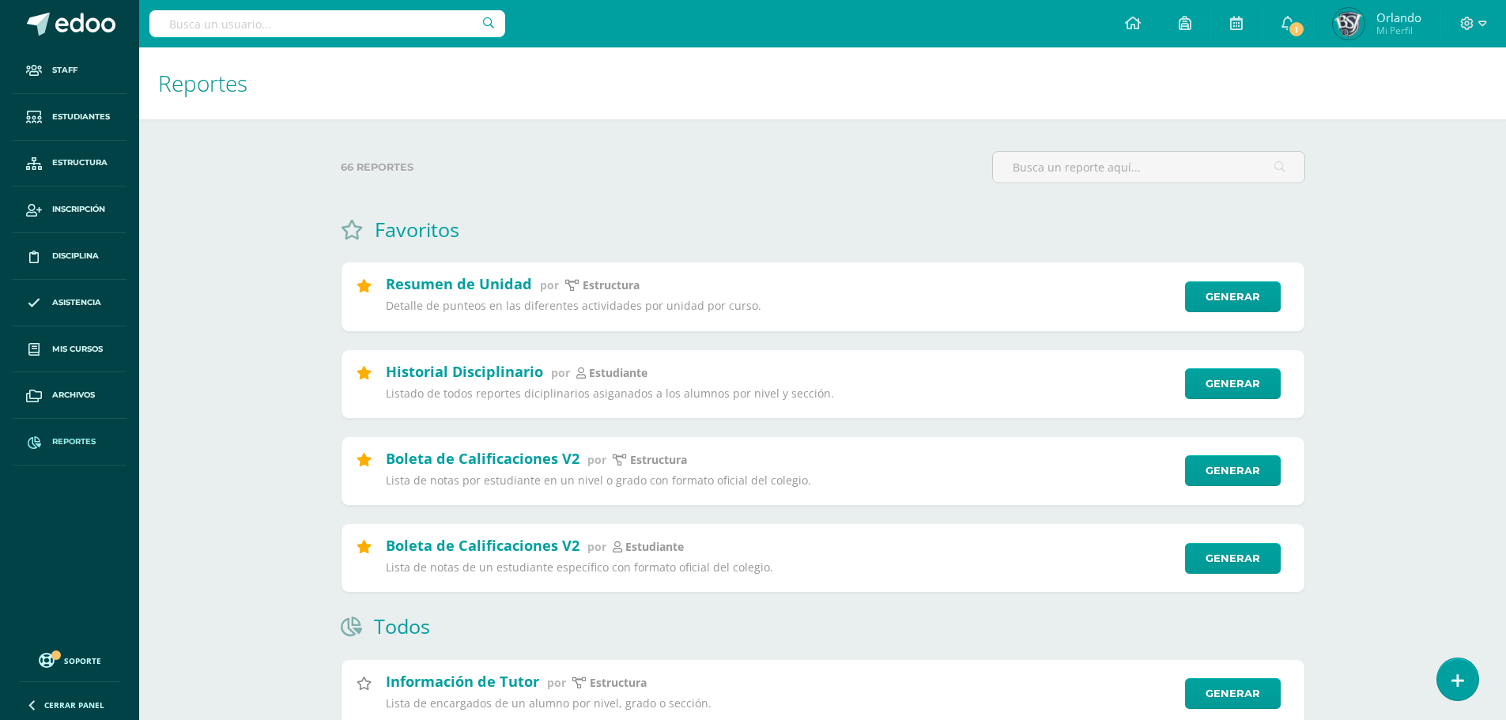
click at [83, 656] on span "Soporte" at bounding box center [82, 661] width 37 height 11
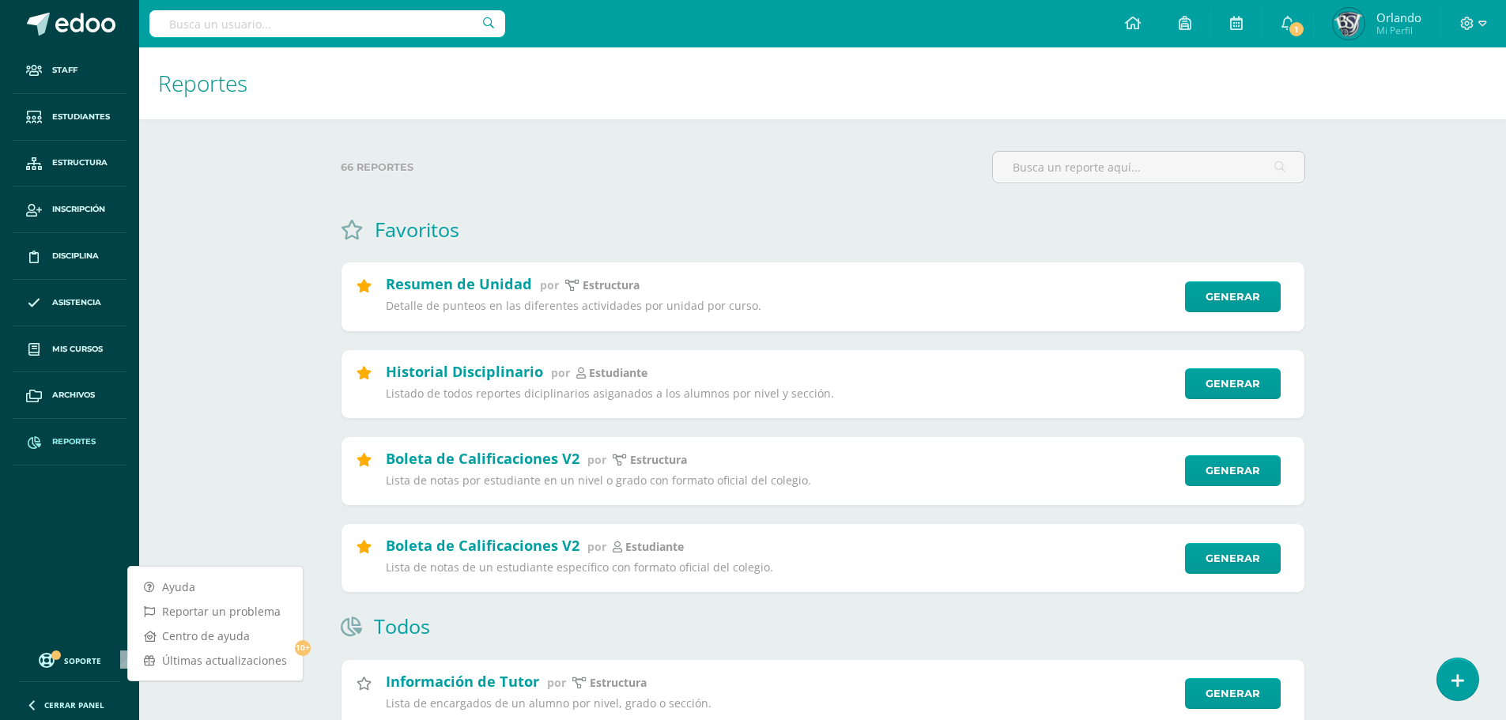
click at [425, 33] on input "text" at bounding box center [327, 23] width 356 height 27
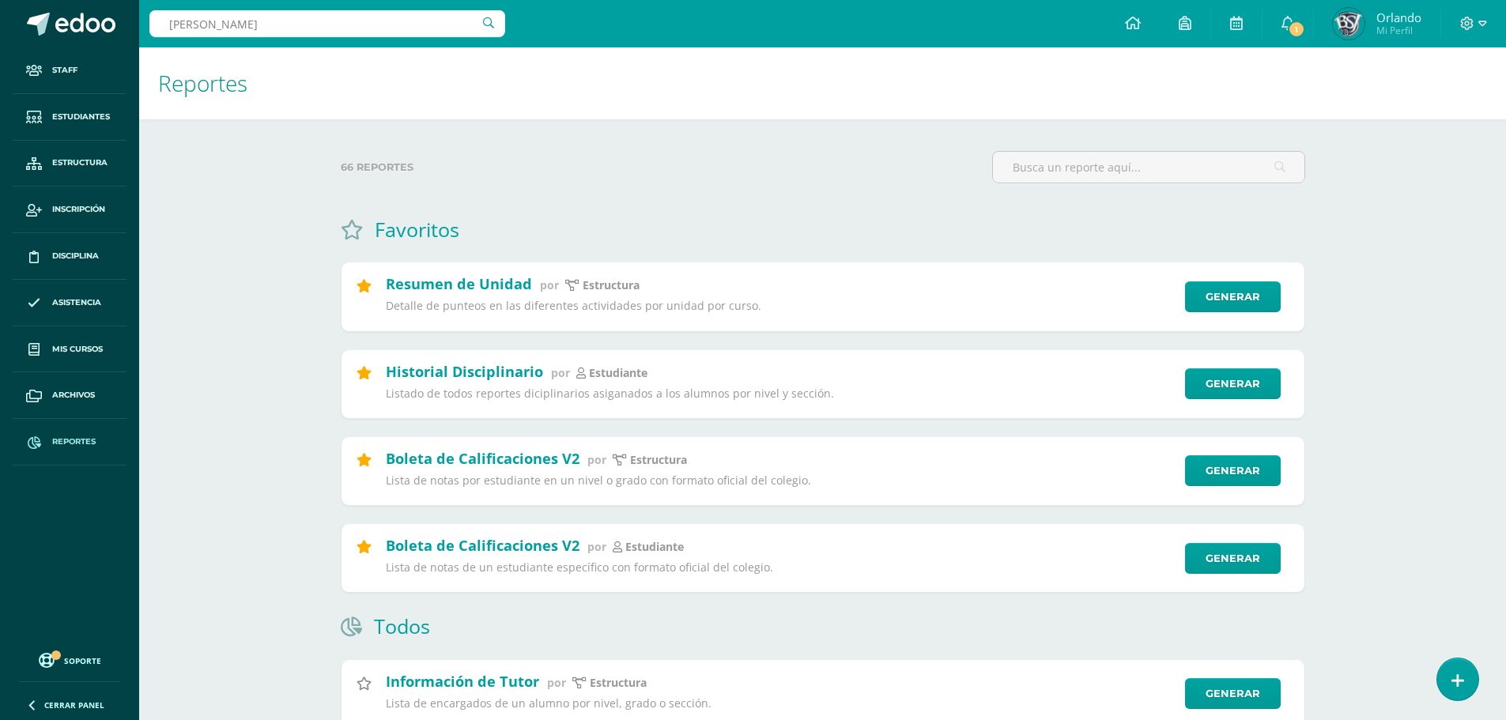
type input "paula"
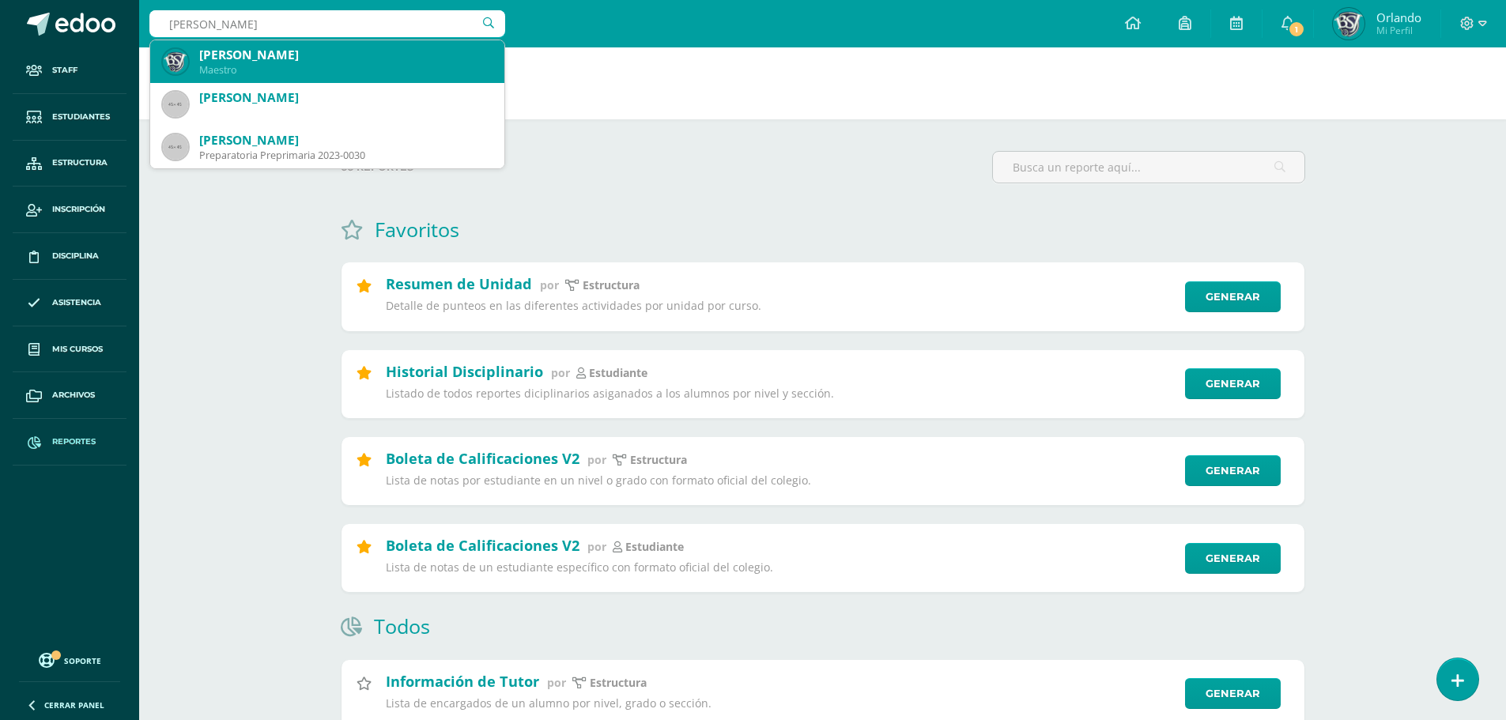
click at [361, 72] on div "Maestro" at bounding box center [345, 69] width 293 height 13
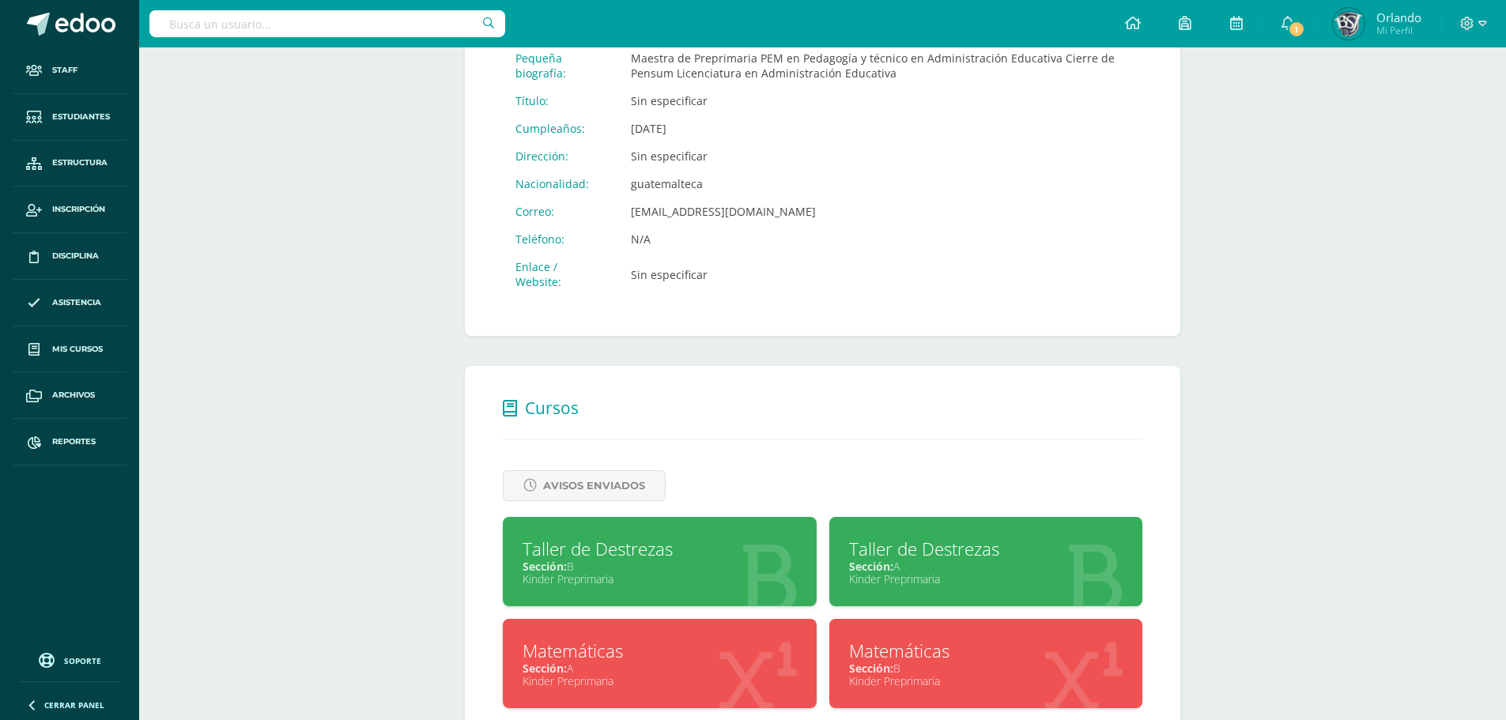
scroll to position [495, 0]
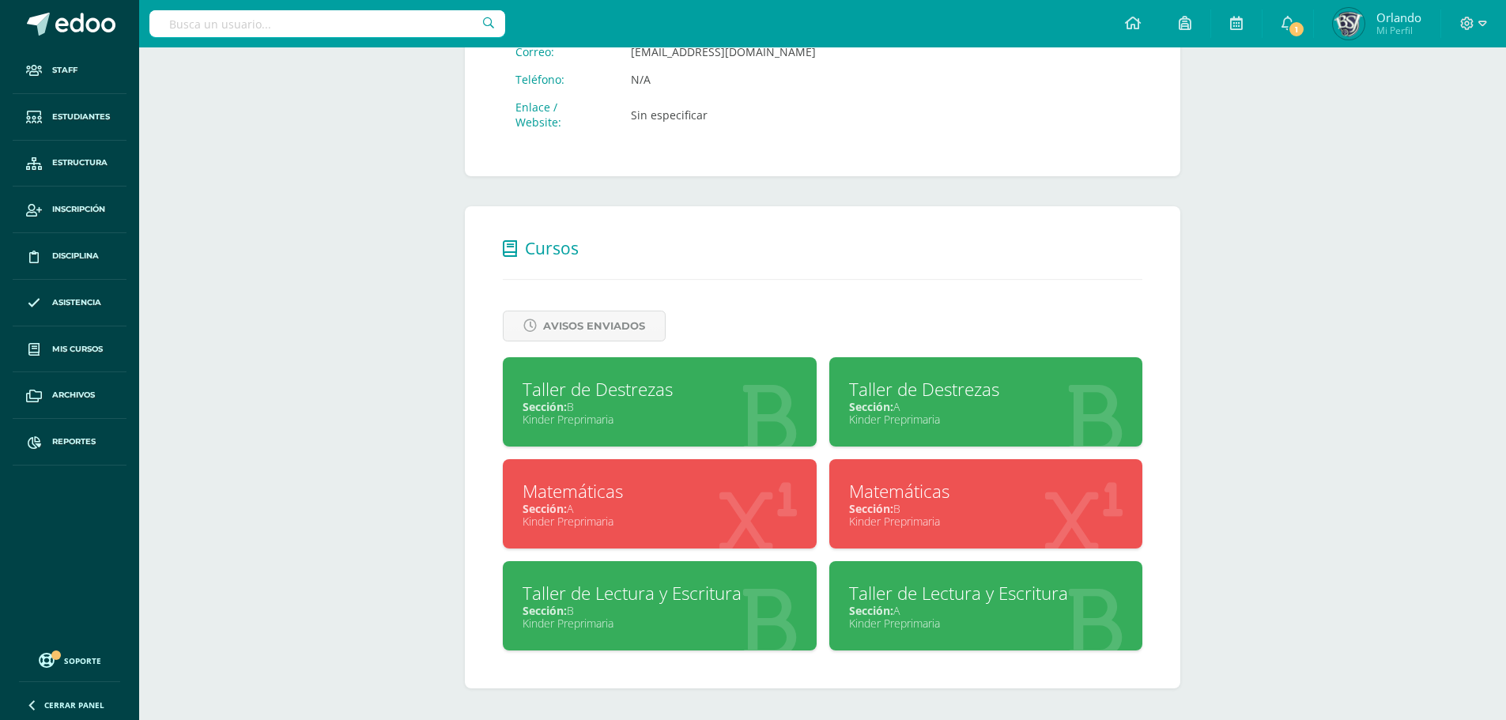
click at [860, 610] on span "Sección:" at bounding box center [871, 610] width 44 height 15
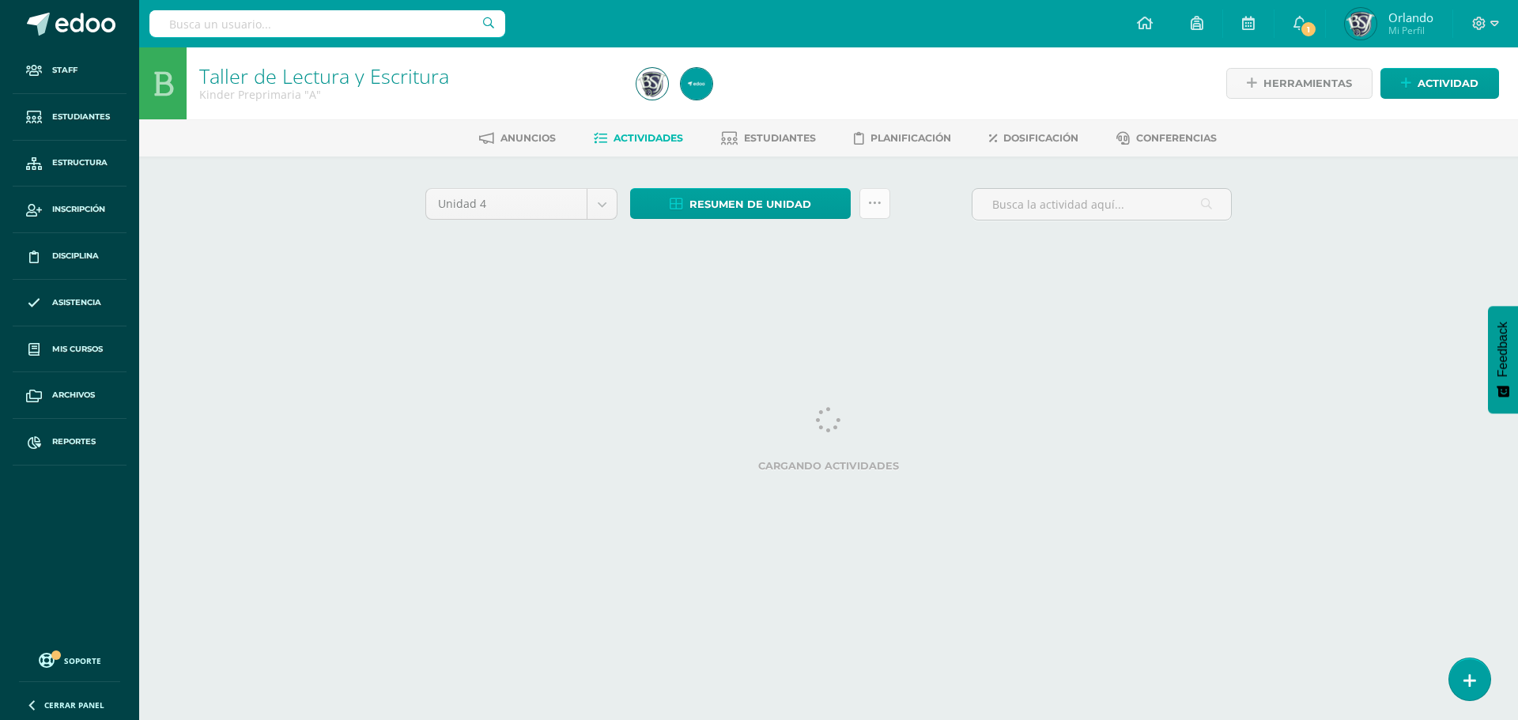
click at [869, 218] on link at bounding box center [875, 203] width 31 height 31
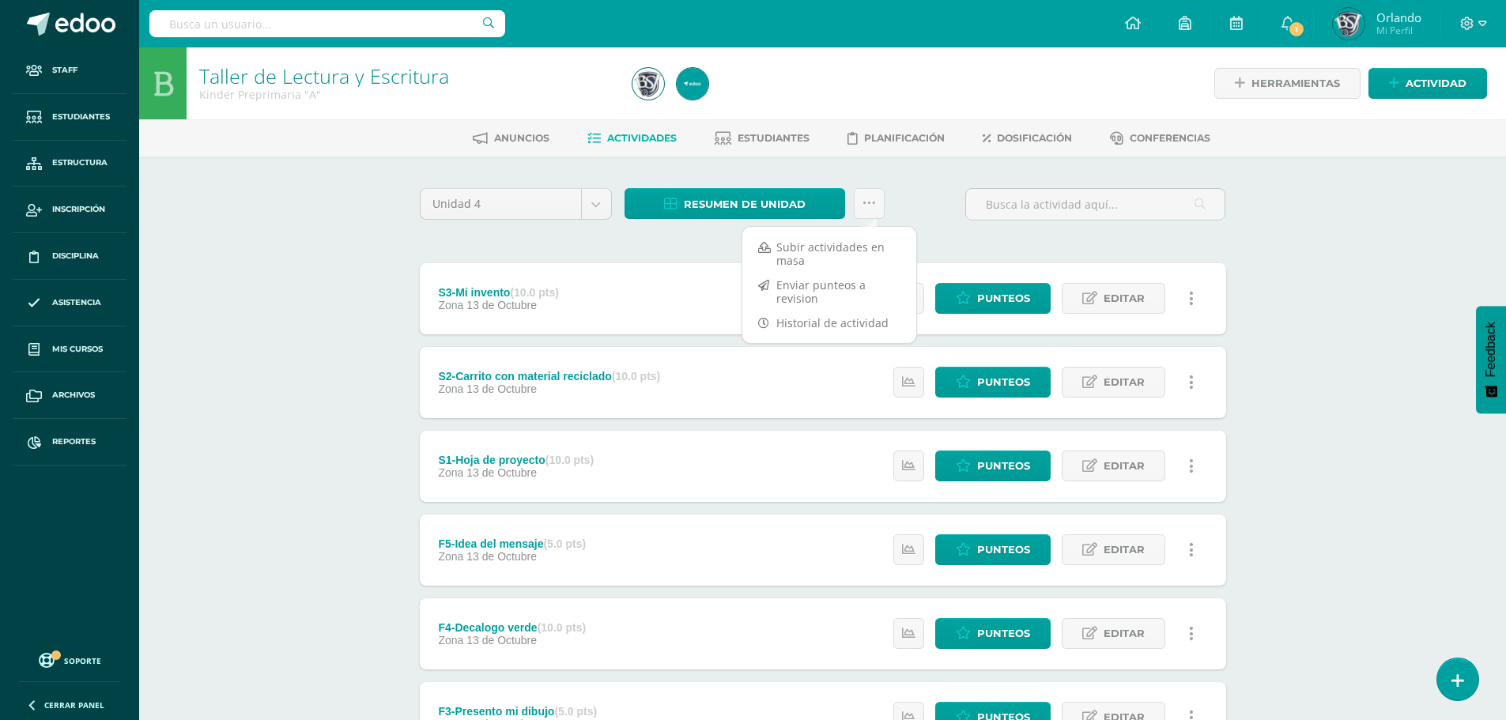
click at [765, 169] on div "Unidad 4 Unidad 1 Unidad 2 Unidad 3 Unidad 4 Resumen de unidad Descargar como H…" at bounding box center [823, 673] width 870 height 1032
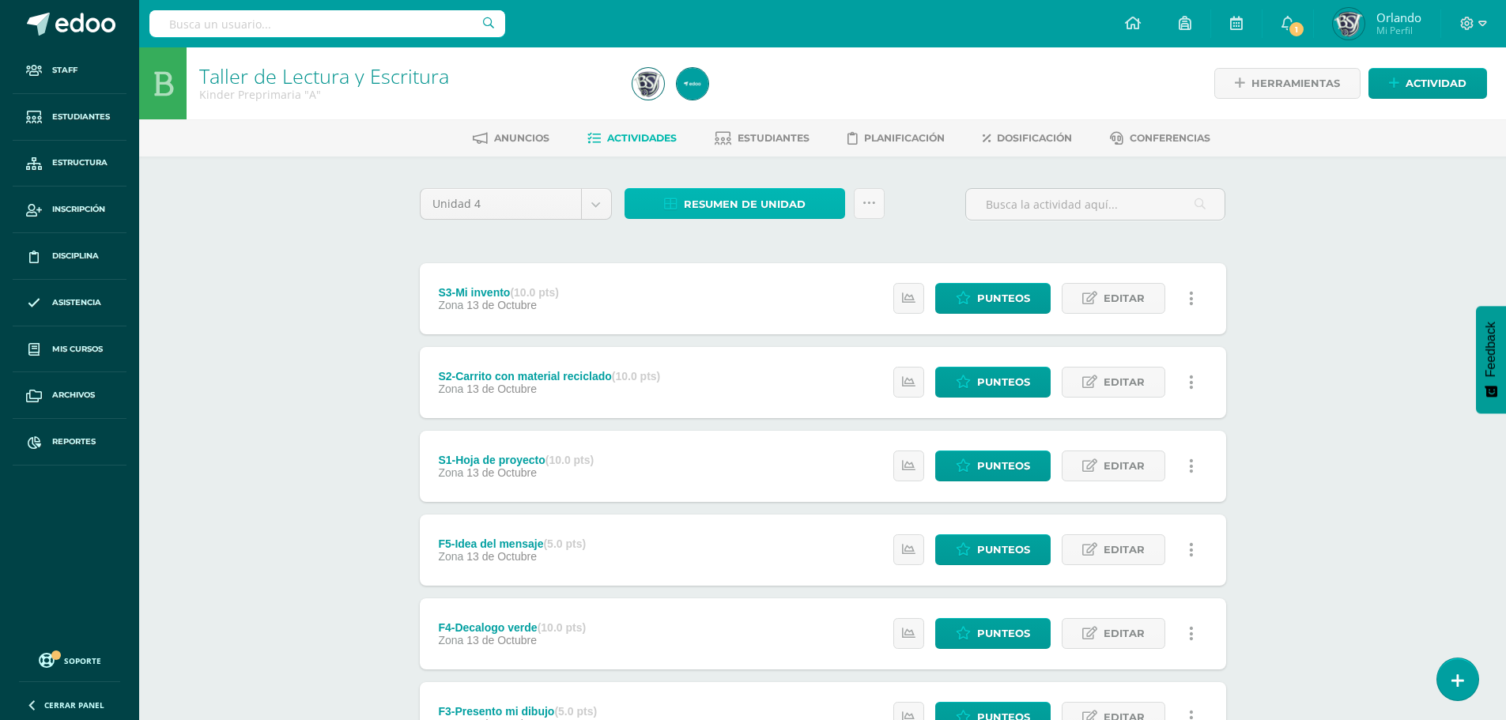
click at [777, 201] on span "Resumen de unidad" at bounding box center [745, 204] width 122 height 29
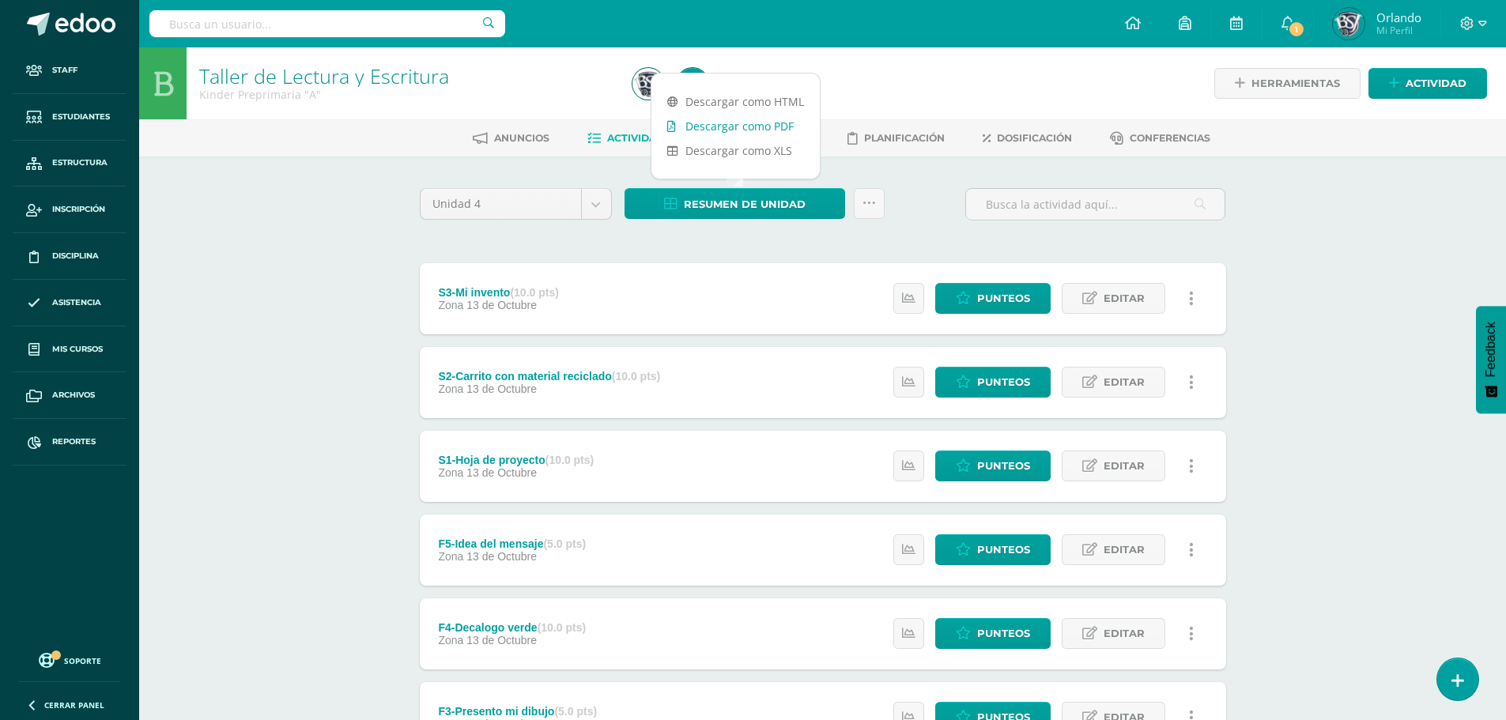
click at [780, 128] on link "Descargar como PDF" at bounding box center [736, 126] width 168 height 25
click at [89, 448] on span "Reportes" at bounding box center [73, 442] width 43 height 13
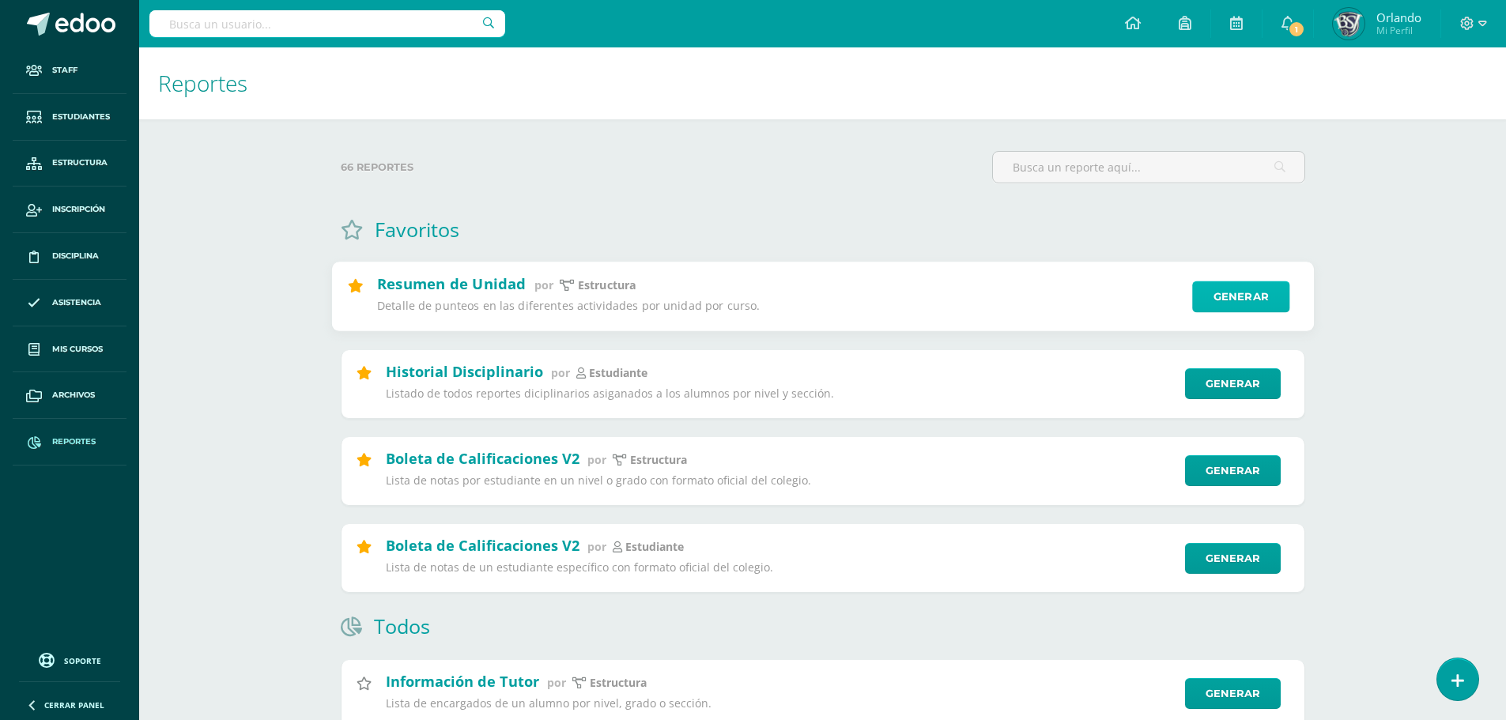
click at [1241, 310] on link "Generar" at bounding box center [1240, 298] width 97 height 32
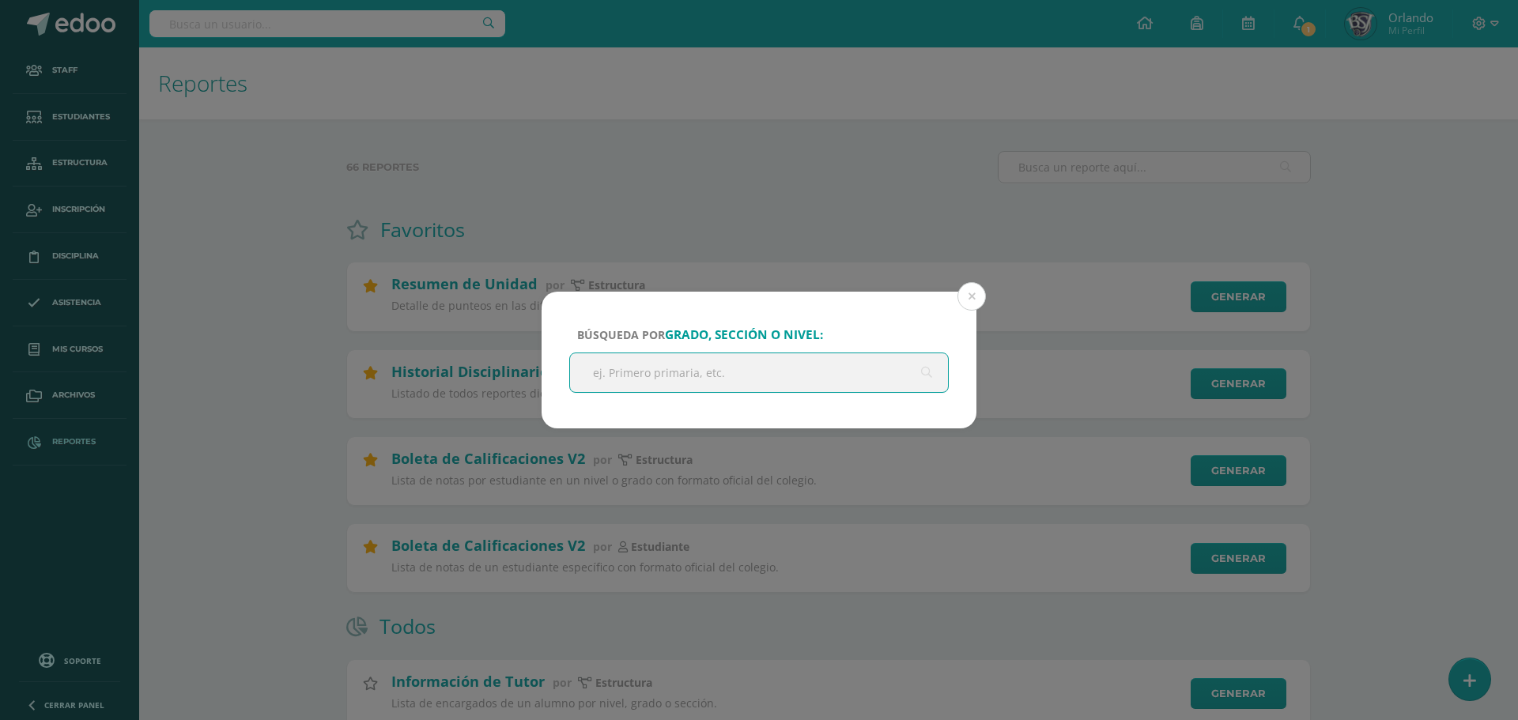
click at [856, 376] on input "text" at bounding box center [759, 372] width 378 height 39
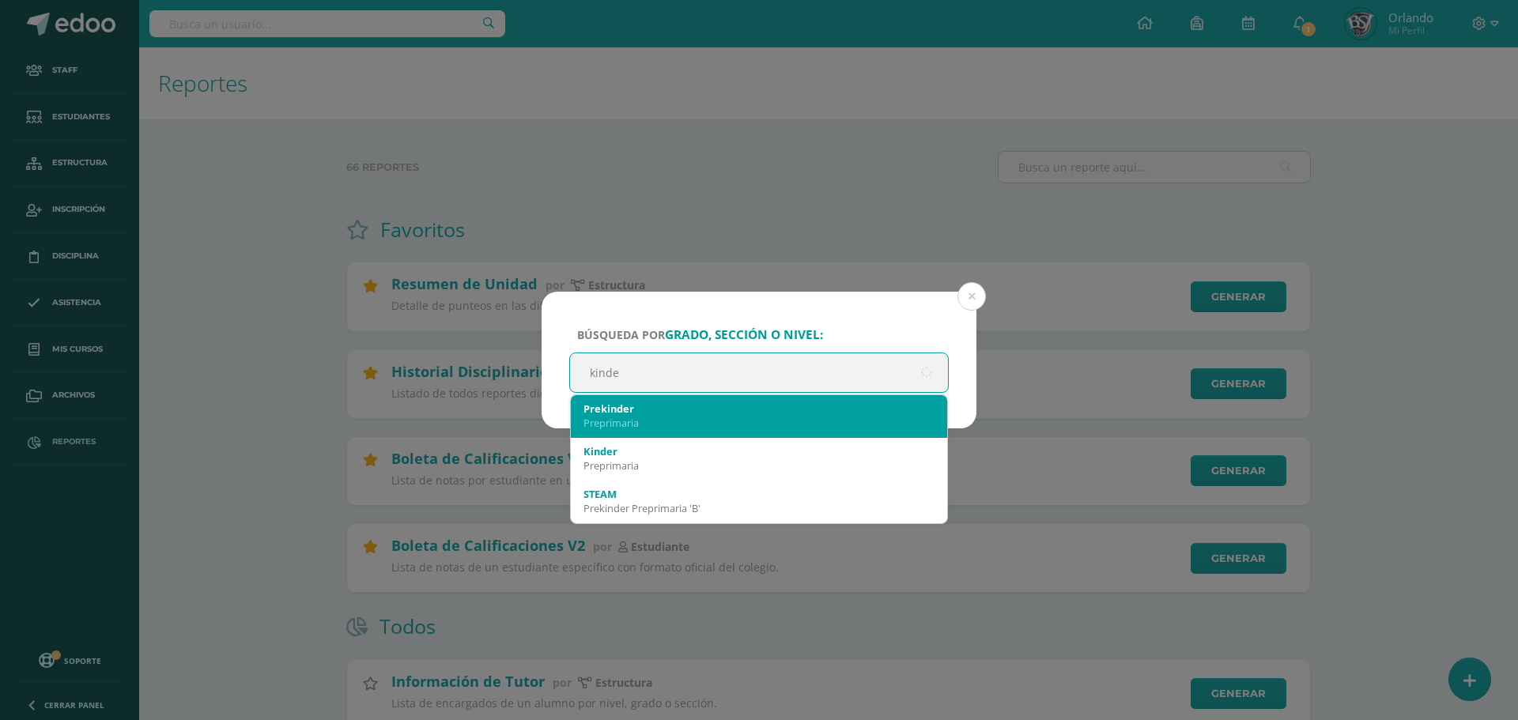
type input "kinder"
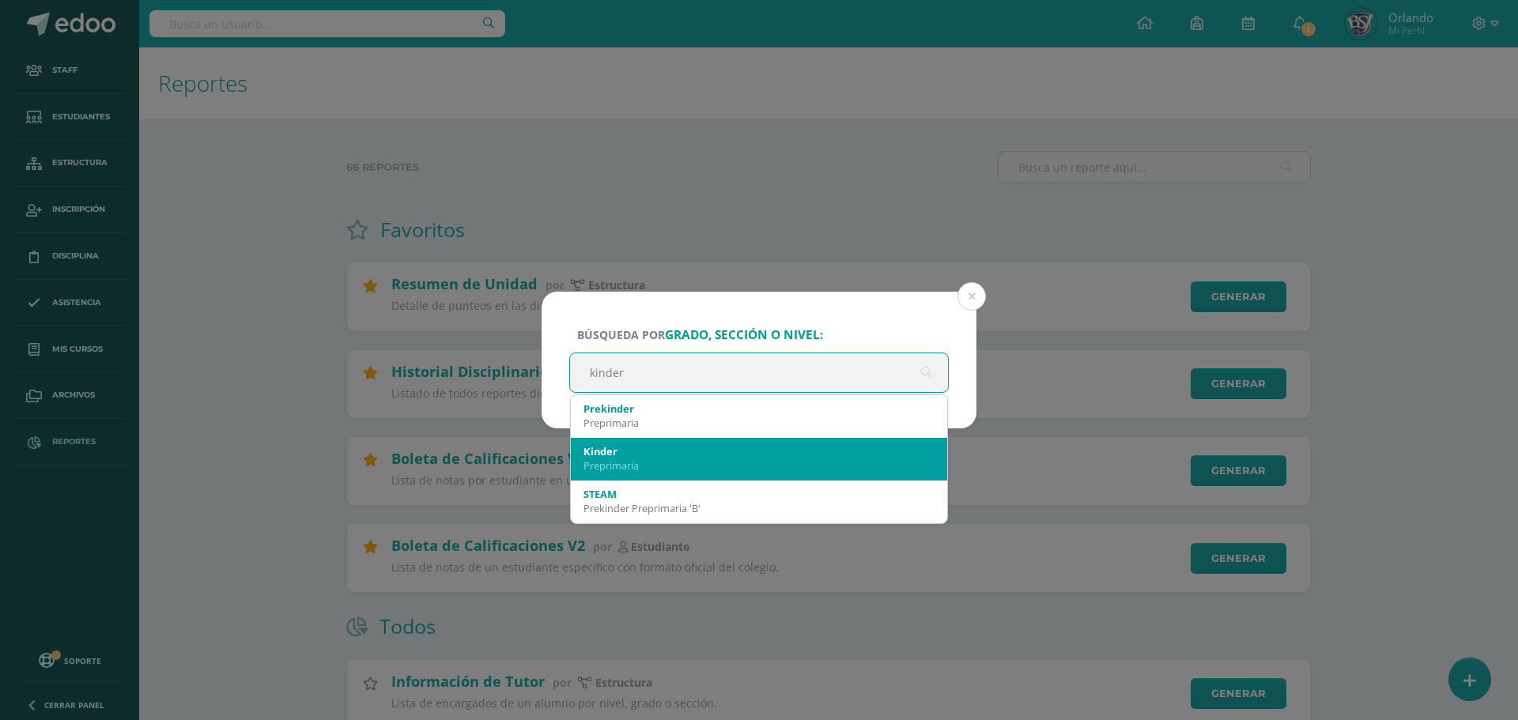
click at [755, 464] on div "Preprimaria" at bounding box center [759, 466] width 351 height 14
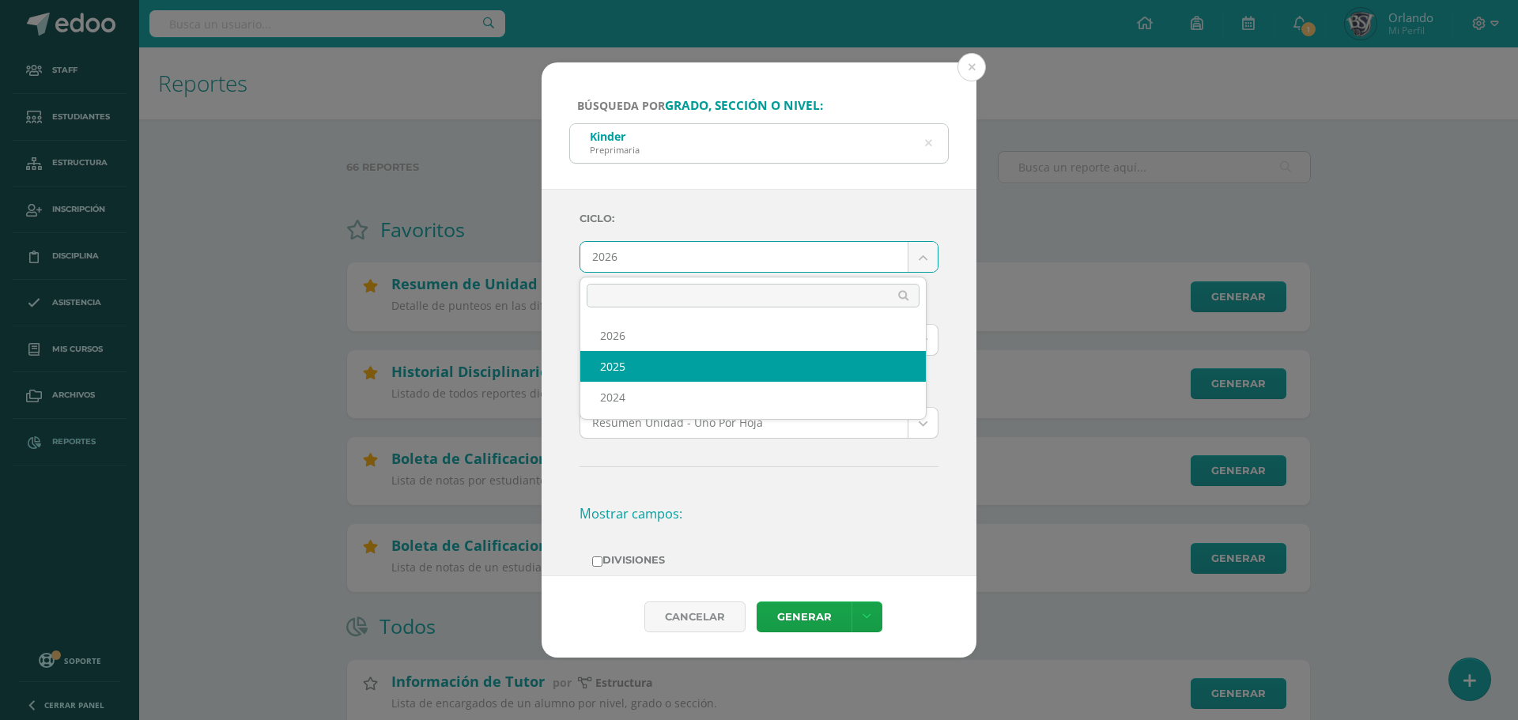
select select "2"
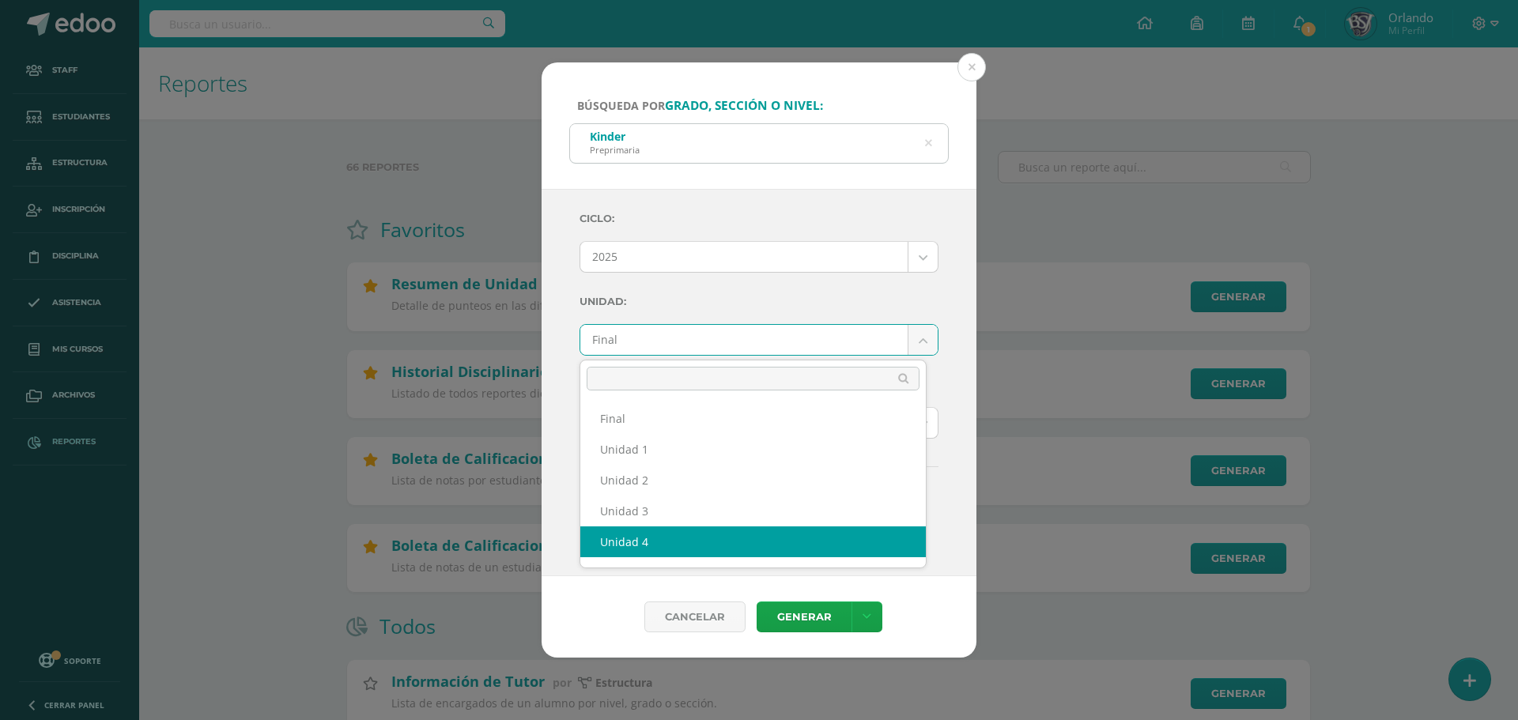
select select "Unidad 4"
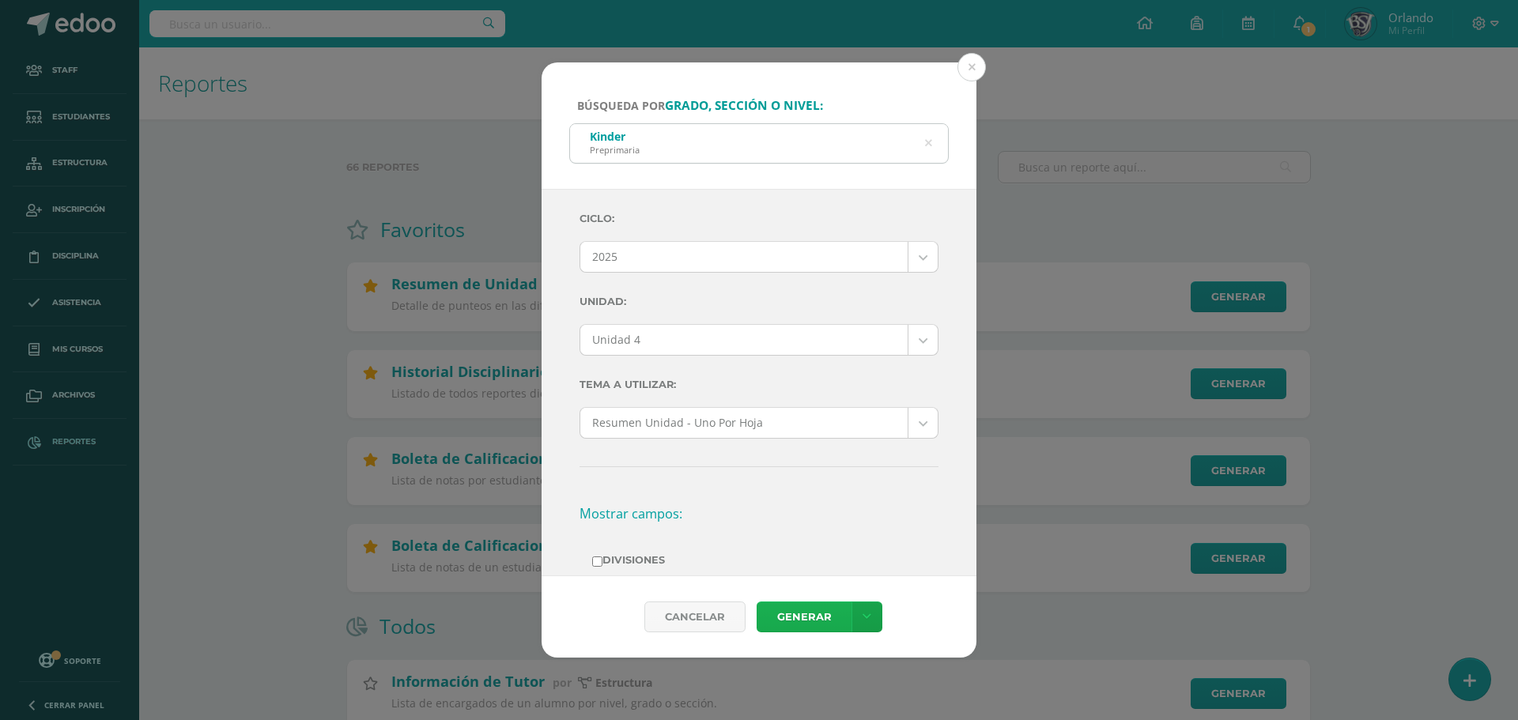
click at [794, 619] on link "Generar" at bounding box center [804, 617] width 95 height 31
click at [974, 71] on button at bounding box center [972, 67] width 28 height 28
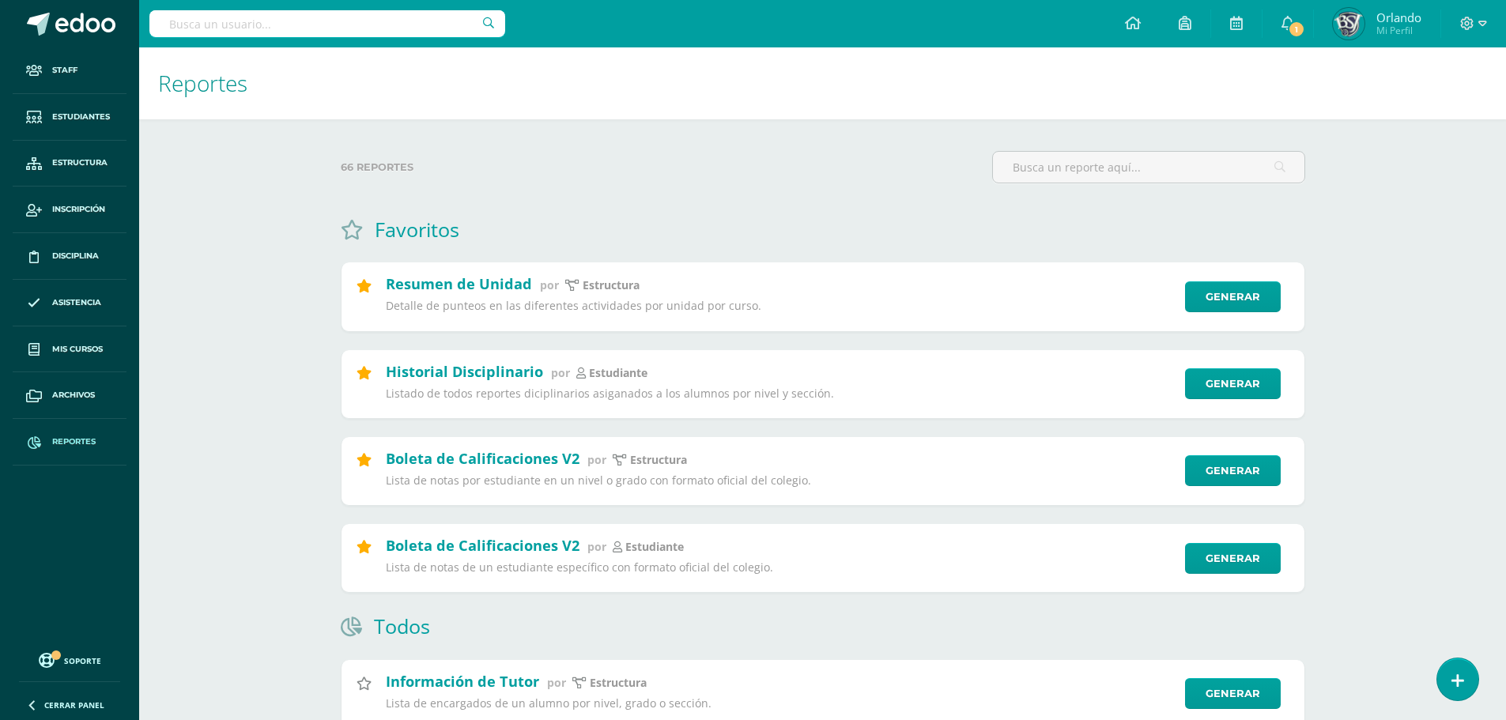
click at [87, 671] on div "Staff Estudiantes Estructura Inscripción Disciplina Asistencia Mis cursos Archi…" at bounding box center [69, 360] width 139 height 720
click at [86, 664] on span "Soporte" at bounding box center [82, 661] width 37 height 11
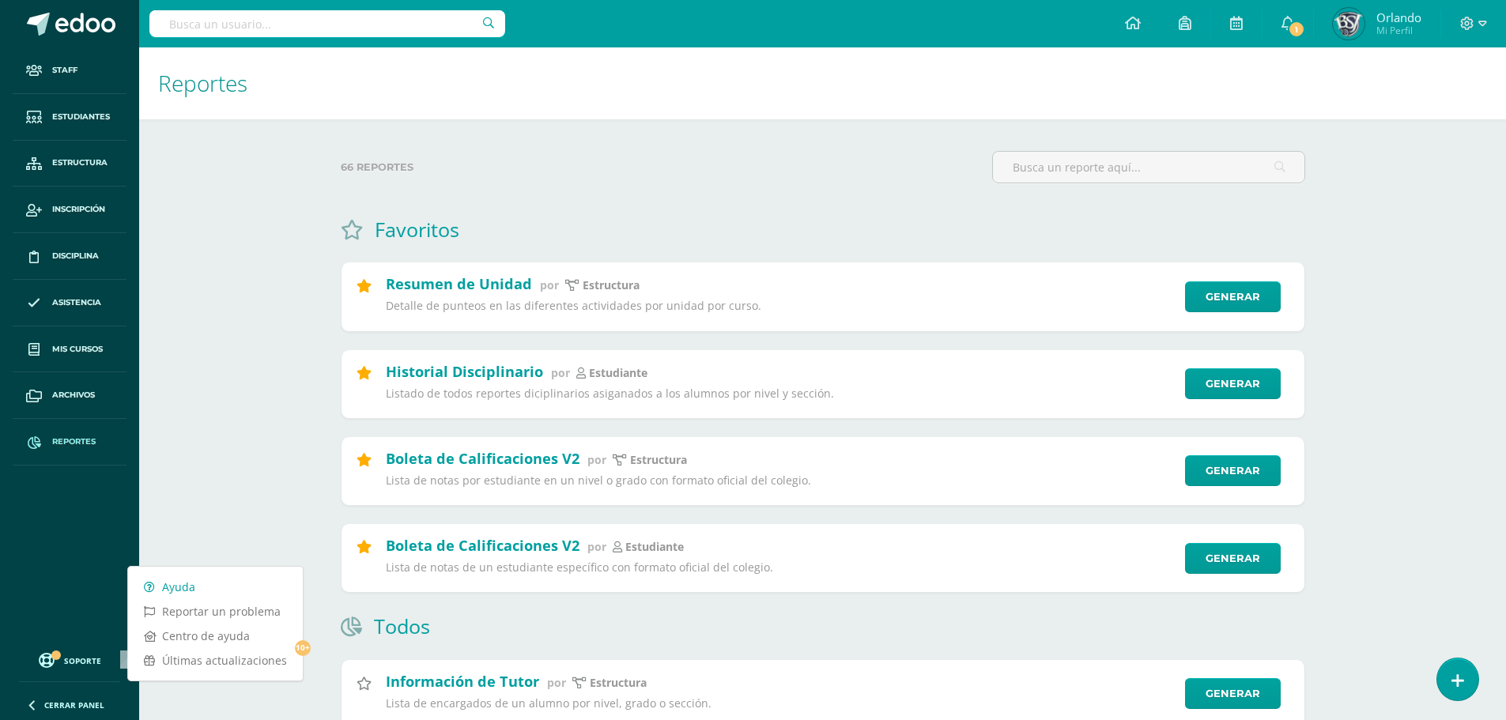
click at [164, 595] on link "Ayuda" at bounding box center [215, 587] width 175 height 25
